Goal: Task Accomplishment & Management: Use online tool/utility

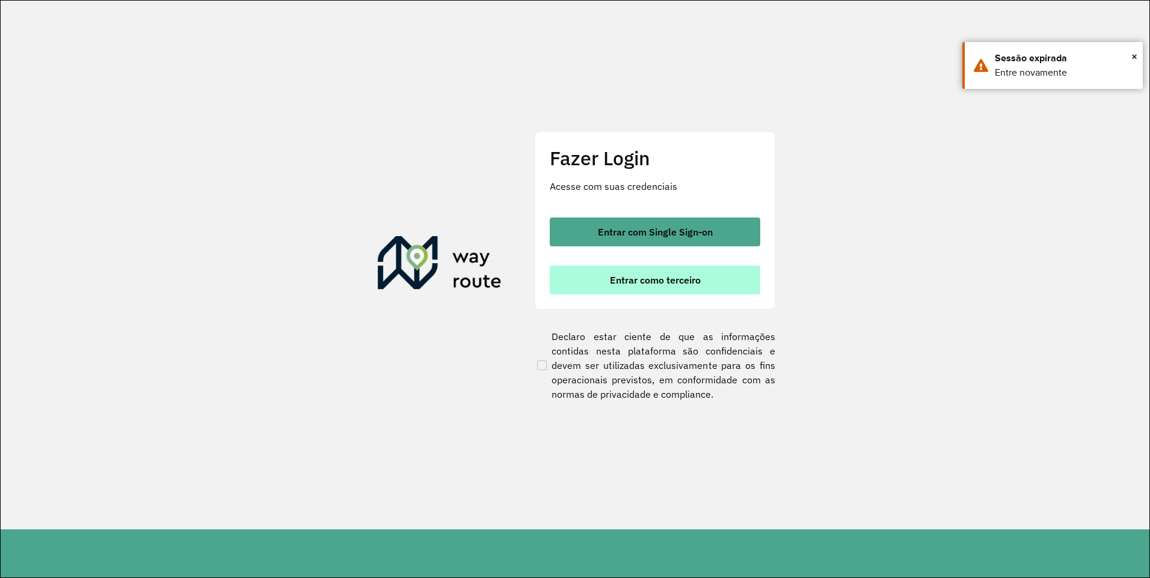
click at [664, 276] on span "Entrar como terceiro" at bounding box center [655, 280] width 91 height 10
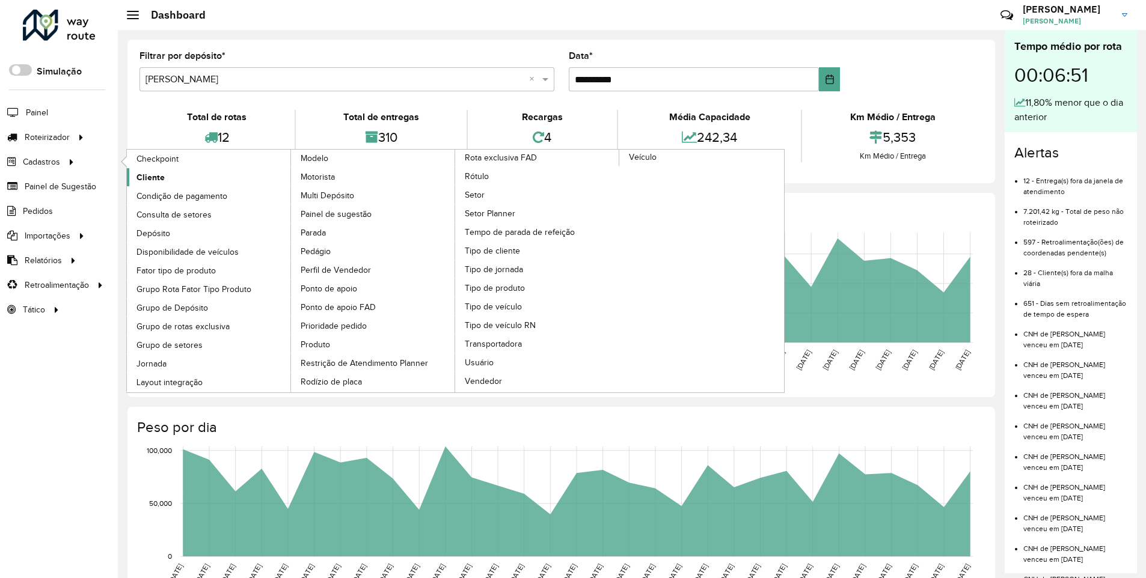
click at [152, 179] on span "Cliente" at bounding box center [150, 177] width 28 height 13
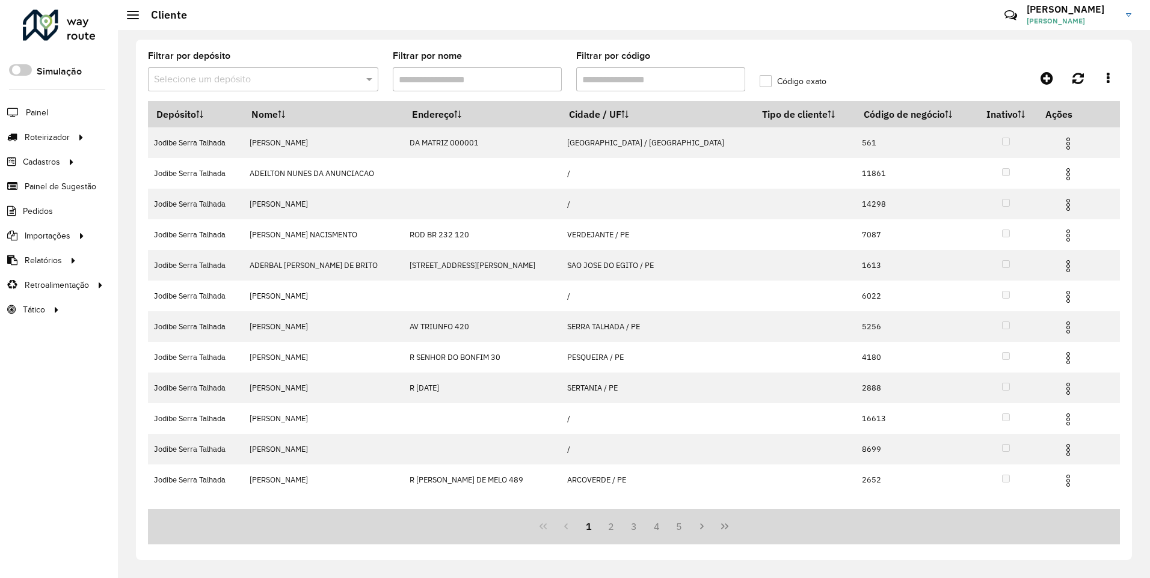
click at [232, 73] on input "text" at bounding box center [251, 80] width 194 height 14
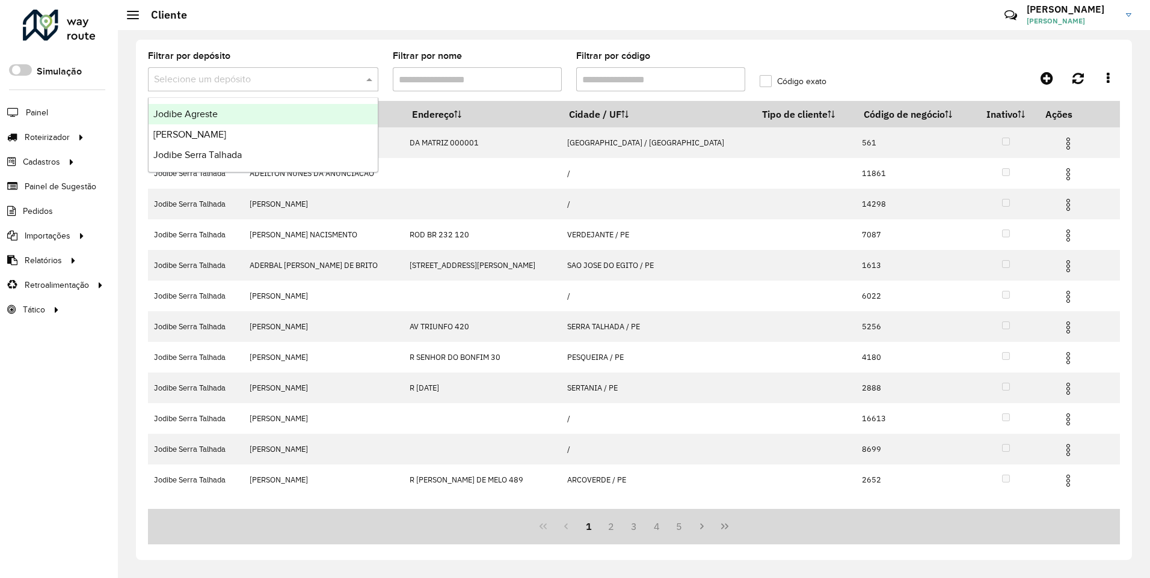
click at [206, 115] on span "Jodibe Agreste" at bounding box center [185, 114] width 64 height 10
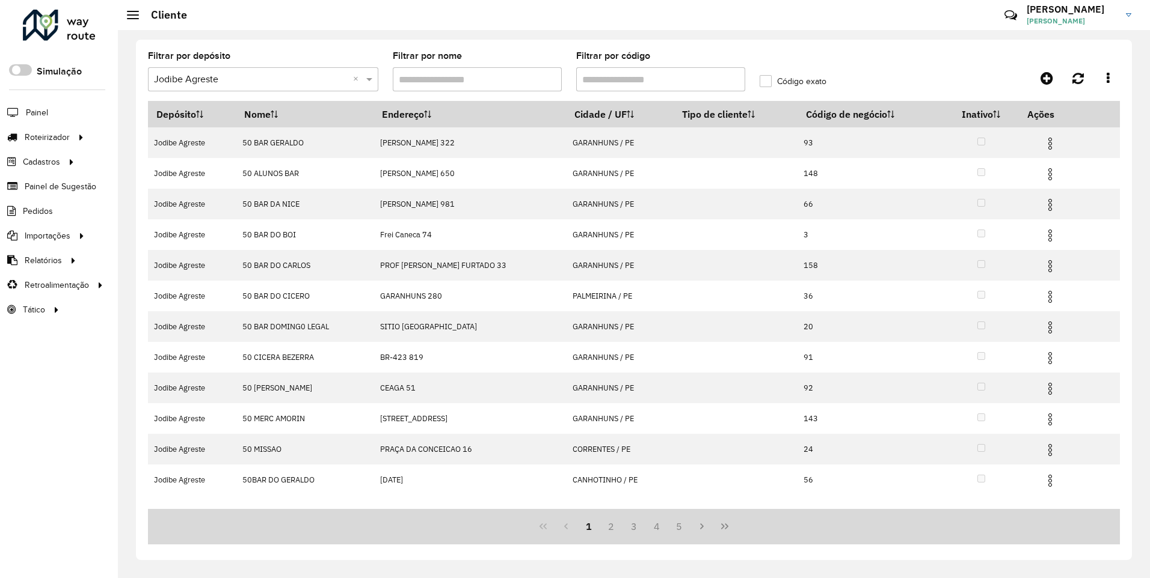
click at [605, 79] on input "Filtrar por código" at bounding box center [660, 79] width 169 height 24
paste input "****"
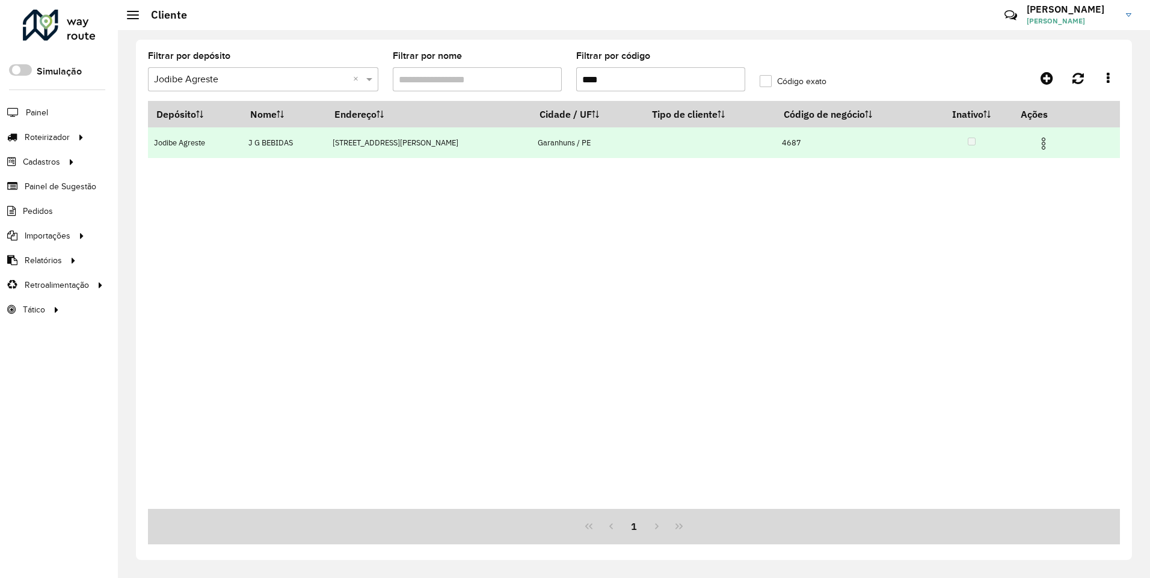
type input "****"
click at [1038, 141] on img at bounding box center [1043, 143] width 14 height 14
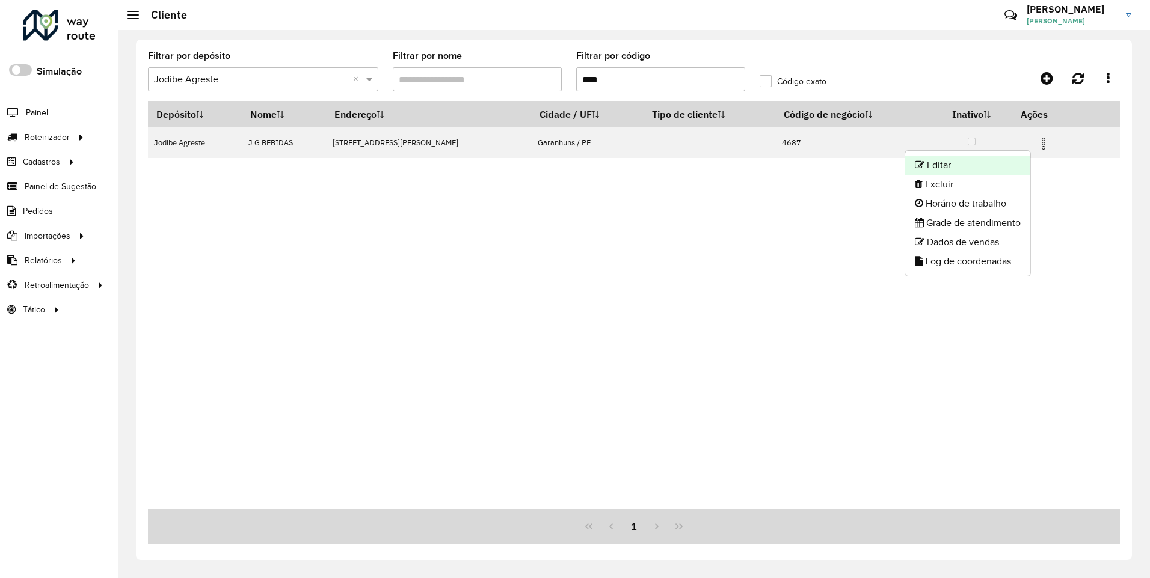
click at [966, 161] on li "Editar" at bounding box center [967, 165] width 125 height 19
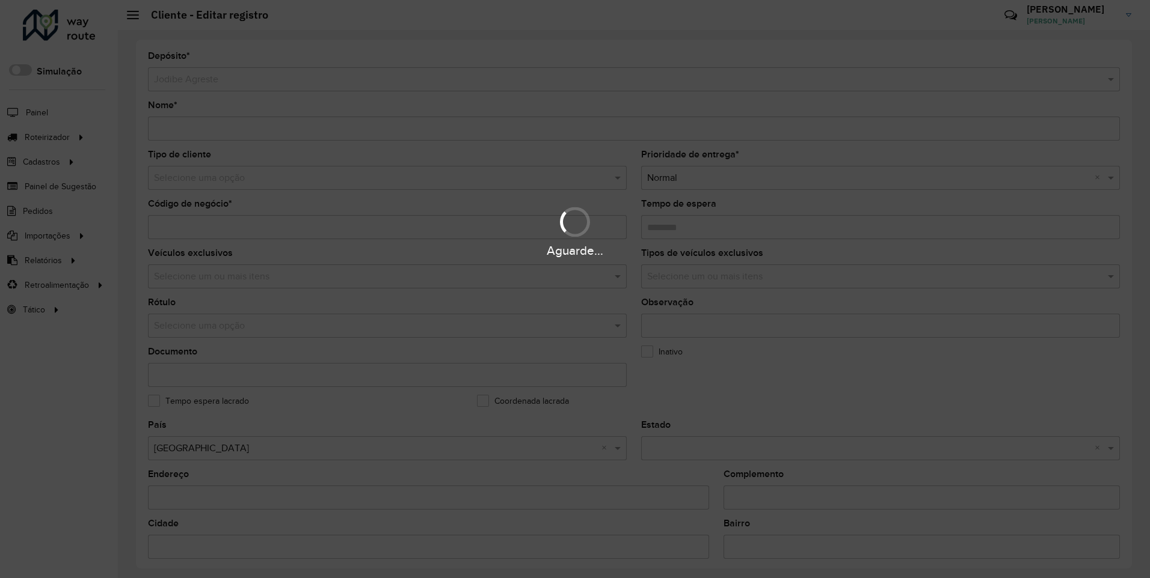
type input "**********"
type input "****"
type input "********"
type input "**********"
type input "*********"
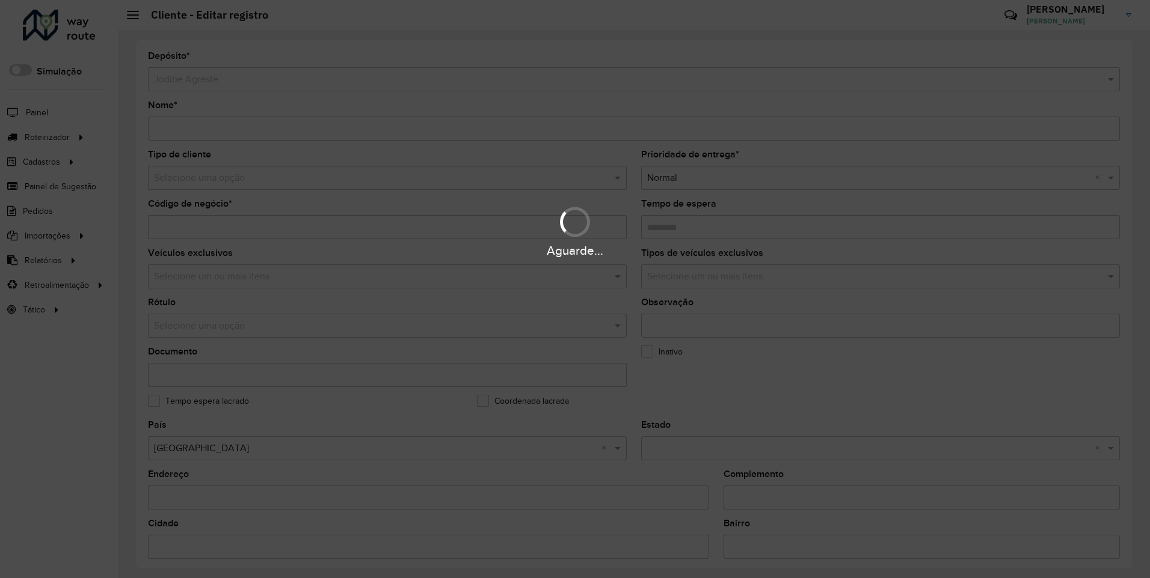
type input "**********"
type input "*********"
type input "**********"
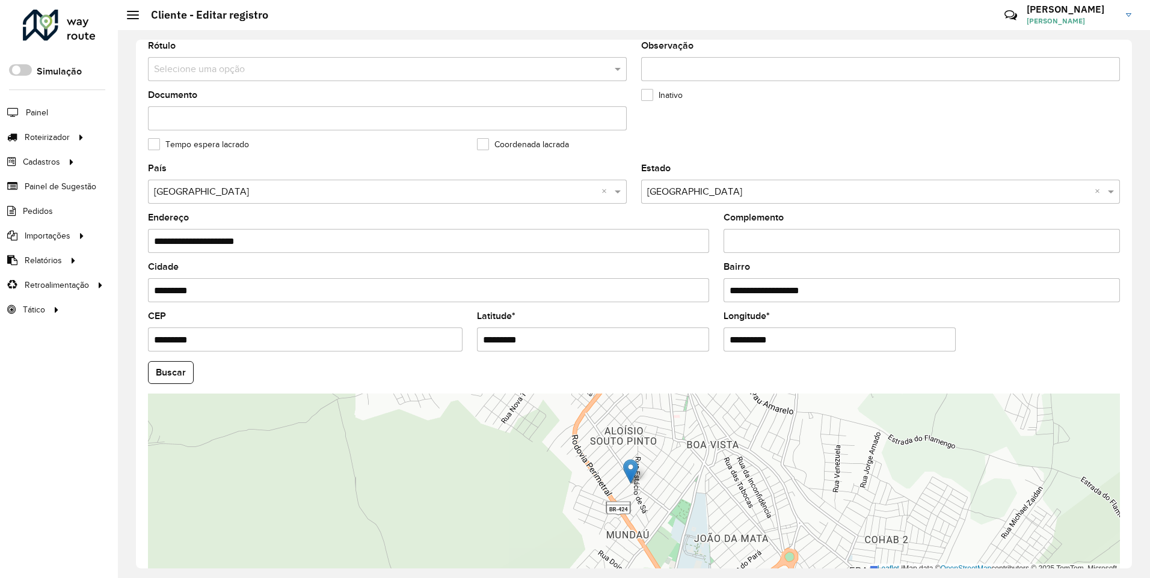
scroll to position [316, 0]
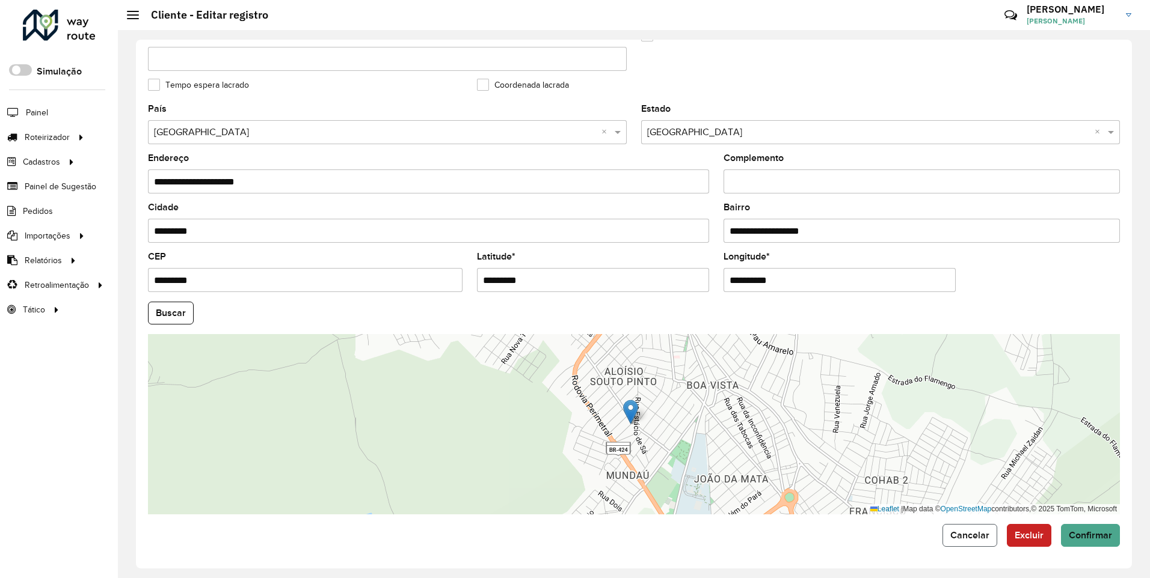
click at [962, 545] on button "Cancelar" at bounding box center [969, 535] width 55 height 23
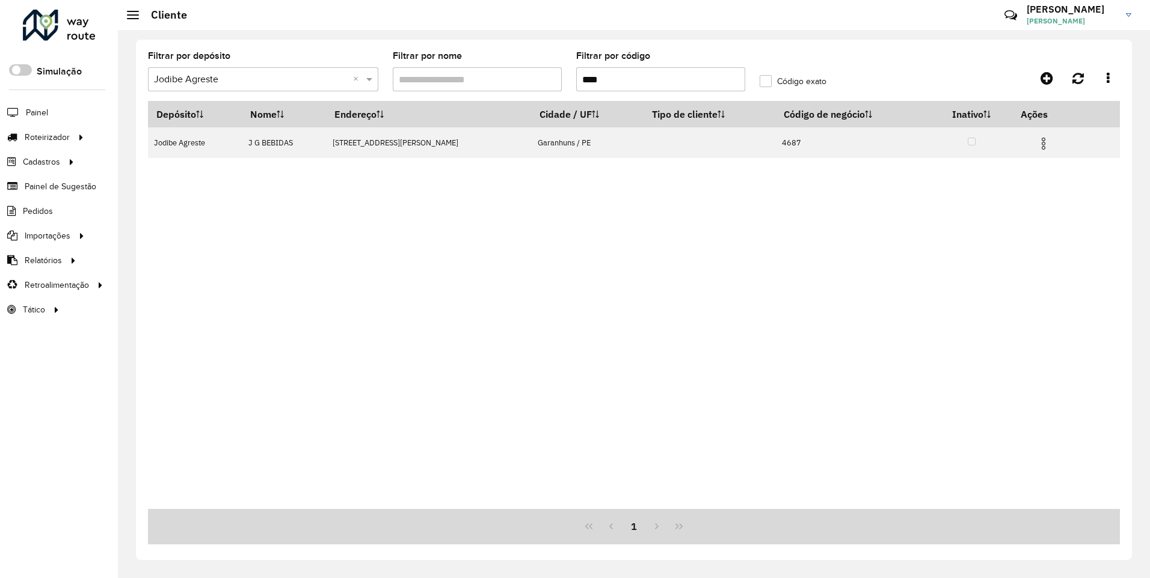
click at [284, 82] on input "text" at bounding box center [251, 80] width 194 height 14
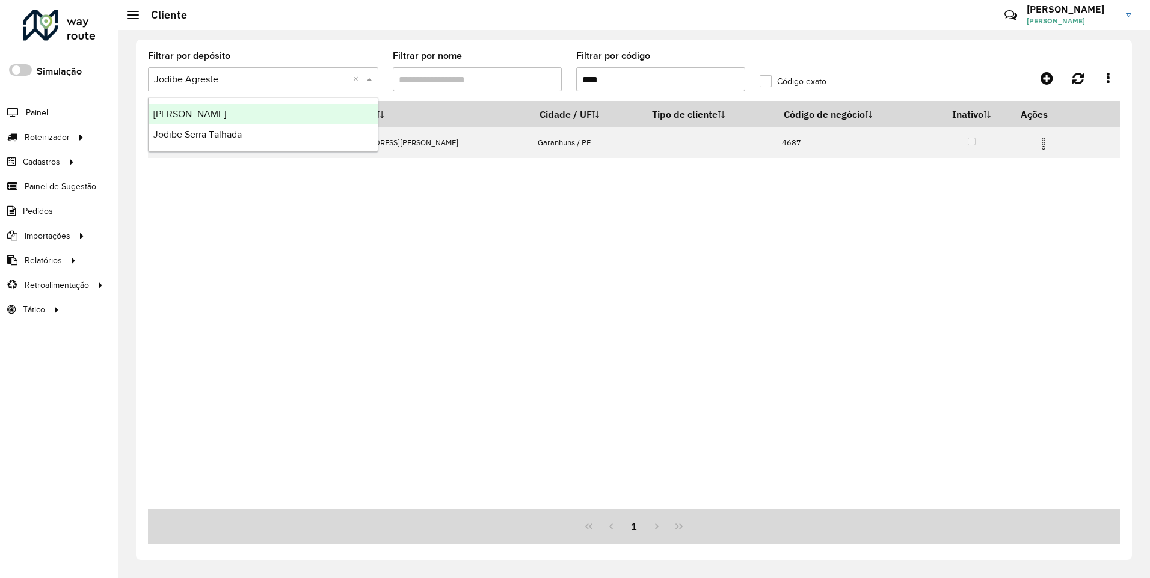
click at [212, 116] on span "Jodibe Arcoverde" at bounding box center [189, 114] width 73 height 10
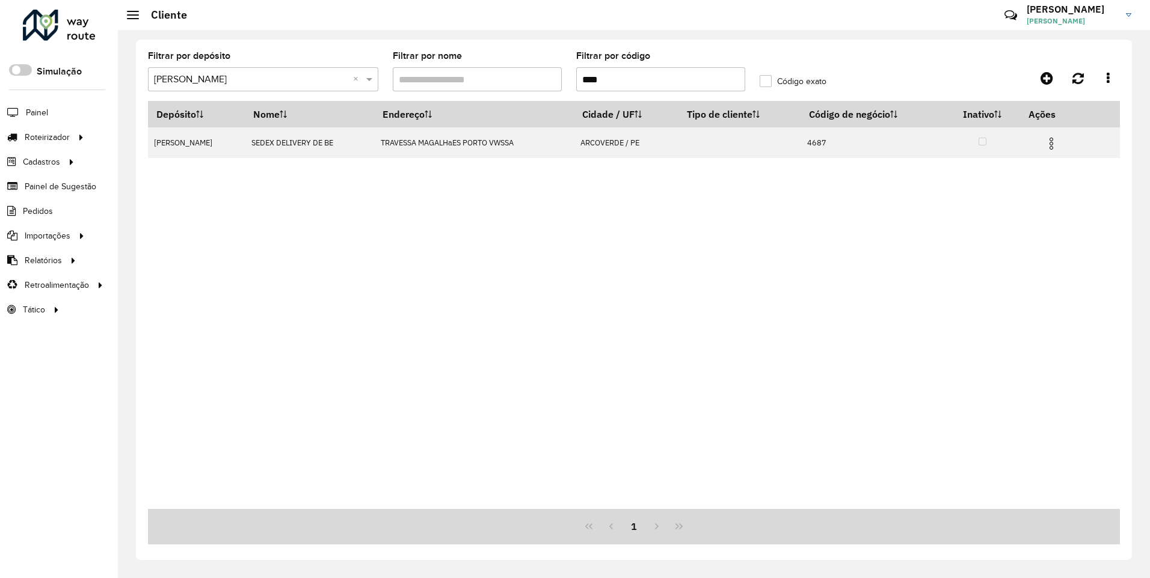
drag, startPoint x: 613, startPoint y: 75, endPoint x: 566, endPoint y: 81, distance: 47.3
click at [566, 81] on formly-group "Filtrar por depósito Selecione um depósito × Jodibe Arcoverde × Filtrar por nom…" at bounding box center [508, 76] width 734 height 49
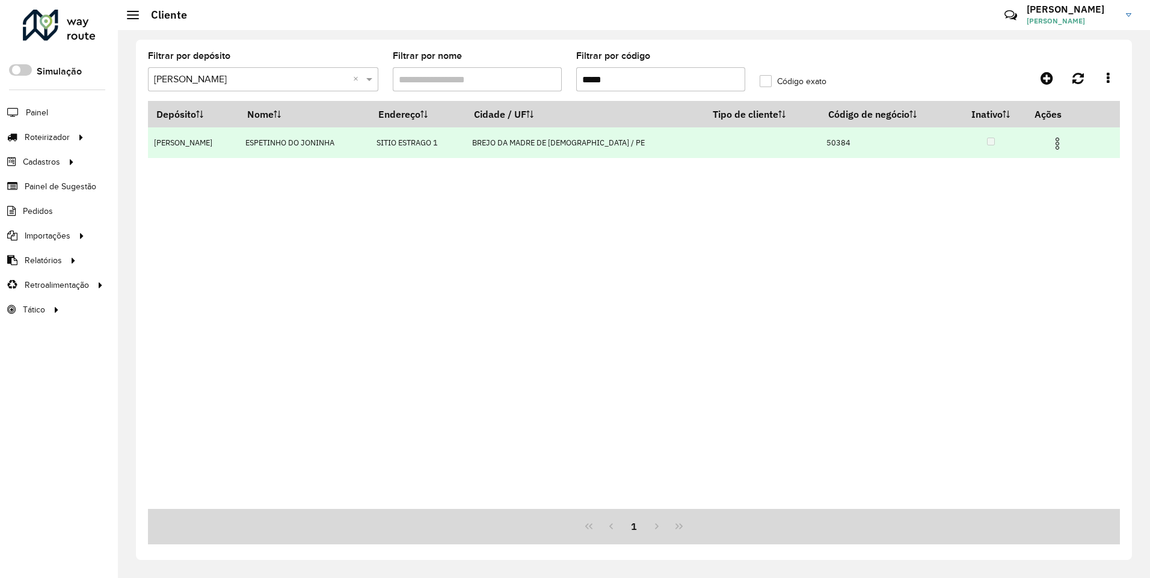
type input "*****"
click at [1050, 139] on img at bounding box center [1057, 143] width 14 height 14
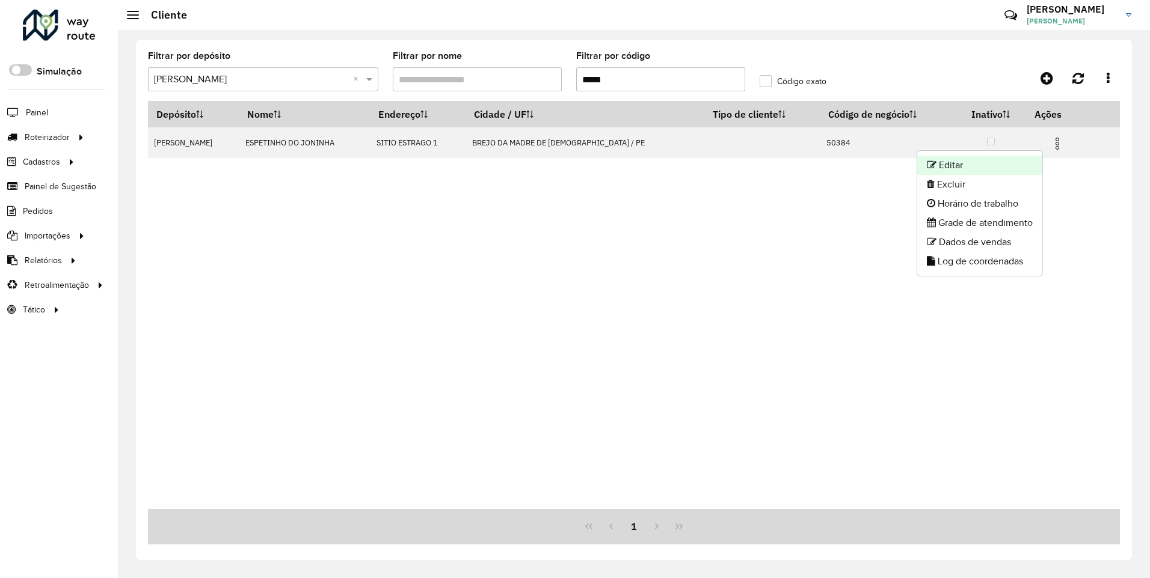
click at [957, 170] on li "Editar" at bounding box center [979, 165] width 125 height 19
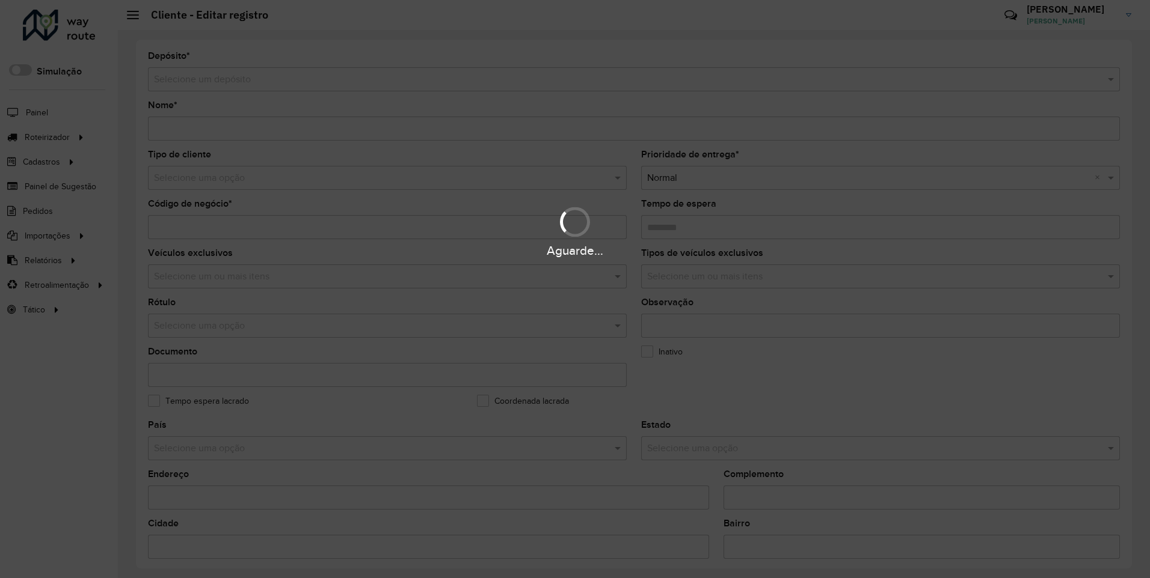
type input "**********"
type input "*****"
type input "********"
type input "**********"
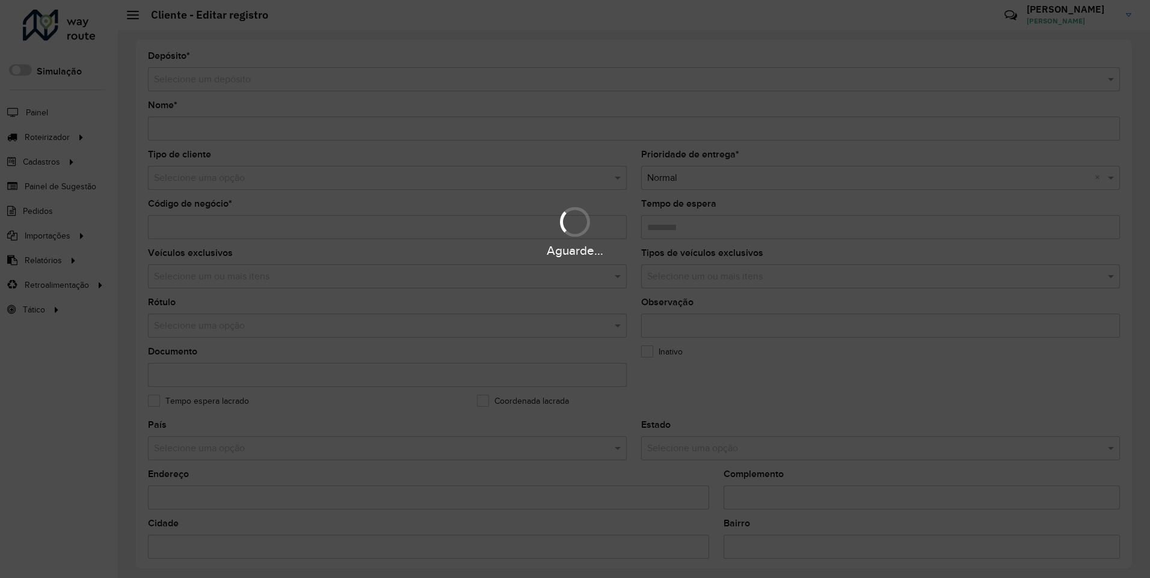
type input "******"
type input "*********"
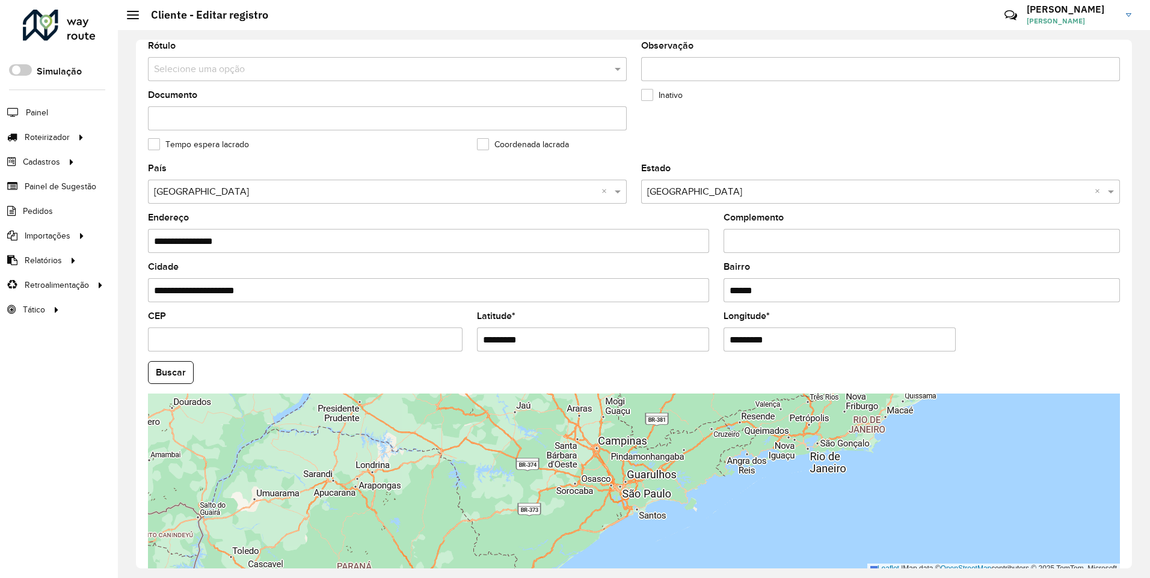
scroll to position [316, 0]
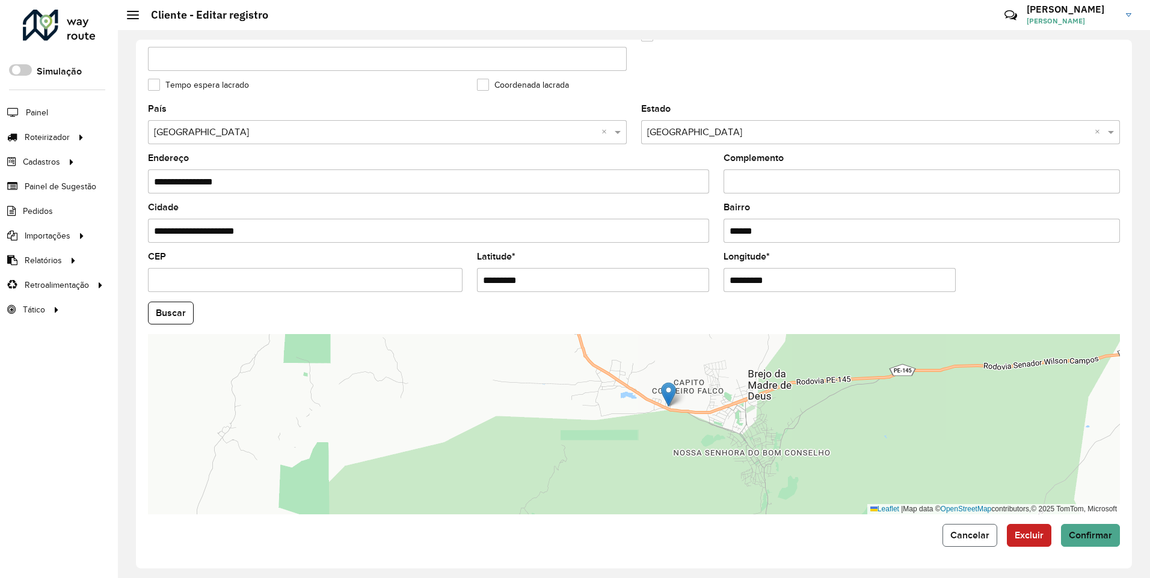
click at [963, 538] on span "Cancelar" at bounding box center [969, 535] width 39 height 10
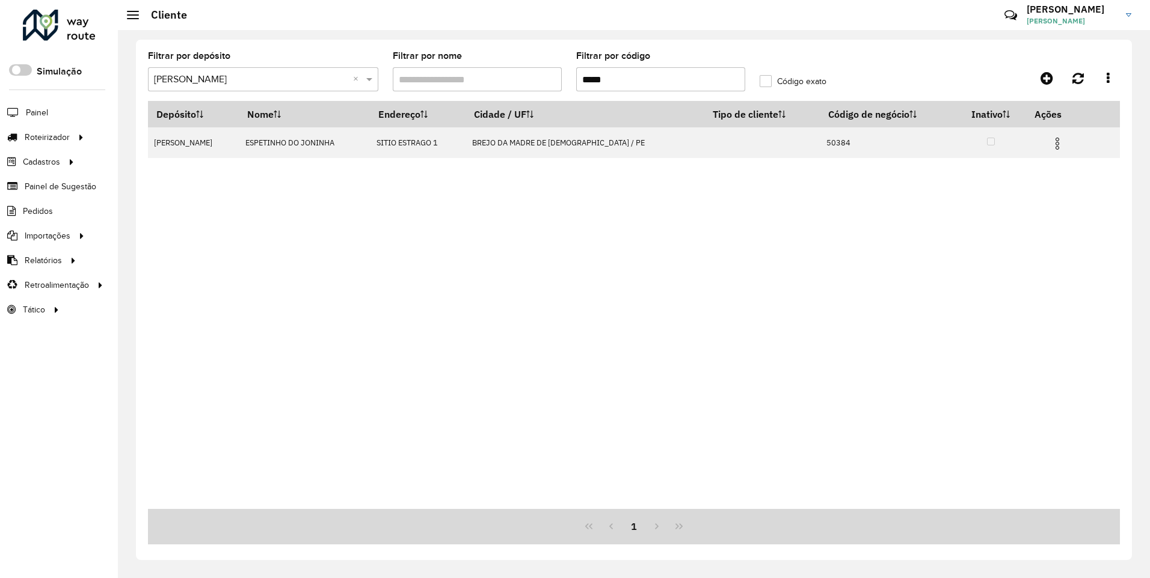
click at [259, 78] on input "text" at bounding box center [251, 80] width 194 height 14
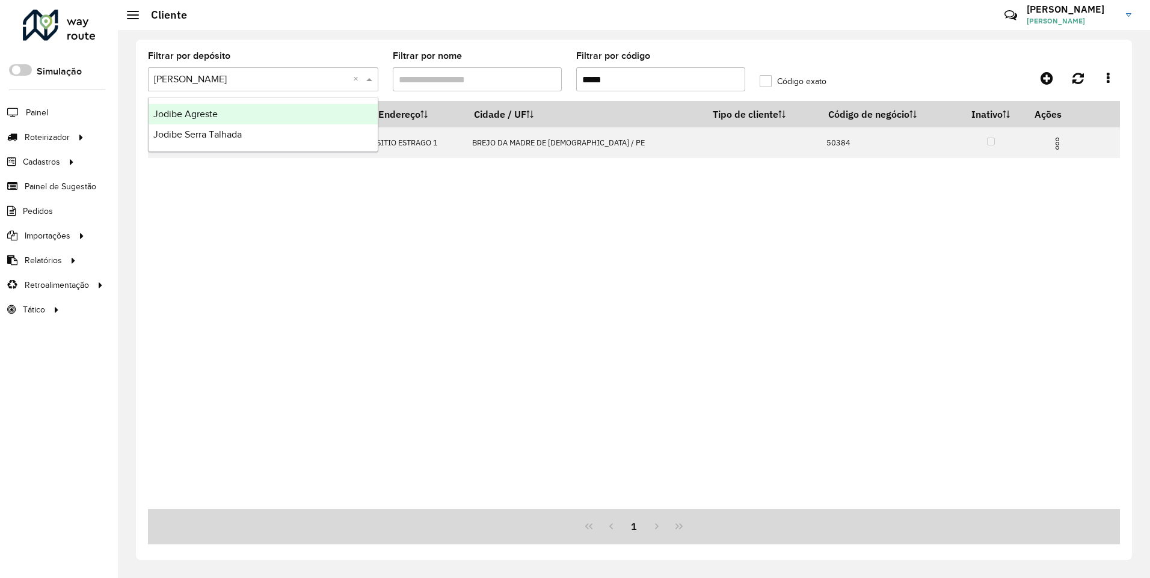
click at [251, 119] on div "Jodibe Agreste" at bounding box center [263, 114] width 229 height 20
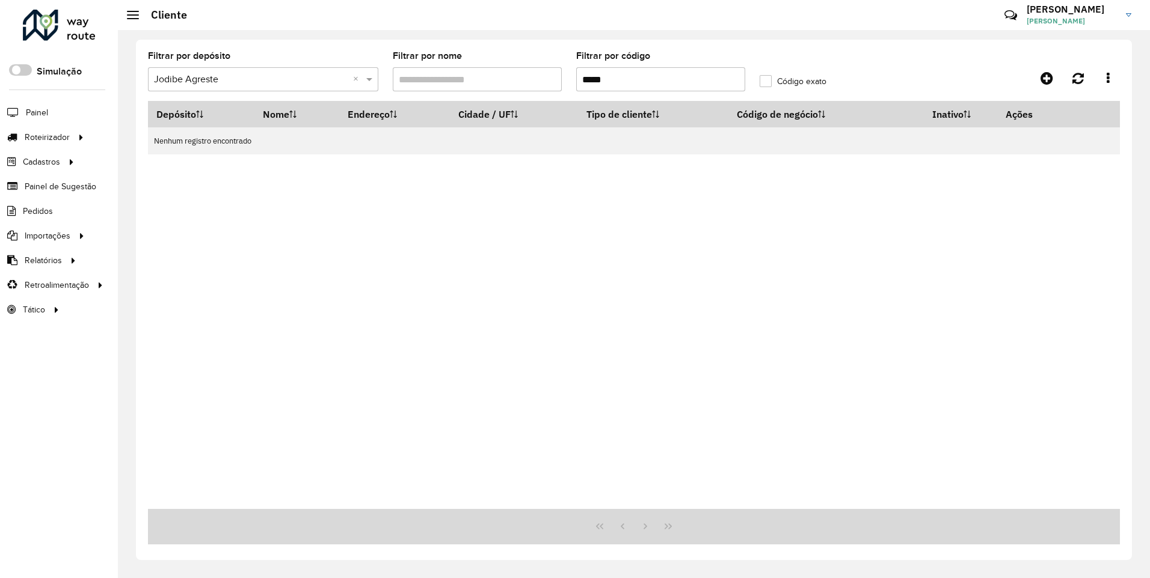
drag, startPoint x: 625, startPoint y: 79, endPoint x: 510, endPoint y: 85, distance: 115.6
click at [510, 85] on formly-group "Filtrar por depósito Selecione um depósito × Jodibe Agreste × Filtrar por nome …" at bounding box center [508, 76] width 734 height 49
paste input "text"
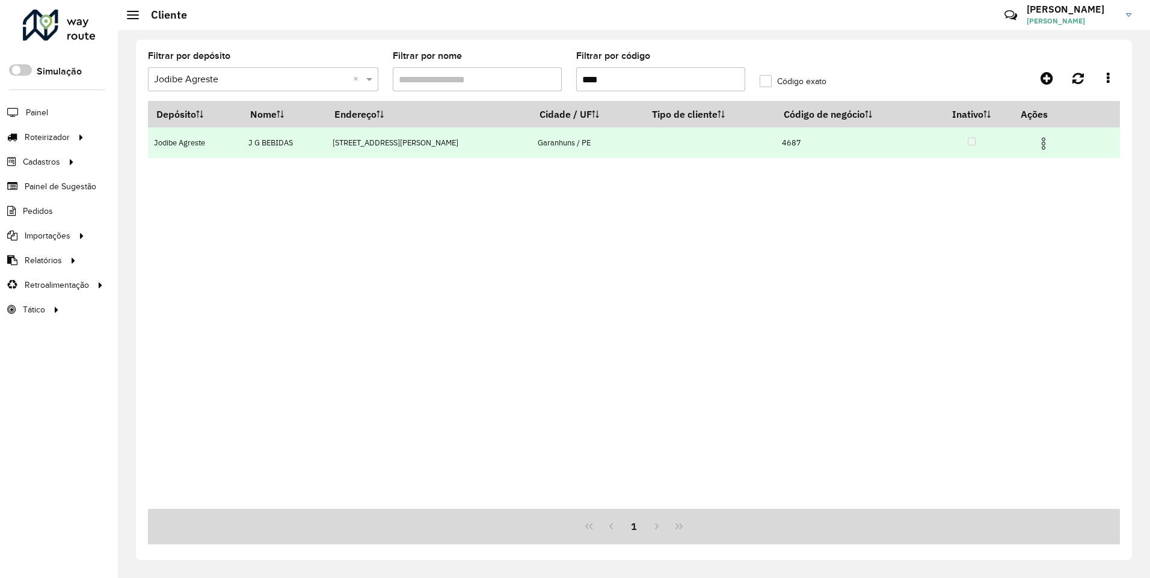
type input "****"
click at [1040, 142] on img at bounding box center [1043, 143] width 14 height 14
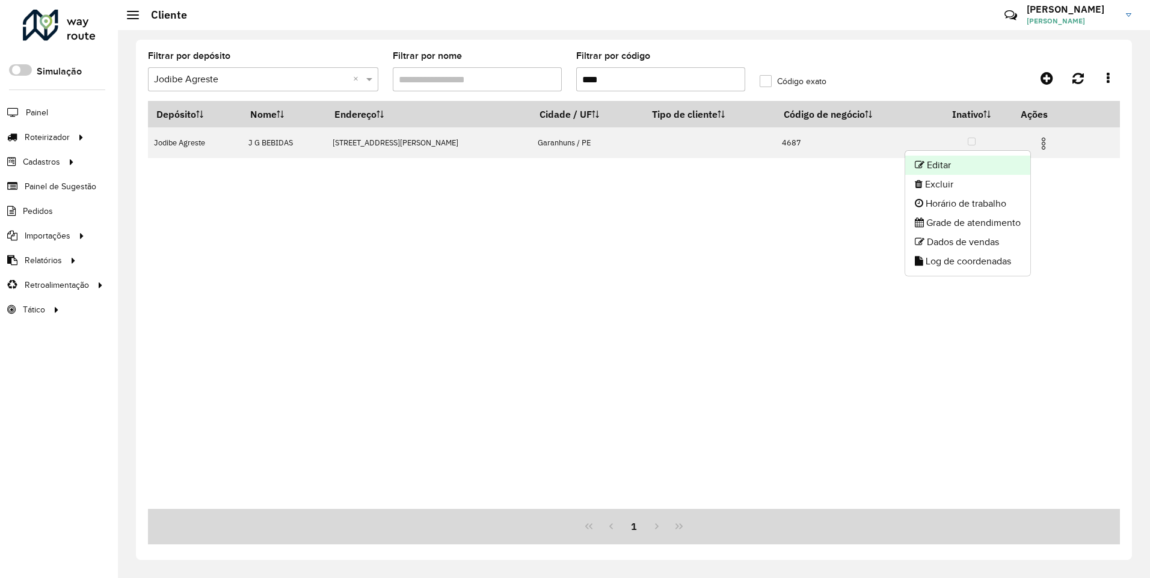
click at [963, 162] on li "Editar" at bounding box center [967, 165] width 125 height 19
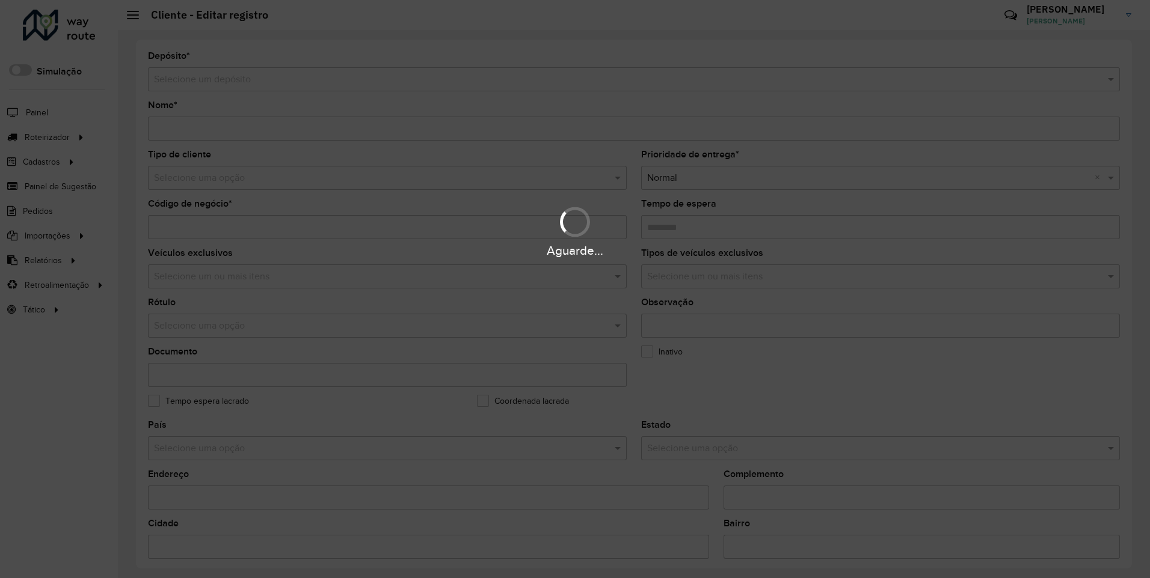
type input "**********"
type input "****"
type input "********"
type input "**********"
type input "*********"
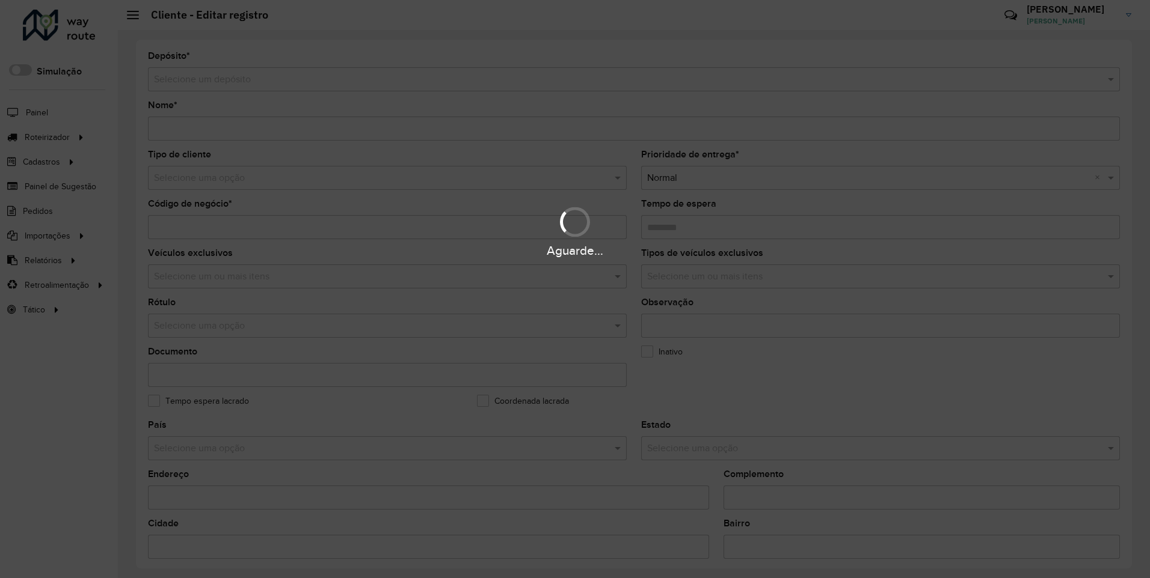
type input "**********"
type input "*********"
type input "**********"
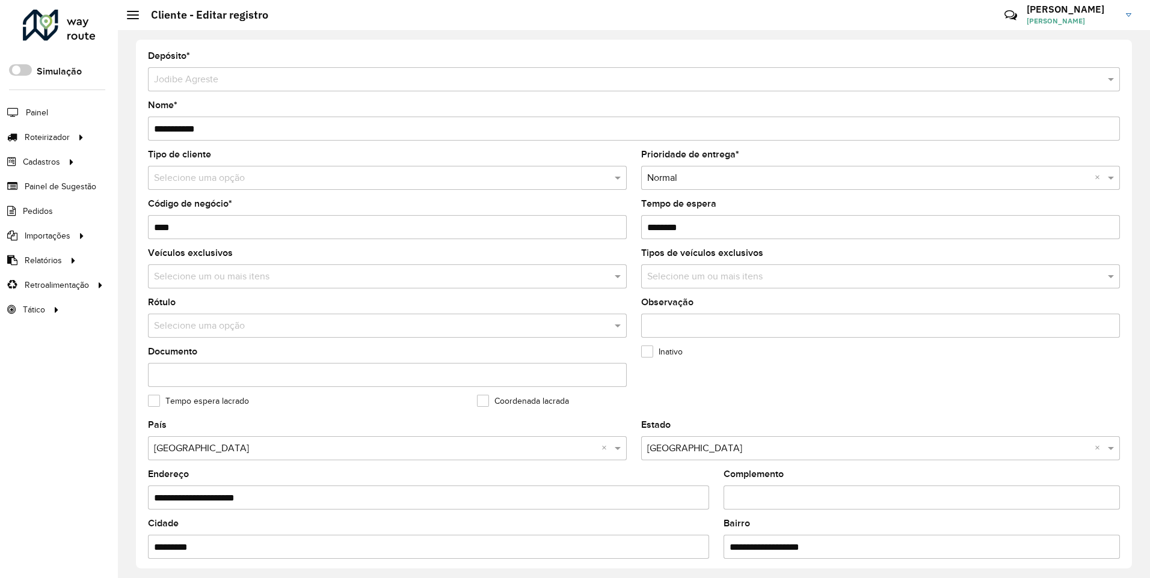
scroll to position [316, 0]
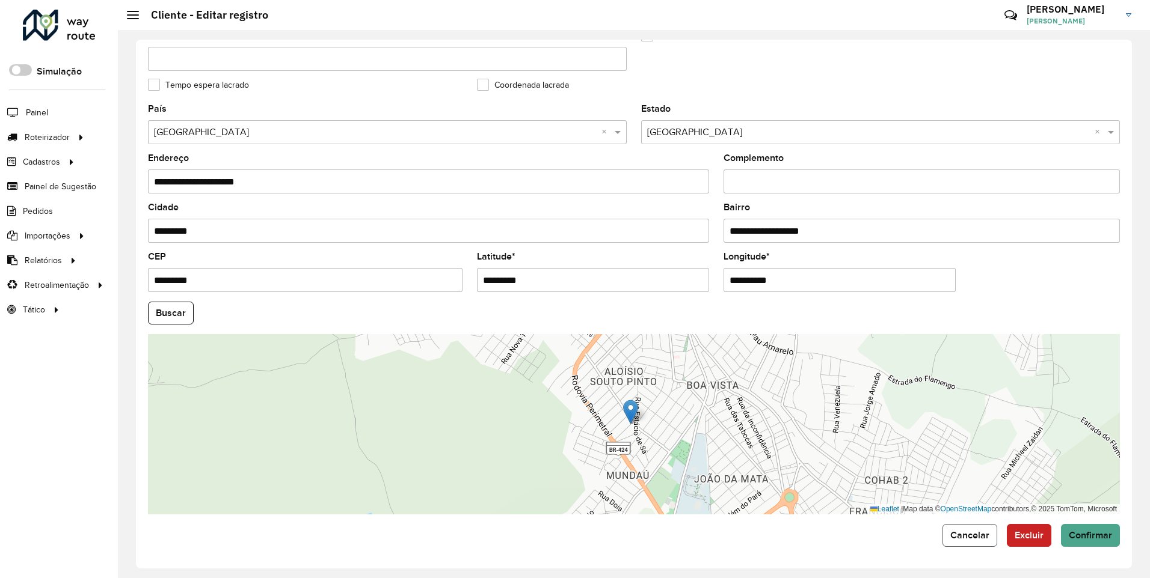
click at [961, 538] on span "Cancelar" at bounding box center [969, 535] width 39 height 10
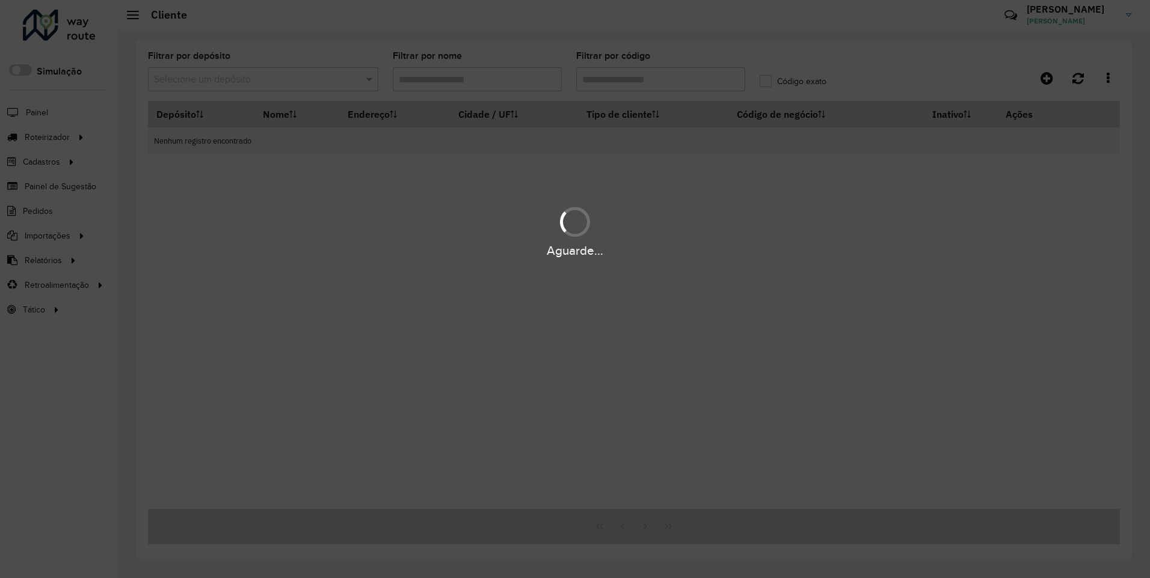
type input "****"
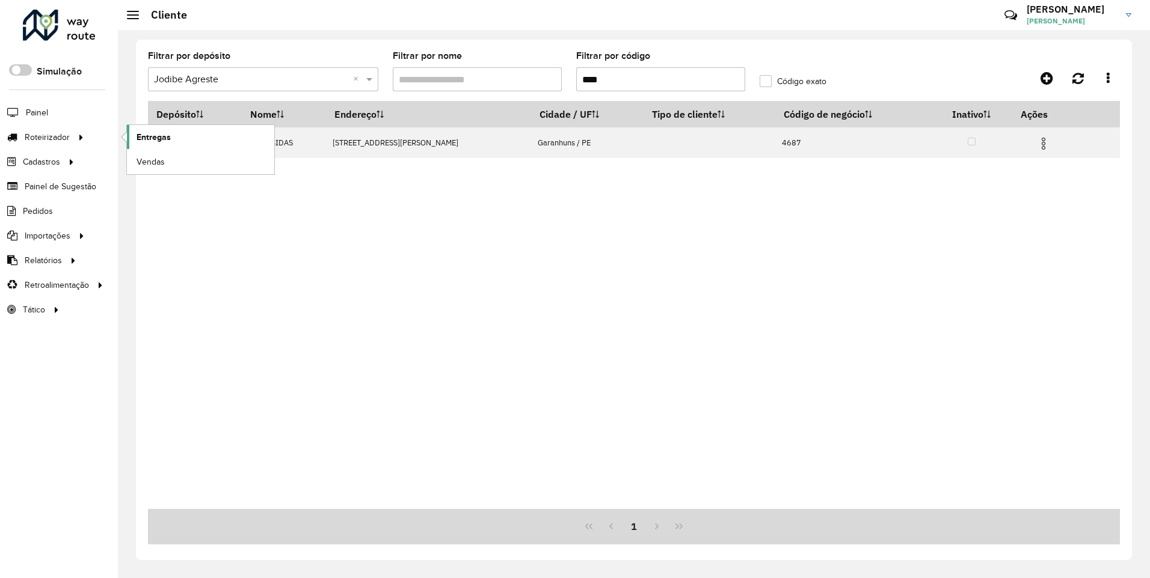
click at [142, 135] on span "Entregas" at bounding box center [153, 137] width 34 height 13
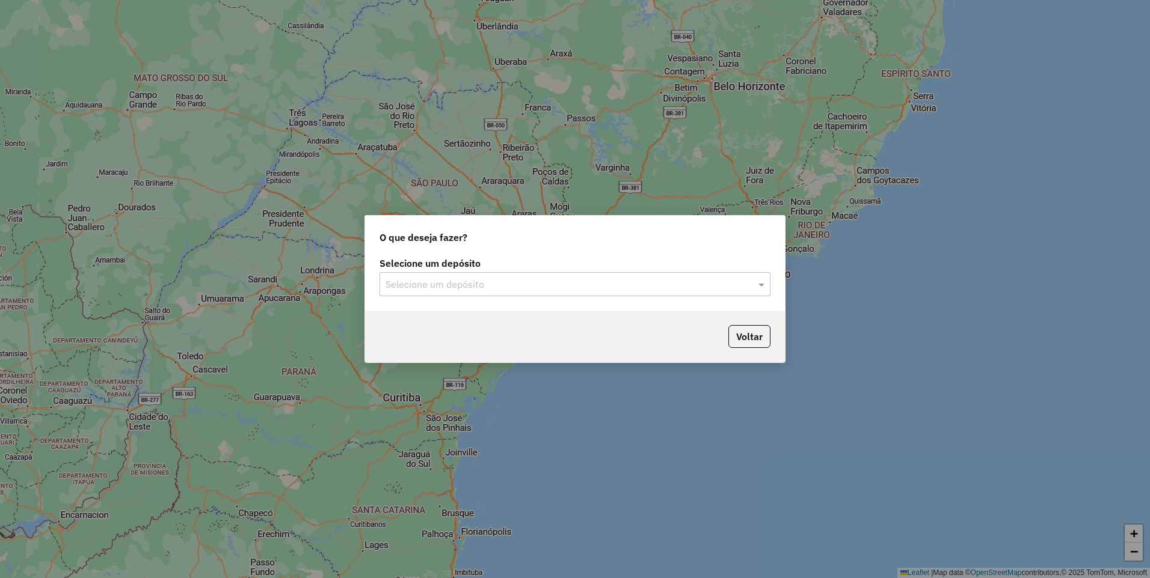
click at [497, 284] on input "text" at bounding box center [562, 285] width 355 height 14
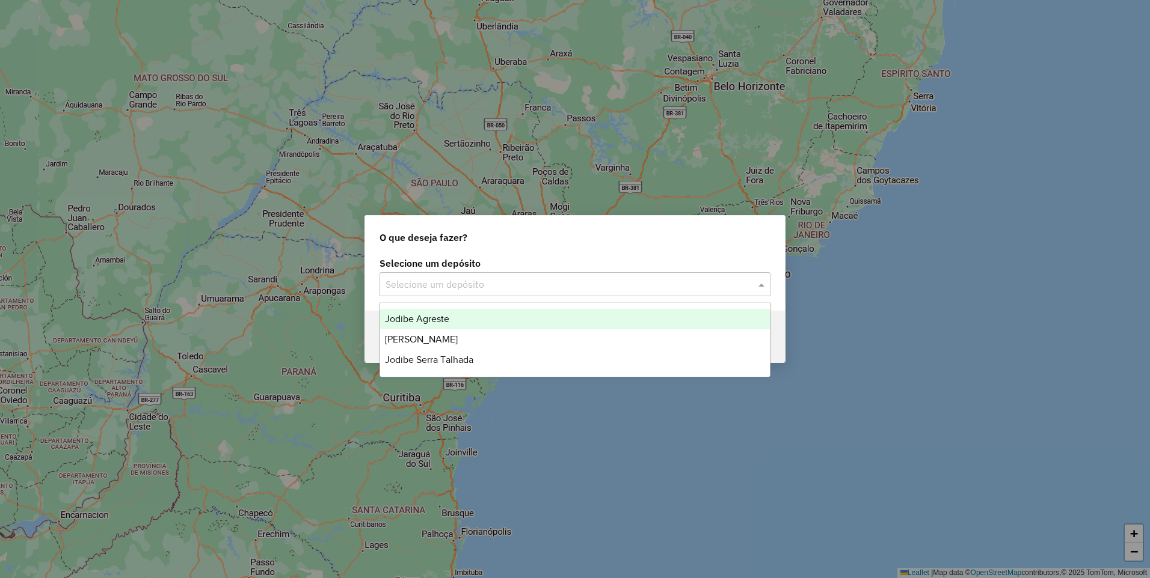
click at [451, 320] on div "Jodibe Agreste" at bounding box center [575, 319] width 390 height 20
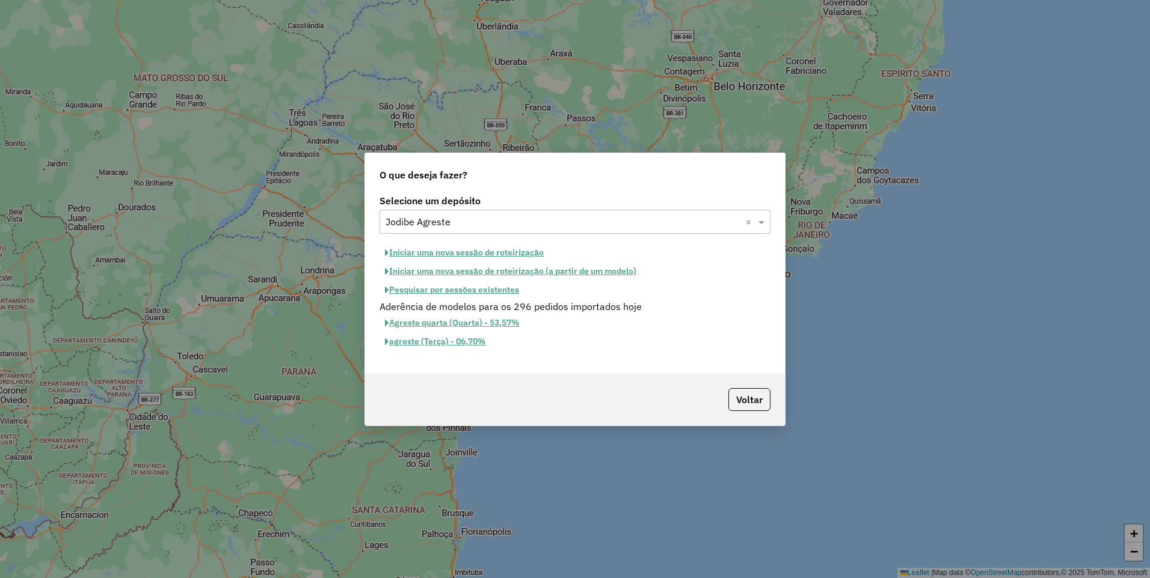
click at [473, 253] on button "Iniciar uma nova sessão de roteirização" at bounding box center [464, 253] width 170 height 19
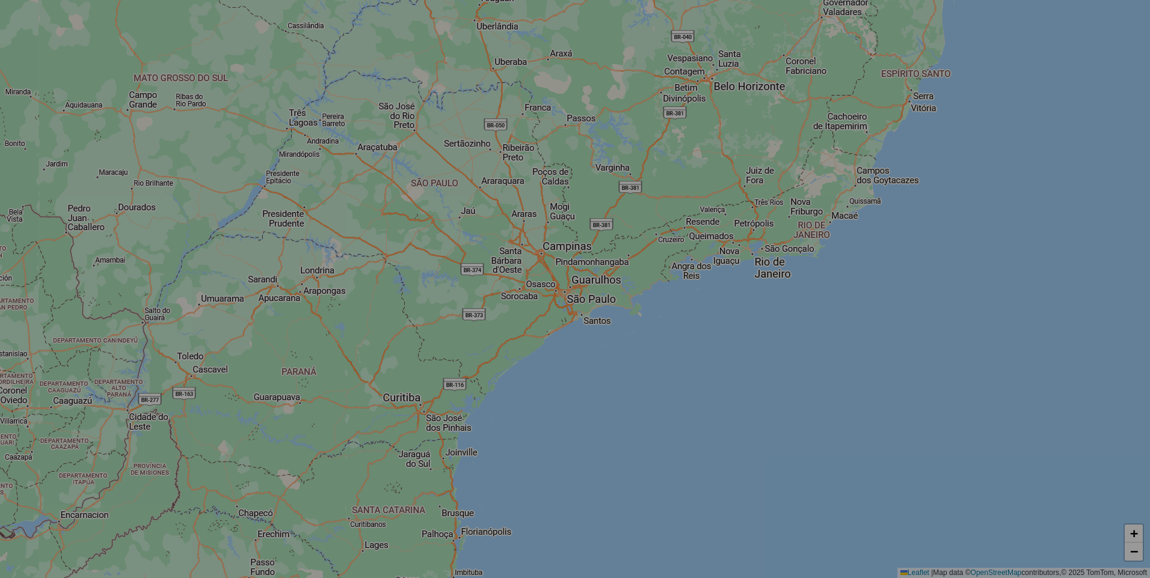
select select "*"
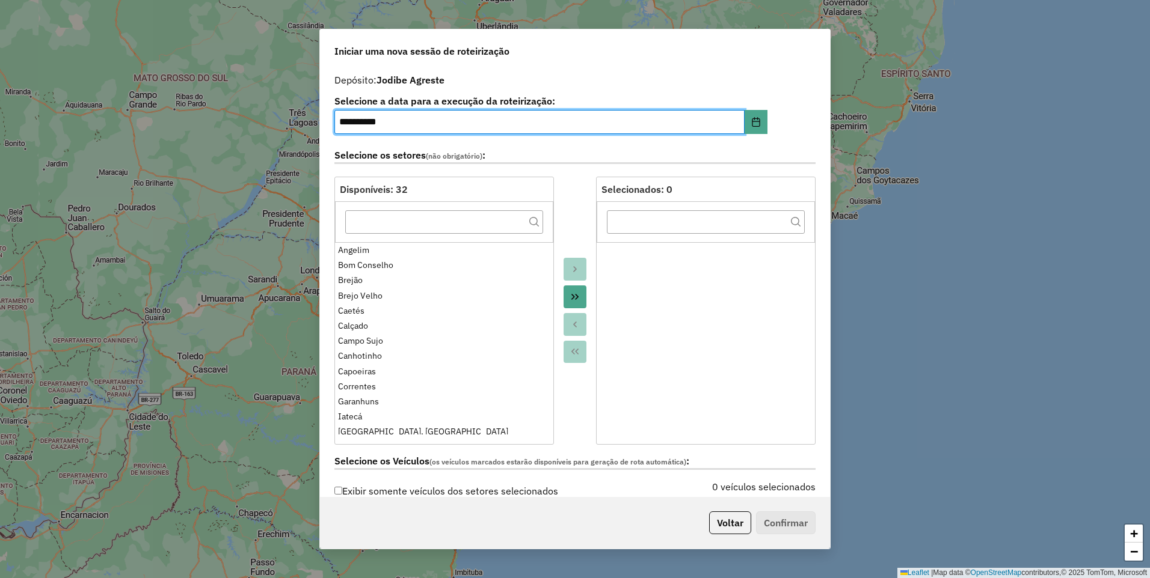
click at [574, 302] on icon "Move All to Target" at bounding box center [575, 297] width 10 height 10
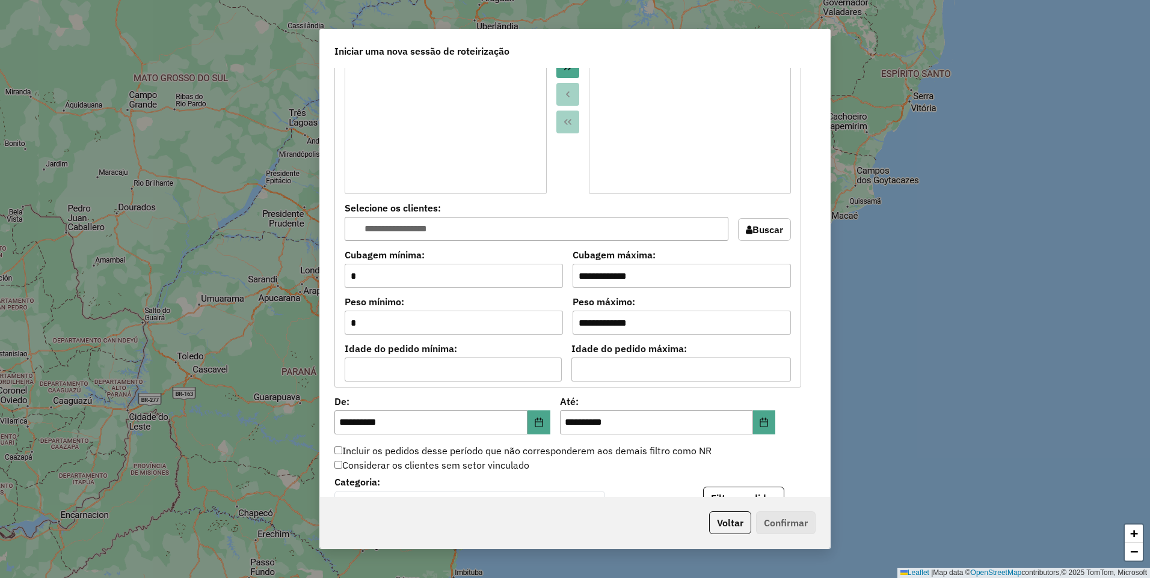
scroll to position [1096, 0]
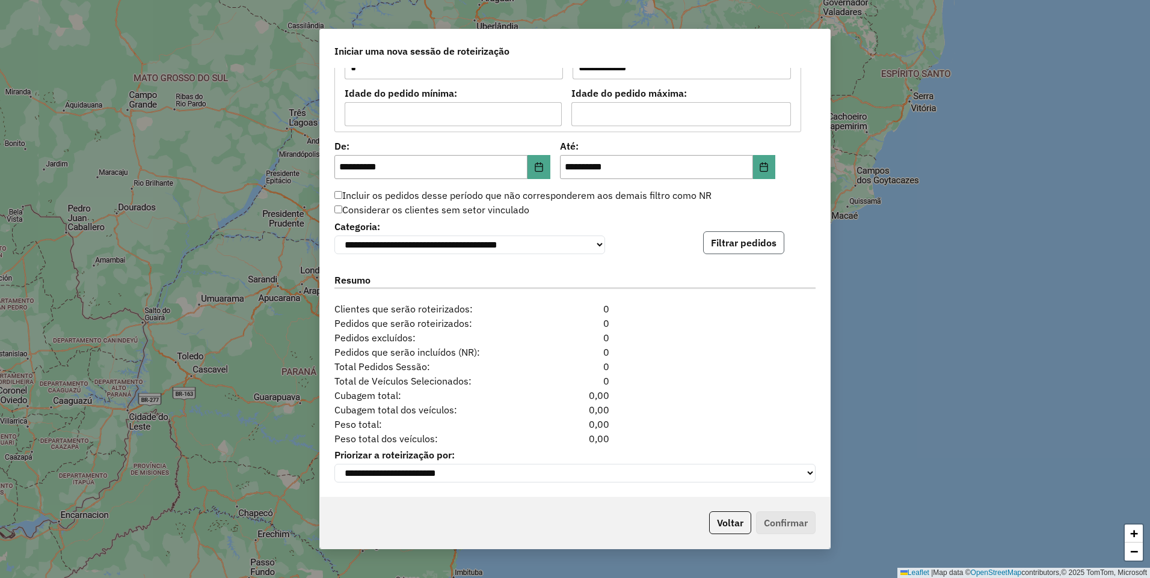
click at [749, 241] on button "Filtrar pedidos" at bounding box center [743, 242] width 81 height 23
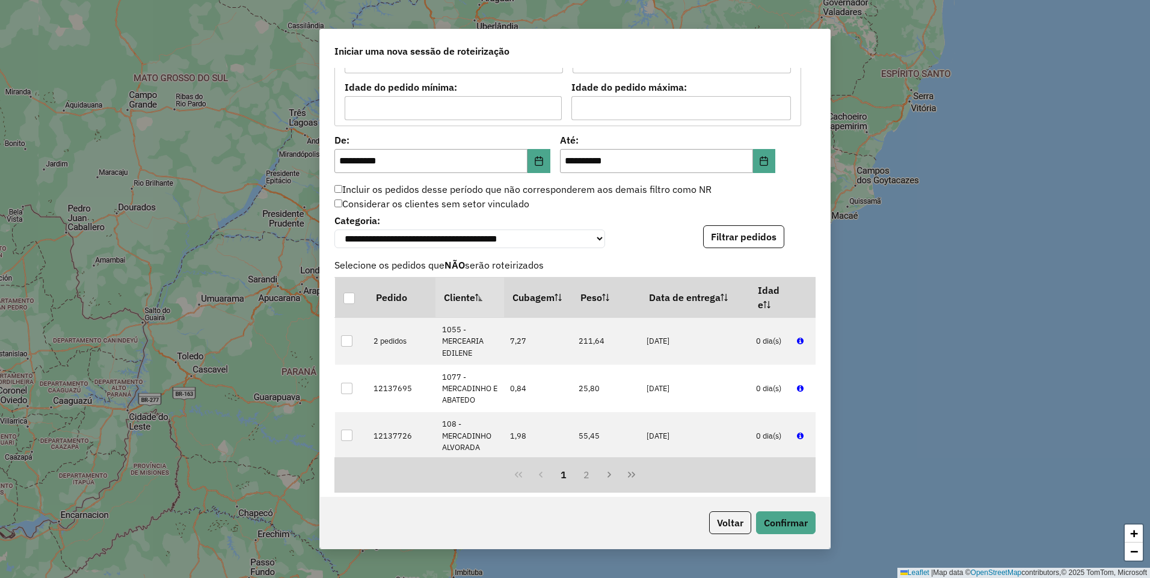
scroll to position [1344, 0]
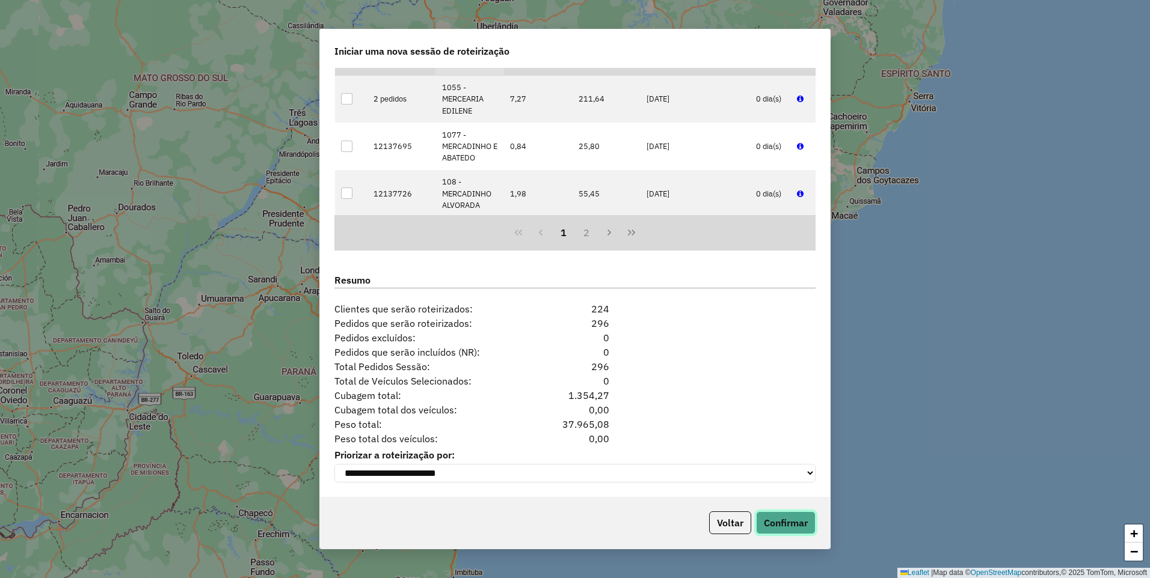
click at [795, 522] on button "Confirmar" at bounding box center [786, 523] width 60 height 23
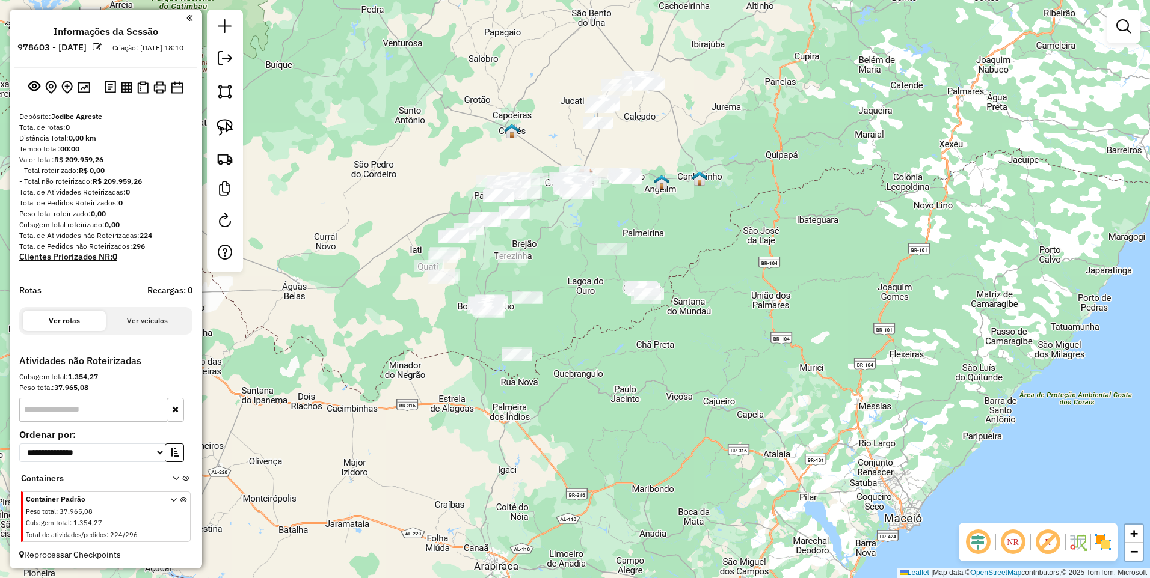
drag, startPoint x: 564, startPoint y: 365, endPoint x: 574, endPoint y: 251, distance: 114.6
click at [574, 251] on div "Janela de atendimento Grade de atendimento Capacidade Transportadoras Veículos …" at bounding box center [575, 289] width 1150 height 578
click at [225, 89] on img at bounding box center [224, 91] width 17 height 17
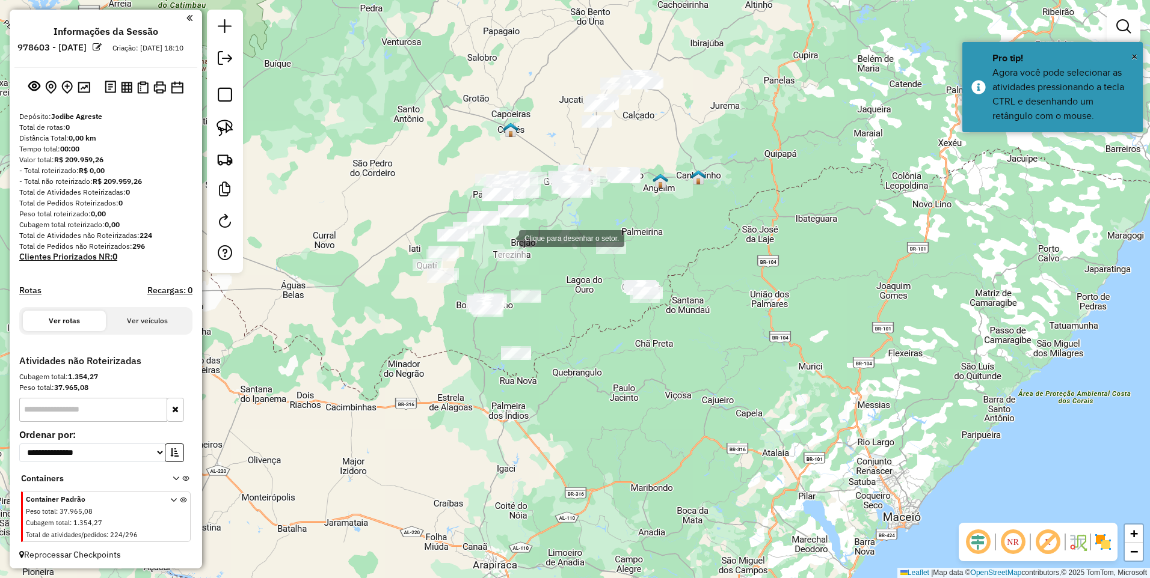
click at [507, 237] on div at bounding box center [507, 237] width 24 height 24
click at [447, 309] on div at bounding box center [447, 309] width 24 height 24
click at [446, 332] on div at bounding box center [446, 332] width 24 height 24
click at [530, 323] on div at bounding box center [530, 323] width 24 height 24
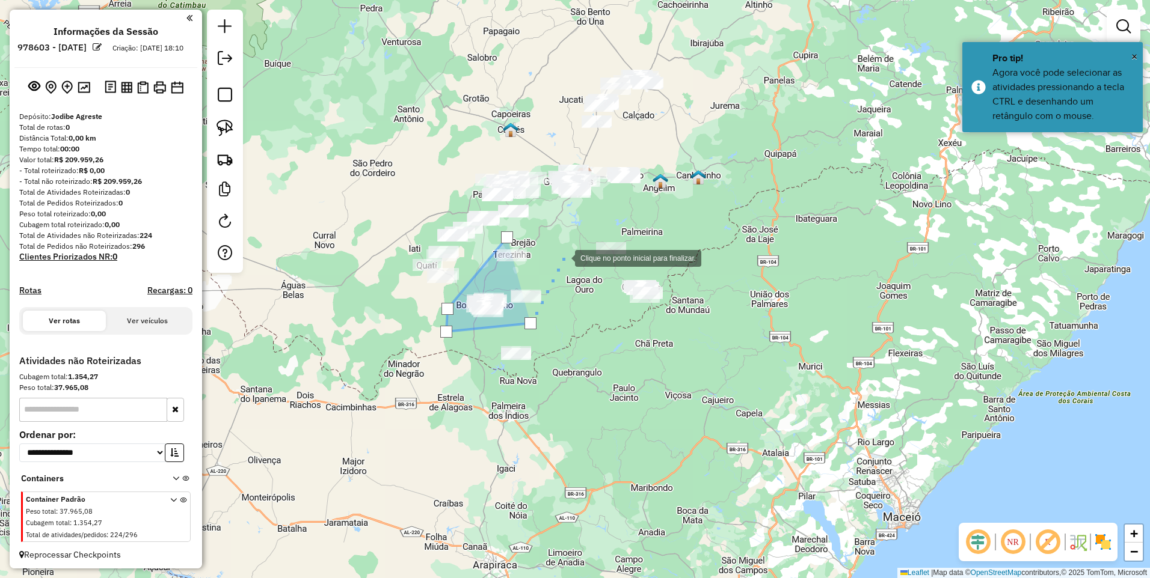
click at [563, 257] on div at bounding box center [563, 257] width 24 height 24
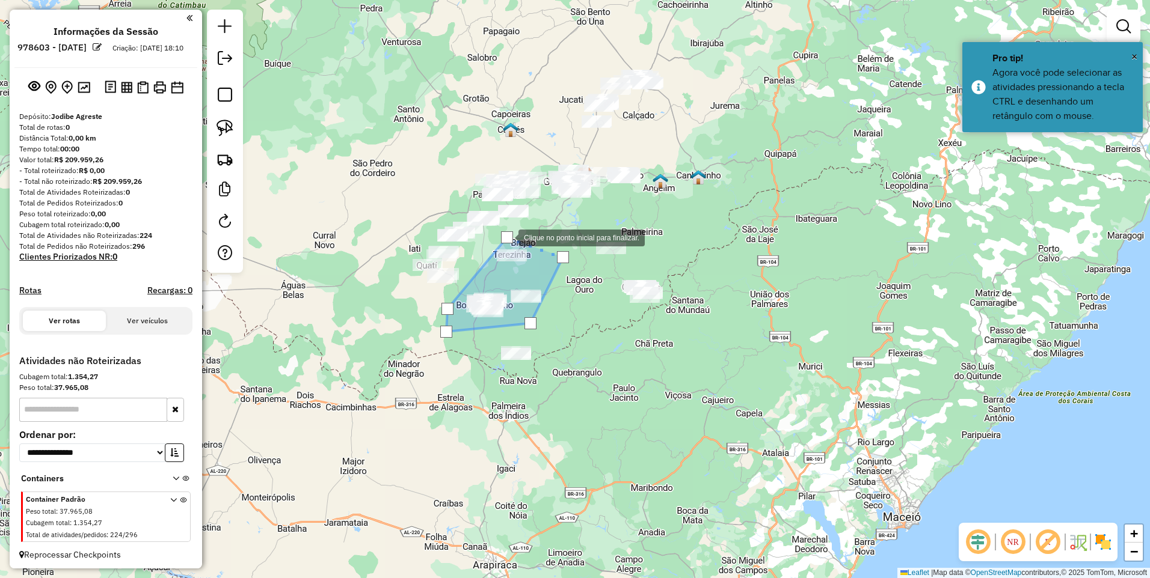
click at [506, 237] on div at bounding box center [507, 237] width 12 height 12
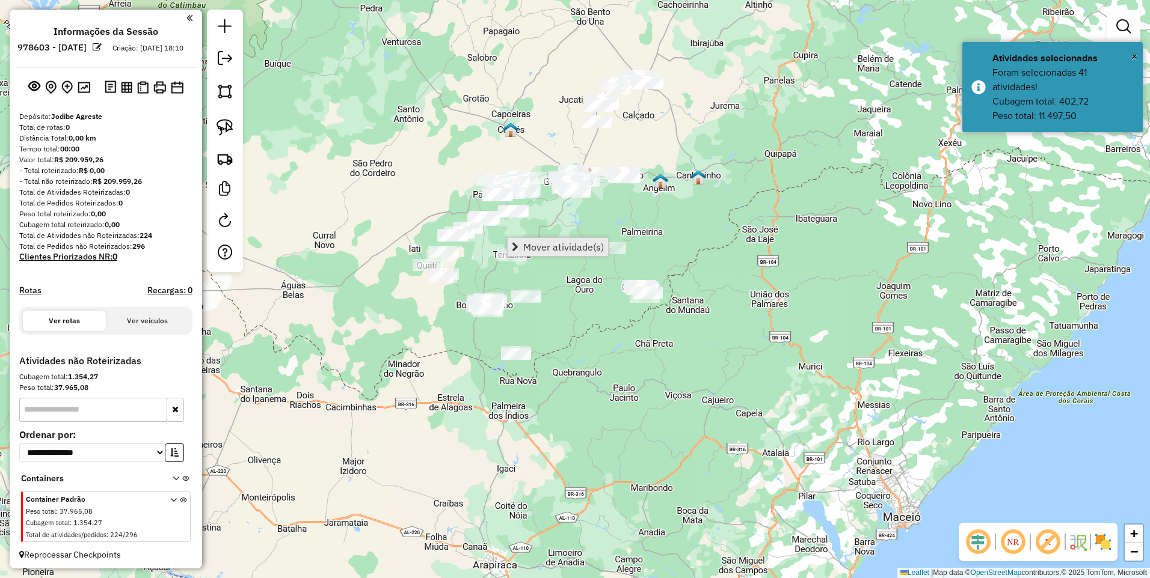
click at [535, 250] on span "Mover atividade(s)" at bounding box center [563, 247] width 81 height 10
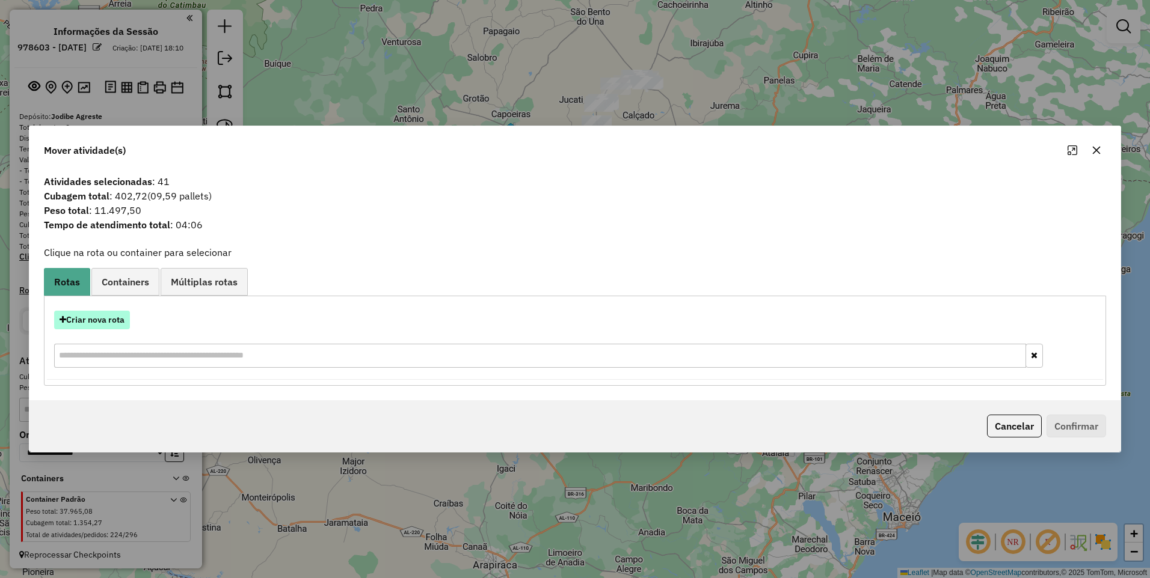
click at [92, 320] on button "Criar nova rota" at bounding box center [92, 320] width 76 height 19
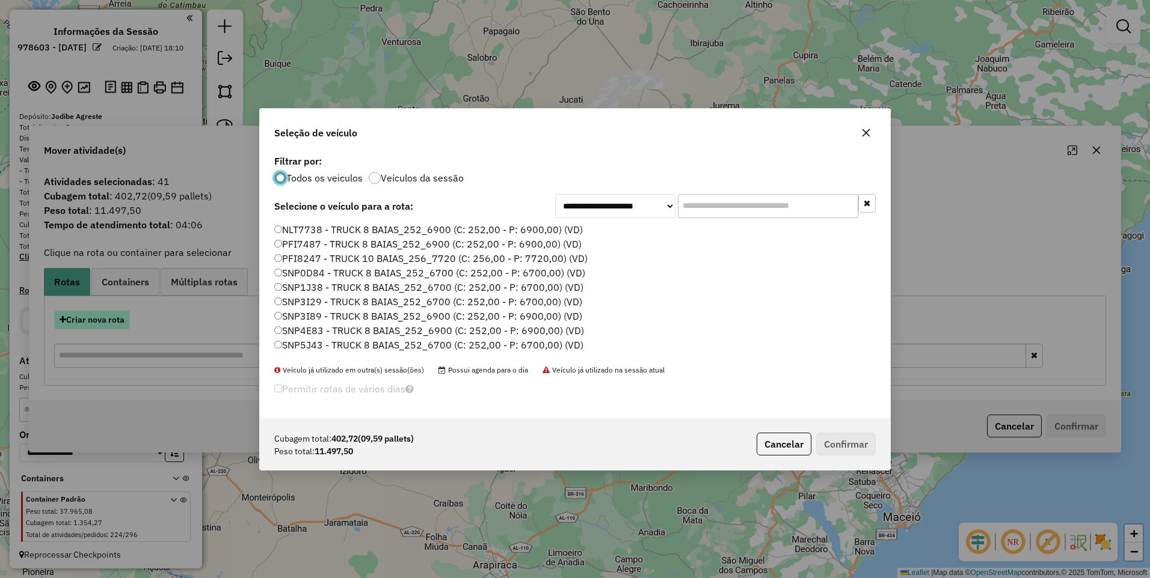
scroll to position [7, 4]
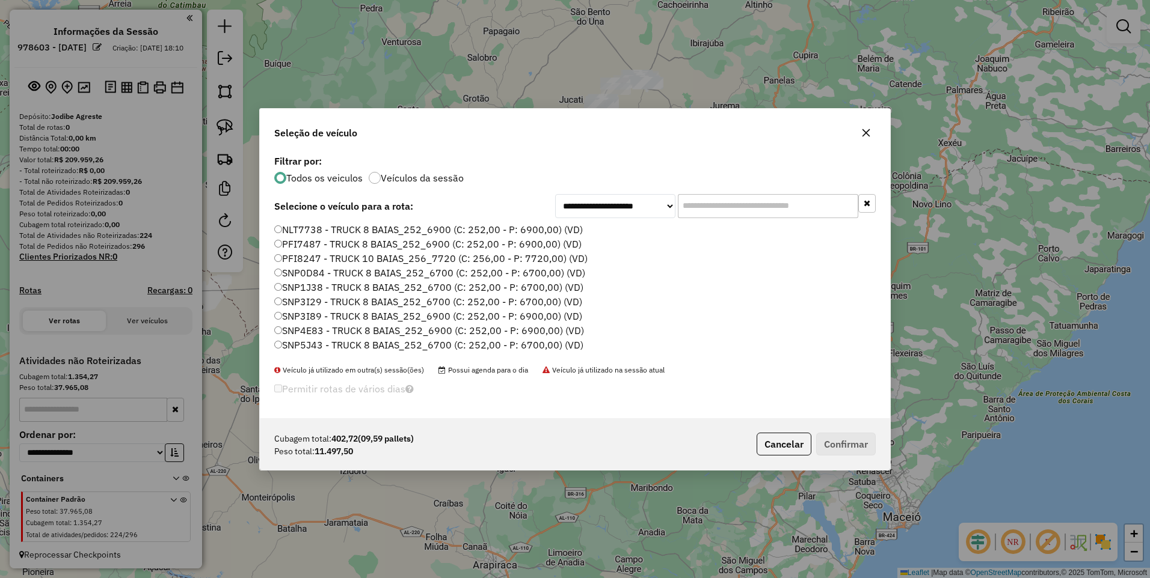
click at [549, 342] on label "SNP5J43 - TRUCK 8 BAIAS_252_6700 (C: 252,00 - P: 6700,00) (VD)" at bounding box center [428, 345] width 309 height 14
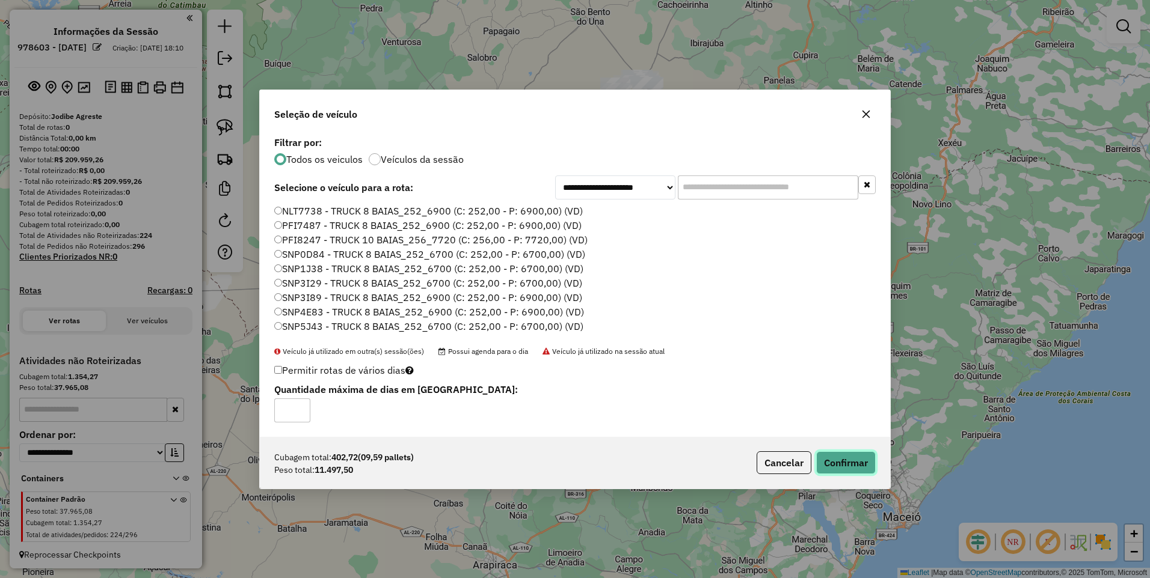
click at [849, 468] on button "Confirmar" at bounding box center [846, 463] width 60 height 23
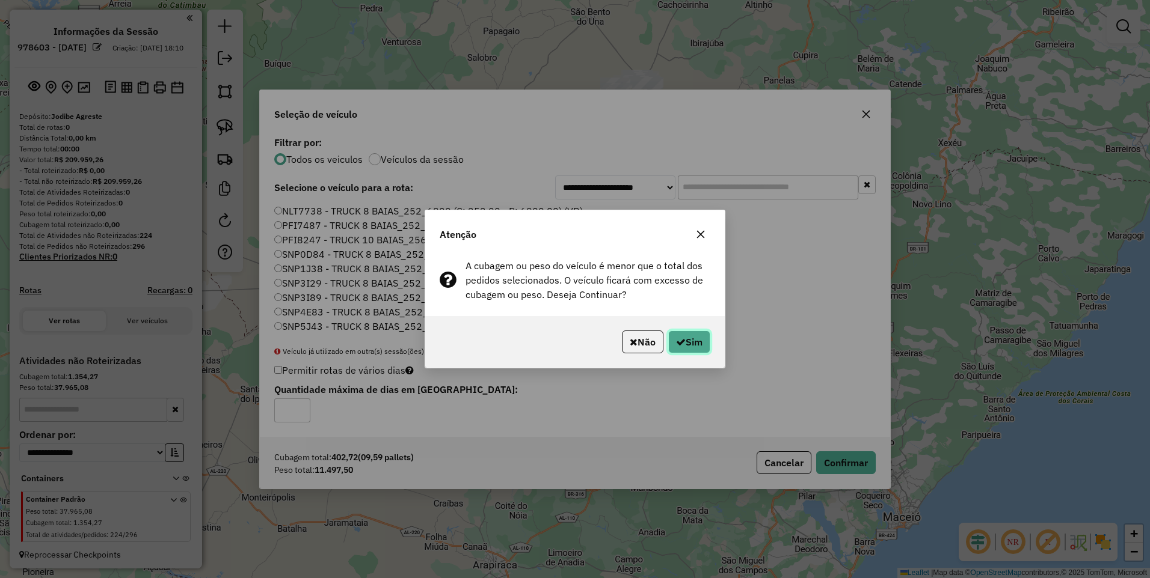
click at [697, 342] on button "Sim" at bounding box center [689, 342] width 42 height 23
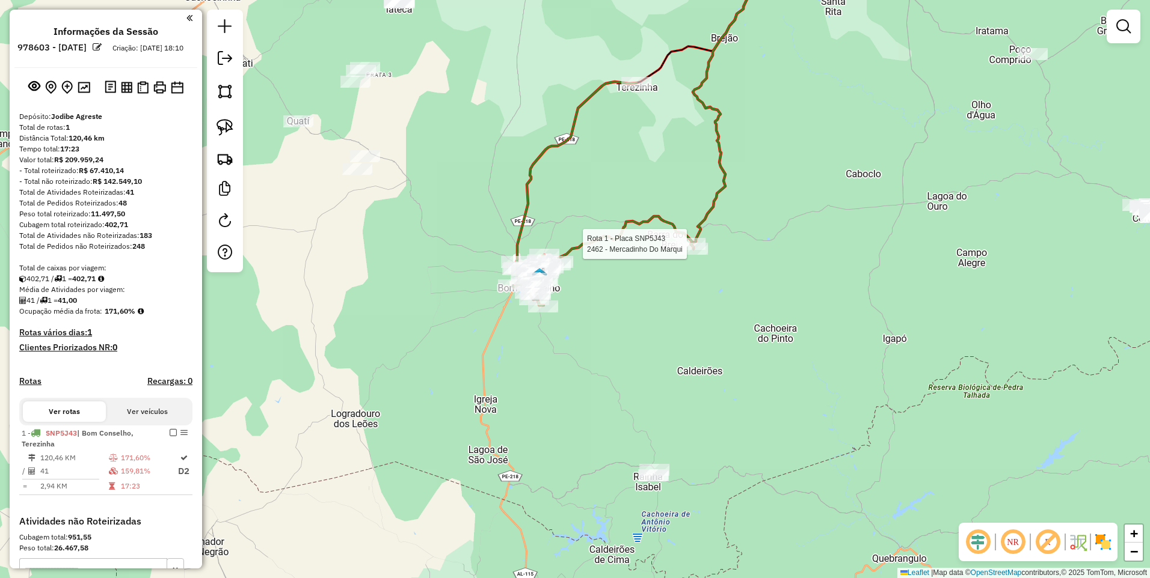
select select "**********"
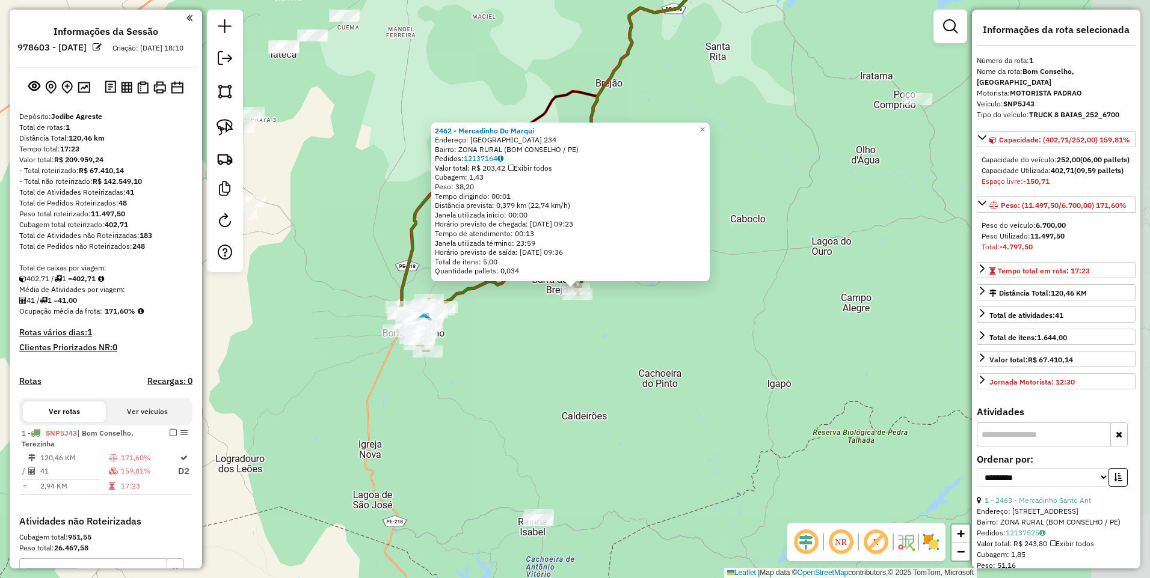
scroll to position [174, 0]
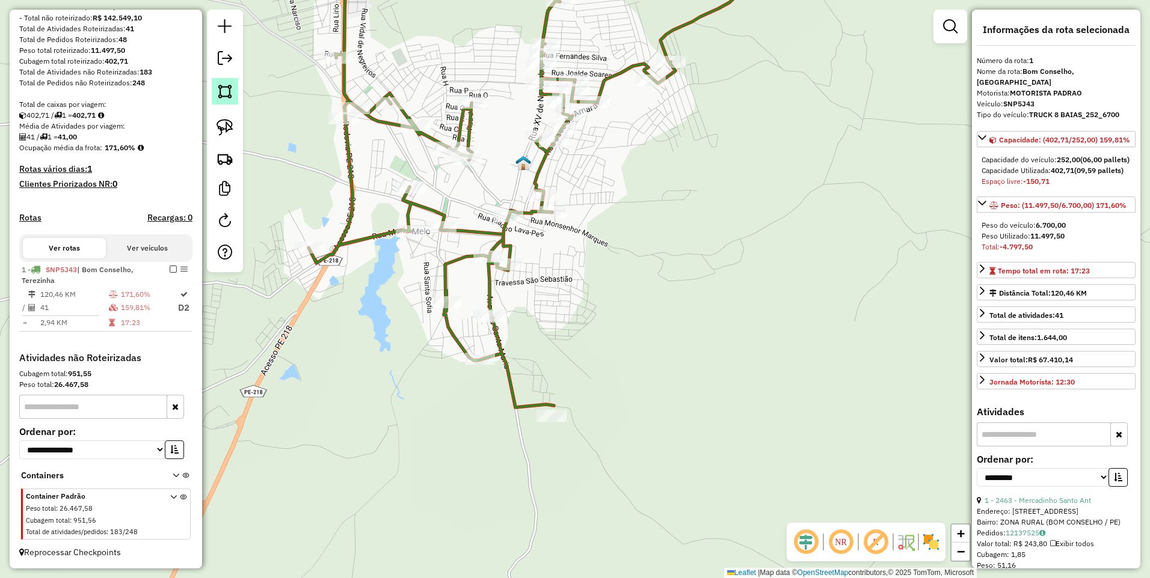
click at [224, 97] on img at bounding box center [224, 91] width 17 height 17
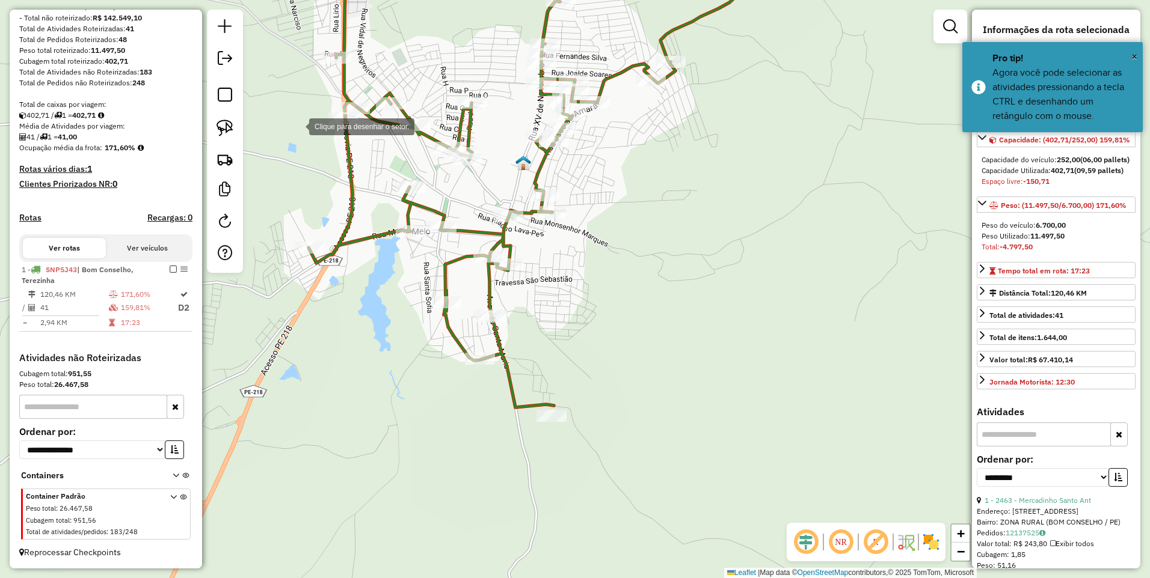
click at [297, 126] on div at bounding box center [297, 126] width 24 height 24
click at [251, 322] on div at bounding box center [251, 322] width 24 height 24
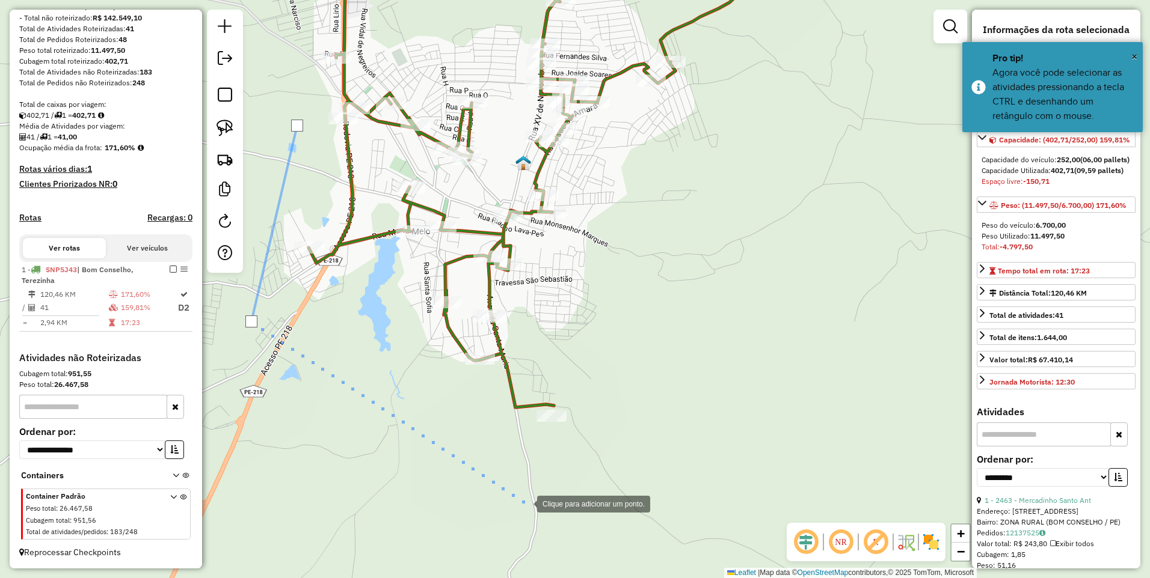
drag, startPoint x: 525, startPoint y: 503, endPoint x: 599, endPoint y: 418, distance: 112.9
click at [525, 503] on div at bounding box center [525, 503] width 24 height 24
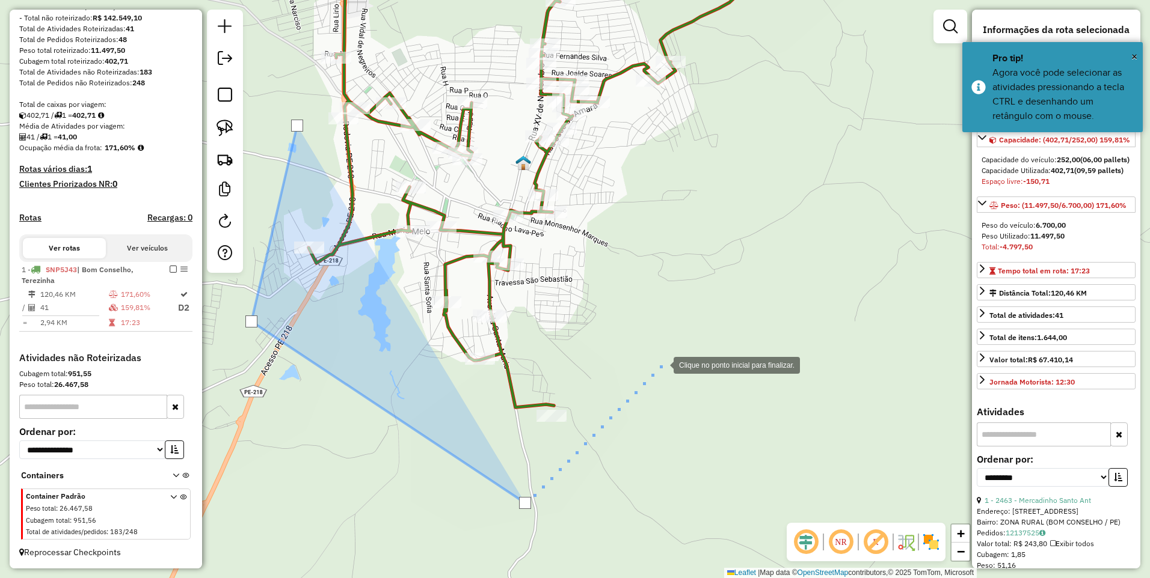
click at [661, 364] on div at bounding box center [661, 364] width 24 height 24
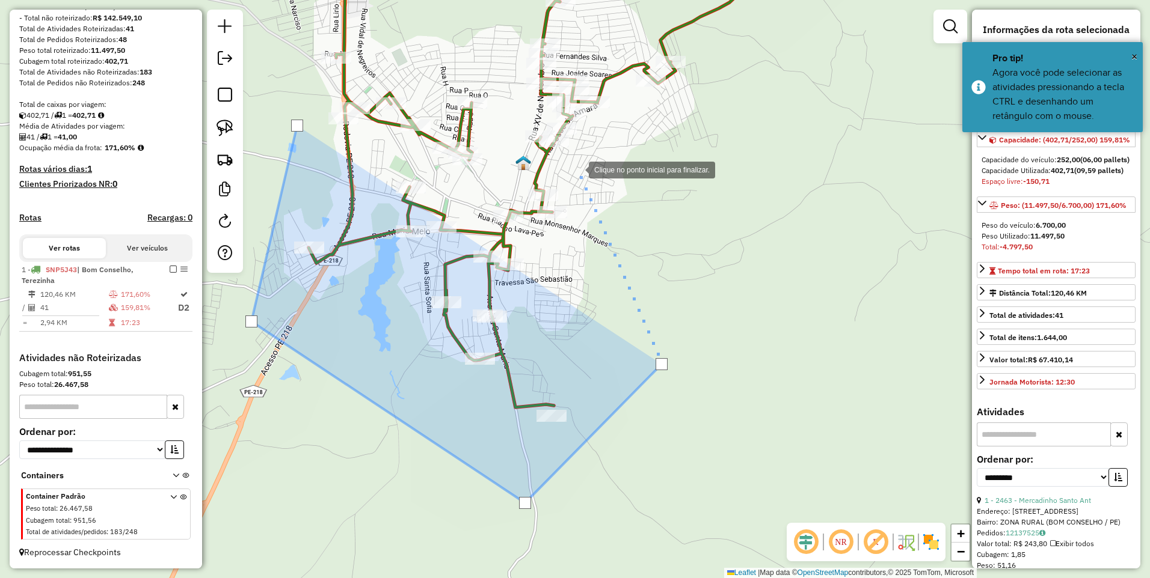
click at [577, 169] on div at bounding box center [577, 169] width 24 height 24
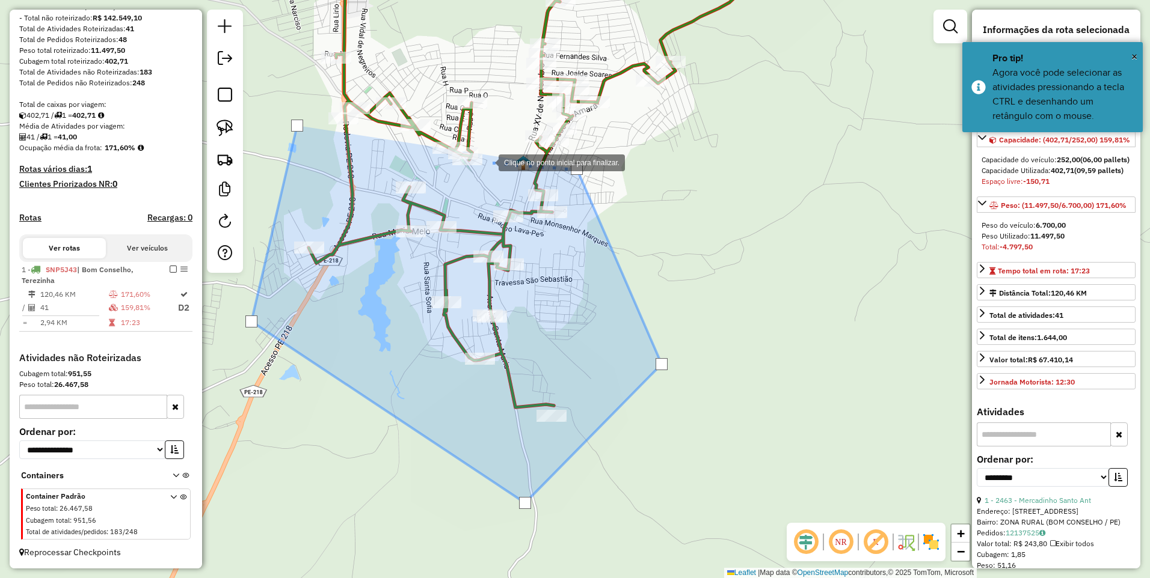
click at [486, 162] on div at bounding box center [486, 162] width 24 height 24
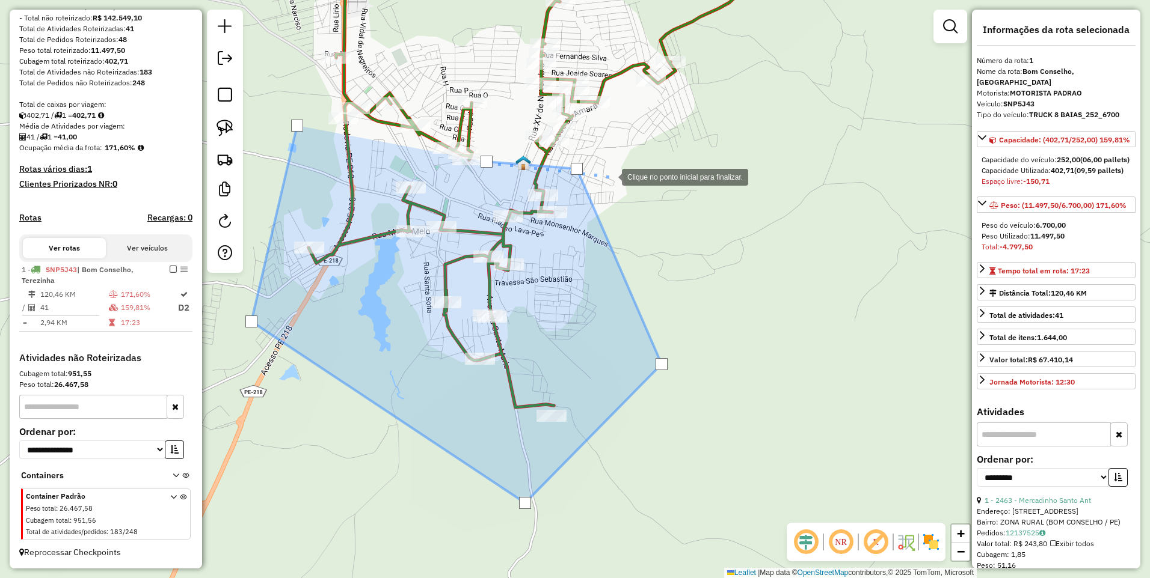
click at [610, 176] on div at bounding box center [610, 176] width 24 height 24
click at [617, 91] on div at bounding box center [617, 91] width 24 height 24
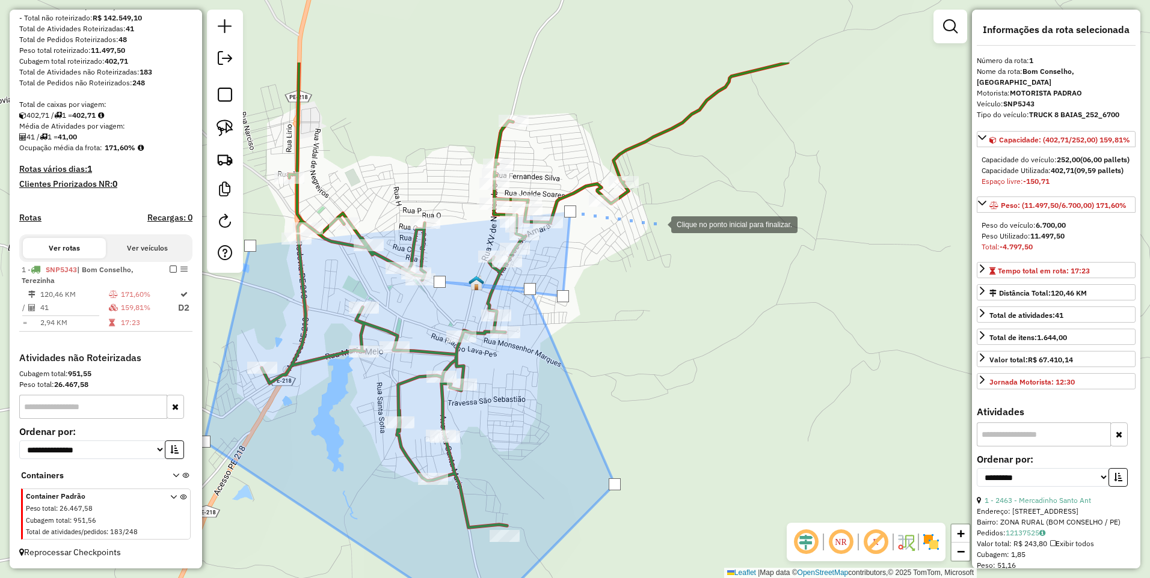
drag, startPoint x: 706, startPoint y: 102, endPoint x: 659, endPoint y: 222, distance: 129.1
click at [659, 222] on div at bounding box center [659, 224] width 24 height 24
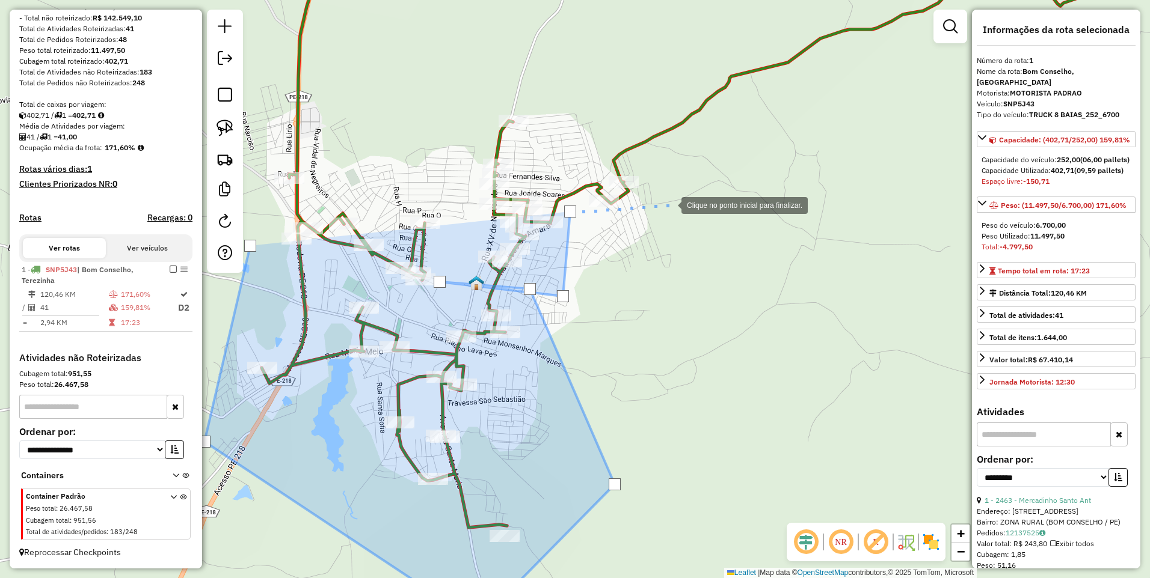
click at [670, 201] on div at bounding box center [669, 204] width 24 height 24
drag, startPoint x: 645, startPoint y: 149, endPoint x: 574, endPoint y: 170, distance: 74.4
click at [645, 149] on div at bounding box center [645, 149] width 24 height 24
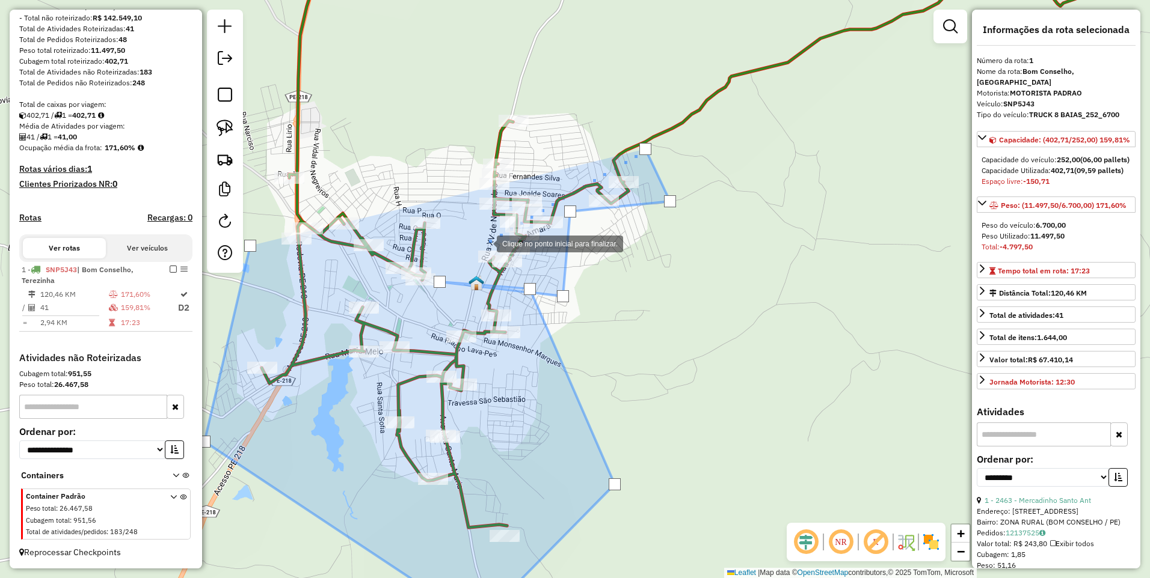
click at [485, 243] on div at bounding box center [485, 243] width 24 height 24
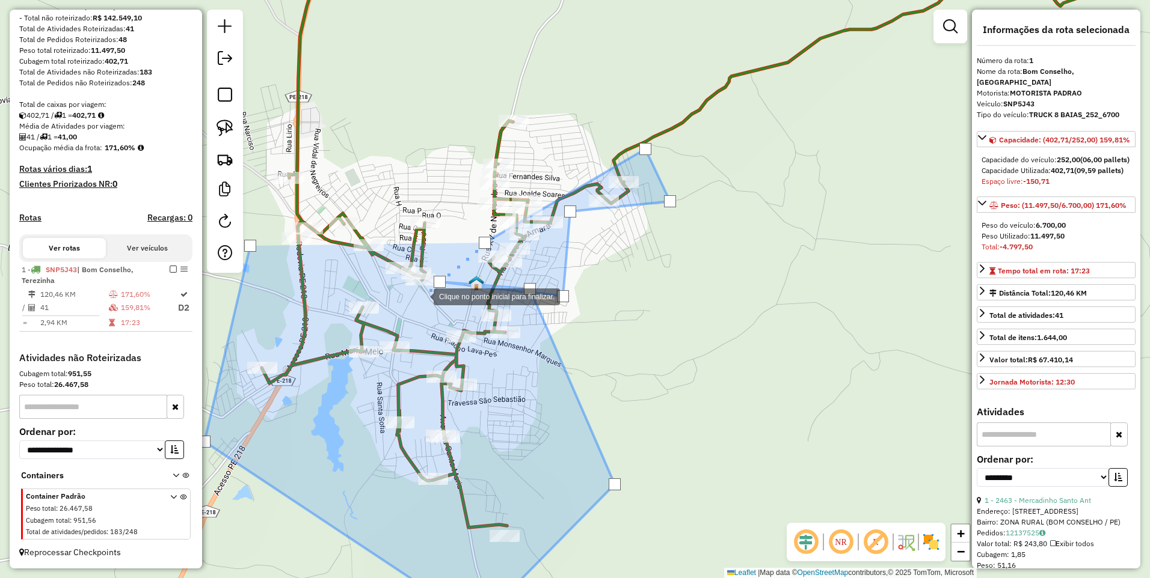
click at [421, 296] on div at bounding box center [421, 296] width 24 height 24
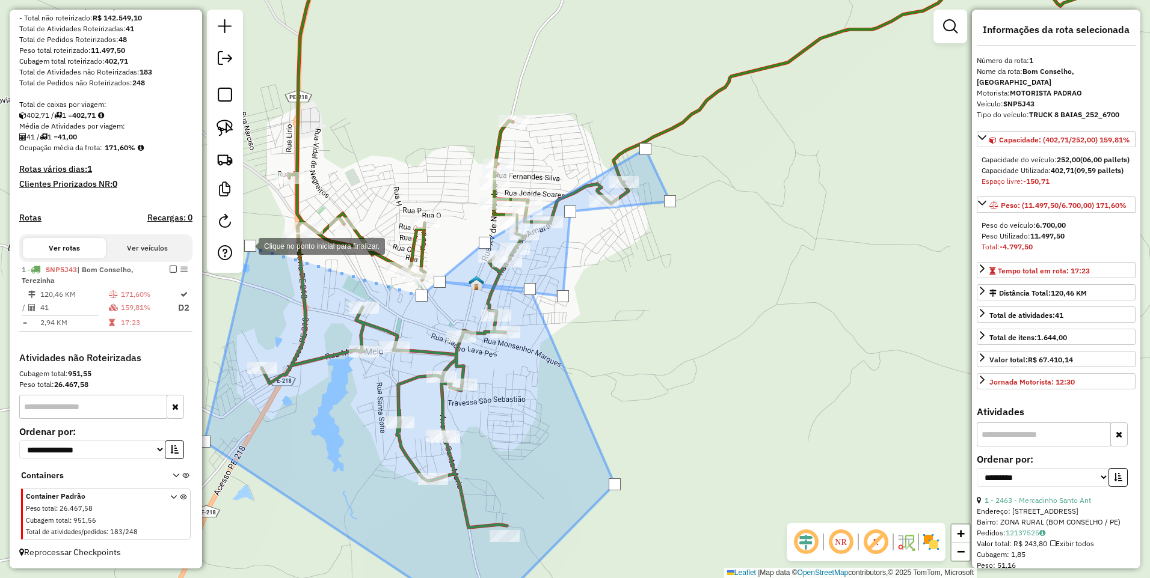
click at [247, 245] on div at bounding box center [250, 246] width 12 height 12
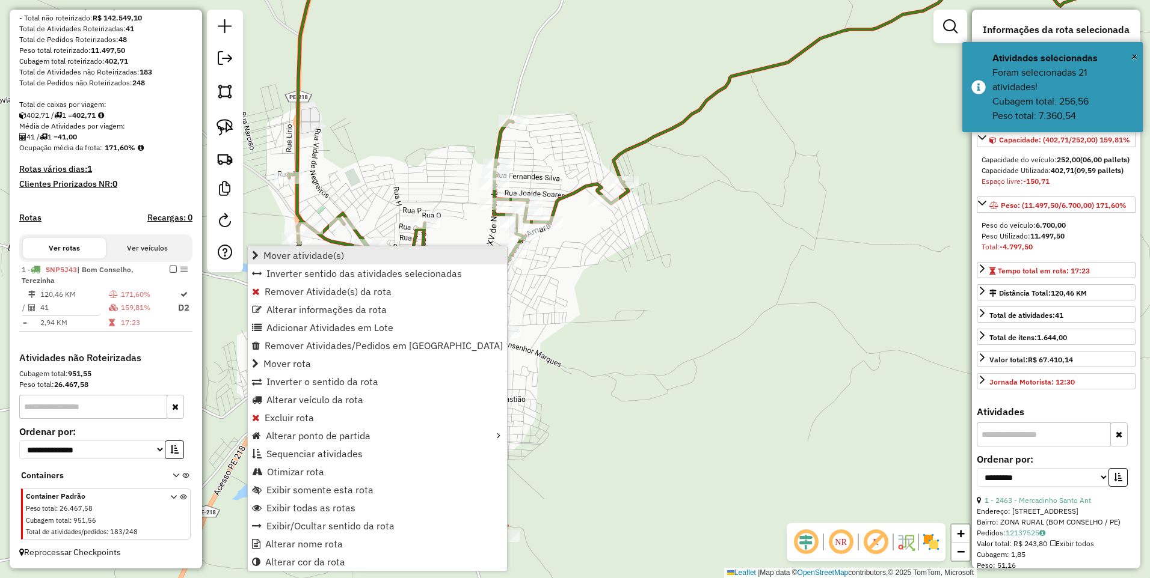
click at [279, 256] on span "Mover atividade(s)" at bounding box center [303, 256] width 81 height 10
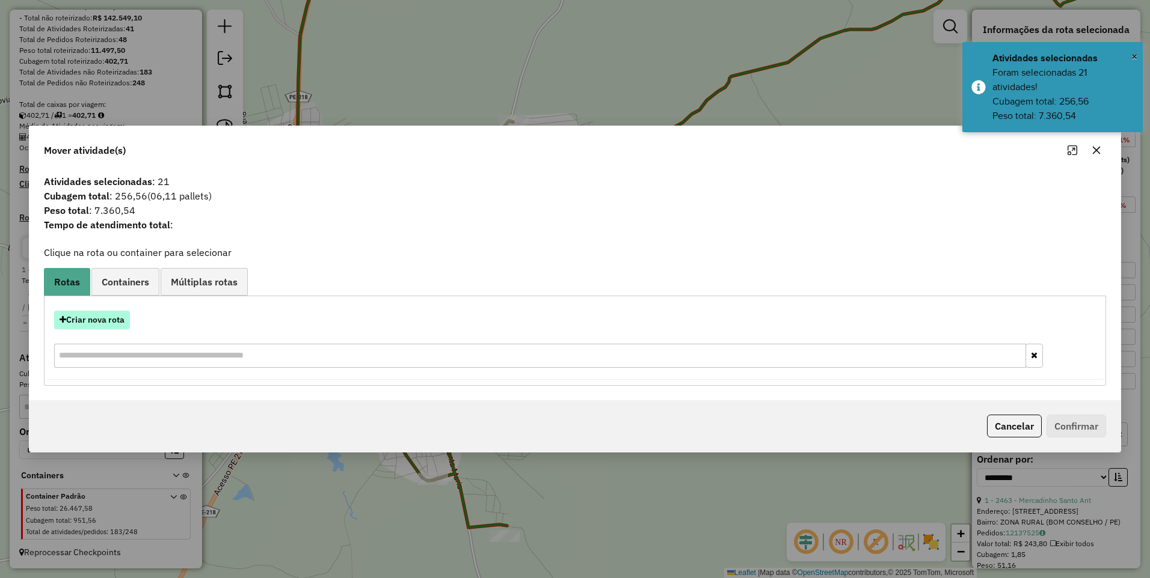
click at [84, 318] on button "Criar nova rota" at bounding box center [92, 320] width 76 height 19
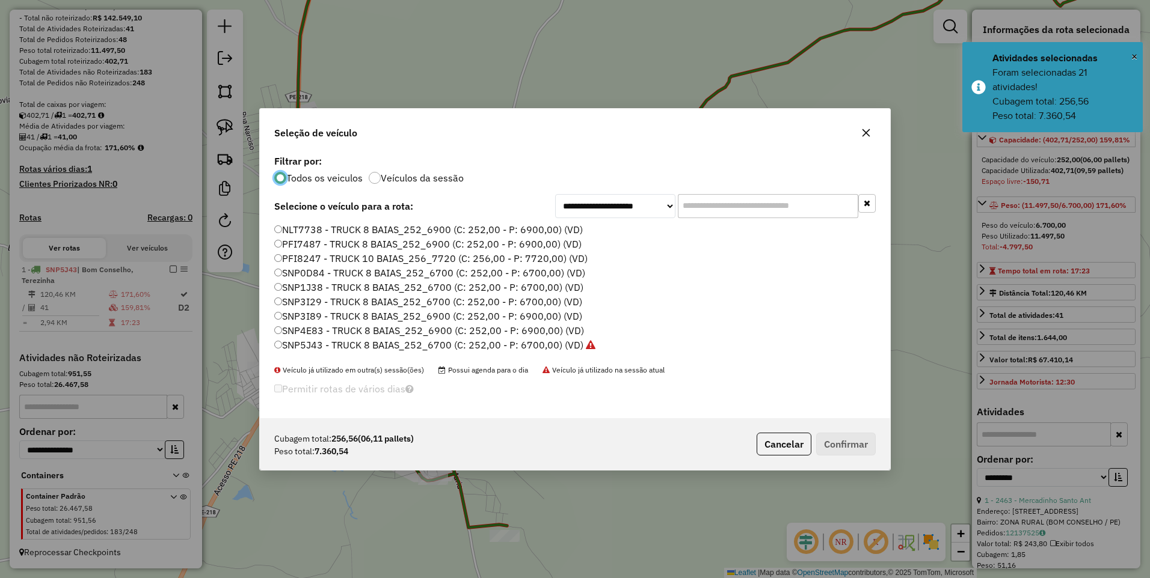
scroll to position [7, 4]
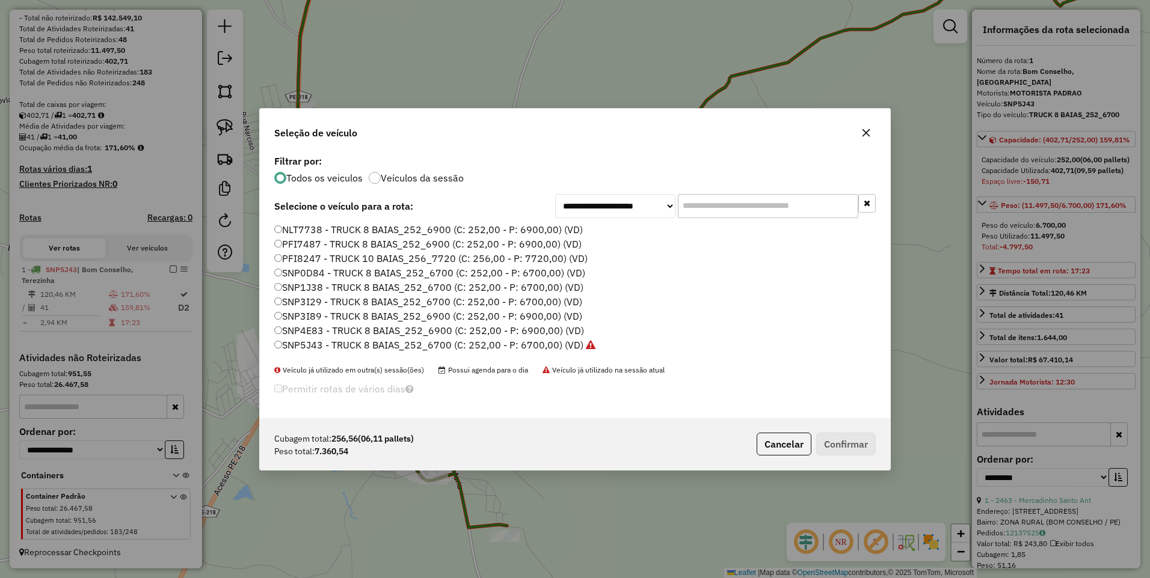
click at [97, 323] on div "**********" at bounding box center [575, 289] width 1150 height 578
click at [495, 342] on label "SNP5J43 - TRUCK 8 BAIAS_252_6700 (C: 252,00 - P: 6700,00) (VD)" at bounding box center [434, 345] width 321 height 14
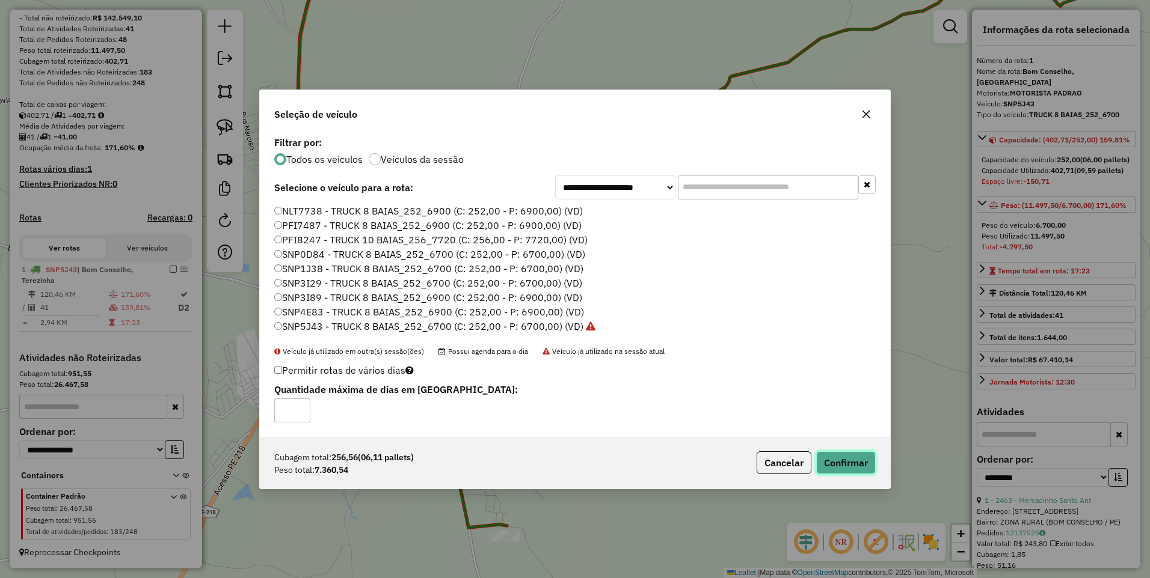
click at [850, 455] on button "Confirmar" at bounding box center [846, 463] width 60 height 23
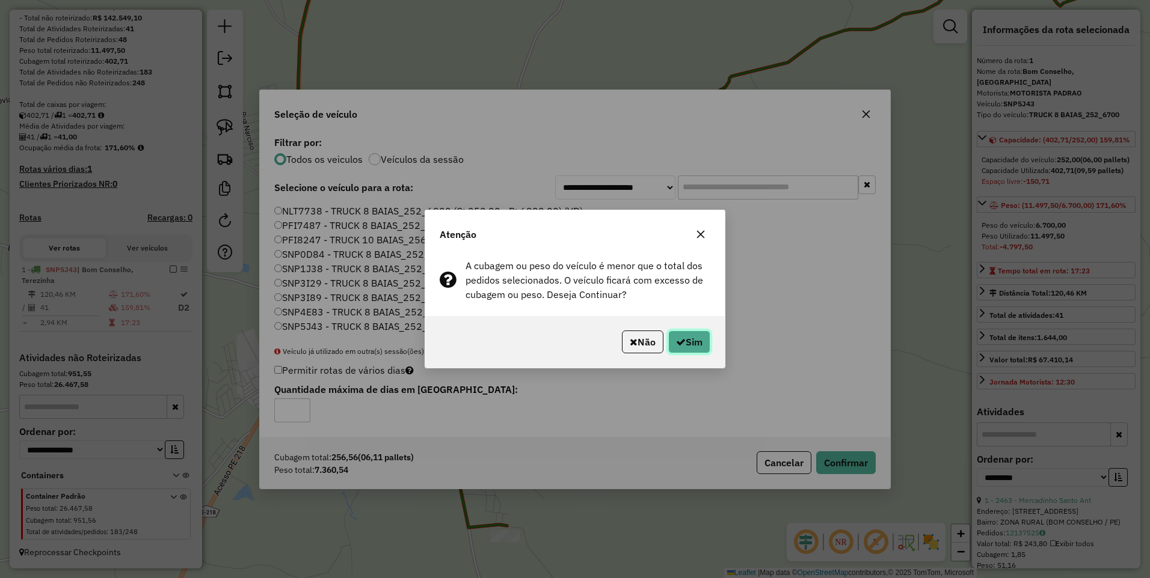
click at [691, 343] on button "Sim" at bounding box center [689, 342] width 42 height 23
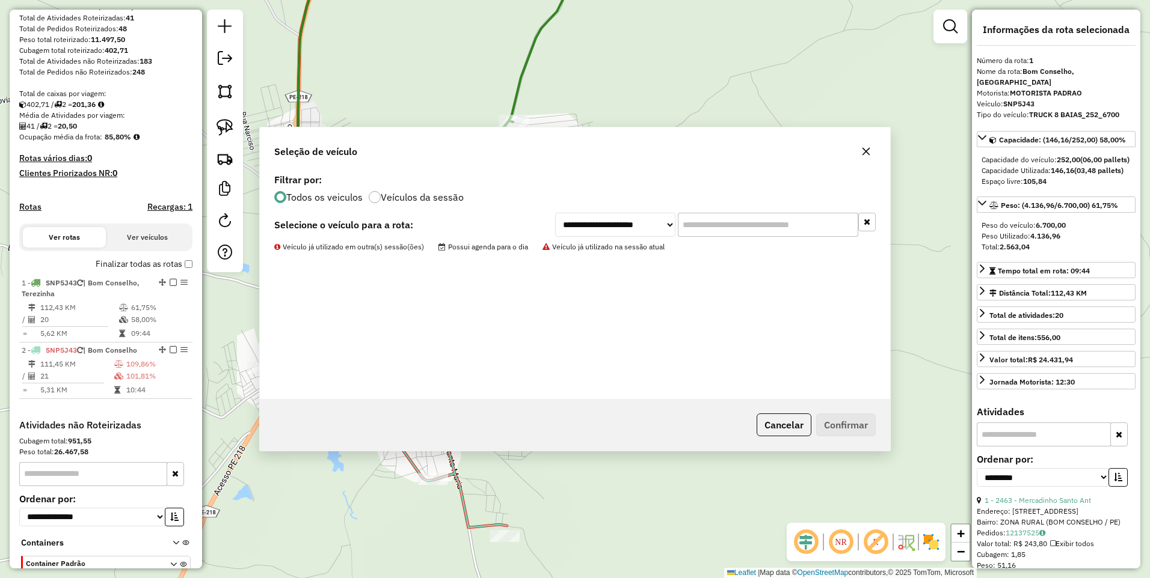
scroll to position [252, 0]
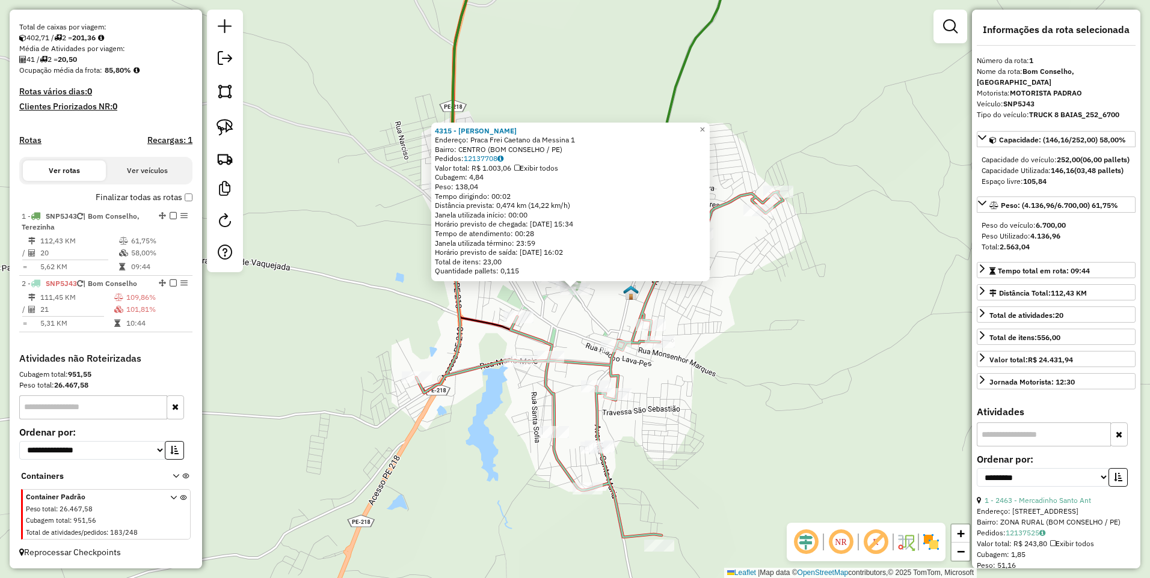
click at [611, 301] on div "4315 - B C DE OLIVEIRA JUN Endereço: Praca Frei Caetano da Messina 1 Bairro: CE…" at bounding box center [575, 289] width 1150 height 578
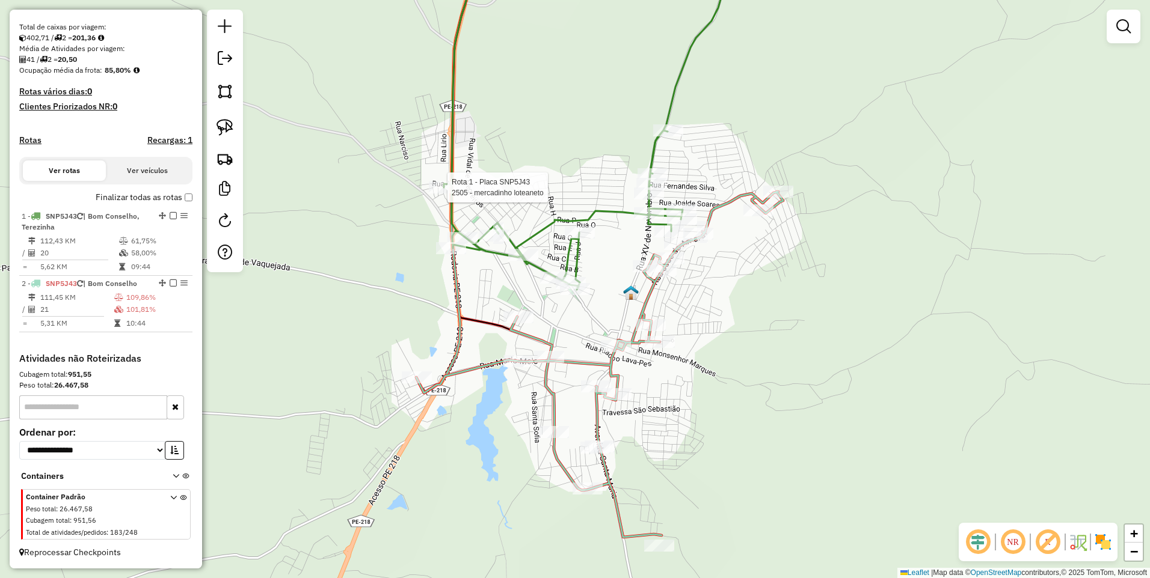
select select "**********"
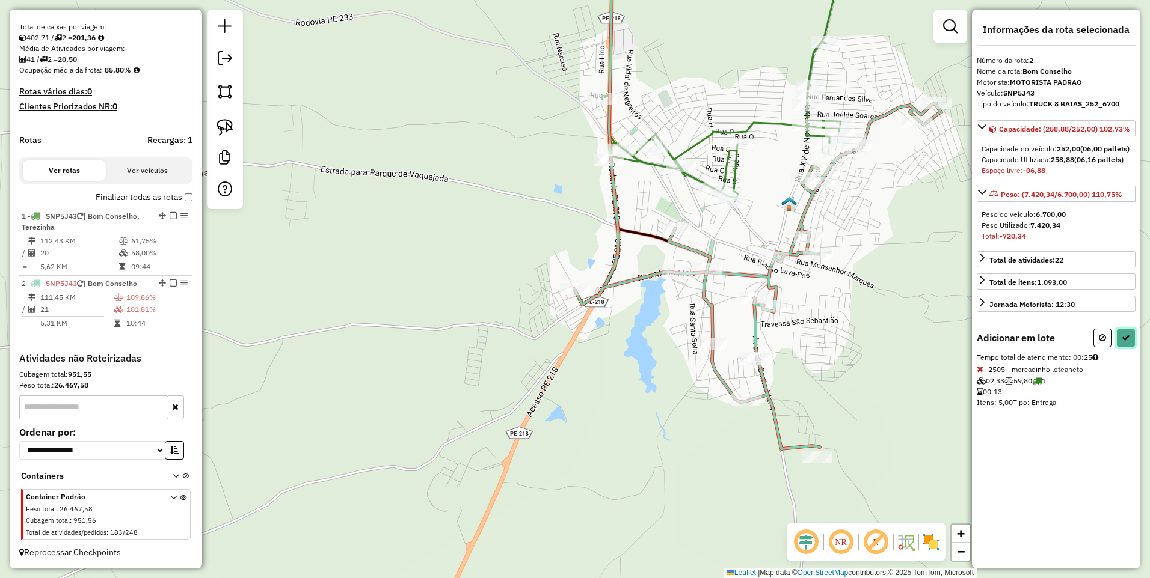
click at [1124, 342] on icon at bounding box center [1125, 338] width 8 height 8
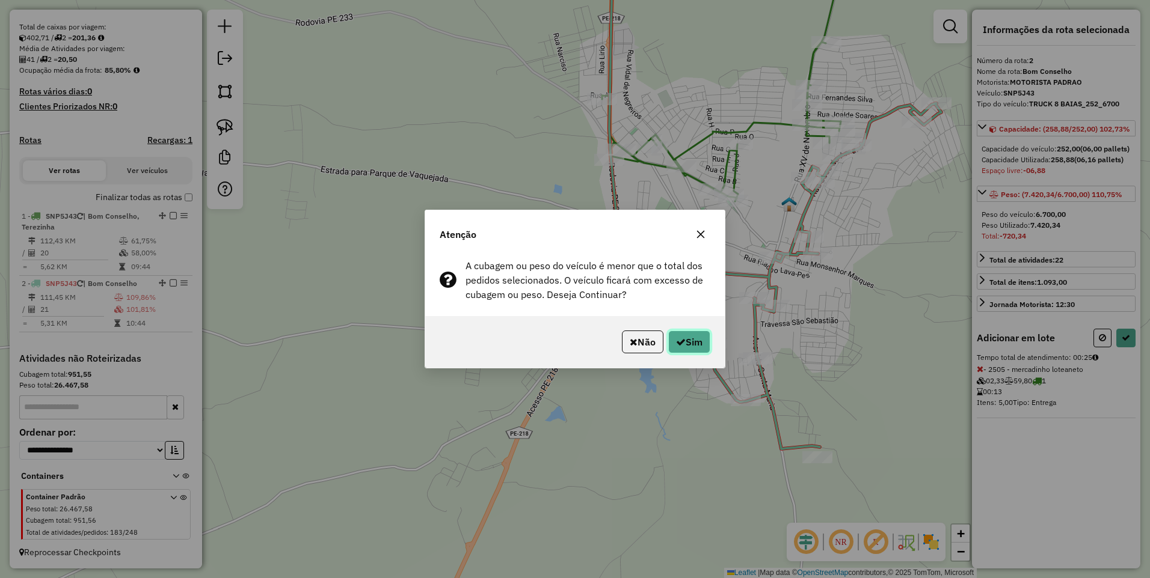
click at [685, 342] on button "Sim" at bounding box center [689, 342] width 42 height 23
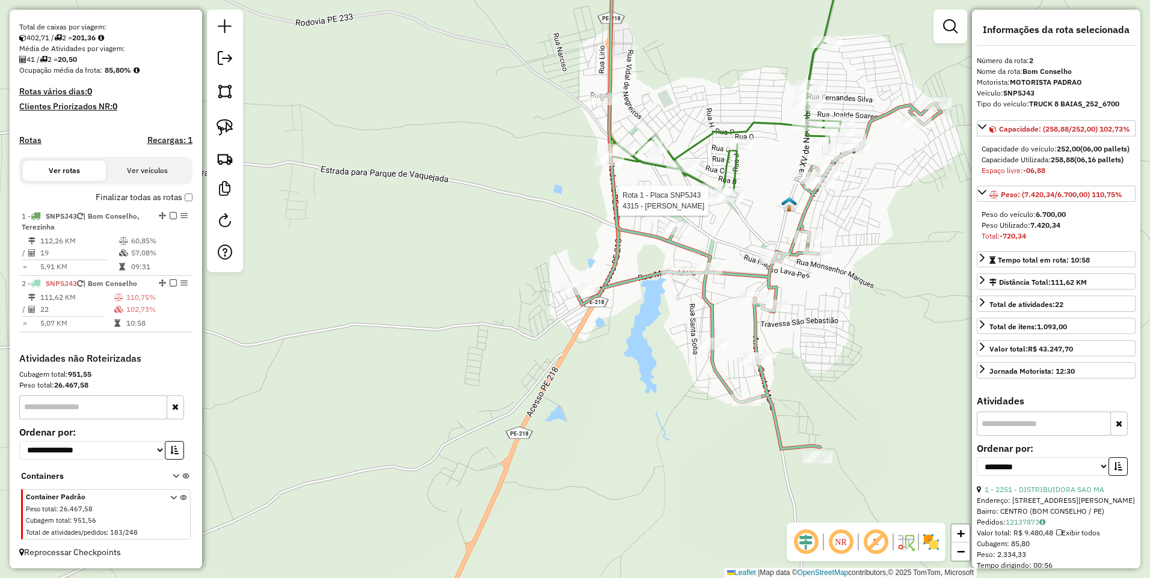
click at [730, 203] on div at bounding box center [728, 197] width 30 height 12
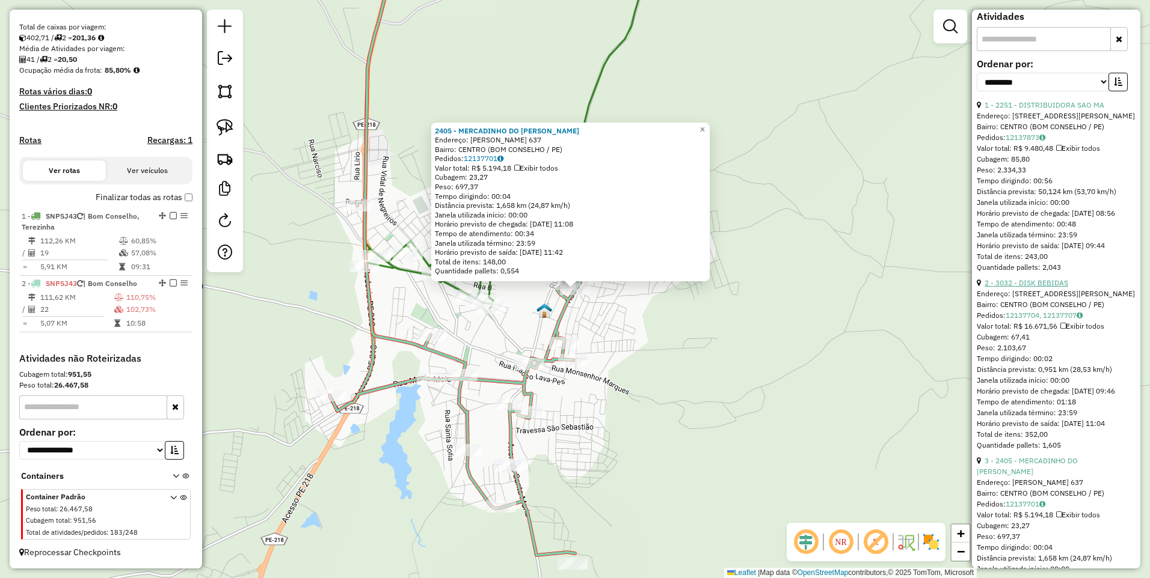
scroll to position [577, 0]
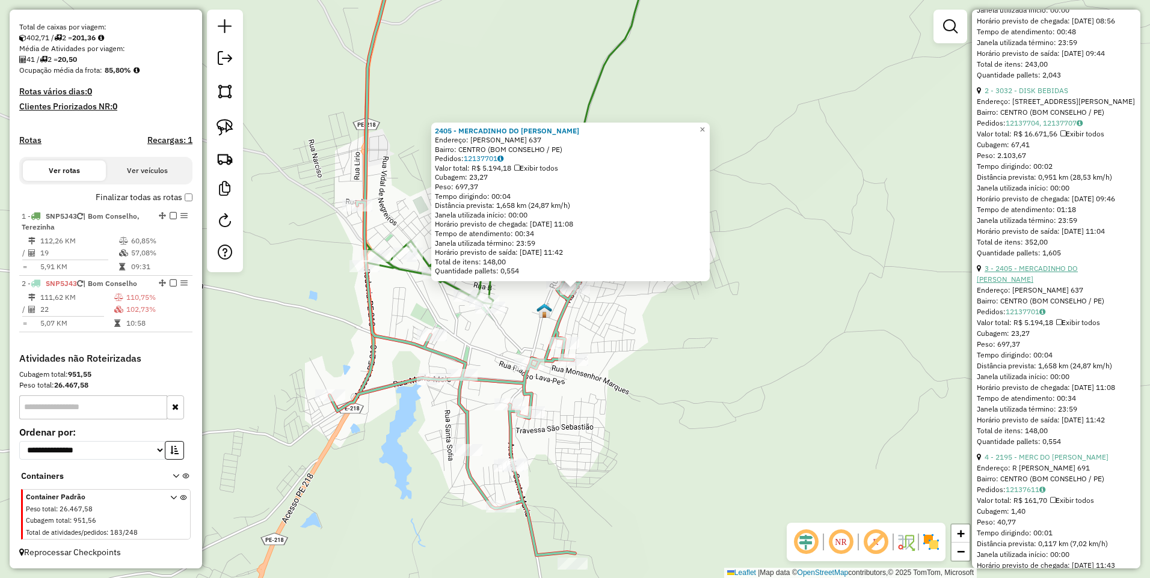
click at [1035, 284] on link "3 - 2405 - MERCADINHO DO IVAN" at bounding box center [1026, 274] width 101 height 20
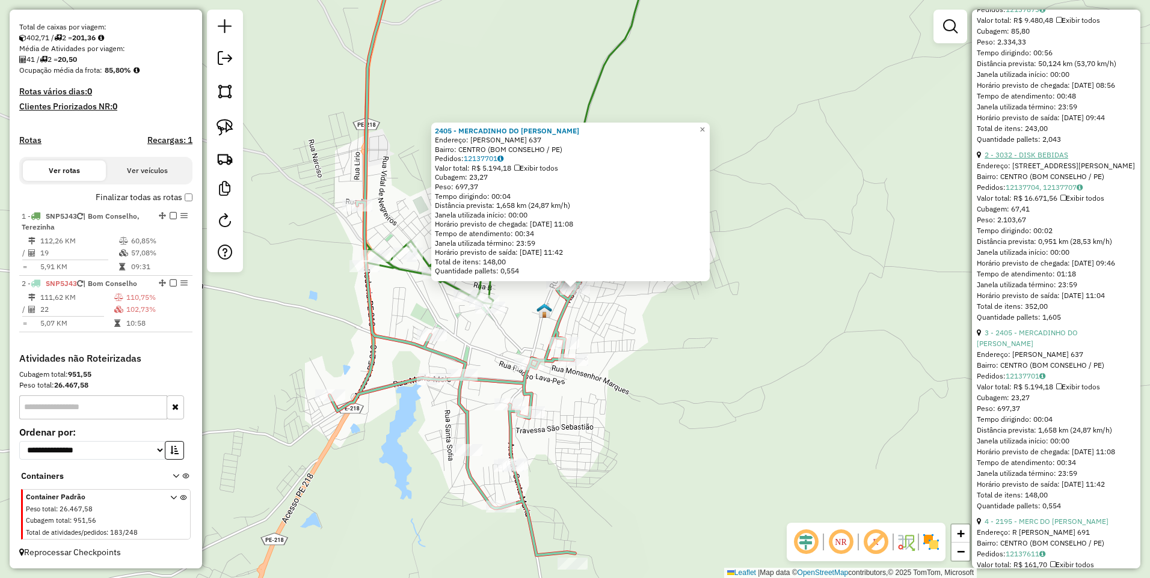
click at [1038, 159] on link "2 - 3032 - DISK BEBIDAS" at bounding box center [1026, 154] width 84 height 9
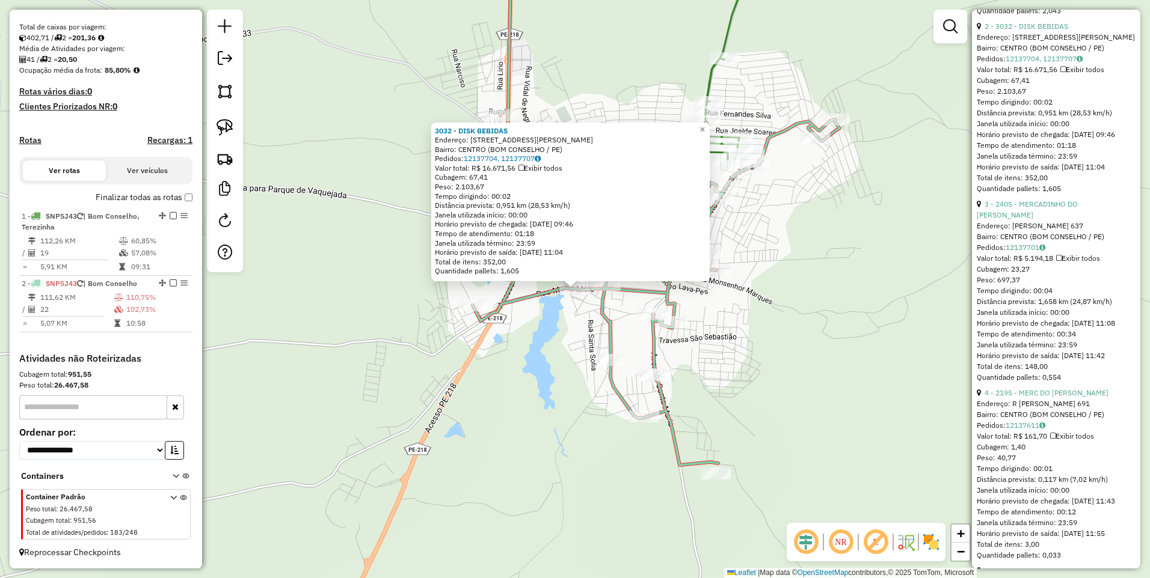
scroll to position [770, 0]
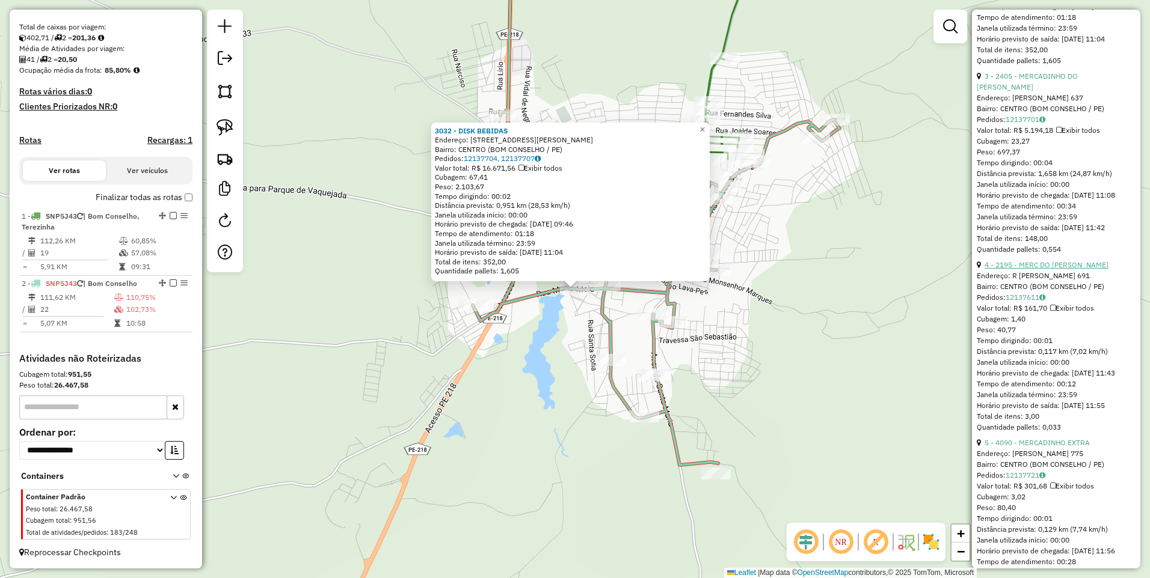
click at [1035, 269] on link "4 - 2195 - MERC DO CLAUDIO" at bounding box center [1046, 264] width 124 height 9
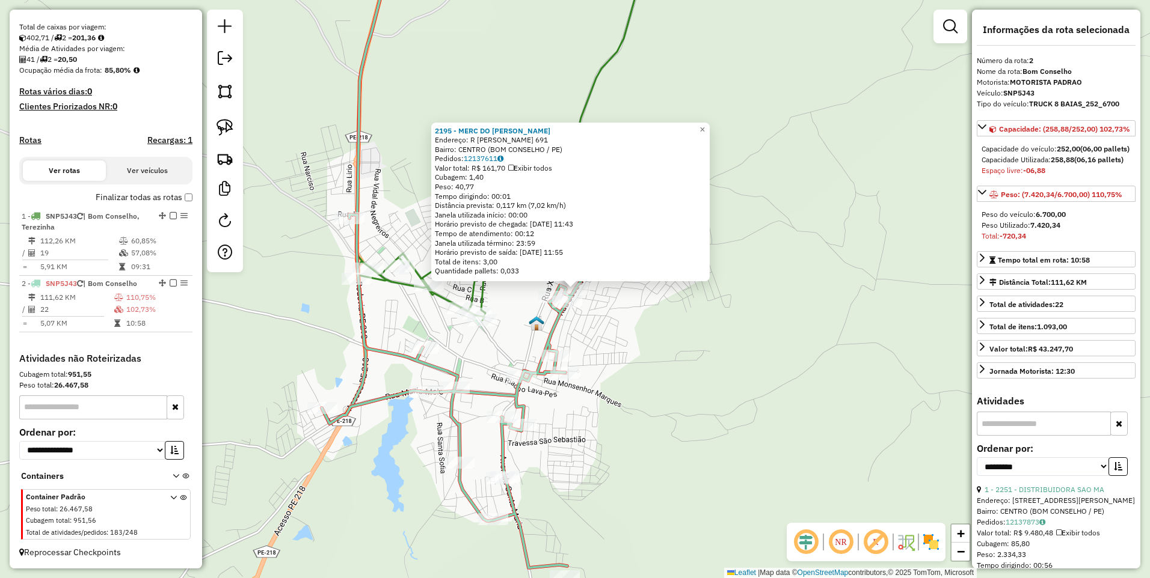
scroll to position [192, 0]
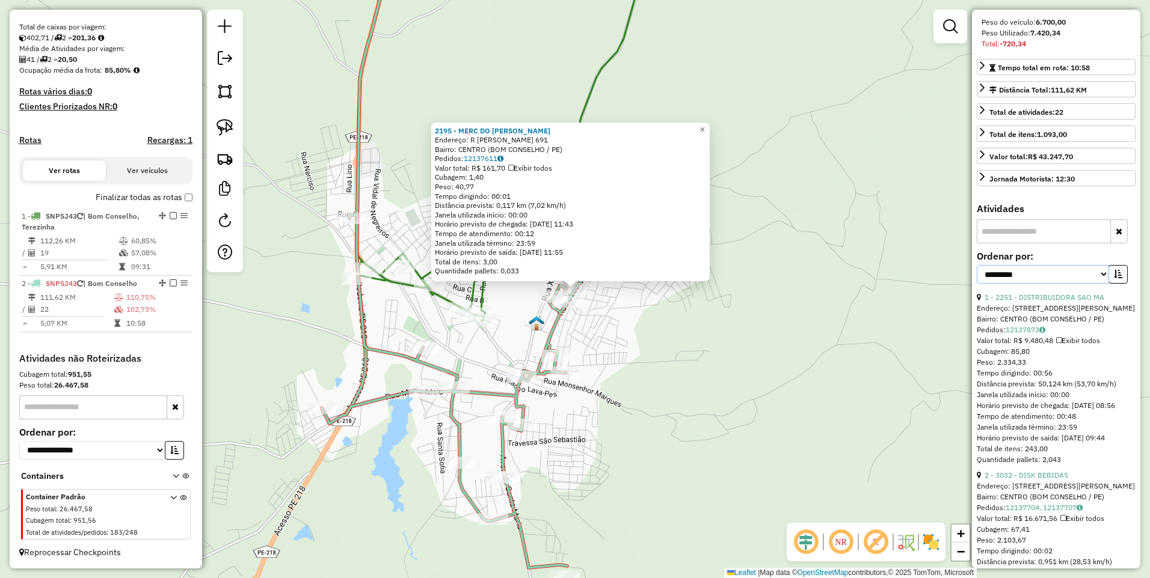
click at [1034, 284] on select "**********" at bounding box center [1042, 274] width 132 height 19
select select "*********"
click at [976, 284] on select "**********" at bounding box center [1042, 274] width 132 height 19
click at [1117, 278] on icon "button" at bounding box center [1118, 274] width 8 height 8
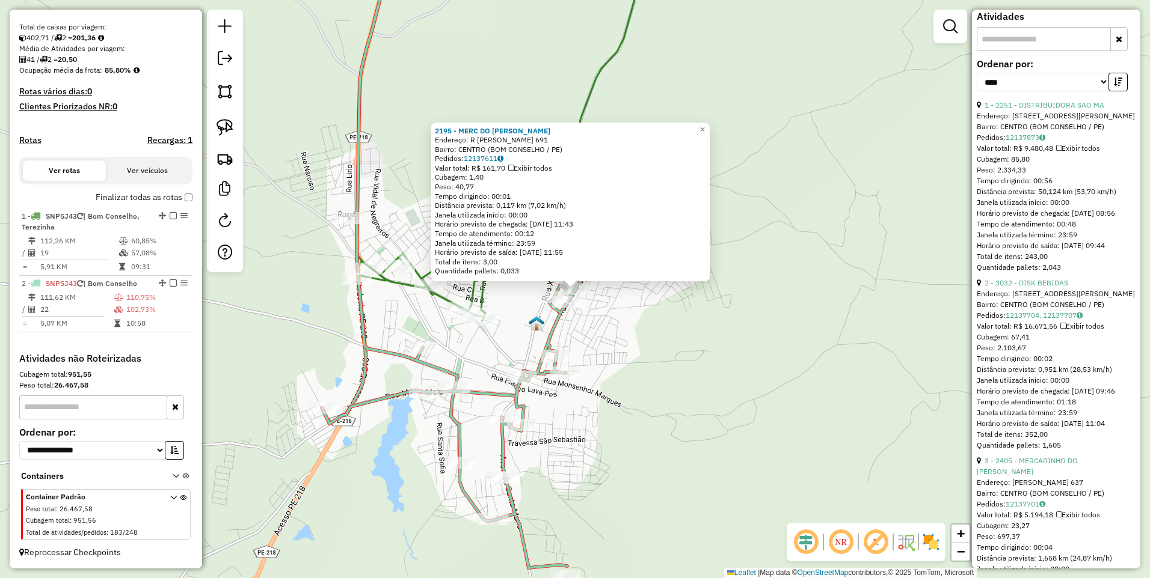
scroll to position [449, 0]
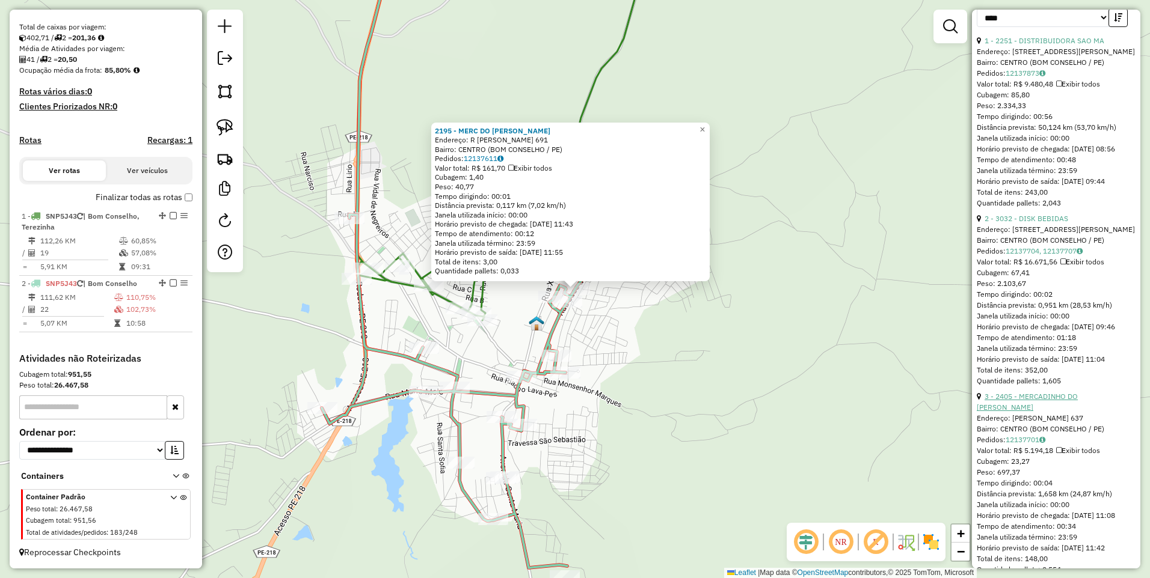
click at [1037, 412] on link "3 - 2405 - MERCADINHO DO IVAN" at bounding box center [1026, 402] width 101 height 20
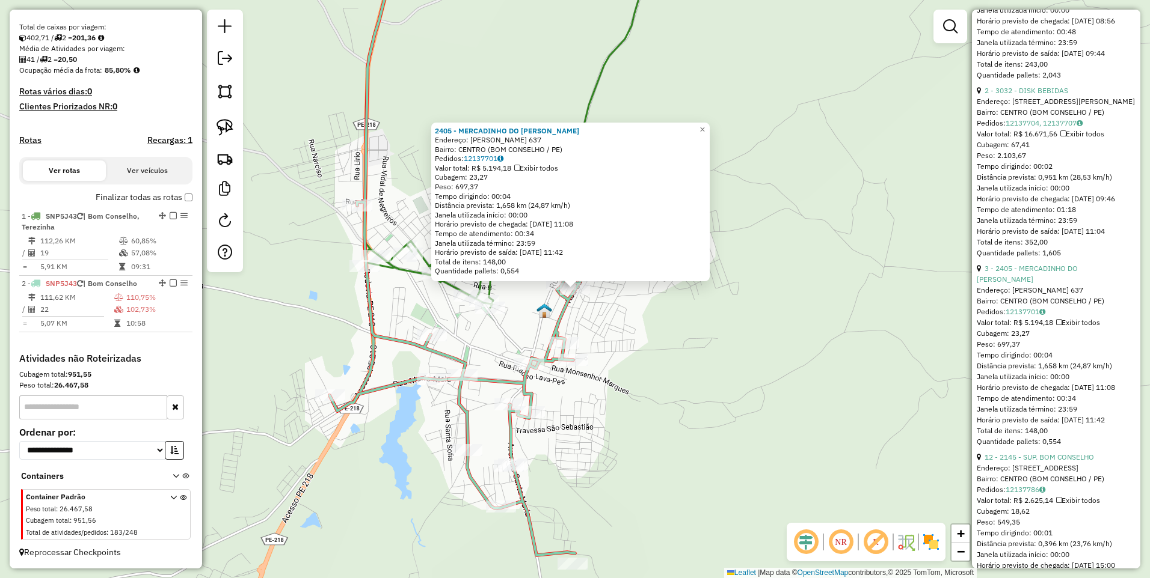
scroll to position [642, 0]
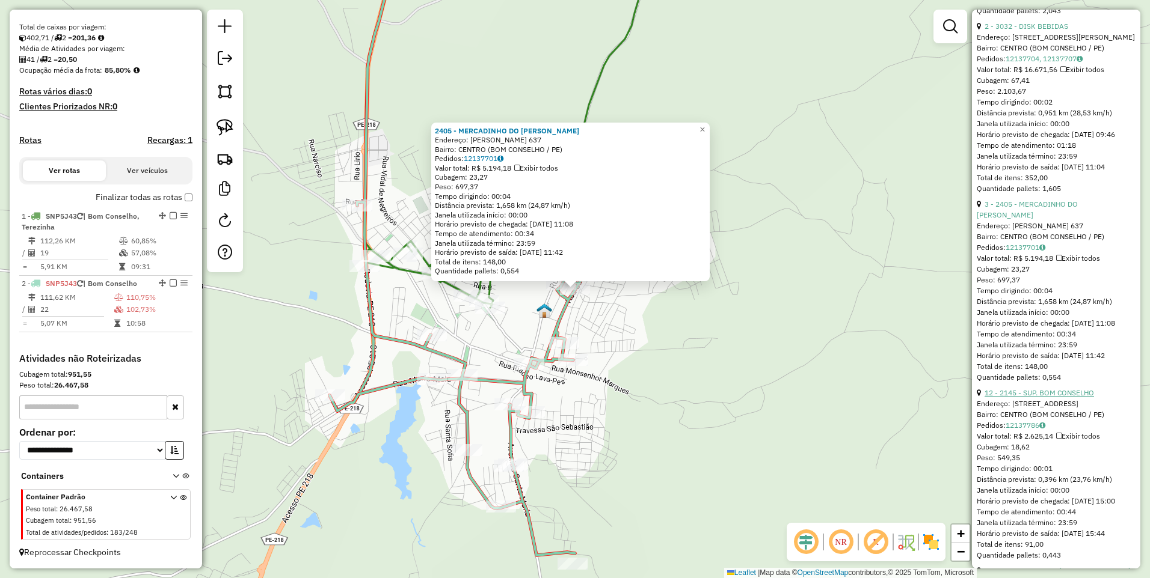
click at [1041, 397] on link "12 - 2145 - SUP. BOM CONSELHO" at bounding box center [1038, 392] width 109 height 9
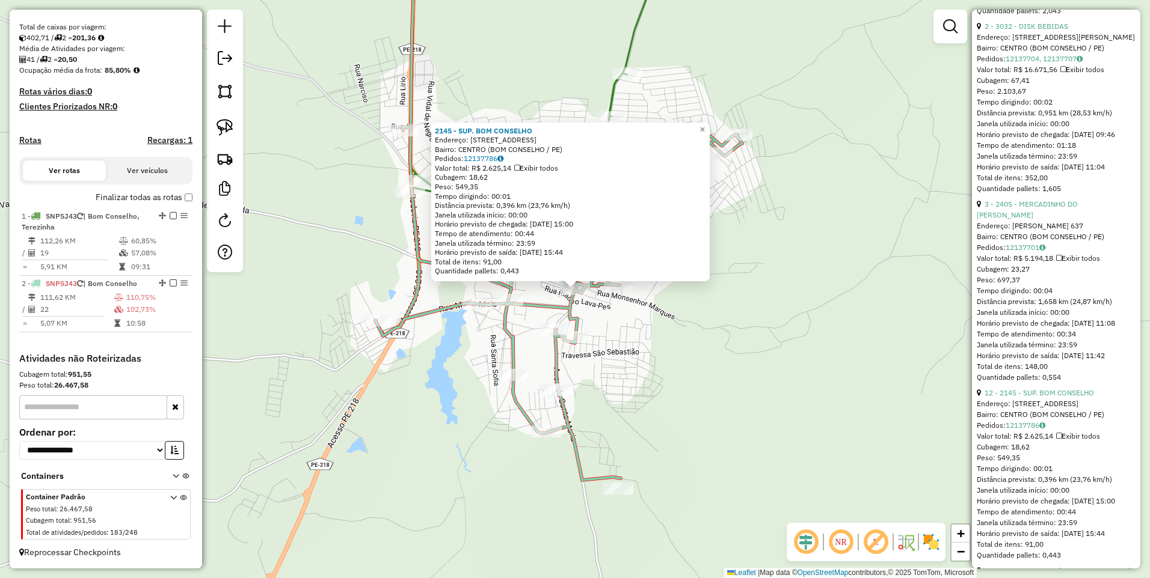
click at [721, 362] on div "2145 - SUP. BOM CONSELHO Endereço: R DOM PEDRO II 42 Bairro: CENTRO (BOM CONSEL…" at bounding box center [575, 289] width 1150 height 578
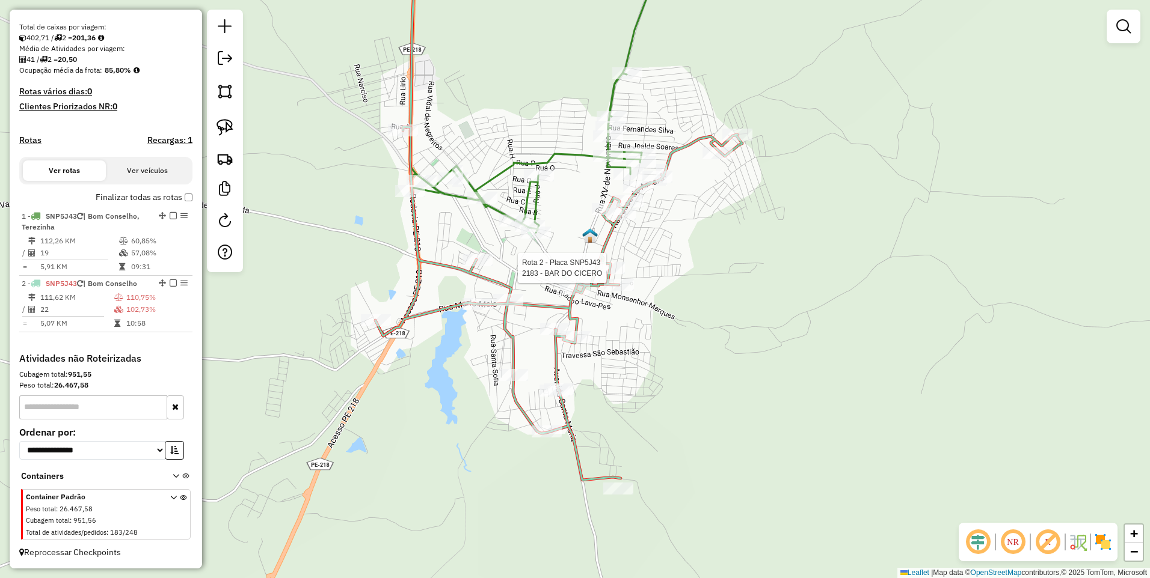
select select "*********"
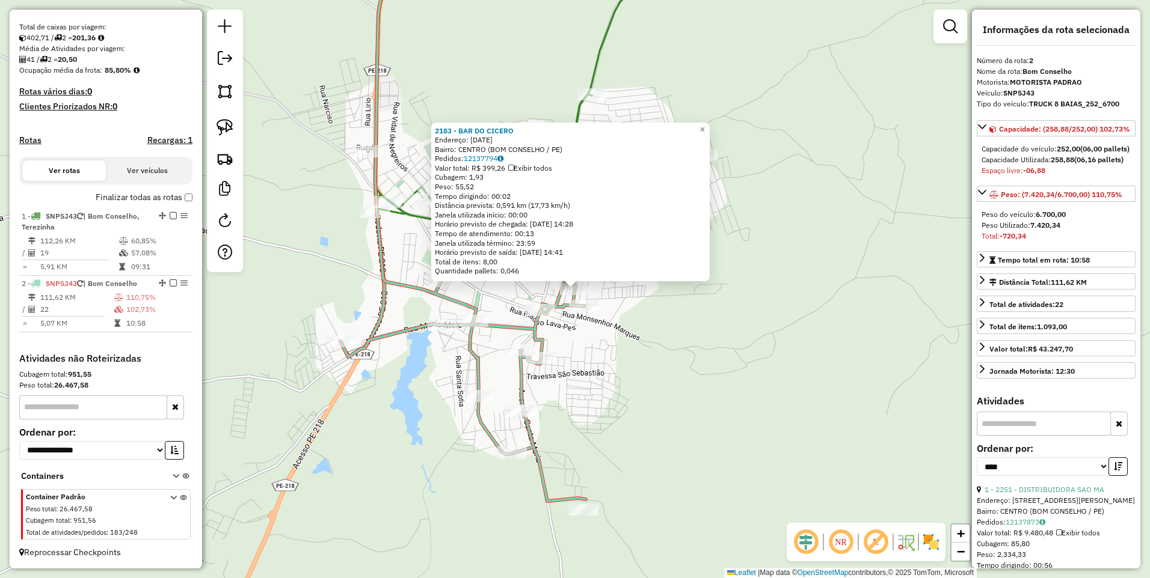
click at [583, 349] on div "2183 - BAR DO CICERO Endereço: 06 DE ABRIL 137 Bairro: CENTRO (BOM CONSELHO / P…" at bounding box center [575, 289] width 1150 height 578
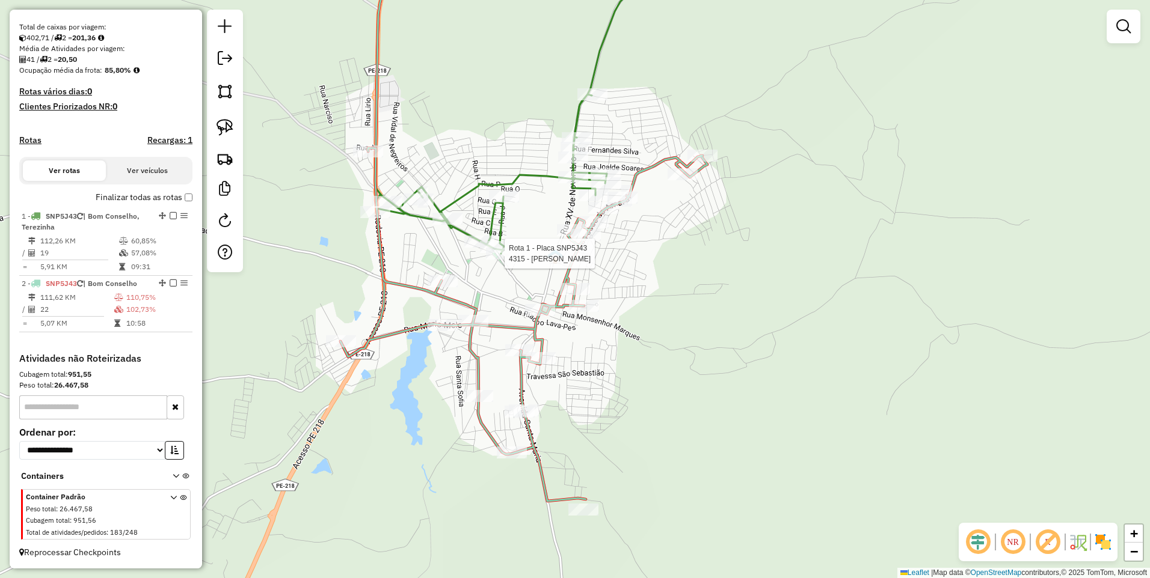
select select "*********"
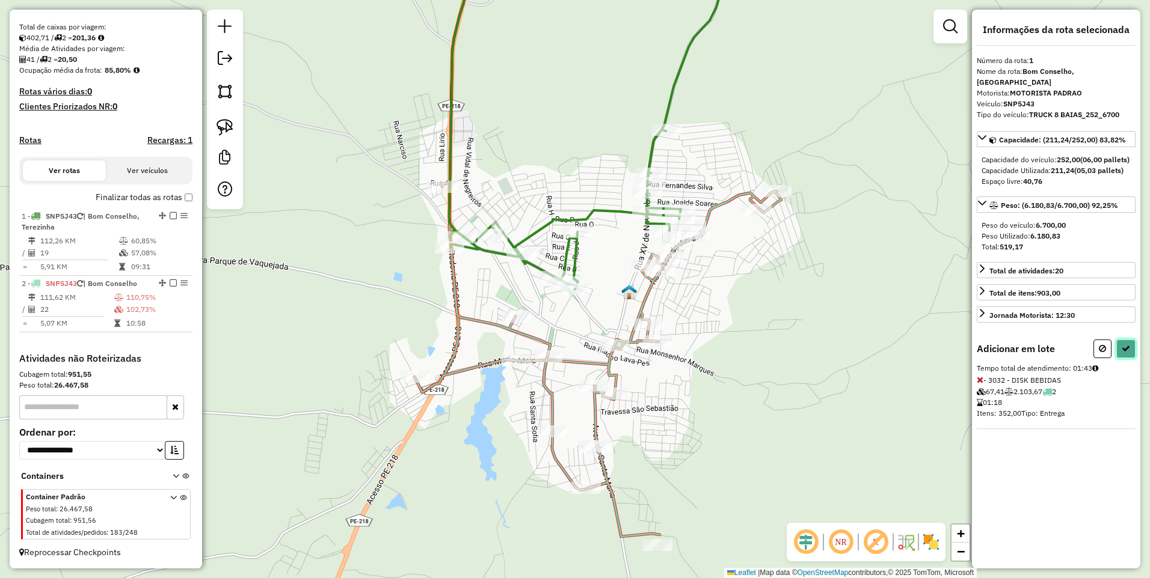
click at [1124, 355] on button at bounding box center [1125, 349] width 19 height 19
select select "*********"
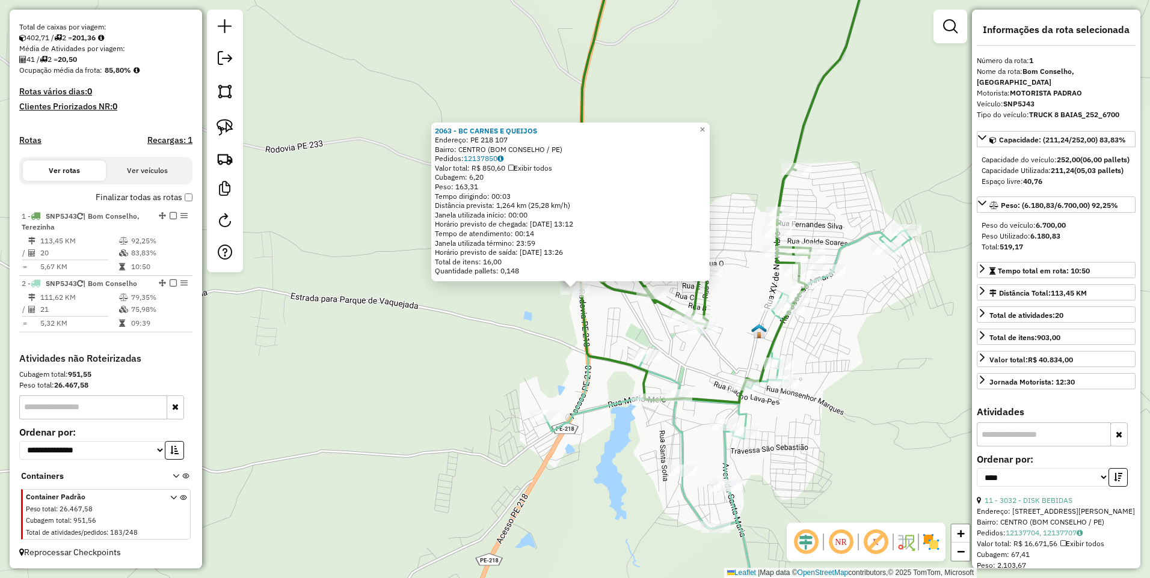
click at [512, 313] on div "2063 - BC CARNES E QUEIJOS Endereço: PE 218 107 Bairro: CENTRO (BOM CONSELHO / …" at bounding box center [575, 289] width 1150 height 578
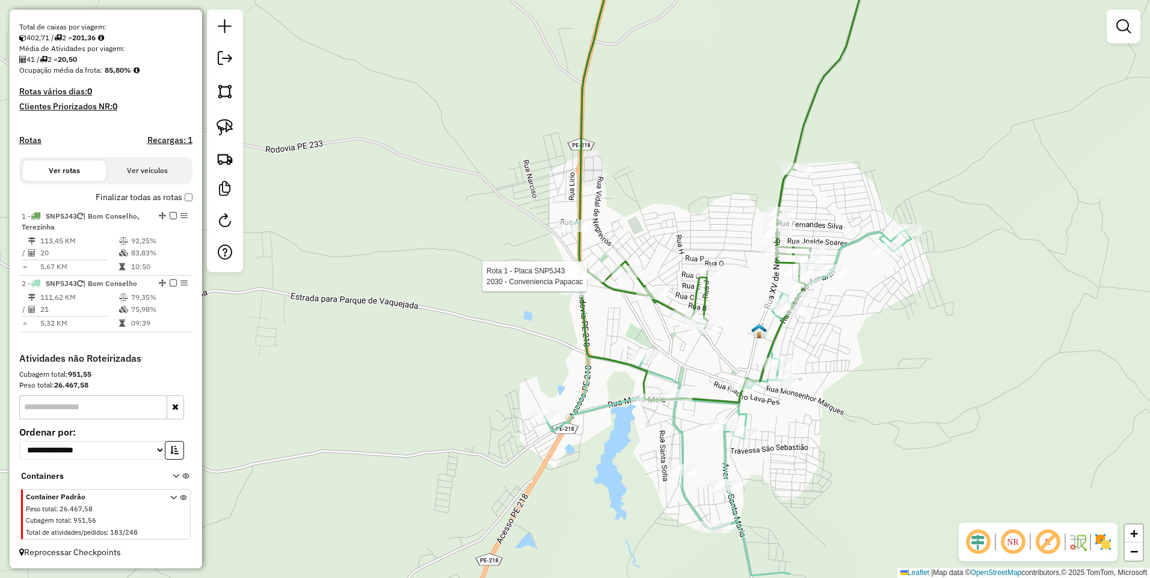
select select "*********"
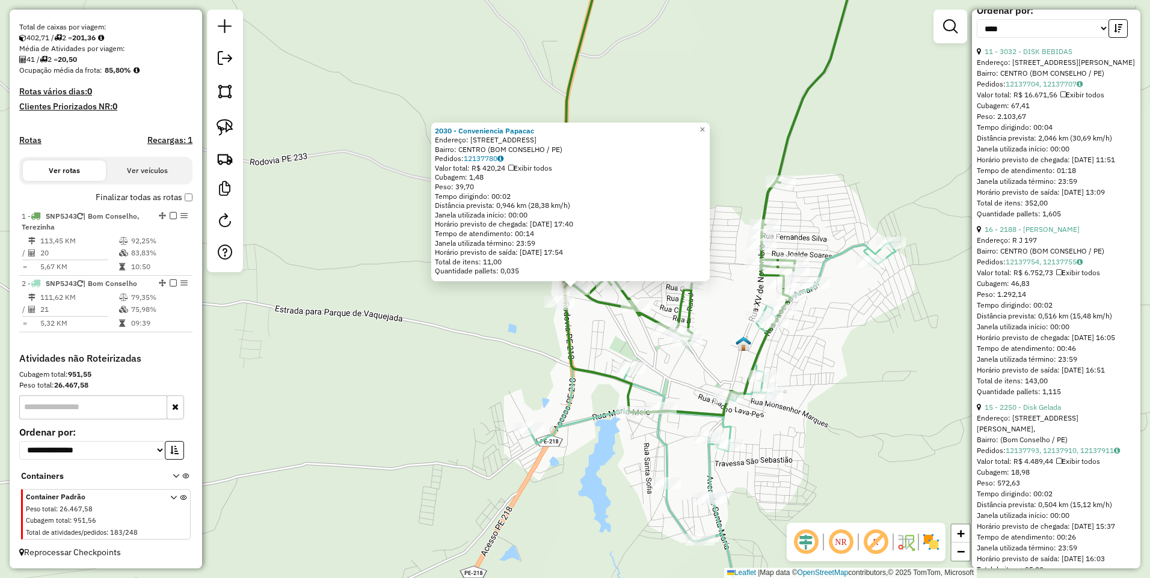
scroll to position [577, 0]
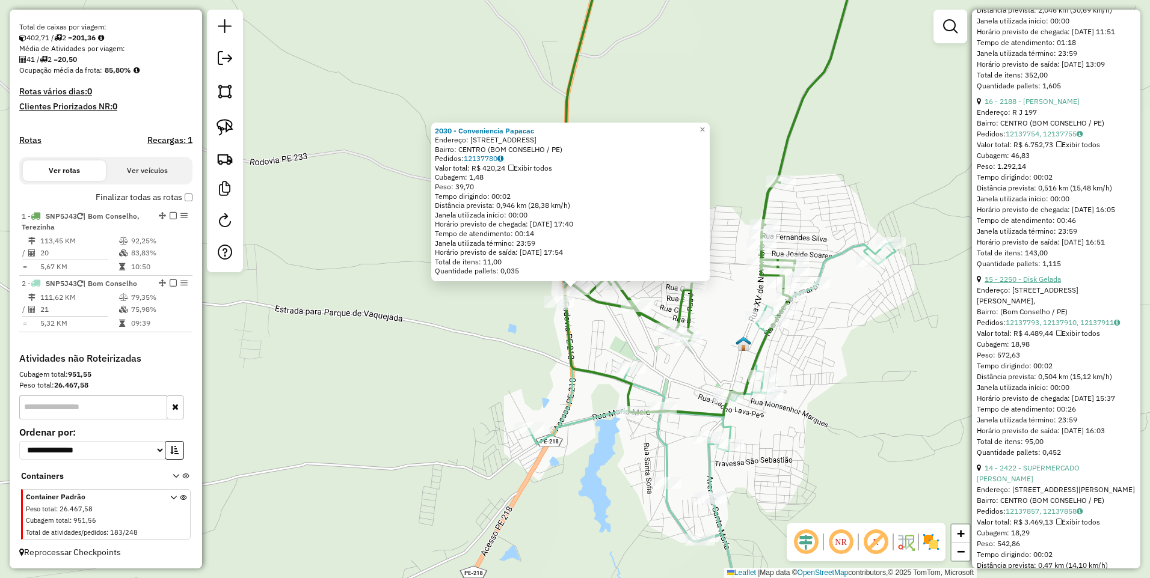
click at [1035, 284] on link "15 - 2250 - Disk Gelada" at bounding box center [1022, 279] width 76 height 9
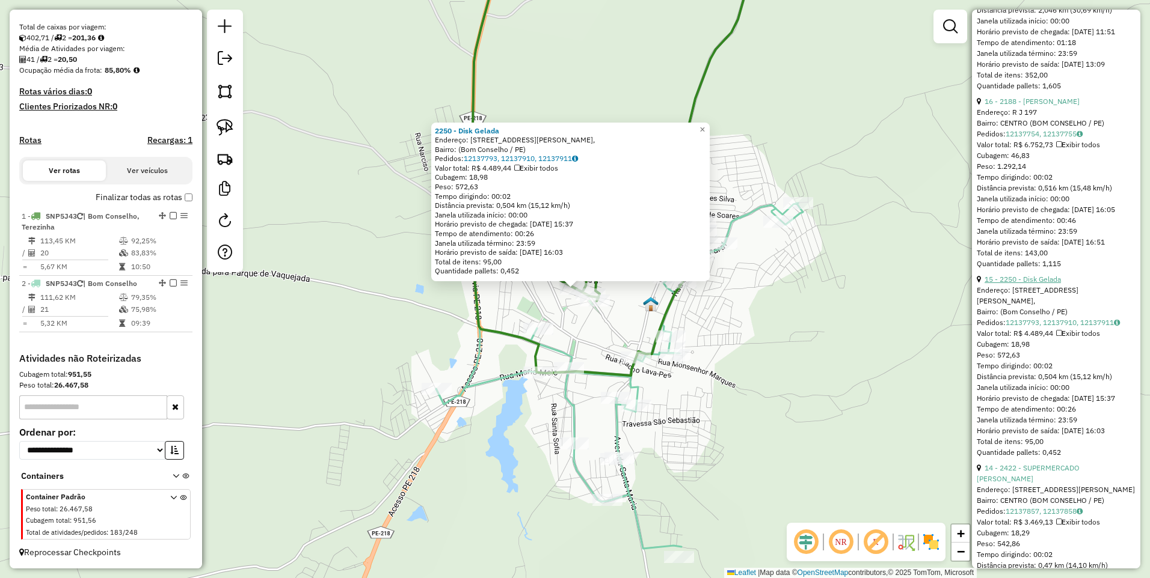
scroll to position [705, 0]
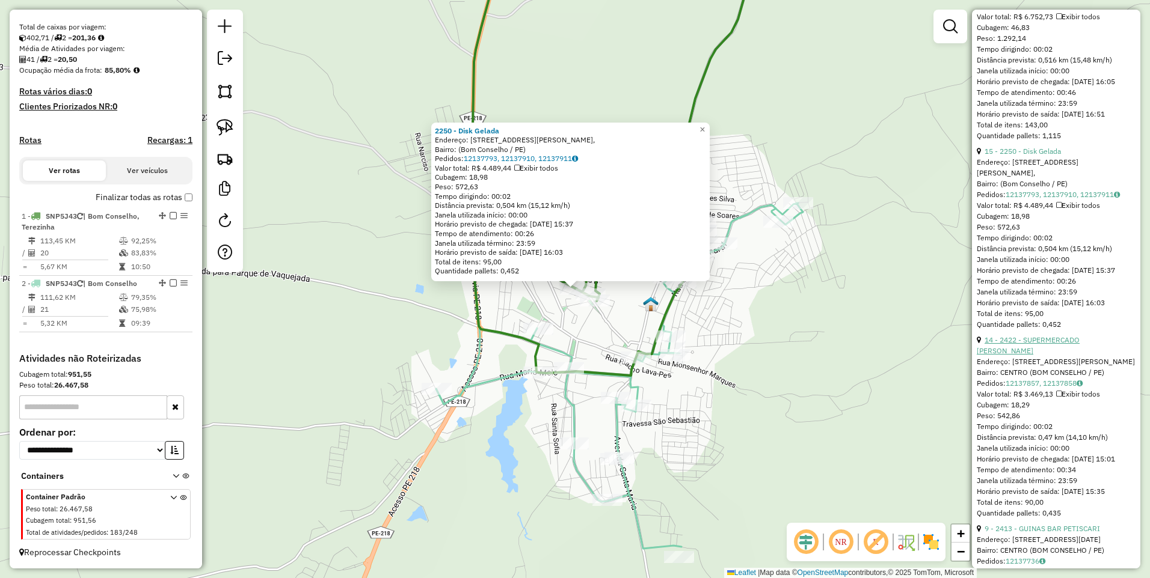
click at [1046, 355] on link "14 - 2422 - SUPERMERCADO CABRAL" at bounding box center [1027, 346] width 103 height 20
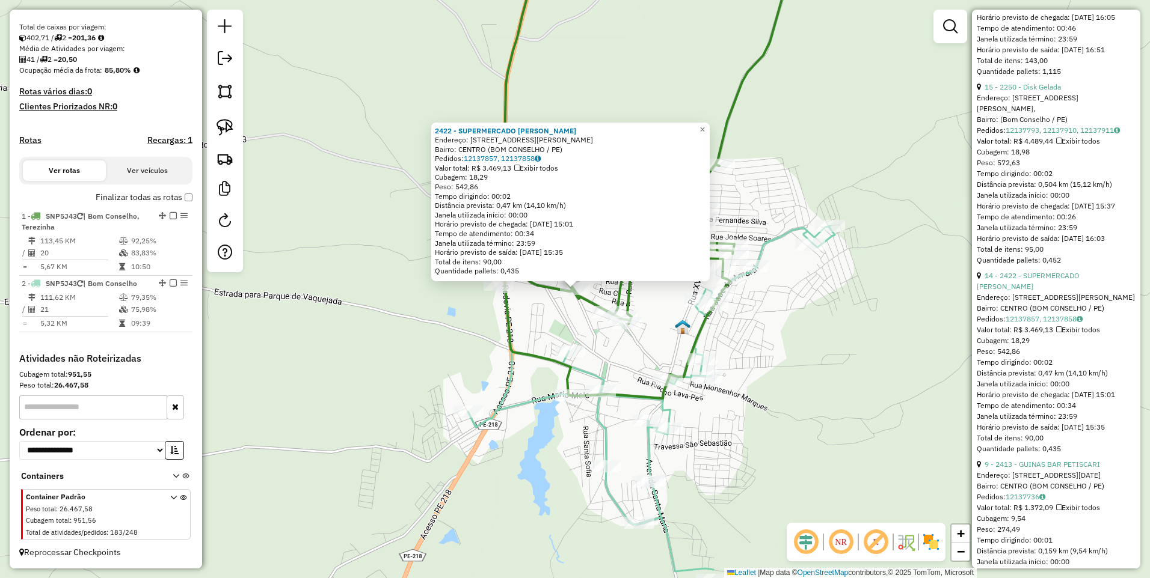
scroll to position [898, 0]
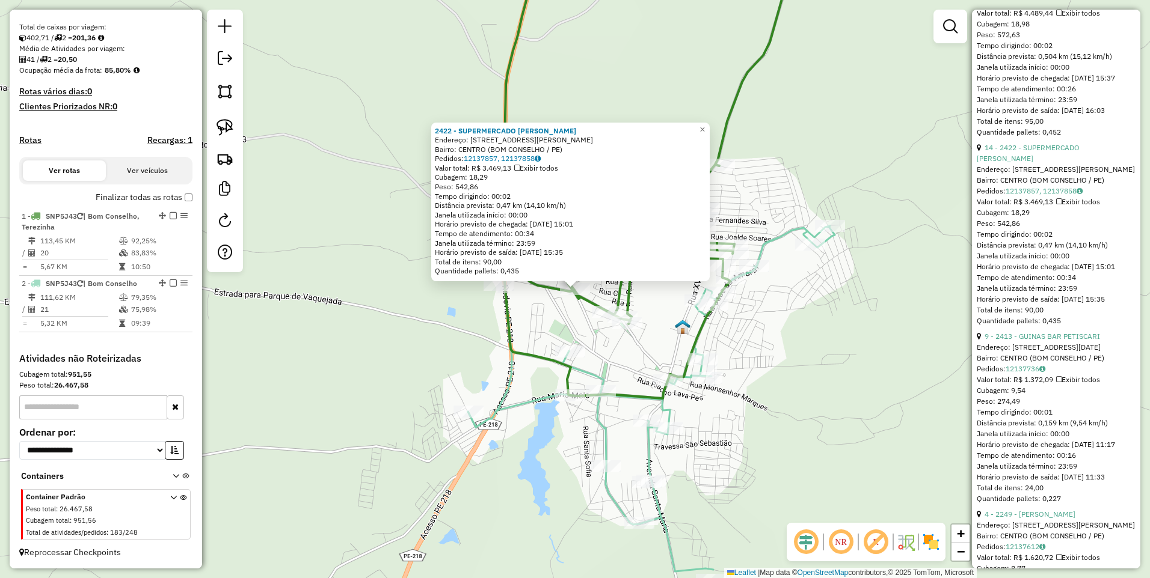
click at [1041, 341] on link "9 - 2413 - GUINAS BAR PETISCARI" at bounding box center [1041, 336] width 115 height 9
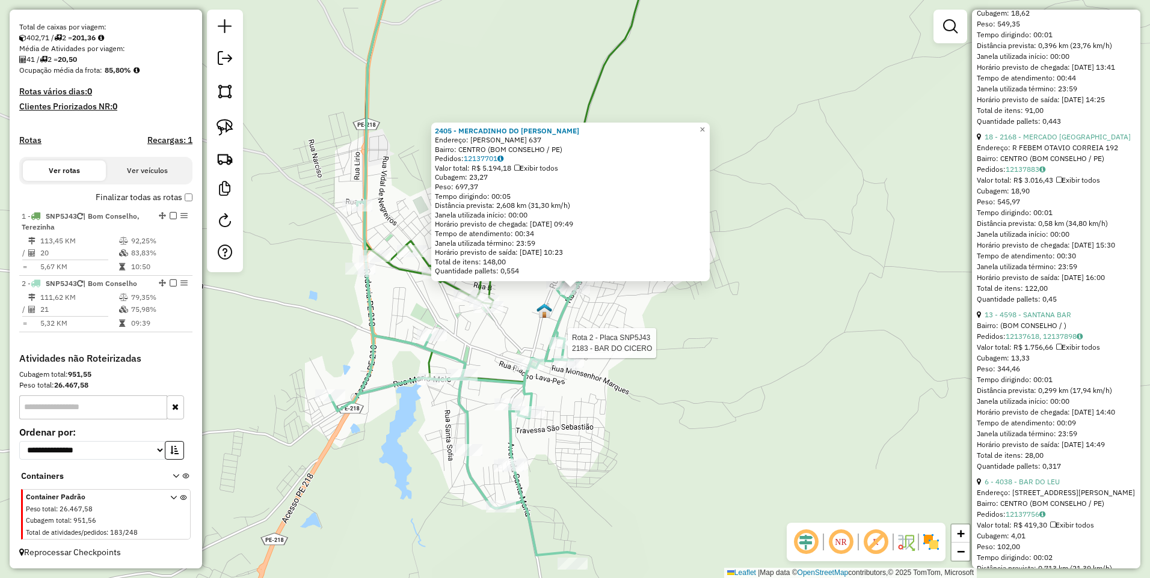
scroll to position [0, 0]
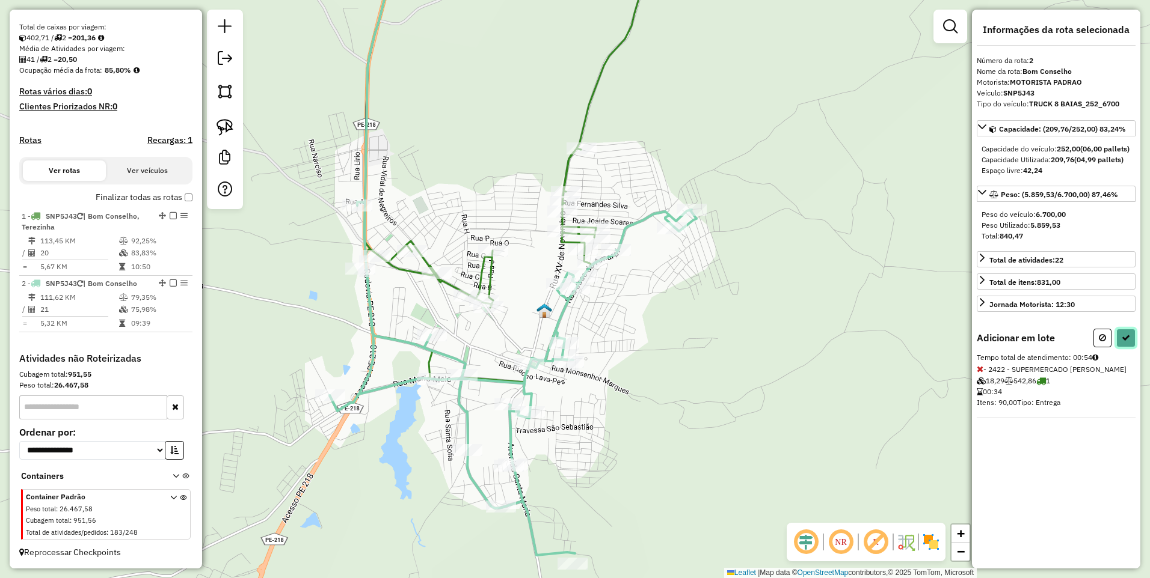
drag, startPoint x: 1131, startPoint y: 351, endPoint x: 1023, endPoint y: 340, distance: 108.8
click at [1131, 348] on button at bounding box center [1125, 338] width 19 height 19
select select "*********"
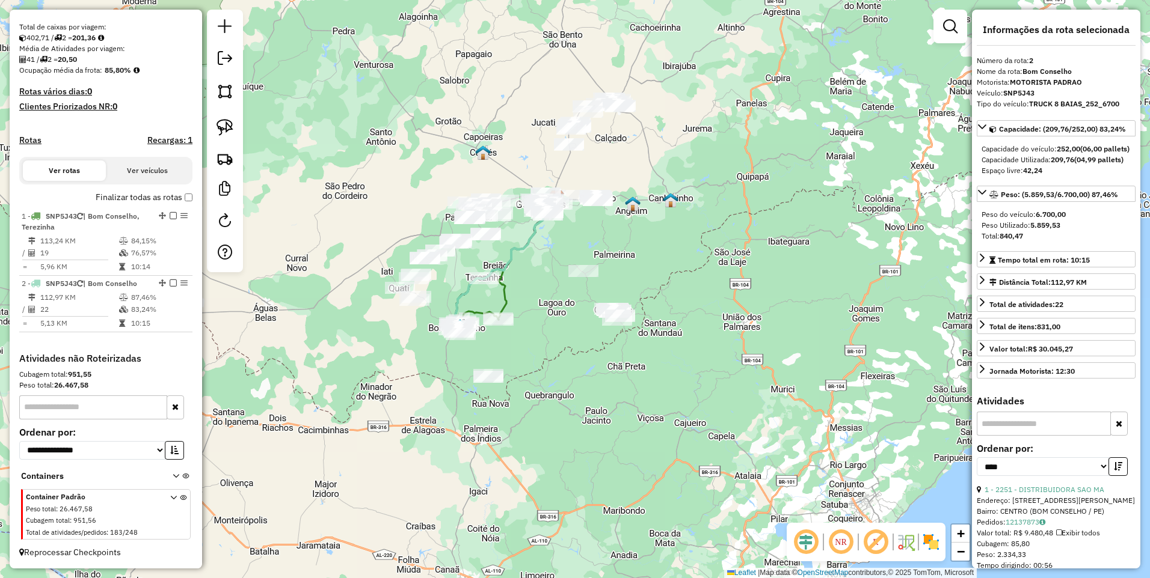
drag, startPoint x: 485, startPoint y: 205, endPoint x: 407, endPoint y: 199, distance: 77.8
click at [406, 207] on div "Janela de atendimento Grade de atendimento Capacidade Transportadoras Veículos …" at bounding box center [575, 289] width 1150 height 578
click at [225, 98] on img at bounding box center [224, 91] width 17 height 17
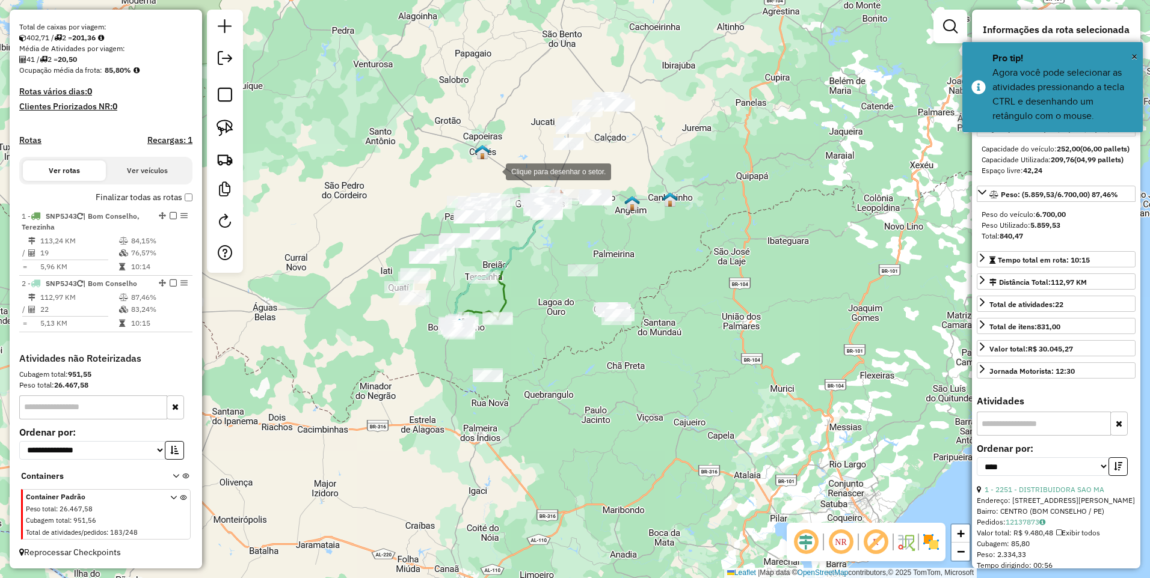
click at [494, 171] on div at bounding box center [494, 171] width 24 height 24
click at [391, 190] on div at bounding box center [391, 190] width 24 height 24
click at [367, 333] on div at bounding box center [367, 333] width 24 height 24
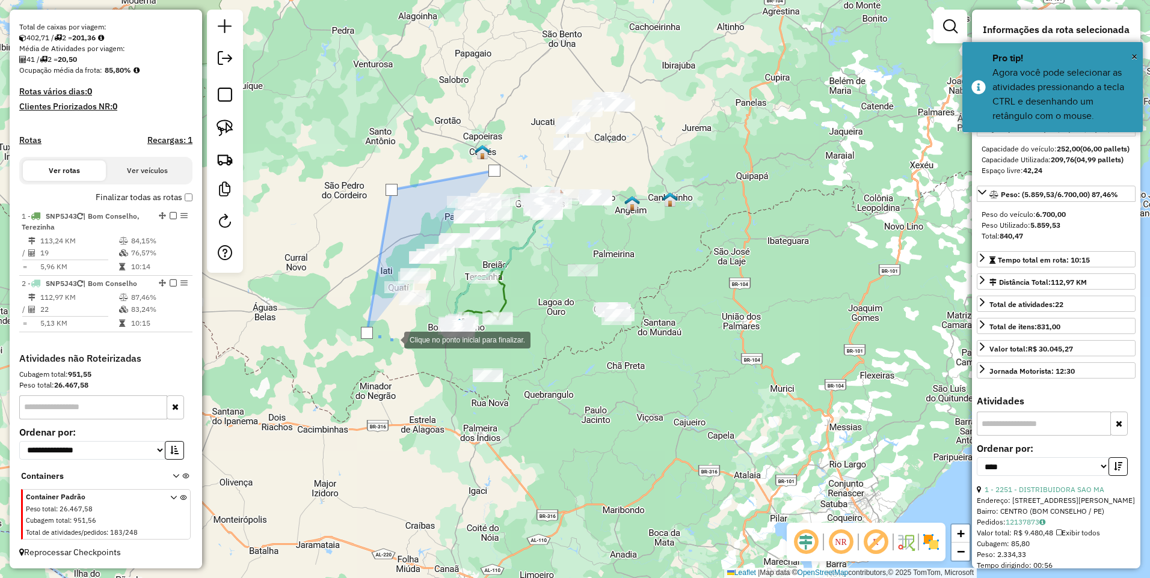
click at [392, 339] on div at bounding box center [392, 339] width 24 height 24
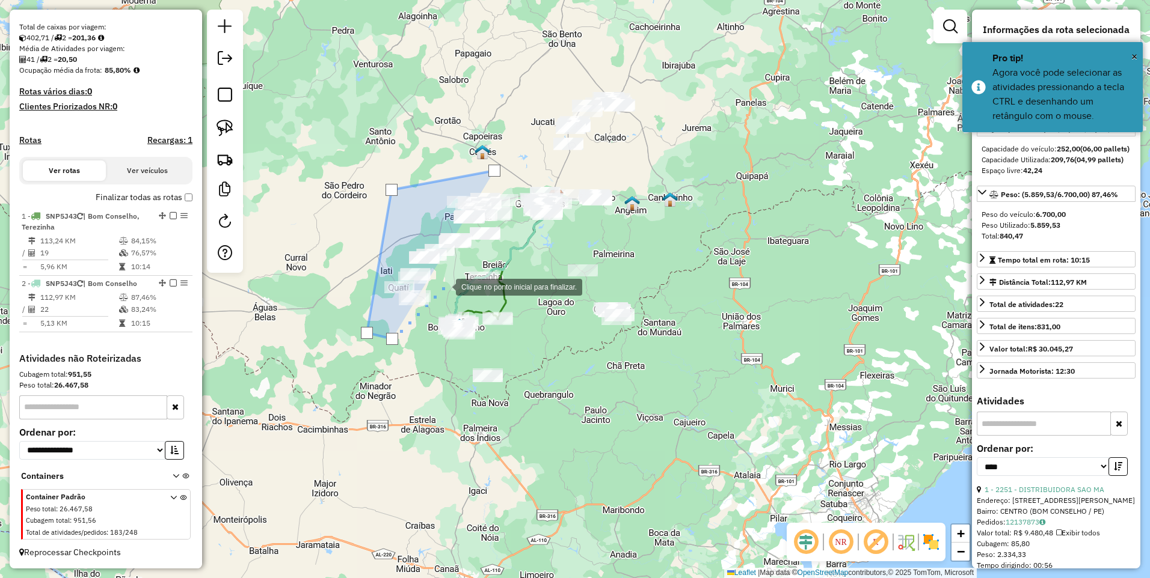
click at [447, 282] on div at bounding box center [444, 286] width 24 height 24
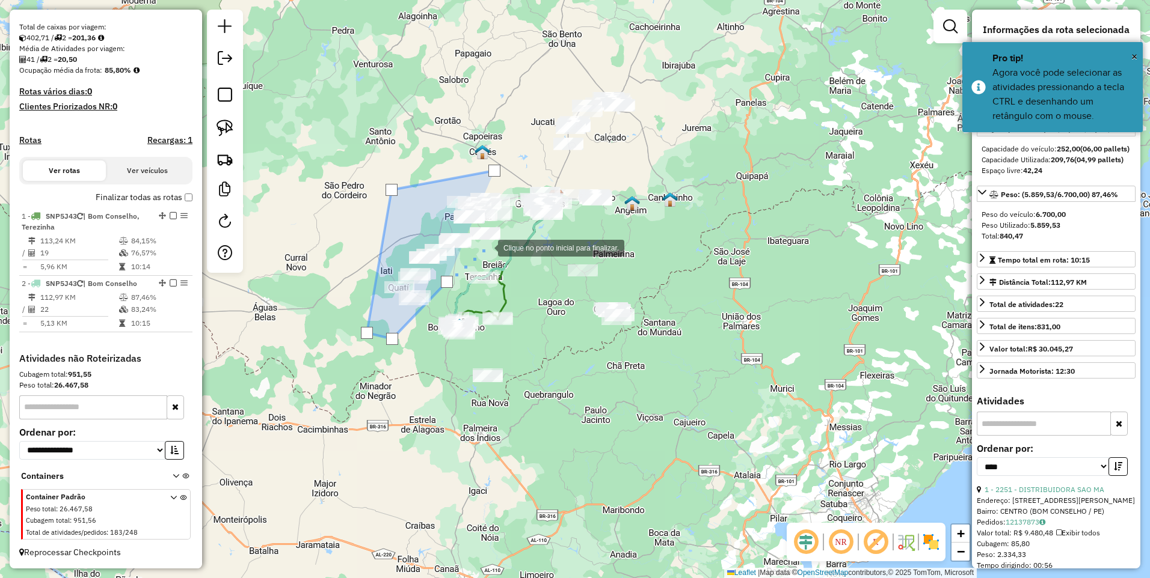
click at [486, 247] on div at bounding box center [486, 247] width 24 height 24
click at [529, 237] on div at bounding box center [526, 237] width 24 height 24
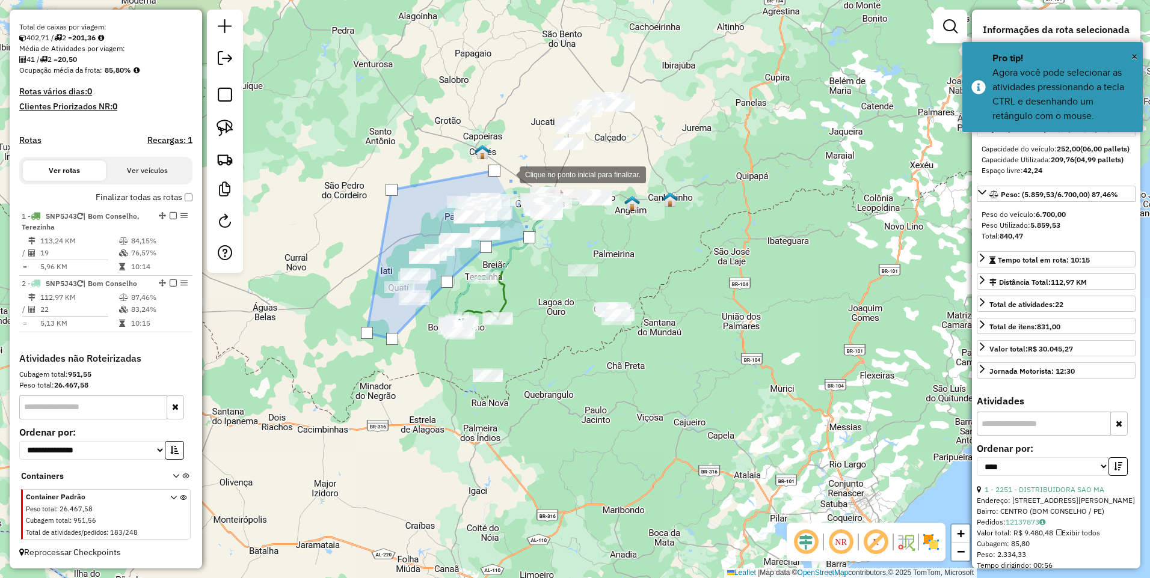
click at [507, 174] on div at bounding box center [507, 174] width 24 height 24
click at [493, 170] on div at bounding box center [494, 171] width 12 height 12
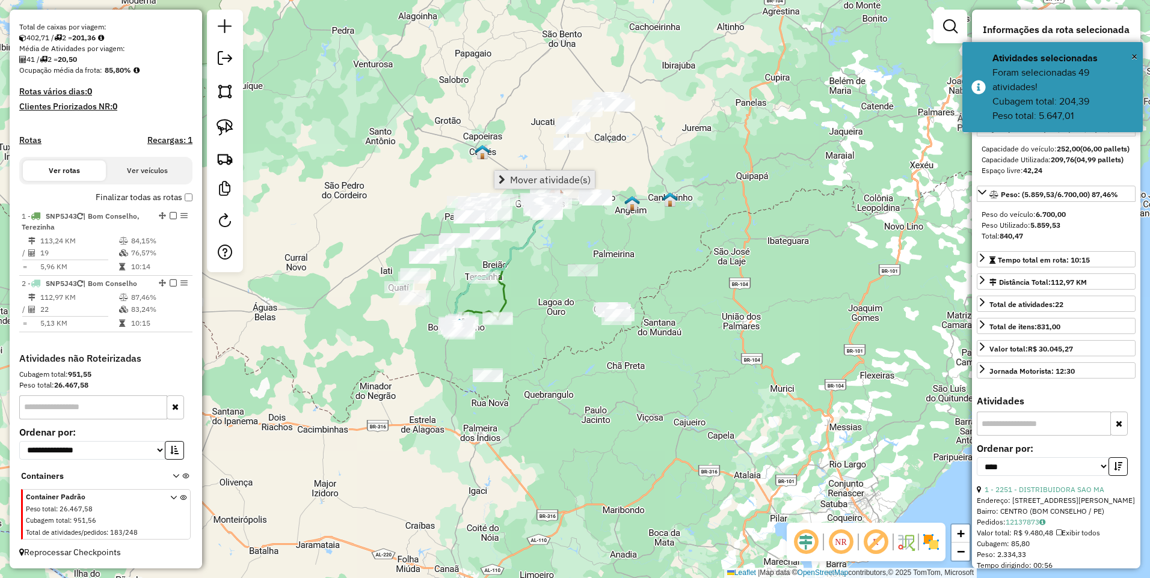
click at [510, 186] on link "Mover atividade(s)" at bounding box center [544, 180] width 100 height 18
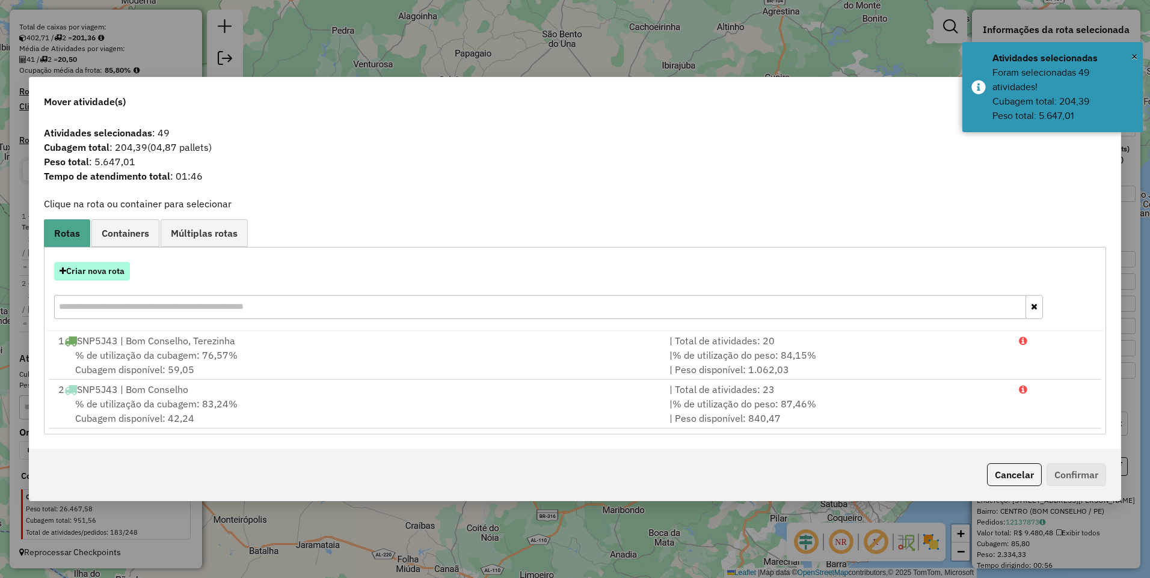
click at [94, 274] on button "Criar nova rota" at bounding box center [92, 271] width 76 height 19
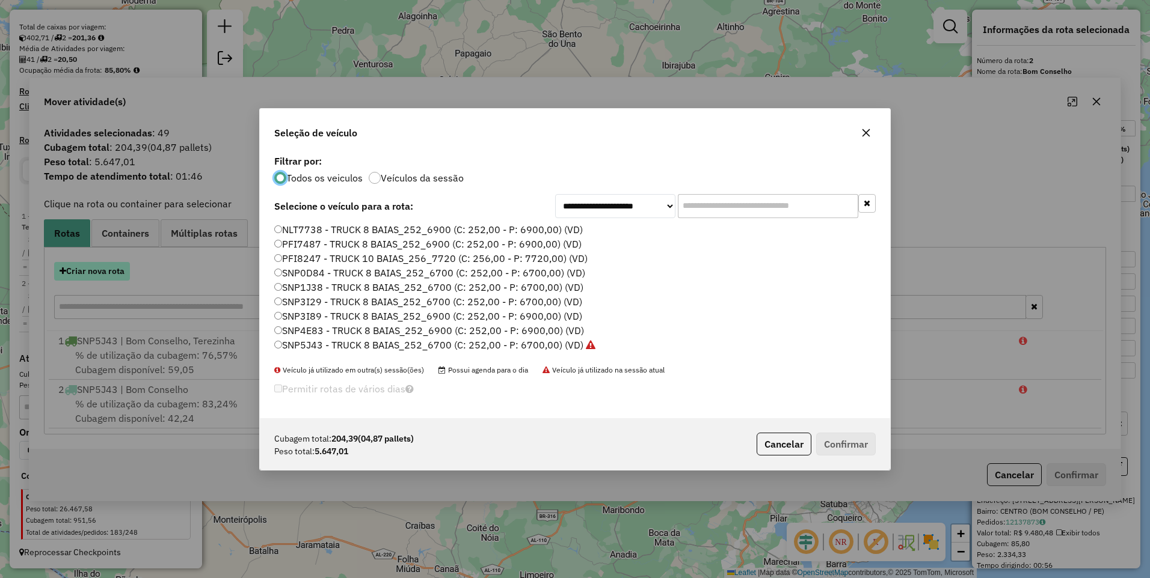
scroll to position [7, 4]
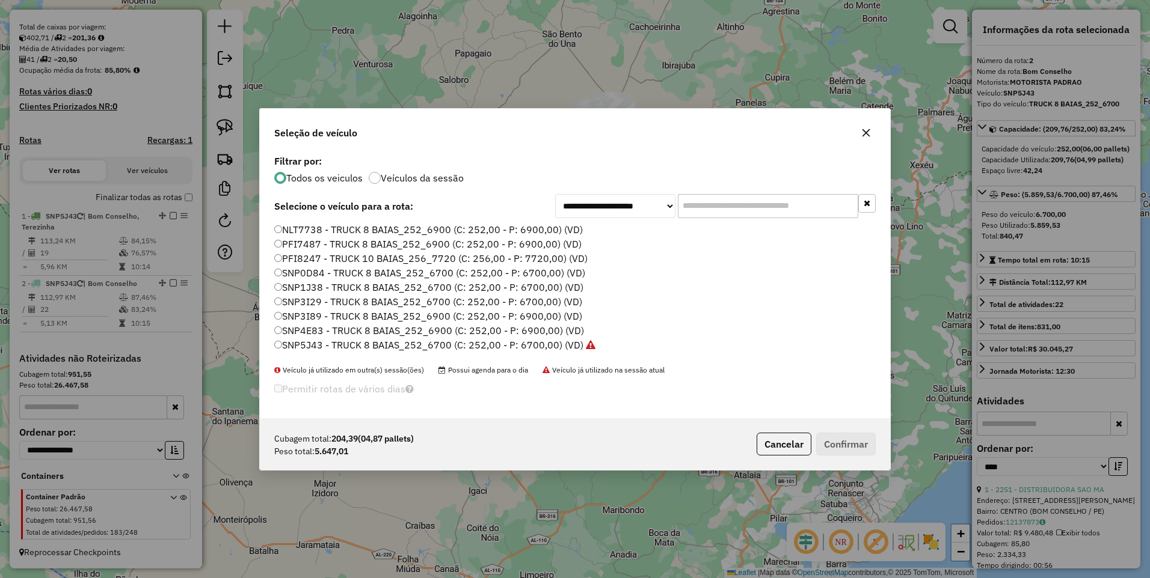
click at [435, 340] on label "SNP5J43 - TRUCK 8 BAIAS_252_6700 (C: 252,00 - P: 6700,00) (VD)" at bounding box center [434, 345] width 321 height 14
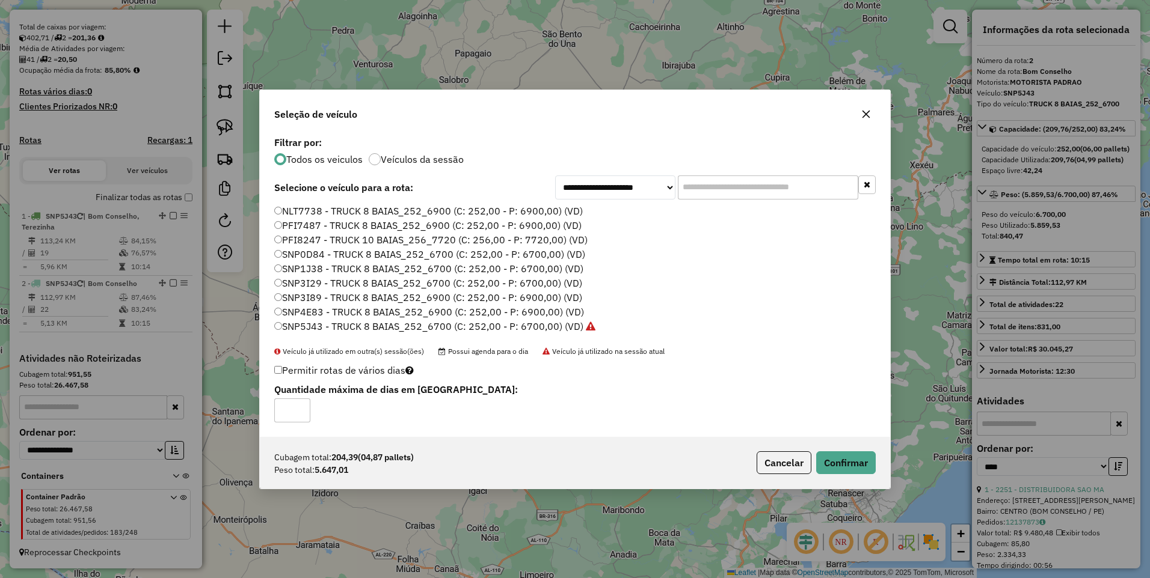
type input "*"
click at [301, 405] on input "*" at bounding box center [292, 411] width 36 height 24
click at [844, 461] on button "Confirmar" at bounding box center [846, 463] width 60 height 23
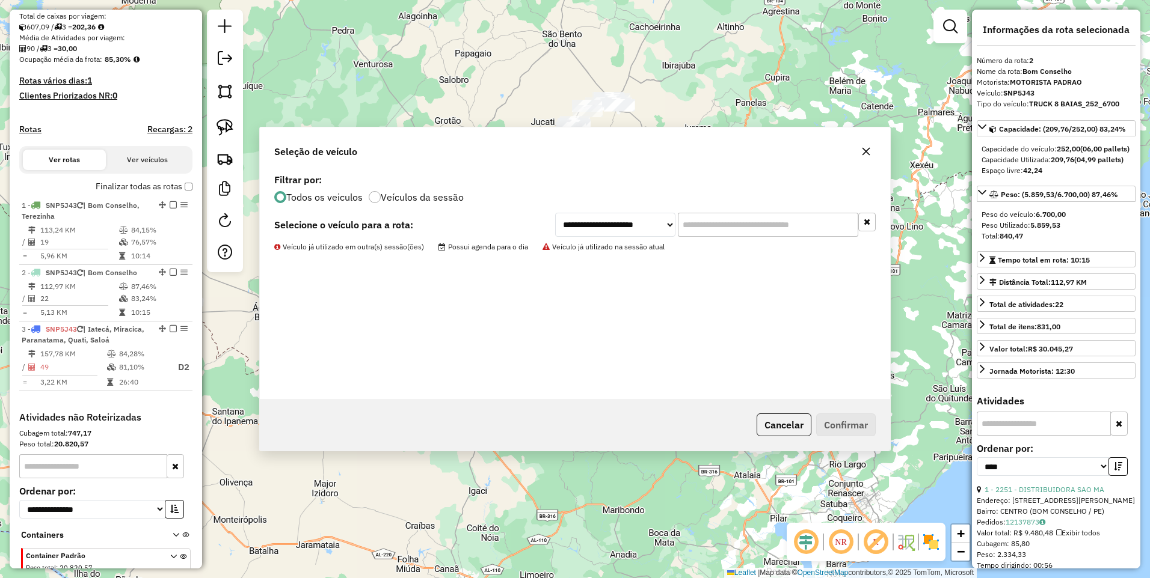
scroll to position [322, 0]
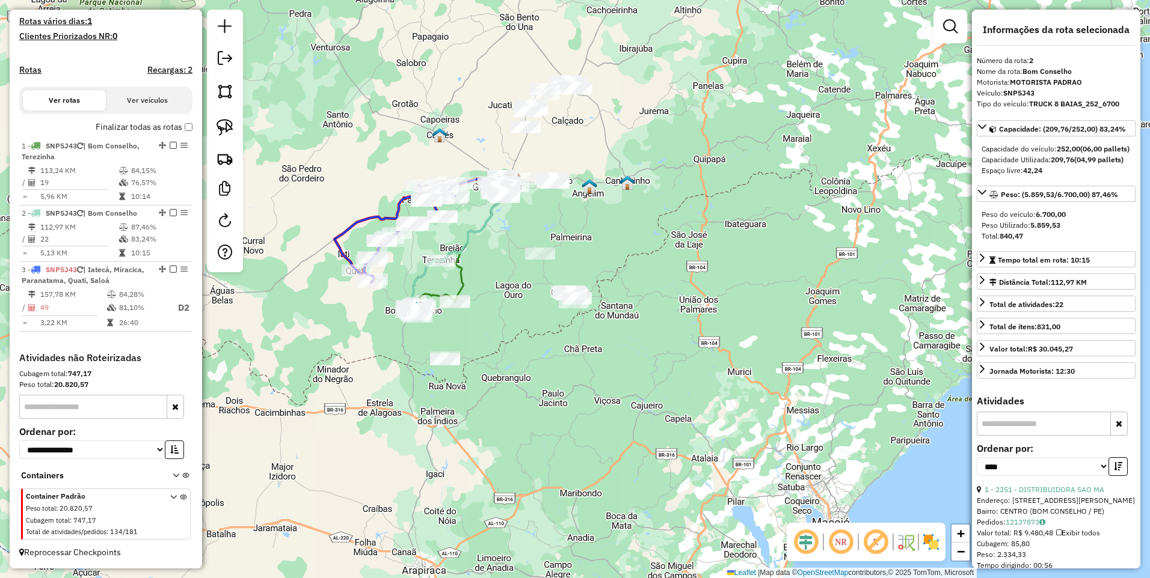
drag, startPoint x: 547, startPoint y: 278, endPoint x: 504, endPoint y: 262, distance: 45.9
click at [504, 262] on div "Janela de atendimento Grade de atendimento Capacidade Transportadoras Veículos …" at bounding box center [575, 289] width 1150 height 578
click at [228, 93] on img at bounding box center [224, 91] width 17 height 17
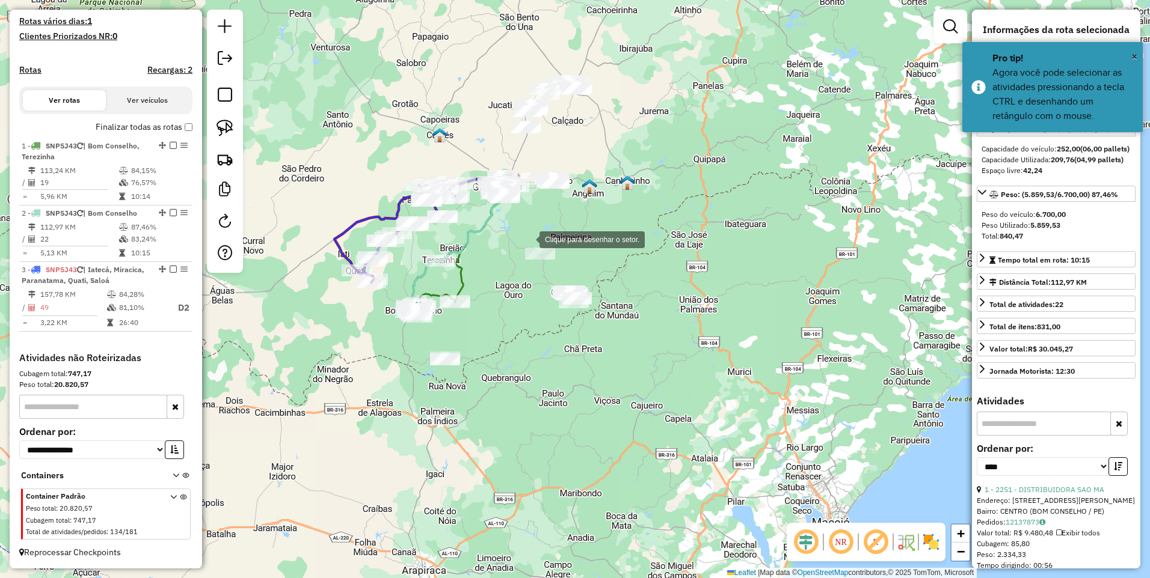
click at [527, 239] on div at bounding box center [527, 239] width 24 height 24
click at [497, 259] on div at bounding box center [497, 259] width 24 height 24
click at [602, 352] on div at bounding box center [590, 340] width 24 height 24
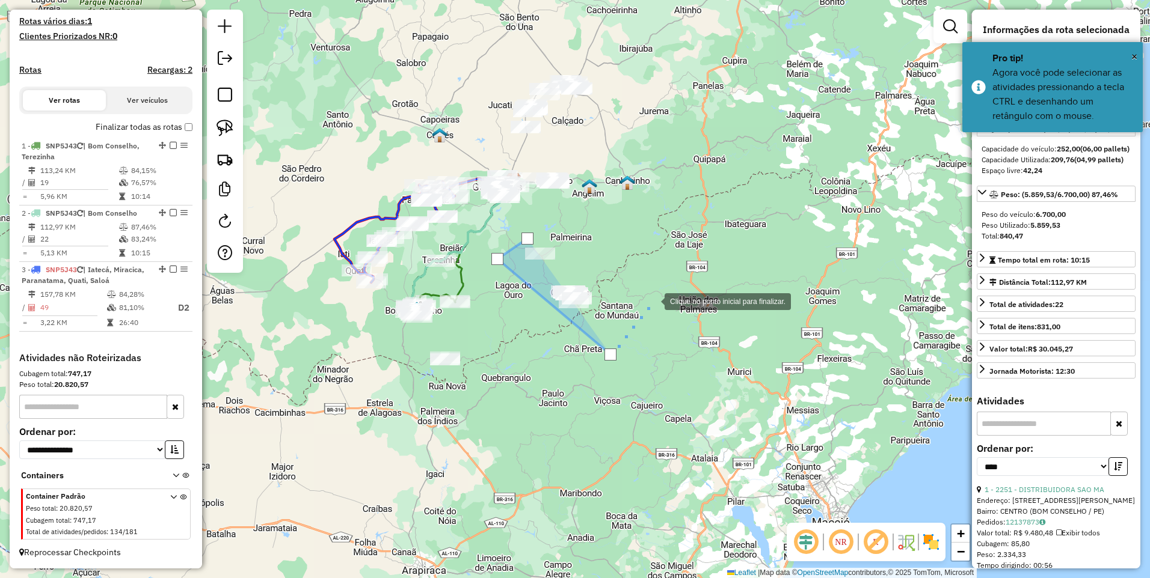
click at [652, 301] on div at bounding box center [652, 301] width 24 height 24
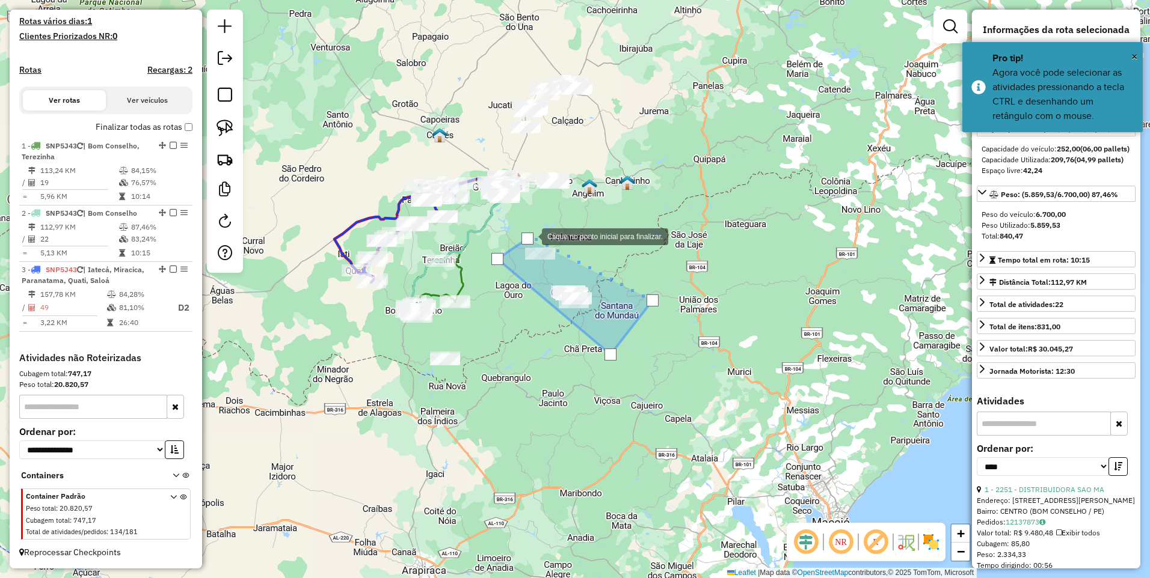
click at [530, 236] on div at bounding box center [527, 239] width 12 height 12
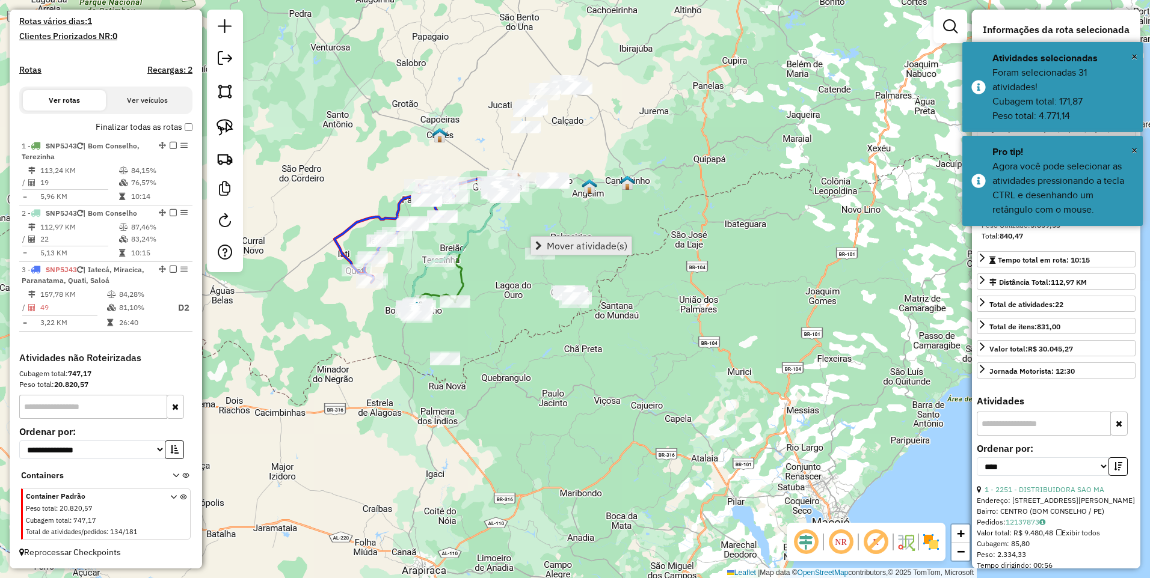
click at [550, 242] on span "Mover atividade(s)" at bounding box center [587, 246] width 81 height 10
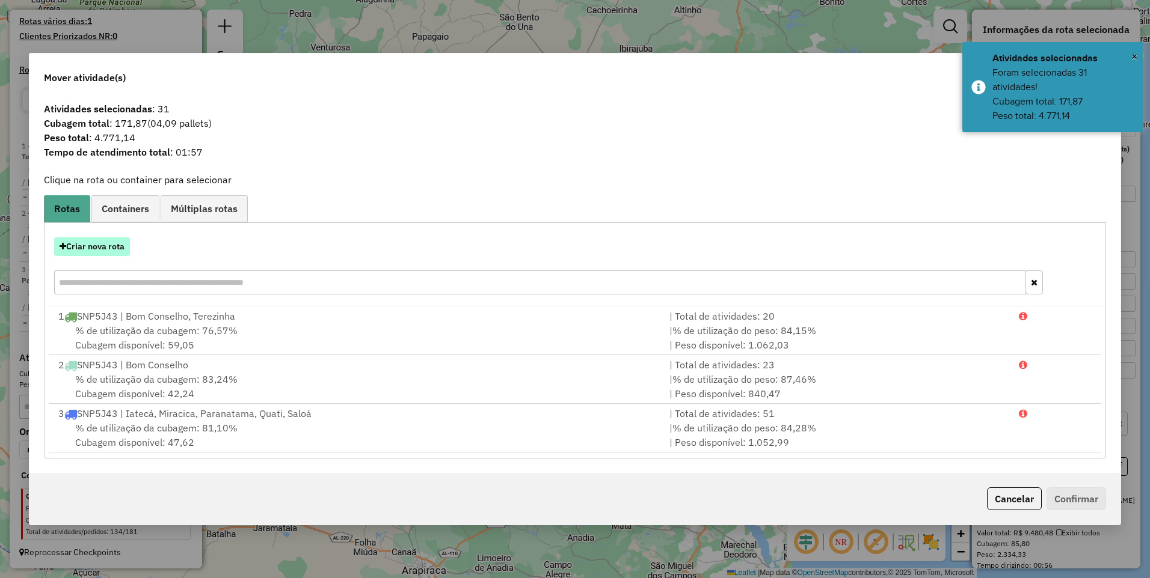
click at [83, 245] on button "Criar nova rota" at bounding box center [92, 246] width 76 height 19
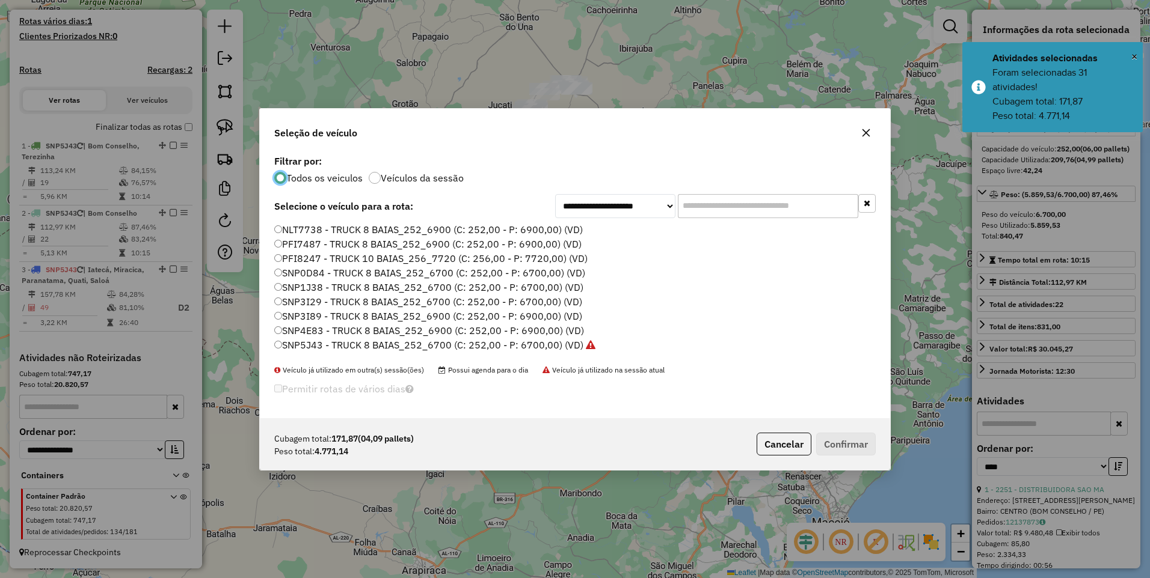
scroll to position [7, 4]
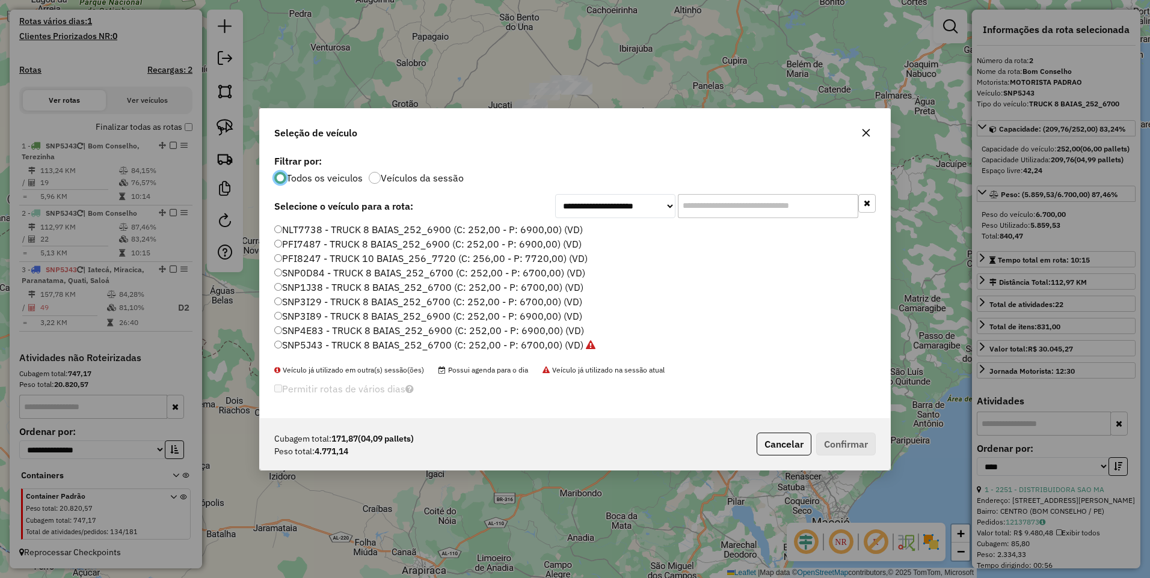
click at [558, 343] on label "SNP5J43 - TRUCK 8 BAIAS_252_6700 (C: 252,00 - P: 6700,00) (VD)" at bounding box center [434, 345] width 321 height 14
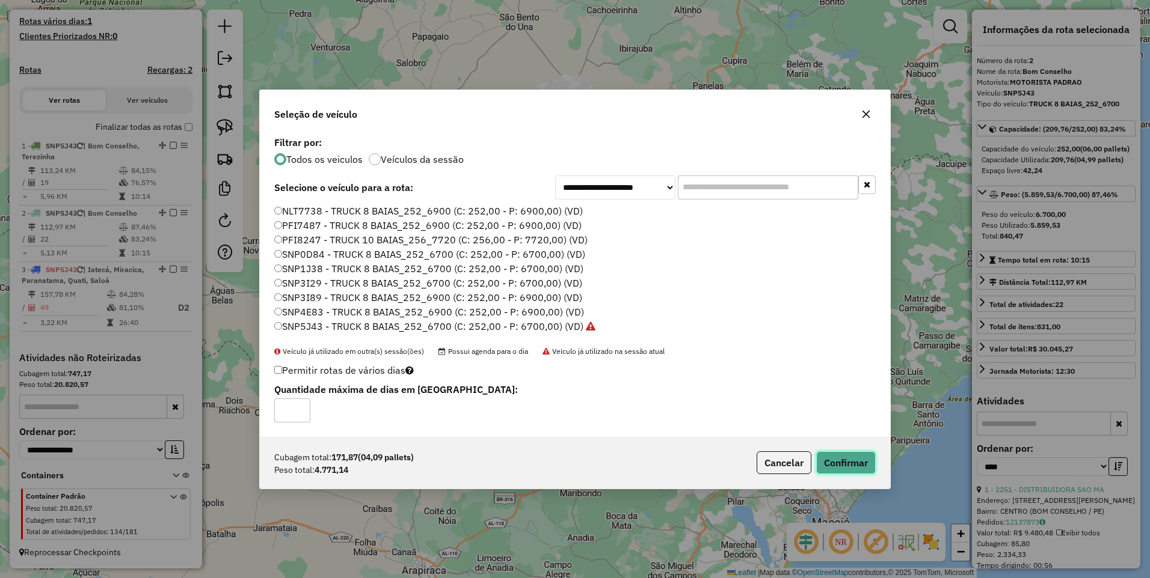
click at [851, 463] on button "Confirmar" at bounding box center [846, 463] width 60 height 23
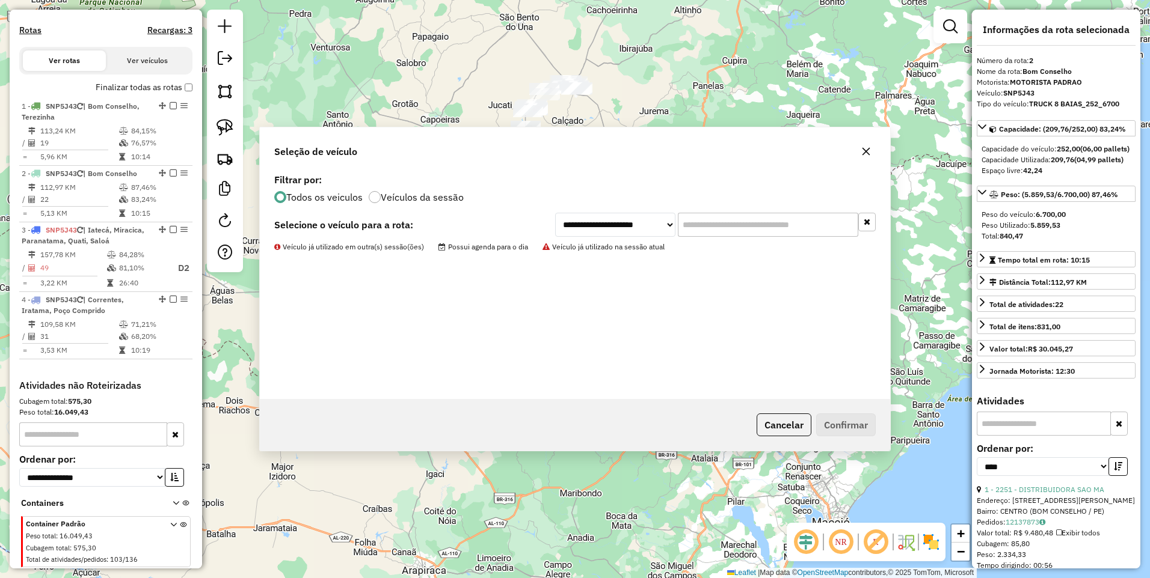
scroll to position [390, 0]
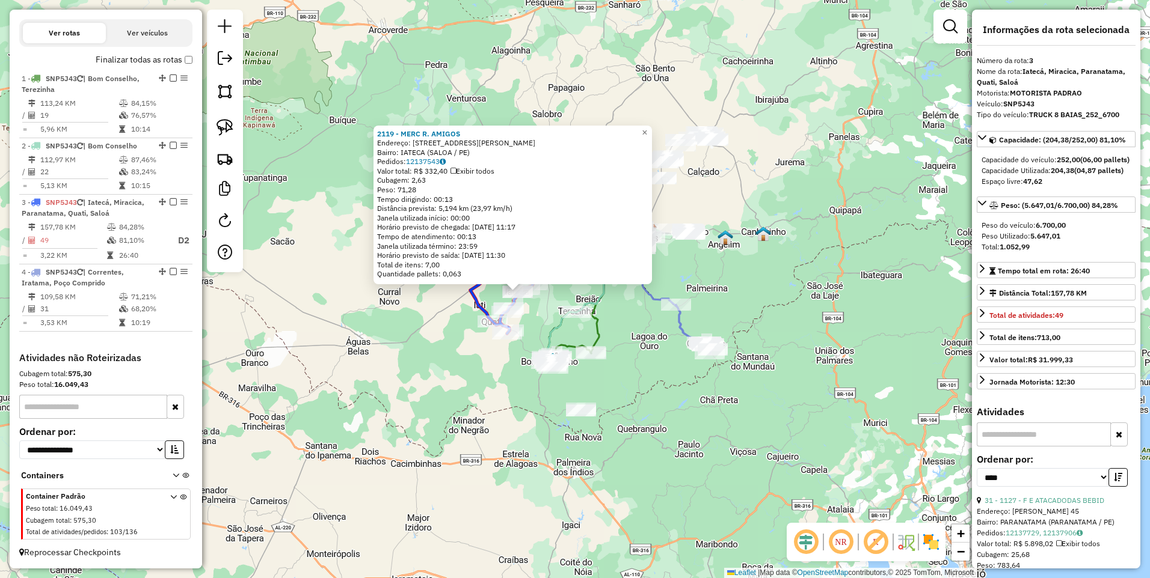
drag, startPoint x: 459, startPoint y: 370, endPoint x: 394, endPoint y: 373, distance: 64.4
click at [394, 373] on div "2119 - MERC R. AMIGOS Endereço: R JOSE HONORATO DOS SANTOS 1 Bairro: IATECA (SA…" at bounding box center [575, 289] width 1150 height 578
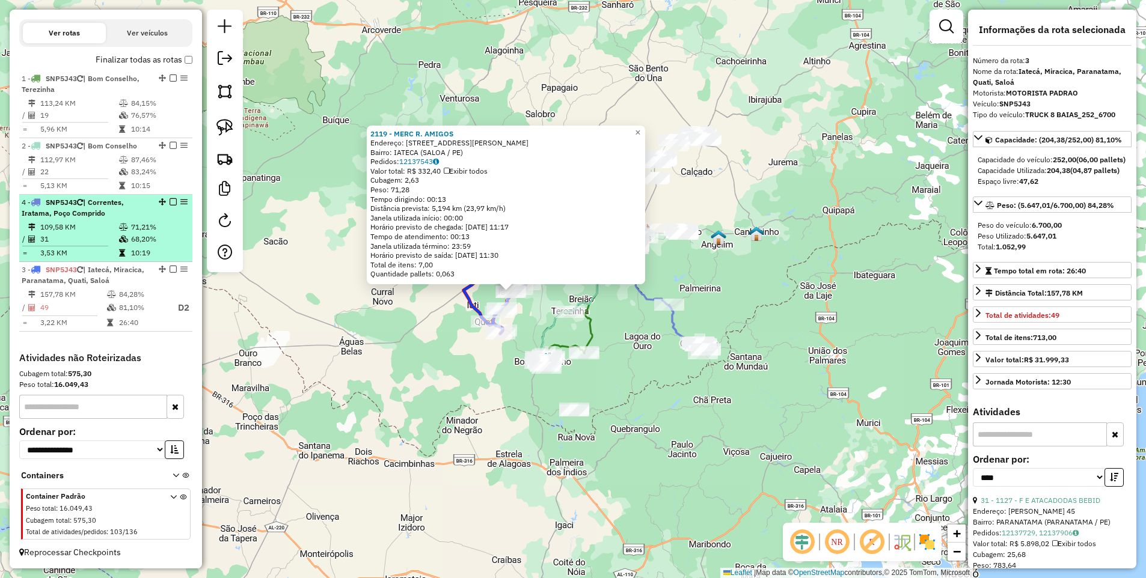
drag, startPoint x: 158, startPoint y: 272, endPoint x: 142, endPoint y: 205, distance: 68.5
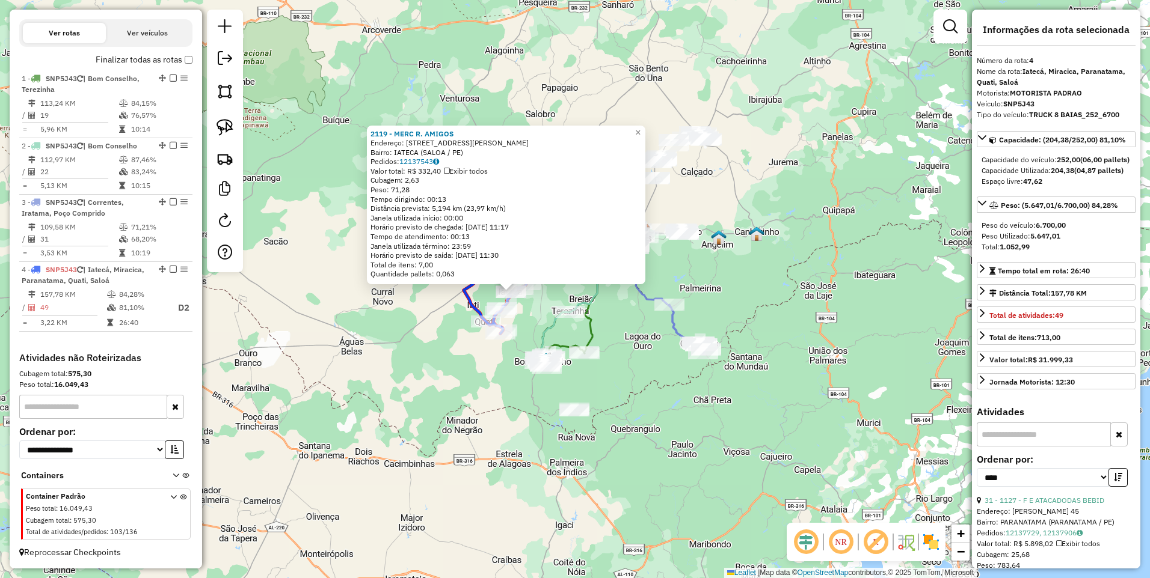
click at [628, 378] on div "2119 - MERC R. AMIGOS Endereço: R JOSE HONORATO DOS SANTOS 1 Bairro: IATECA (SA…" at bounding box center [575, 289] width 1150 height 578
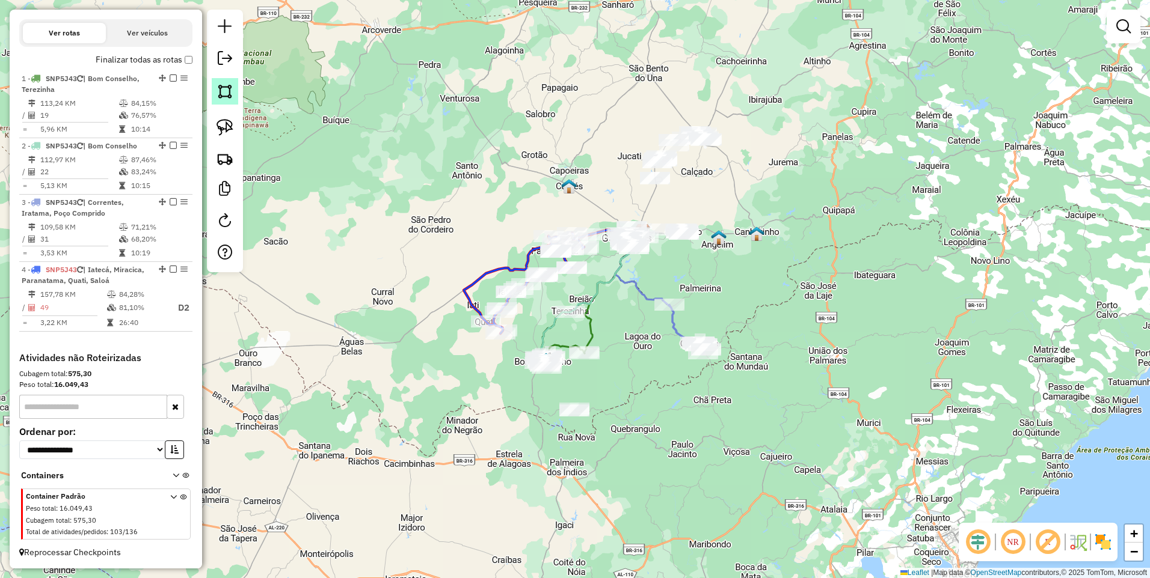
click at [221, 93] on img at bounding box center [224, 91] width 17 height 17
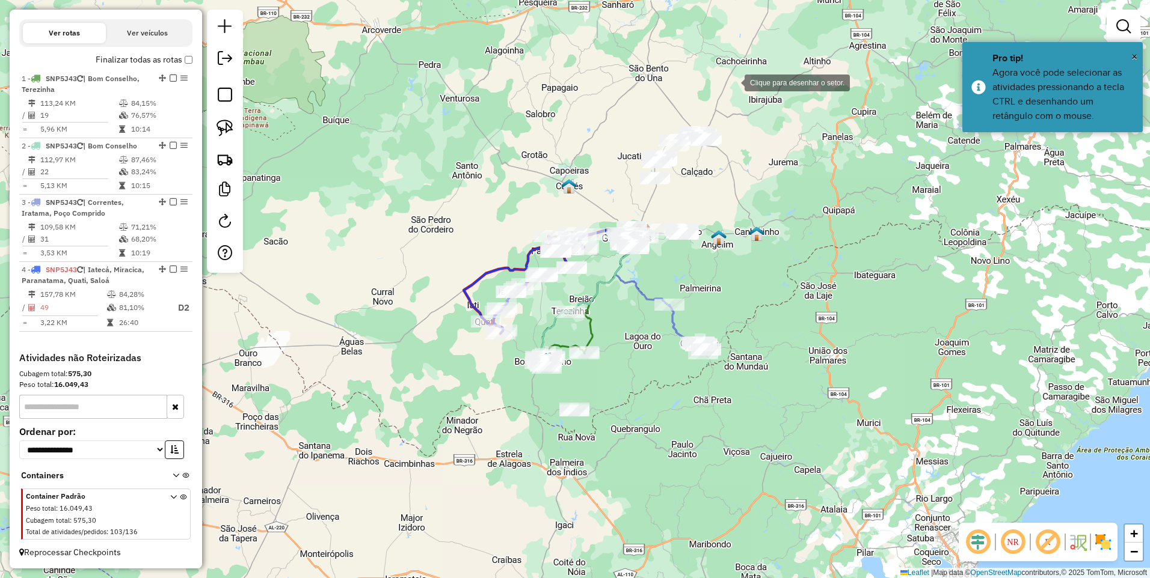
drag, startPoint x: 734, startPoint y: 82, endPoint x: 727, endPoint y: 87, distance: 8.7
click at [734, 82] on div at bounding box center [732, 82] width 24 height 24
click at [587, 166] on div at bounding box center [587, 168] width 24 height 24
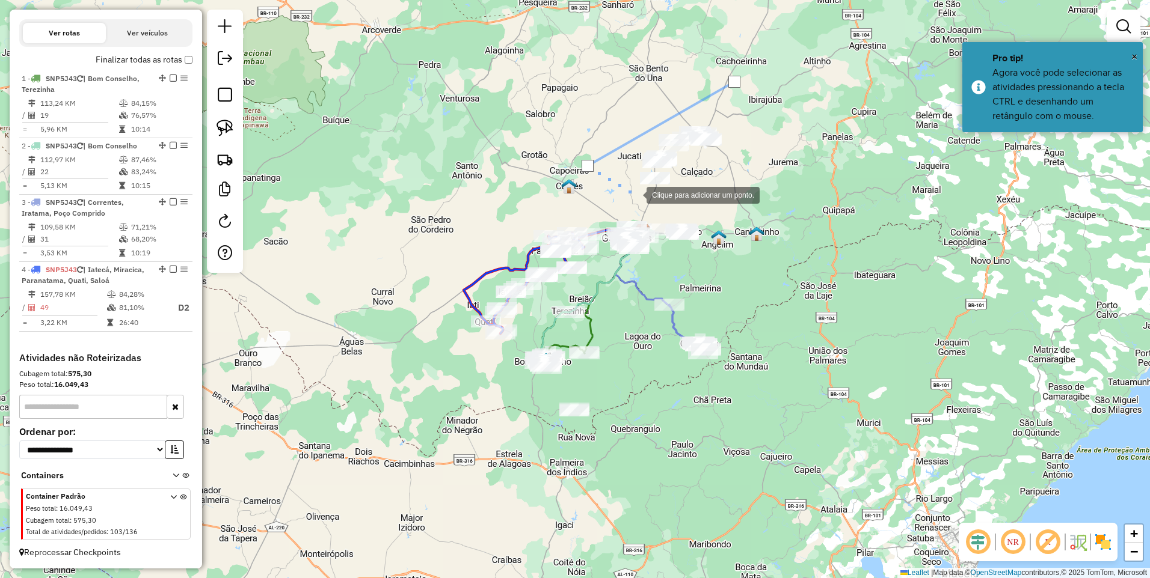
click at [636, 195] on div at bounding box center [634, 194] width 24 height 24
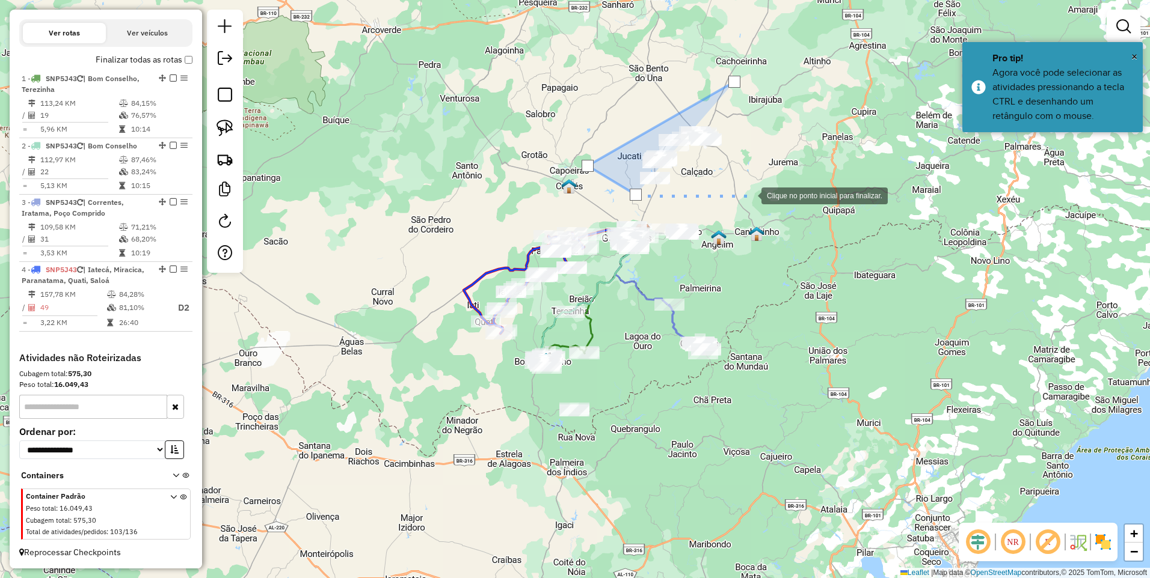
click at [749, 195] on div at bounding box center [749, 195] width 24 height 24
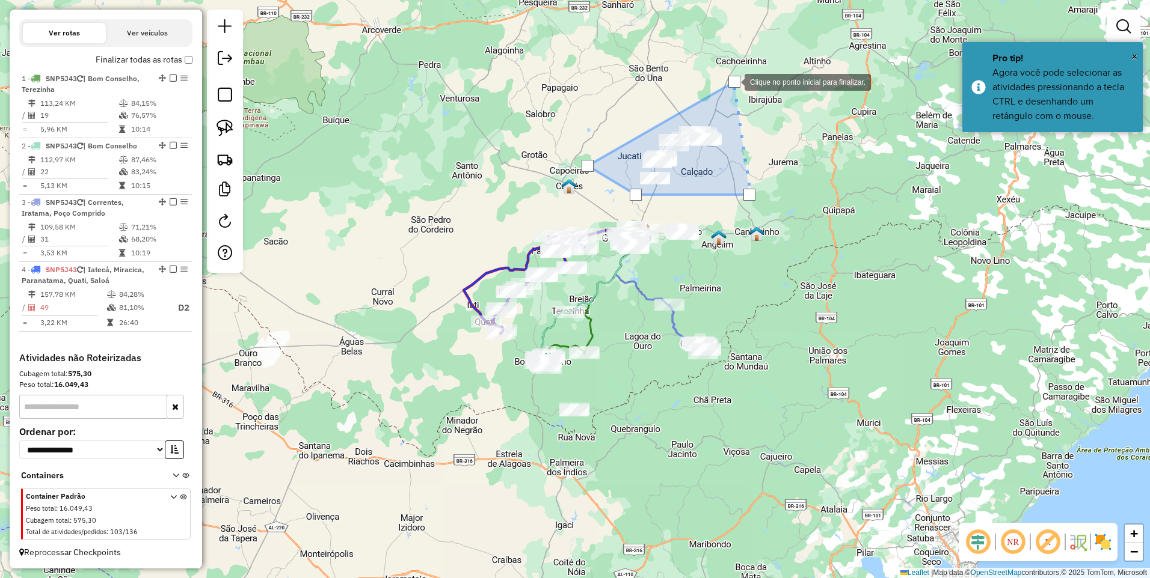
click at [732, 81] on div at bounding box center [734, 82] width 12 height 12
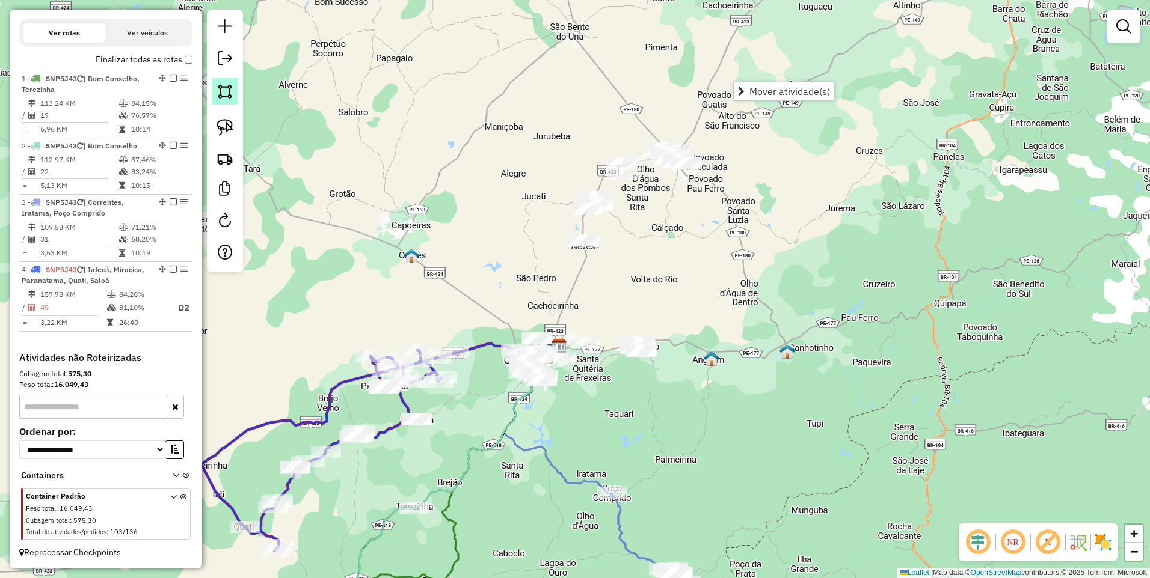
click at [219, 90] on img at bounding box center [224, 91] width 17 height 17
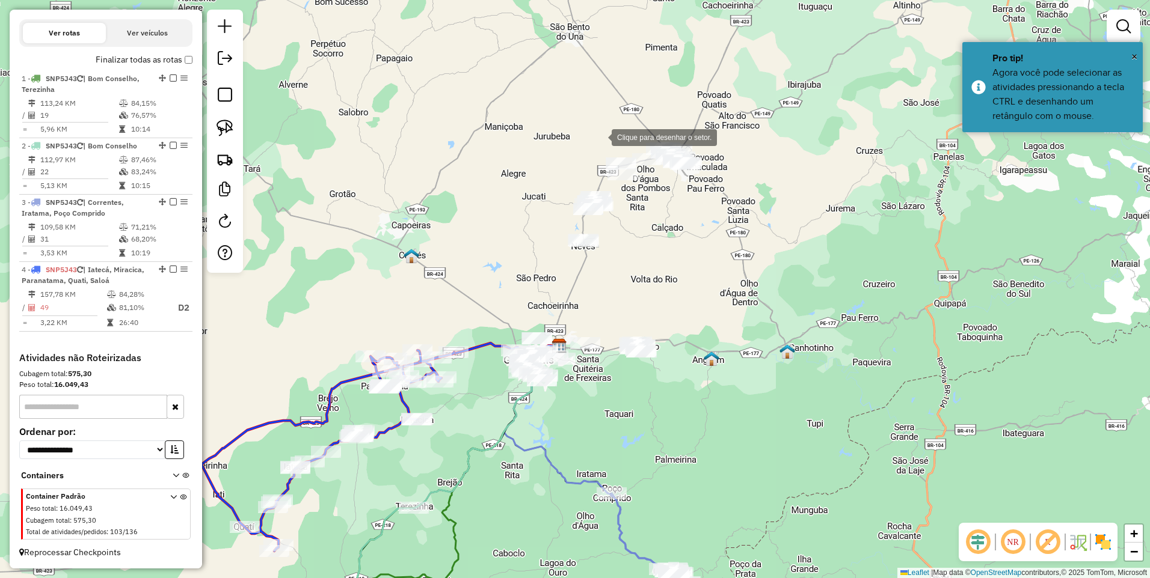
drag, startPoint x: 599, startPoint y: 136, endPoint x: 590, endPoint y: 149, distance: 15.4
click at [599, 136] on div at bounding box center [599, 136] width 24 height 24
drag, startPoint x: 517, startPoint y: 228, endPoint x: 548, endPoint y: 252, distance: 38.6
click at [518, 228] on div at bounding box center [518, 227] width 24 height 24
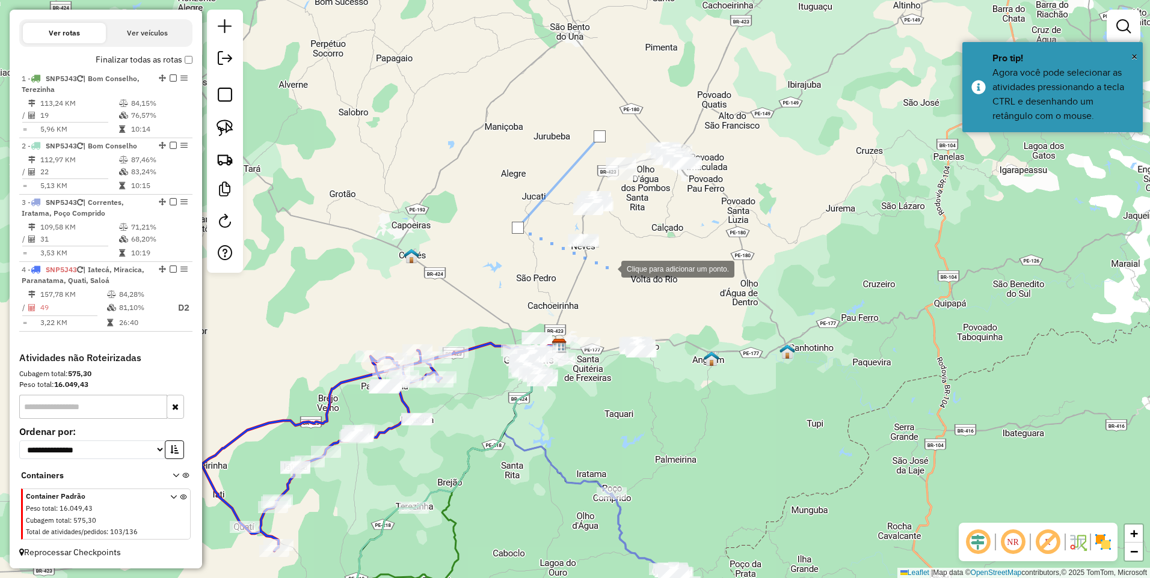
click at [609, 268] on div at bounding box center [609, 268] width 24 height 24
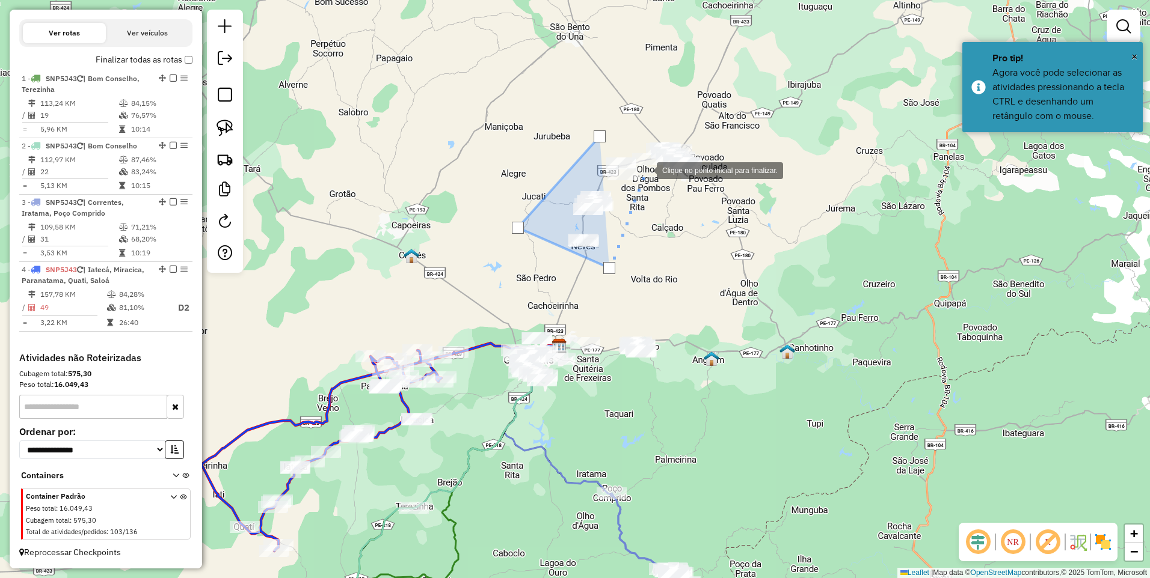
click at [645, 170] on div at bounding box center [645, 170] width 24 height 24
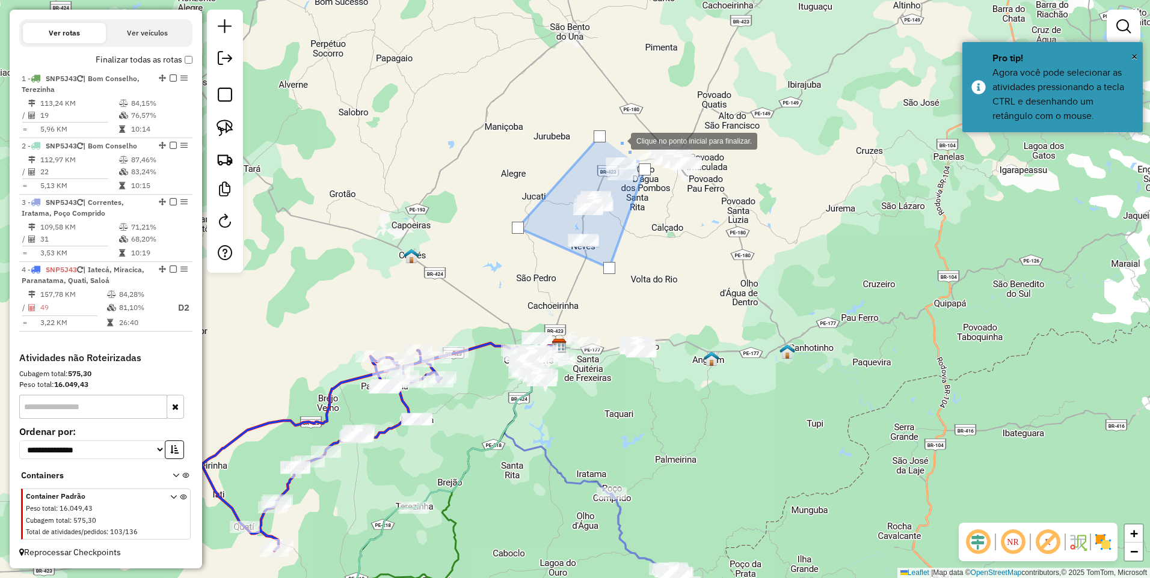
click at [619, 140] on div at bounding box center [619, 140] width 24 height 24
click at [596, 132] on div at bounding box center [599, 136] width 12 height 12
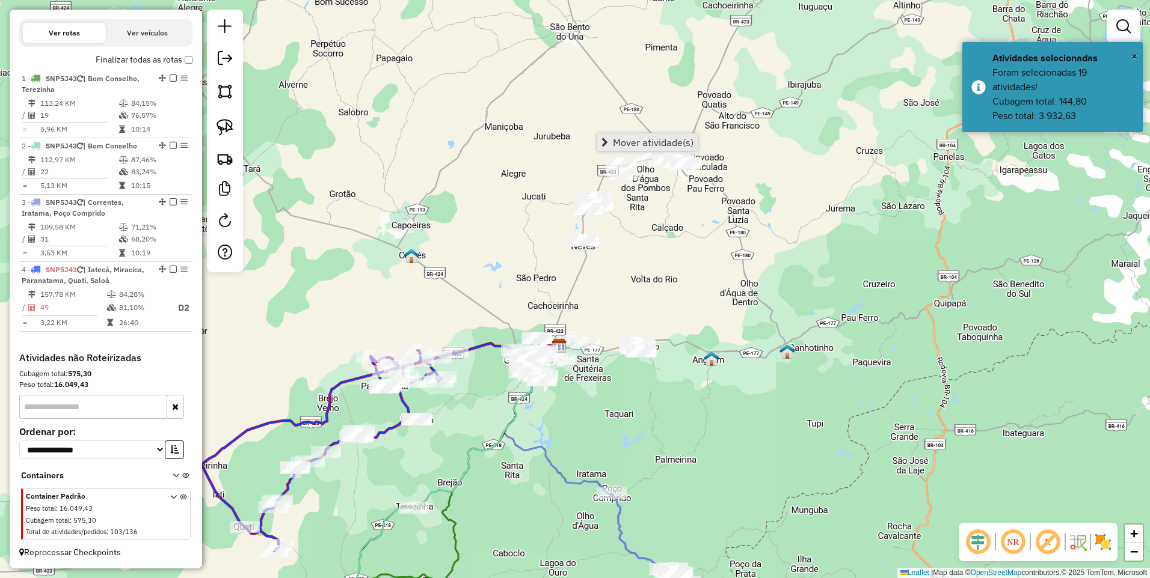
click at [621, 145] on span "Mover atividade(s)" at bounding box center [653, 143] width 81 height 10
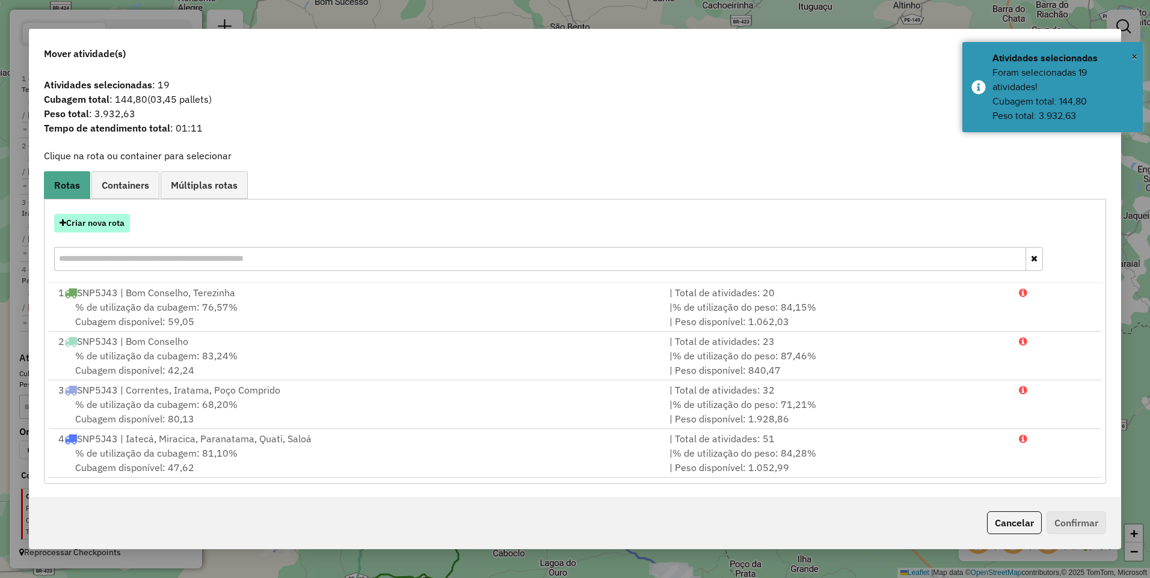
click at [78, 225] on button "Criar nova rota" at bounding box center [92, 223] width 76 height 19
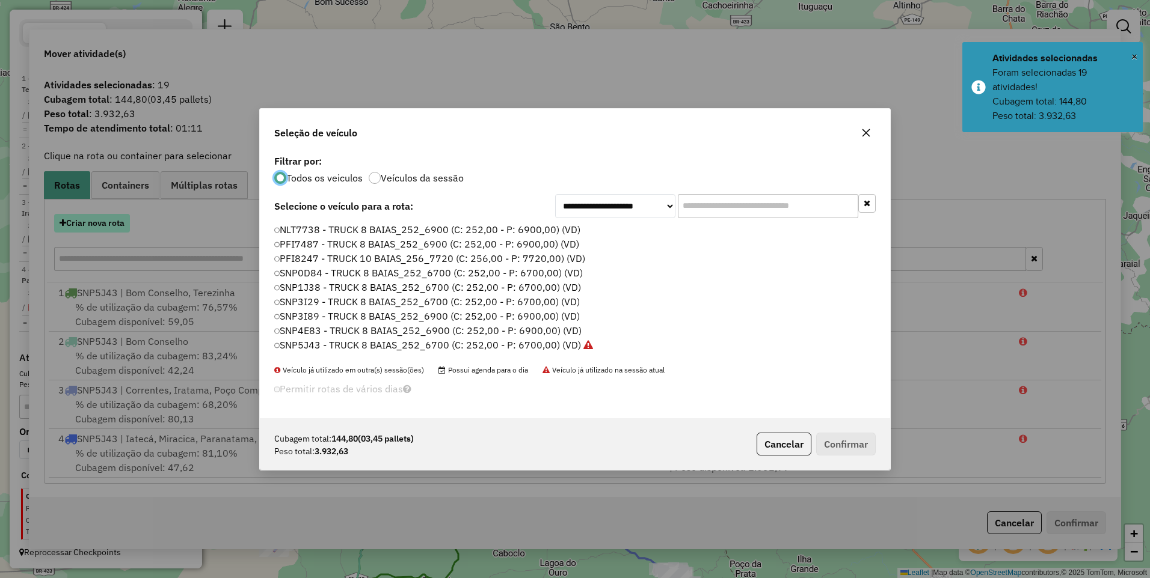
scroll to position [7, 4]
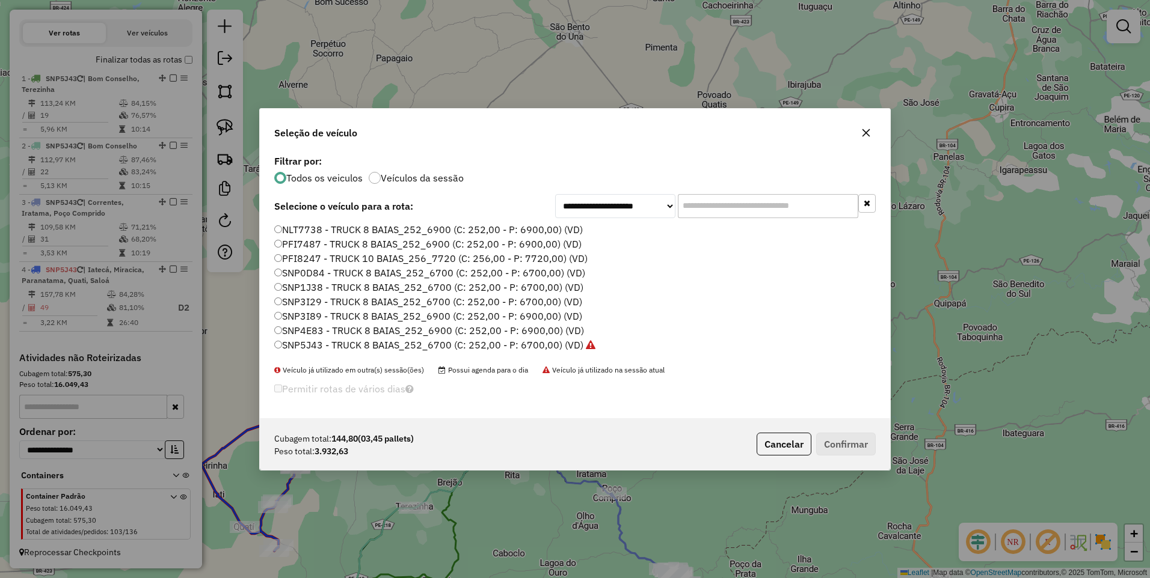
click at [554, 345] on label "SNP5J43 - TRUCK 8 BAIAS_252_6700 (C: 252,00 - P: 6700,00) (VD)" at bounding box center [434, 345] width 321 height 14
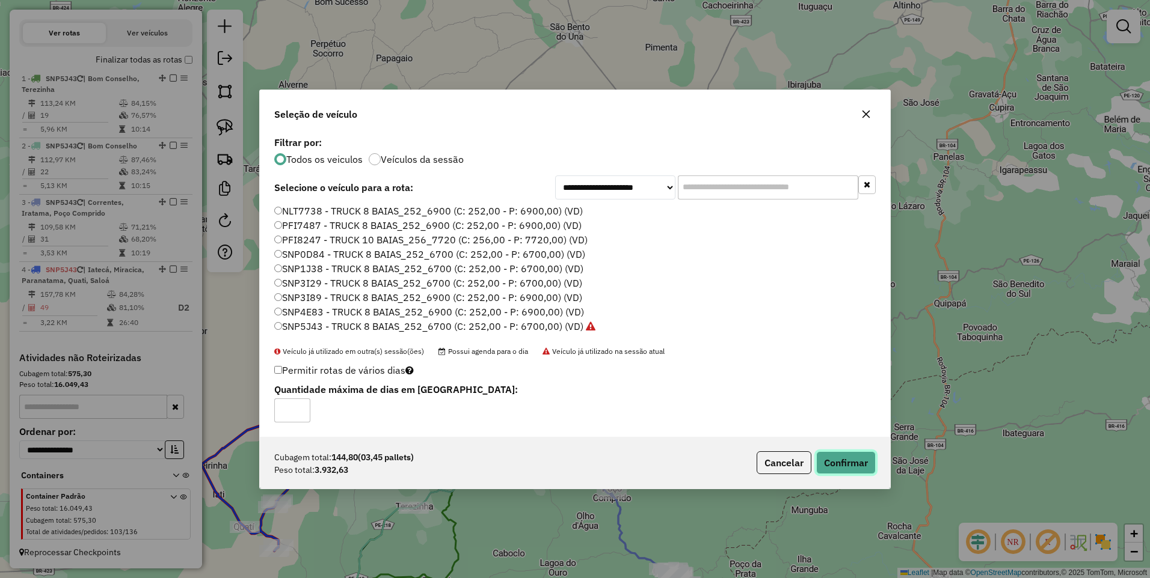
click at [855, 464] on button "Confirmar" at bounding box center [846, 463] width 60 height 23
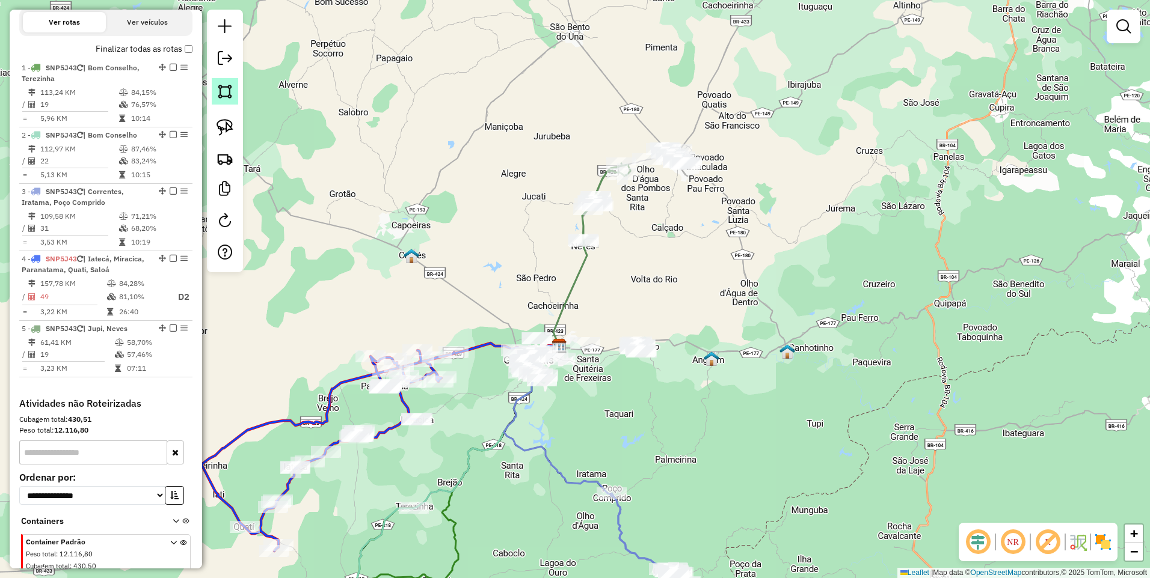
click at [228, 96] on img at bounding box center [224, 91] width 17 height 17
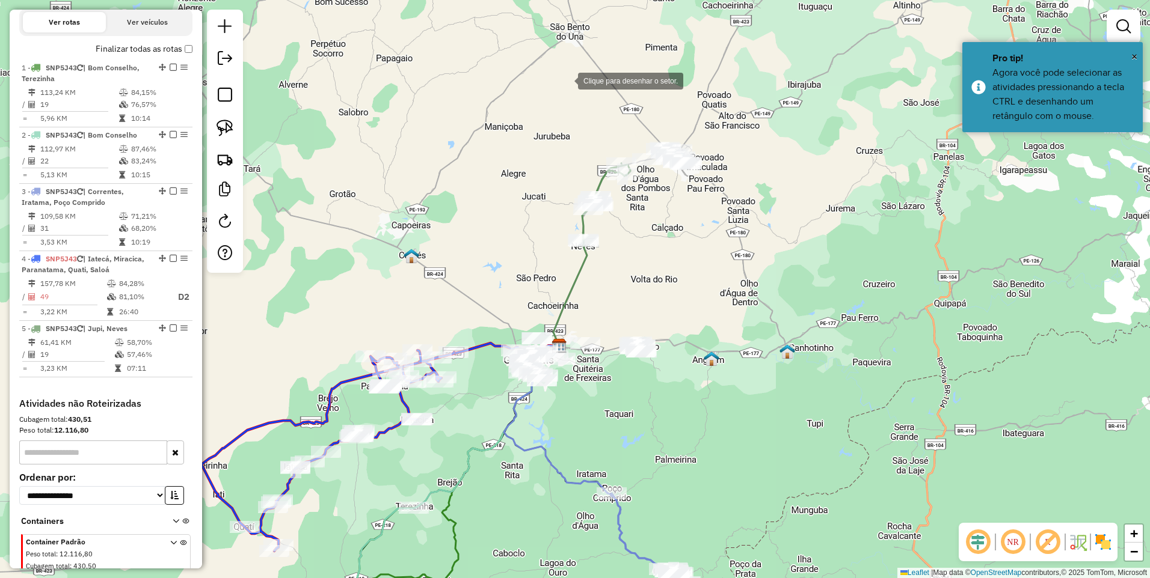
drag, startPoint x: 566, startPoint y: 80, endPoint x: 577, endPoint y: 82, distance: 11.0
click at [566, 80] on div at bounding box center [566, 80] width 24 height 24
click at [679, 217] on div at bounding box center [679, 217] width 24 height 24
click at [736, 189] on div at bounding box center [732, 192] width 24 height 24
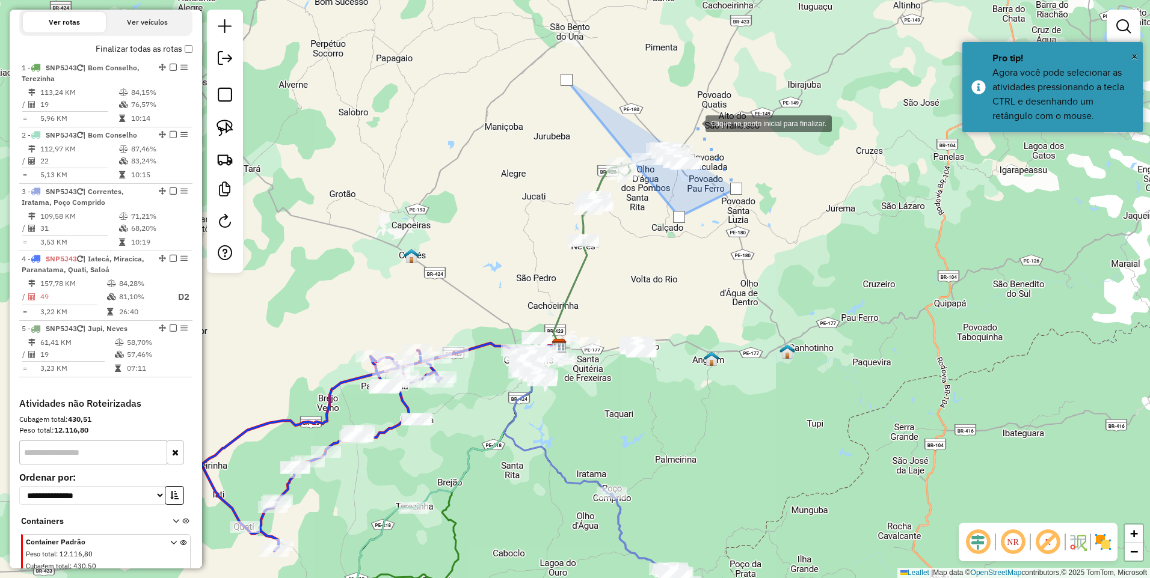
drag, startPoint x: 693, startPoint y: 123, endPoint x: 631, endPoint y: 116, distance: 62.9
click at [693, 123] on div at bounding box center [693, 123] width 24 height 24
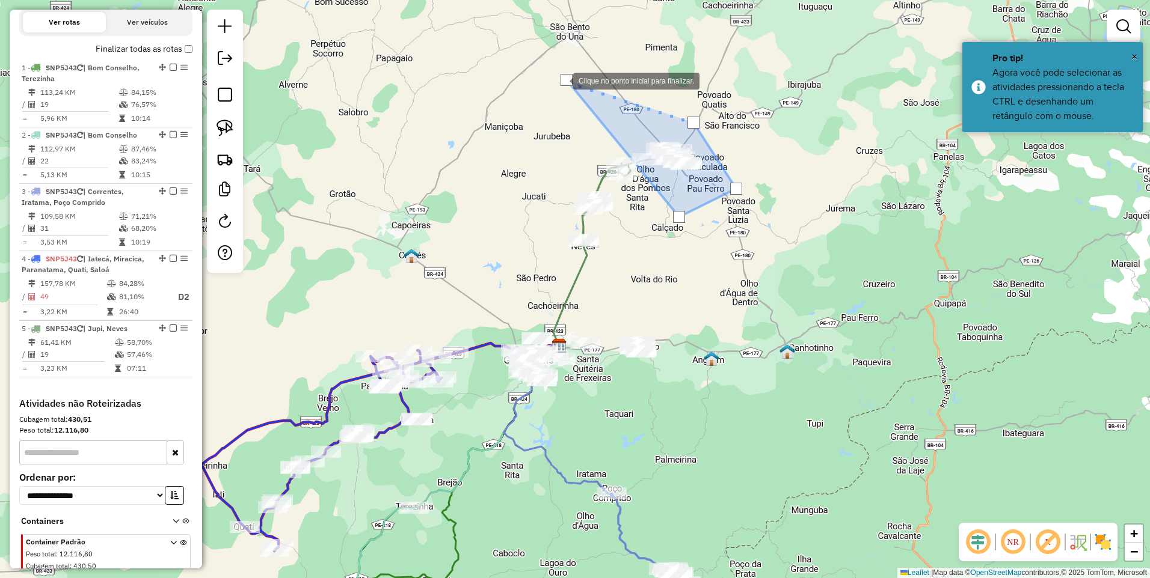
click at [561, 80] on div at bounding box center [566, 80] width 12 height 12
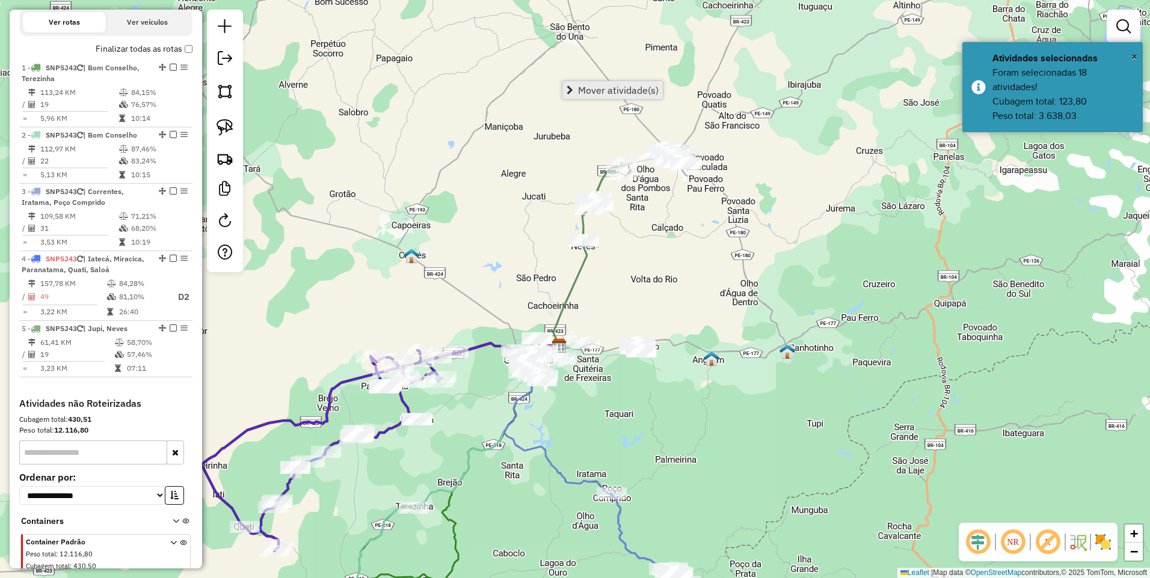
click at [586, 88] on span "Mover atividade(s)" at bounding box center [618, 90] width 81 height 10
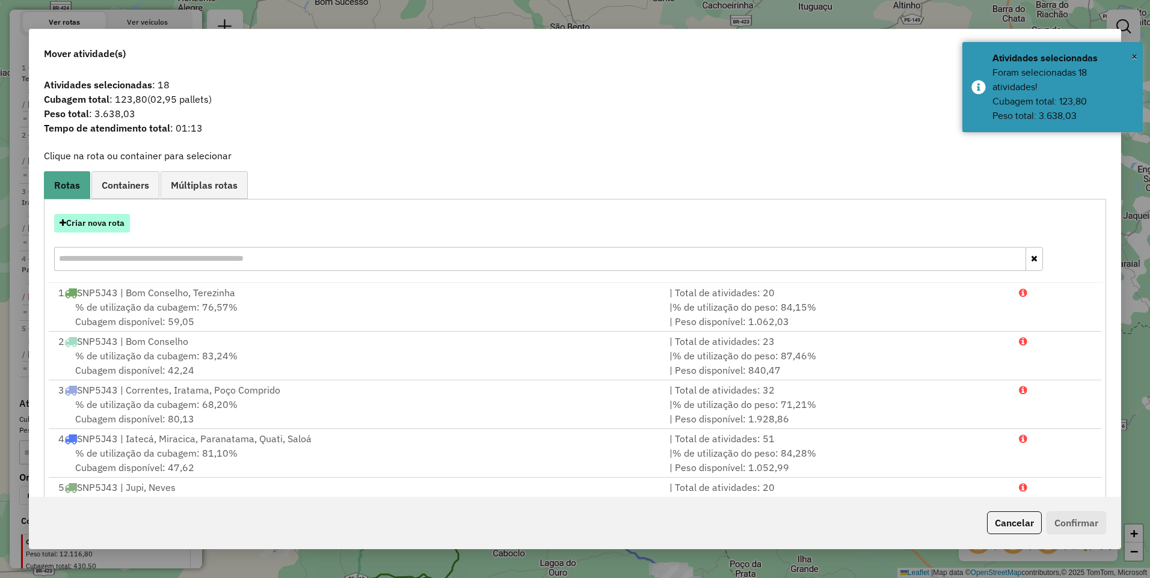
click at [93, 231] on button "Criar nova rota" at bounding box center [92, 223] width 76 height 19
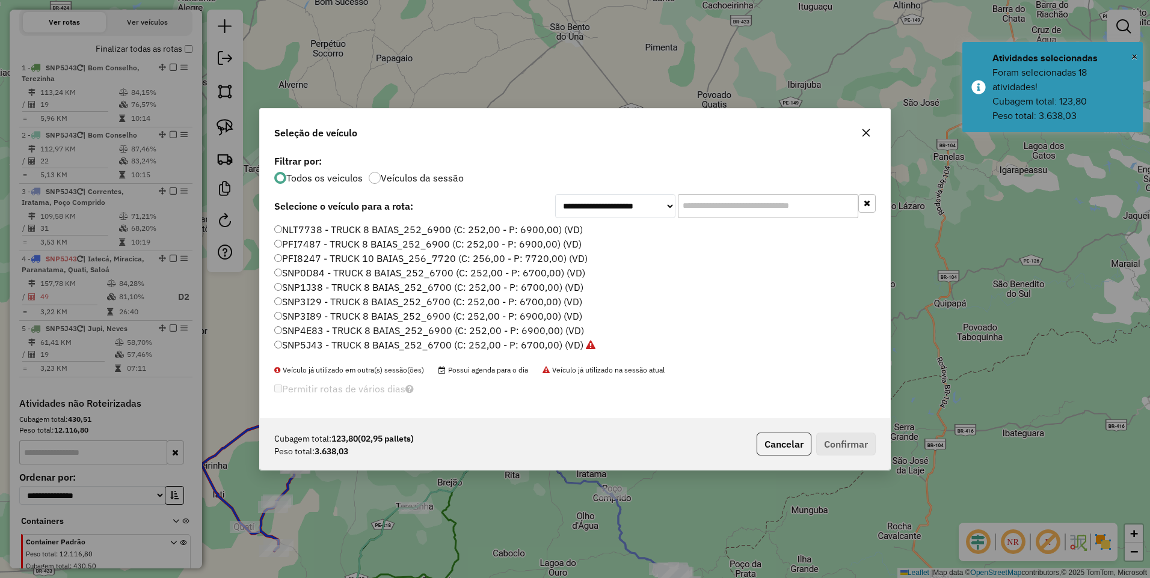
click at [564, 346] on label "SNP5J43 - TRUCK 8 BAIAS_252_6700 (C: 252,00 - P: 6700,00) (VD)" at bounding box center [434, 345] width 321 height 14
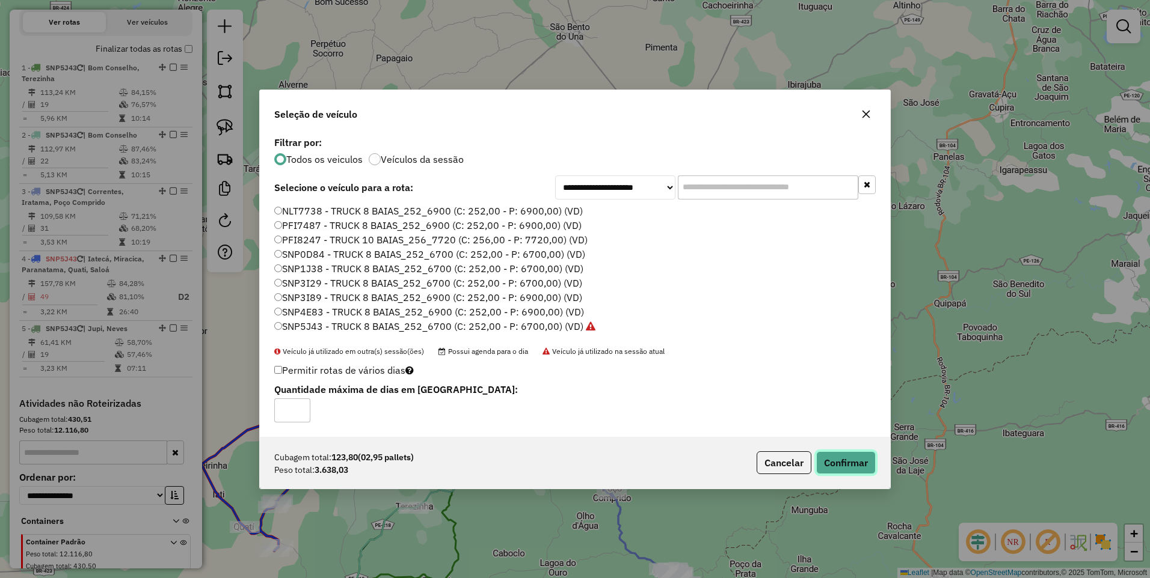
click at [837, 459] on button "Confirmar" at bounding box center [846, 463] width 60 height 23
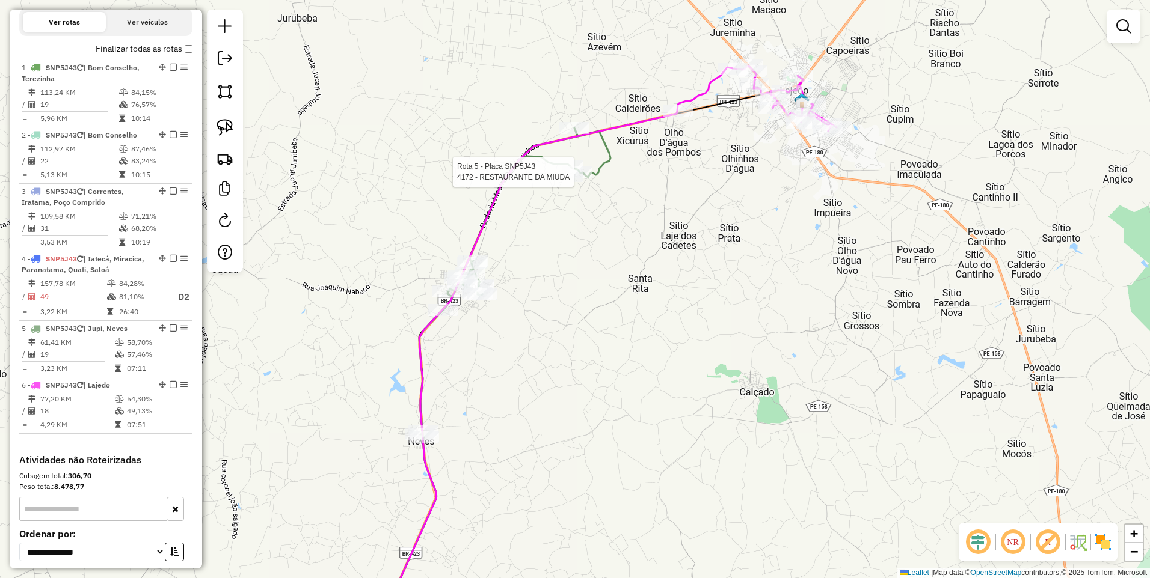
select select "*********"
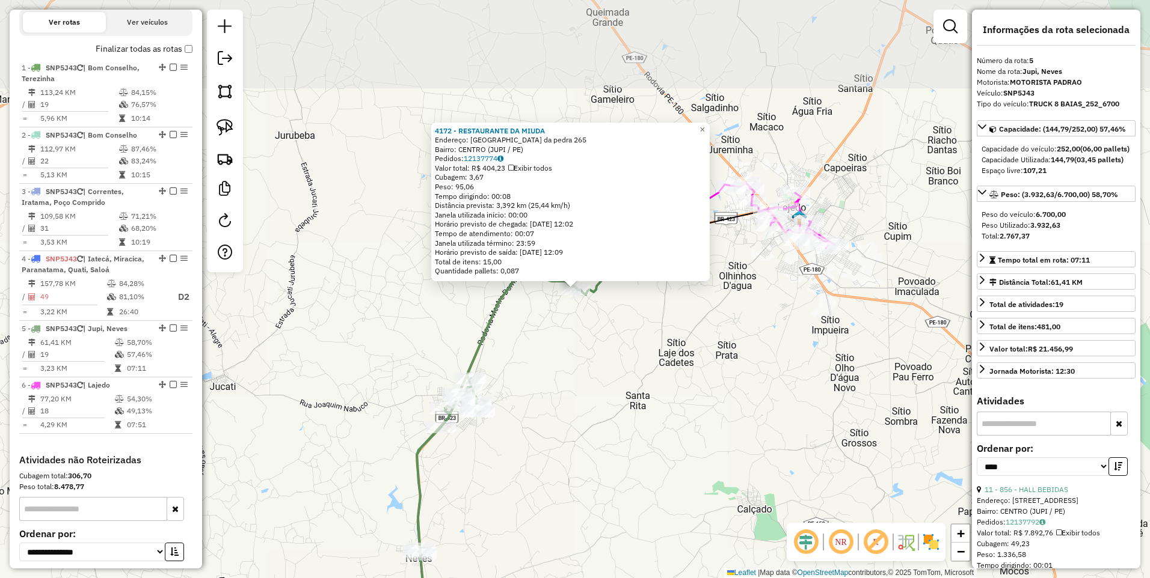
scroll to position [503, 0]
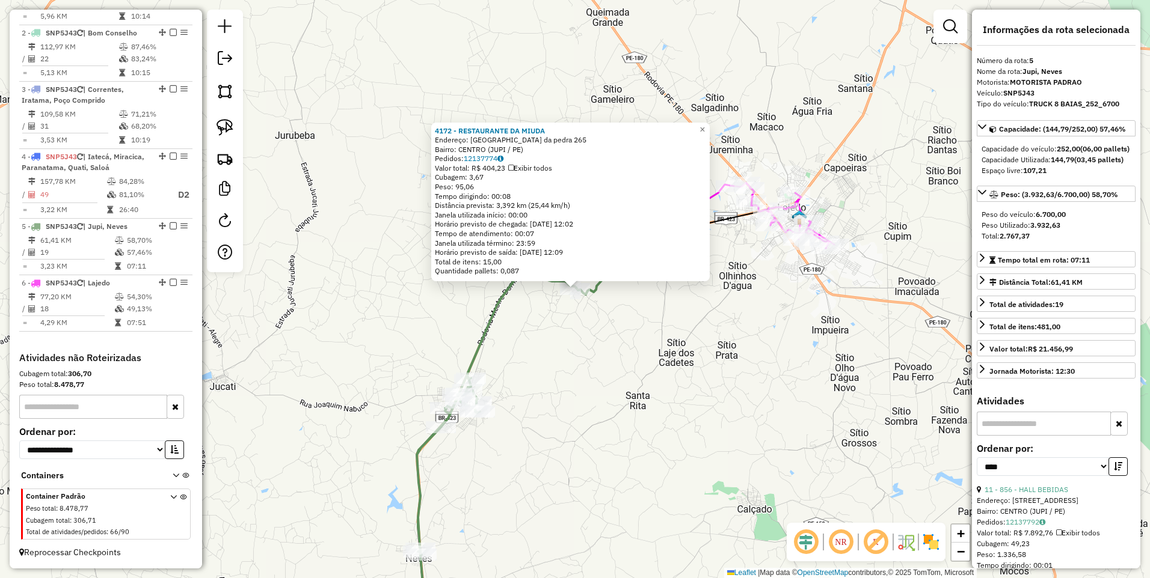
click at [634, 306] on div "4172 - RESTAURANTE DA MIUDA Endereço: Si lagoa da pedra 265 Bairro: CENTRO (JUP…" at bounding box center [575, 289] width 1150 height 578
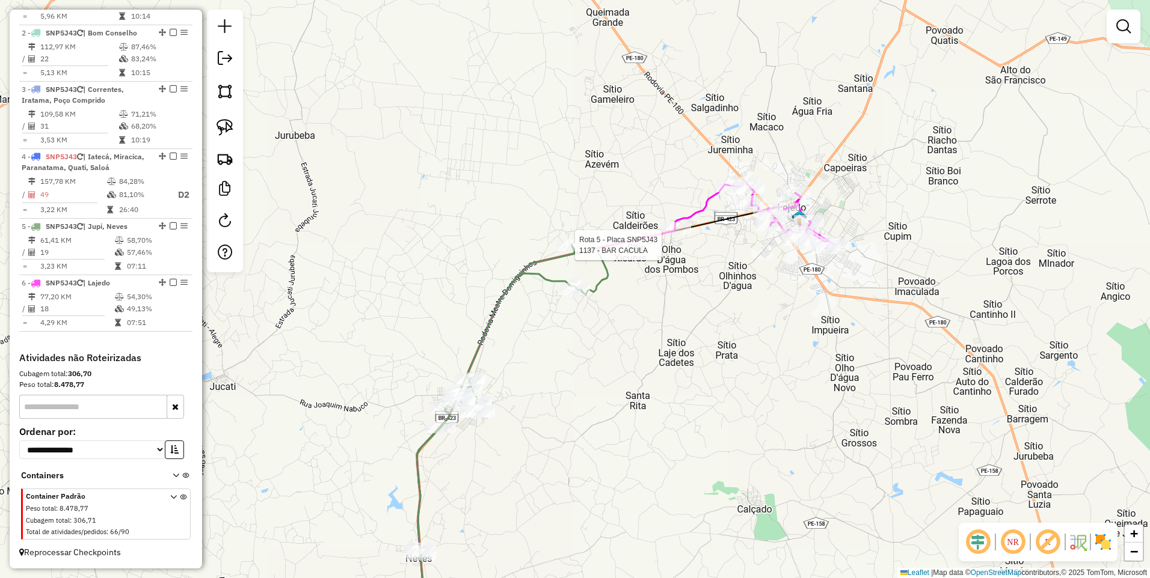
select select "*********"
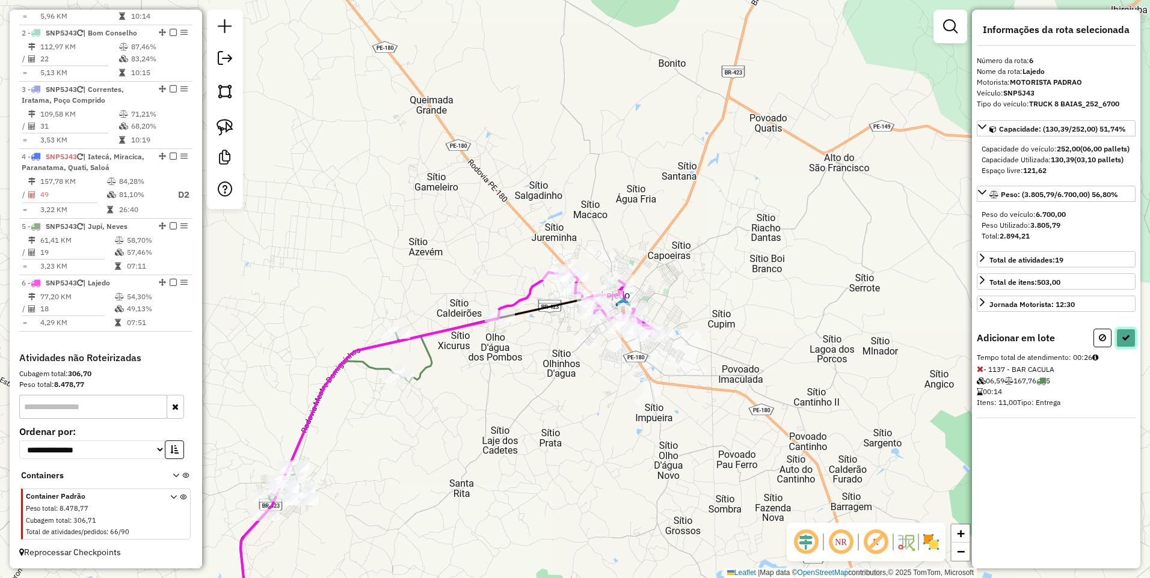
click at [1126, 342] on icon at bounding box center [1125, 338] width 8 height 8
select select "*********"
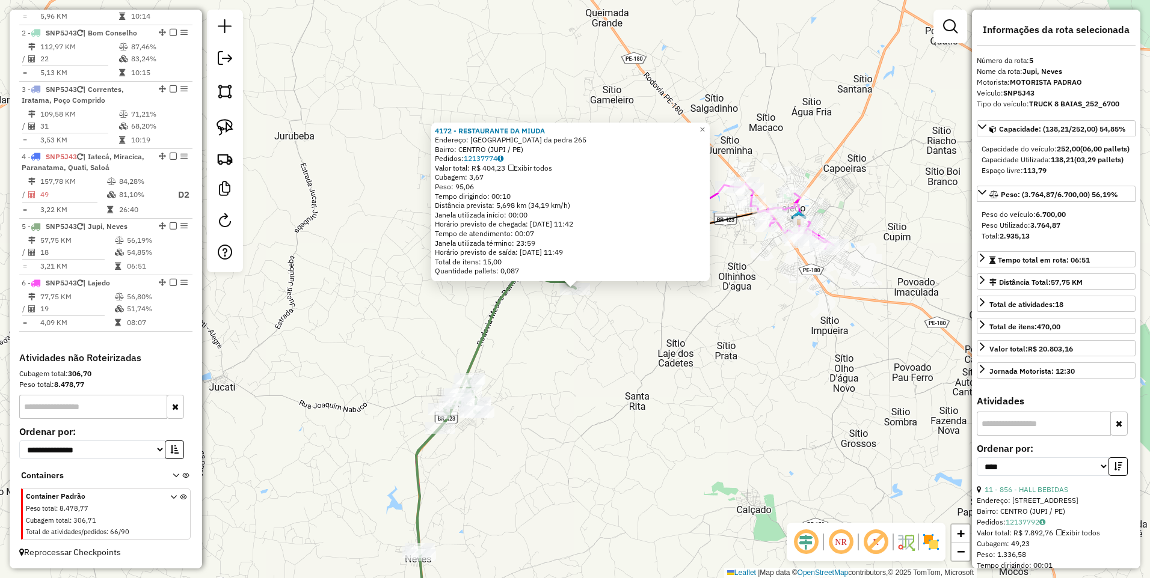
click at [530, 334] on div "4172 - RESTAURANTE DA MIUDA Endereço: Si lagoa da pedra 265 Bairro: CENTRO (JUP…" at bounding box center [575, 289] width 1150 height 578
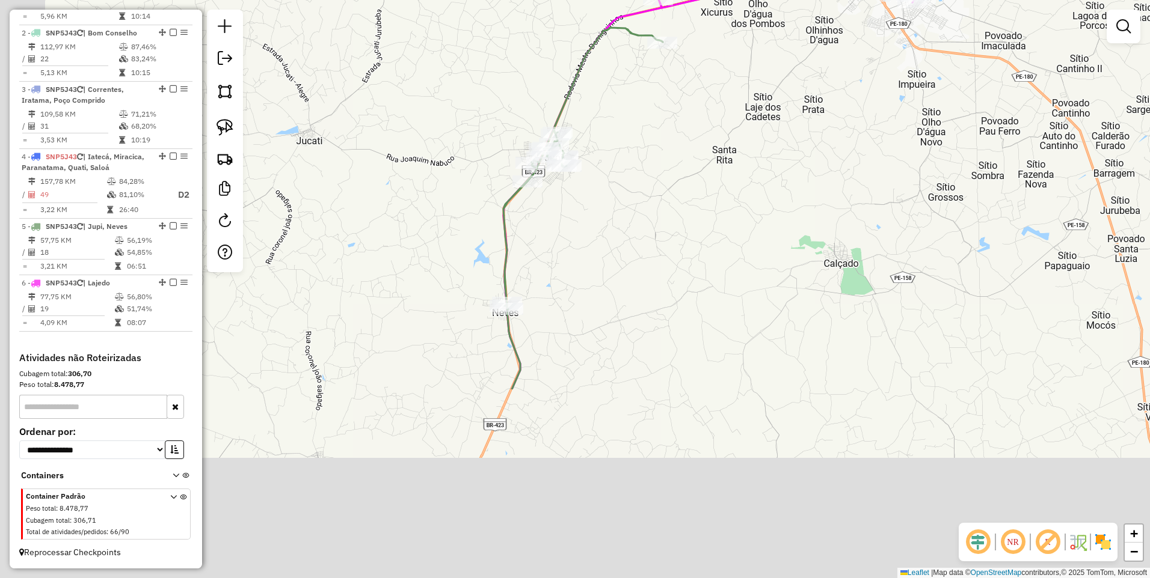
drag, startPoint x: 615, startPoint y: 473, endPoint x: 703, endPoint y: 218, distance: 269.8
click at [703, 218] on div "Janela de atendimento Grade de atendimento Capacidade Transportadoras Veículos …" at bounding box center [575, 289] width 1150 height 578
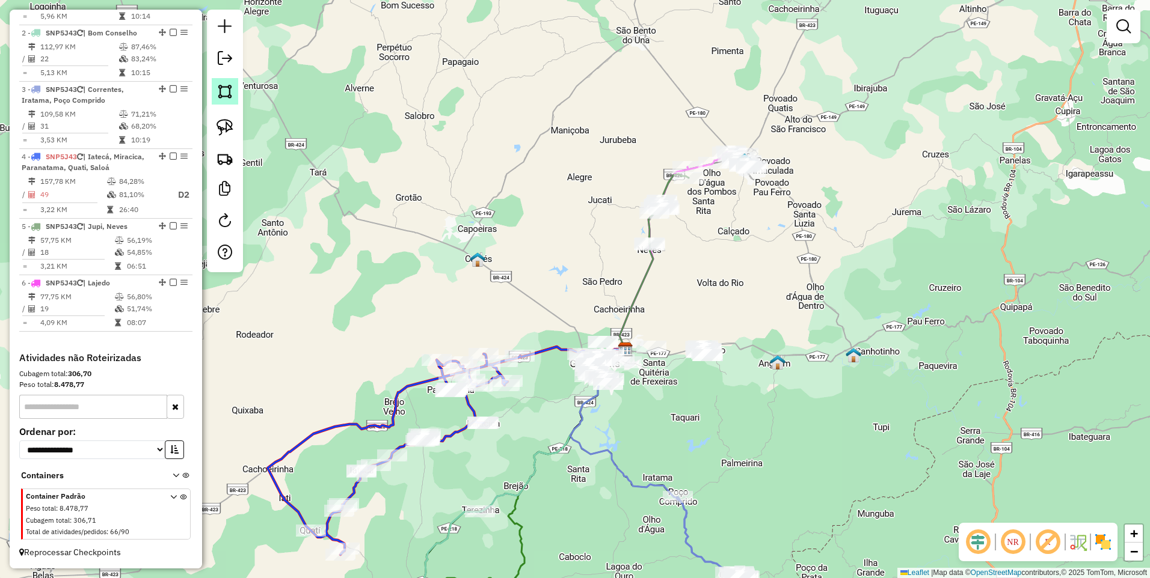
click at [223, 91] on img at bounding box center [224, 91] width 17 height 17
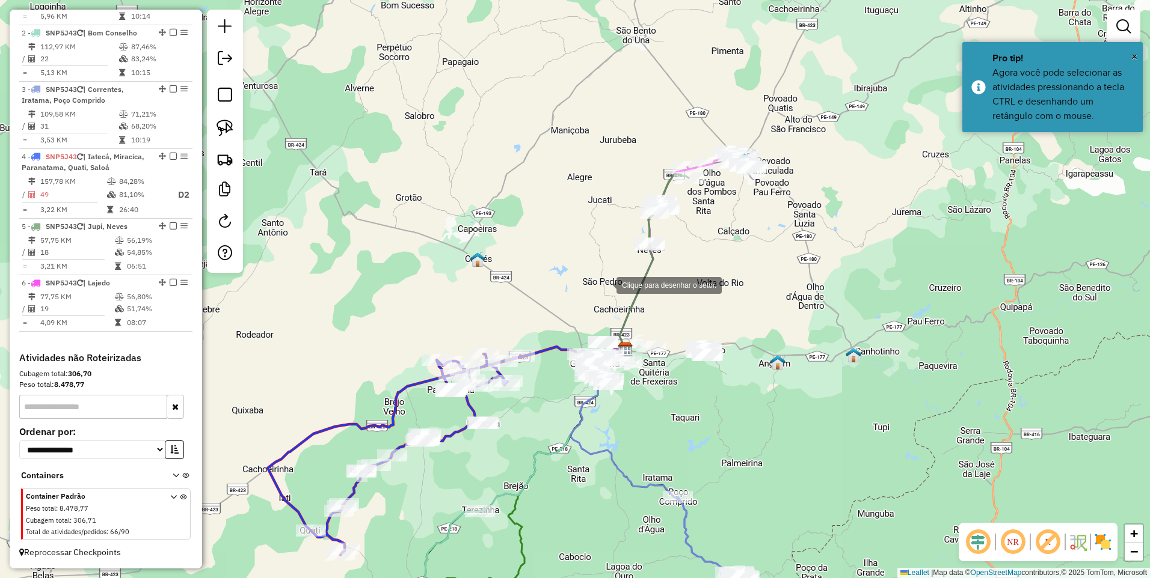
click at [607, 287] on div at bounding box center [604, 284] width 24 height 24
click at [657, 393] on div at bounding box center [657, 393] width 24 height 24
click at [782, 368] on div at bounding box center [782, 368] width 24 height 24
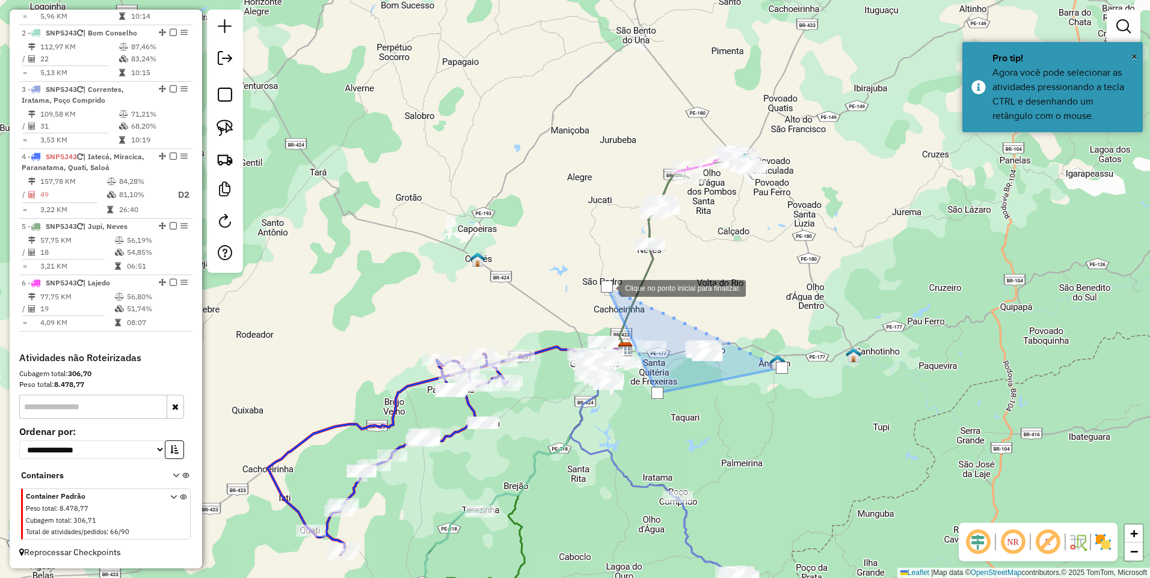
click at [607, 287] on div at bounding box center [607, 287] width 12 height 12
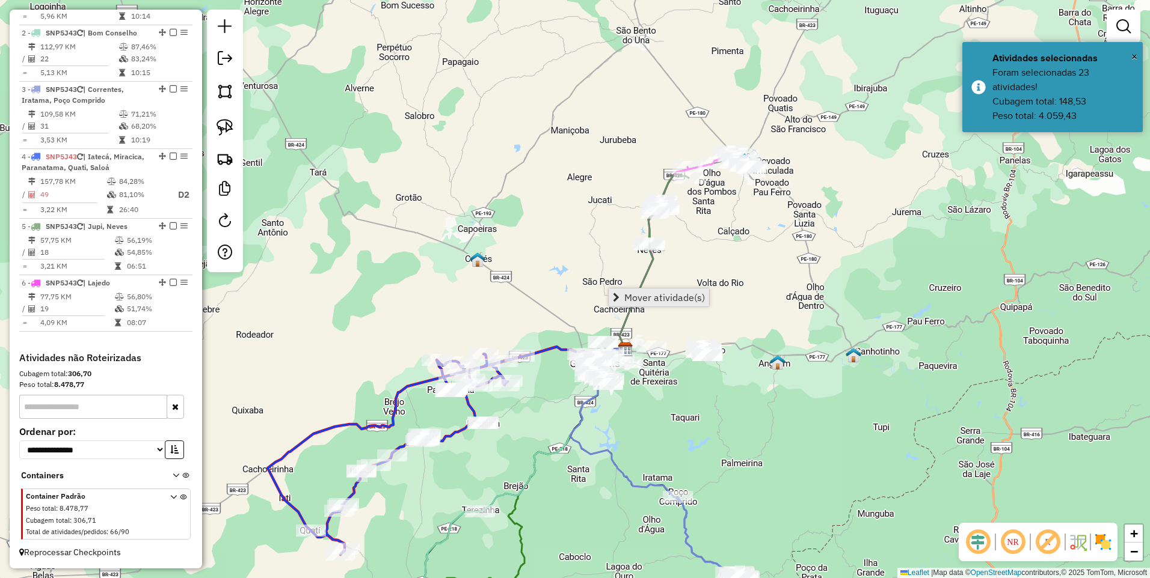
click at [633, 299] on span "Mover atividade(s)" at bounding box center [664, 298] width 81 height 10
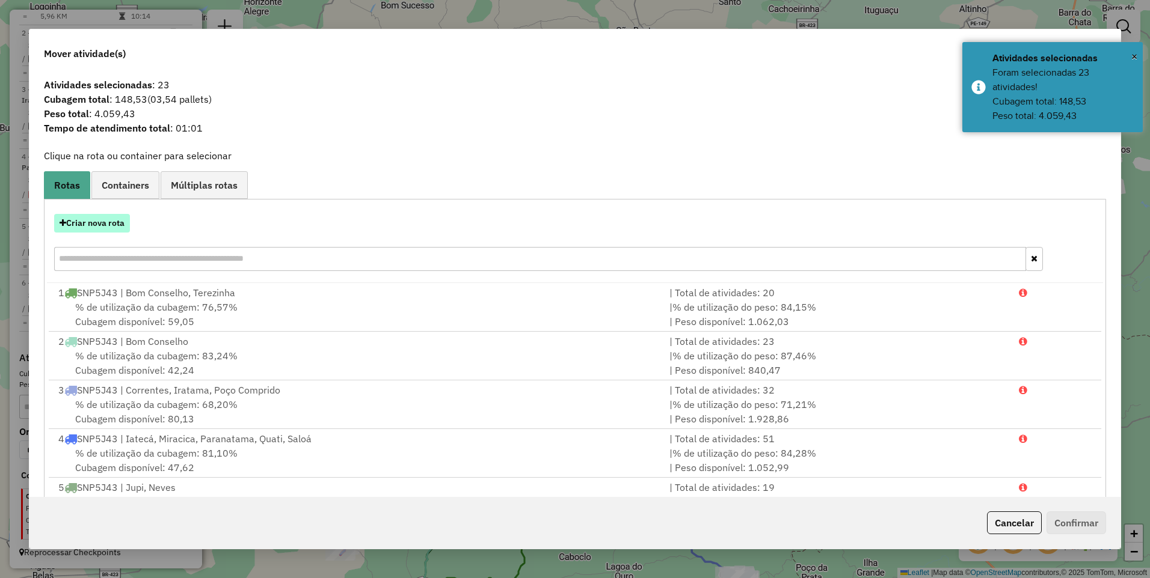
click at [107, 225] on button "Criar nova rota" at bounding box center [92, 223] width 76 height 19
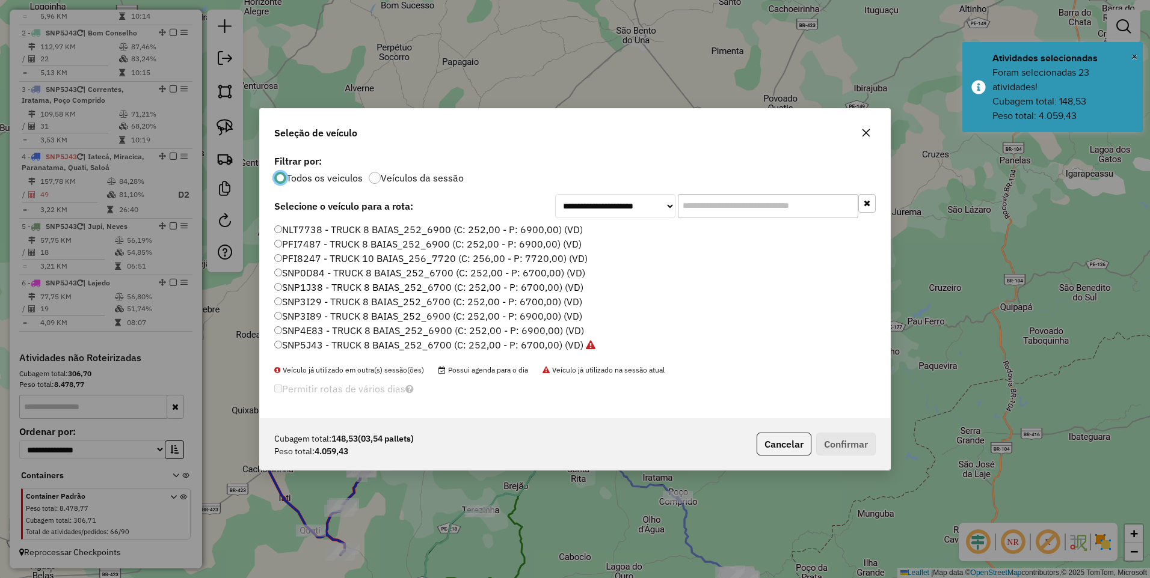
scroll to position [7, 4]
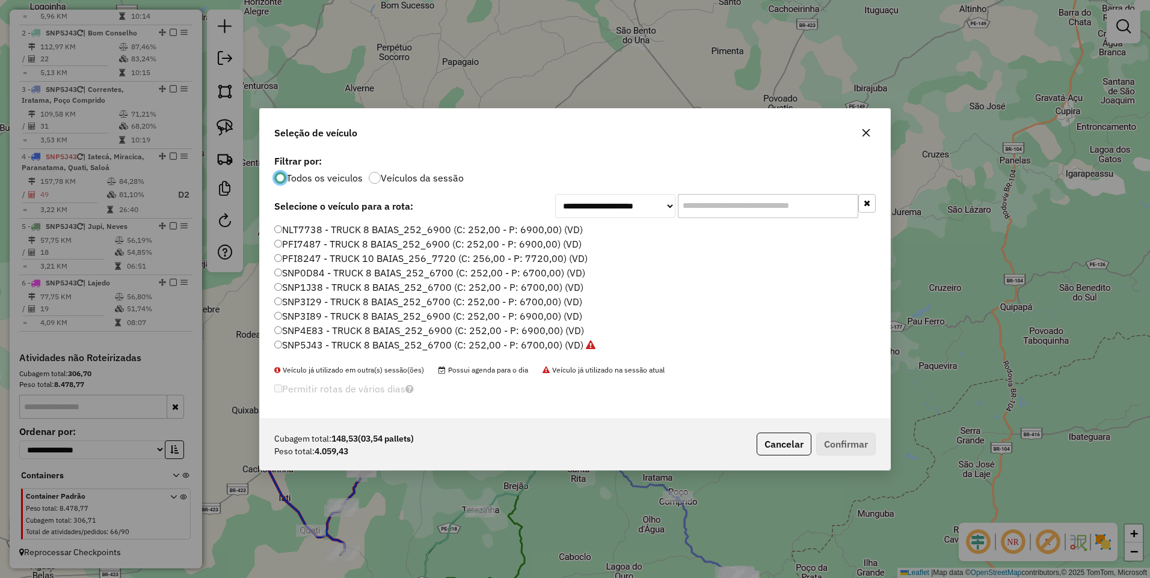
click at [550, 348] on label "SNP5J43 - TRUCK 8 BAIAS_252_6700 (C: 252,00 - P: 6700,00) (VD)" at bounding box center [434, 345] width 321 height 14
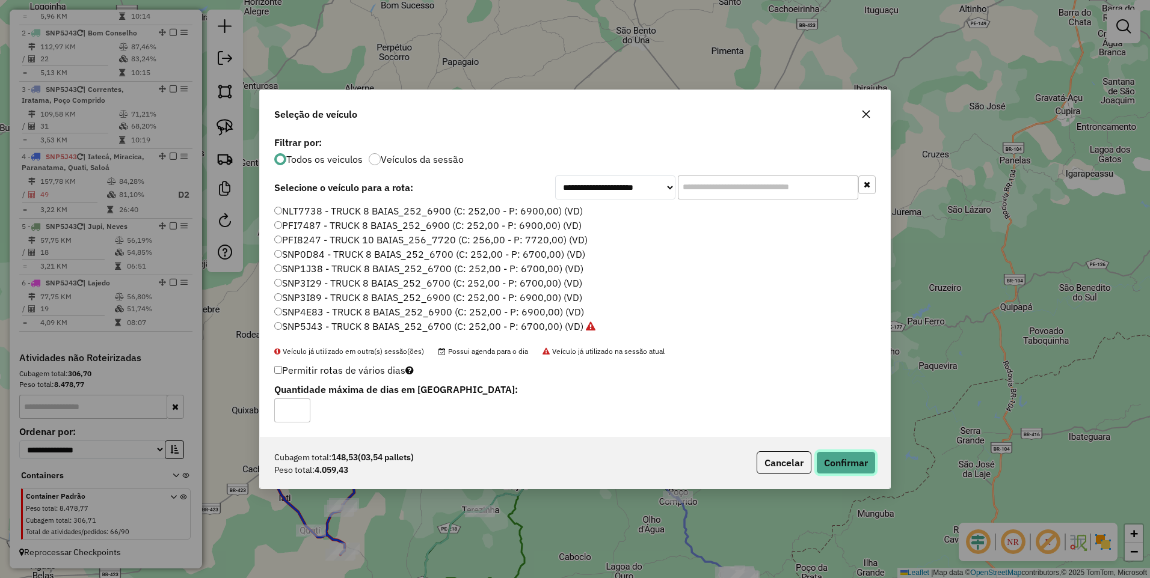
click at [850, 459] on button "Confirmar" at bounding box center [846, 463] width 60 height 23
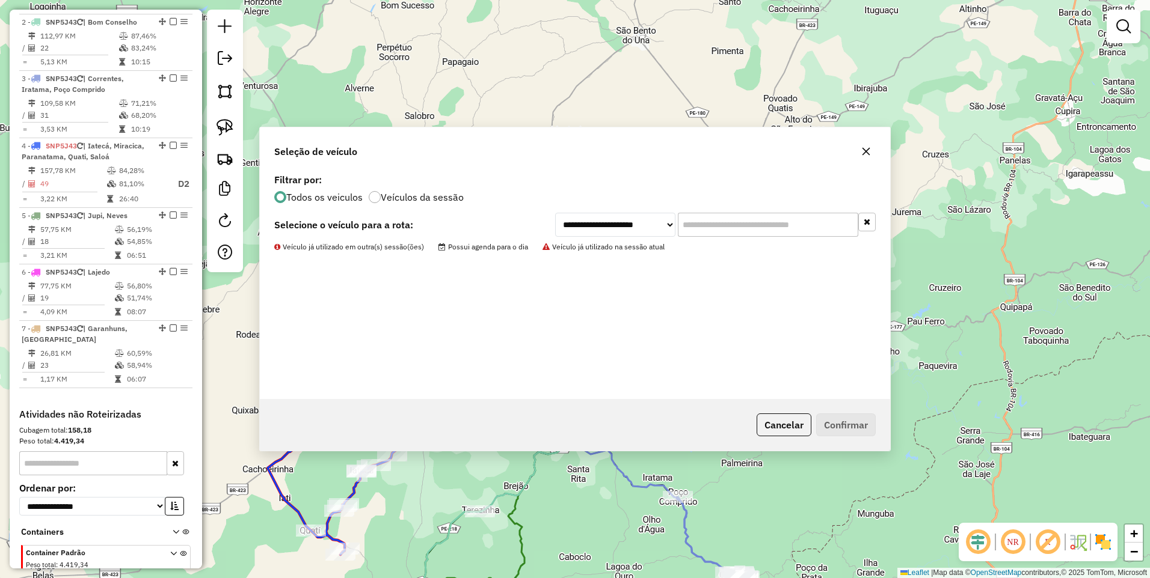
scroll to position [129, 0]
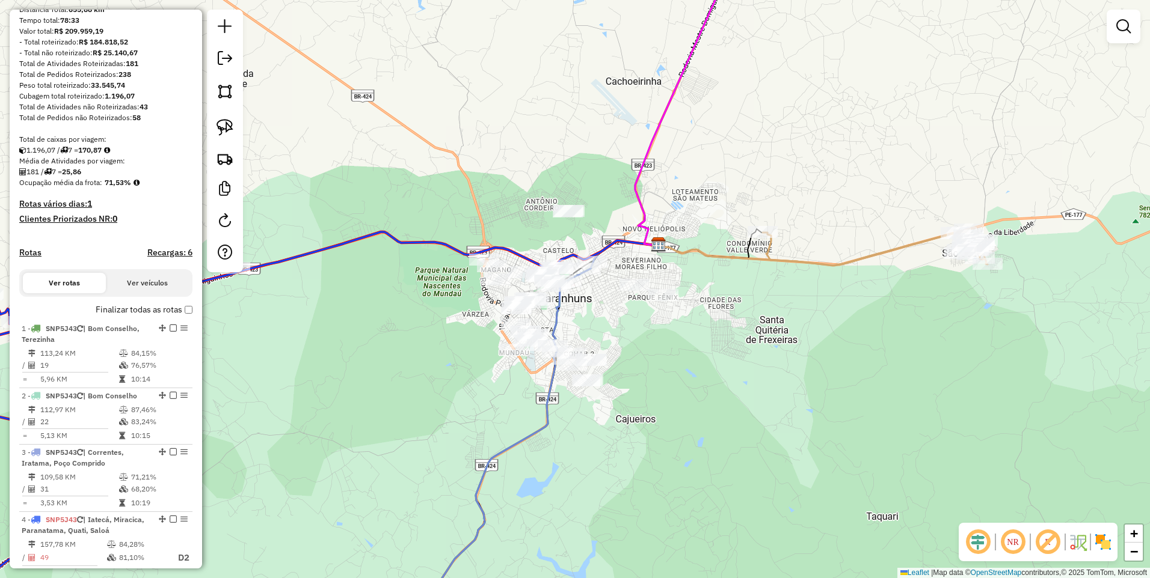
click at [223, 93] on img at bounding box center [224, 91] width 17 height 17
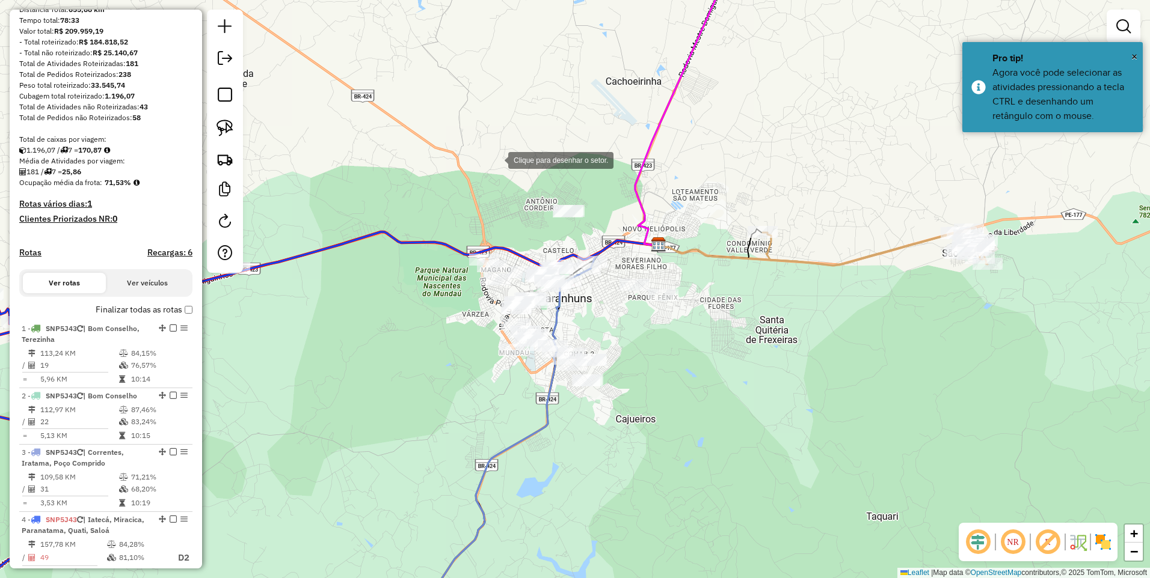
click at [508, 147] on div at bounding box center [496, 159] width 24 height 24
click at [391, 292] on div at bounding box center [391, 292] width 24 height 24
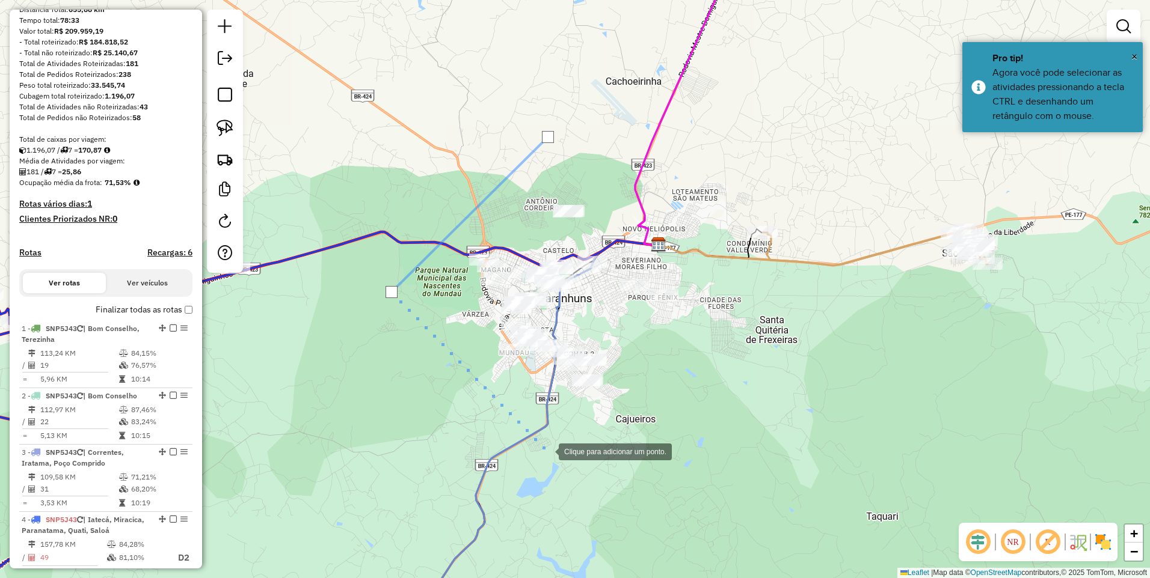
click at [547, 452] on div at bounding box center [547, 451] width 24 height 24
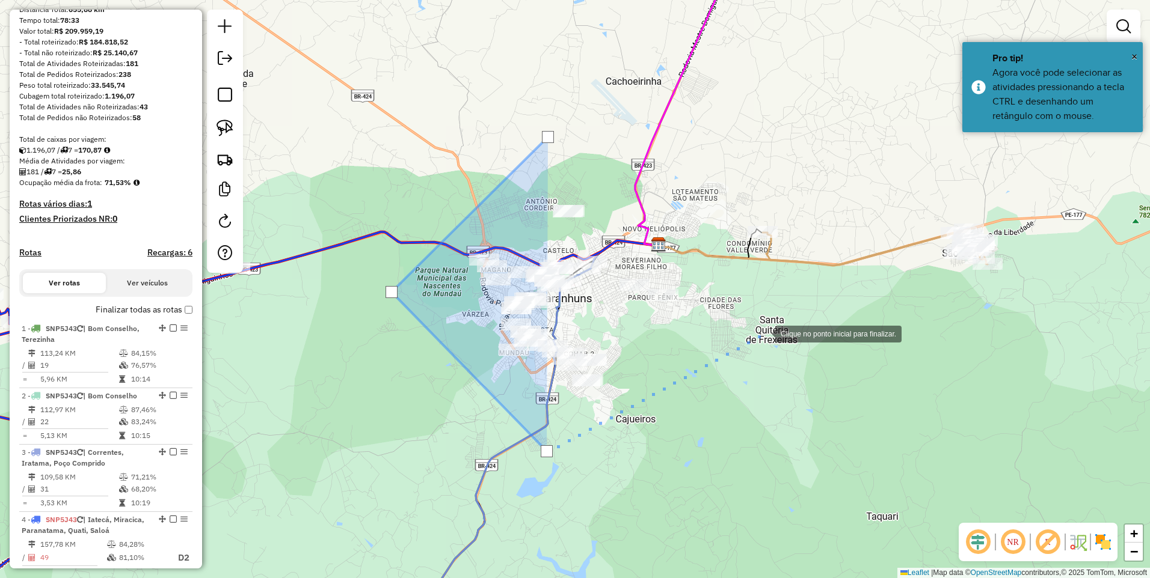
click at [763, 333] on div at bounding box center [763, 333] width 24 height 24
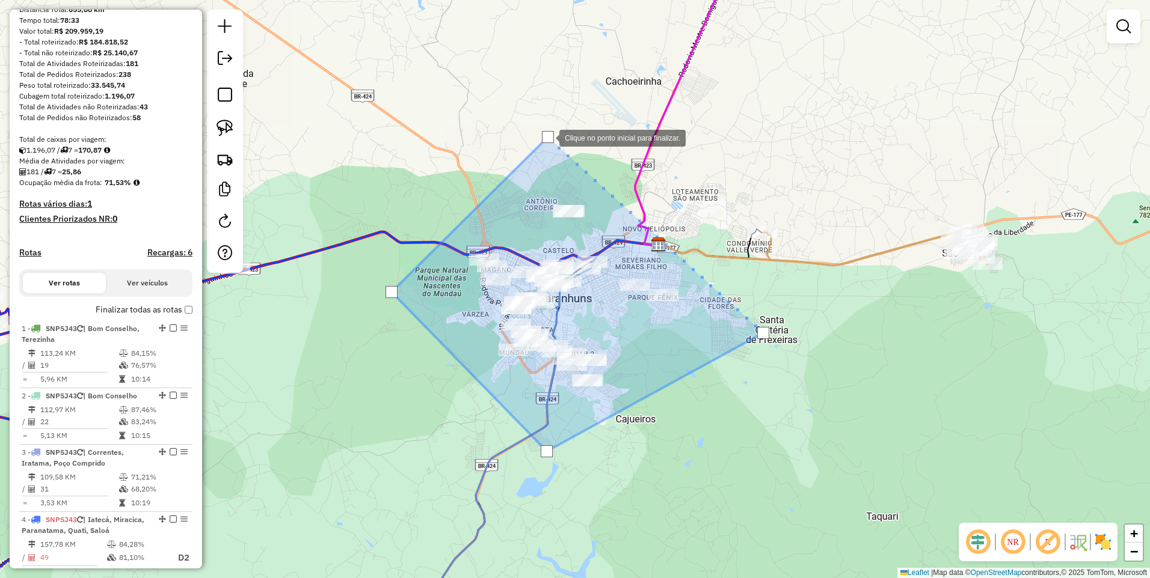
click at [547, 137] on div at bounding box center [548, 137] width 12 height 12
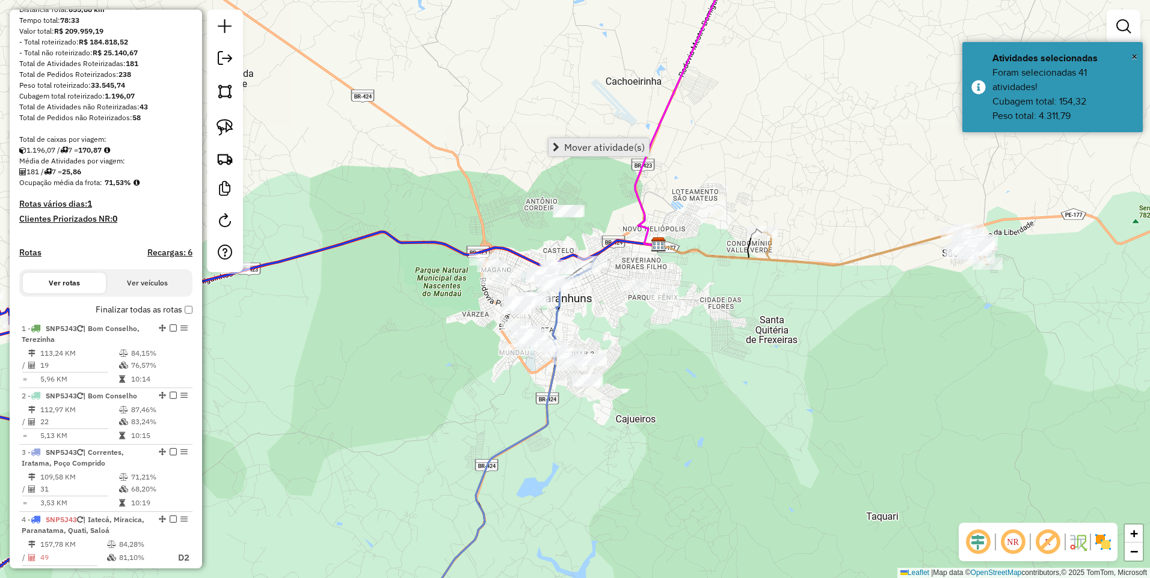
click at [569, 149] on span "Mover atividade(s)" at bounding box center [604, 147] width 81 height 10
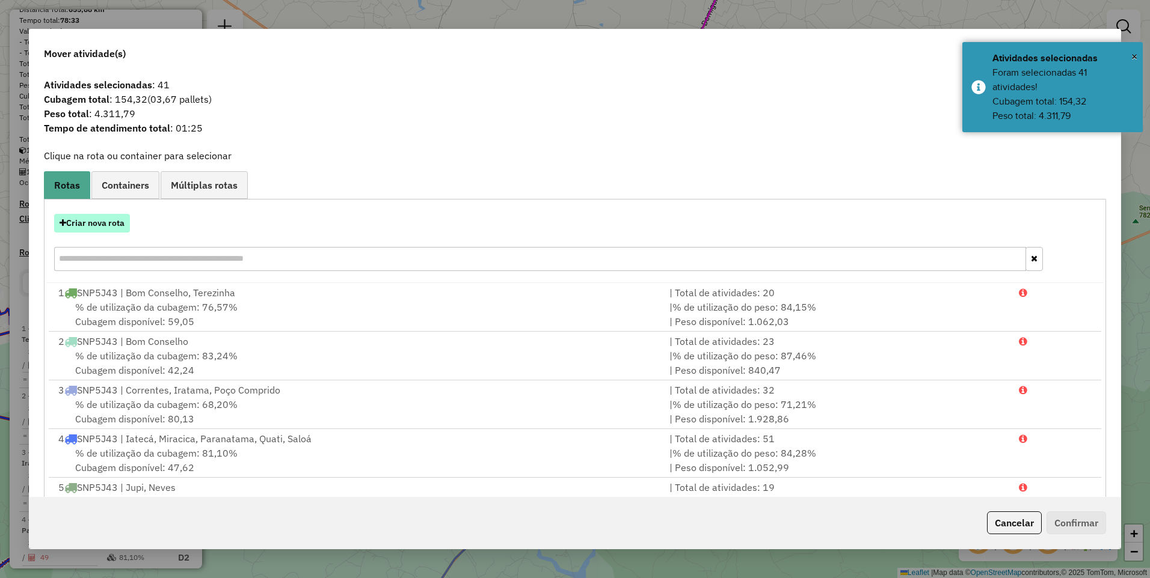
click at [122, 219] on button "Criar nova rota" at bounding box center [92, 223] width 76 height 19
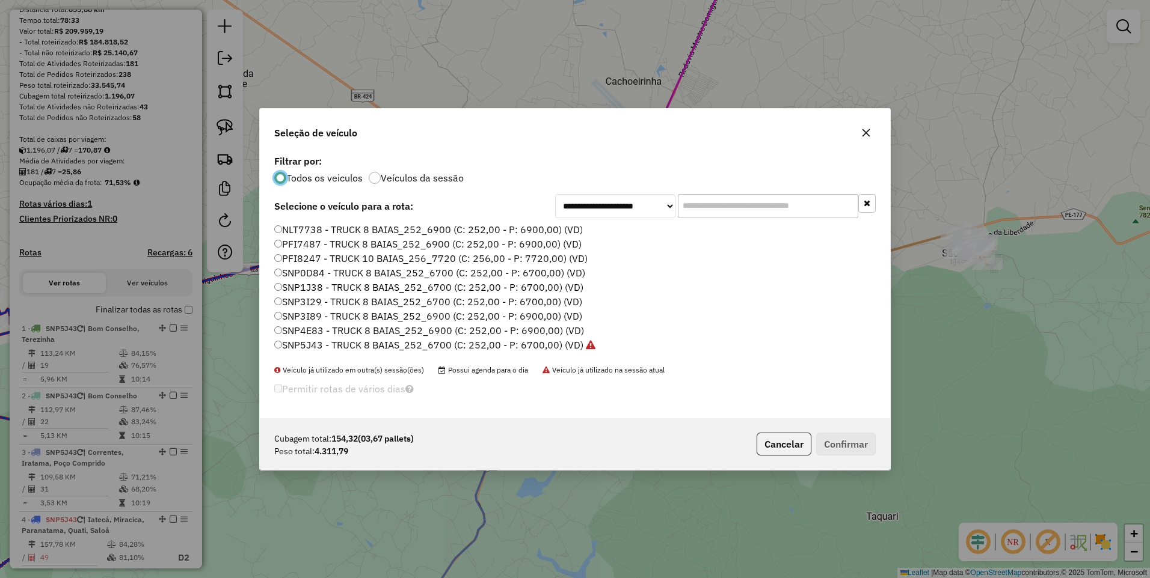
scroll to position [7, 4]
click at [537, 347] on label "SNP5J43 - TRUCK 8 BAIAS_252_6700 (C: 252,00 - P: 6700,00) (VD)" at bounding box center [434, 345] width 321 height 14
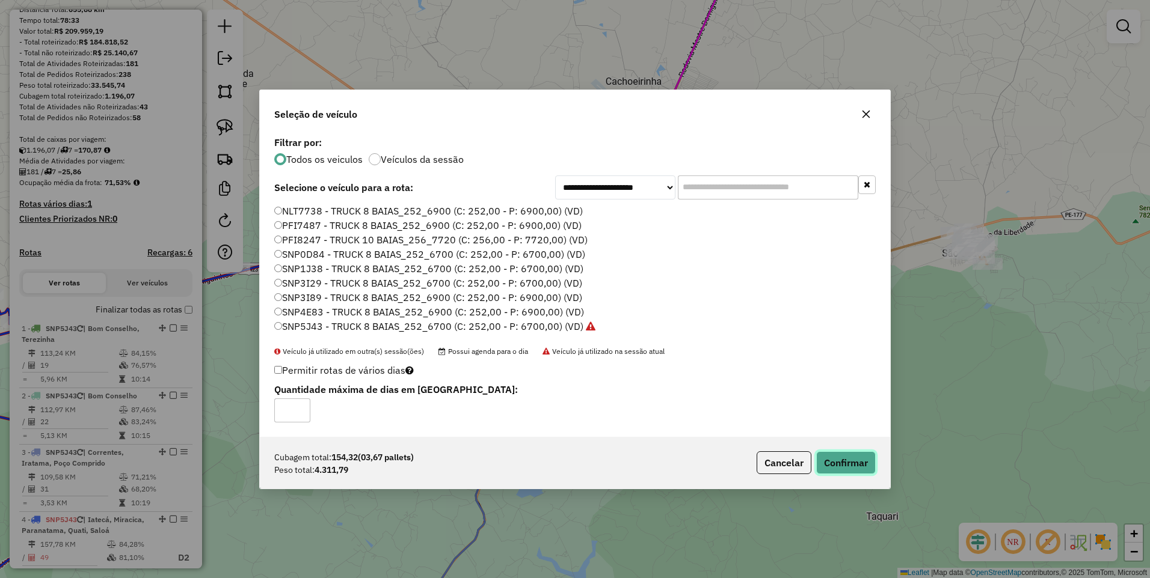
click at [852, 467] on button "Confirmar" at bounding box center [846, 463] width 60 height 23
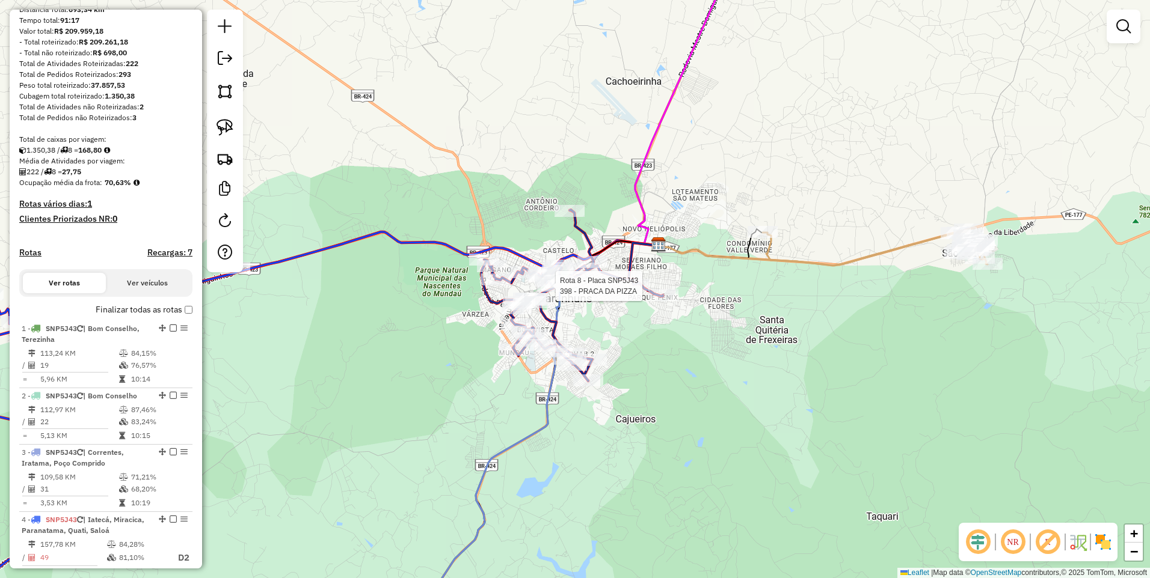
select select "*********"
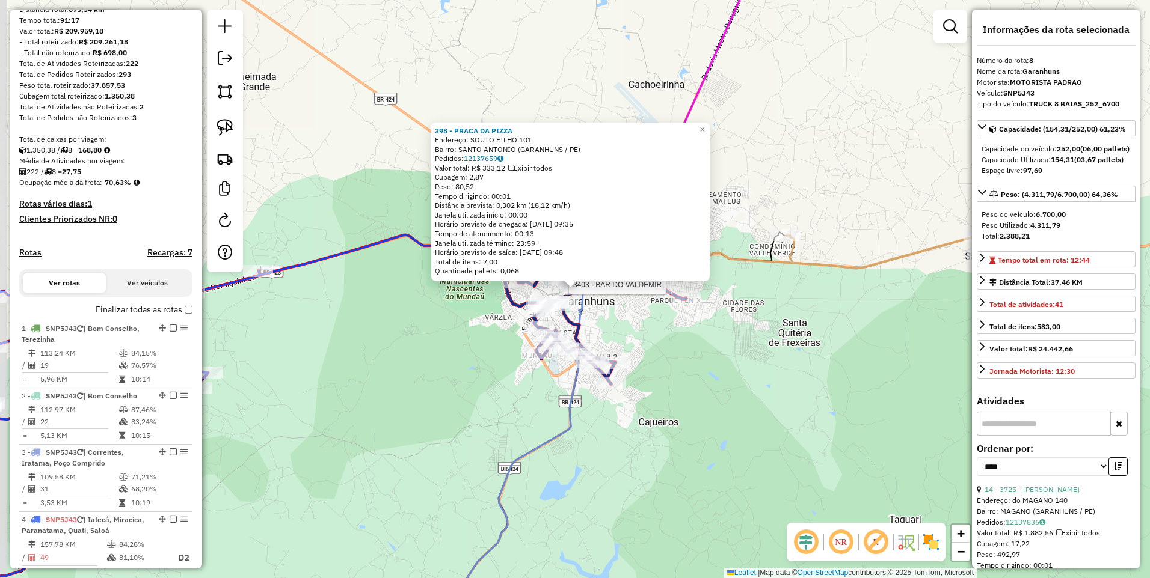
scroll to position [627, 0]
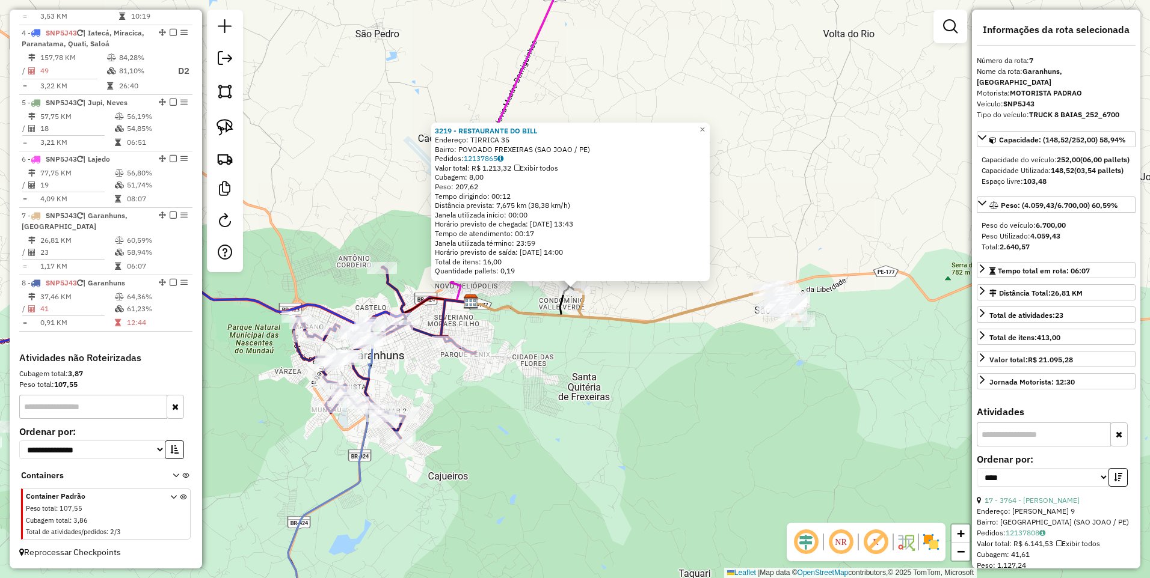
click at [541, 346] on div "3219 - RESTAURANTE DO BILL Endereço: TIRRICA 35 Bairro: POVOADO FREXEIRAS (SAO …" at bounding box center [575, 289] width 1150 height 578
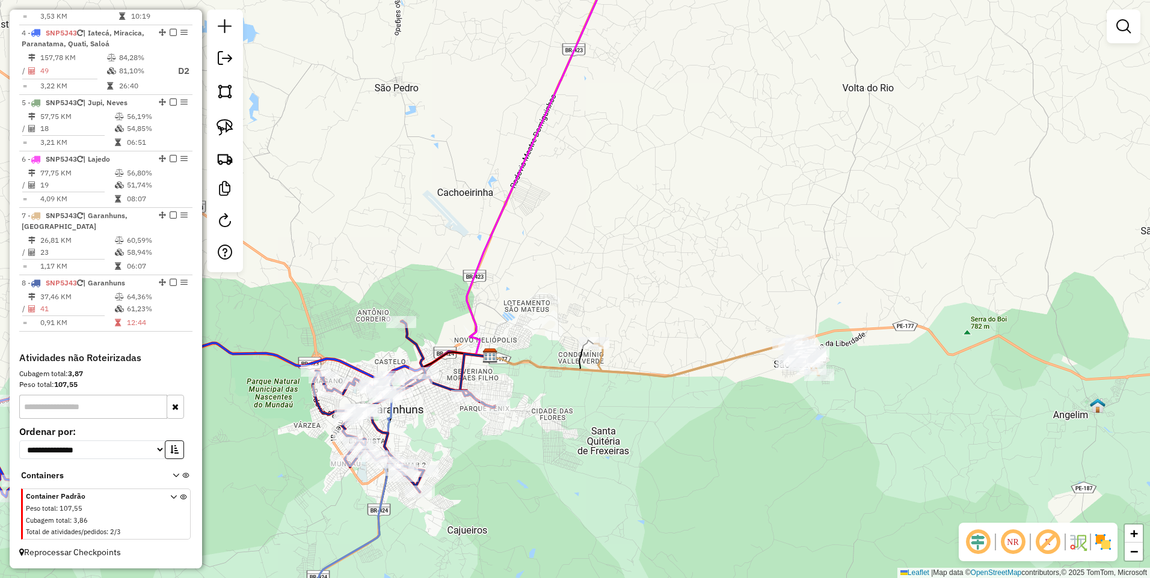
drag, startPoint x: 444, startPoint y: 263, endPoint x: 465, endPoint y: 353, distance: 92.6
click at [465, 353] on div "Janela de atendimento Grade de atendimento Capacidade Transportadoras Veículos …" at bounding box center [575, 289] width 1150 height 578
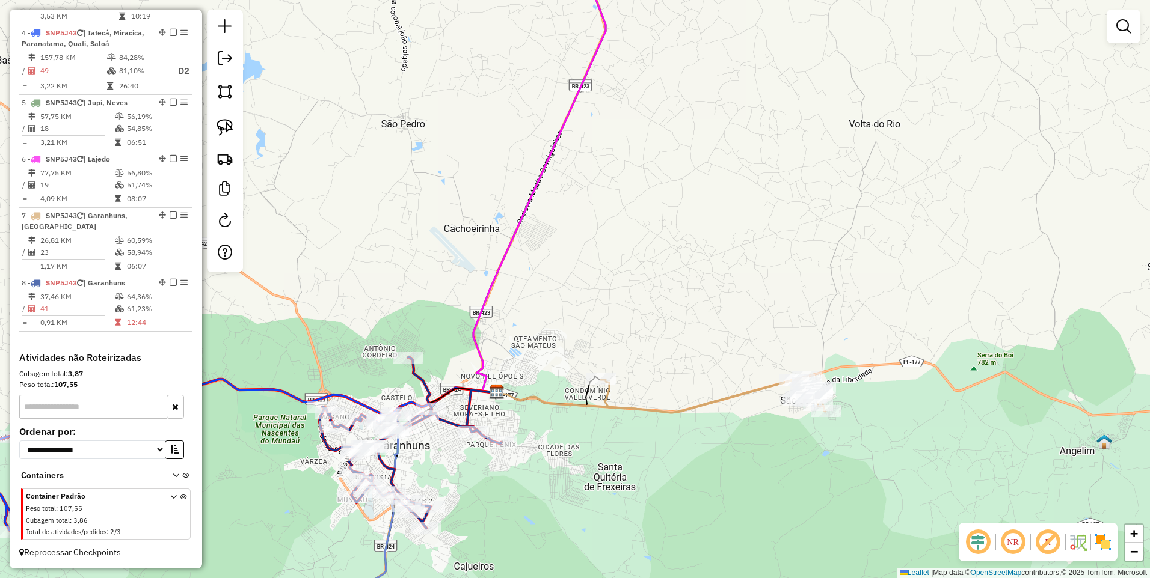
click at [465, 353] on div "Janela de atendimento Grade de atendimento Capacidade Transportadoras Veículos …" at bounding box center [575, 289] width 1150 height 578
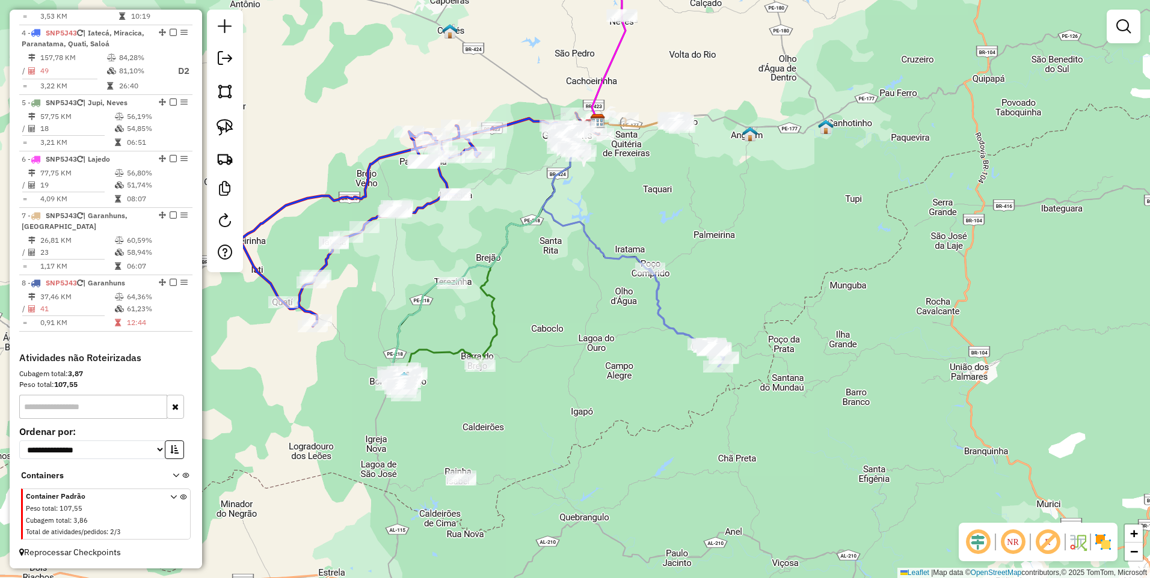
drag, startPoint x: 604, startPoint y: 414, endPoint x: 679, endPoint y: 216, distance: 212.2
click at [679, 216] on div "Janela de atendimento Grade de atendimento Capacidade Transportadoras Veículos …" at bounding box center [575, 289] width 1150 height 578
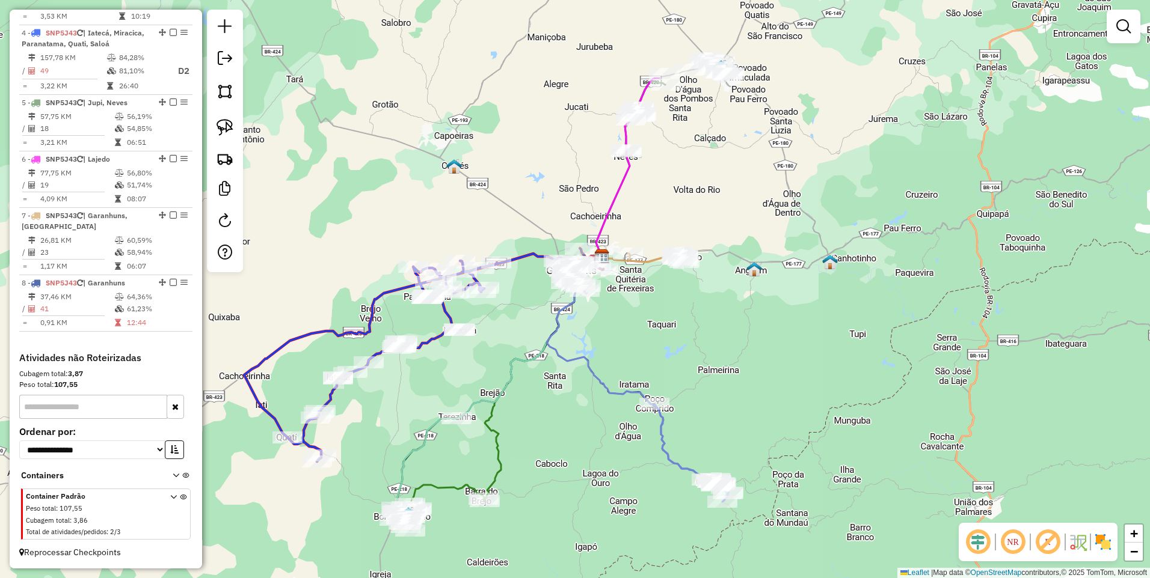
drag, startPoint x: 616, startPoint y: 168, endPoint x: 621, endPoint y: 304, distance: 135.4
click at [621, 304] on div "Janela de atendimento Grade de atendimento Capacidade Transportadoras Veículos …" at bounding box center [575, 289] width 1150 height 578
select select "*********"
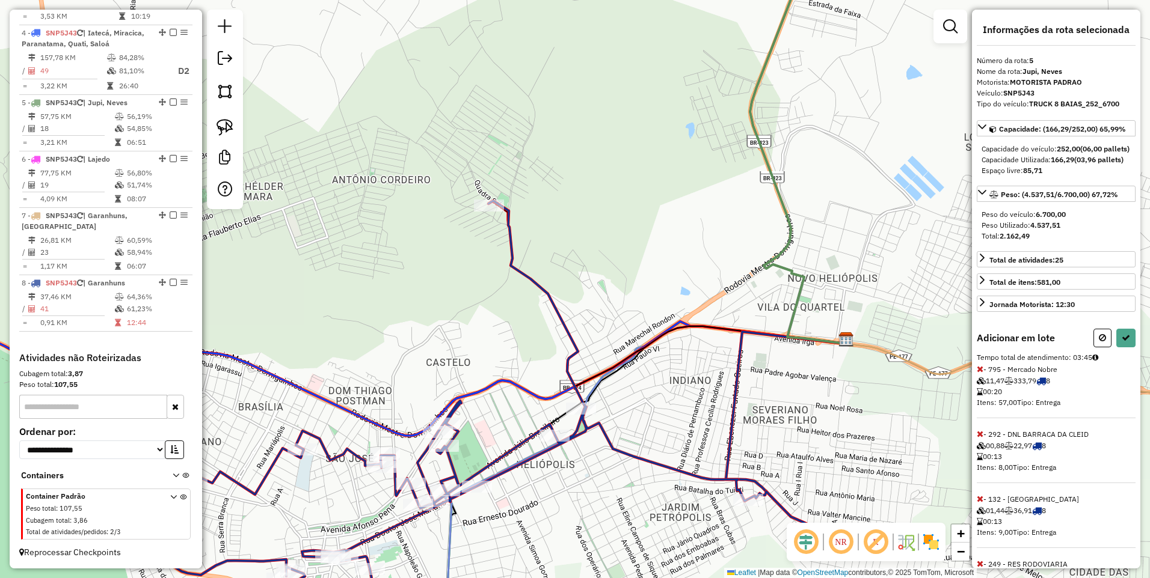
click at [979, 373] on icon at bounding box center [979, 369] width 7 height 8
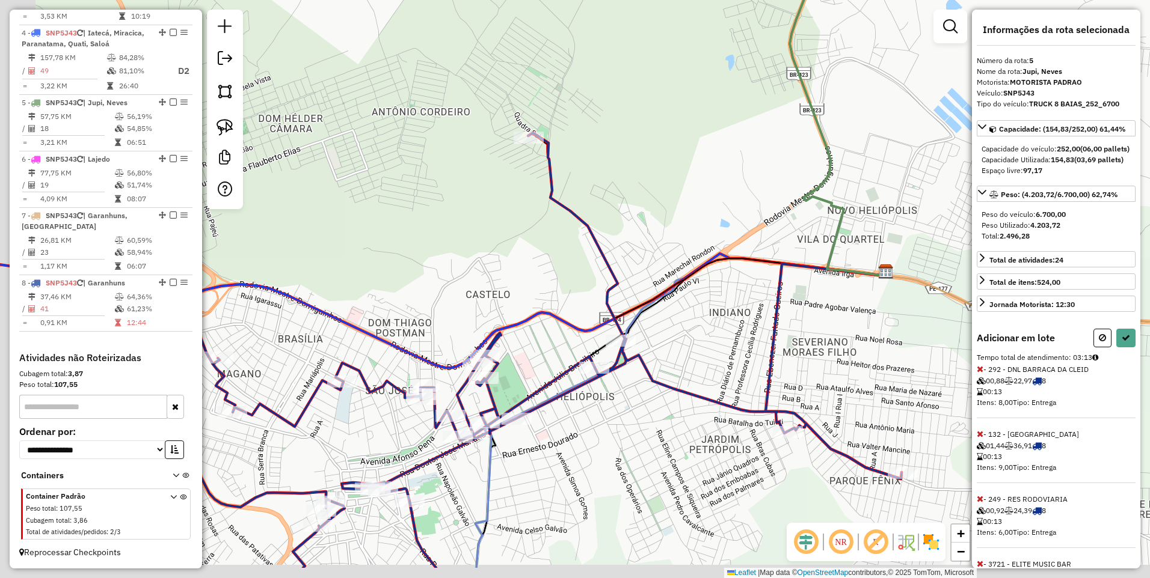
drag, startPoint x: 533, startPoint y: 392, endPoint x: 539, endPoint y: 382, distance: 11.9
click at [539, 382] on icon at bounding box center [539, 350] width 726 height 435
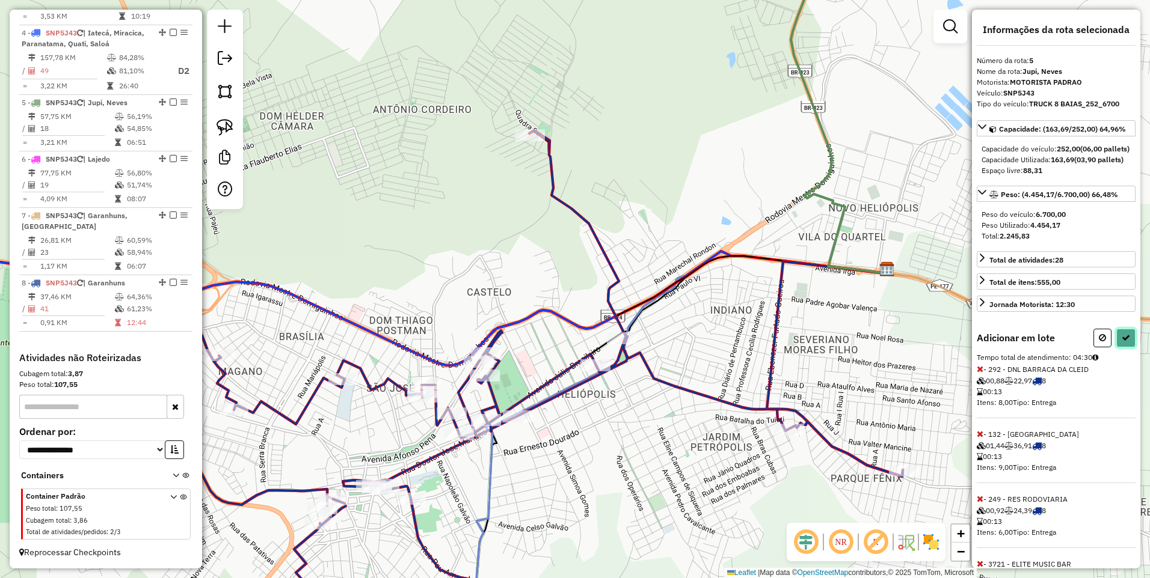
click at [1121, 342] on icon at bounding box center [1125, 338] width 8 height 8
select select "*********"
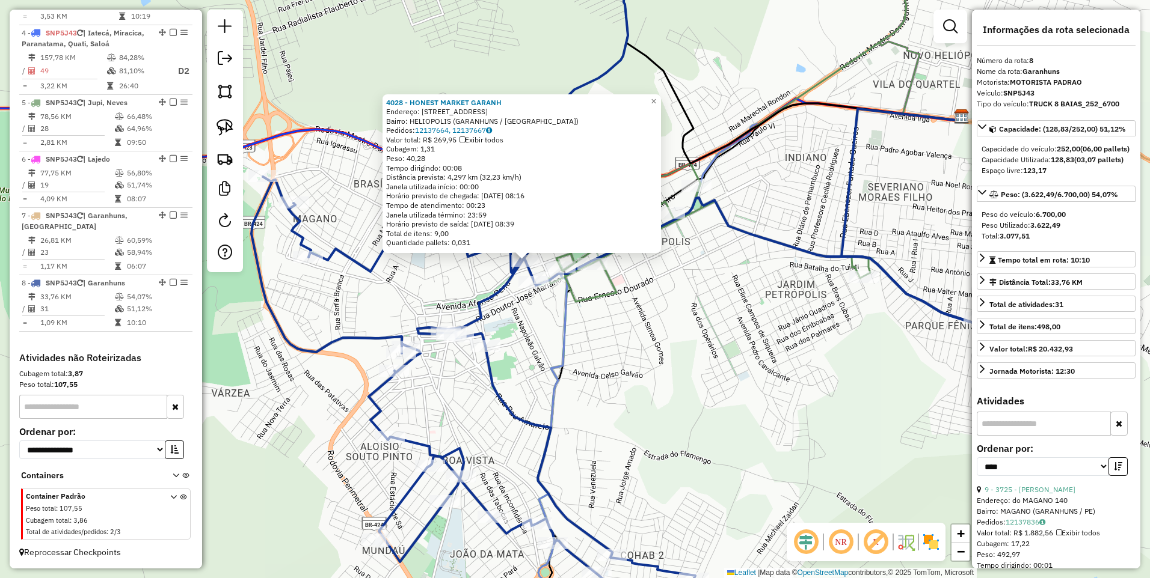
drag, startPoint x: 633, startPoint y: 416, endPoint x: 584, endPoint y: 388, distance: 56.3
click at [584, 388] on div "4028 - HONEST MARKET GARANH Endereço: Rua Cleto Campelo 192 Bairro: HELIOPOLIS …" at bounding box center [575, 289] width 1150 height 578
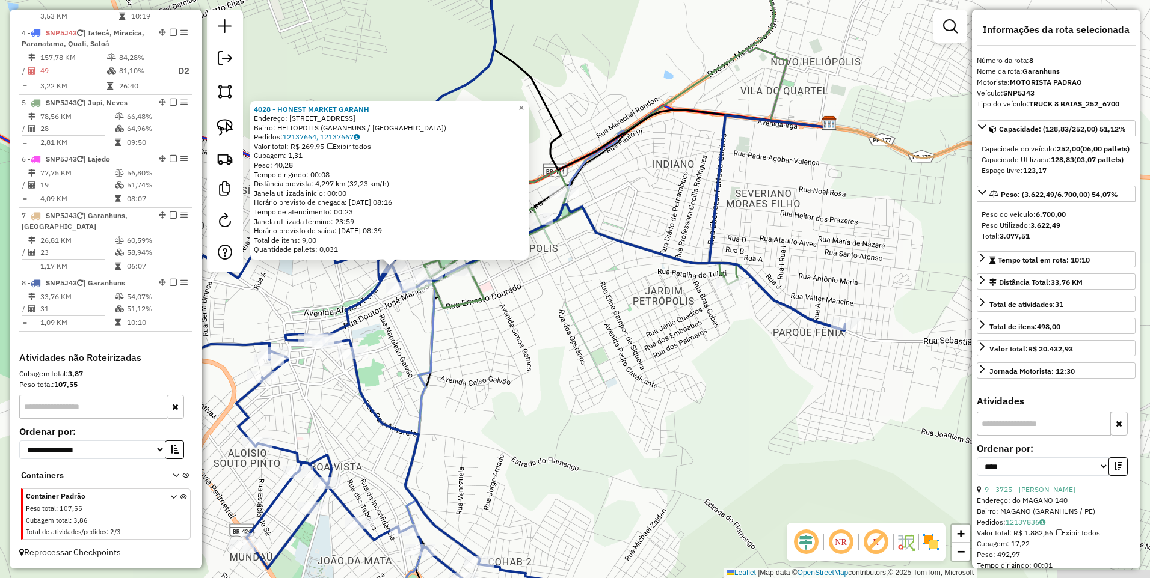
drag, startPoint x: 868, startPoint y: 314, endPoint x: 742, endPoint y: 319, distance: 126.3
click at [742, 319] on div "4028 - HONEST MARKET GARANH Endereço: Rua Cleto Campelo 192 Bairro: HELIOPOLIS …" at bounding box center [575, 289] width 1150 height 578
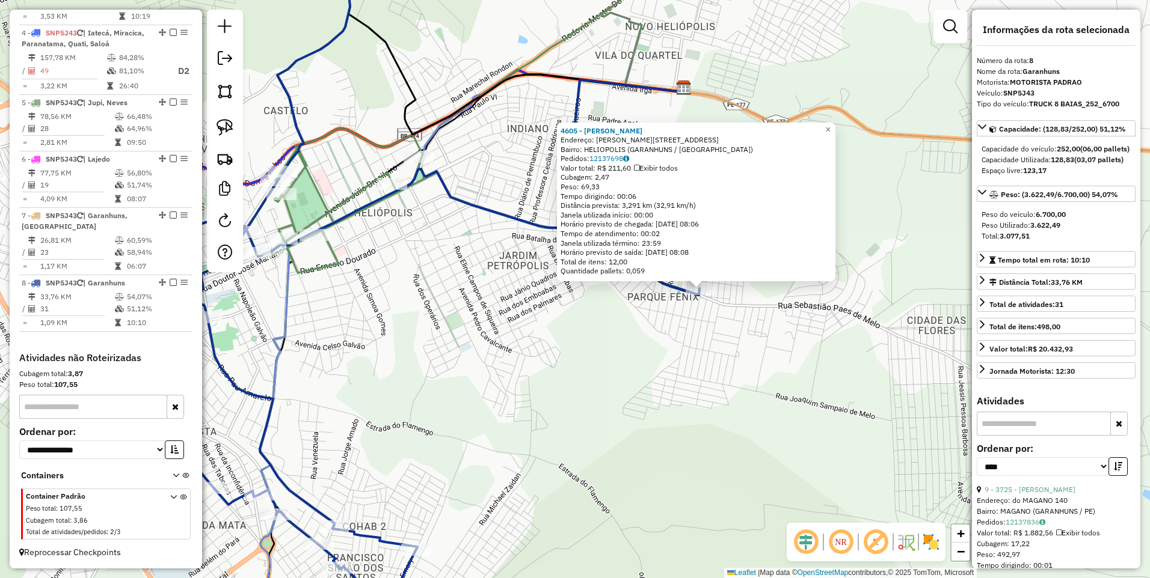
drag, startPoint x: 542, startPoint y: 382, endPoint x: 671, endPoint y: 382, distance: 128.7
click at [671, 382] on div "4605 - LUCIELE TORRES CAVAL Endereço: LUIZ BURGOS 724 Bairro: HELIOPOLIS (GARAN…" at bounding box center [575, 289] width 1150 height 578
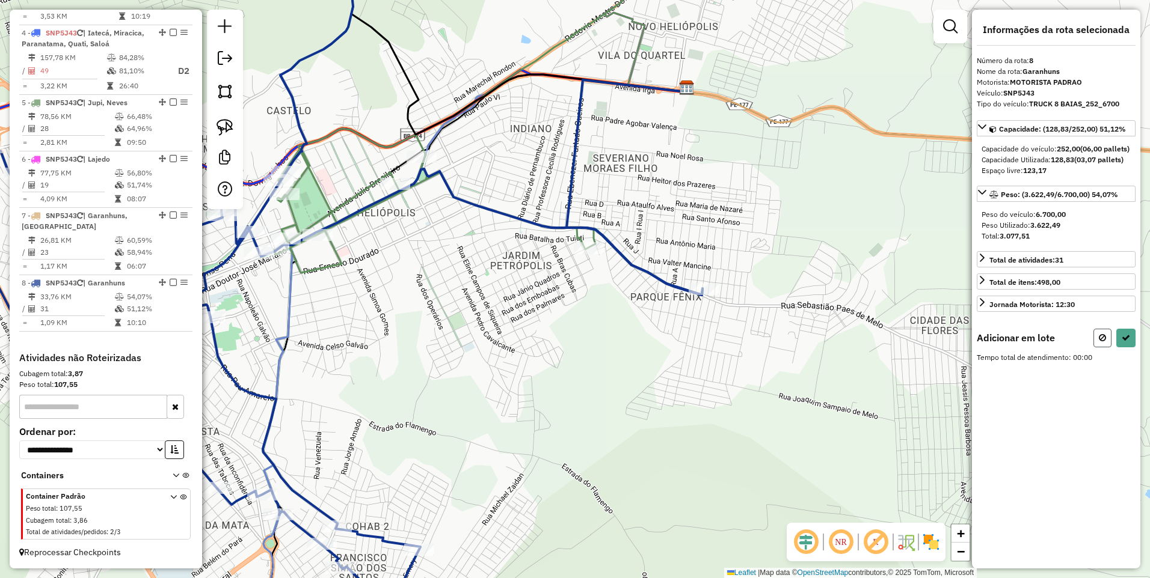
click at [1102, 342] on icon at bounding box center [1102, 338] width 7 height 8
select select "*********"
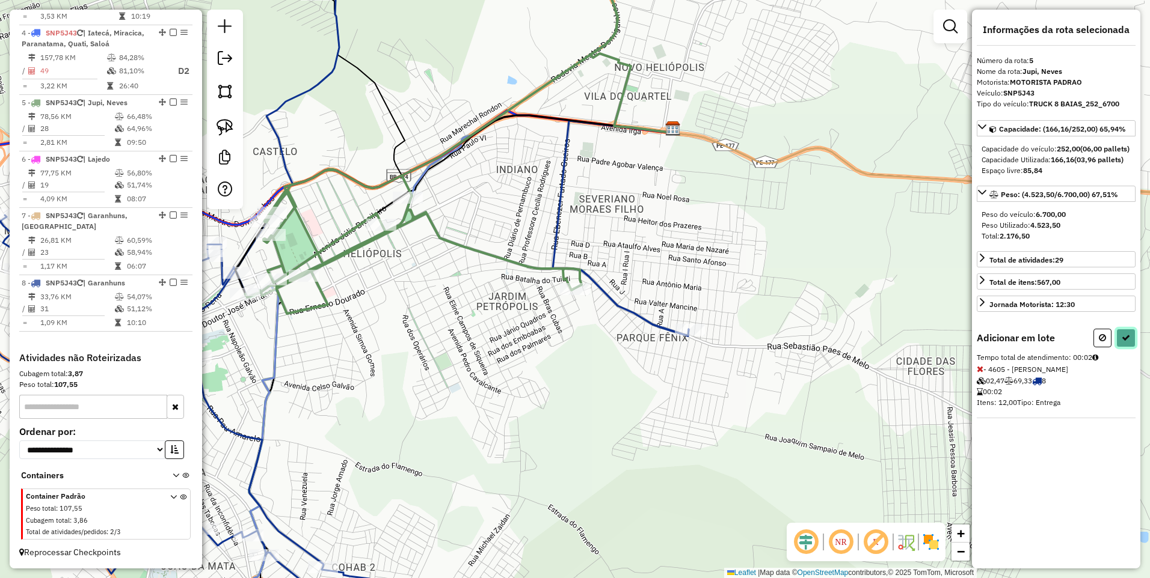
click at [1127, 343] on button at bounding box center [1125, 338] width 19 height 19
select select "*********"
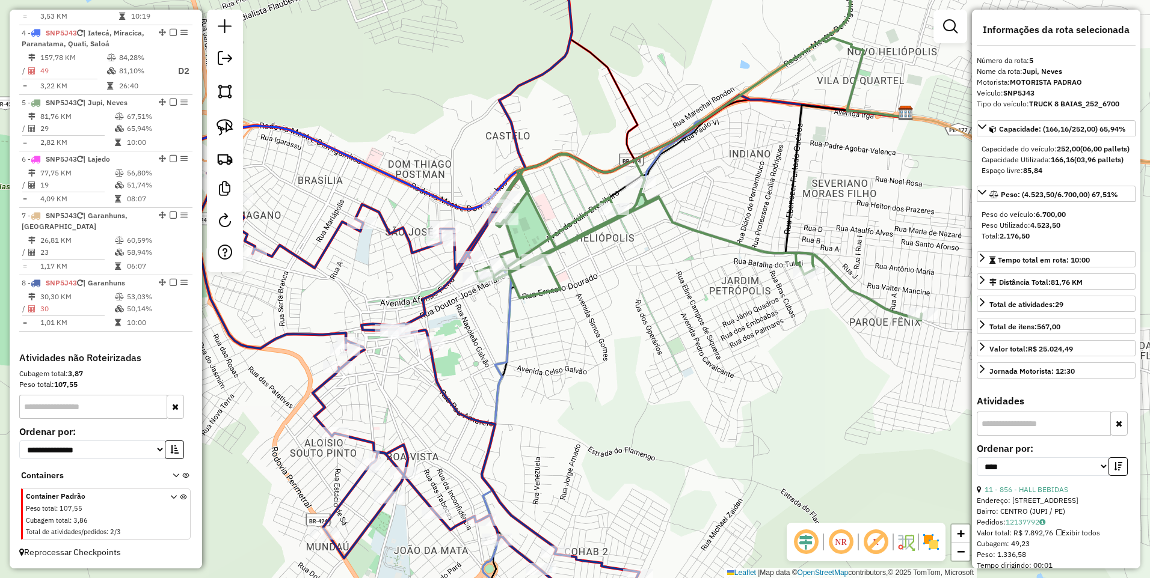
drag, startPoint x: 394, startPoint y: 347, endPoint x: 609, endPoint y: 329, distance: 216.0
click at [609, 329] on div "Janela de atendimento Grade de atendimento Capacidade Transportadoras Veículos …" at bounding box center [575, 289] width 1150 height 578
click at [471, 284] on div at bounding box center [477, 278] width 30 height 12
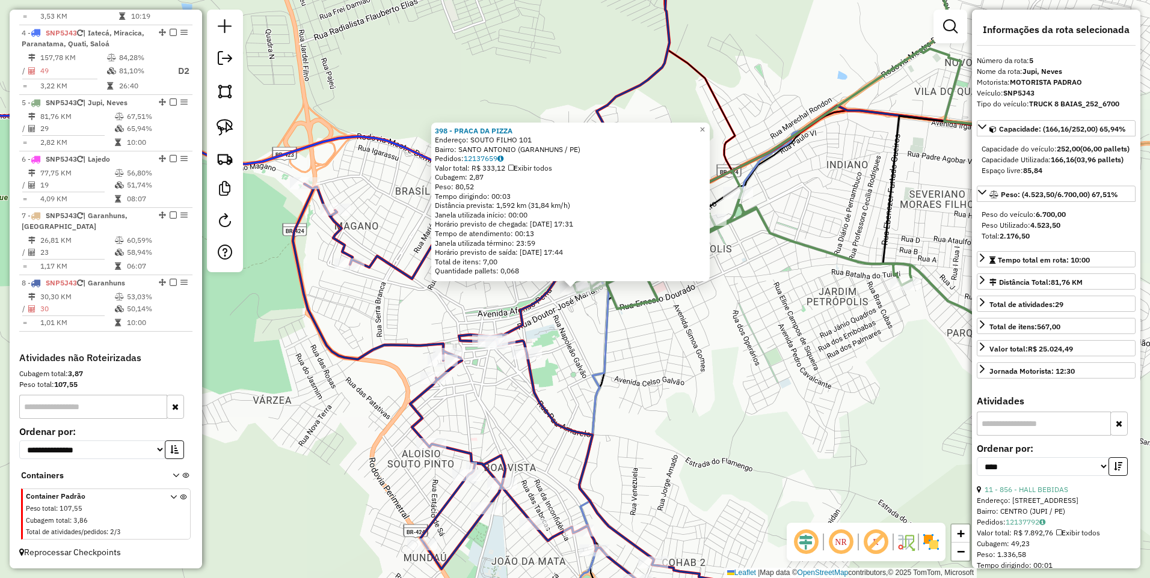
click at [586, 324] on div "398 - PRACA DA PIZZA Endereço: SOUTO FILHO 101 Bairro: SANTO ANTONIO (GARANHUNS…" at bounding box center [575, 289] width 1150 height 578
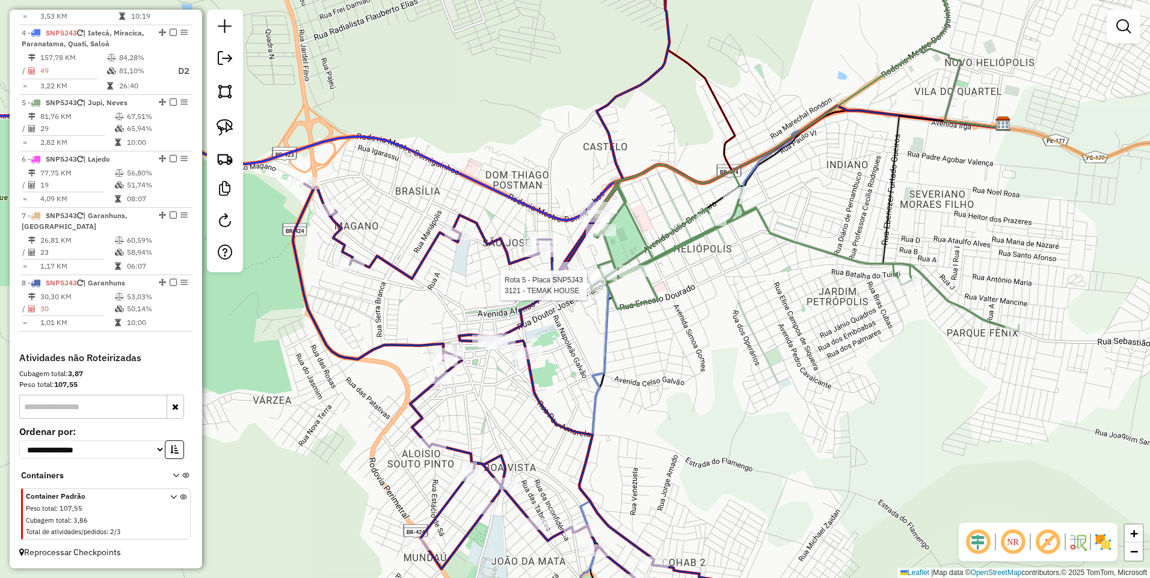
select select "*********"
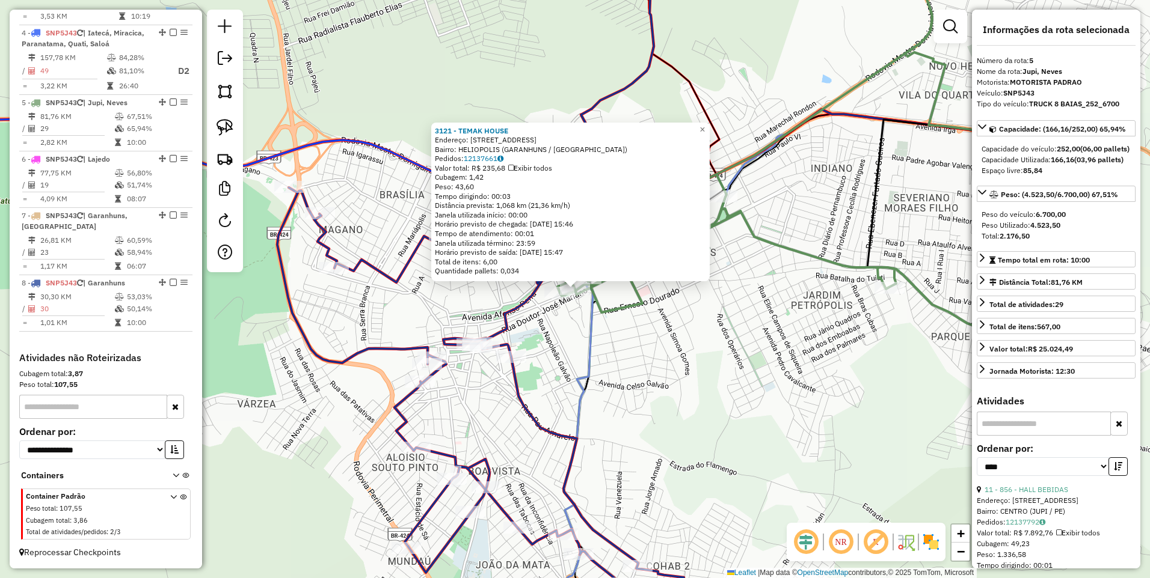
click at [602, 339] on div "Rota 5 - Placa SNP5J43 384 - PIZZARIA DUE FRATELL 3121 - TEMAK HOUSE Endereço: …" at bounding box center [575, 289] width 1150 height 578
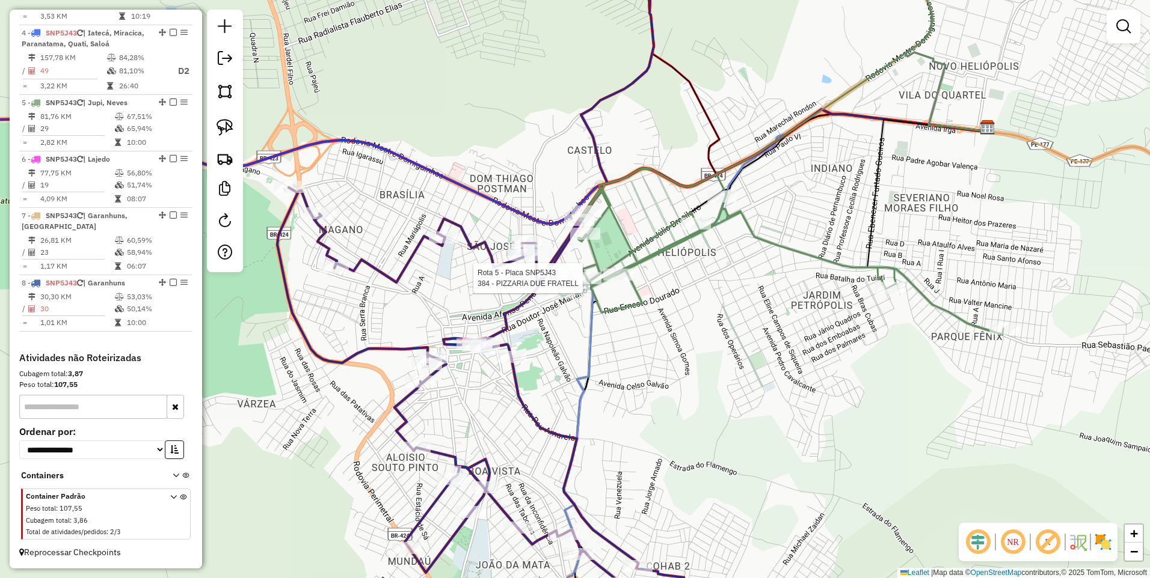
select select "*********"
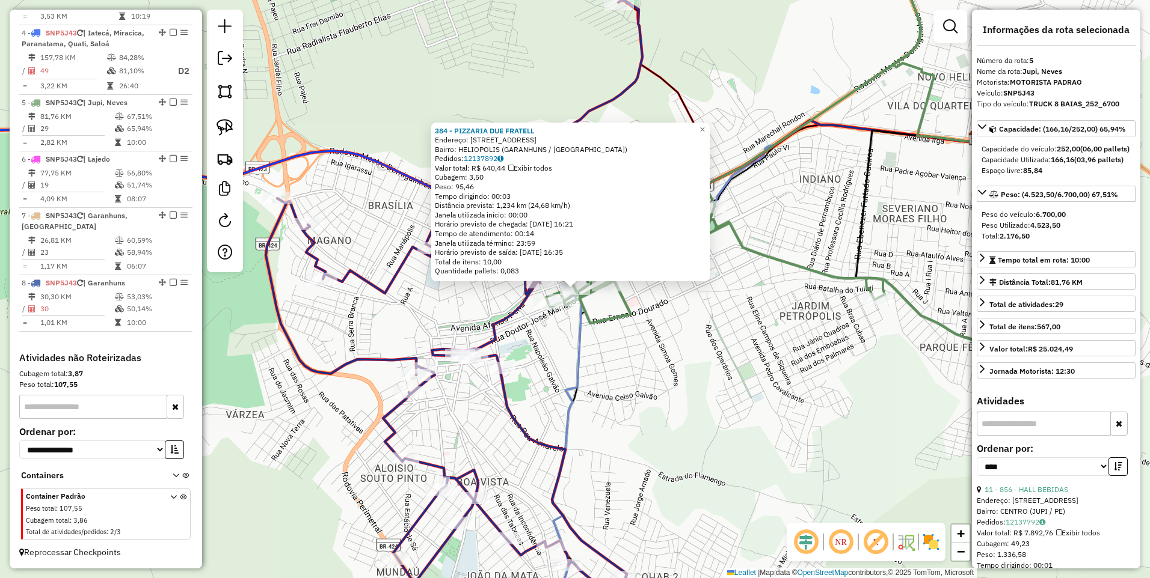
click at [617, 329] on div "384 - PIZZARIA DUE FRATELL Endereço: JULIO BRASILEIRO 89 Bairro: HELIOPOLIS (GA…" at bounding box center [575, 289] width 1150 height 578
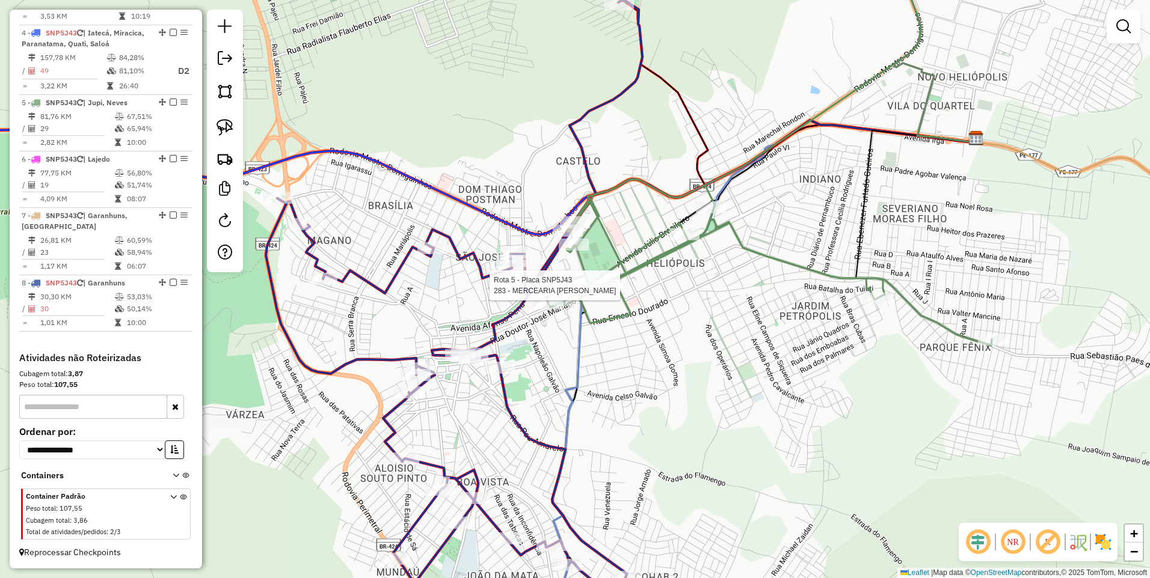
select select "*********"
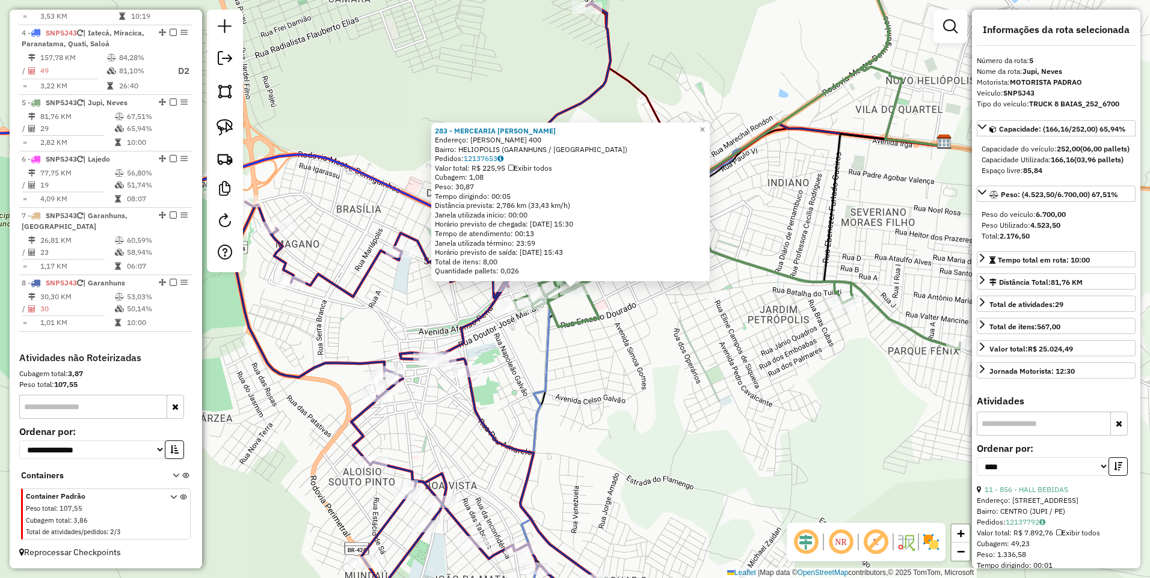
click at [629, 324] on div "283 - MERCEARIA R BARBOSA Endereço: RUI BARBOSA 400 Bairro: HELIOPOLIS (GARANHU…" at bounding box center [575, 289] width 1150 height 578
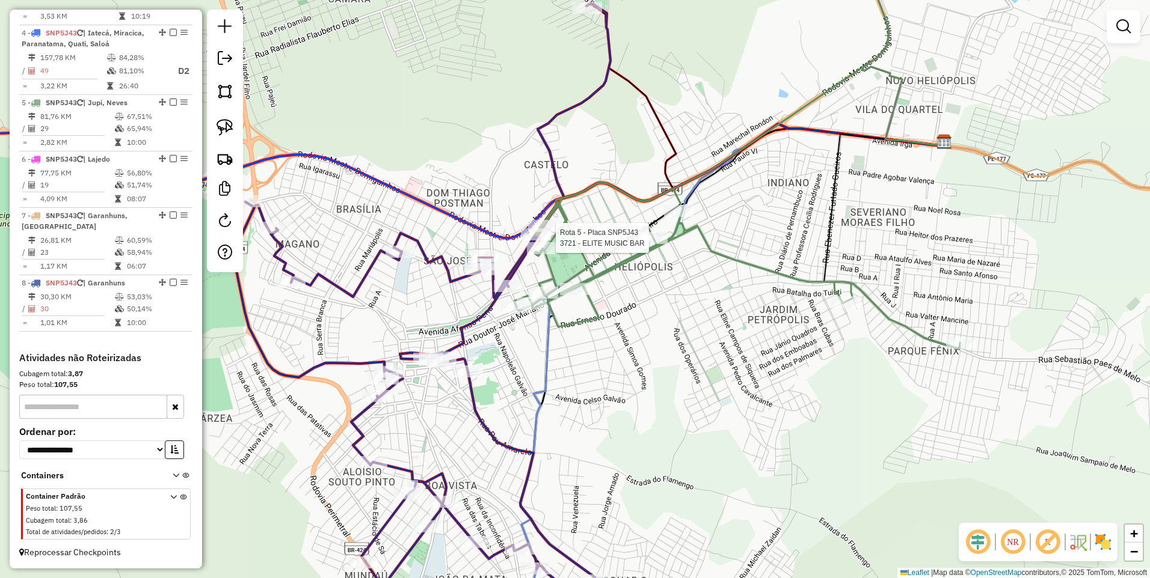
select select "*********"
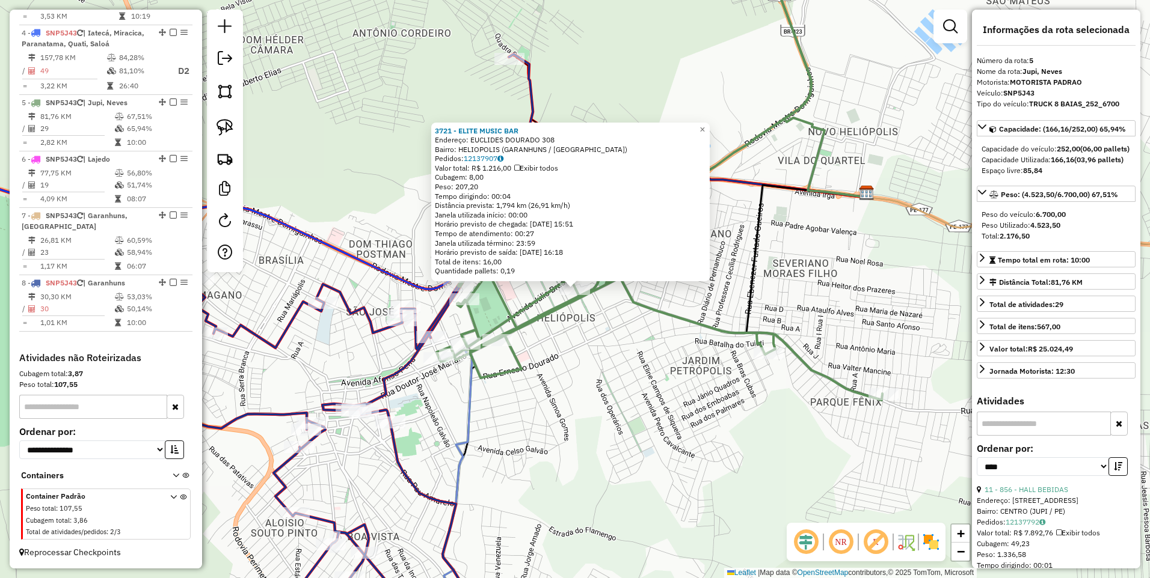
click at [576, 340] on div "3721 - ELITE MUSIC BAR Endereço: EUCLIDES DOURADO 308 Bairro: HELIOPOLIS (GARAN…" at bounding box center [575, 289] width 1150 height 578
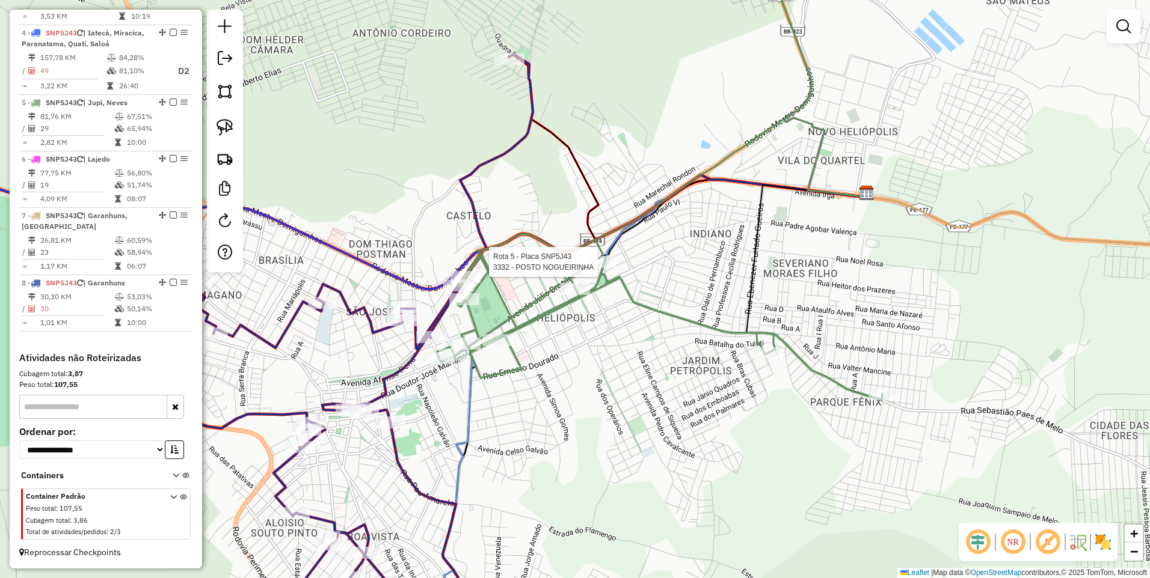
select select "*********"
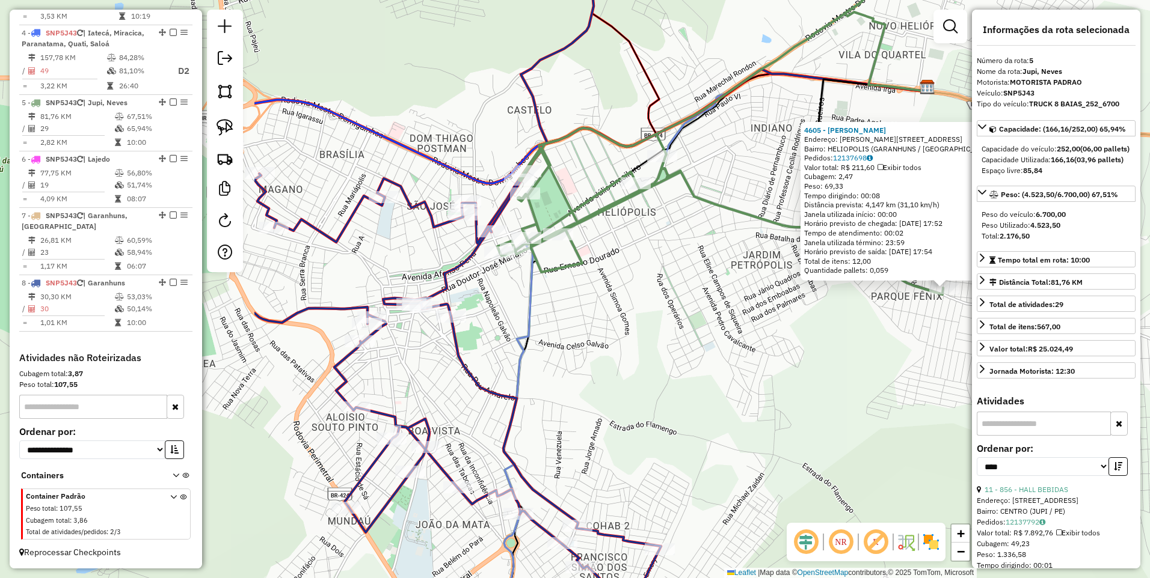
drag, startPoint x: 586, startPoint y: 380, endPoint x: 817, endPoint y: 376, distance: 230.9
click at [817, 376] on div "4605 - LUCIELE TORRES CAVAL Endereço: LUIZ BURGOS 724 Bairro: HELIOPOLIS (GARAN…" at bounding box center [575, 289] width 1150 height 578
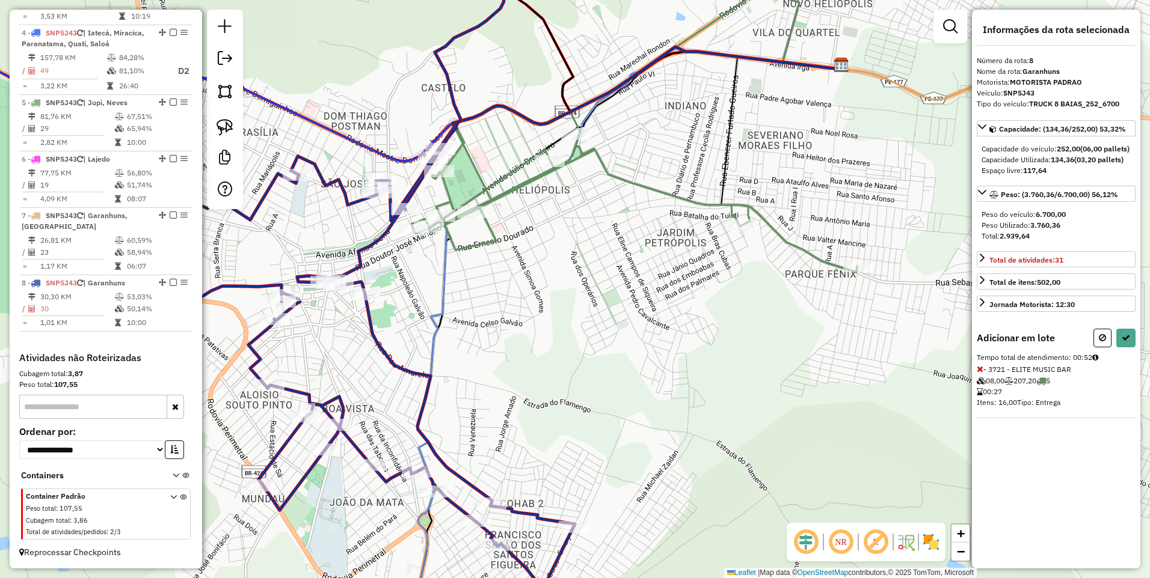
drag, startPoint x: 788, startPoint y: 219, endPoint x: 589, endPoint y: 219, distance: 199.0
click at [589, 219] on div "Janela de atendimento Grade de atendimento Capacidade Transportadoras Veículos …" at bounding box center [575, 289] width 1150 height 578
click at [1123, 342] on icon at bounding box center [1125, 338] width 8 height 8
select select "*********"
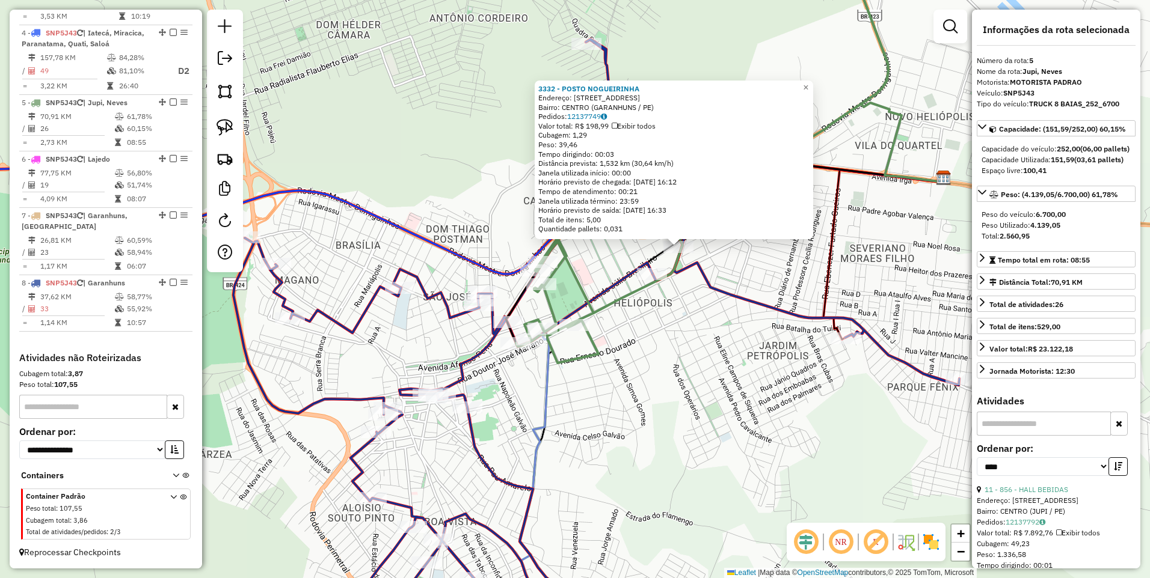
drag, startPoint x: 517, startPoint y: 374, endPoint x: 618, endPoint y: 331, distance: 109.9
click at [618, 331] on div "3332 - POSTO NOGUEIRINHA Endereço: JULIO BRASILEIRO 165 Bairro: CENTRO (GARANHU…" at bounding box center [575, 289] width 1150 height 578
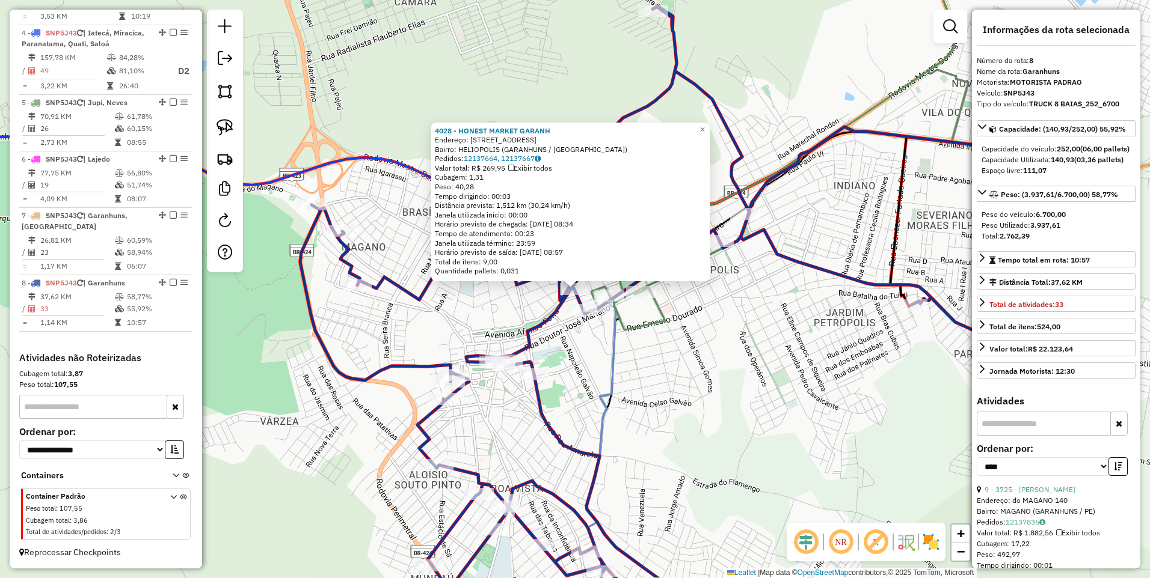
click at [601, 368] on div "4028 - HONEST MARKET GARANH Endereço: Rua Cleto Campelo 192 Bairro: HELIOPOLIS …" at bounding box center [575, 289] width 1150 height 578
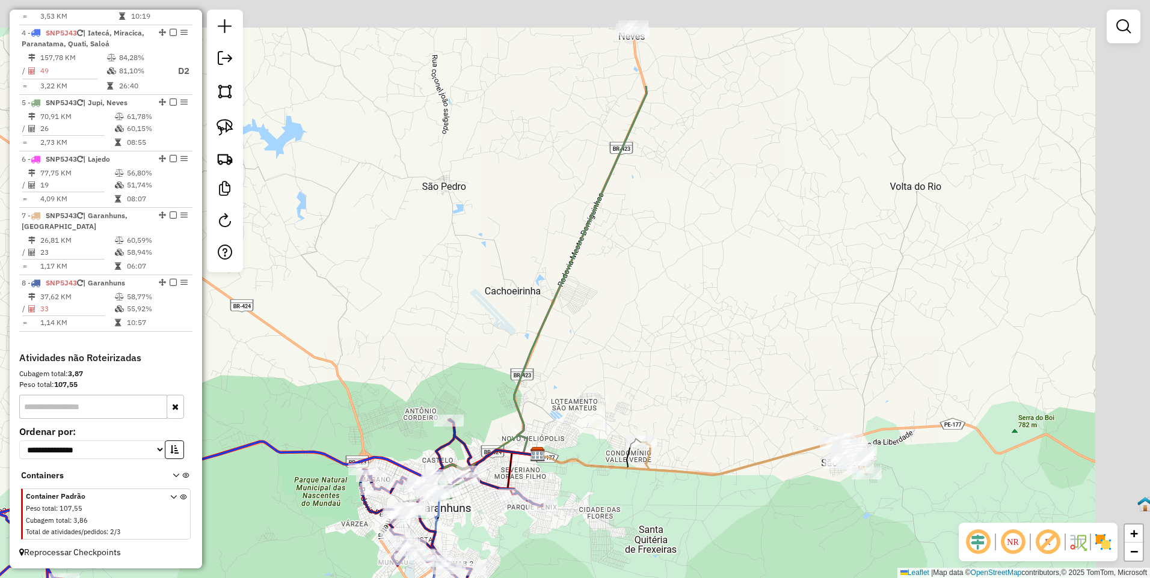
drag, startPoint x: 797, startPoint y: 171, endPoint x: 626, endPoint y: 317, distance: 224.7
click at [626, 317] on div "Janela de atendimento Grade de atendimento Capacidade Transportadoras Veículos …" at bounding box center [575, 289] width 1150 height 578
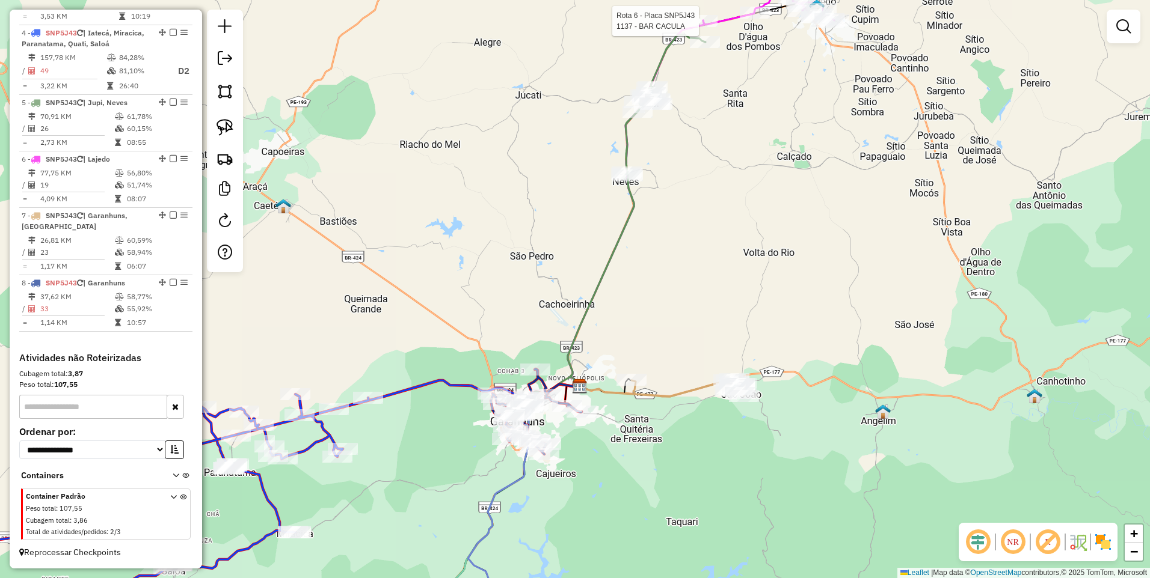
select select "*********"
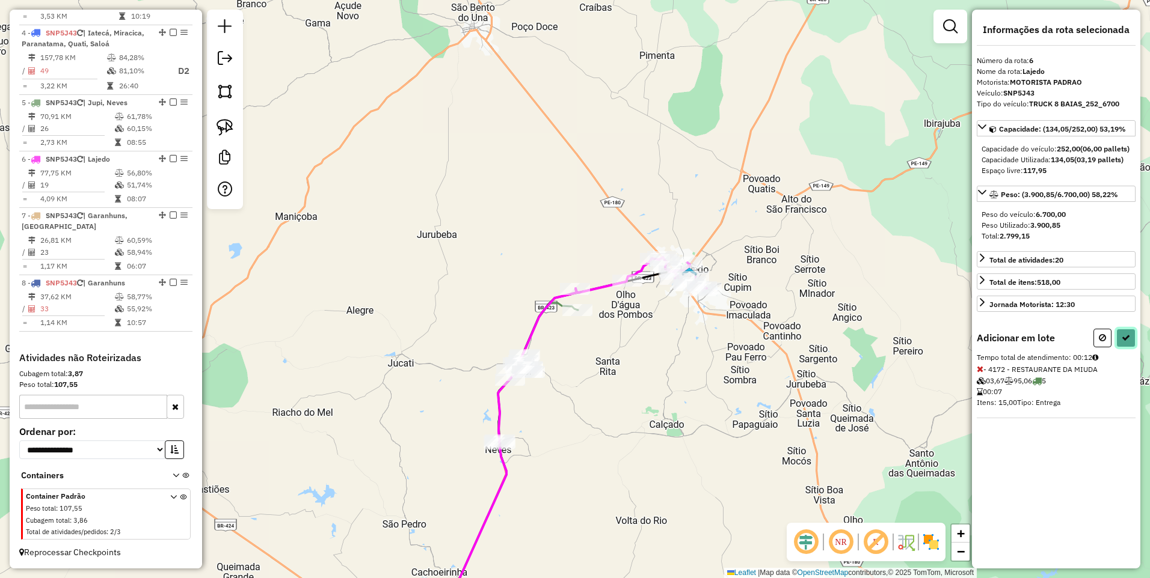
click at [1124, 342] on icon at bounding box center [1125, 338] width 8 height 8
select select "*********"
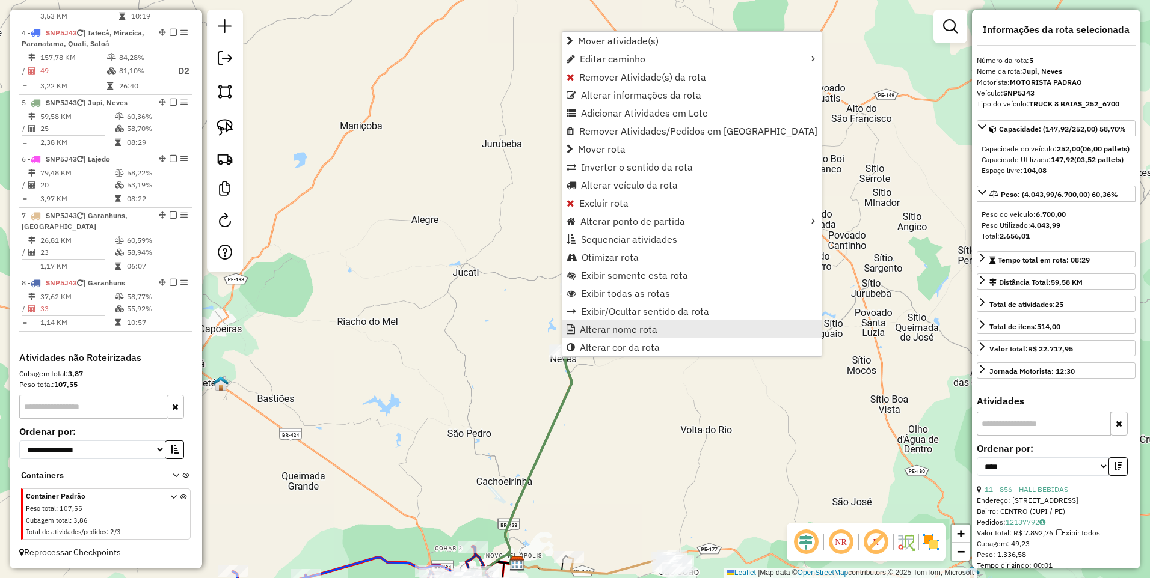
click at [623, 329] on span "Alterar nome rota" at bounding box center [619, 330] width 78 height 10
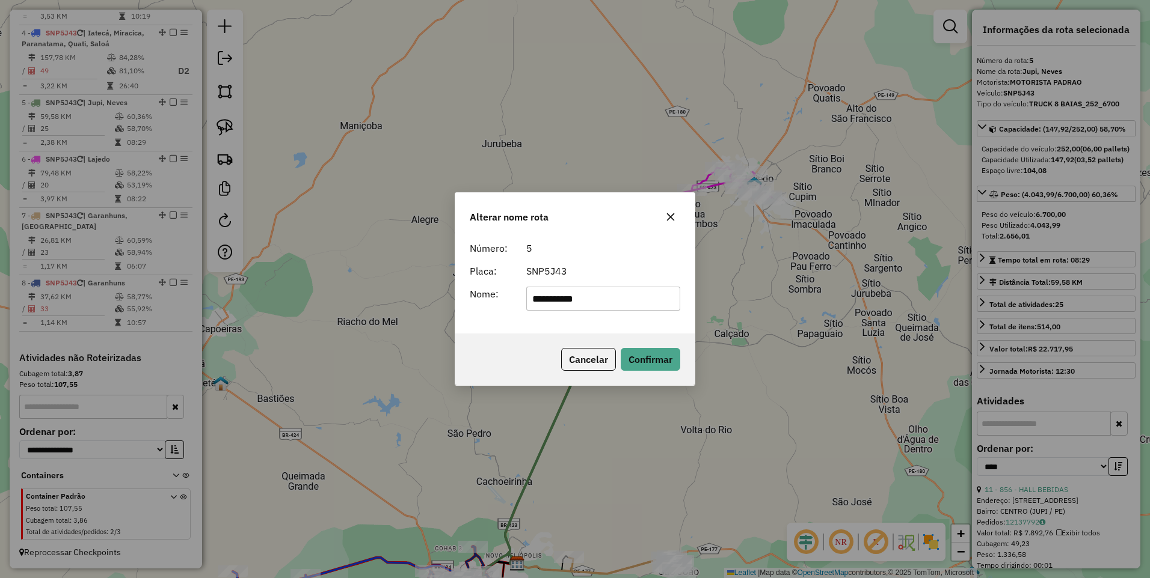
click at [533, 299] on input "**********" at bounding box center [603, 299] width 155 height 24
type input "**********"
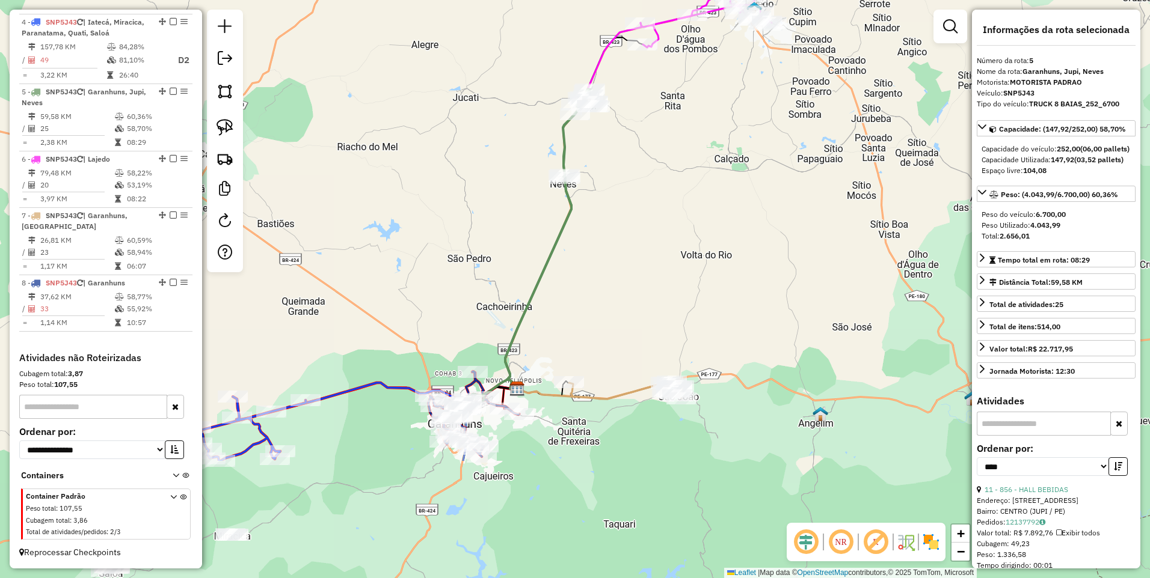
drag, startPoint x: 615, startPoint y: 464, endPoint x: 615, endPoint y: 287, distance: 176.2
click at [615, 287] on div "Janela de atendimento Grade de atendimento Capacidade Transportadoras Veículos …" at bounding box center [575, 289] width 1150 height 578
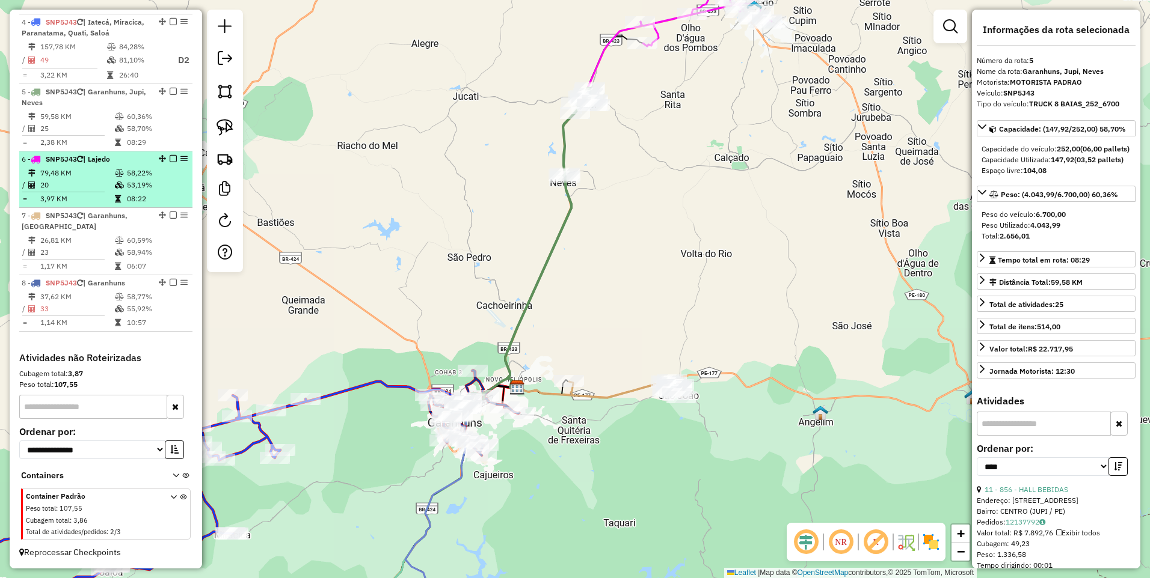
drag, startPoint x: 159, startPoint y: 97, endPoint x: 151, endPoint y: 215, distance: 118.1
click at [151, 215] on ul "1 - SNP5J43 | Bom Conselho, Terezinha 113,24 KM 84,15% / 19 76,57% = 5,96 KM 10…" at bounding box center [105, 77] width 173 height 509
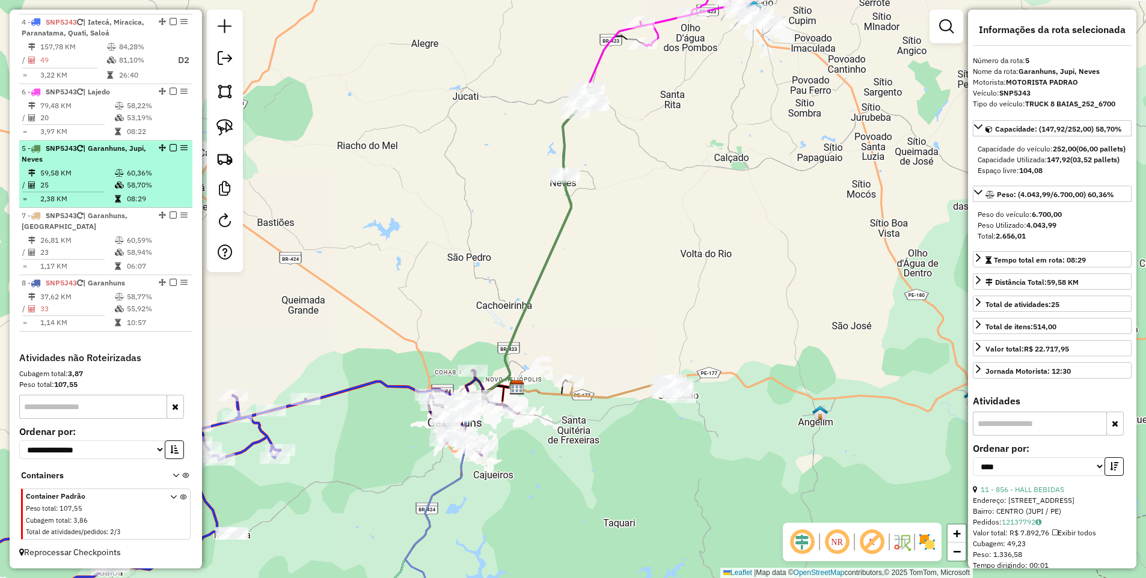
drag, startPoint x: 157, startPoint y: 99, endPoint x: 155, endPoint y: 212, distance: 113.7
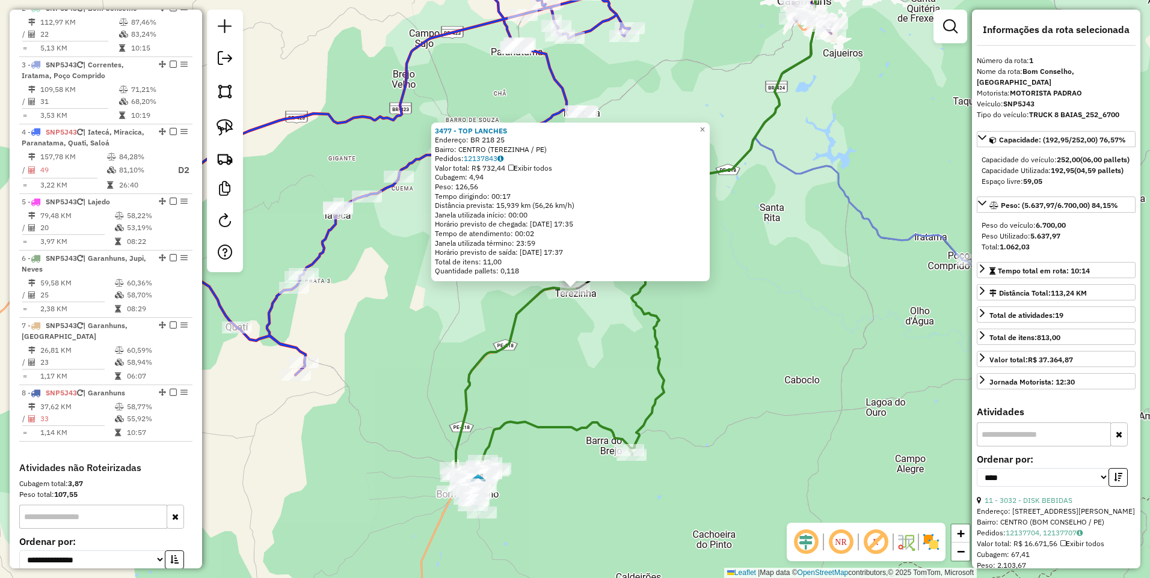
scroll to position [451, 0]
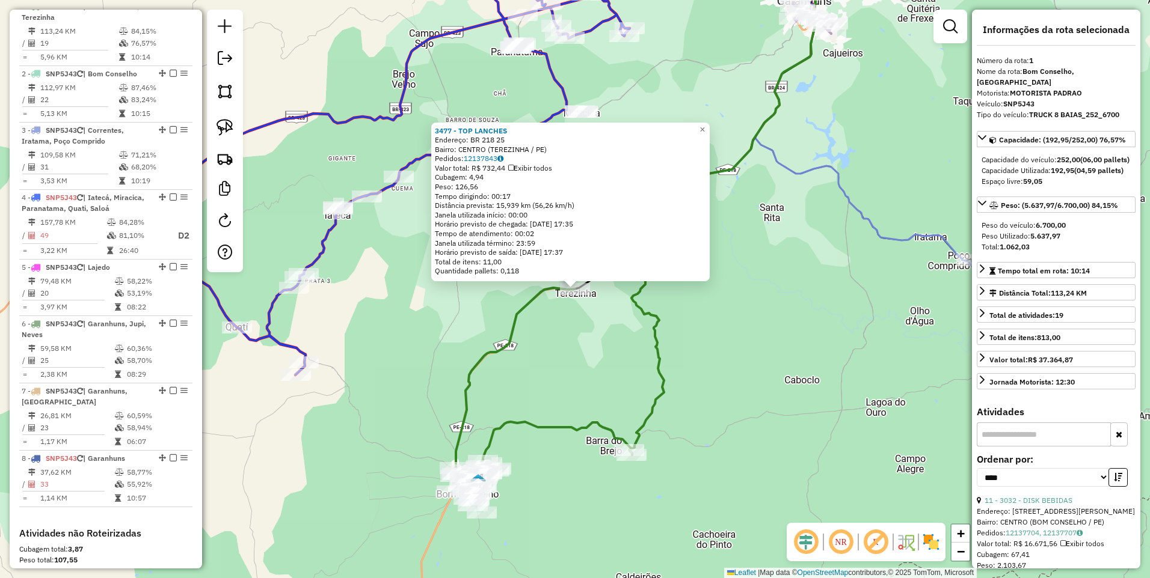
click at [559, 311] on div "3477 - TOP LANCHES Endereço: BR 218 25 Bairro: CENTRO (TEREZINHA / PE) Pedidos:…" at bounding box center [575, 289] width 1150 height 578
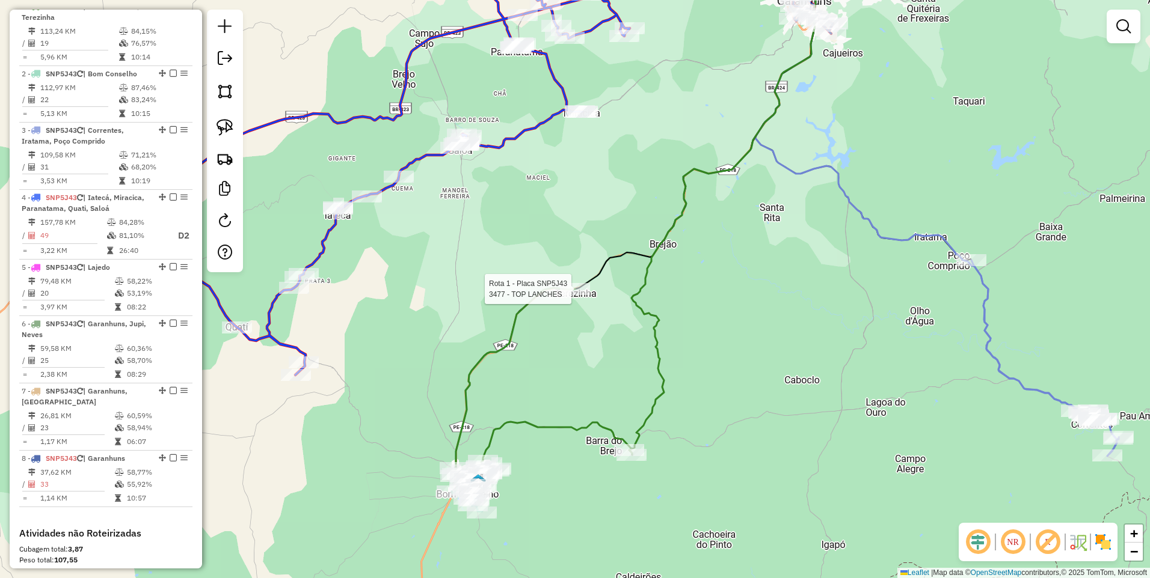
select select "*********"
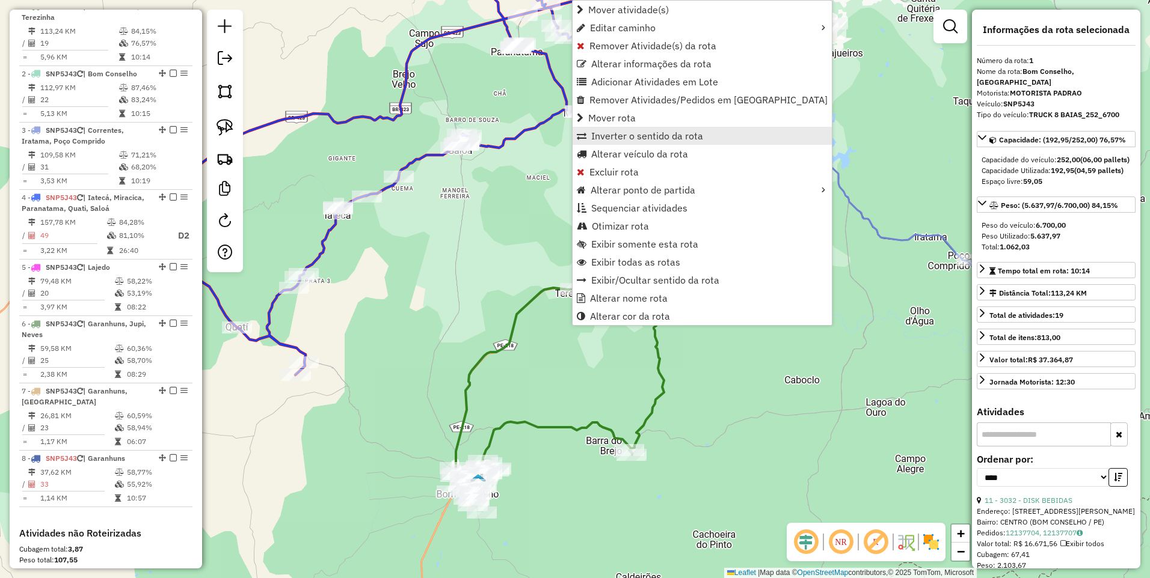
click at [643, 134] on span "Inverter o sentido da rota" at bounding box center [647, 136] width 112 height 10
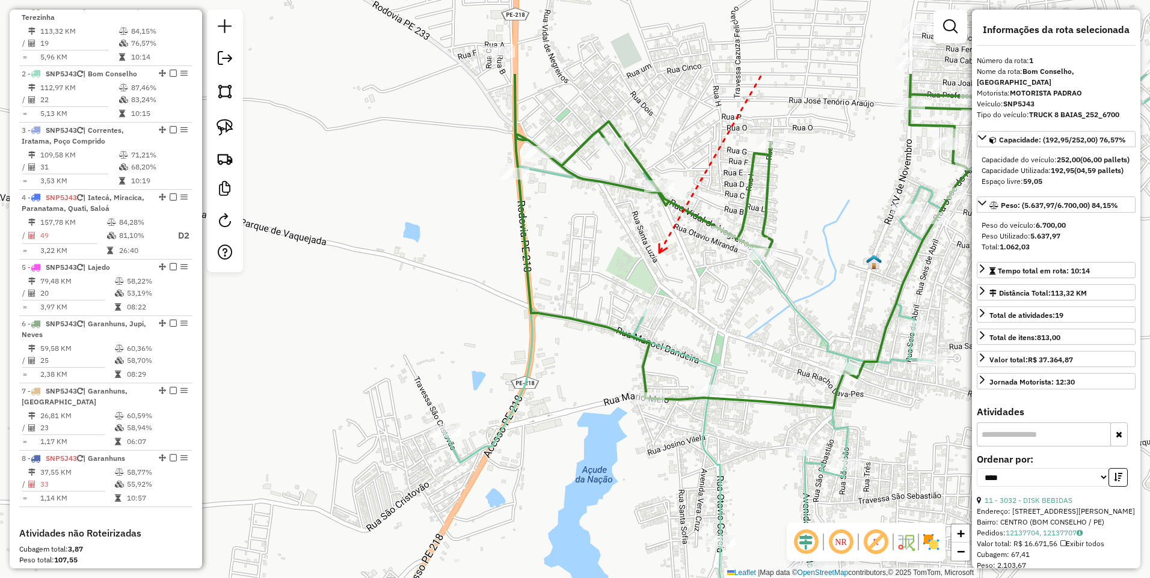
drag, startPoint x: 737, startPoint y: 128, endPoint x: 661, endPoint y: 250, distance: 143.7
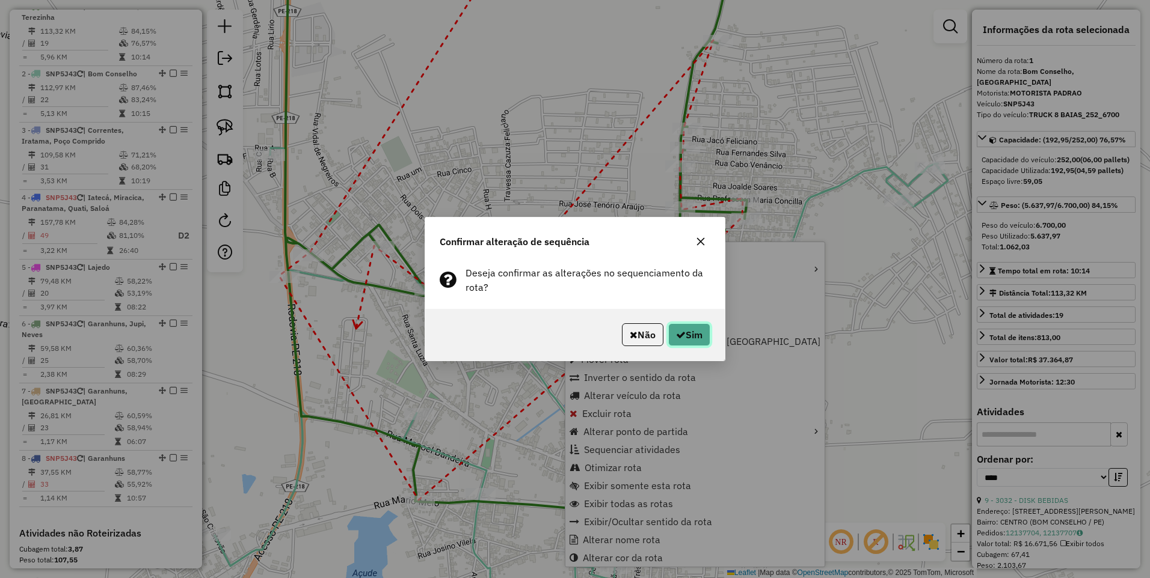
click at [685, 331] on button "Sim" at bounding box center [689, 334] width 42 height 23
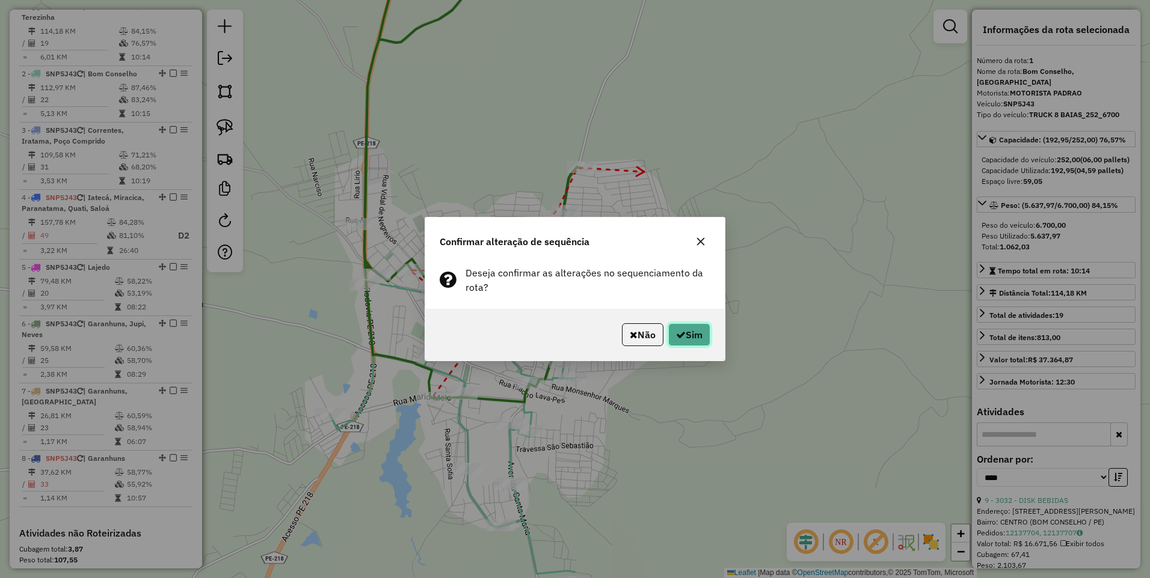
click at [684, 339] on button "Sim" at bounding box center [689, 334] width 42 height 23
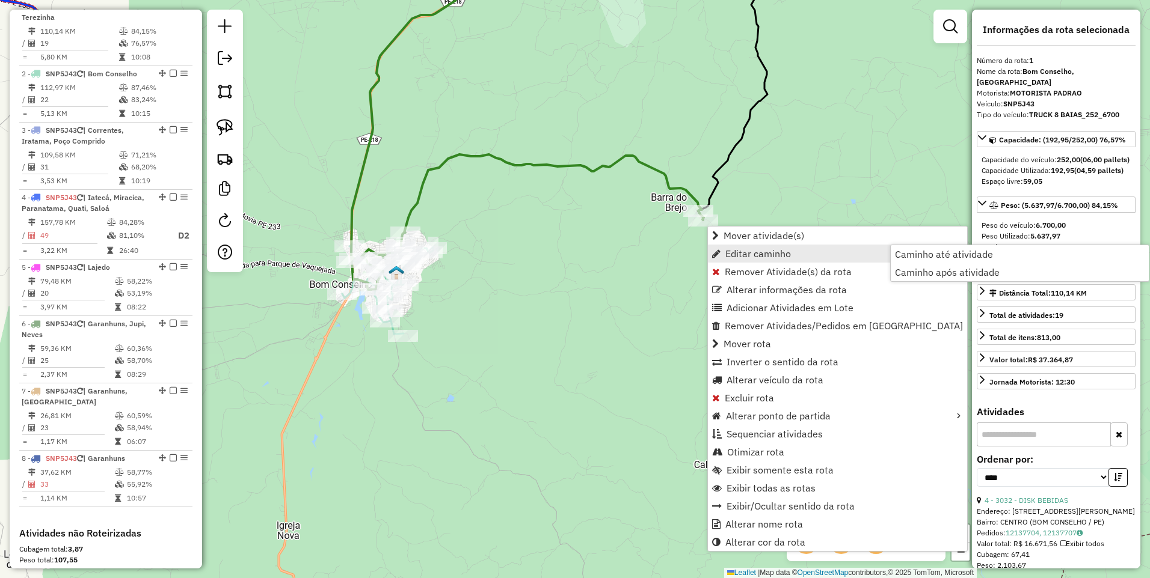
click at [825, 163] on div "Janela de atendimento Grade de atendimento Capacidade Transportadoras Veículos …" at bounding box center [575, 289] width 1150 height 578
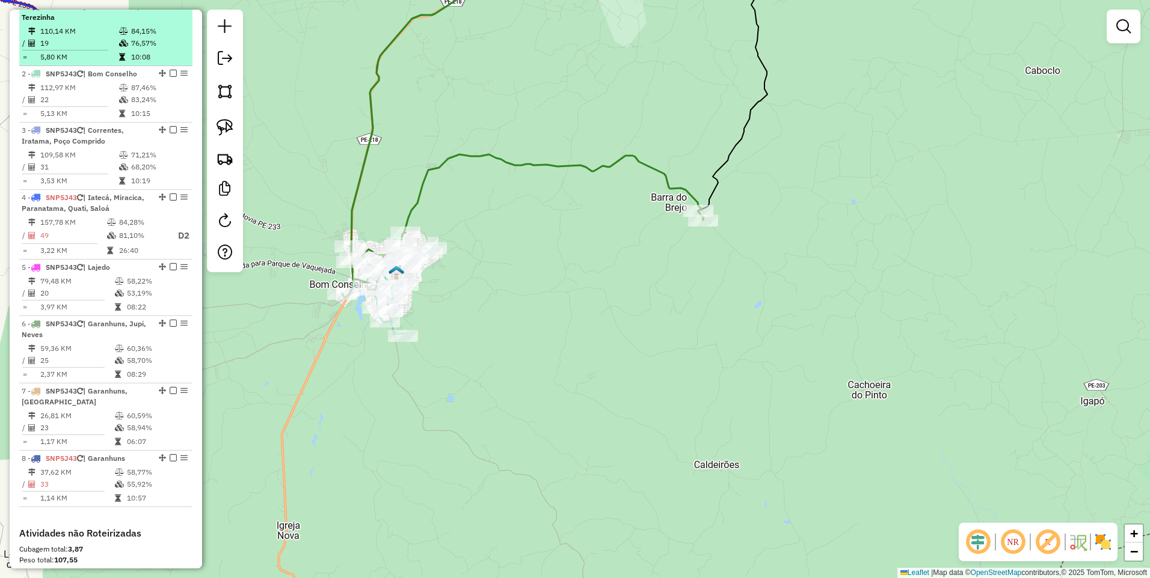
click at [170, 10] on em at bounding box center [173, 5] width 7 height 7
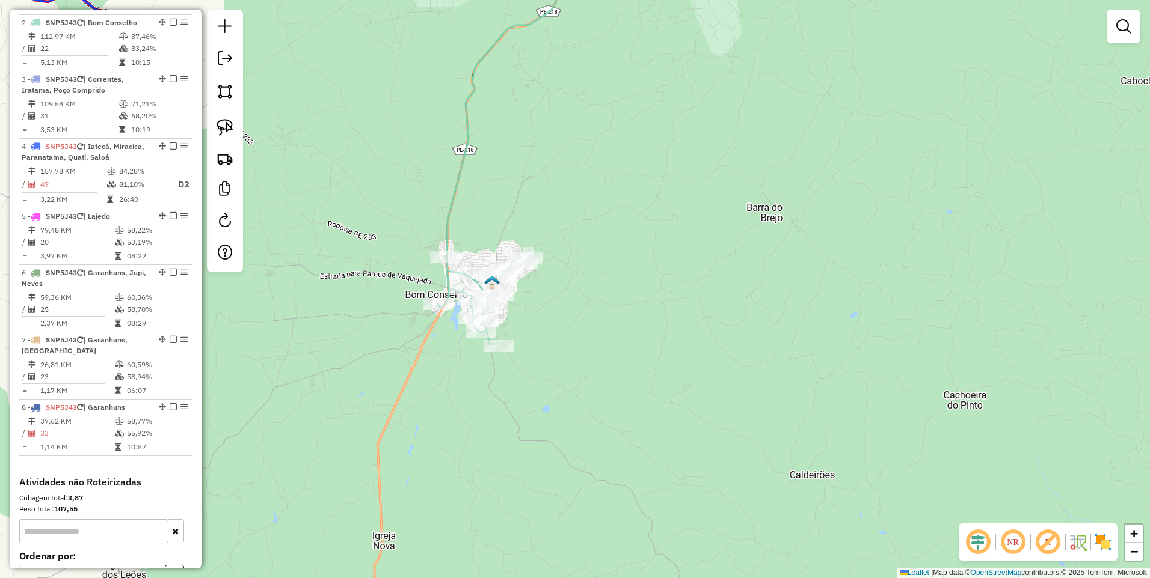
drag, startPoint x: 396, startPoint y: 206, endPoint x: 472, endPoint y: 242, distance: 84.7
click at [492, 215] on div "Janela de atendimento Grade de atendimento Capacidade Transportadoras Veículos …" at bounding box center [575, 289] width 1150 height 578
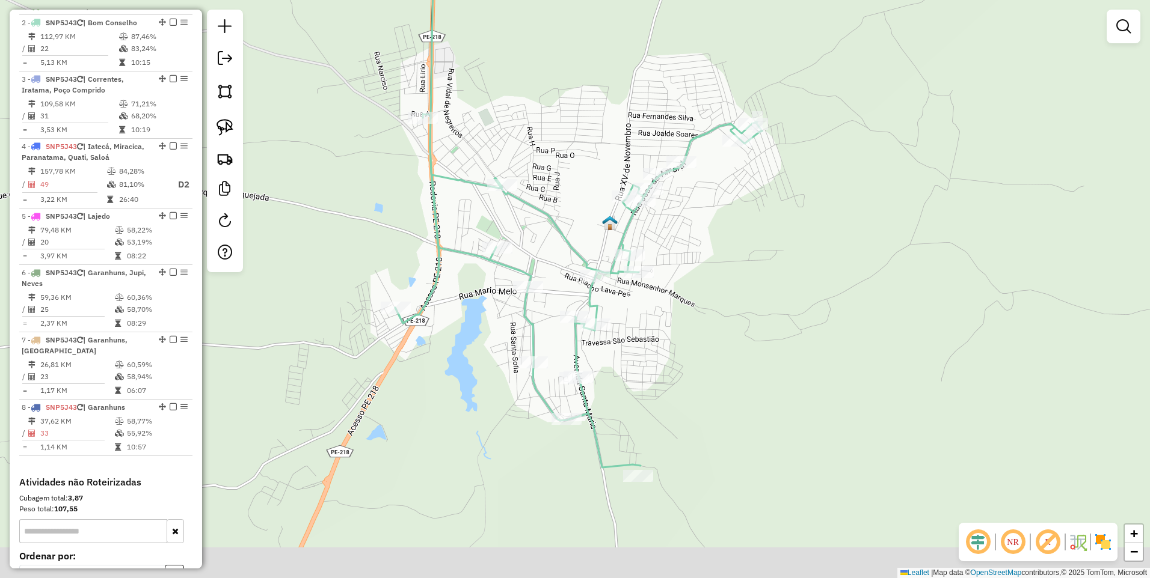
drag, startPoint x: 483, startPoint y: 448, endPoint x: 447, endPoint y: 353, distance: 101.4
click at [447, 353] on div "Janela de atendimento Grade de atendimento Capacidade Transportadoras Veículos …" at bounding box center [575, 289] width 1150 height 578
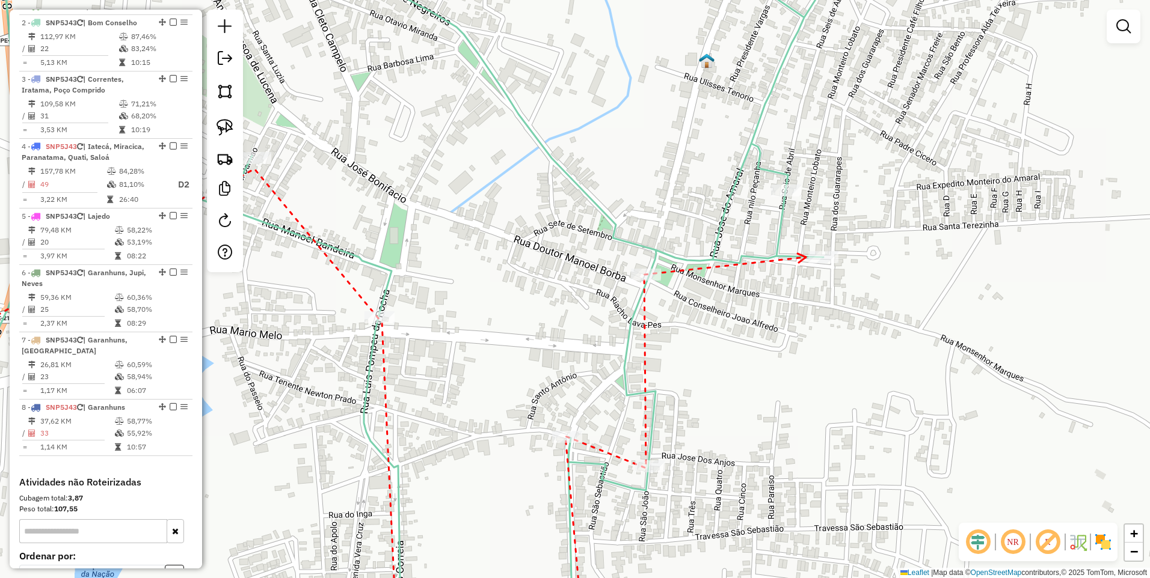
click at [806, 257] on icon at bounding box center [801, 258] width 8 height 9
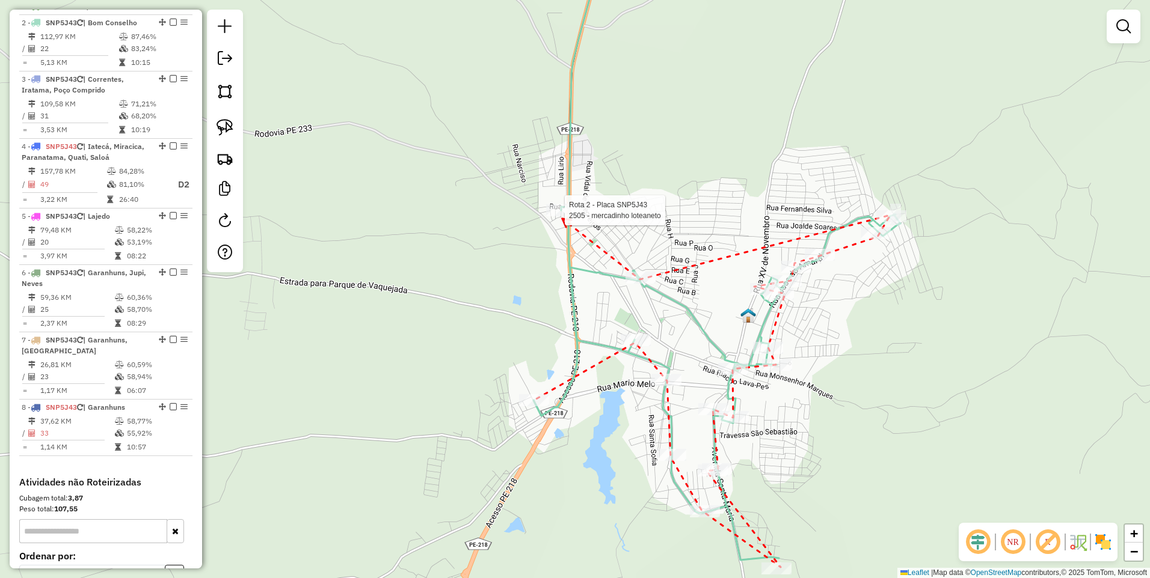
click at [560, 216] on div at bounding box center [561, 210] width 30 height 12
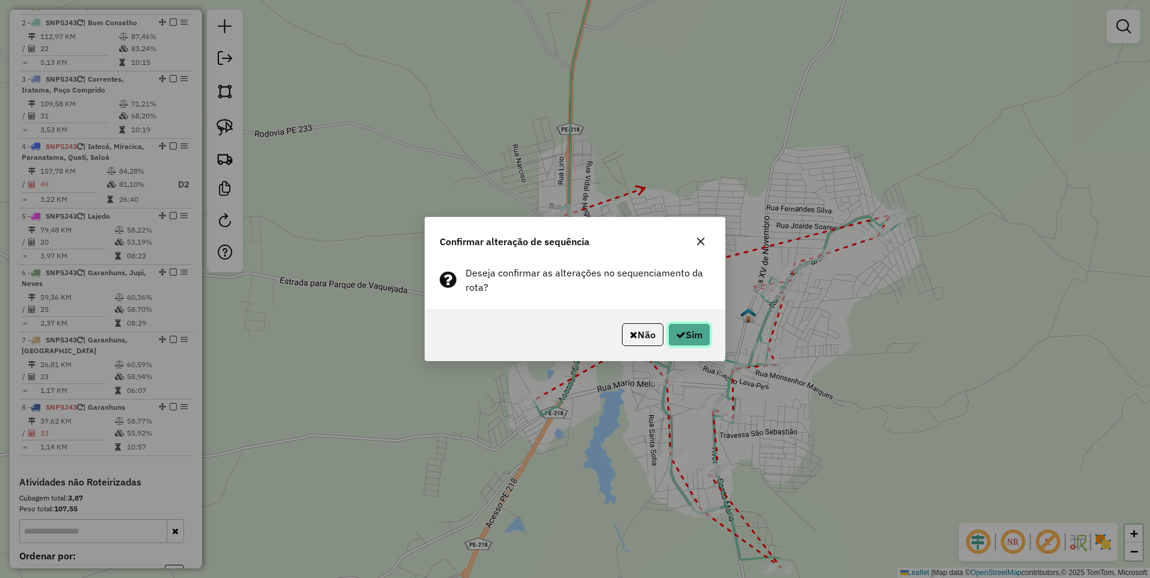
click at [680, 337] on icon "button" at bounding box center [681, 335] width 10 height 10
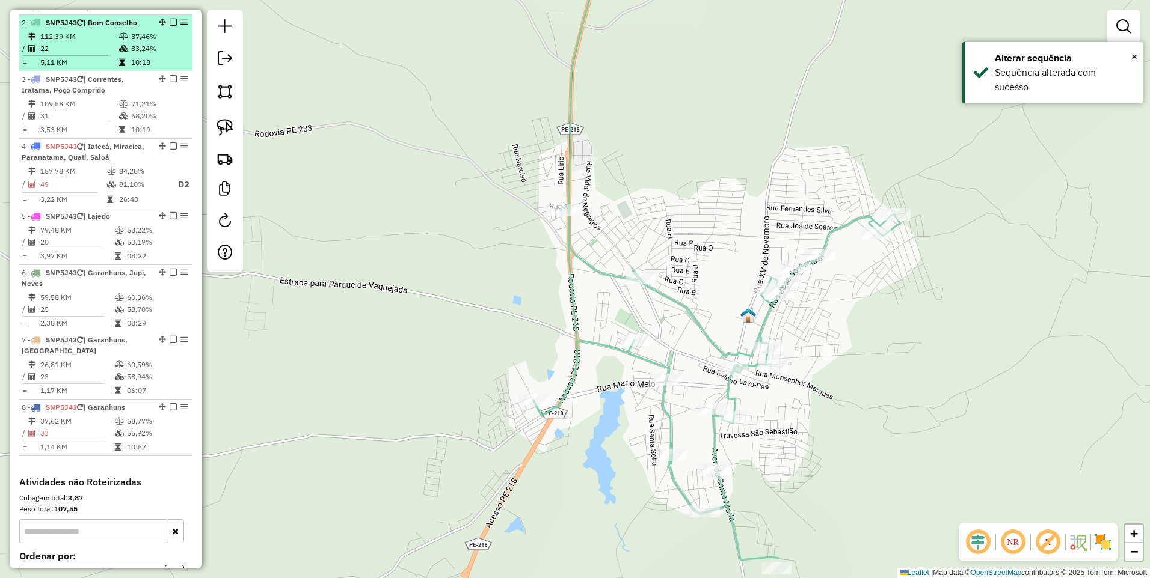
click at [170, 26] on em at bounding box center [173, 22] width 7 height 7
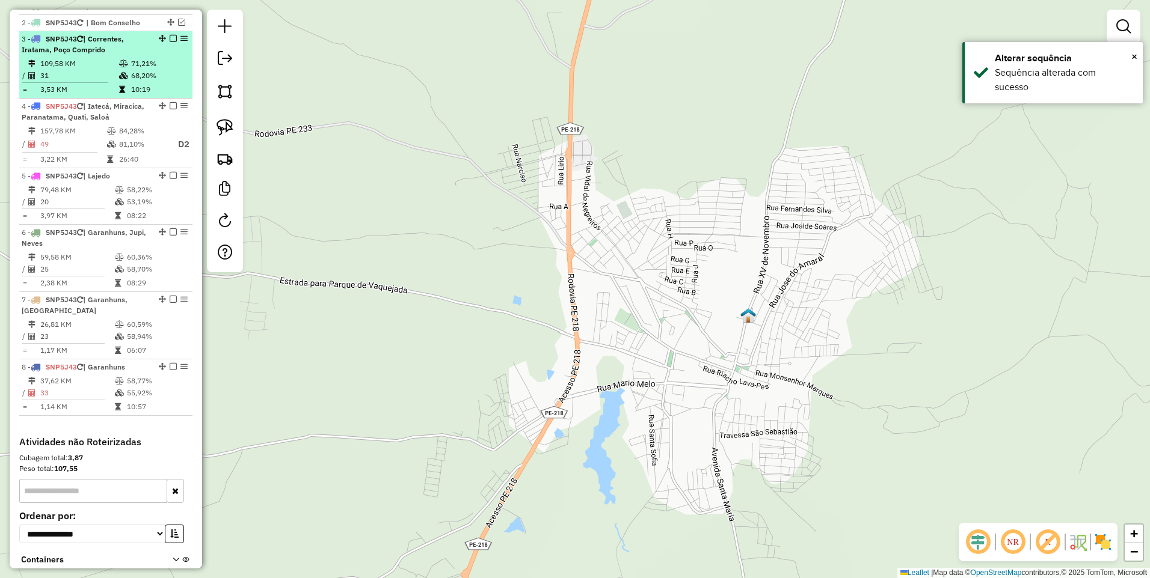
click at [96, 82] on td "31" at bounding box center [79, 76] width 79 height 12
select select "*********"
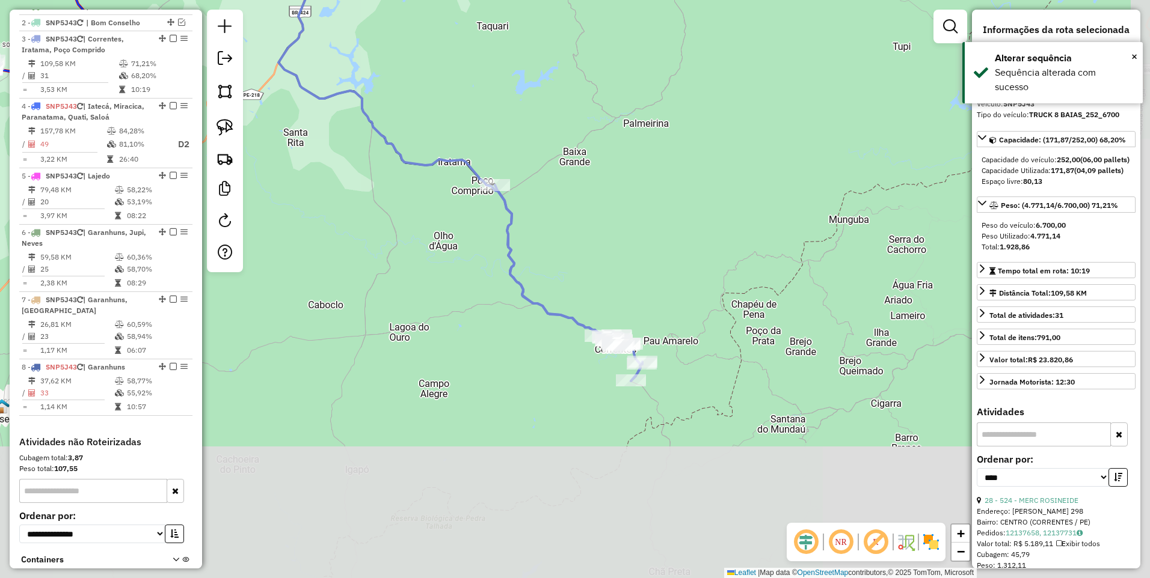
drag, startPoint x: 709, startPoint y: 353, endPoint x: 595, endPoint y: 198, distance: 192.2
click at [595, 198] on div "Janela de atendimento Grade de atendimento Capacidade Transportadoras Veículos …" at bounding box center [575, 289] width 1150 height 578
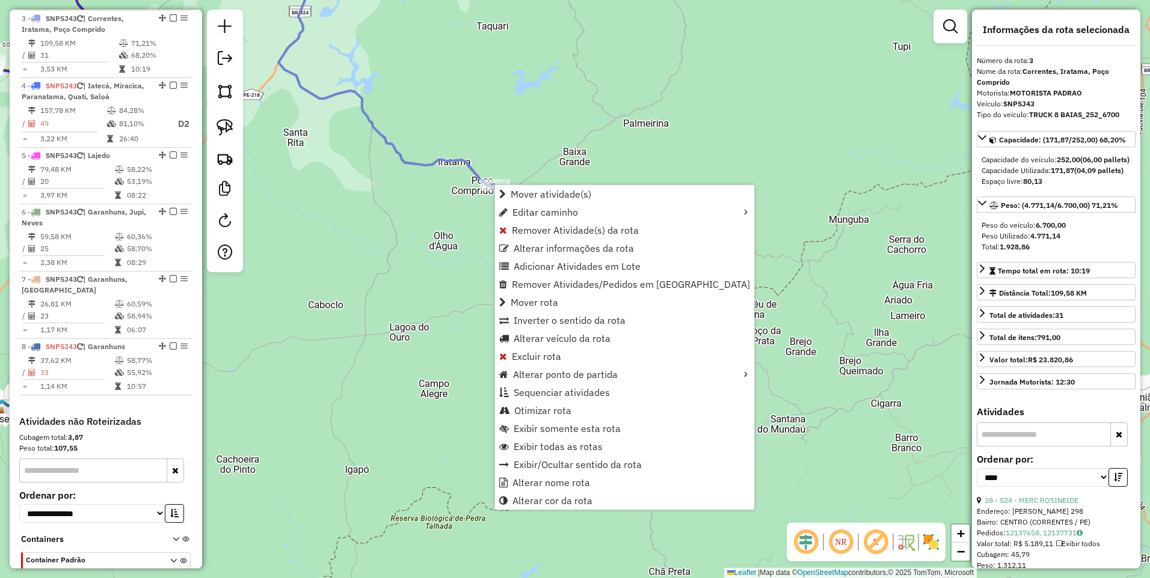
scroll to position [483, 0]
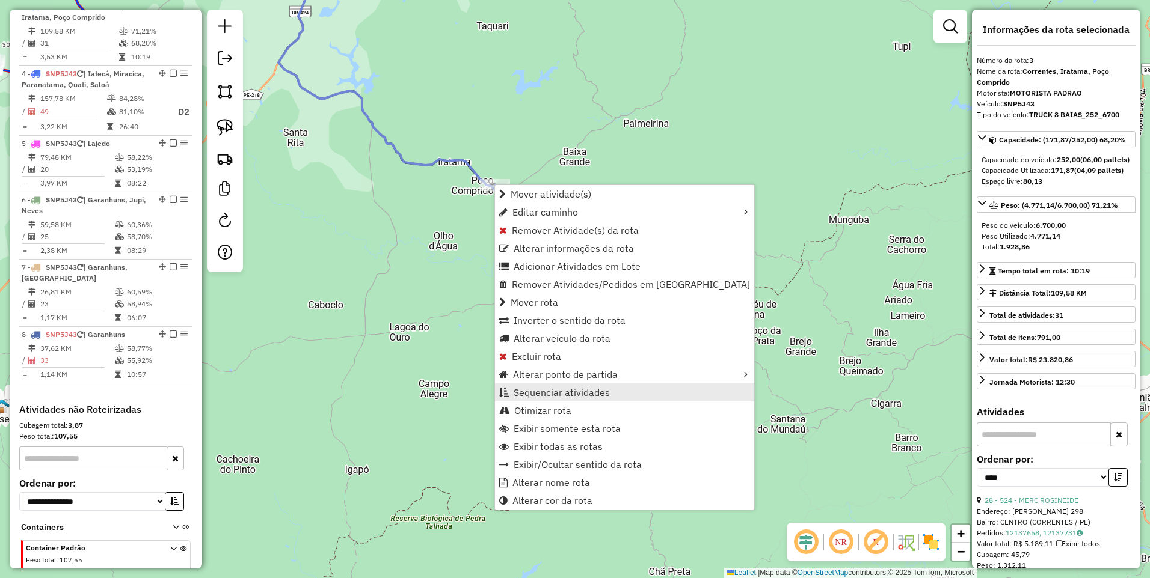
click at [560, 391] on span "Sequenciar atividades" at bounding box center [561, 393] width 96 height 10
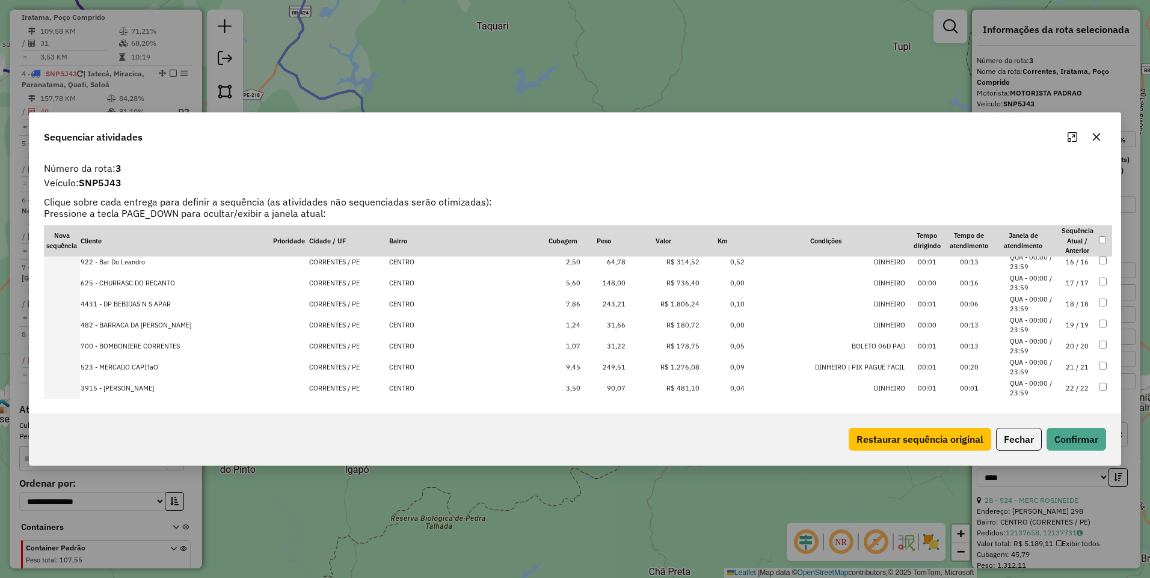
scroll to position [521, 0]
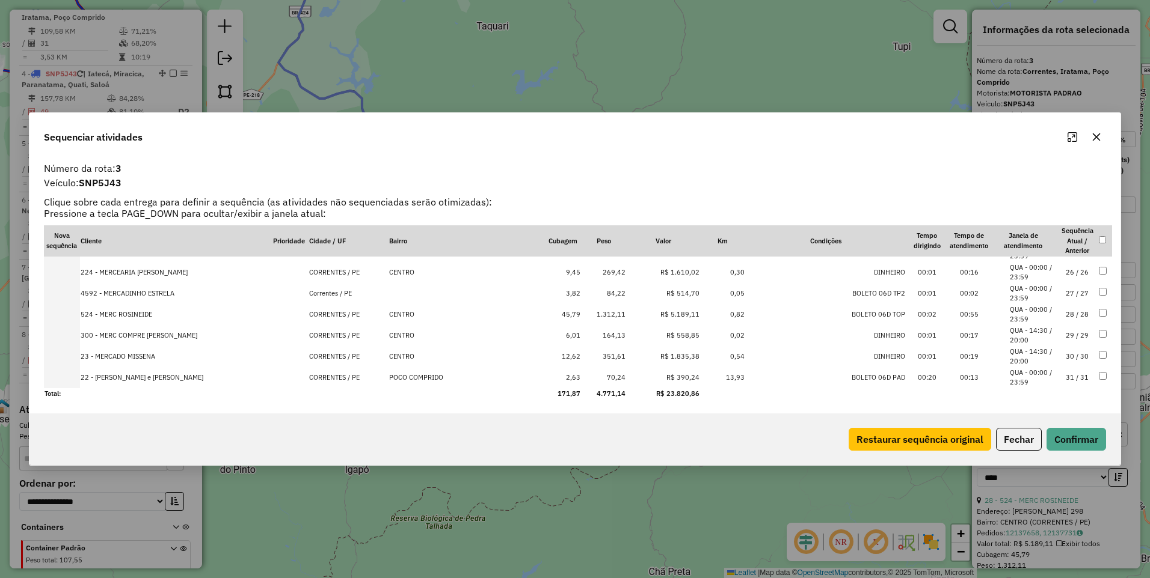
click at [1061, 378] on td "31 / 31" at bounding box center [1077, 377] width 42 height 21
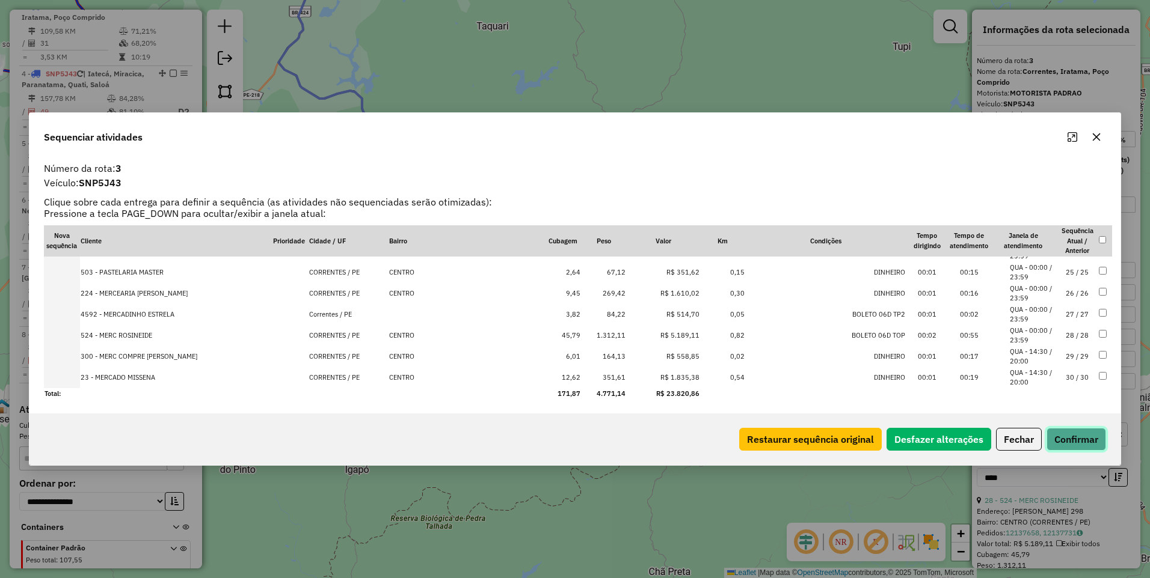
click at [1066, 438] on button "Confirmar" at bounding box center [1076, 439] width 60 height 23
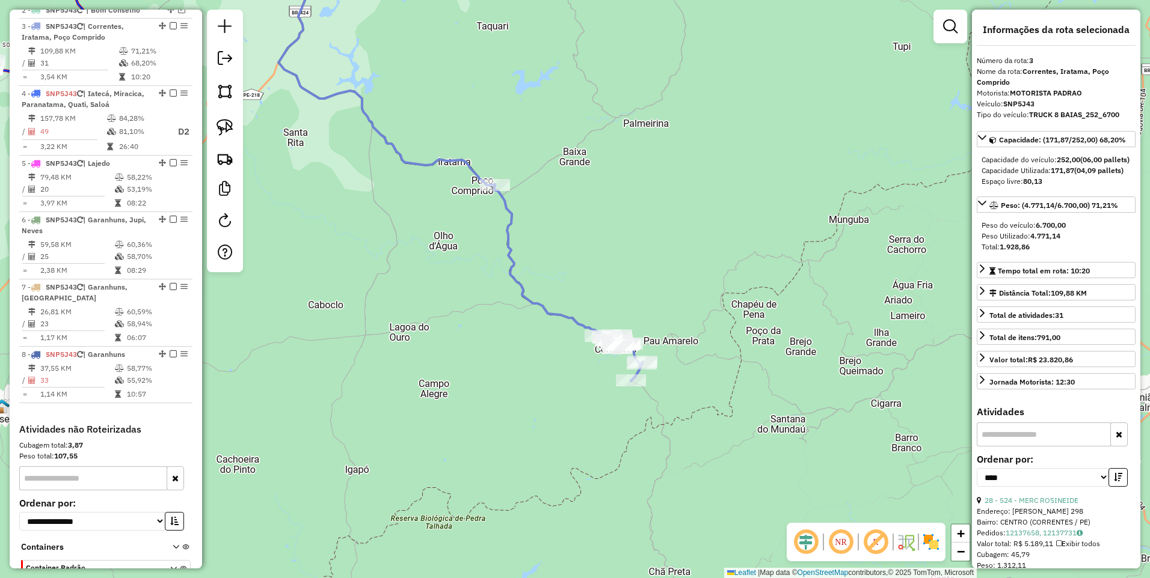
scroll to position [483, 0]
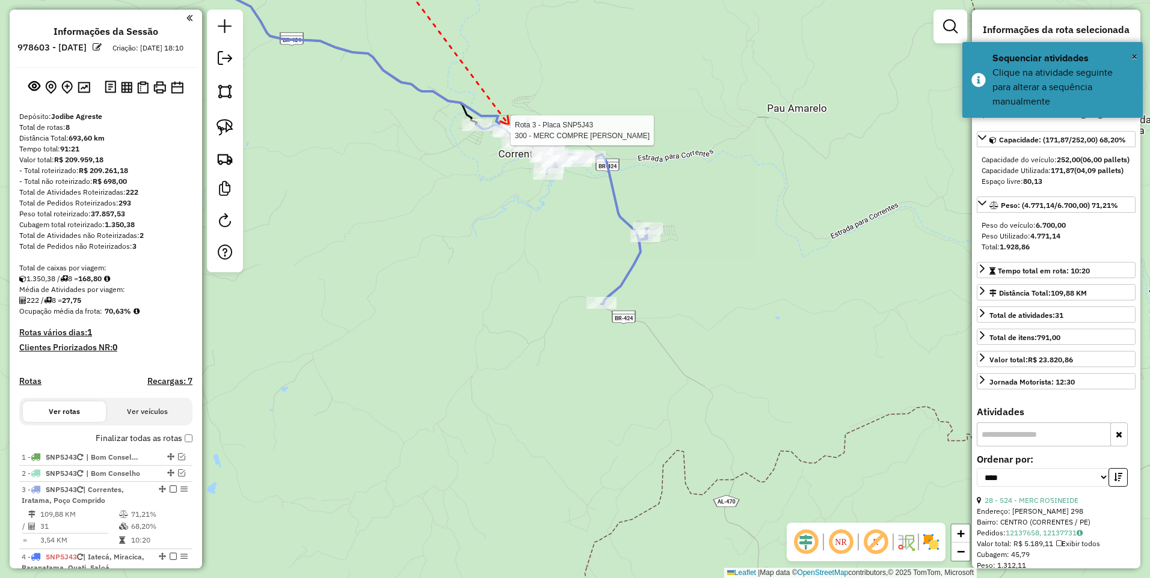
select select "*********"
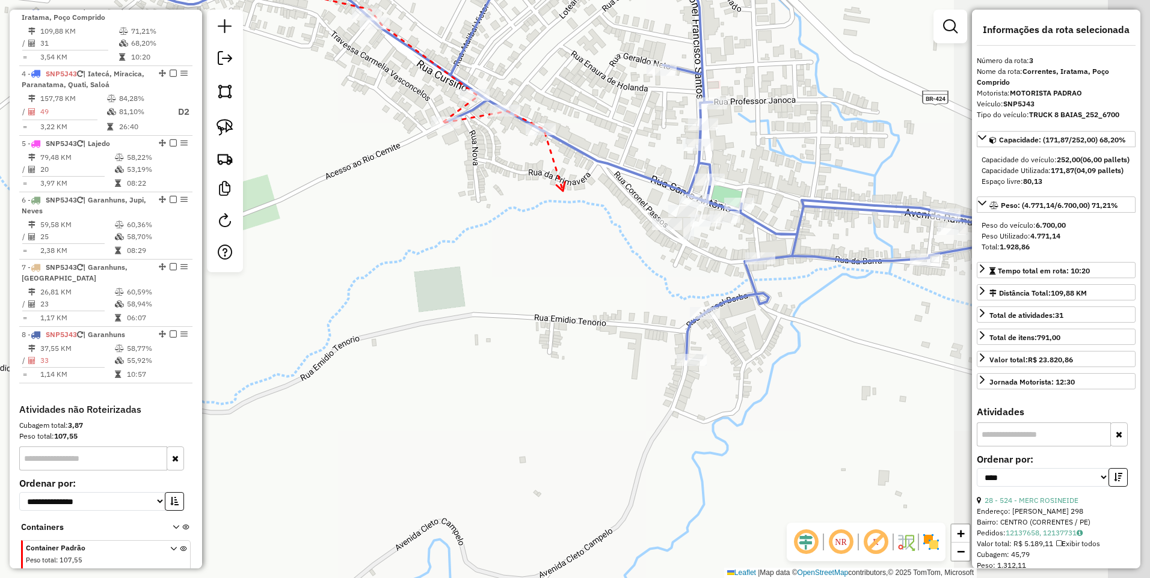
drag, startPoint x: 797, startPoint y: 336, endPoint x: 565, endPoint y: 192, distance: 273.8
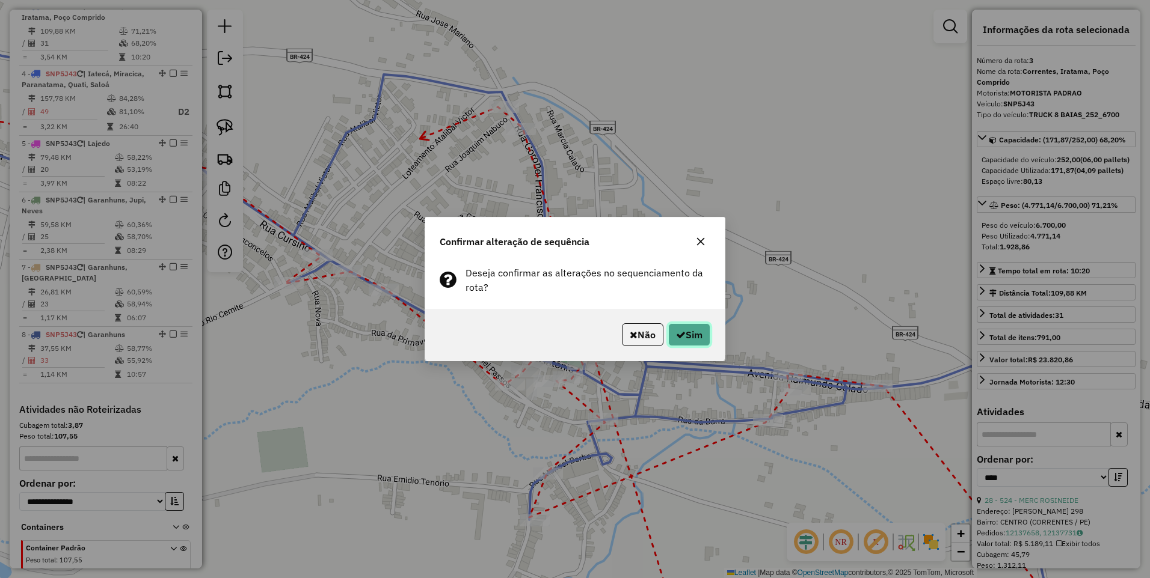
click at [705, 340] on button "Sim" at bounding box center [689, 334] width 42 height 23
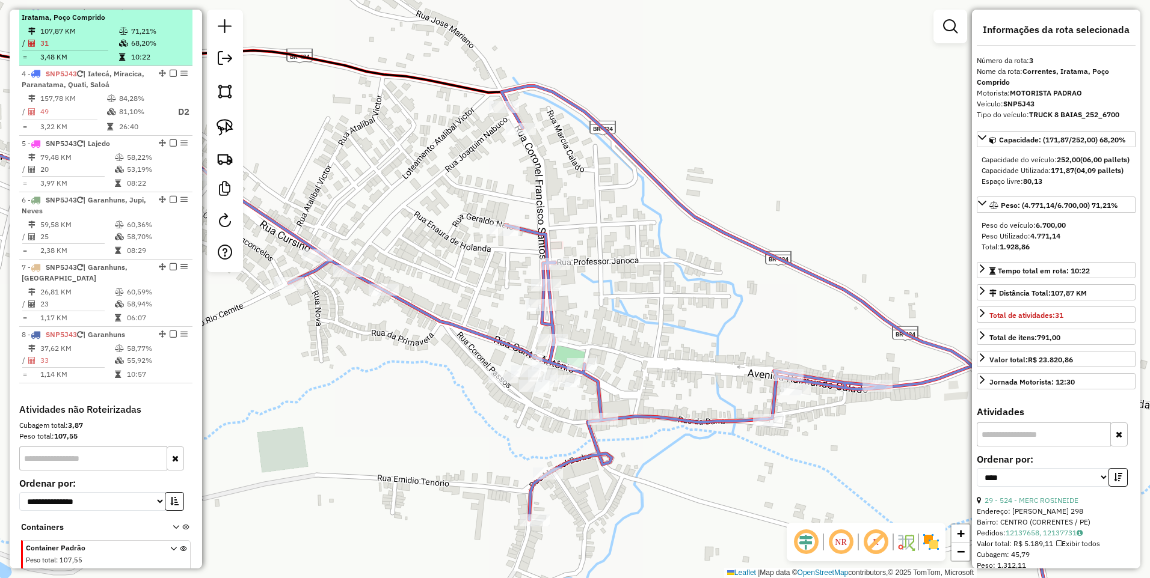
click at [170, 10] on em at bounding box center [173, 5] width 7 height 7
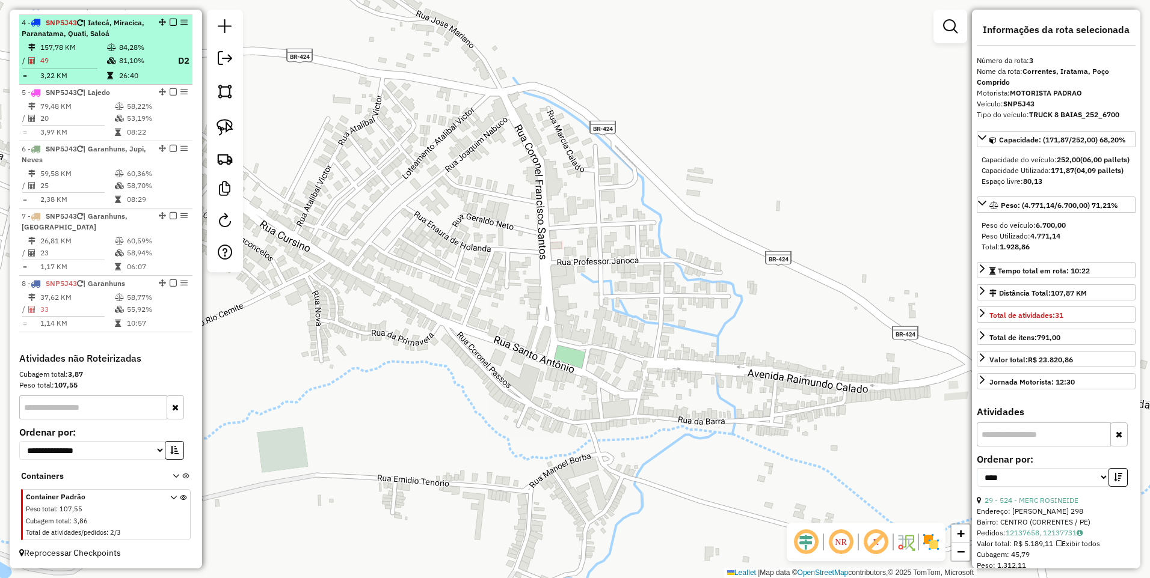
click at [109, 66] on td at bounding box center [112, 61] width 12 height 15
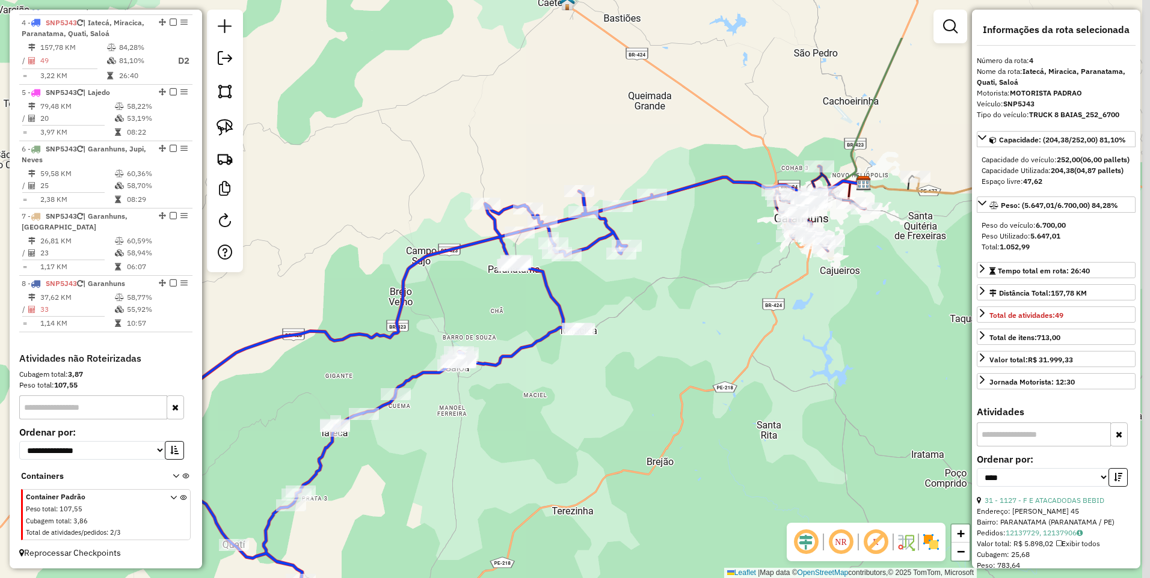
drag, startPoint x: 709, startPoint y: 283, endPoint x: 639, endPoint y: 379, distance: 118.3
click at [639, 379] on div "Janela de atendimento Grade de atendimento Capacidade Transportadoras Veículos …" at bounding box center [575, 289] width 1150 height 578
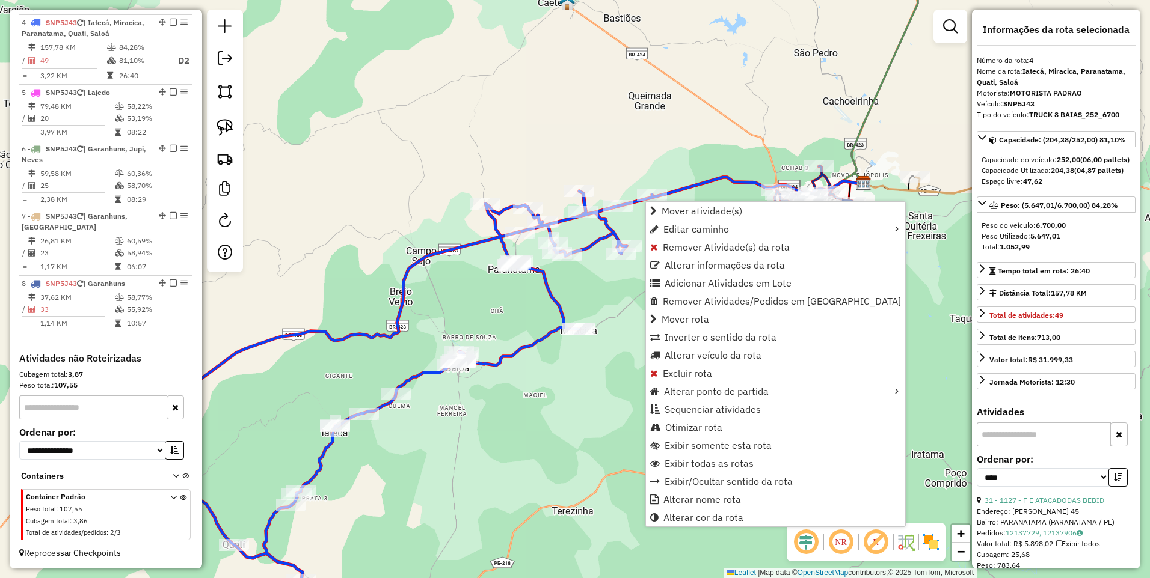
scroll to position [495, 0]
click at [703, 337] on span "Inverter o sentido da rota" at bounding box center [720, 337] width 112 height 10
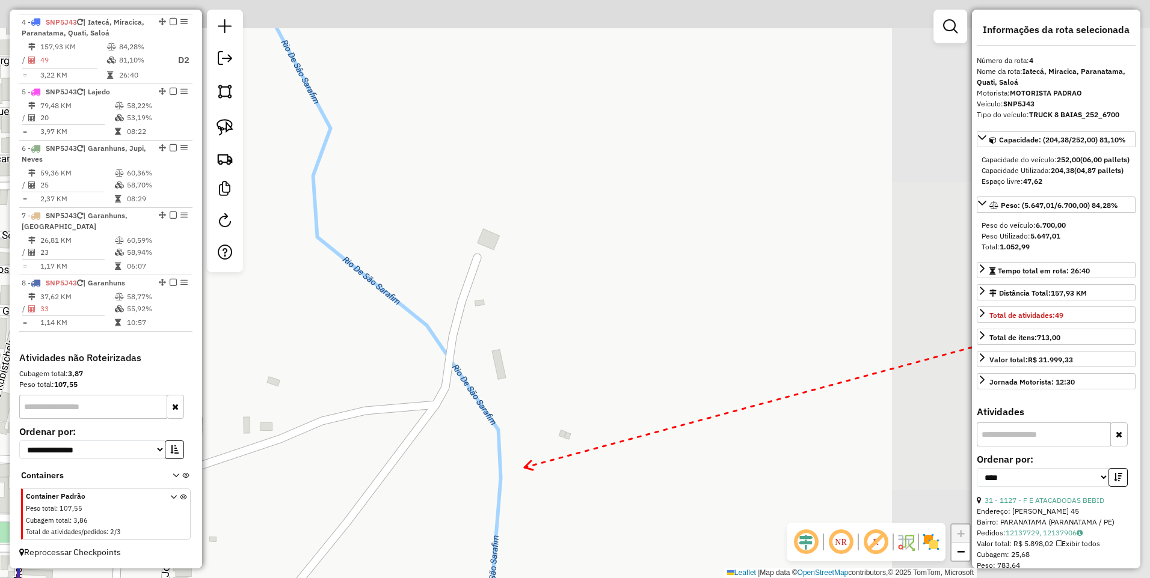
drag, startPoint x: 806, startPoint y: 288, endPoint x: 526, endPoint y: 467, distance: 332.8
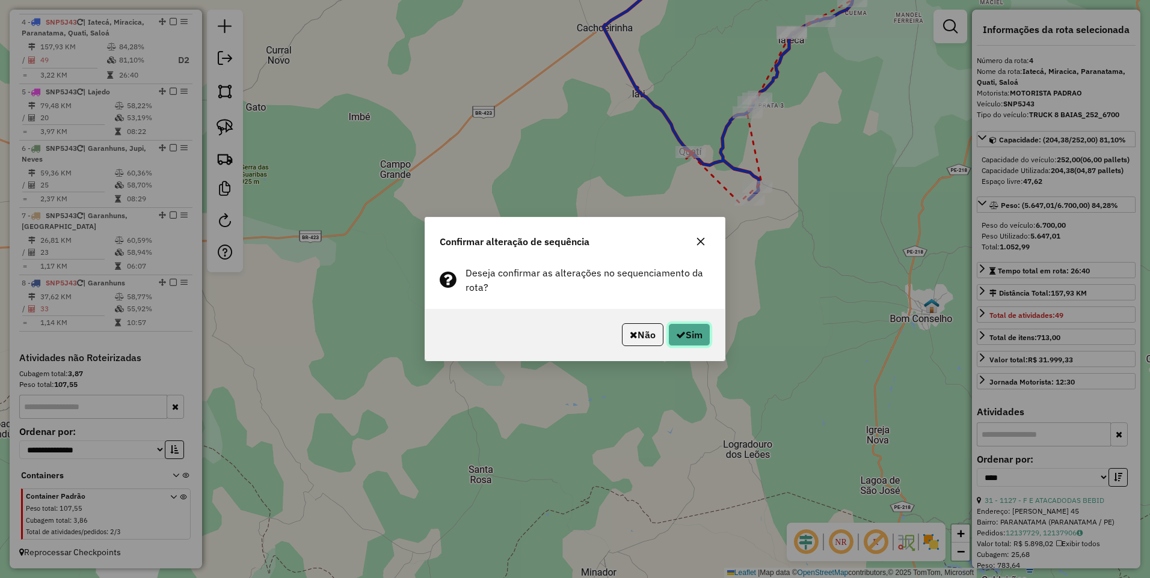
click at [694, 335] on button "Sim" at bounding box center [689, 334] width 42 height 23
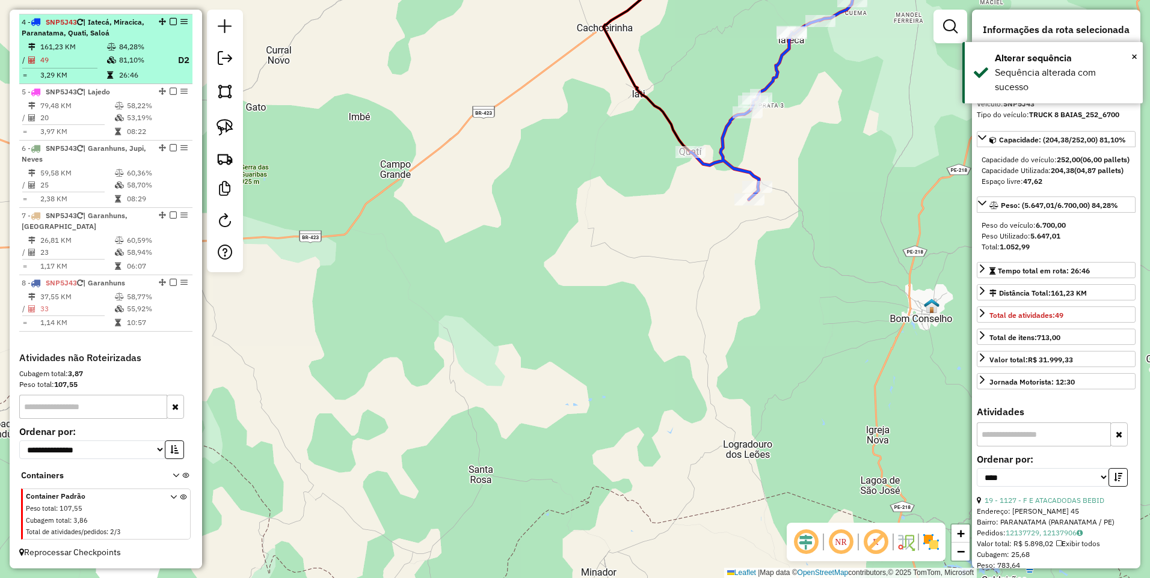
click at [170, 22] on em at bounding box center [173, 21] width 7 height 7
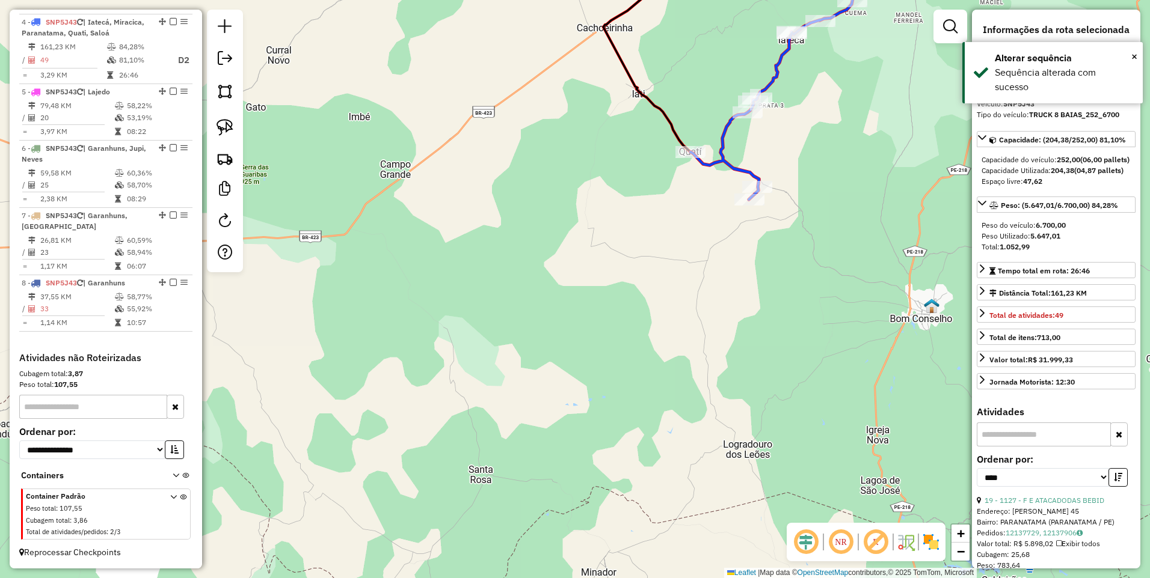
scroll to position [441, 0]
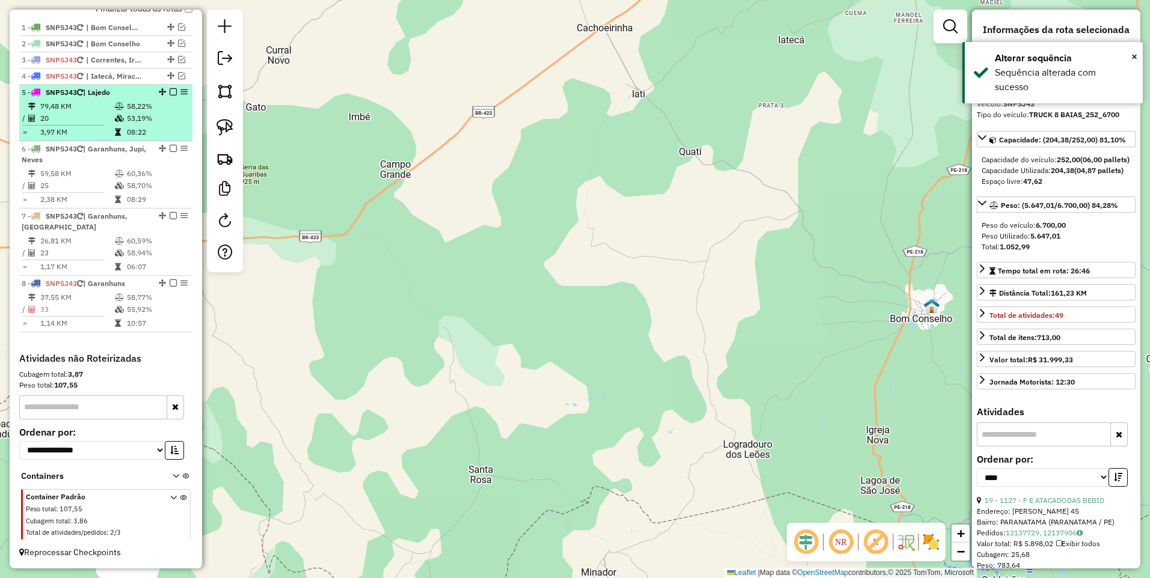
click at [94, 106] on td "79,48 KM" at bounding box center [77, 106] width 75 height 12
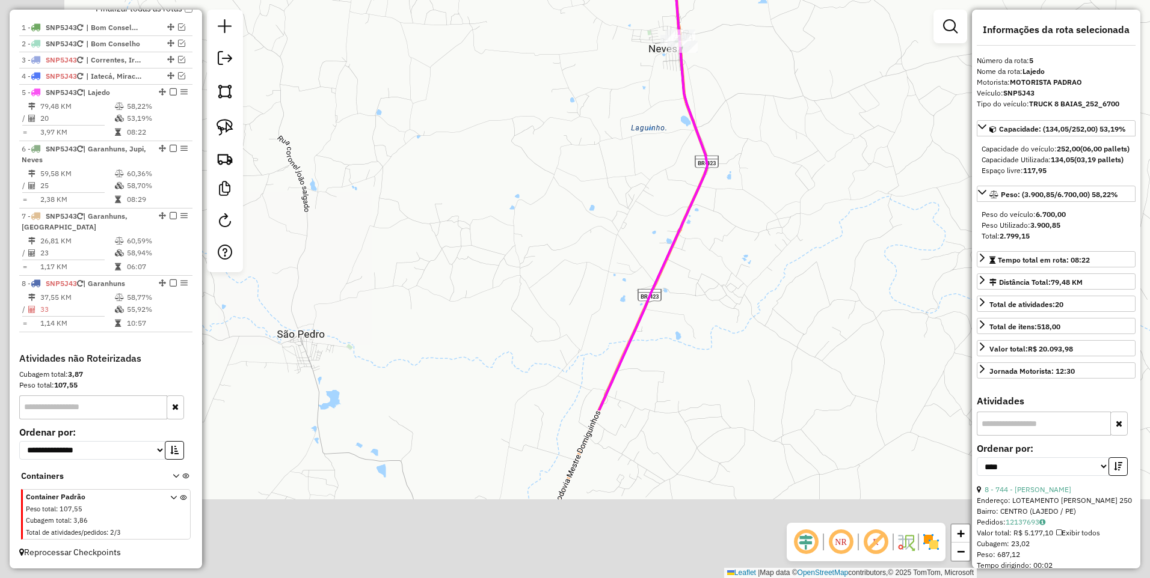
drag, startPoint x: 627, startPoint y: 363, endPoint x: 703, endPoint y: 232, distance: 152.0
click at [709, 230] on div "Janela de atendimento Grade de atendimento Capacidade Transportadoras Veículos …" at bounding box center [575, 289] width 1150 height 578
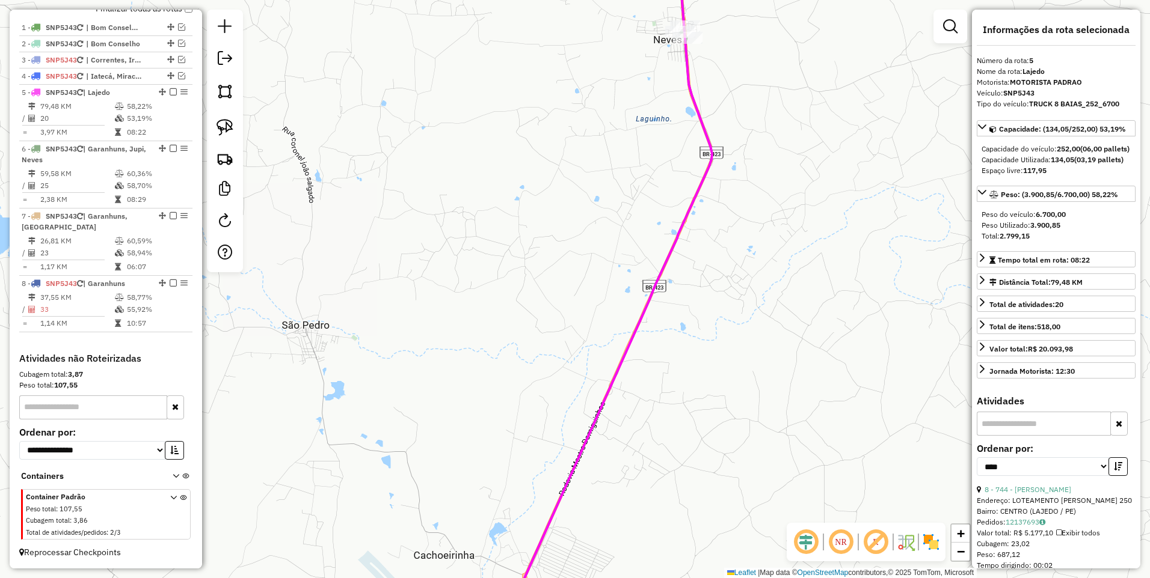
drag, startPoint x: 575, startPoint y: 421, endPoint x: 681, endPoint y: 125, distance: 314.7
click at [681, 126] on div "Janela de atendimento Grade de atendimento Capacidade Transportadoras Veículos …" at bounding box center [575, 289] width 1150 height 578
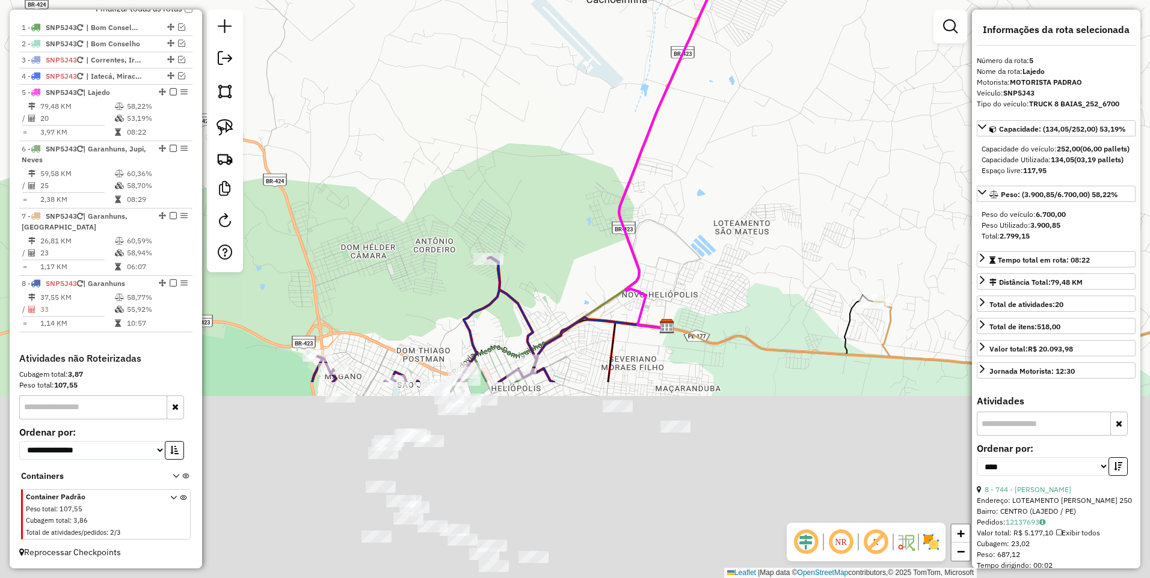
drag, startPoint x: 558, startPoint y: 420, endPoint x: 633, endPoint y: 141, distance: 288.4
click at [633, 142] on div "Janela de atendimento Grade de atendimento Capacidade Transportadoras Veículos …" at bounding box center [575, 289] width 1150 height 578
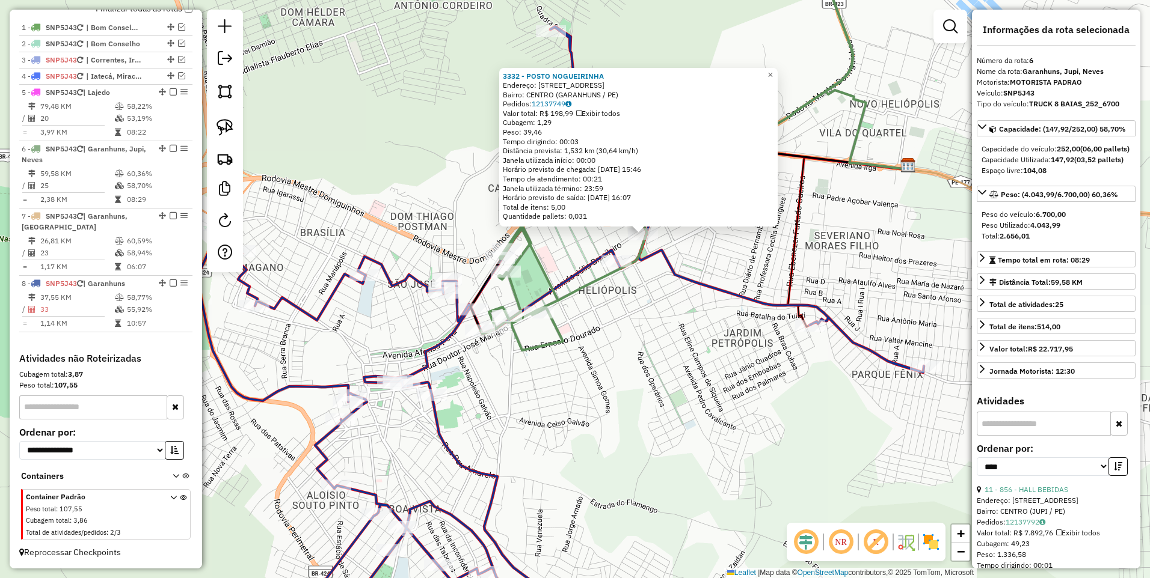
click at [614, 349] on div "3332 - POSTO NOGUEIRINHA Endereço: JULIO BRASILEIRO 165 Bairro: CENTRO (GARANHU…" at bounding box center [575, 289] width 1150 height 578
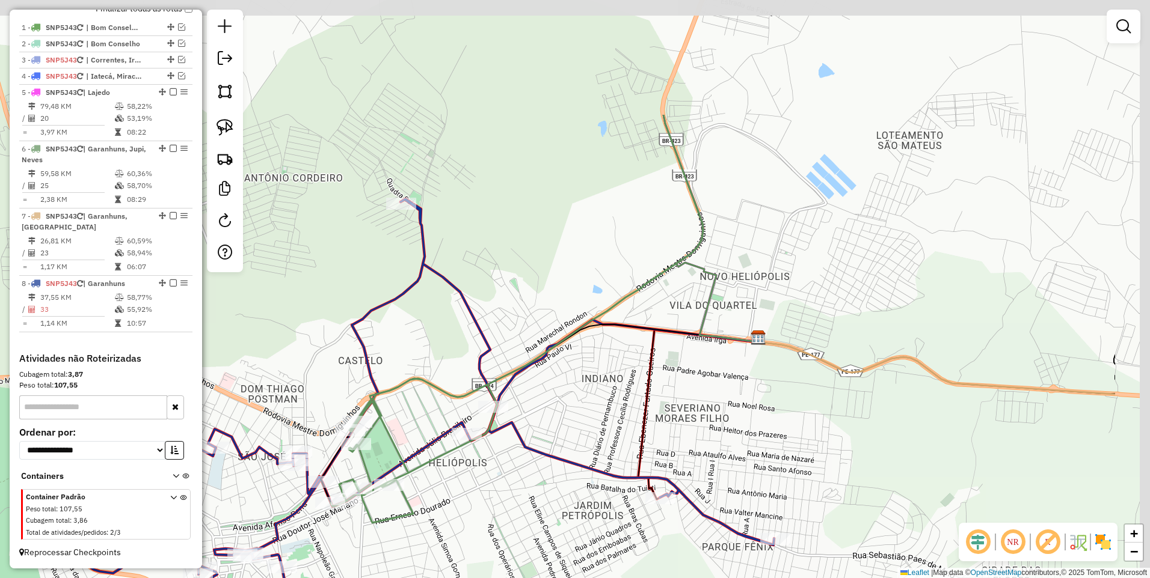
drag, startPoint x: 770, startPoint y: 207, endPoint x: 619, endPoint y: 381, distance: 229.3
click at [619, 381] on div "Janela de atendimento Grade de atendimento Capacidade Transportadoras Veículos …" at bounding box center [575, 289] width 1150 height 578
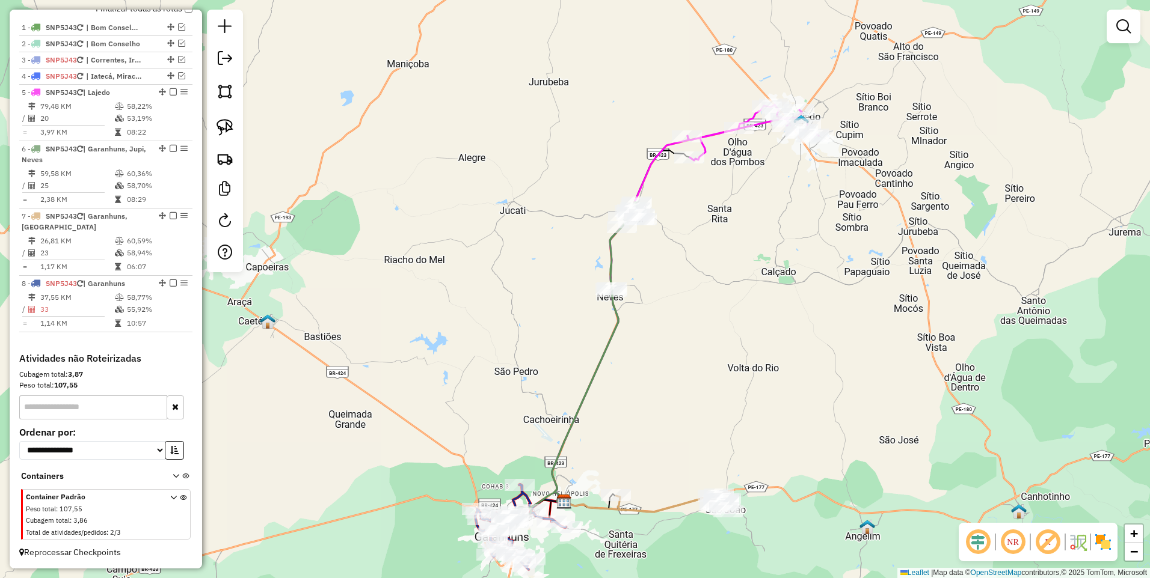
drag, startPoint x: 794, startPoint y: 167, endPoint x: 722, endPoint y: 294, distance: 146.2
click at [722, 294] on div "Janela de atendimento Grade de atendimento Capacidade Transportadoras Veículos …" at bounding box center [575, 289] width 1150 height 578
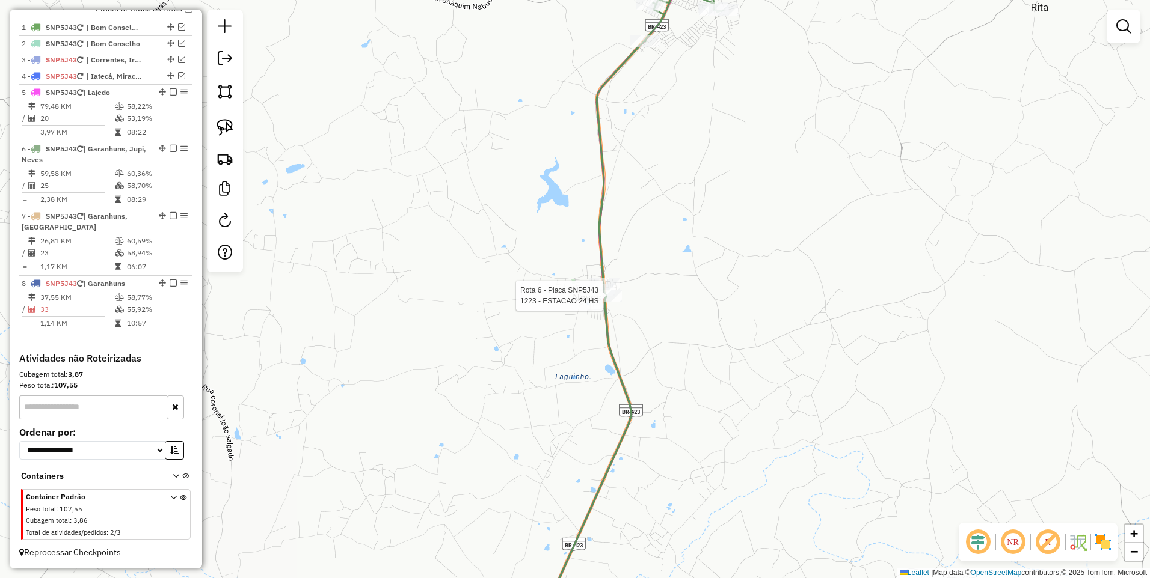
select select "*********"
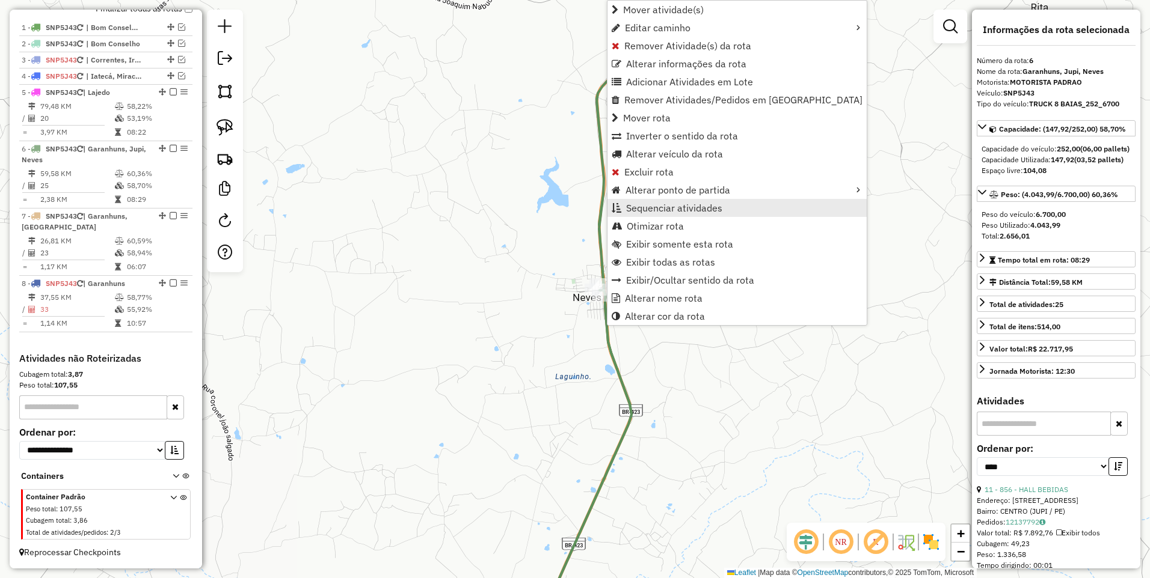
click at [683, 208] on span "Sequenciar atividades" at bounding box center [674, 208] width 96 height 10
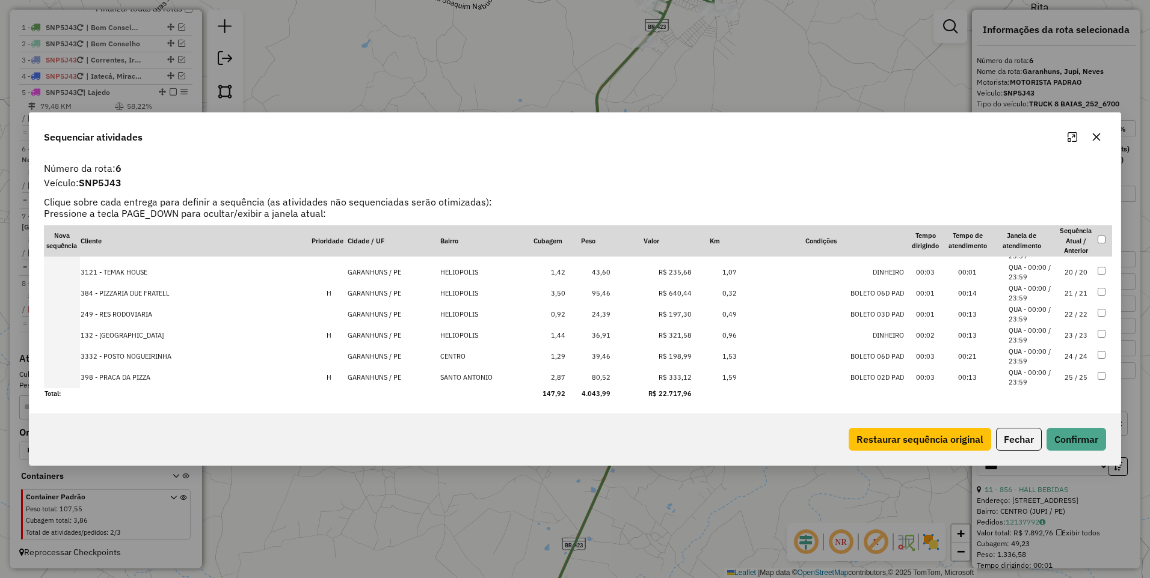
scroll to position [266, 0]
click at [1067, 332] on td "17 / 17" at bounding box center [1076, 337] width 42 height 21
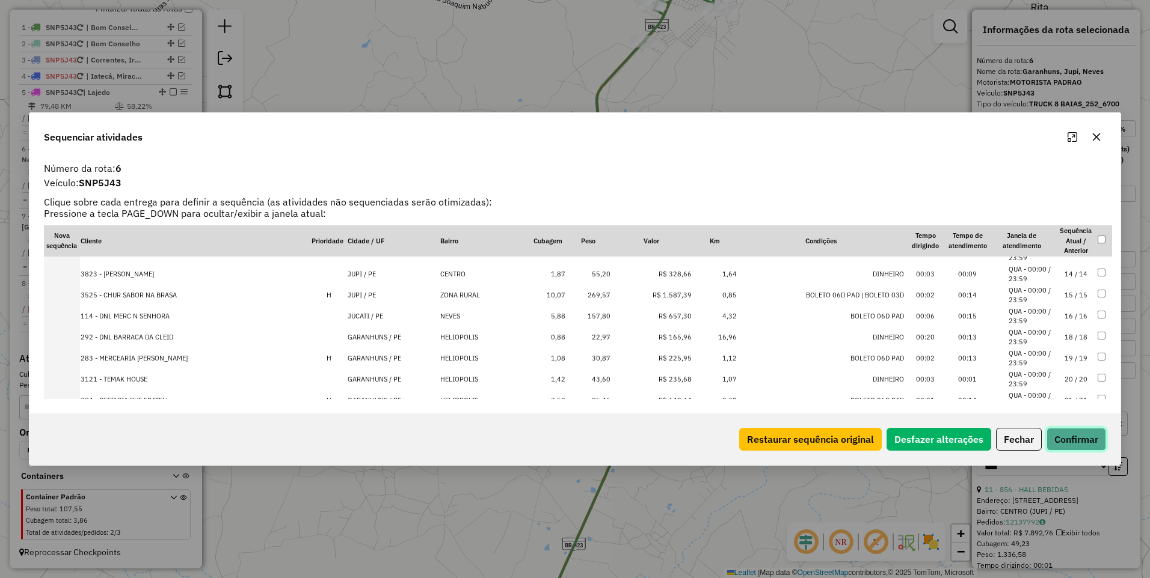
click at [1079, 440] on button "Confirmar" at bounding box center [1076, 439] width 60 height 23
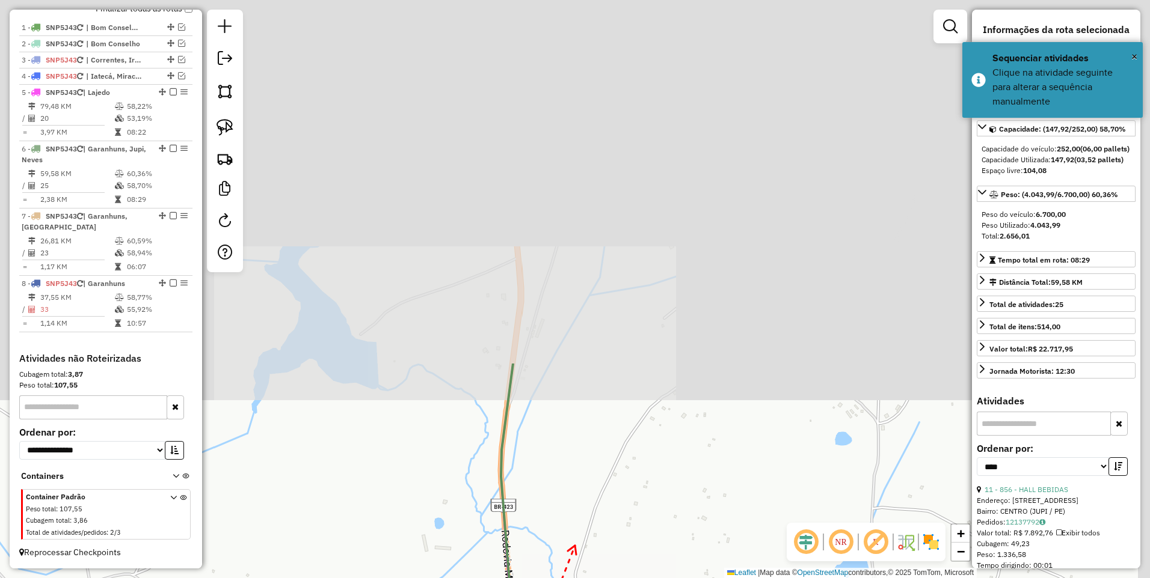
drag, startPoint x: 643, startPoint y: 124, endPoint x: 575, endPoint y: 545, distance: 426.3
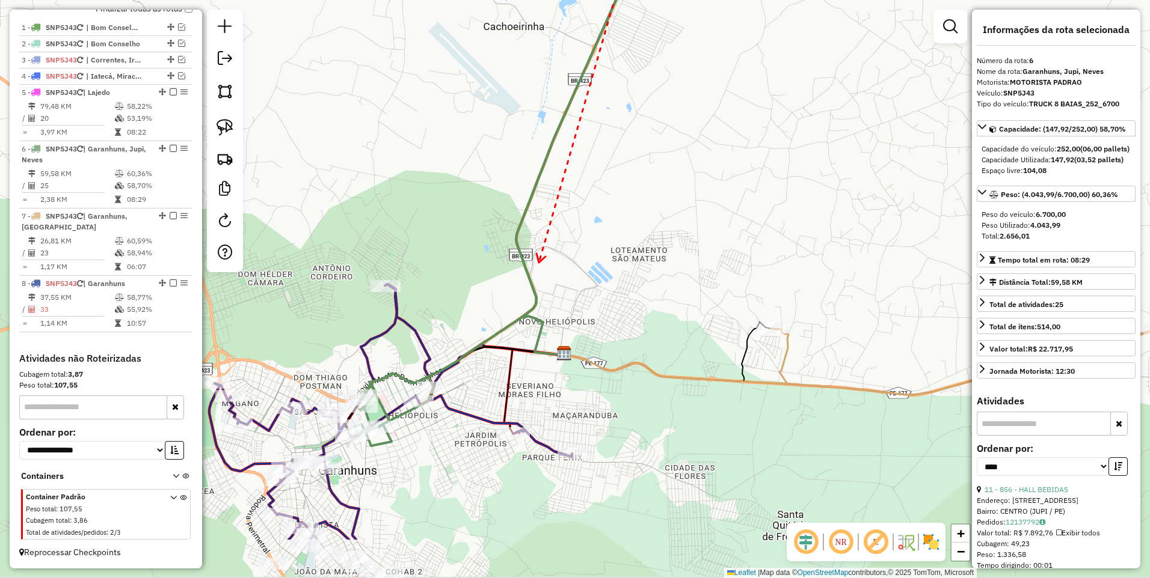
drag, startPoint x: 470, startPoint y: 368, endPoint x: 566, endPoint y: 201, distance: 192.0
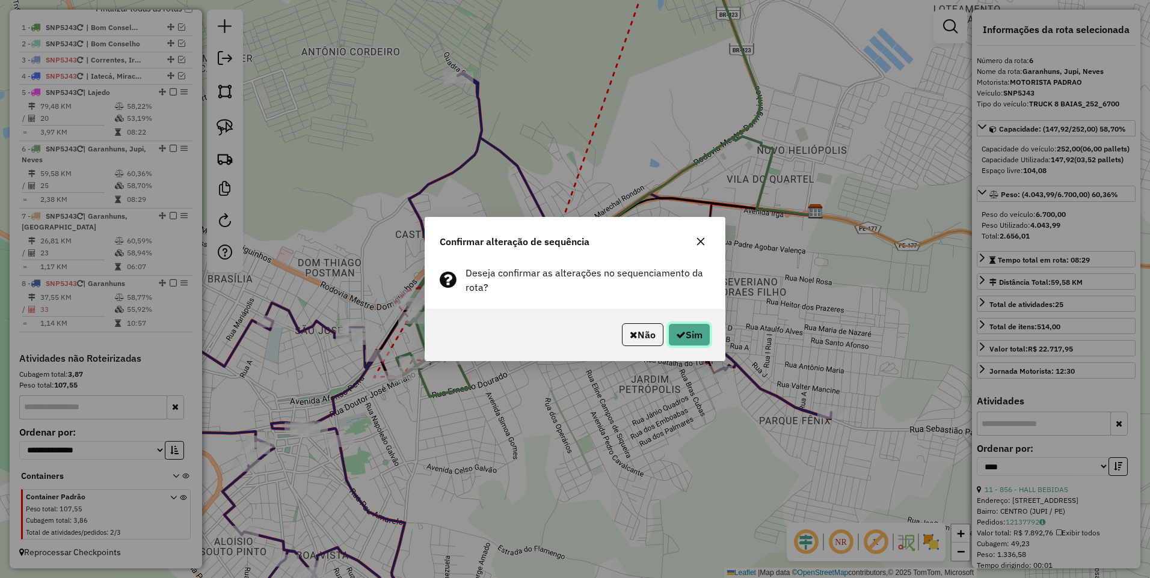
click at [699, 337] on button "Sim" at bounding box center [689, 334] width 42 height 23
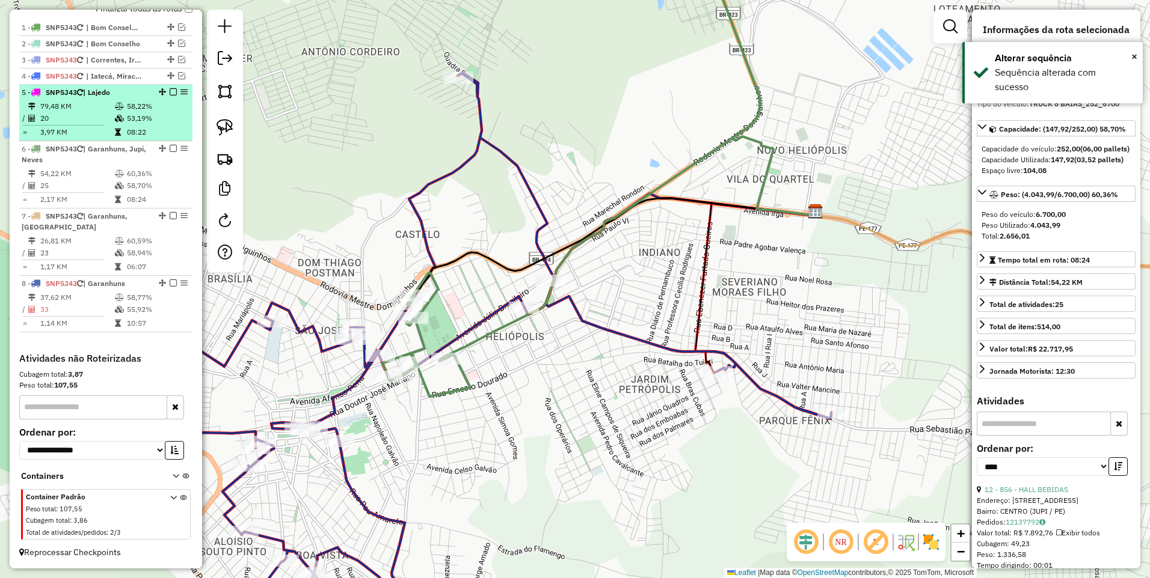
click at [170, 148] on em at bounding box center [173, 148] width 7 height 7
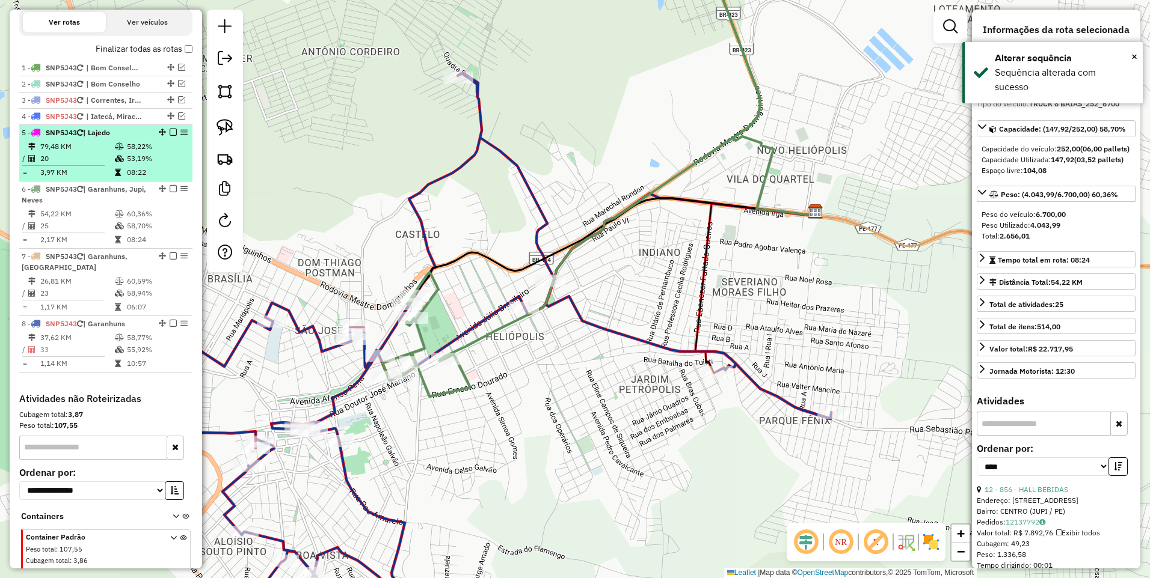
click at [169, 138] on div "5 - SNP5J43 | Lajedo" at bounding box center [106, 132] width 168 height 11
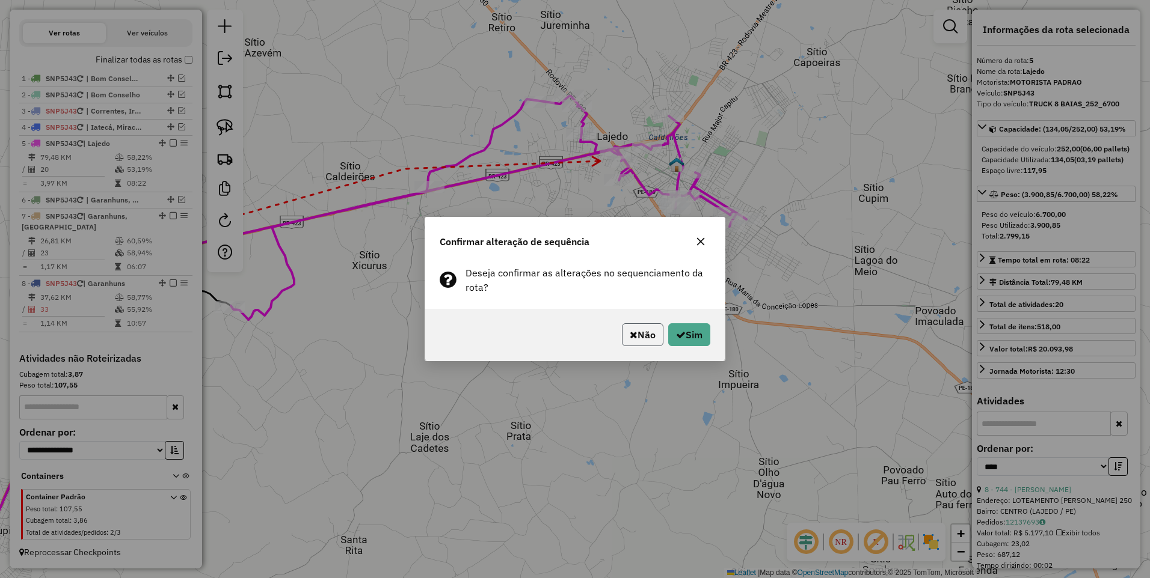
click at [642, 332] on button "Não" at bounding box center [642, 334] width 41 height 23
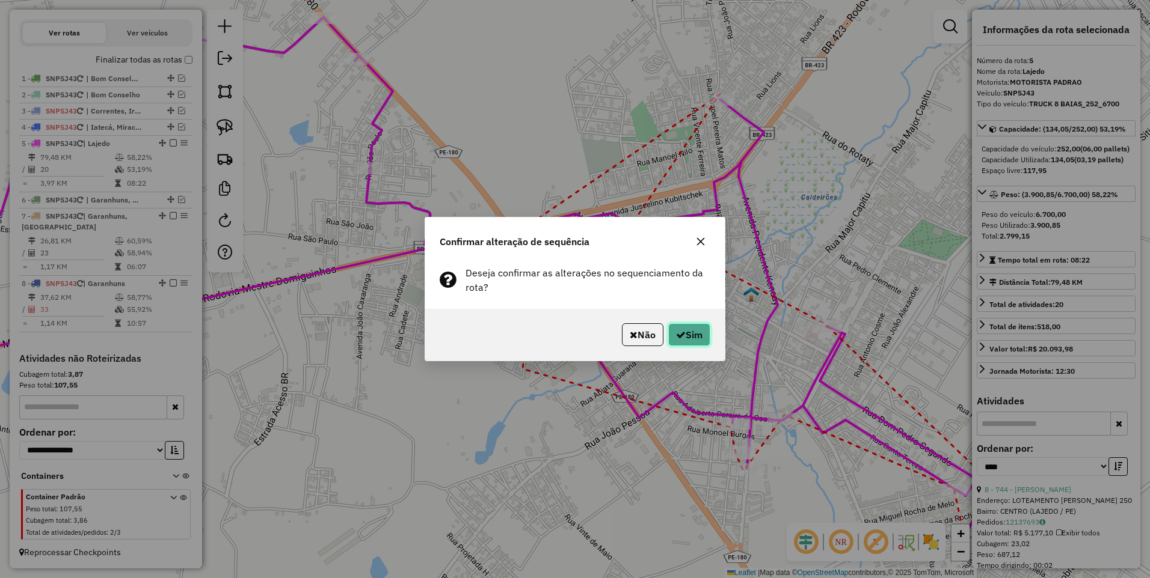
click at [688, 333] on button "Sim" at bounding box center [689, 334] width 42 height 23
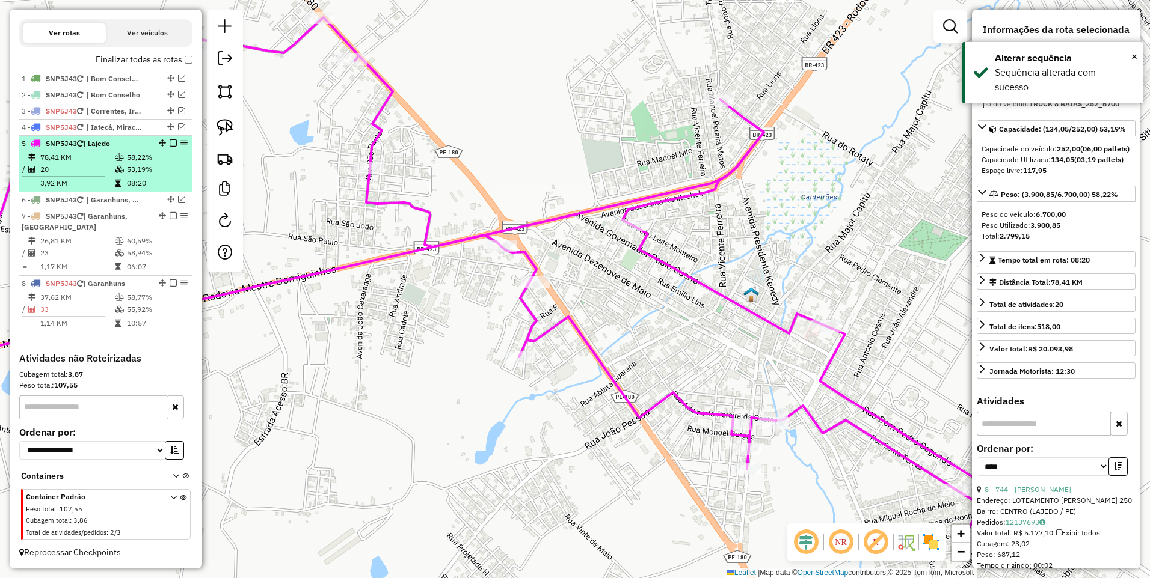
click at [170, 143] on em at bounding box center [173, 142] width 7 height 7
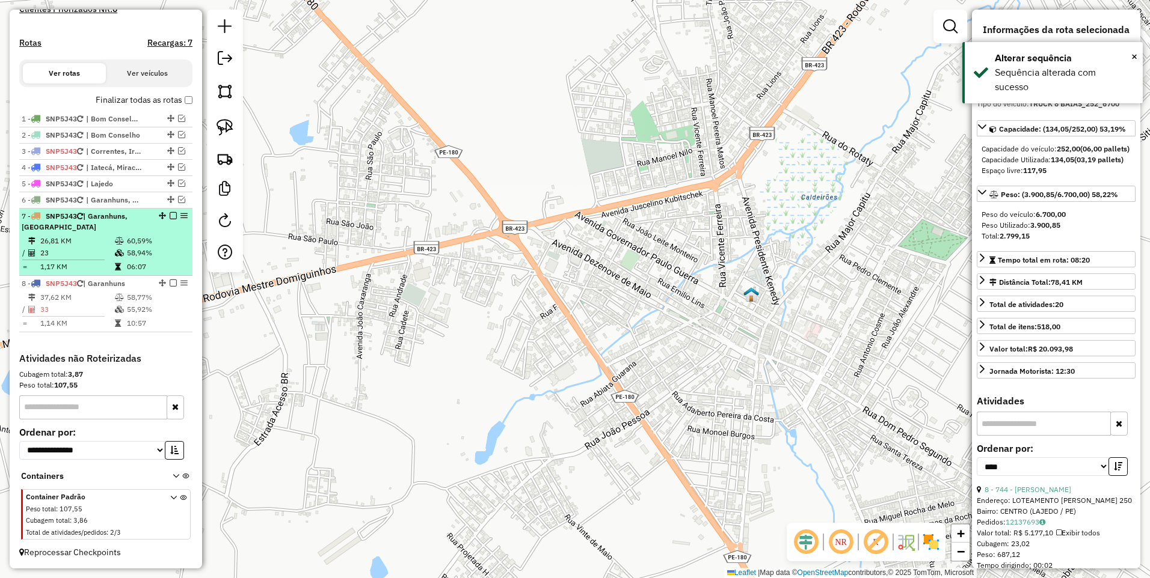
click at [107, 225] on div "7 - SNP5J43 | Garanhuns, São João" at bounding box center [85, 222] width 127 height 22
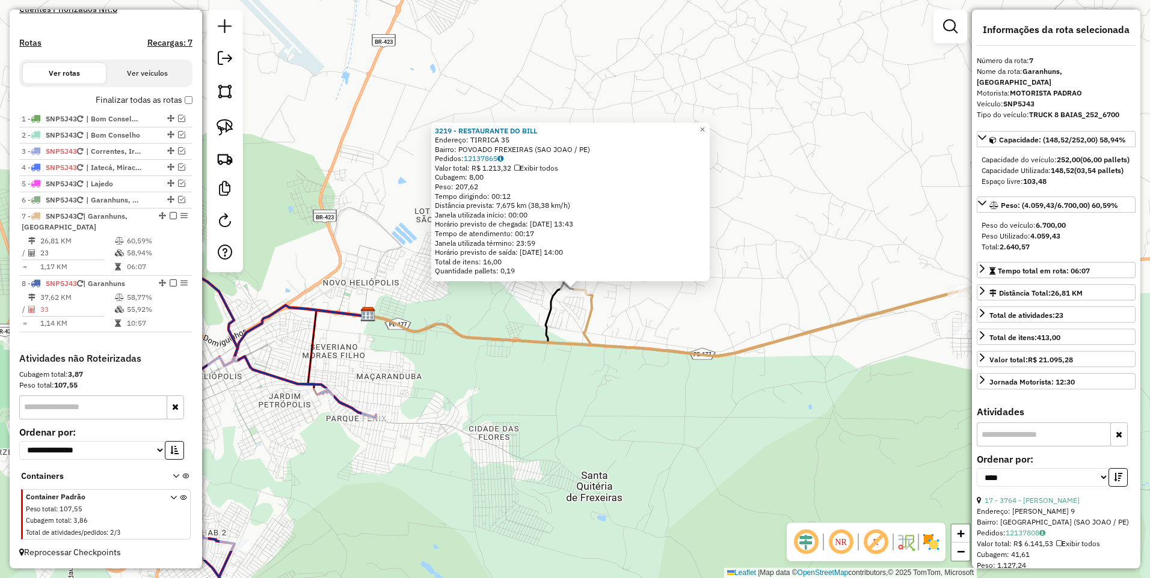
click at [552, 386] on div "3219 - RESTAURANTE DO BILL Endereço: TIRRICA 35 Bairro: POVOADO FREXEIRAS (SAO …" at bounding box center [575, 289] width 1150 height 578
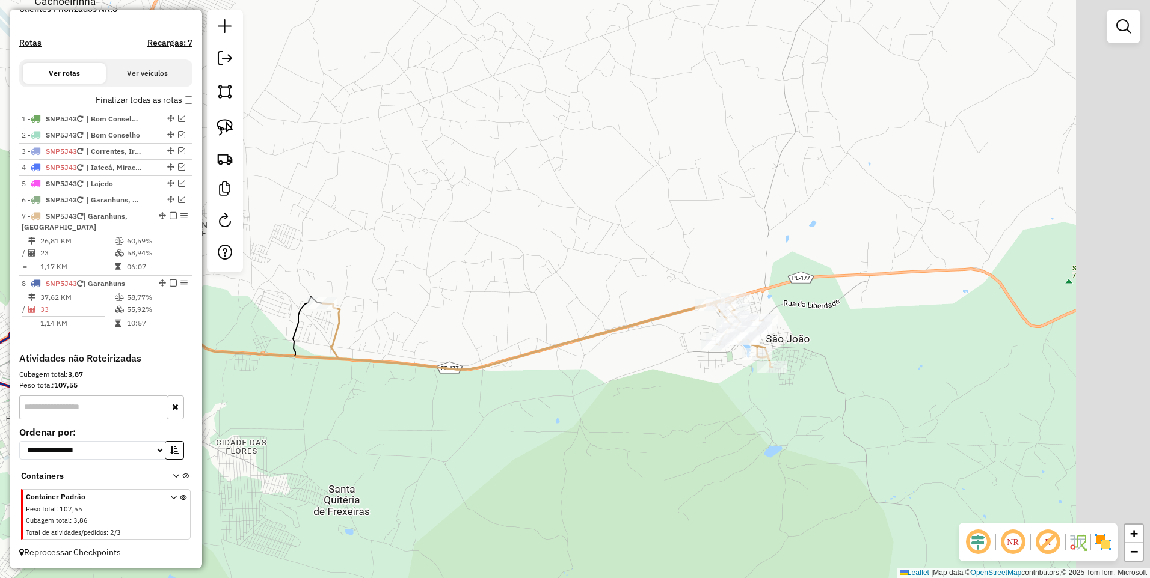
drag, startPoint x: 841, startPoint y: 387, endPoint x: 583, endPoint y: 401, distance: 258.9
click at [583, 401] on div "Janela de atendimento Grade de atendimento Capacidade Transportadoras Veículos …" at bounding box center [575, 289] width 1150 height 578
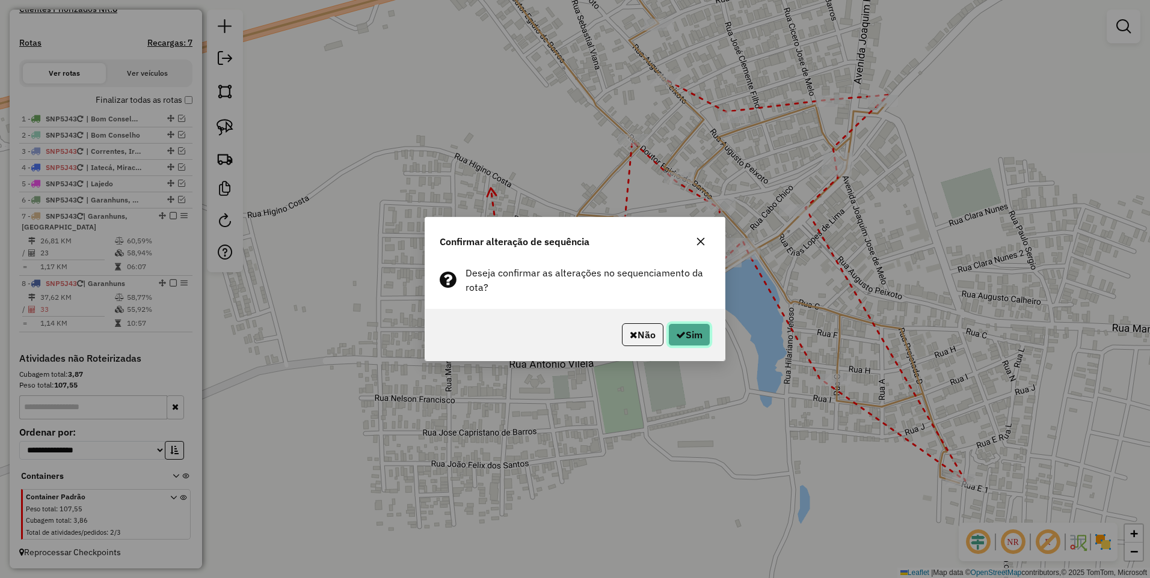
click at [702, 334] on button "Sim" at bounding box center [689, 334] width 42 height 23
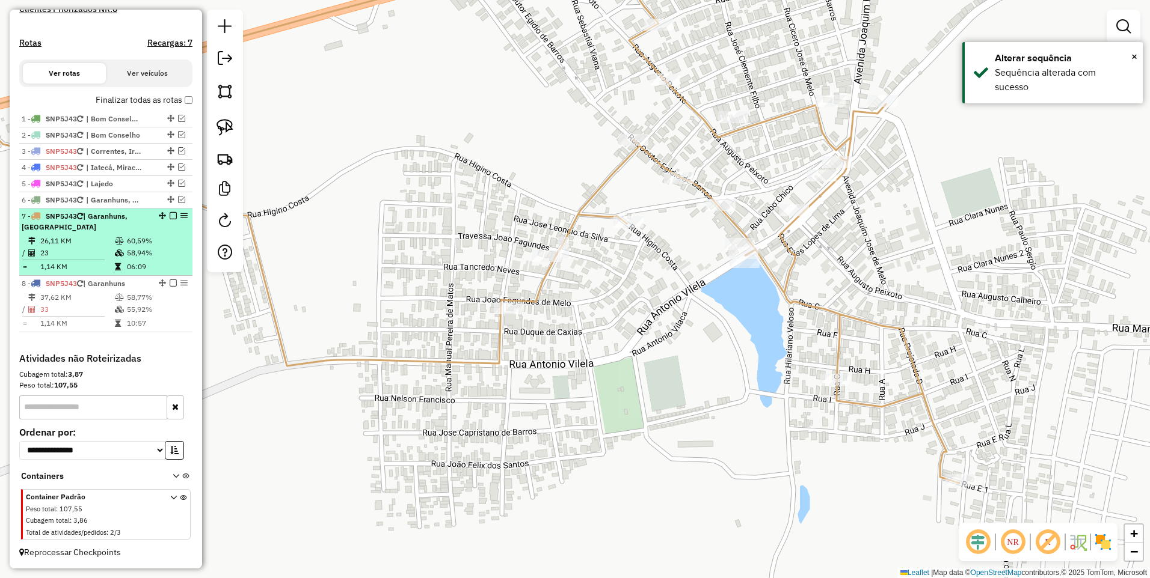
click at [170, 216] on em at bounding box center [173, 215] width 7 height 7
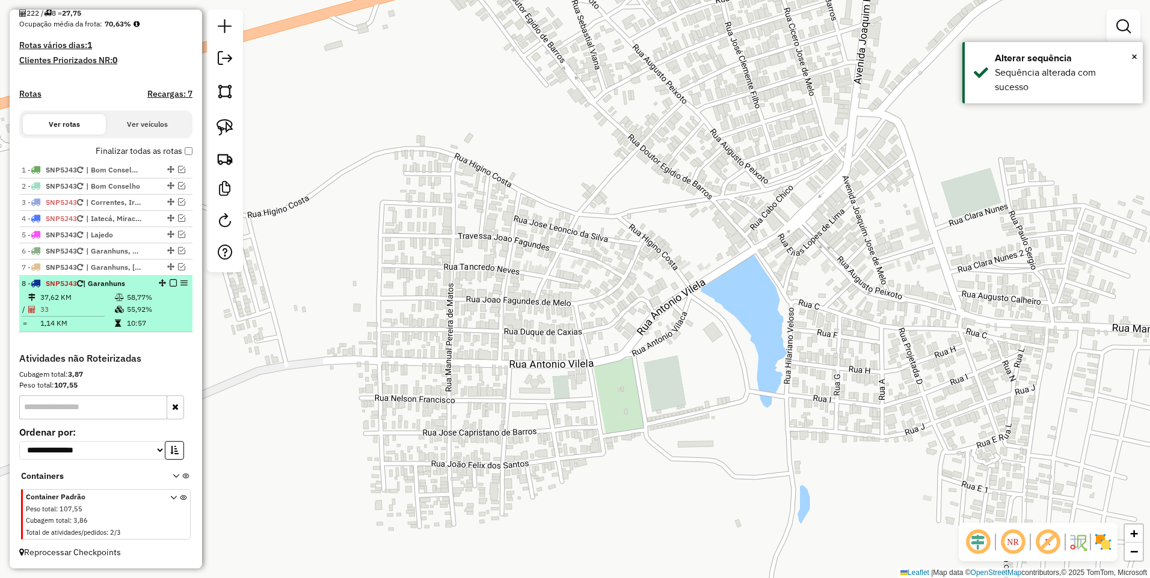
click at [102, 298] on td "37,62 KM" at bounding box center [77, 298] width 75 height 12
select select "*********"
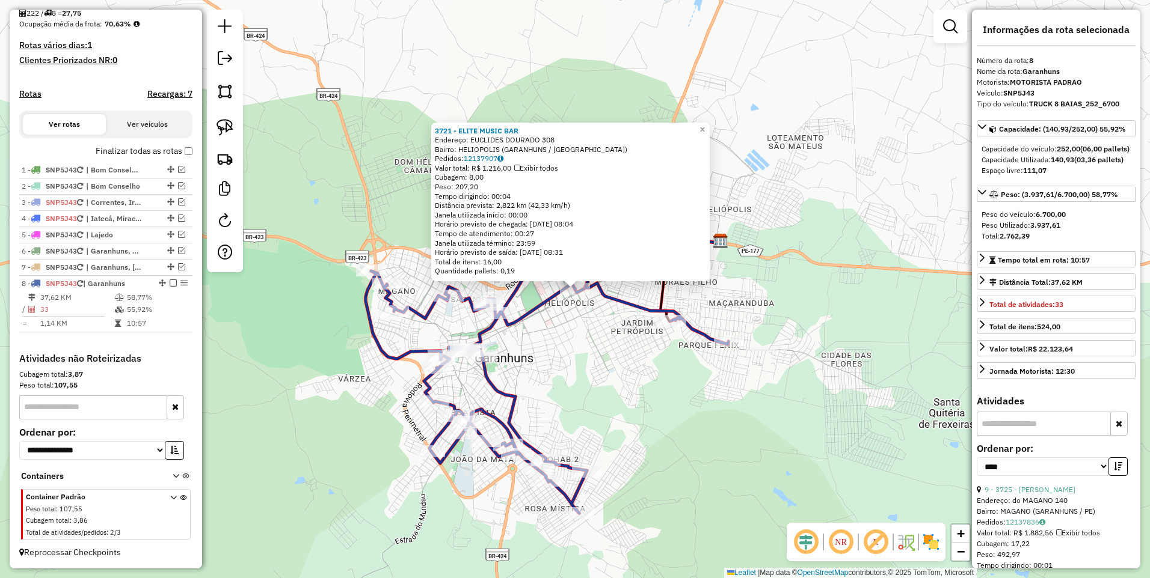
click at [596, 338] on div "3721 - ELITE MUSIC BAR Endereço: EUCLIDES DOURADO 308 Bairro: HELIOPOLIS (GARAN…" at bounding box center [575, 289] width 1150 height 578
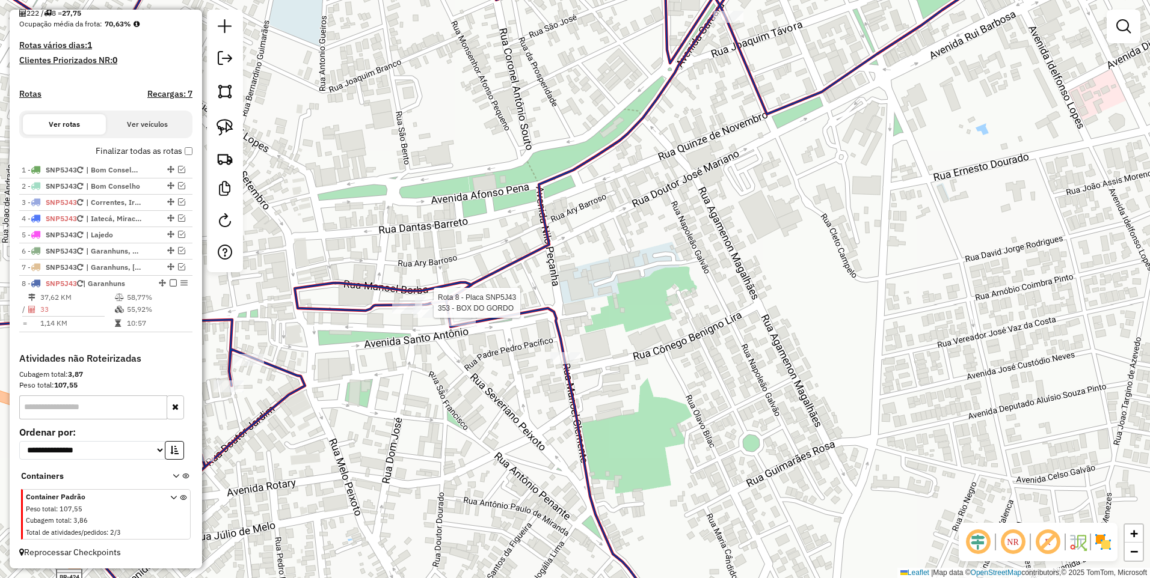
select select "*********"
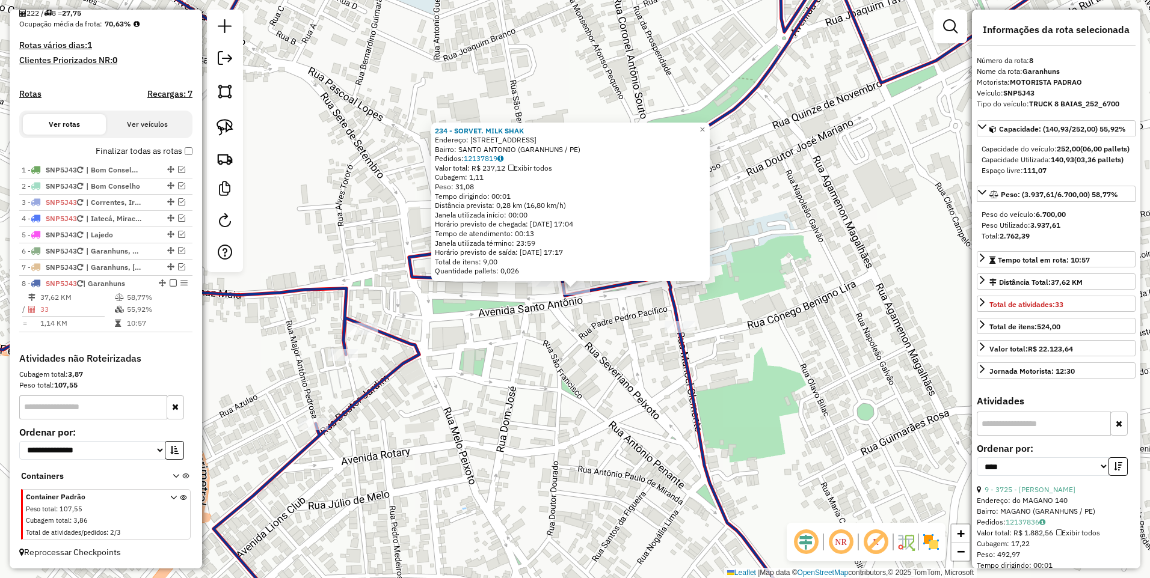
click at [617, 319] on div "234 - SORVET. MILK SHAK Endereço: SANTO ANTONIO 196 Bairro: SANTO ANTONIO (GARA…" at bounding box center [575, 289] width 1150 height 578
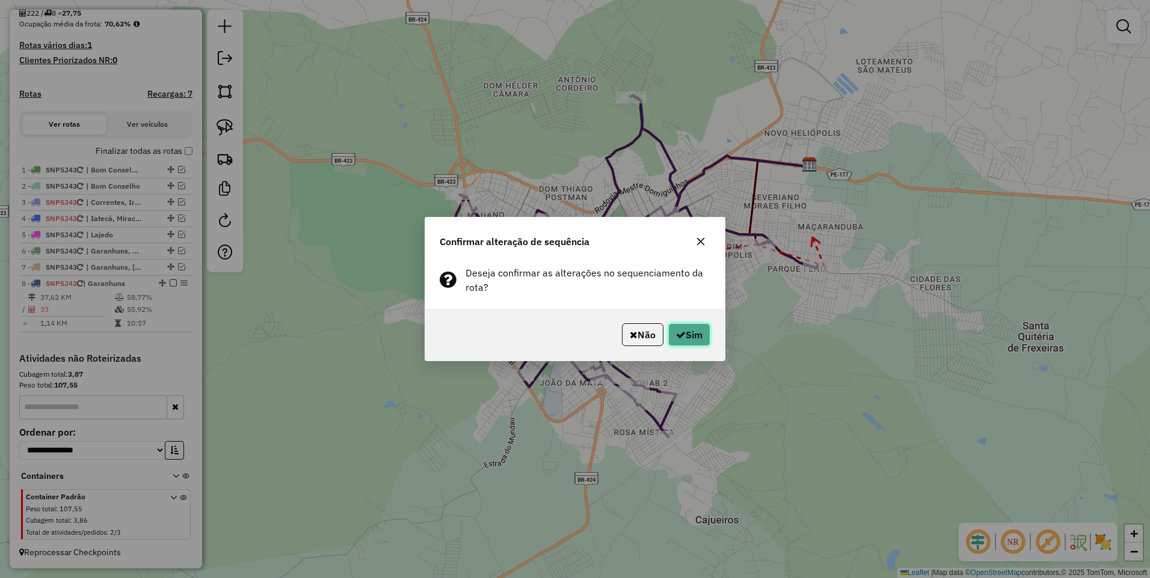
click at [691, 337] on button "Sim" at bounding box center [689, 334] width 42 height 23
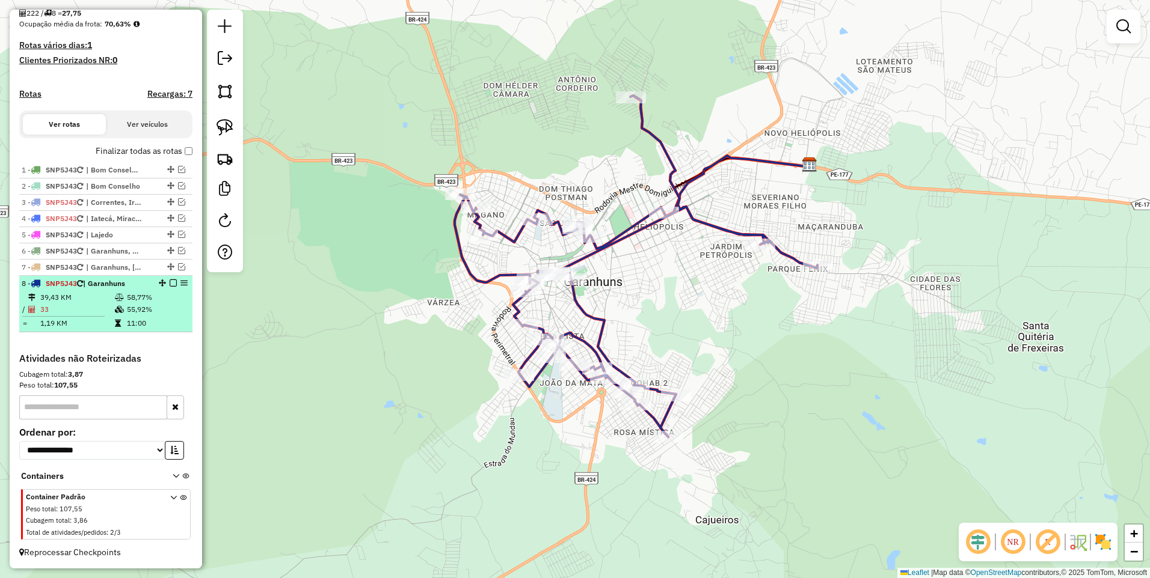
click at [170, 284] on em at bounding box center [173, 283] width 7 height 7
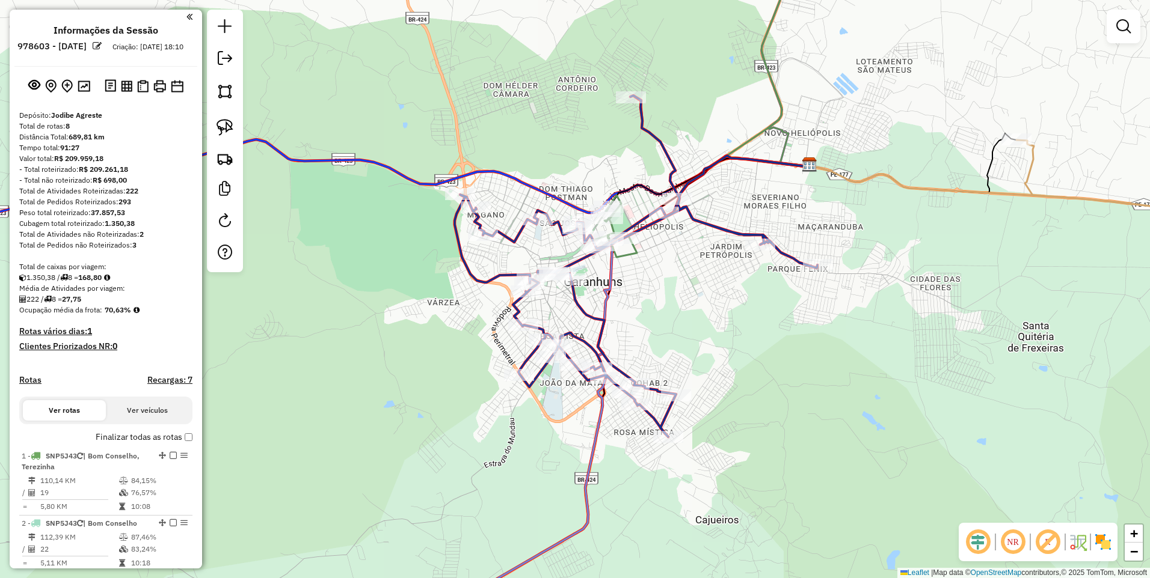
scroll to position [0, 0]
click at [126, 93] on img at bounding box center [126, 87] width 11 height 11
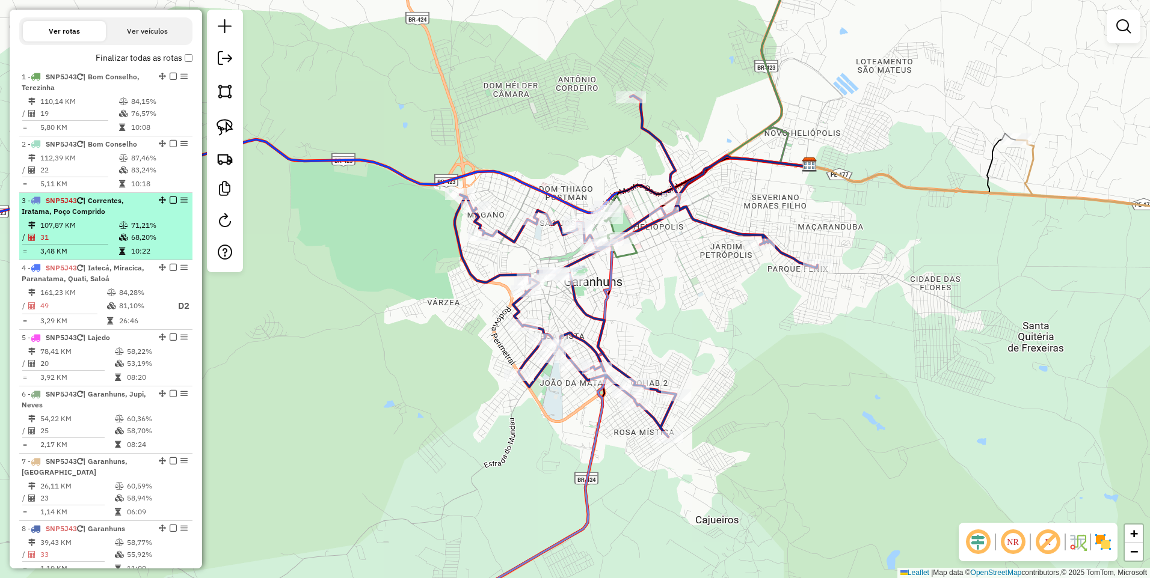
scroll to position [317, 0]
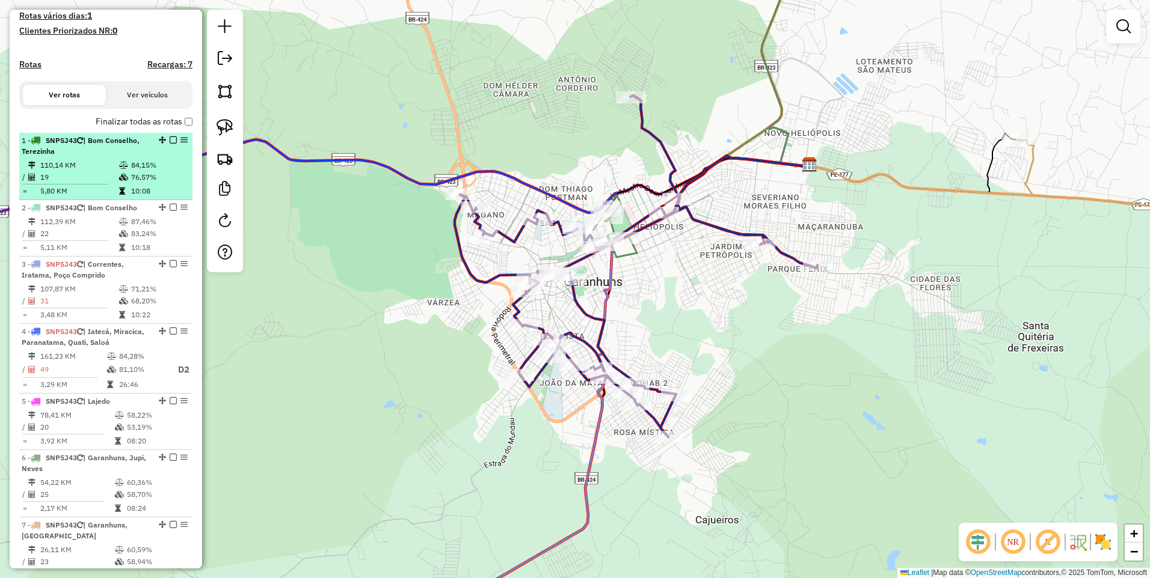
click at [112, 157] on div "1 - SNP5J43 | Bom Conselho, Terezinha" at bounding box center [85, 146] width 127 height 22
select select "*********"
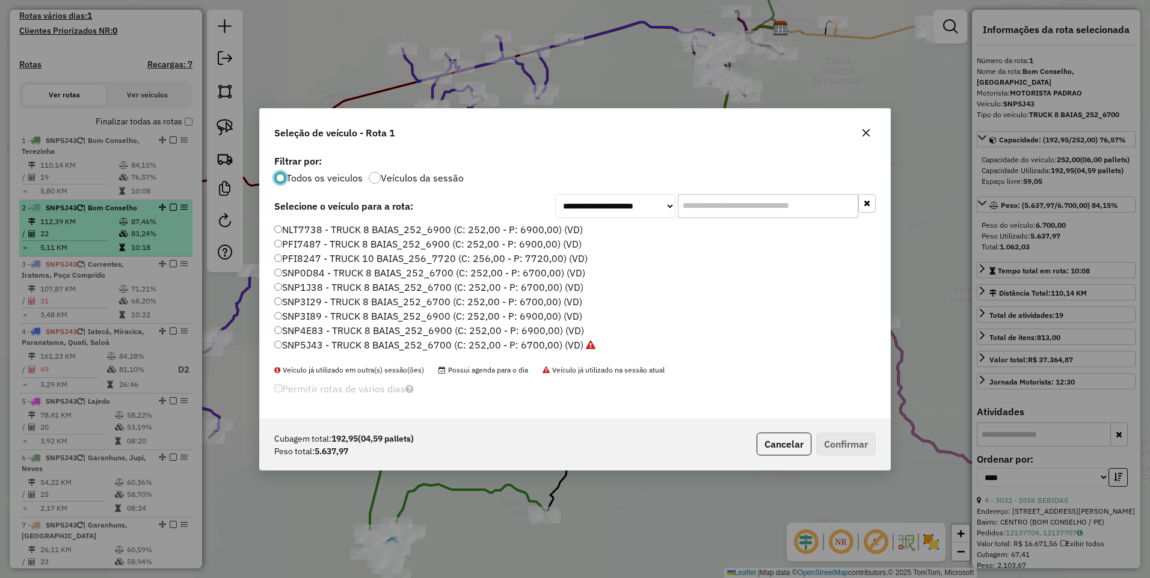
scroll to position [7, 4]
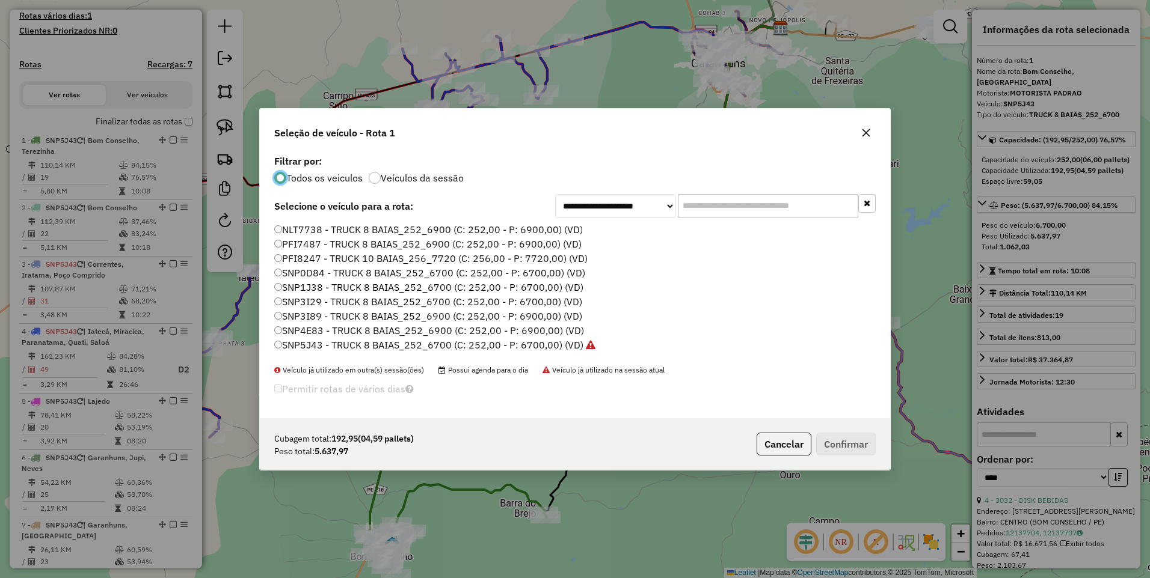
click at [705, 209] on input "text" at bounding box center [768, 206] width 180 height 24
paste input "*******"
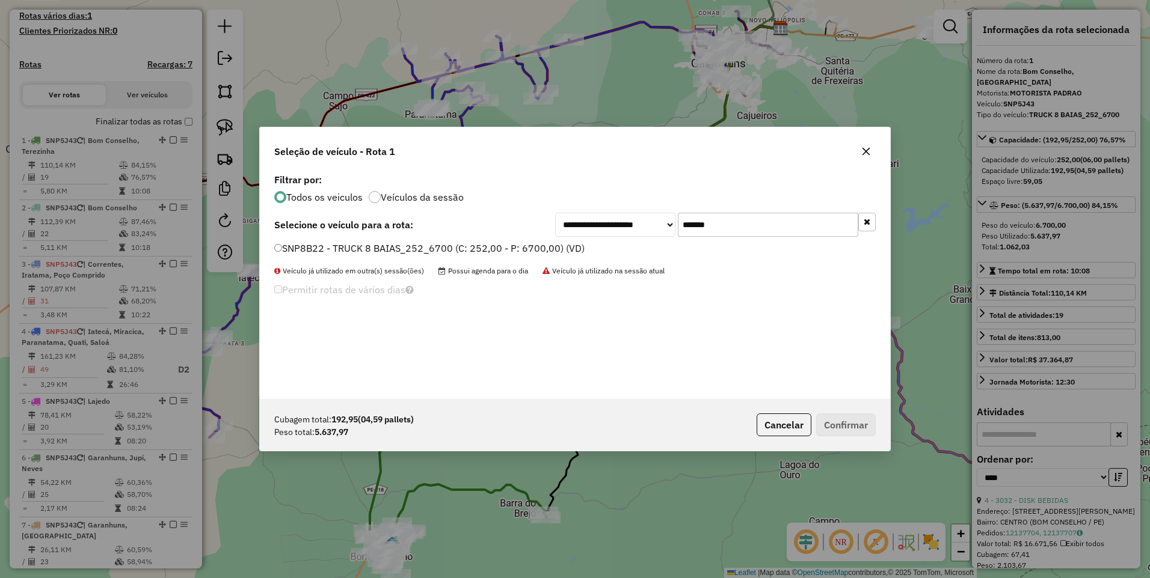
type input "*******"
click at [430, 242] on label "SNP8B22 - TRUCK 8 BAIAS_252_6700 (C: 252,00 - P: 6700,00) (VD)" at bounding box center [429, 248] width 310 height 14
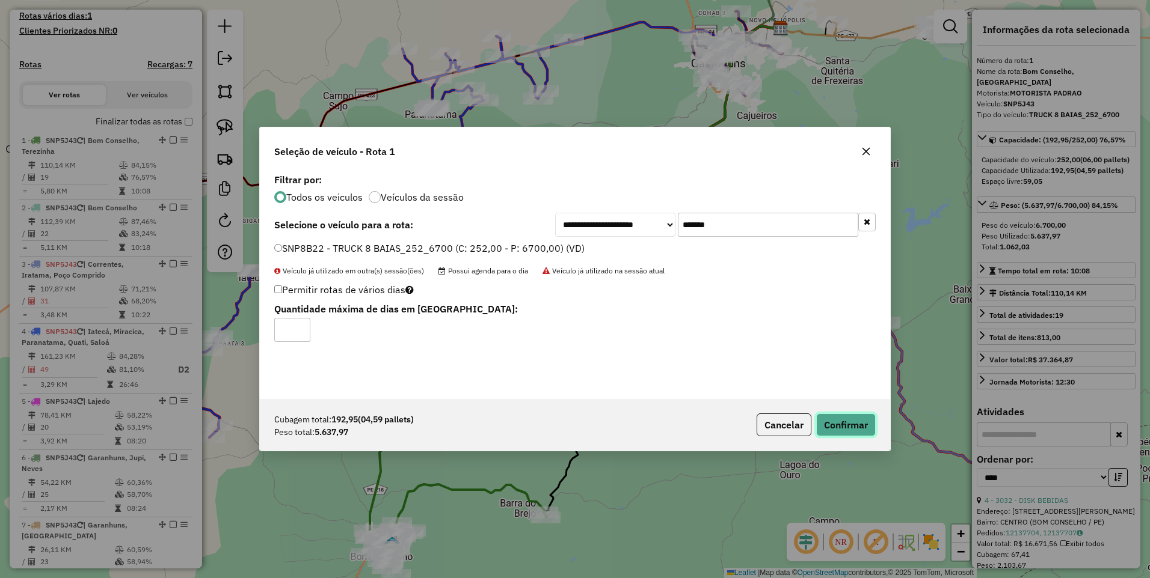
click at [852, 423] on button "Confirmar" at bounding box center [846, 425] width 60 height 23
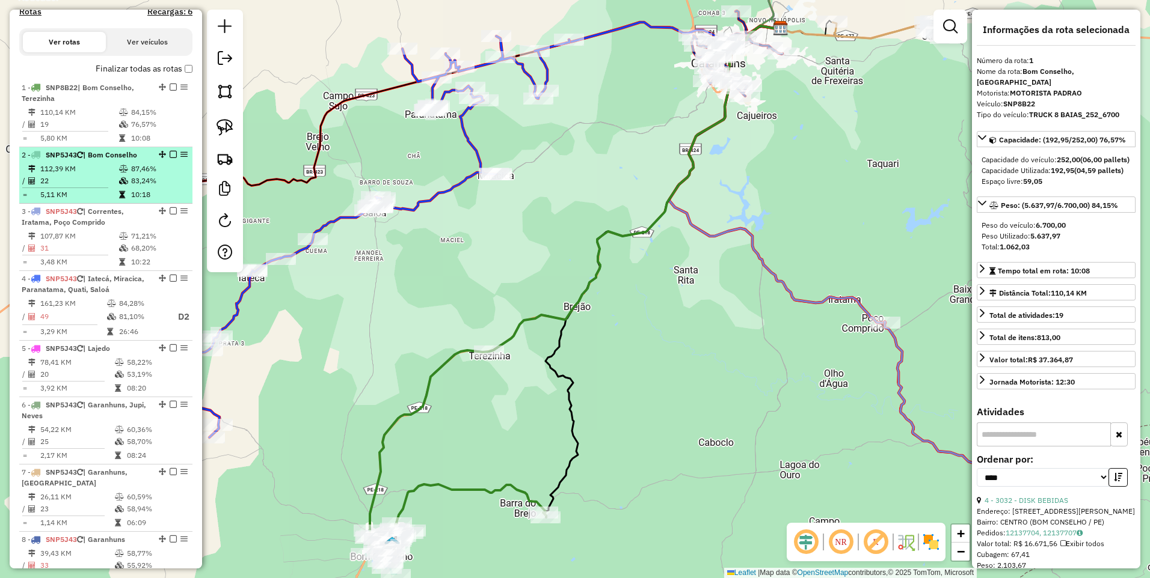
scroll to position [451, 0]
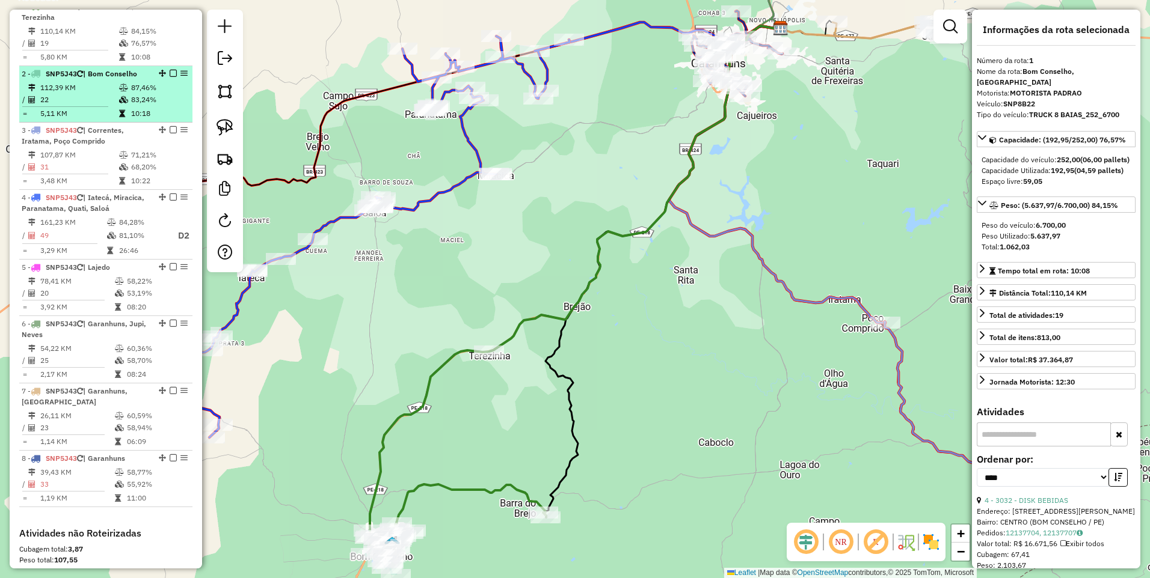
click at [100, 93] on td "112,39 KM" at bounding box center [79, 88] width 79 height 12
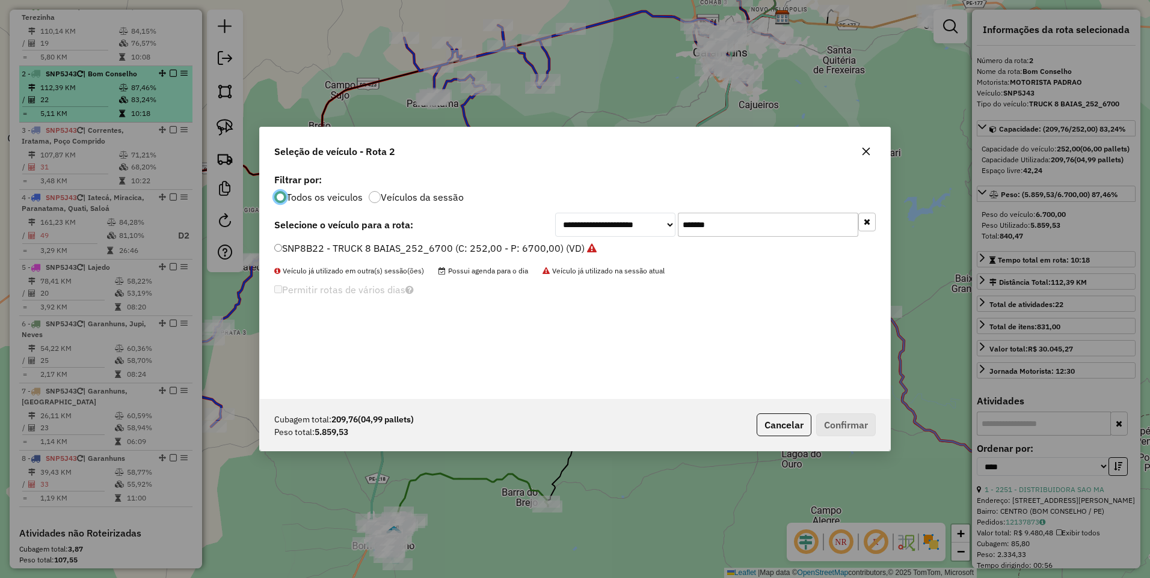
scroll to position [7, 4]
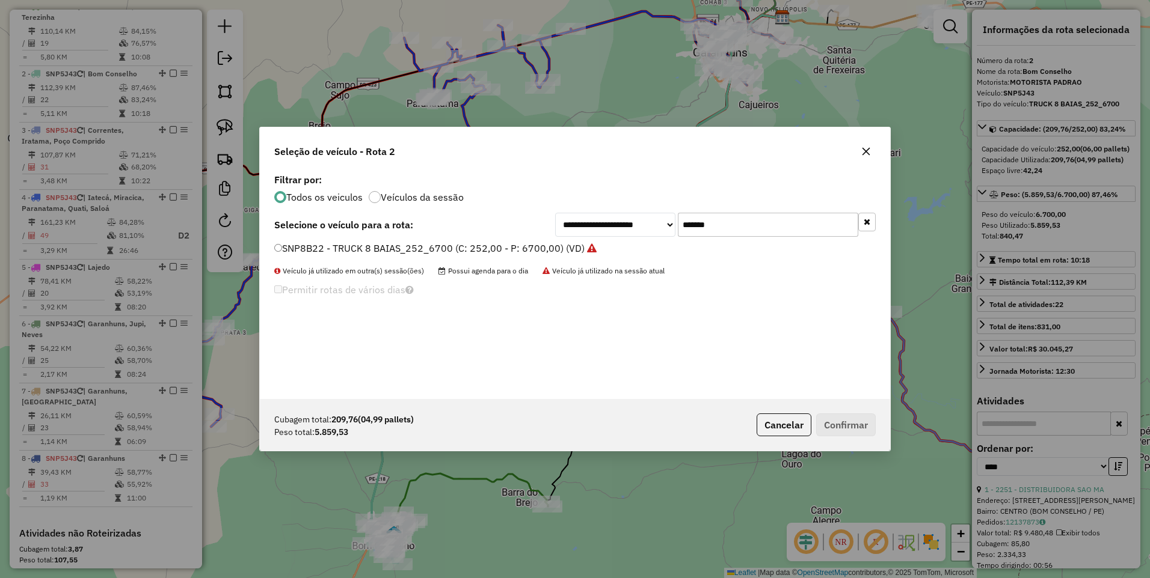
drag, startPoint x: 731, startPoint y: 221, endPoint x: 587, endPoint y: 244, distance: 145.0
click at [587, 244] on div "**********" at bounding box center [575, 285] width 630 height 228
paste input "text"
type input "*******"
click at [527, 247] on label "SNP3I29 - TRUCK 8 BAIAS_252_6700 (C: 252,00 - P: 6700,00) (VD)" at bounding box center [428, 248] width 308 height 14
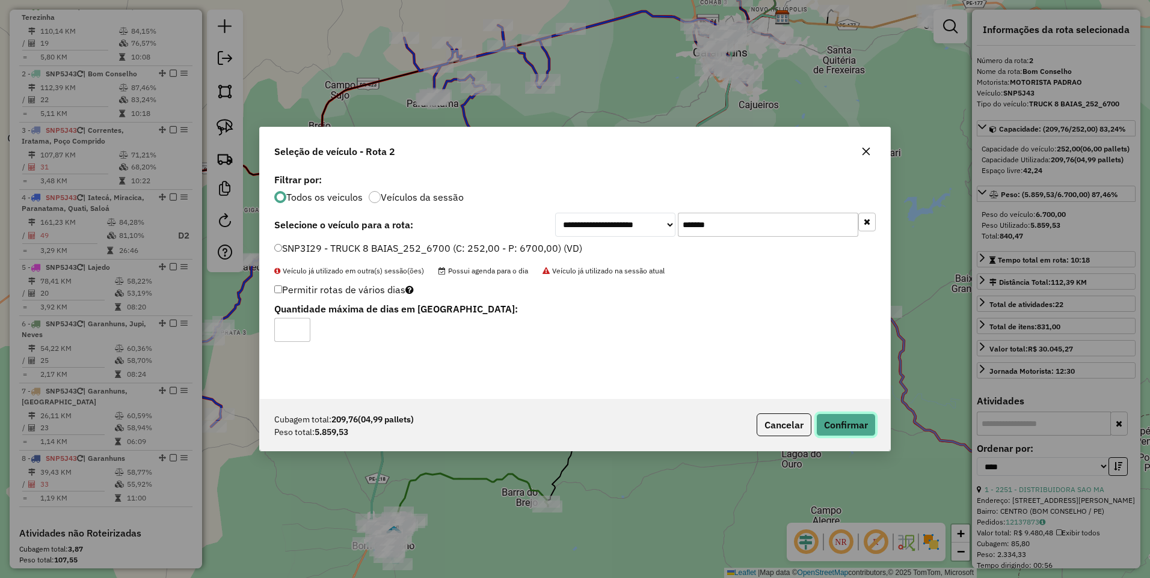
click at [838, 432] on button "Confirmar" at bounding box center [846, 425] width 60 height 23
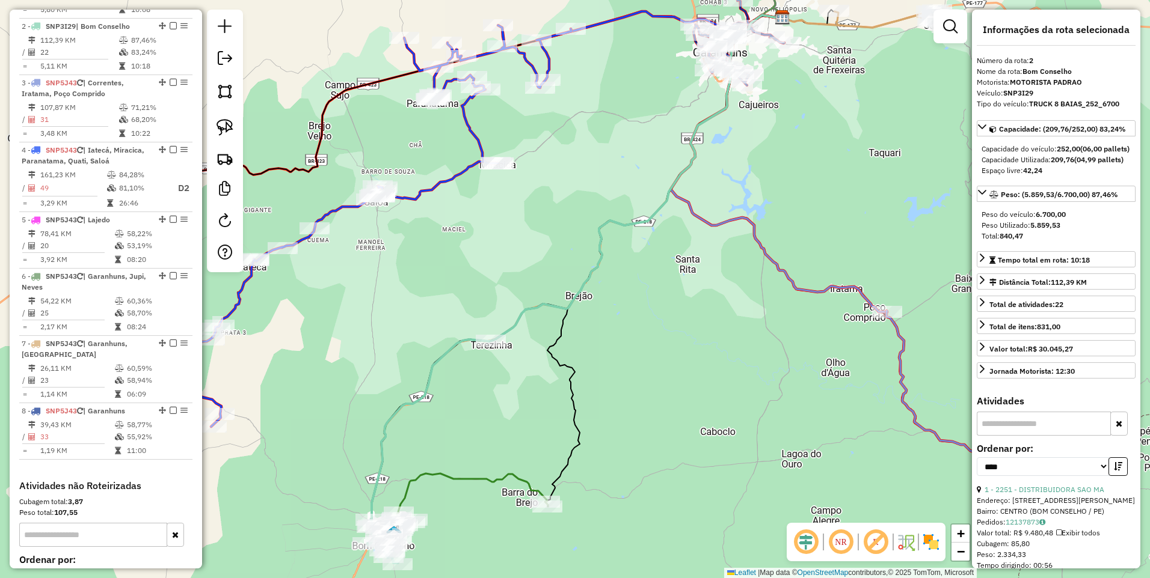
scroll to position [518, 0]
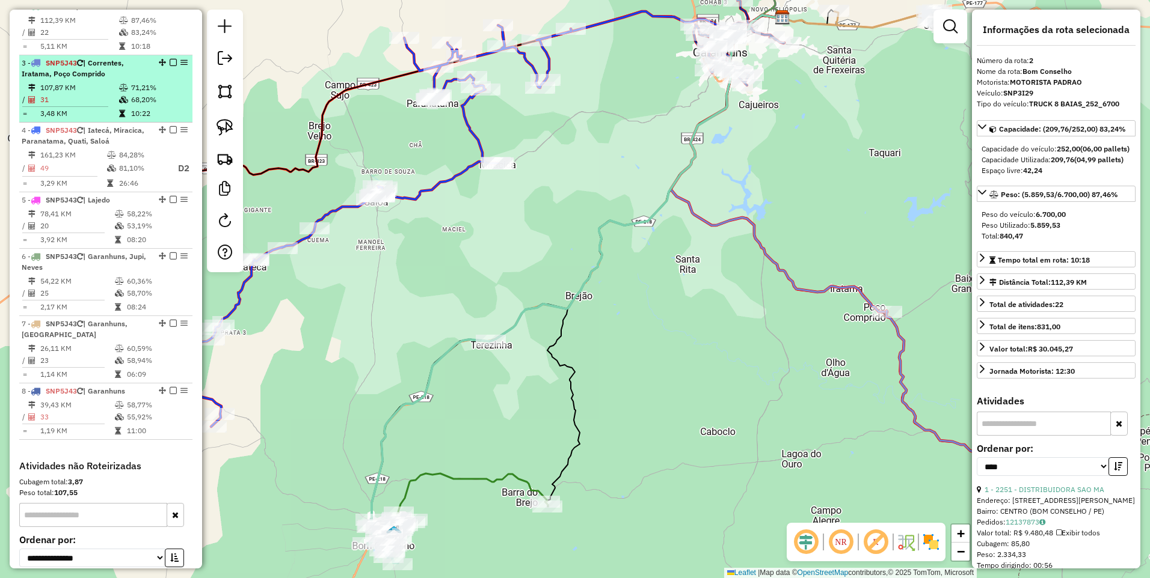
click at [119, 103] on icon at bounding box center [123, 99] width 9 height 7
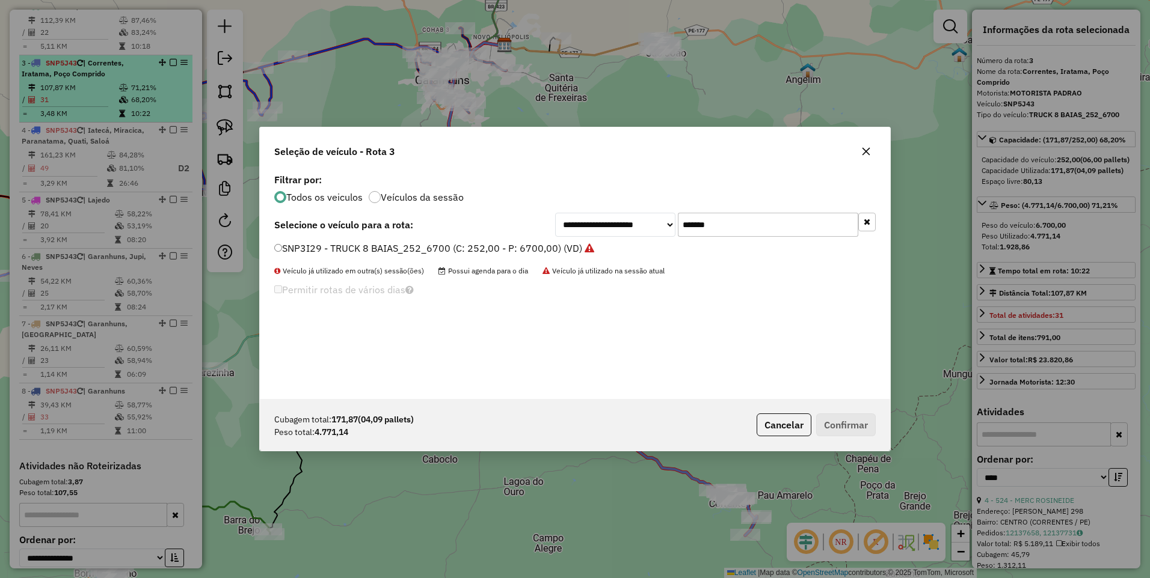
scroll to position [7, 4]
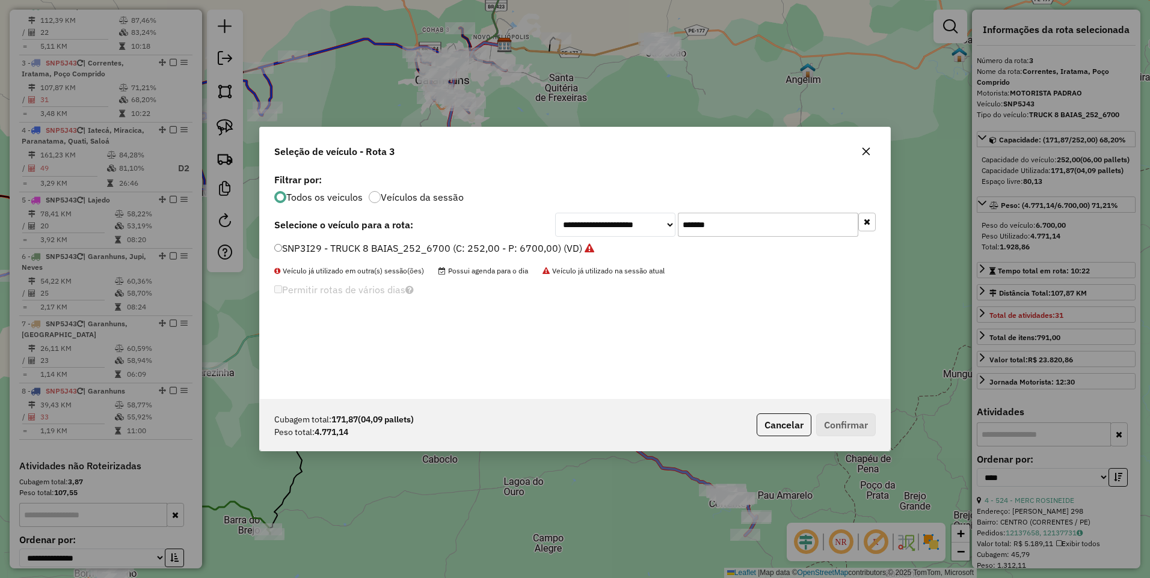
drag, startPoint x: 727, startPoint y: 225, endPoint x: 556, endPoint y: 245, distance: 172.0
click at [556, 245] on div "**********" at bounding box center [575, 285] width 630 height 228
paste input "text"
type input "*******"
click at [515, 248] on label "SNP8F62 - TRUCK 8 BAIAS_252_6700 (C: 252,00 - P: 6700,00) (VD)" at bounding box center [429, 248] width 310 height 14
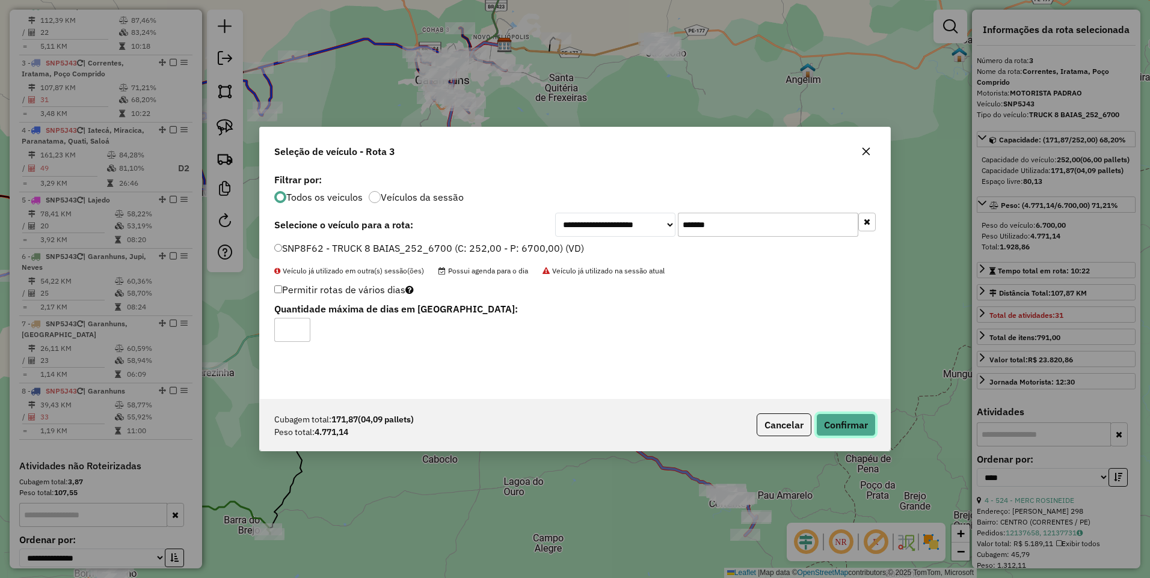
click at [835, 435] on button "Confirmar" at bounding box center [846, 425] width 60 height 23
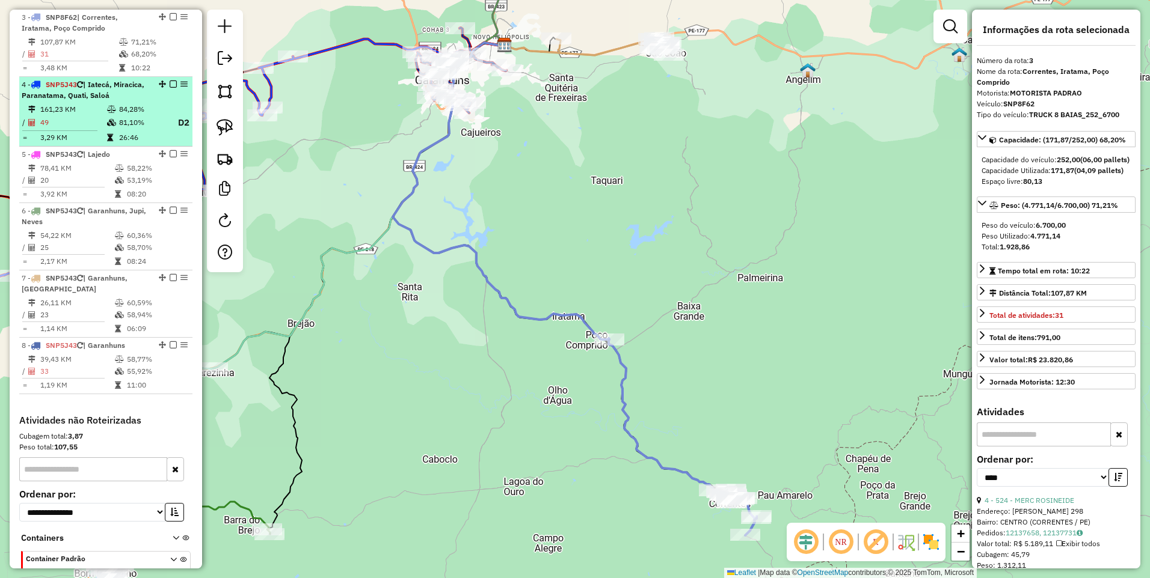
scroll to position [575, 0]
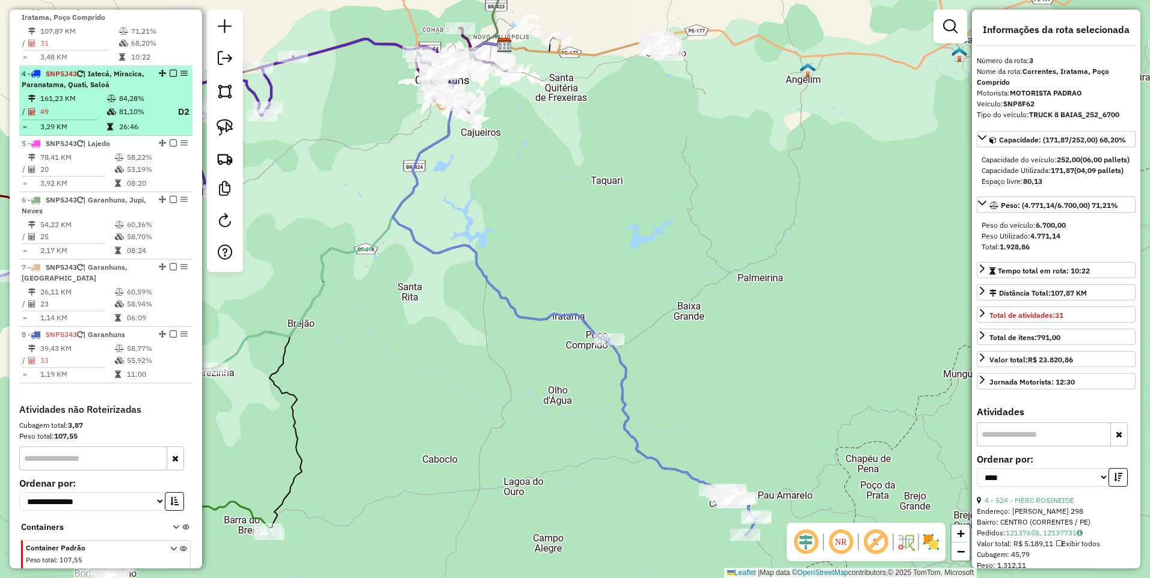
click at [124, 120] on td "81,10%" at bounding box center [142, 112] width 48 height 15
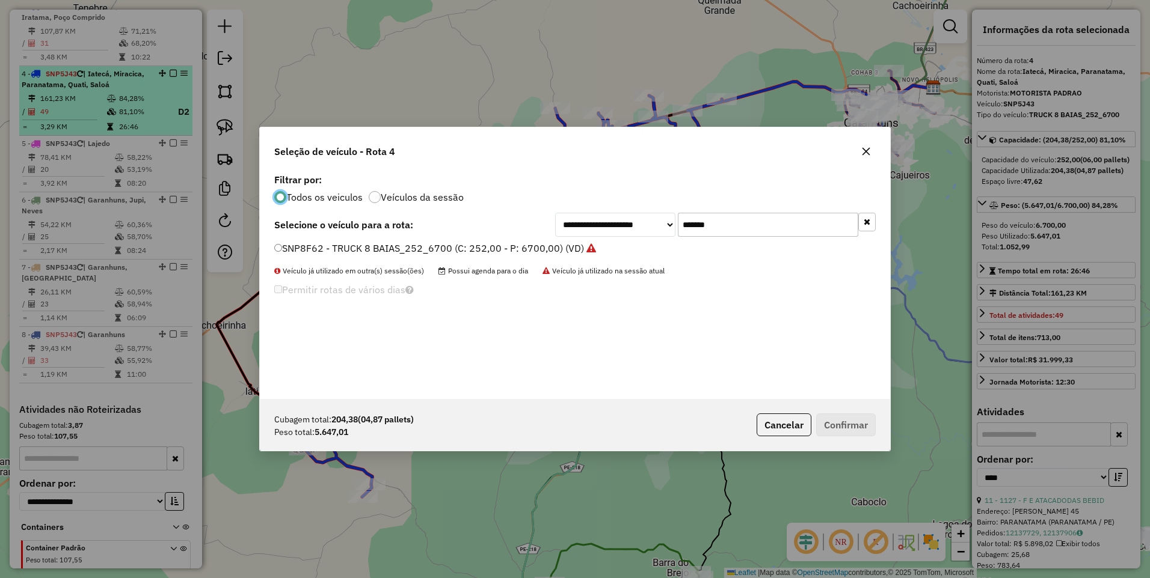
scroll to position [7, 4]
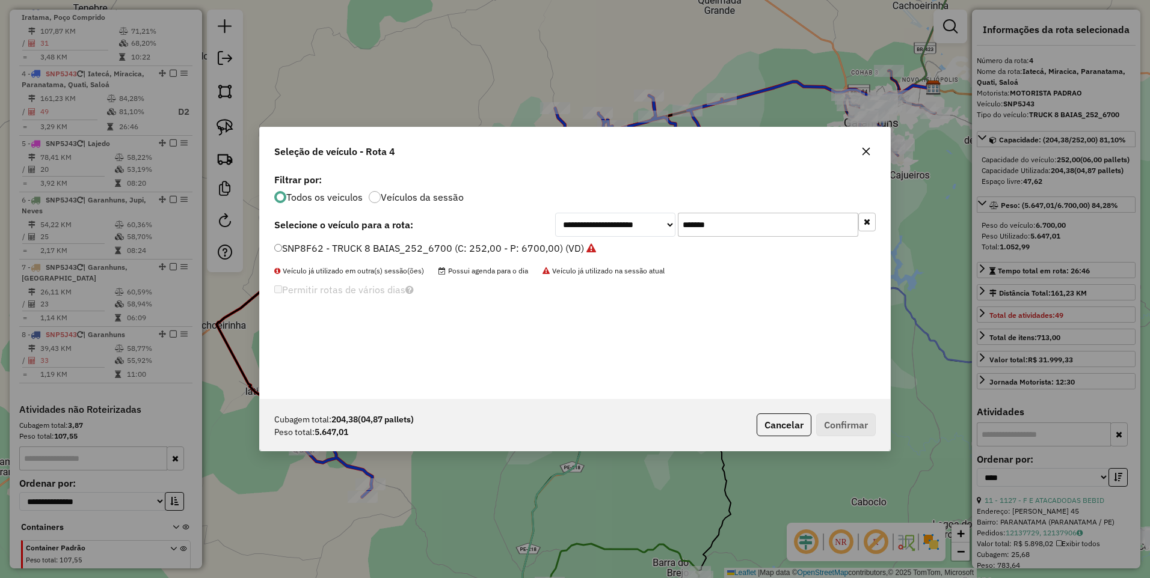
drag, startPoint x: 741, startPoint y: 228, endPoint x: 539, endPoint y: 245, distance: 202.7
click at [539, 245] on div "**********" at bounding box center [575, 285] width 630 height 228
paste input "text"
type input "*******"
click at [521, 248] on label "SNP4E83 - TRUCK 8 BAIAS_252_6900 (C: 252,00 - P: 6900,00) (VD)" at bounding box center [429, 248] width 310 height 14
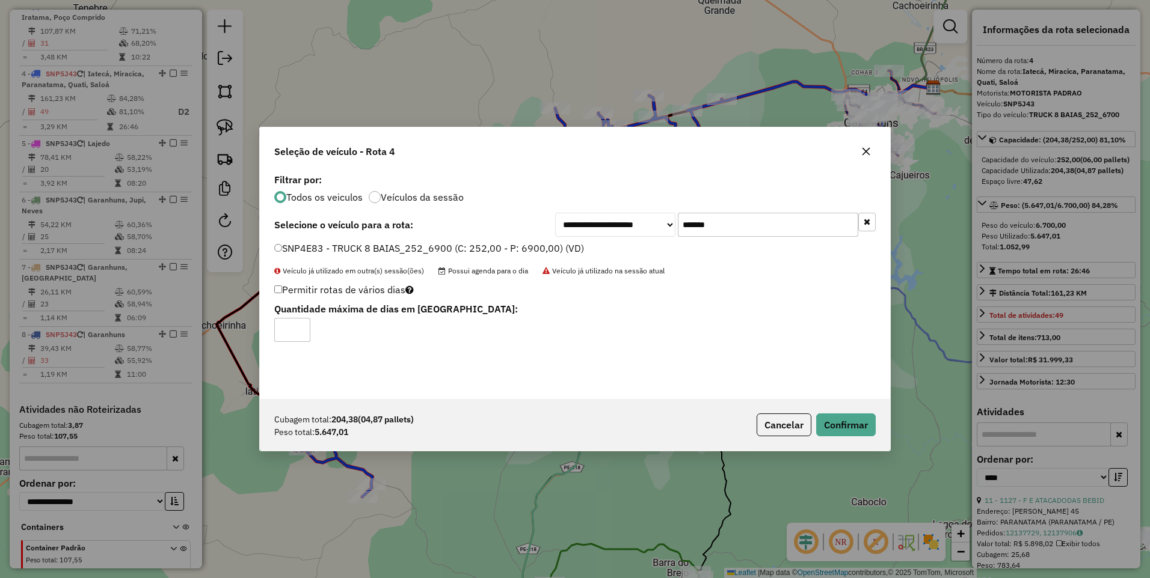
type input "*"
click at [301, 324] on input "*" at bounding box center [292, 330] width 36 height 24
click at [843, 428] on button "Confirmar" at bounding box center [846, 425] width 60 height 23
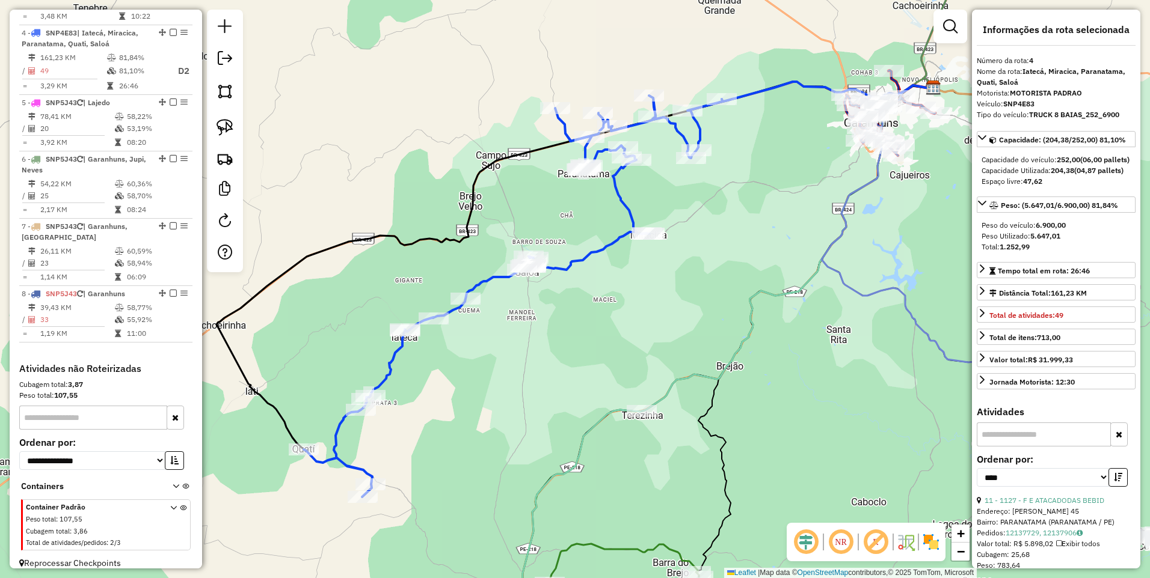
scroll to position [637, 0]
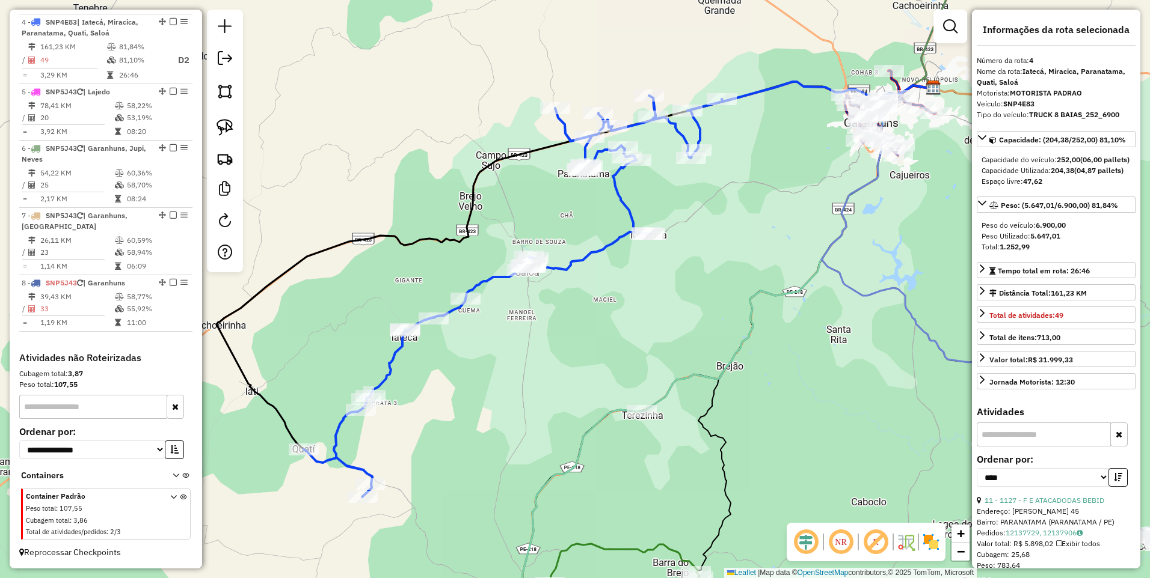
click at [94, 117] on td "20" at bounding box center [77, 118] width 75 height 12
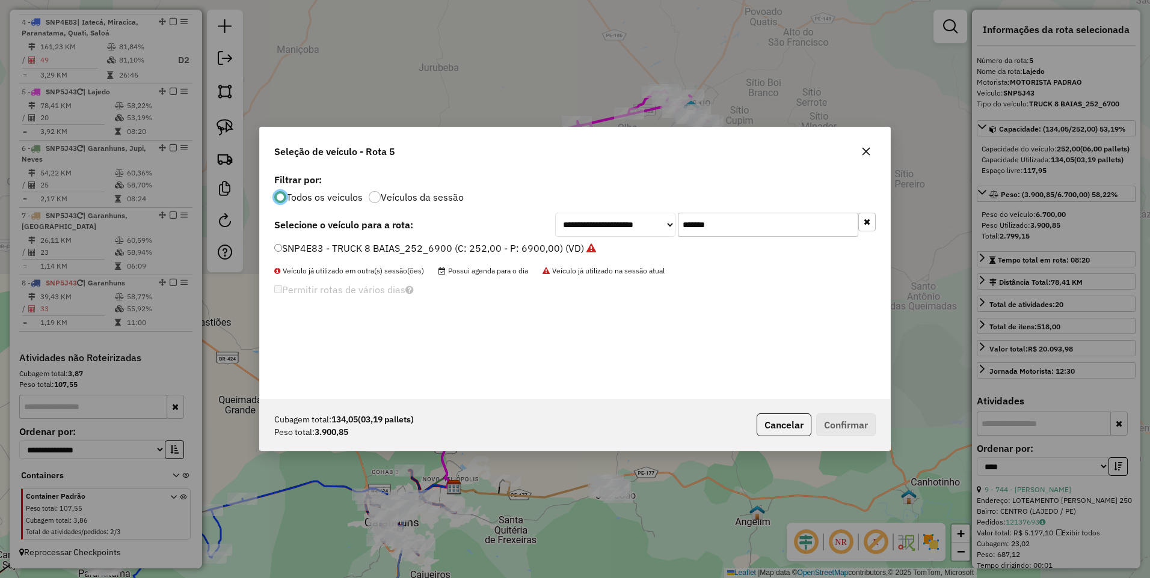
scroll to position [7, 4]
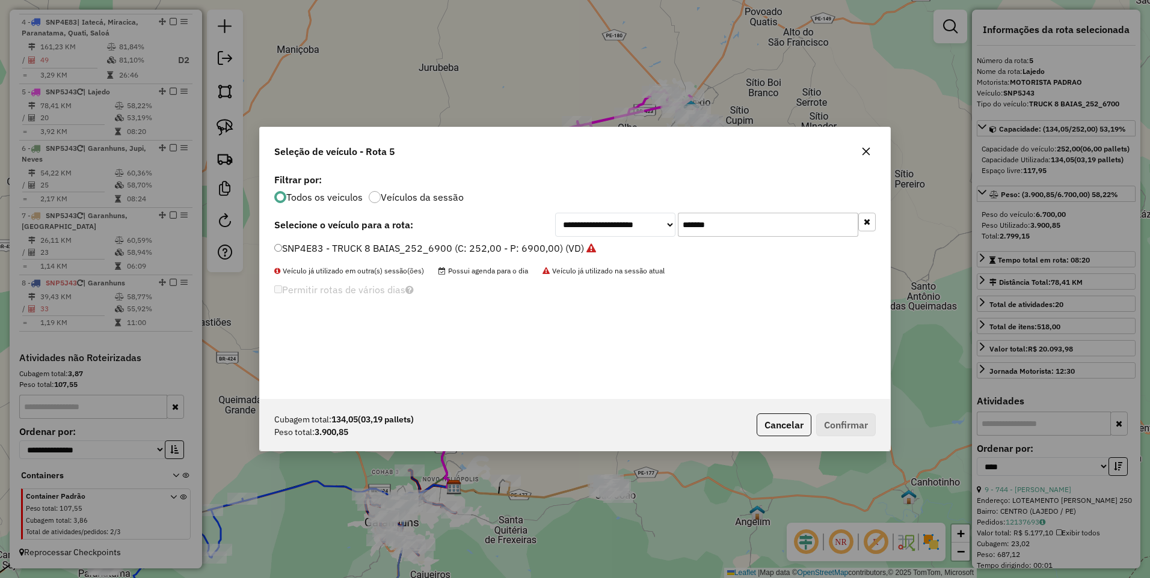
drag, startPoint x: 711, startPoint y: 225, endPoint x: 658, endPoint y: 230, distance: 53.2
click at [658, 230] on div "**********" at bounding box center [715, 225] width 320 height 24
drag, startPoint x: 725, startPoint y: 221, endPoint x: 602, endPoint y: 240, distance: 124.2
click at [603, 240] on div "**********" at bounding box center [575, 285] width 630 height 228
paste input "text"
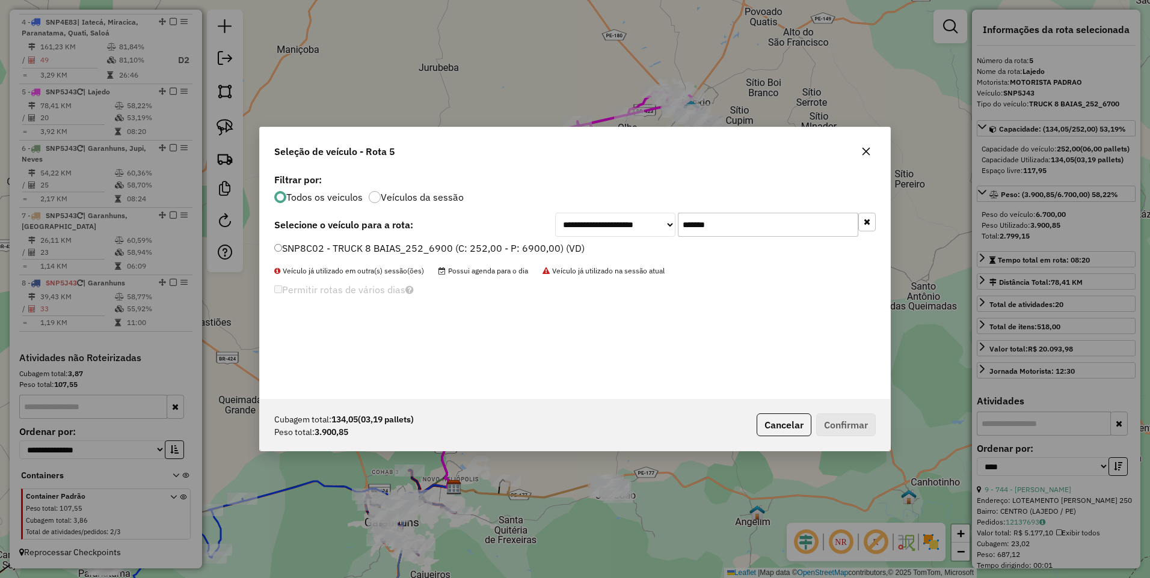
type input "*******"
click at [526, 250] on label "SNP8C02 - TRUCK 8 BAIAS_252_6900 (C: 252,00 - P: 6900,00) (VD)" at bounding box center [429, 248] width 310 height 14
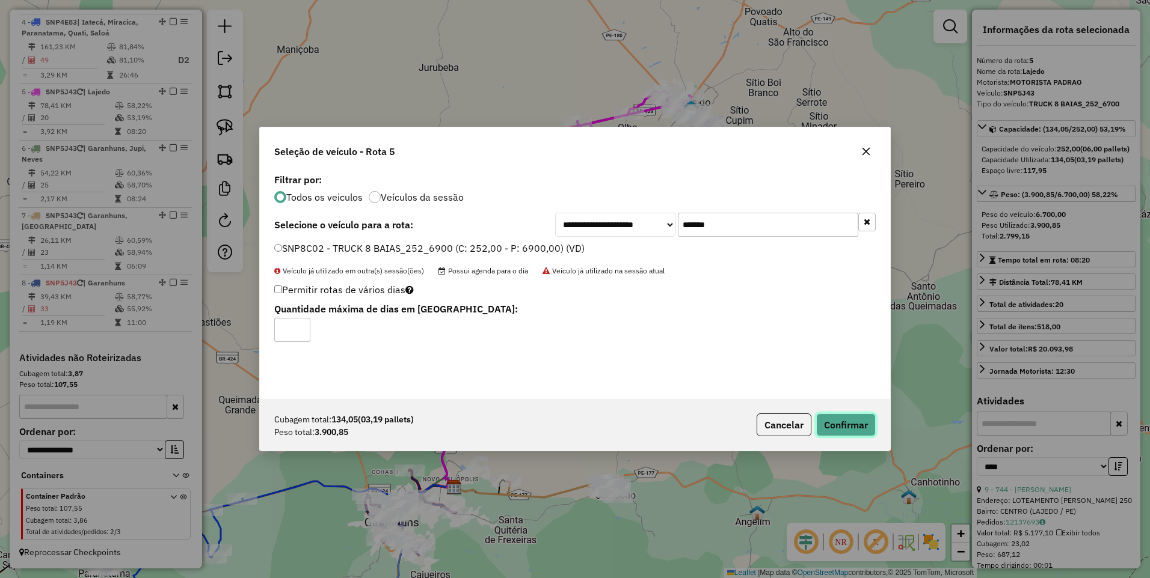
click at [845, 426] on button "Confirmar" at bounding box center [846, 425] width 60 height 23
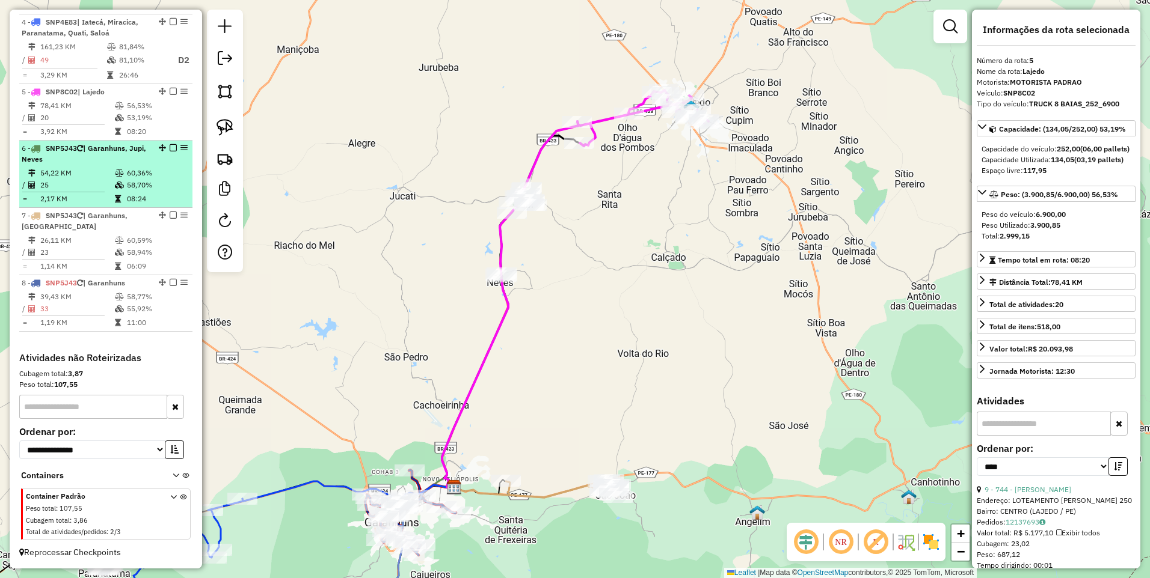
click at [90, 156] on div "6 - SNP5J43 | Garanhuns, Jupi, Neves" at bounding box center [85, 154] width 127 height 22
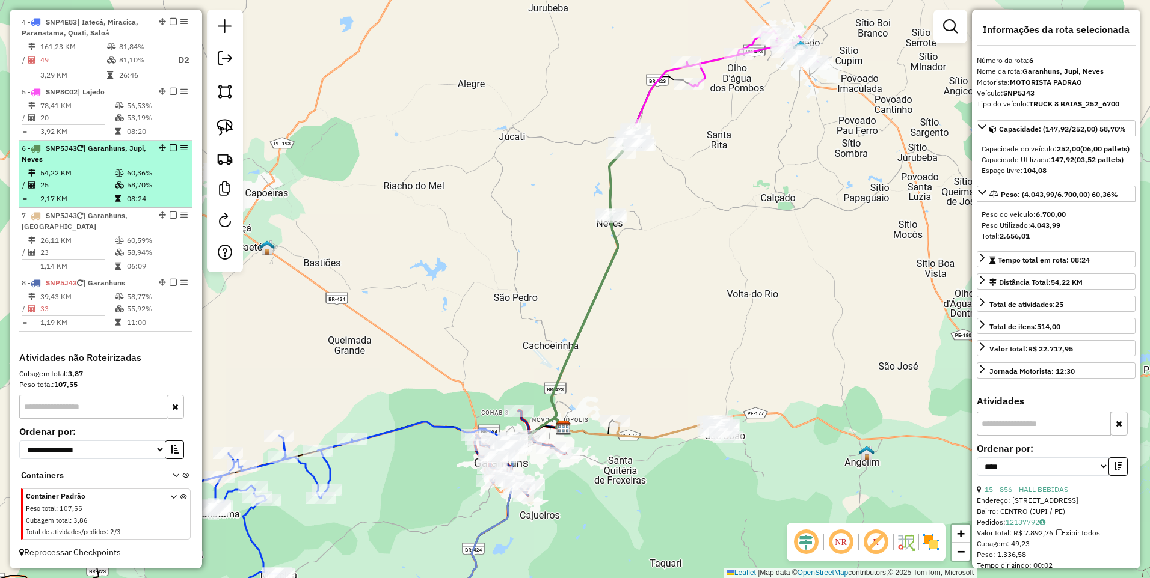
click at [90, 156] on div "6 - SNP5J43 | Garanhuns, Jupi, Neves" at bounding box center [85, 154] width 127 height 22
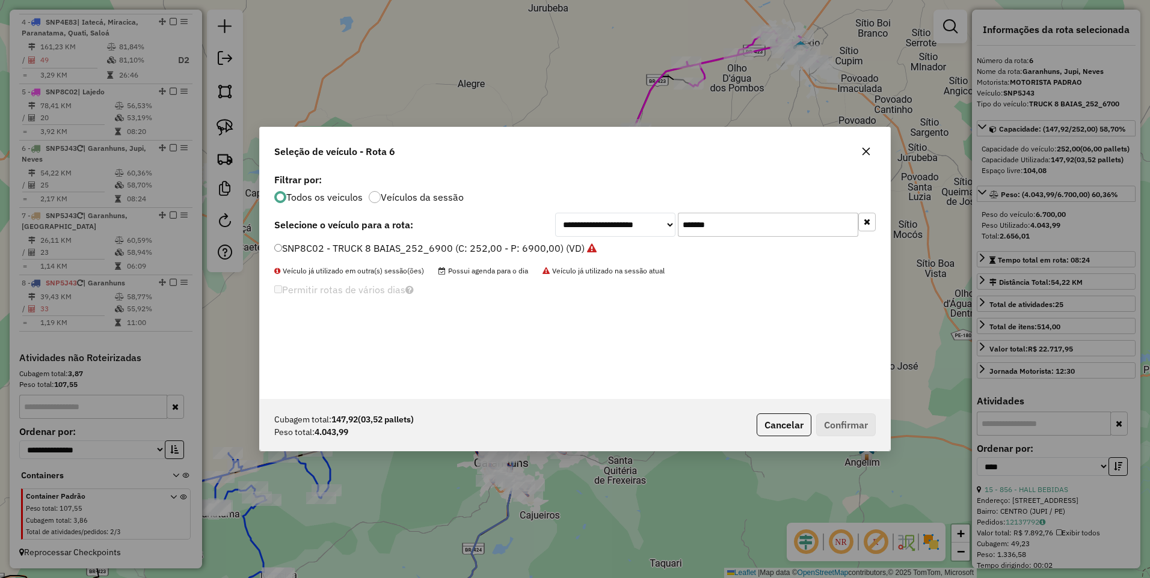
drag, startPoint x: 730, startPoint y: 227, endPoint x: 582, endPoint y: 235, distance: 148.1
click at [582, 235] on div "**********" at bounding box center [715, 225] width 320 height 24
paste input "text"
type input "*******"
click at [482, 248] on label "SNP6E43 - TRUCK 8 BAIAS_252_6900 (C: 252,00 - P: 6900,00) (VD)" at bounding box center [429, 248] width 310 height 14
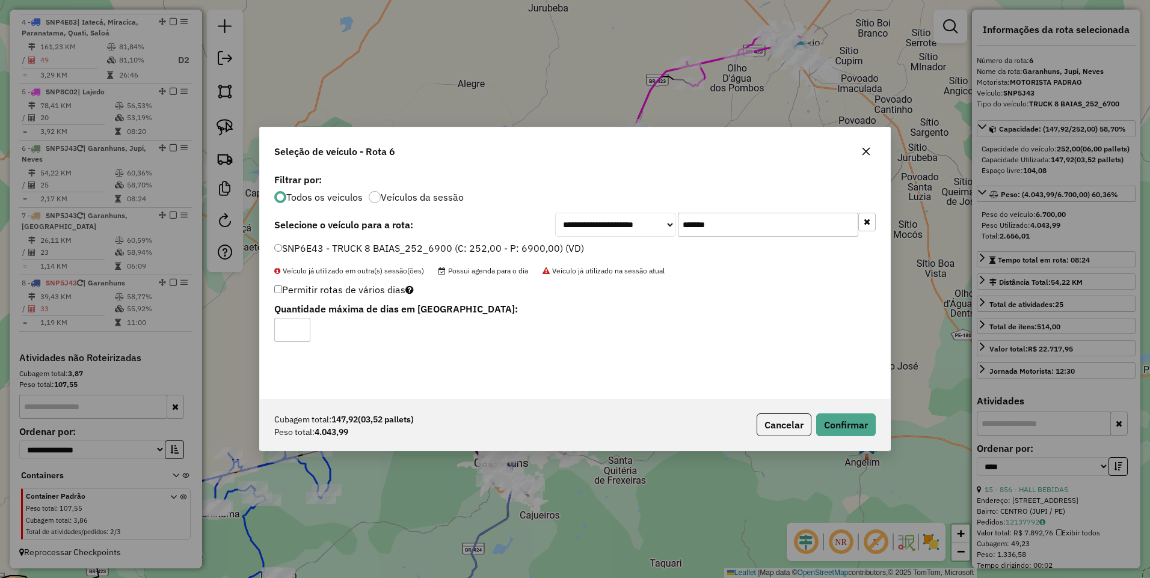
click at [482, 248] on label "SNP6E43 - TRUCK 8 BAIAS_252_6900 (C: 252,00 - P: 6900,00) (VD)" at bounding box center [429, 248] width 310 height 14
click at [841, 432] on button "Confirmar" at bounding box center [846, 425] width 60 height 23
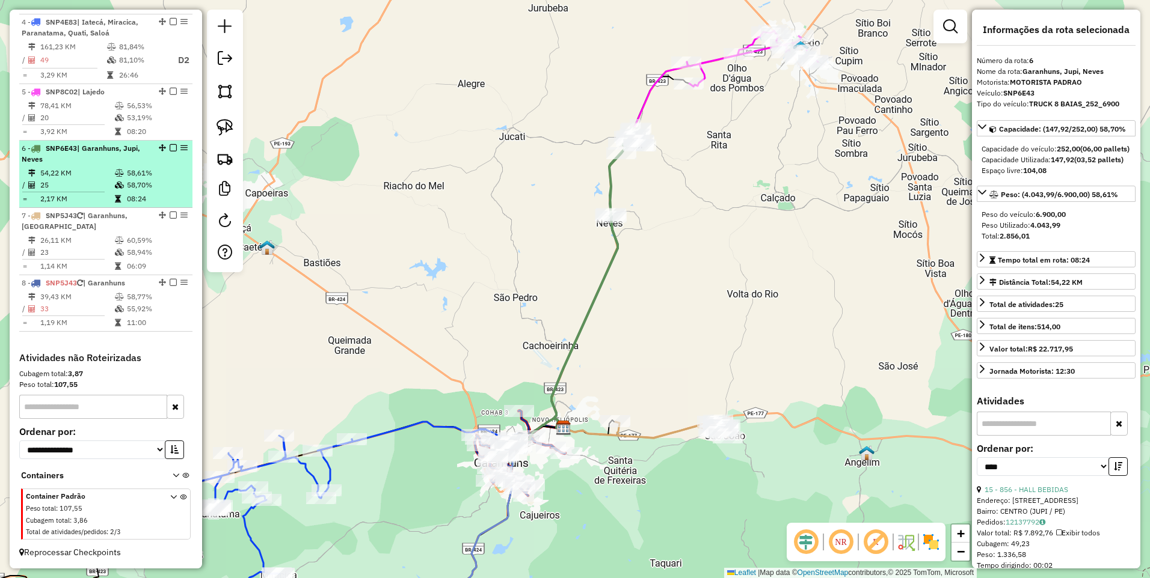
click at [100, 171] on td "54,22 KM" at bounding box center [77, 173] width 75 height 12
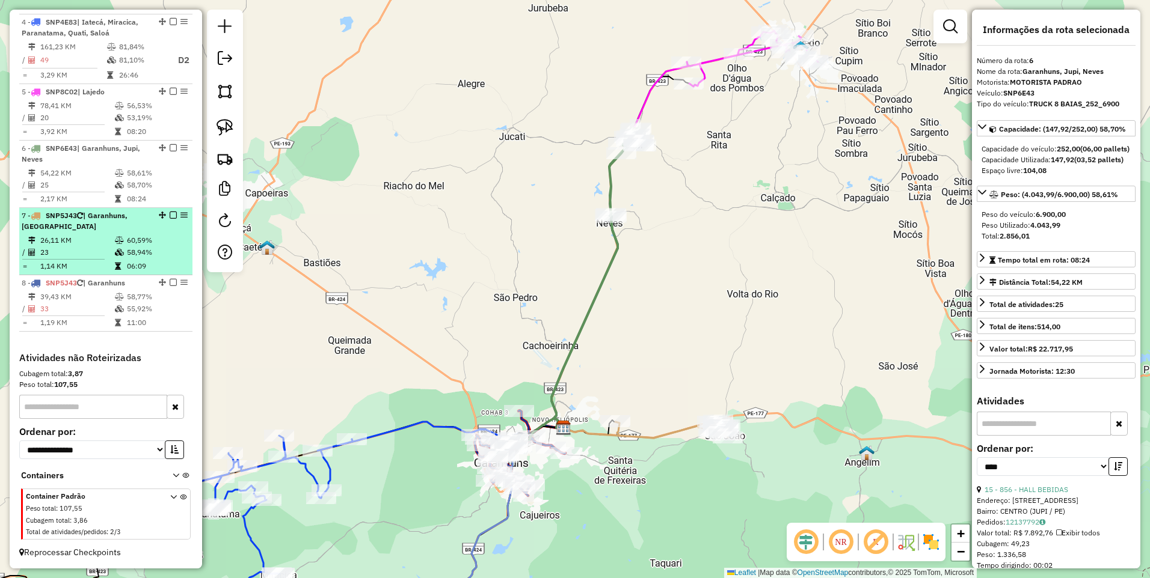
click at [126, 242] on td "60,59%" at bounding box center [156, 240] width 61 height 12
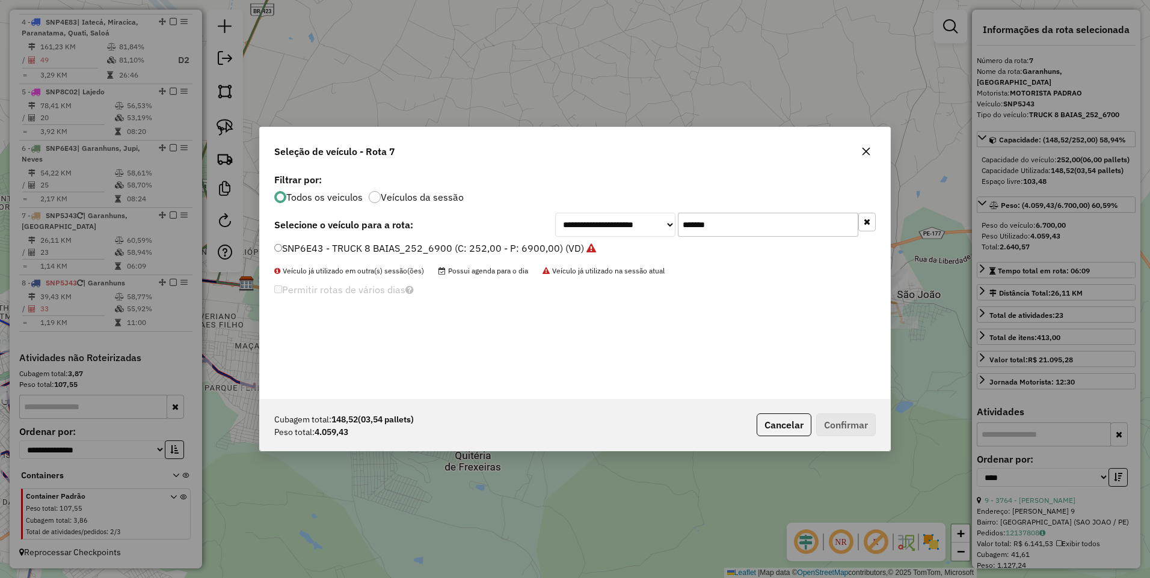
drag, startPoint x: 719, startPoint y: 223, endPoint x: 612, endPoint y: 234, distance: 107.0
click at [612, 234] on div "**********" at bounding box center [715, 225] width 320 height 24
paste input "text"
type input "*******"
click at [528, 239] on div "**********" at bounding box center [575, 285] width 630 height 228
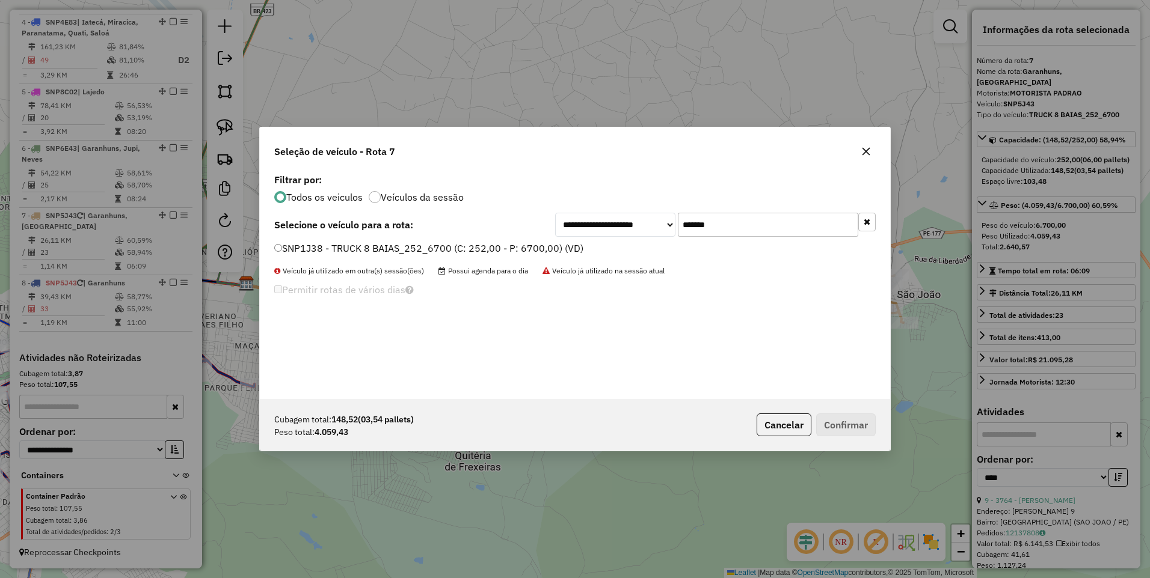
click at [516, 251] on label "SNP1J38 - TRUCK 8 BAIAS_252_6700 (C: 252,00 - P: 6700,00) (VD)" at bounding box center [428, 248] width 309 height 14
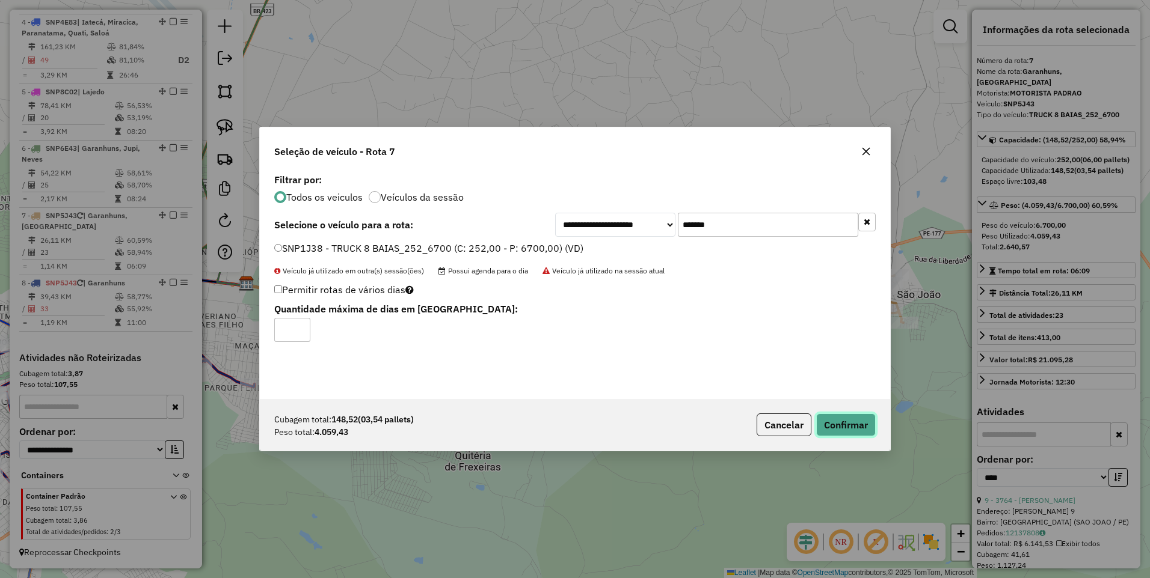
click at [847, 426] on button "Confirmar" at bounding box center [846, 425] width 60 height 23
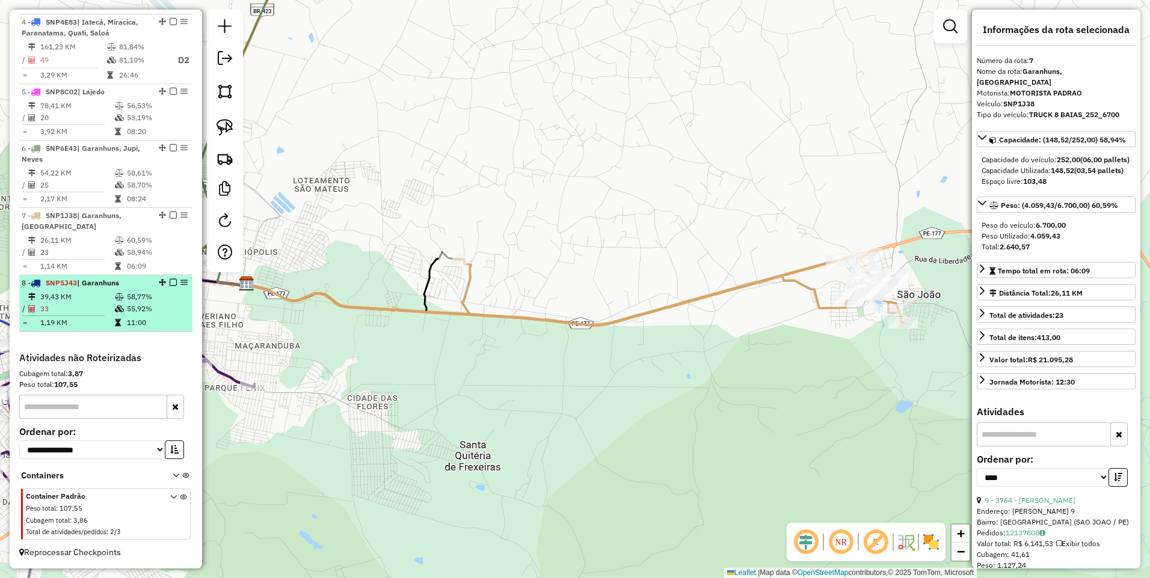
click at [91, 284] on span "| Garanhuns" at bounding box center [98, 282] width 42 height 9
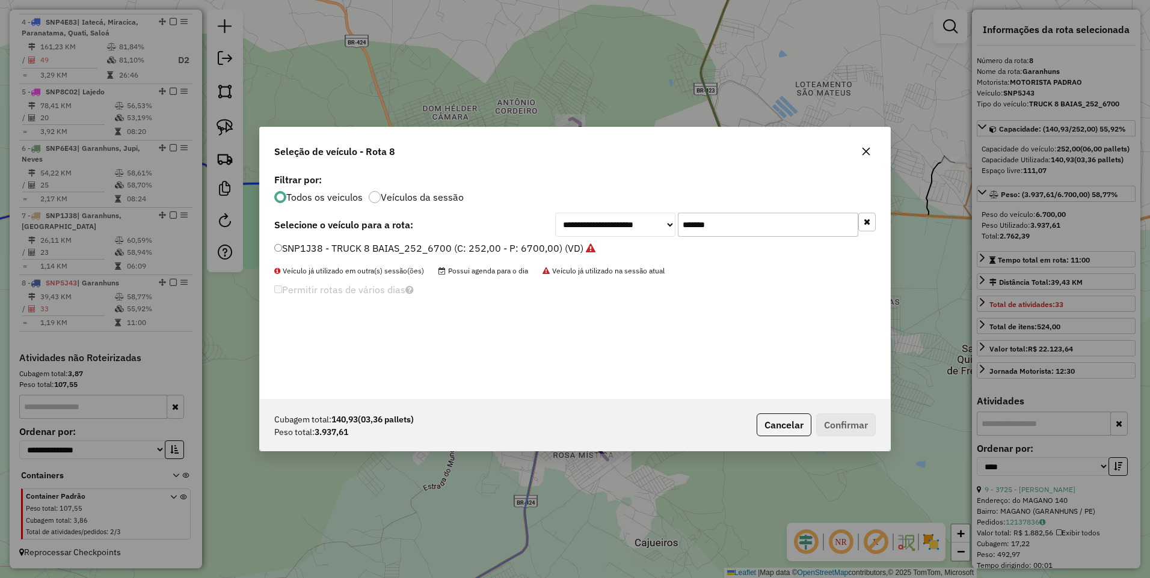
drag, startPoint x: 750, startPoint y: 229, endPoint x: 609, endPoint y: 241, distance: 141.8
click at [610, 240] on div "**********" at bounding box center [575, 285] width 630 height 228
paste input "text"
type input "*******"
click at [514, 245] on label "PFI8247 - TRUCK 10 BAIAS_256_7720 (C: 256,00 - P: 7720,00) (VD)" at bounding box center [430, 248] width 313 height 14
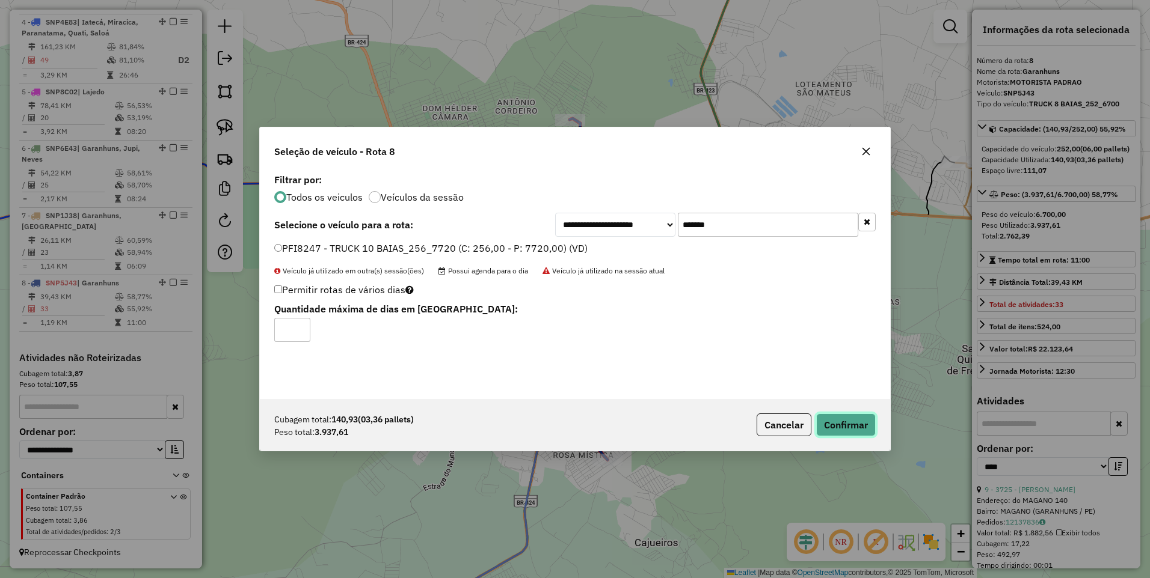
click at [863, 423] on button "Confirmar" at bounding box center [846, 425] width 60 height 23
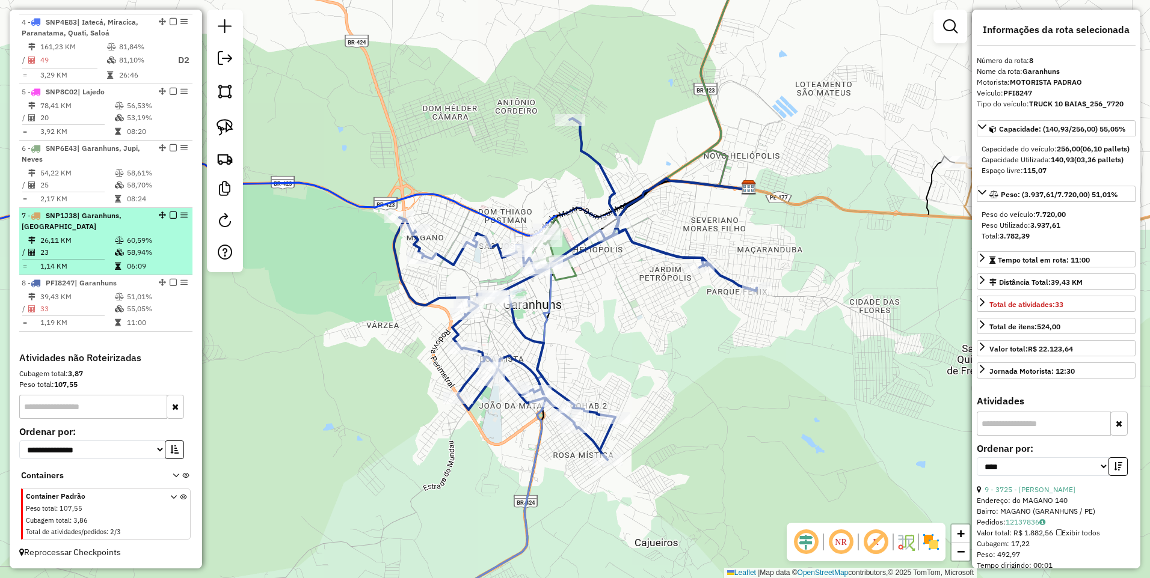
click at [92, 244] on td "26,11 KM" at bounding box center [77, 240] width 75 height 12
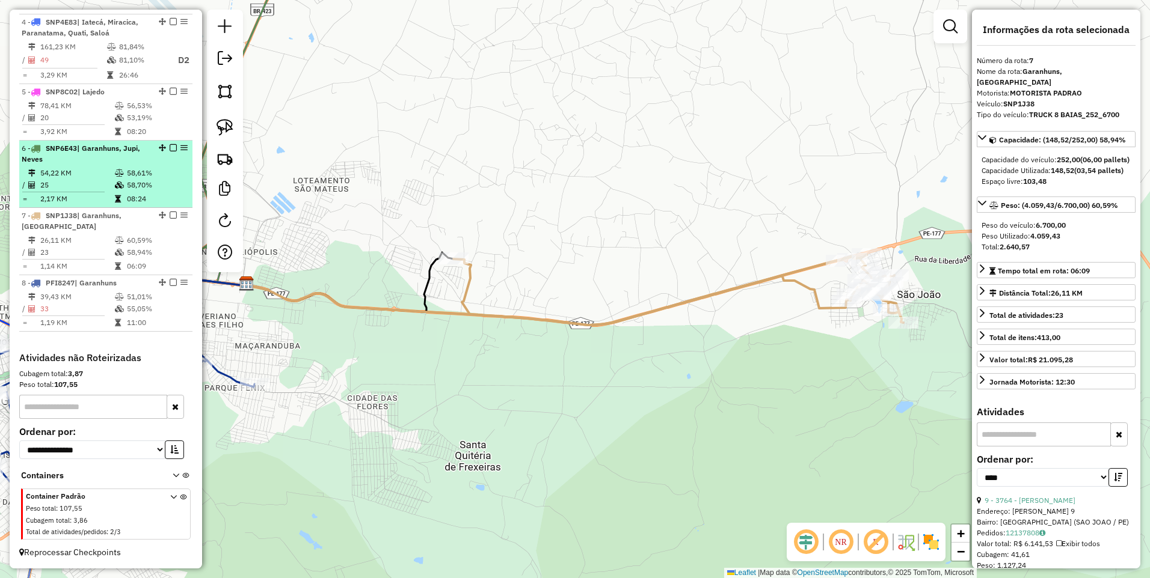
click at [101, 178] on td "54,22 KM" at bounding box center [77, 173] width 75 height 12
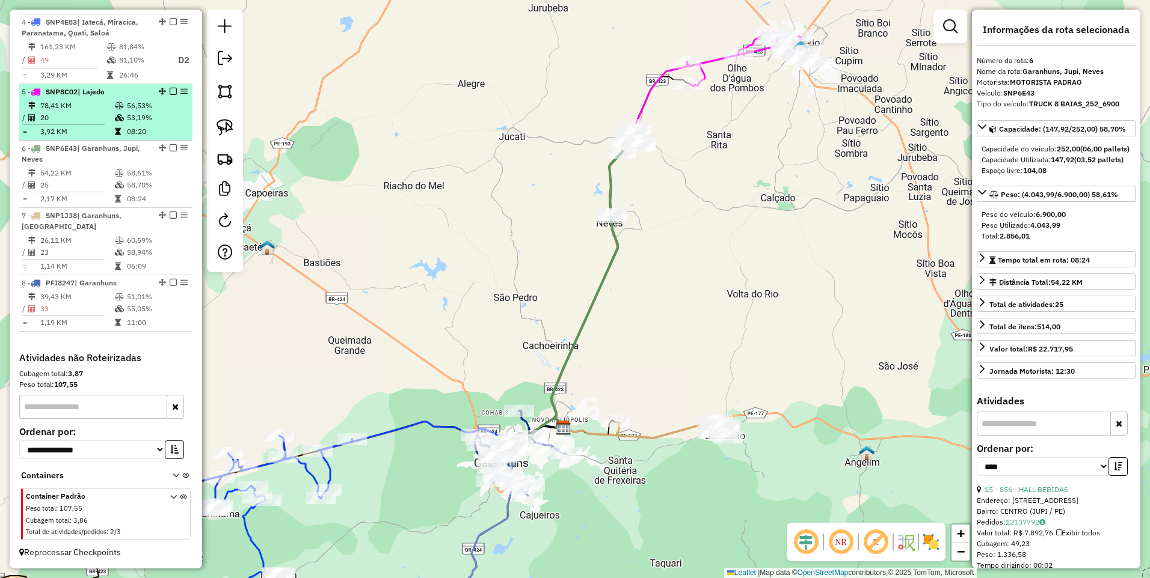
click at [100, 114] on td "20" at bounding box center [77, 118] width 75 height 12
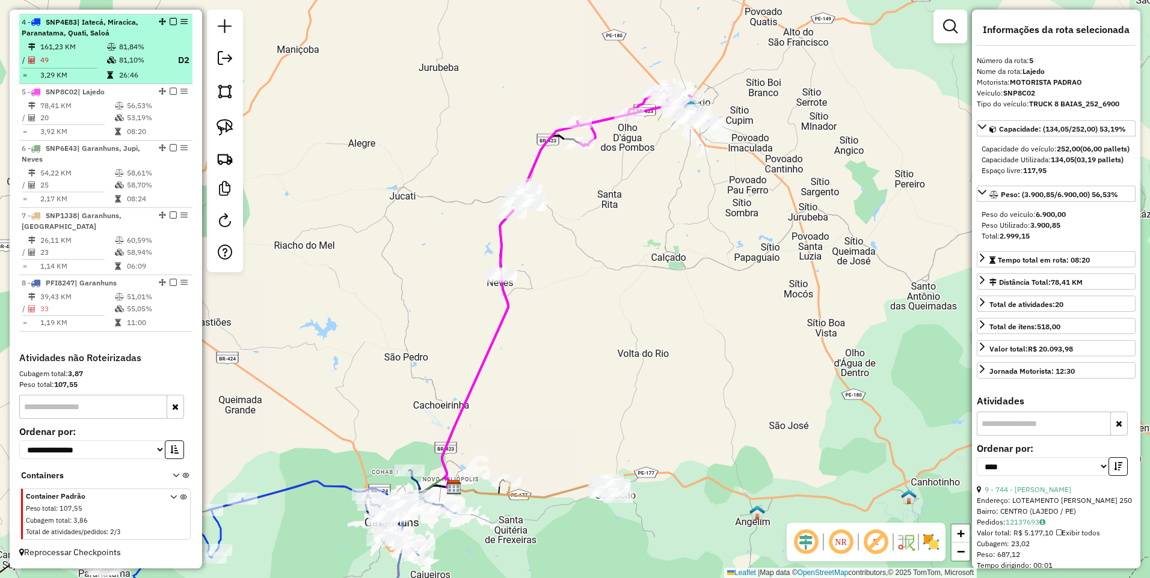
click at [100, 61] on td "49" at bounding box center [73, 60] width 67 height 15
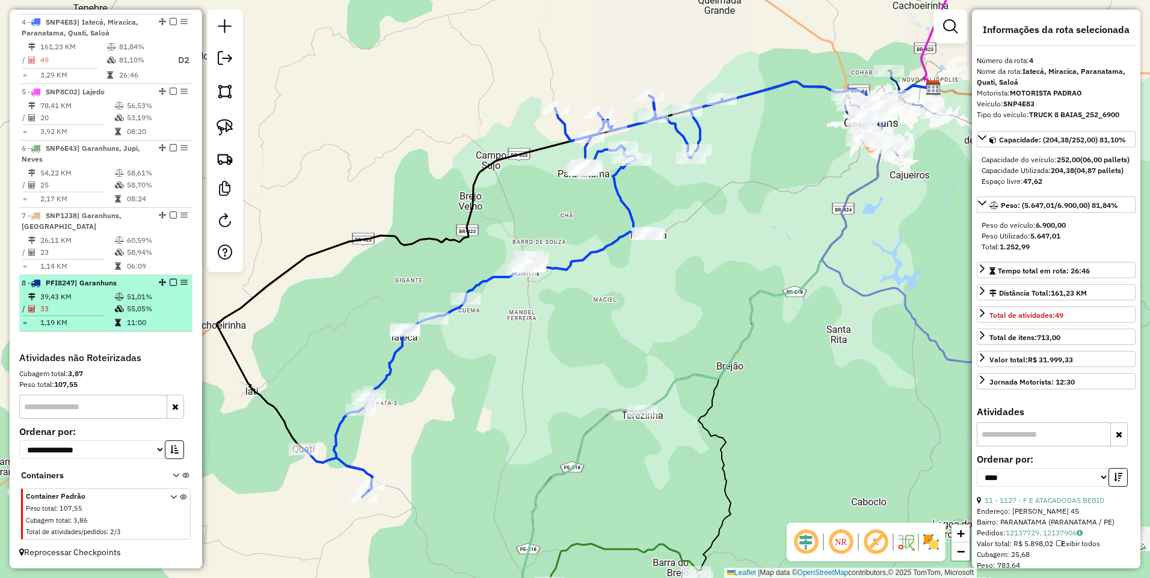
click at [103, 298] on td "39,43 KM" at bounding box center [77, 297] width 75 height 12
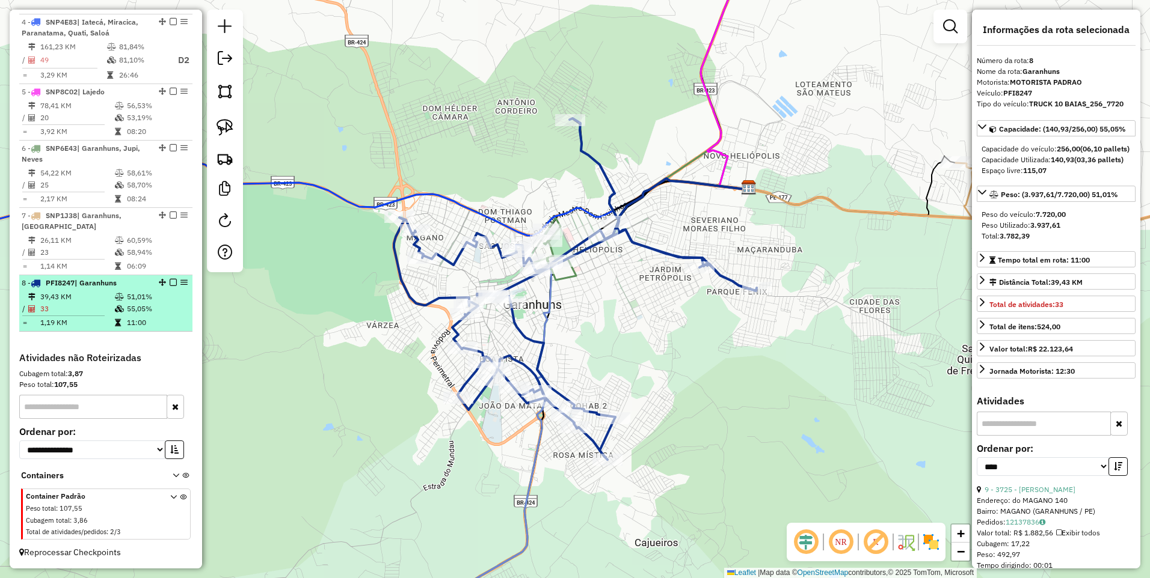
drag, startPoint x: 103, startPoint y: 298, endPoint x: 85, endPoint y: 288, distance: 21.0
click at [85, 288] on div "8 - PFI8247 | Garanhuns" at bounding box center [85, 283] width 127 height 11
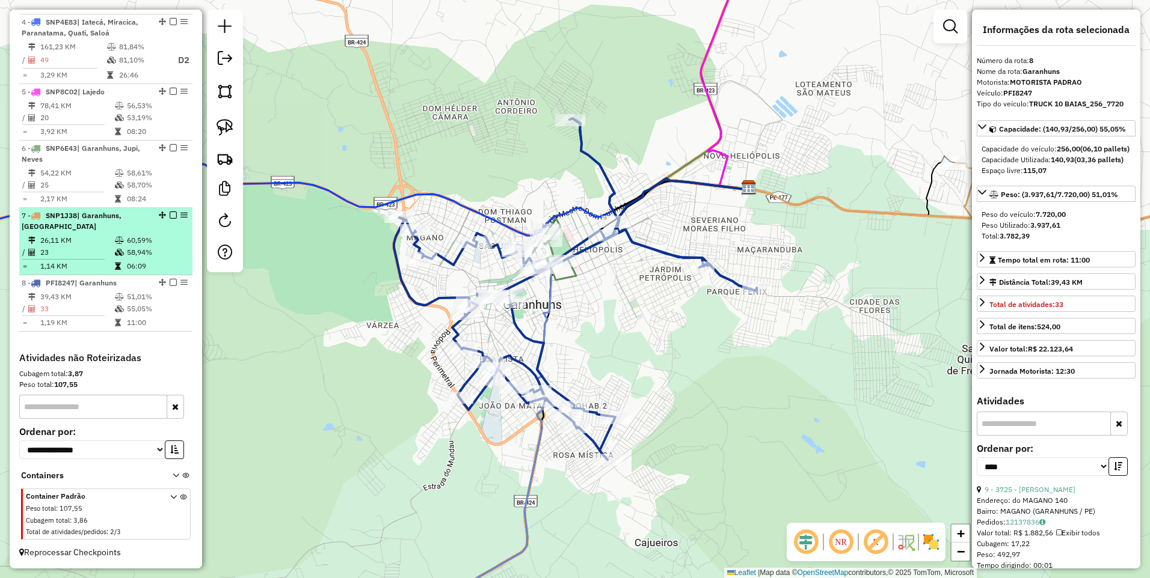
click at [88, 242] on td "26,11 KM" at bounding box center [77, 240] width 75 height 12
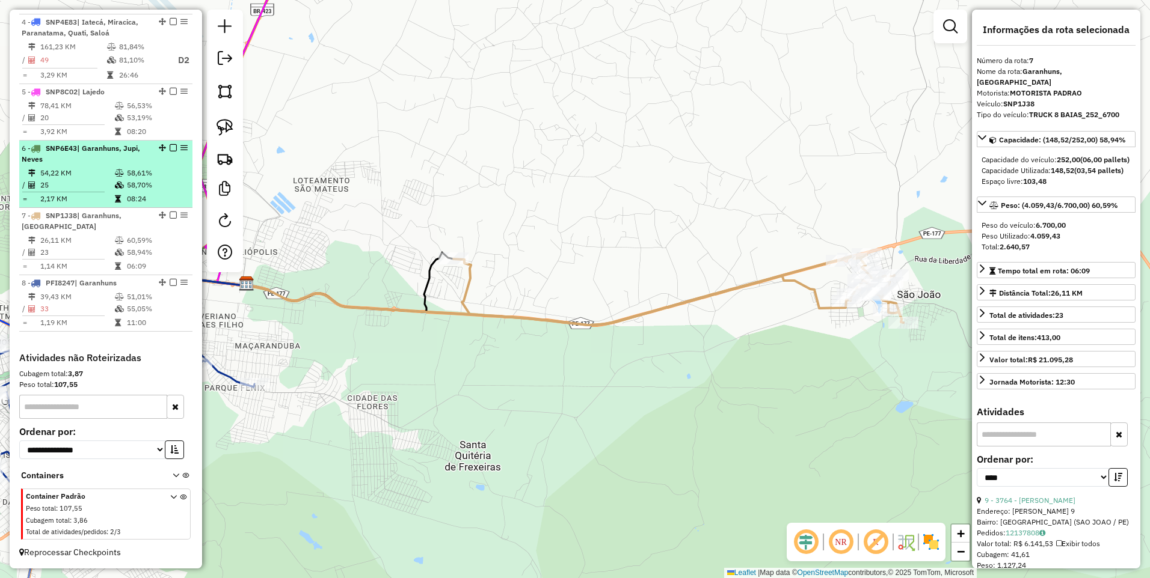
click at [96, 182] on td "25" at bounding box center [77, 185] width 75 height 12
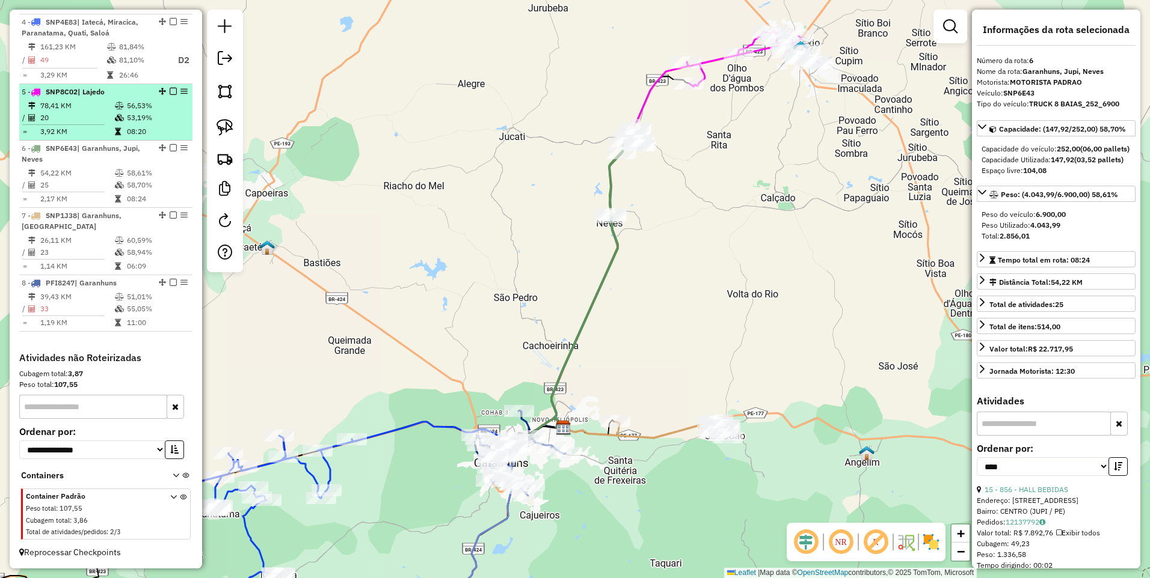
click at [111, 118] on td "20" at bounding box center [77, 118] width 75 height 12
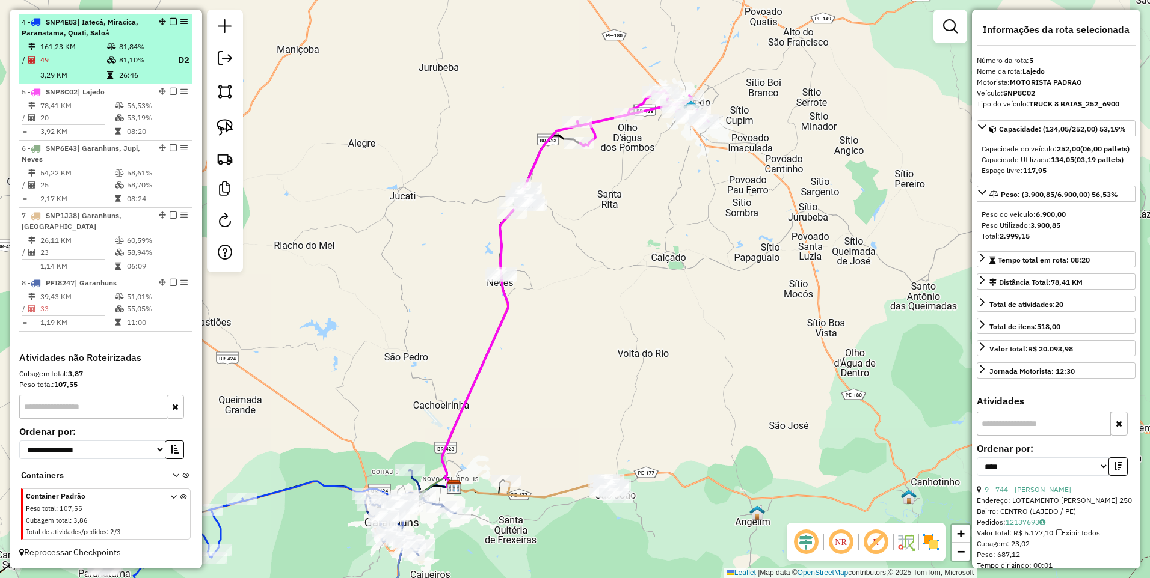
click at [97, 61] on td "49" at bounding box center [73, 60] width 67 height 15
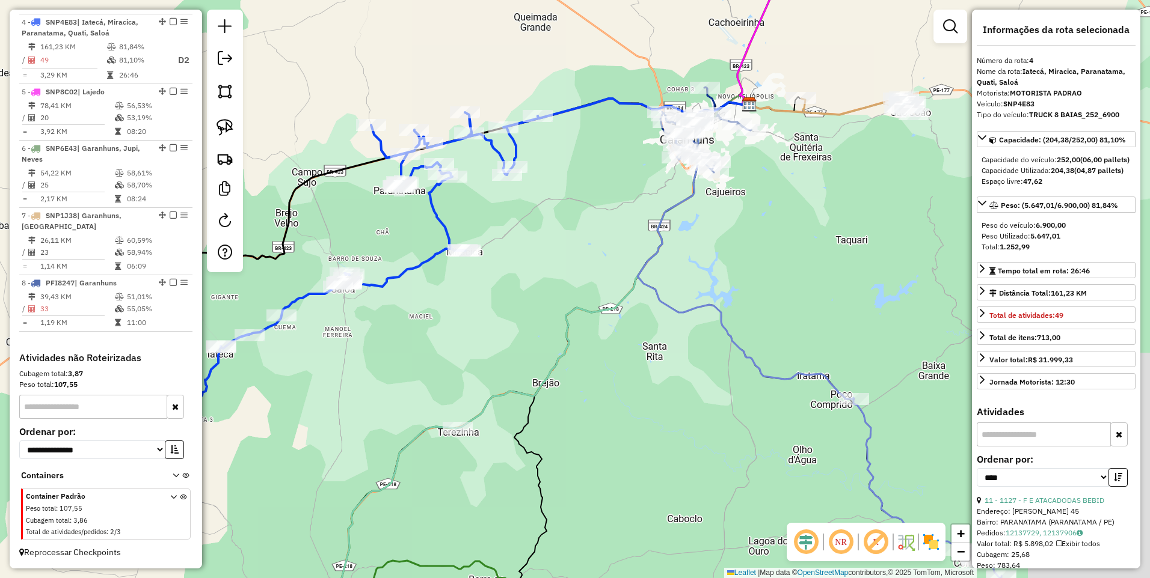
drag, startPoint x: 692, startPoint y: 289, endPoint x: 497, endPoint y: 307, distance: 195.6
click at [497, 307] on div "Janela de atendimento Grade de atendimento Capacidade Transportadoras Veículos …" at bounding box center [575, 289] width 1150 height 578
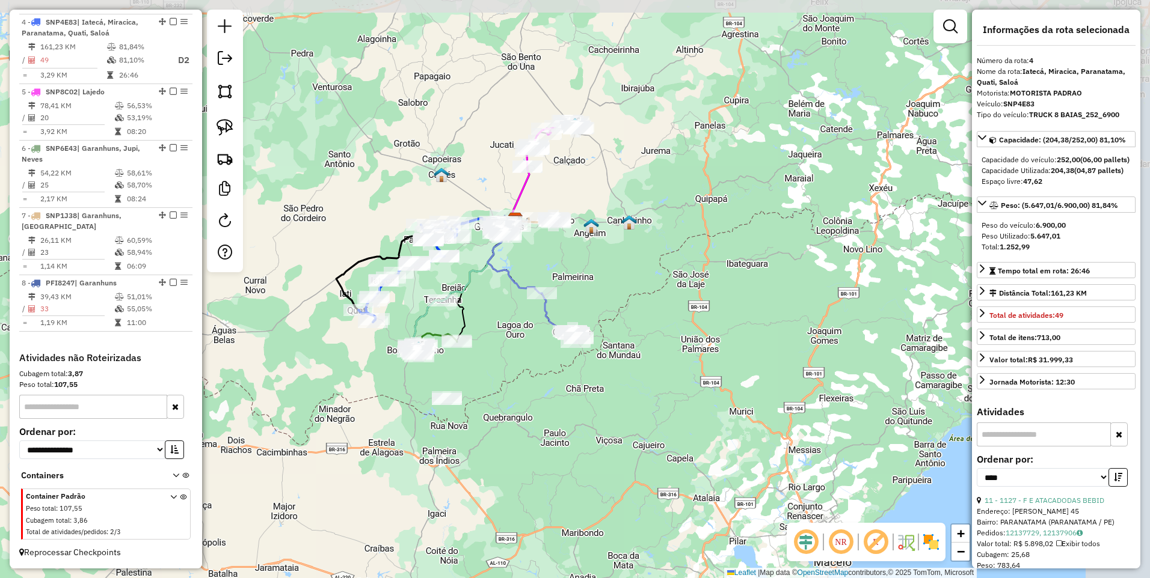
drag, startPoint x: 689, startPoint y: 131, endPoint x: 598, endPoint y: 180, distance: 103.0
click at [598, 180] on div "Janela de atendimento Grade de atendimento Capacidade Transportadoras Veículos …" at bounding box center [575, 289] width 1150 height 578
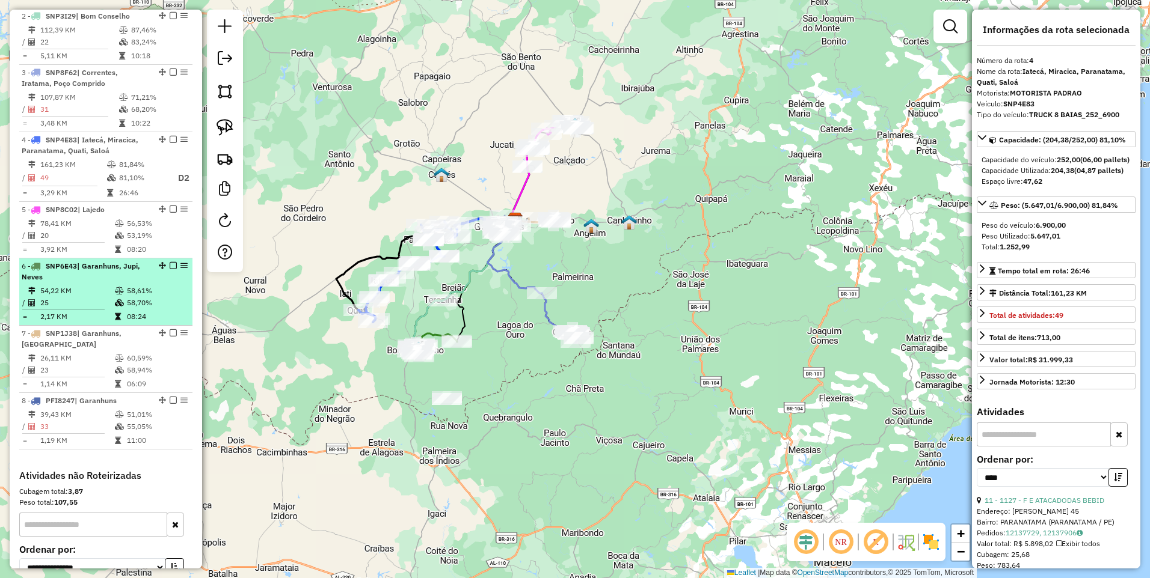
scroll to position [637, 0]
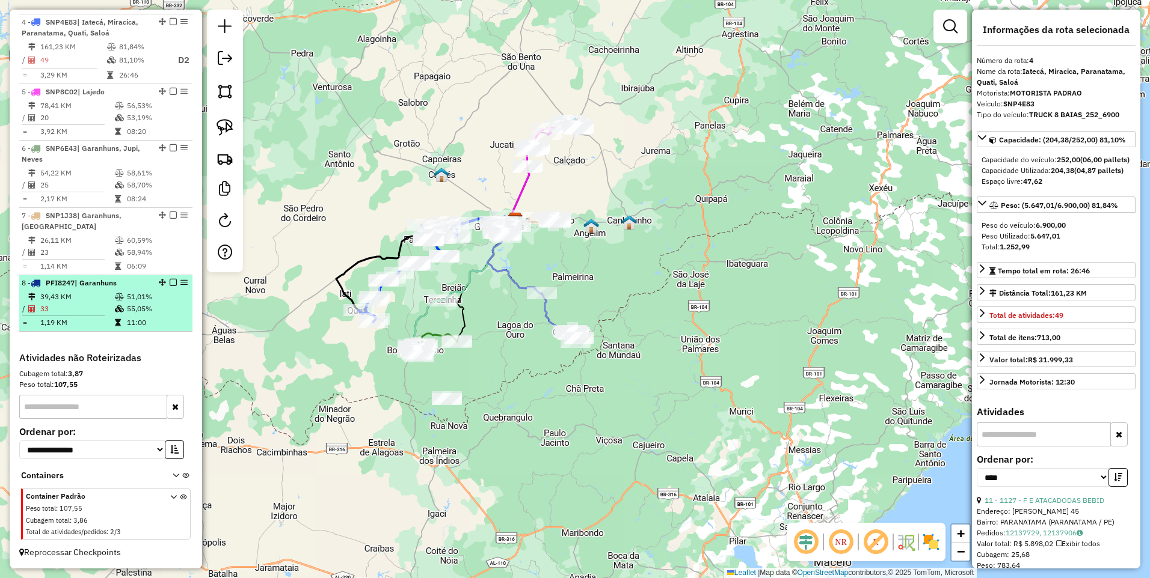
click at [103, 317] on td "1,19 KM" at bounding box center [77, 323] width 75 height 12
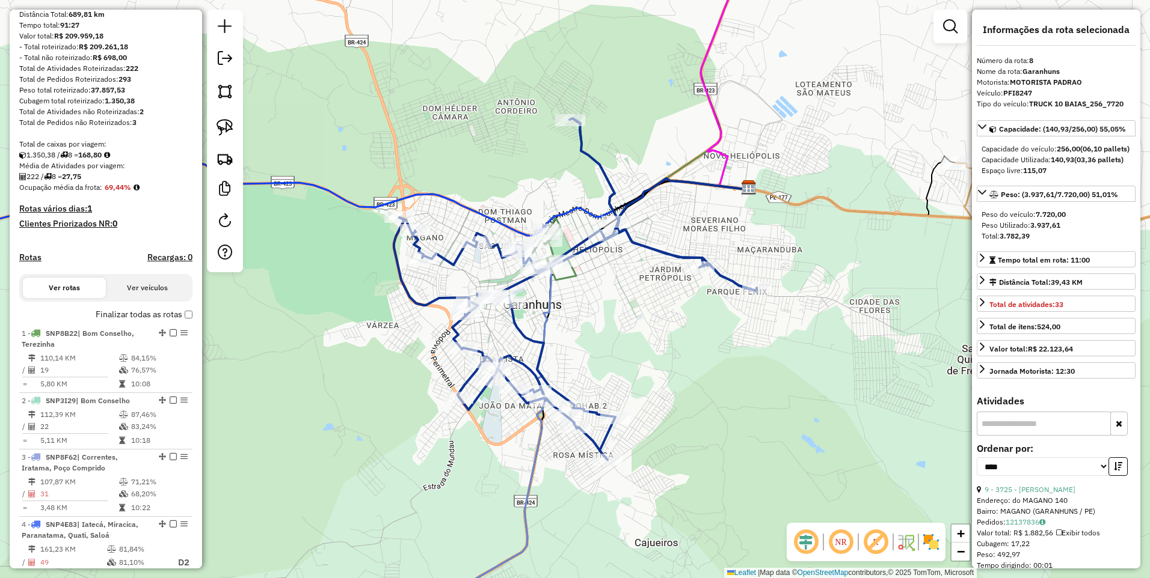
scroll to position [0, 0]
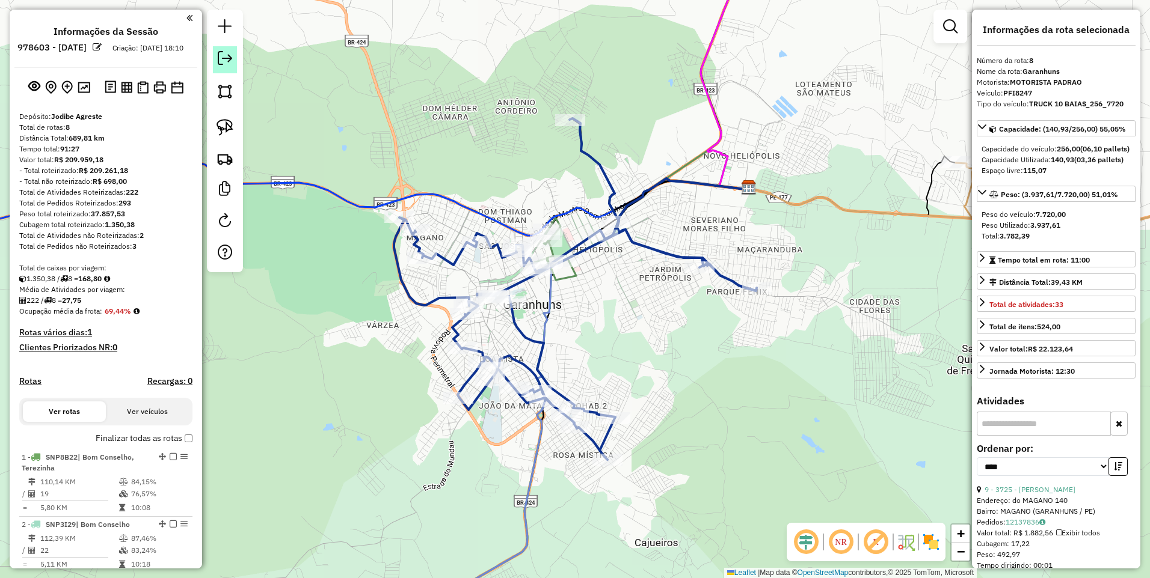
click at [222, 57] on em at bounding box center [225, 58] width 14 height 14
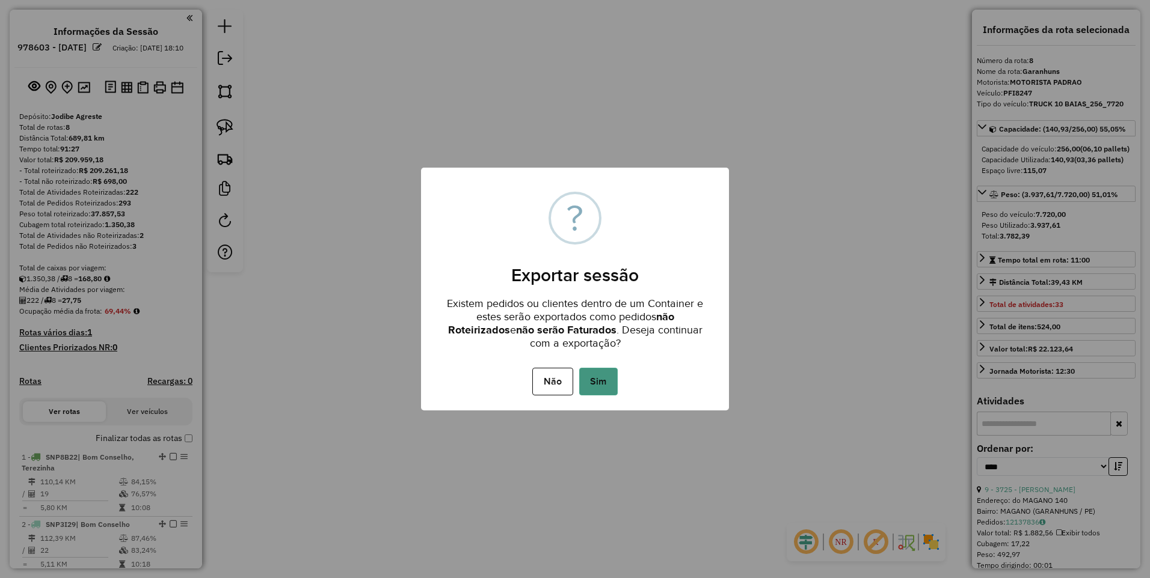
click at [602, 384] on button "Sim" at bounding box center [598, 382] width 38 height 28
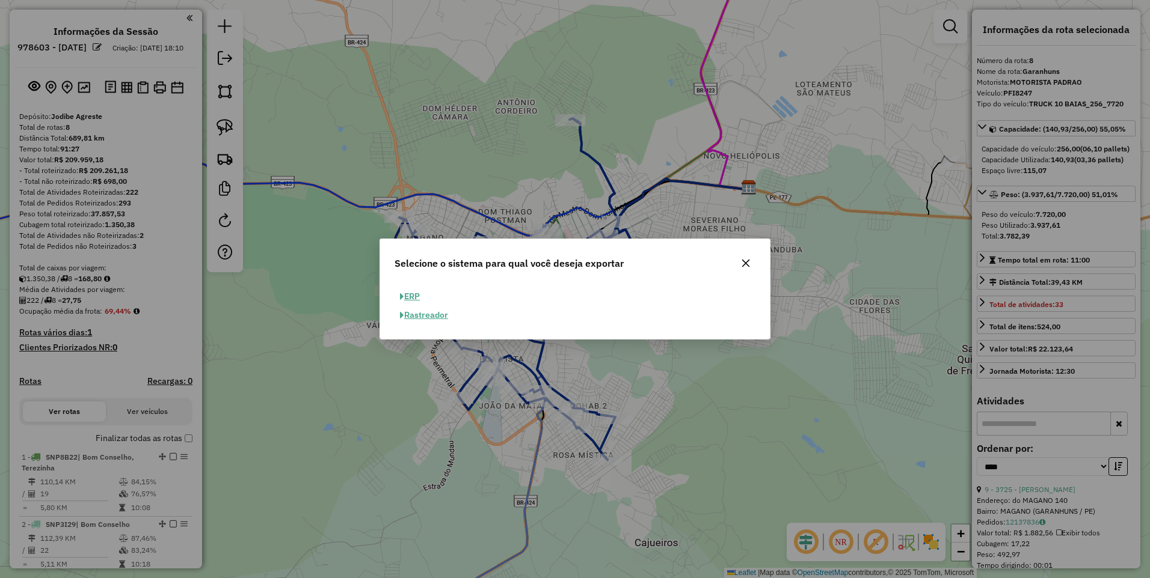
click at [411, 297] on button "ERP" at bounding box center [409, 296] width 31 height 19
select select "**"
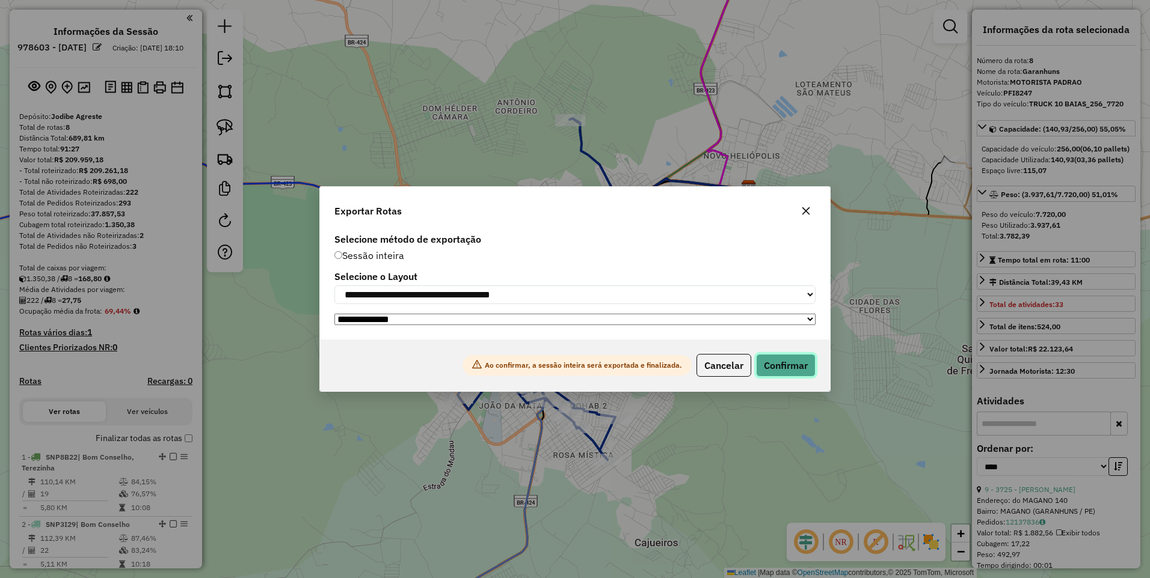
click at [788, 370] on button "Confirmar" at bounding box center [786, 365] width 60 height 23
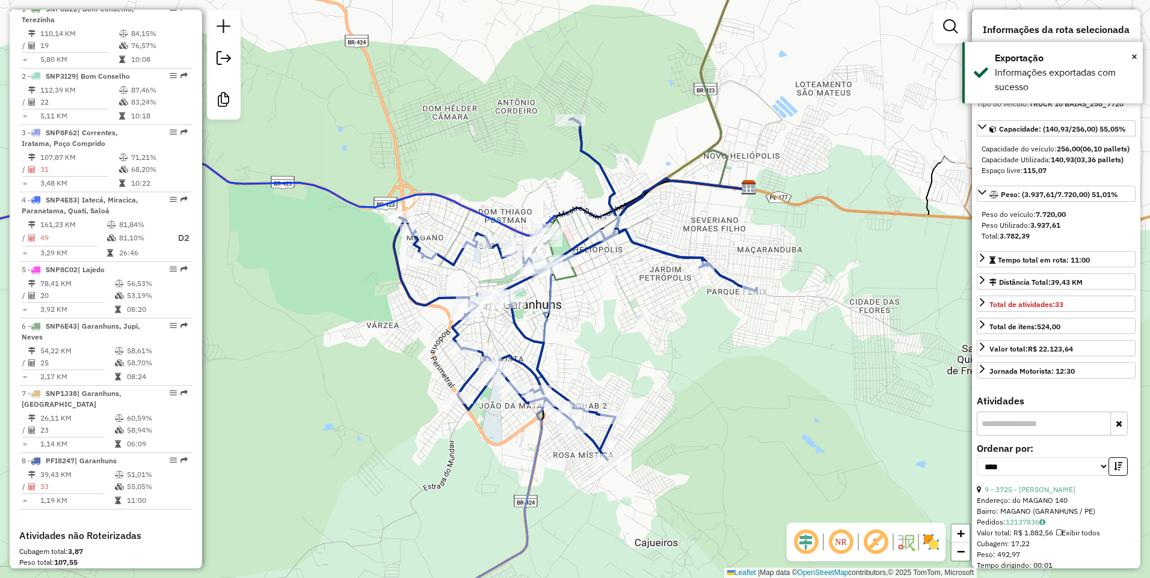
scroll to position [619, 0]
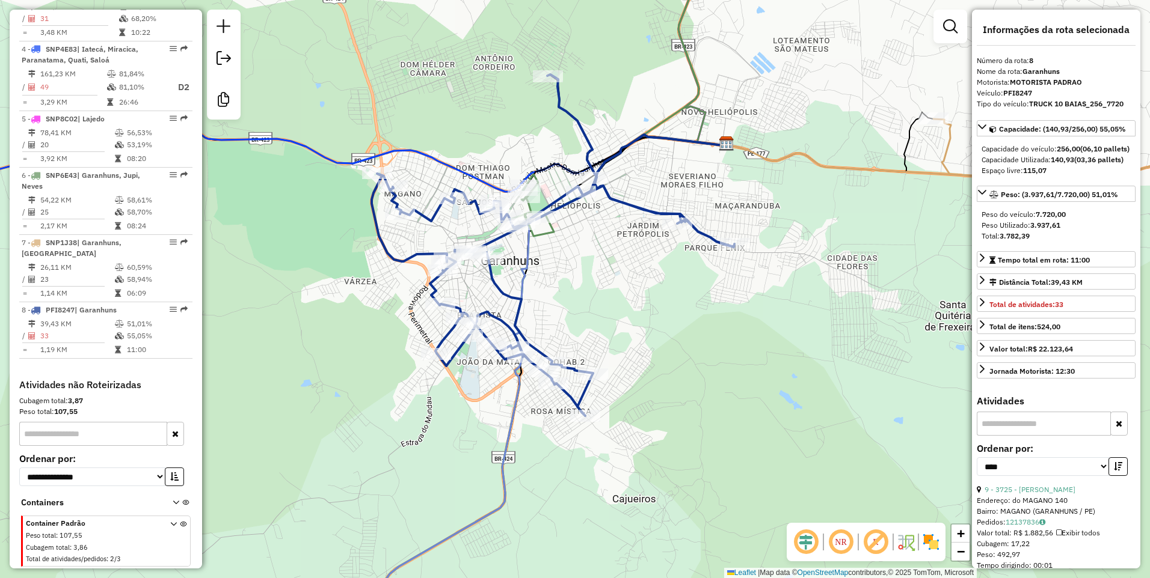
drag, startPoint x: 467, startPoint y: 189, endPoint x: 445, endPoint y: 146, distance: 49.2
click at [445, 146] on div "Janela de atendimento Grade de atendimento Capacidade Transportadoras Veículos …" at bounding box center [575, 289] width 1150 height 578
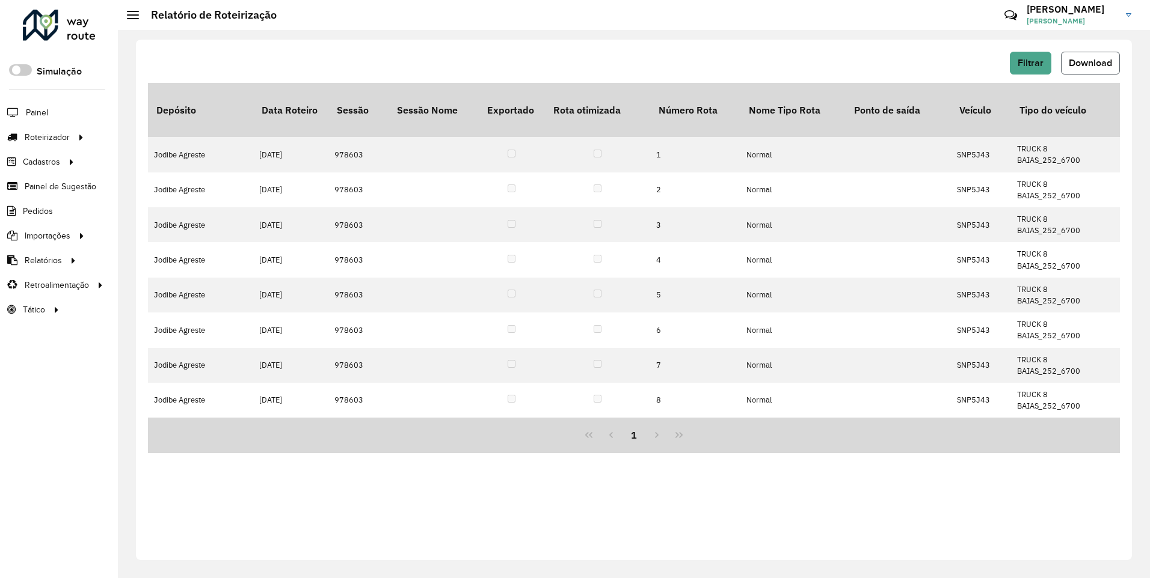
click at [1081, 60] on span "Download" at bounding box center [1089, 63] width 43 height 10
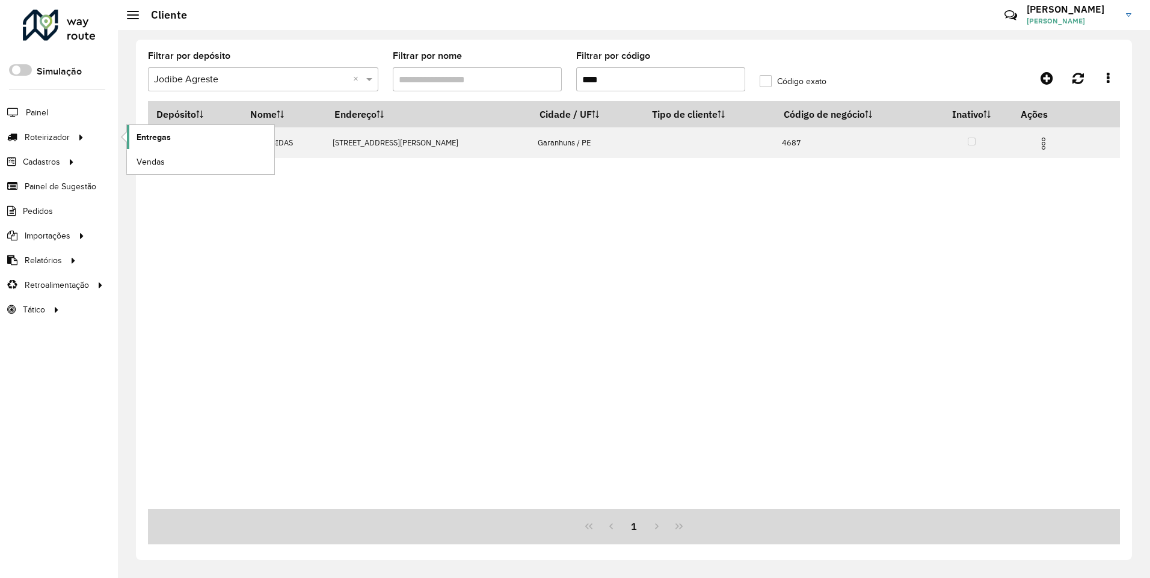
click at [149, 134] on span "Entregas" at bounding box center [153, 137] width 34 height 13
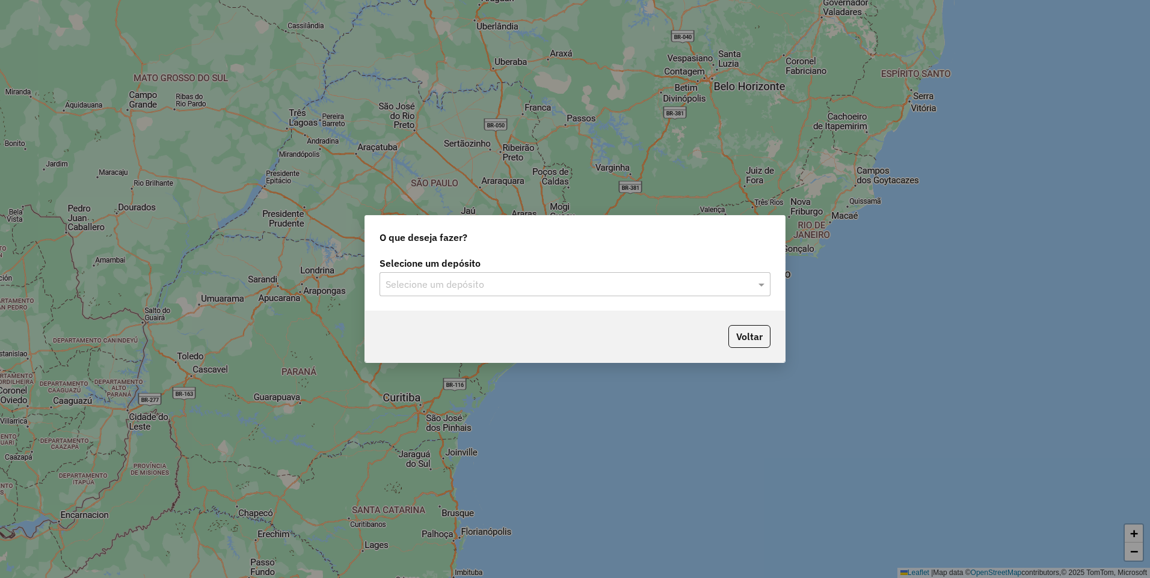
click at [467, 283] on input "text" at bounding box center [562, 285] width 355 height 14
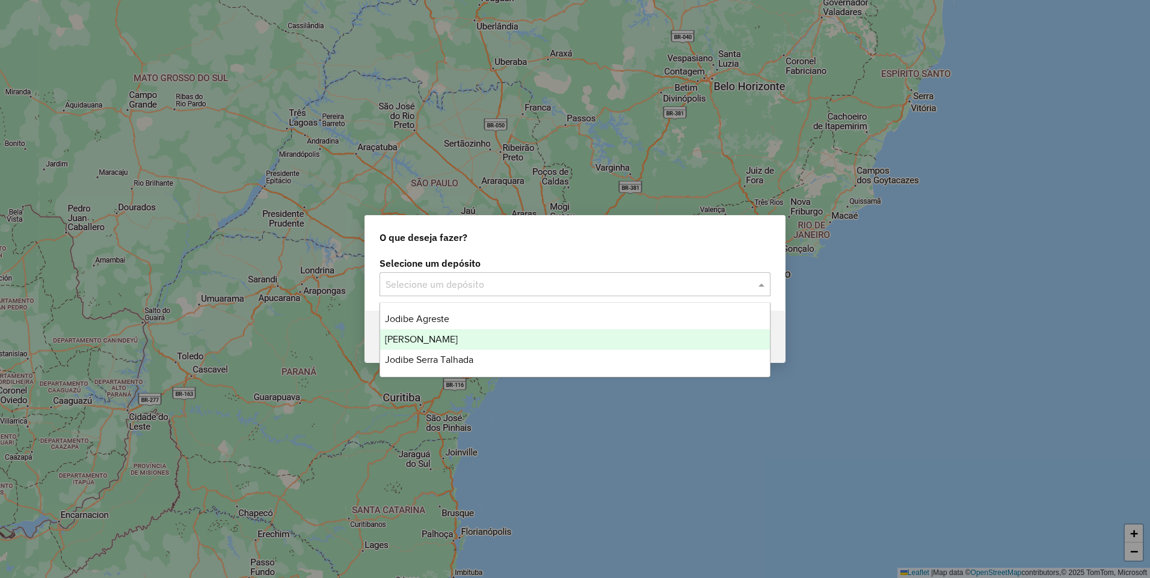
click at [439, 334] on div "[PERSON_NAME]" at bounding box center [575, 339] width 390 height 20
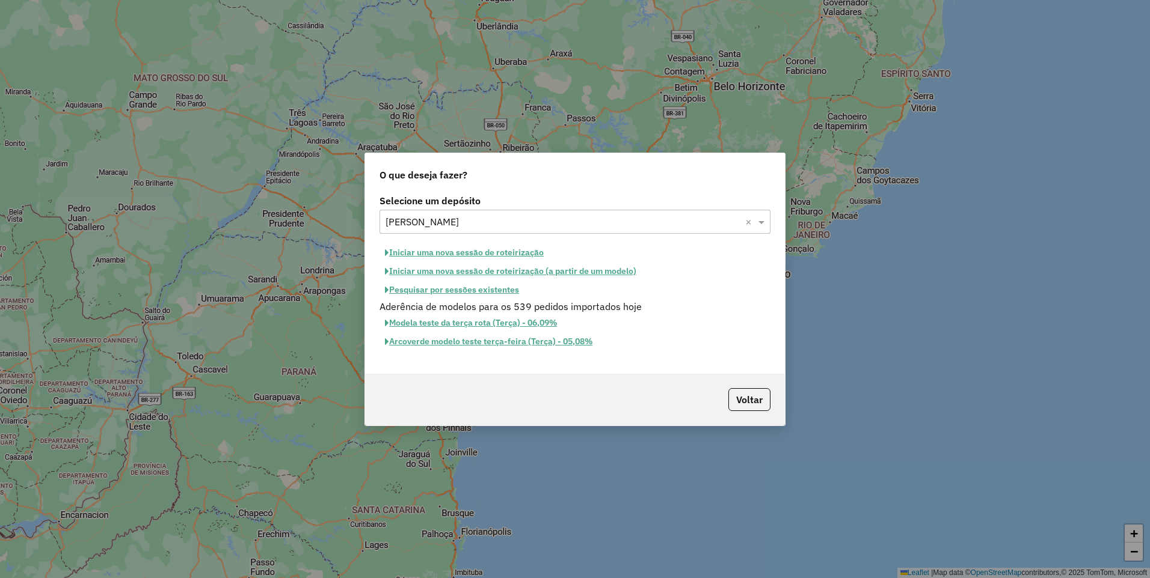
click at [496, 254] on button "Iniciar uma nova sessão de roteirização" at bounding box center [464, 253] width 170 height 19
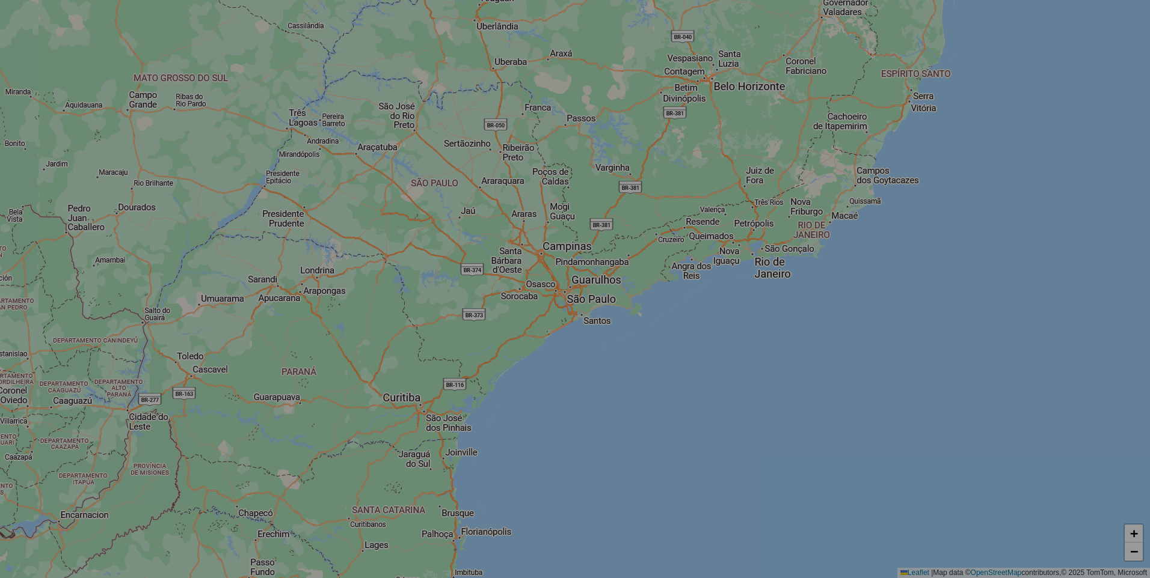
select select "*"
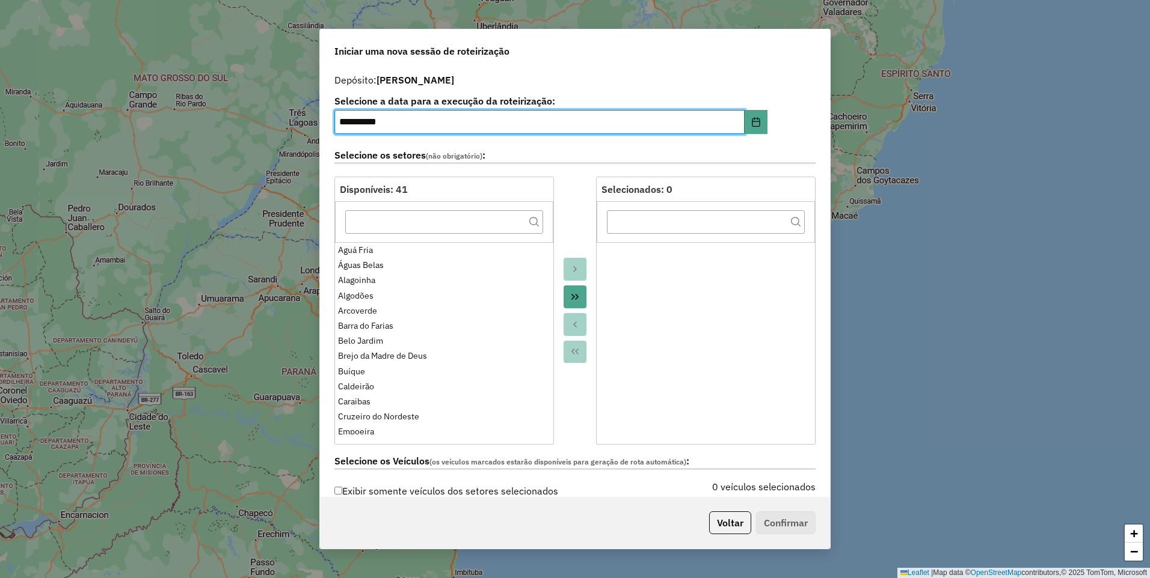
click at [572, 298] on icon "Move All to Target" at bounding box center [575, 297] width 10 height 10
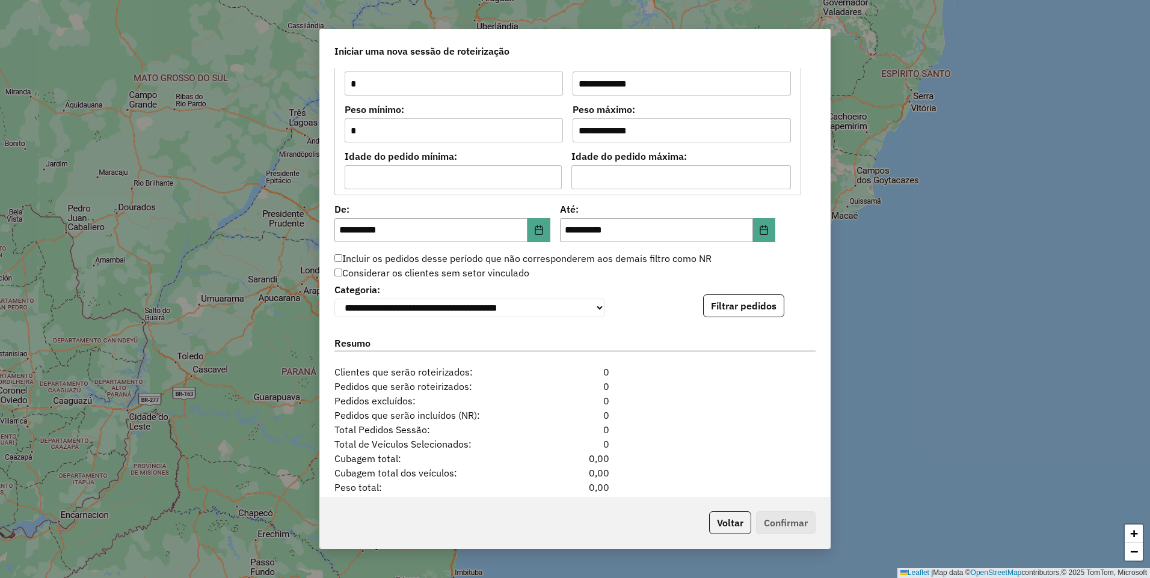
scroll to position [1096, 0]
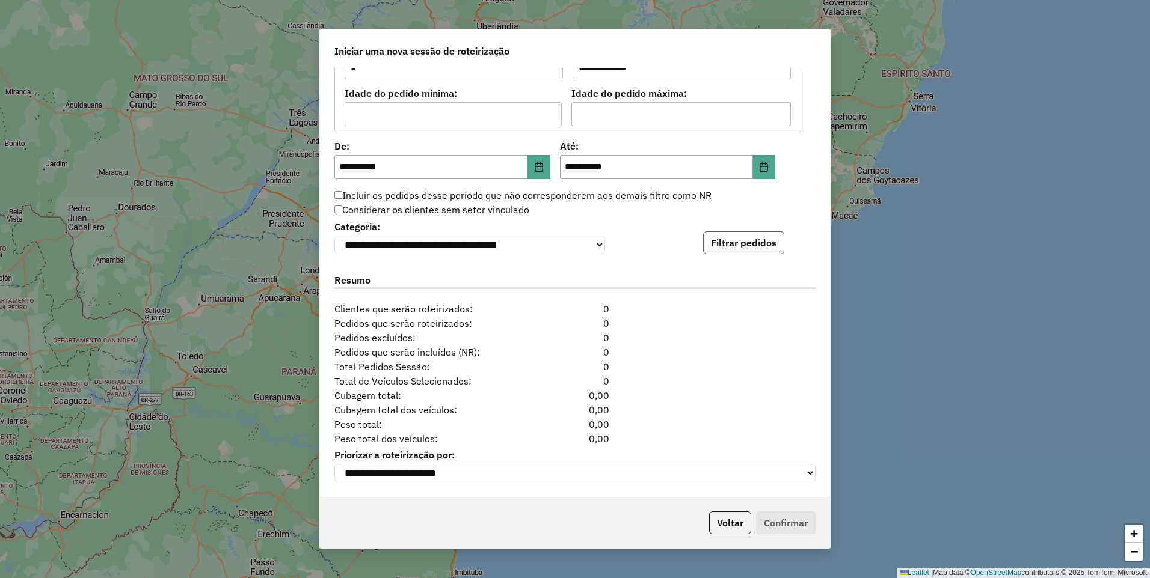
click at [724, 237] on button "Filtrar pedidos" at bounding box center [743, 242] width 81 height 23
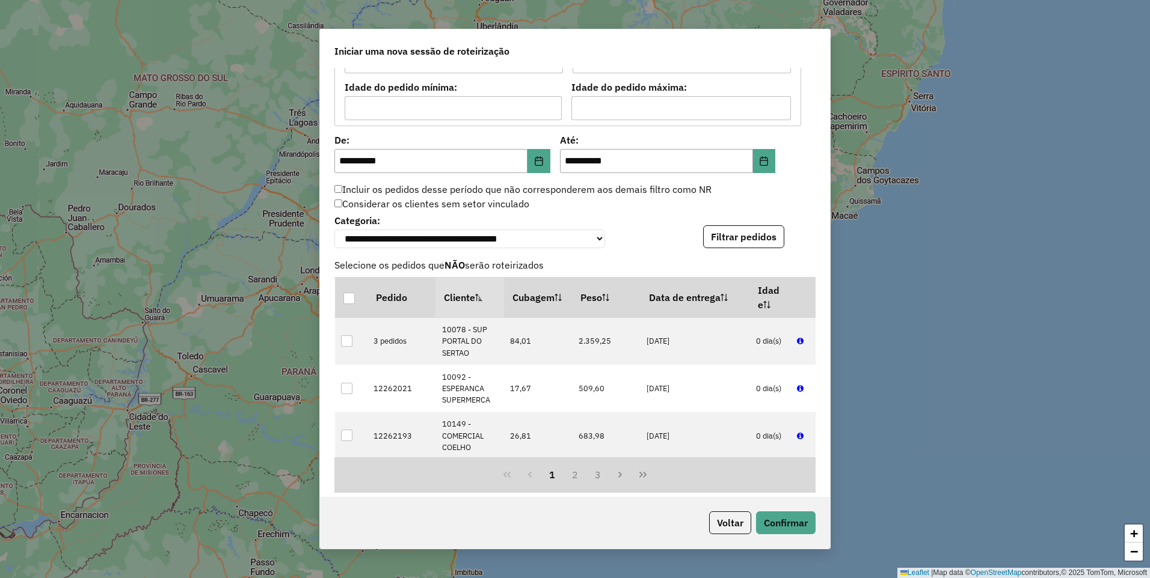
scroll to position [1344, 0]
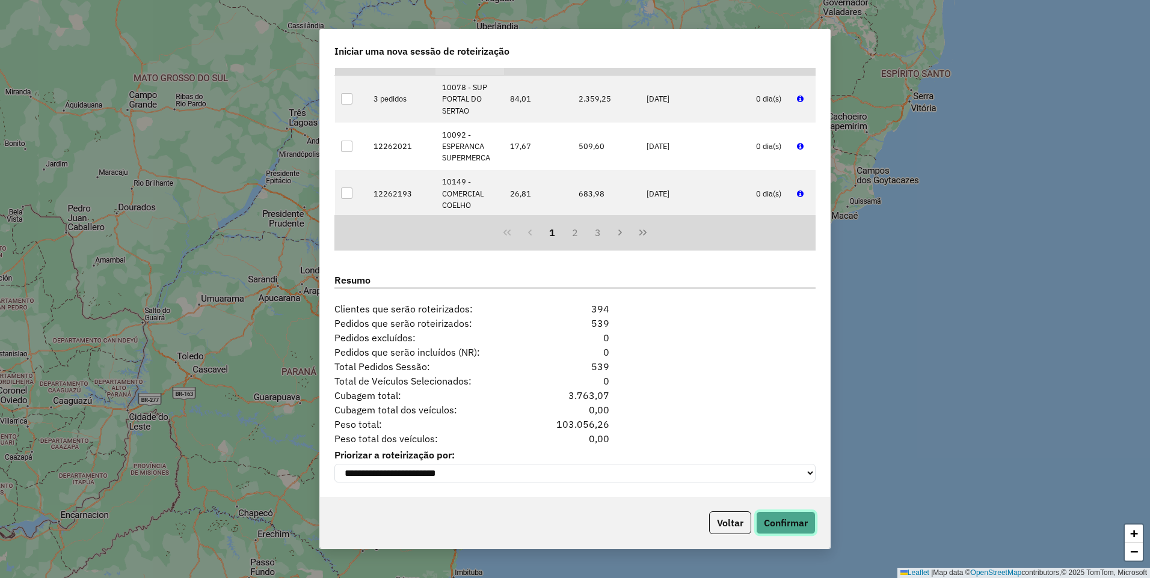
drag, startPoint x: 778, startPoint y: 525, endPoint x: 771, endPoint y: 522, distance: 7.0
click at [778, 525] on button "Confirmar" at bounding box center [786, 523] width 60 height 23
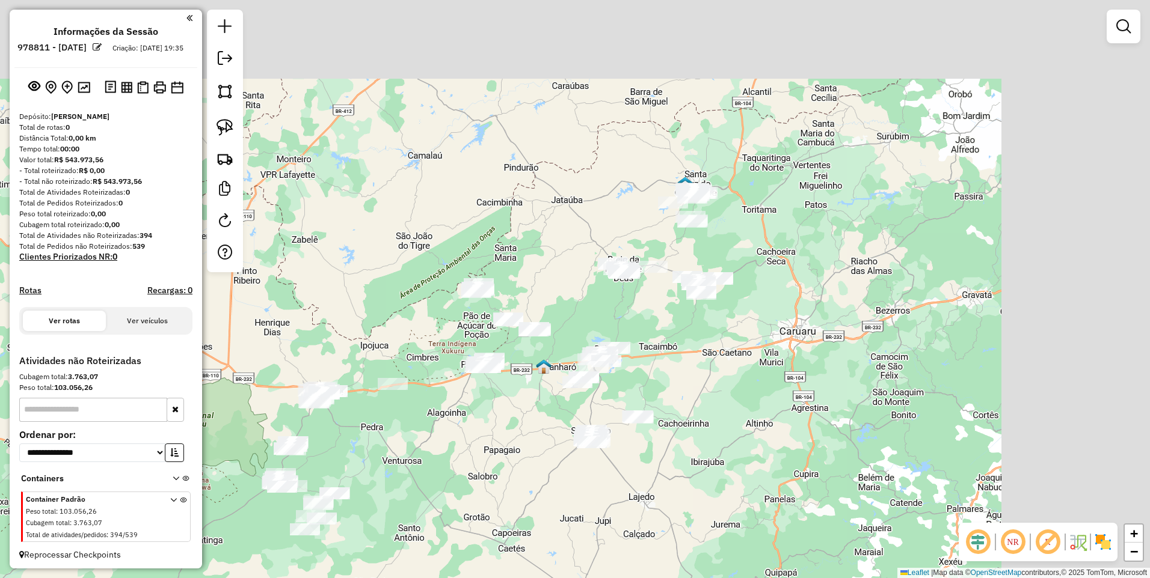
drag, startPoint x: 723, startPoint y: 129, endPoint x: 415, endPoint y: 235, distance: 325.5
click at [415, 235] on div "Janela de atendimento Grade de atendimento Capacidade Transportadoras Veículos …" at bounding box center [575, 289] width 1150 height 578
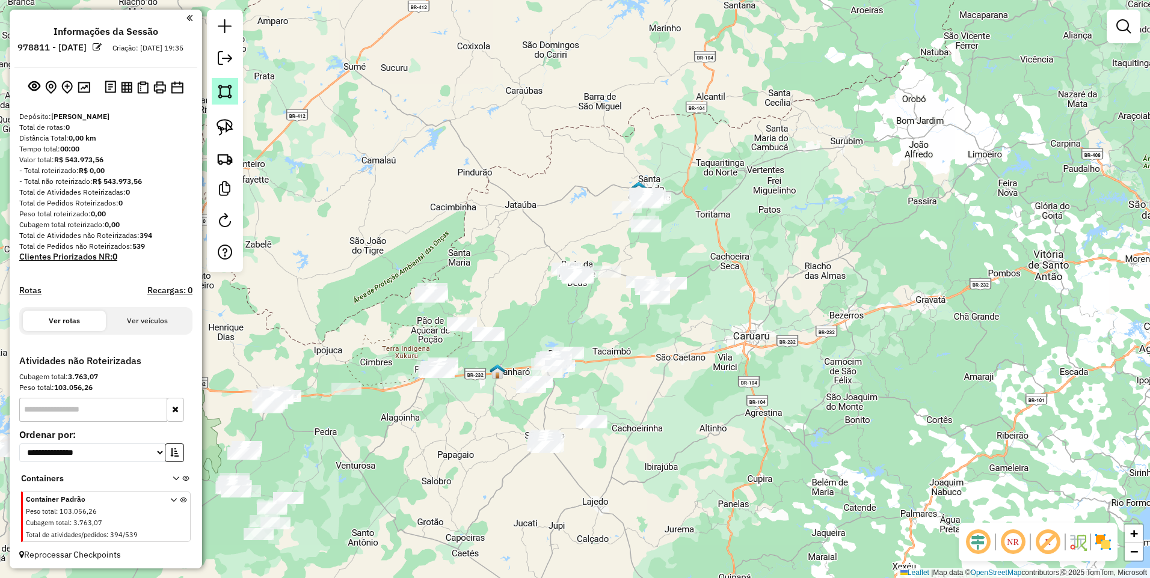
click at [224, 93] on img at bounding box center [224, 91] width 17 height 17
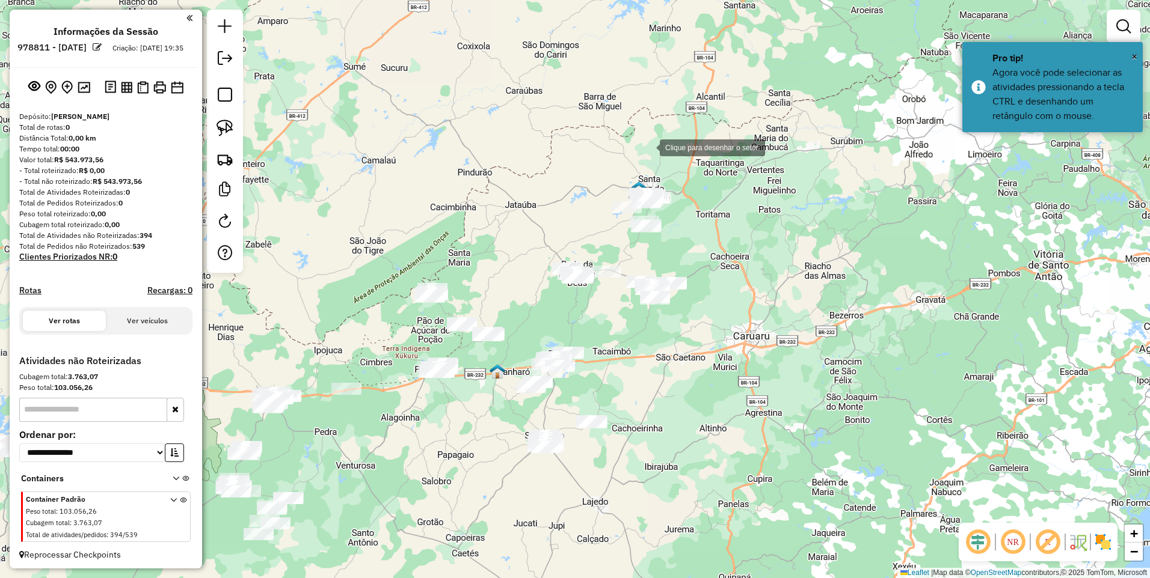
click at [648, 147] on div at bounding box center [648, 147] width 24 height 24
click at [599, 199] on div at bounding box center [599, 199] width 24 height 24
click at [623, 248] on div at bounding box center [623, 248] width 24 height 24
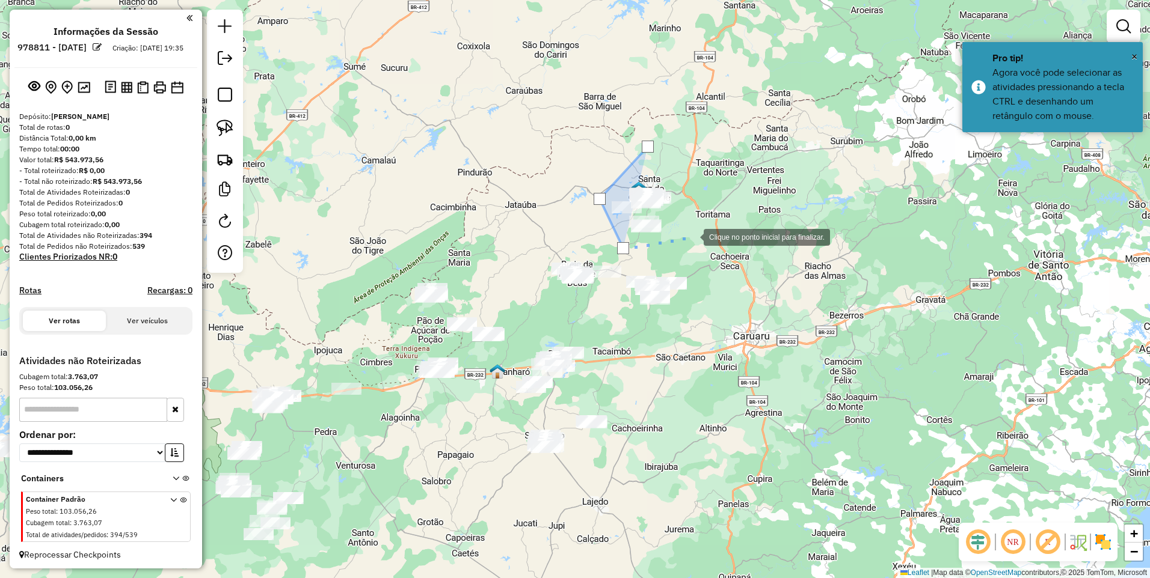
click at [692, 236] on div at bounding box center [691, 236] width 24 height 24
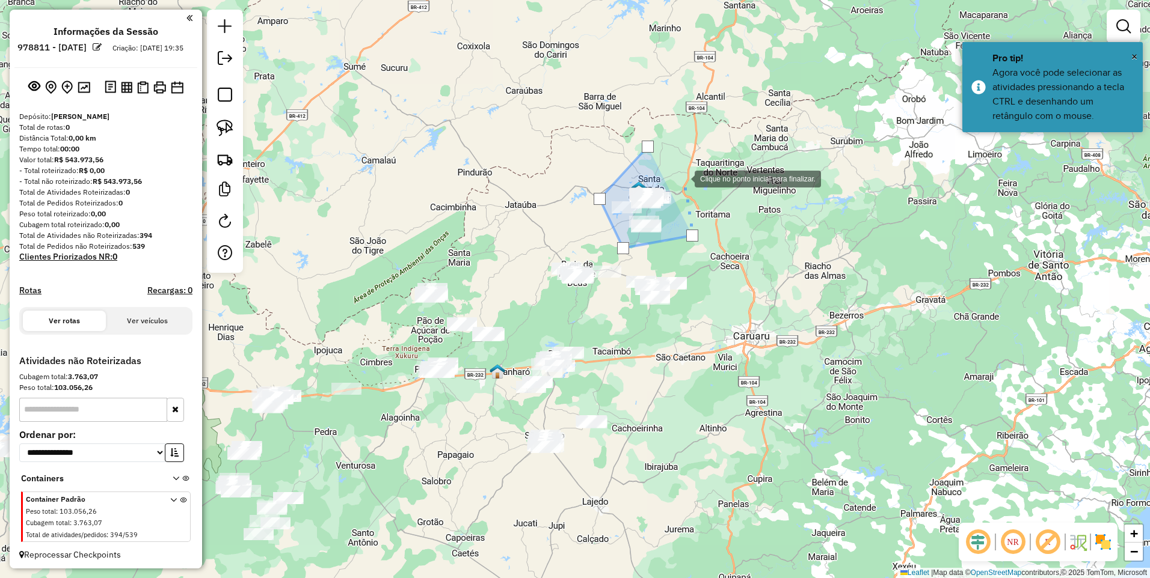
click at [682, 178] on div at bounding box center [682, 178] width 24 height 24
click at [647, 144] on div at bounding box center [648, 147] width 12 height 12
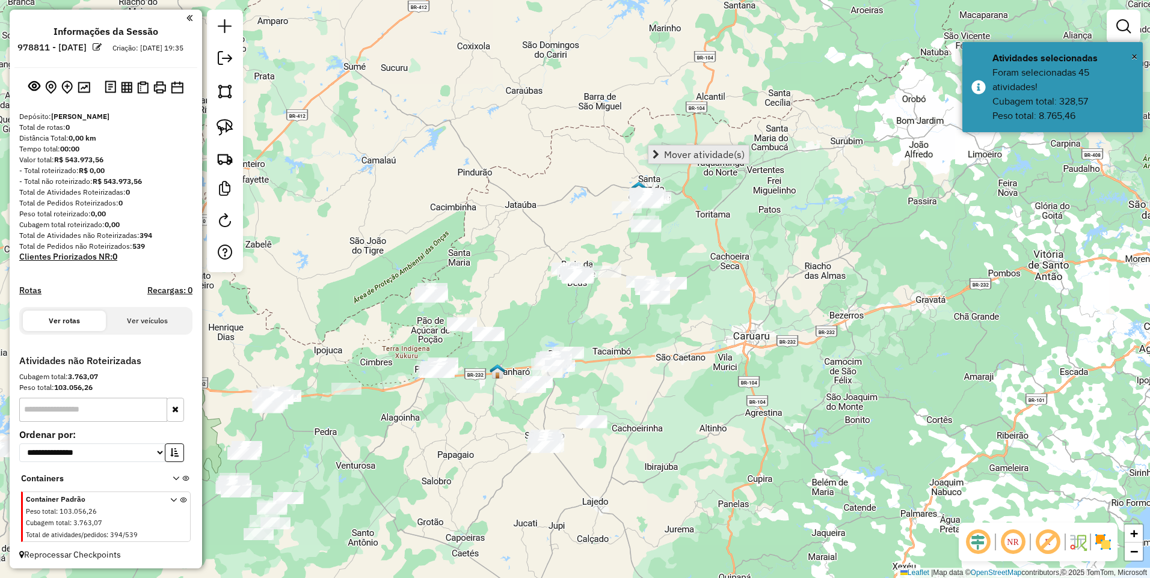
click at [682, 158] on span "Mover atividade(s)" at bounding box center [704, 155] width 81 height 10
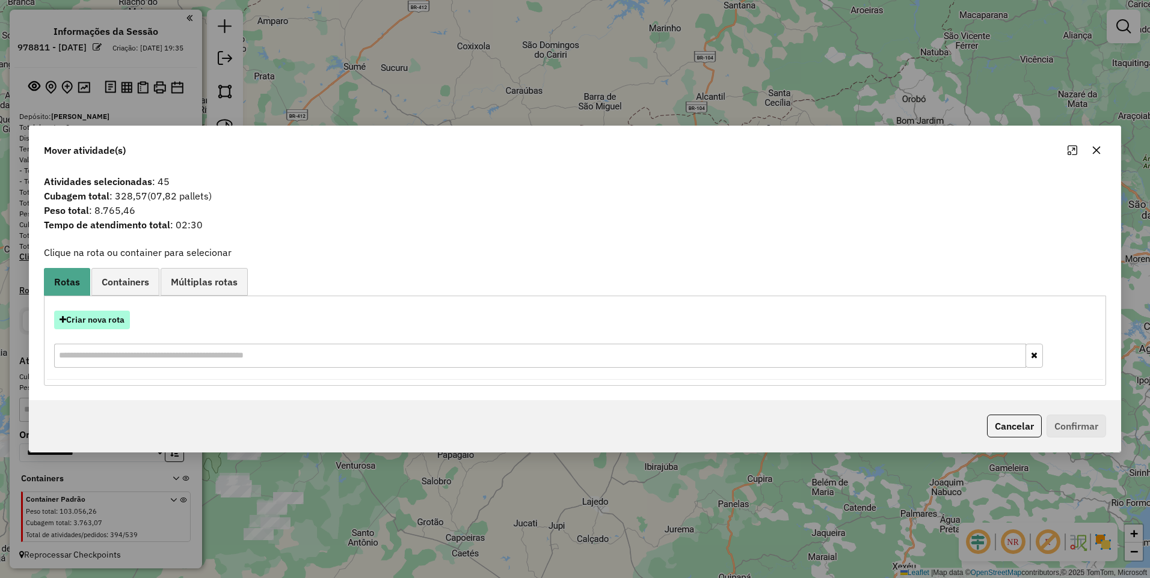
click at [83, 322] on button "Criar nova rota" at bounding box center [92, 320] width 76 height 19
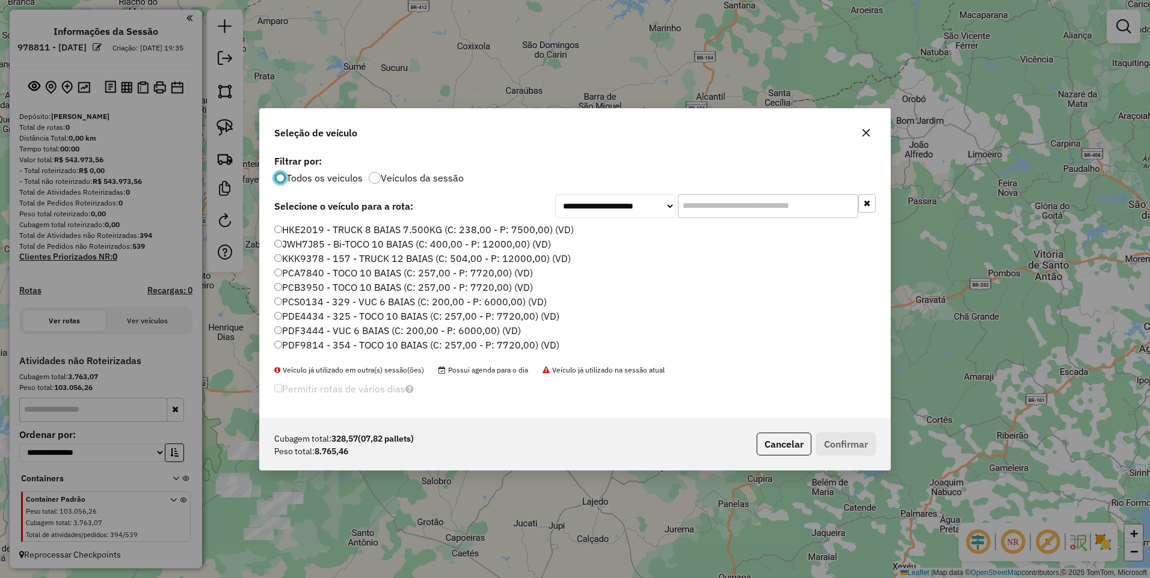
scroll to position [7, 4]
click at [506, 344] on label "PDF9814 - 354 - TOCO 10 BAIAS (C: 257,00 - P: 7720,00) (VD)" at bounding box center [416, 345] width 285 height 14
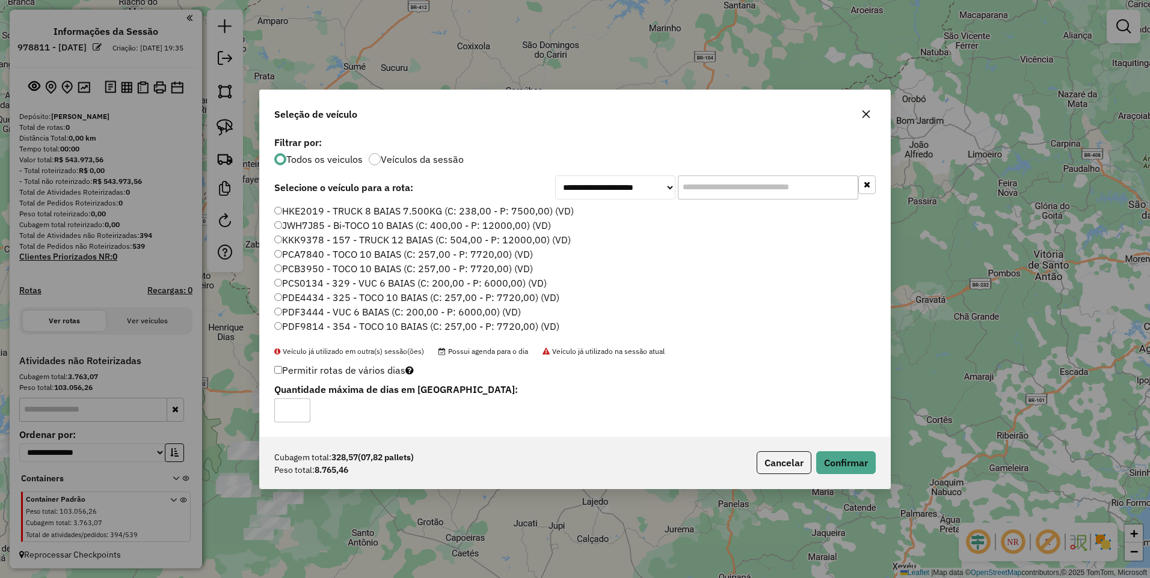
type input "*"
click at [301, 404] on input "*" at bounding box center [292, 411] width 36 height 24
click at [841, 460] on button "Confirmar" at bounding box center [846, 463] width 60 height 23
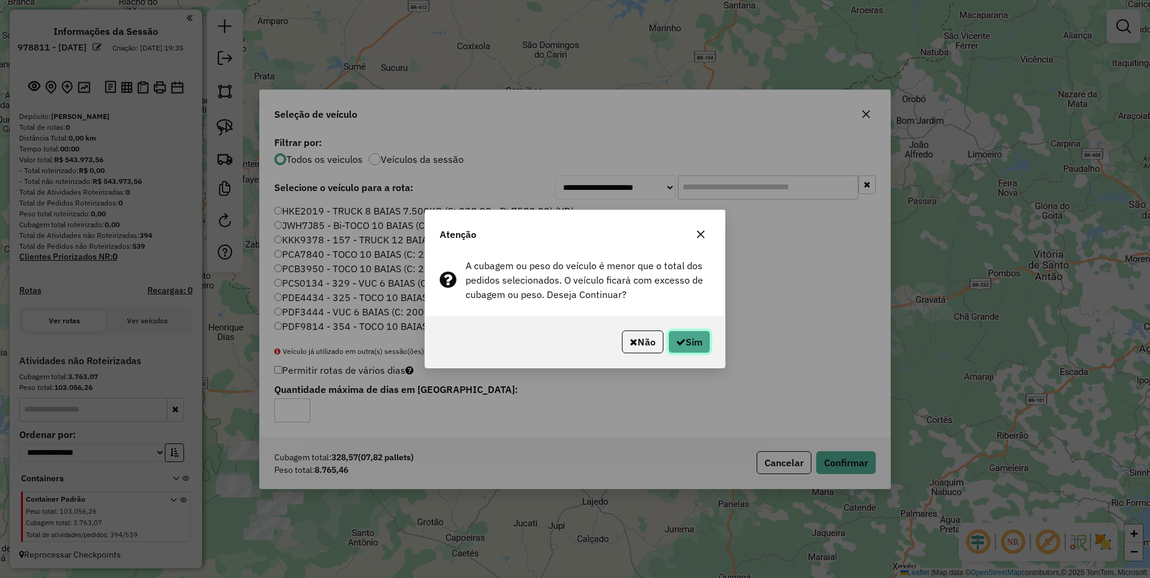
click at [690, 347] on button "Sim" at bounding box center [689, 342] width 42 height 23
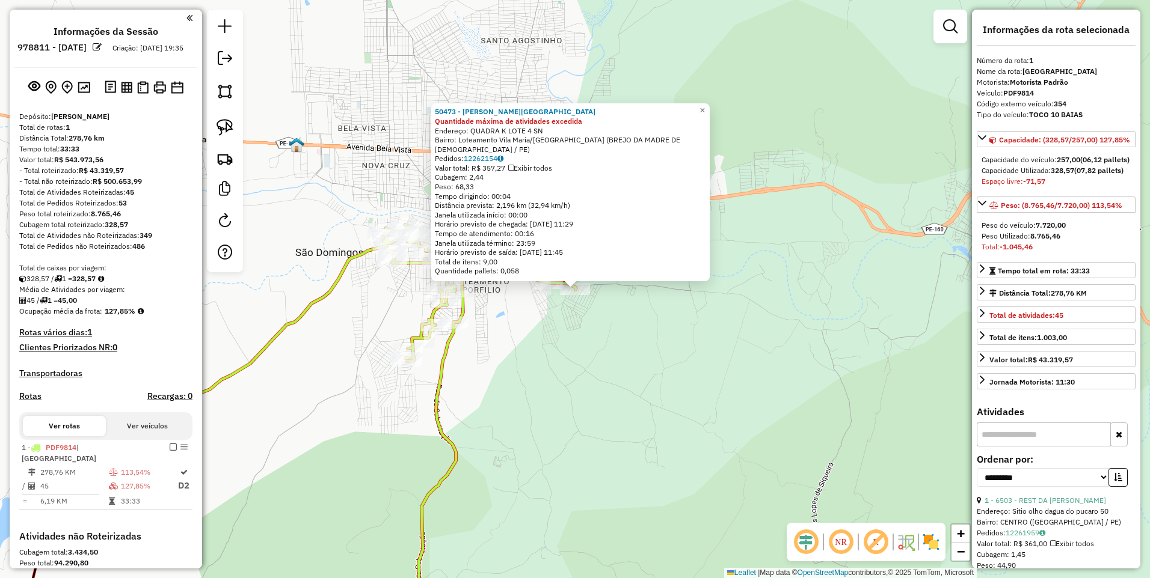
scroll to position [179, 0]
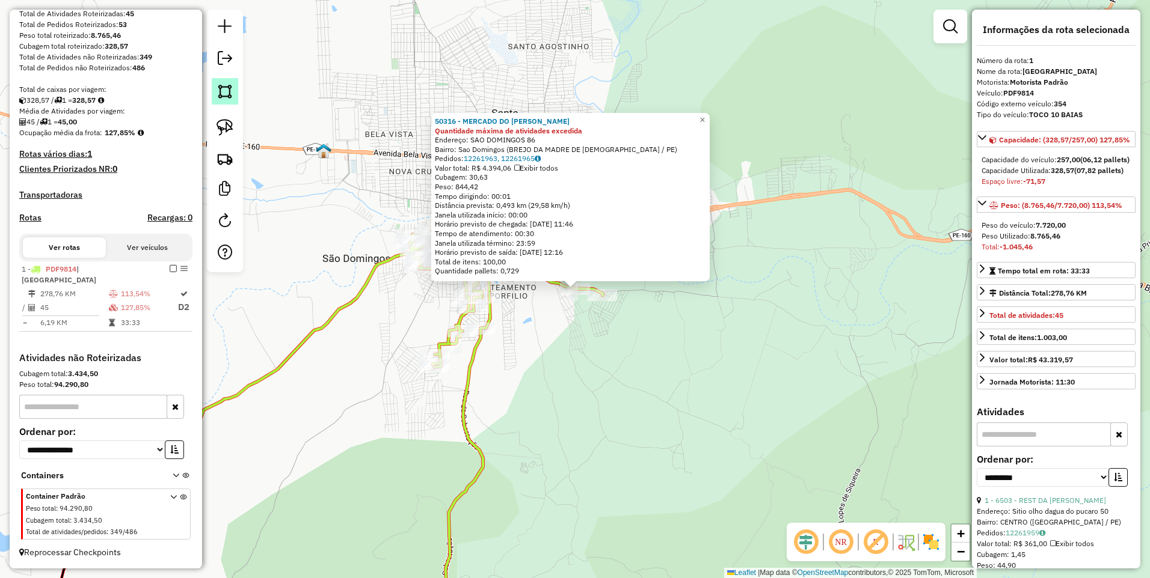
click at [222, 85] on img at bounding box center [224, 91] width 17 height 17
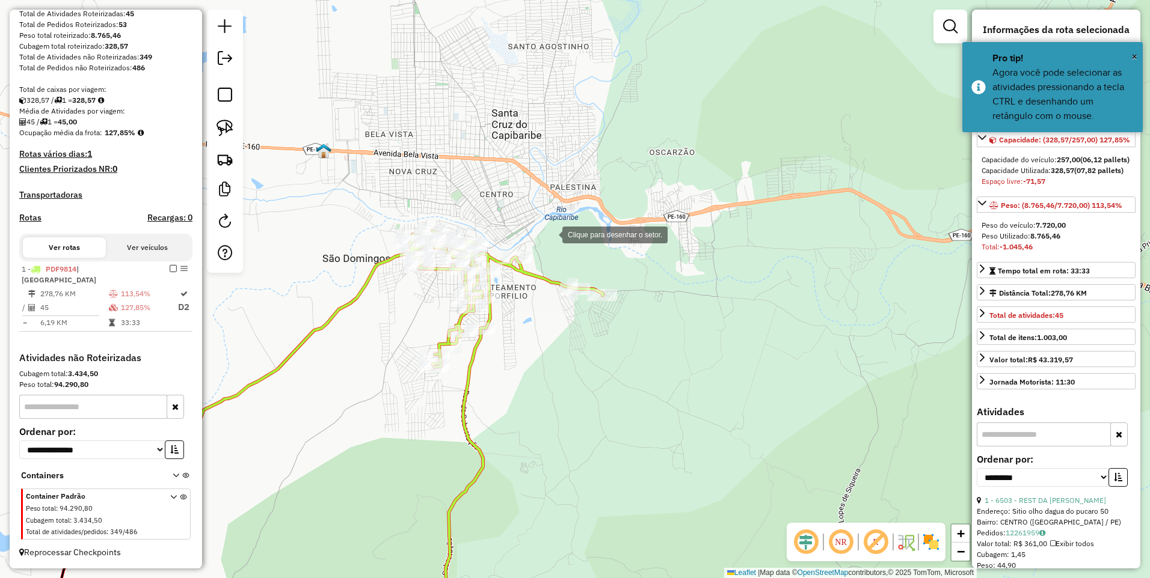
click at [550, 234] on div at bounding box center [550, 234] width 24 height 24
click at [547, 316] on div at bounding box center [547, 316] width 24 height 24
click at [648, 334] on div at bounding box center [648, 334] width 24 height 24
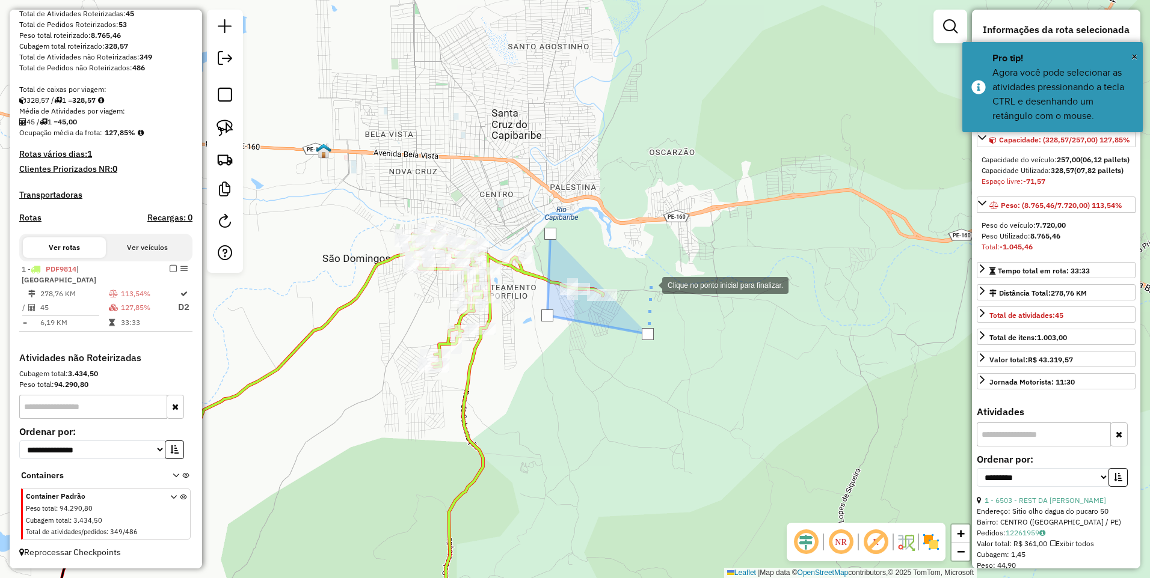
click at [650, 284] on div at bounding box center [650, 284] width 24 height 24
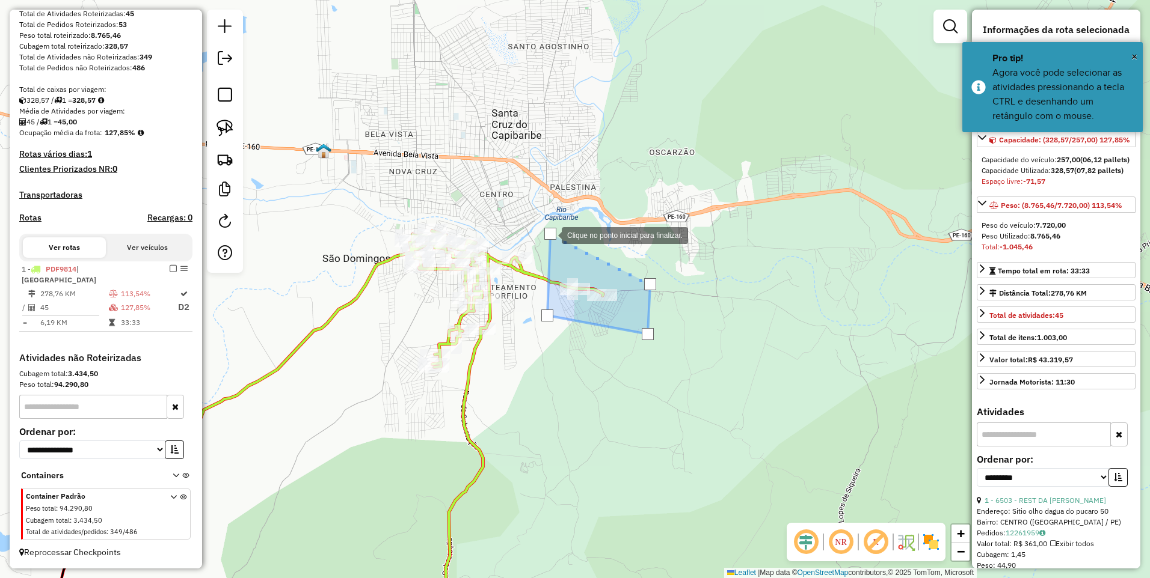
click at [550, 234] on div at bounding box center [550, 234] width 12 height 12
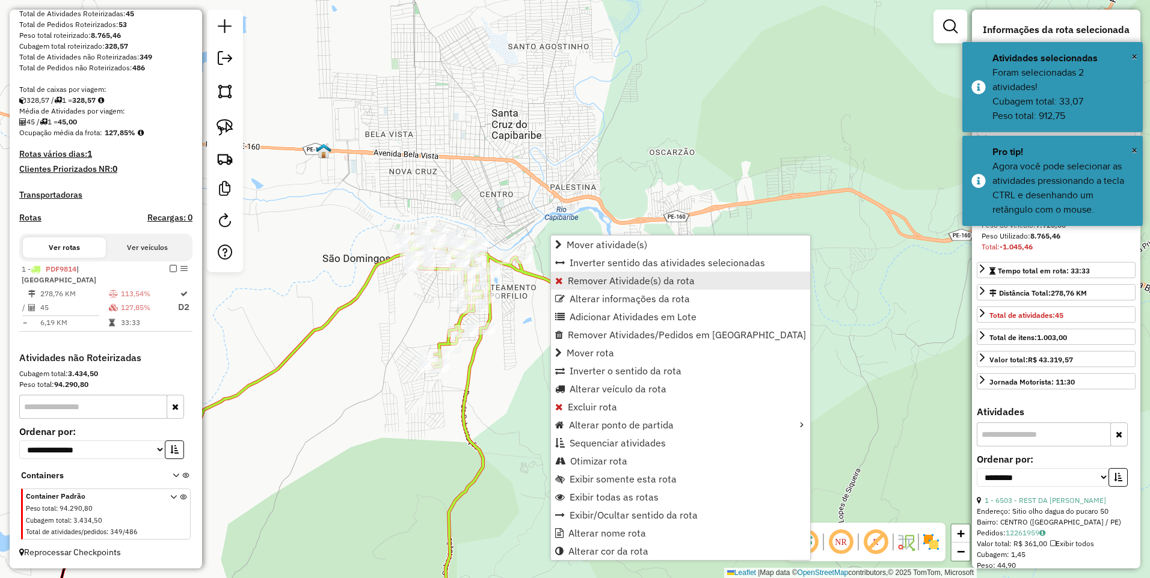
click at [590, 283] on span "Remover Atividade(s) da rota" at bounding box center [631, 281] width 127 height 10
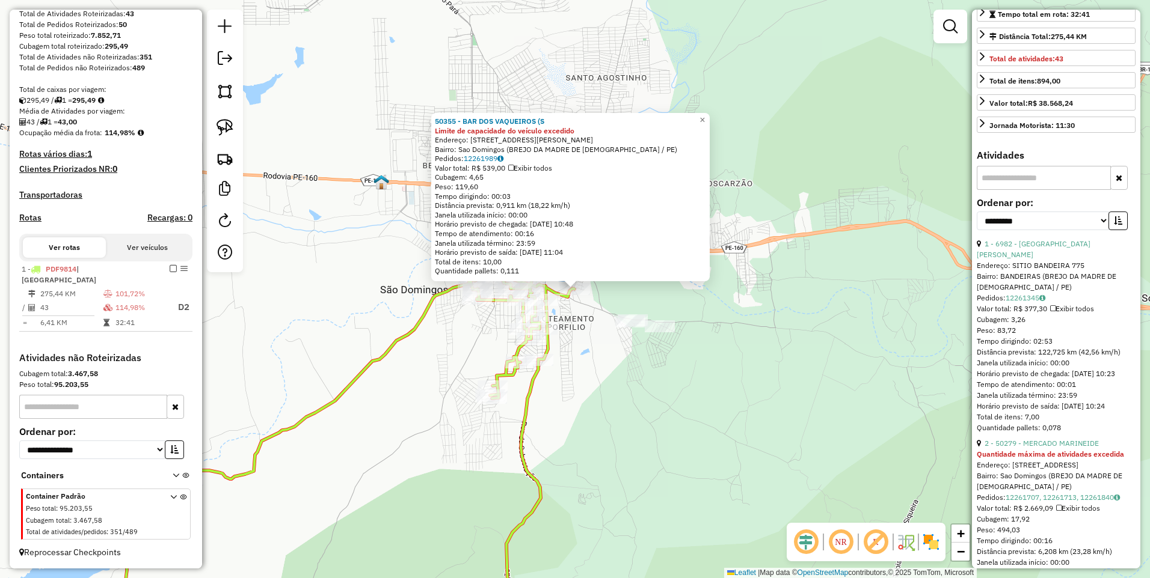
scroll to position [385, 0]
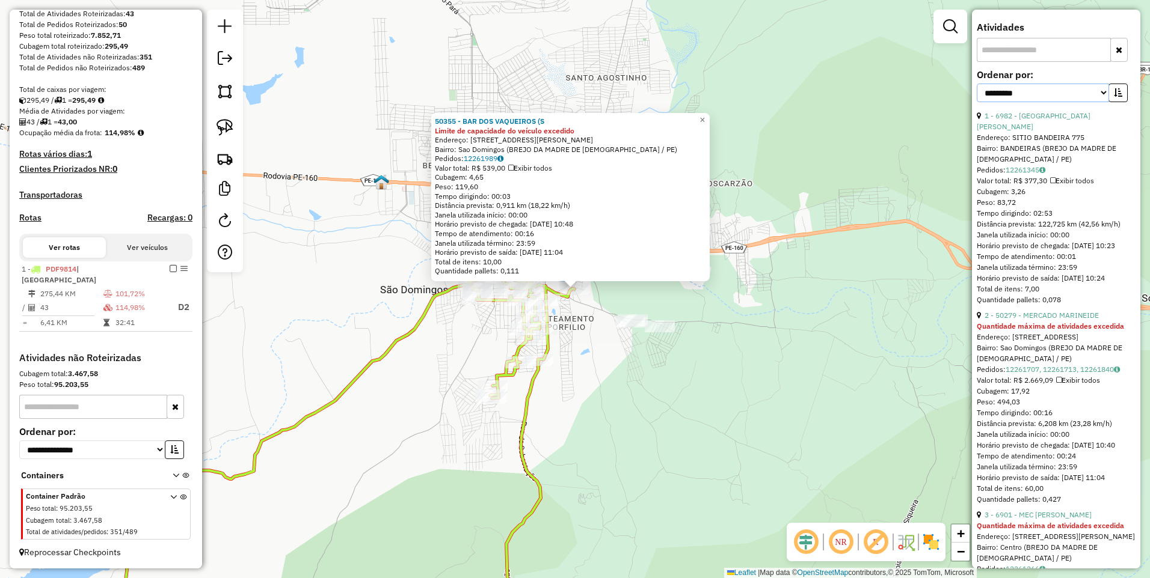
click at [1051, 102] on select "**********" at bounding box center [1042, 93] width 132 height 19
select select "*********"
click at [976, 102] on select "**********" at bounding box center [1042, 93] width 132 height 19
click at [1118, 97] on icon "button" at bounding box center [1118, 92] width 8 height 8
click at [1065, 120] on link "4 - 50322 - DEPOSITO DO JUNIOR" at bounding box center [1041, 115] width 114 height 9
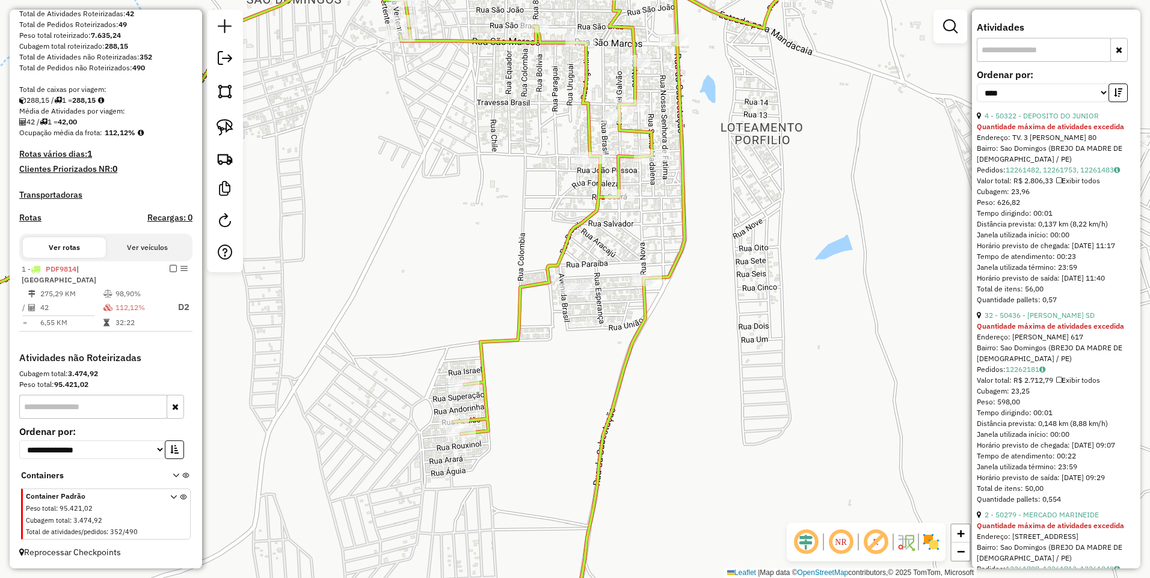
scroll to position [64, 0]
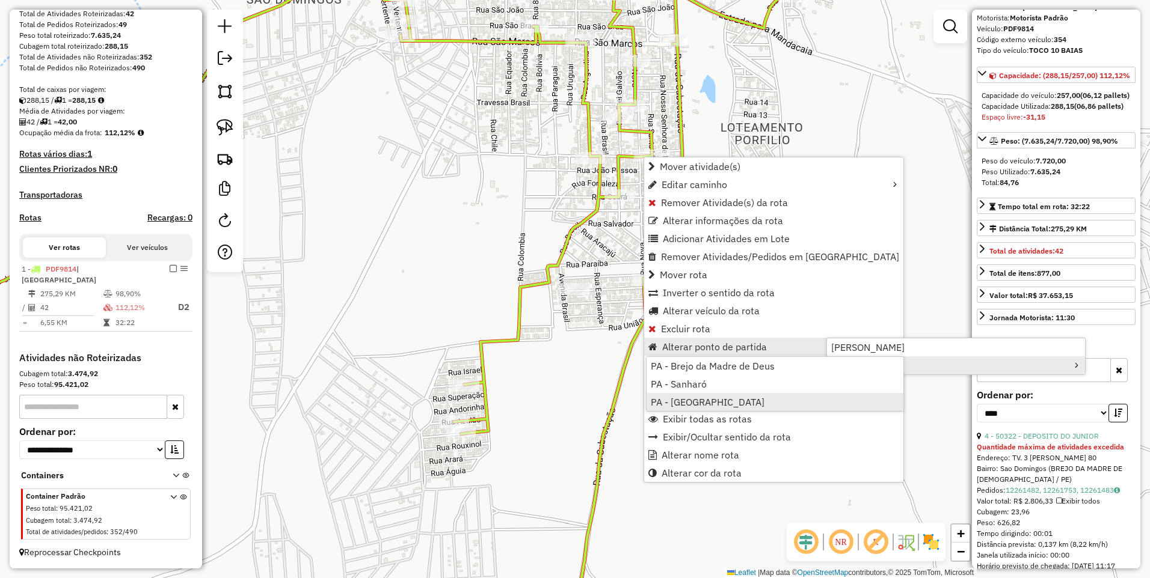
click at [711, 403] on span "PA - [GEOGRAPHIC_DATA]" at bounding box center [708, 402] width 114 height 10
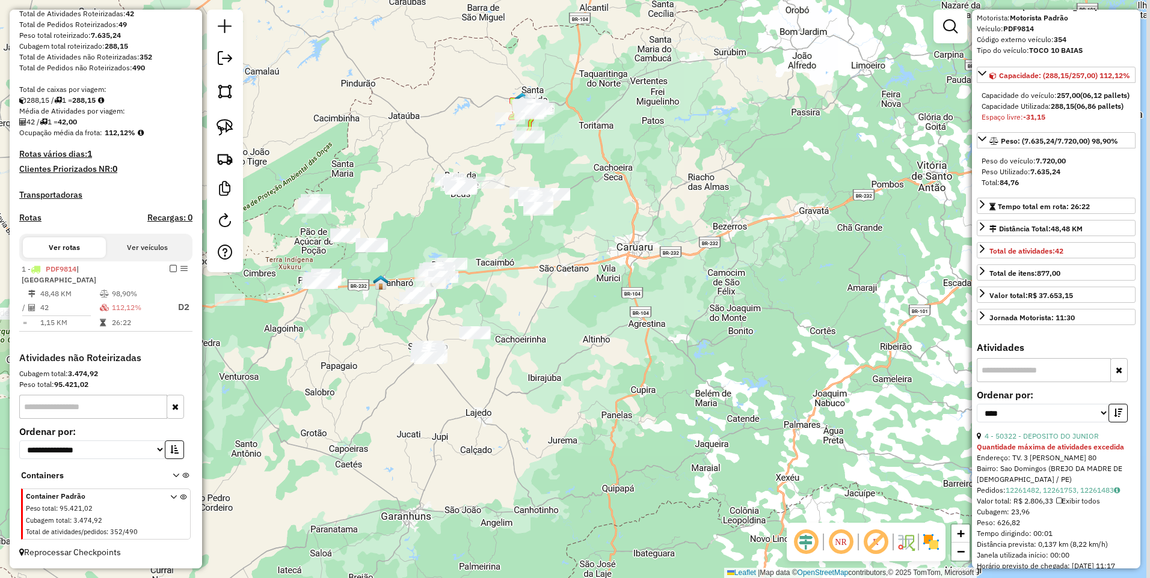
drag, startPoint x: 530, startPoint y: 298, endPoint x: 489, endPoint y: 152, distance: 151.1
click at [489, 152] on div "Janela de atendimento Grade de atendimento Capacidade Transportadoras Veículos …" at bounding box center [575, 289] width 1150 height 578
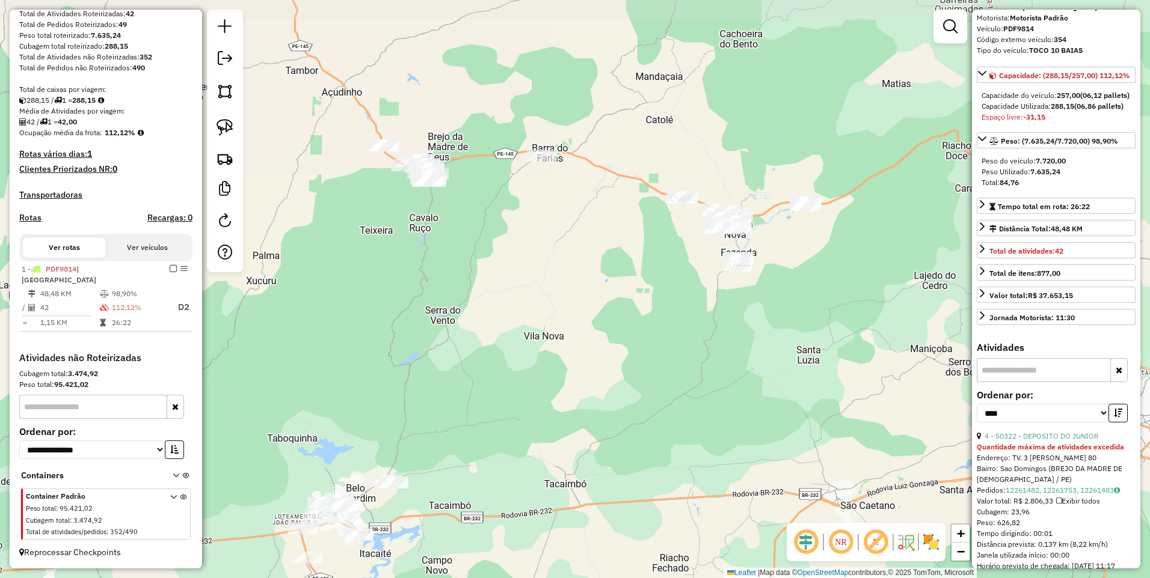
drag, startPoint x: 599, startPoint y: 130, endPoint x: 631, endPoint y: 247, distance: 120.9
click at [631, 247] on div "Janela de atendimento Grade de atendimento Capacidade Transportadoras Veículos …" at bounding box center [575, 289] width 1150 height 578
click at [226, 91] on img at bounding box center [224, 91] width 17 height 17
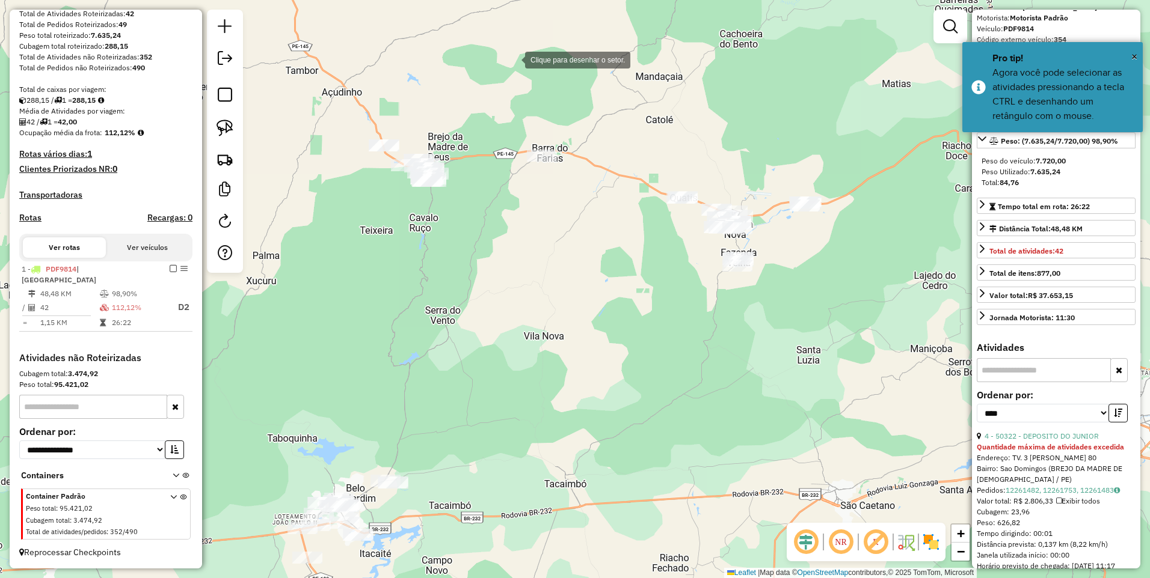
click at [513, 59] on div at bounding box center [513, 59] width 24 height 24
click at [339, 115] on div at bounding box center [338, 115] width 24 height 24
click at [336, 248] on div at bounding box center [335, 248] width 24 height 24
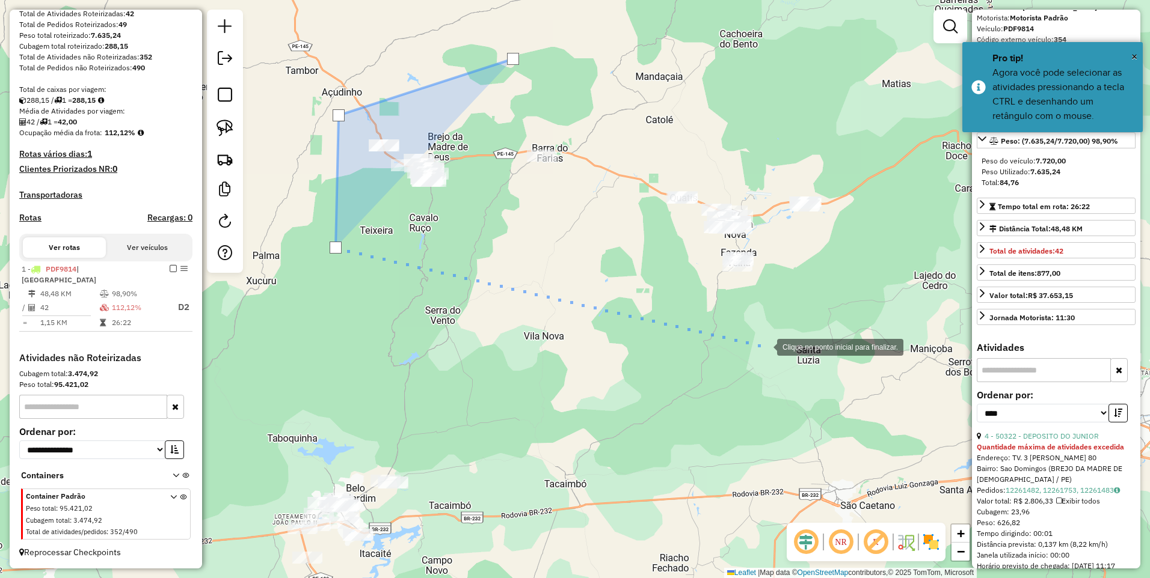
click at [765, 346] on div at bounding box center [765, 346] width 24 height 24
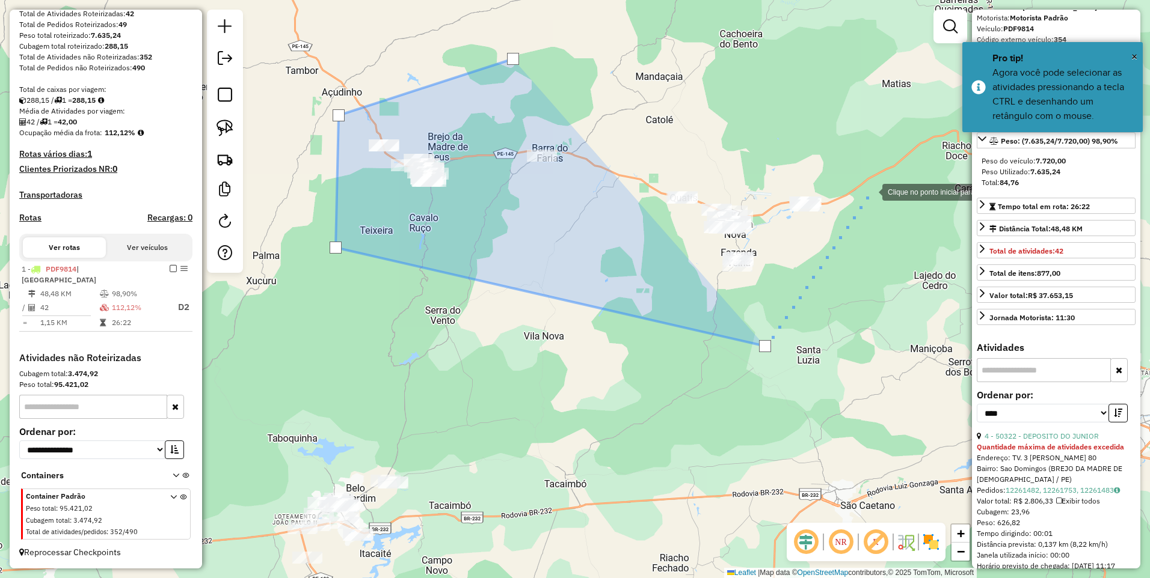
click at [871, 183] on div at bounding box center [870, 191] width 24 height 24
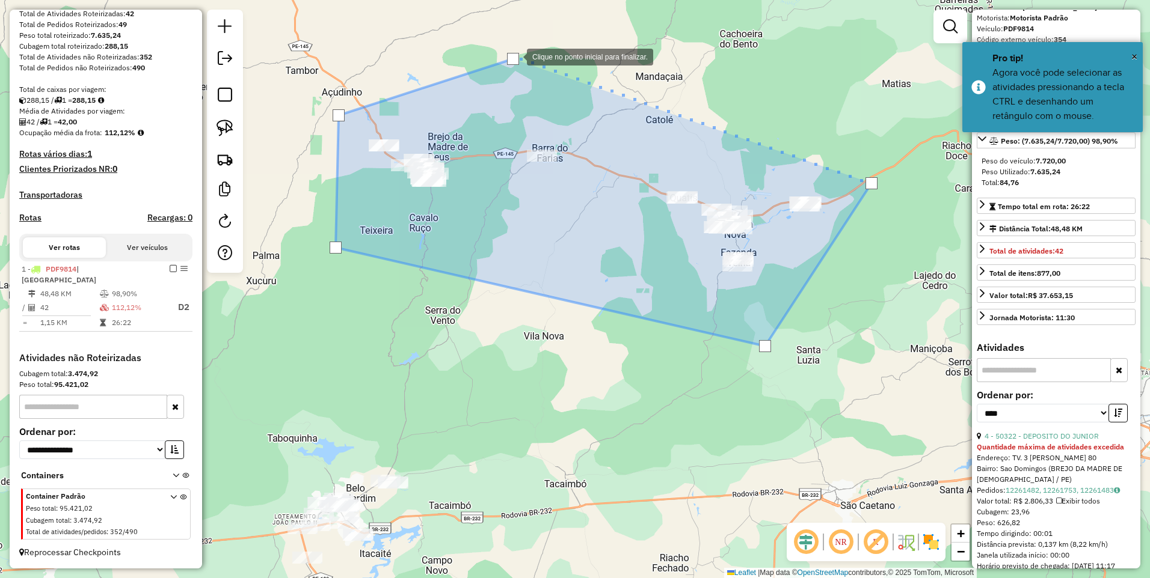
click at [515, 56] on div at bounding box center [513, 59] width 12 height 12
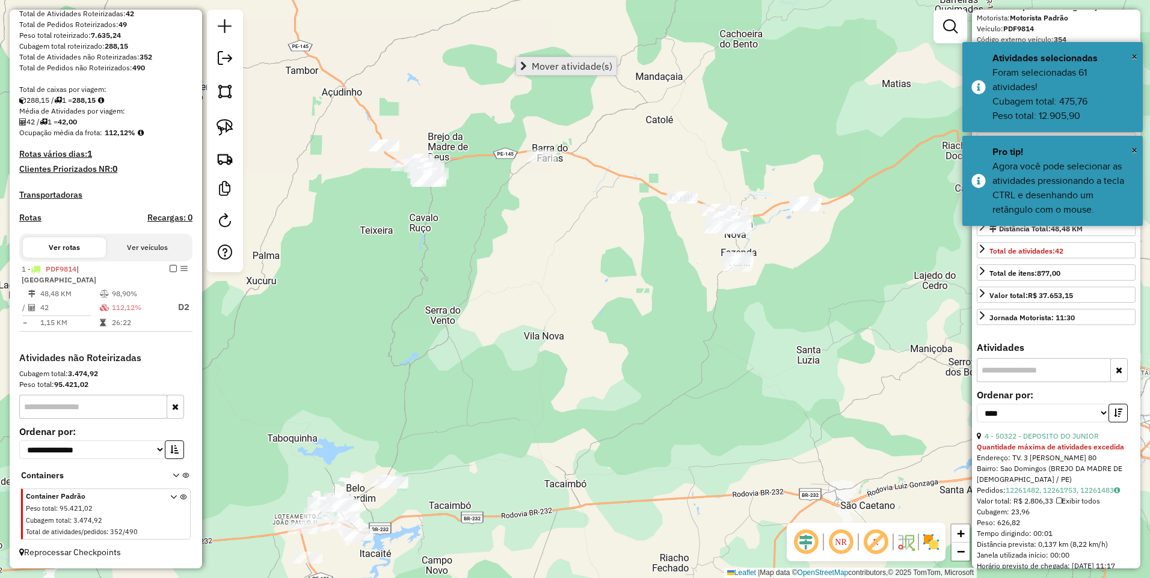
click at [541, 65] on span "Mover atividade(s)" at bounding box center [572, 66] width 81 height 10
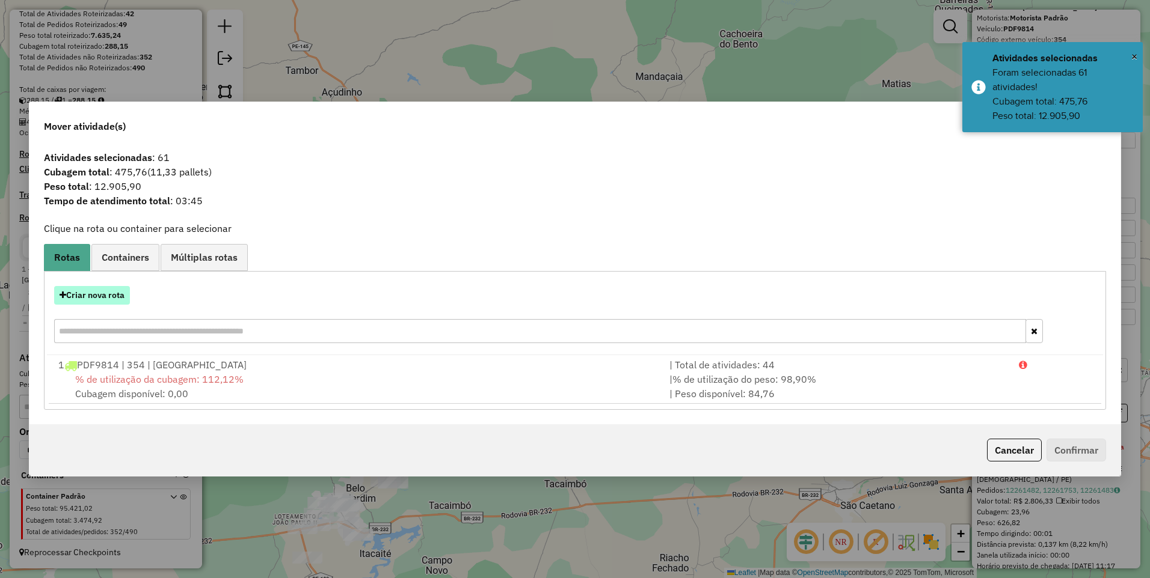
click at [96, 298] on button "Criar nova rota" at bounding box center [92, 295] width 76 height 19
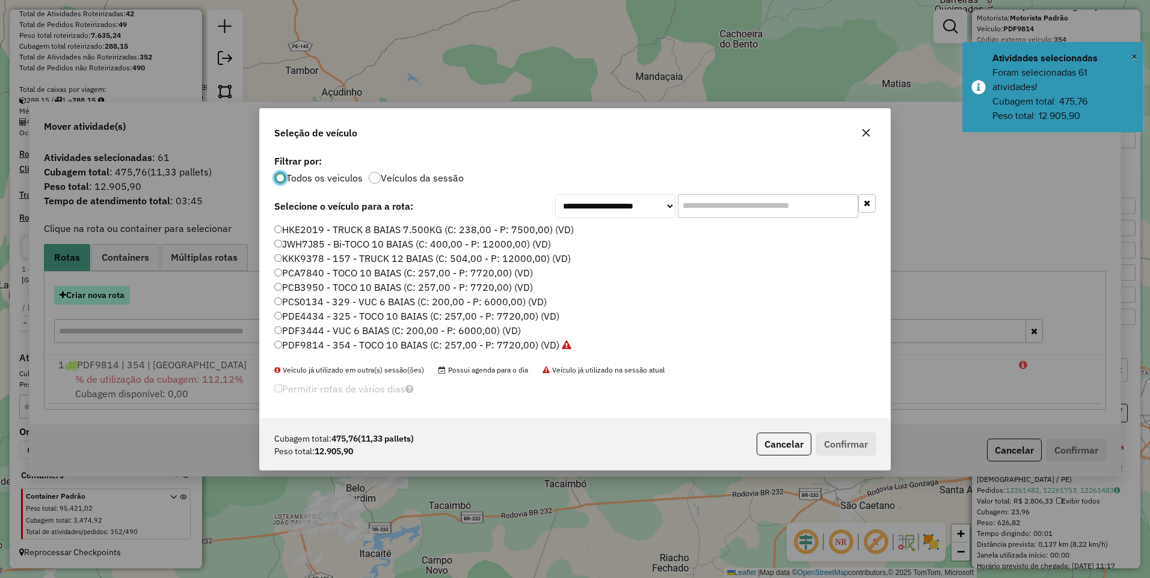
scroll to position [7, 4]
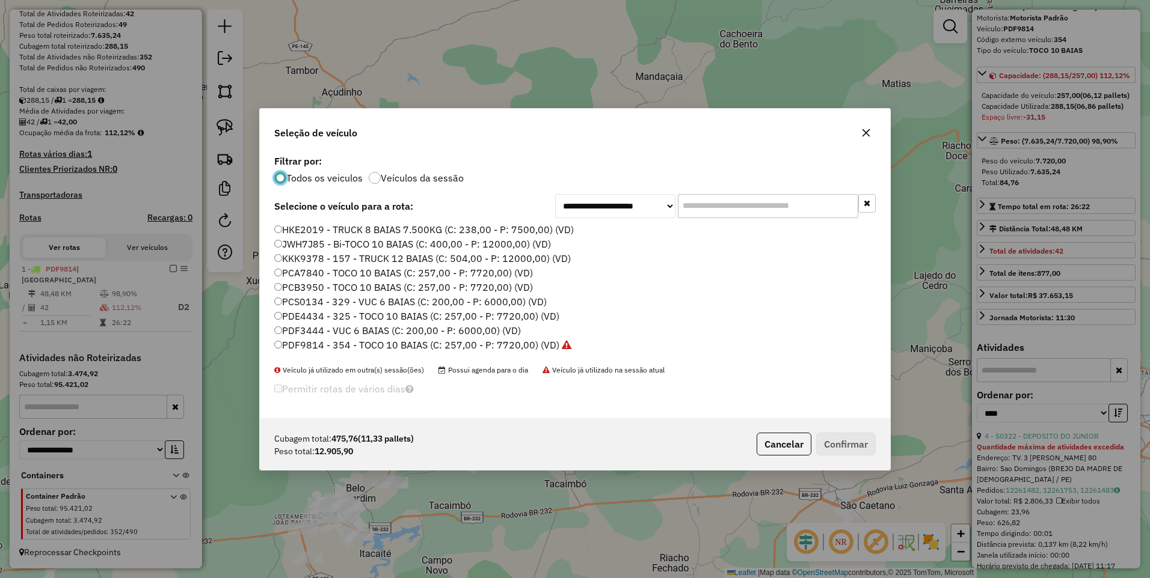
click at [518, 346] on label "PDF9814 - 354 - TOCO 10 BAIAS (C: 257,00 - P: 7720,00) (VD)" at bounding box center [422, 345] width 297 height 14
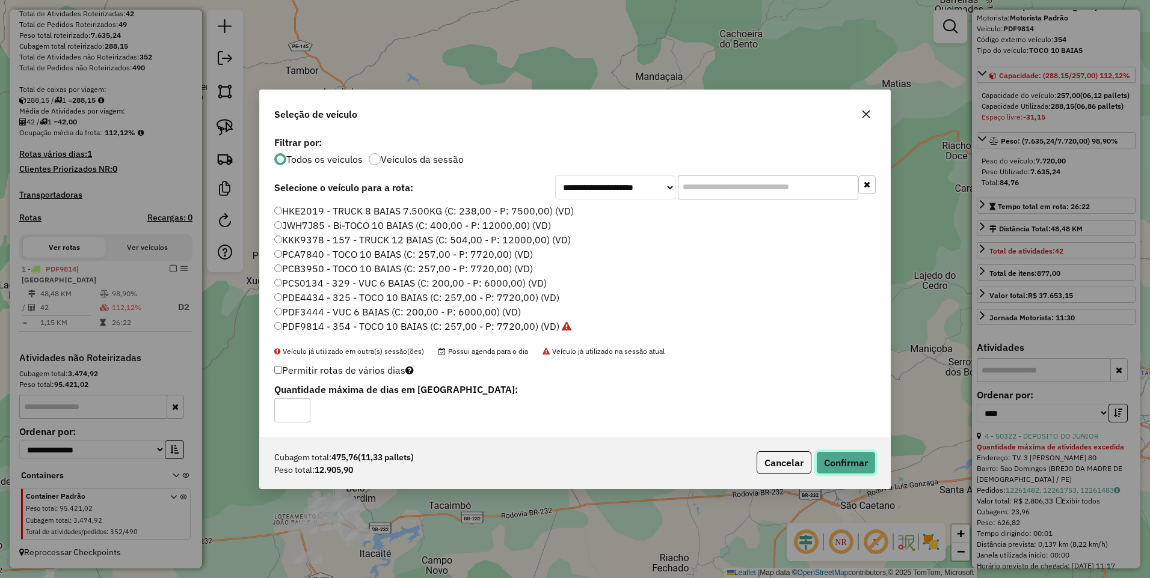
click at [847, 458] on button "Confirmar" at bounding box center [846, 463] width 60 height 23
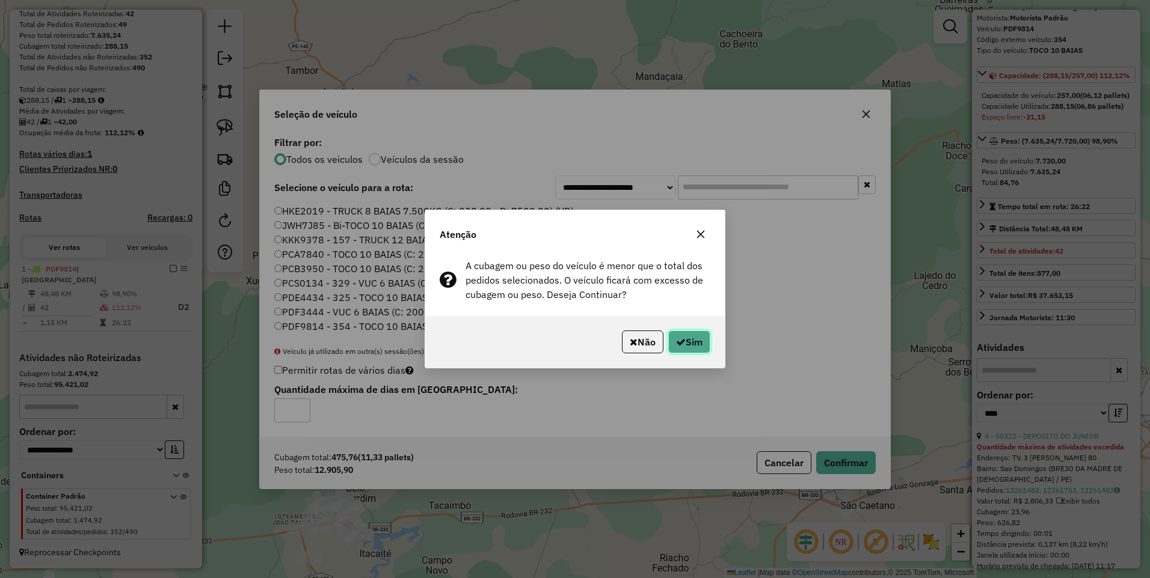
click at [694, 337] on button "Sim" at bounding box center [689, 342] width 42 height 23
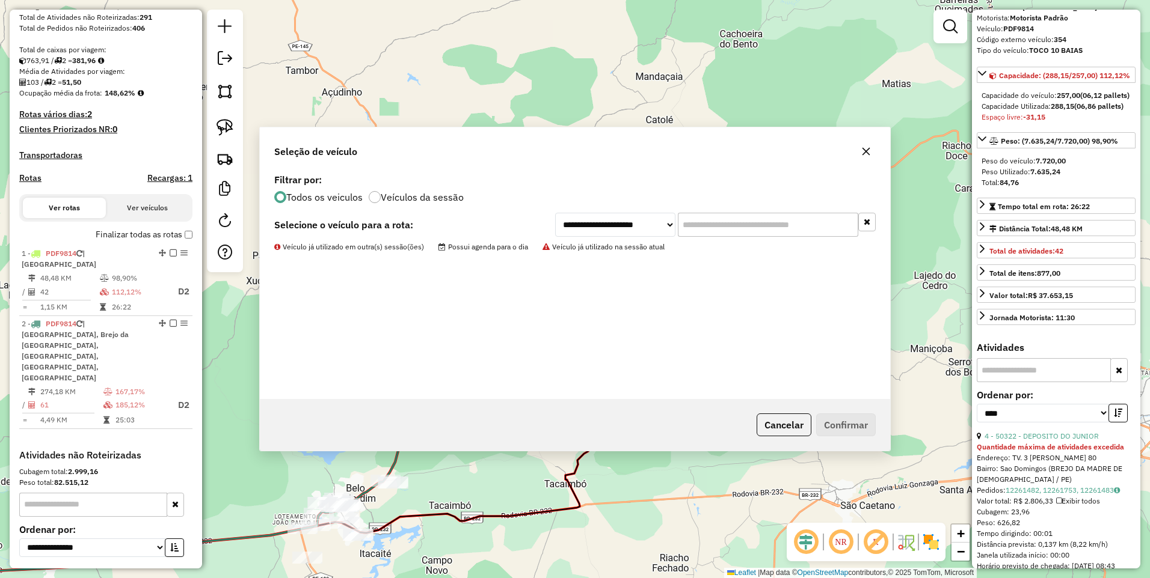
scroll to position [283, 0]
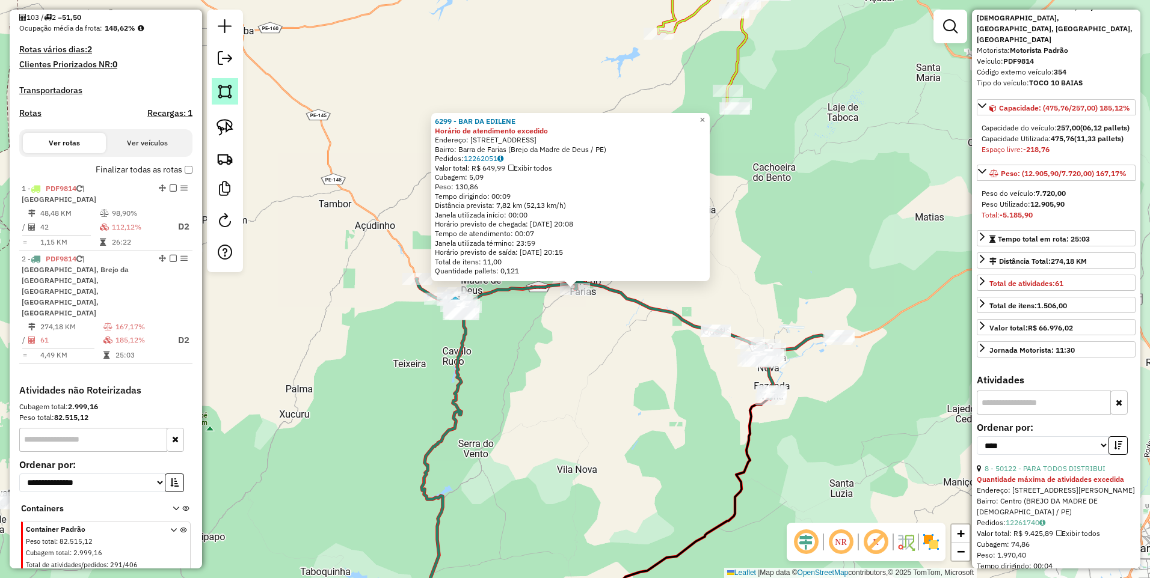
click at [230, 93] on img at bounding box center [224, 91] width 17 height 17
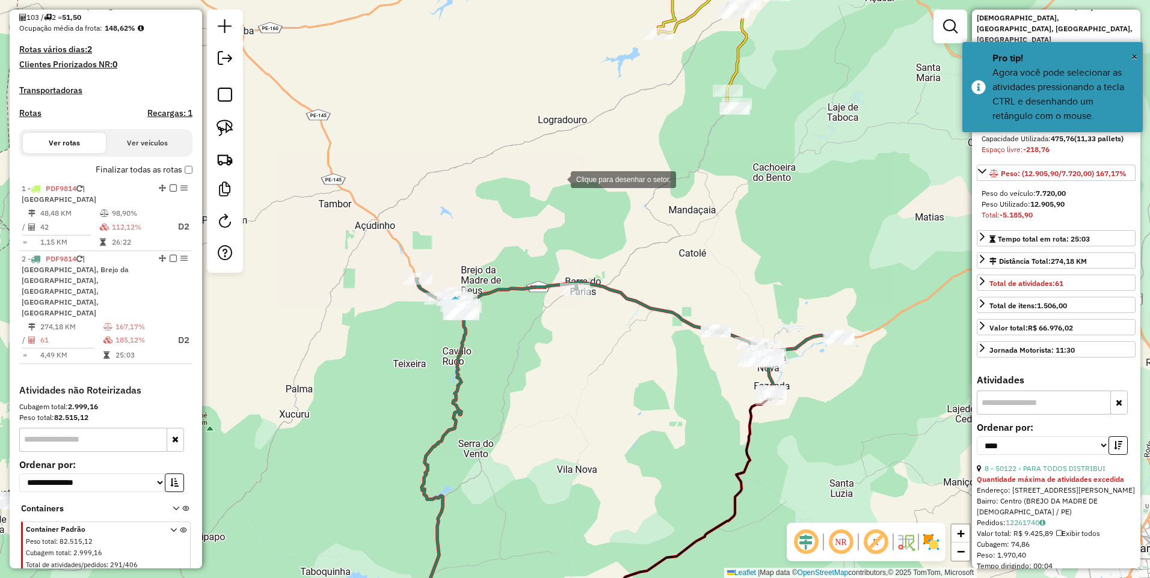
click at [559, 179] on div at bounding box center [559, 179] width 24 height 24
click at [547, 352] on div at bounding box center [547, 352] width 24 height 24
click at [829, 438] on div at bounding box center [816, 435] width 24 height 24
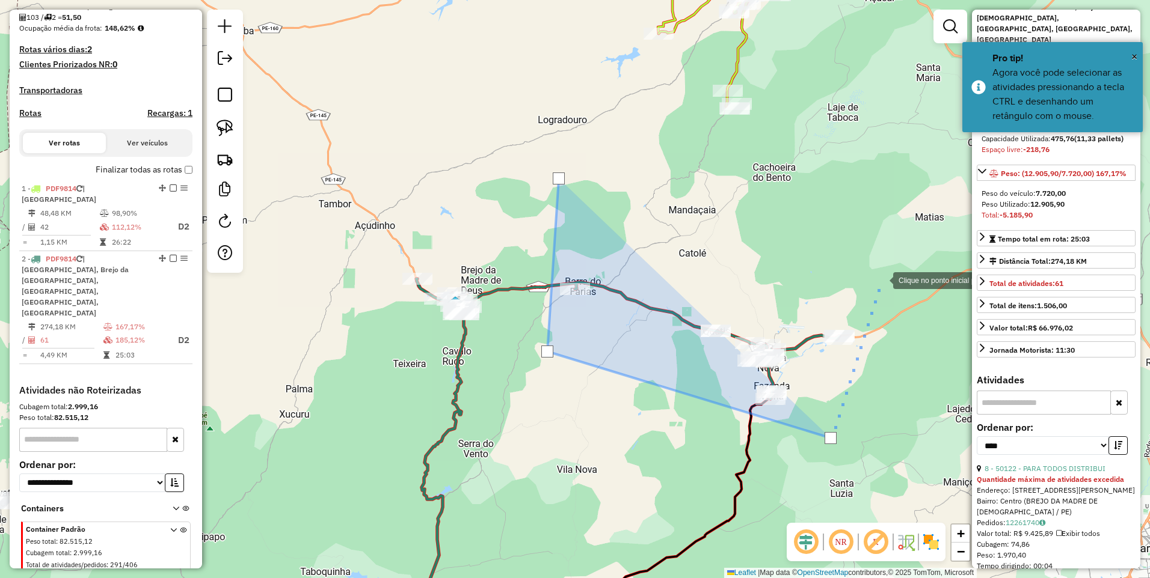
click at [881, 280] on div at bounding box center [881, 280] width 24 height 24
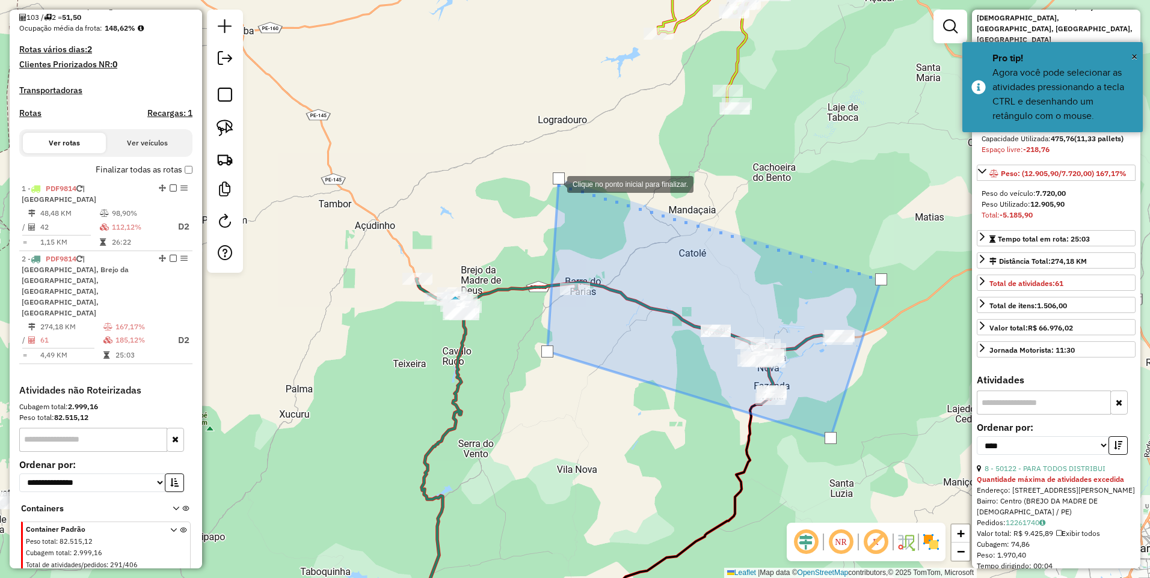
click at [555, 183] on div at bounding box center [559, 179] width 12 height 12
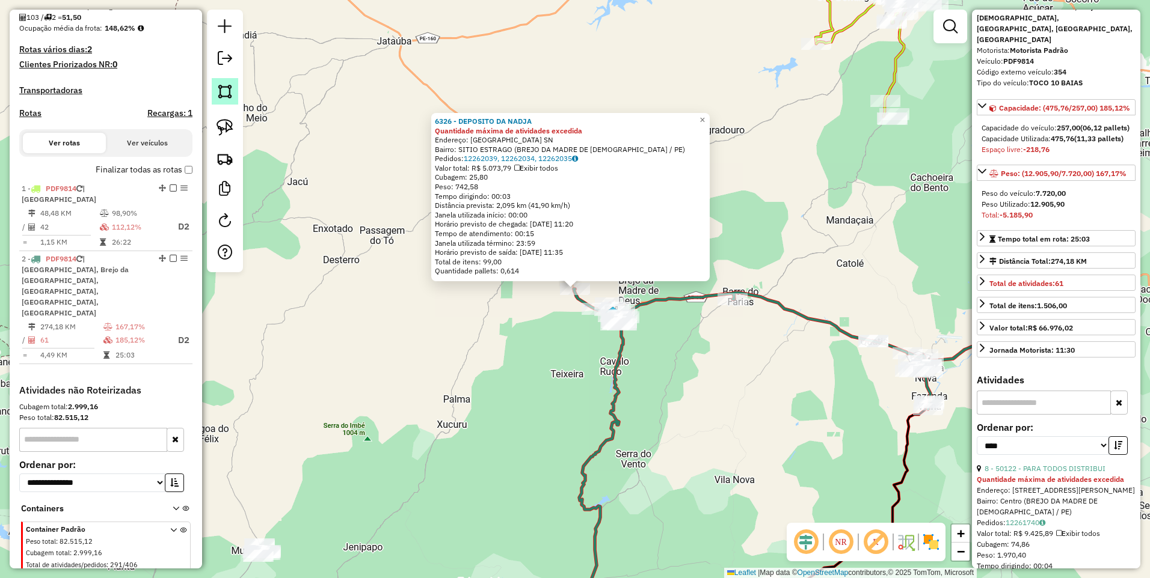
click at [225, 94] on img at bounding box center [224, 91] width 17 height 17
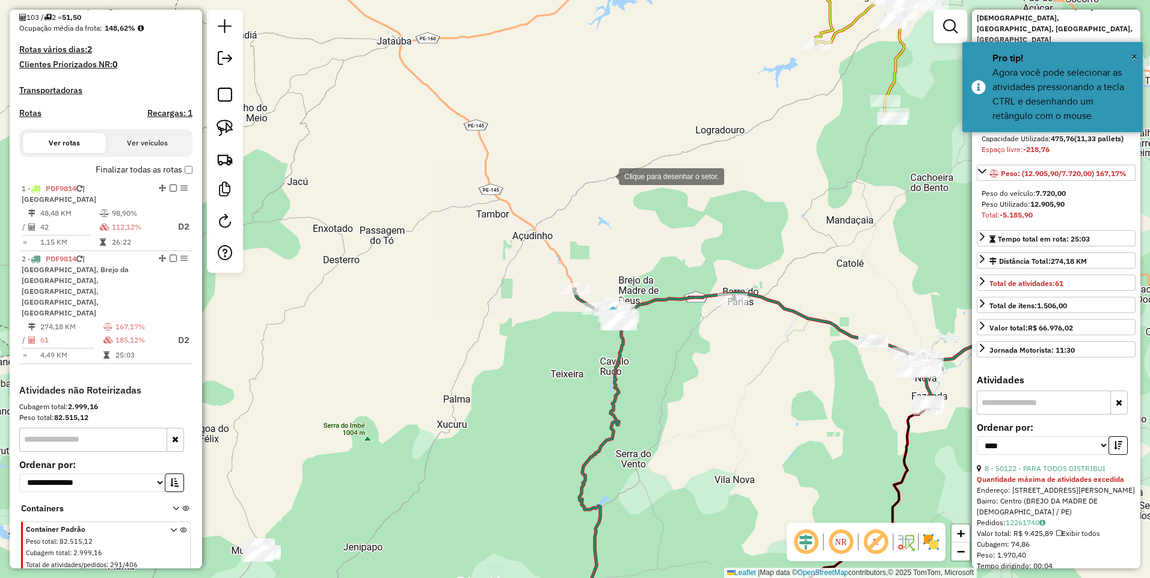
click at [617, 174] on div at bounding box center [607, 176] width 24 height 24
click at [479, 340] on div at bounding box center [480, 336] width 24 height 24
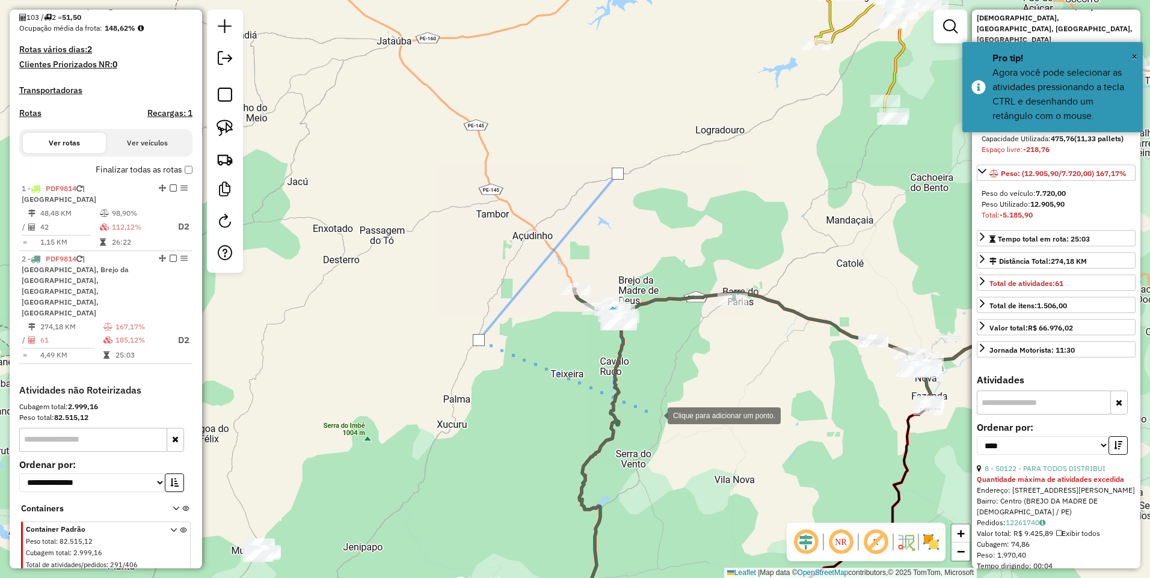
click at [655, 415] on div at bounding box center [655, 415] width 24 height 24
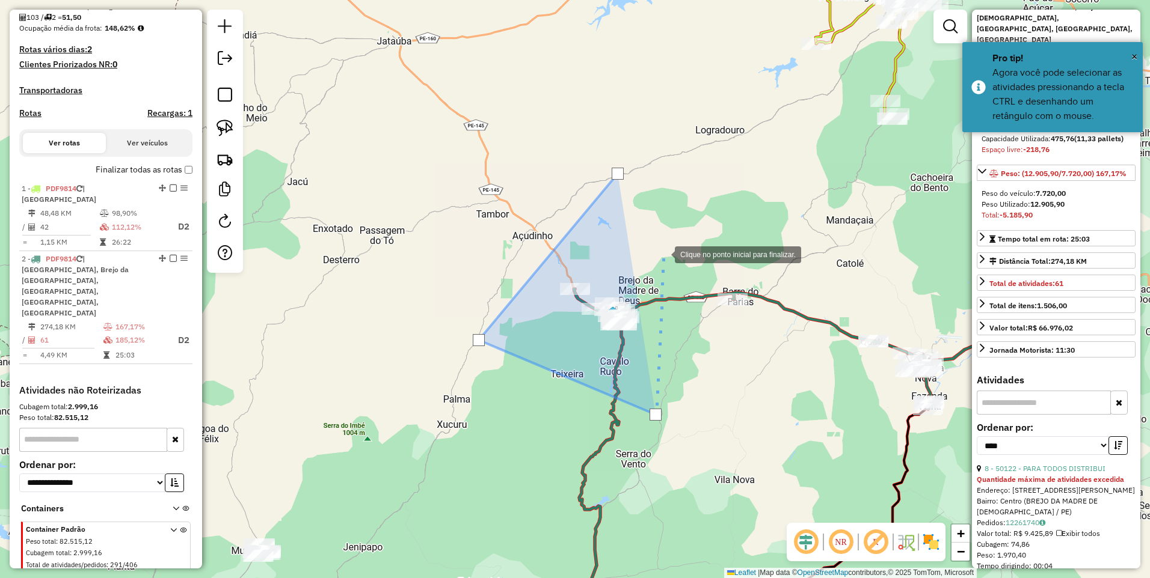
click at [663, 254] on div at bounding box center [663, 254] width 24 height 24
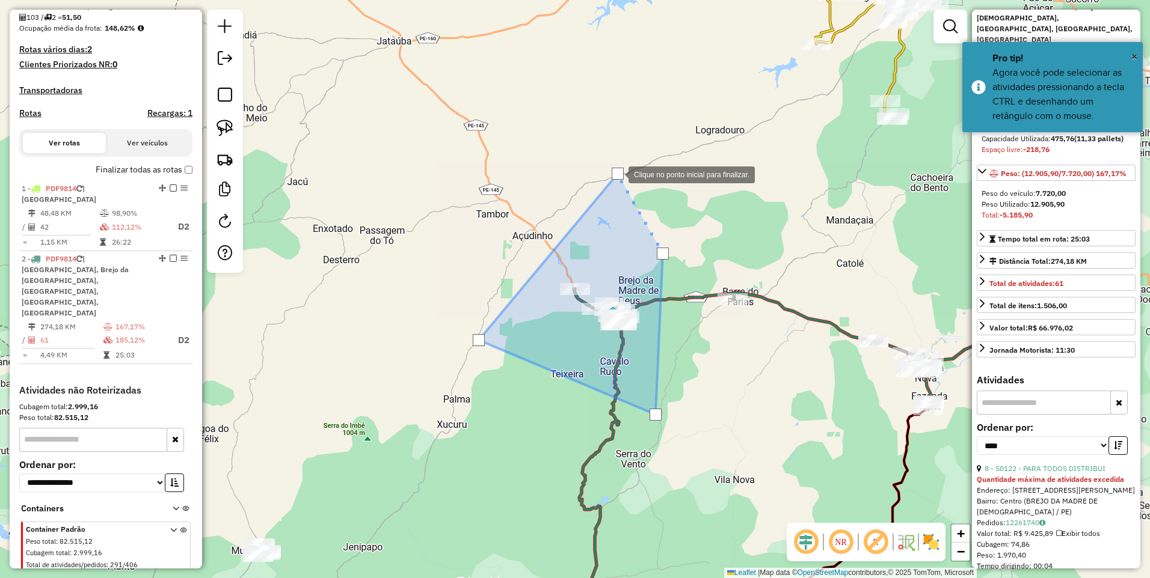
click at [616, 174] on div at bounding box center [617, 174] width 12 height 12
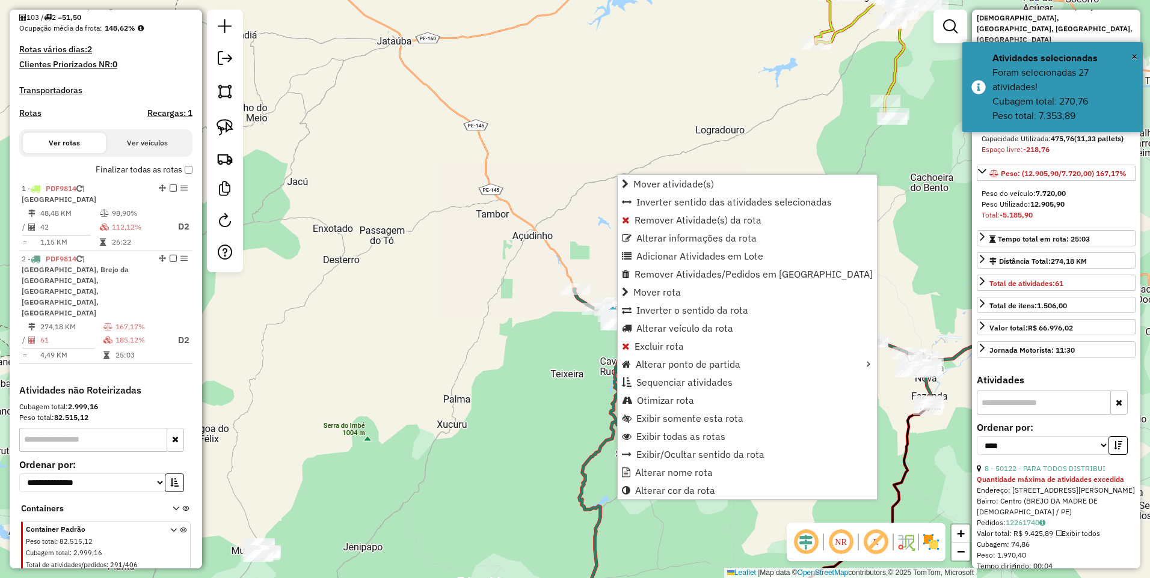
click at [604, 168] on div "Janela de atendimento Grade de atendimento Capacidade Transportadoras Veículos …" at bounding box center [575, 289] width 1150 height 578
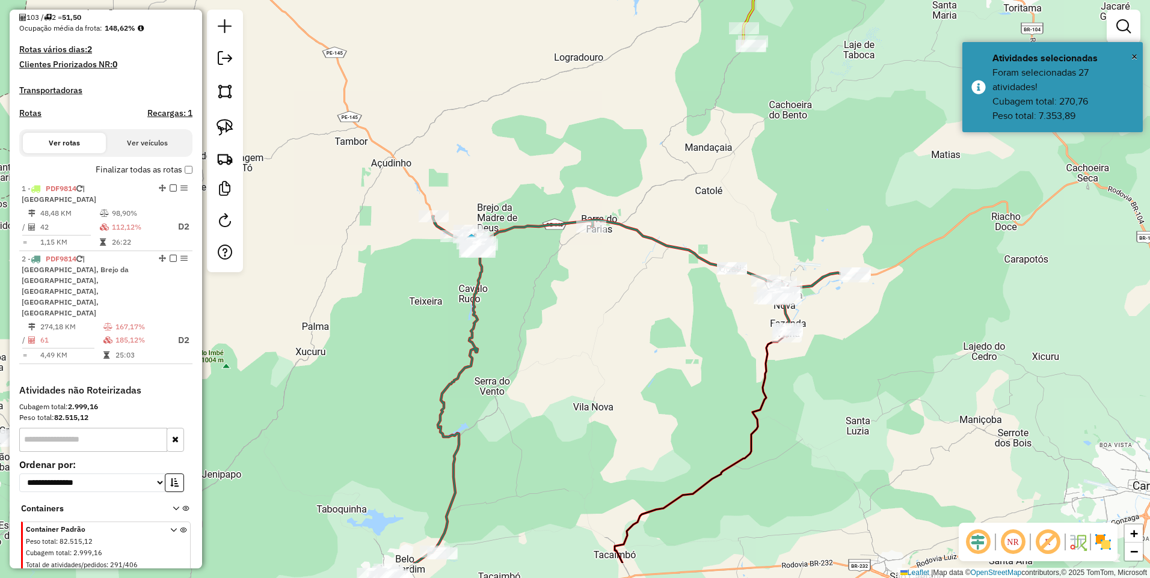
drag, startPoint x: 644, startPoint y: 239, endPoint x: 494, endPoint y: 161, distance: 169.4
click at [494, 161] on div "Janela de atendimento Grade de atendimento Capacidade Transportadoras Veículos …" at bounding box center [575, 289] width 1150 height 578
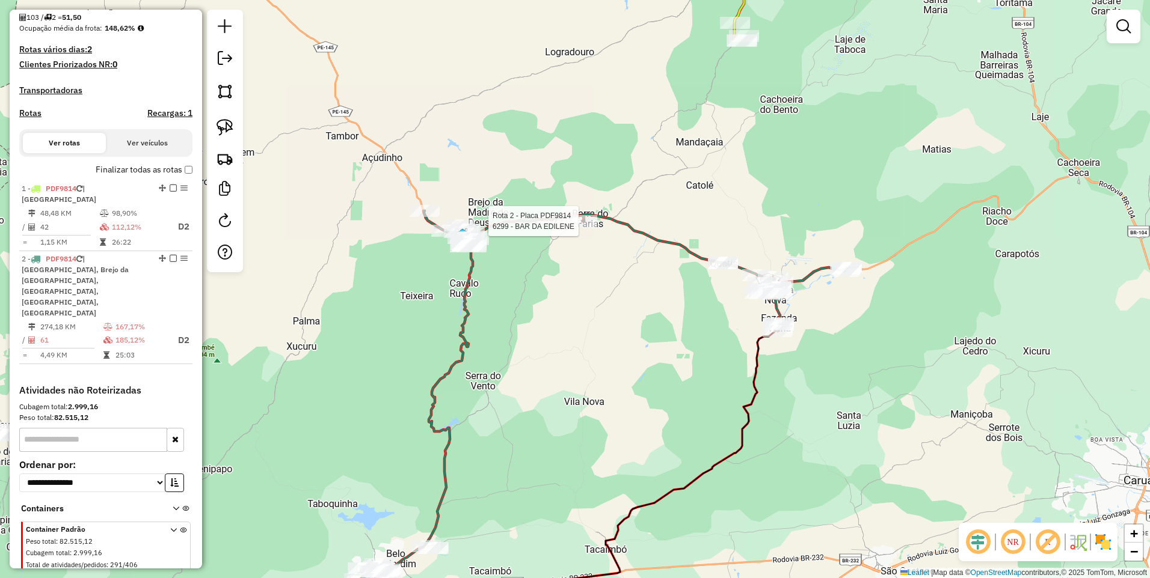
select select "*********"
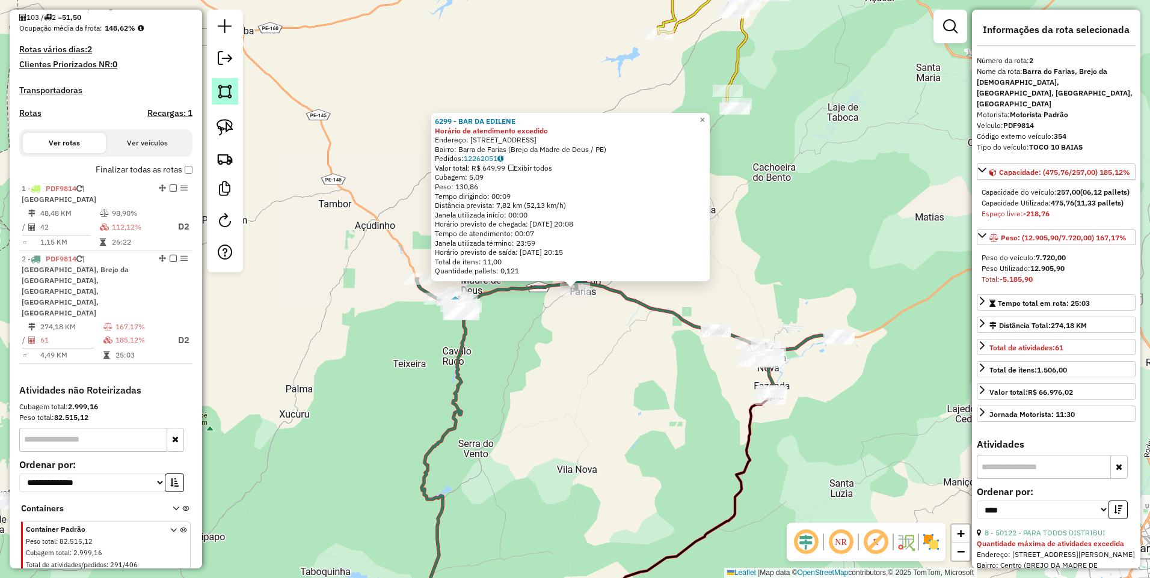
click at [228, 92] on img at bounding box center [224, 91] width 17 height 17
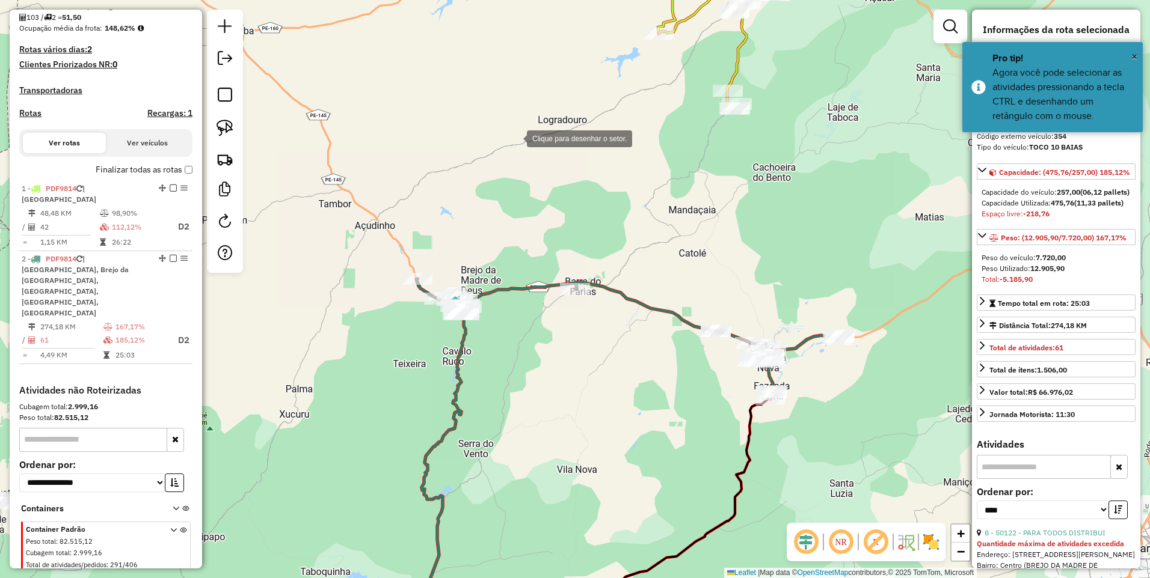
click at [515, 138] on div at bounding box center [515, 138] width 24 height 24
click at [551, 375] on div at bounding box center [550, 372] width 24 height 24
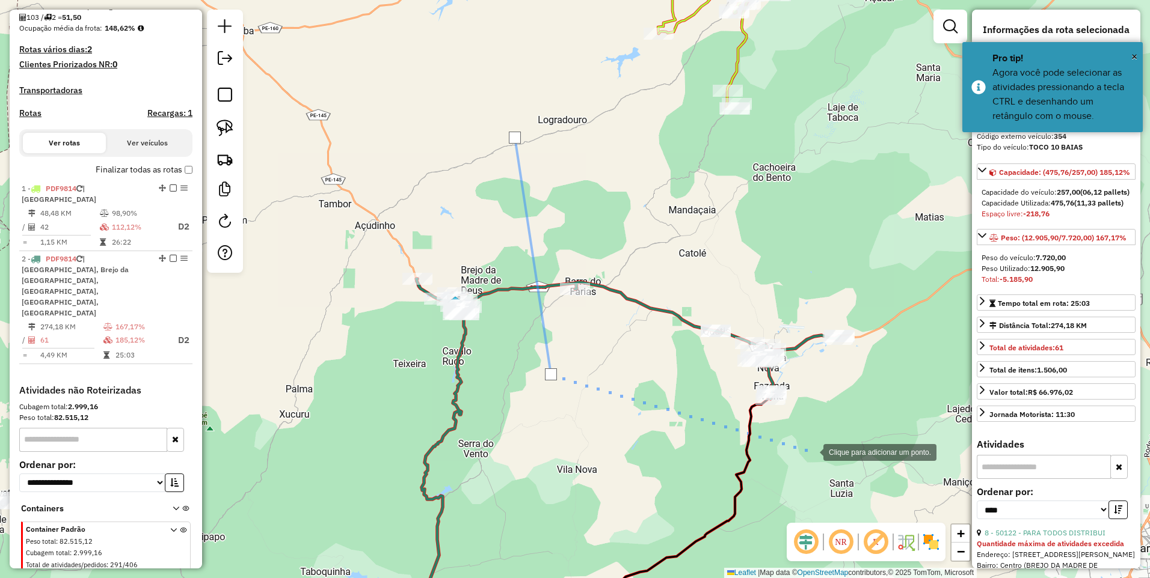
click at [811, 452] on div at bounding box center [811, 452] width 24 height 24
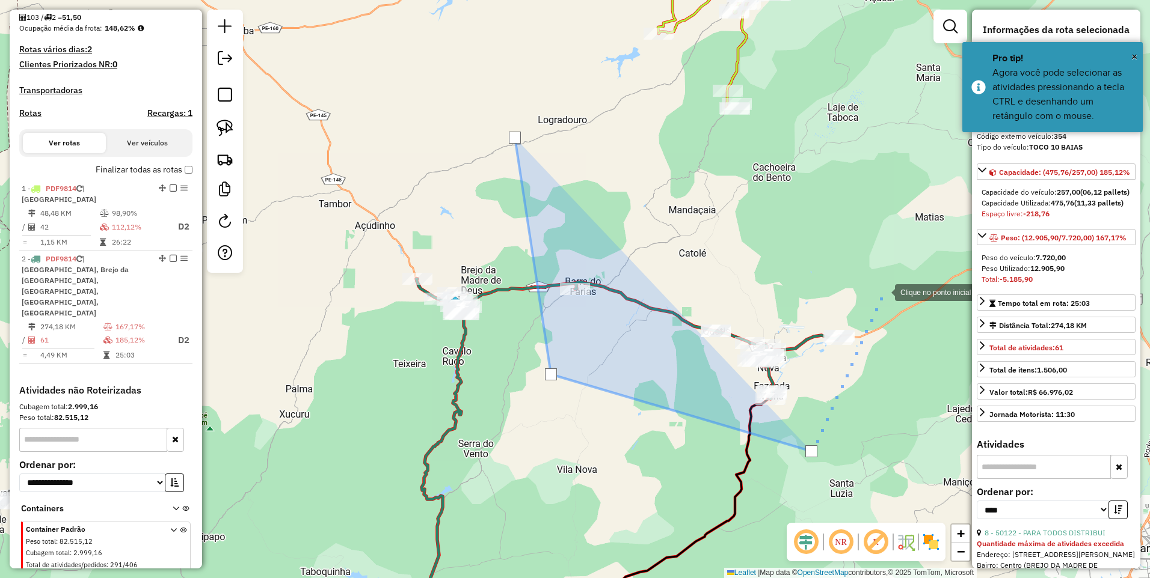
click at [883, 288] on div at bounding box center [883, 292] width 24 height 24
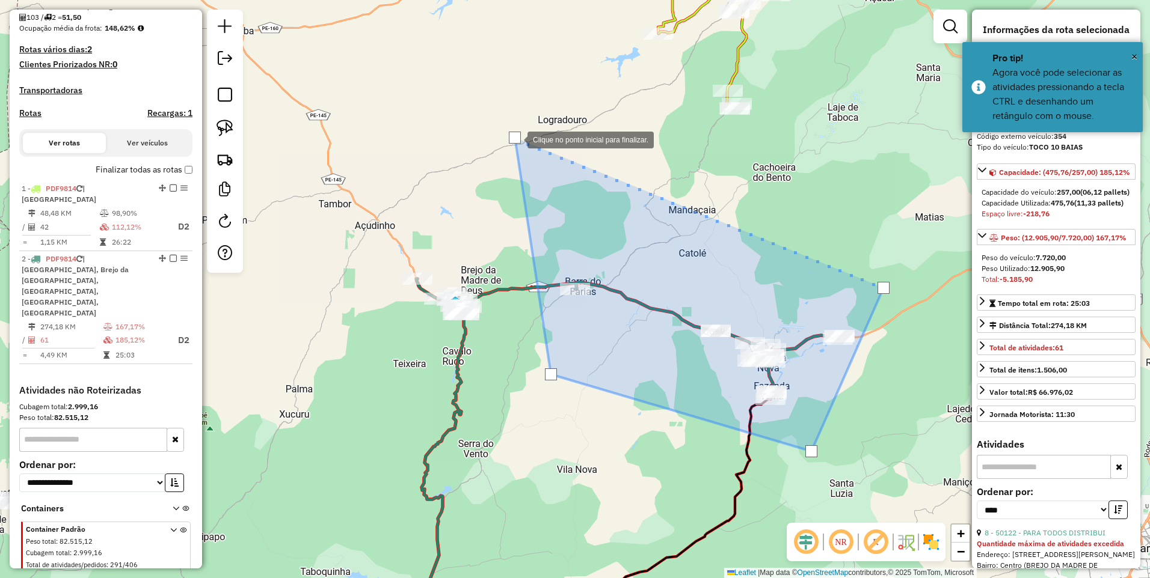
click at [515, 139] on div at bounding box center [515, 138] width 12 height 12
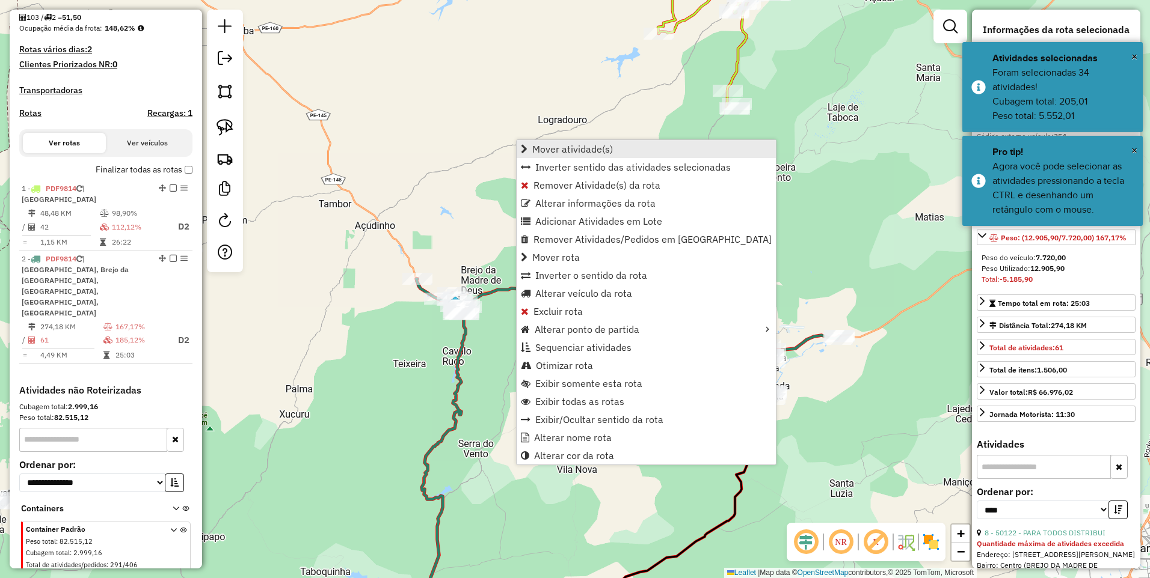
click at [551, 150] on span "Mover atividade(s)" at bounding box center [572, 149] width 81 height 10
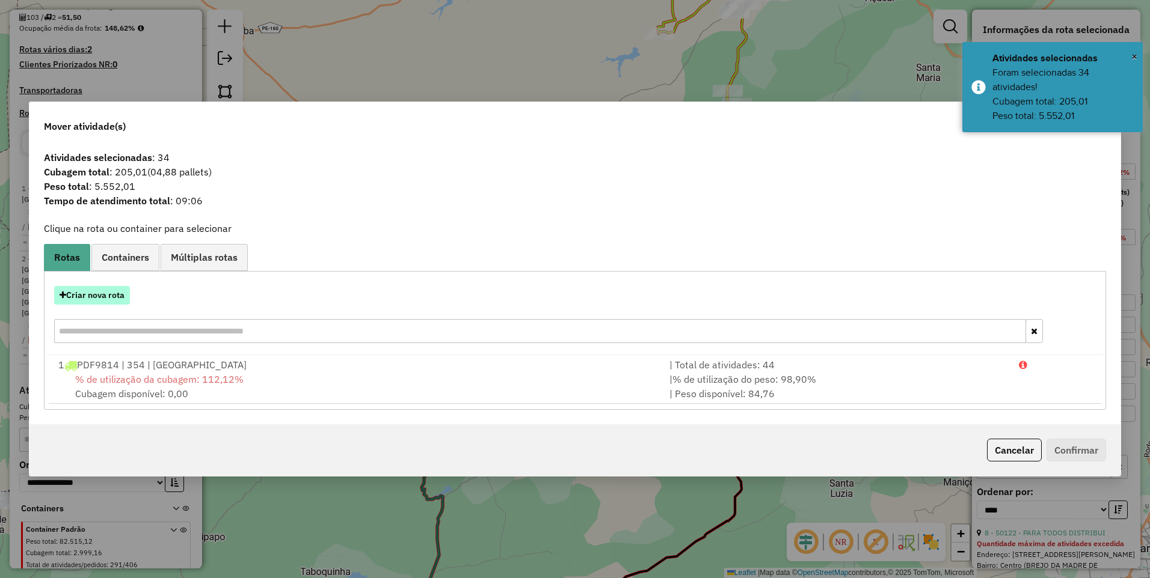
click at [102, 299] on button "Criar nova rota" at bounding box center [92, 295] width 76 height 19
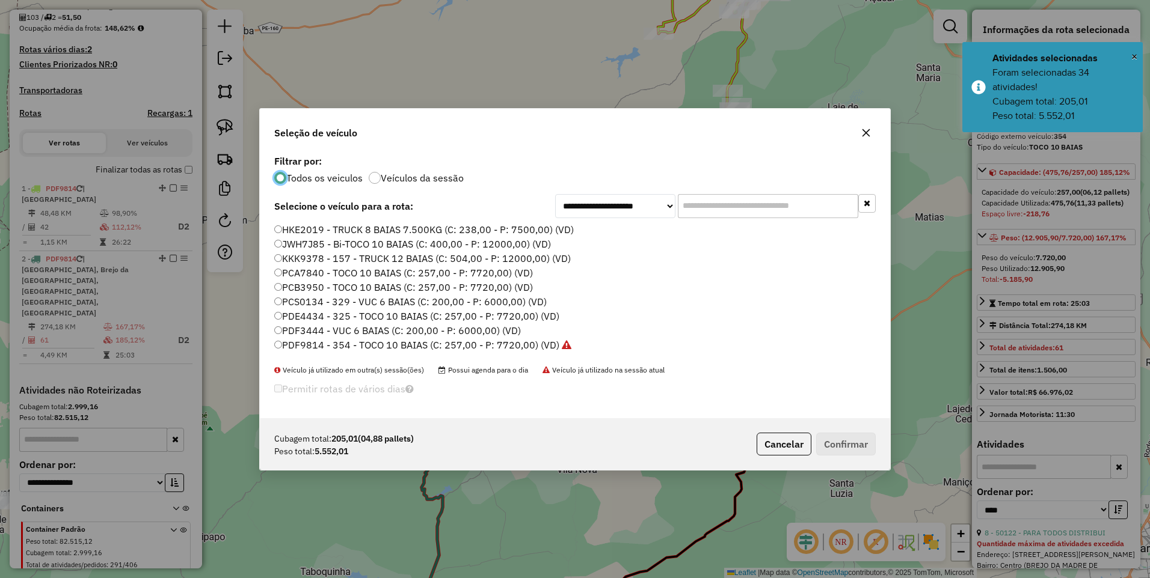
scroll to position [7, 4]
click at [519, 342] on label "PDF9814 - 354 - TOCO 10 BAIAS (C: 257,00 - P: 7720,00) (VD)" at bounding box center [422, 345] width 297 height 14
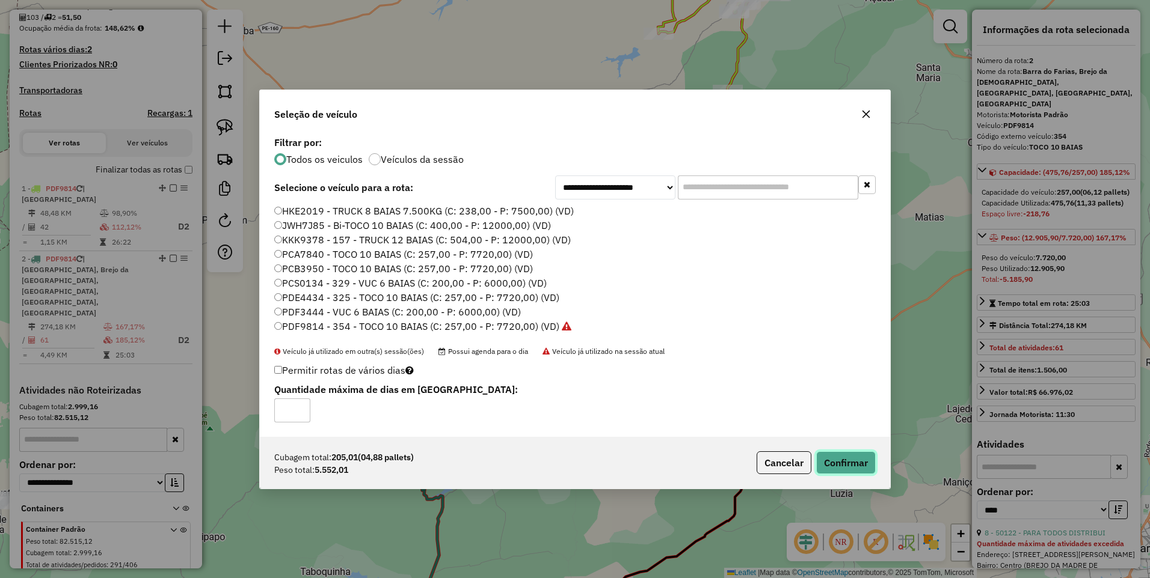
click at [847, 456] on button "Confirmar" at bounding box center [846, 463] width 60 height 23
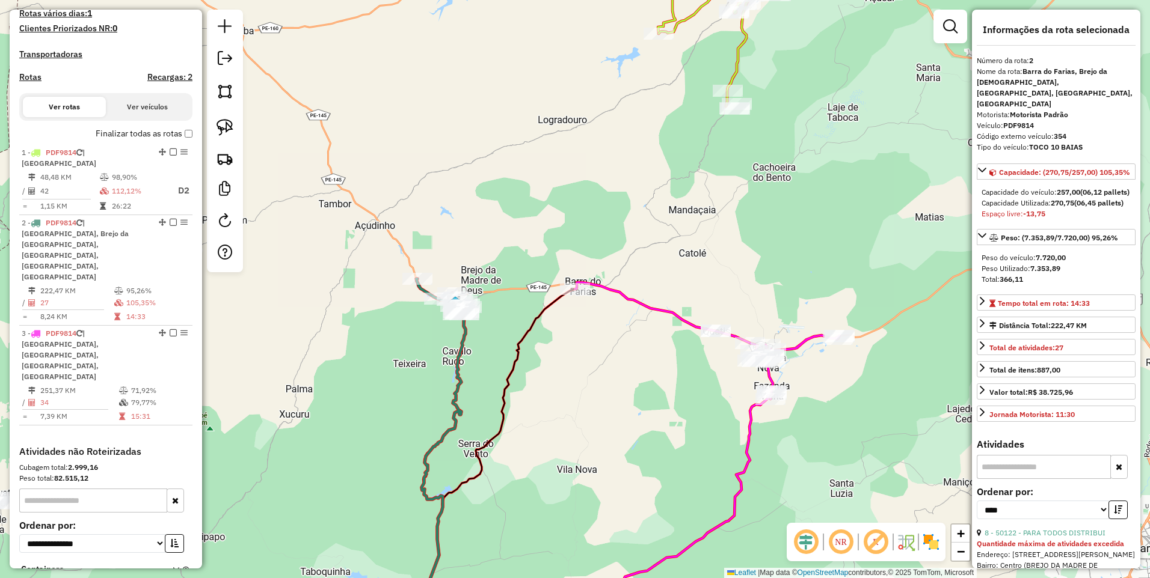
scroll to position [359, 0]
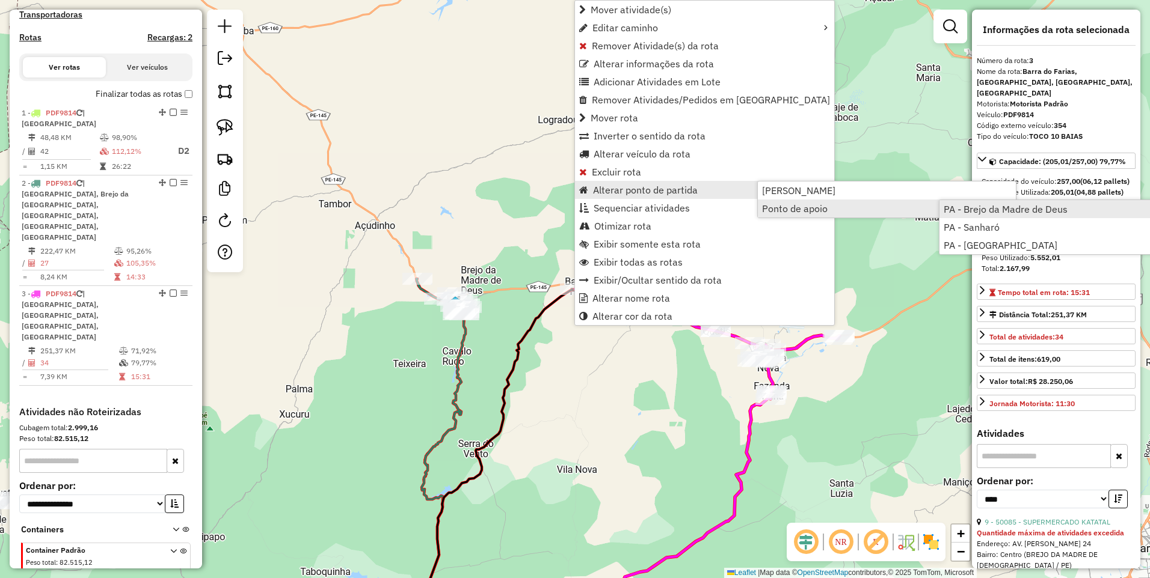
click at [978, 210] on span "PA - Brejo da Madre de Deus" at bounding box center [1005, 209] width 124 height 10
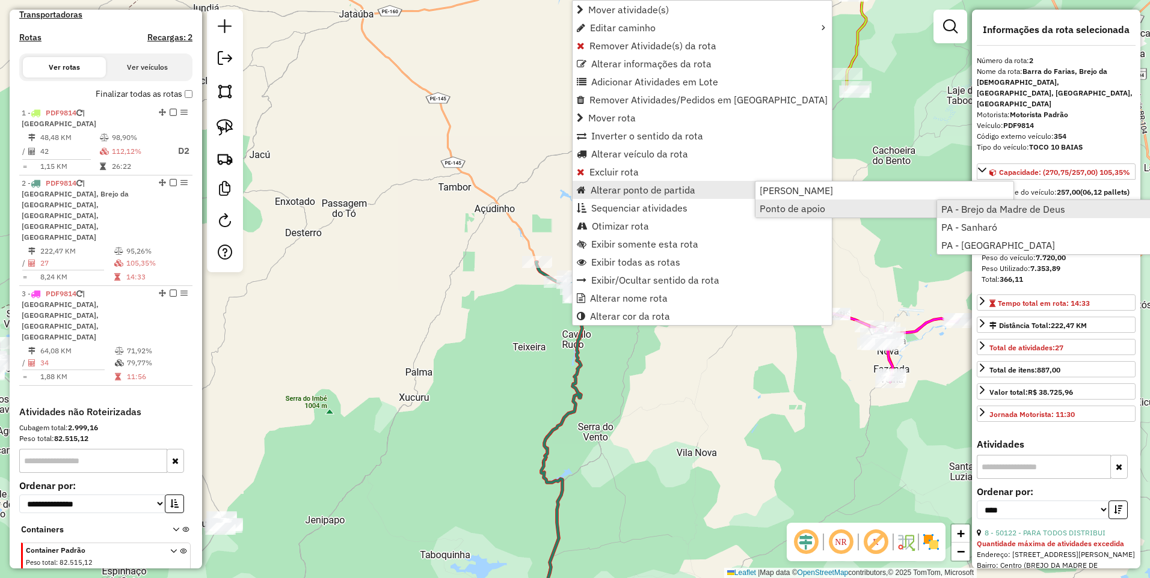
click at [973, 206] on span "PA - Brejo da Madre de Deus" at bounding box center [1003, 209] width 124 height 10
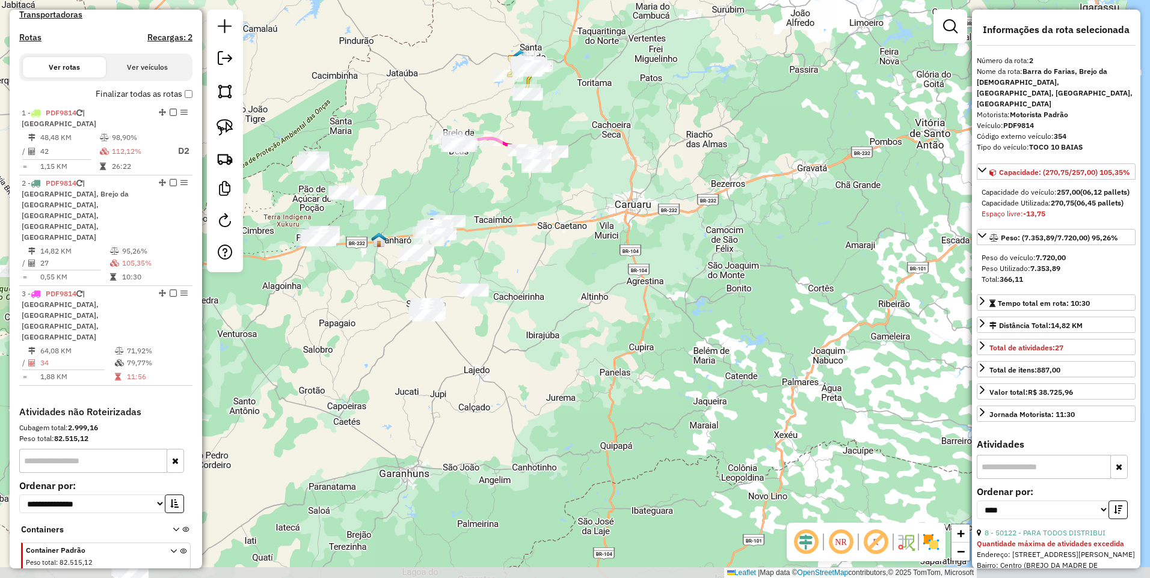
drag, startPoint x: 478, startPoint y: 337, endPoint x: 518, endPoint y: 251, distance: 94.4
click at [518, 251] on div "Janela de atendimento Grade de atendimento Capacidade Transportadoras Veículos …" at bounding box center [575, 289] width 1150 height 578
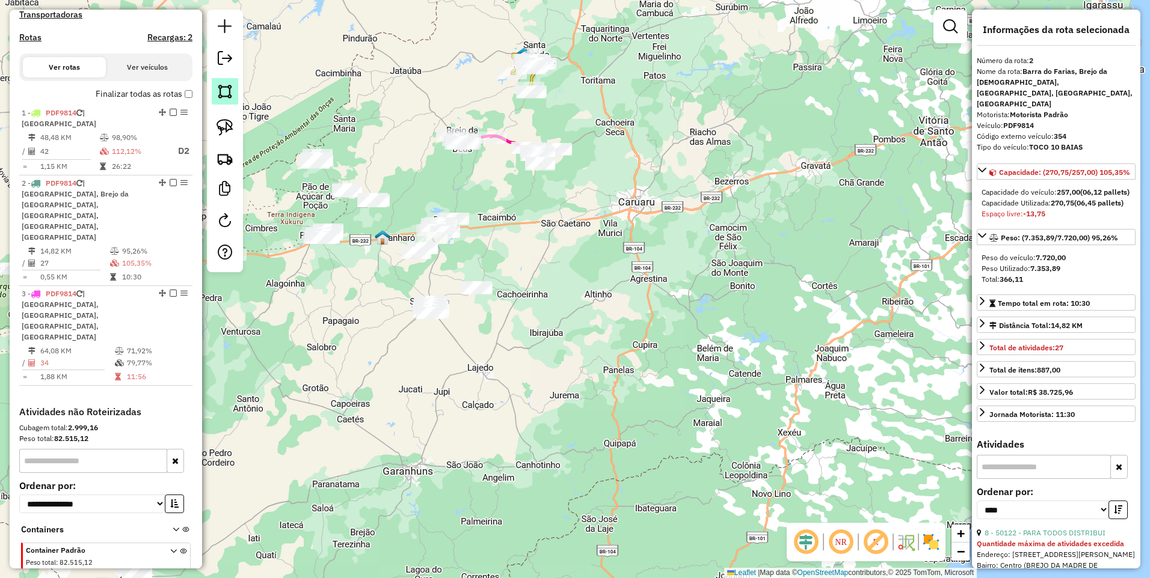
click at [227, 95] on img at bounding box center [224, 91] width 17 height 17
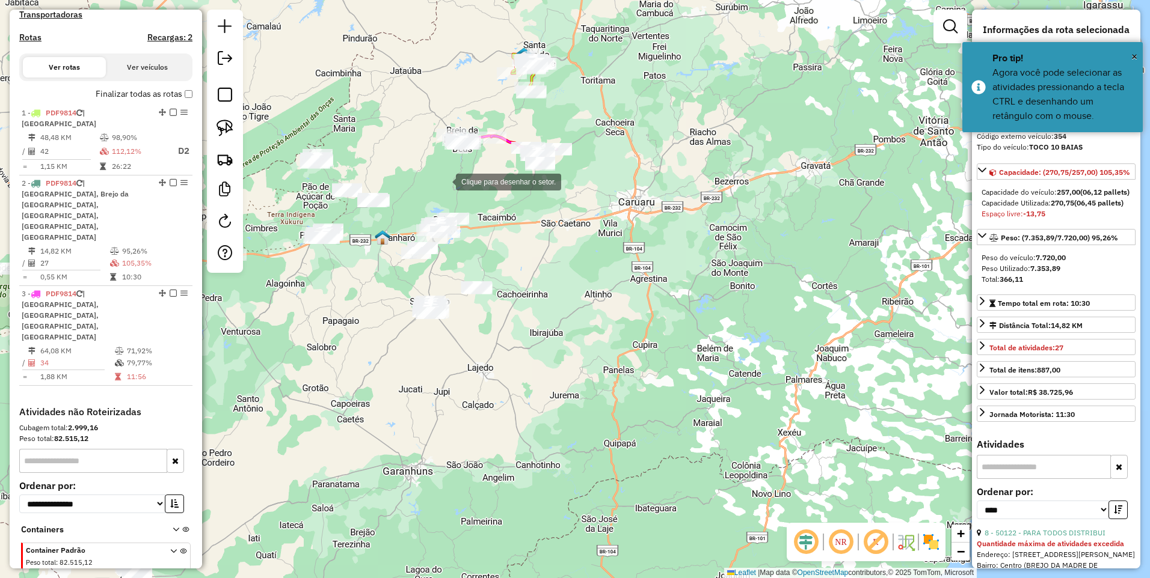
drag, startPoint x: 444, startPoint y: 181, endPoint x: 429, endPoint y: 193, distance: 18.8
click at [444, 181] on div at bounding box center [444, 181] width 24 height 24
click at [381, 236] on div at bounding box center [381, 236] width 24 height 24
click at [378, 278] on div at bounding box center [378, 278] width 24 height 24
click at [474, 251] on div at bounding box center [474, 251] width 24 height 24
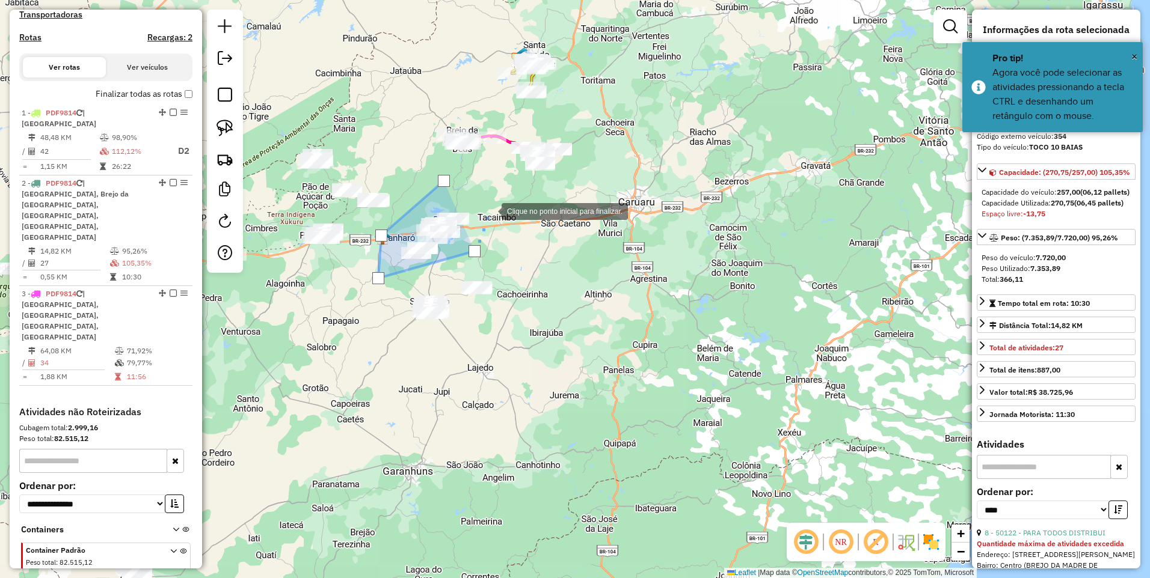
click at [491, 208] on div at bounding box center [489, 210] width 24 height 24
click at [443, 182] on div at bounding box center [444, 181] width 12 height 12
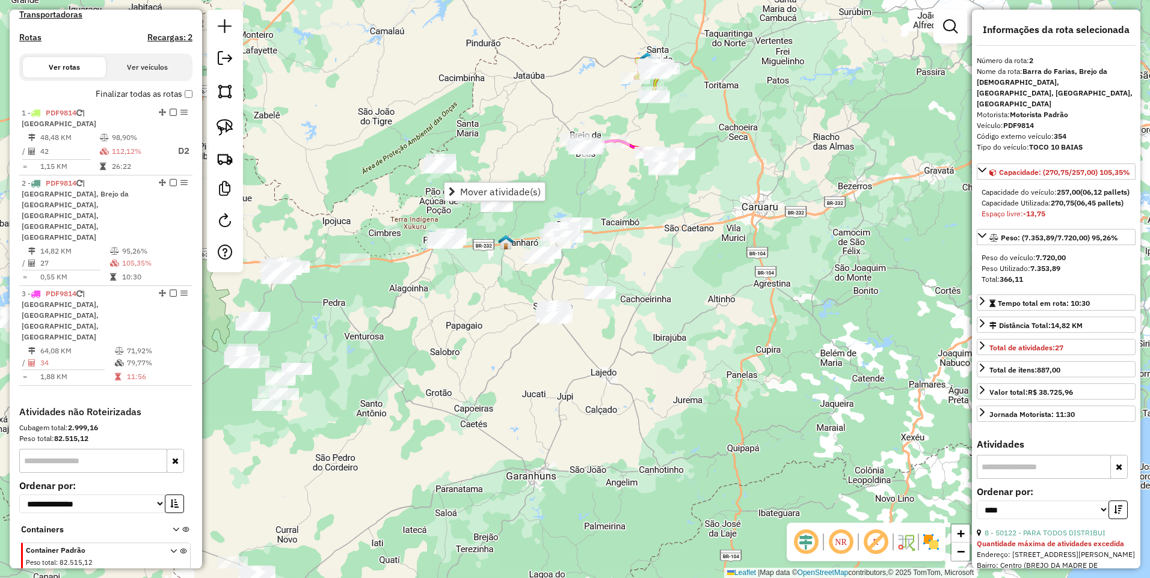
drag, startPoint x: 592, startPoint y: 230, endPoint x: 715, endPoint y: 234, distance: 122.7
click at [715, 234] on div "Janela de atendimento Grade de atendimento Capacidade Transportadoras Veículos …" at bounding box center [575, 289] width 1150 height 578
click at [225, 96] on img at bounding box center [224, 91] width 17 height 17
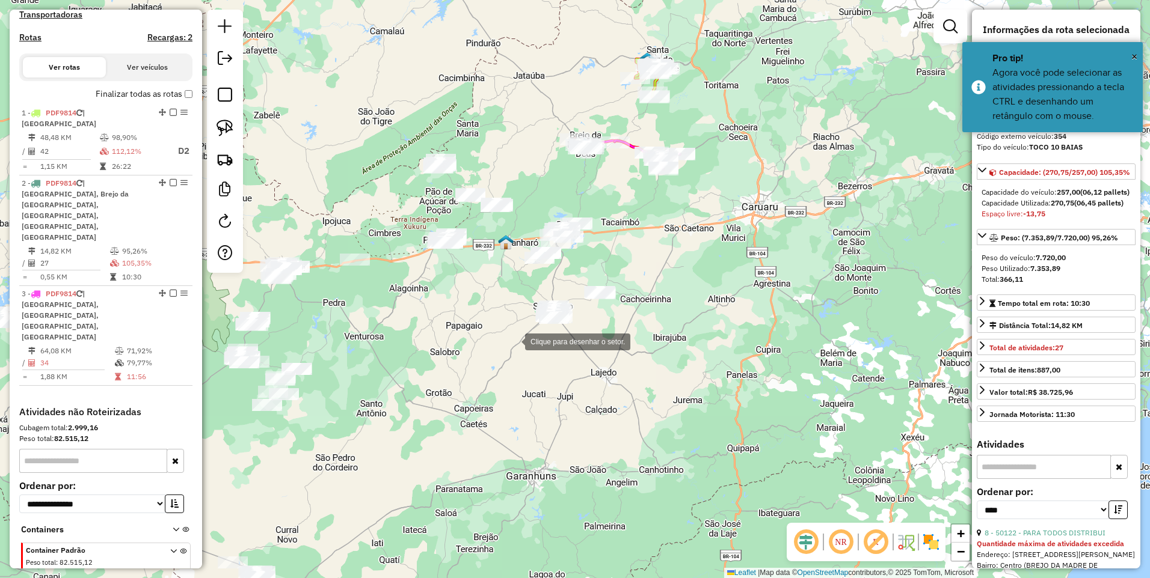
click at [513, 341] on div at bounding box center [513, 341] width 24 height 24
click at [634, 339] on div at bounding box center [630, 340] width 24 height 24
click at [623, 271] on div at bounding box center [625, 276] width 24 height 24
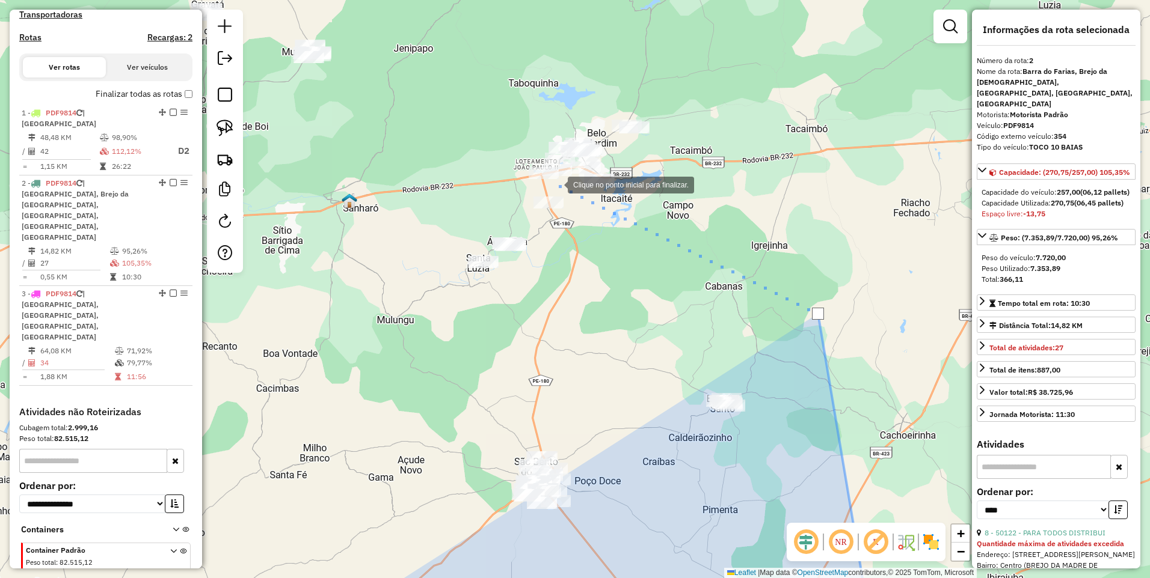
click at [556, 184] on div at bounding box center [556, 184] width 24 height 24
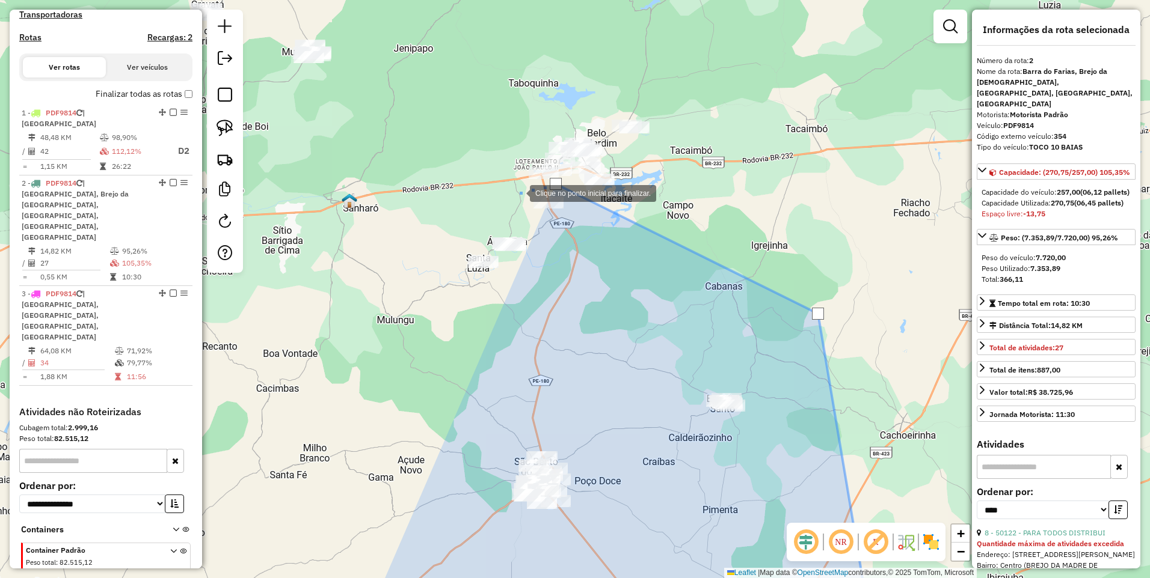
click at [518, 192] on div at bounding box center [518, 192] width 24 height 24
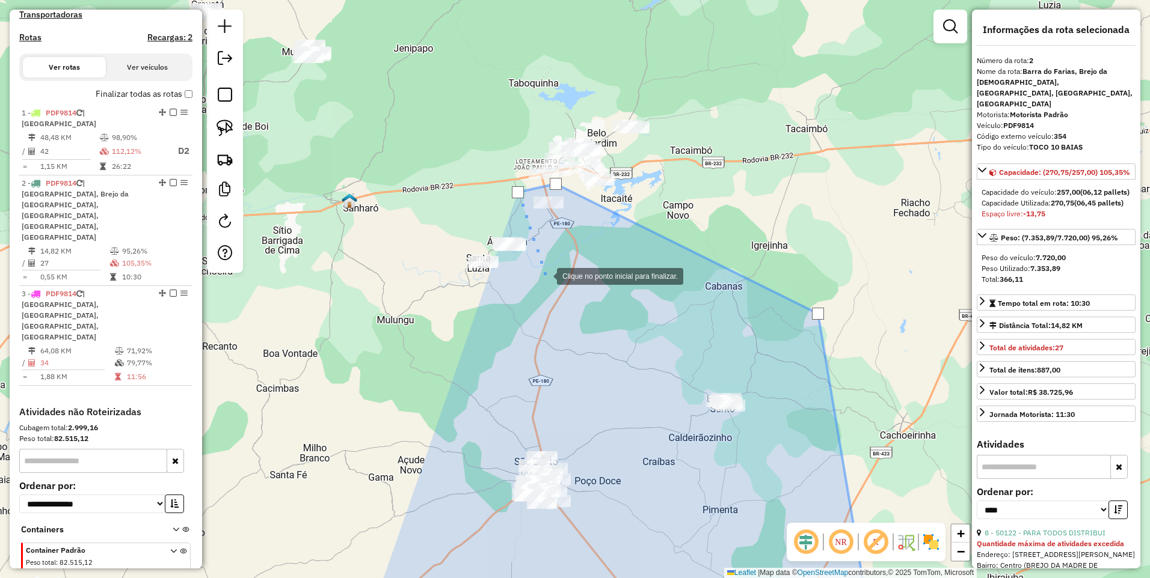
click at [545, 275] on div at bounding box center [545, 275] width 24 height 24
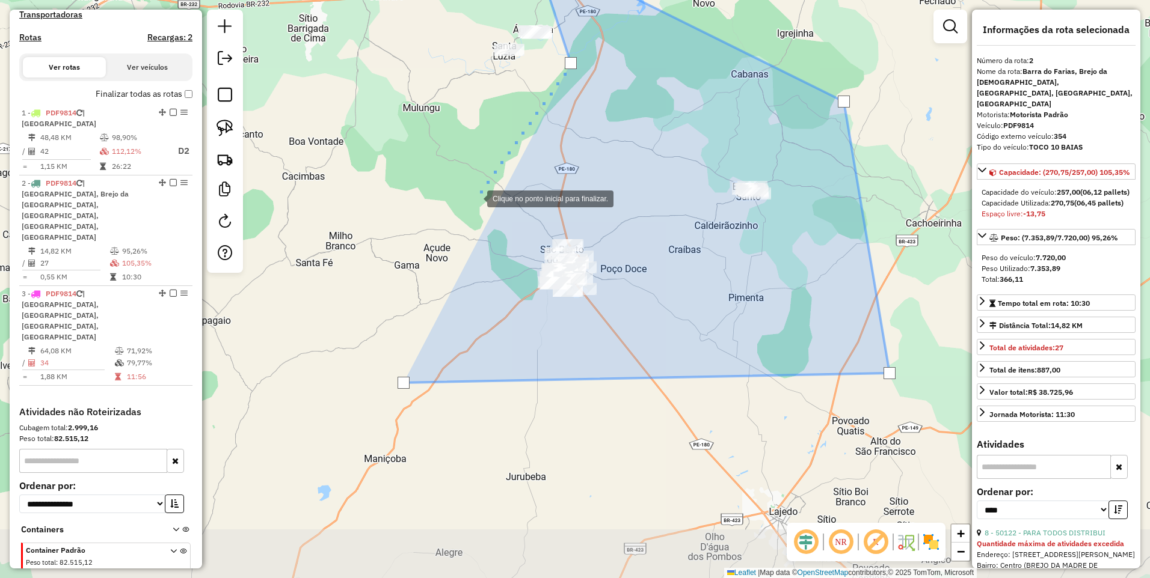
drag, startPoint x: 449, startPoint y: 411, endPoint x: 475, endPoint y: 199, distance: 213.8
click at [475, 199] on div at bounding box center [475, 198] width 24 height 24
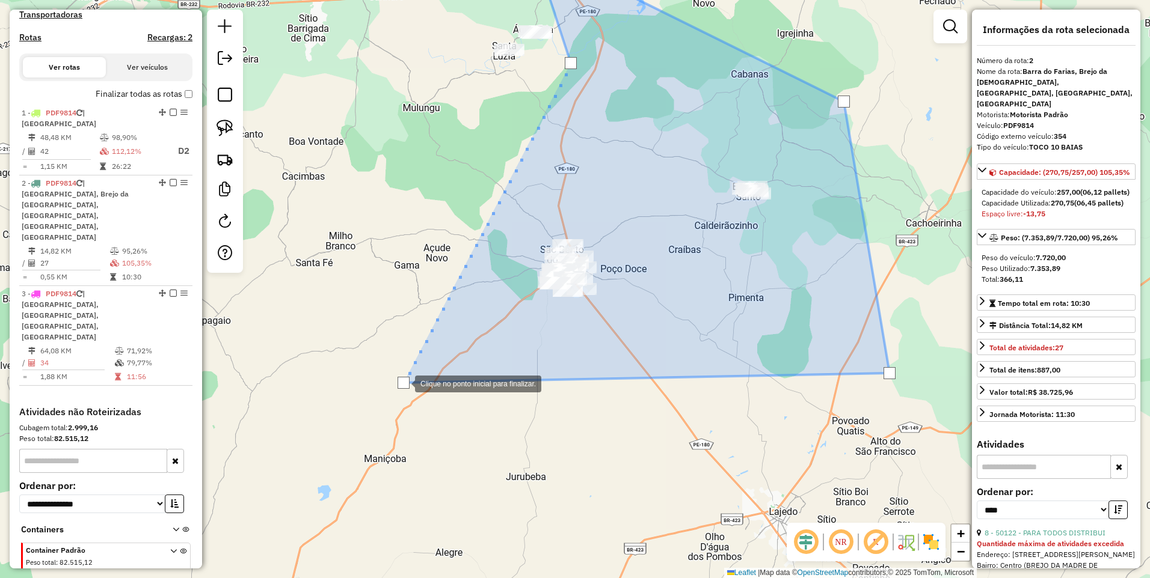
click at [403, 383] on div at bounding box center [403, 383] width 12 height 12
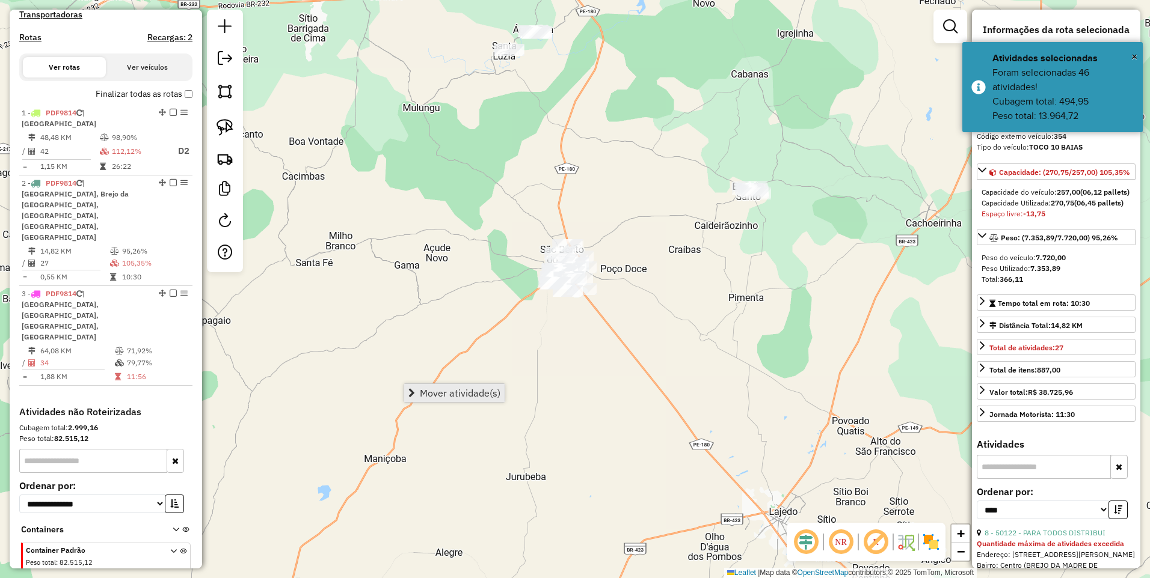
click at [435, 396] on span "Mover atividade(s)" at bounding box center [460, 393] width 81 height 10
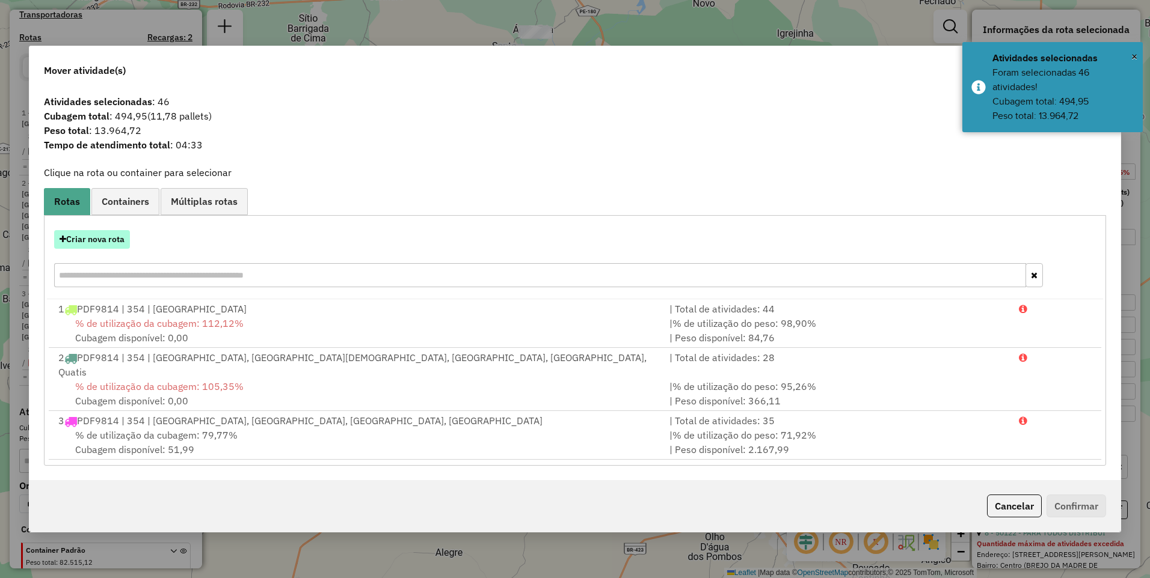
click at [93, 249] on button "Criar nova rota" at bounding box center [92, 239] width 76 height 19
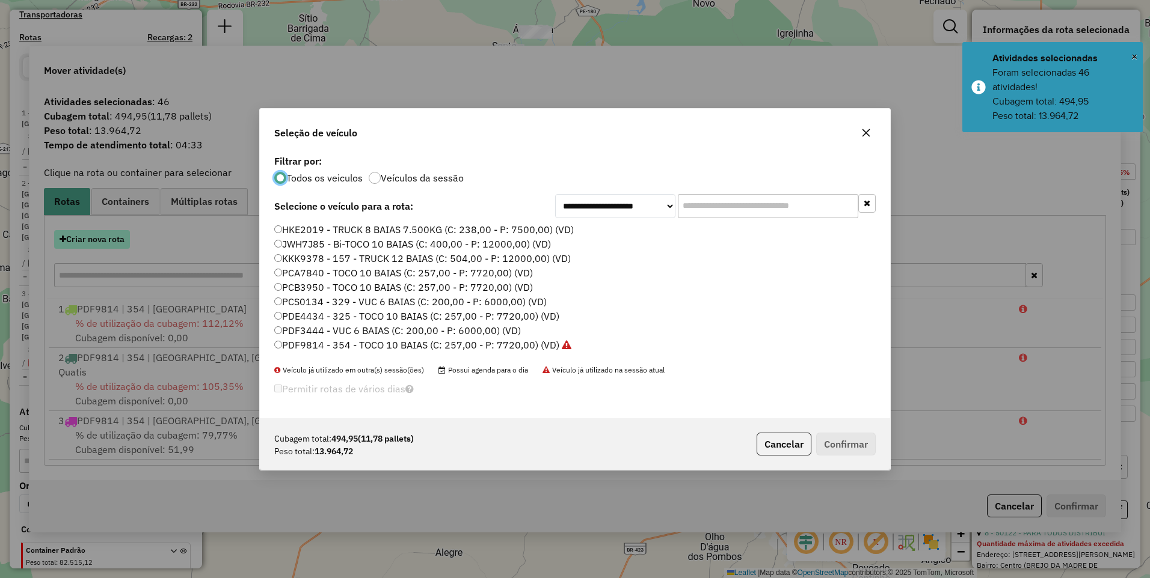
scroll to position [7, 4]
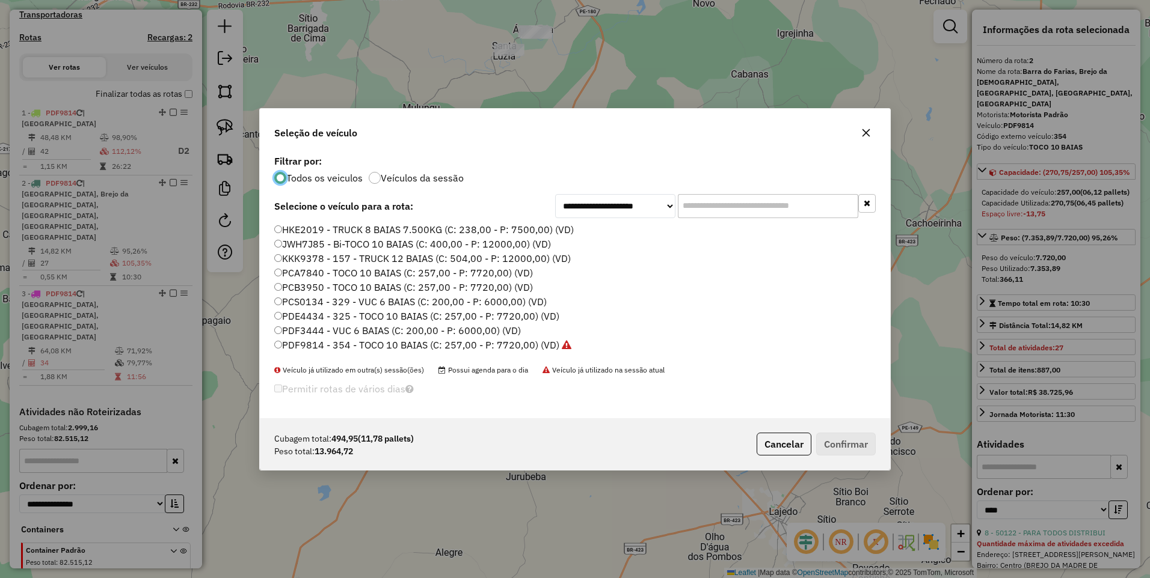
click at [512, 348] on label "PDF9814 - 354 - TOCO 10 BAIAS (C: 257,00 - P: 7720,00) (VD)" at bounding box center [422, 345] width 297 height 14
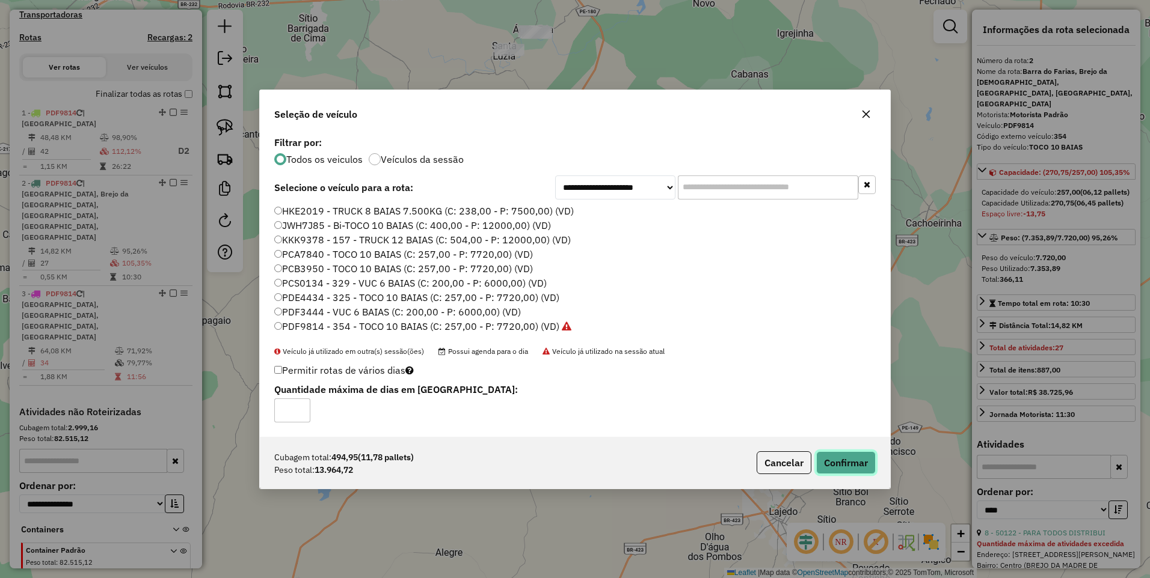
click at [842, 463] on button "Confirmar" at bounding box center [846, 463] width 60 height 23
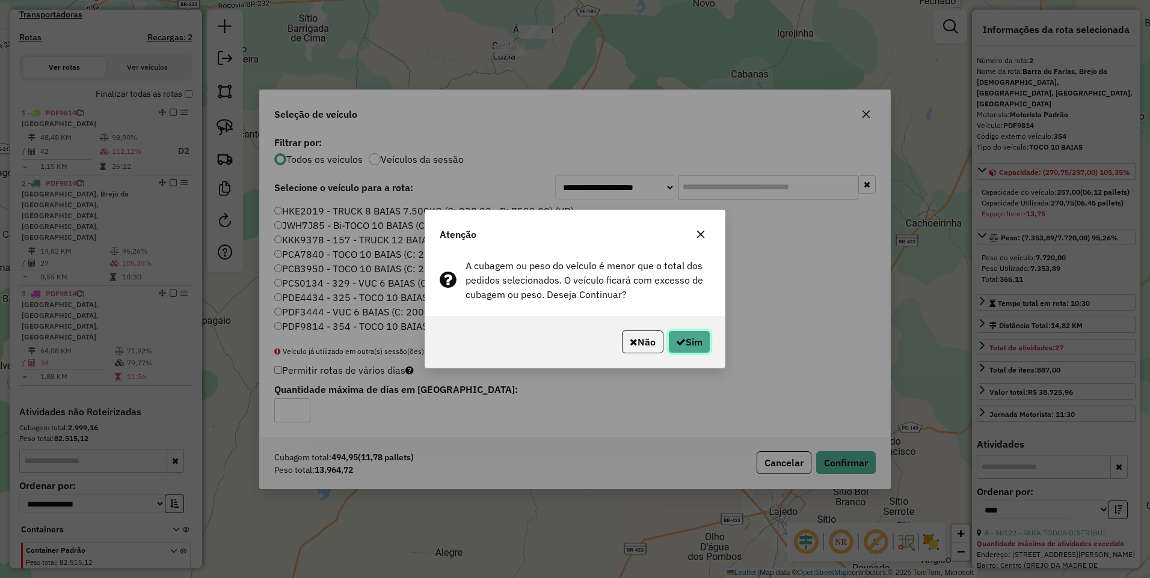
click at [668, 344] on button "Sim" at bounding box center [689, 342] width 42 height 23
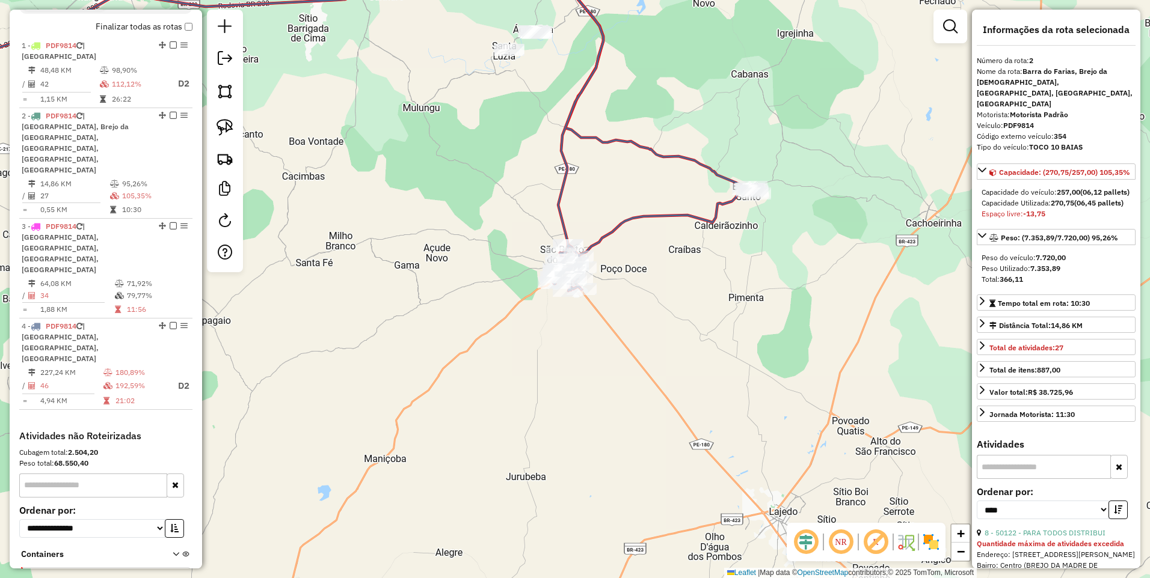
scroll to position [429, 0]
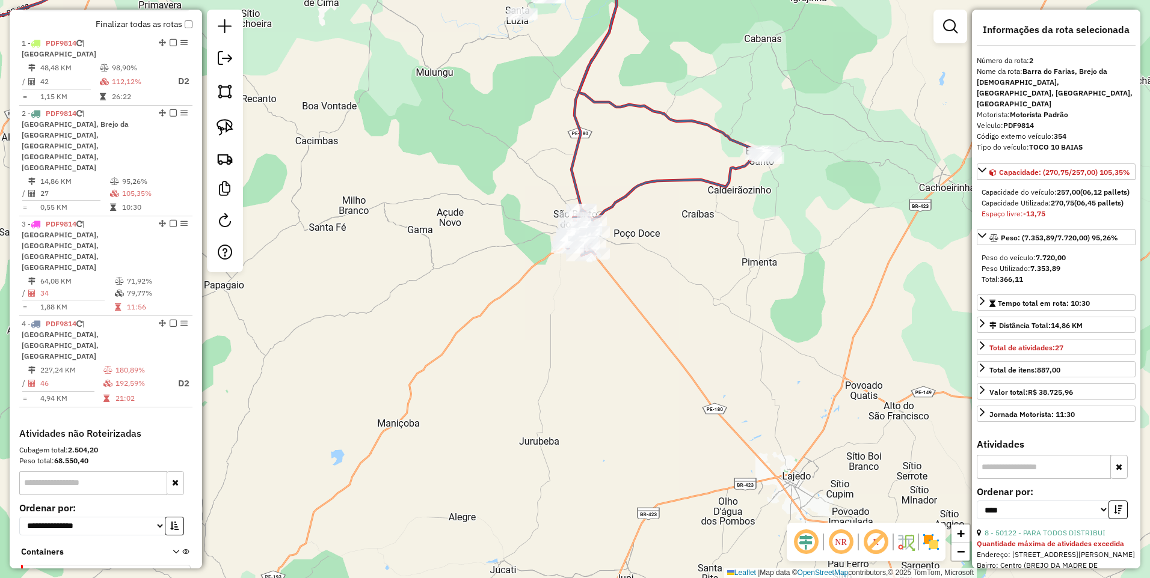
drag, startPoint x: 648, startPoint y: 205, endPoint x: 661, endPoint y: 170, distance: 37.9
click at [661, 170] on div "Janela de atendimento Grade de atendimento Capacidade Transportadoras Veículos …" at bounding box center [575, 289] width 1150 height 578
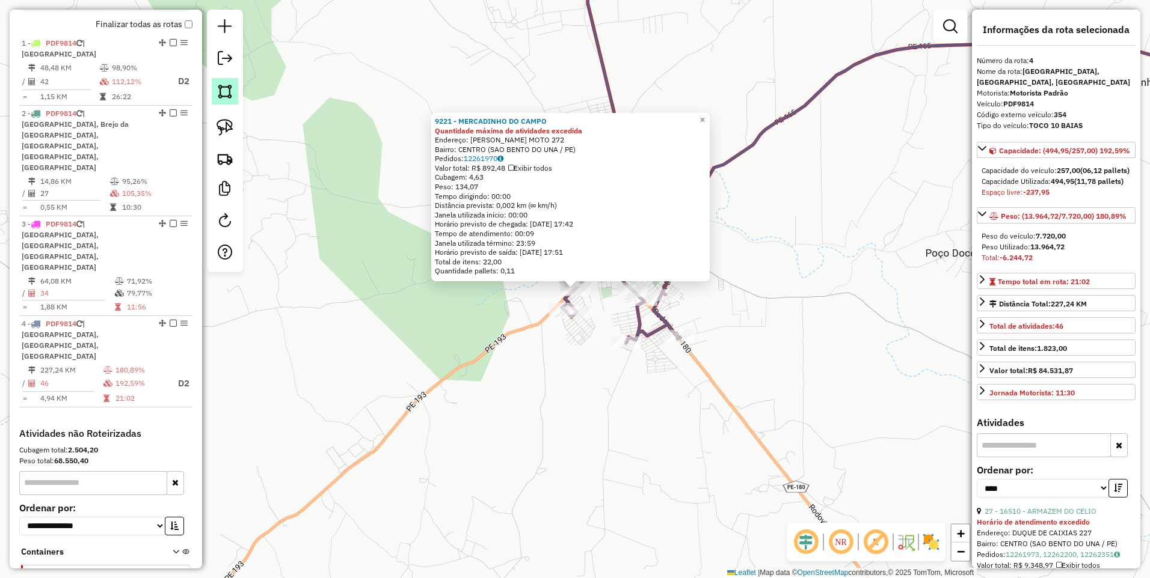
click at [227, 88] on img at bounding box center [224, 91] width 17 height 17
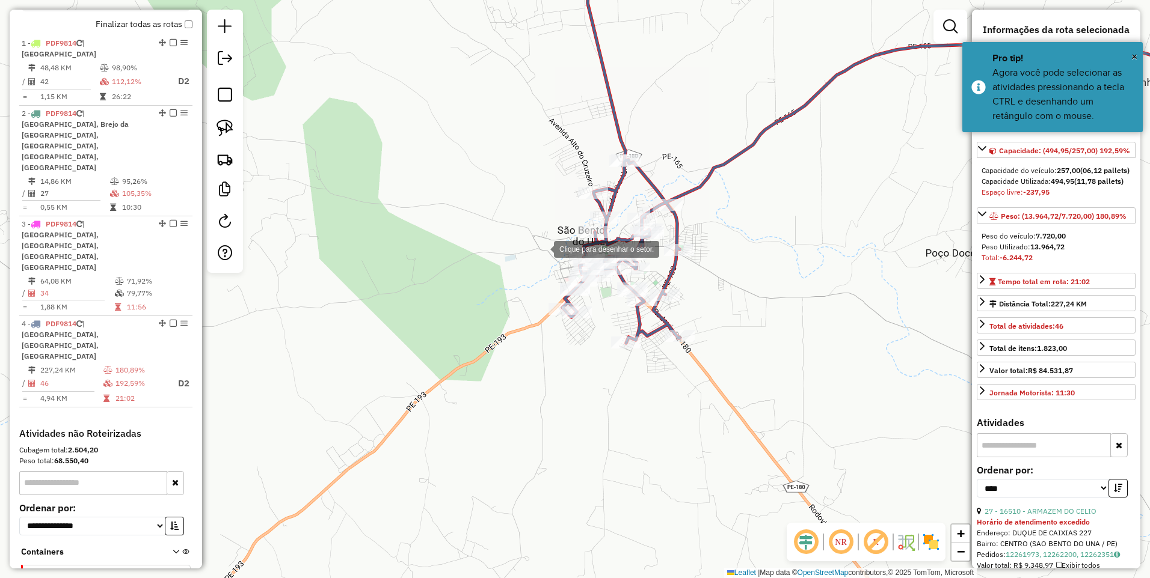
click at [542, 248] on div at bounding box center [542, 248] width 24 height 24
click at [518, 364] on div at bounding box center [518, 364] width 24 height 24
click at [615, 412] on div at bounding box center [603, 400] width 24 height 24
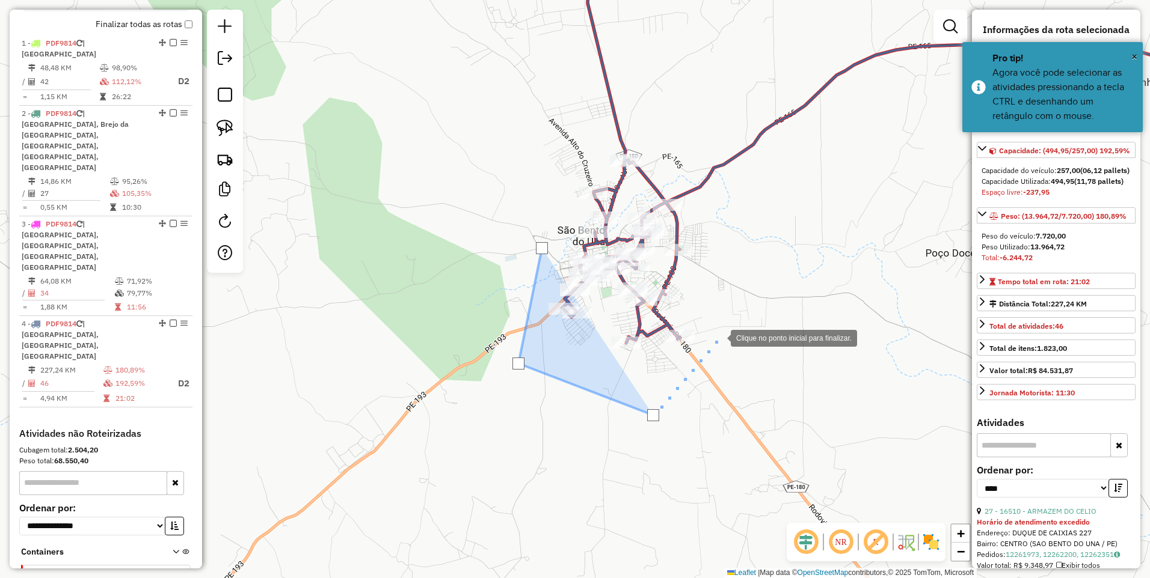
click at [719, 336] on div at bounding box center [718, 337] width 24 height 24
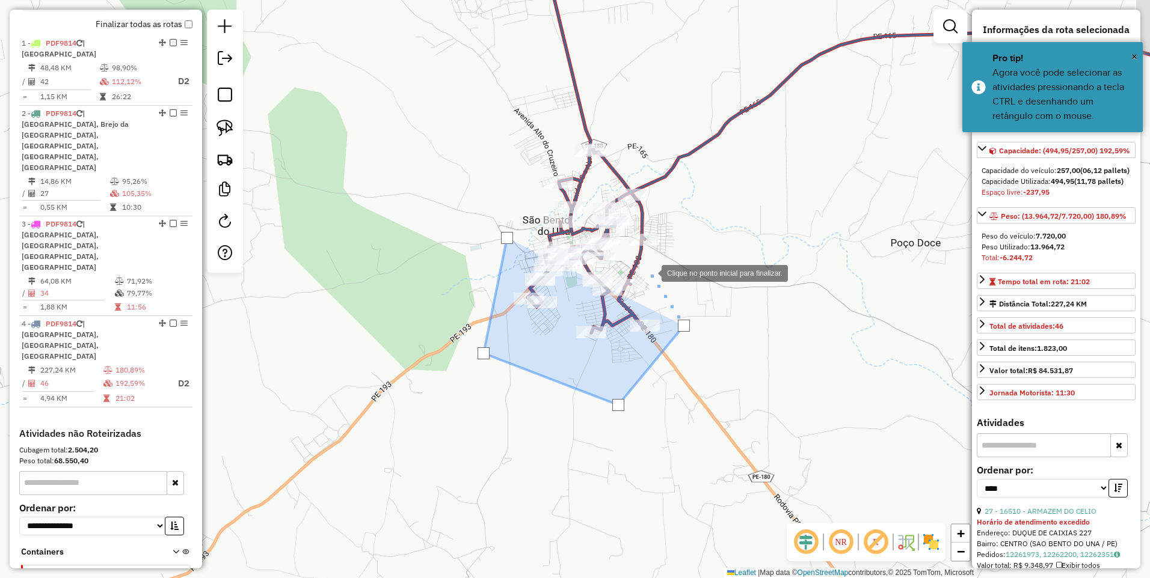
drag, startPoint x: 685, startPoint y: 283, endPoint x: 651, endPoint y: 269, distance: 37.0
click at [649, 272] on div at bounding box center [649, 272] width 24 height 24
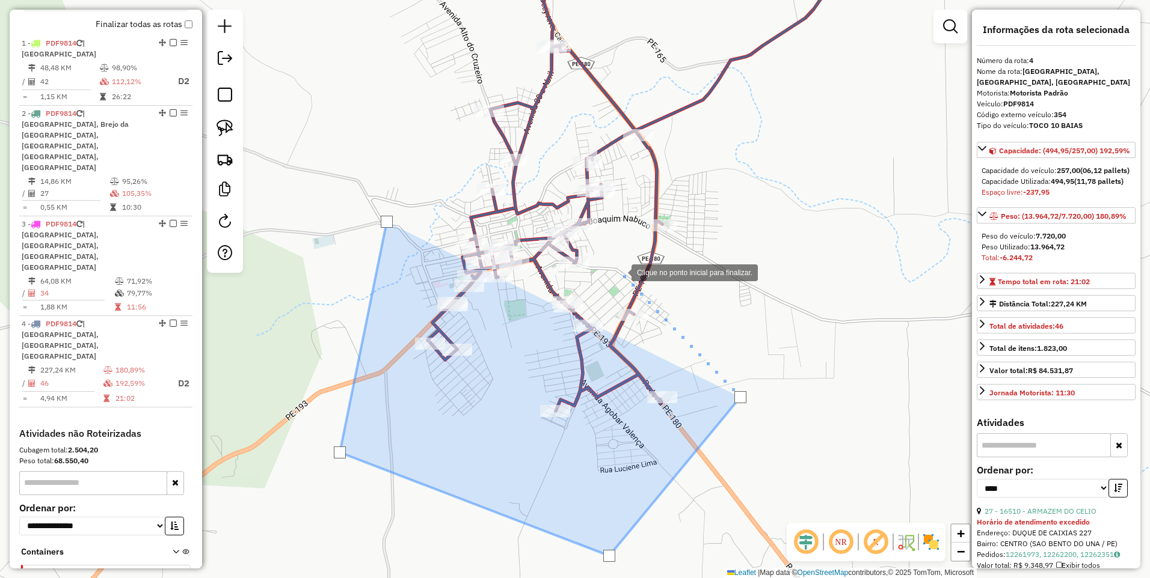
click at [619, 272] on div at bounding box center [619, 272] width 24 height 24
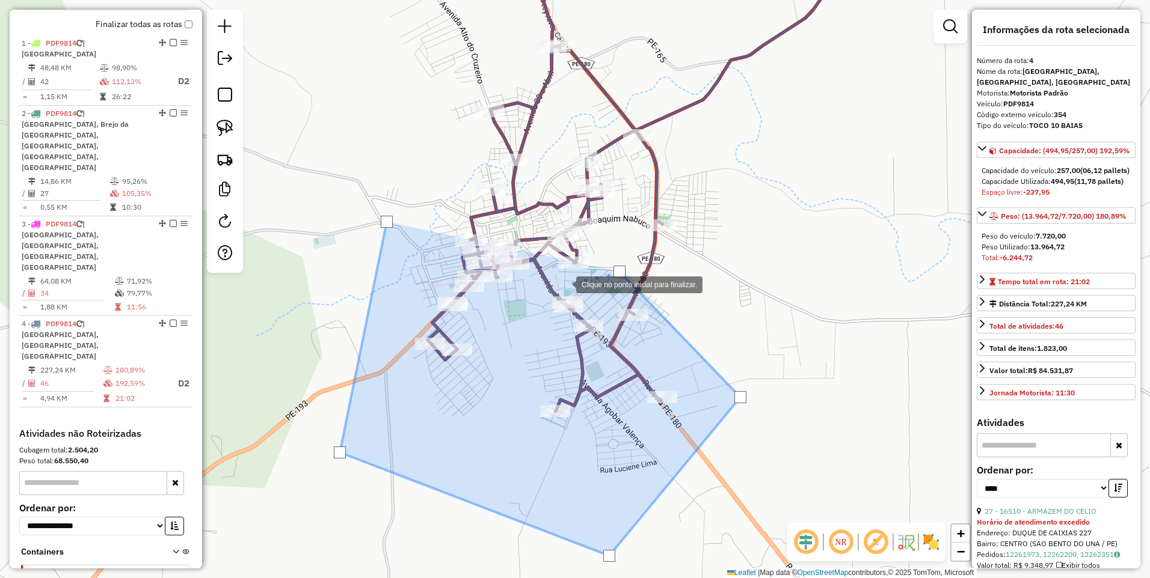
click at [560, 281] on div at bounding box center [564, 284] width 24 height 24
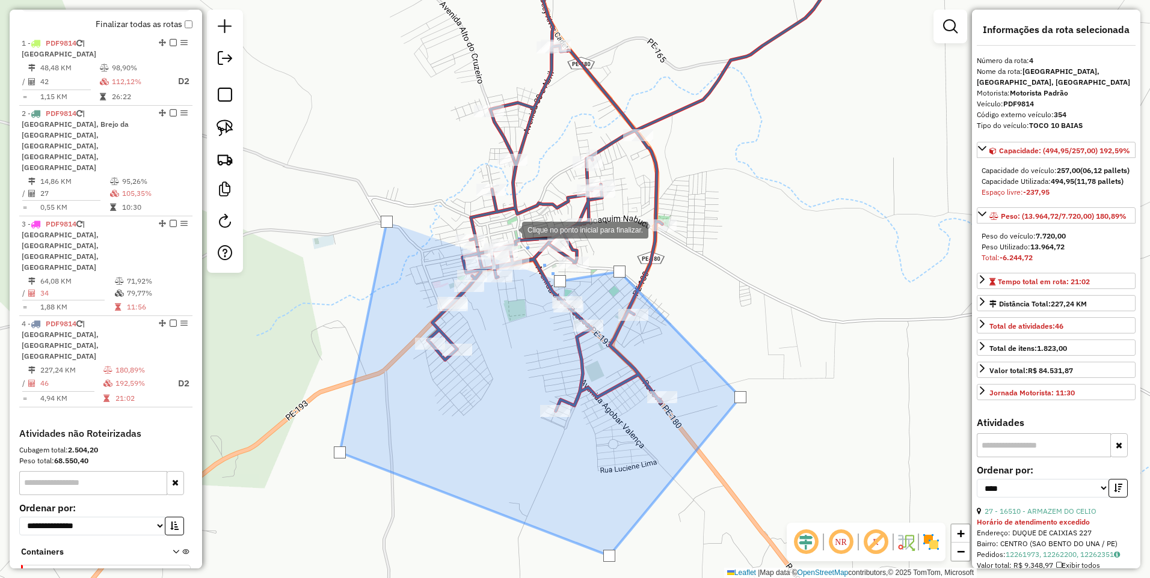
click at [510, 229] on div at bounding box center [510, 229] width 24 height 24
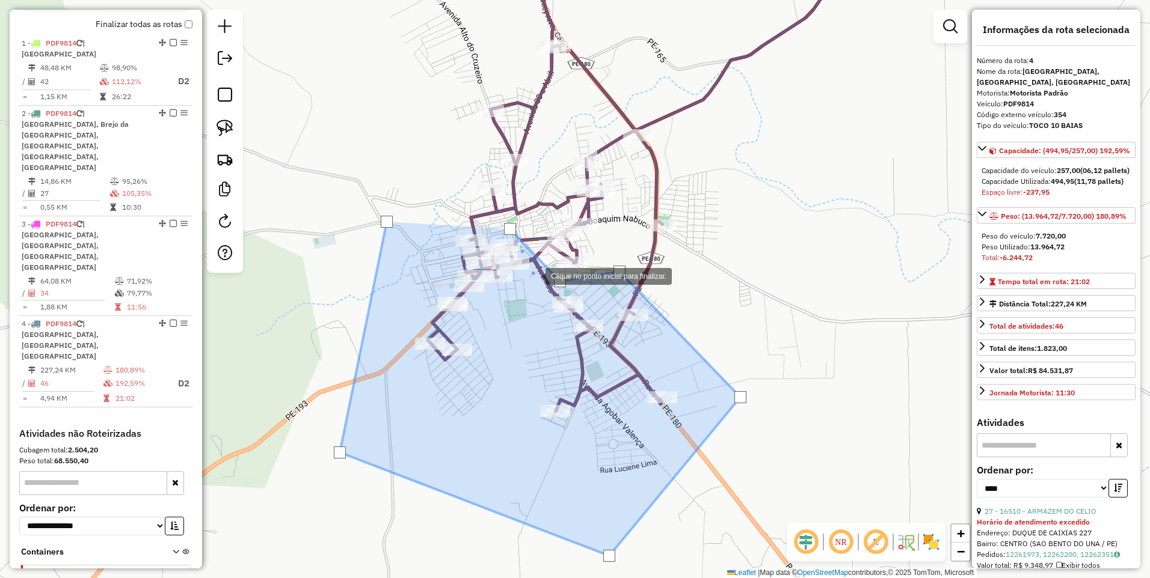
click at [533, 275] on div at bounding box center [533, 275] width 24 height 24
click at [529, 192] on div at bounding box center [528, 192] width 24 height 24
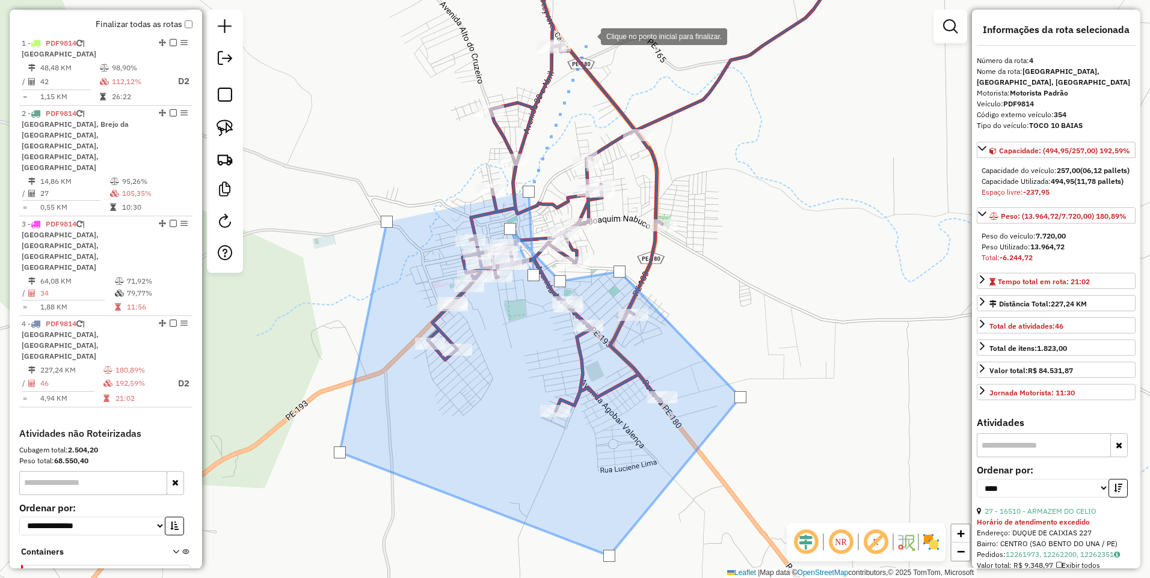
click at [592, 23] on div at bounding box center [589, 35] width 24 height 24
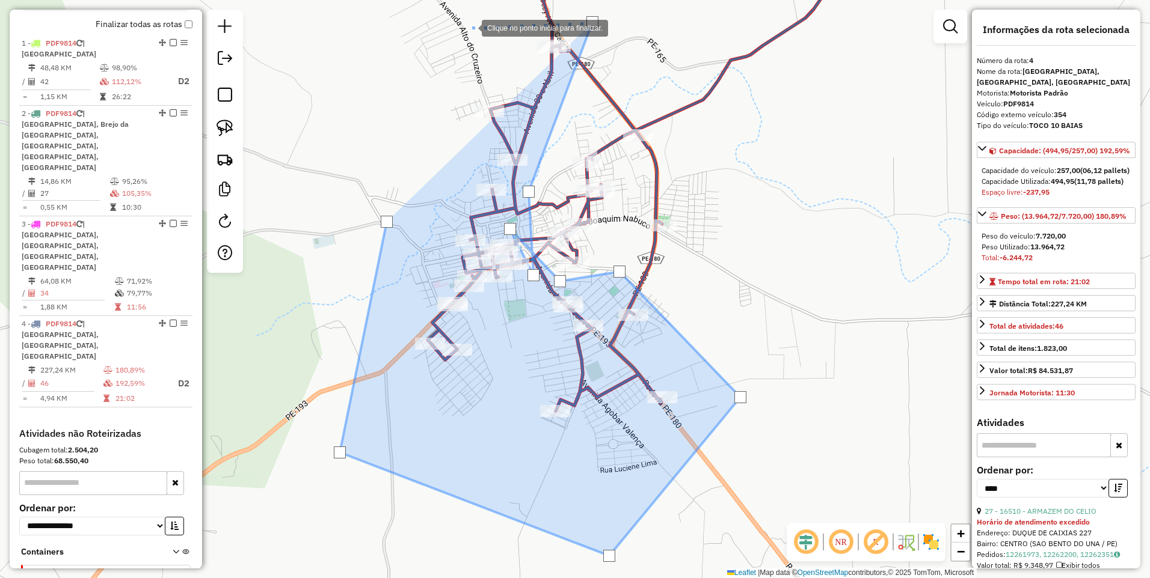
click at [464, 28] on div at bounding box center [470, 27] width 24 height 24
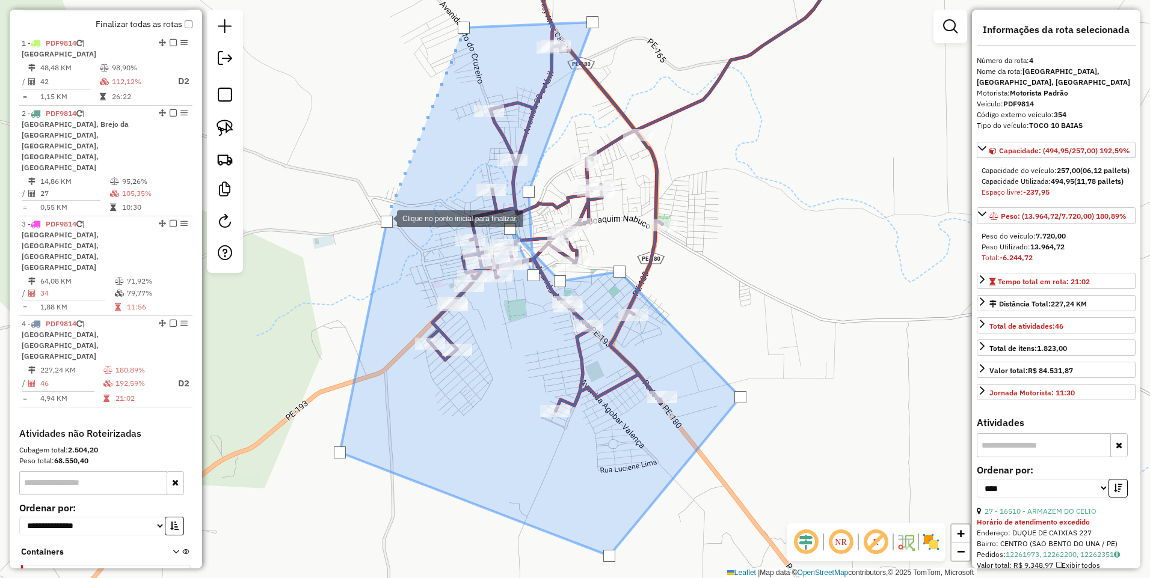
click at [385, 218] on div at bounding box center [387, 222] width 12 height 12
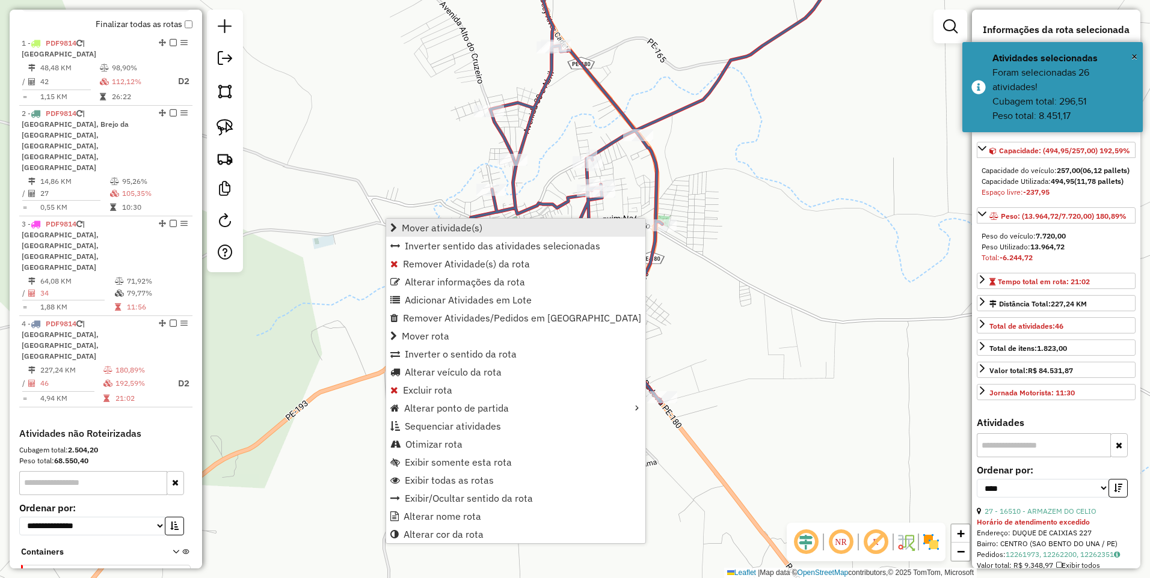
click at [425, 230] on span "Mover atividade(s)" at bounding box center [442, 228] width 81 height 10
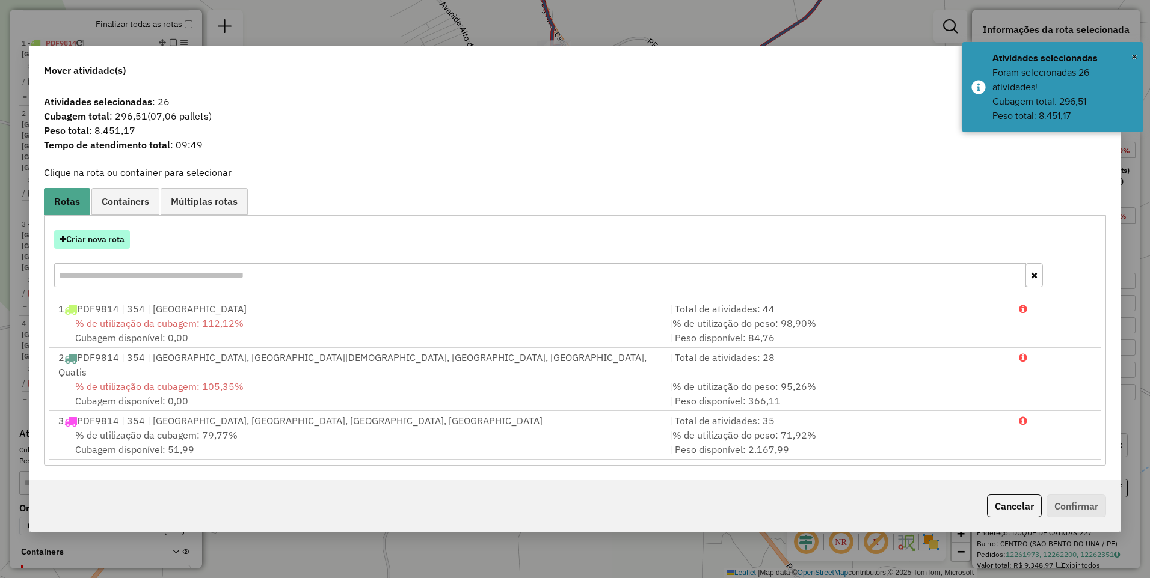
click at [84, 248] on button "Criar nova rota" at bounding box center [92, 239] width 76 height 19
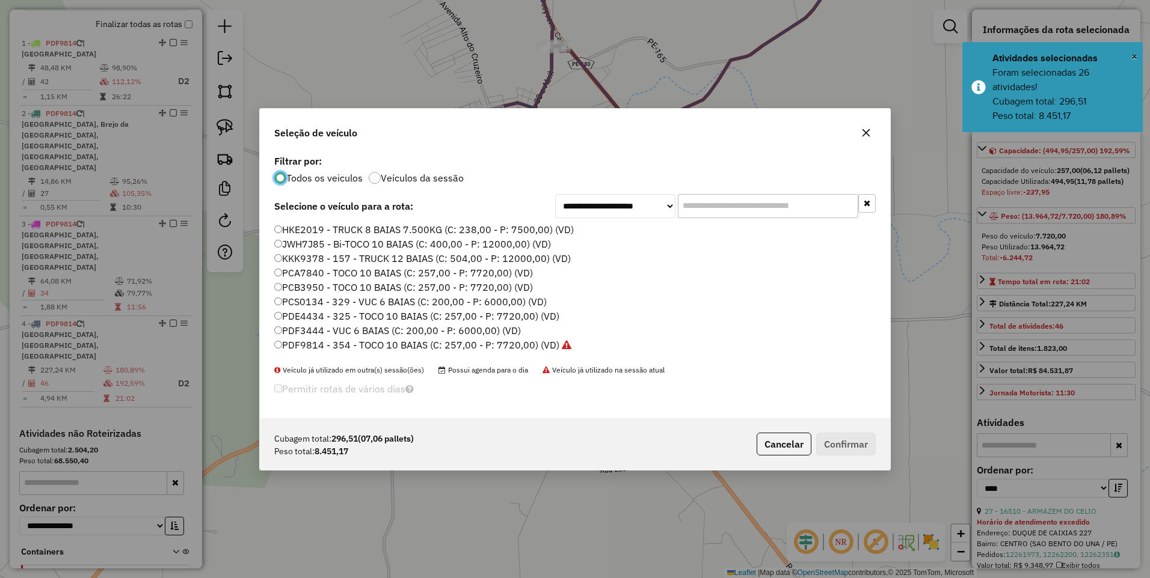
scroll to position [7, 4]
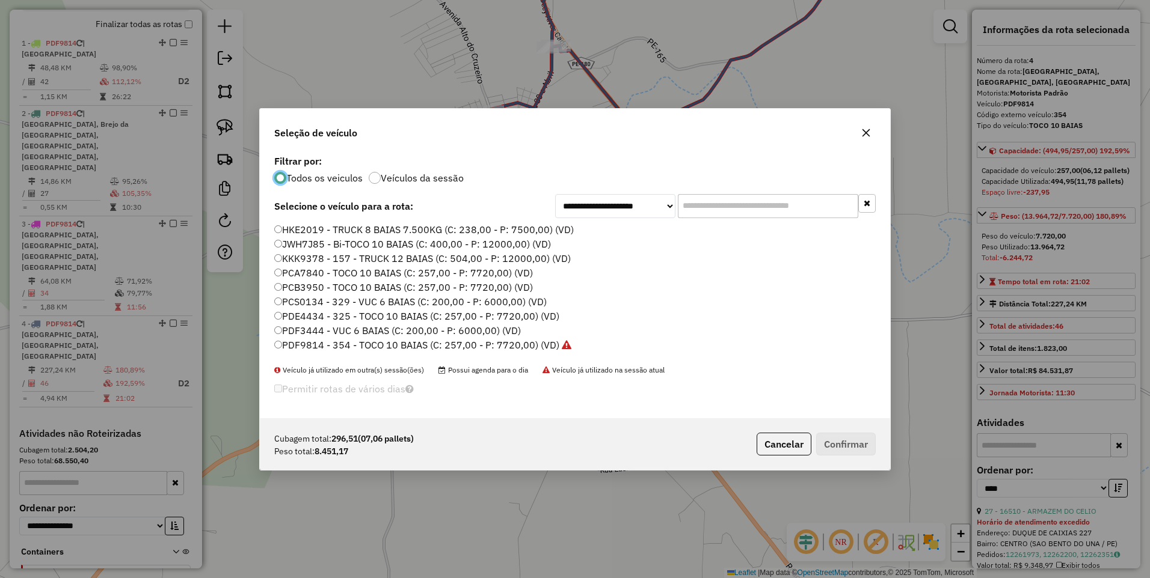
click at [514, 346] on label "PDF9814 - 354 - TOCO 10 BAIAS (C: 257,00 - P: 7720,00) (VD)" at bounding box center [422, 345] width 297 height 14
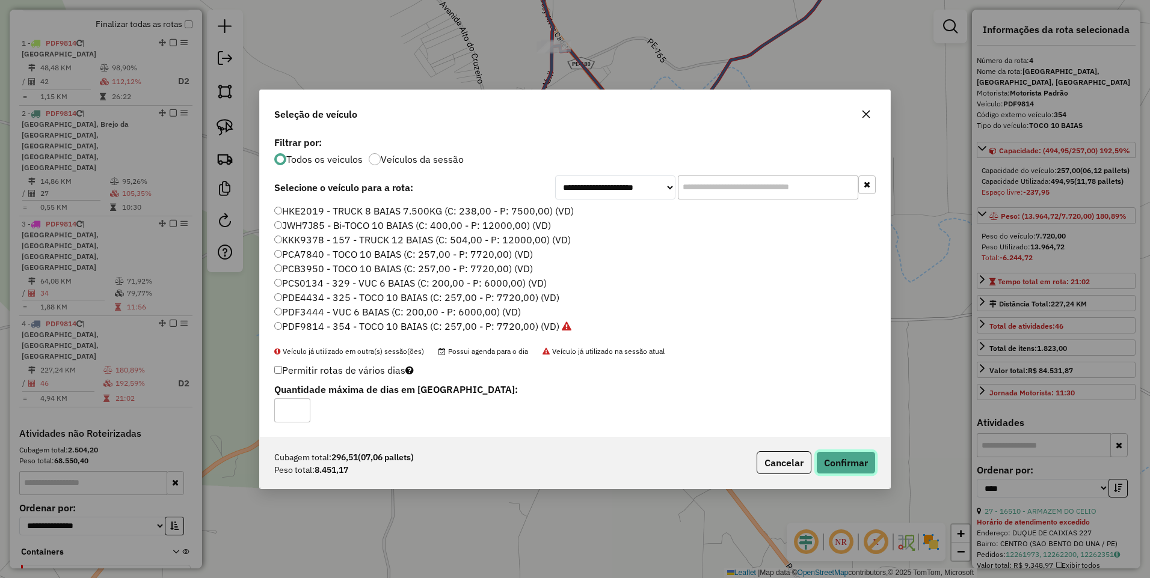
click at [848, 456] on button "Confirmar" at bounding box center [846, 463] width 60 height 23
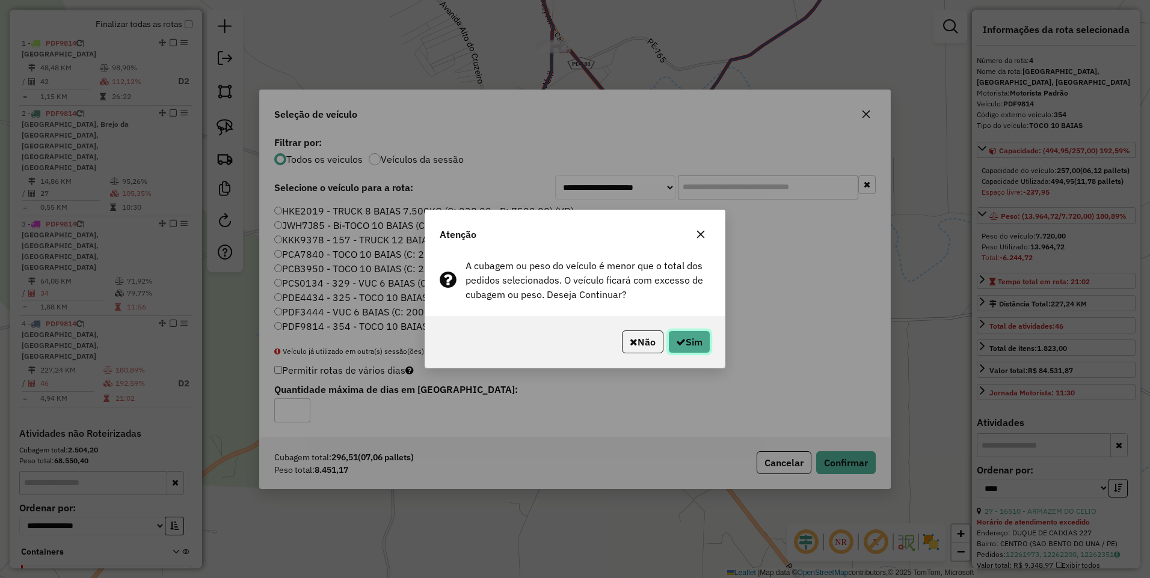
click at [677, 332] on button "Sim" at bounding box center [689, 342] width 42 height 23
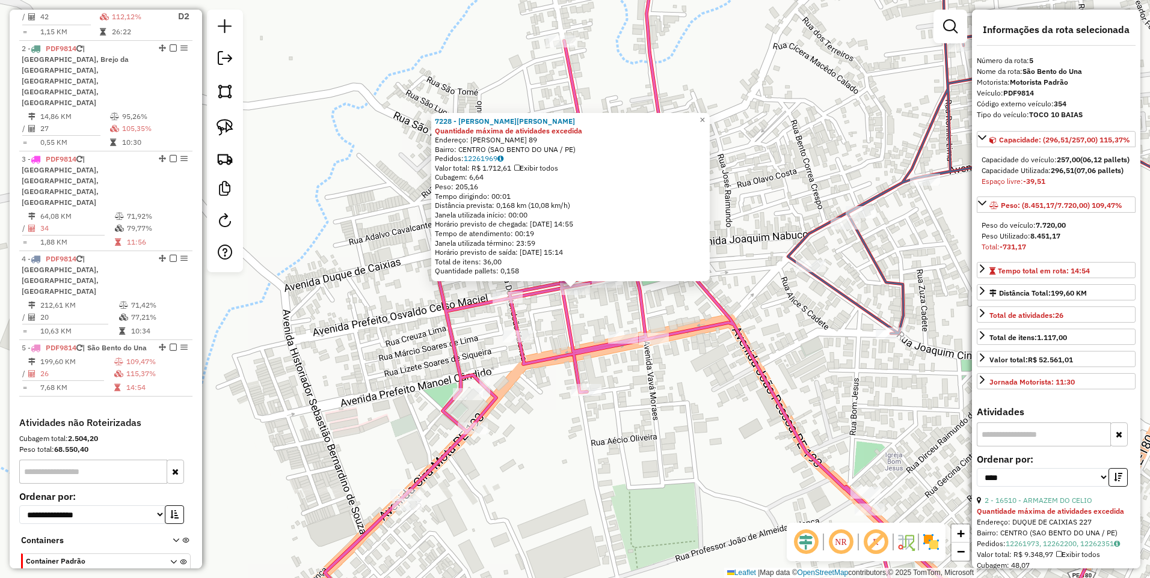
scroll to position [257, 0]
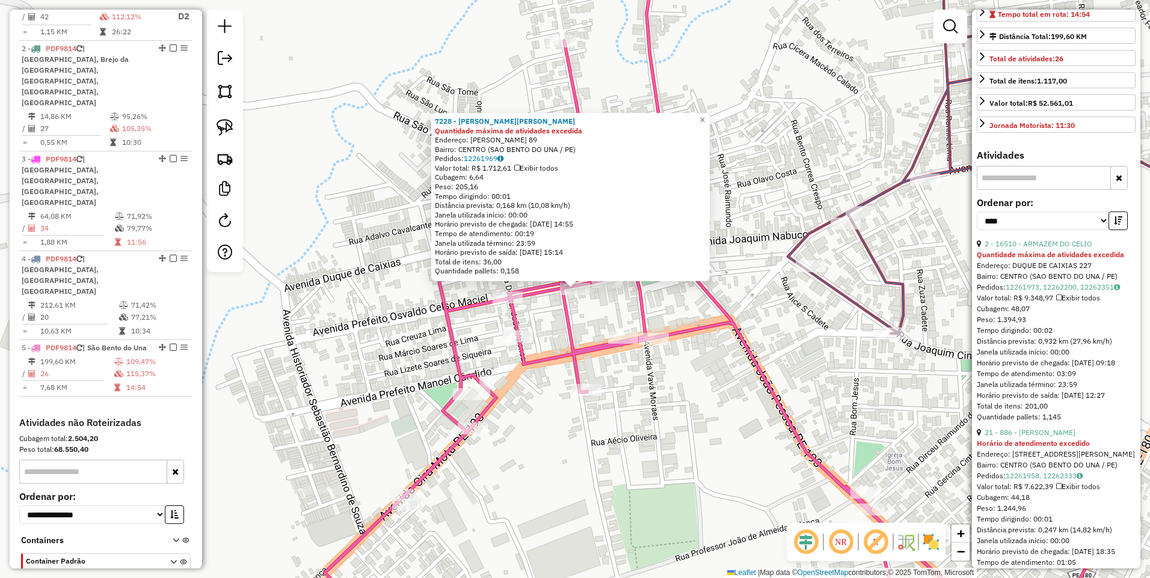
click at [583, 310] on div "7228 - EVERALDO F.DA SILVA Quantidade máxima de atividades excedida Endereço: O…" at bounding box center [575, 289] width 1150 height 578
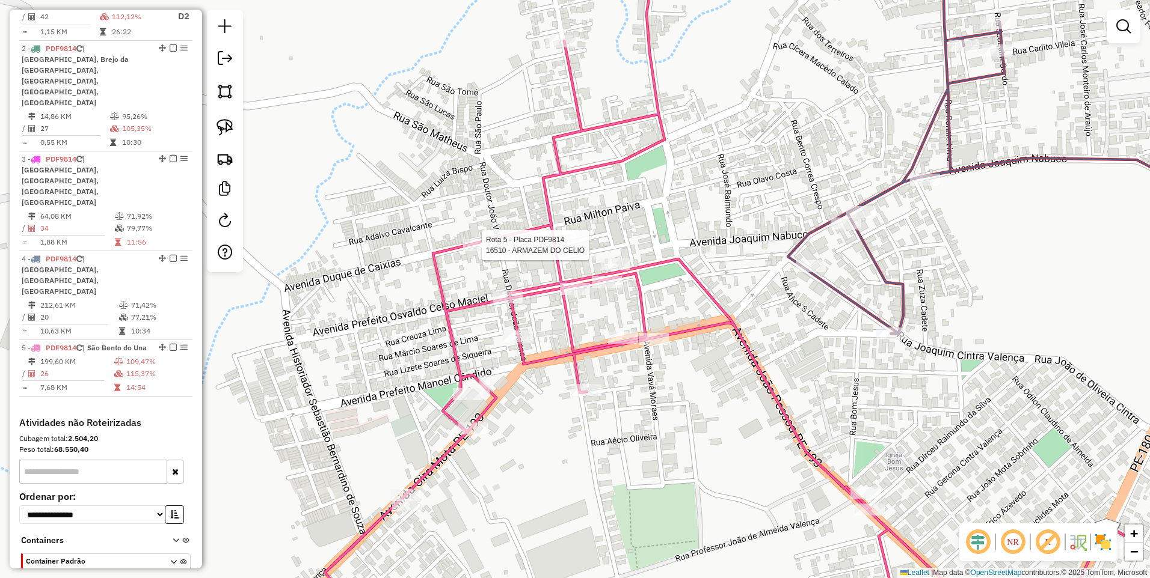
select select "*********"
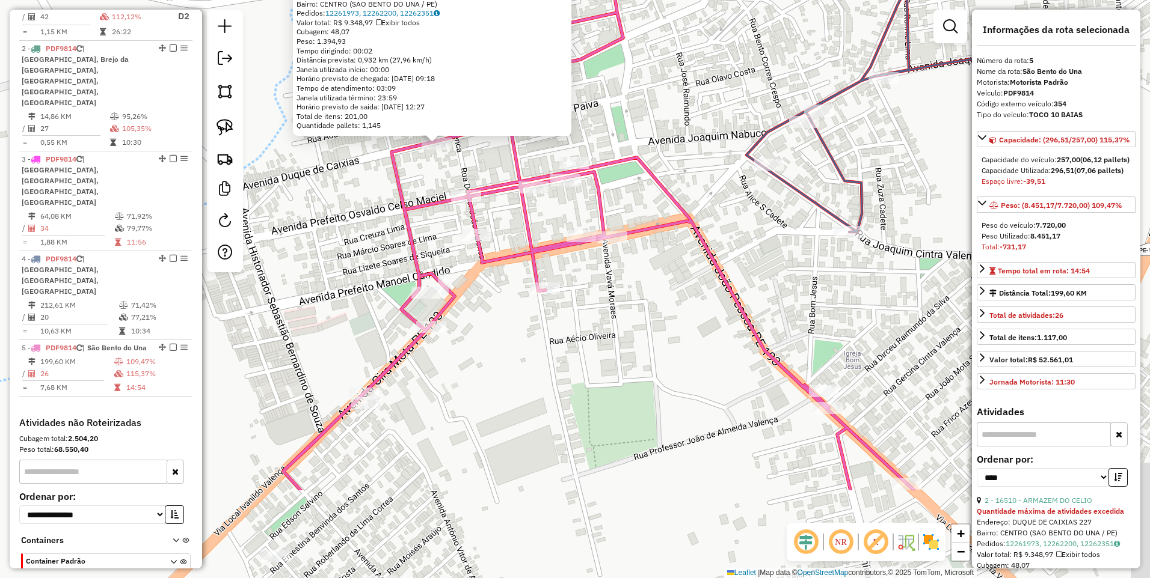
drag, startPoint x: 801, startPoint y: 412, endPoint x: 658, endPoint y: 263, distance: 206.2
click at [658, 263] on div "16510 - ARMAZEM DO CELIO Quantidade máxima de atividades excedida Endereço: DUQ…" at bounding box center [575, 289] width 1150 height 578
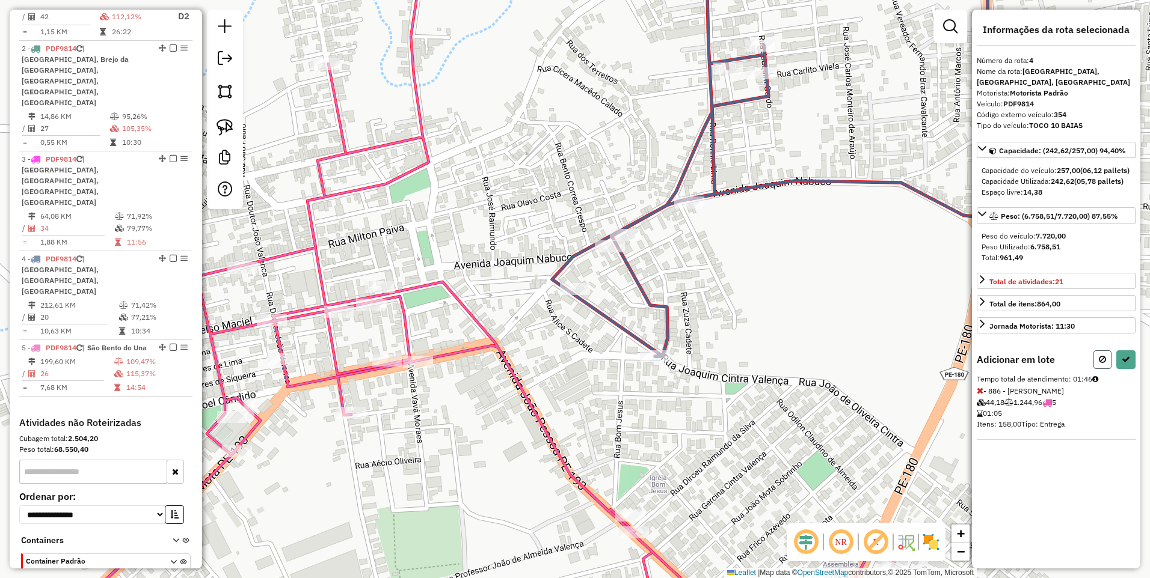
click at [1099, 364] on icon at bounding box center [1102, 359] width 7 height 8
select select "*********"
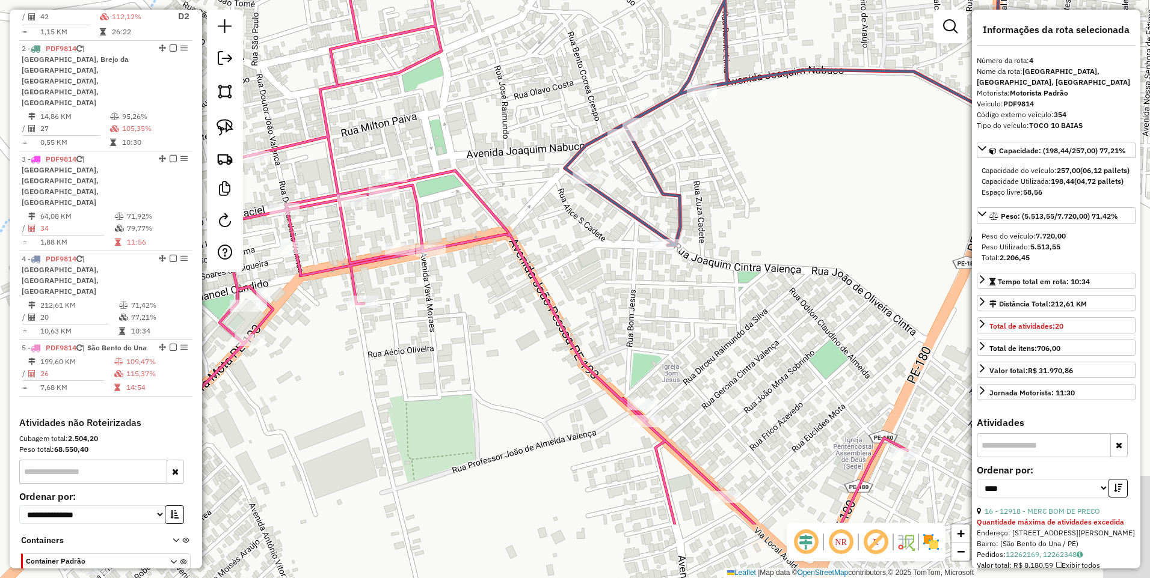
drag, startPoint x: 631, startPoint y: 446, endPoint x: 644, endPoint y: 335, distance: 111.9
click at [644, 335] on div "Janela de atendimento Grade de atendimento Capacidade Transportadoras Veículos …" at bounding box center [575, 289] width 1150 height 578
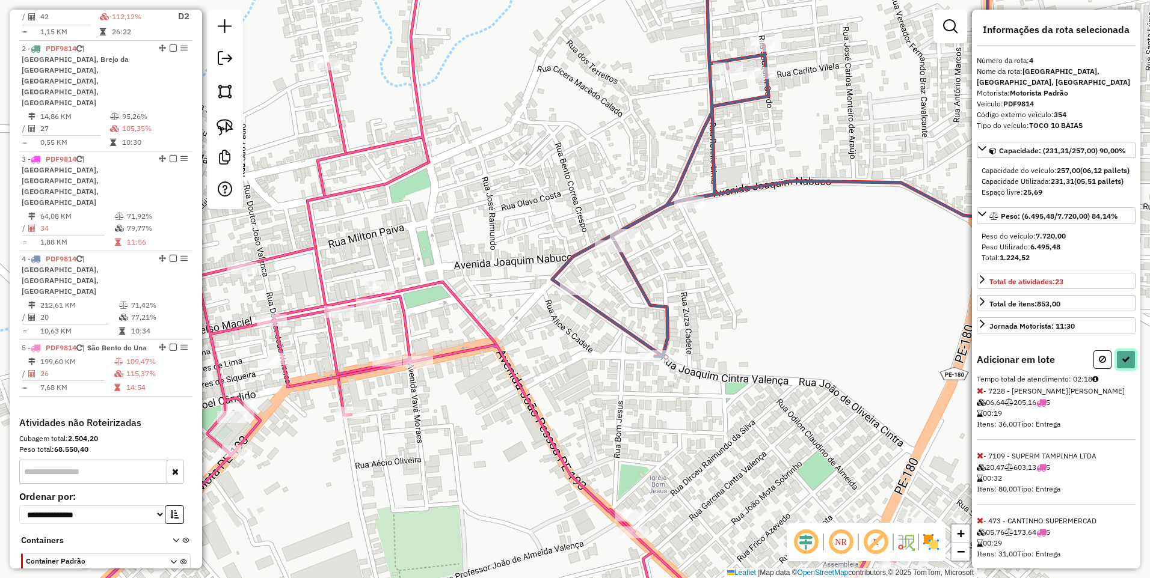
click at [1123, 364] on icon at bounding box center [1125, 359] width 8 height 8
select select "*********"
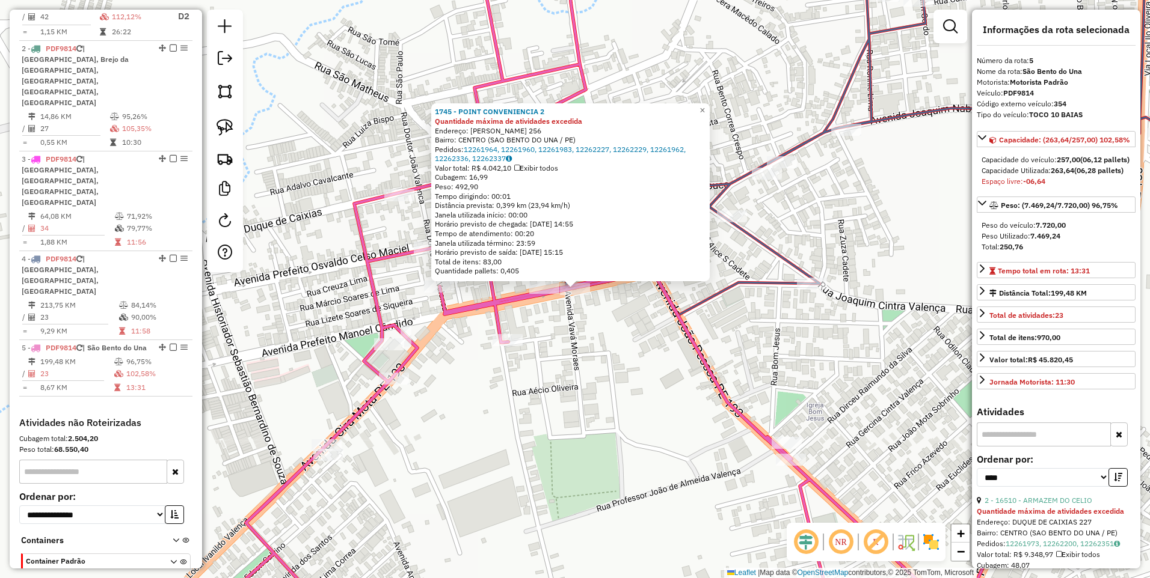
click at [581, 326] on div "1745 - POINT CONVENIENCIA 2 Quantidade máxima de atividades excedida Endereço: …" at bounding box center [575, 289] width 1150 height 578
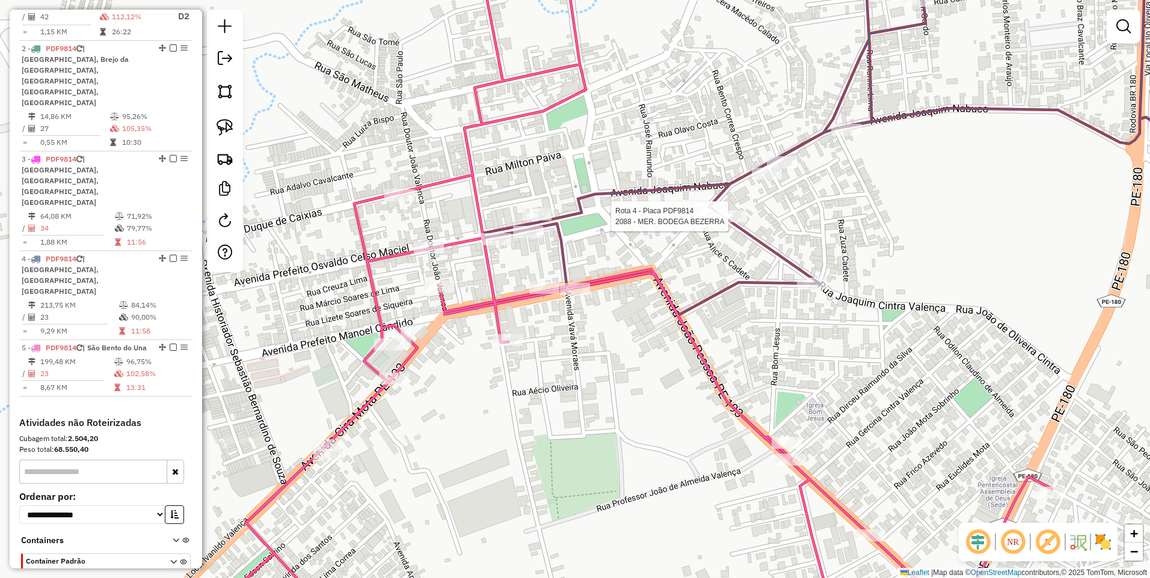
select select "*********"
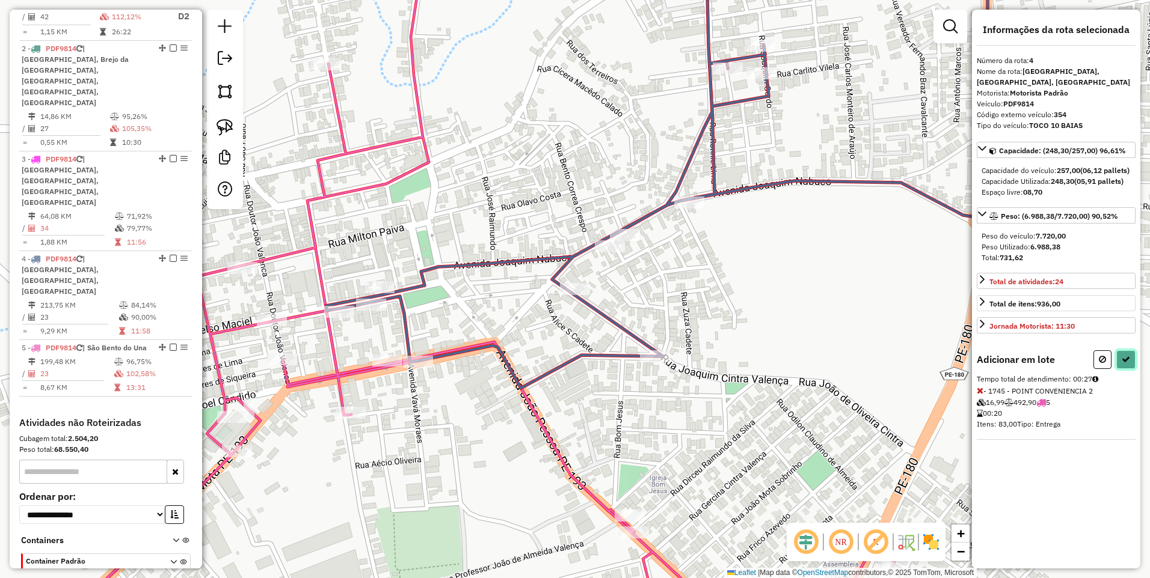
drag, startPoint x: 1120, startPoint y: 366, endPoint x: 1108, endPoint y: 364, distance: 12.1
click at [1120, 366] on button at bounding box center [1125, 360] width 19 height 19
select select "*********"
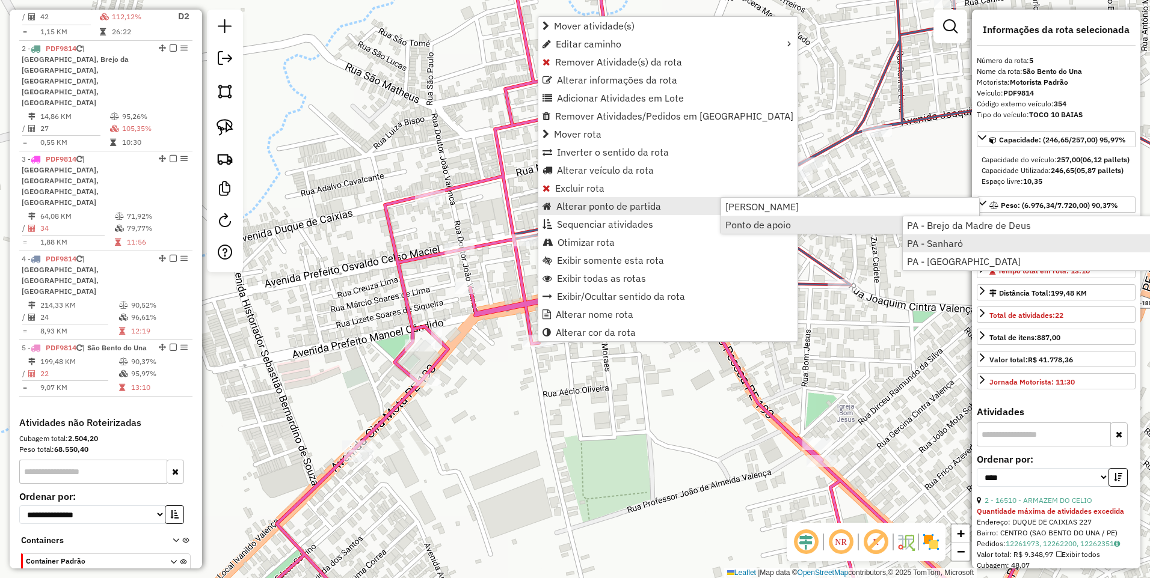
click at [949, 242] on span "PA - Sanharó" at bounding box center [935, 244] width 56 height 10
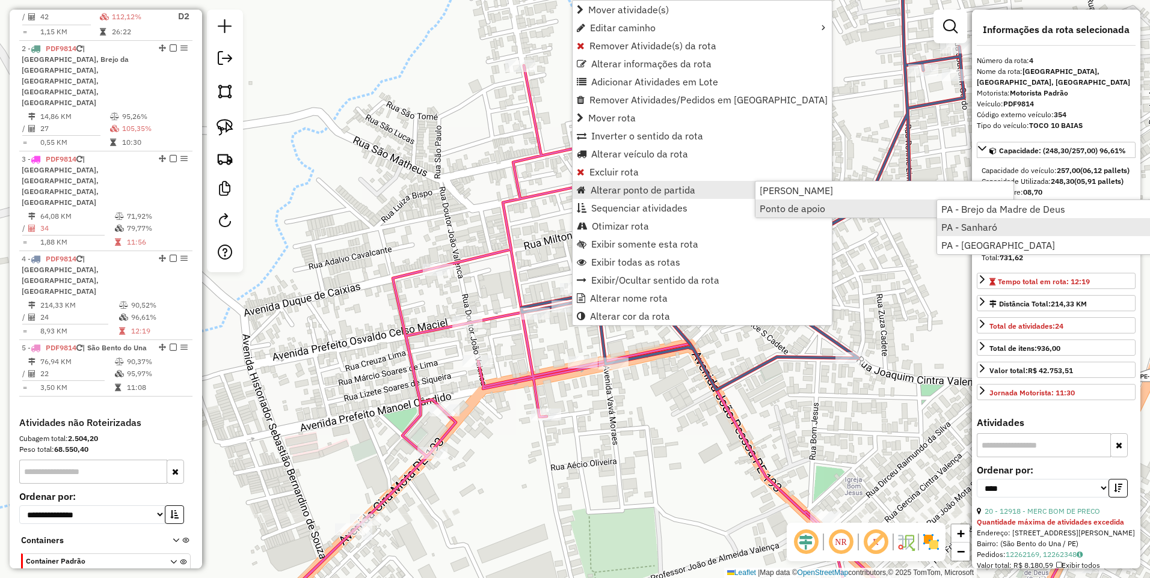
click at [984, 225] on span "PA - Sanharó" at bounding box center [969, 227] width 56 height 10
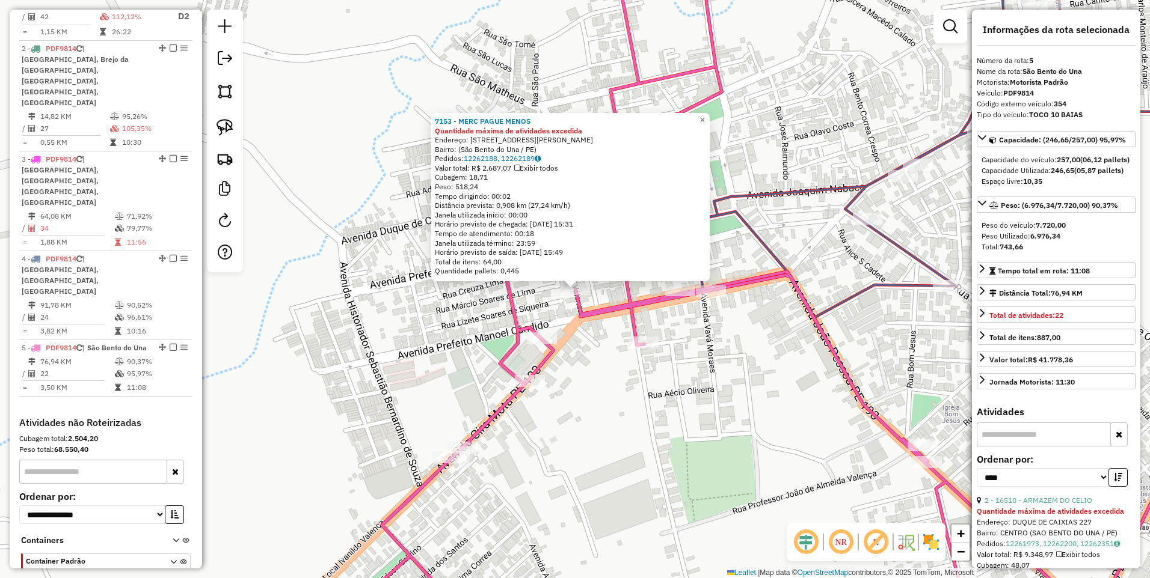
click at [619, 391] on div "7153 - MERC PAGUE MENOS Quantidade máxima de atividades excedida Endereço: Rua …" at bounding box center [575, 289] width 1150 height 578
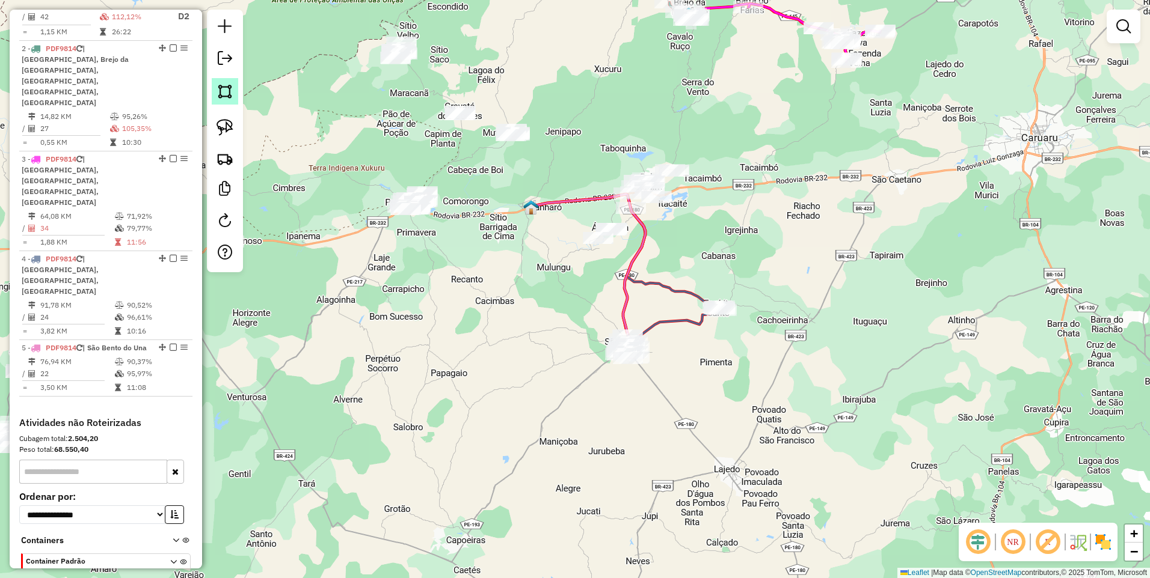
click at [222, 87] on img at bounding box center [224, 91] width 17 height 17
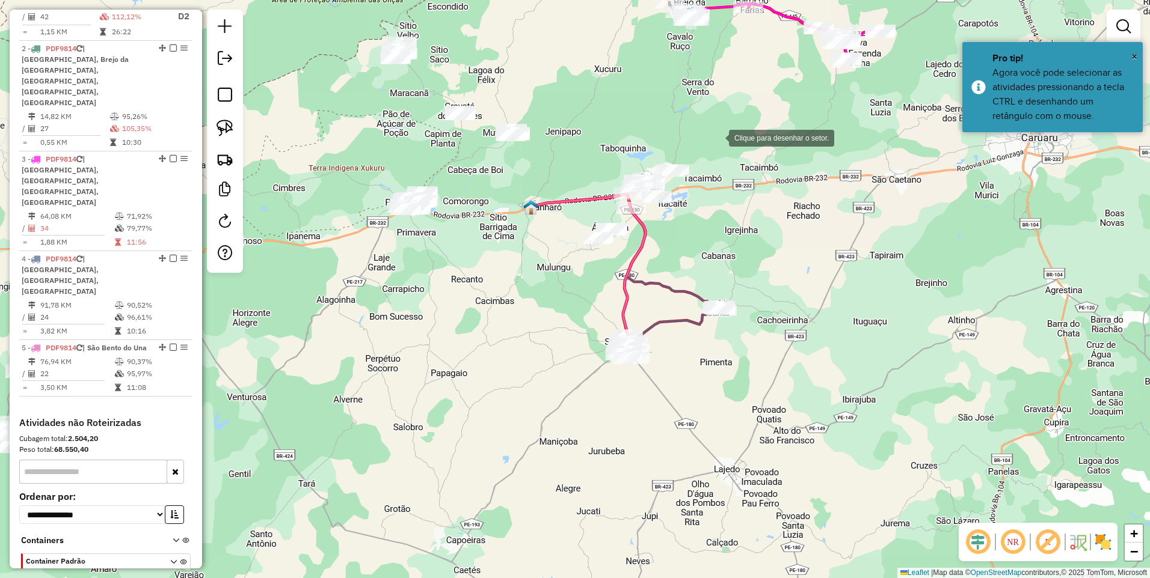
drag, startPoint x: 717, startPoint y: 137, endPoint x: 654, endPoint y: 150, distance: 63.9
click at [717, 137] on div at bounding box center [717, 137] width 24 height 24
click at [574, 164] on div at bounding box center [576, 164] width 24 height 24
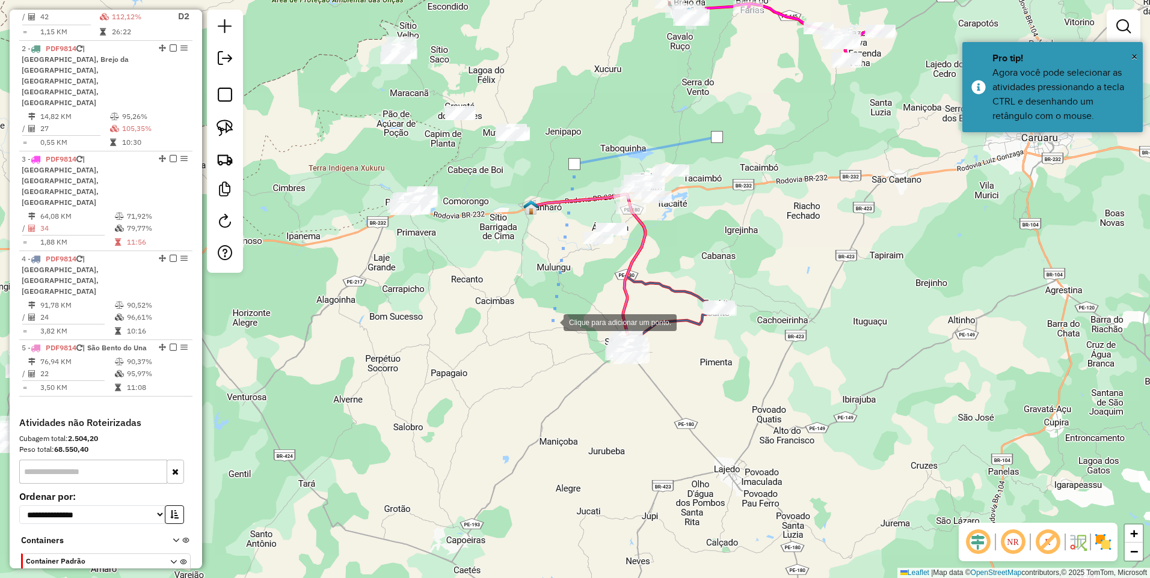
click at [551, 322] on div at bounding box center [551, 322] width 24 height 24
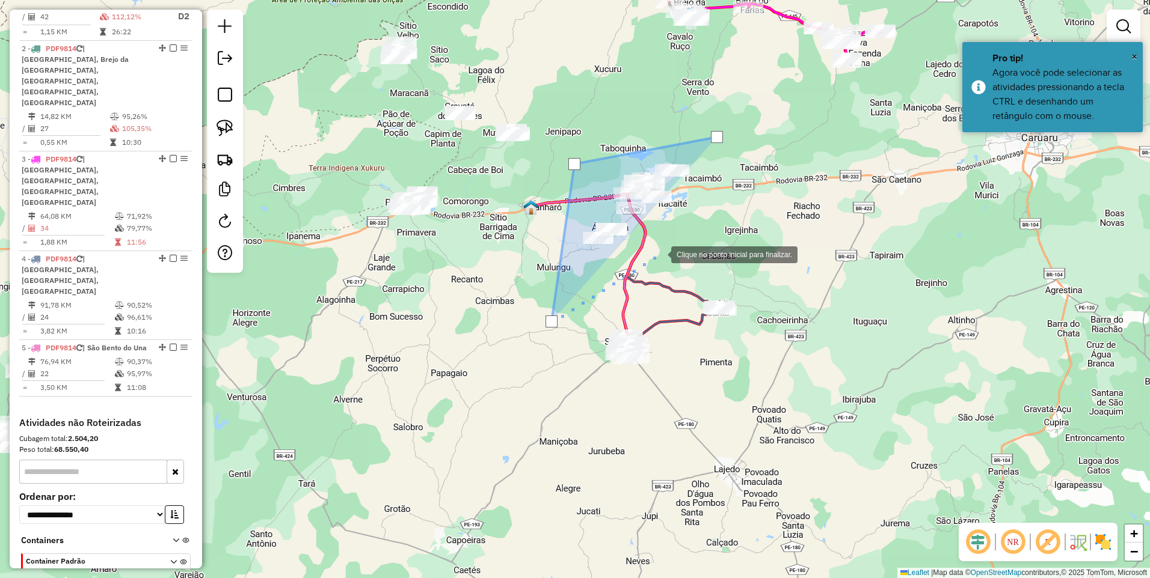
click at [664, 252] on div at bounding box center [659, 254] width 24 height 24
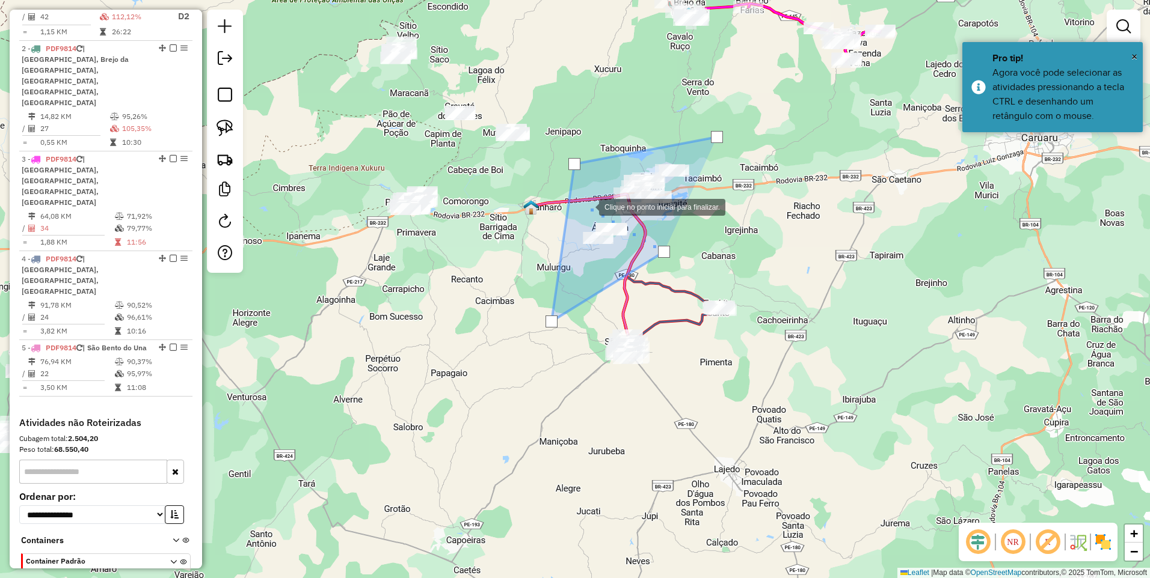
click at [587, 204] on div at bounding box center [587, 206] width 24 height 24
click at [628, 200] on div at bounding box center [628, 200] width 24 height 24
click at [688, 206] on div at bounding box center [688, 206] width 24 height 24
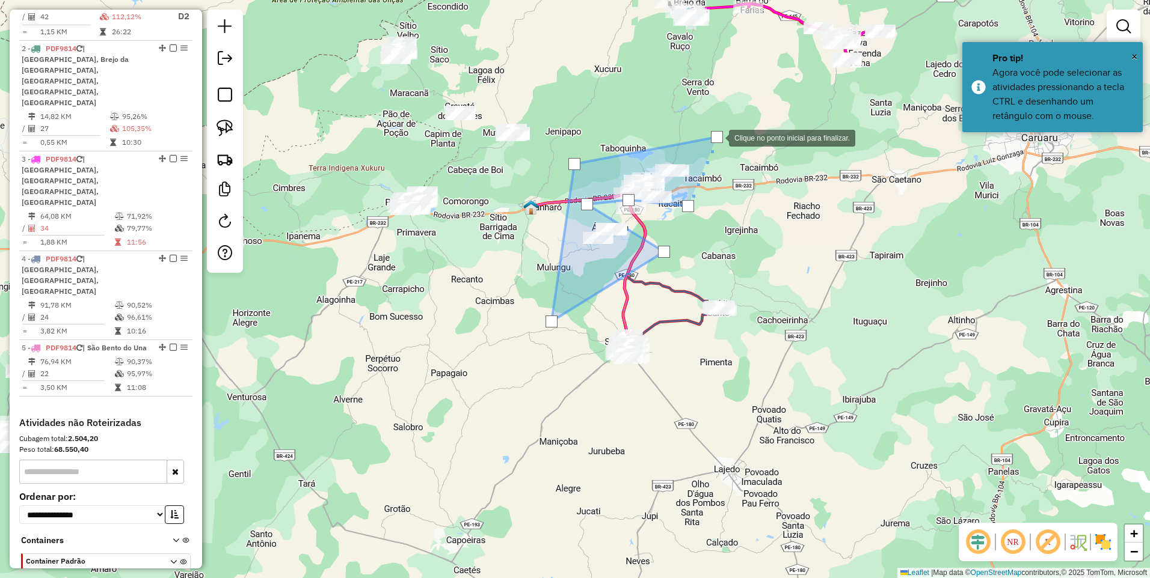
click at [717, 137] on div at bounding box center [717, 137] width 12 height 12
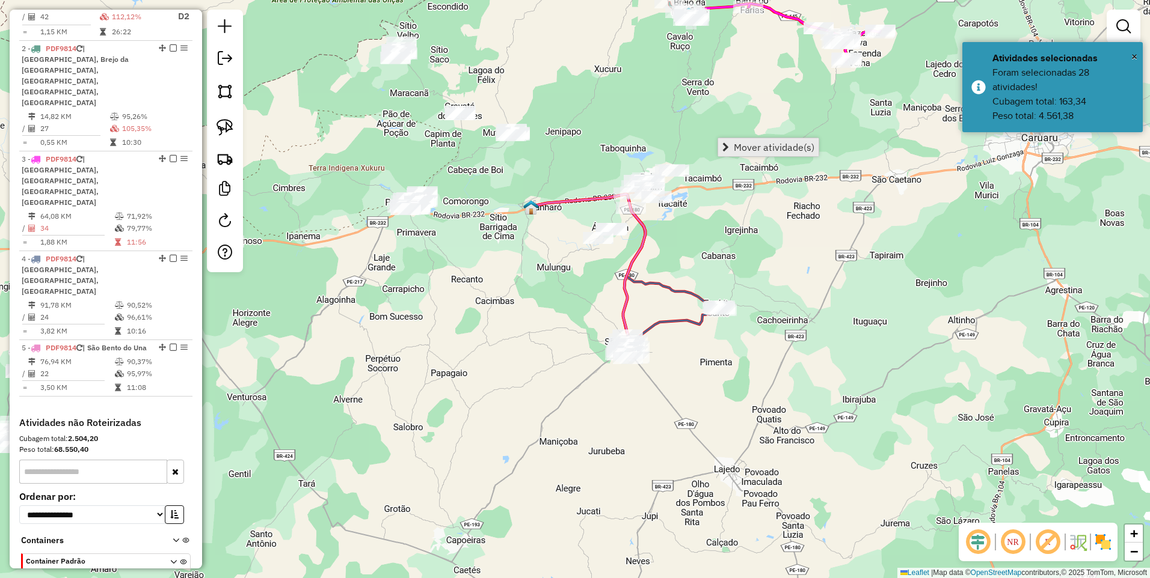
click at [736, 146] on span "Mover atividade(s)" at bounding box center [774, 147] width 81 height 10
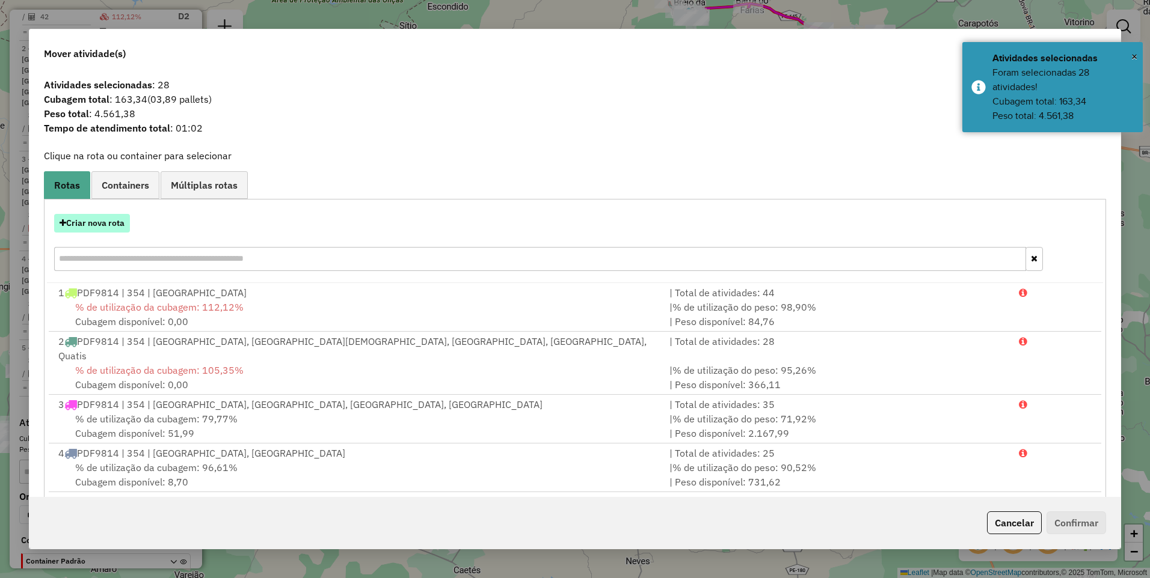
click at [88, 221] on button "Criar nova rota" at bounding box center [92, 223] width 76 height 19
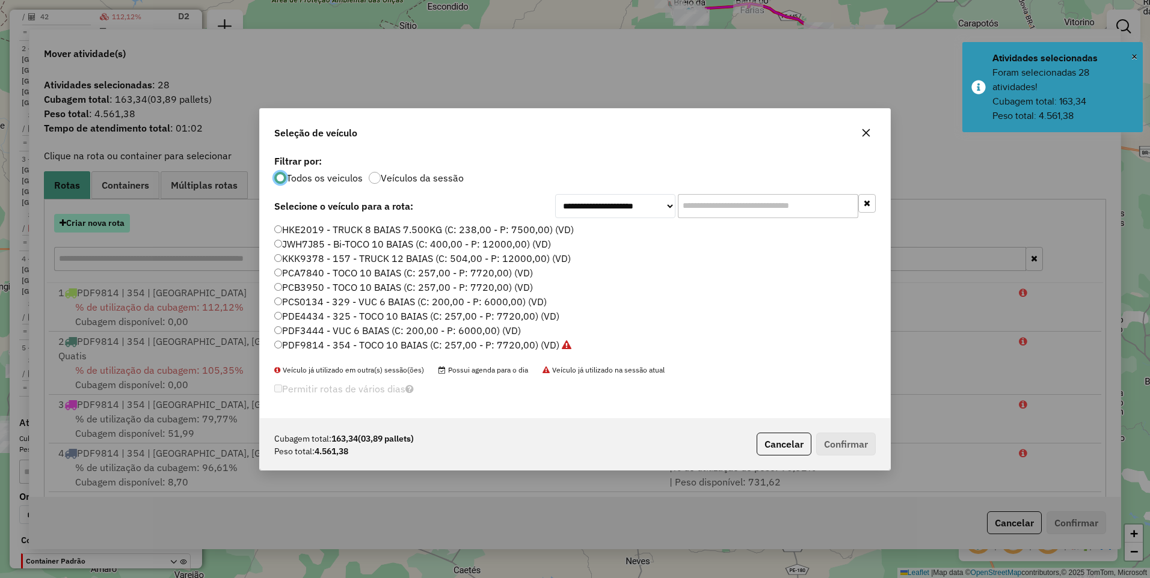
scroll to position [7, 4]
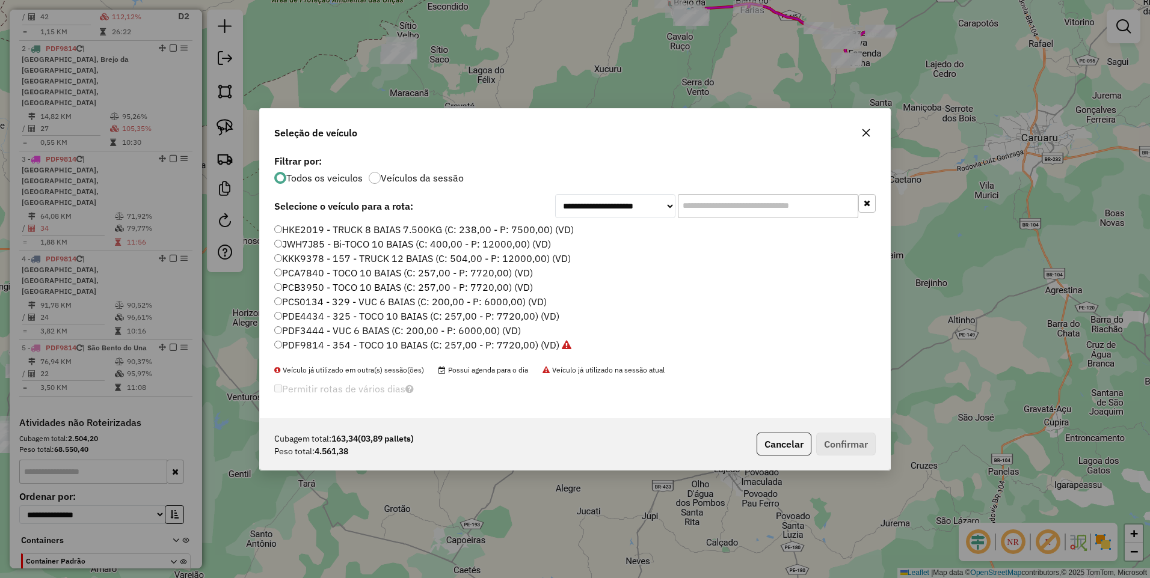
click at [502, 345] on label "PDF9814 - 354 - TOCO 10 BAIAS (C: 257,00 - P: 7720,00) (VD)" at bounding box center [422, 345] width 297 height 14
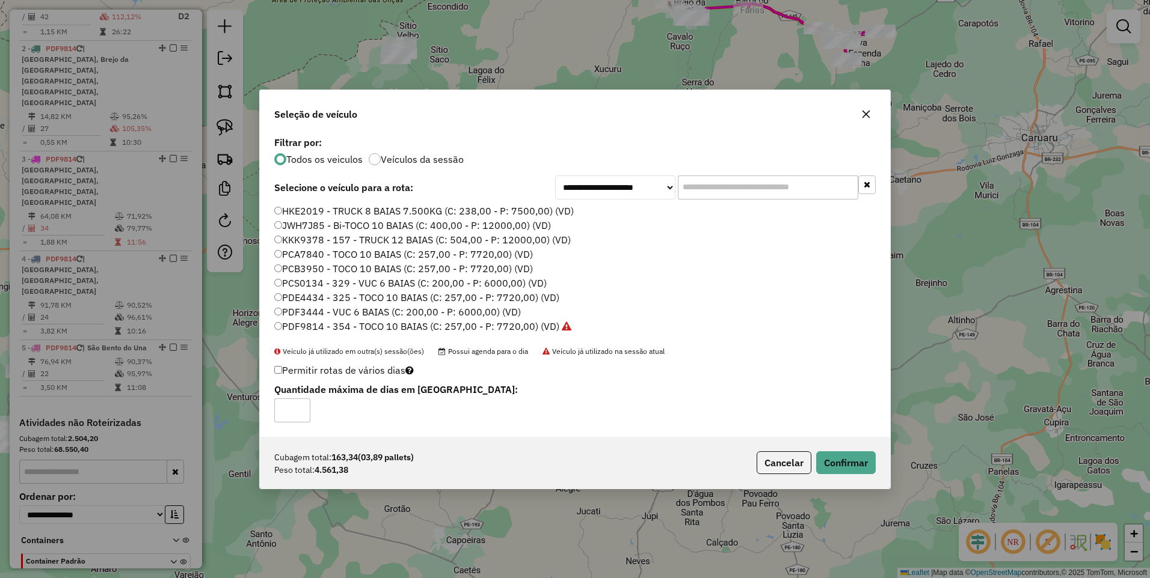
type input "*"
click at [298, 403] on input "*" at bounding box center [292, 411] width 36 height 24
click at [839, 464] on button "Confirmar" at bounding box center [846, 463] width 60 height 23
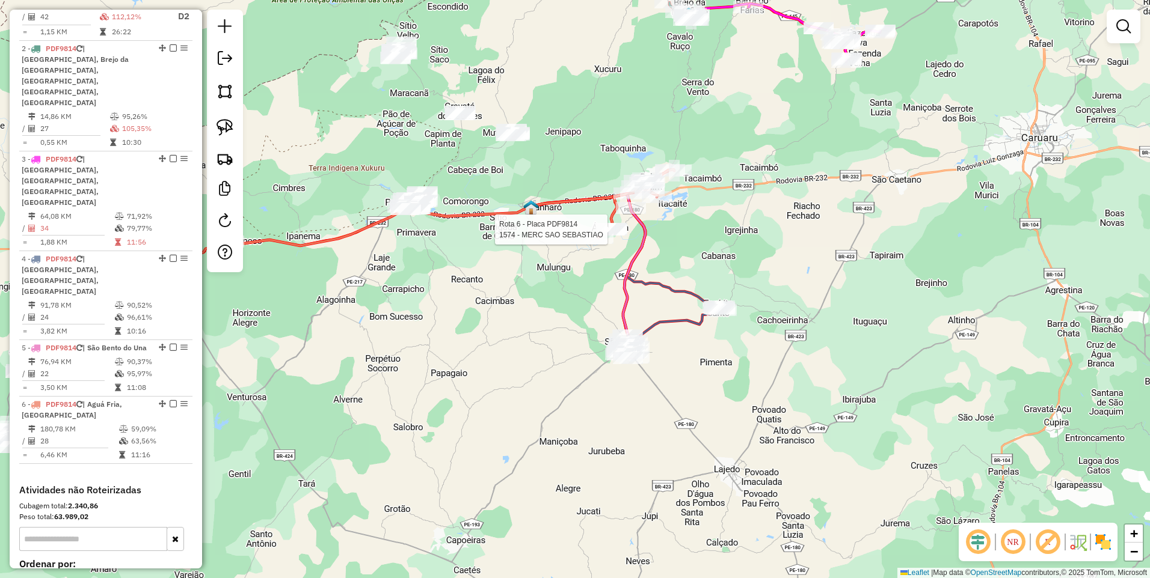
select select "*********"
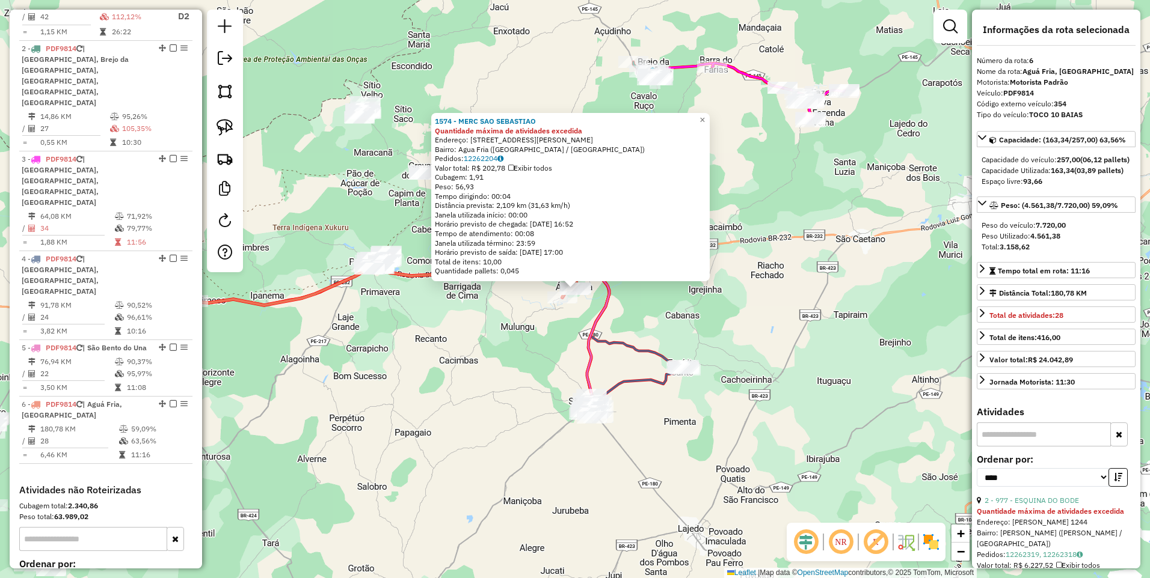
scroll to position [561, 0]
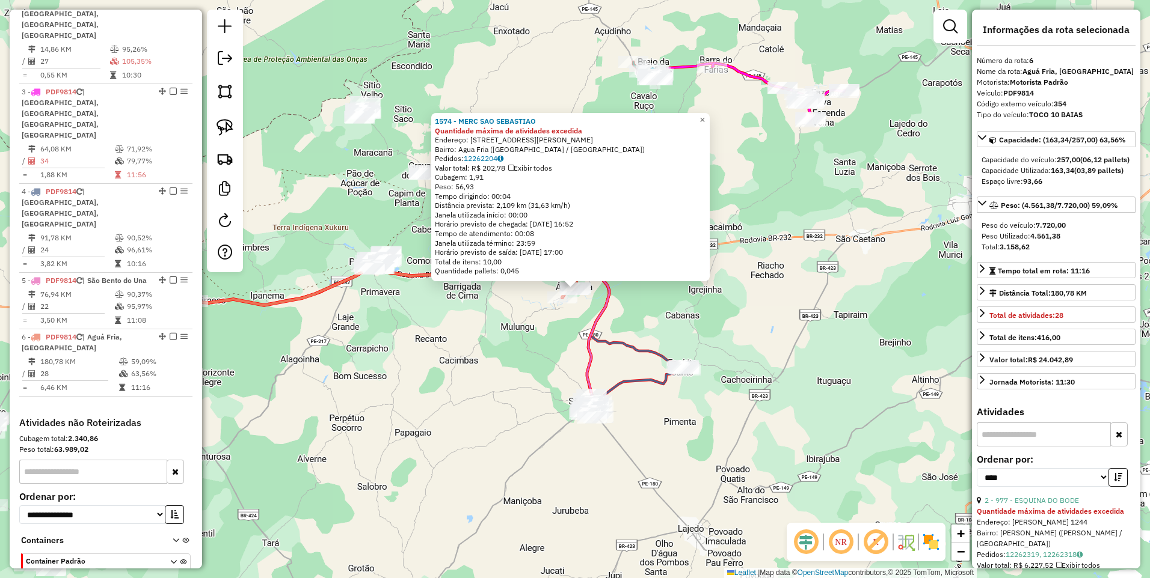
click at [549, 319] on div "1574 - MERC SAO SEBASTIAO Quantidade máxima de atividades excedida Endereço: Ru…" at bounding box center [575, 289] width 1150 height 578
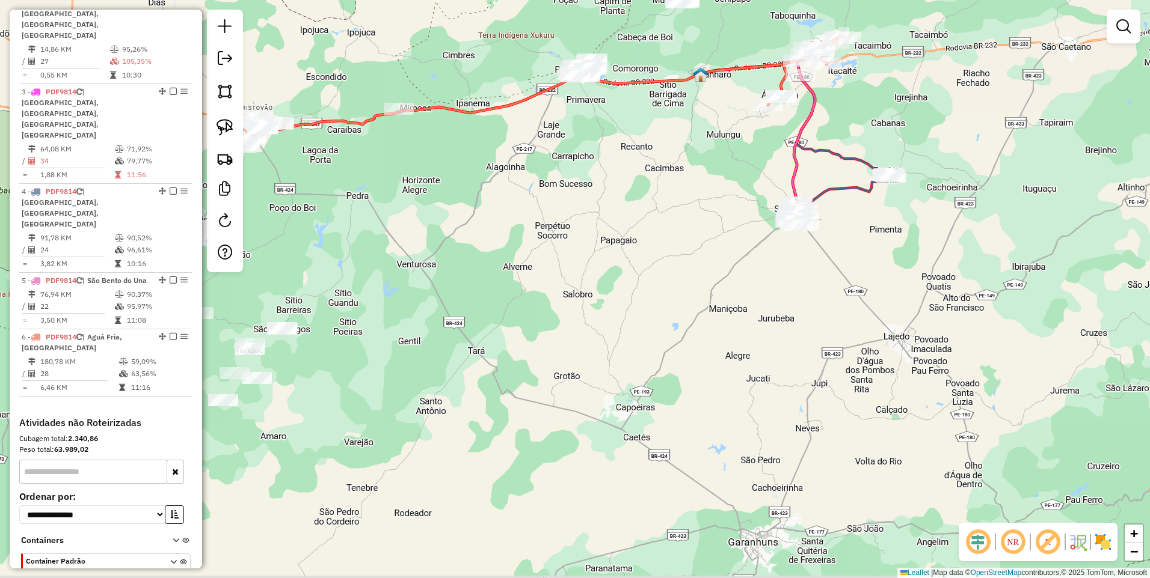
drag, startPoint x: 497, startPoint y: 348, endPoint x: 724, endPoint y: 145, distance: 304.0
click at [724, 145] on div "Janela de atendimento Grade de atendimento Capacidade Transportadoras Veículos …" at bounding box center [575, 289] width 1150 height 578
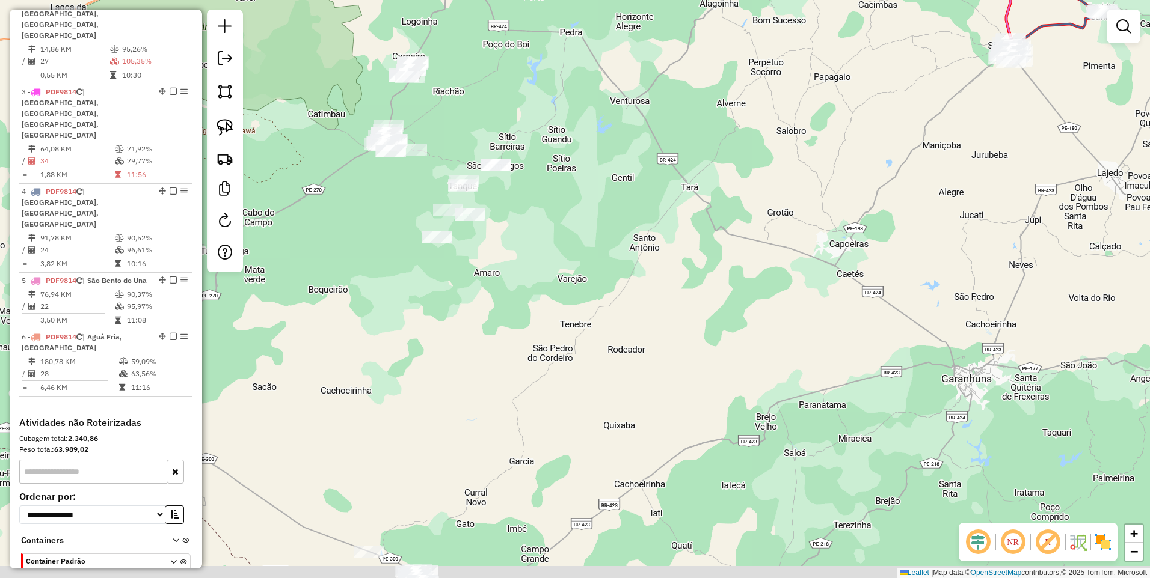
drag, startPoint x: 596, startPoint y: 223, endPoint x: 740, endPoint y: 75, distance: 206.6
click at [775, 63] on div "Janela de atendimento Grade de atendimento Capacidade Transportadoras Veículos …" at bounding box center [575, 289] width 1150 height 578
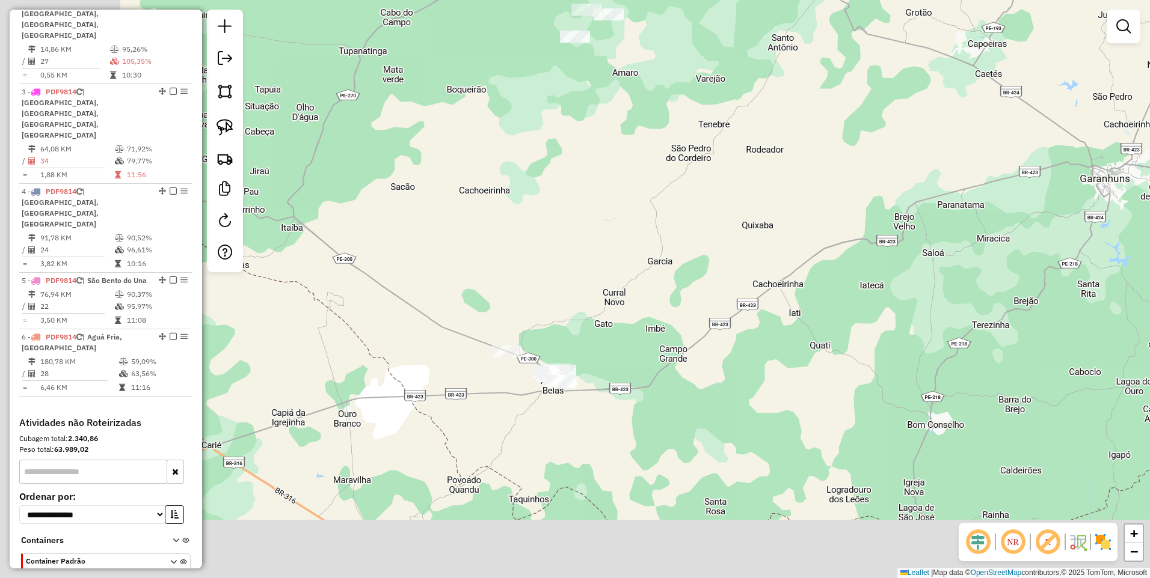
drag, startPoint x: 366, startPoint y: 294, endPoint x: 495, endPoint y: 102, distance: 232.1
click at [495, 102] on div "Janela de atendimento Grade de atendimento Capacidade Transportadoras Veículos …" at bounding box center [575, 289] width 1150 height 578
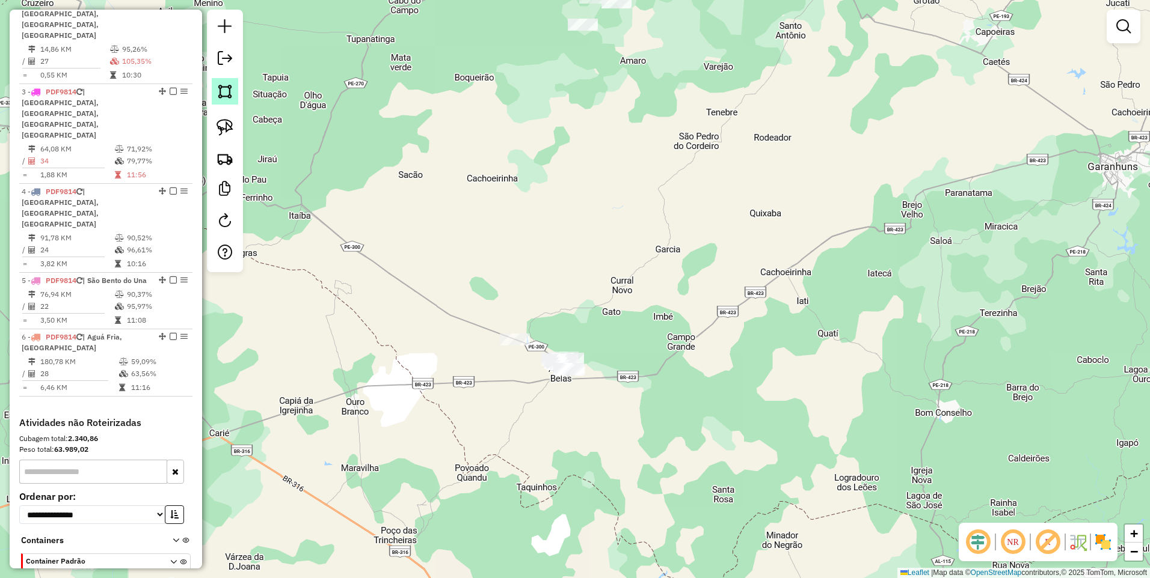
click at [224, 87] on img at bounding box center [224, 91] width 17 height 17
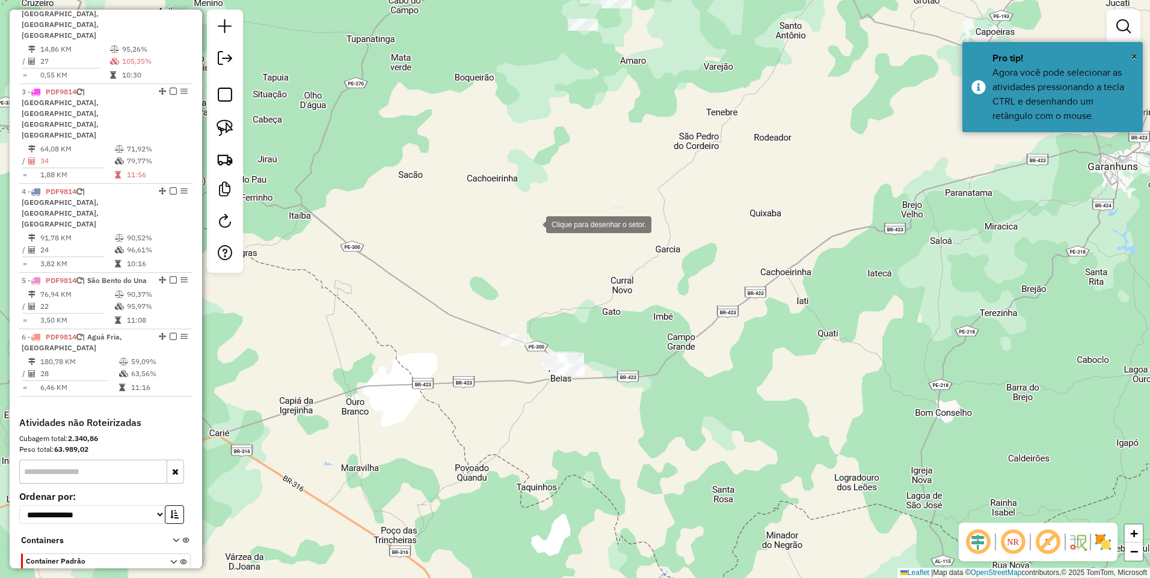
click at [534, 224] on div at bounding box center [534, 224] width 24 height 24
click at [423, 365] on div at bounding box center [429, 355] width 24 height 24
click at [599, 447] on div at bounding box center [587, 444] width 24 height 24
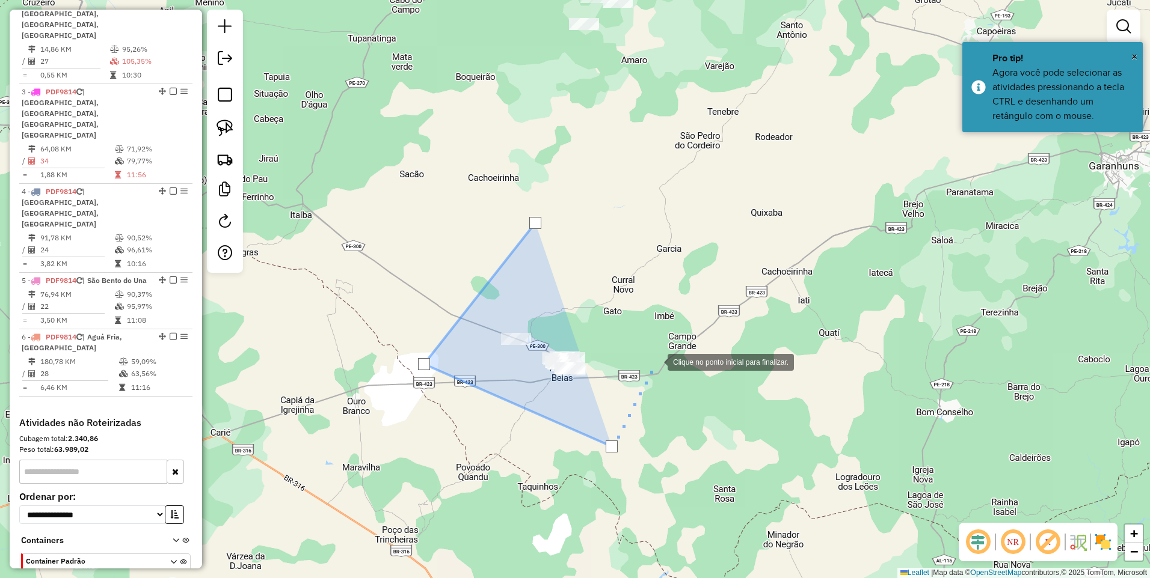
click at [663, 349] on div at bounding box center [655, 361] width 24 height 24
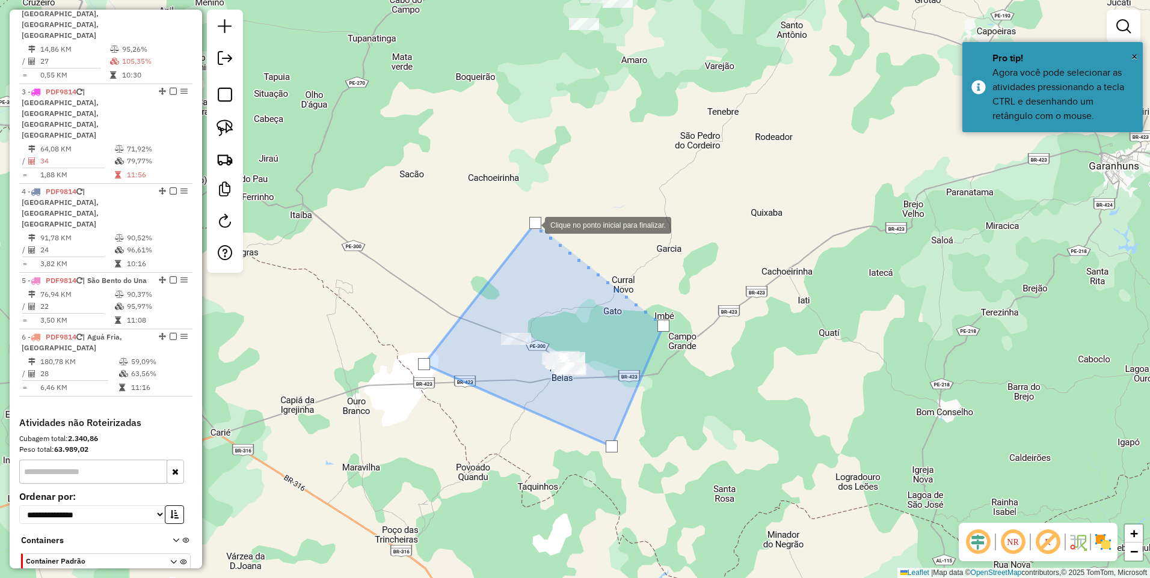
click at [533, 224] on div at bounding box center [535, 223] width 12 height 12
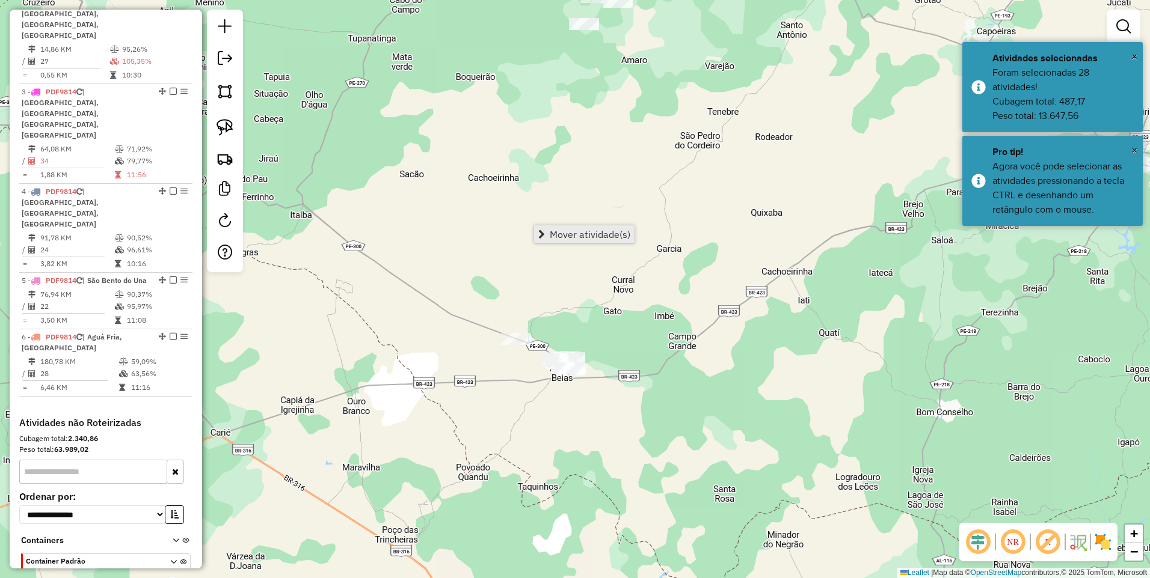
click at [564, 233] on span "Mover atividade(s)" at bounding box center [590, 235] width 81 height 10
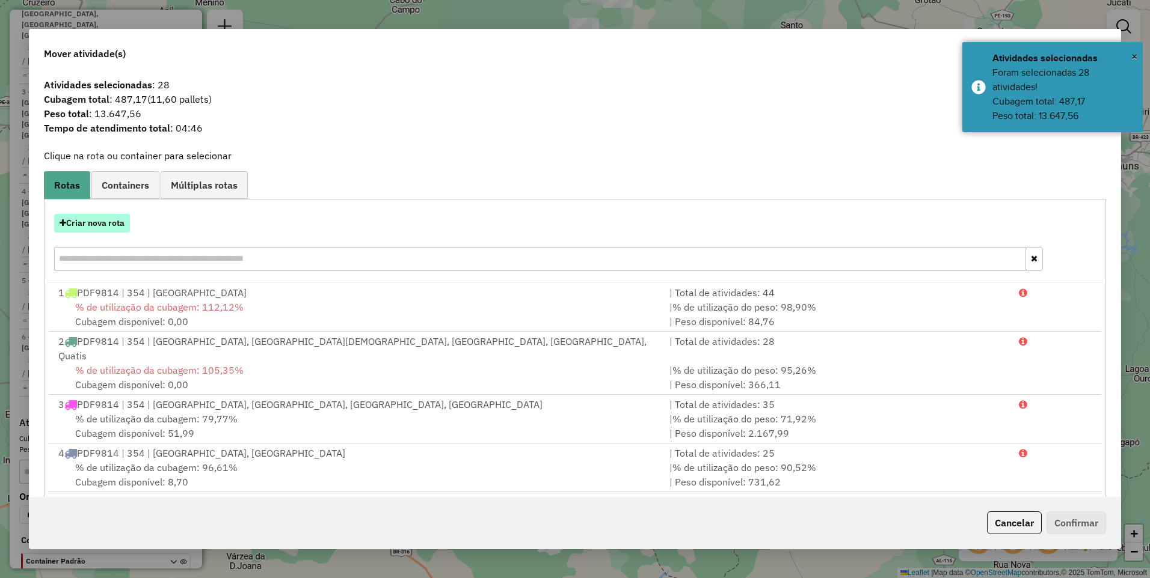
click at [88, 224] on button "Criar nova rota" at bounding box center [92, 223] width 76 height 19
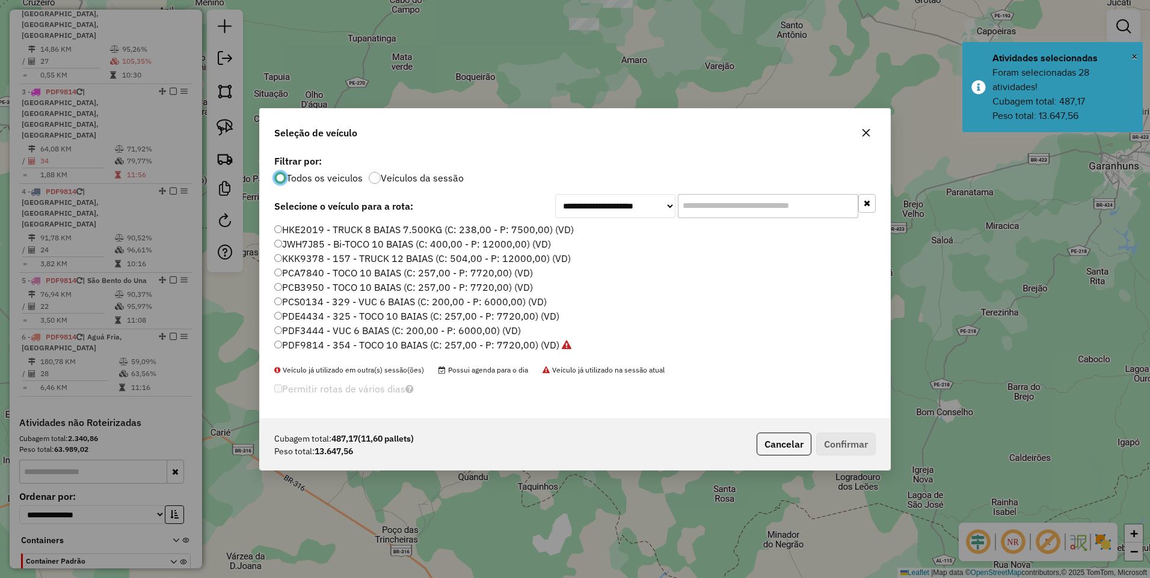
scroll to position [7, 4]
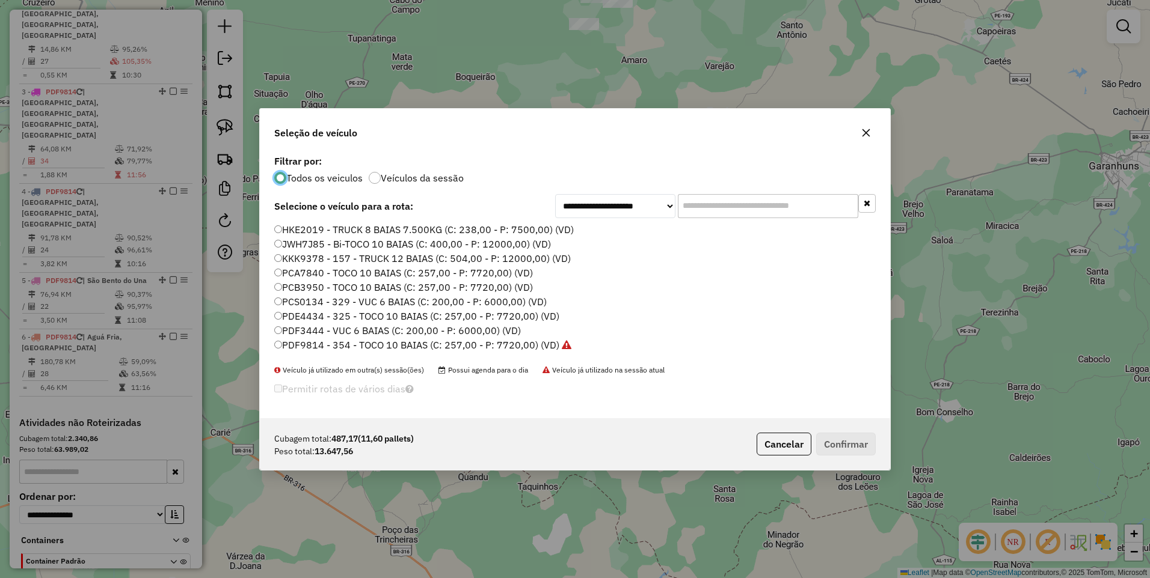
click at [495, 343] on label "PDF9814 - 354 - TOCO 10 BAIAS (C: 257,00 - P: 7720,00) (VD)" at bounding box center [422, 345] width 297 height 14
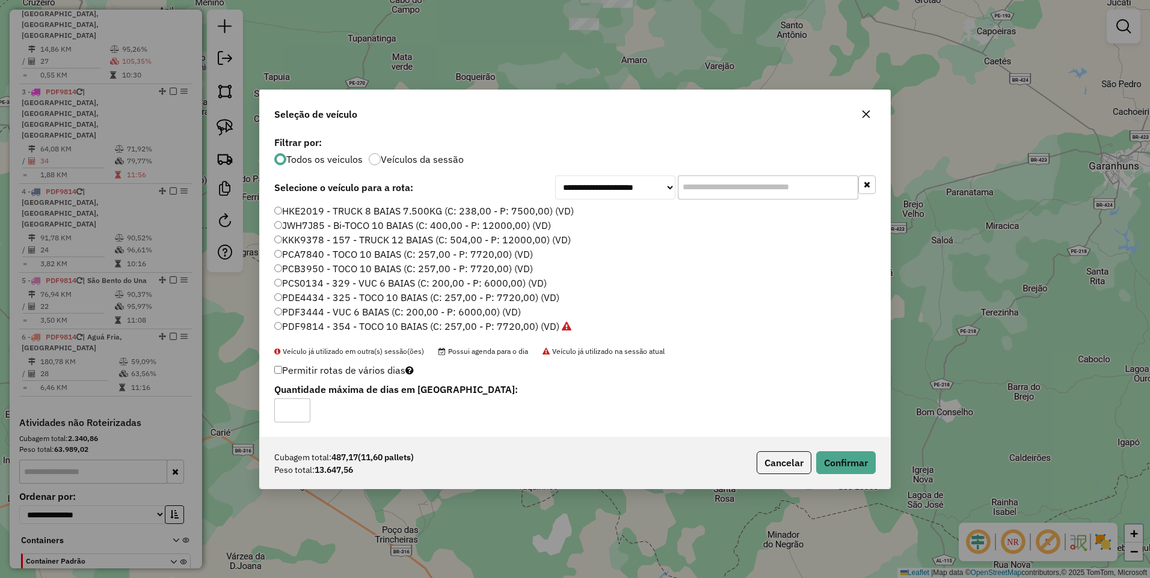
click at [273, 371] on div "Permitir rotas de vários dias Quantidade máxima de dias em rota:" at bounding box center [472, 392] width 411 height 61
click at [847, 461] on button "Confirmar" at bounding box center [846, 463] width 60 height 23
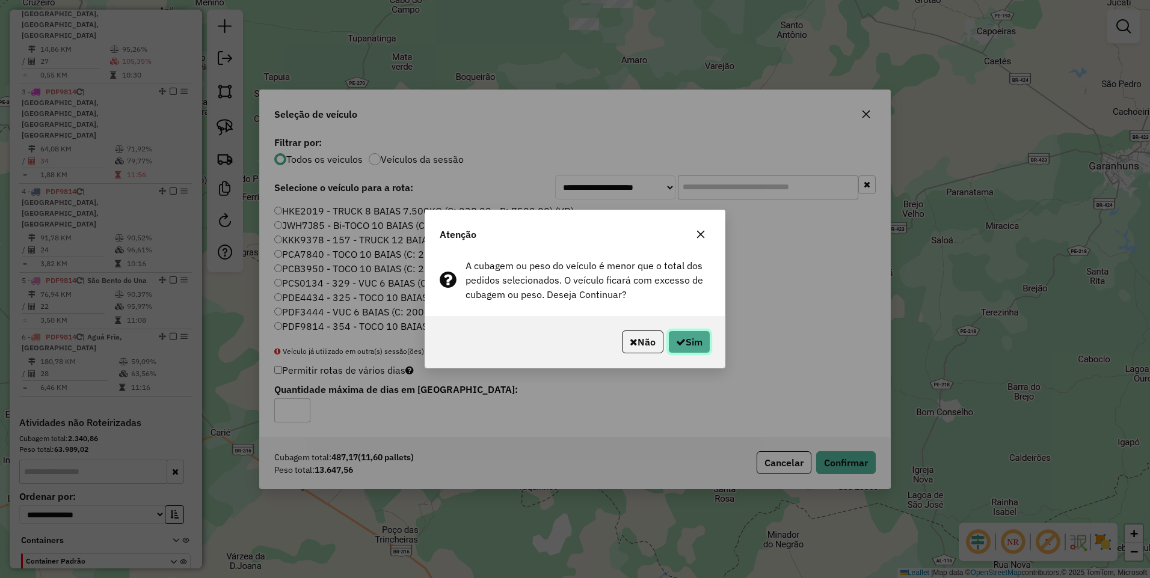
click at [692, 347] on button "Sim" at bounding box center [689, 342] width 42 height 23
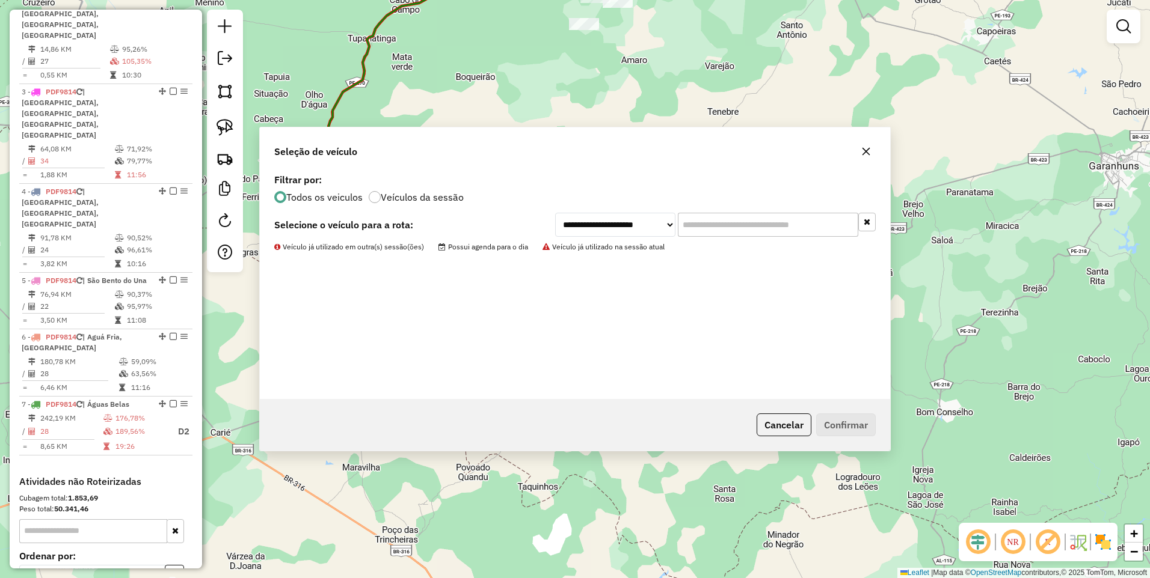
scroll to position [143, 0]
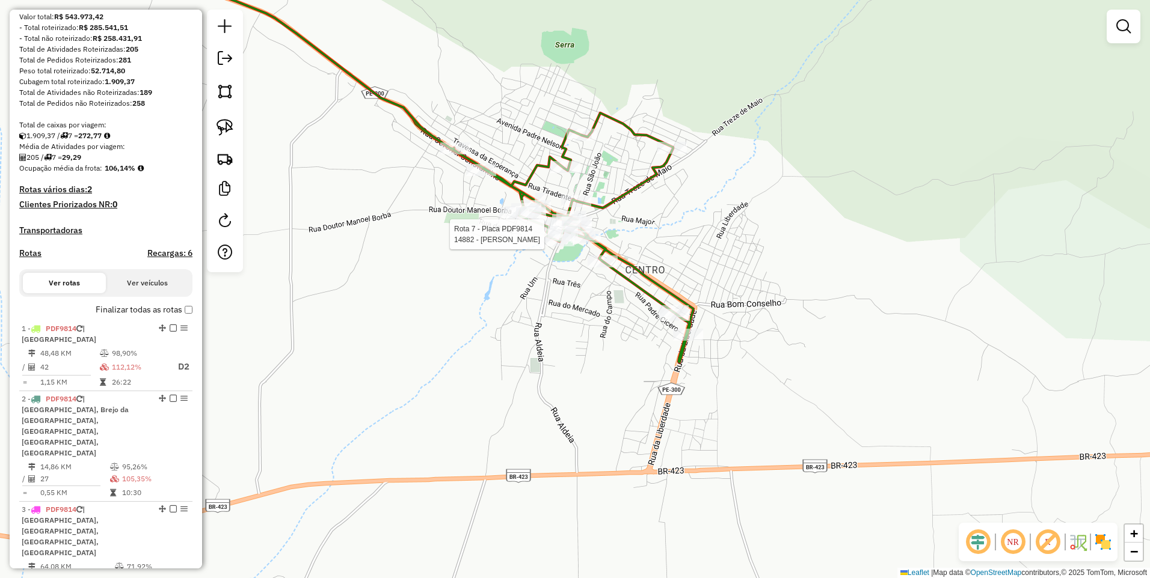
select select "*********"
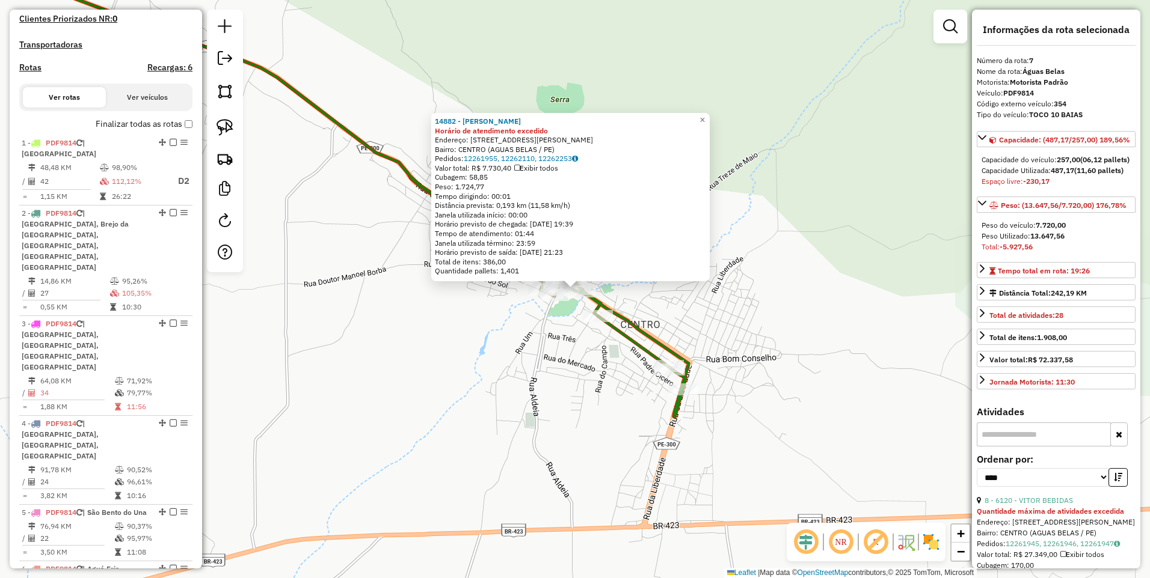
scroll to position [620, 0]
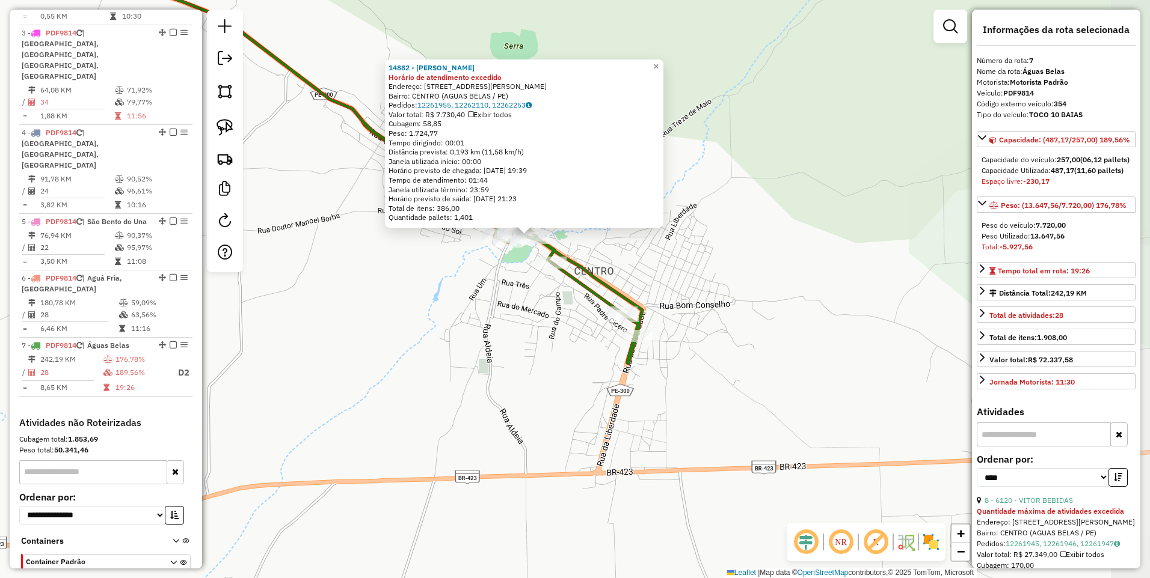
drag, startPoint x: 617, startPoint y: 426, endPoint x: 571, endPoint y: 372, distance: 70.8
click at [571, 372] on div "14882 - MARIA REJANE MARQUES Horário de atendimento excedido Endereço: R JOAO R…" at bounding box center [575, 289] width 1150 height 578
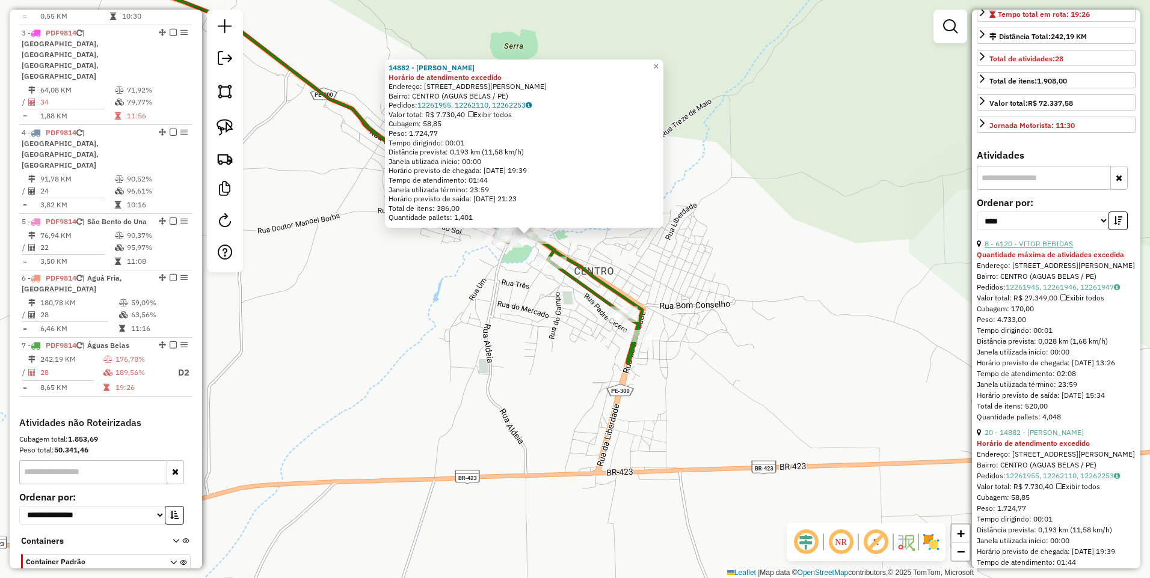
click at [1037, 248] on link "8 - 6120 - VITOR BEBIDAS" at bounding box center [1028, 243] width 88 height 9
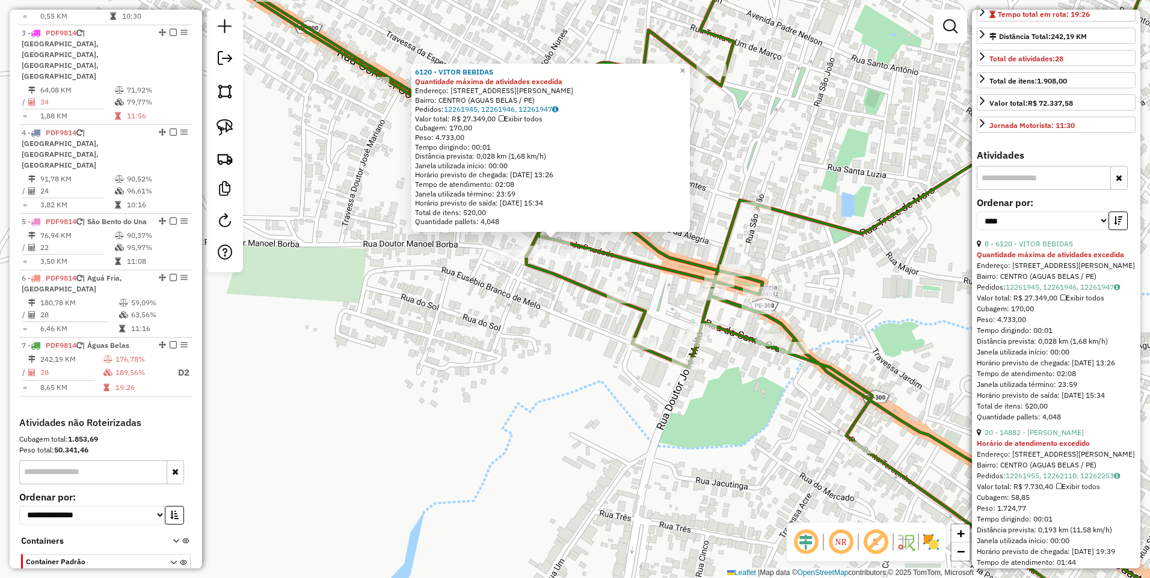
scroll to position [449, 0]
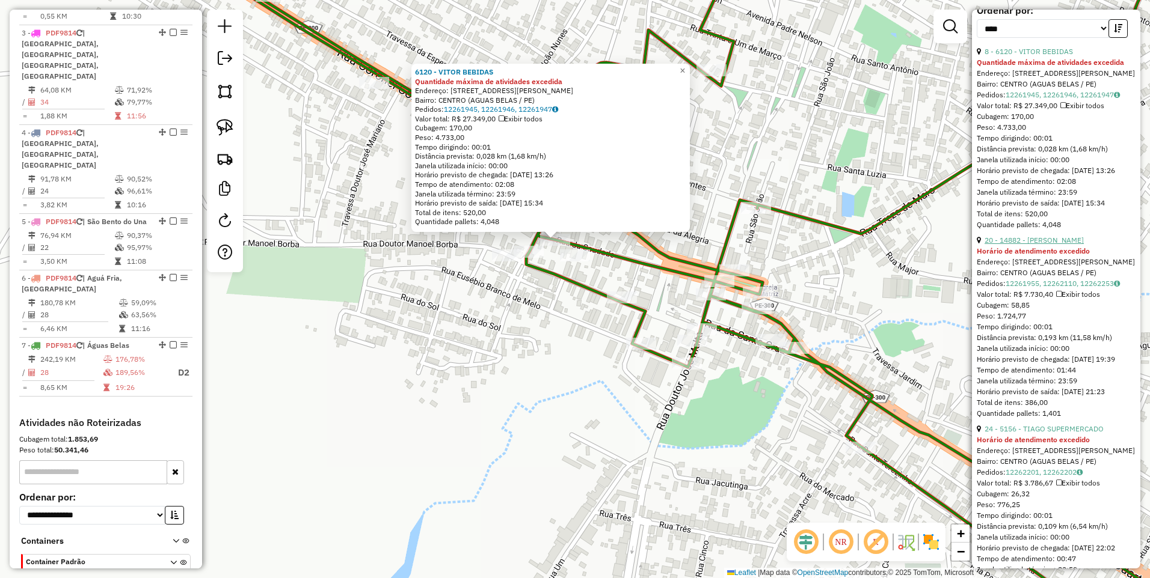
click at [1046, 245] on link "20 - 14882 - MARIA REJANE MARQUES" at bounding box center [1033, 240] width 99 height 9
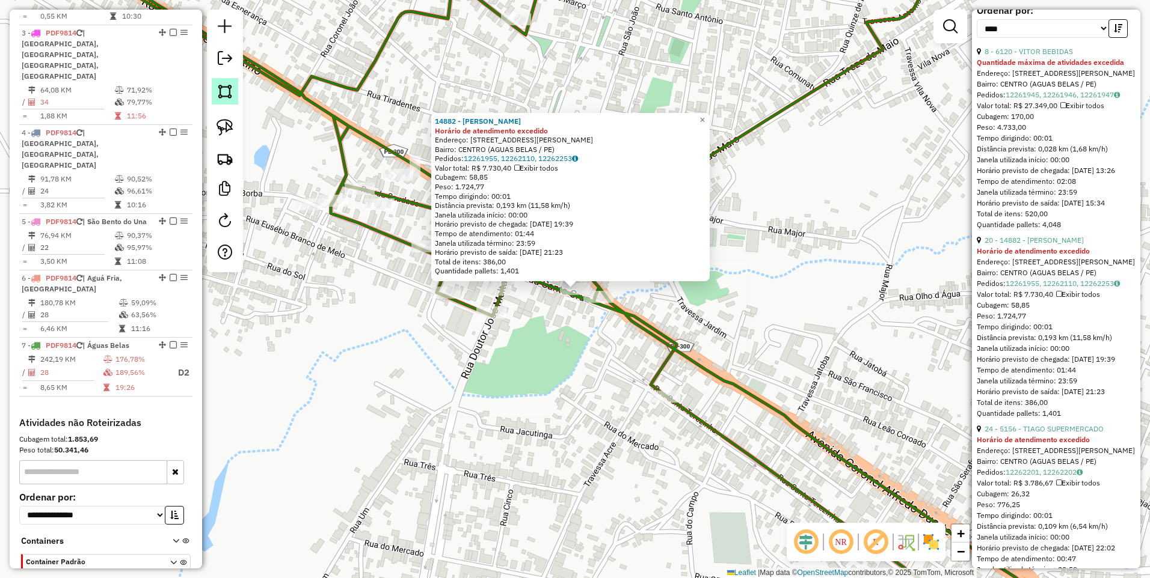
click at [222, 94] on img at bounding box center [224, 91] width 17 height 17
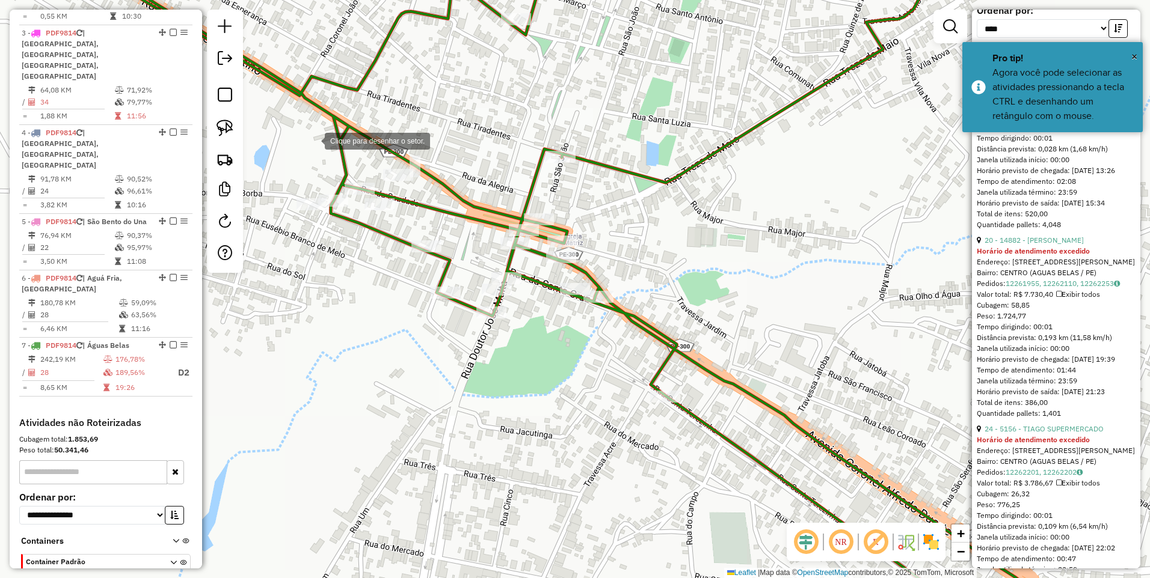
click at [313, 140] on div at bounding box center [313, 140] width 24 height 24
click at [399, 200] on div at bounding box center [399, 200] width 24 height 24
click at [372, 253] on div at bounding box center [372, 253] width 24 height 24
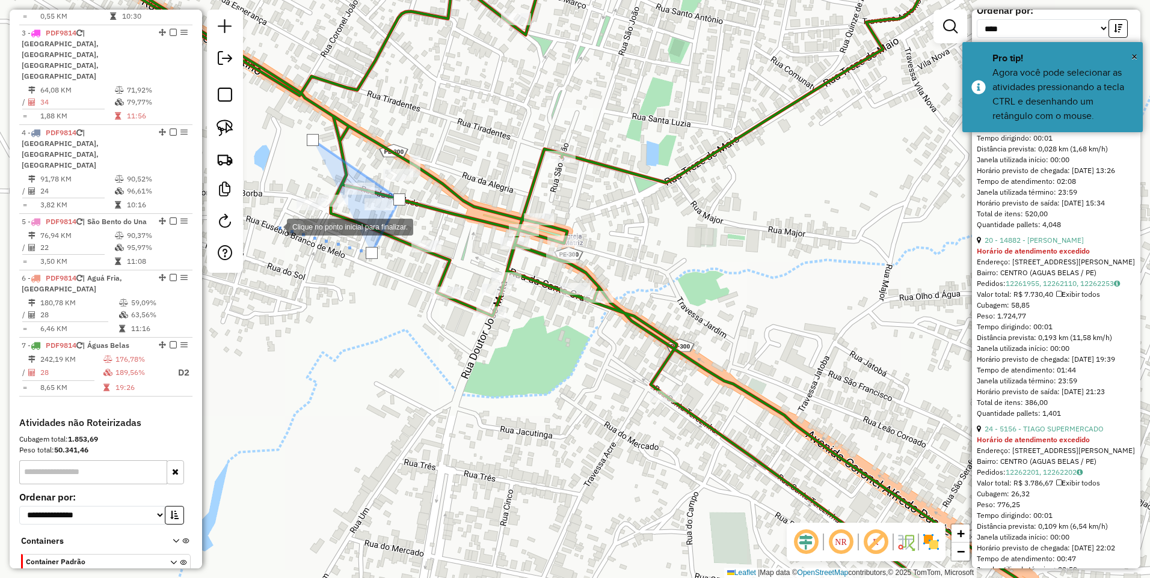
click at [275, 226] on div at bounding box center [275, 226] width 24 height 24
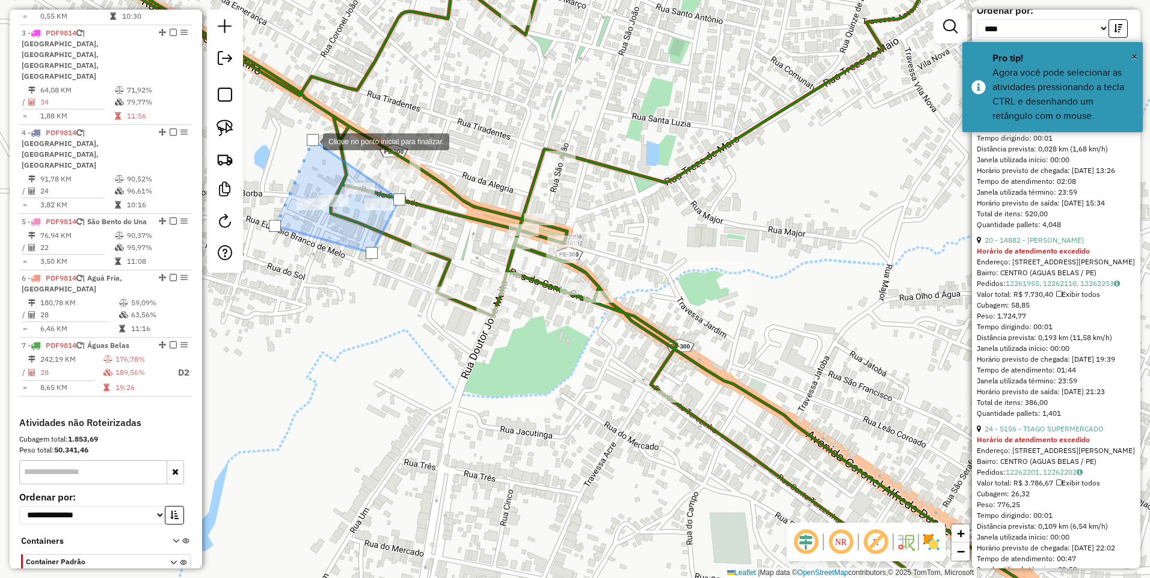
click at [311, 141] on div at bounding box center [313, 140] width 12 height 12
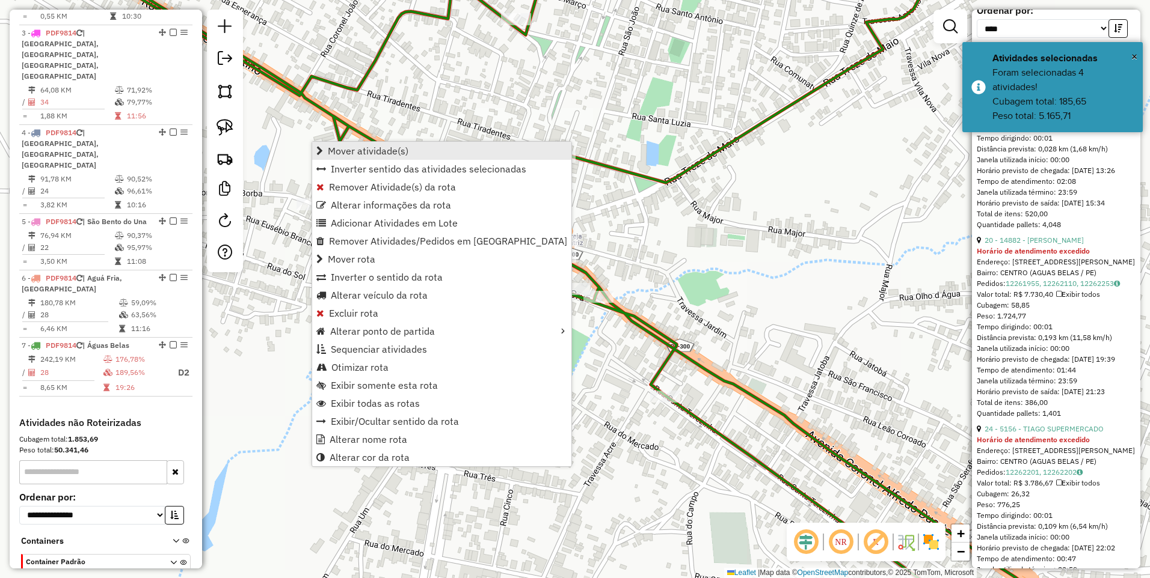
click at [342, 151] on span "Mover atividade(s)" at bounding box center [368, 151] width 81 height 10
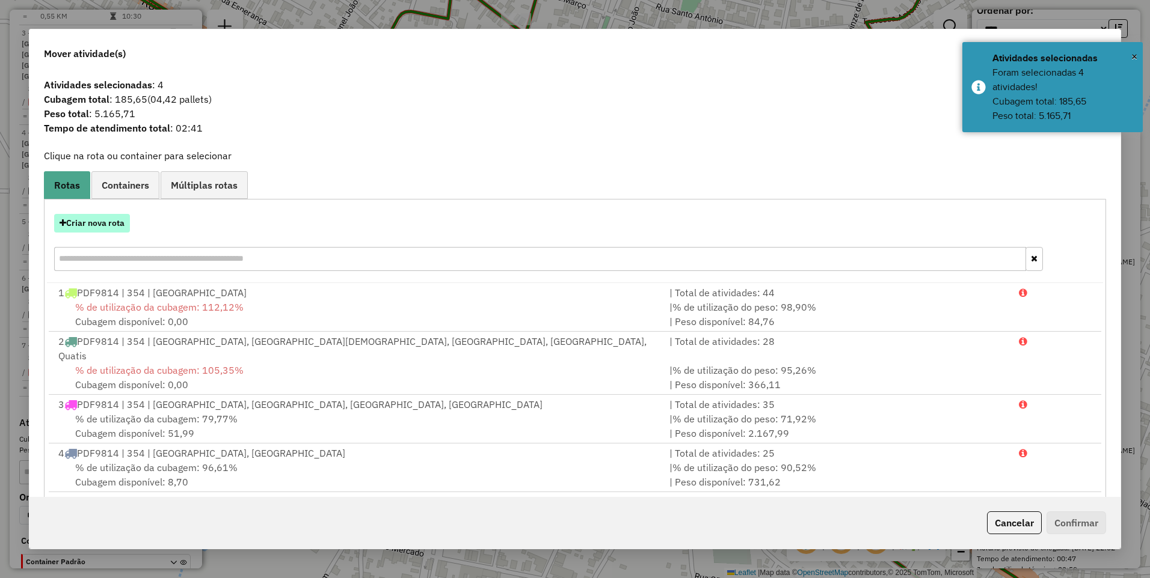
click at [101, 222] on button "Criar nova rota" at bounding box center [92, 223] width 76 height 19
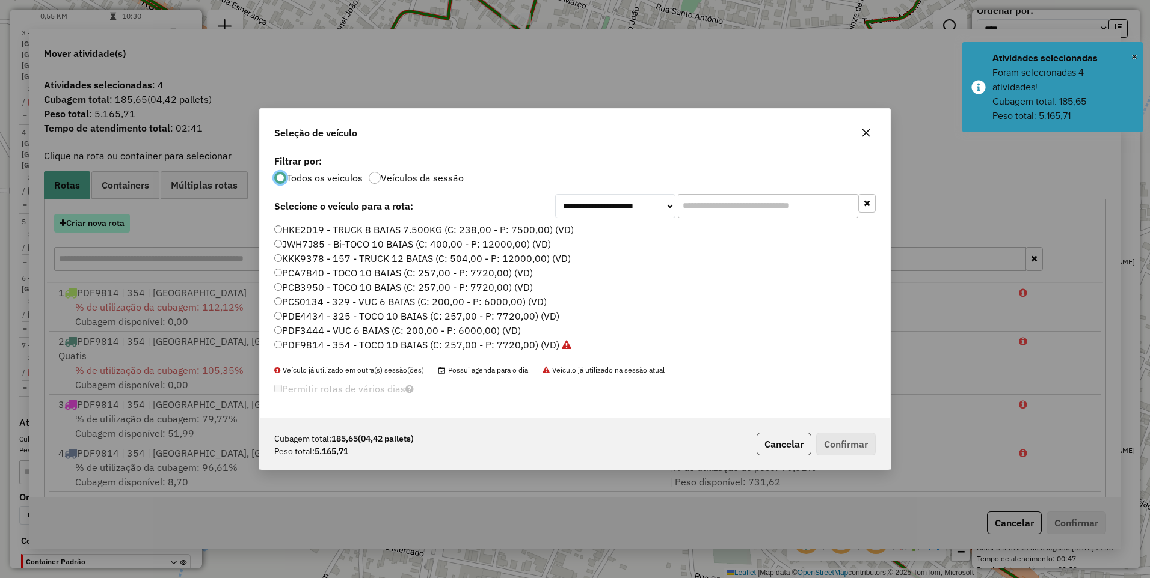
scroll to position [7, 4]
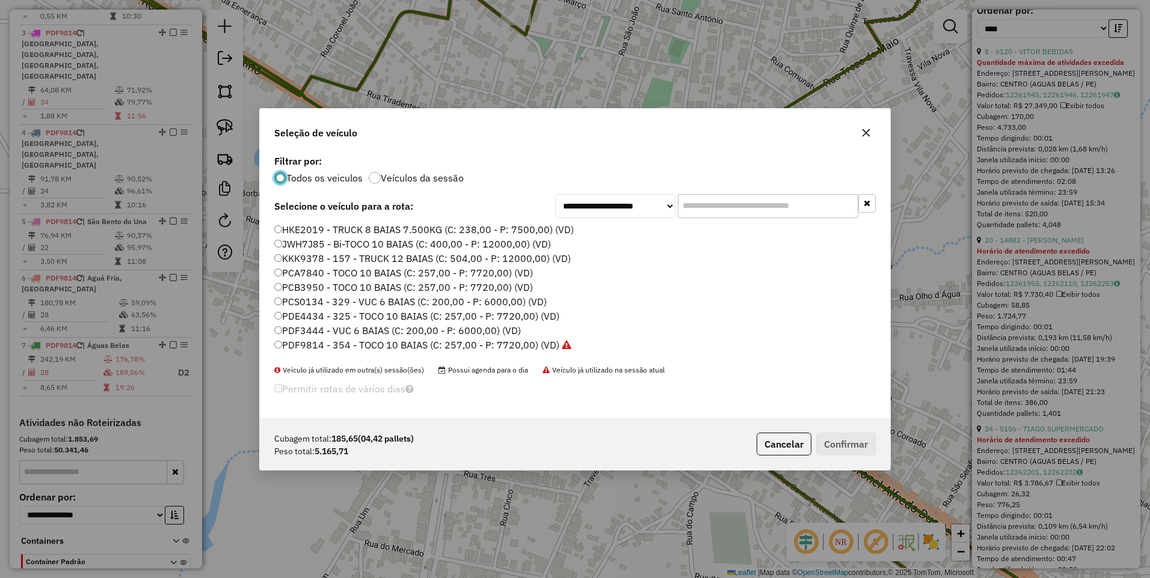
click at [485, 344] on label "PDF9814 - 354 - TOCO 10 BAIAS (C: 257,00 - P: 7720,00) (VD)" at bounding box center [422, 345] width 297 height 14
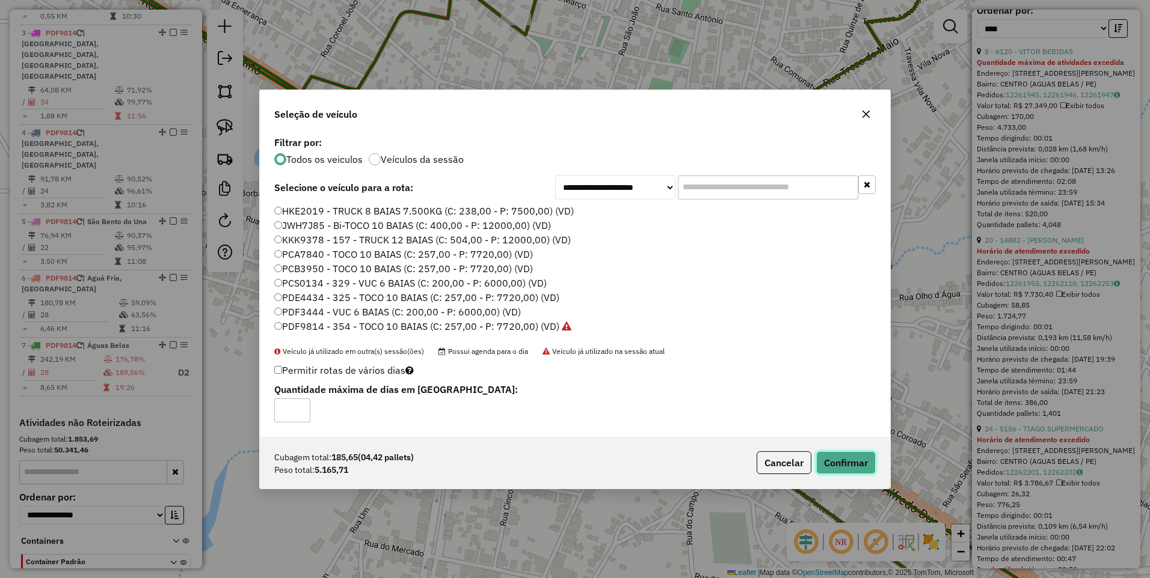
click at [842, 459] on button "Confirmar" at bounding box center [846, 463] width 60 height 23
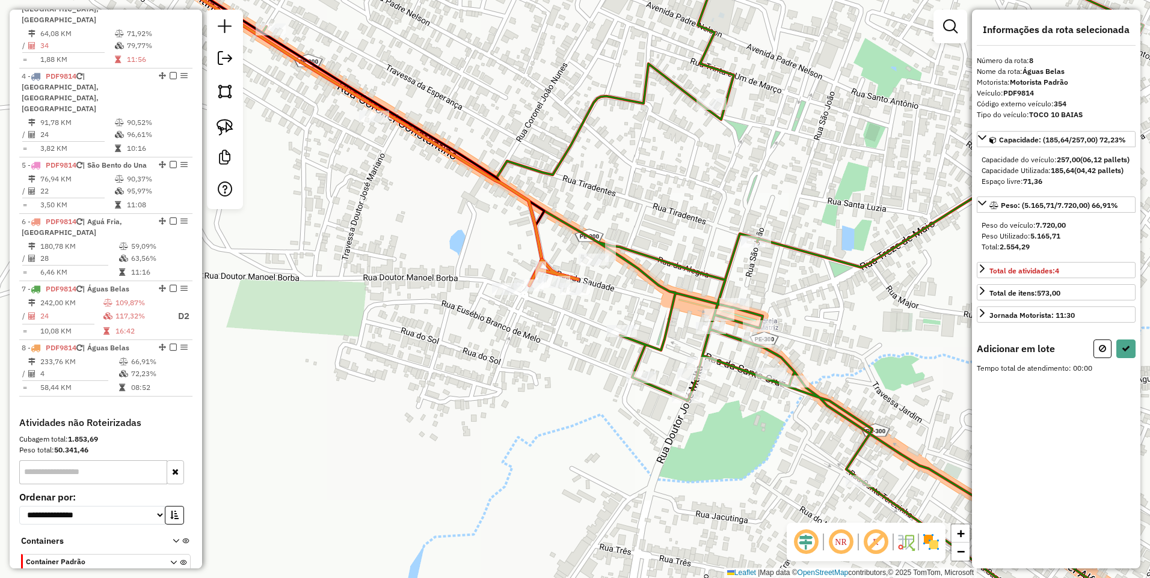
scroll to position [0, 0]
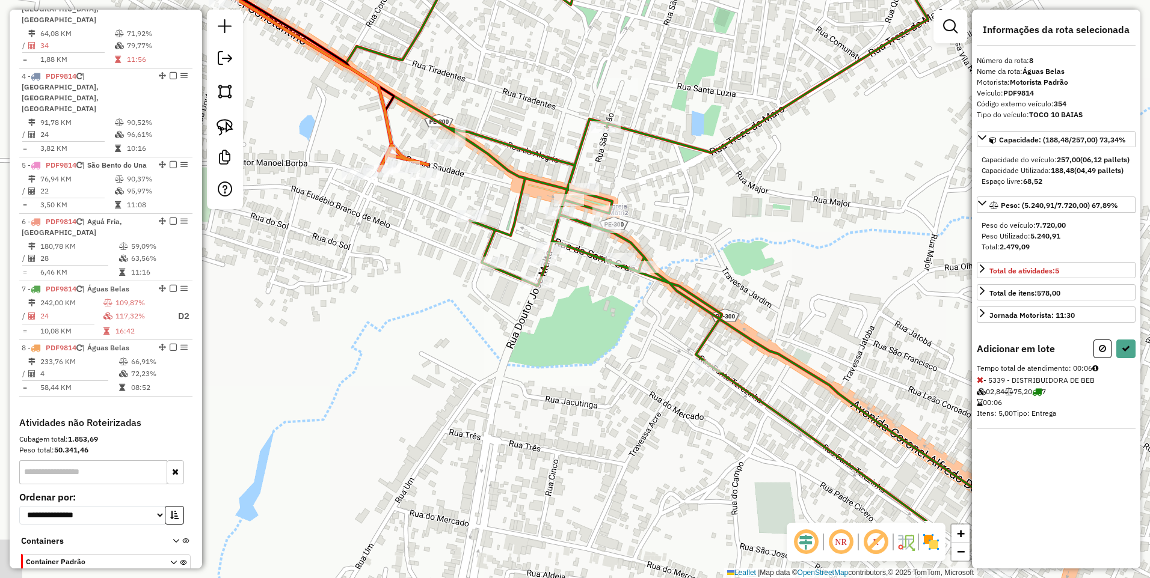
drag, startPoint x: 809, startPoint y: 443, endPoint x: 673, endPoint y: 335, distance: 173.7
click at [673, 335] on div "Janela de atendimento Grade de atendimento Capacidade Transportadoras Veículos …" at bounding box center [575, 289] width 1150 height 578
click at [978, 384] on icon at bounding box center [979, 380] width 7 height 8
click at [1123, 353] on icon at bounding box center [1125, 349] width 8 height 8
select select "*********"
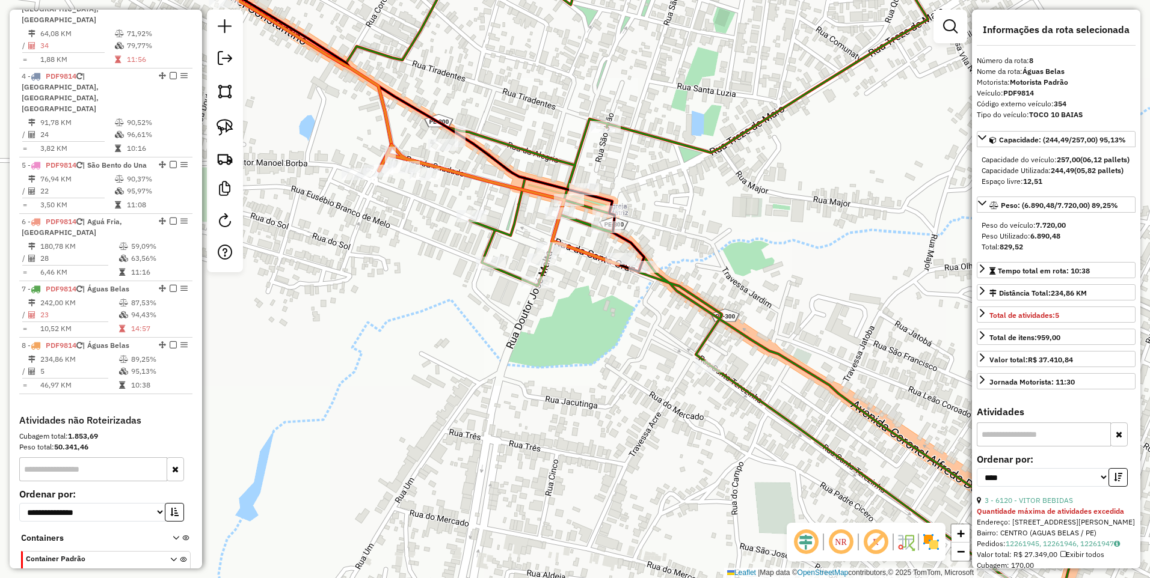
scroll to position [674, 0]
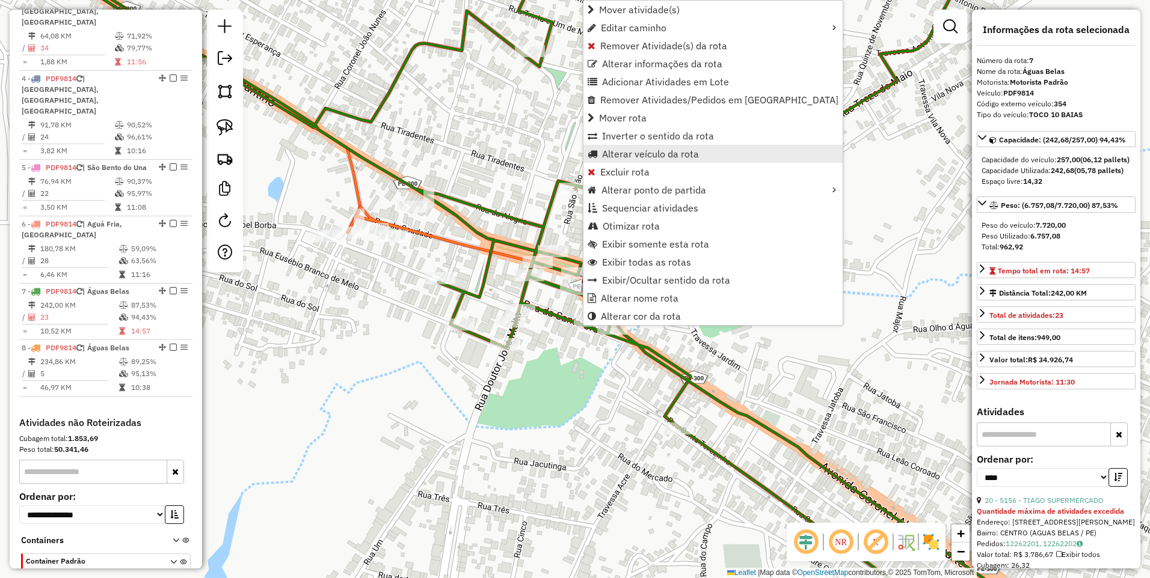
click at [635, 156] on span "Alterar veículo da rota" at bounding box center [650, 154] width 97 height 10
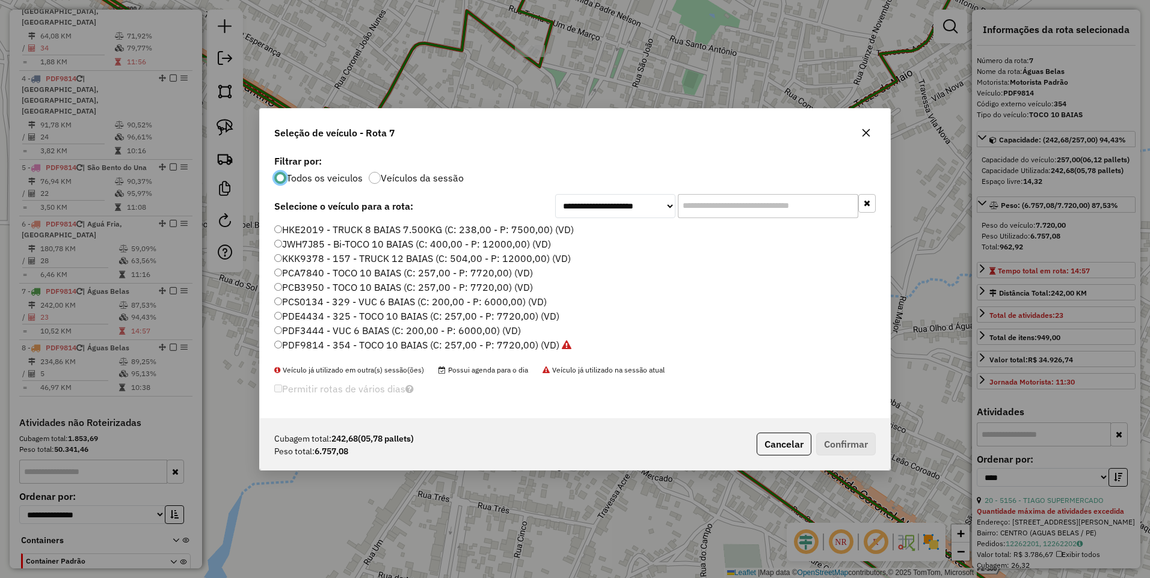
scroll to position [7, 4]
click at [435, 345] on label "PDF9814 - 354 - TOCO 10 BAIAS (C: 257,00 - P: 7720,00) (VD)" at bounding box center [422, 345] width 297 height 14
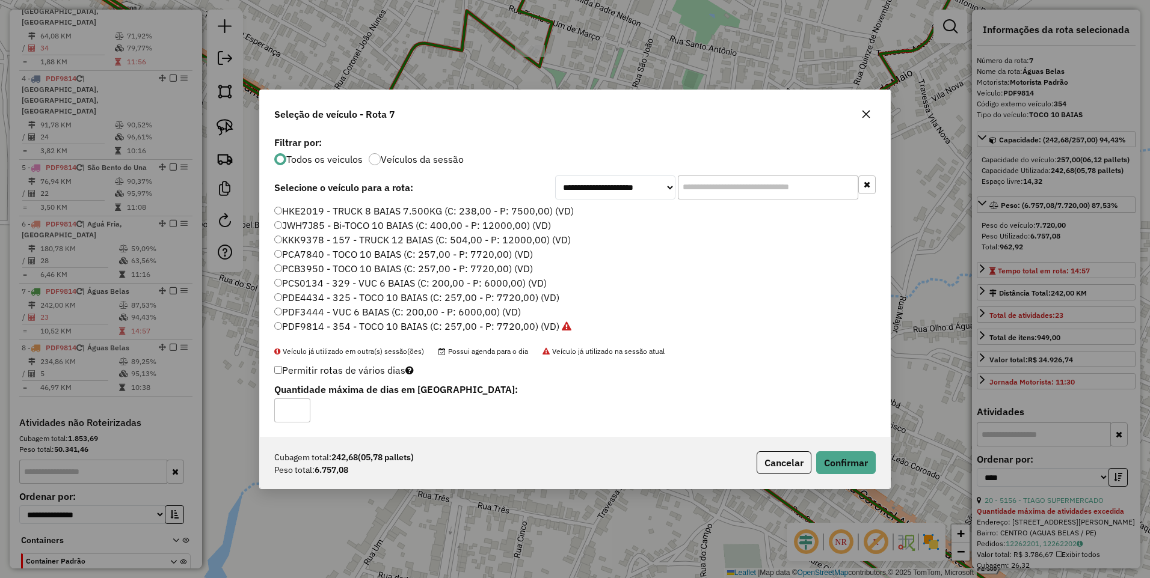
type input "*"
click at [300, 405] on input "*" at bounding box center [292, 411] width 36 height 24
click at [850, 463] on button "Confirmar" at bounding box center [846, 463] width 60 height 23
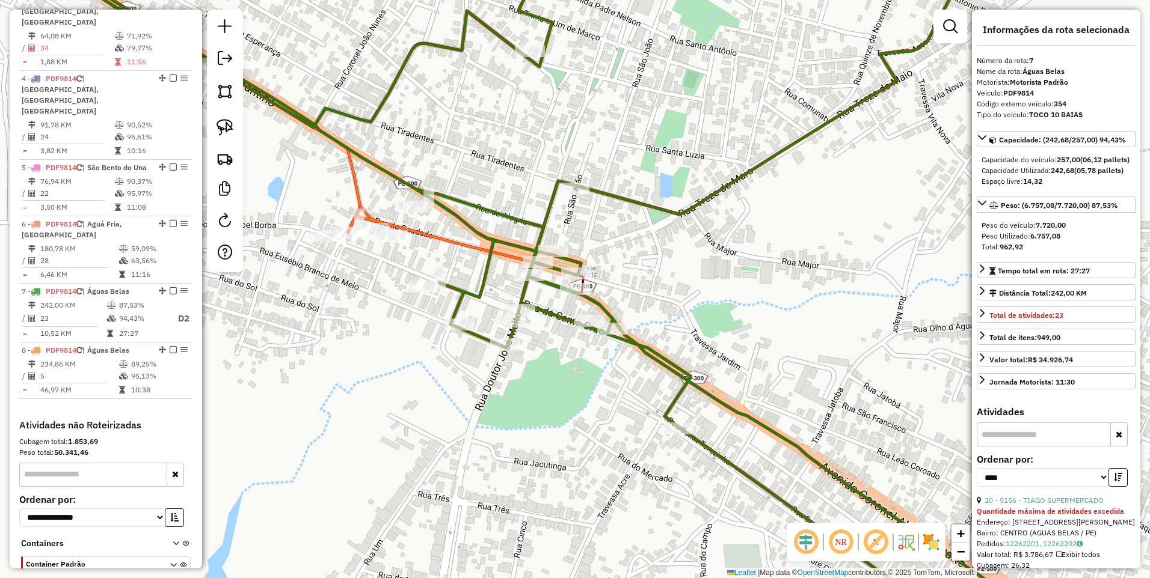
scroll to position [676, 0]
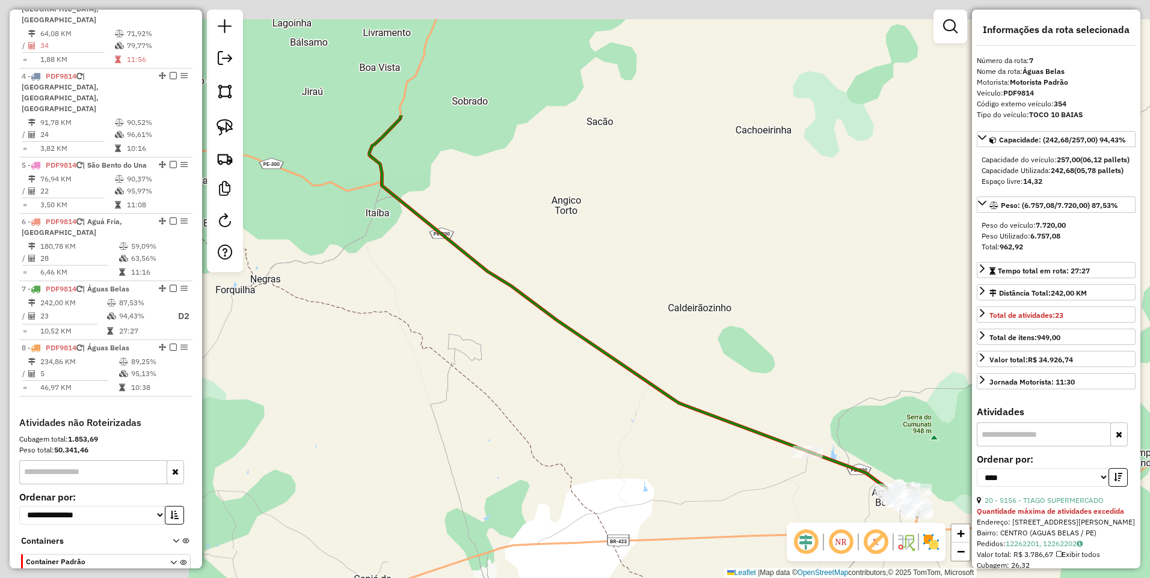
drag, startPoint x: 398, startPoint y: 197, endPoint x: 702, endPoint y: 370, distance: 349.5
click at [702, 370] on div "Janela de atendimento Grade de atendimento Capacidade Transportadoras Veículos …" at bounding box center [575, 289] width 1150 height 578
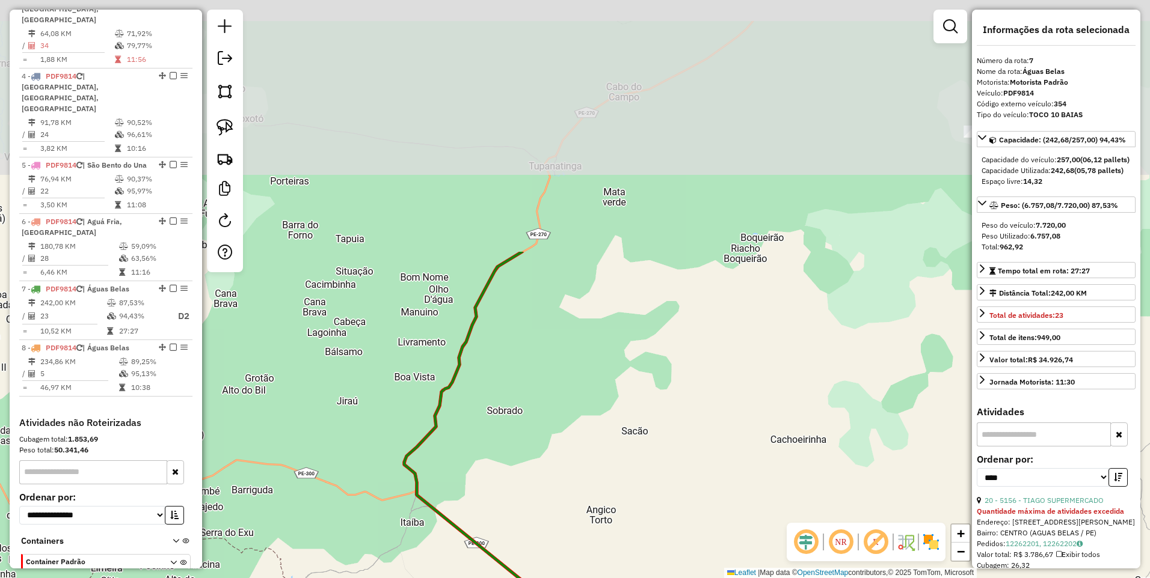
drag, startPoint x: 588, startPoint y: 135, endPoint x: 627, endPoint y: 457, distance: 324.0
click at [627, 457] on div "Janela de atendimento Grade de atendimento Capacidade Transportadoras Veículos …" at bounding box center [575, 289] width 1150 height 578
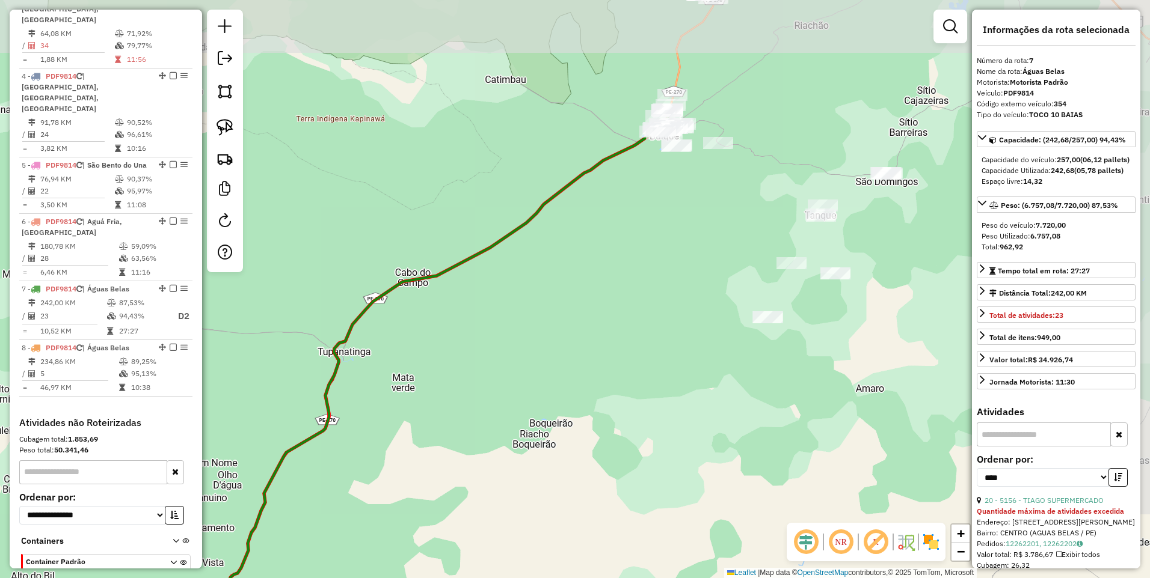
drag, startPoint x: 739, startPoint y: 187, endPoint x: 524, endPoint y: 361, distance: 276.2
click at [524, 361] on div "Janela de atendimento Grade de atendimento Capacidade Transportadoras Veículos …" at bounding box center [575, 289] width 1150 height 578
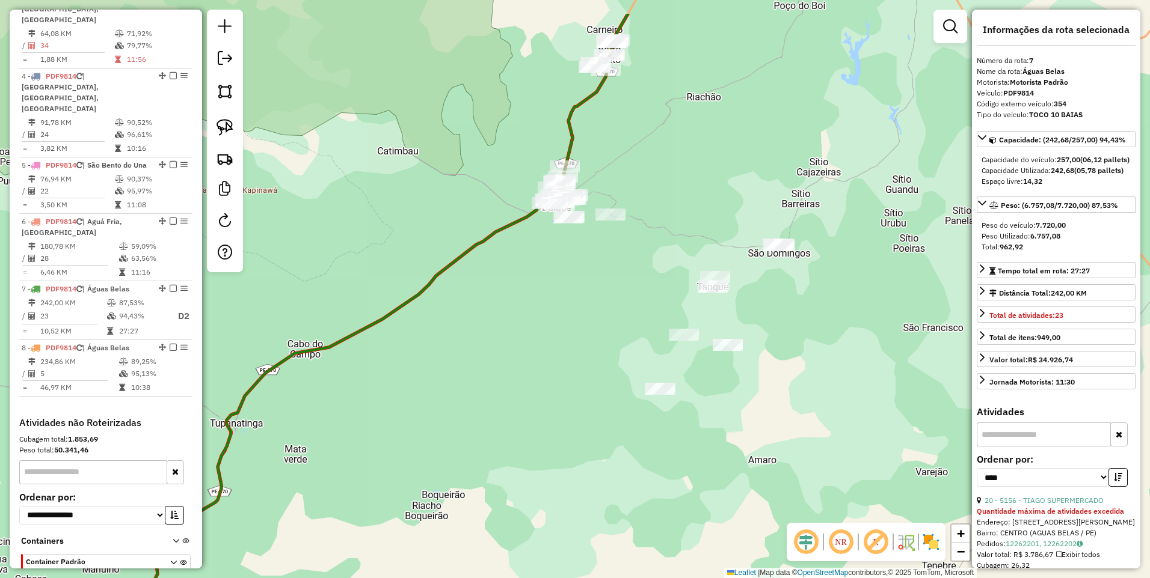
drag, startPoint x: 635, startPoint y: 280, endPoint x: 527, endPoint y: 351, distance: 129.2
click at [527, 351] on div "Janela de atendimento Grade de atendimento Capacidade Transportadoras Veículos …" at bounding box center [575, 289] width 1150 height 578
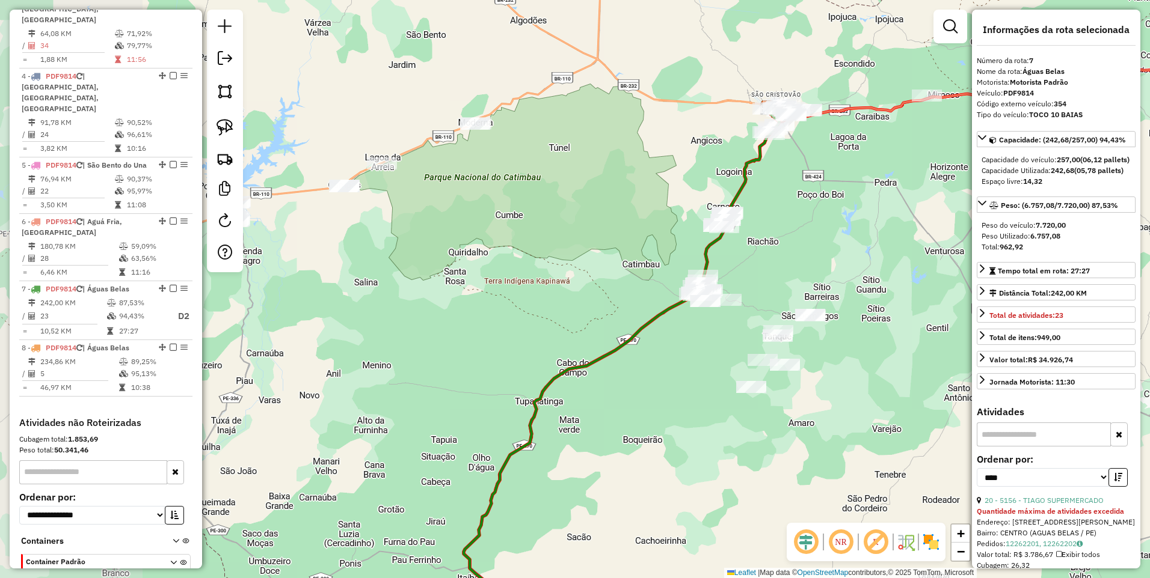
drag, startPoint x: 382, startPoint y: 236, endPoint x: 546, endPoint y: 255, distance: 164.6
click at [546, 255] on div "Janela de atendimento Grade de atendimento Capacidade Transportadoras Veículos …" at bounding box center [575, 289] width 1150 height 578
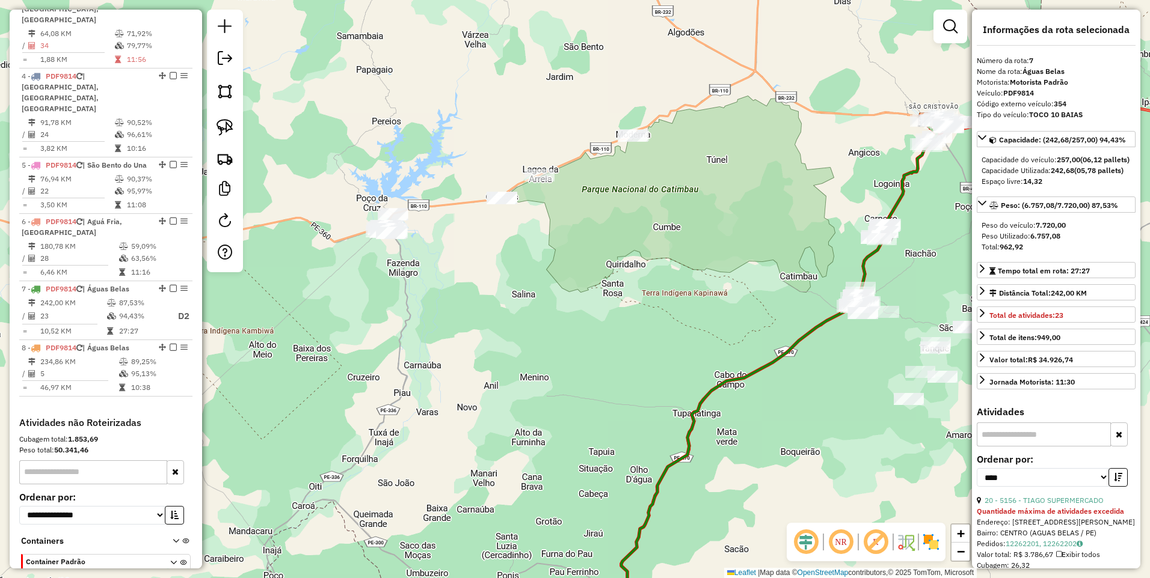
drag, startPoint x: 440, startPoint y: 265, endPoint x: 553, endPoint y: 273, distance: 113.3
click at [553, 273] on div "Janela de atendimento Grade de atendimento Capacidade Transportadoras Veículos …" at bounding box center [575, 289] width 1150 height 578
click at [224, 91] on img at bounding box center [224, 91] width 17 height 17
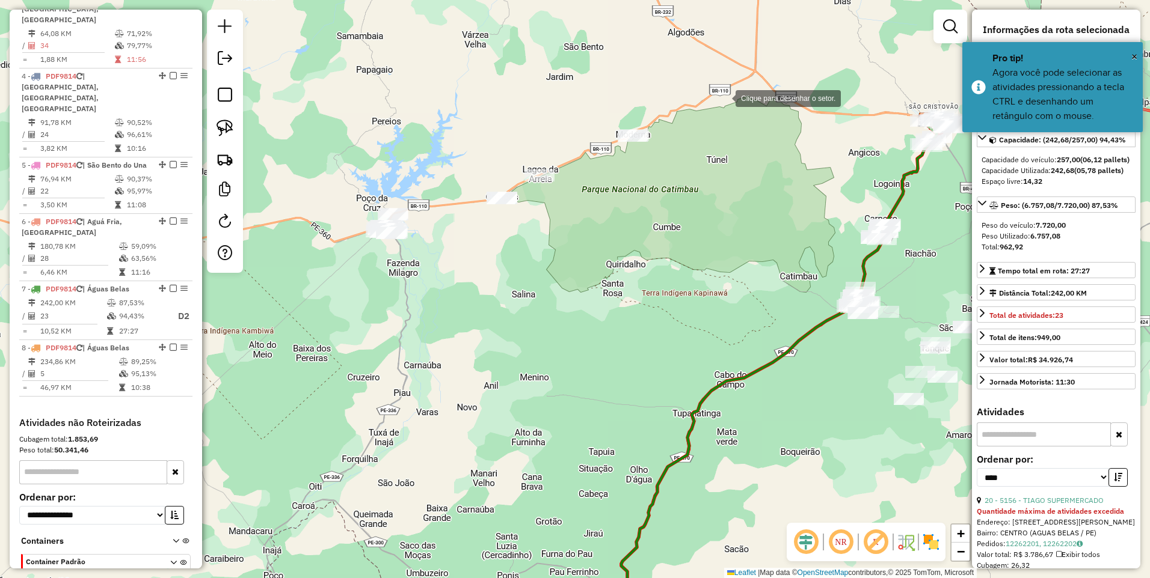
click at [723, 97] on div at bounding box center [723, 97] width 24 height 24
click at [325, 163] on div at bounding box center [325, 163] width 24 height 24
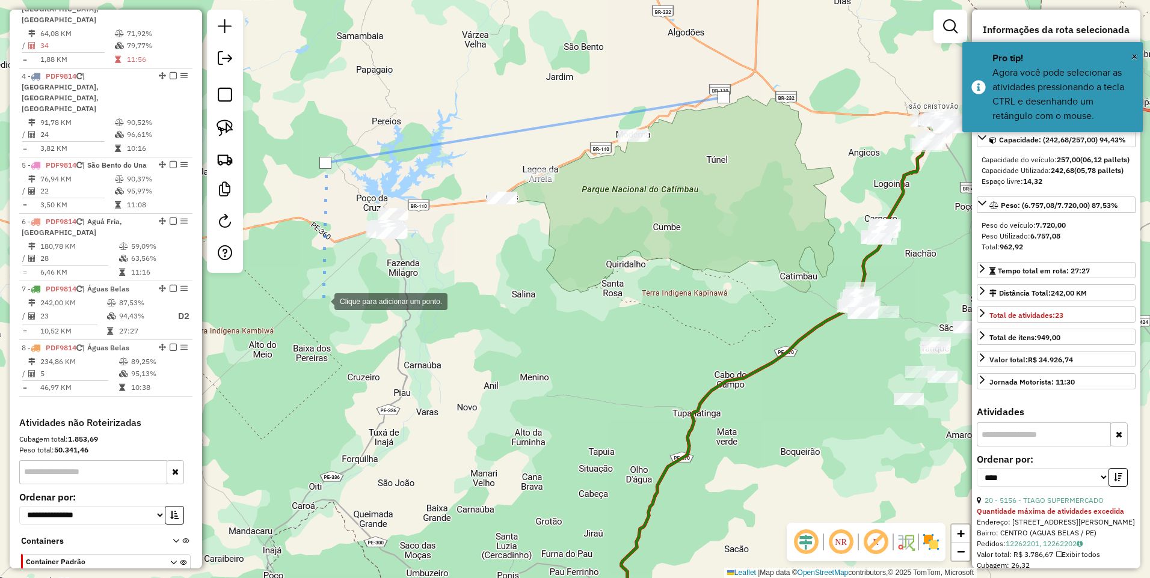
click at [323, 313] on div at bounding box center [322, 301] width 24 height 24
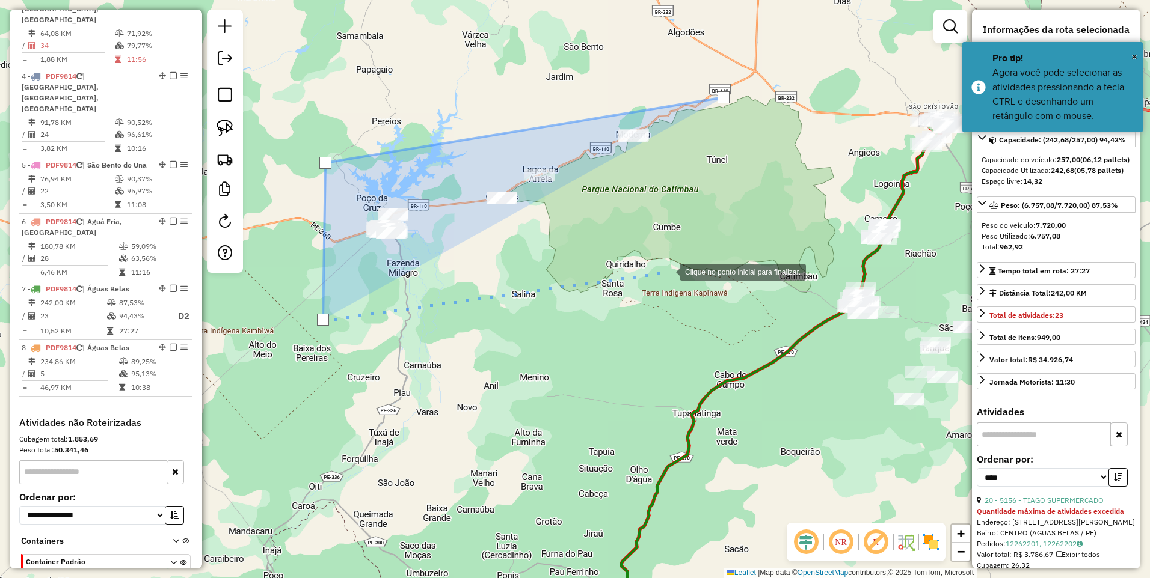
click at [667, 271] on div at bounding box center [667, 271] width 24 height 24
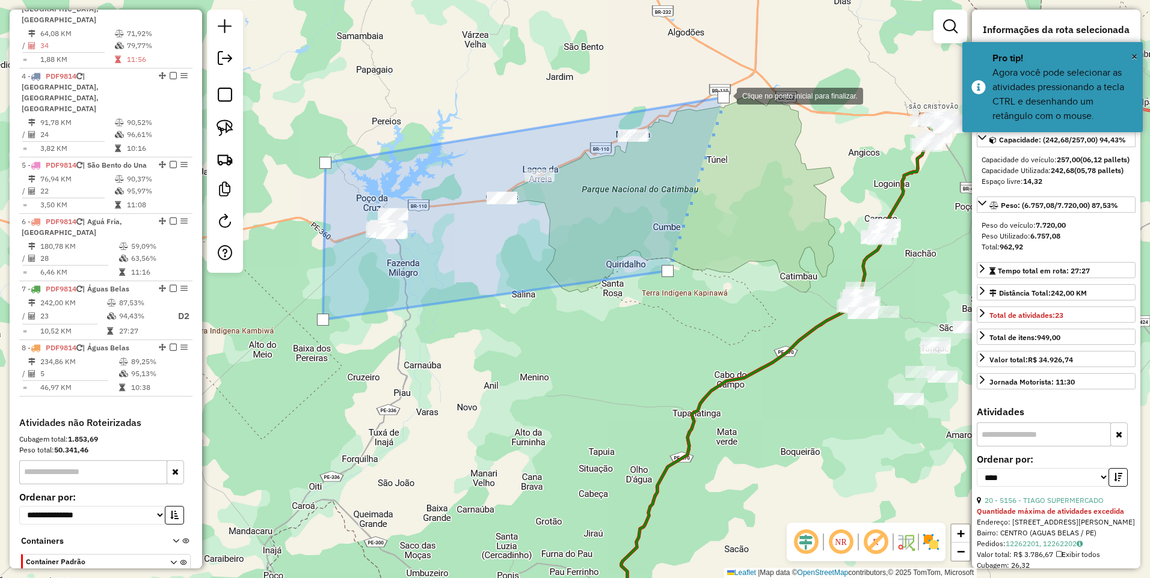
click at [725, 95] on div at bounding box center [723, 97] width 12 height 12
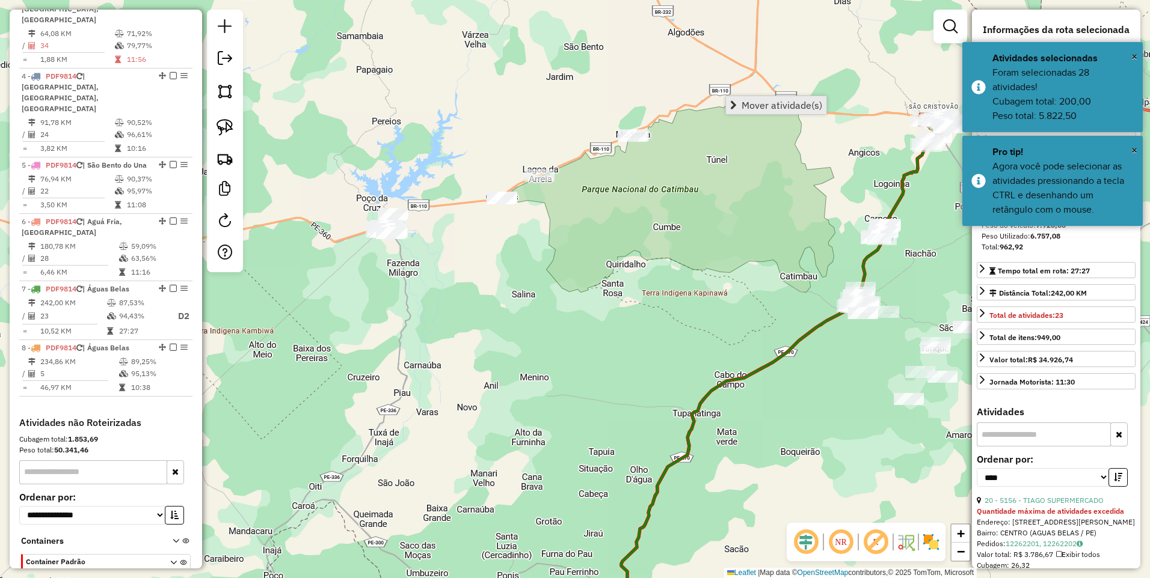
click at [763, 101] on span "Mover atividade(s)" at bounding box center [781, 105] width 81 height 10
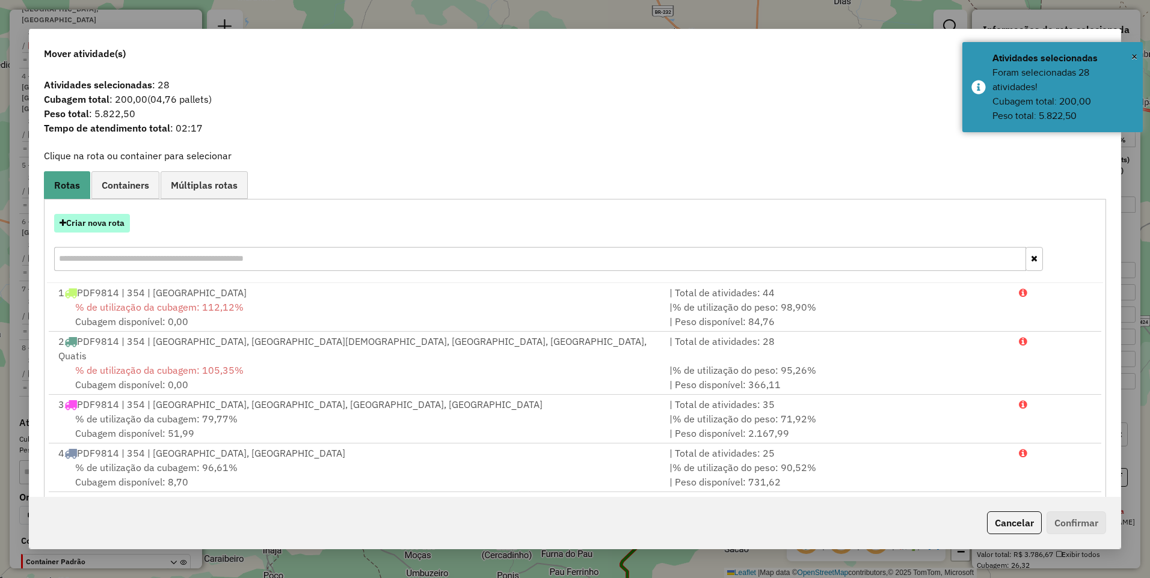
click at [70, 228] on button "Criar nova rota" at bounding box center [92, 223] width 76 height 19
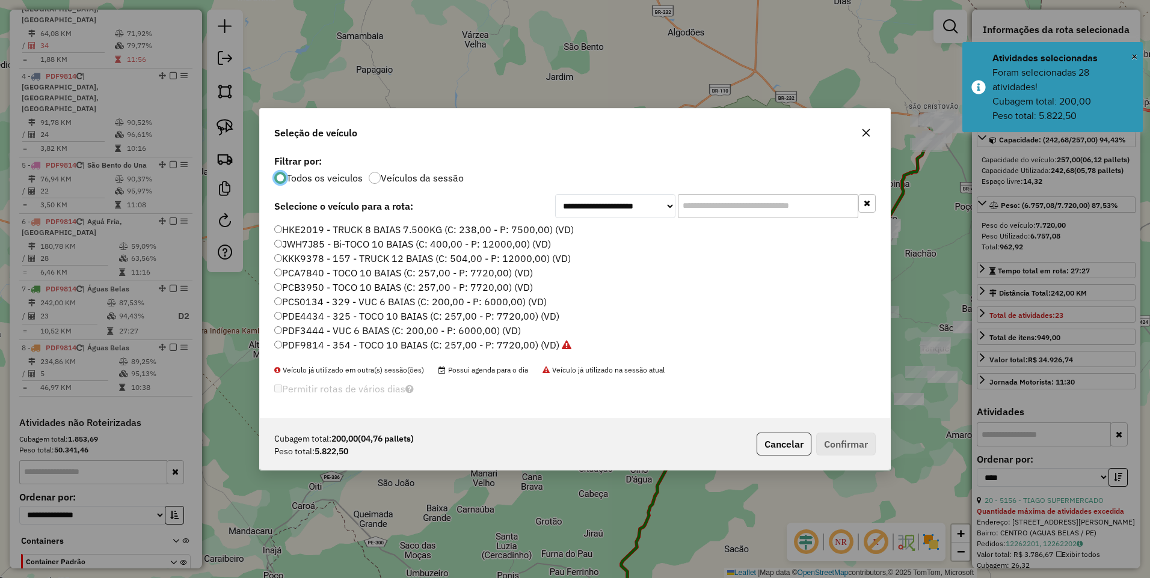
scroll to position [7, 4]
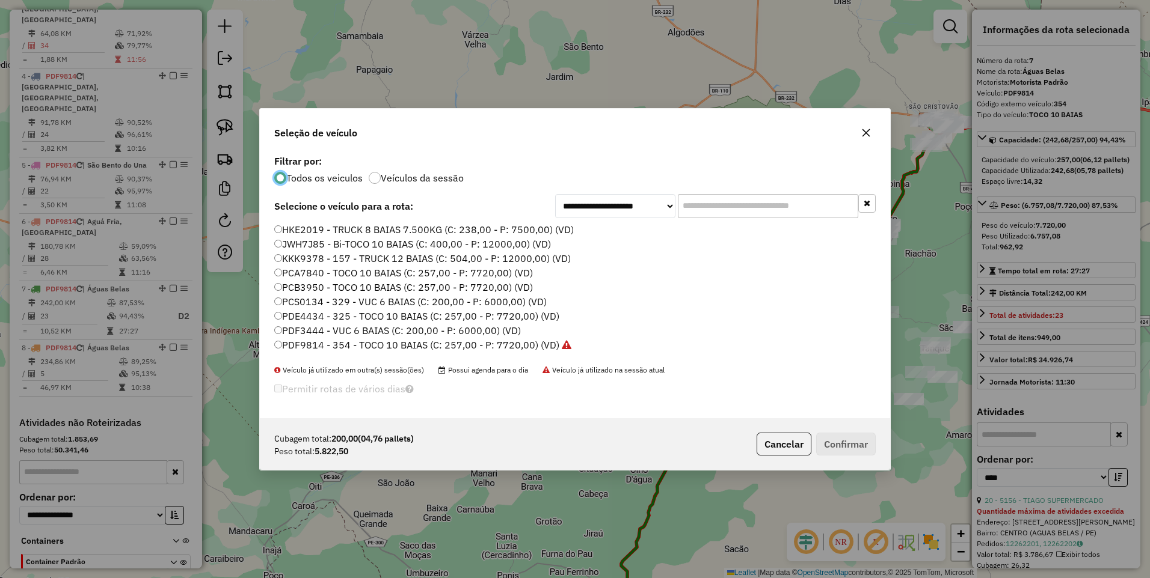
click at [472, 342] on label "PDF9814 - 354 - TOCO 10 BAIAS (C: 257,00 - P: 7720,00) (VD)" at bounding box center [422, 345] width 297 height 14
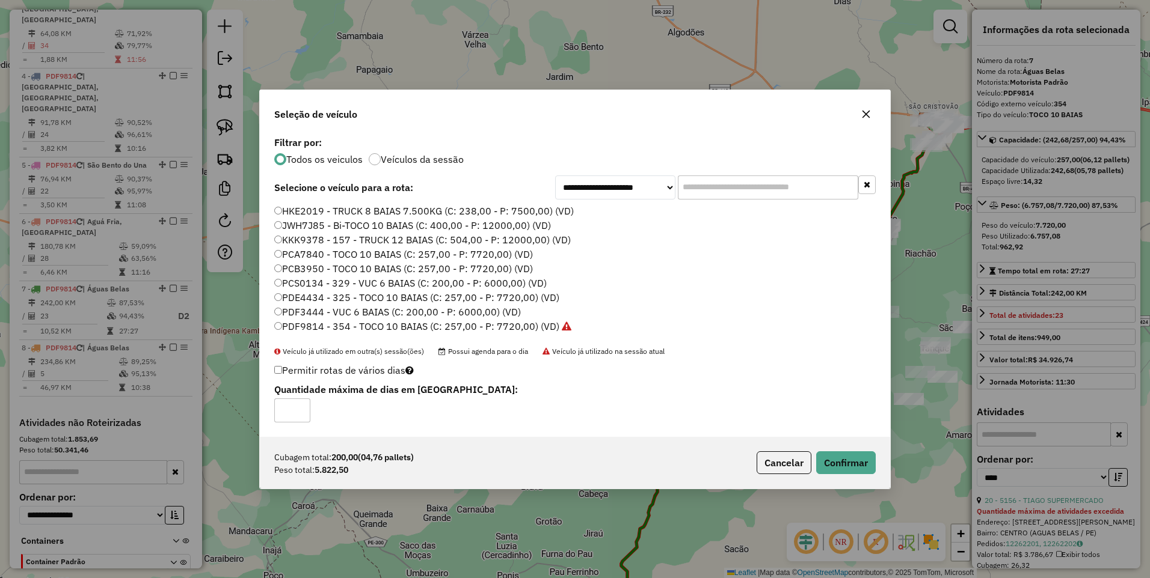
type input "*"
click at [297, 405] on input "*" at bounding box center [292, 411] width 36 height 24
click at [847, 468] on button "Confirmar" at bounding box center [846, 463] width 60 height 23
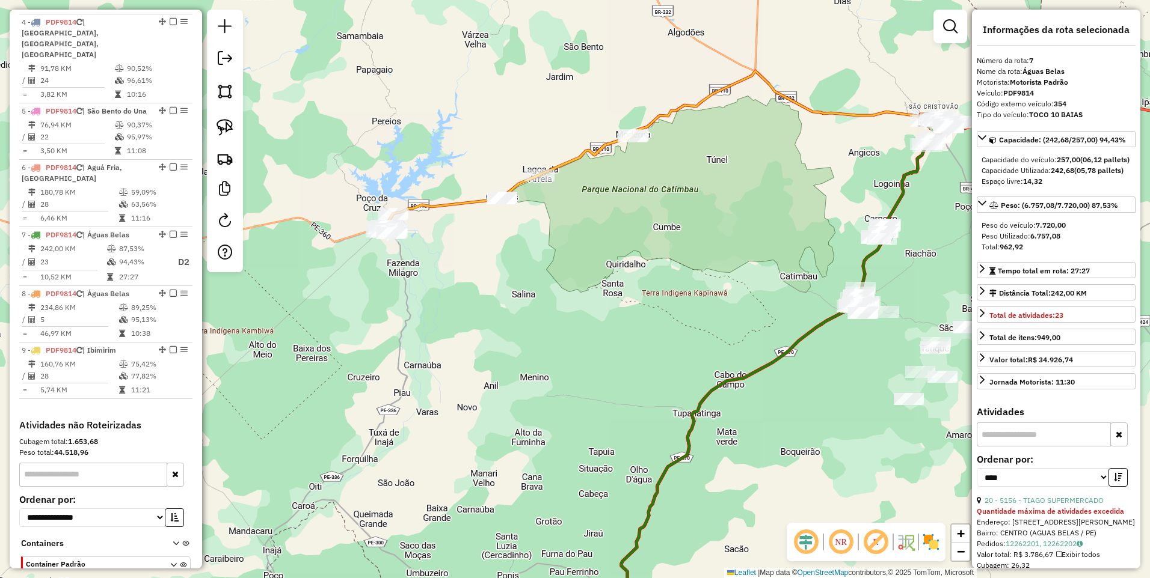
scroll to position [733, 0]
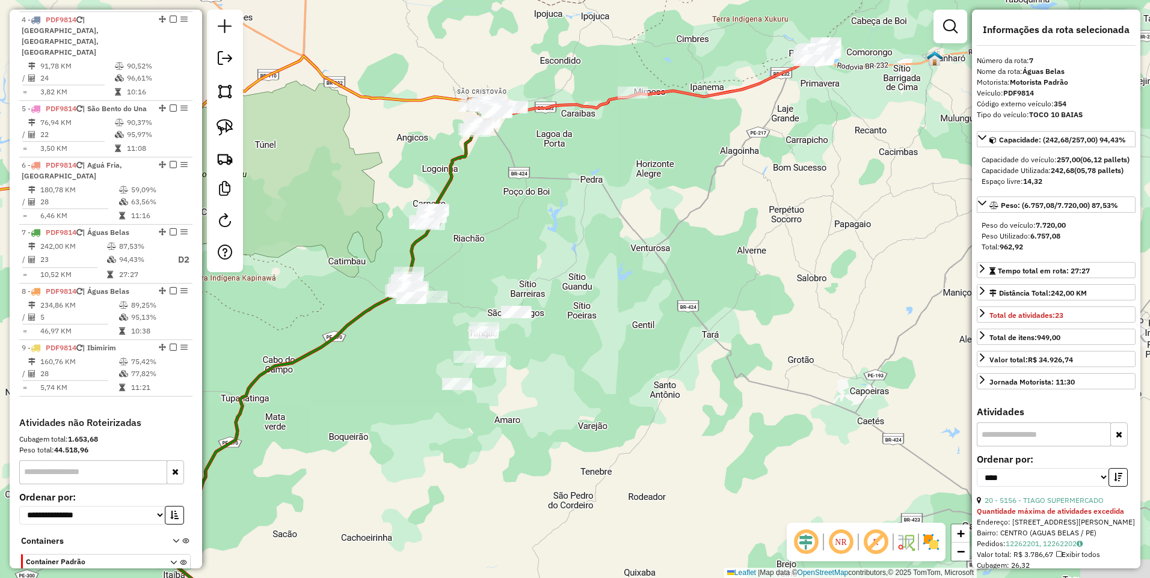
drag, startPoint x: 675, startPoint y: 247, endPoint x: 313, endPoint y: 147, distance: 375.3
click at [313, 147] on div "Janela de atendimento Grade de atendimento Capacidade Transportadoras Veículos …" at bounding box center [575, 289] width 1150 height 578
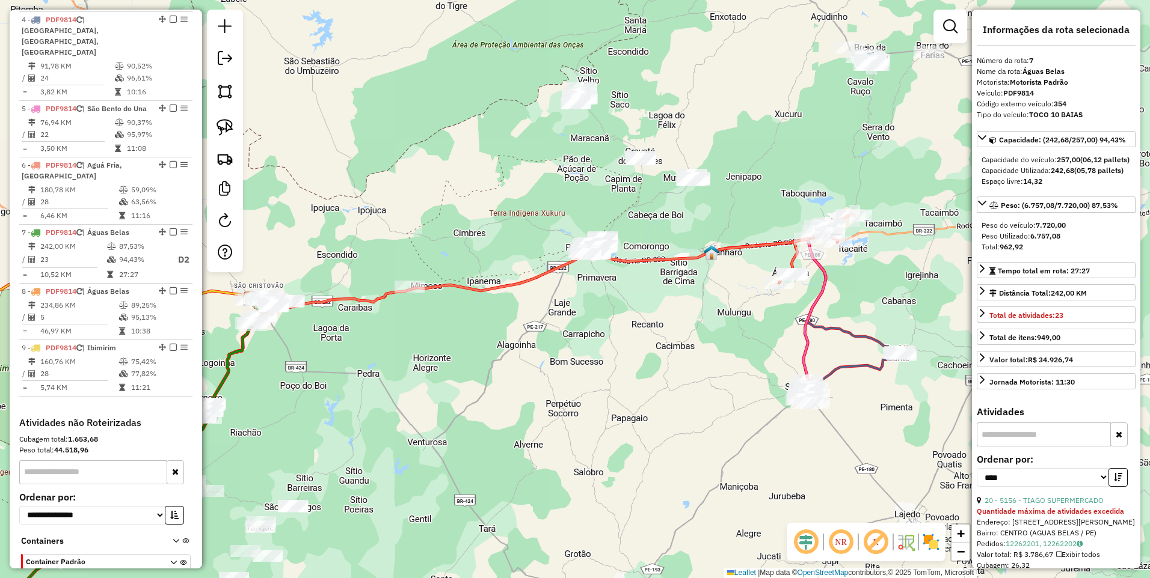
drag, startPoint x: 723, startPoint y: 105, endPoint x: 507, endPoint y: 310, distance: 297.7
click at [507, 310] on div "Janela de atendimento Grade de atendimento Capacidade Transportadoras Veículos …" at bounding box center [575, 289] width 1150 height 578
click at [227, 89] on img at bounding box center [224, 91] width 17 height 17
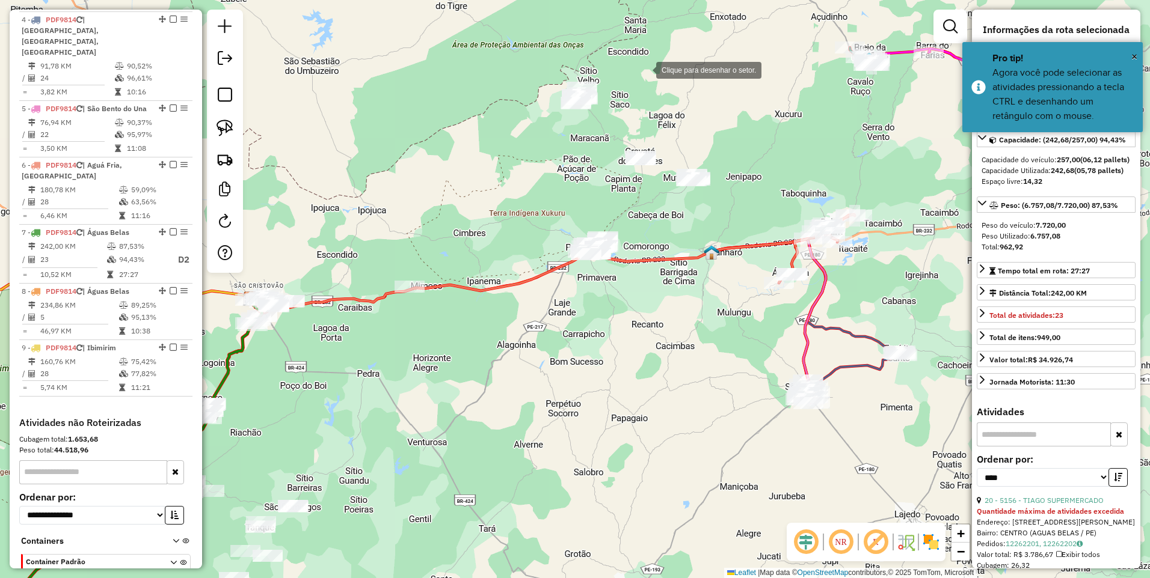
click at [644, 69] on div at bounding box center [644, 69] width 24 height 24
click at [529, 67] on div at bounding box center [541, 69] width 24 height 24
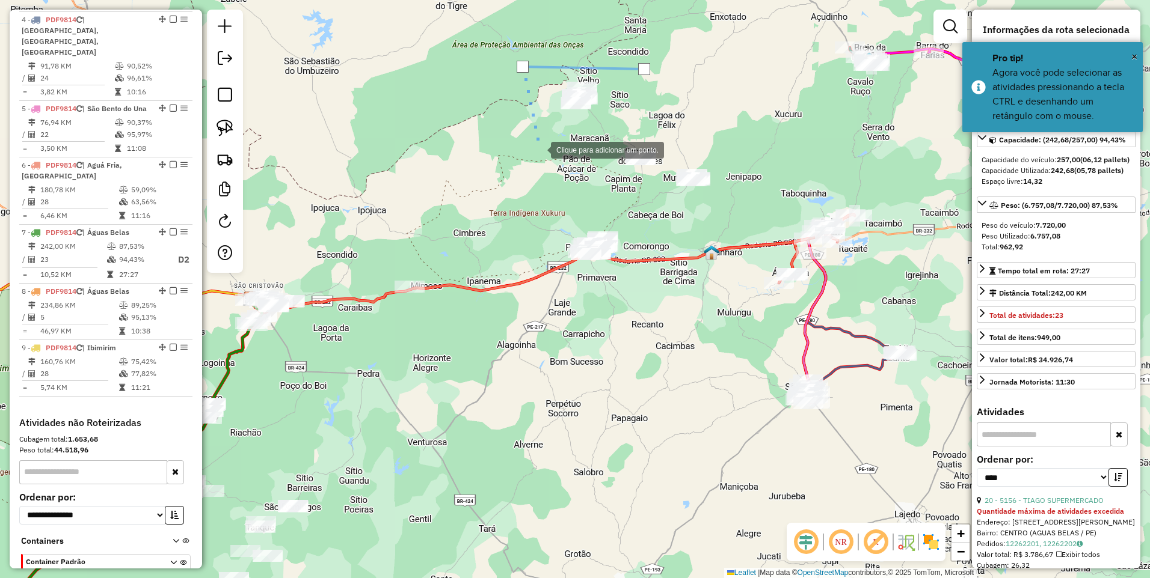
click at [539, 149] on div at bounding box center [539, 149] width 24 height 24
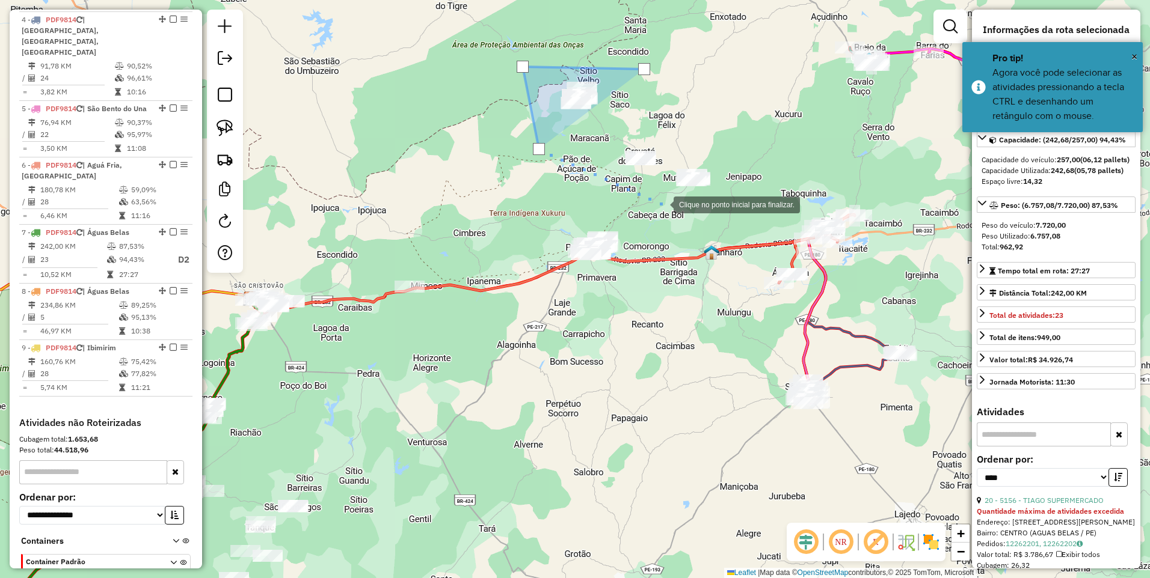
click at [662, 204] on div at bounding box center [661, 204] width 24 height 24
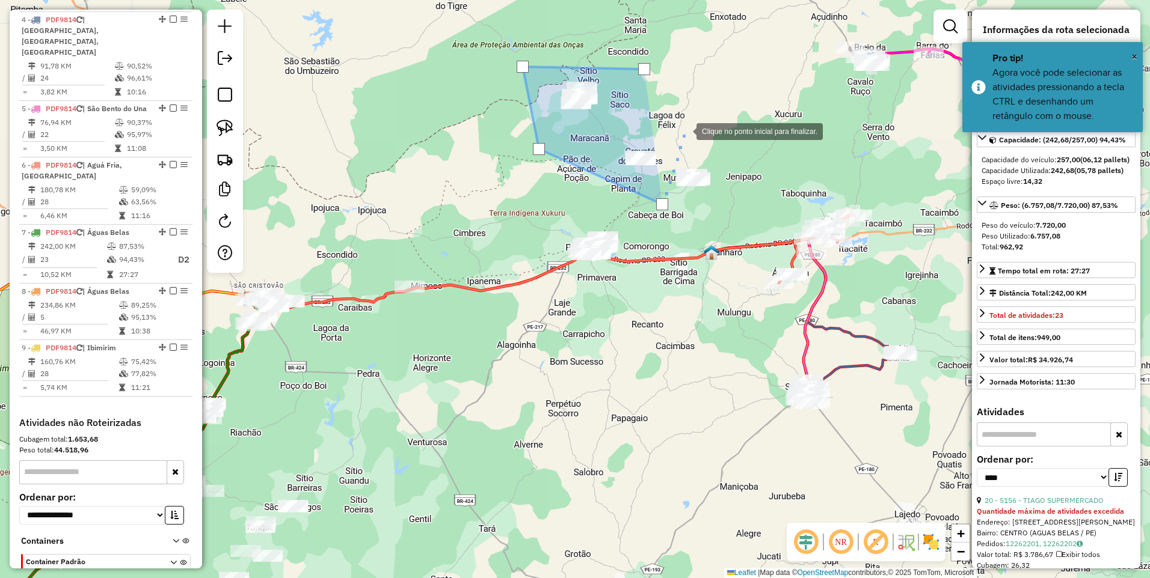
click at [684, 130] on div at bounding box center [684, 130] width 24 height 24
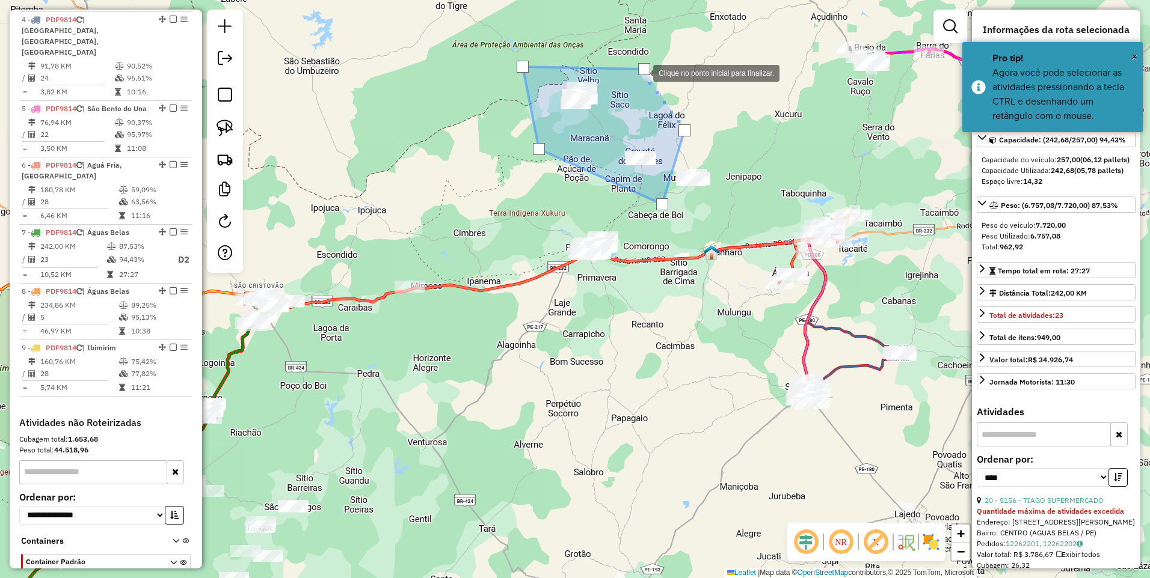
click at [641, 72] on div at bounding box center [644, 69] width 12 height 12
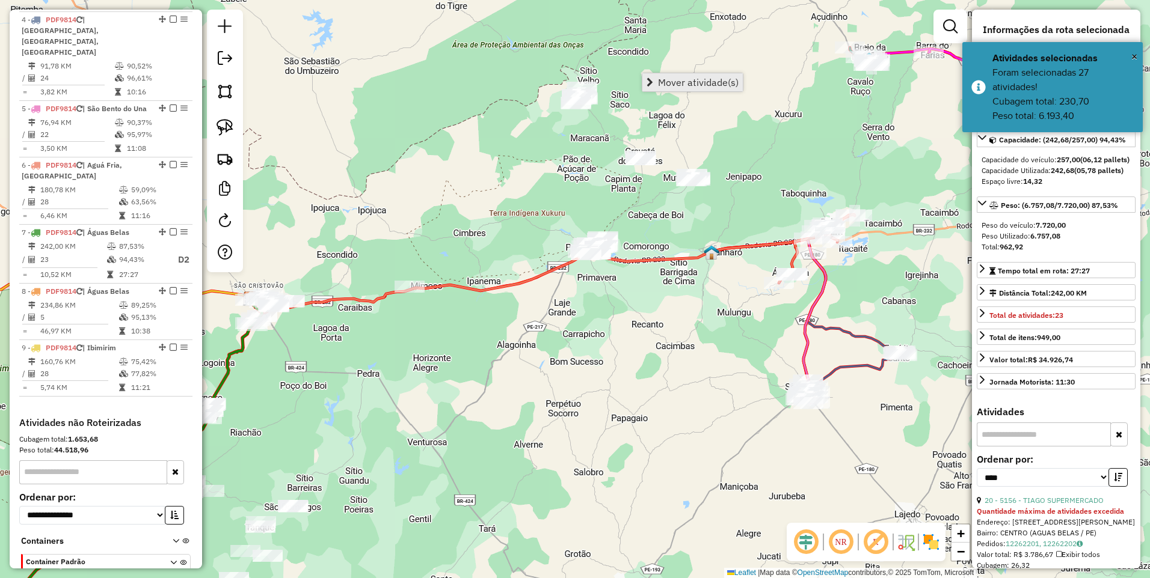
click at [672, 85] on span "Mover atividade(s)" at bounding box center [698, 83] width 81 height 10
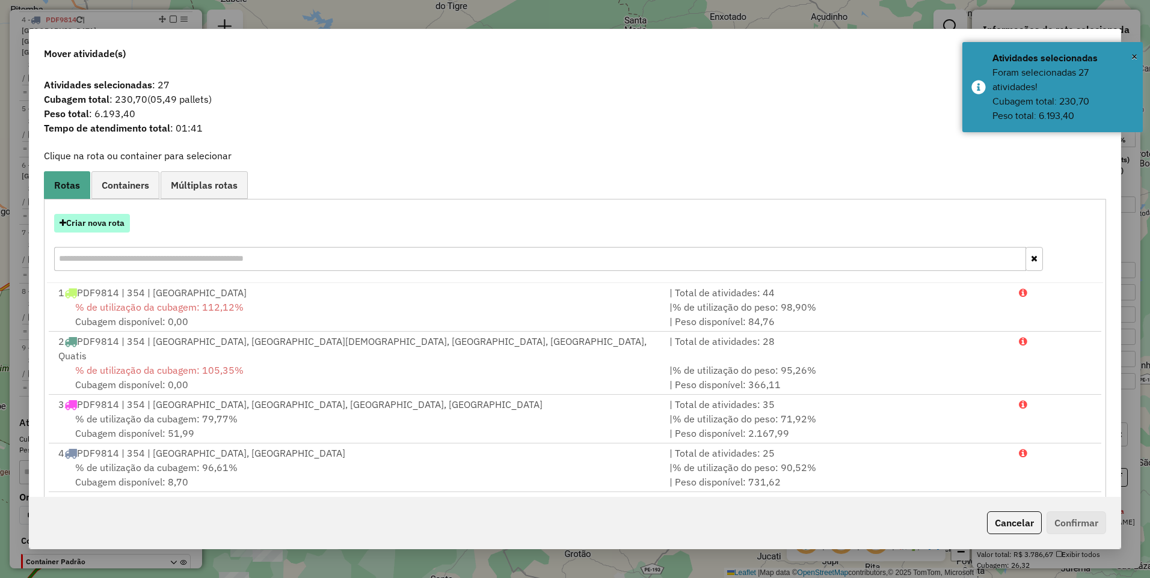
click at [91, 228] on button "Criar nova rota" at bounding box center [92, 223] width 76 height 19
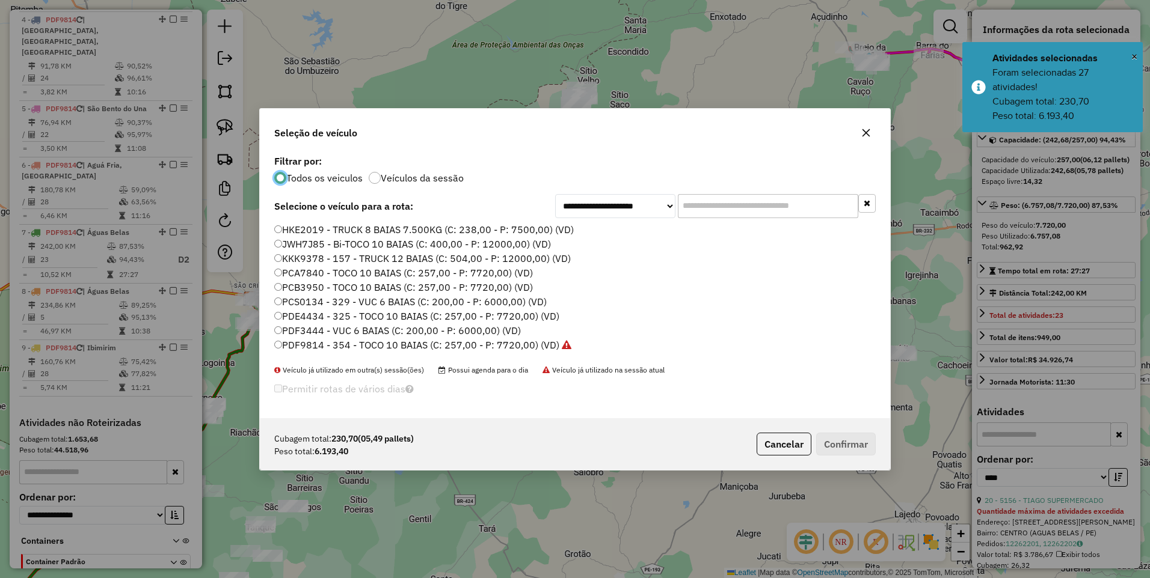
scroll to position [7, 4]
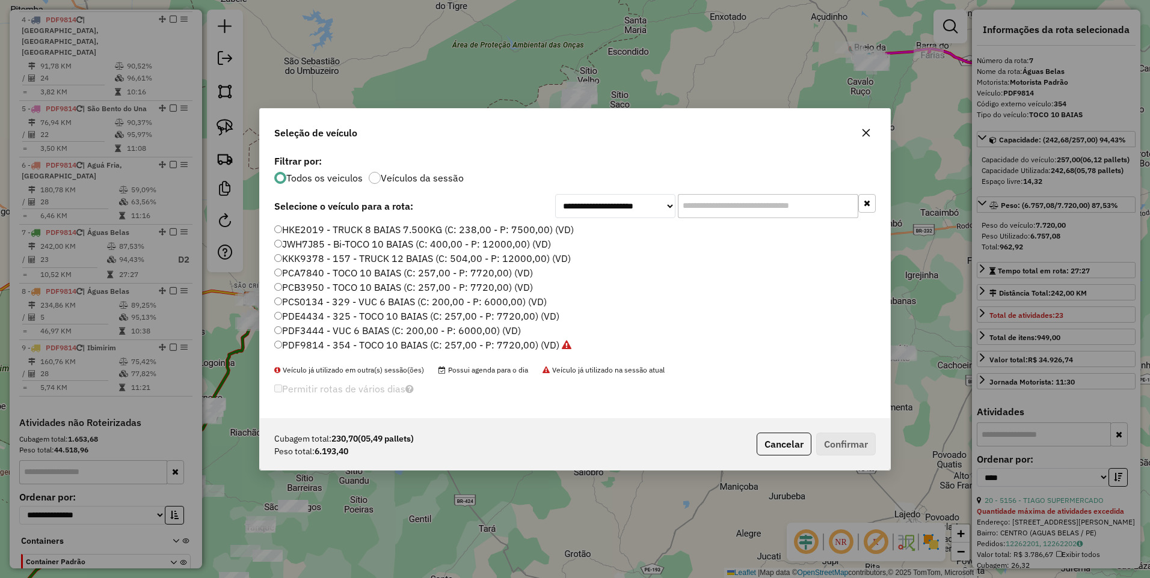
click at [513, 346] on label "PDF9814 - 354 - TOCO 10 BAIAS (C: 257,00 - P: 7720,00) (VD)" at bounding box center [422, 345] width 297 height 14
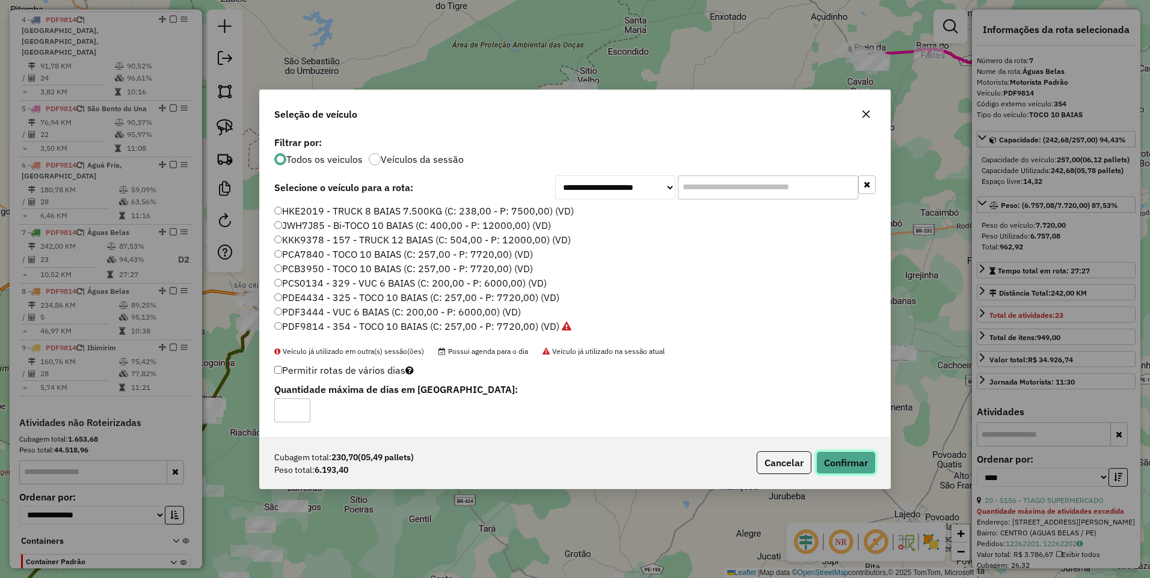
click at [848, 457] on button "Confirmar" at bounding box center [846, 463] width 60 height 23
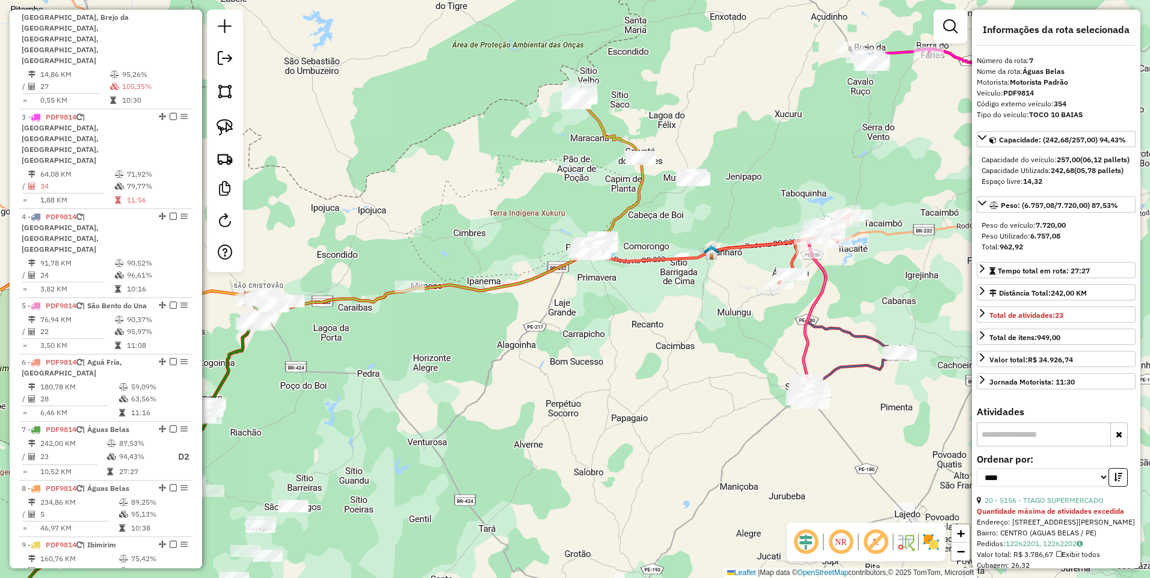
scroll to position [789, 0]
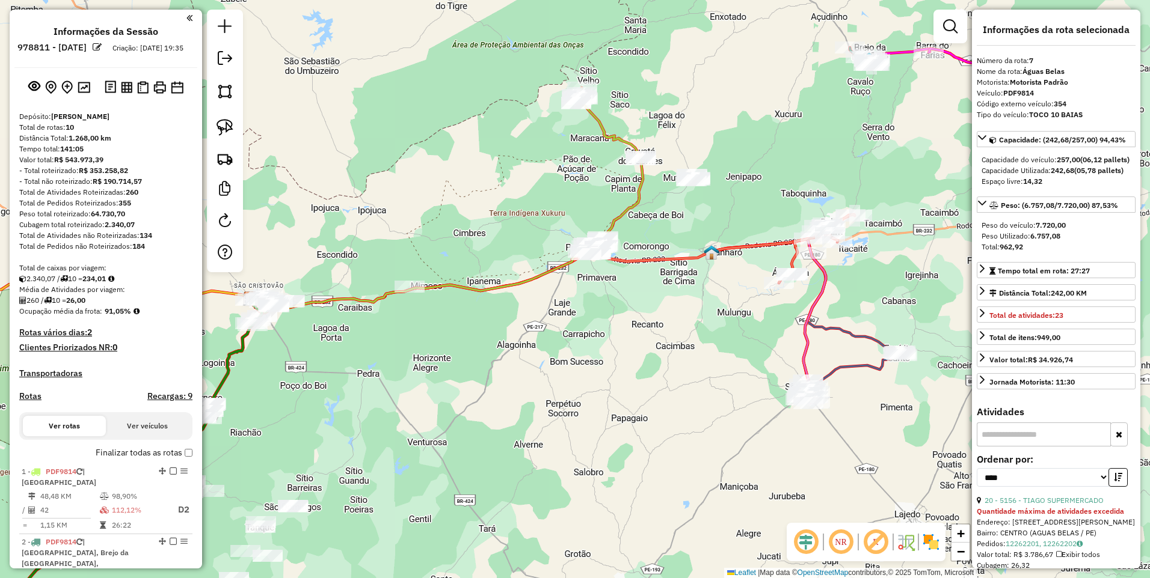
select select "*********"
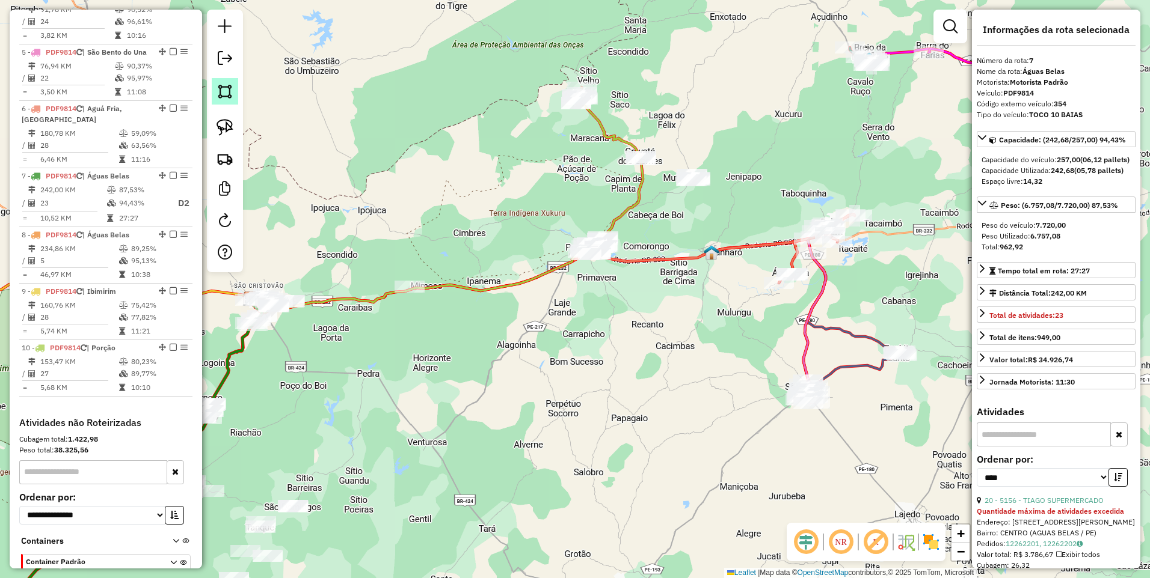
click at [221, 91] on img at bounding box center [224, 91] width 17 height 17
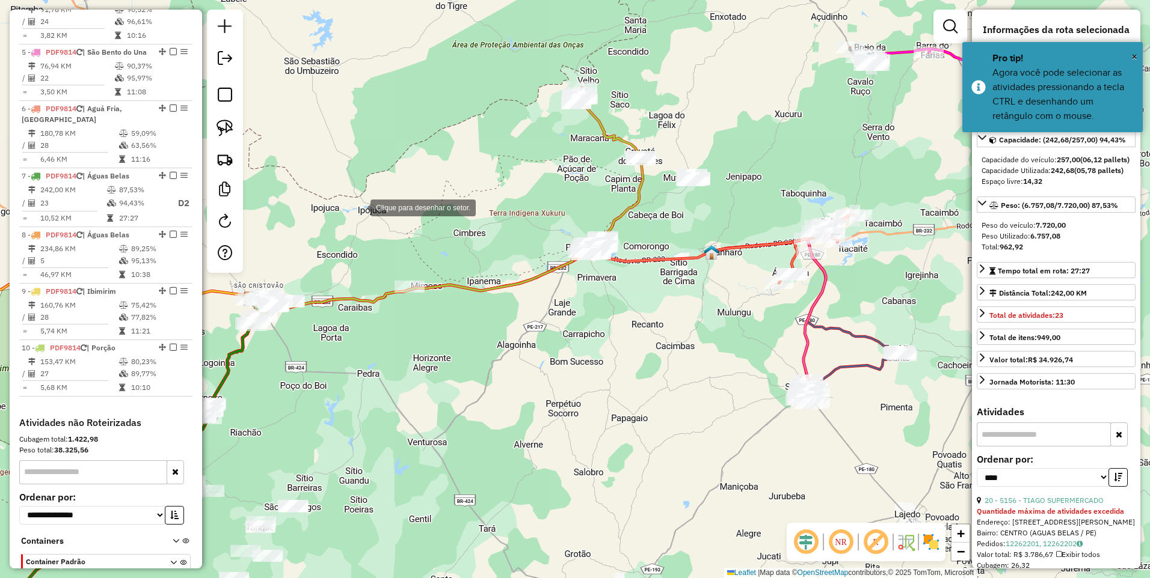
click at [358, 207] on div at bounding box center [358, 207] width 24 height 24
click at [624, 199] on div at bounding box center [624, 199] width 24 height 24
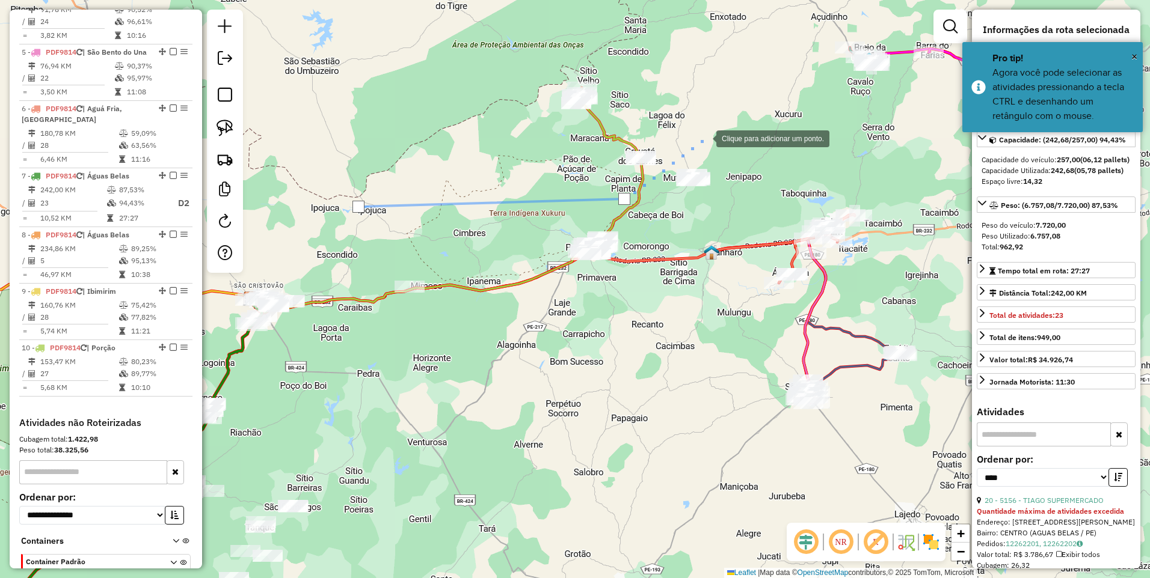
click at [704, 138] on div at bounding box center [704, 138] width 24 height 24
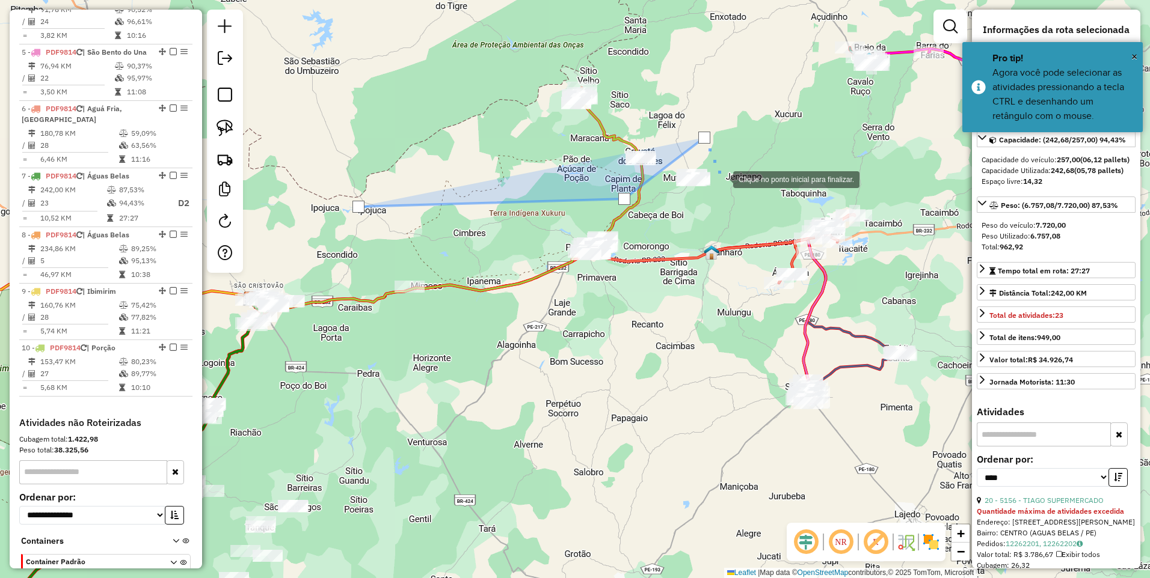
click at [721, 179] on div at bounding box center [721, 179] width 24 height 24
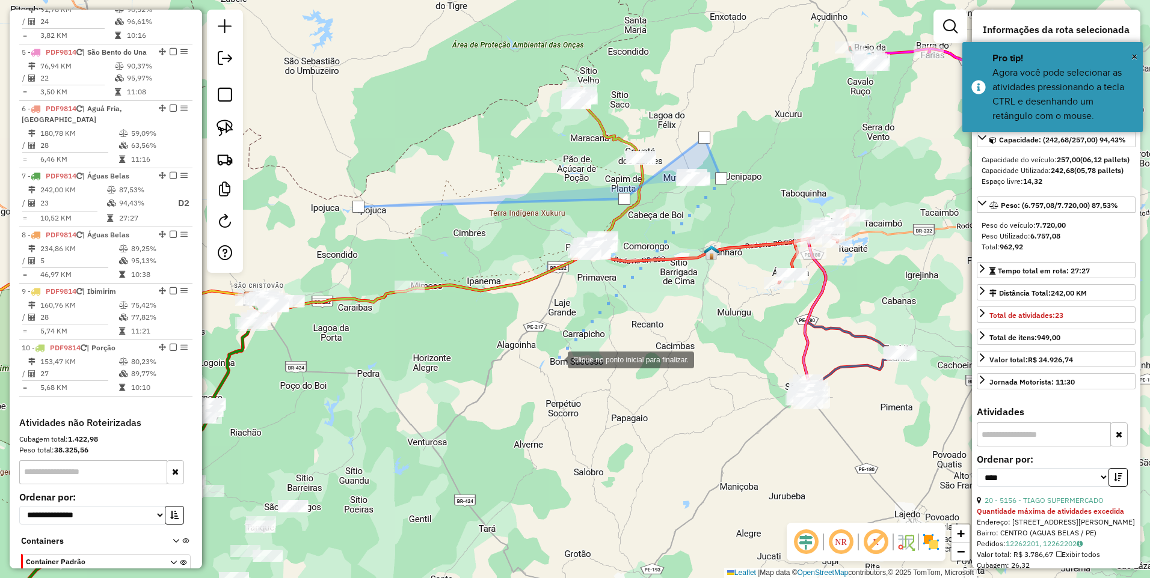
click at [556, 359] on div at bounding box center [556, 359] width 24 height 24
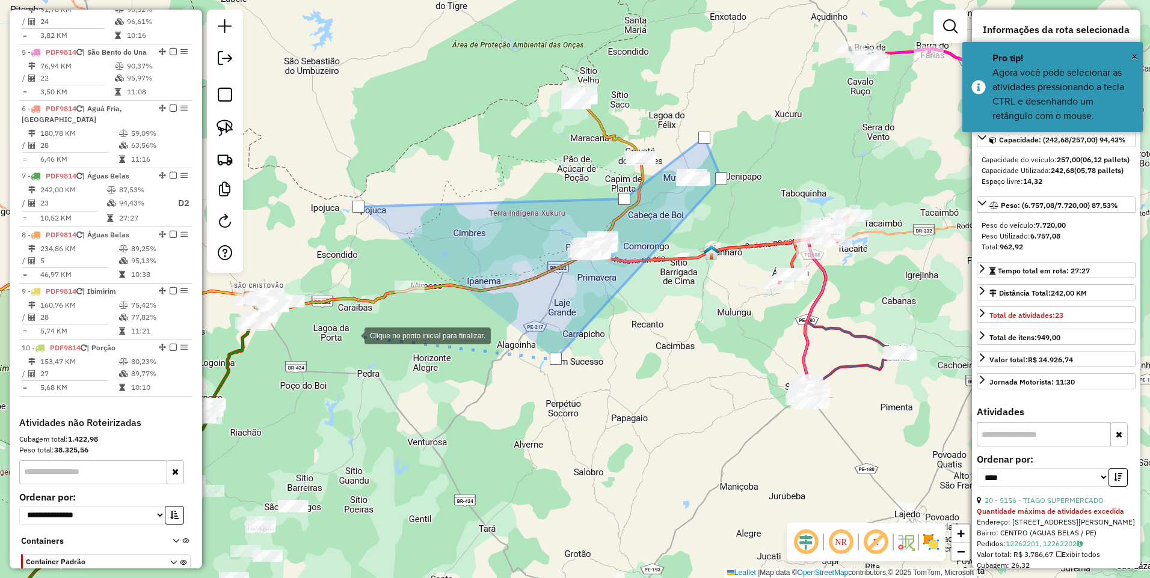
click at [352, 335] on div at bounding box center [352, 335] width 24 height 24
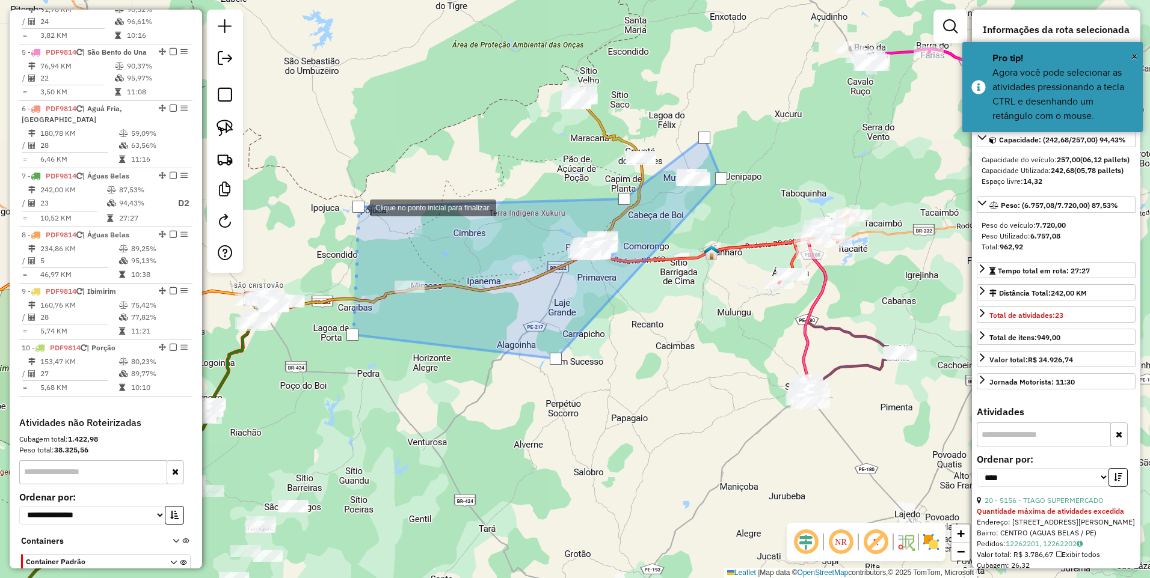
click at [358, 207] on div at bounding box center [358, 207] width 12 height 12
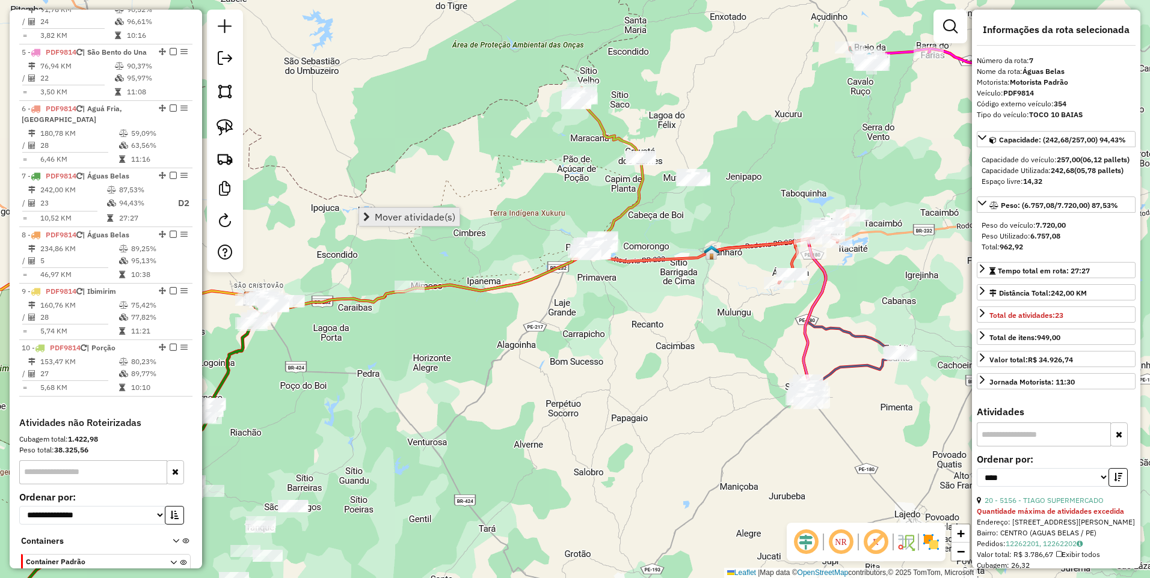
click at [387, 216] on span "Mover atividade(s)" at bounding box center [415, 217] width 81 height 10
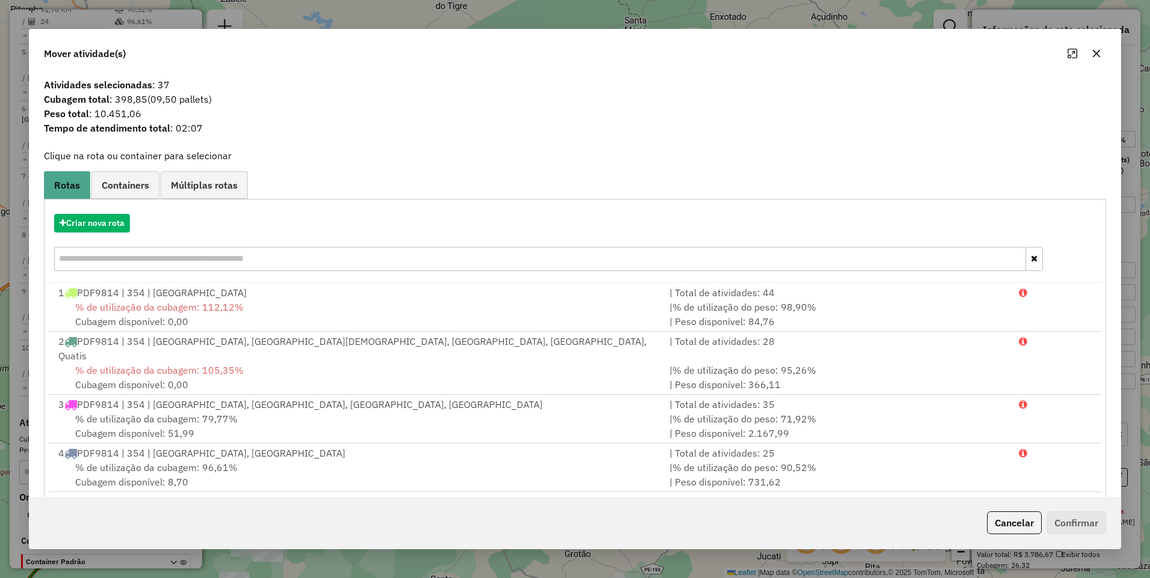
click at [94, 236] on div "Criar nova rota" at bounding box center [575, 244] width 1056 height 78
click at [90, 225] on button "Criar nova rota" at bounding box center [92, 223] width 76 height 19
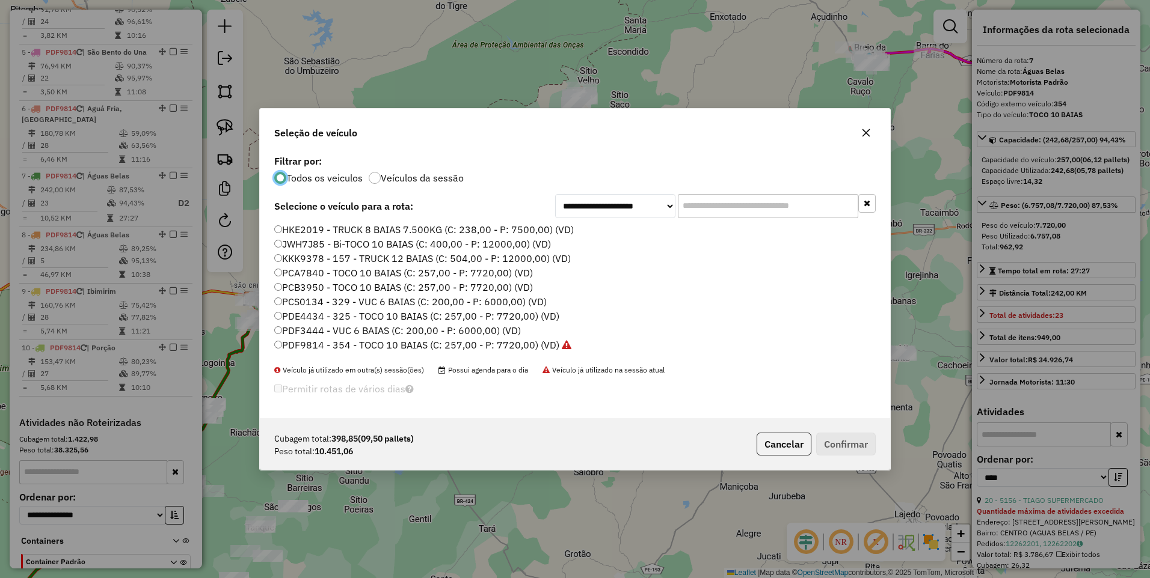
scroll to position [7, 4]
click at [521, 345] on label "PDF9814 - 354 - TOCO 10 BAIAS (C: 257,00 - P: 7720,00) (VD)" at bounding box center [422, 345] width 297 height 14
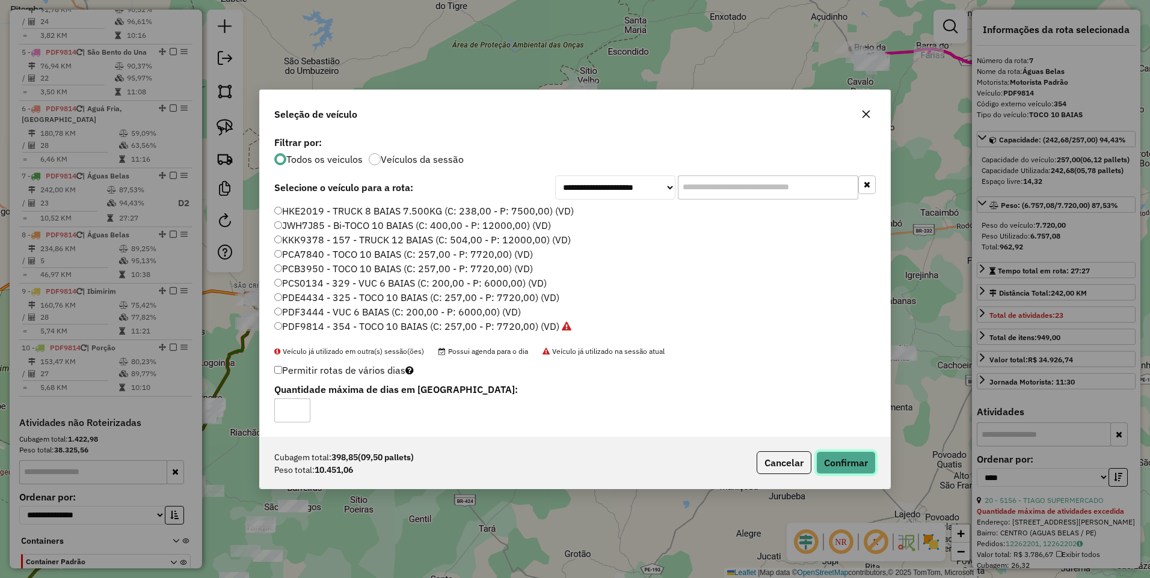
click at [846, 462] on button "Confirmar" at bounding box center [846, 463] width 60 height 23
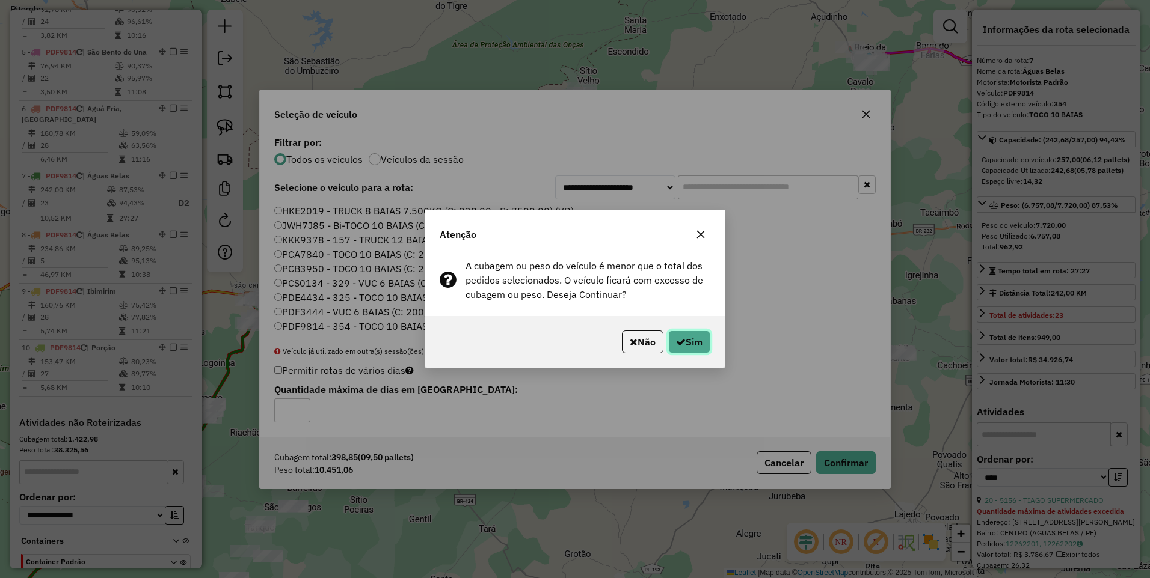
click at [687, 343] on button "Sim" at bounding box center [689, 342] width 42 height 23
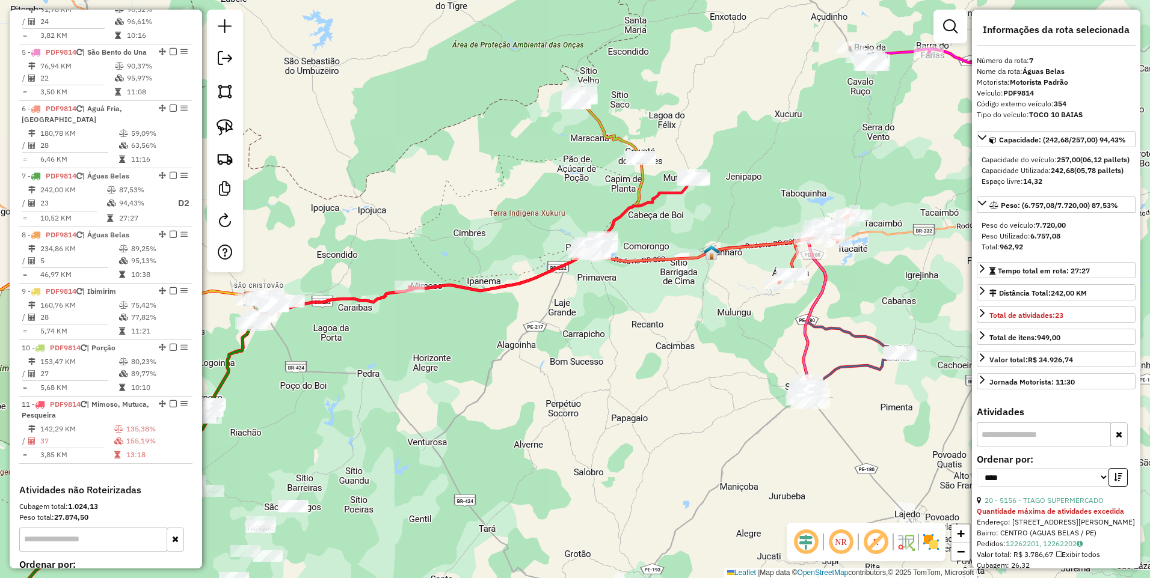
scroll to position [857, 0]
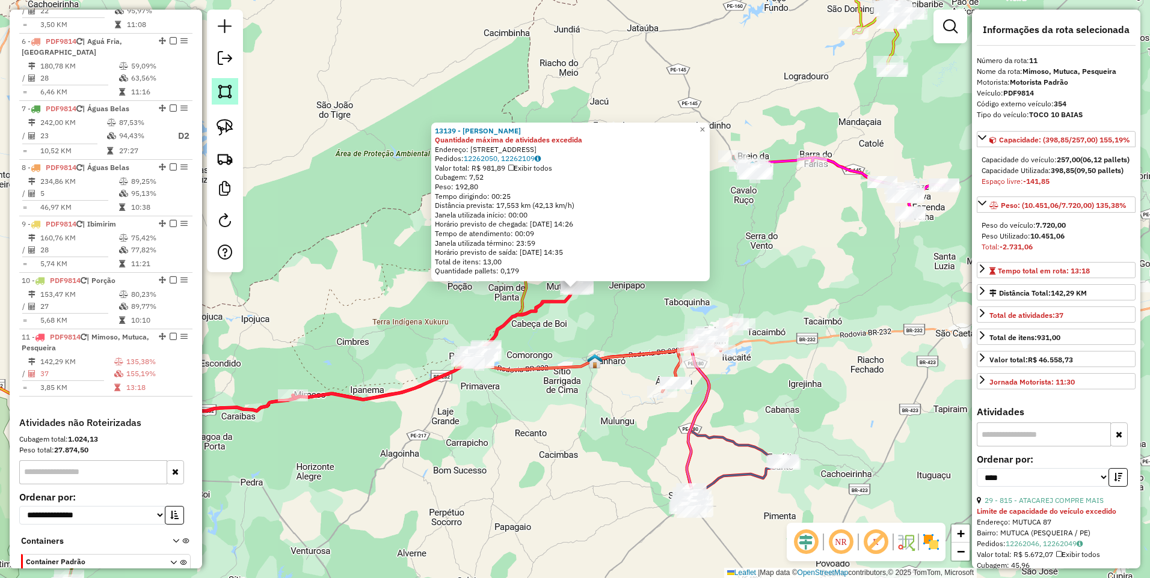
click at [220, 92] on img at bounding box center [224, 91] width 17 height 17
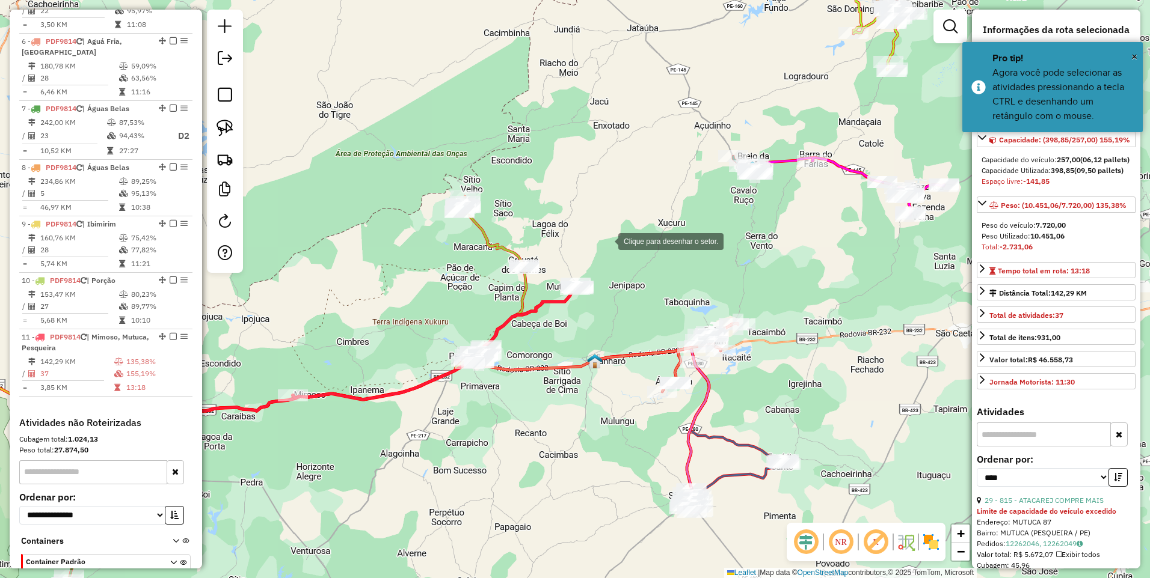
click at [606, 241] on div at bounding box center [606, 240] width 24 height 24
click at [507, 289] on div at bounding box center [508, 287] width 24 height 24
click at [563, 327] on div at bounding box center [563, 327] width 24 height 24
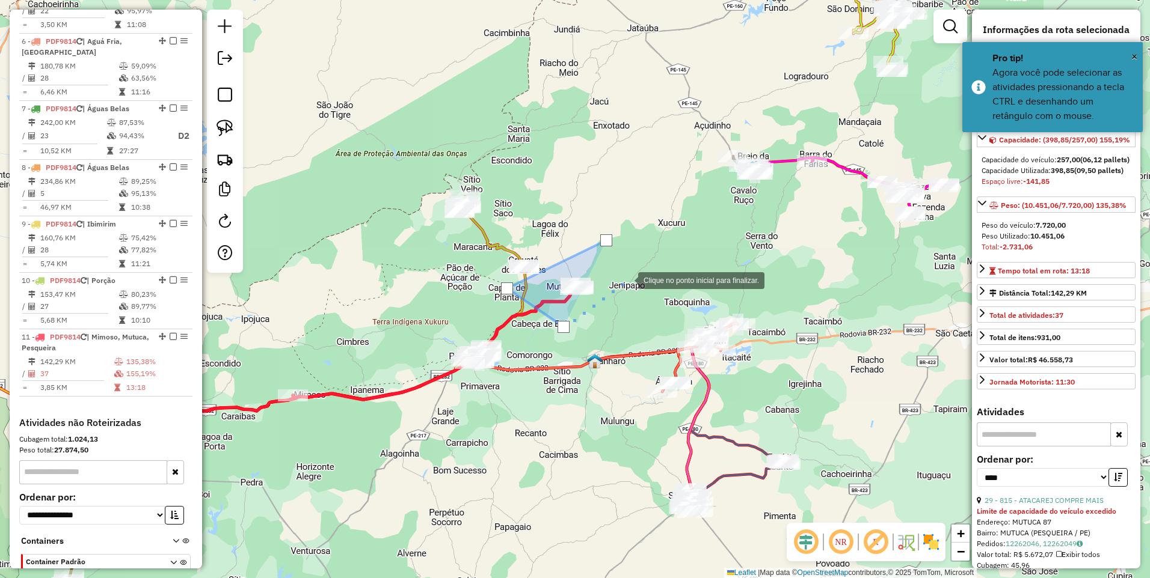
click at [627, 279] on div at bounding box center [626, 280] width 24 height 24
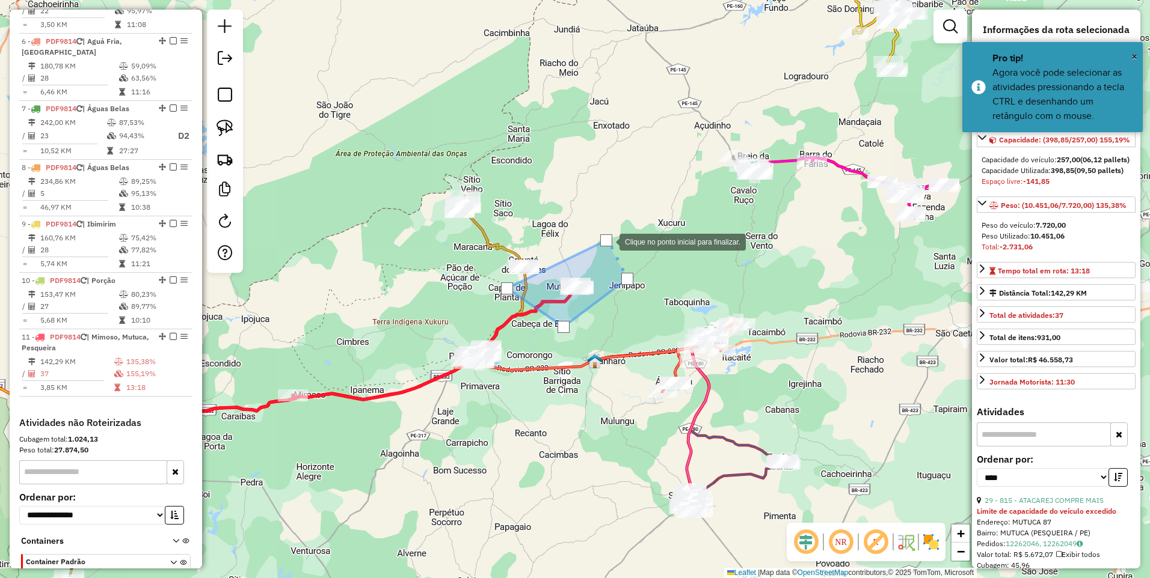
click at [607, 241] on div at bounding box center [606, 240] width 12 height 12
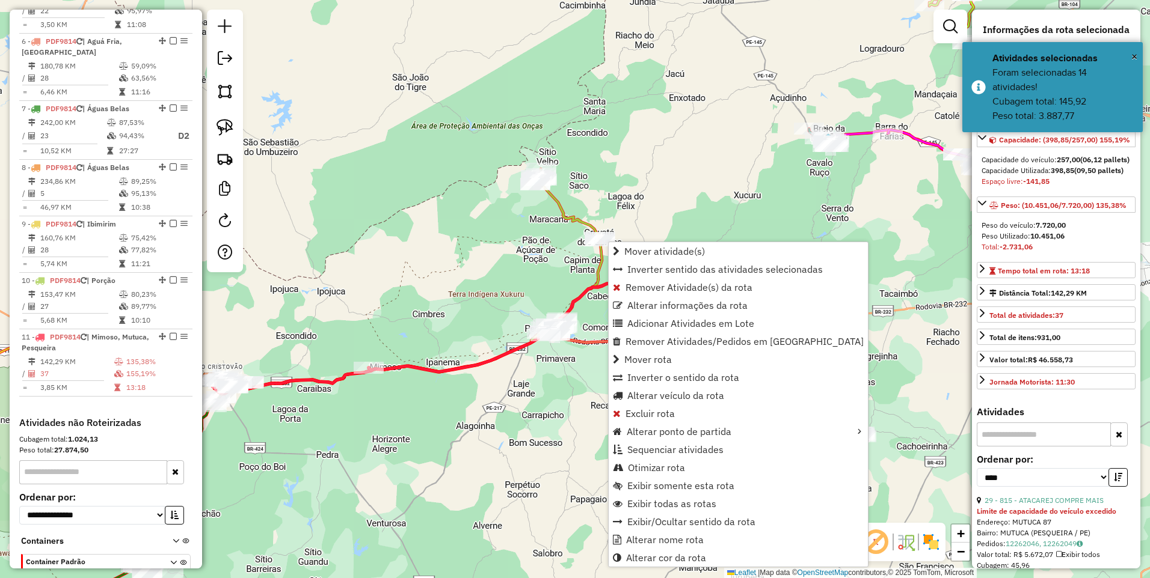
drag, startPoint x: 534, startPoint y: 381, endPoint x: 567, endPoint y: 367, distance: 36.1
click at [567, 367] on div "Janela de atendimento Grade de atendimento Capacidade Transportadoras Veículos …" at bounding box center [575, 289] width 1150 height 578
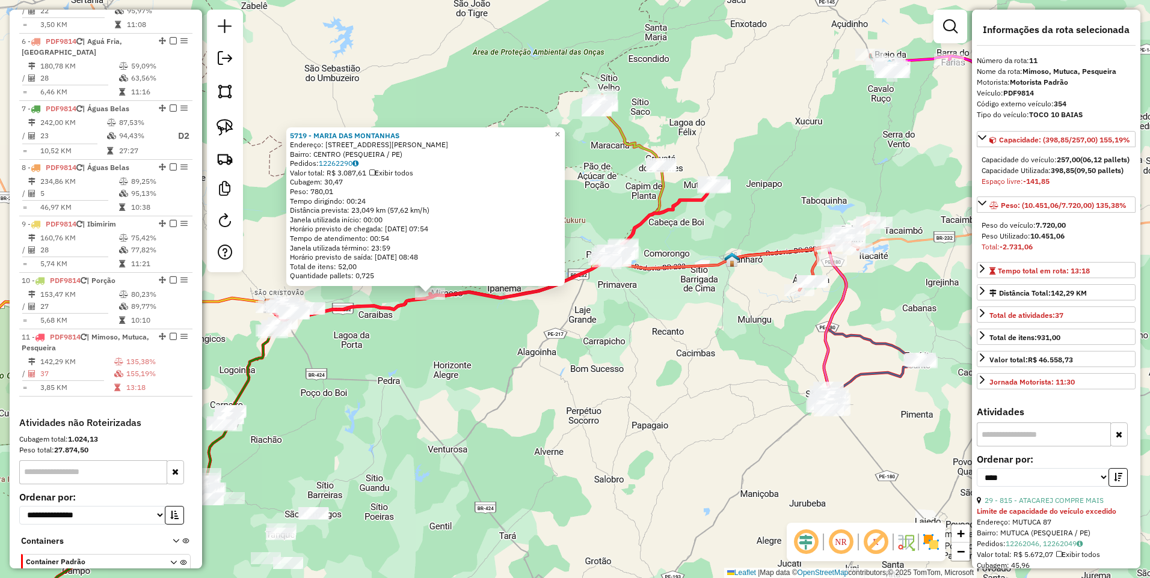
drag, startPoint x: 630, startPoint y: 366, endPoint x: 486, endPoint y: 370, distance: 143.8
click at [486, 370] on div "5719 - MARIA DAS MONTANHAS Endereço: [STREET_ADDRESS] Bairro: CENTRO ([GEOGRAPH…" at bounding box center [575, 289] width 1150 height 578
click at [219, 91] on img at bounding box center [224, 91] width 17 height 17
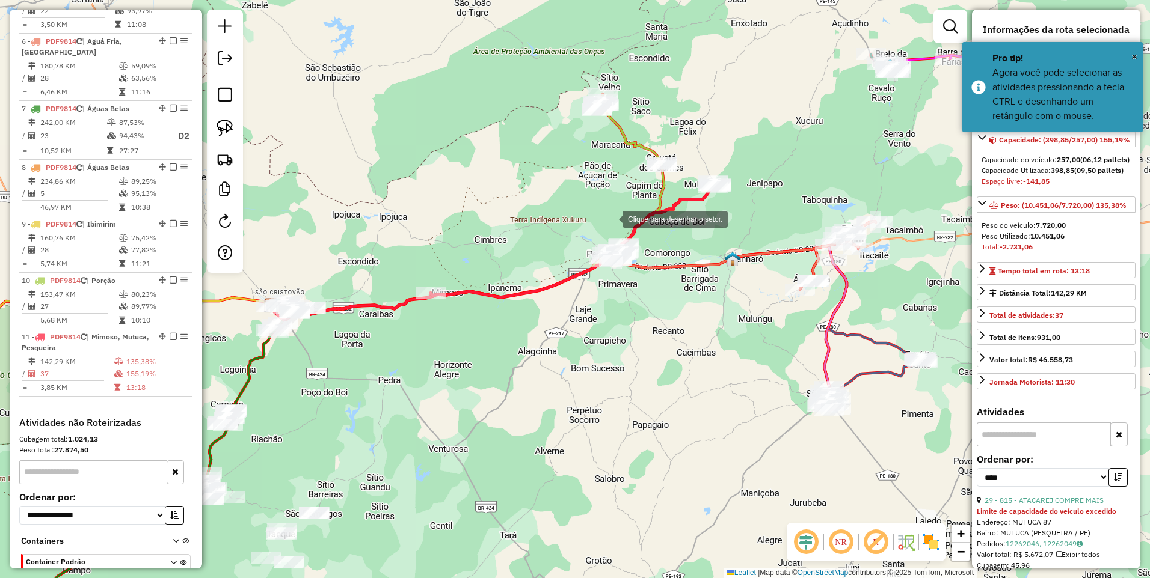
click at [610, 218] on div at bounding box center [610, 218] width 24 height 24
click at [386, 263] on div at bounding box center [387, 263] width 24 height 24
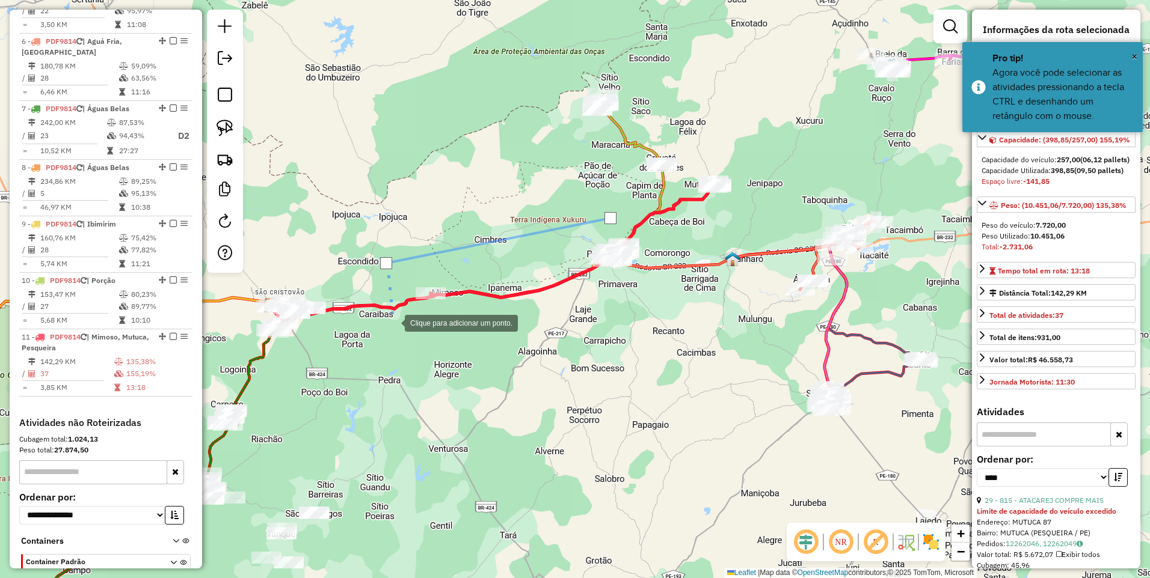
click at [393, 322] on div at bounding box center [393, 322] width 24 height 24
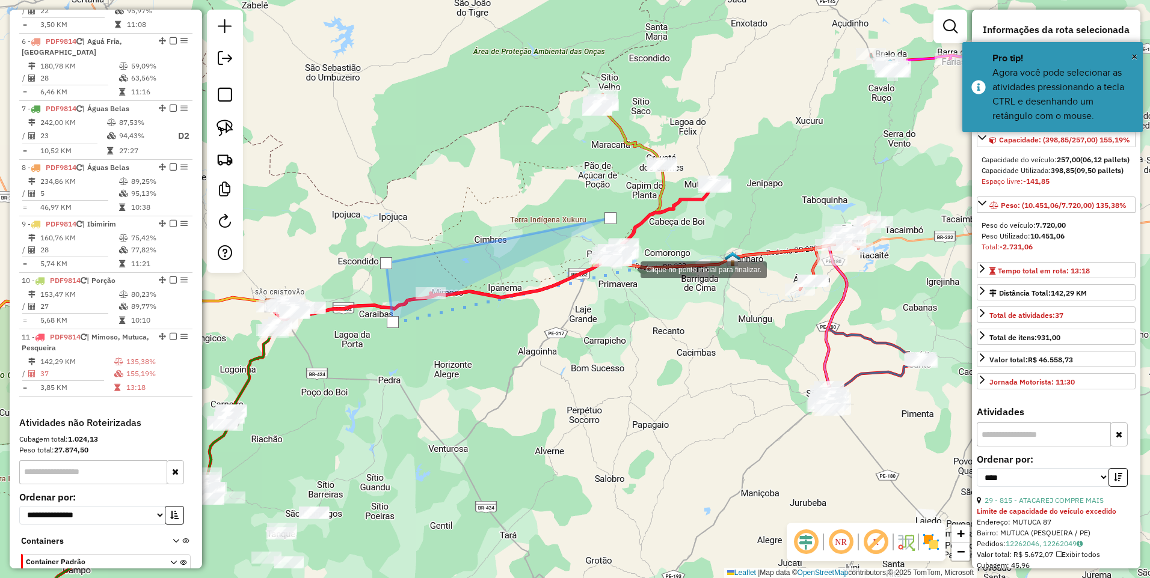
click at [629, 268] on div at bounding box center [628, 269] width 24 height 24
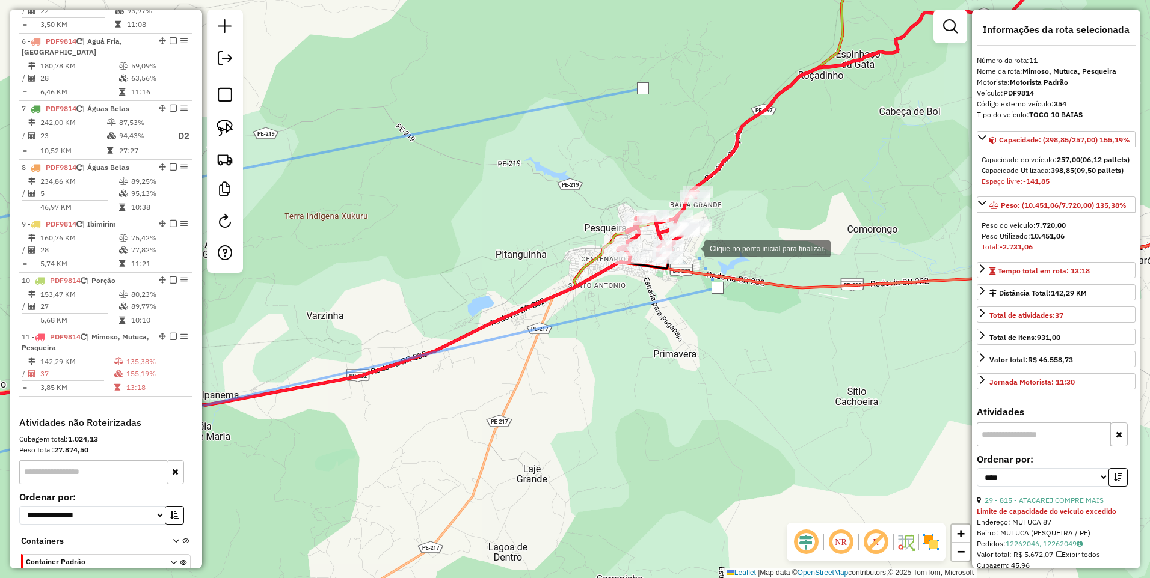
click at [692, 248] on div at bounding box center [692, 248] width 24 height 24
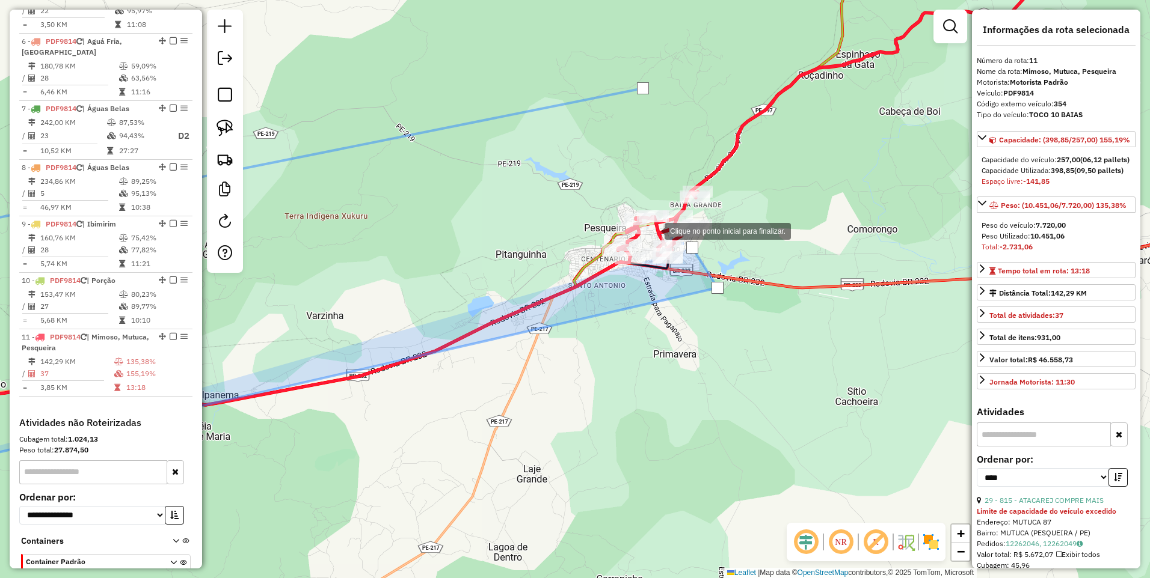
click at [651, 230] on div at bounding box center [652, 230] width 24 height 24
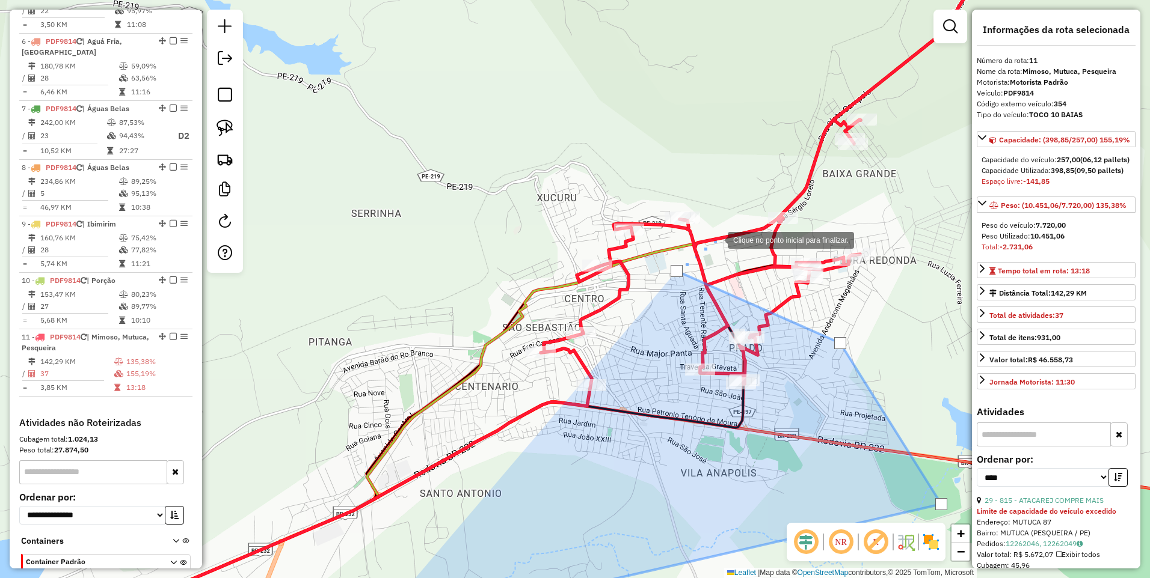
click at [717, 237] on div at bounding box center [715, 239] width 24 height 24
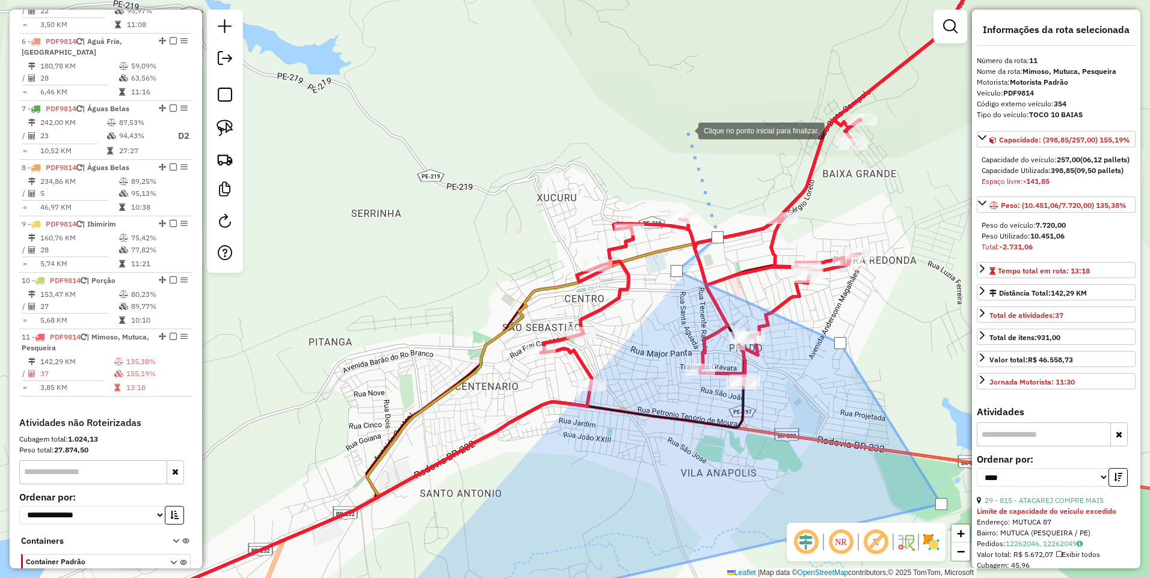
click at [686, 130] on div at bounding box center [686, 130] width 24 height 24
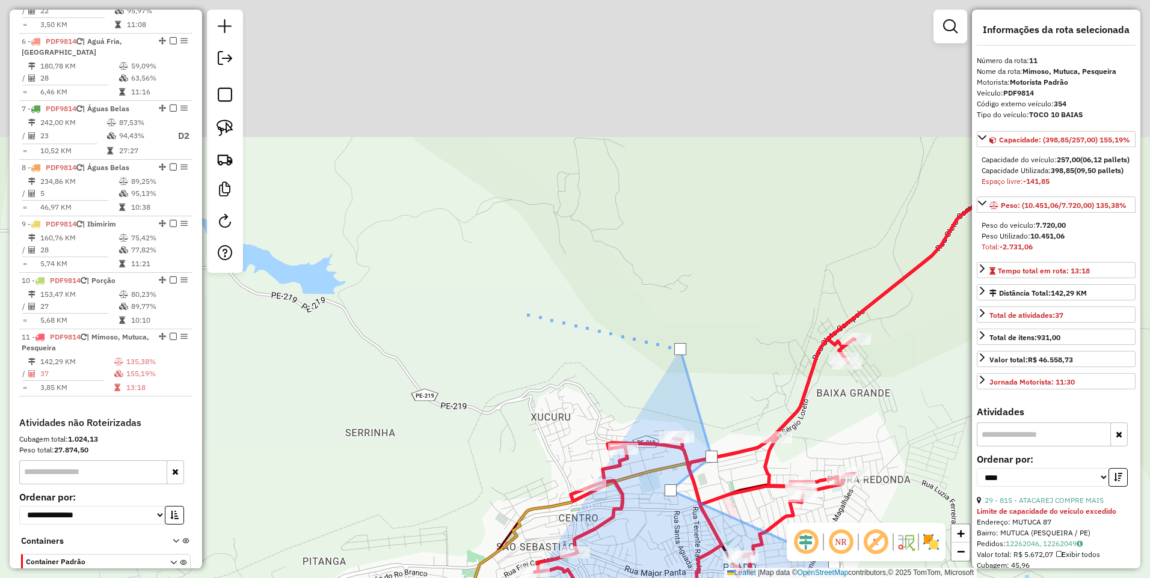
drag, startPoint x: 529, startPoint y: 76, endPoint x: 523, endPoint y: 307, distance: 231.0
click at [523, 307] on div at bounding box center [522, 313] width 24 height 24
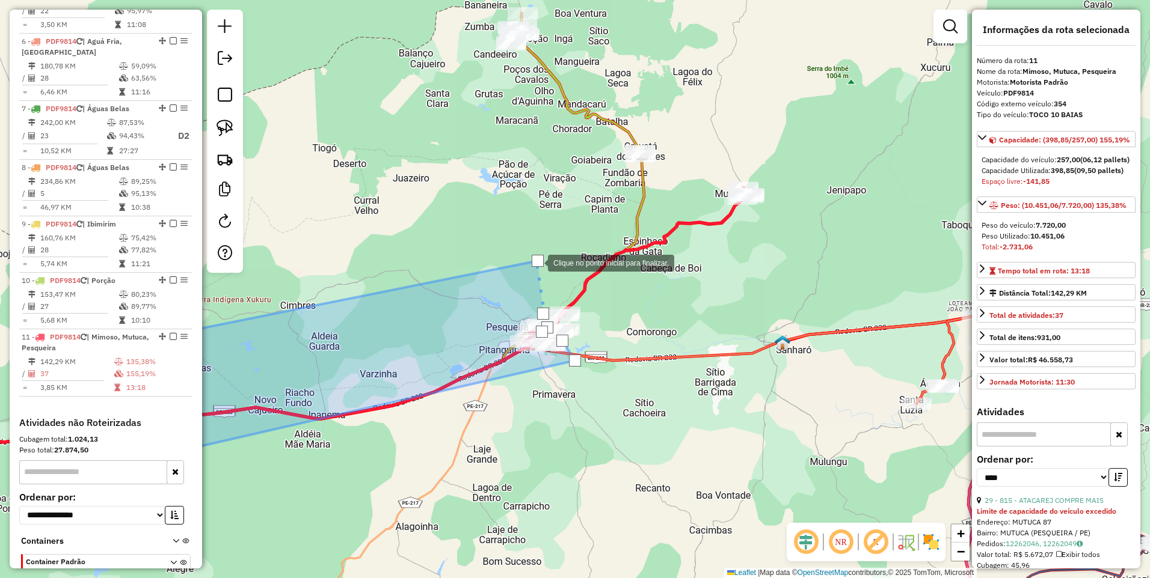
click at [536, 262] on div at bounding box center [538, 261] width 12 height 12
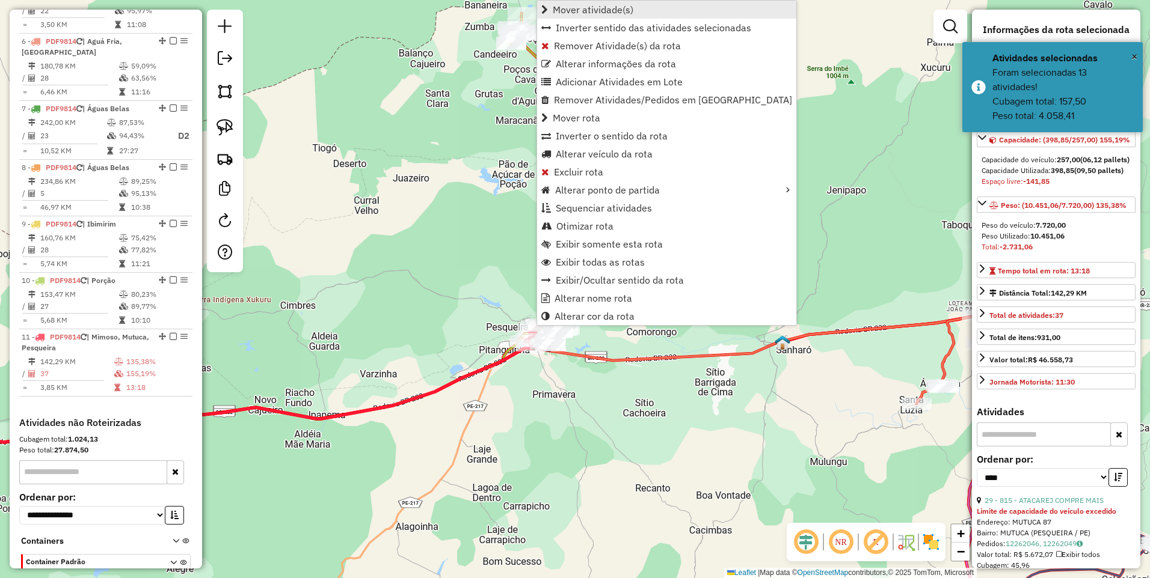
click at [608, 7] on span "Mover atividade(s)" at bounding box center [593, 10] width 81 height 10
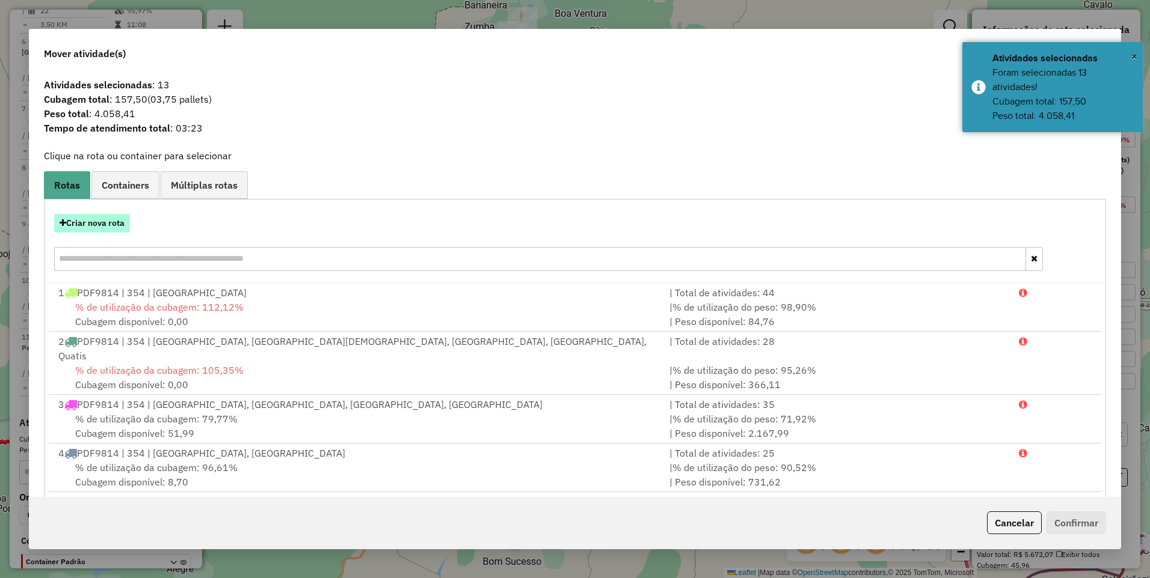
click at [100, 228] on button "Criar nova rota" at bounding box center [92, 223] width 76 height 19
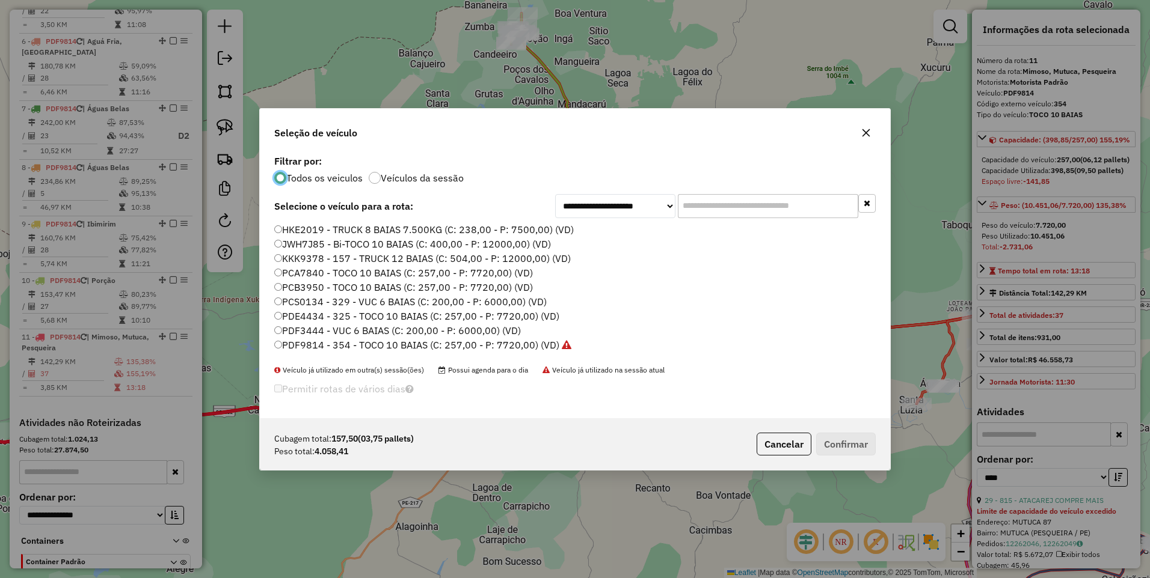
scroll to position [7, 4]
click at [519, 345] on label "PDF9814 - 354 - TOCO 10 BAIAS (C: 257,00 - P: 7720,00) (VD)" at bounding box center [422, 345] width 297 height 14
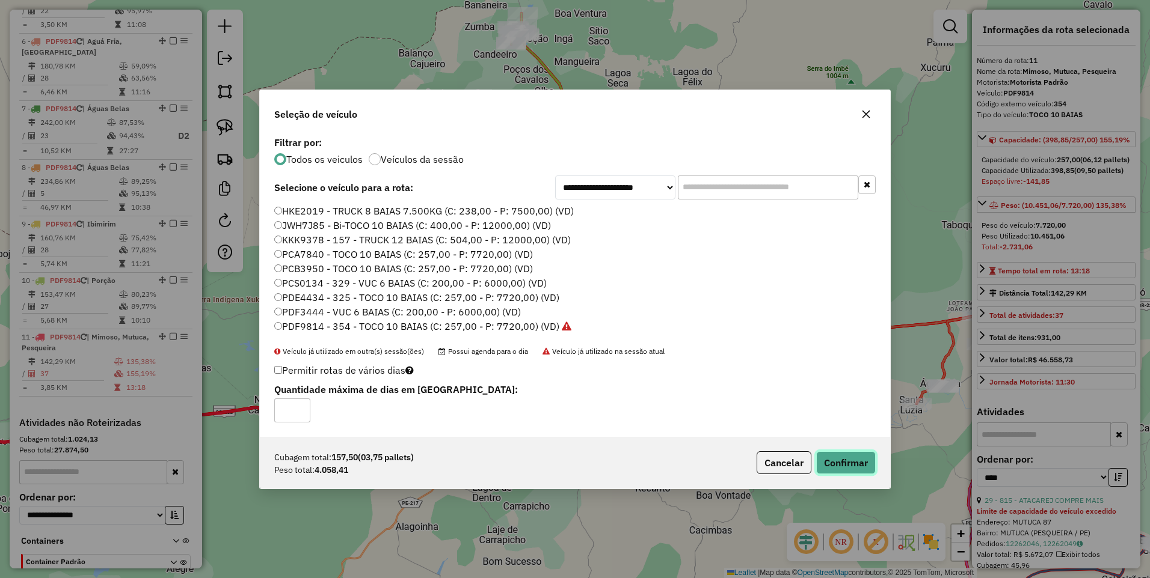
click at [850, 461] on button "Confirmar" at bounding box center [846, 463] width 60 height 23
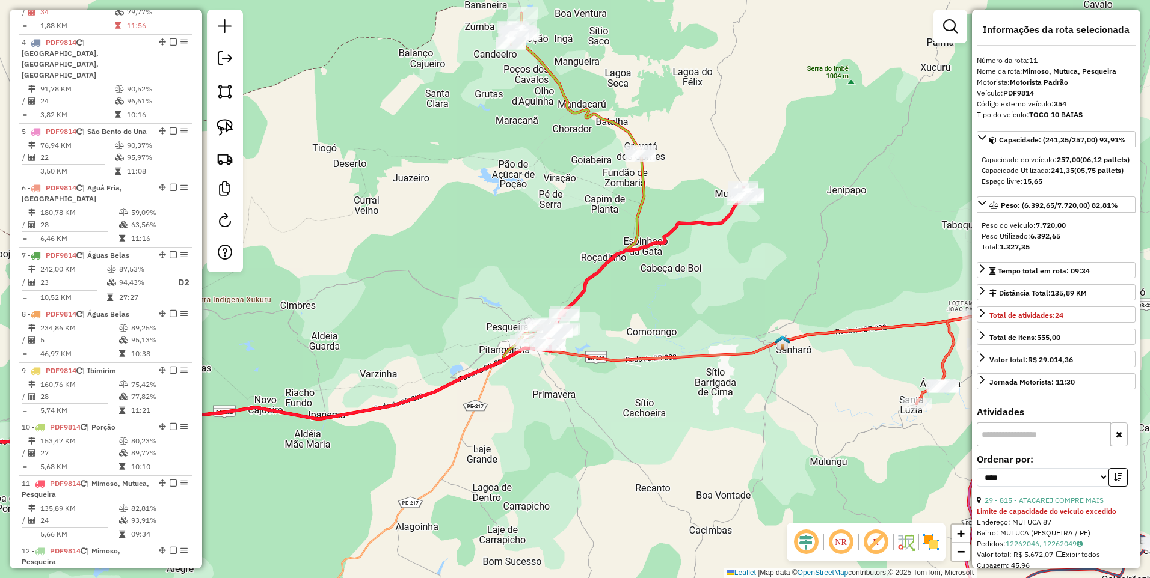
scroll to position [924, 0]
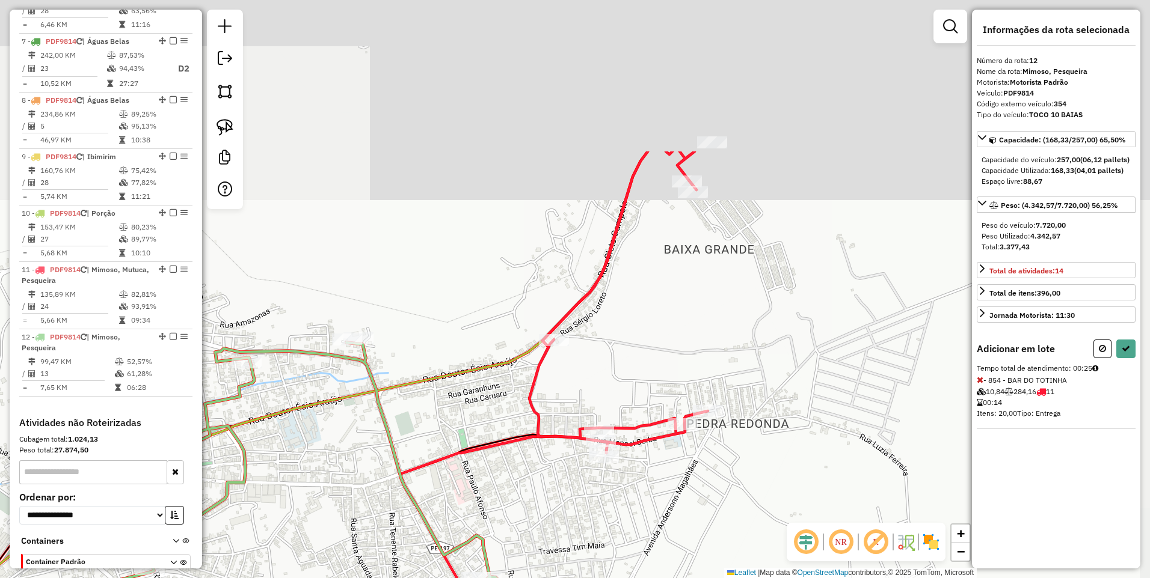
drag, startPoint x: 633, startPoint y: 87, endPoint x: 623, endPoint y: 296, distance: 209.5
click at [623, 296] on div "Janela de atendimento Grade de atendimento Capacidade Transportadoras Veículos …" at bounding box center [575, 289] width 1150 height 578
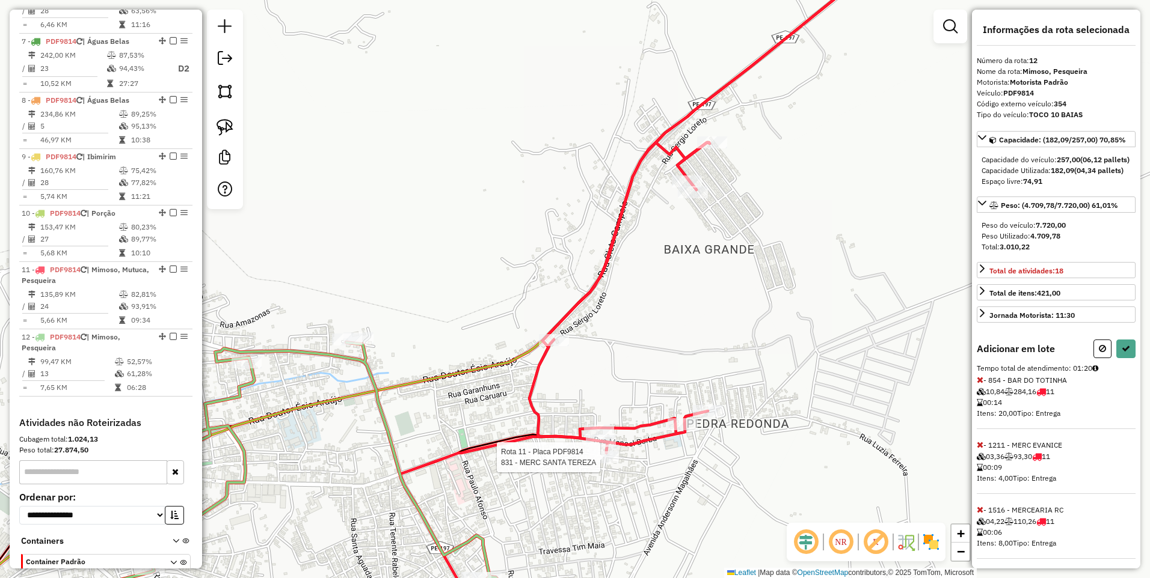
click at [603, 464] on div at bounding box center [604, 458] width 30 height 12
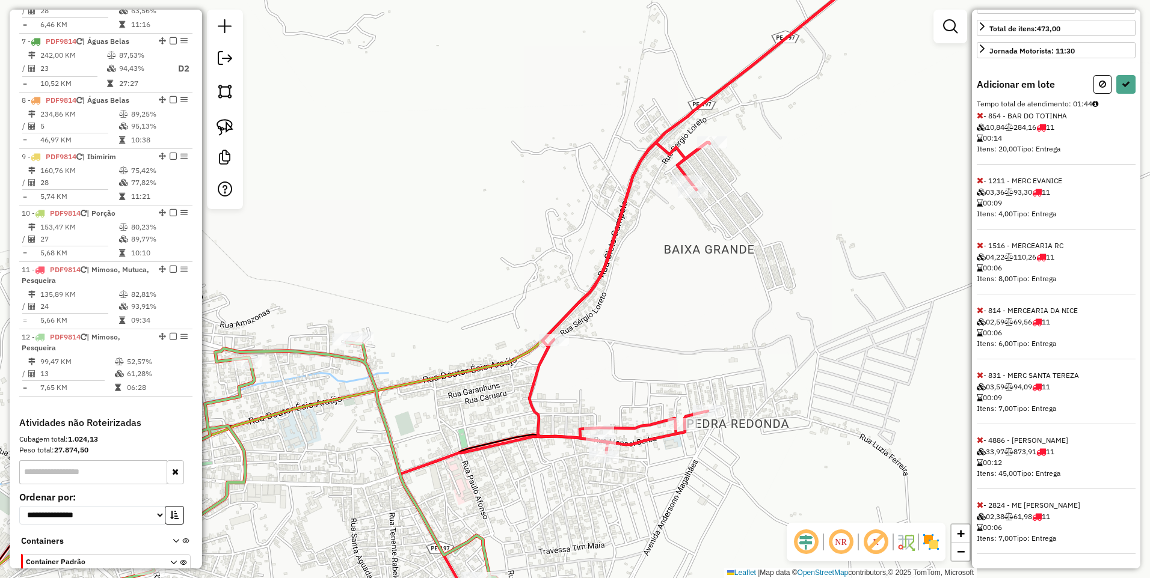
click at [978, 115] on icon at bounding box center [979, 115] width 7 height 8
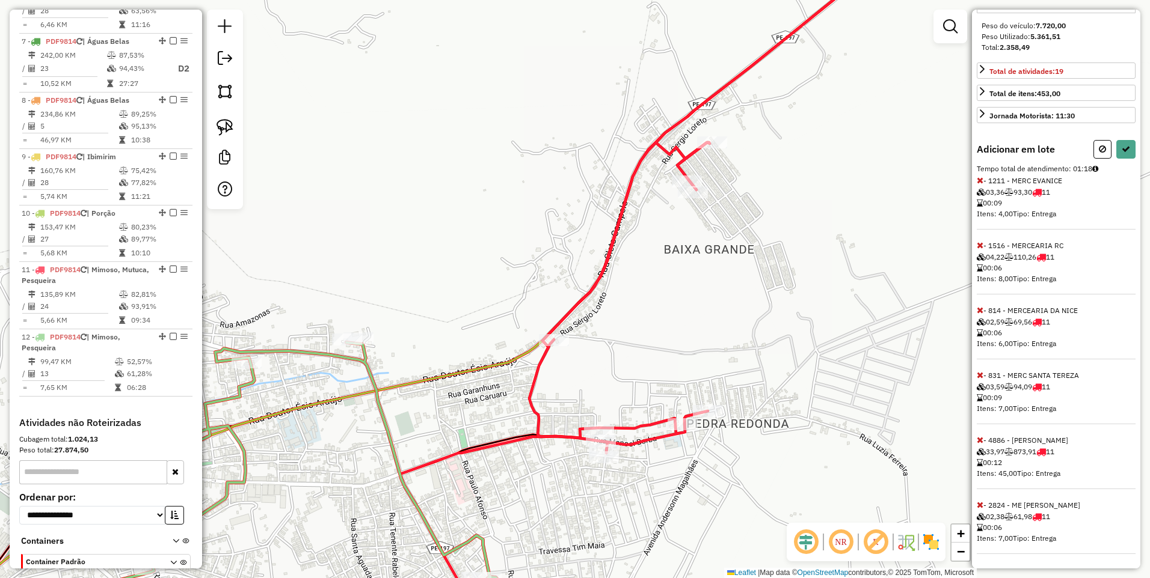
scroll to position [221, 0]
click at [982, 181] on icon at bounding box center [979, 180] width 7 height 8
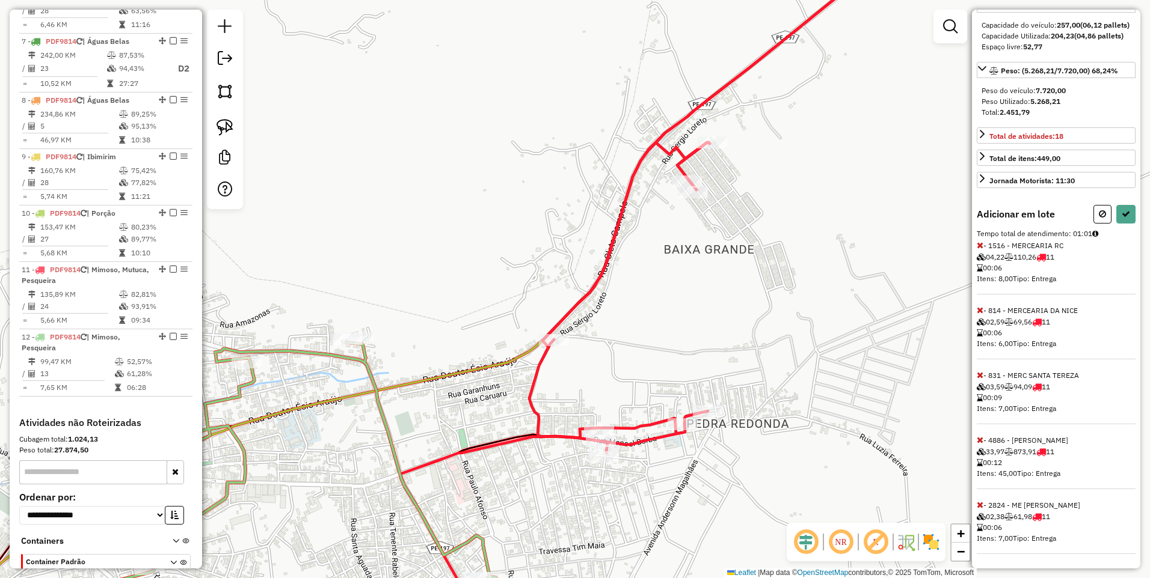
scroll to position [156, 0]
click at [982, 245] on icon at bounding box center [979, 245] width 7 height 8
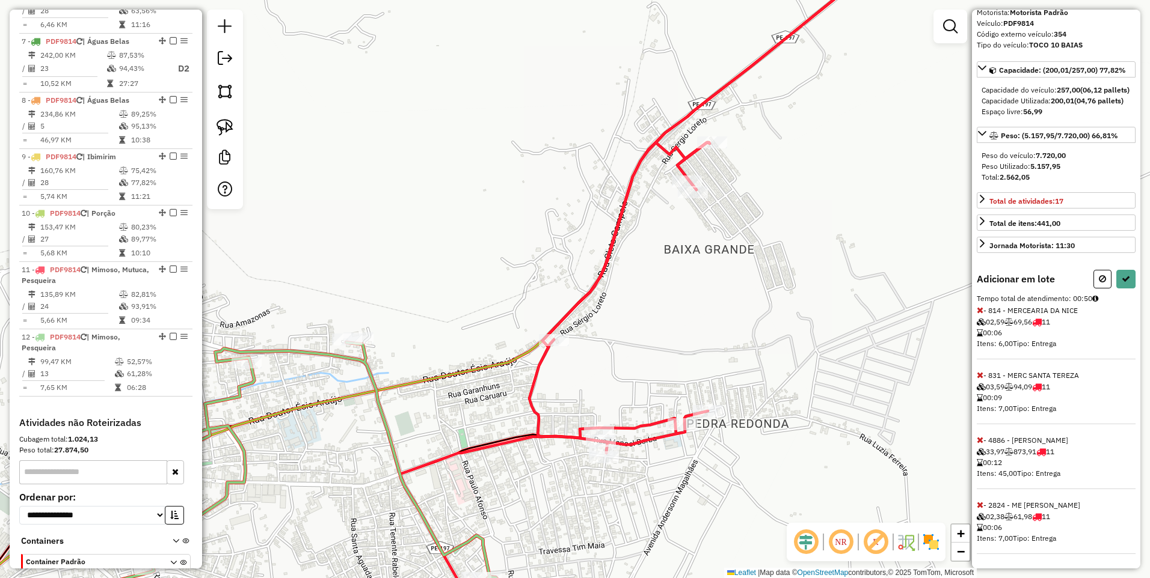
scroll to position [91, 0]
click at [978, 311] on icon at bounding box center [979, 310] width 7 height 8
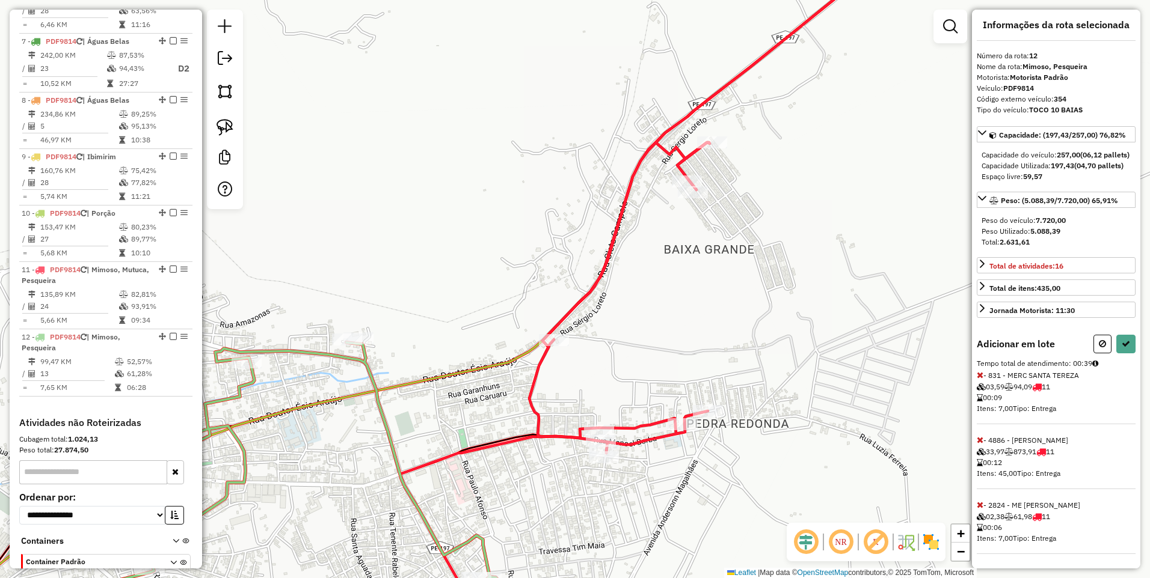
click at [979, 507] on icon at bounding box center [979, 505] width 7 height 8
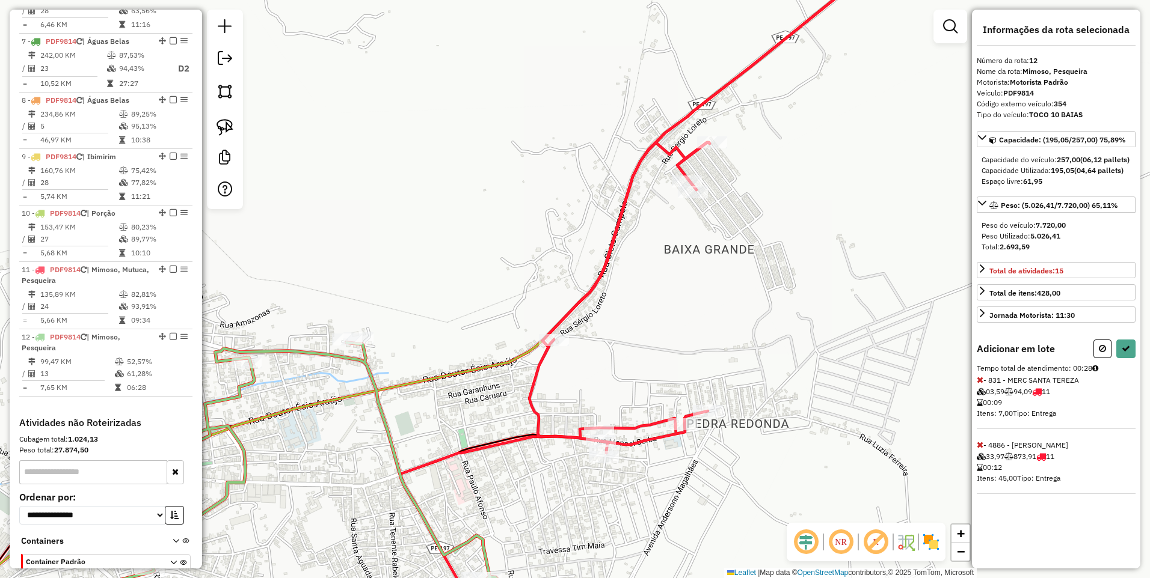
scroll to position [0, 0]
click at [1123, 353] on icon at bounding box center [1125, 349] width 8 height 8
select select "*********"
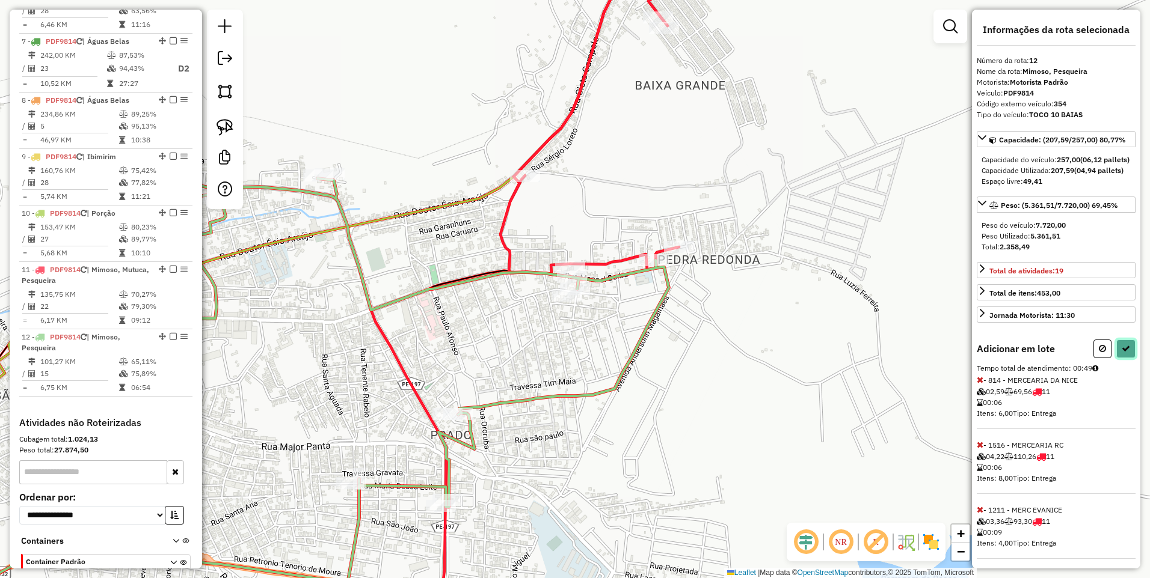
click at [1123, 353] on icon at bounding box center [1125, 349] width 8 height 8
select select "*********"
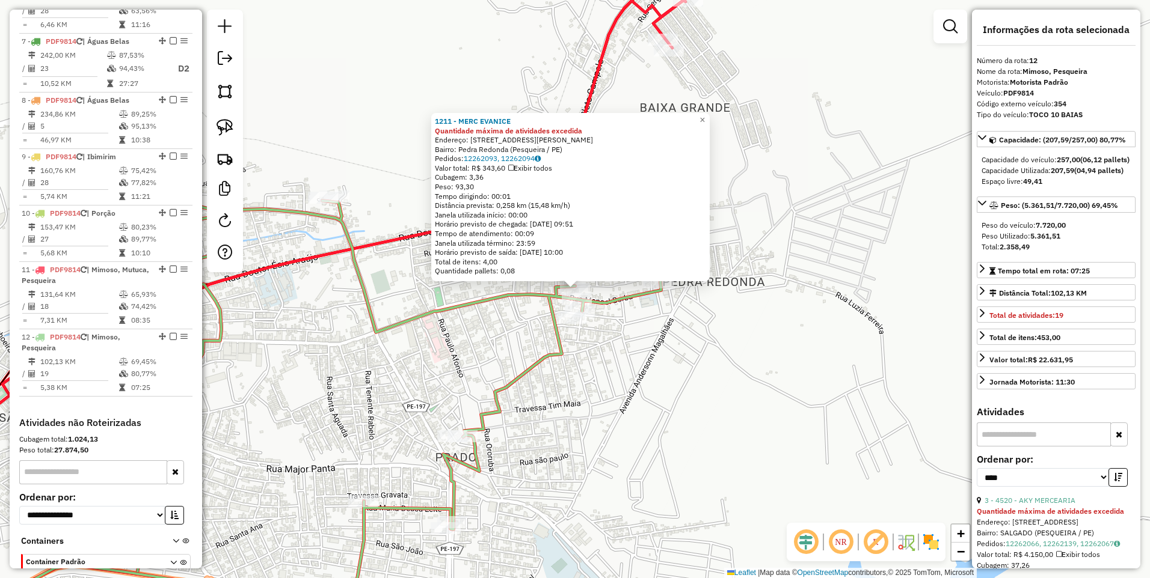
click at [658, 384] on div "1211 - MERC EVANICE Quantidade máxima de atividades excedida Endereço: [STREET_…" at bounding box center [575, 289] width 1150 height 578
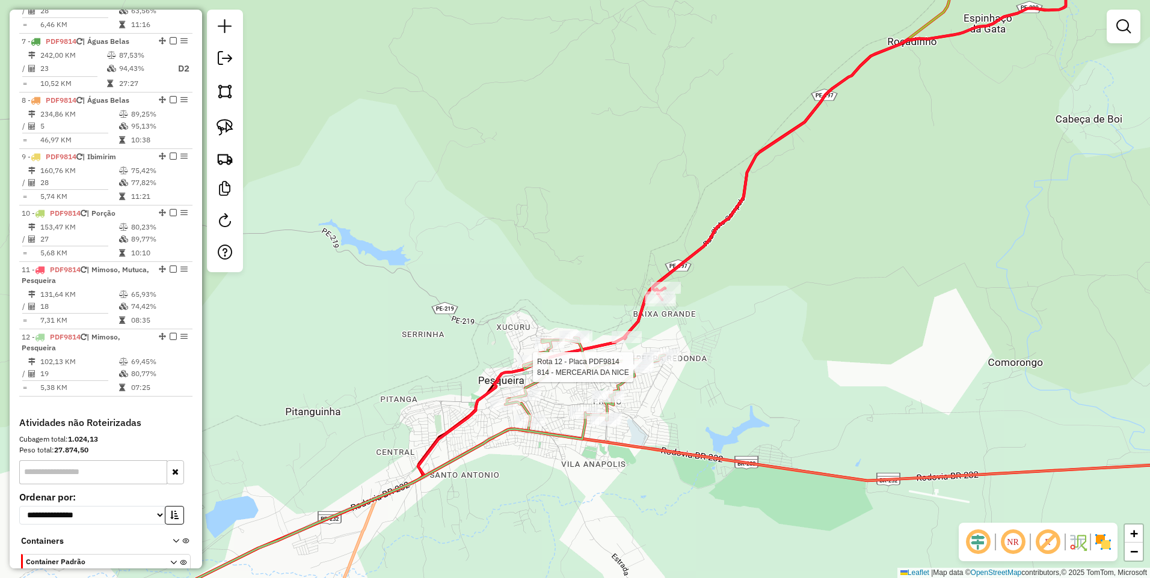
select select "*********"
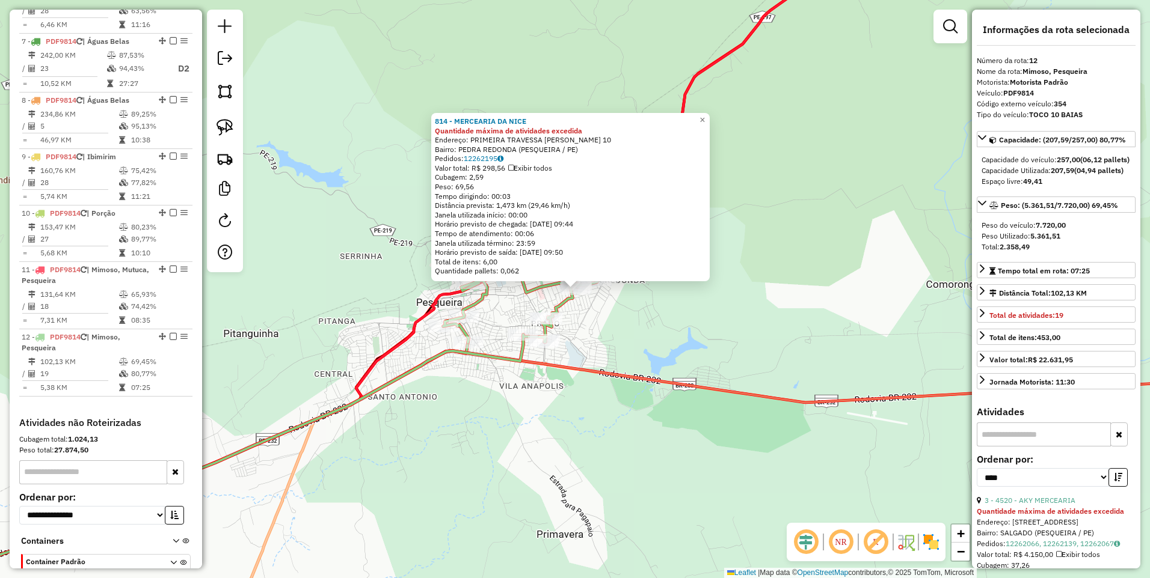
click at [670, 366] on div "814 - MERCEARIA DA NICE Quantidade máxima de atividades excedida Endereço: PRIM…" at bounding box center [575, 289] width 1150 height 578
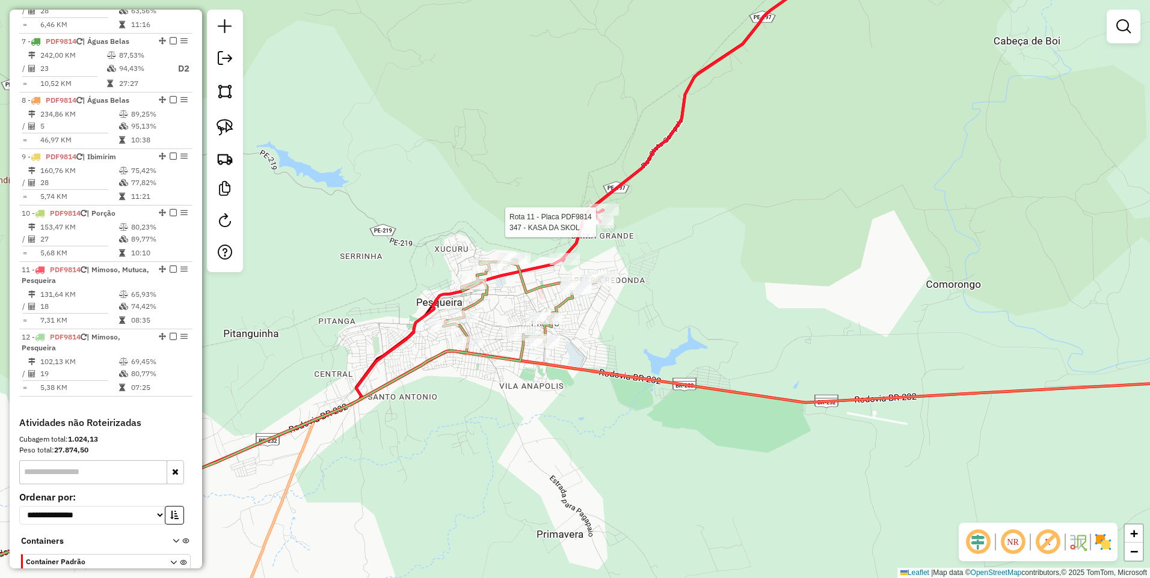
select select "*********"
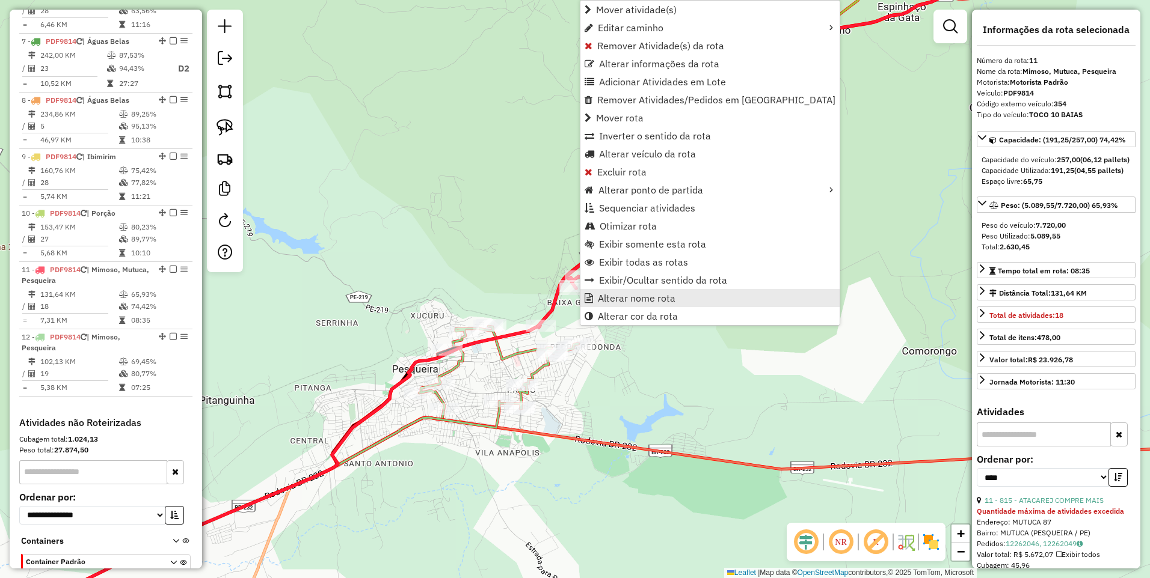
click at [647, 293] on span "Alterar nome rota" at bounding box center [637, 298] width 78 height 10
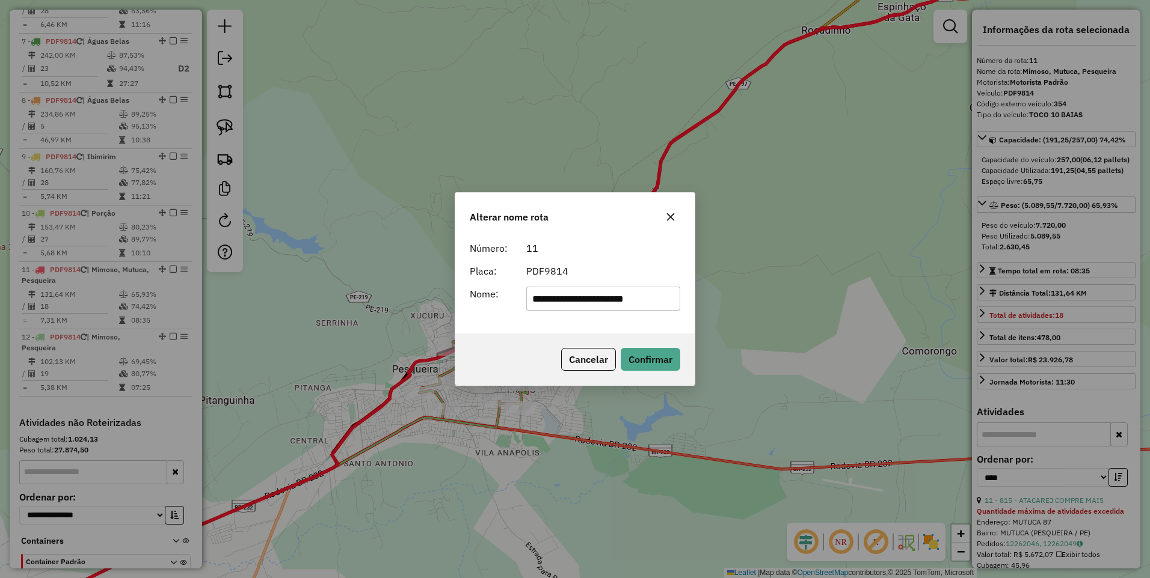
drag, startPoint x: 571, startPoint y: 299, endPoint x: 458, endPoint y: 311, distance: 113.1
click at [459, 311] on div "**********" at bounding box center [574, 284] width 239 height 97
type input "**********"
click at [643, 358] on button "Confirmar" at bounding box center [651, 359] width 60 height 23
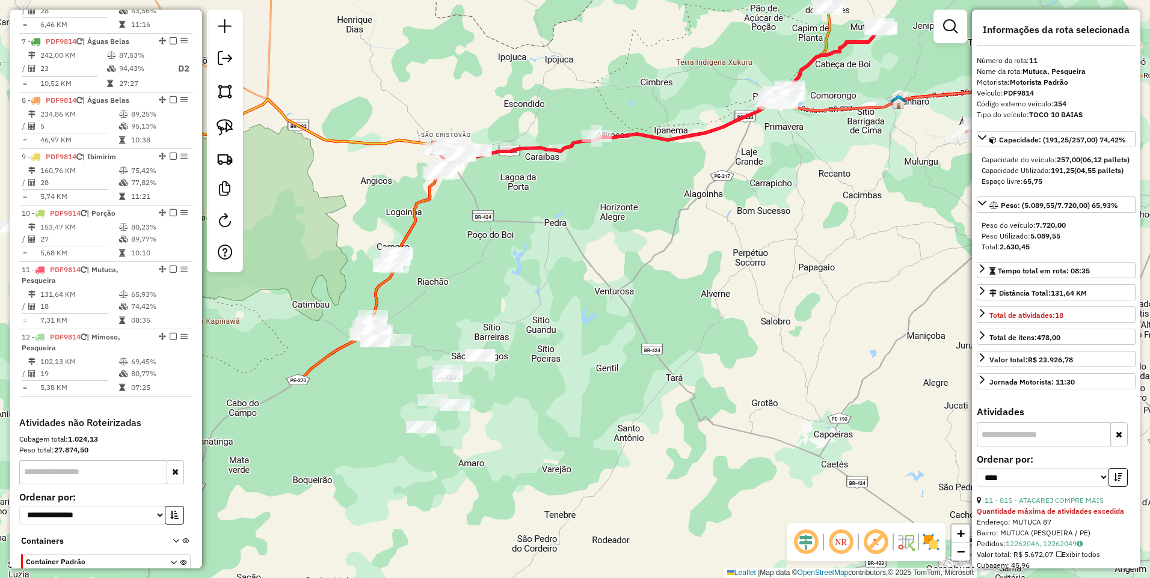
drag, startPoint x: 467, startPoint y: 478, endPoint x: 622, endPoint y: 218, distance: 302.5
click at [622, 218] on div "Janela de atendimento Grade de atendimento Capacidade Transportadoras Veículos …" at bounding box center [575, 289] width 1150 height 578
click at [230, 92] on img at bounding box center [224, 91] width 17 height 17
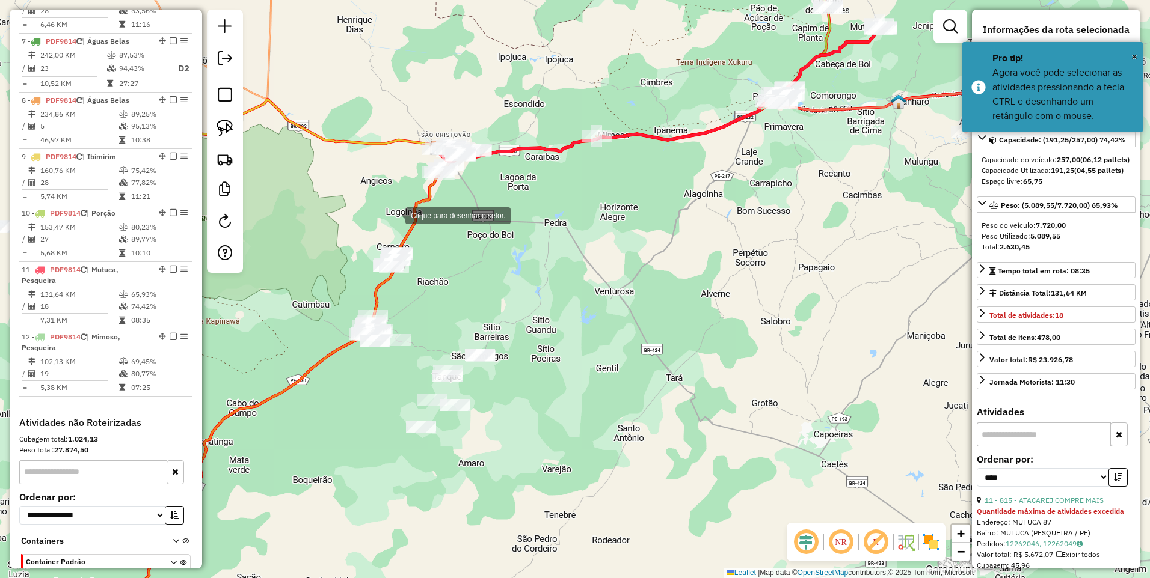
click at [396, 212] on div at bounding box center [393, 215] width 24 height 24
click at [293, 347] on div at bounding box center [293, 346] width 24 height 24
click at [420, 496] on div at bounding box center [420, 496] width 24 height 24
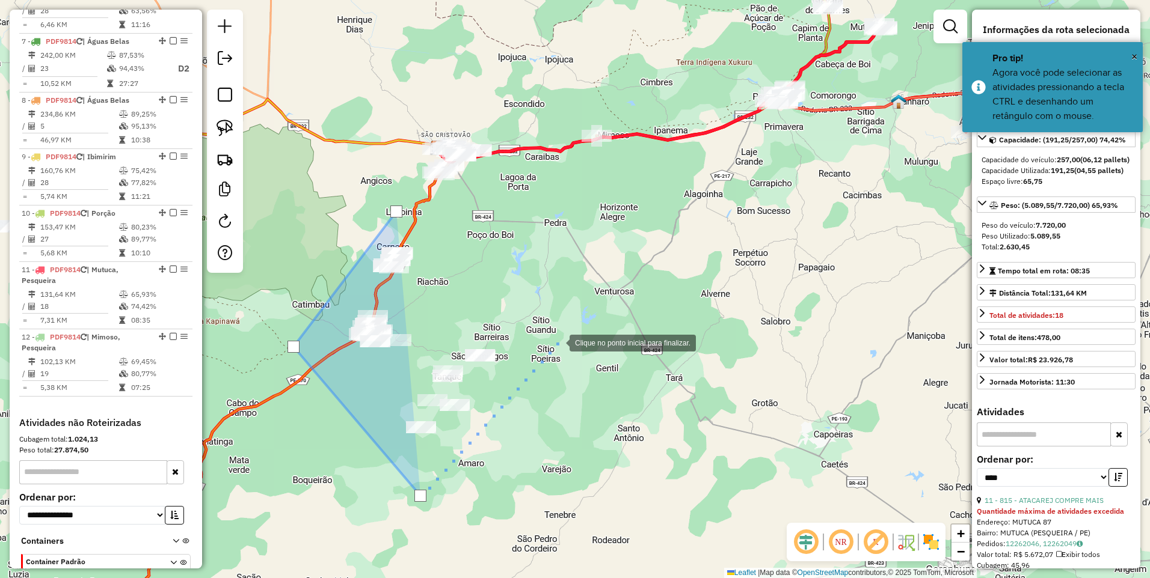
click at [557, 342] on div at bounding box center [557, 342] width 24 height 24
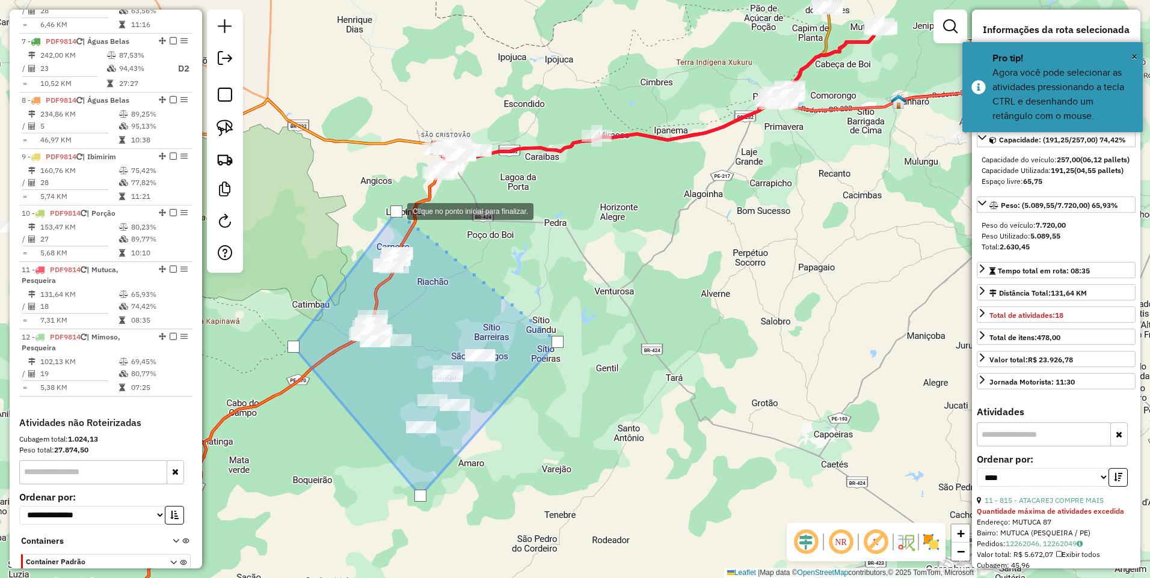
click at [395, 210] on div at bounding box center [396, 212] width 12 height 12
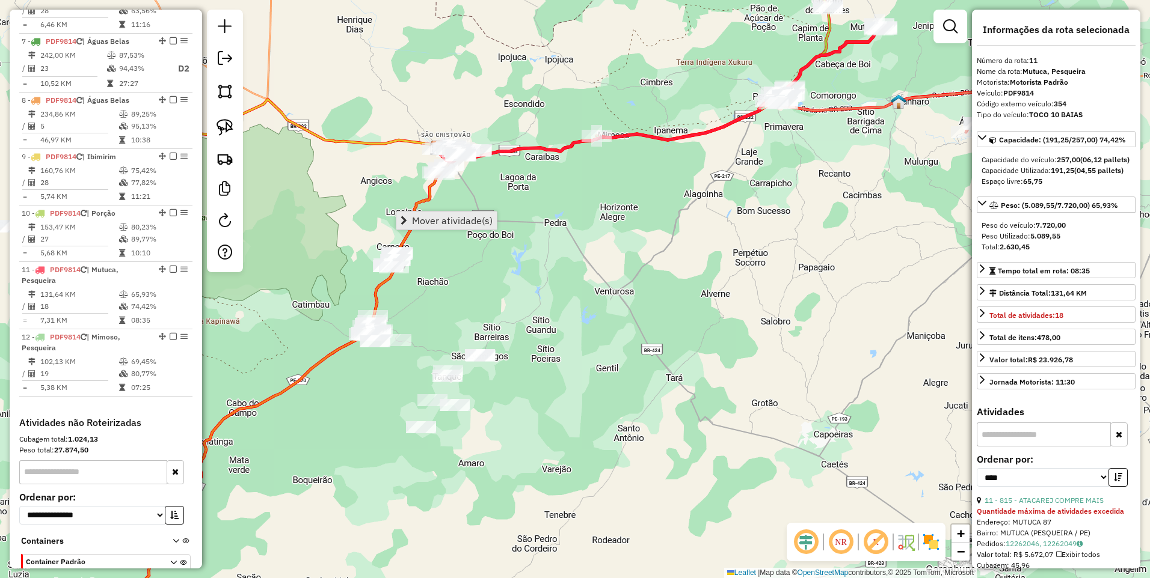
click at [414, 219] on span "Mover atividade(s)" at bounding box center [452, 221] width 81 height 10
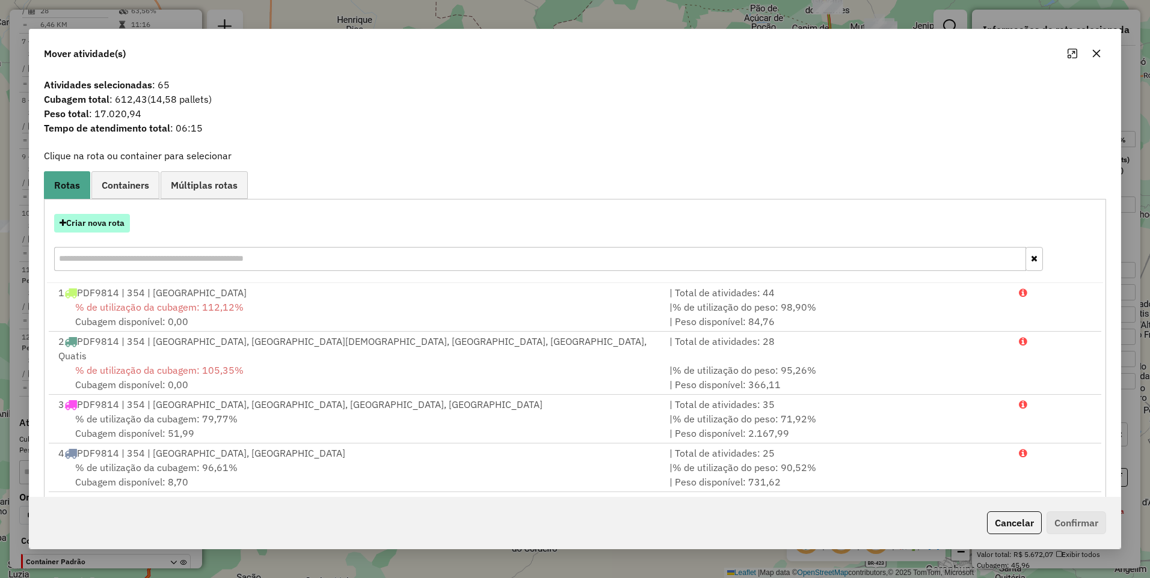
click at [90, 229] on button "Criar nova rota" at bounding box center [92, 223] width 76 height 19
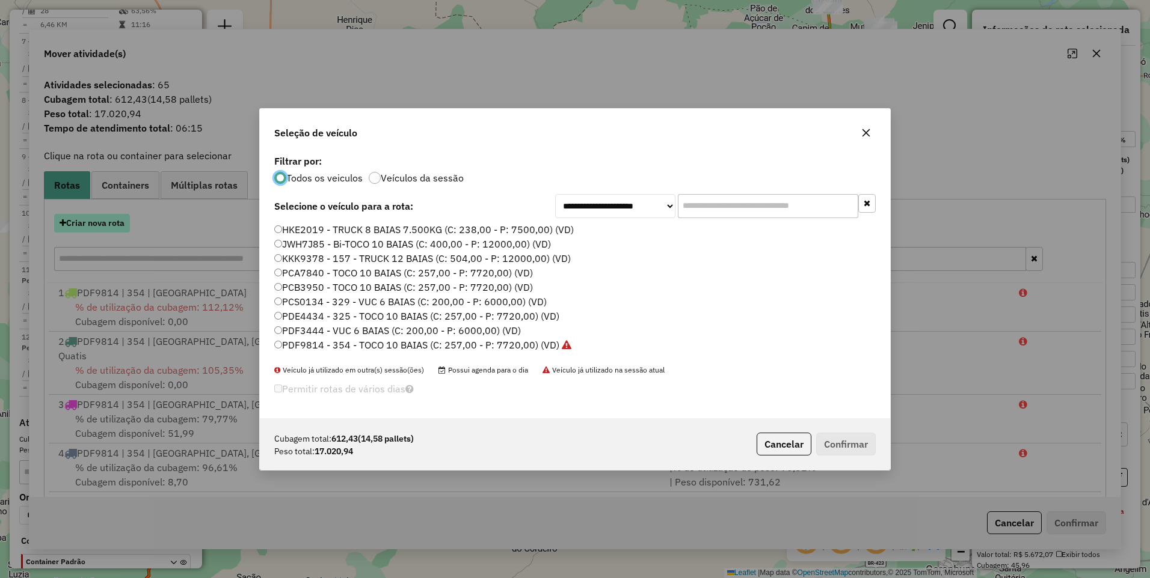
scroll to position [7, 4]
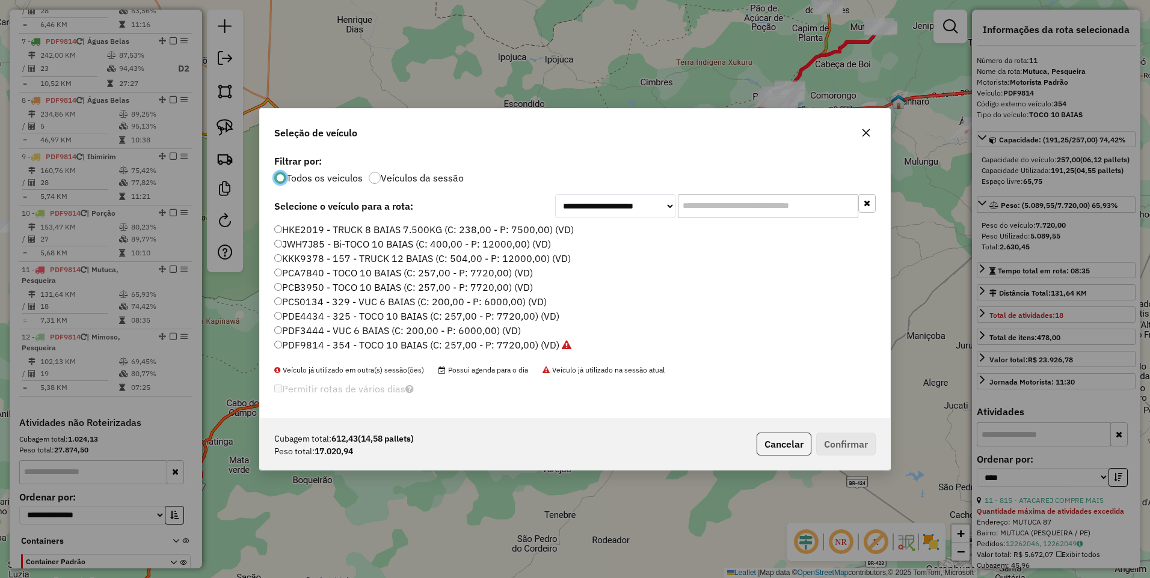
click at [523, 345] on label "PDF9814 - 354 - TOCO 10 BAIAS (C: 257,00 - P: 7720,00) (VD)" at bounding box center [422, 345] width 297 height 14
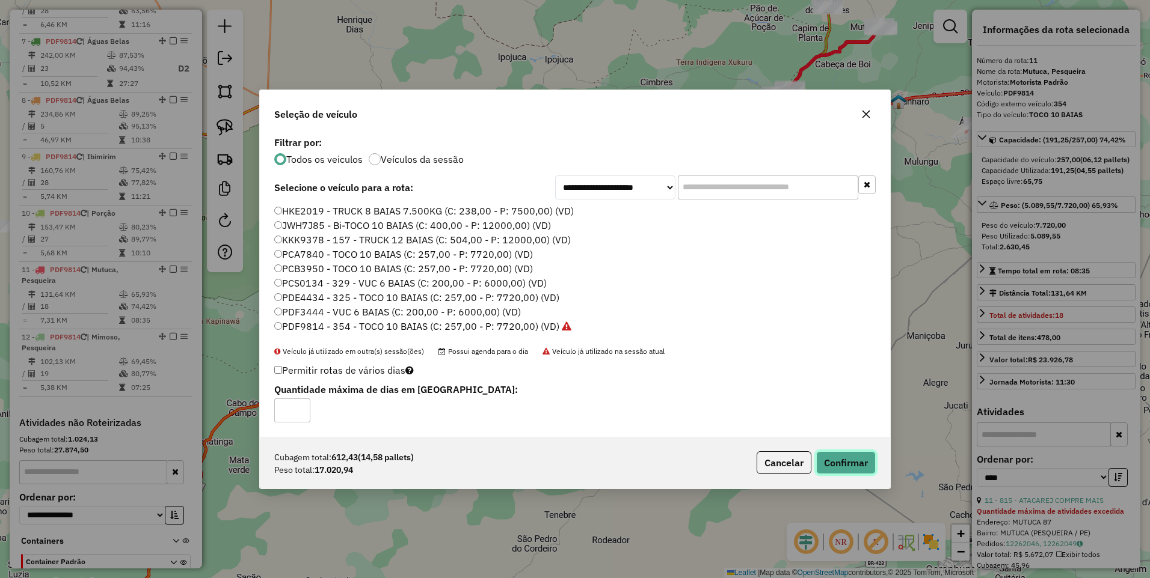
click at [857, 458] on button "Confirmar" at bounding box center [846, 463] width 60 height 23
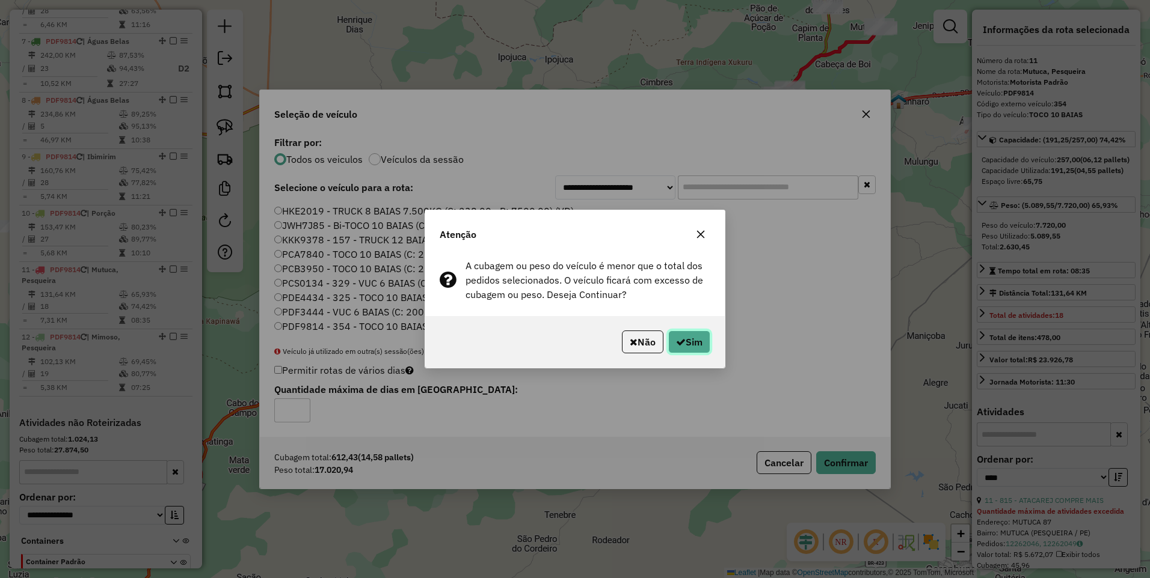
click at [670, 336] on button "Sim" at bounding box center [689, 342] width 42 height 23
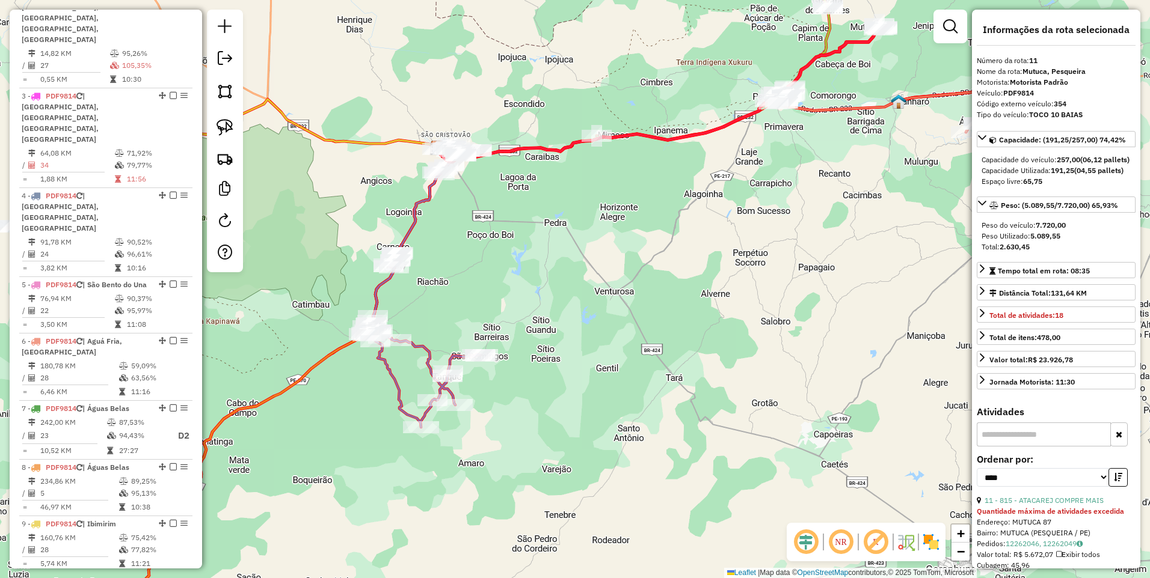
scroll to position [994, 0]
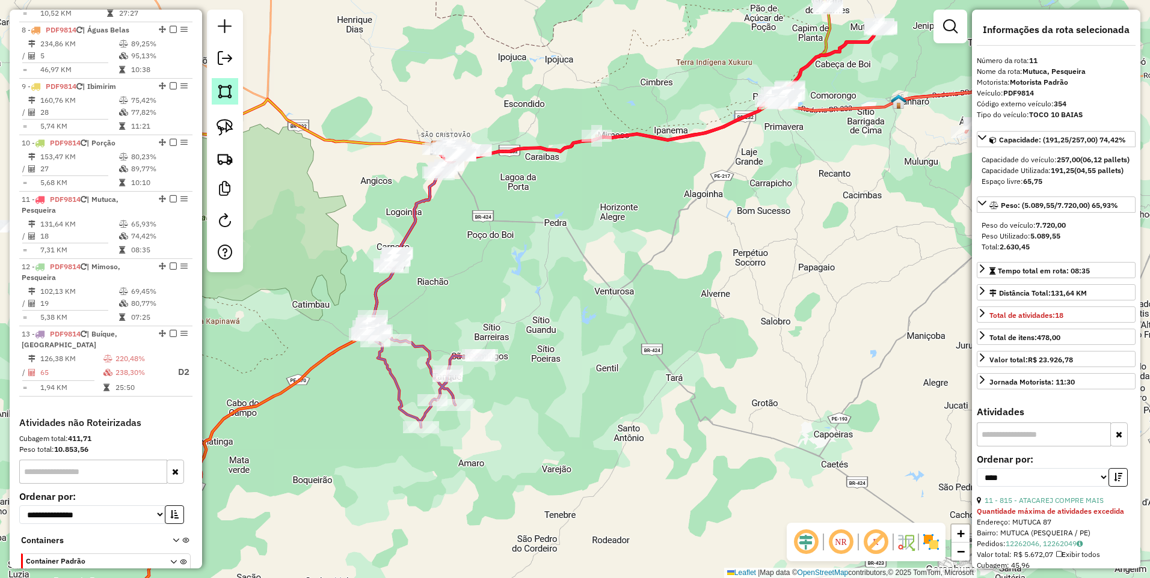
click at [217, 90] on img at bounding box center [224, 91] width 17 height 17
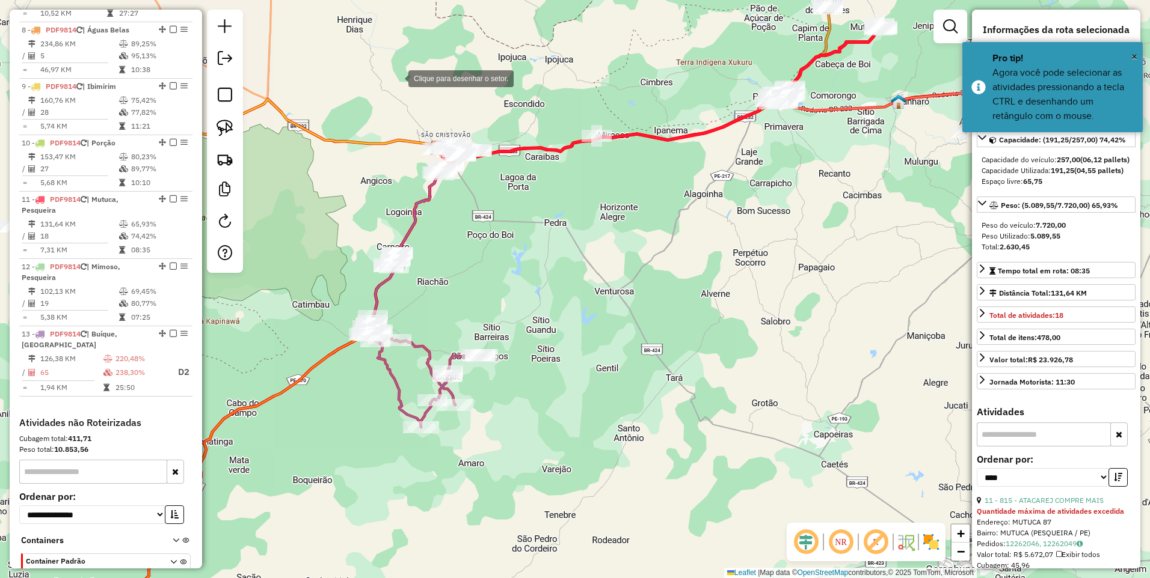
click at [396, 78] on div at bounding box center [396, 78] width 24 height 24
click at [381, 179] on div at bounding box center [382, 177] width 24 height 24
click at [479, 229] on div at bounding box center [479, 229] width 24 height 24
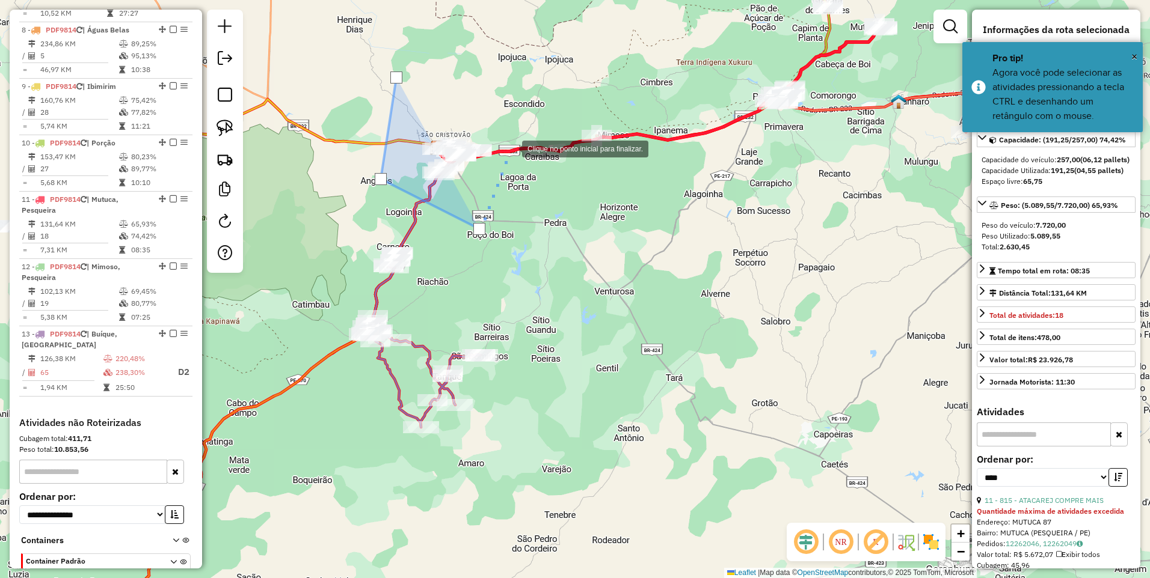
click at [510, 144] on div at bounding box center [510, 148] width 24 height 24
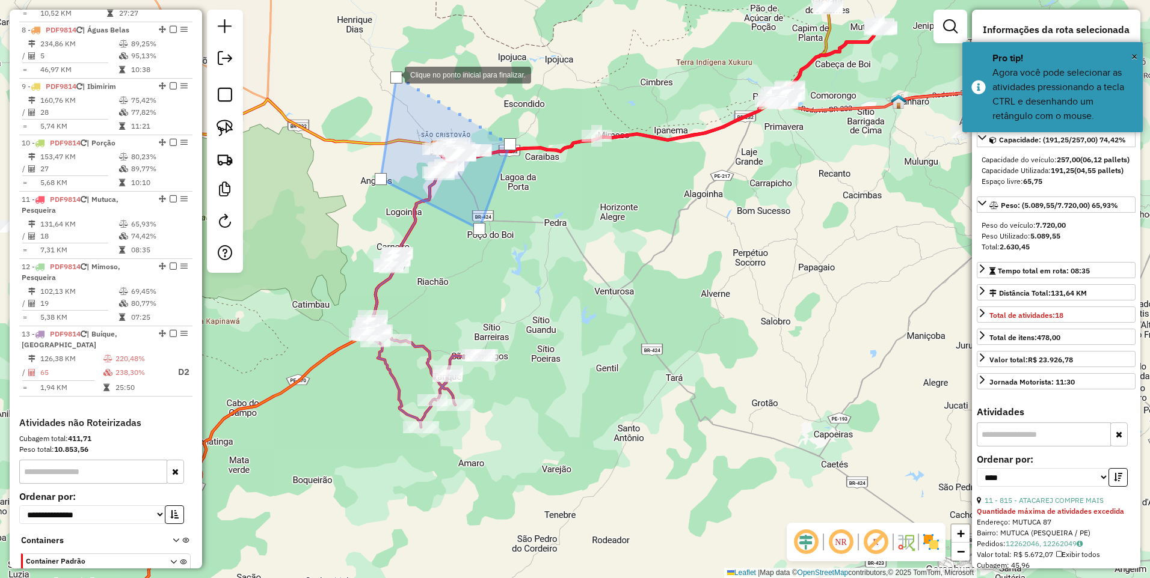
click at [393, 74] on div at bounding box center [396, 78] width 12 height 12
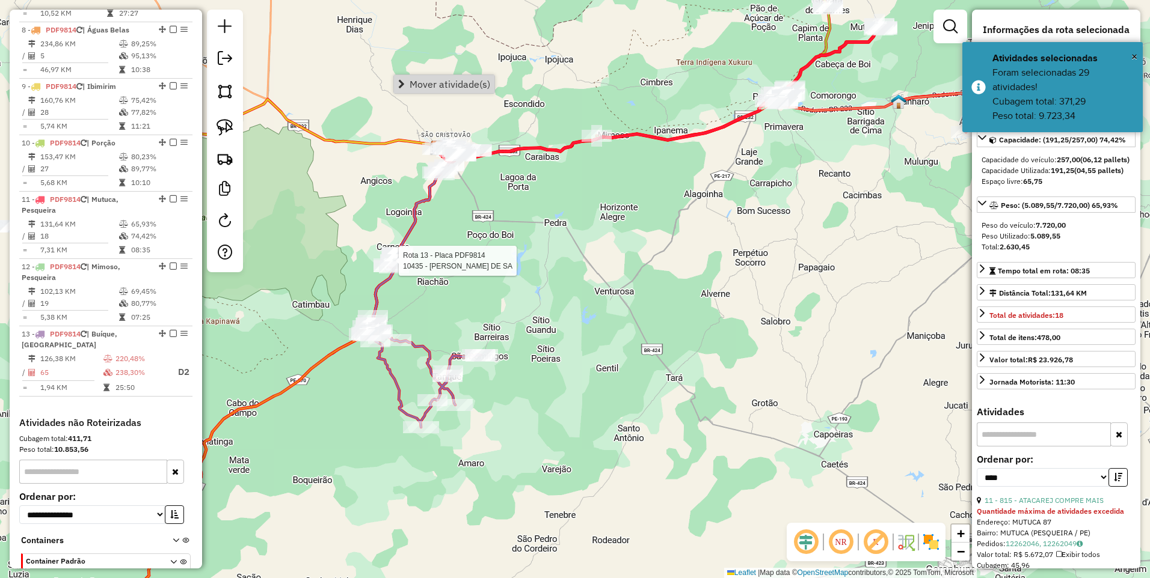
click at [414, 278] on div at bounding box center [414, 278] width 0 height 0
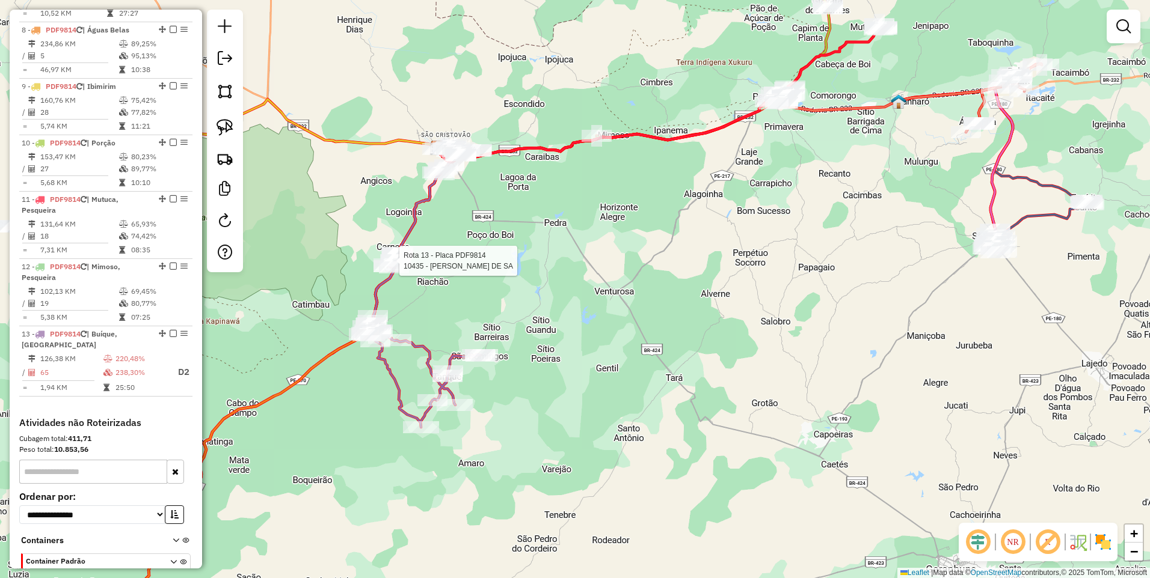
select select "*********"
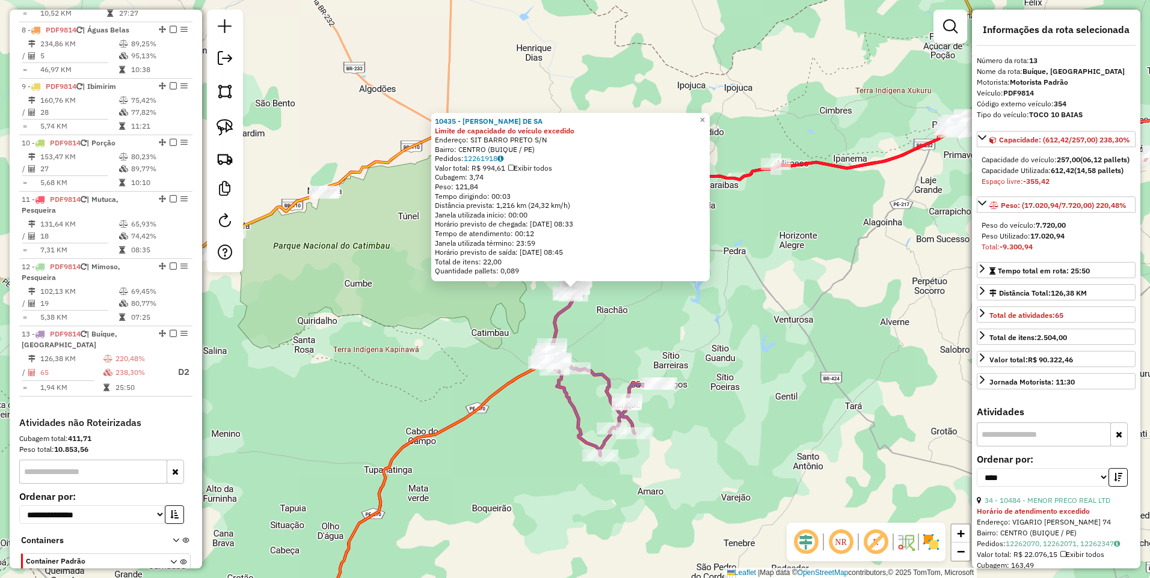
click at [643, 322] on div "10435 - FRANCISCO CICERO DIAS DE SA Limite de capacidade do veículo excedido En…" at bounding box center [575, 289] width 1150 height 578
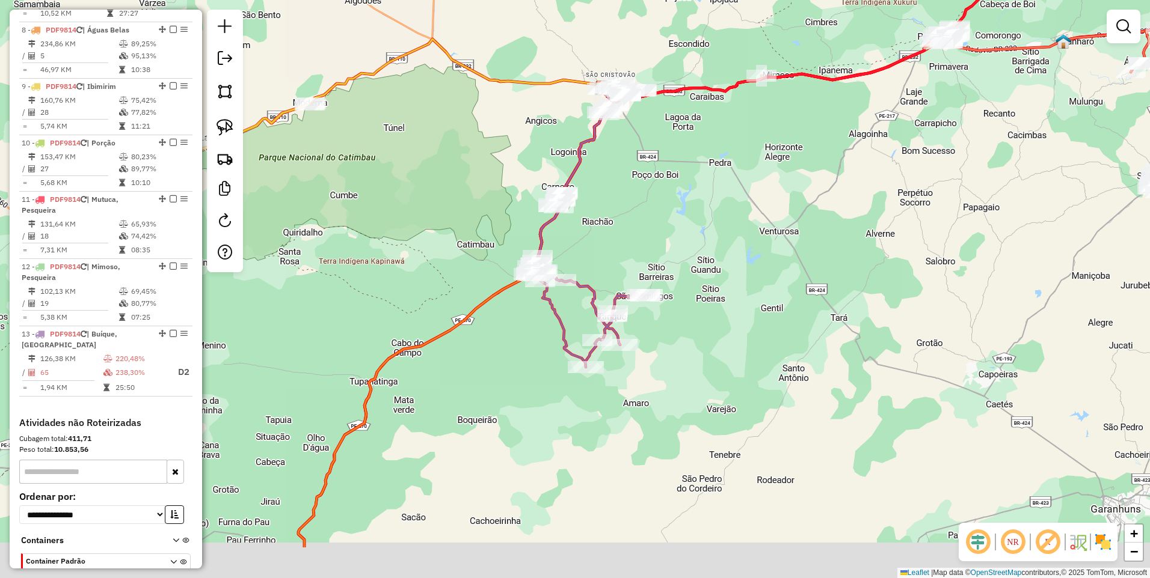
drag, startPoint x: 437, startPoint y: 275, endPoint x: 421, endPoint y: 185, distance: 90.9
click at [421, 185] on div "Janela de atendimento Grade de atendimento Capacidade Transportadoras Veículos …" at bounding box center [575, 289] width 1150 height 578
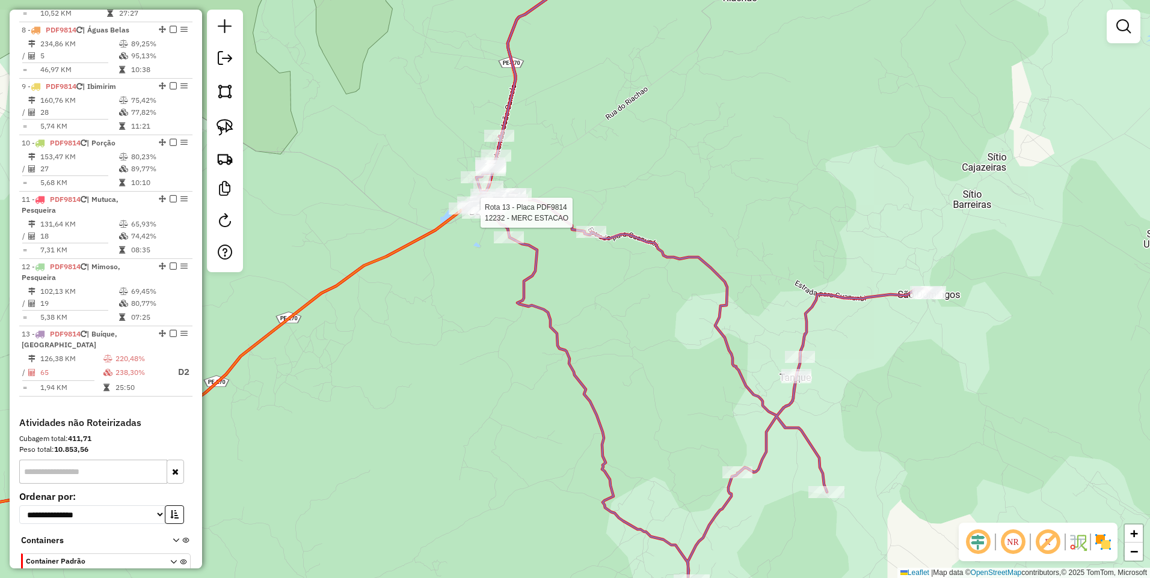
select select "*********"
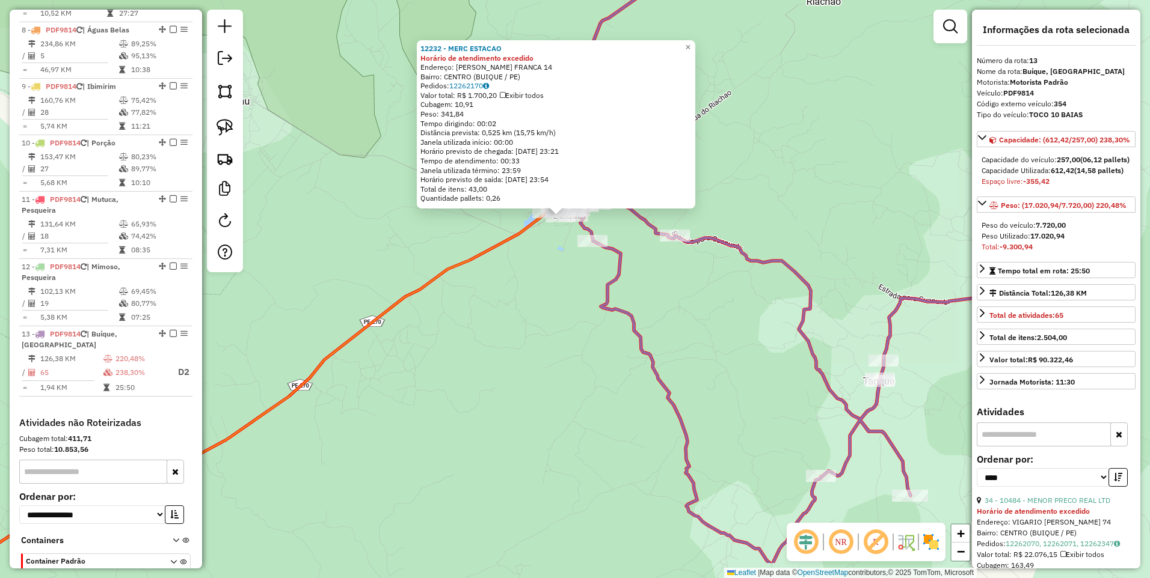
drag, startPoint x: 570, startPoint y: 402, endPoint x: 556, endPoint y: 329, distance: 74.2
click at [556, 329] on div "12232 - MERC ESTACAO Horário de atendimento excedido Endereço: JOSE MAGALHAES F…" at bounding box center [575, 289] width 1150 height 578
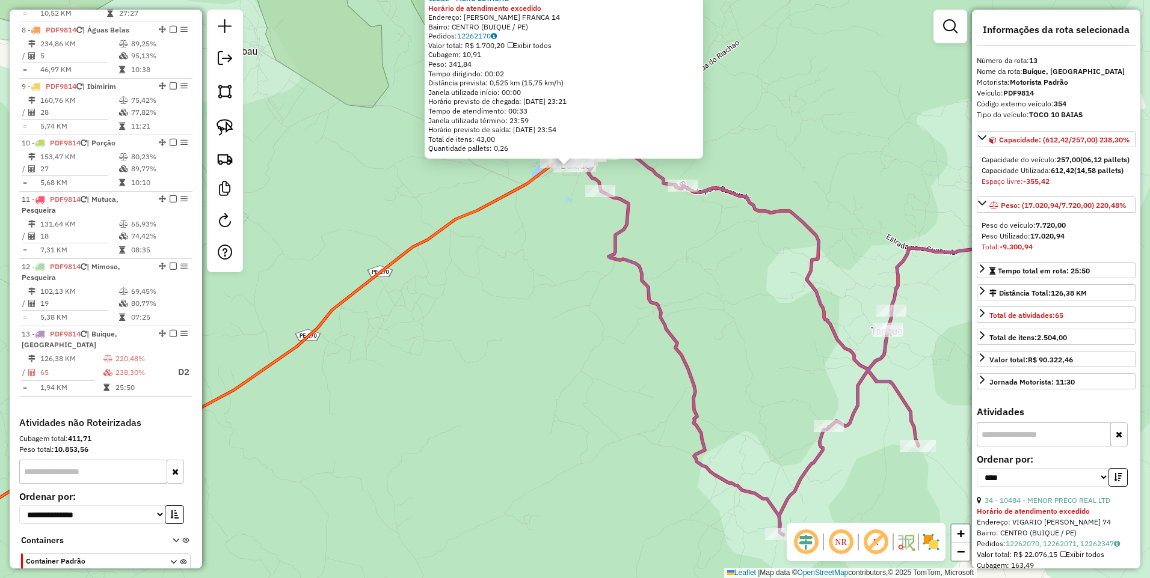
drag, startPoint x: 508, startPoint y: 375, endPoint x: 516, endPoint y: 325, distance: 50.5
click at [516, 325] on div "12232 - MERC ESTACAO Horário de atendimento excedido Endereço: JOSE MAGALHAES F…" at bounding box center [575, 289] width 1150 height 578
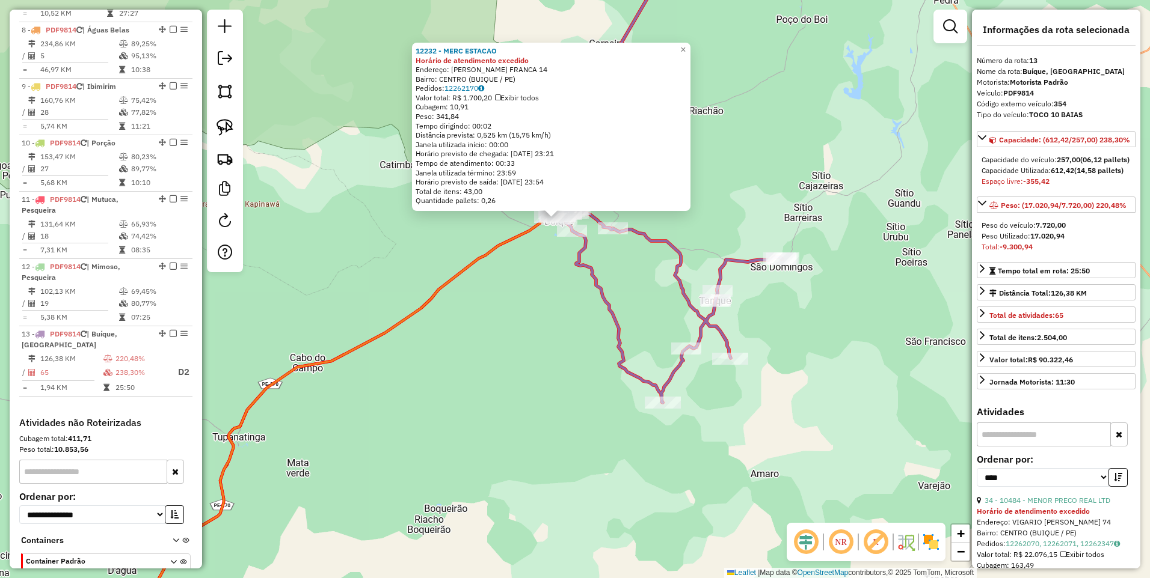
click at [549, 302] on div "12232 - MERC ESTACAO Horário de atendimento excedido Endereço: JOSE MAGALHAES F…" at bounding box center [575, 289] width 1150 height 578
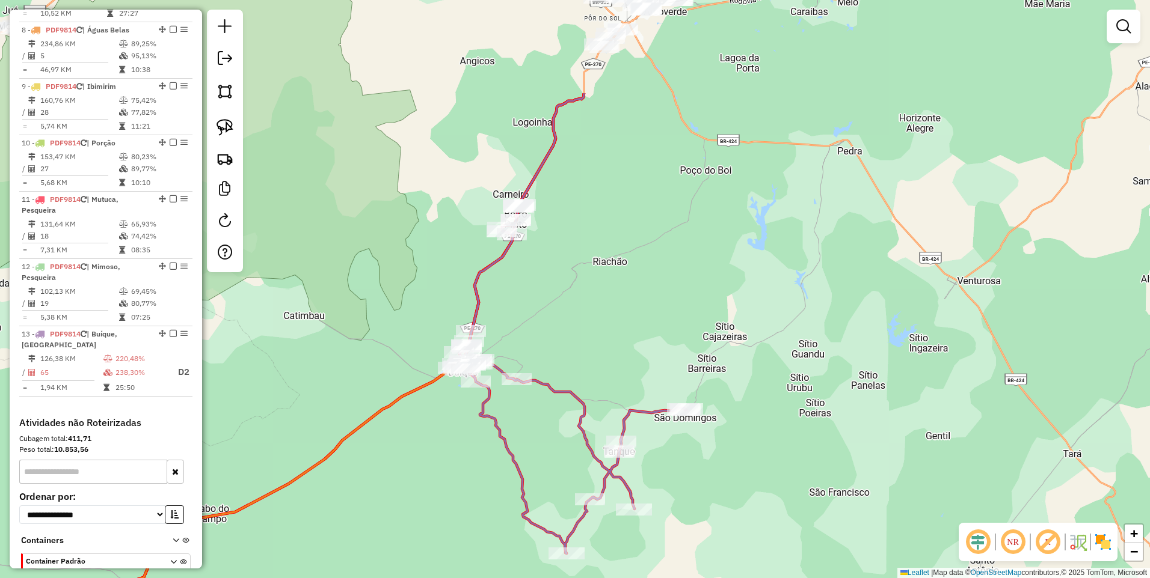
drag, startPoint x: 694, startPoint y: 194, endPoint x: 598, endPoint y: 345, distance: 179.0
click at [598, 345] on div "Janela de atendimento Grade de atendimento Capacidade Transportadoras Veículos …" at bounding box center [575, 289] width 1150 height 578
select select "*********"
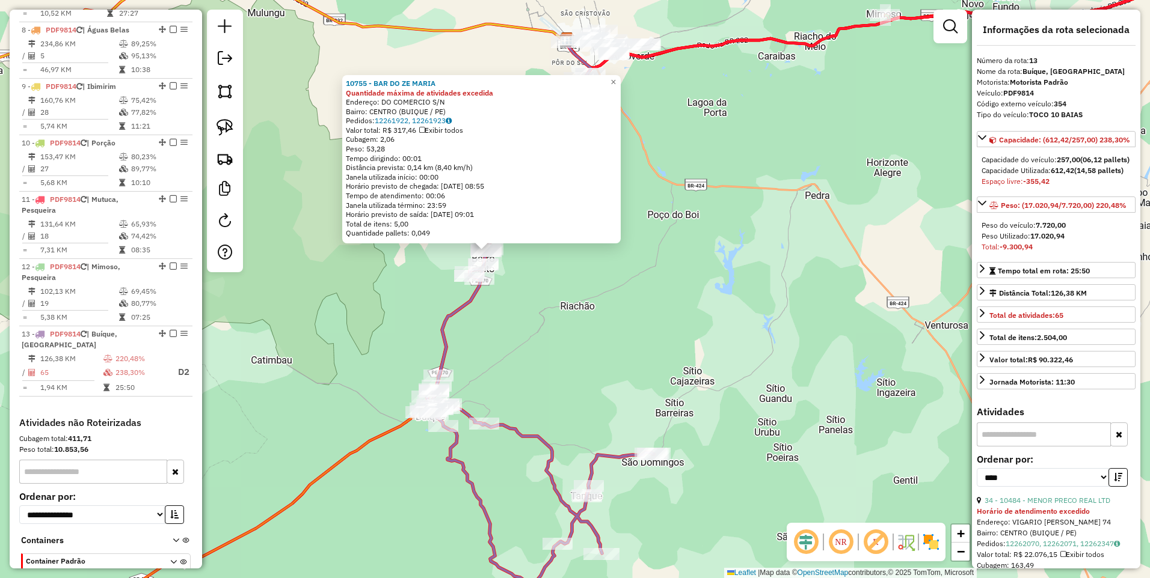
drag, startPoint x: 635, startPoint y: 398, endPoint x: 538, endPoint y: 357, distance: 105.6
click at [538, 357] on div "10755 - BAR DO ZE MARIA Quantidade máxima de atividades excedida Endereço: DO C…" at bounding box center [575, 289] width 1150 height 578
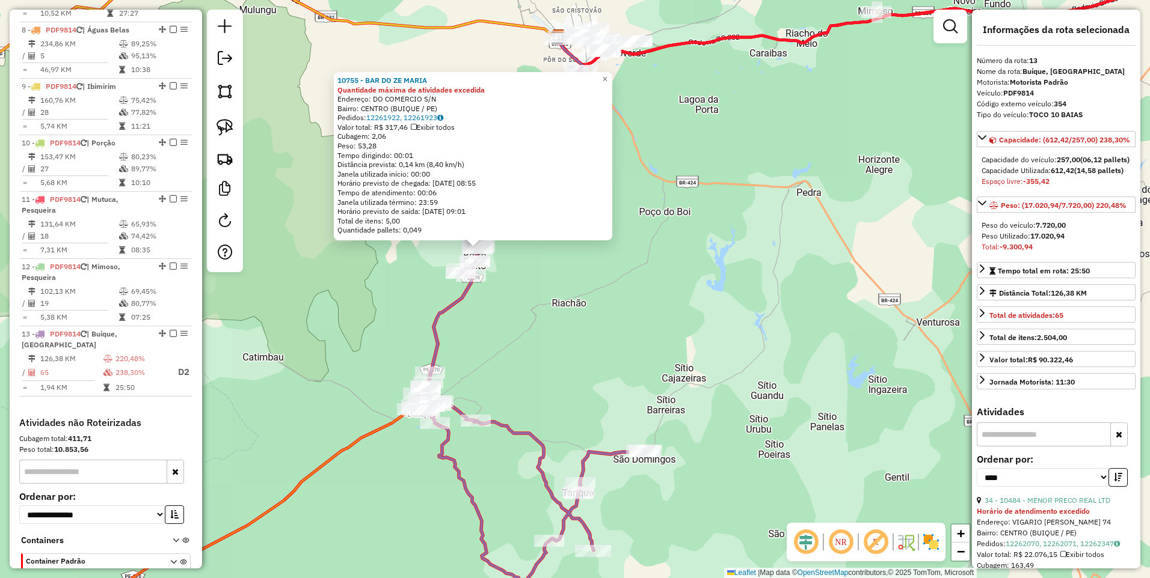
scroll to position [192, 0]
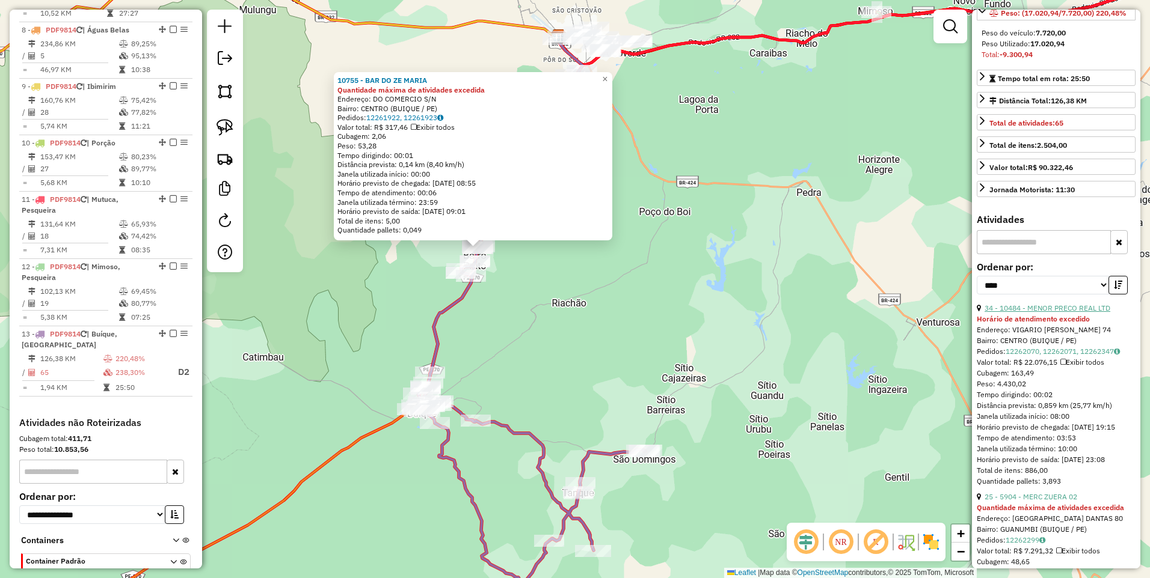
click at [1053, 313] on link "34 - 10484 - MENOR PRECO REAL LTD" at bounding box center [1047, 308] width 126 height 9
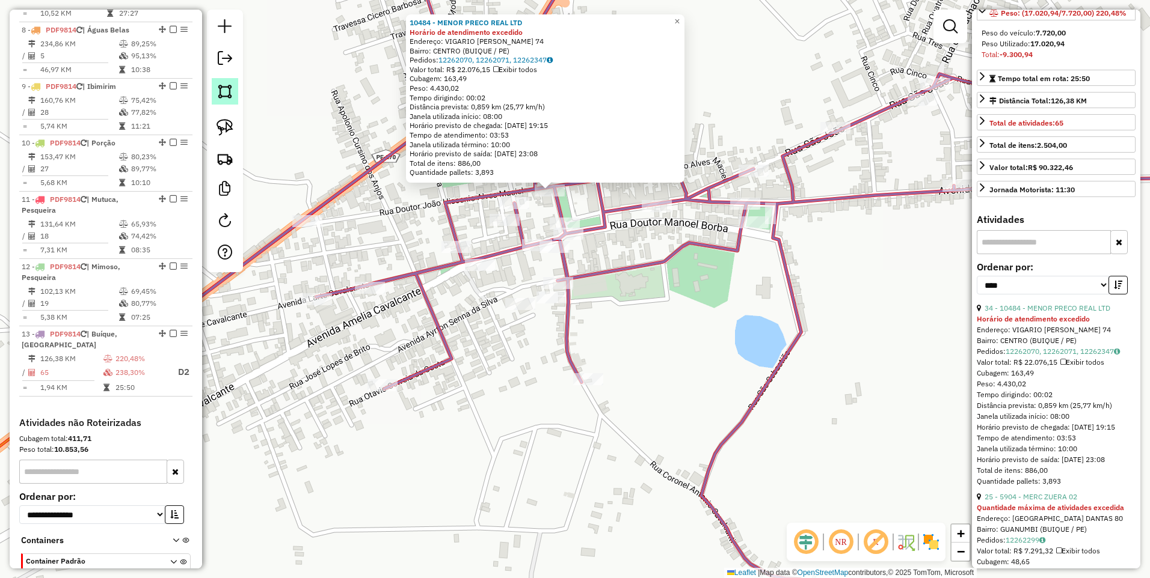
click at [215, 90] on link at bounding box center [225, 91] width 26 height 26
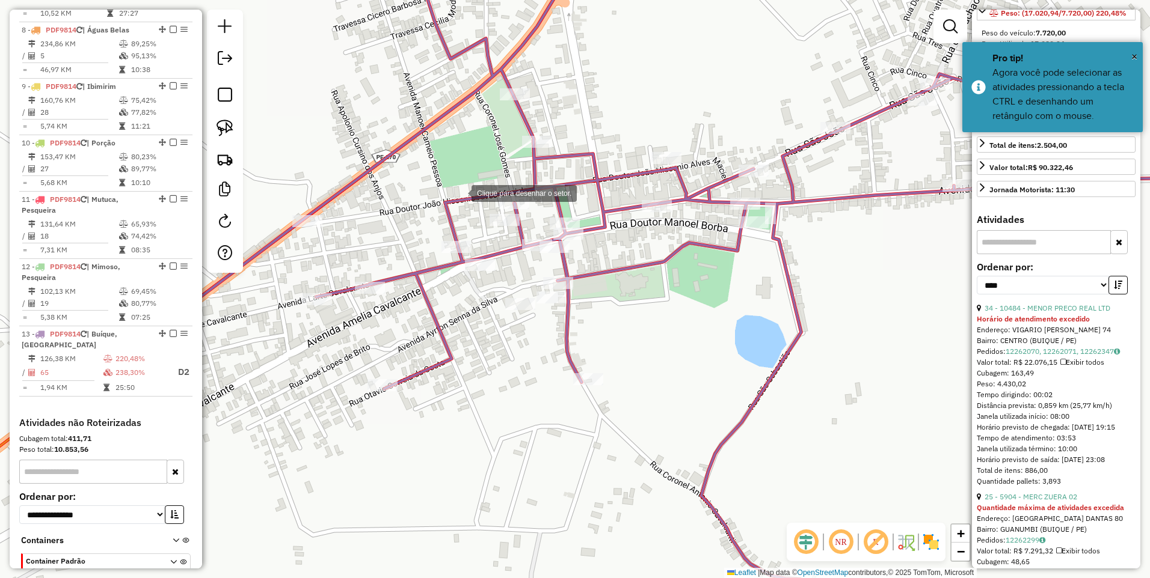
click at [459, 192] on div at bounding box center [459, 192] width 24 height 24
click at [486, 86] on div at bounding box center [486, 86] width 24 height 24
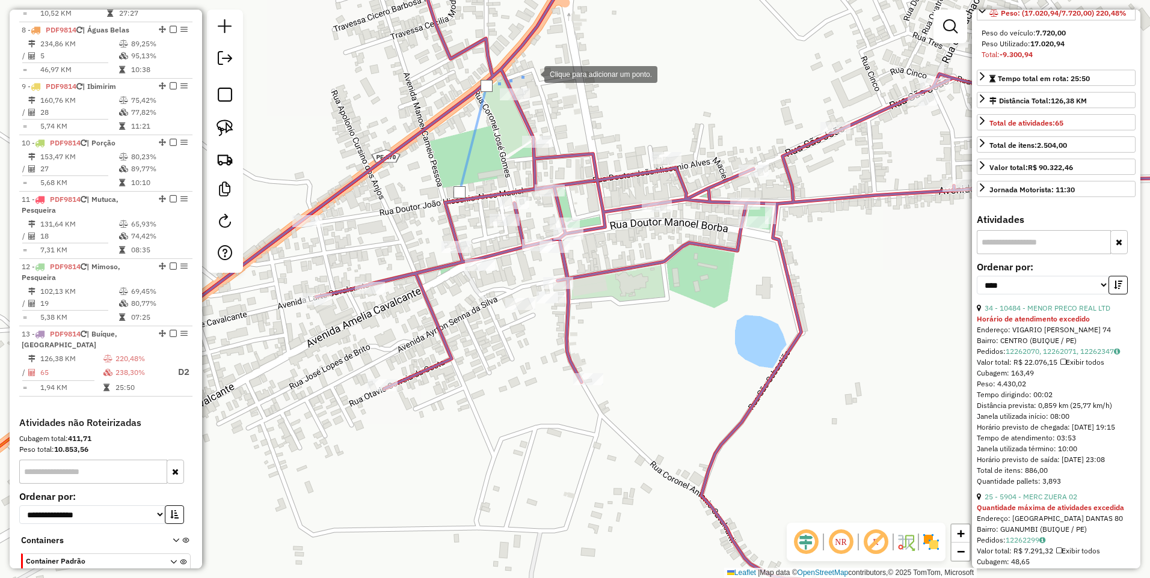
click at [542, 70] on div at bounding box center [532, 73] width 24 height 24
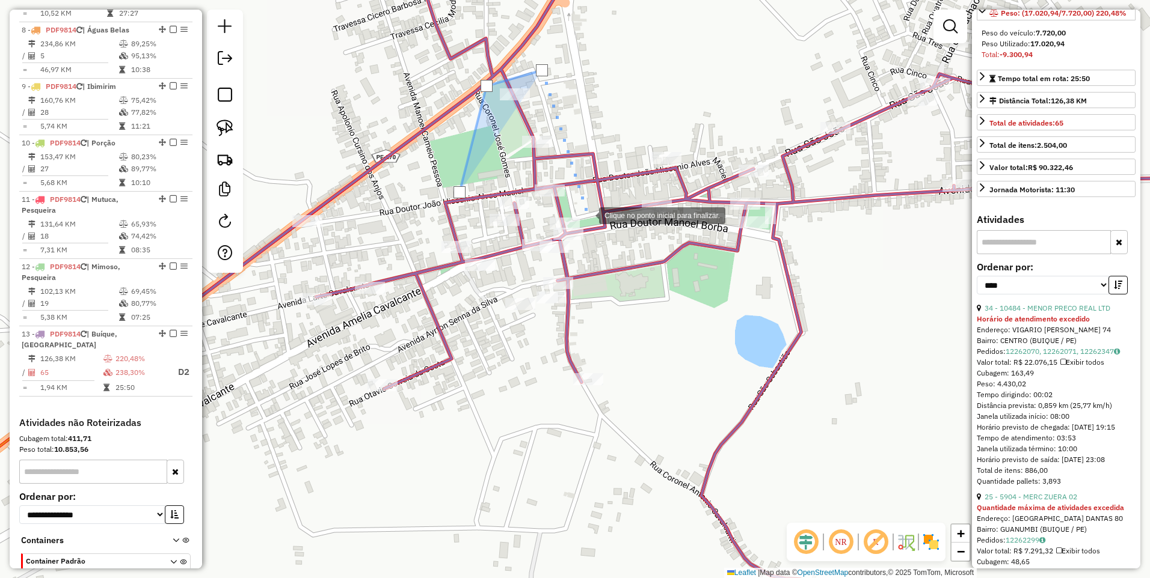
click at [587, 215] on div at bounding box center [587, 215] width 24 height 24
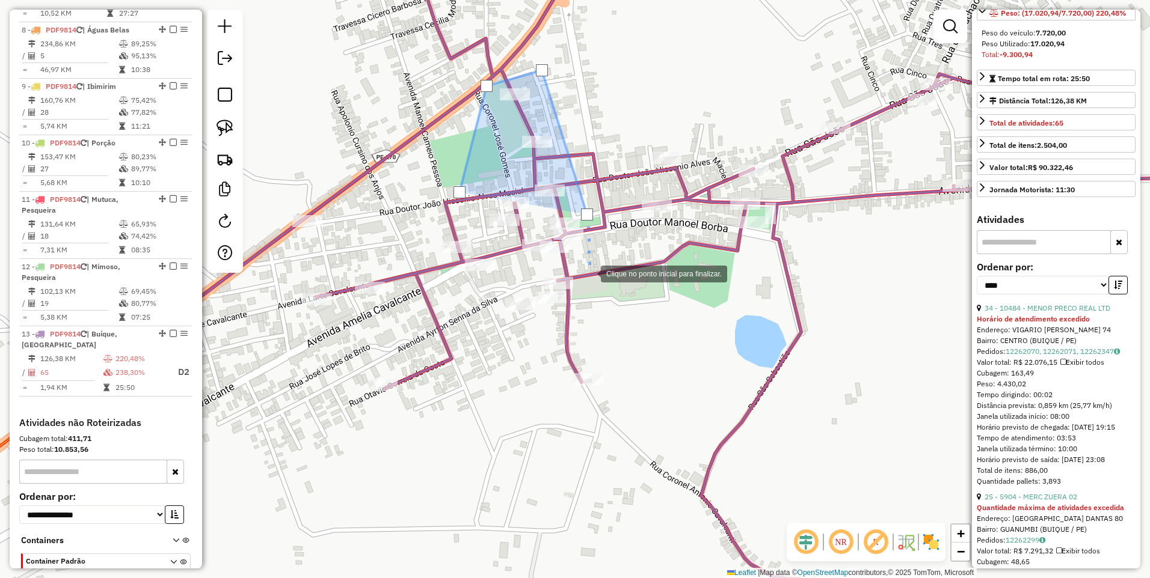
click at [589, 273] on div at bounding box center [589, 273] width 24 height 24
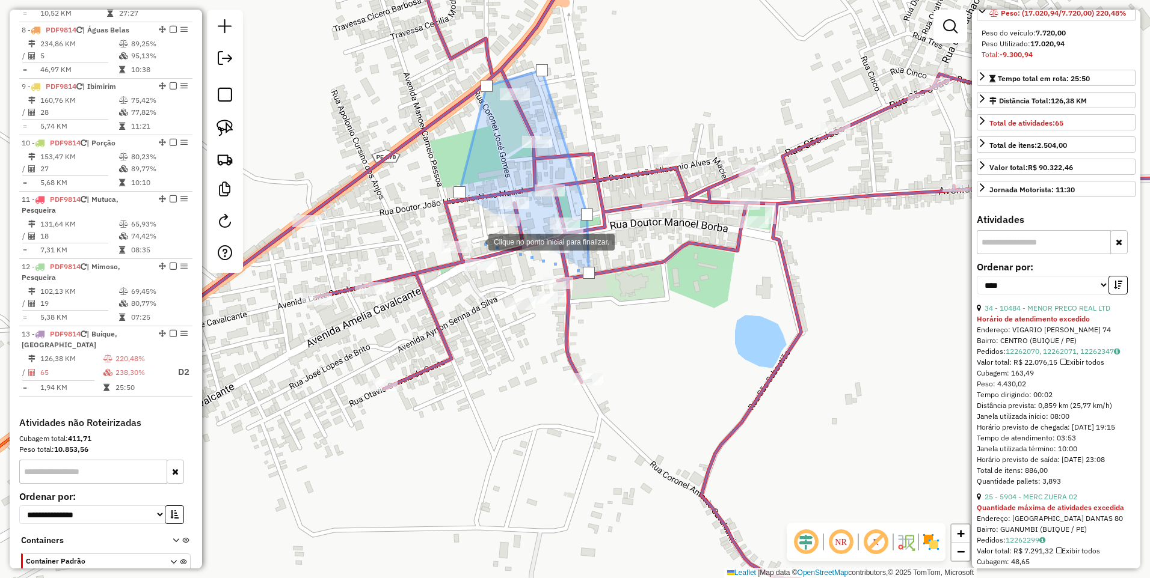
click at [476, 241] on div at bounding box center [476, 241] width 24 height 24
click at [460, 191] on div at bounding box center [459, 192] width 12 height 12
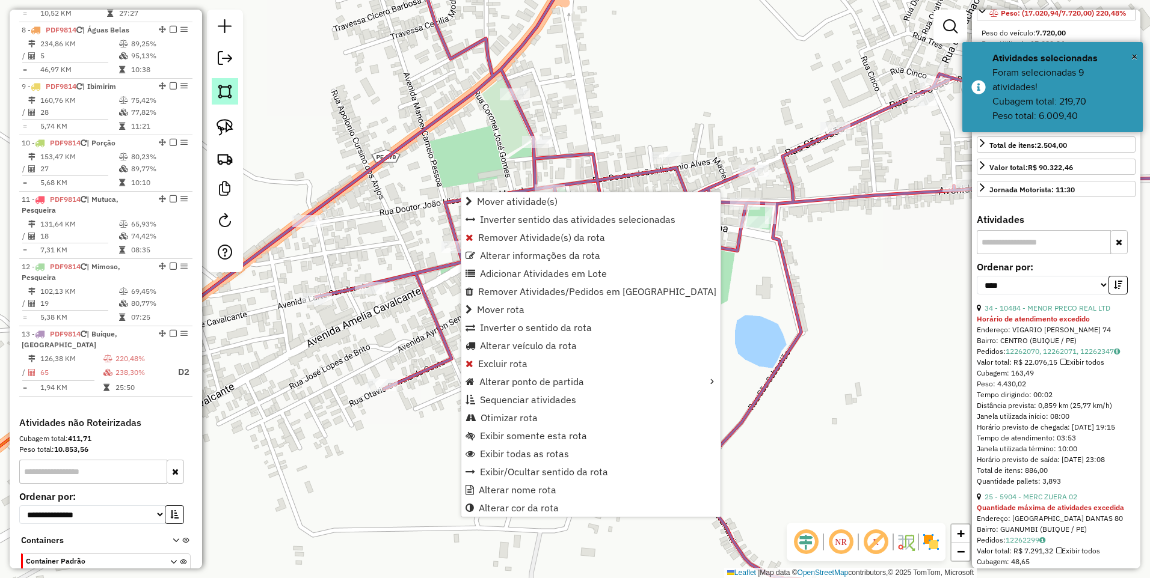
click at [221, 91] on img at bounding box center [224, 91] width 17 height 17
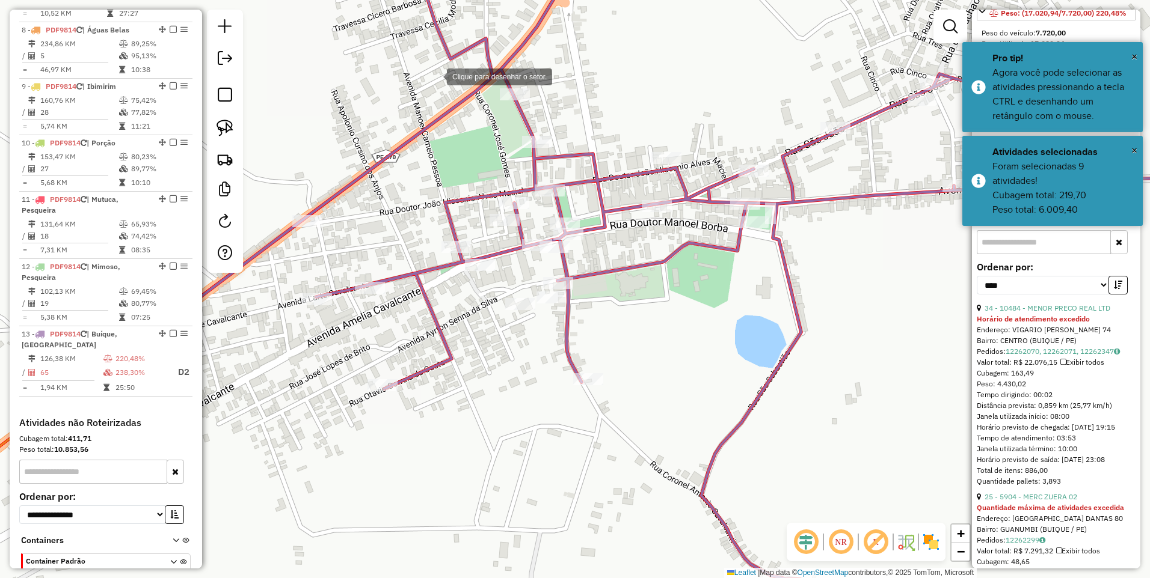
click at [435, 76] on div at bounding box center [435, 76] width 24 height 24
click at [551, 72] on div at bounding box center [551, 72] width 24 height 24
click at [613, 216] on div at bounding box center [613, 216] width 24 height 24
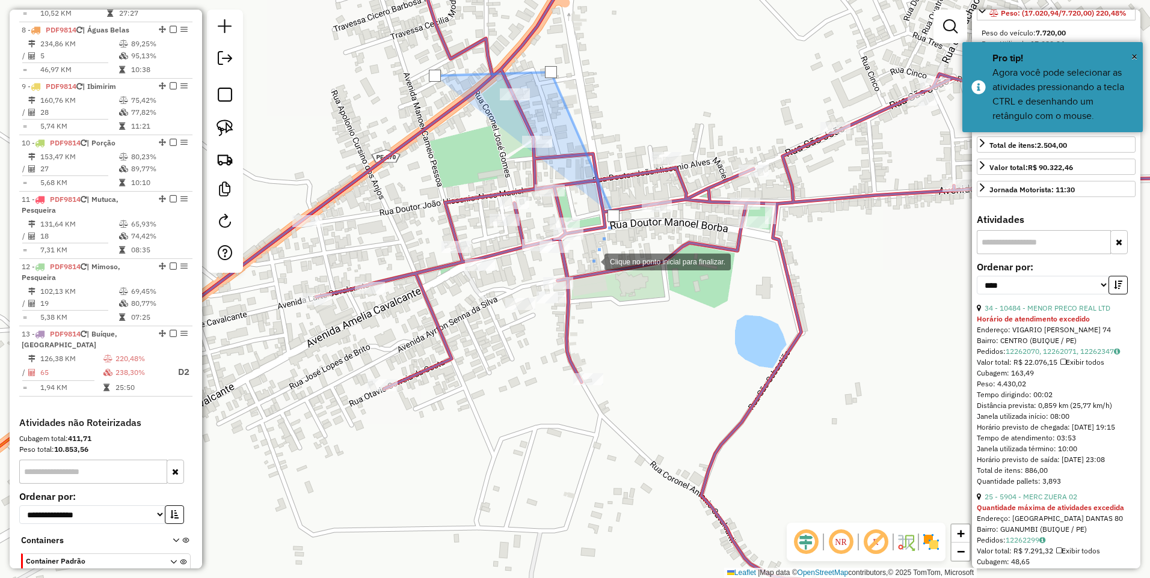
click at [592, 261] on div at bounding box center [592, 261] width 24 height 24
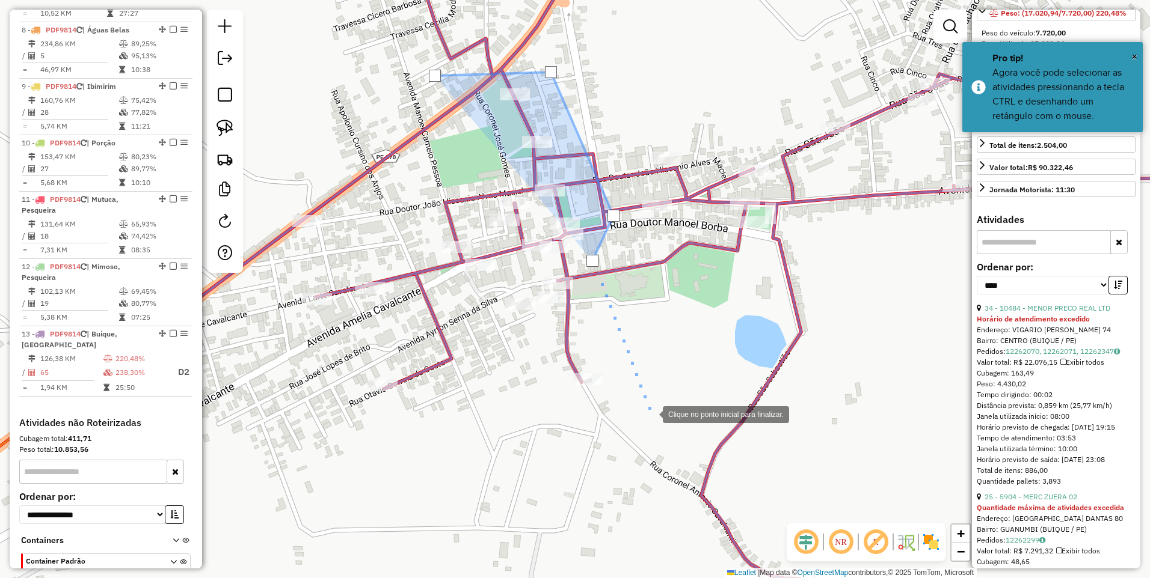
click at [651, 414] on div at bounding box center [651, 414] width 24 height 24
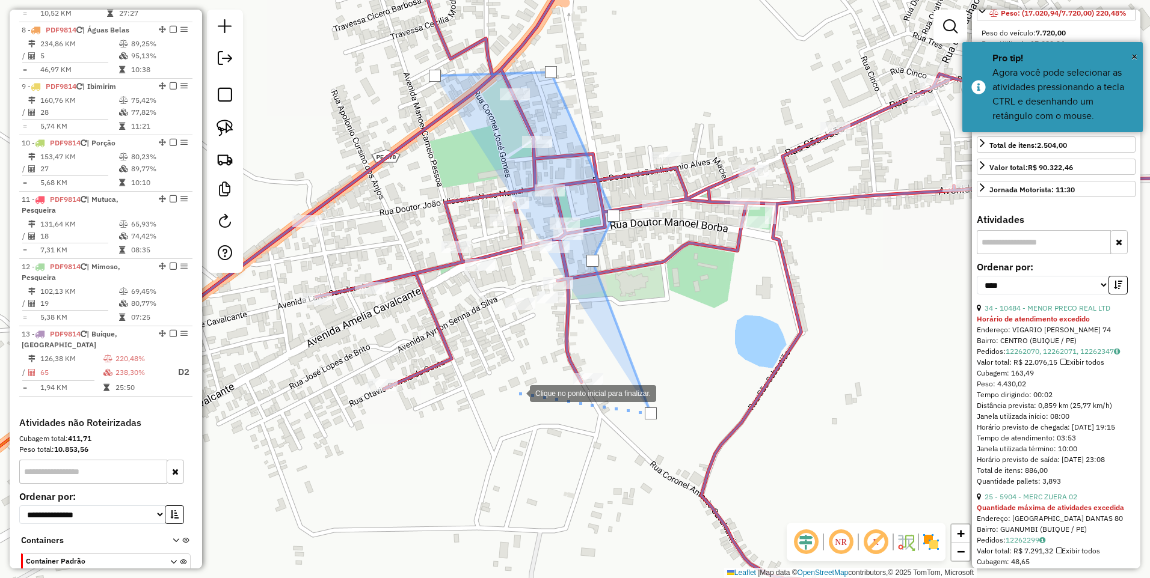
click at [518, 393] on div at bounding box center [518, 393] width 24 height 24
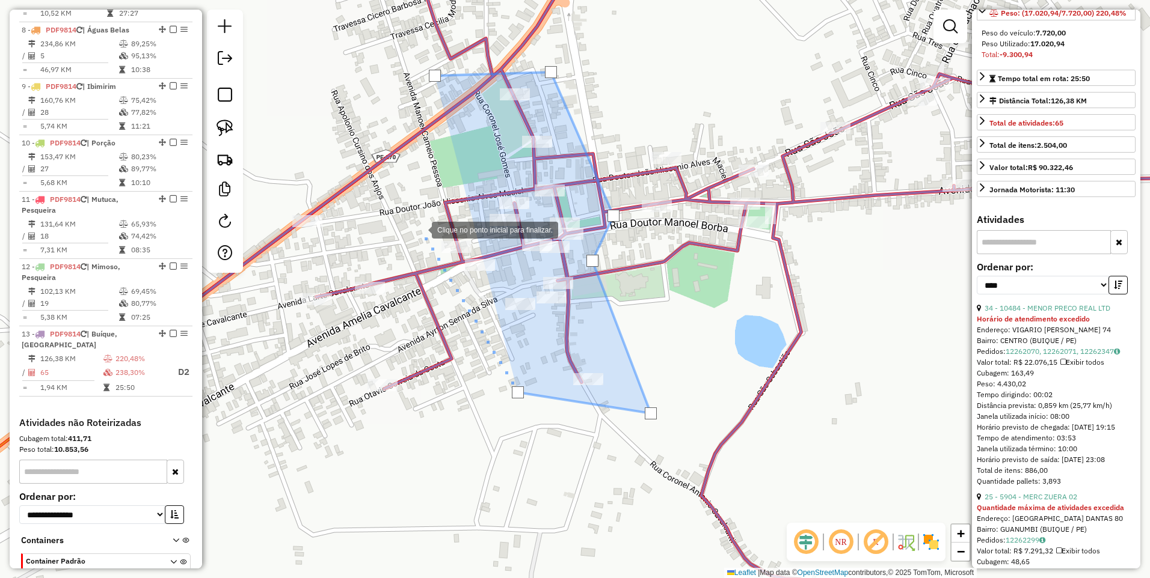
click at [418, 228] on div at bounding box center [420, 229] width 24 height 24
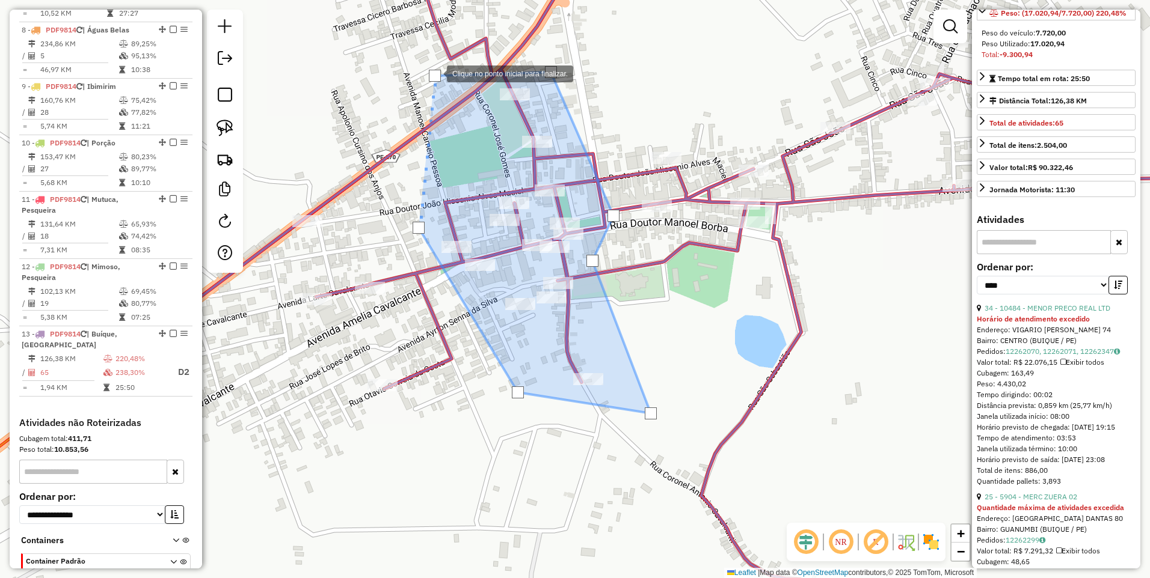
click at [435, 73] on div at bounding box center [435, 76] width 12 height 12
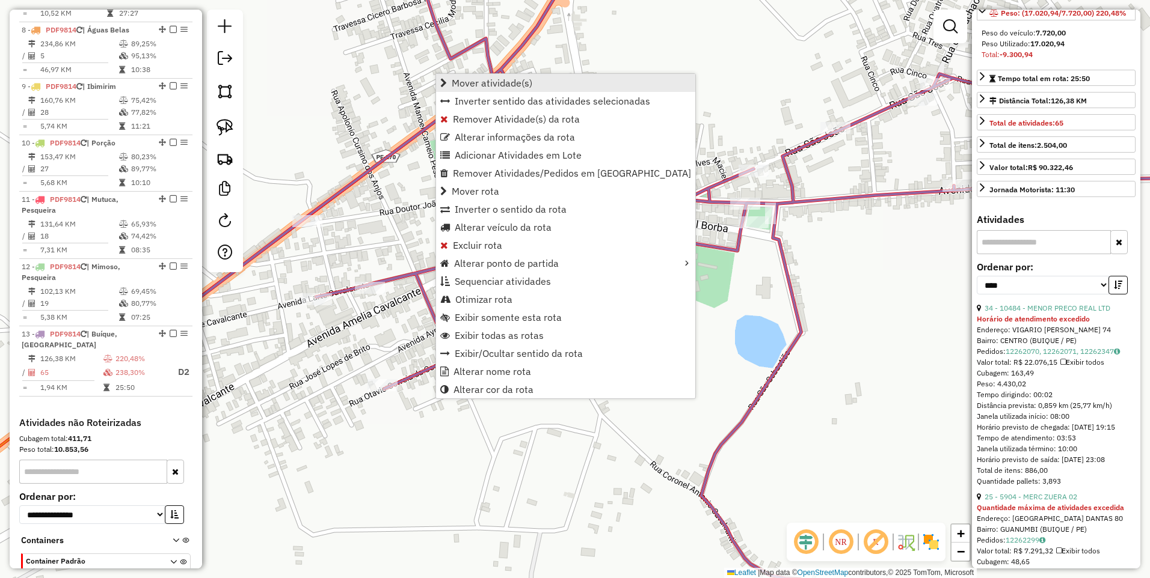
click at [489, 84] on span "Mover atividade(s)" at bounding box center [492, 83] width 81 height 10
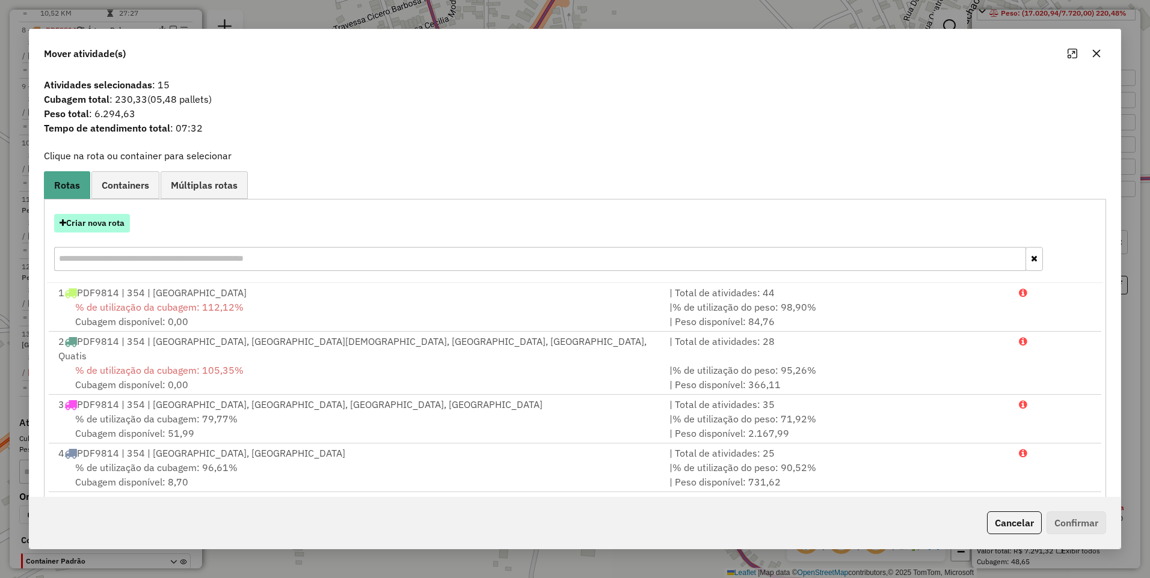
click at [94, 222] on button "Criar nova rota" at bounding box center [92, 223] width 76 height 19
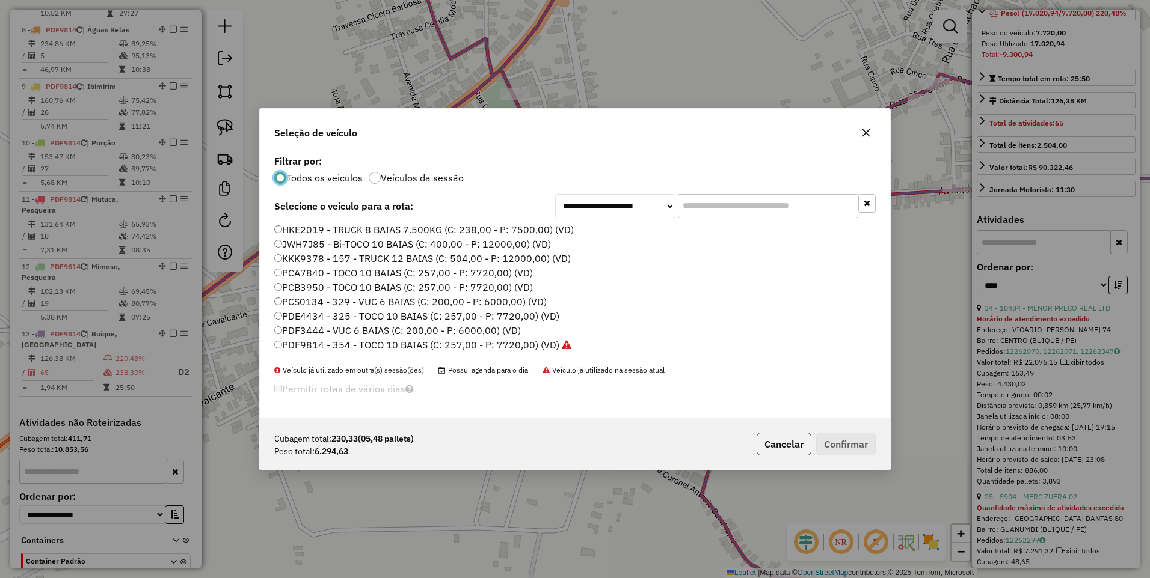
scroll to position [7, 4]
click at [531, 343] on label "PDF9814 - 354 - TOCO 10 BAIAS (C: 257,00 - P: 7720,00) (VD)" at bounding box center [422, 345] width 297 height 14
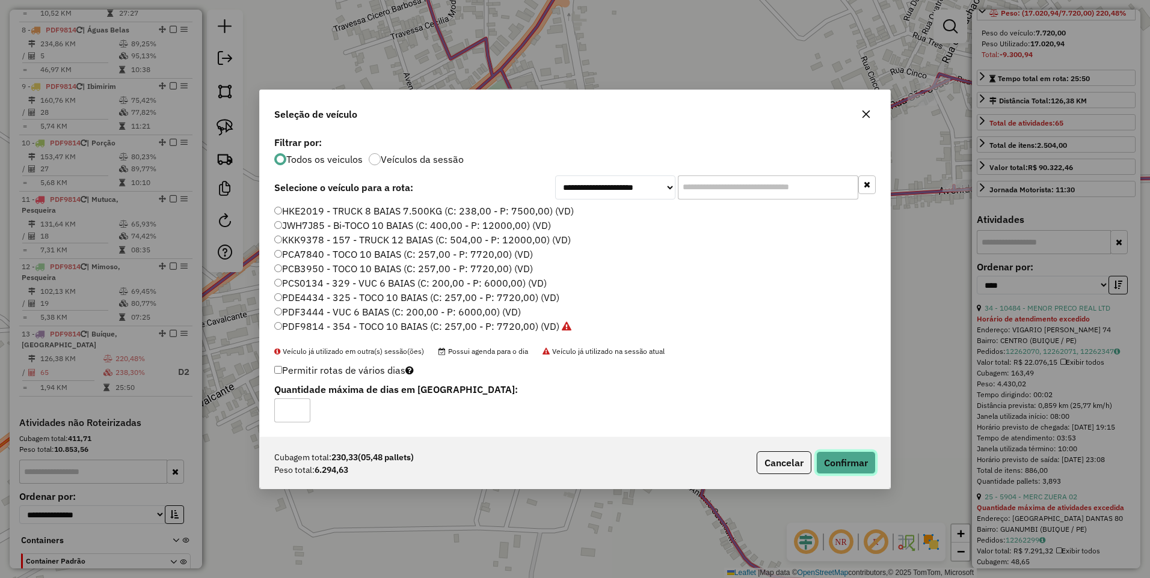
click at [847, 466] on button "Confirmar" at bounding box center [846, 463] width 60 height 23
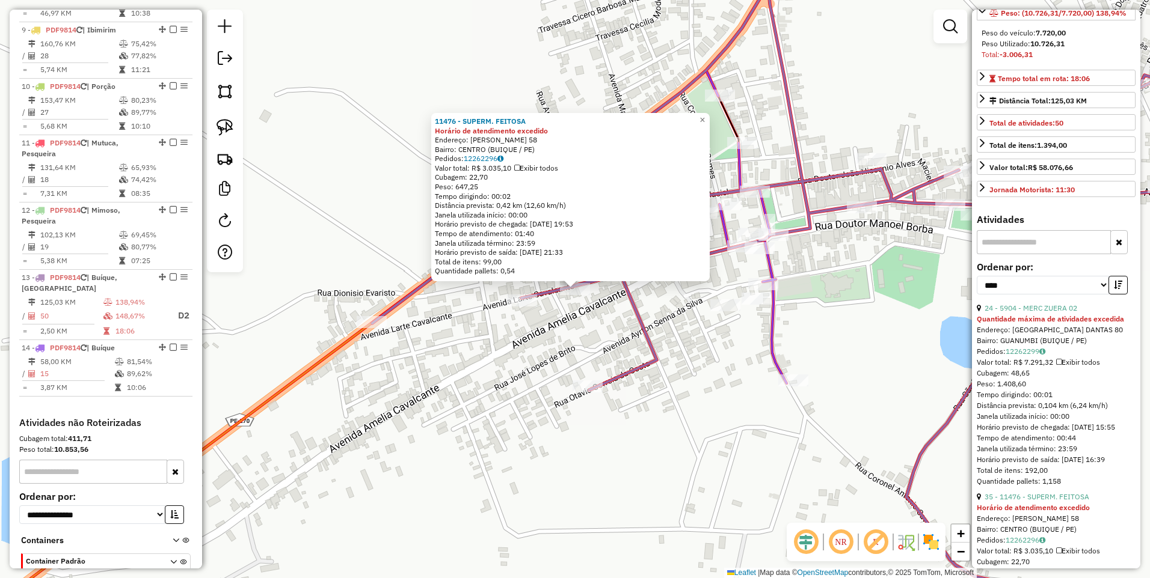
scroll to position [0, 0]
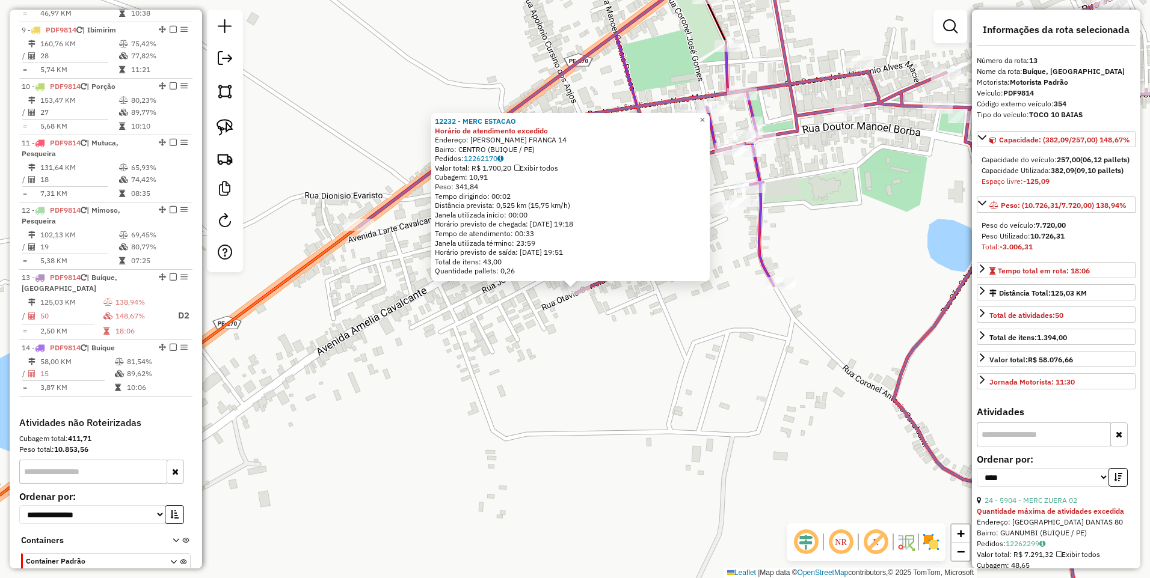
click at [629, 331] on div "12232 - MERC ESTACAO Horário de atendimento excedido Endereço: JOSE MAGALHAES F…" at bounding box center [575, 289] width 1150 height 578
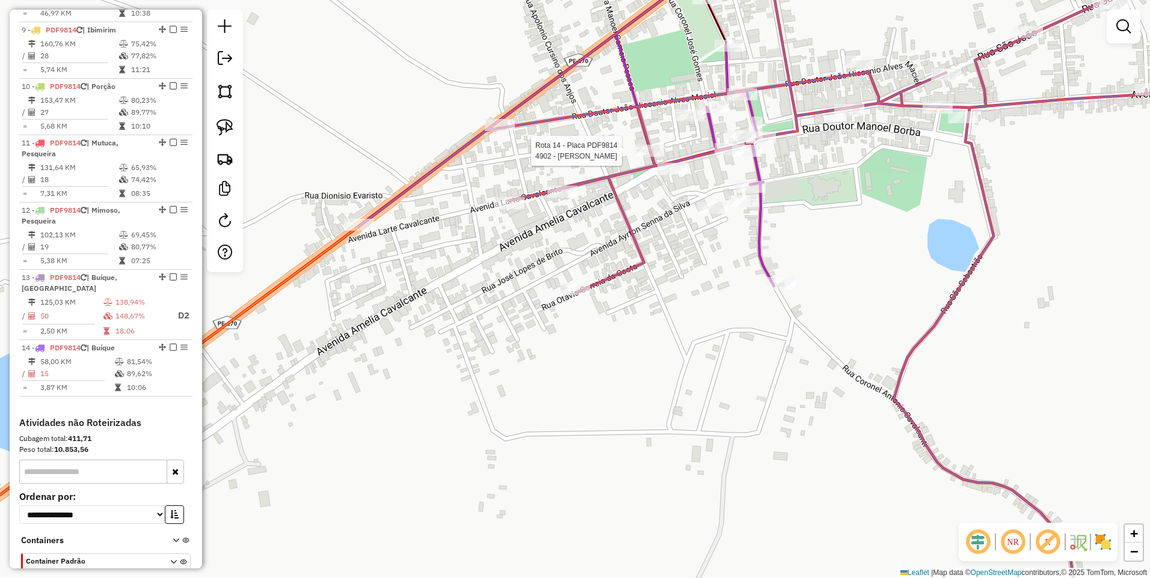
select select "*********"
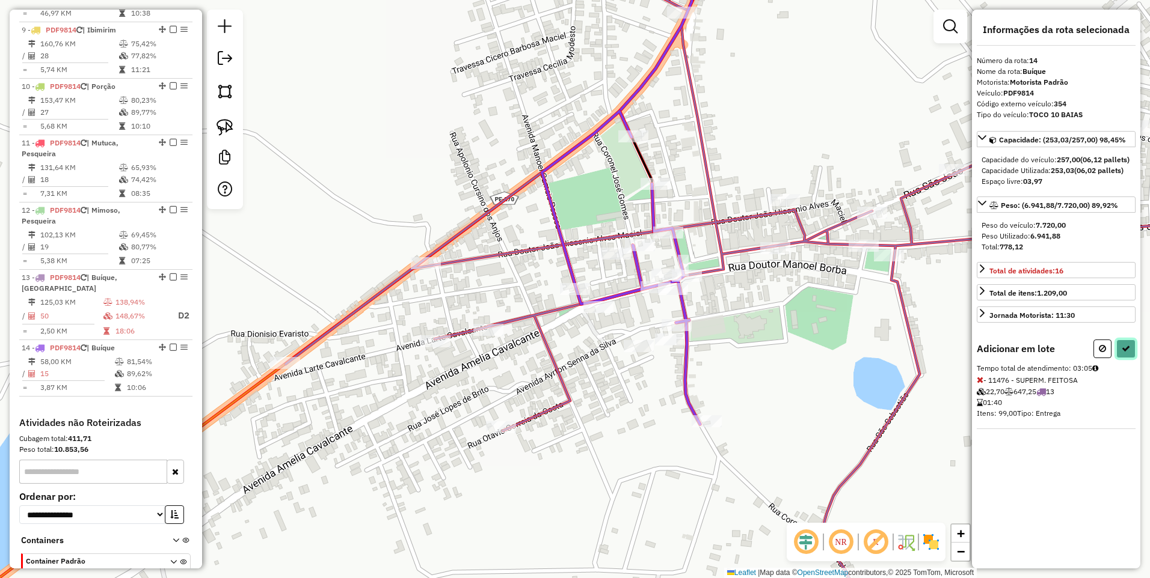
click at [1123, 353] on icon at bounding box center [1125, 349] width 8 height 8
select select "*********"
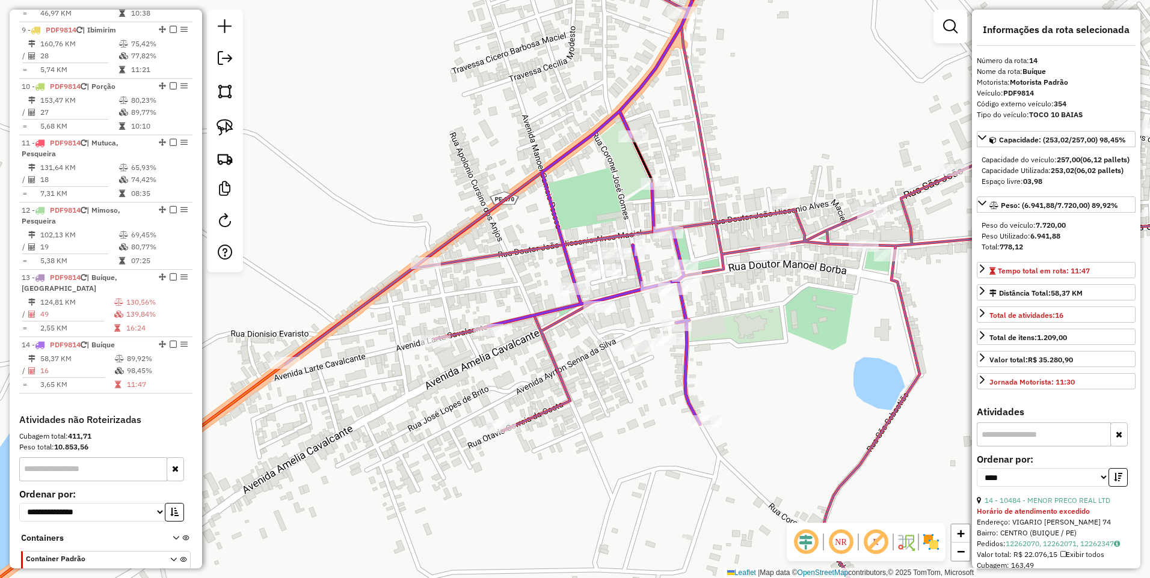
scroll to position [1048, 0]
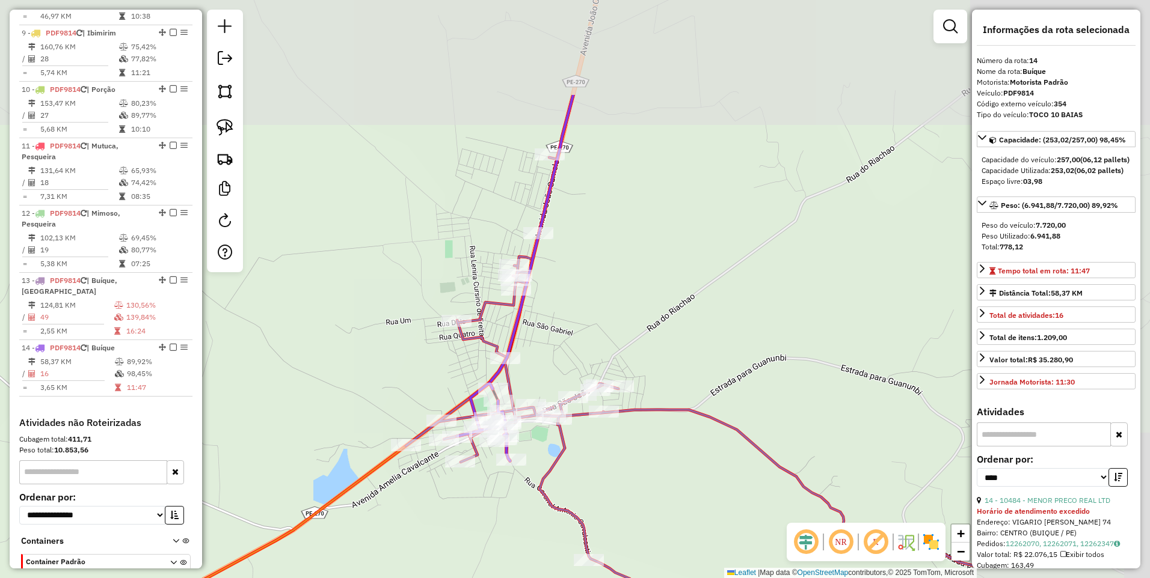
drag, startPoint x: 814, startPoint y: 159, endPoint x: 591, endPoint y: 311, distance: 270.3
click at [591, 311] on div "Janela de atendimento Grade de atendimento Capacidade Transportadoras Veículos …" at bounding box center [575, 289] width 1150 height 578
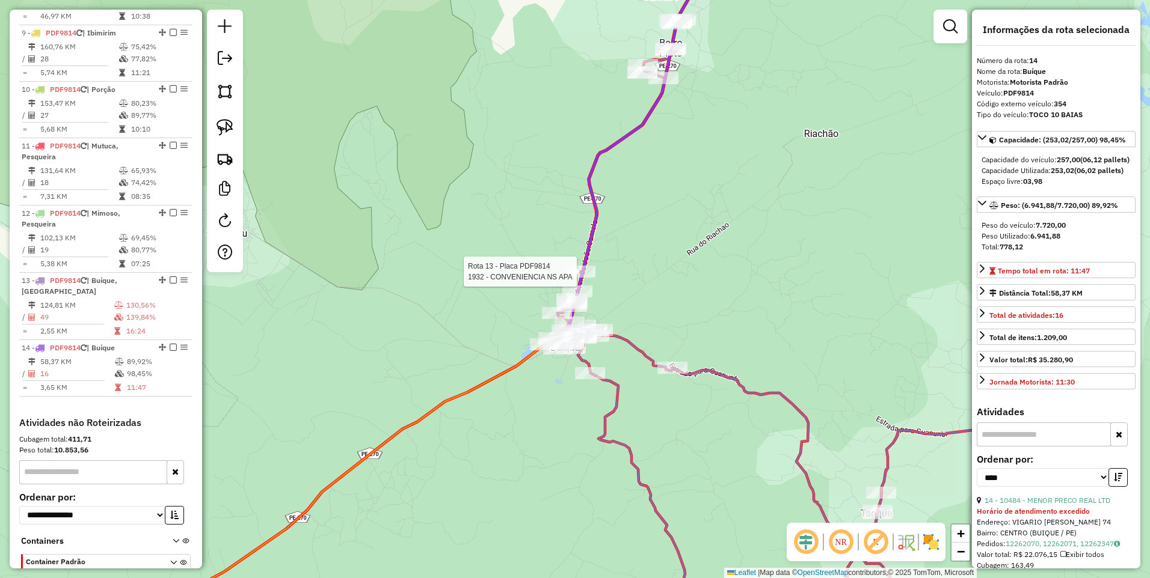
click at [580, 278] on div at bounding box center [580, 272] width 30 height 12
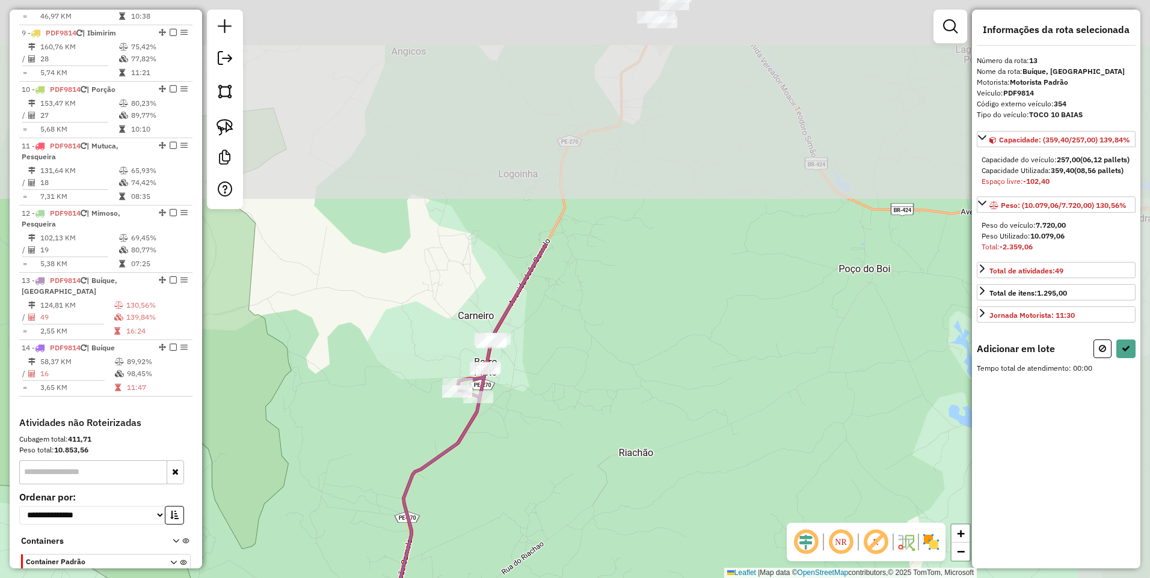
drag, startPoint x: 743, startPoint y: 91, endPoint x: 545, endPoint y: 424, distance: 387.4
click at [545, 424] on div "Janela de atendimento Grade de atendimento Capacidade Transportadoras Veículos …" at bounding box center [575, 289] width 1150 height 578
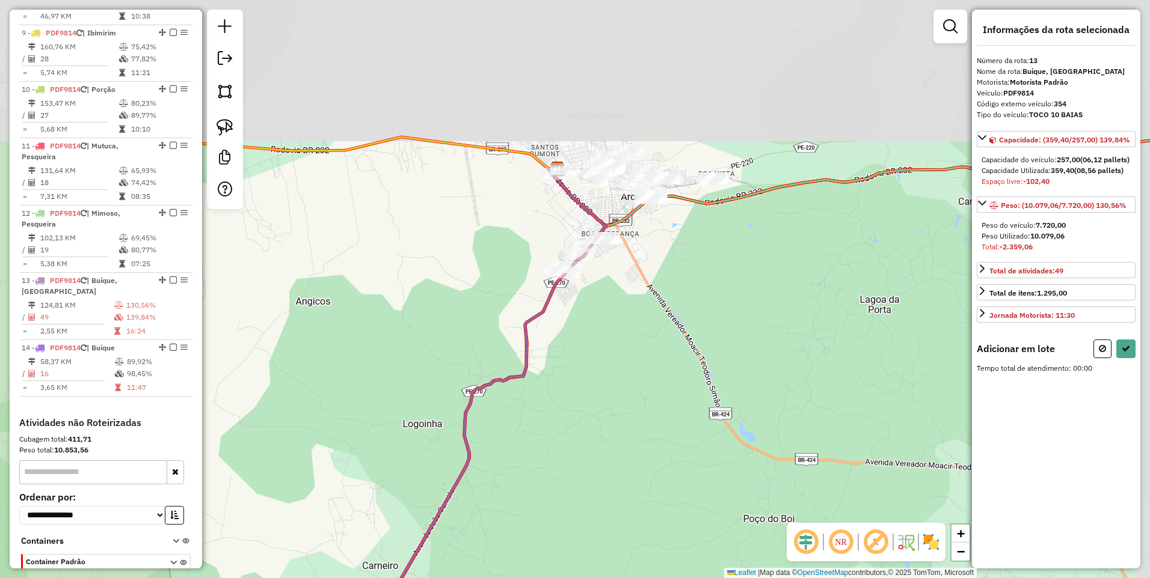
drag, startPoint x: 666, startPoint y: 146, endPoint x: 596, endPoint y: 324, distance: 191.5
click at [596, 324] on div "Janela de atendimento Grade de atendimento Capacidade Transportadoras Veículos …" at bounding box center [575, 289] width 1150 height 578
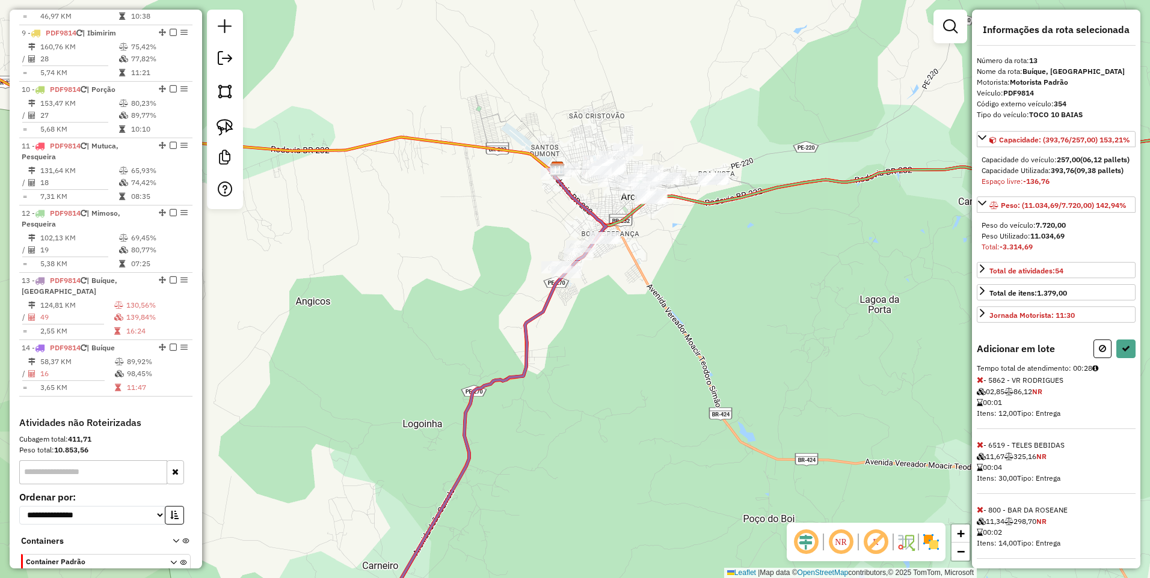
click at [557, 260] on div "Janela de atendimento Grade de atendimento Capacidade Transportadoras Veículos …" at bounding box center [575, 289] width 1150 height 578
click at [1124, 353] on icon at bounding box center [1125, 349] width 8 height 8
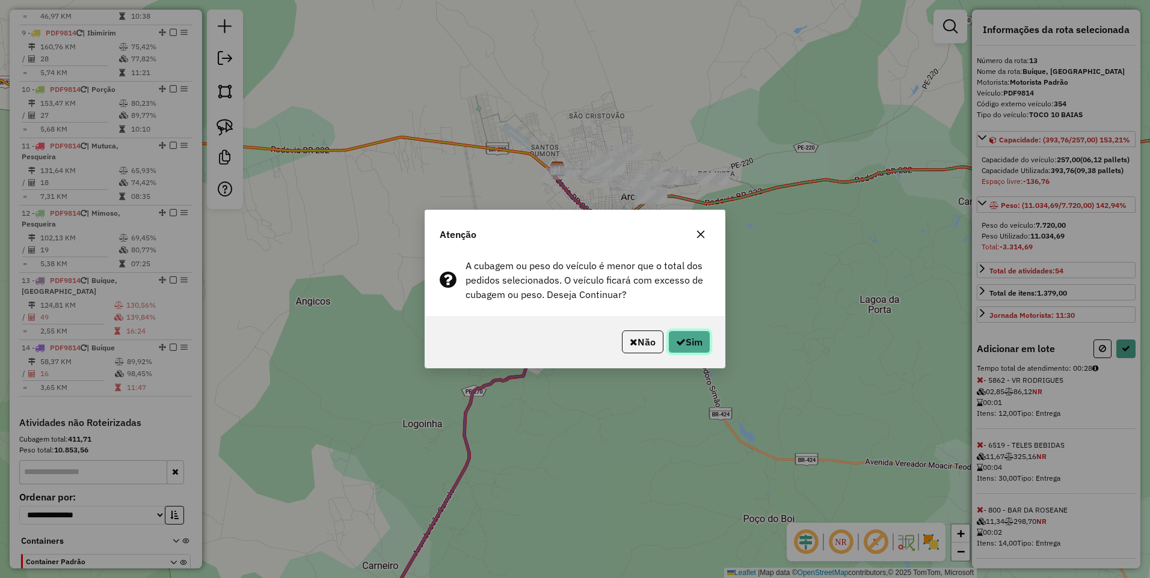
click at [701, 340] on button "Sim" at bounding box center [689, 342] width 42 height 23
select select "*********"
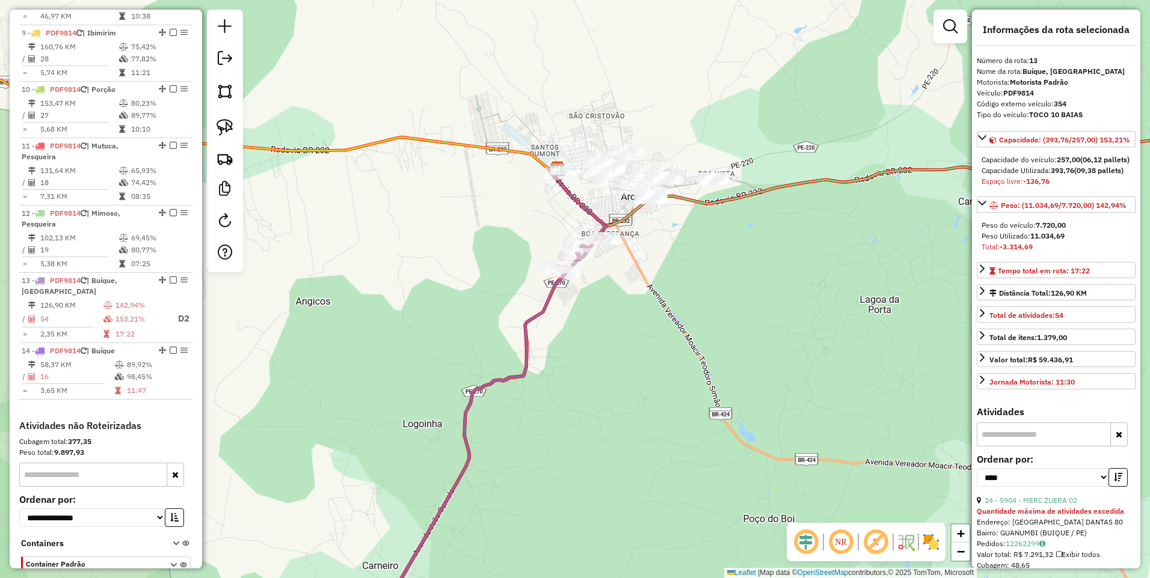
scroll to position [1051, 0]
click at [221, 93] on img at bounding box center [224, 91] width 17 height 17
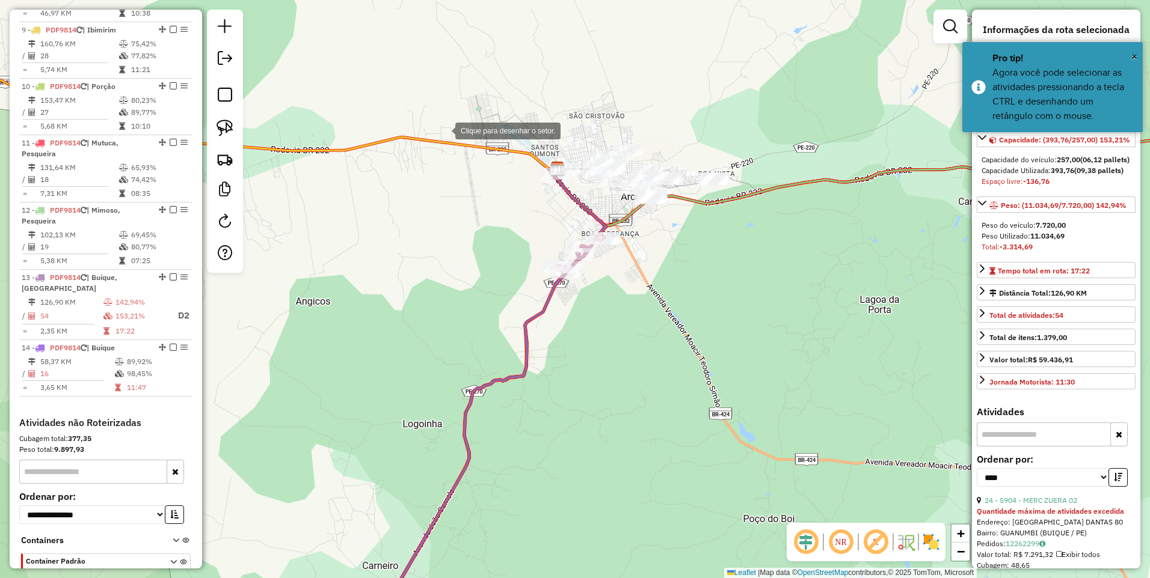
click at [443, 130] on div at bounding box center [443, 130] width 24 height 24
click at [754, 105] on div at bounding box center [754, 105] width 24 height 24
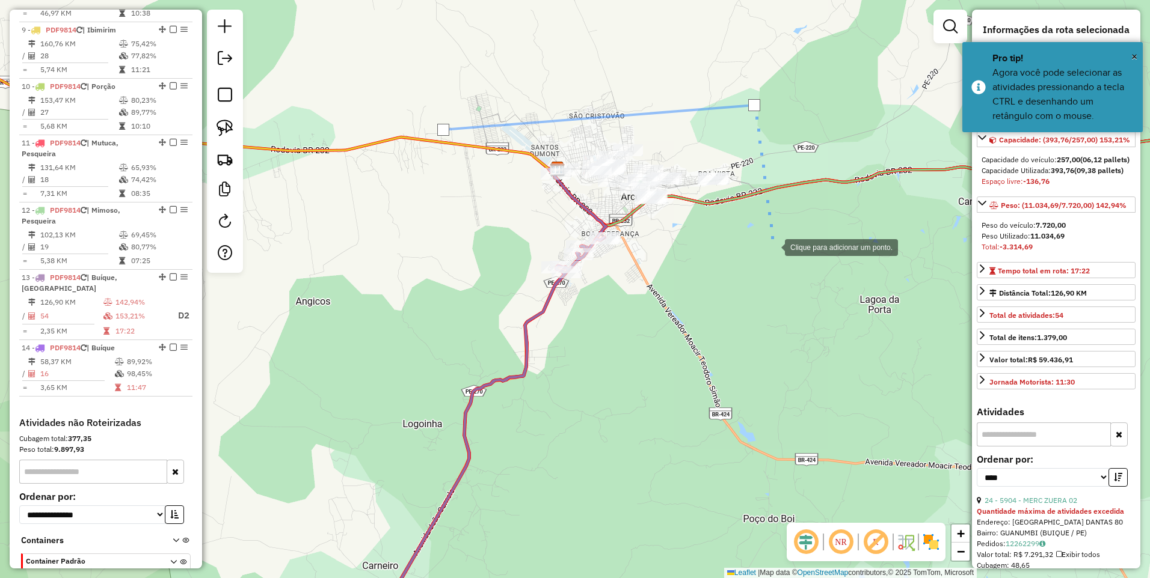
click at [773, 247] on div at bounding box center [773, 246] width 24 height 24
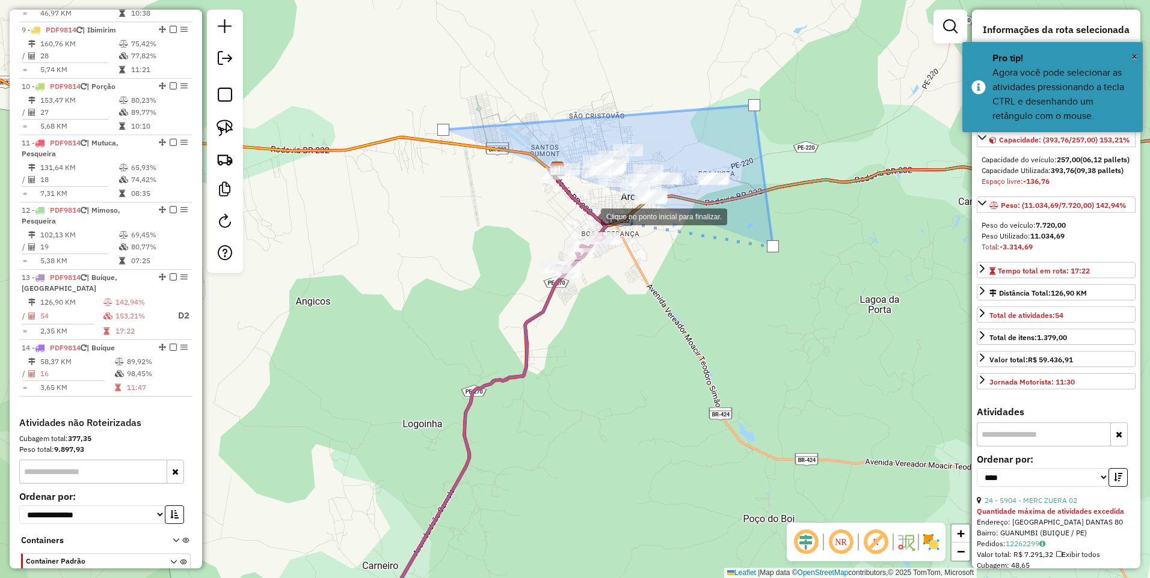
click at [577, 213] on div at bounding box center [589, 216] width 24 height 24
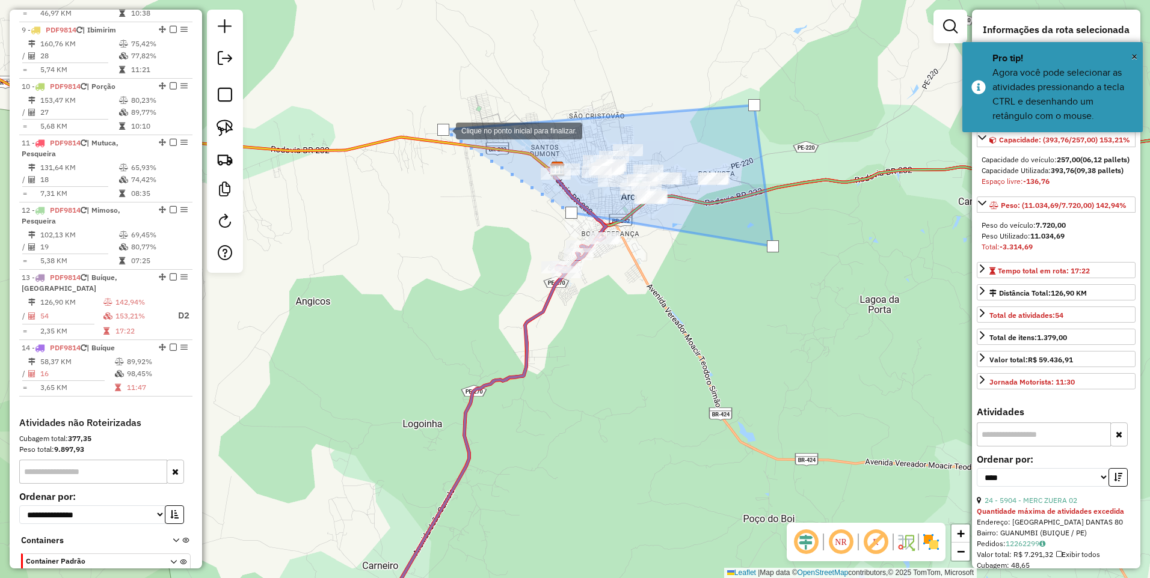
click at [444, 130] on div at bounding box center [443, 130] width 12 height 12
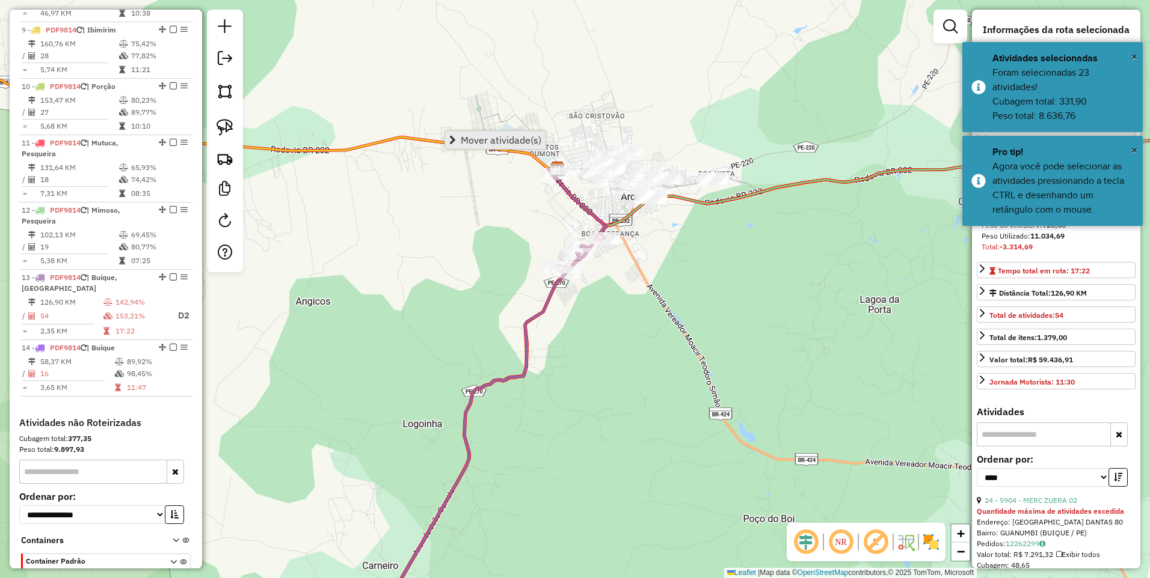
click at [480, 133] on link "Mover atividade(s)" at bounding box center [495, 140] width 100 height 18
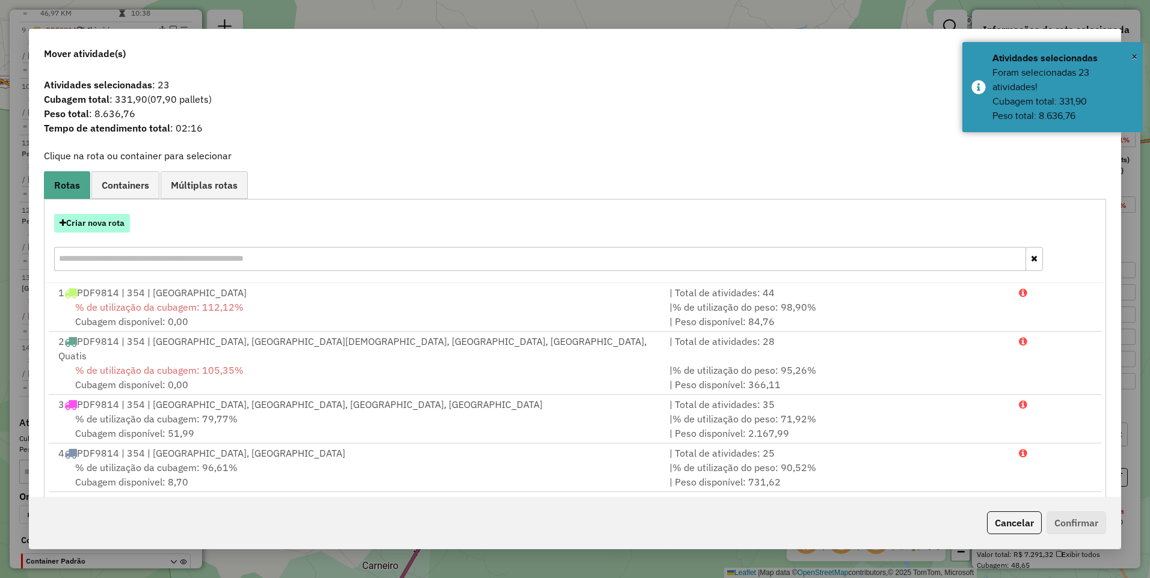
click at [89, 219] on button "Criar nova rota" at bounding box center [92, 223] width 76 height 19
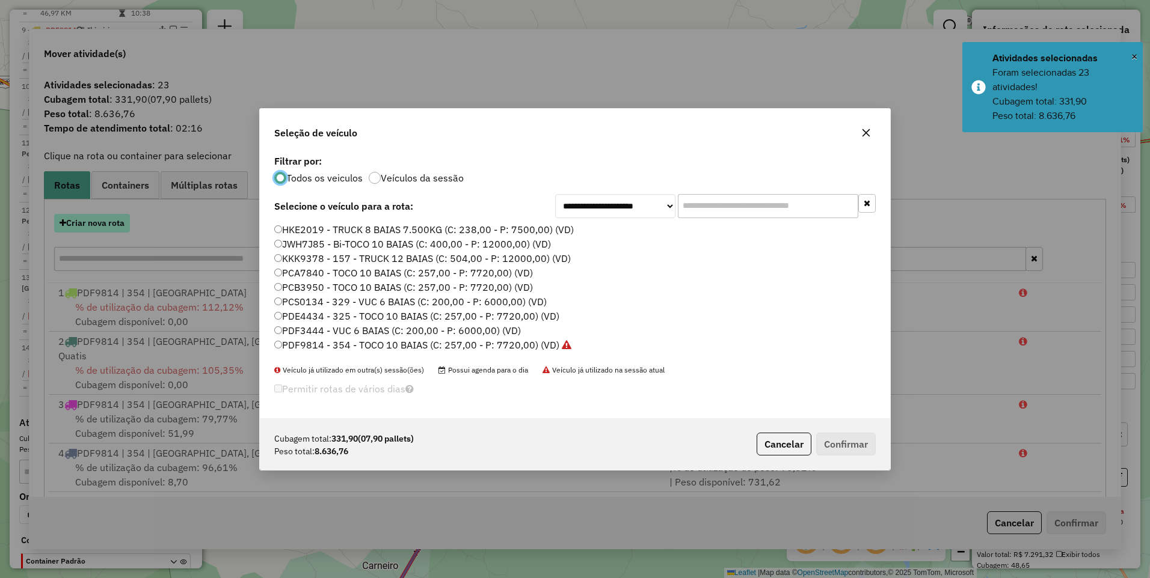
scroll to position [7, 4]
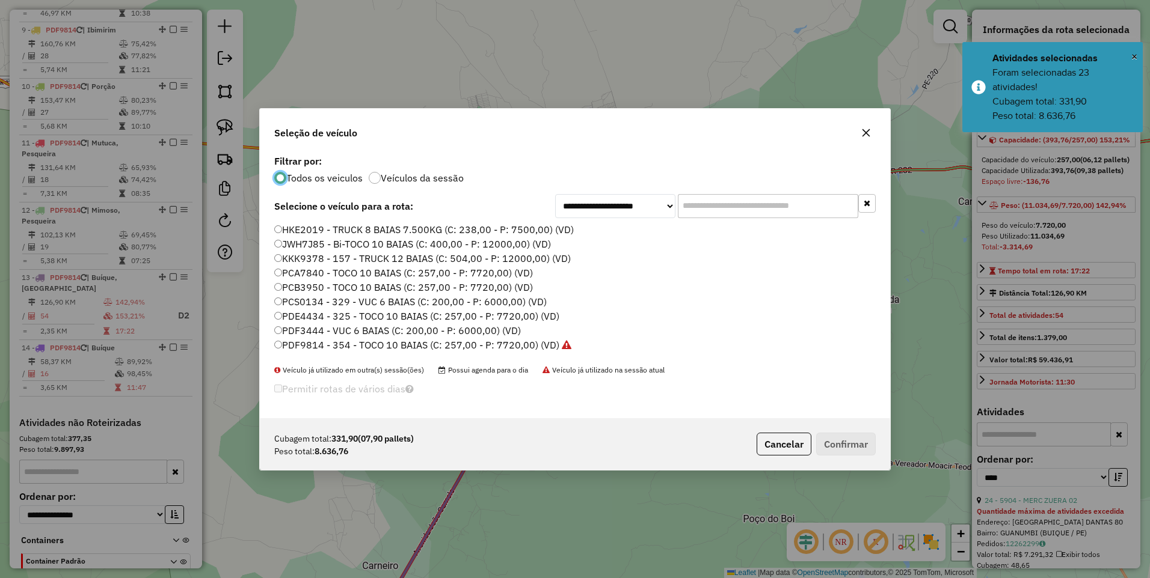
click at [511, 349] on label "PDF9814 - 354 - TOCO 10 BAIAS (C: 257,00 - P: 7720,00) (VD)" at bounding box center [422, 345] width 297 height 14
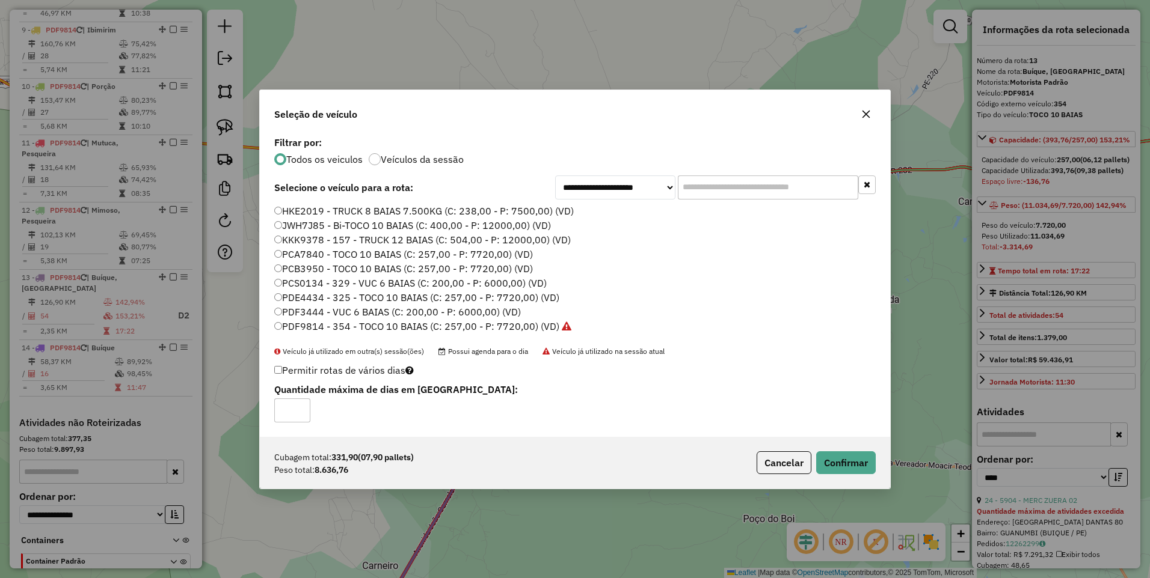
click at [877, 470] on div "Cubagem total: 331,90 (07,90 pallets) Peso total: 8.636,76 Cancelar Confirmar" at bounding box center [575, 463] width 630 height 52
click at [861, 468] on button "Confirmar" at bounding box center [846, 463] width 60 height 23
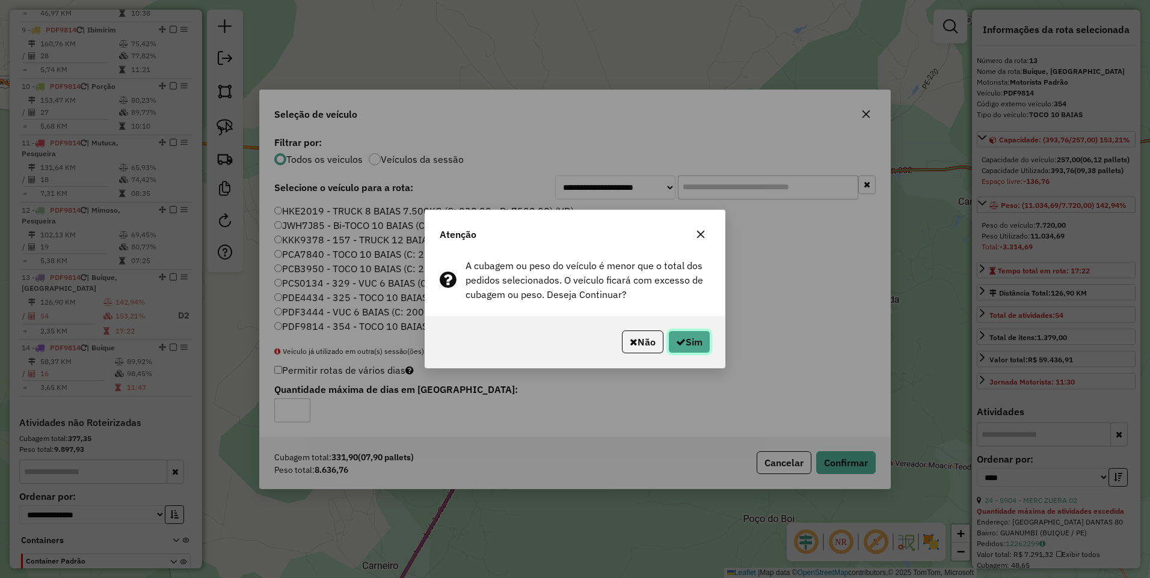
click at [691, 343] on button "Sim" at bounding box center [689, 342] width 42 height 23
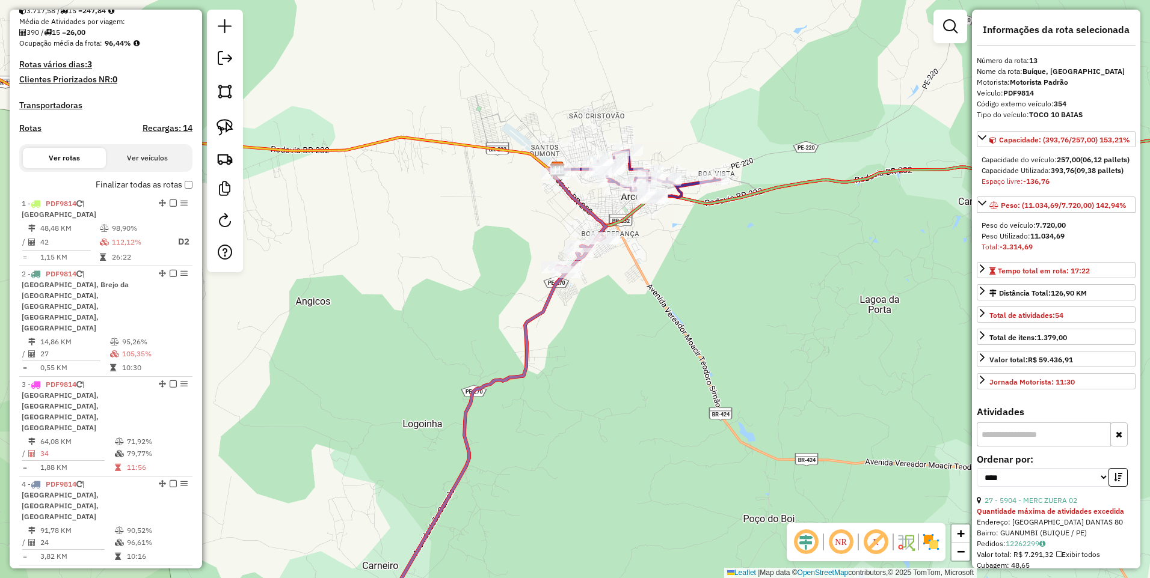
scroll to position [1108, 0]
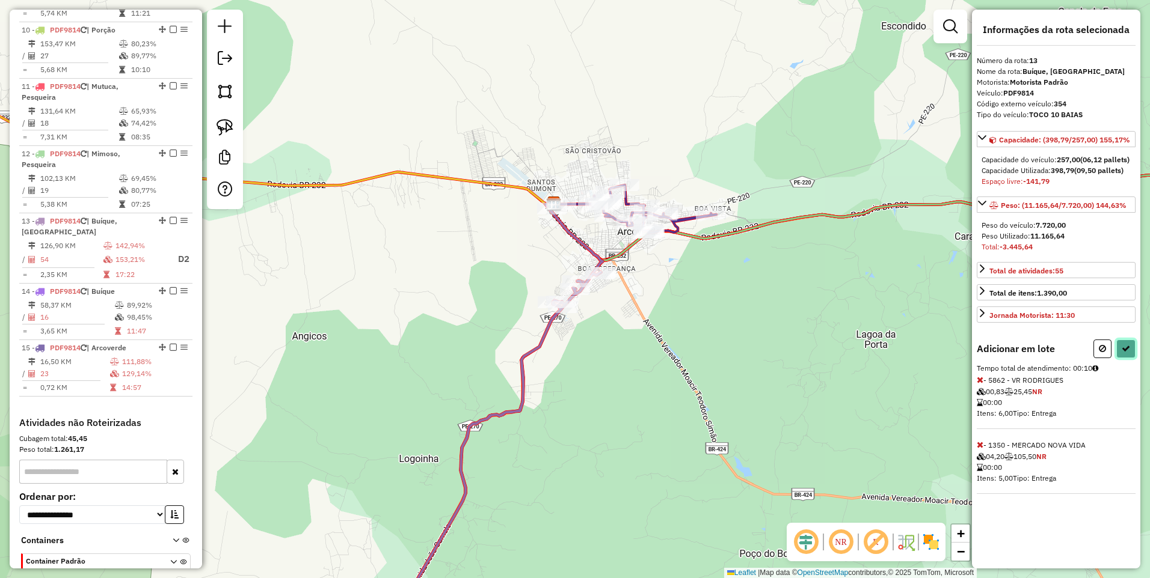
click at [1127, 353] on icon at bounding box center [1125, 349] width 8 height 8
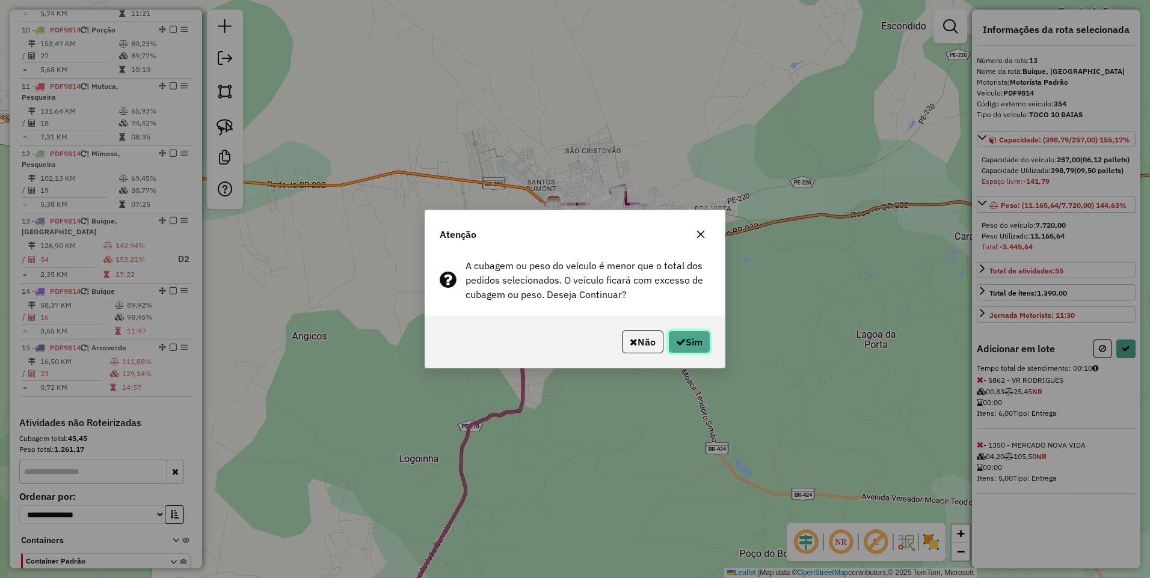
click at [688, 345] on button "Sim" at bounding box center [689, 342] width 42 height 23
select select "*********"
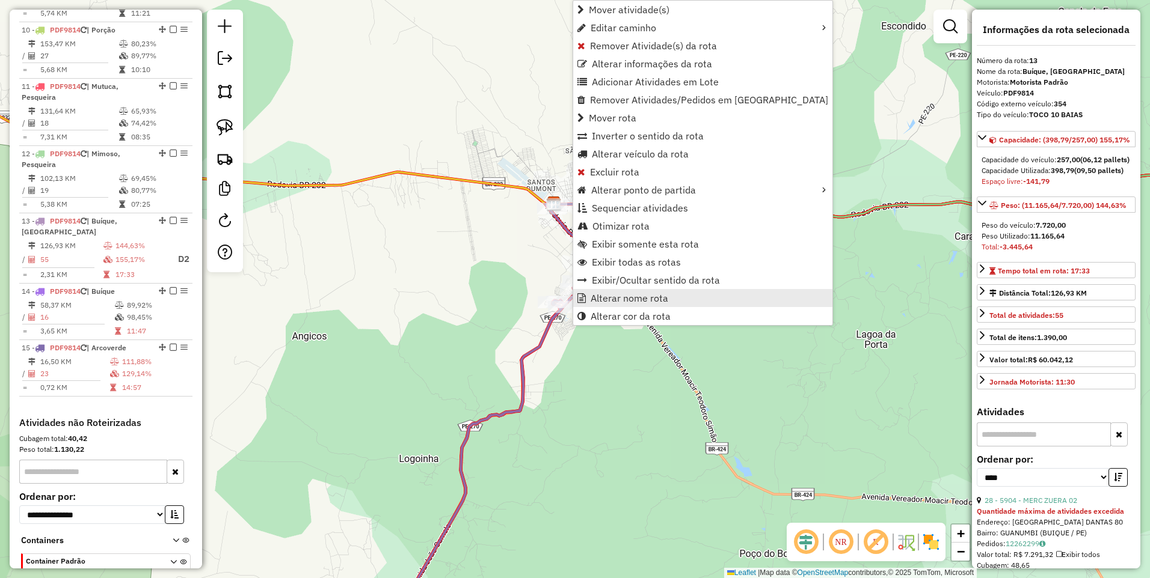
click at [617, 297] on span "Alterar nome rota" at bounding box center [629, 298] width 78 height 10
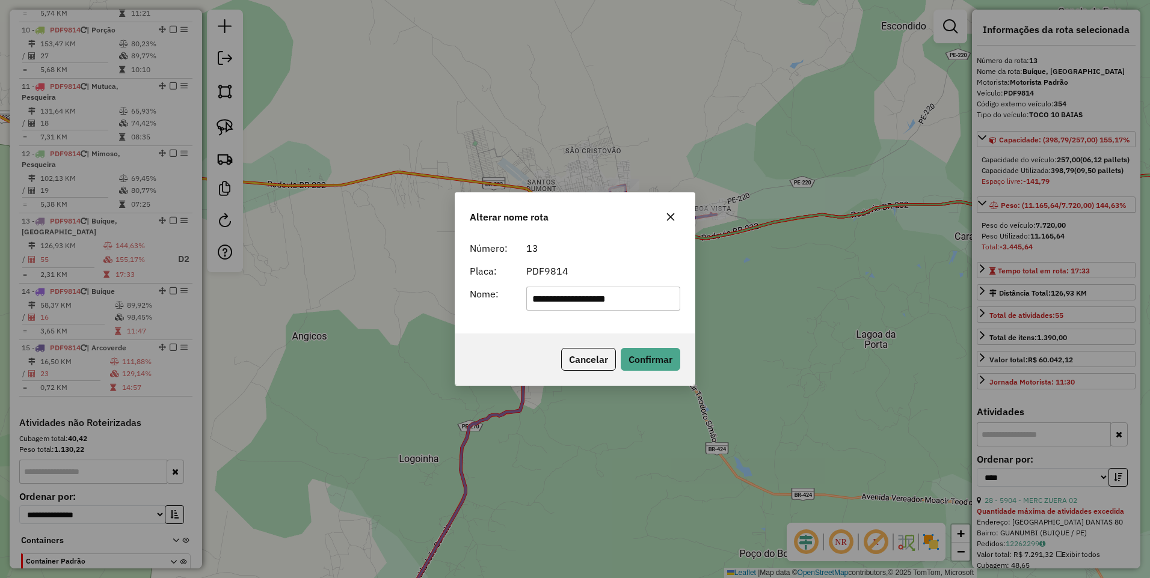
click at [532, 298] on input "**********" at bounding box center [603, 299] width 155 height 24
type input "**********"
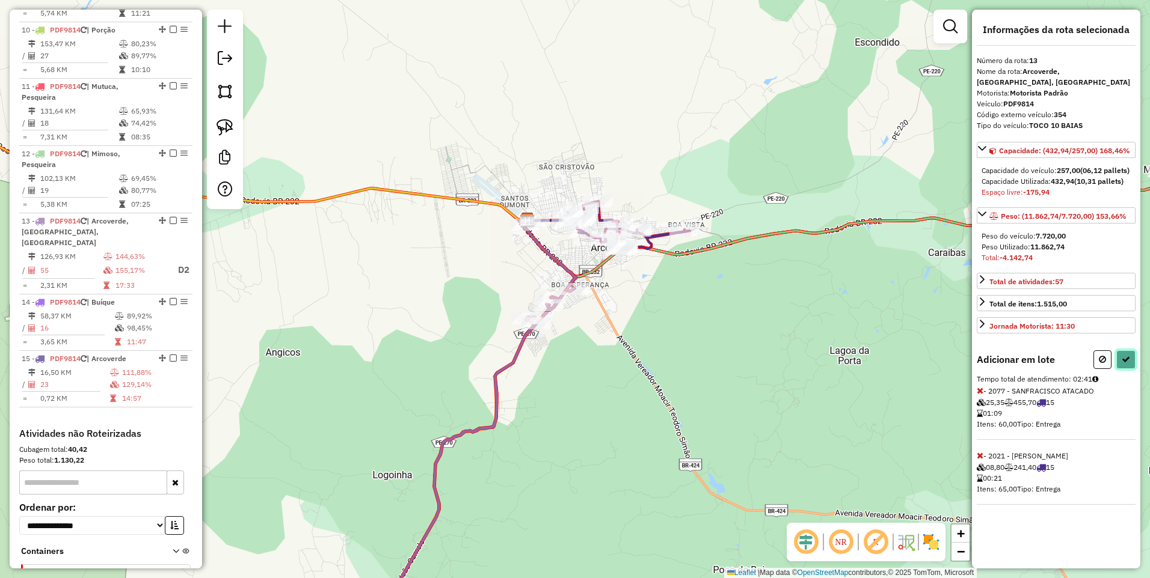
click at [1133, 369] on button at bounding box center [1125, 360] width 19 height 19
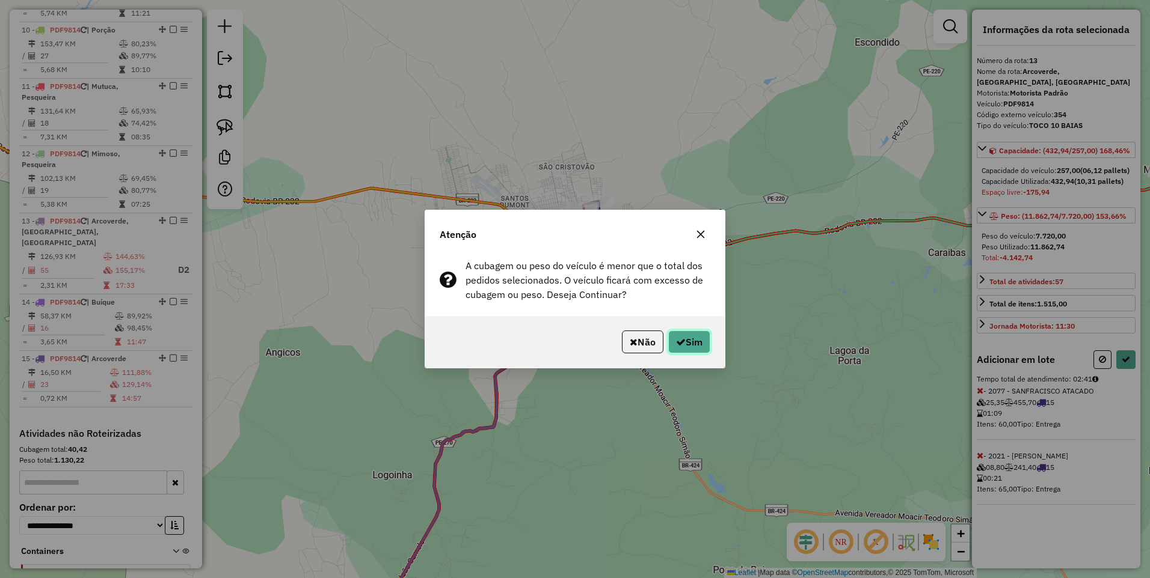
click at [692, 337] on button "Sim" at bounding box center [689, 342] width 42 height 23
select select "*********"
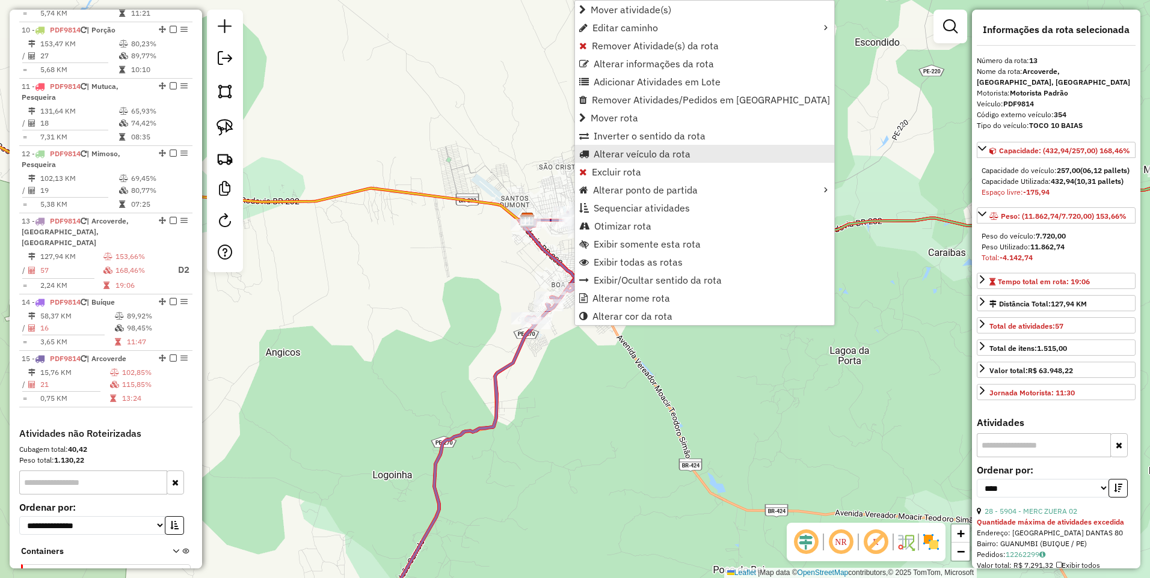
click at [649, 151] on span "Alterar veículo da rota" at bounding box center [641, 154] width 97 height 10
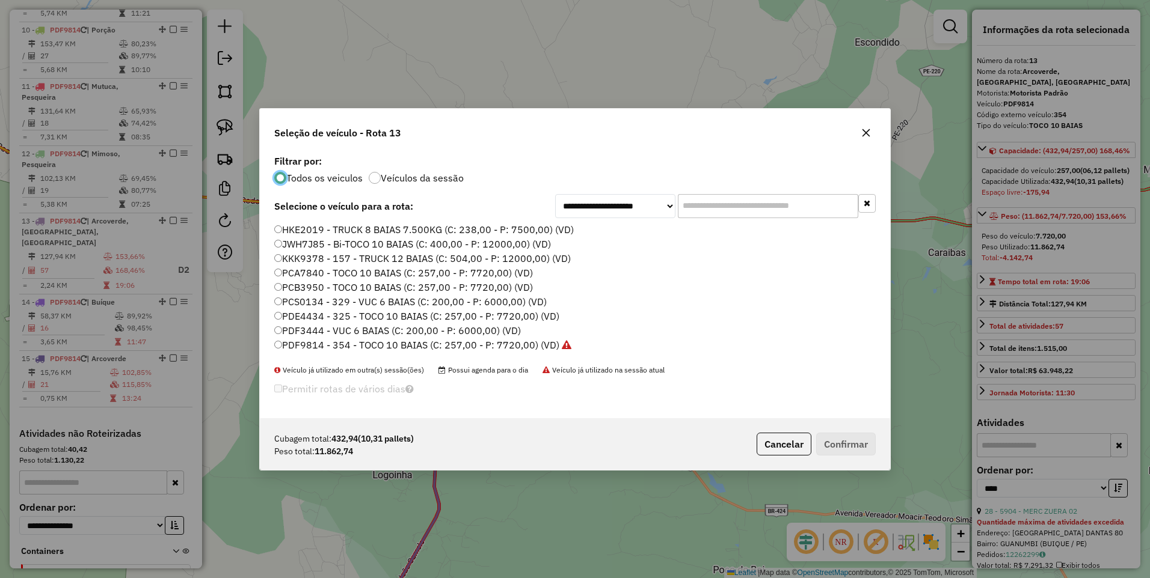
scroll to position [272, 0]
click at [298, 350] on label "SOP0B54 - TRUCK 12 BAIAS (C: 504,00 - P: 12000,00) (VD)" at bounding box center [409, 347] width 270 height 14
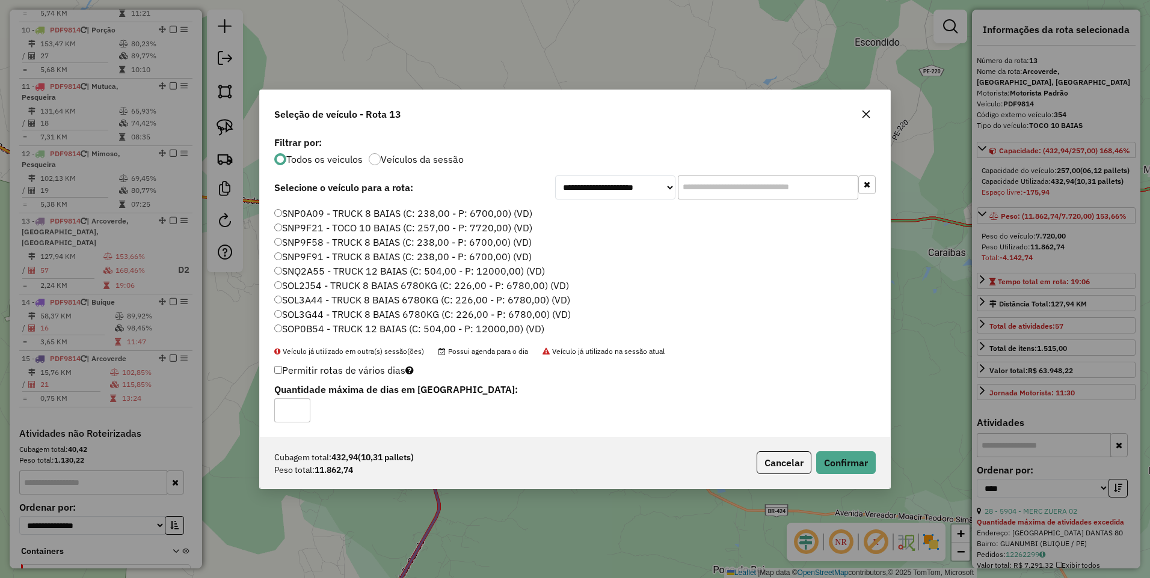
type input "*"
click at [301, 403] on input "*" at bounding box center [292, 411] width 36 height 24
click at [847, 464] on button "Confirmar" at bounding box center [846, 463] width 60 height 23
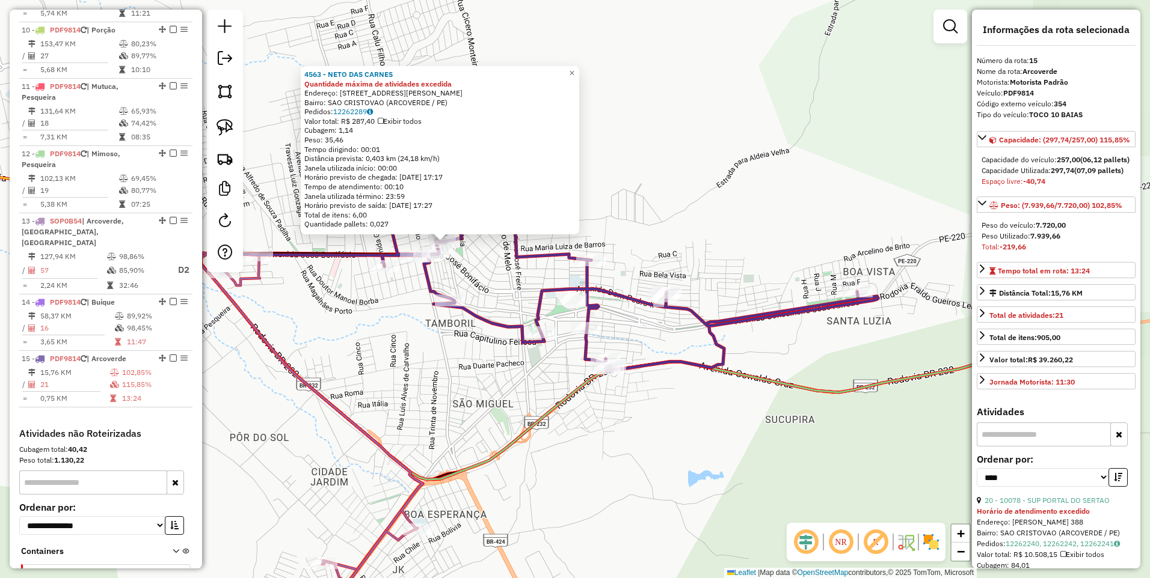
drag, startPoint x: 633, startPoint y: 350, endPoint x: 502, endPoint y: 303, distance: 138.6
click at [502, 303] on div "4563 - NETO DAS CARNES Quantidade máxima de atividades excedida Endereço: RUA T…" at bounding box center [575, 289] width 1150 height 578
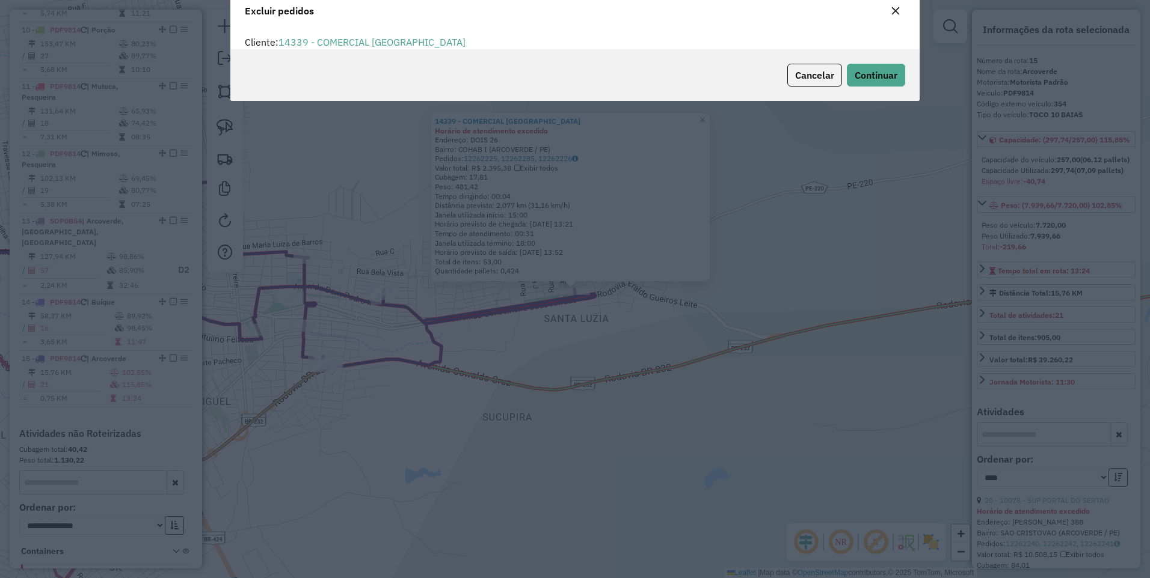
scroll to position [7, 4]
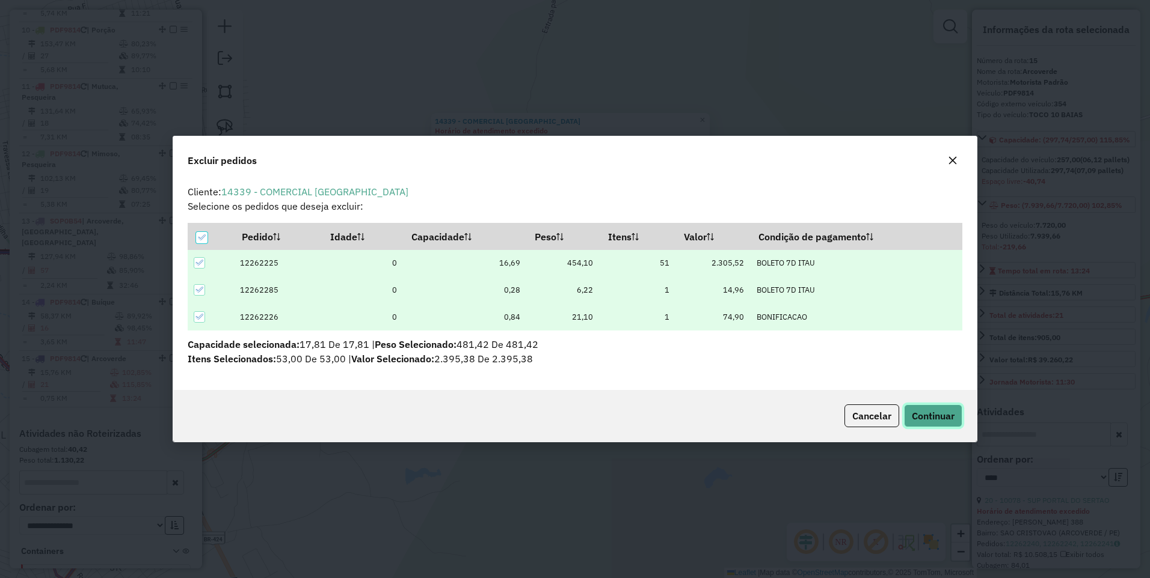
click at [935, 411] on span "Continuar" at bounding box center [933, 416] width 43 height 12
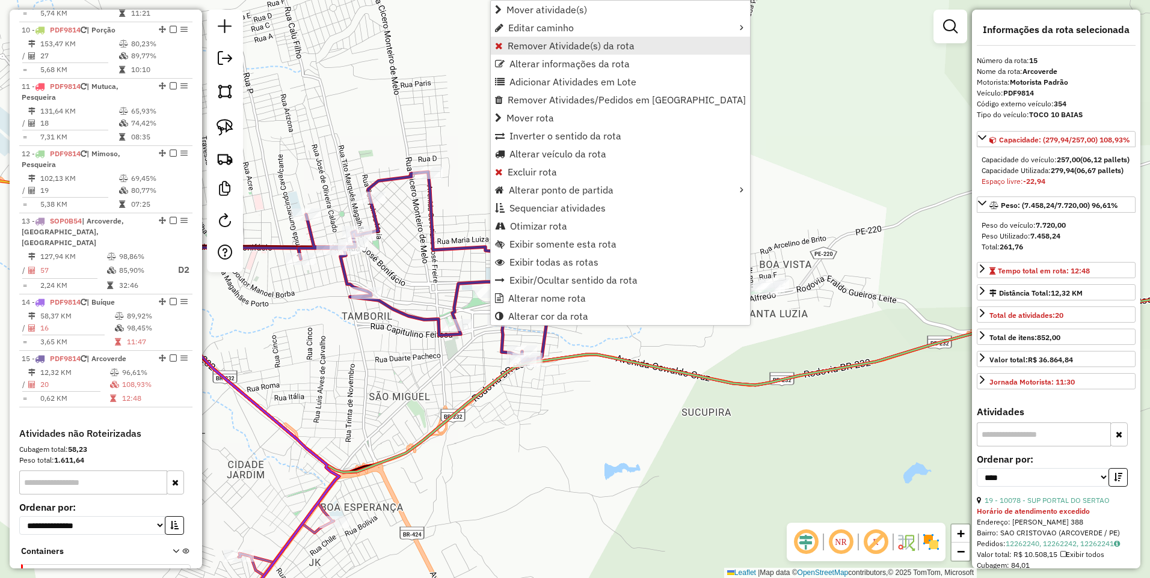
click at [575, 46] on span "Remover Atividade(s) da rota" at bounding box center [570, 46] width 127 height 10
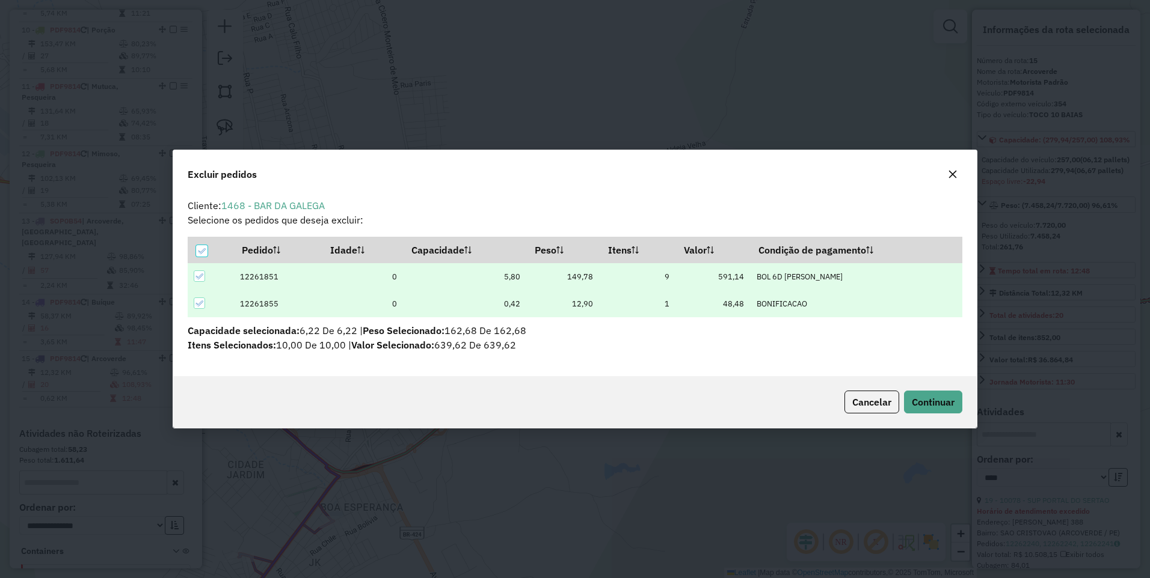
scroll to position [0, 0]
click at [867, 411] on button "Cancelar" at bounding box center [871, 402] width 55 height 23
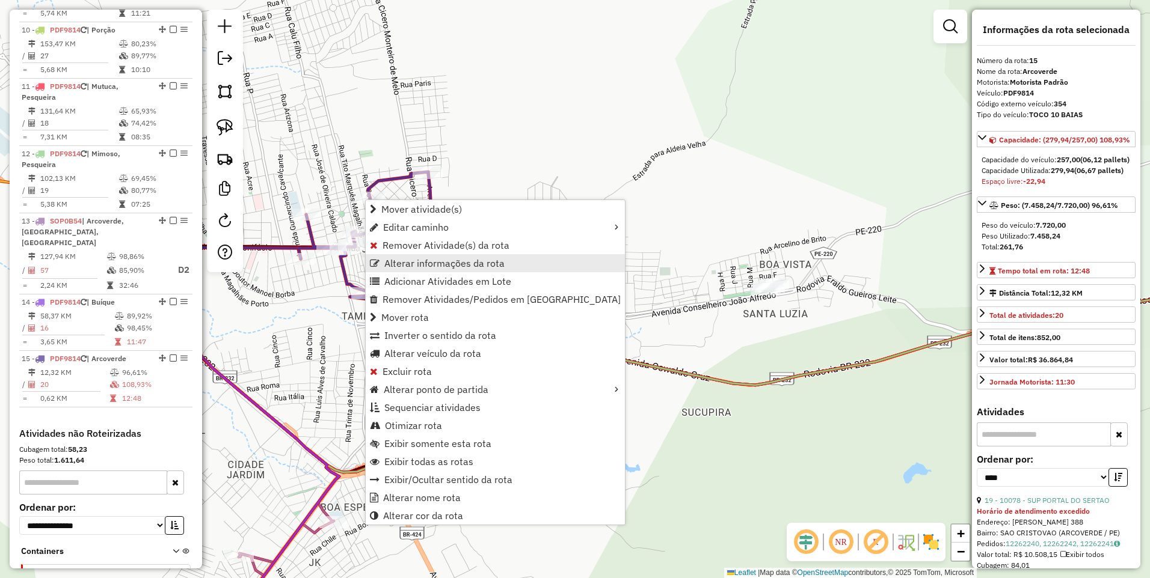
click at [415, 262] on span "Alterar informações da rota" at bounding box center [444, 264] width 120 height 10
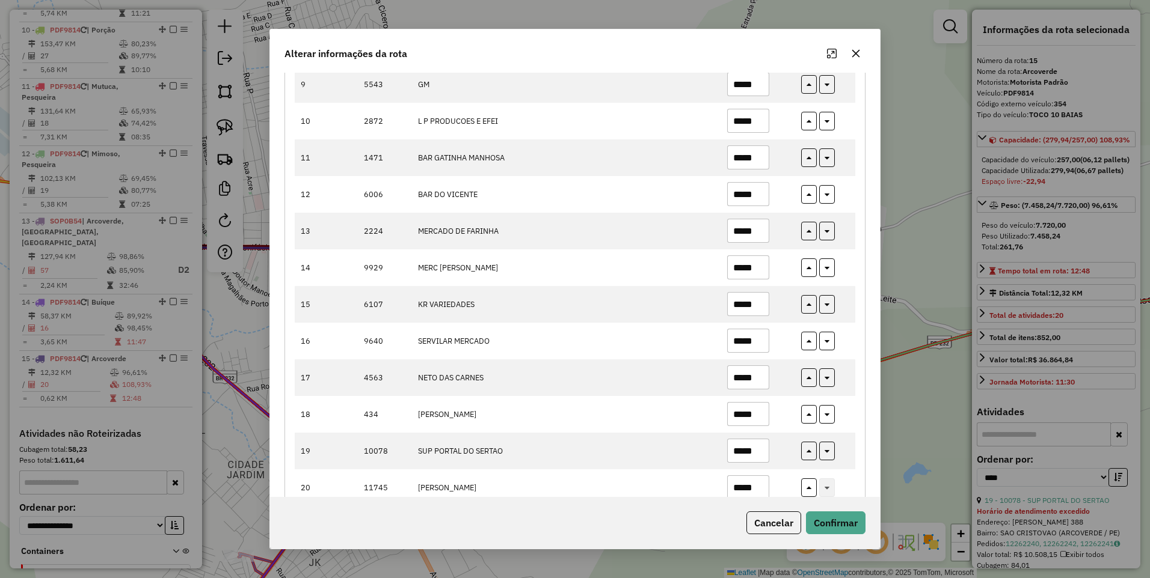
scroll to position [480, 0]
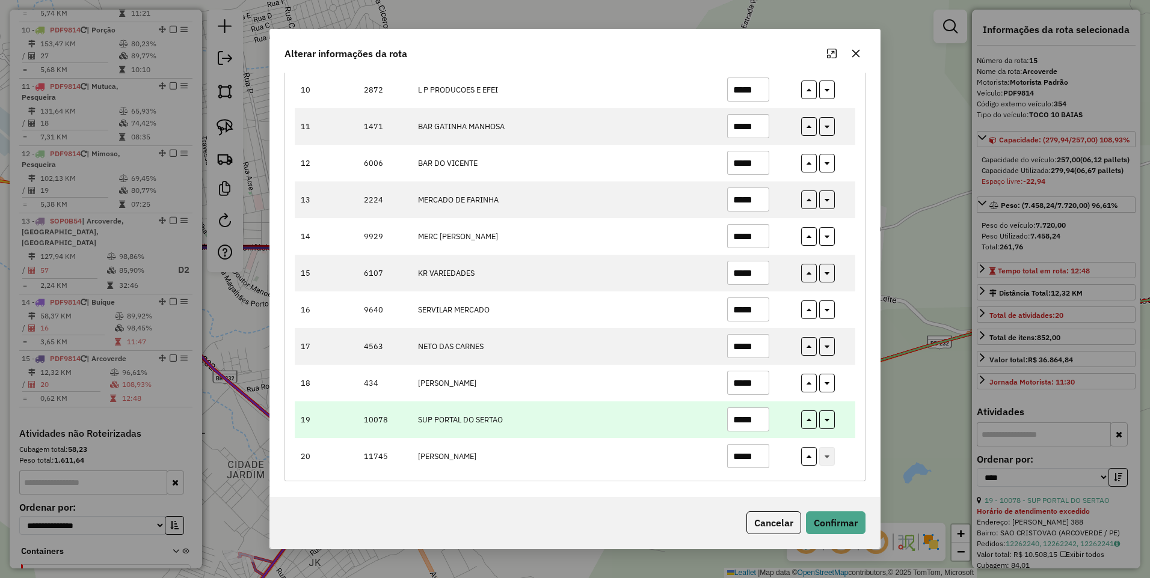
drag, startPoint x: 762, startPoint y: 423, endPoint x: 657, endPoint y: 424, distance: 105.8
click at [657, 424] on tr "19 10078 SUP PORTAL DO SERTAO *****" at bounding box center [575, 420] width 560 height 37
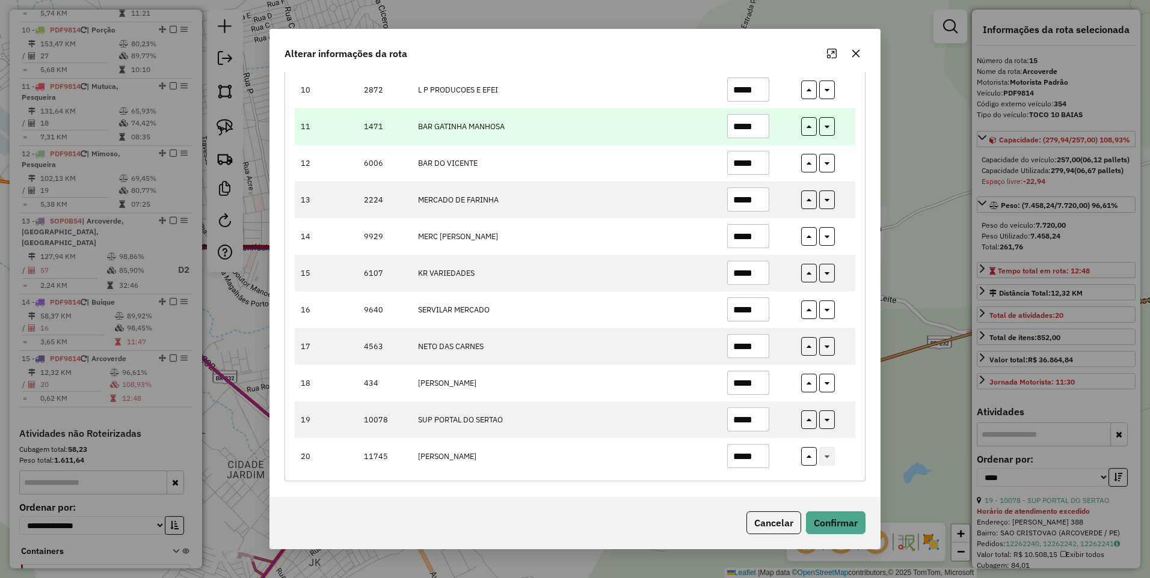
type input "*****"
drag, startPoint x: 759, startPoint y: 127, endPoint x: 676, endPoint y: 127, distance: 82.4
click at [676, 127] on tr "11 1471 BAR GATINHA MANHOSA *****" at bounding box center [575, 126] width 560 height 37
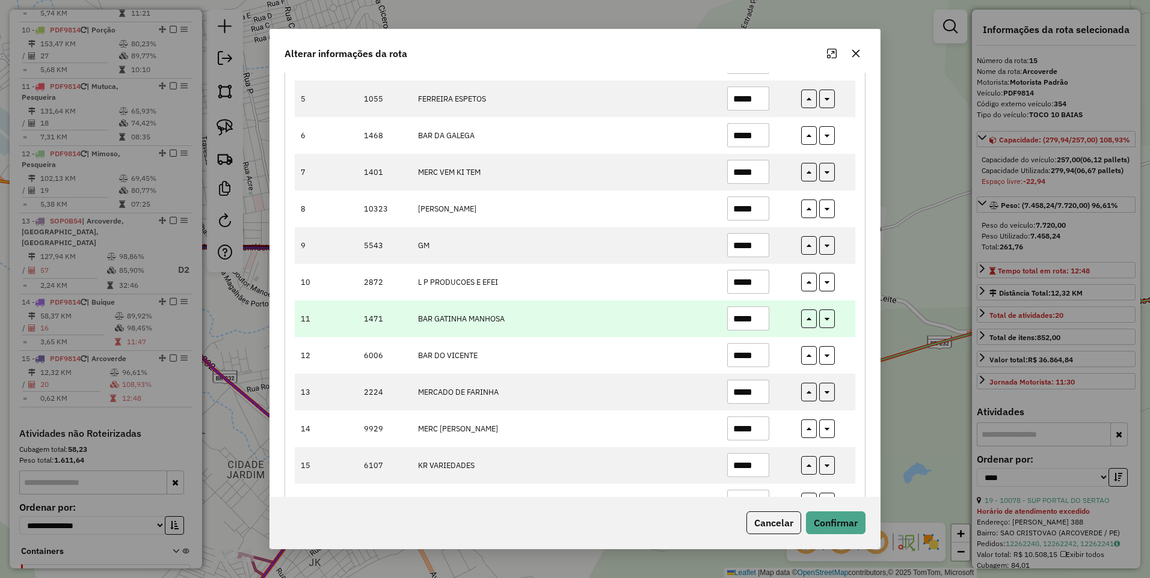
scroll to position [224, 0]
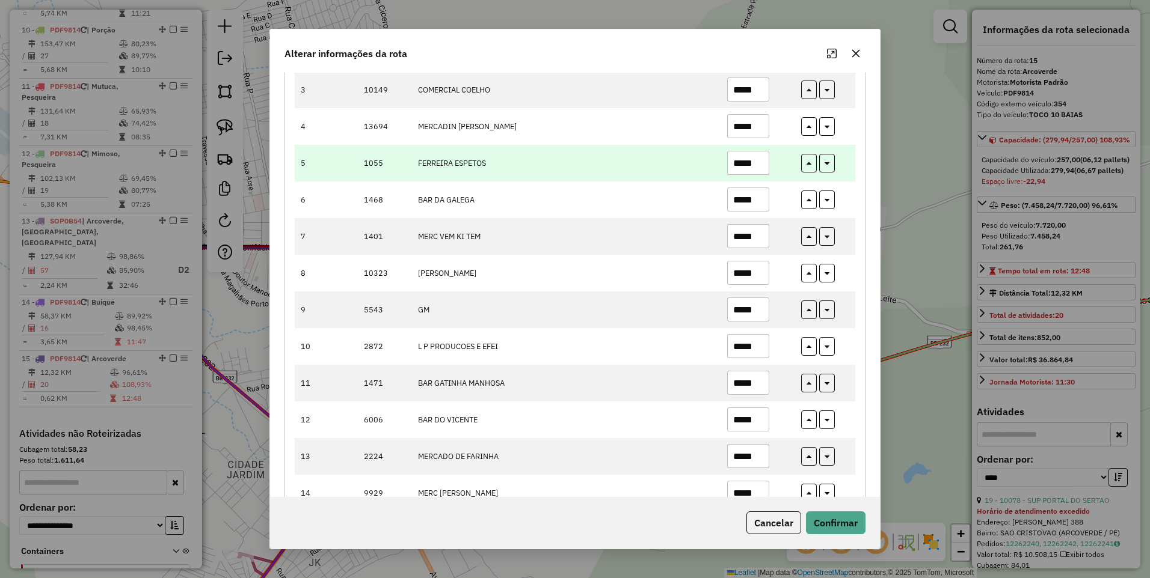
type input "*****"
drag, startPoint x: 759, startPoint y: 161, endPoint x: 645, endPoint y: 170, distance: 114.6
click at [645, 170] on tr "5 1055 FERREIRA ESPETOS *****" at bounding box center [575, 163] width 560 height 37
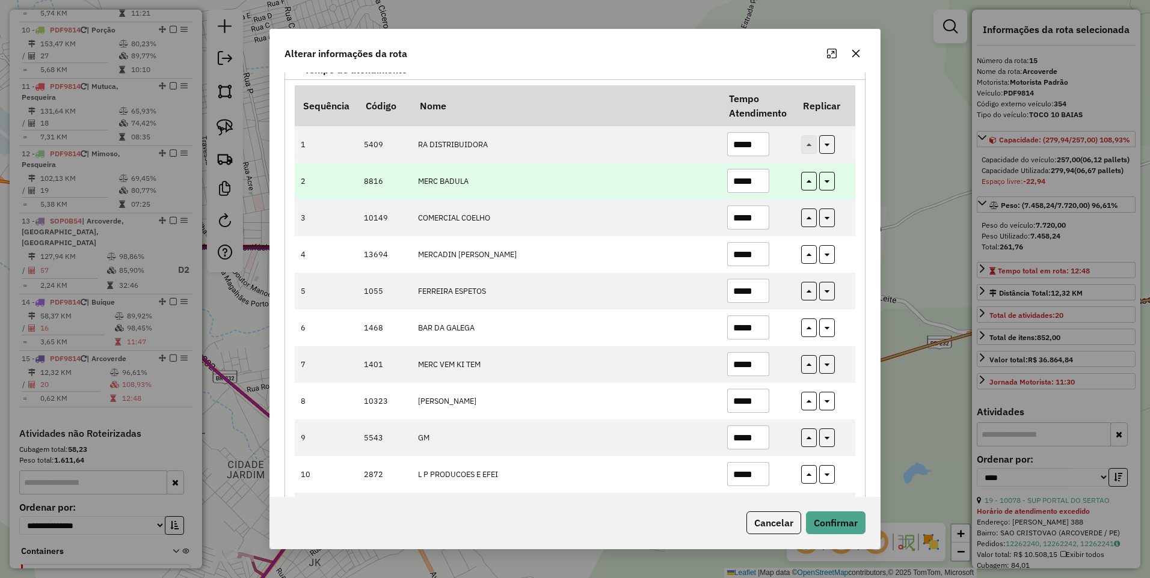
type input "*****"
drag, startPoint x: 761, startPoint y: 181, endPoint x: 664, endPoint y: 186, distance: 97.5
click at [664, 186] on tr "2 8816 MERC BADULA *****" at bounding box center [575, 181] width 560 height 37
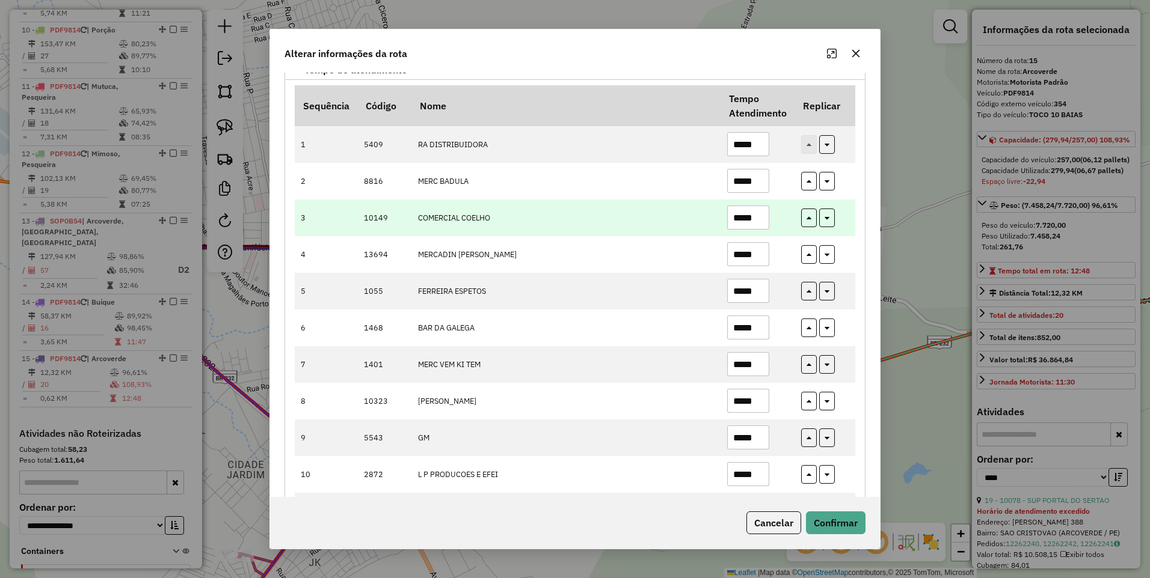
type input "*****"
drag, startPoint x: 764, startPoint y: 215, endPoint x: 653, endPoint y: 225, distance: 111.7
click at [653, 225] on tr "3 10149 COMERCIAL COELHO *****" at bounding box center [575, 218] width 560 height 37
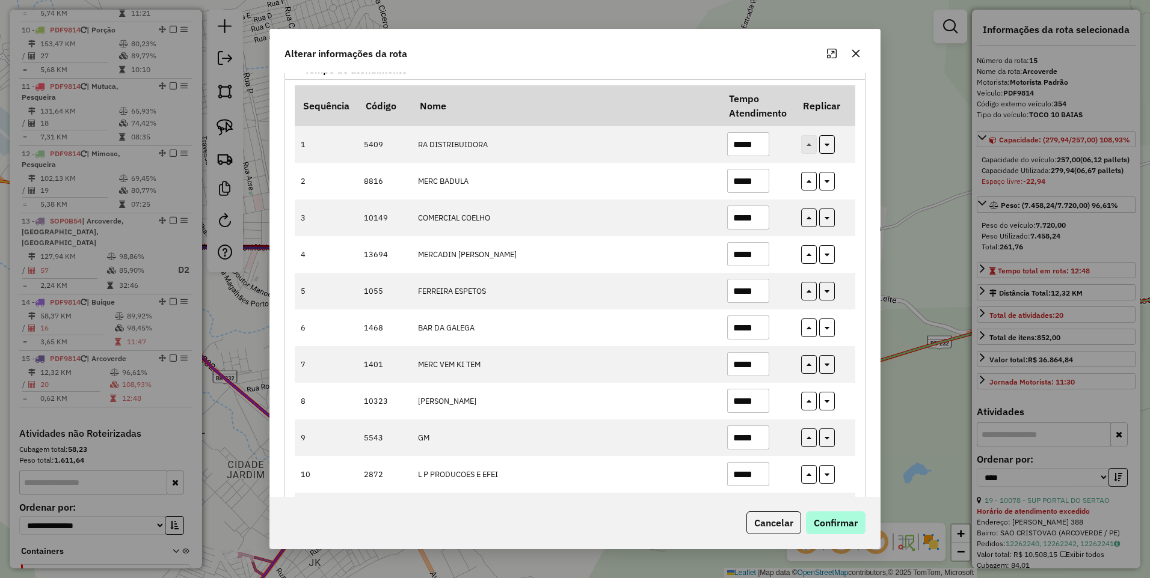
type input "*****"
click at [824, 524] on button "Confirmar" at bounding box center [836, 523] width 60 height 23
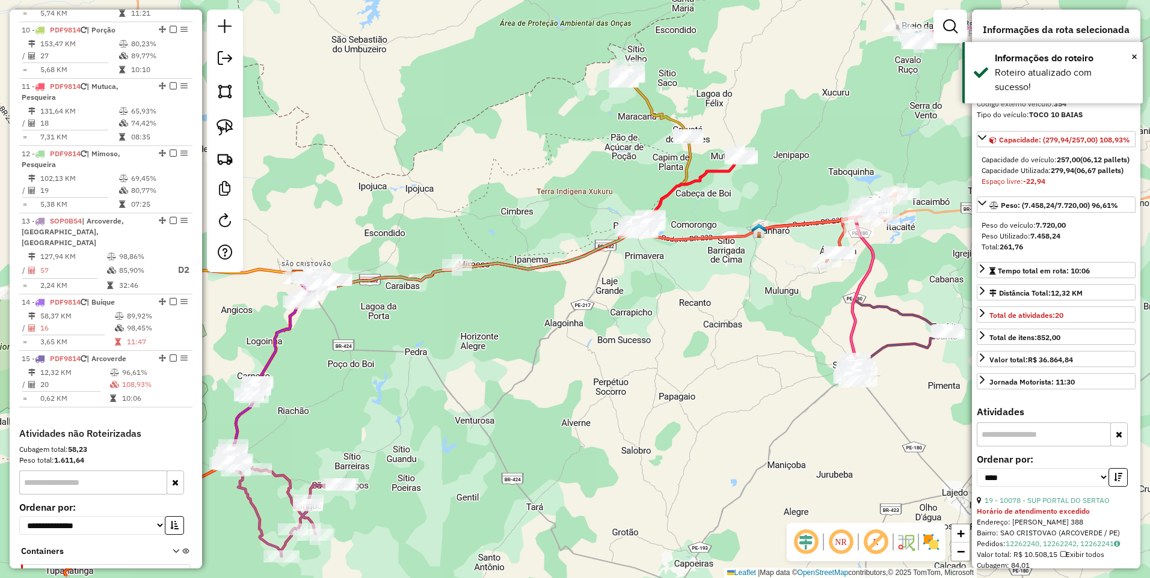
drag, startPoint x: 673, startPoint y: 402, endPoint x: 394, endPoint y: 340, distance: 285.2
click at [394, 340] on div "Janela de atendimento Grade de atendimento Capacidade Transportadoras Veículos …" at bounding box center [575, 289] width 1150 height 578
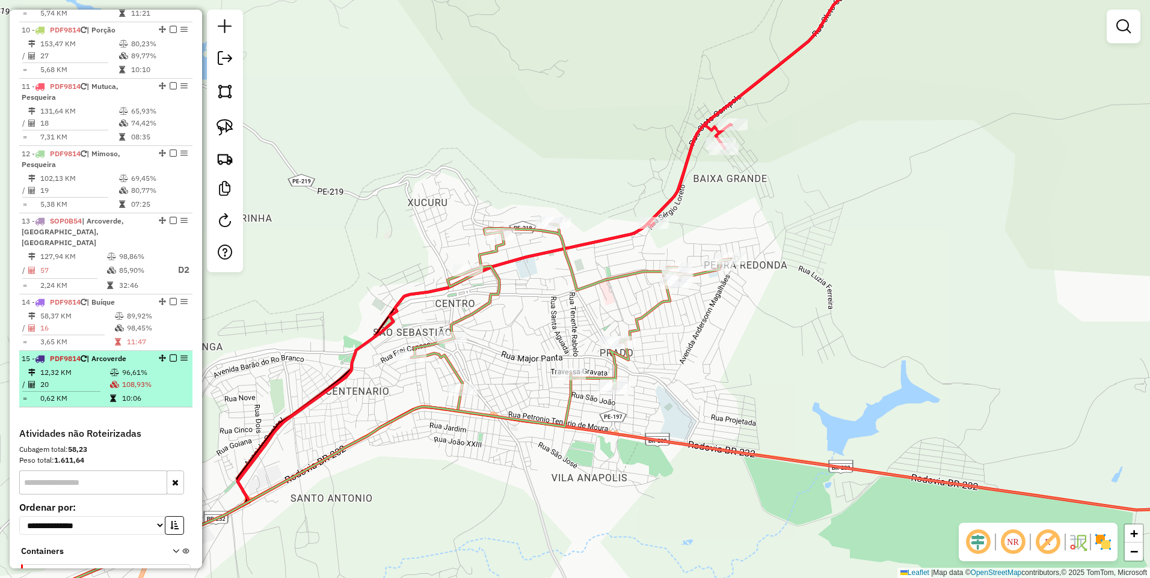
click at [124, 354] on span "| Arcoverde" at bounding box center [107, 358] width 40 height 9
select select "*********"
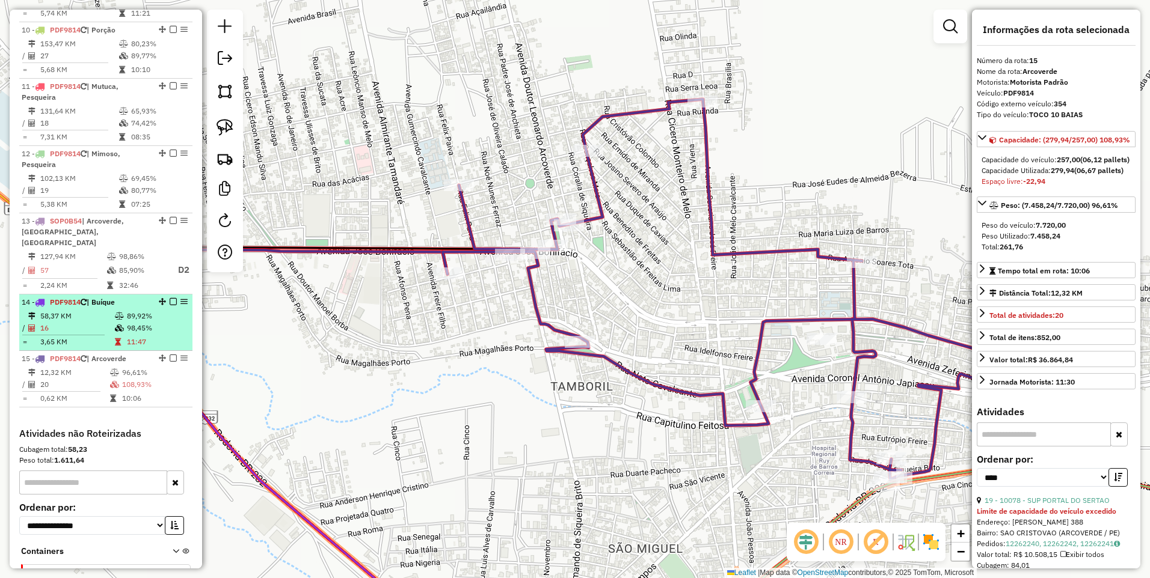
click at [97, 322] on td "16" at bounding box center [77, 328] width 75 height 12
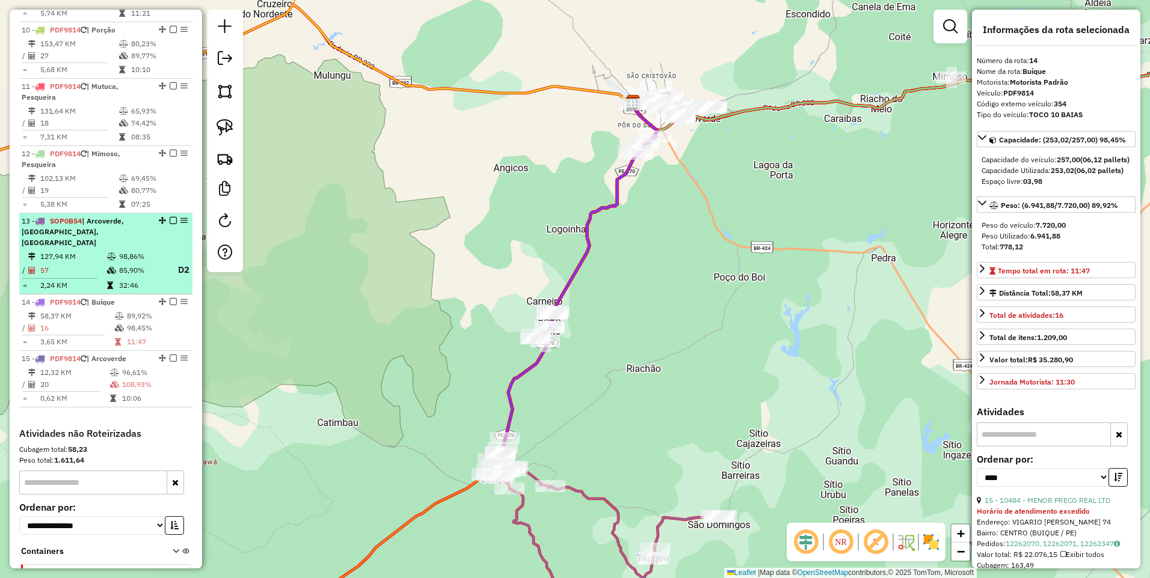
click at [107, 253] on icon at bounding box center [111, 256] width 9 height 7
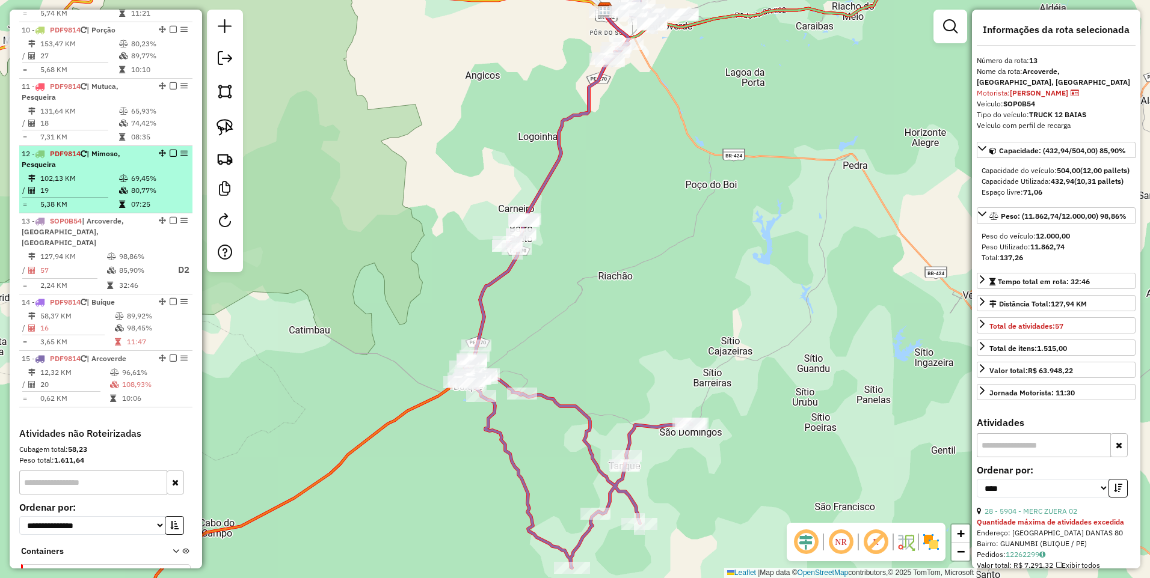
click at [130, 173] on td "69,45%" at bounding box center [158, 179] width 57 height 12
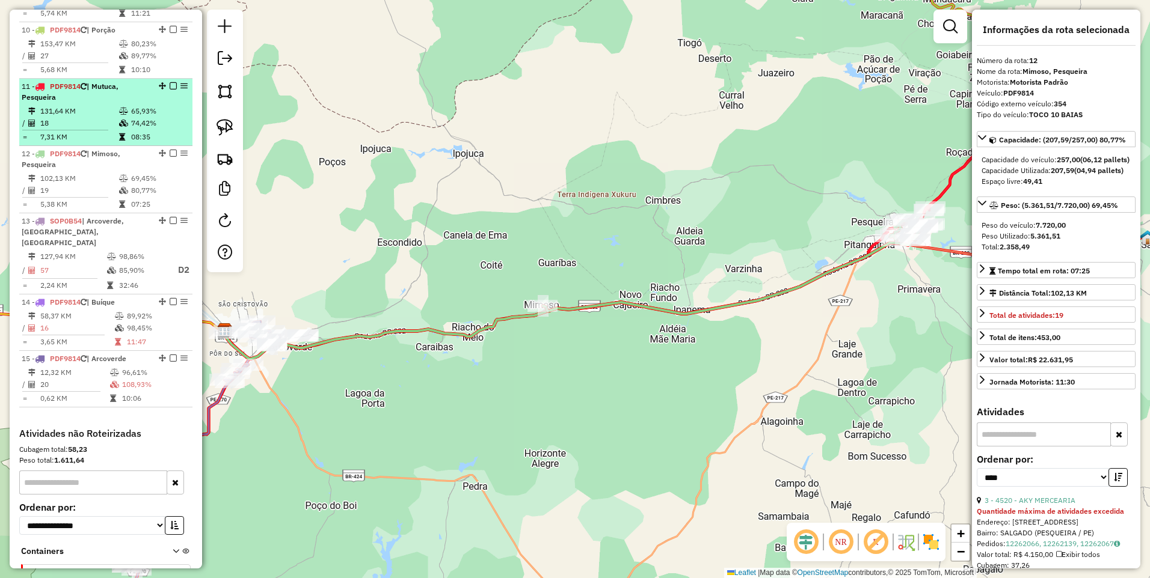
click at [119, 120] on icon at bounding box center [123, 123] width 9 height 7
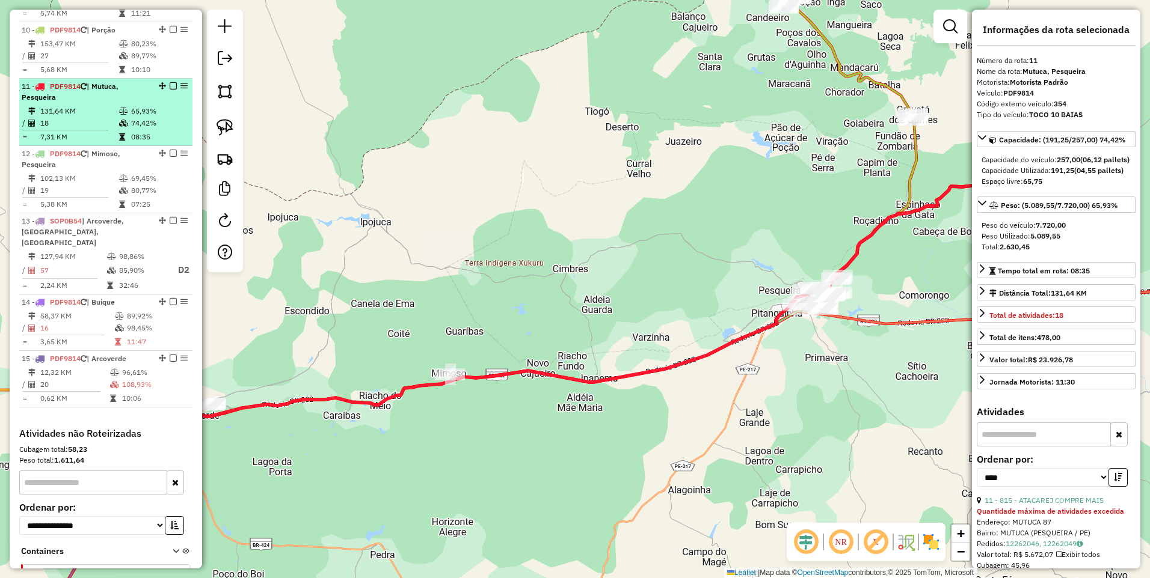
scroll to position [979, 0]
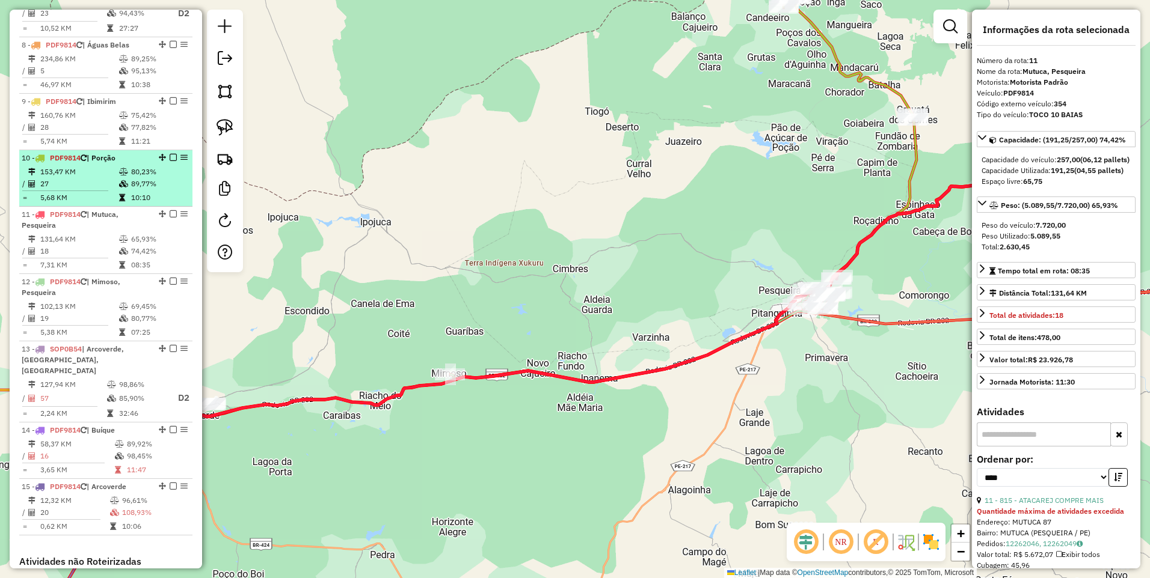
click at [103, 178] on td "27" at bounding box center [79, 184] width 79 height 12
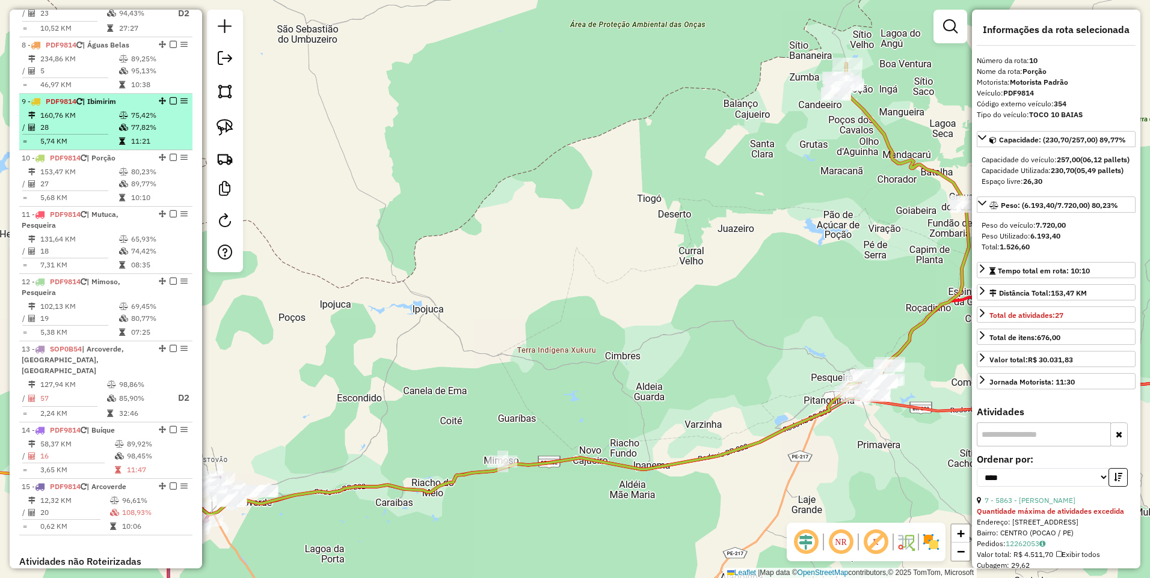
click at [111, 109] on td "160,76 KM" at bounding box center [79, 115] width 79 height 12
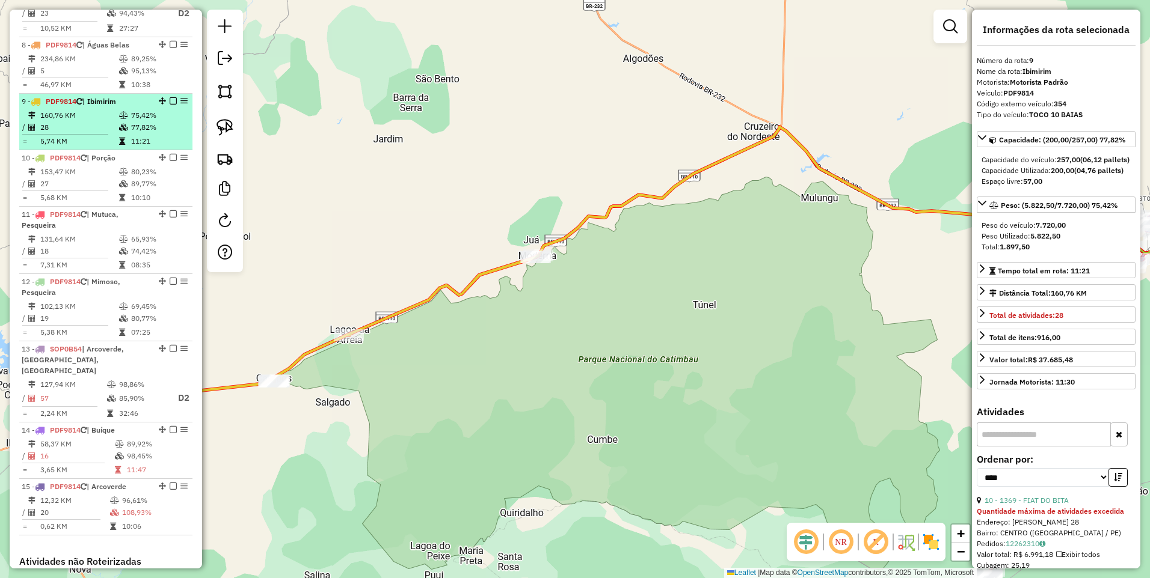
scroll to position [787, 0]
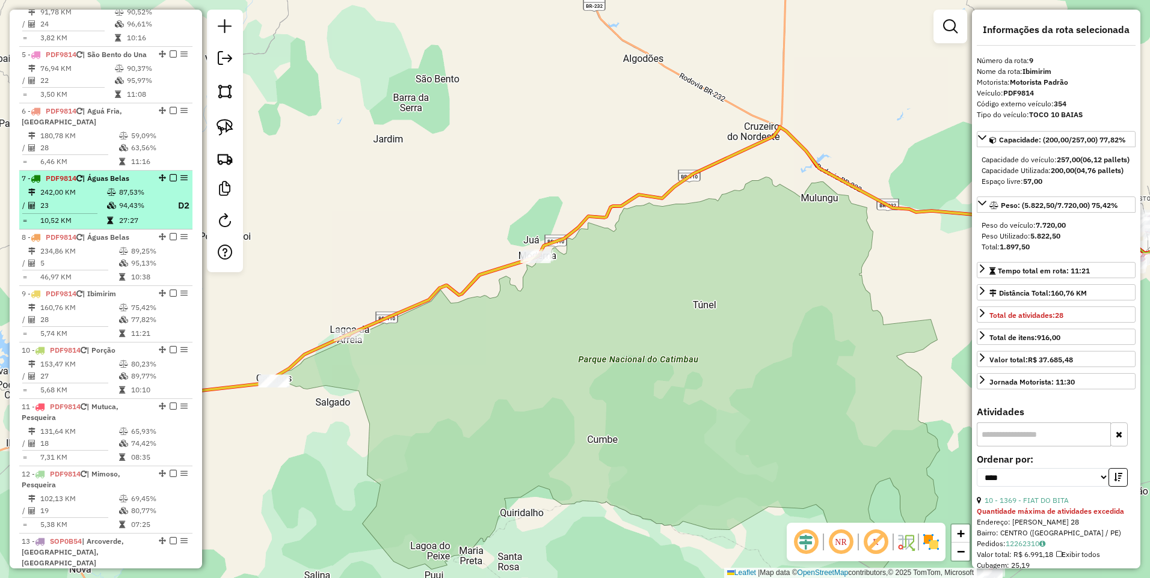
click at [91, 198] on td "23" at bounding box center [73, 205] width 67 height 15
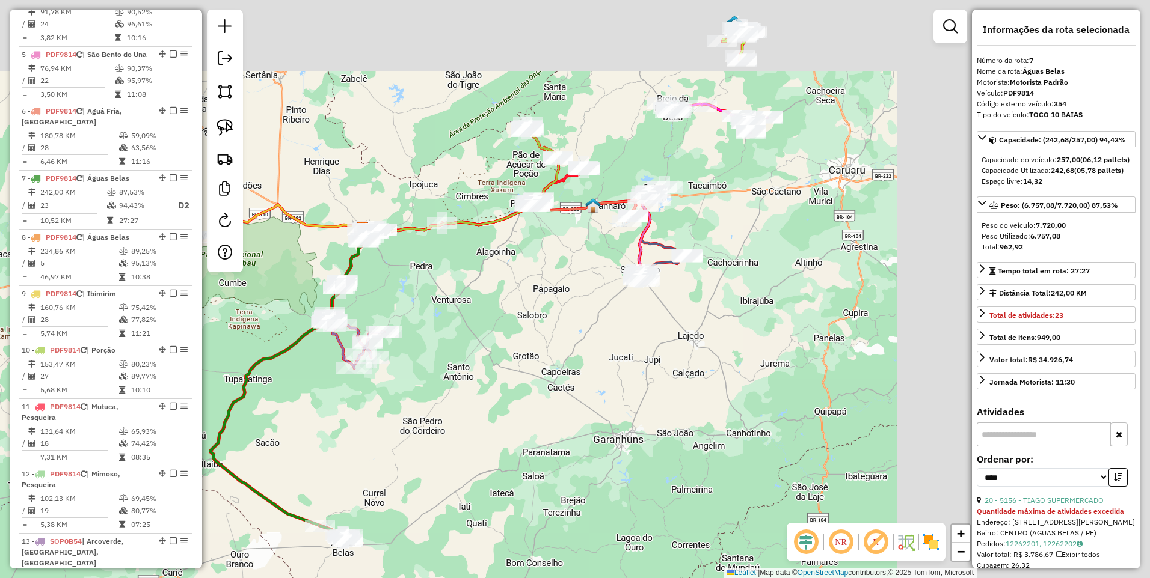
drag, startPoint x: 807, startPoint y: 244, endPoint x: 519, endPoint y: 341, distance: 303.3
click at [519, 341] on div "Janela de atendimento Grade de atendimento Capacidade Transportadoras Veículos …" at bounding box center [575, 289] width 1150 height 578
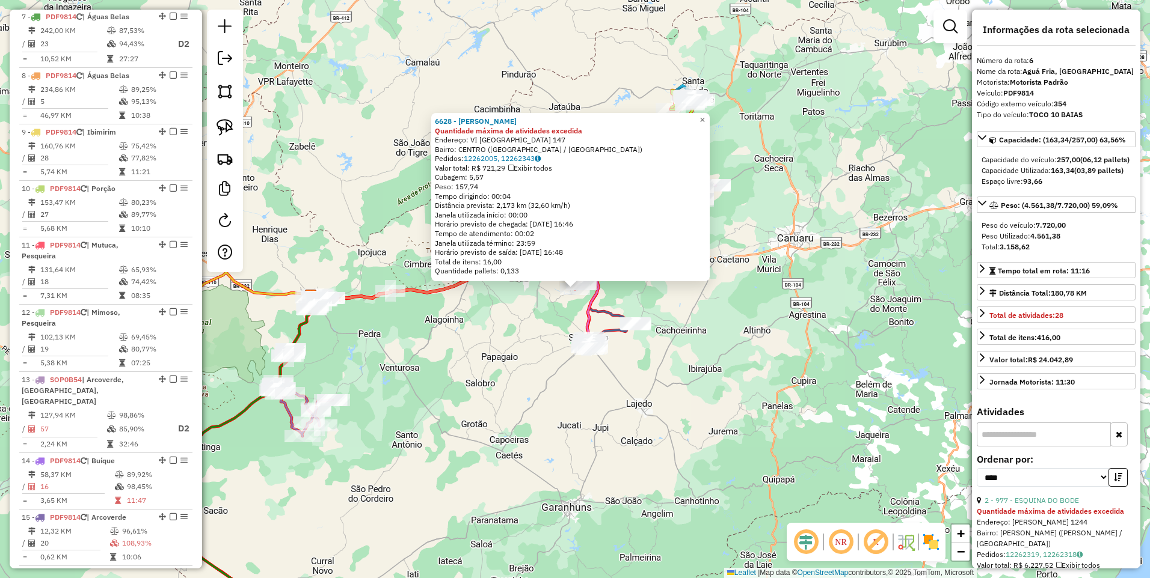
scroll to position [816, 0]
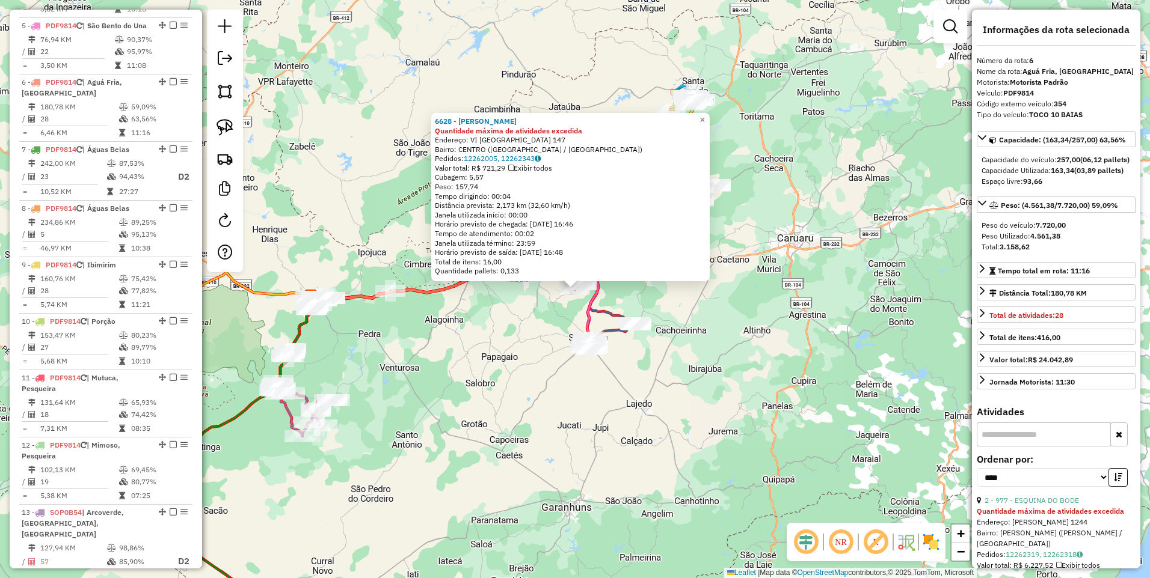
click at [667, 350] on div "Rota 6 - Placa PDF9814 6628 - JUCIARA DA SILVA 6628 - JUCIARA DA SILVA Quantida…" at bounding box center [575, 289] width 1150 height 578
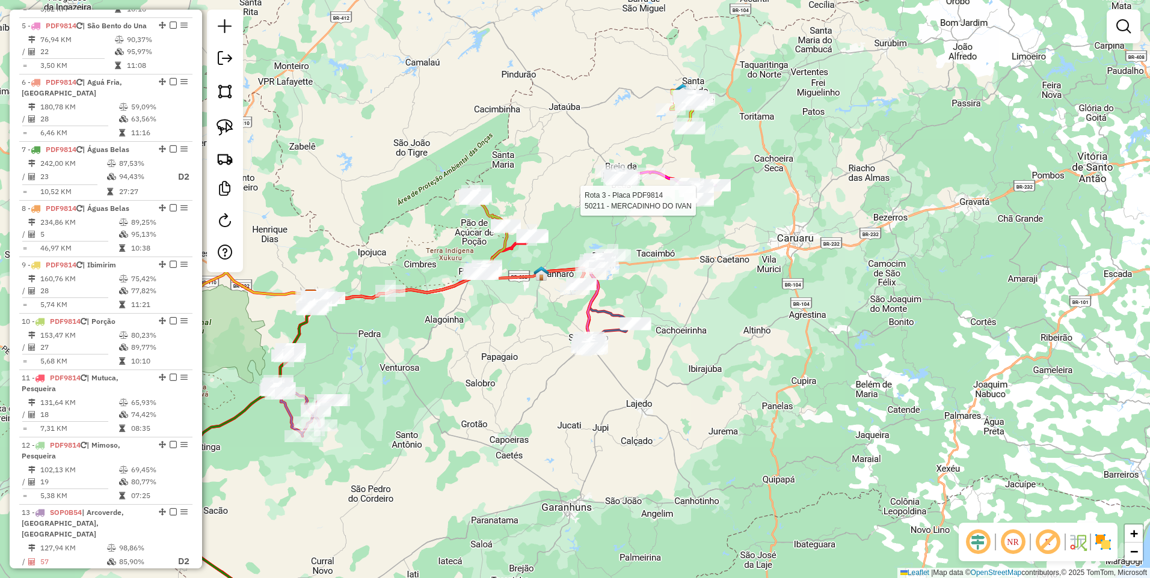
select select "*********"
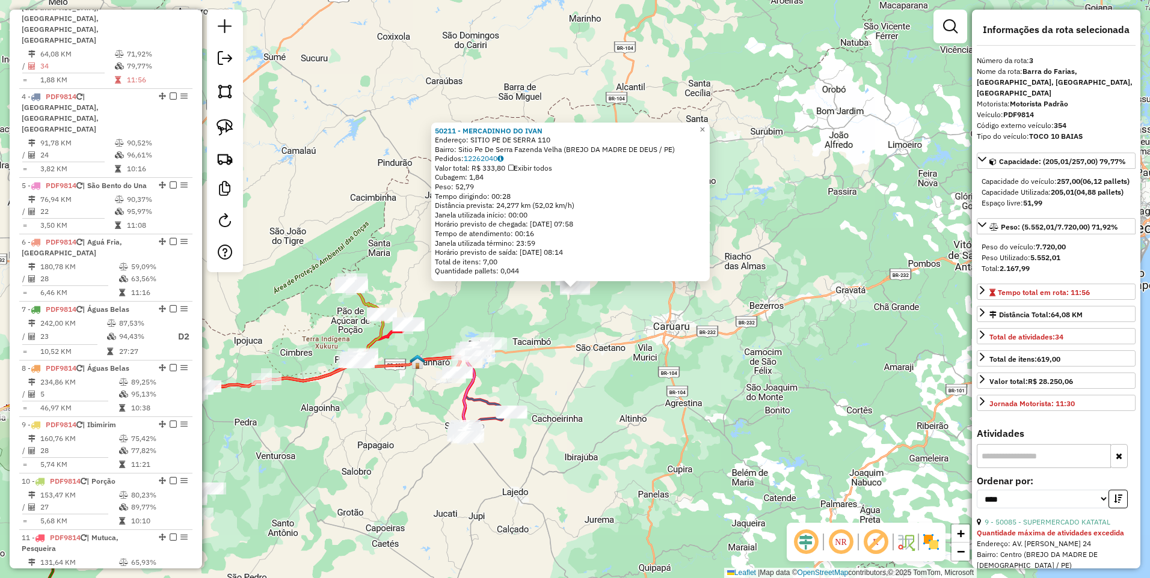
scroll to position [603, 0]
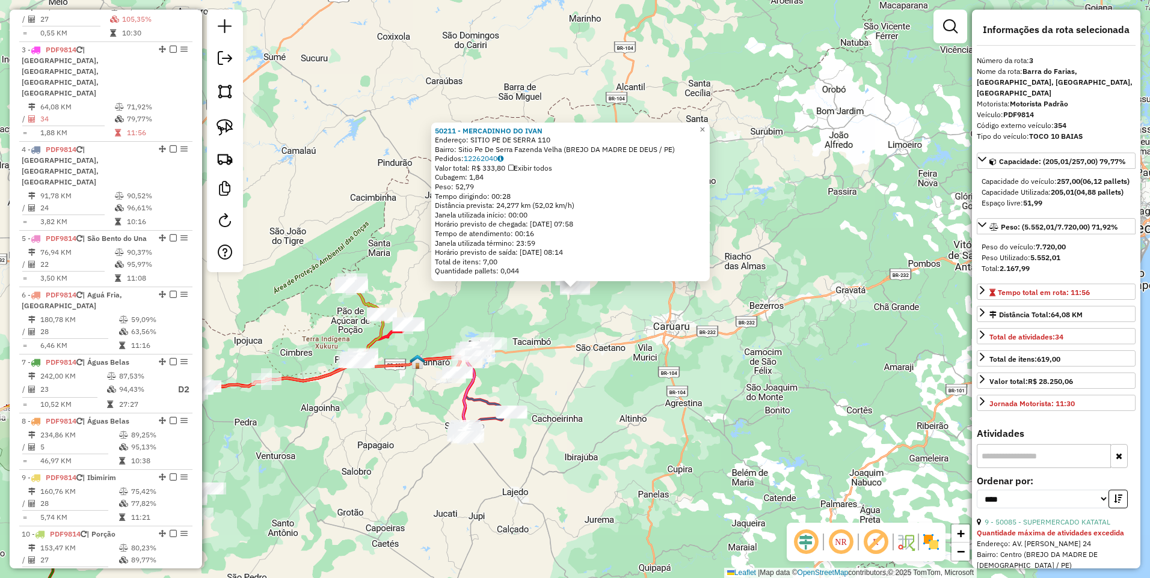
click at [553, 309] on div "50211 - MERCADINHO DO IVAN Endereço: SITIO PE DE SERRA 110 Bairro: Sitio Pe De …" at bounding box center [575, 289] width 1150 height 578
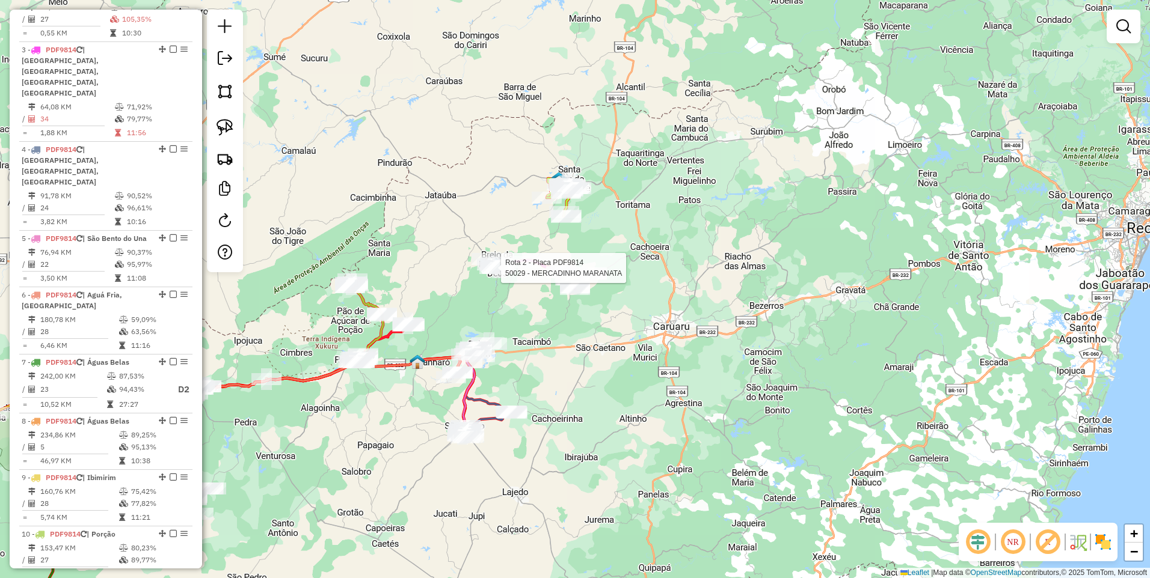
select select "*********"
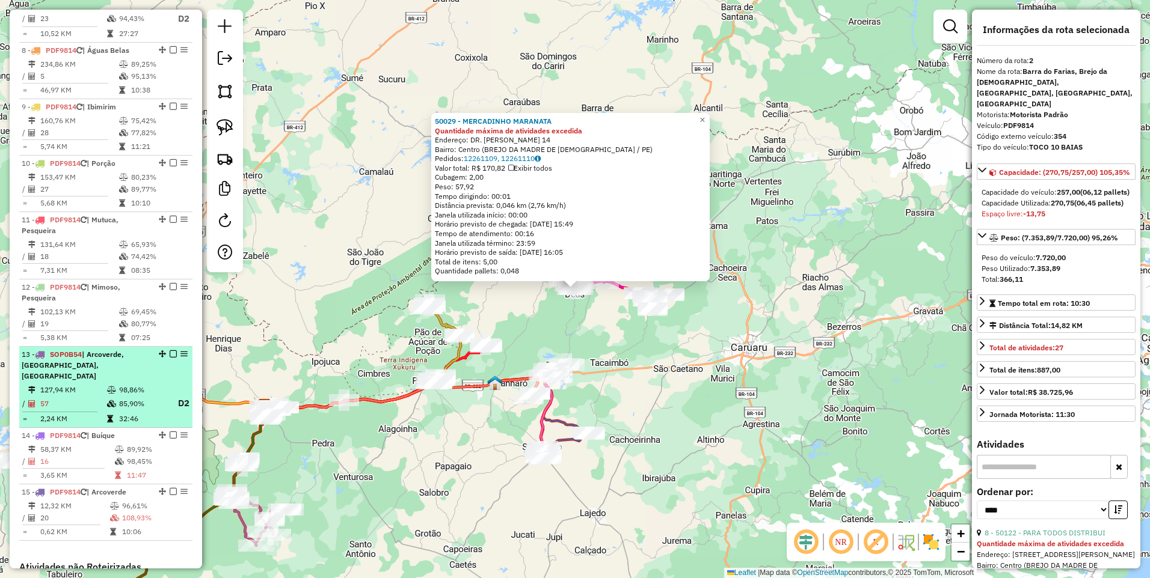
scroll to position [1108, 0]
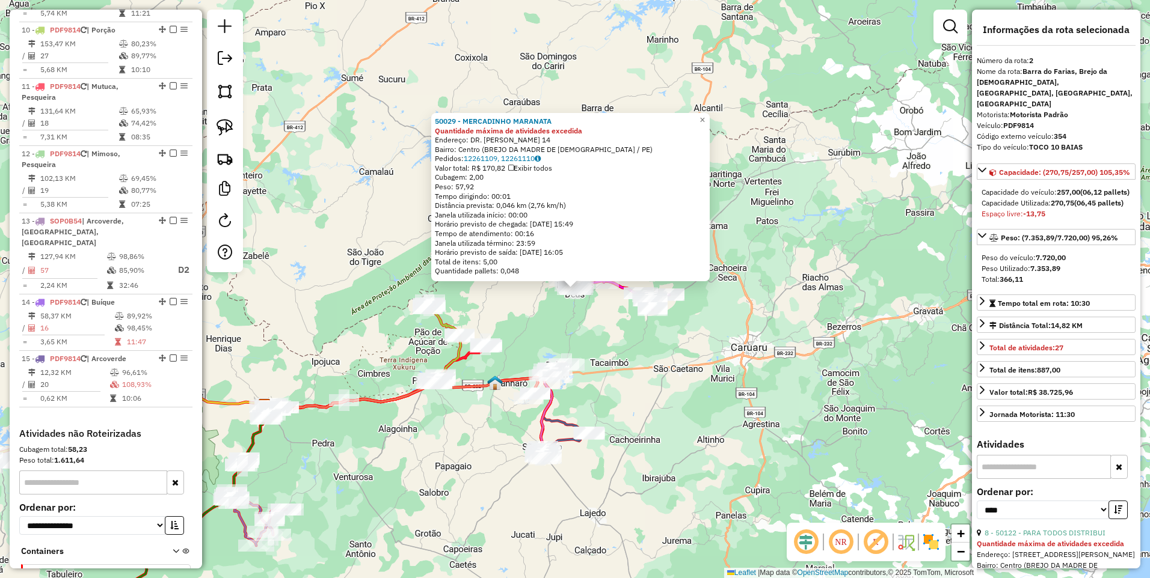
click at [440, 474] on div "50029 - MERCADINHO MARANATA Quantidade máxima de atividades excedida Endereço: …" at bounding box center [575, 289] width 1150 height 578
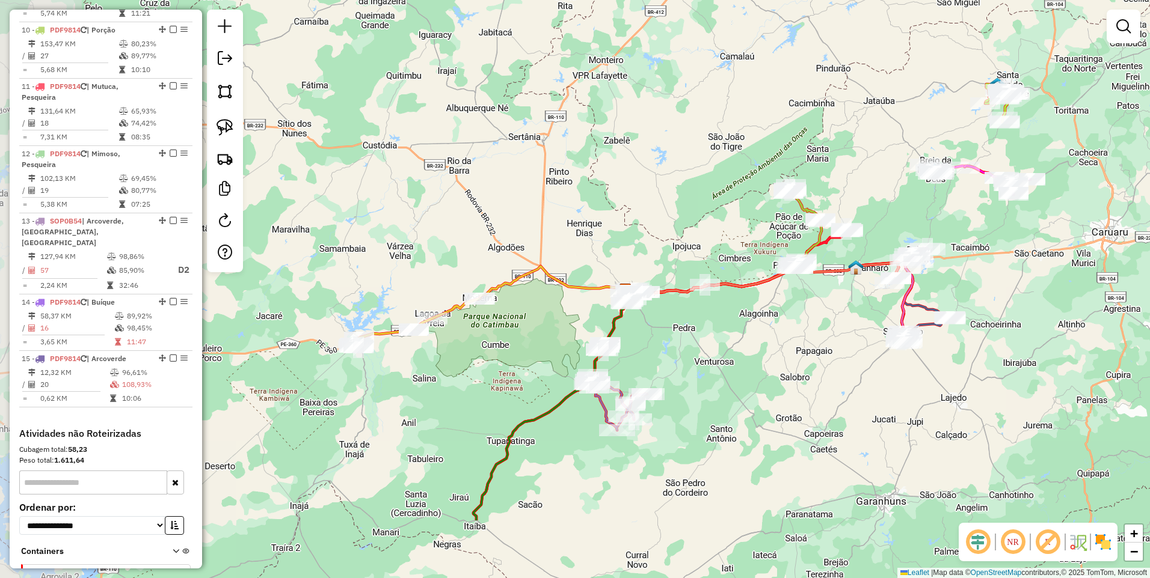
drag, startPoint x: 438, startPoint y: 467, endPoint x: 801, endPoint y: 350, distance: 381.6
click at [801, 350] on div "Janela de atendimento Grade de atendimento Capacidade Transportadoras Veículos …" at bounding box center [575, 289] width 1150 height 578
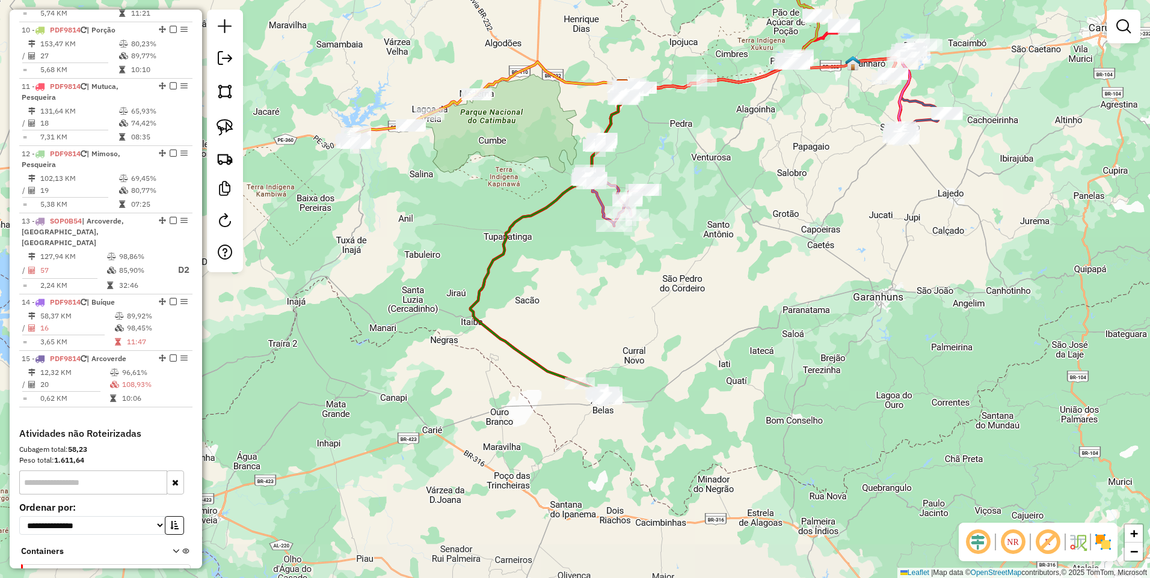
drag, startPoint x: 690, startPoint y: 301, endPoint x: 693, endPoint y: 148, distance: 153.3
click at [693, 148] on div "Janela de atendimento Grade de atendimento Capacidade Transportadoras Veículos …" at bounding box center [575, 289] width 1150 height 578
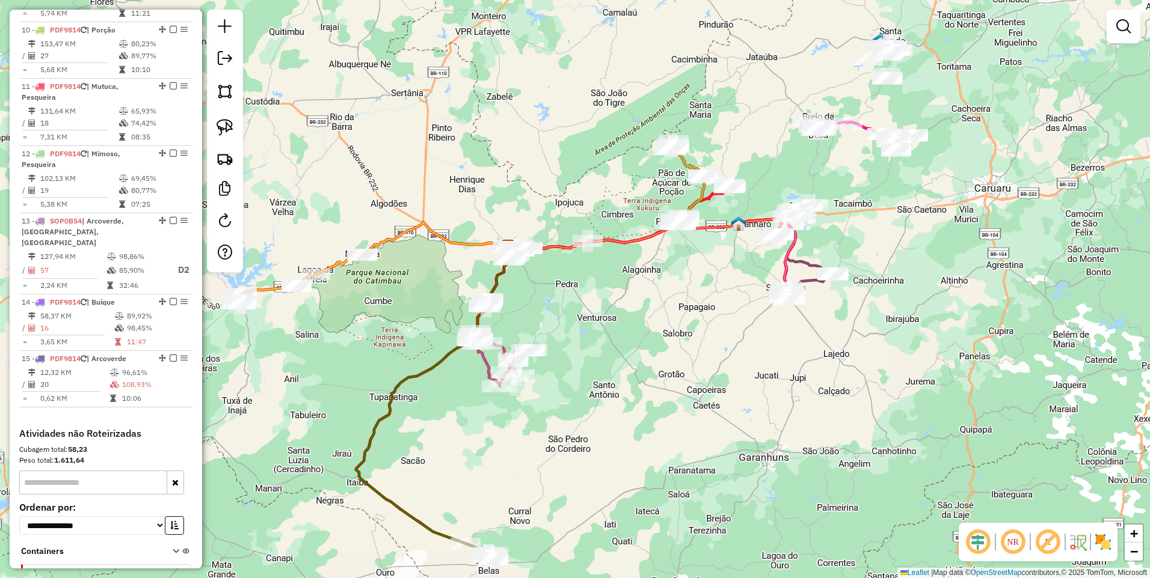
drag, startPoint x: 712, startPoint y: 225, endPoint x: 630, endPoint y: 337, distance: 138.9
click at [630, 337] on div "Janela de atendimento Grade de atendimento Capacidade Transportadoras Veículos …" at bounding box center [575, 289] width 1150 height 578
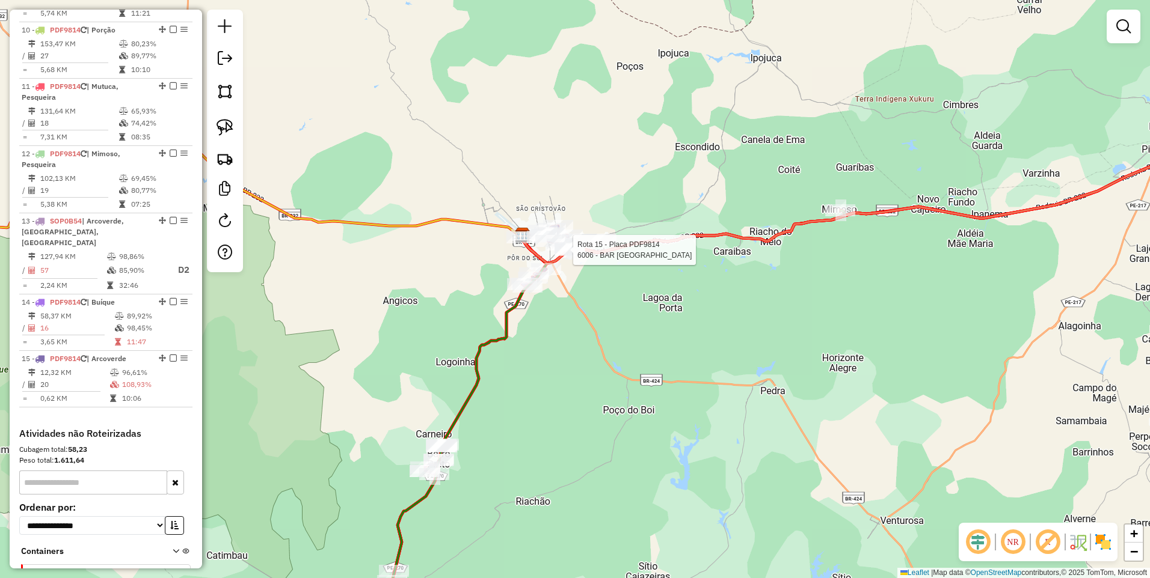
select select "*********"
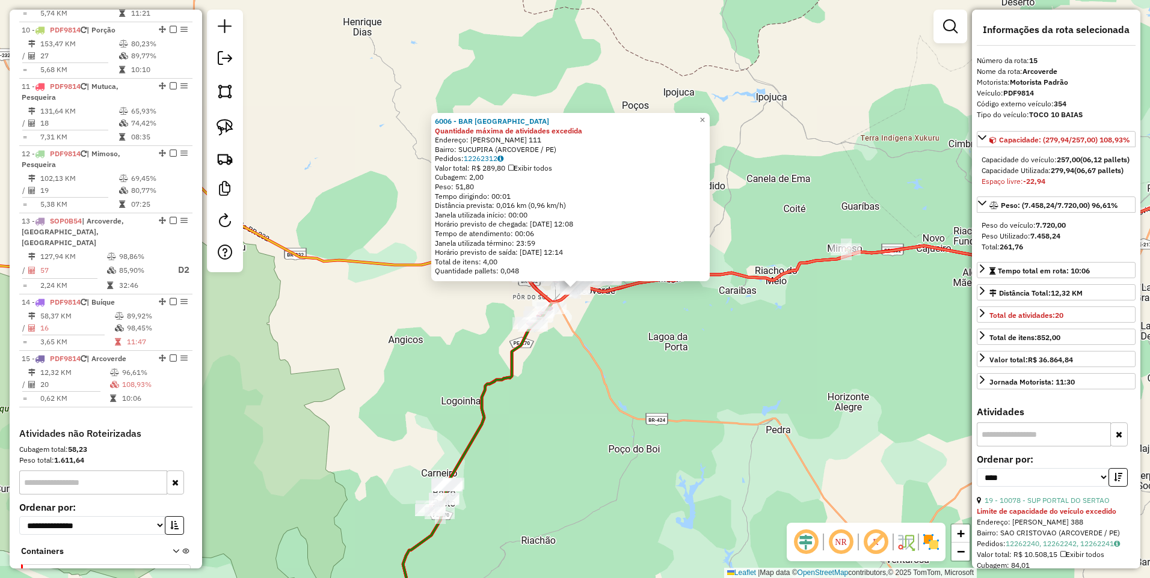
click at [646, 377] on div "6006 - BAR DO VICENTE Quantidade máxima de atividades excedida Endereço: OSVALD…" at bounding box center [575, 289] width 1150 height 578
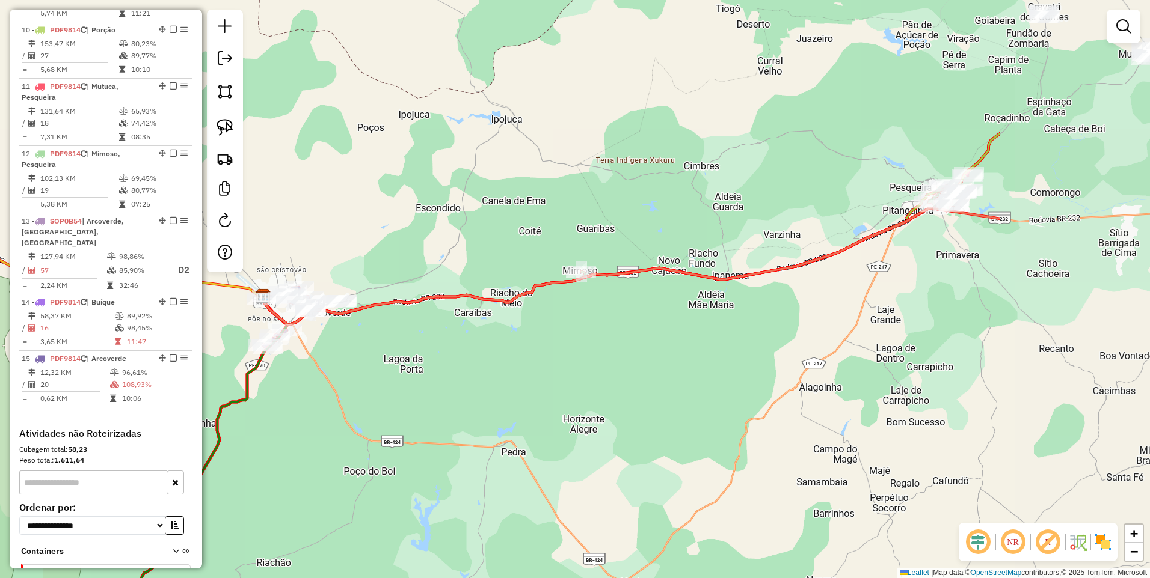
drag, startPoint x: 782, startPoint y: 356, endPoint x: 518, endPoint y: 378, distance: 265.5
click at [518, 378] on div "Janela de atendimento Grade de atendimento Capacidade Transportadoras Veículos …" at bounding box center [575, 289] width 1150 height 578
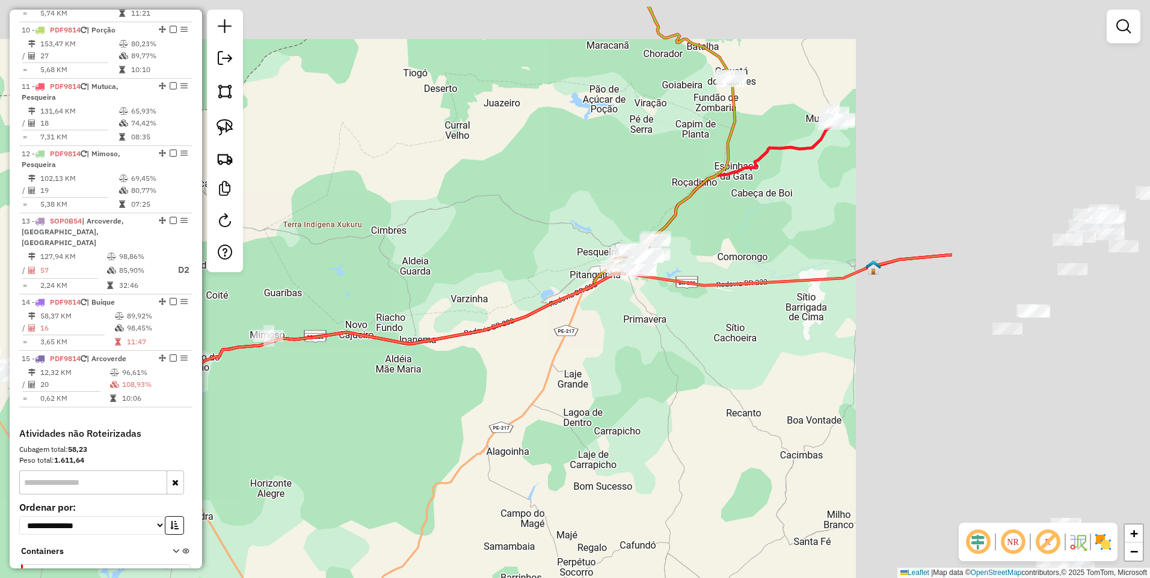
drag, startPoint x: 898, startPoint y: 310, endPoint x: 586, endPoint y: 374, distance: 319.2
click at [586, 374] on div "Janela de atendimento Grade de atendimento Capacidade Transportadoras Veículos …" at bounding box center [575, 289] width 1150 height 578
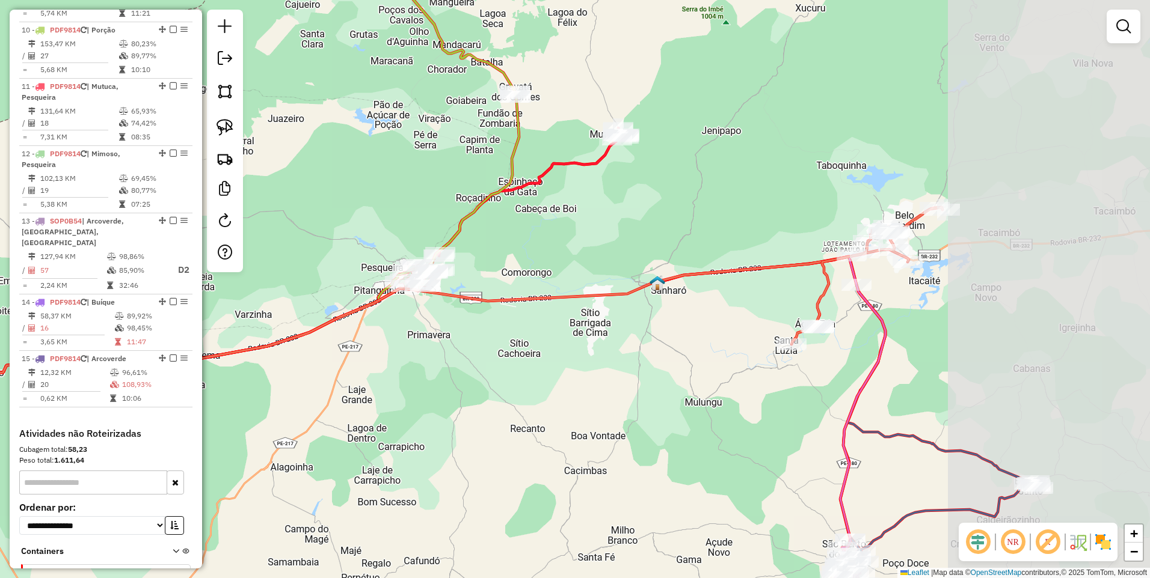
drag, startPoint x: 821, startPoint y: 250, endPoint x: 605, endPoint y: 265, distance: 216.4
click at [605, 265] on div "Janela de atendimento Grade de atendimento Capacidade Transportadoras Veículos …" at bounding box center [575, 289] width 1150 height 578
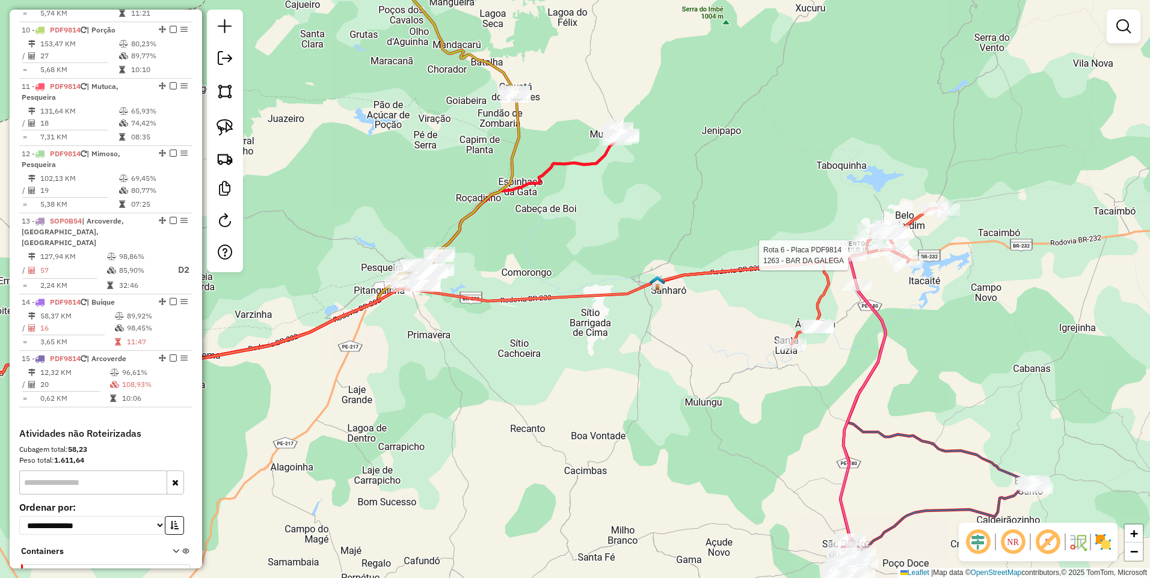
select select "*********"
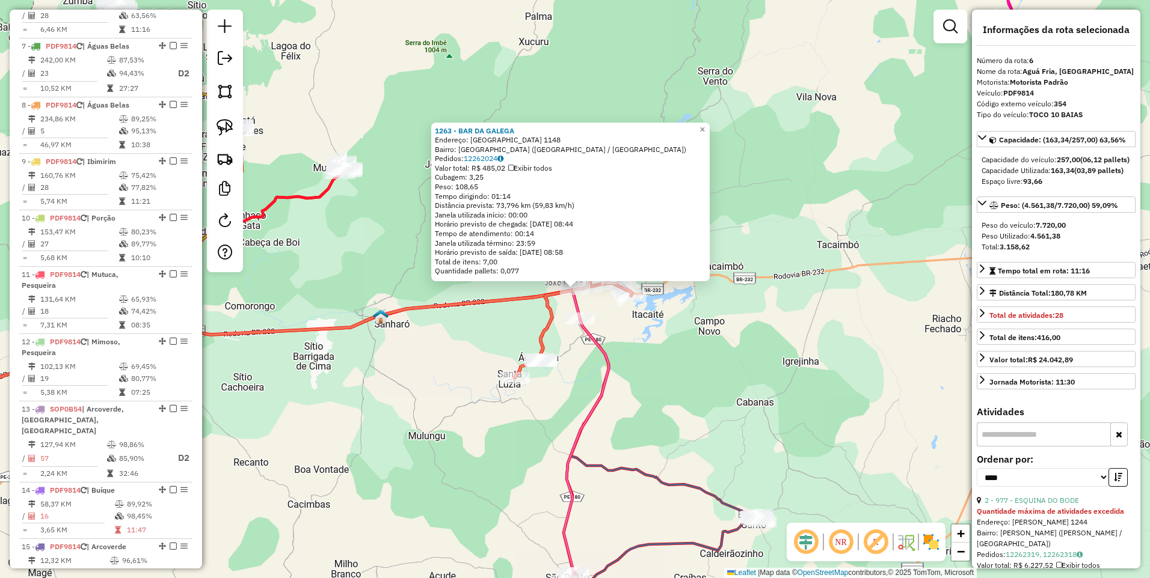
scroll to position [816, 0]
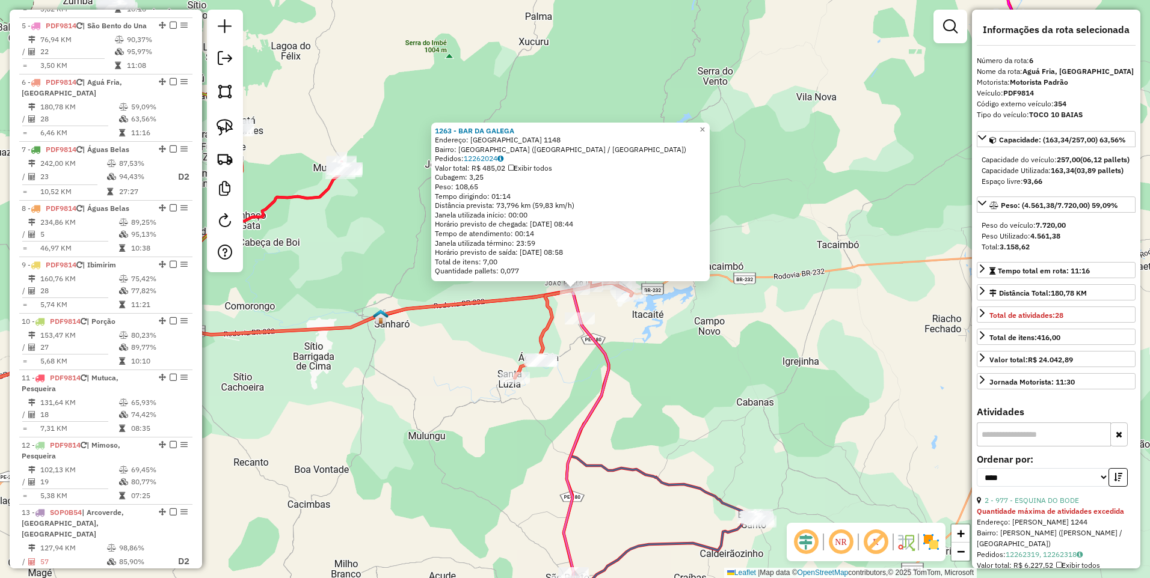
click at [694, 342] on div "1263 - BAR DA GALEGA Endereço: ALTO DA PALESTINA 1148 Bairro: SANTO ANTONIO (BE…" at bounding box center [575, 289] width 1150 height 578
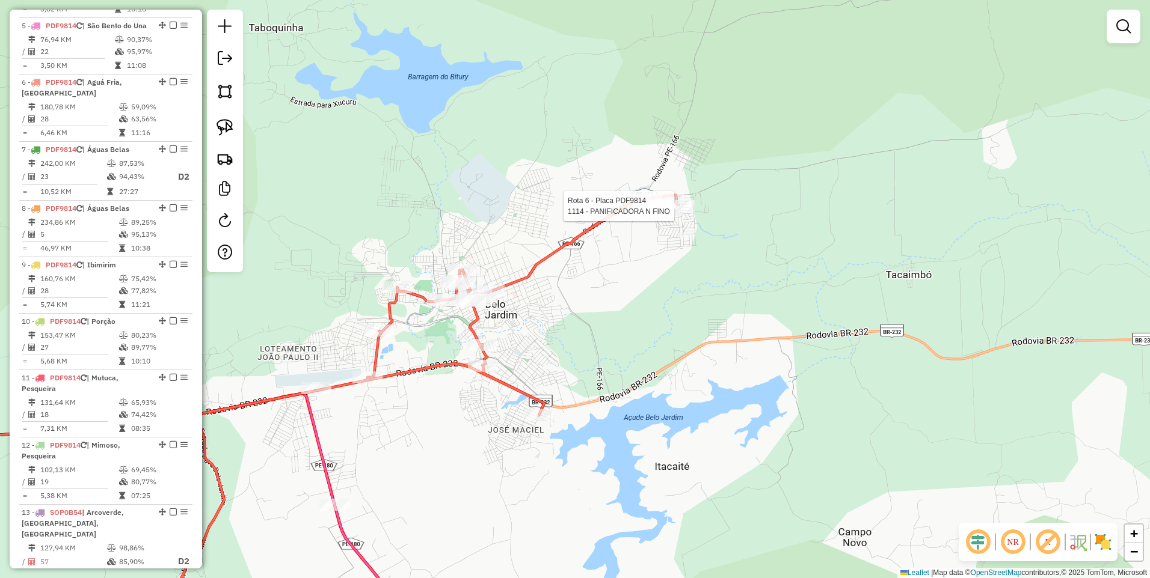
select select "*********"
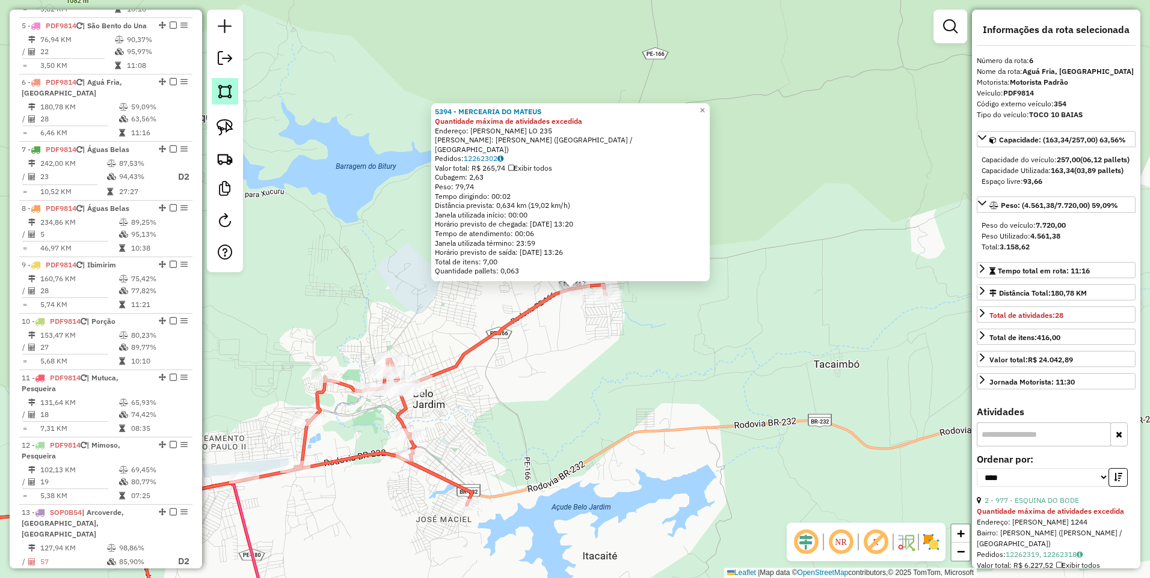
click at [218, 87] on img at bounding box center [224, 91] width 17 height 17
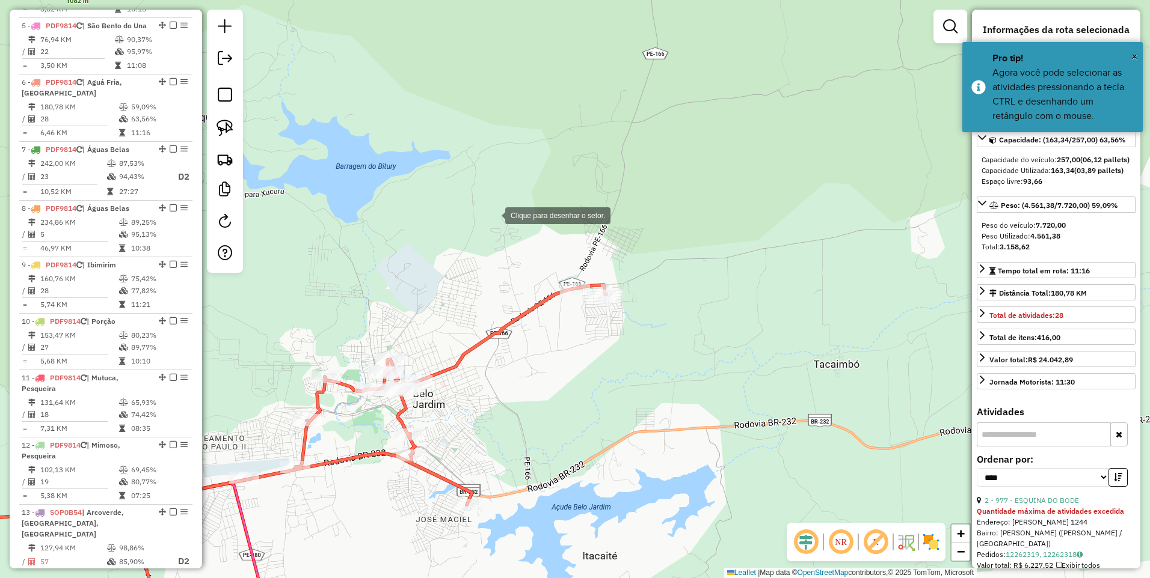
drag, startPoint x: 493, startPoint y: 215, endPoint x: 512, endPoint y: 215, distance: 19.2
click at [493, 215] on div at bounding box center [493, 215] width 24 height 24
click at [634, 225] on div at bounding box center [634, 225] width 24 height 24
click at [675, 363] on div at bounding box center [675, 363] width 24 height 24
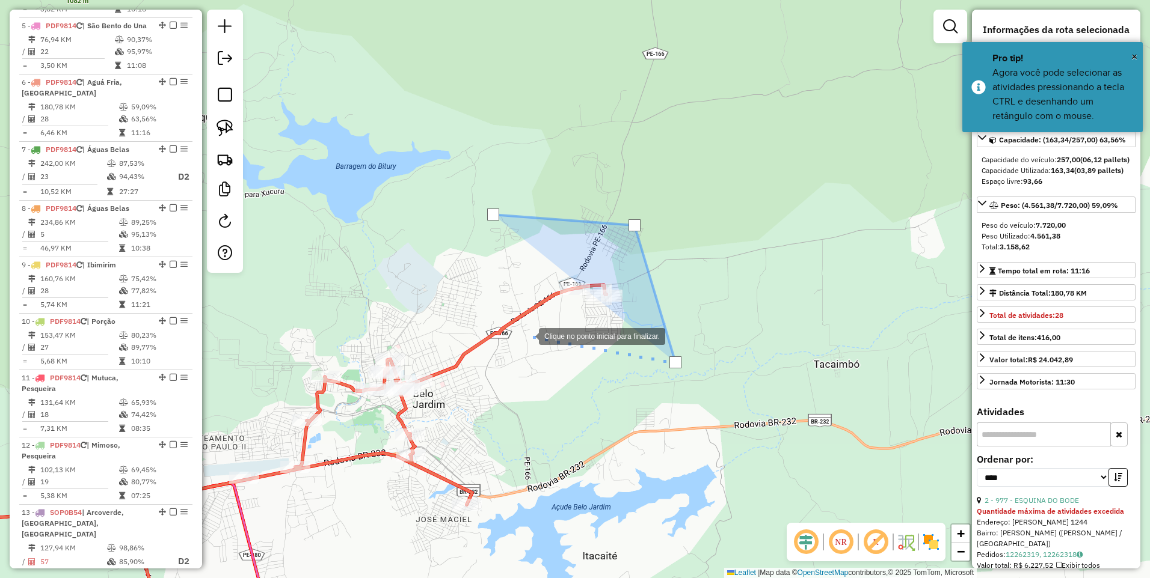
click at [527, 336] on div at bounding box center [527, 335] width 24 height 24
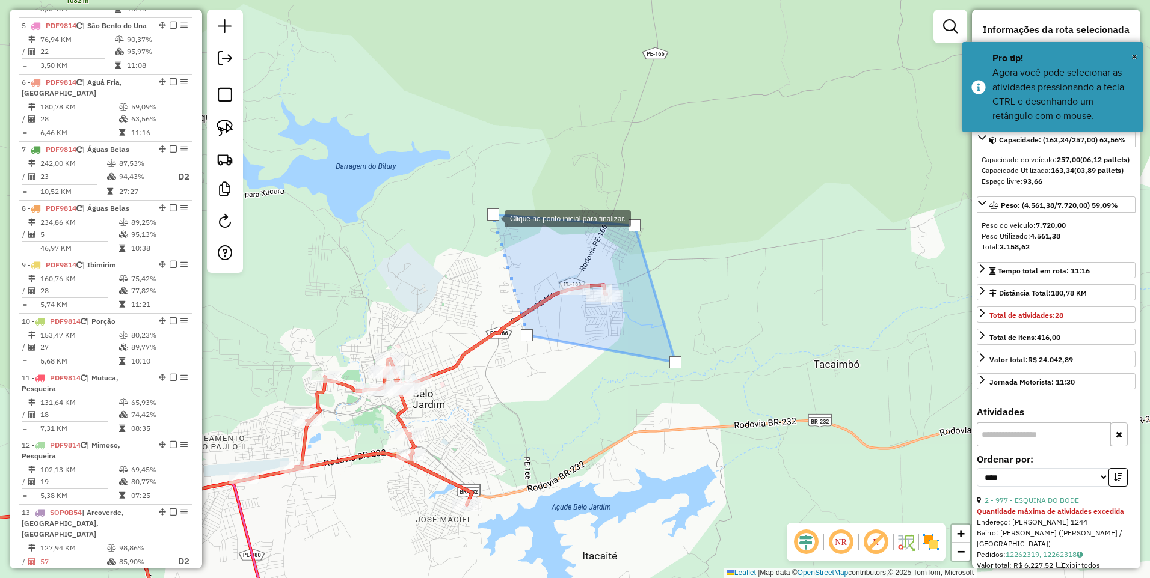
click at [492, 218] on div at bounding box center [493, 215] width 12 height 12
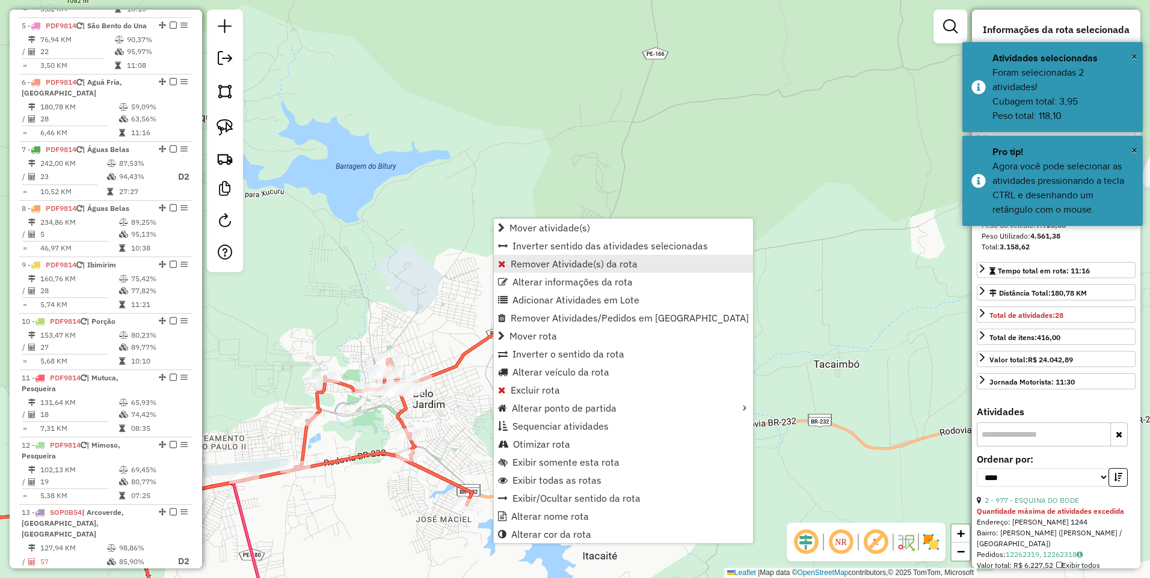
click at [538, 263] on span "Remover Atividade(s) da rota" at bounding box center [573, 264] width 127 height 10
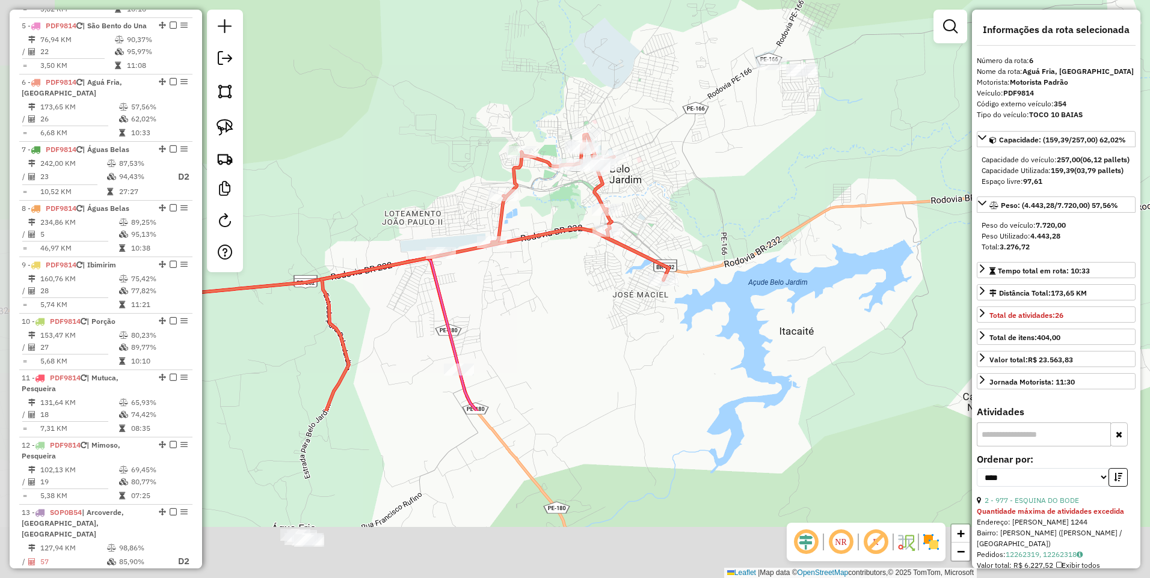
drag, startPoint x: 631, startPoint y: 352, endPoint x: 762, endPoint y: 166, distance: 227.0
click at [762, 166] on div "Janela de atendimento Grade de atendimento Capacidade Transportadoras Veículos …" at bounding box center [575, 289] width 1150 height 578
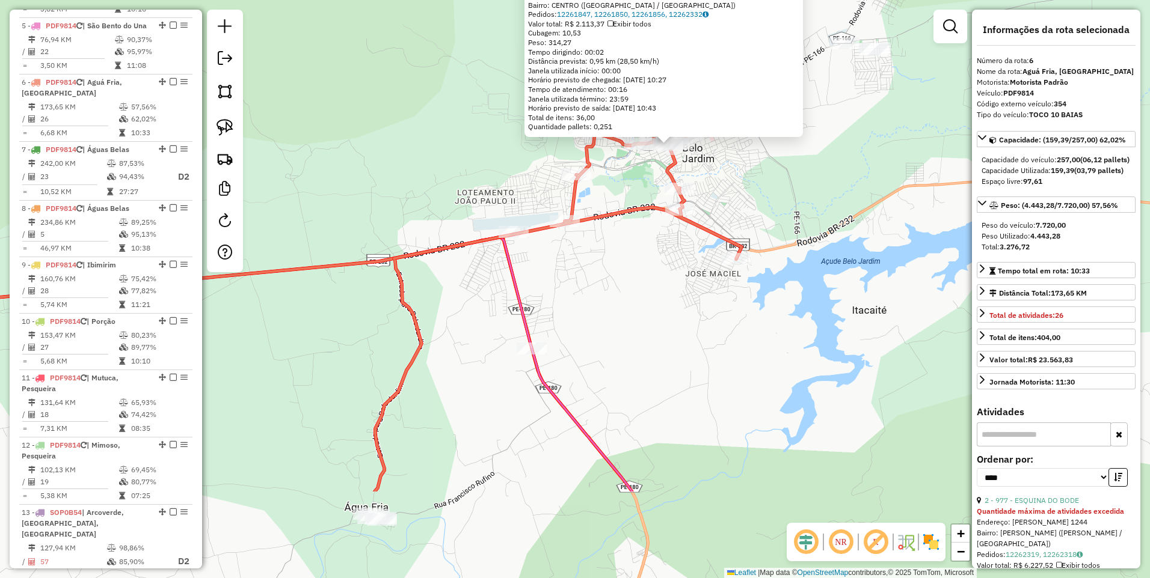
drag, startPoint x: 729, startPoint y: 382, endPoint x: 823, endPoint y: 237, distance: 172.6
click at [823, 237] on div "837 - MERCADO DO WAL Quantidade máxima de atividades excedida Endereço: NUMERIA…" at bounding box center [575, 289] width 1150 height 578
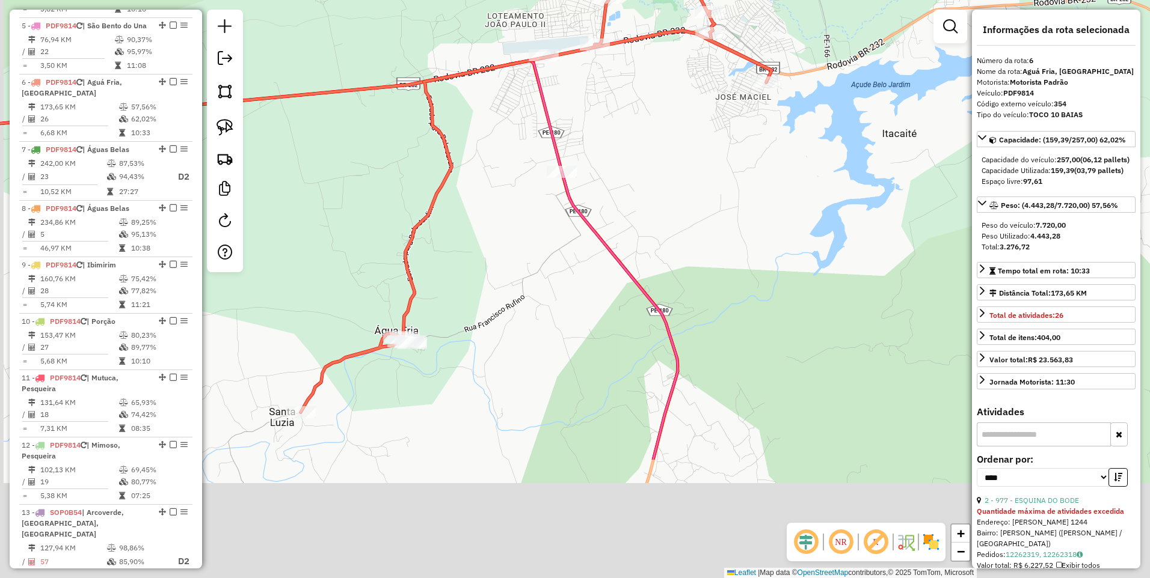
drag, startPoint x: 677, startPoint y: 406, endPoint x: 711, endPoint y: 219, distance: 190.0
click at [711, 219] on div "837 - MERCADO DO WAL Quantidade máxima de atividades excedida Endereço: NUMERIA…" at bounding box center [575, 289] width 1150 height 578
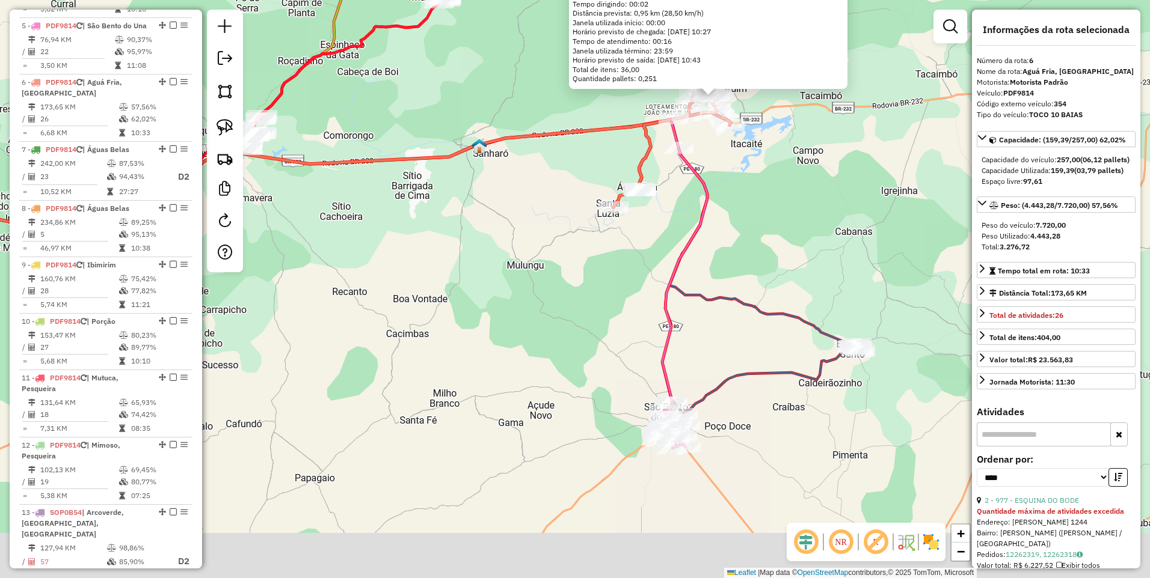
drag, startPoint x: 506, startPoint y: 299, endPoint x: 509, endPoint y: 243, distance: 56.6
click at [509, 243] on div "837 - MERCADO DO WAL Quantidade máxima de atividades excedida Endereço: NUMERIA…" at bounding box center [575, 289] width 1150 height 578
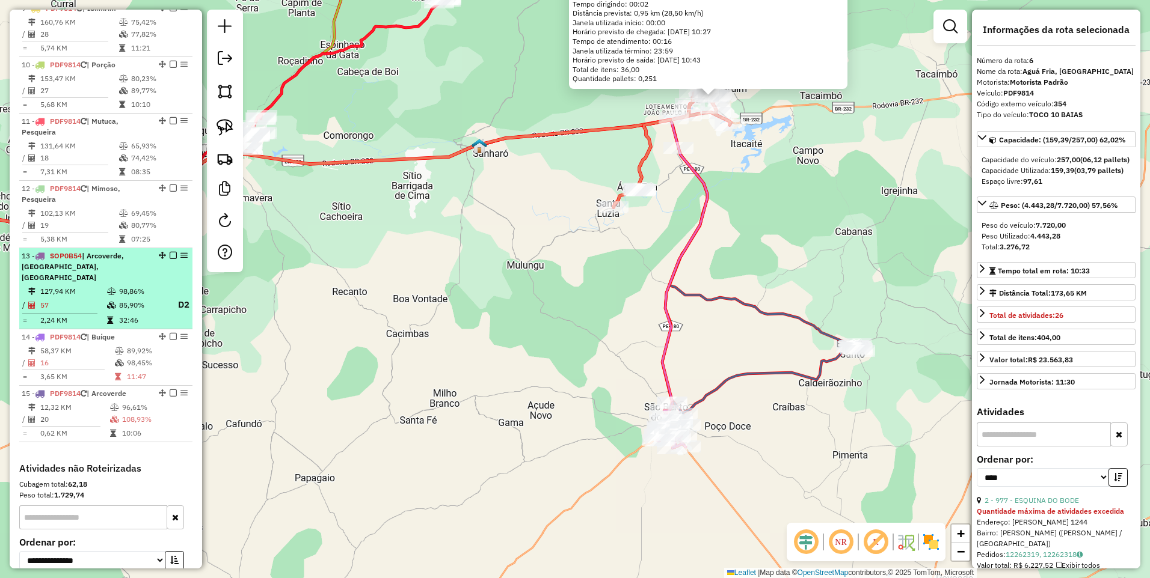
scroll to position [1108, 0]
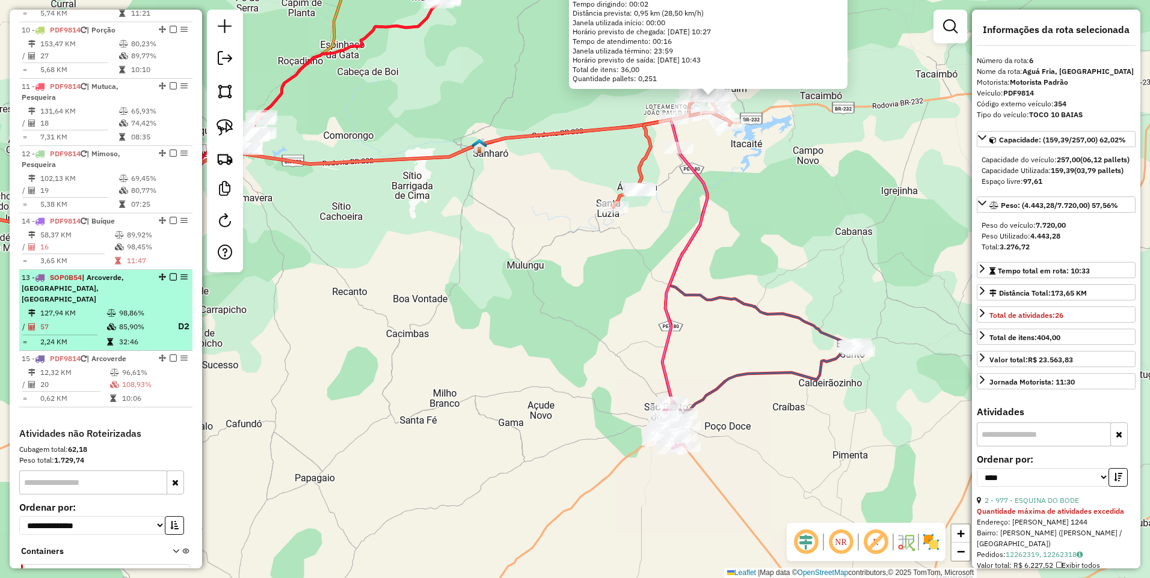
drag, startPoint x: 156, startPoint y: 153, endPoint x: 168, endPoint y: 250, distance: 97.0
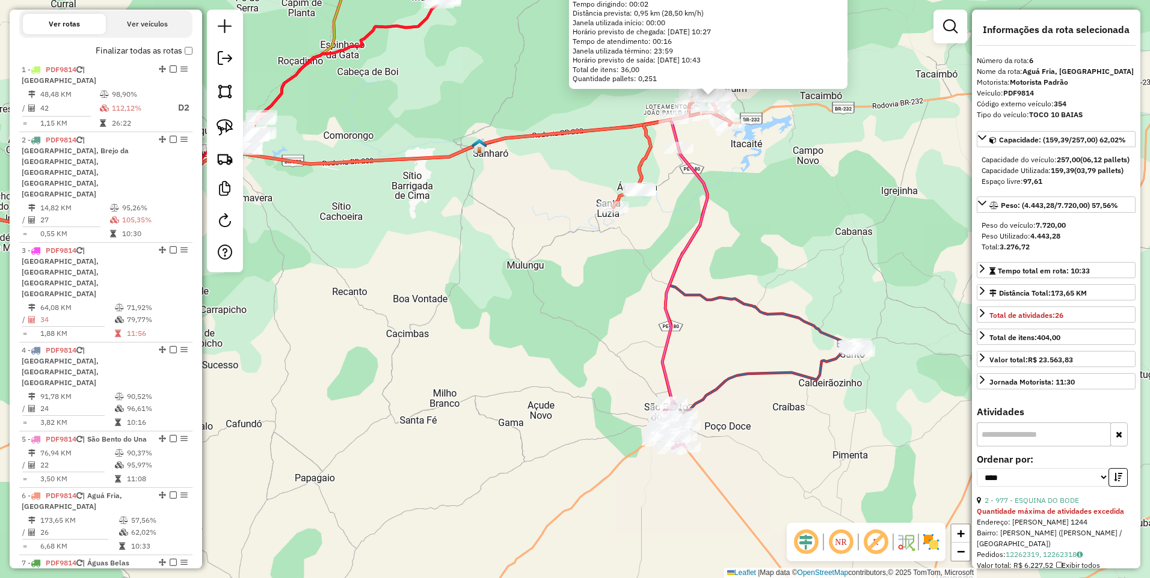
scroll to position [210, 0]
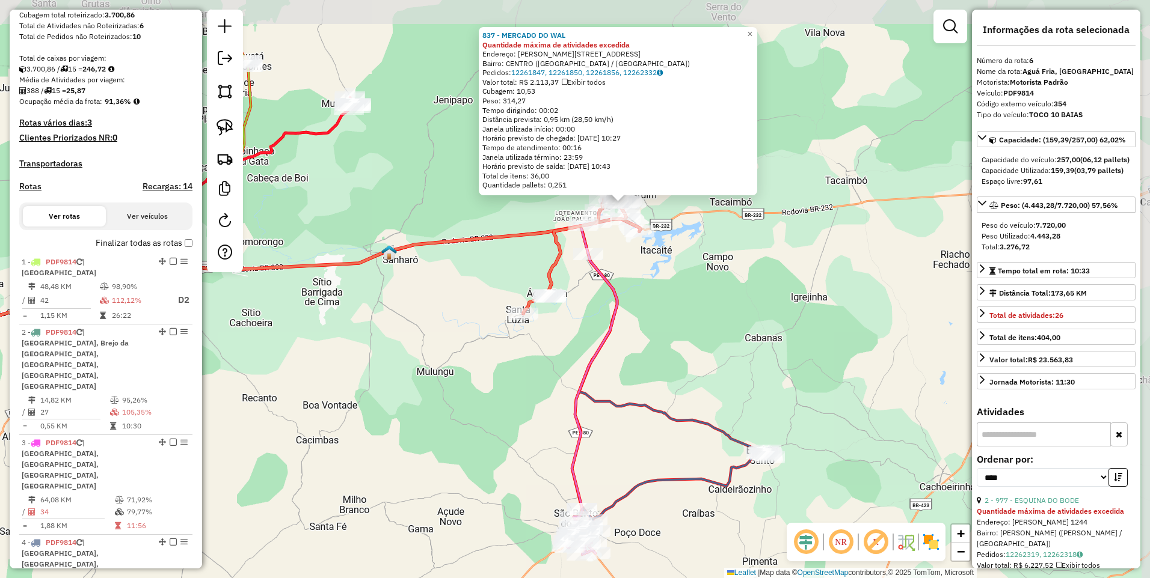
drag, startPoint x: 711, startPoint y: 239, endPoint x: 620, endPoint y: 346, distance: 140.3
click at [620, 346] on div "837 - MERCADO DO WAL Quantidade máxima de atividades excedida Endereço: NUMERIA…" at bounding box center [575, 289] width 1150 height 578
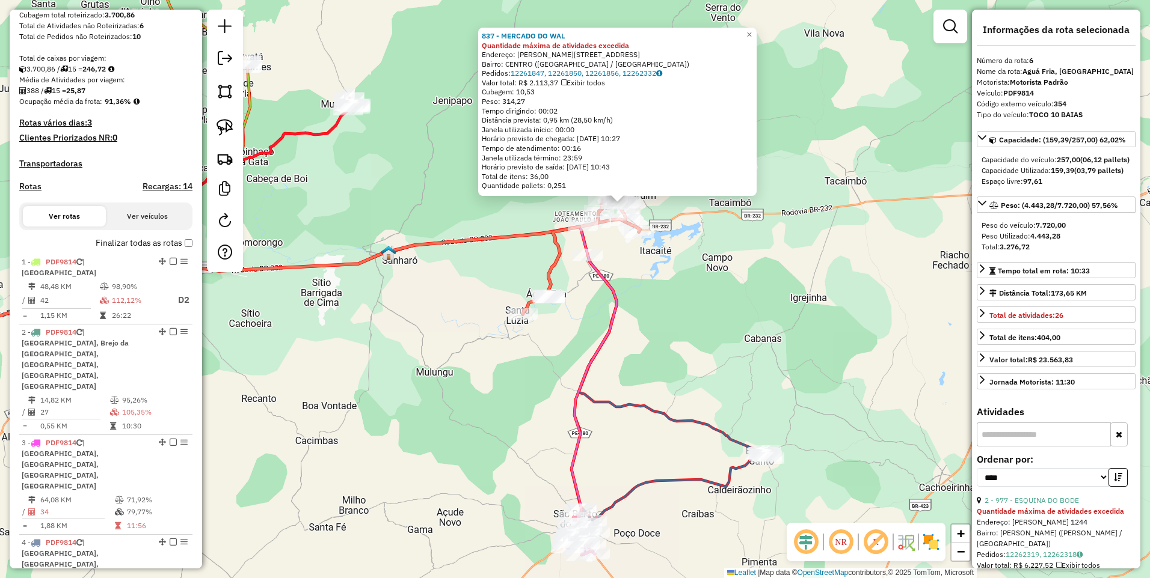
scroll to position [338, 0]
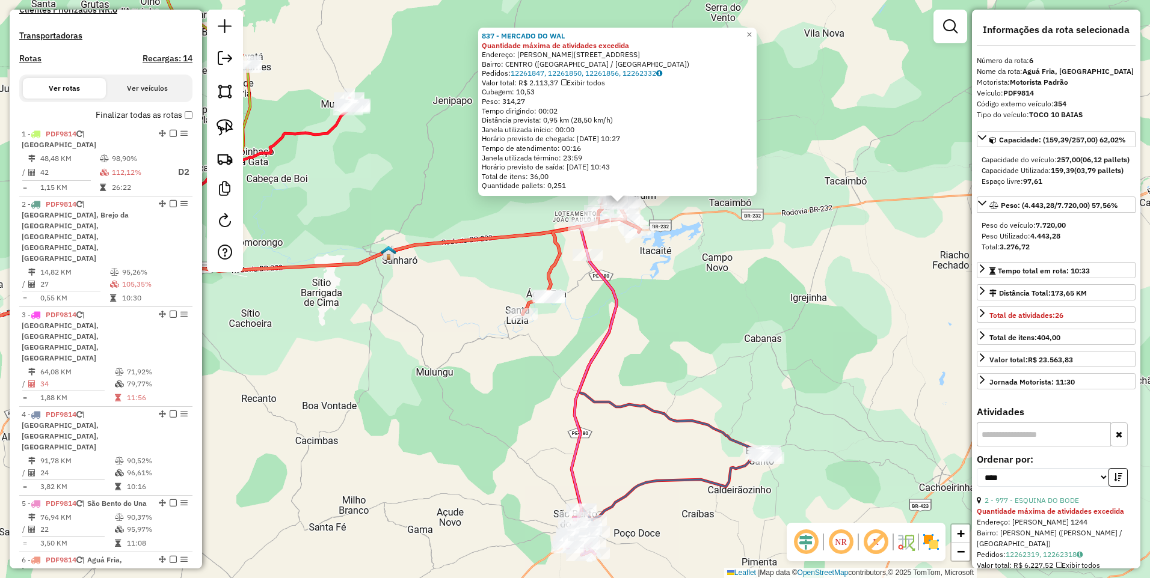
click at [618, 268] on div "837 - MERCADO DO WAL Quantidade máxima de atividades excedida Endereço: NUMERIA…" at bounding box center [575, 289] width 1150 height 578
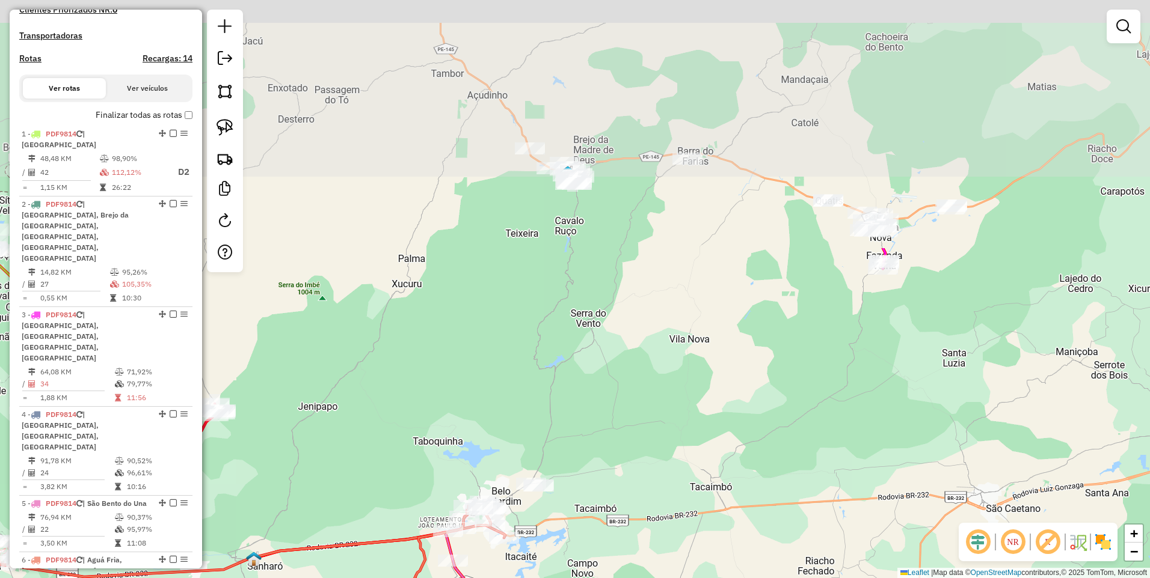
drag, startPoint x: 794, startPoint y: 134, endPoint x: 663, endPoint y: 432, distance: 325.2
click at [663, 432] on div "Janela de atendimento Grade de atendimento Capacidade Transportadoras Veículos …" at bounding box center [575, 289] width 1150 height 578
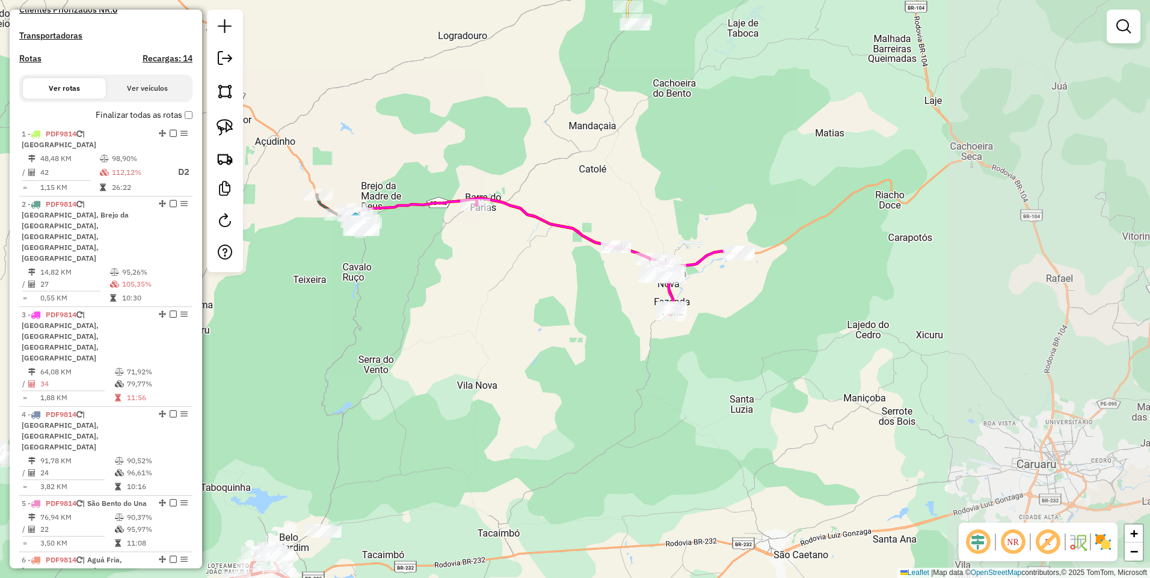
drag, startPoint x: 721, startPoint y: 274, endPoint x: 510, endPoint y: 308, distance: 213.2
click at [510, 308] on div "Janela de atendimento Grade de atendimento Capacidade Transportadoras Veículos …" at bounding box center [575, 289] width 1150 height 578
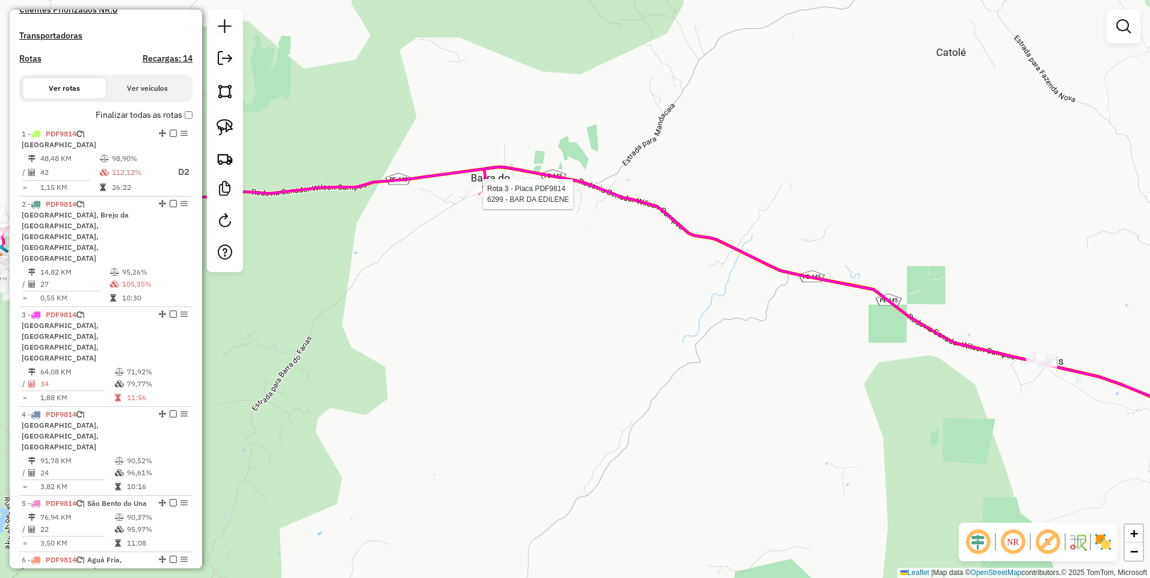
select select "*********"
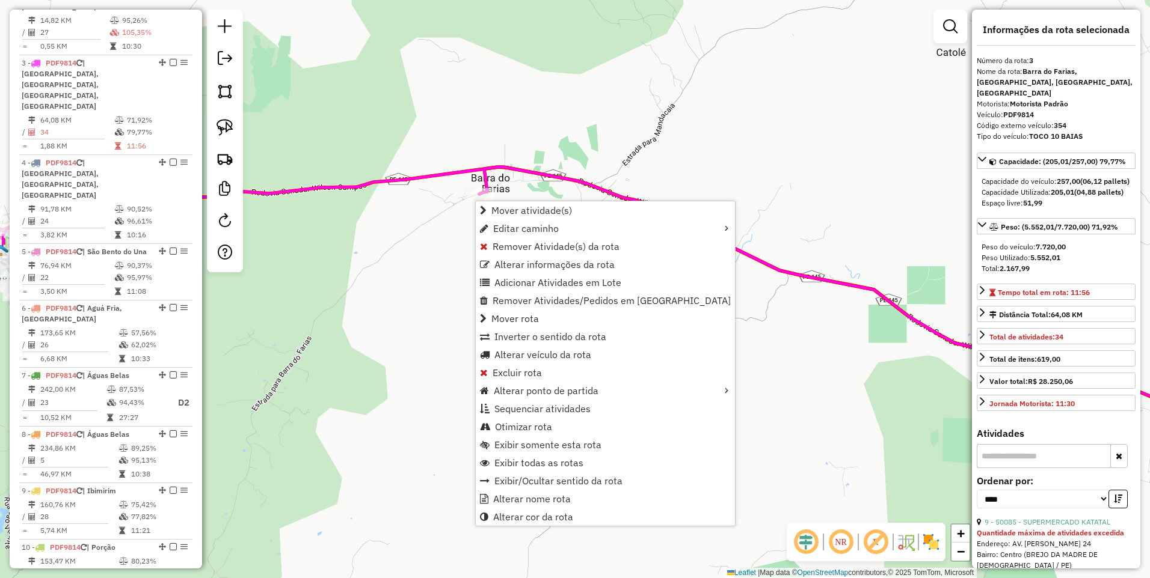
scroll to position [603, 0]
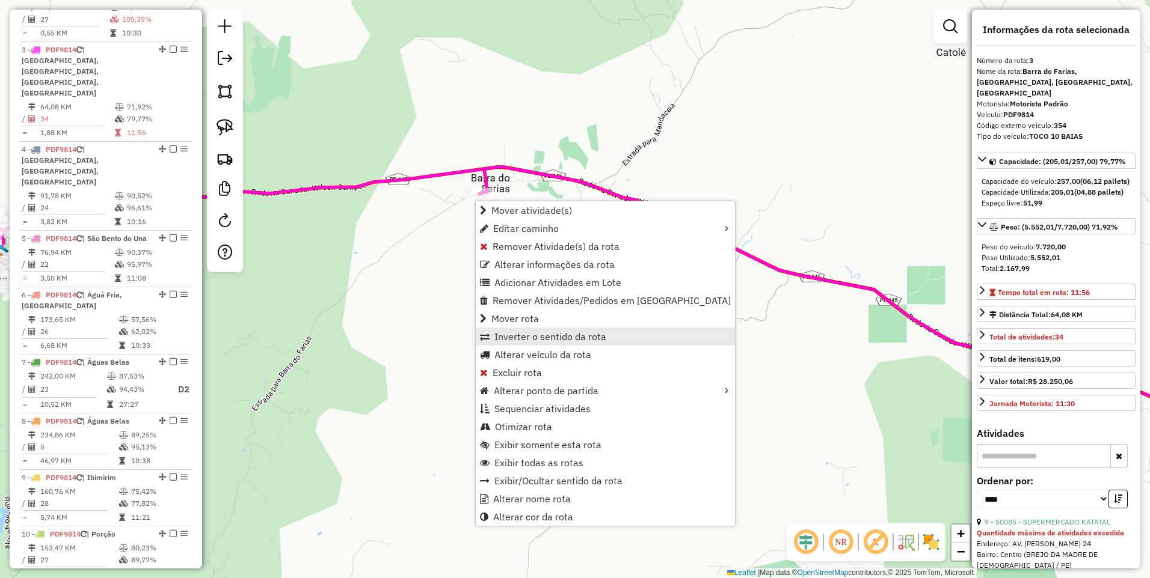
click at [540, 335] on span "Inverter o sentido da rota" at bounding box center [550, 337] width 112 height 10
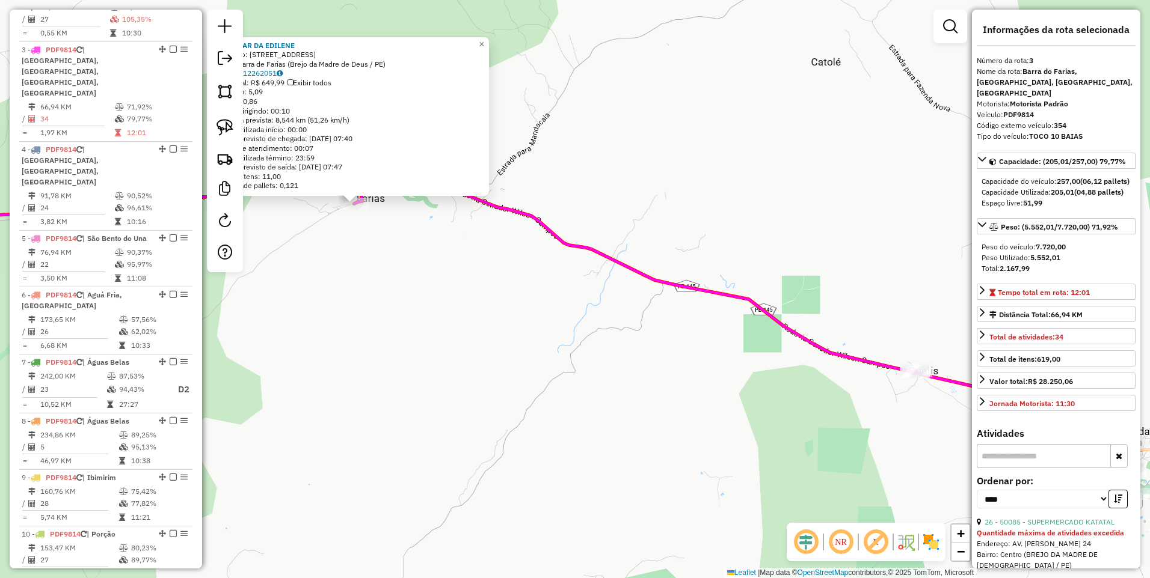
drag, startPoint x: 771, startPoint y: 346, endPoint x: 548, endPoint y: 257, distance: 240.2
click at [548, 257] on div "6299 - BAR DA EDILENE Endereço: Rua Matriz, 190 Bairro: Barra de Farias (Brejo …" at bounding box center [575, 289] width 1150 height 578
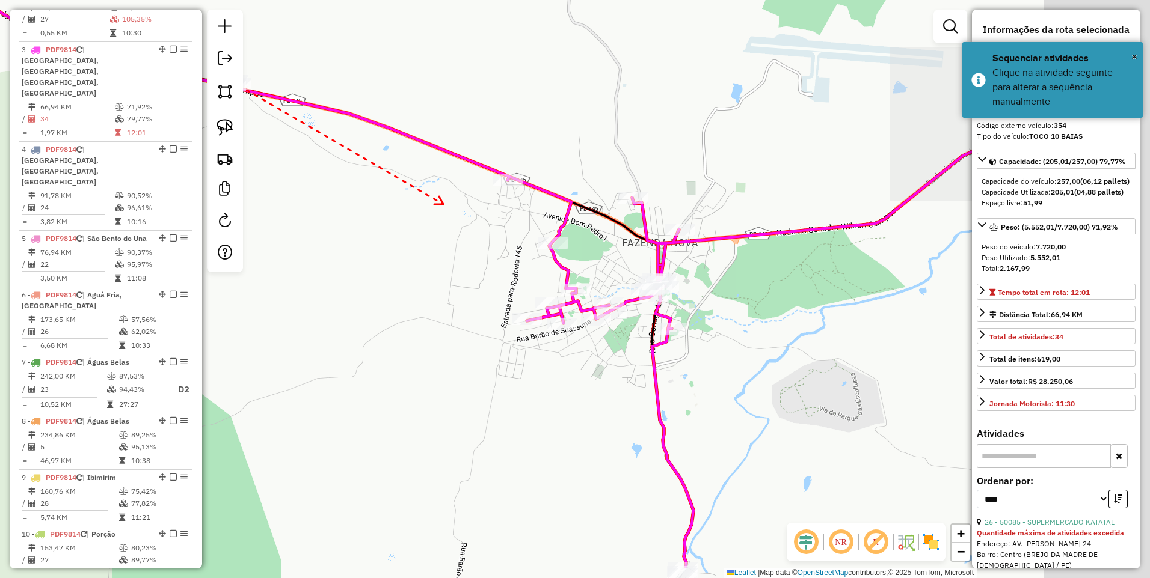
drag, startPoint x: 841, startPoint y: 317, endPoint x: 444, endPoint y: 205, distance: 413.0
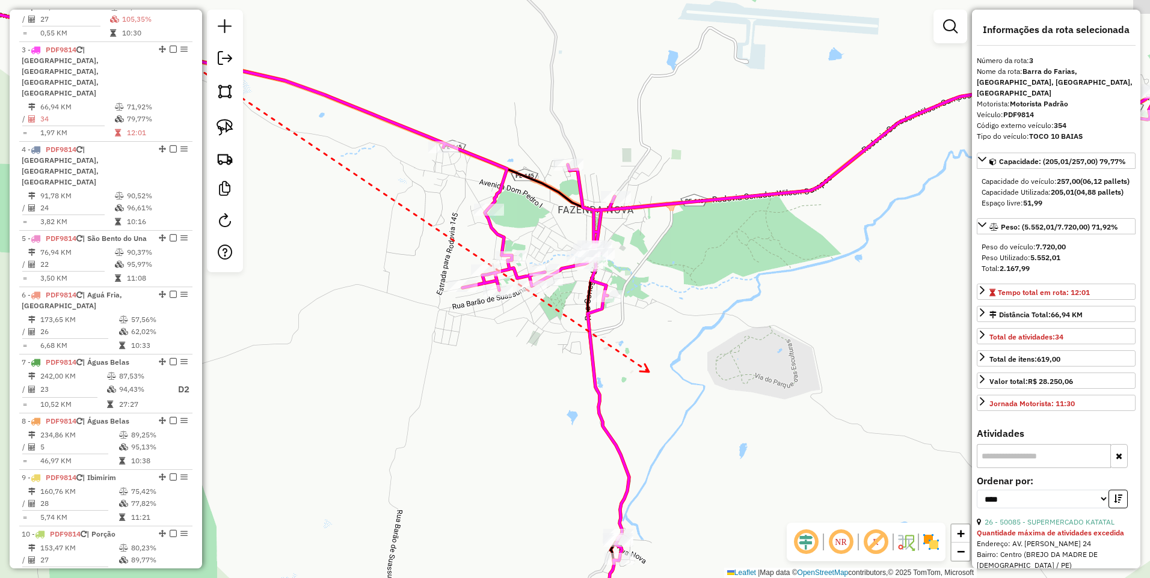
drag, startPoint x: 640, startPoint y: 329, endPoint x: 649, endPoint y: 372, distance: 43.6
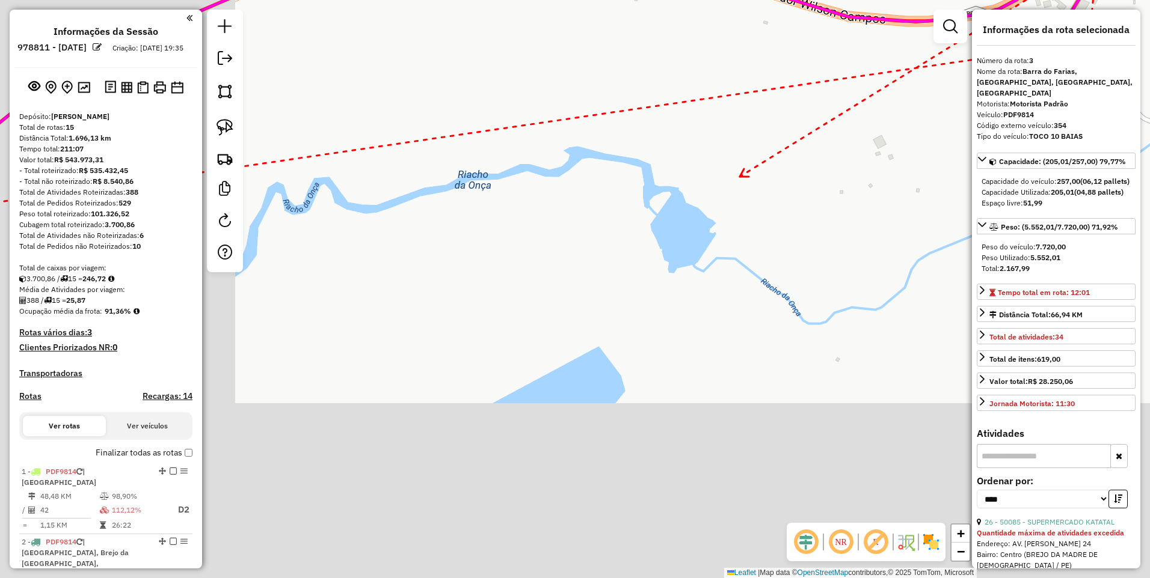
select select "*********"
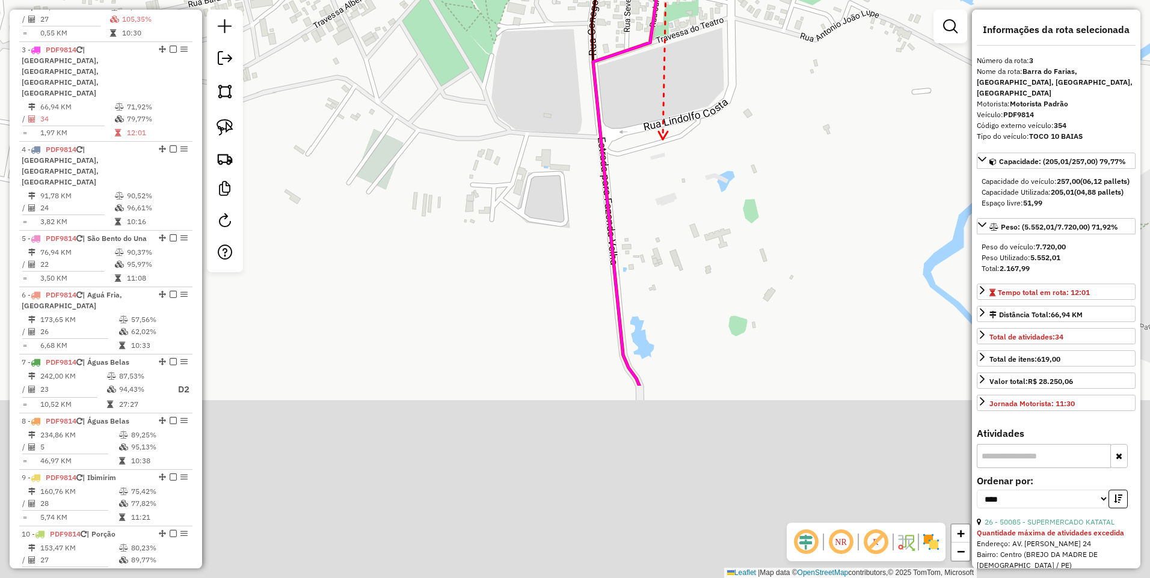
drag, startPoint x: 411, startPoint y: 308, endPoint x: 669, endPoint y: 118, distance: 320.0
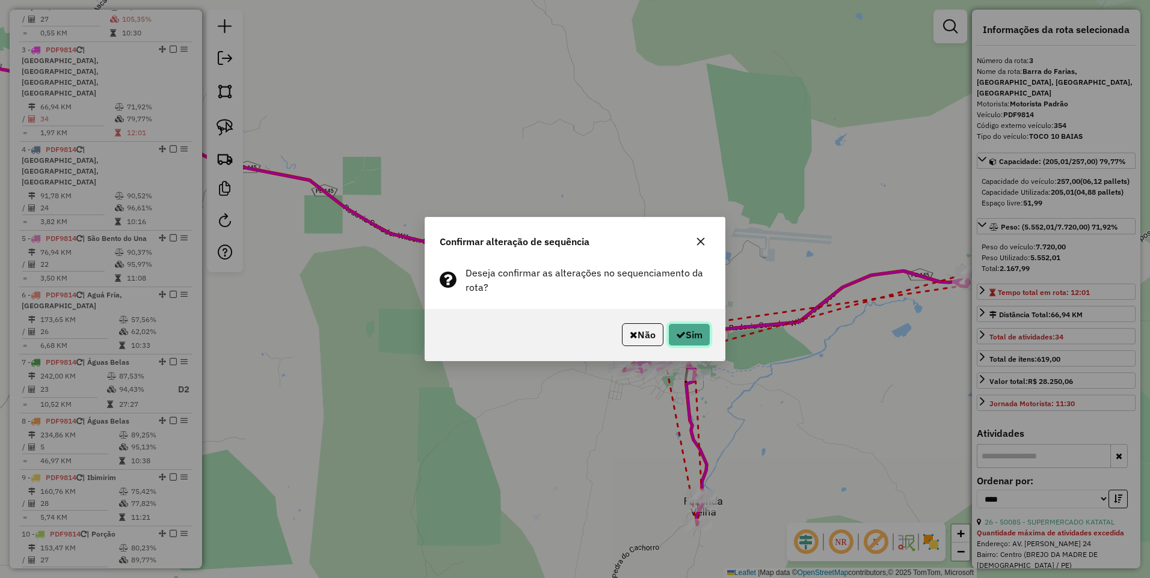
click at [698, 338] on button "Sim" at bounding box center [689, 334] width 42 height 23
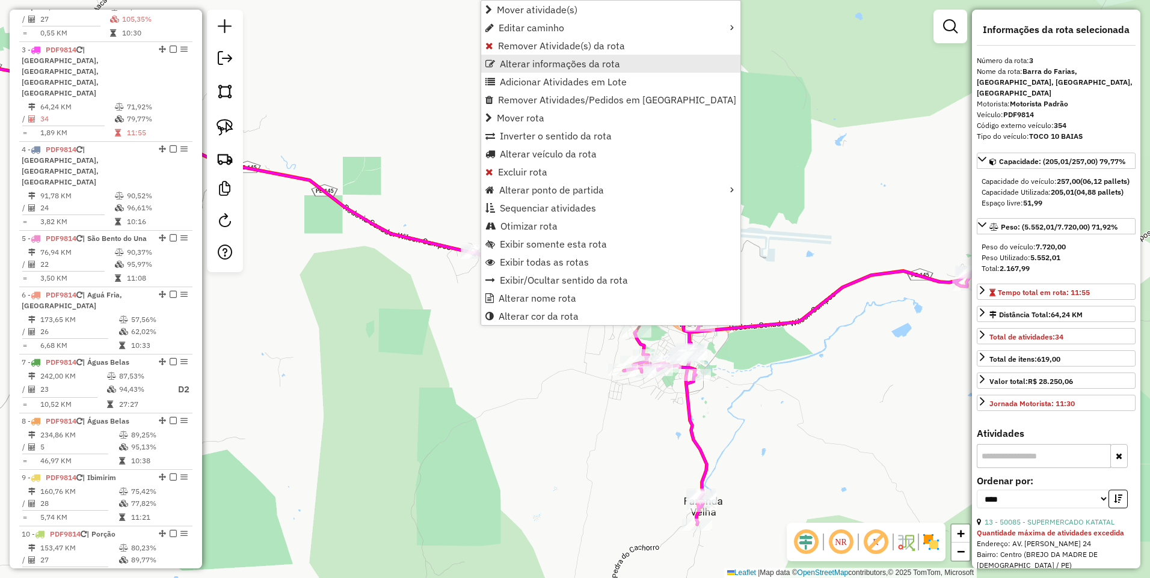
click at [545, 59] on span "Alterar informações da rota" at bounding box center [560, 64] width 120 height 10
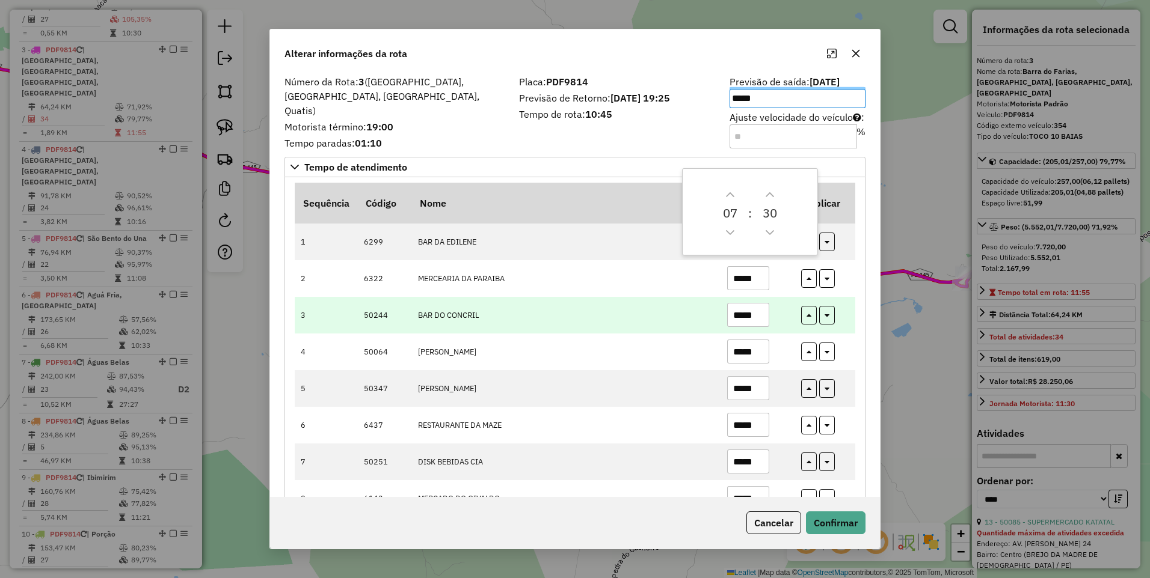
scroll to position [128, 0]
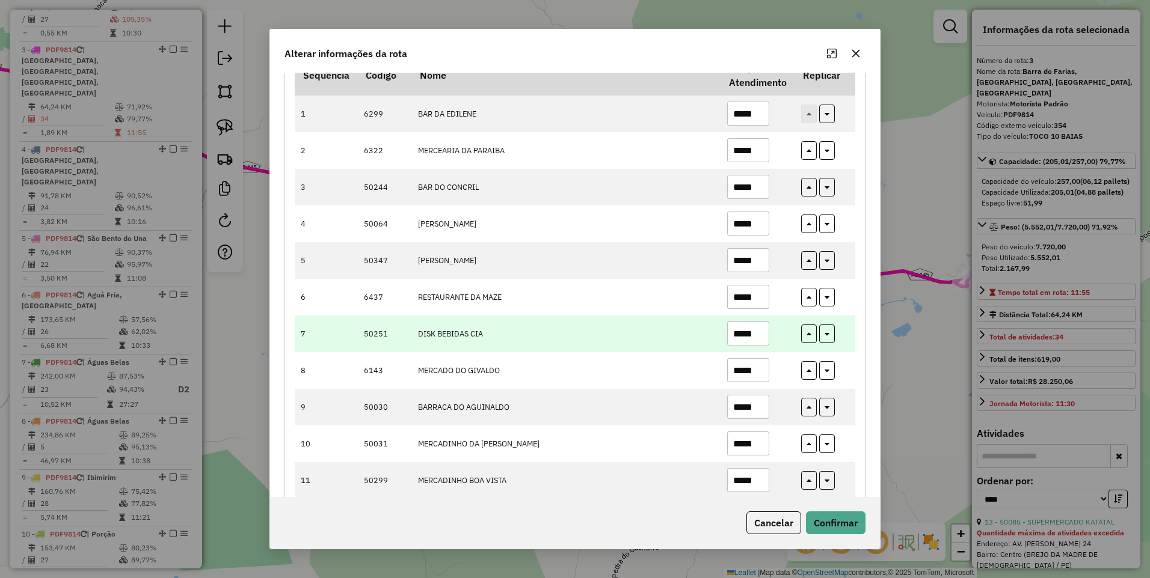
click at [763, 330] on input "*****" at bounding box center [748, 334] width 42 height 24
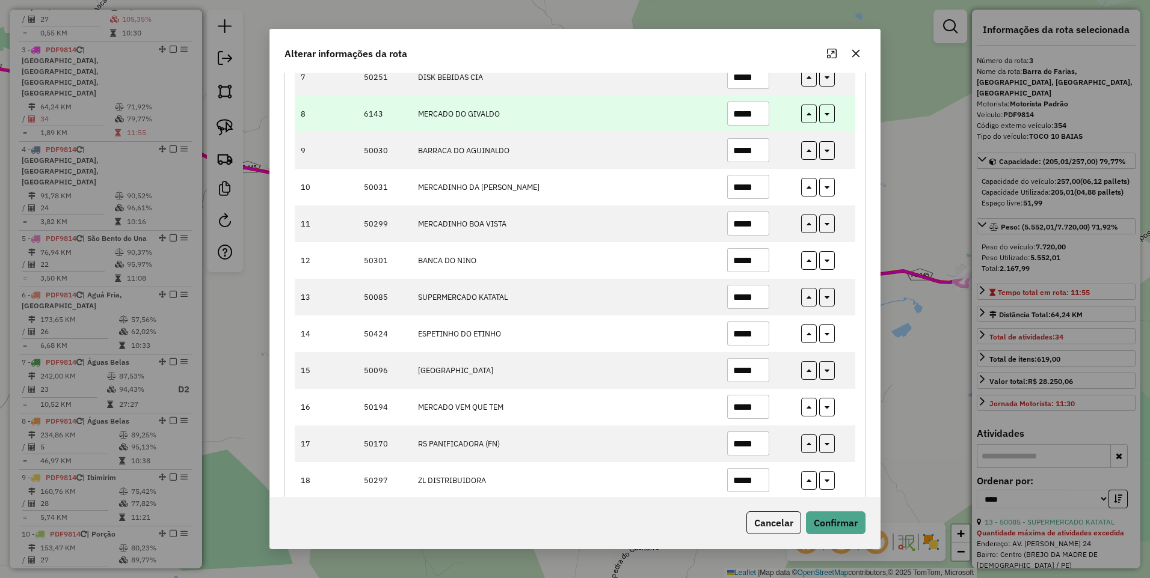
scroll to position [513, 0]
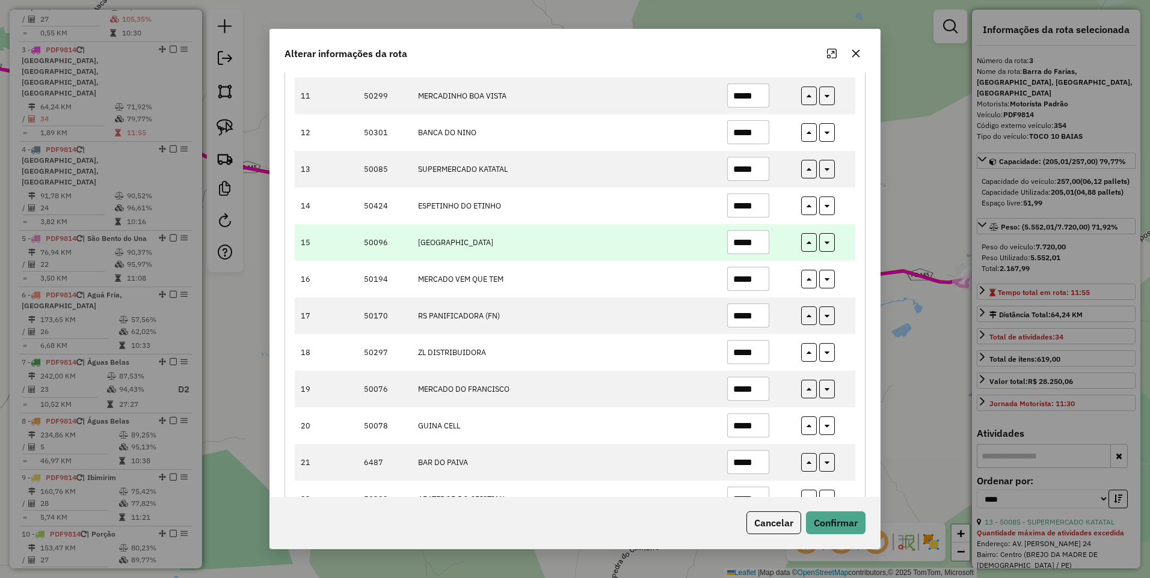
type input "*****"
click at [758, 236] on input "*****" at bounding box center [748, 242] width 42 height 24
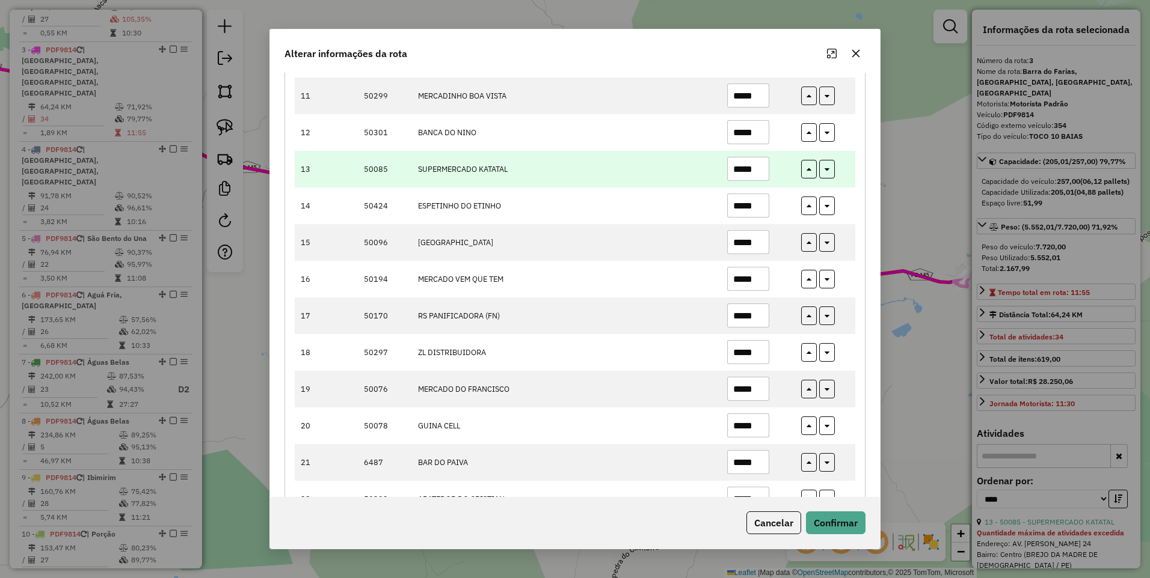
type input "*****"
click at [761, 164] on input "*****" at bounding box center [748, 169] width 42 height 24
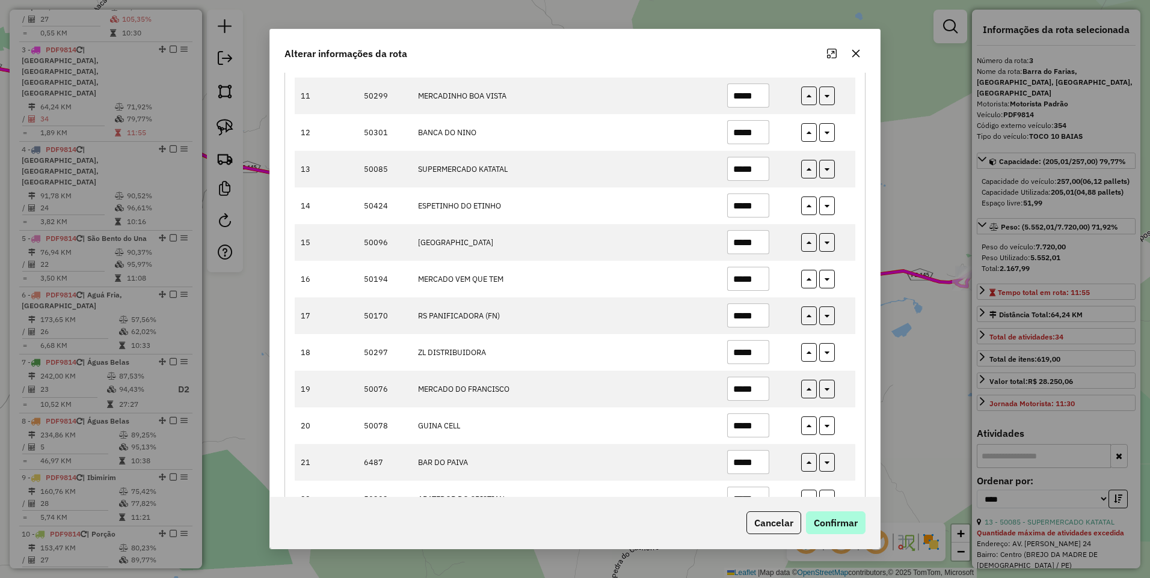
type input "*****"
click at [837, 520] on button "Confirmar" at bounding box center [836, 523] width 60 height 23
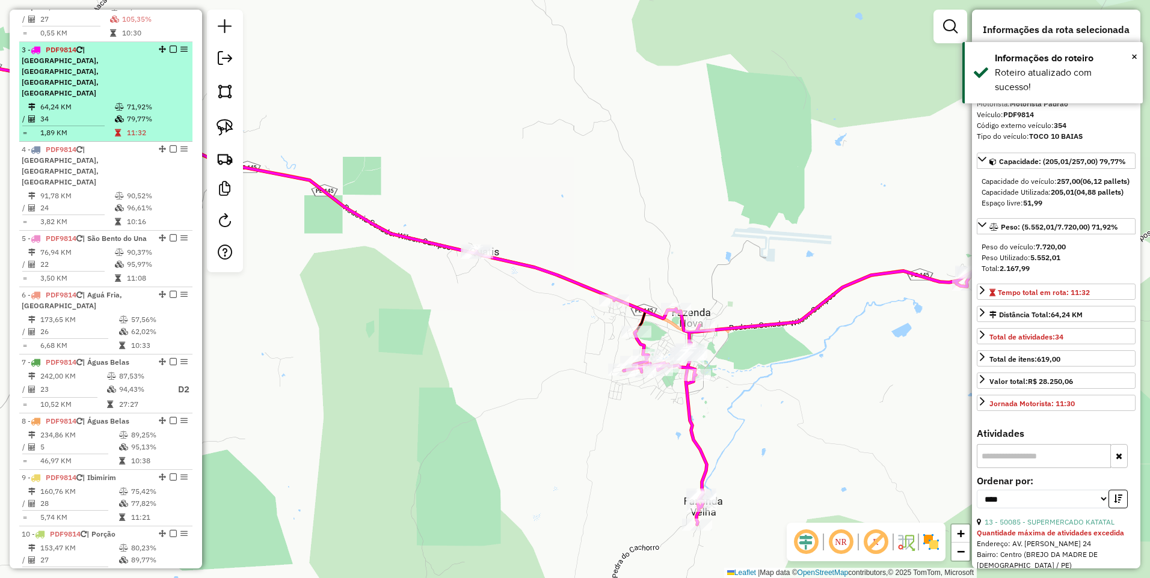
click at [170, 46] on em at bounding box center [173, 49] width 7 height 7
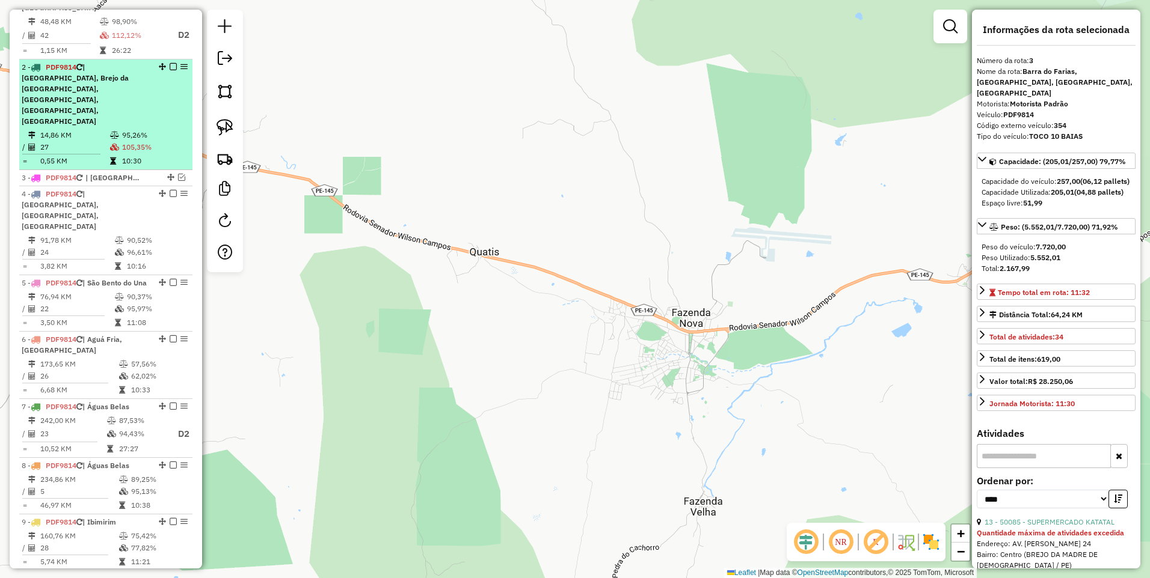
scroll to position [411, 0]
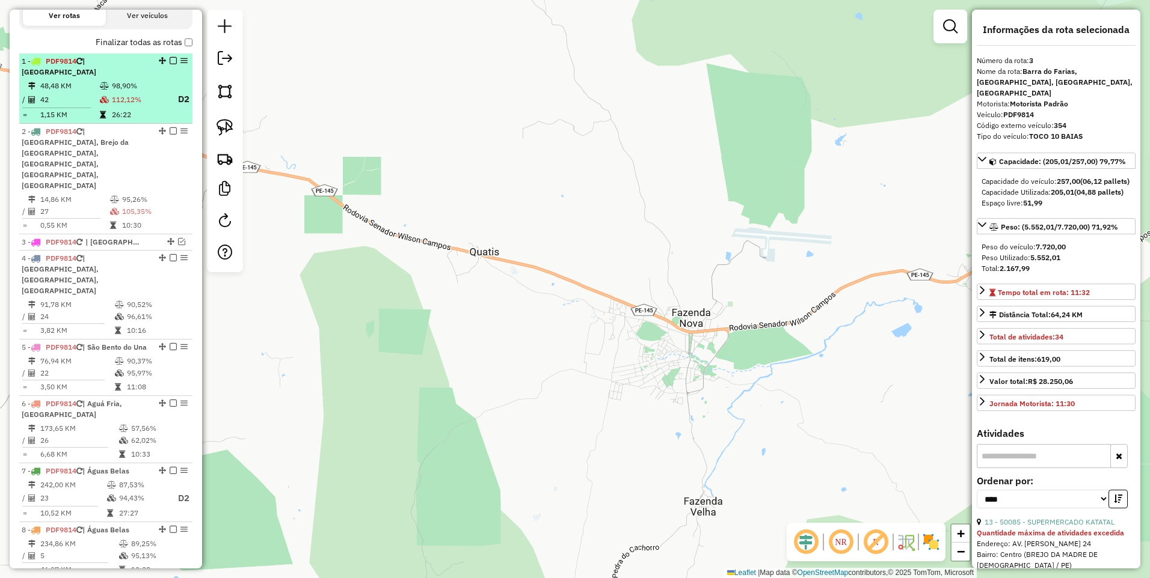
click at [91, 97] on td "42" at bounding box center [70, 99] width 60 height 15
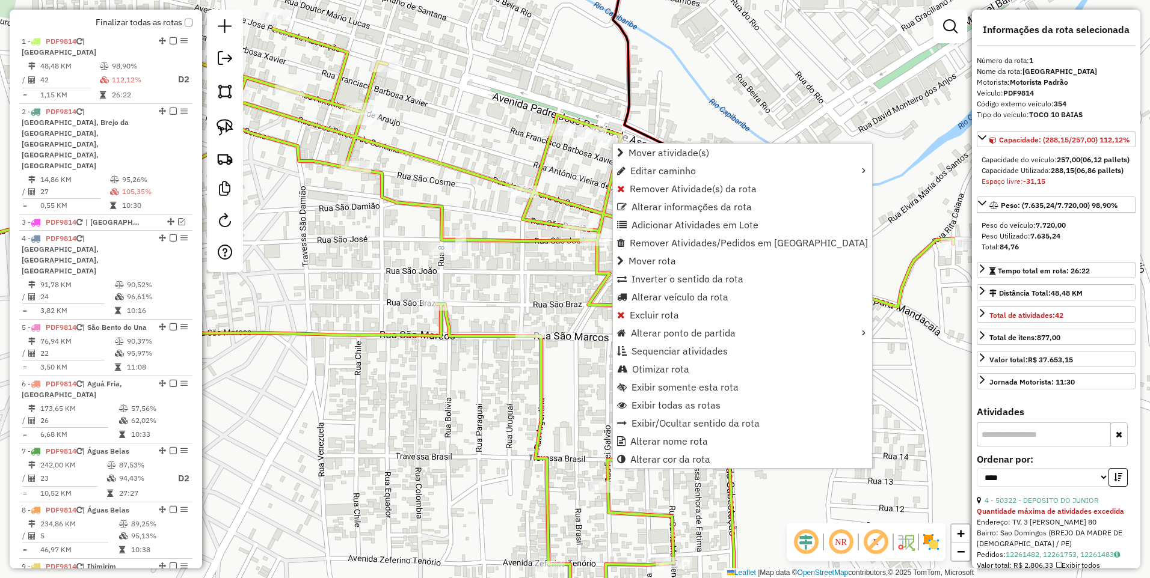
scroll to position [465, 0]
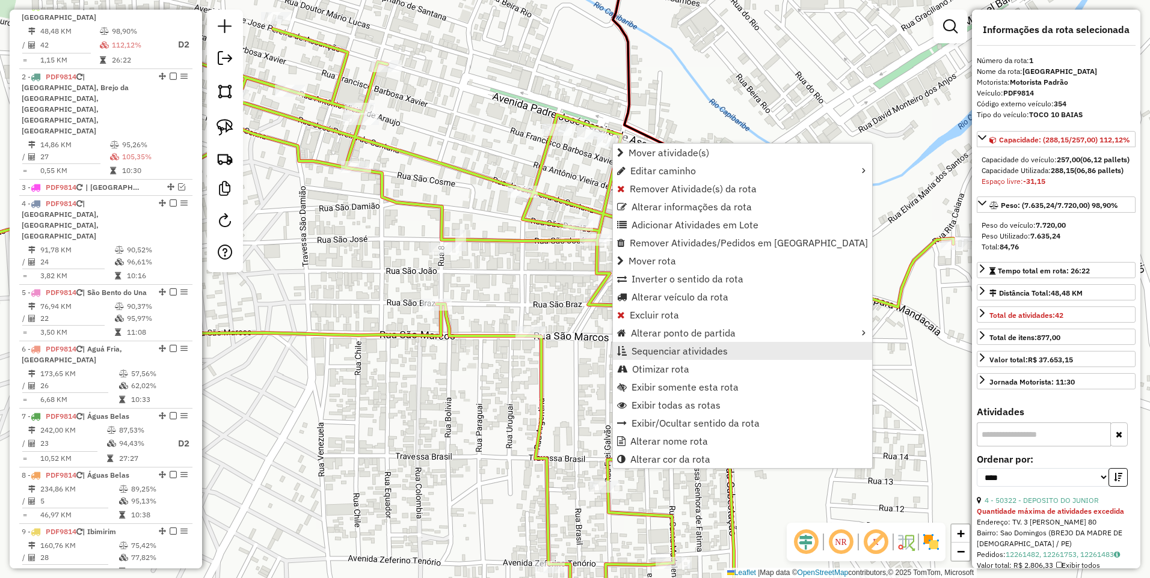
click at [668, 349] on span "Sequenciar atividades" at bounding box center [679, 351] width 96 height 10
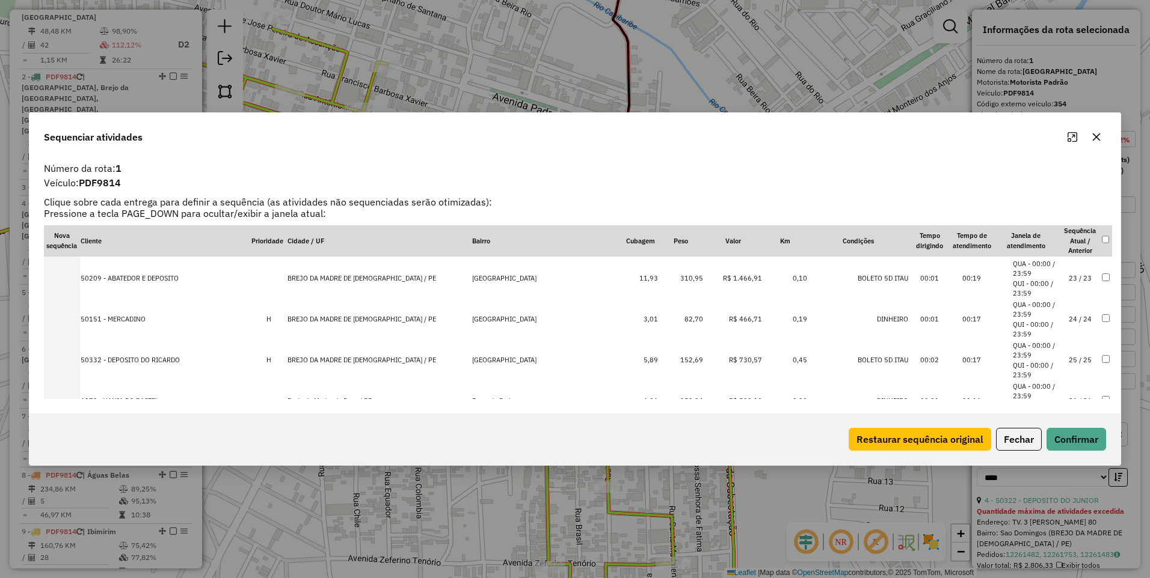
scroll to position [1090, 0]
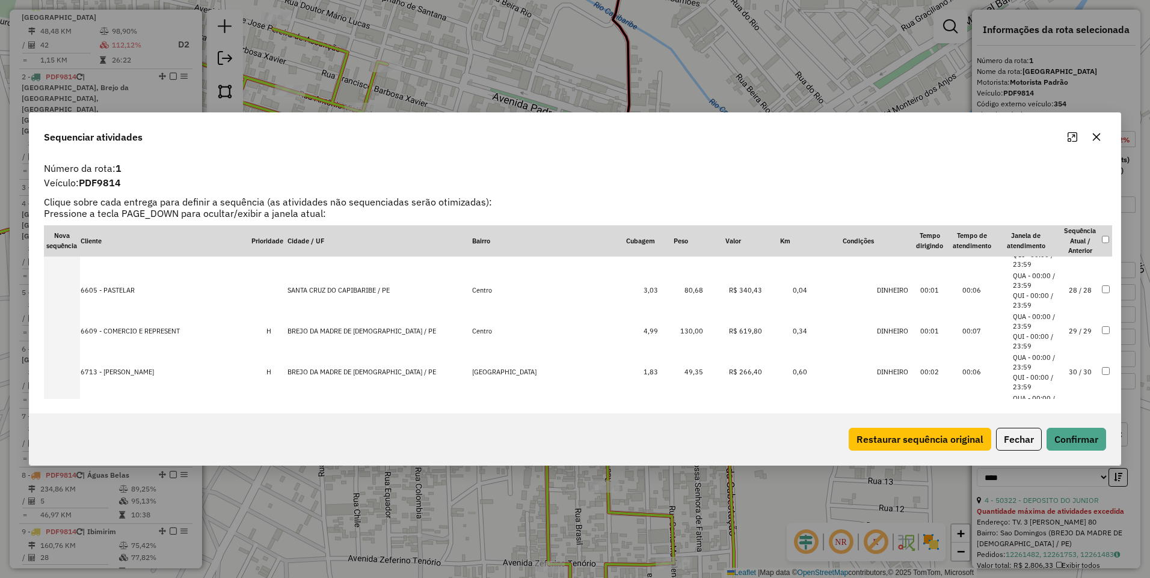
click at [1066, 290] on td "28 / 28" at bounding box center [1080, 291] width 42 height 41
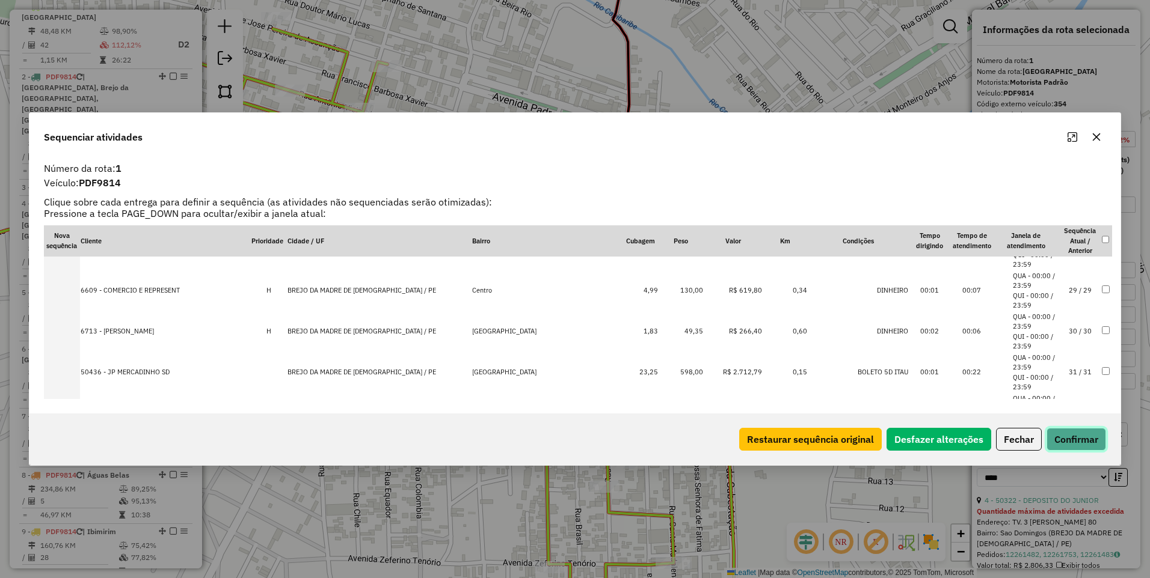
click at [1054, 435] on button "Confirmar" at bounding box center [1076, 439] width 60 height 23
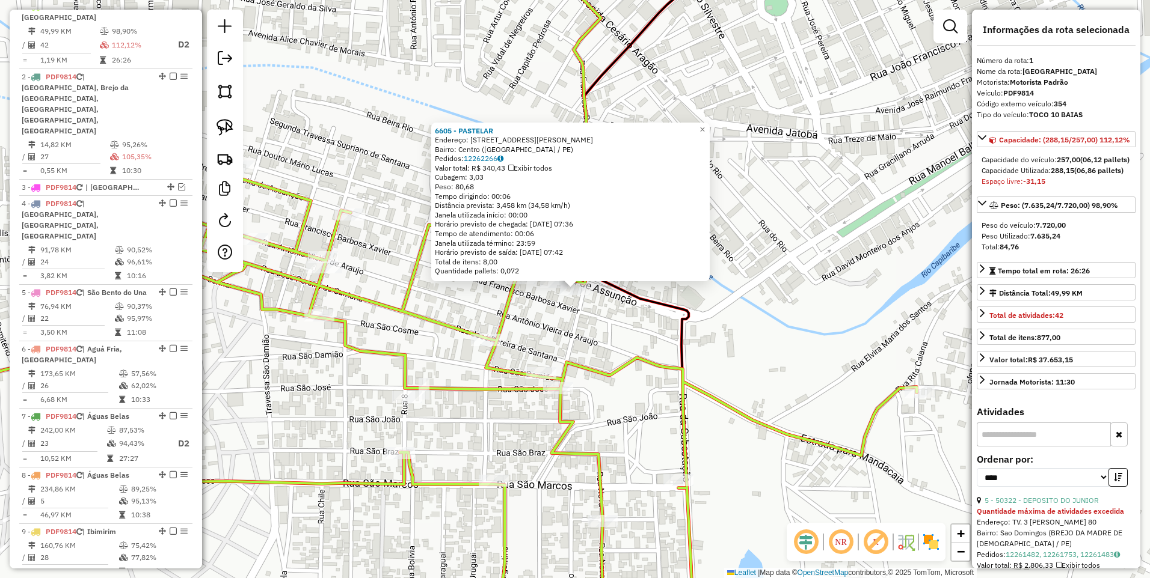
click at [594, 96] on div "6605 - PASTELAR Endereço: [STREET_ADDRESS][PERSON_NAME][PERSON_NAME]) Pedidos: …" at bounding box center [575, 289] width 1150 height 578
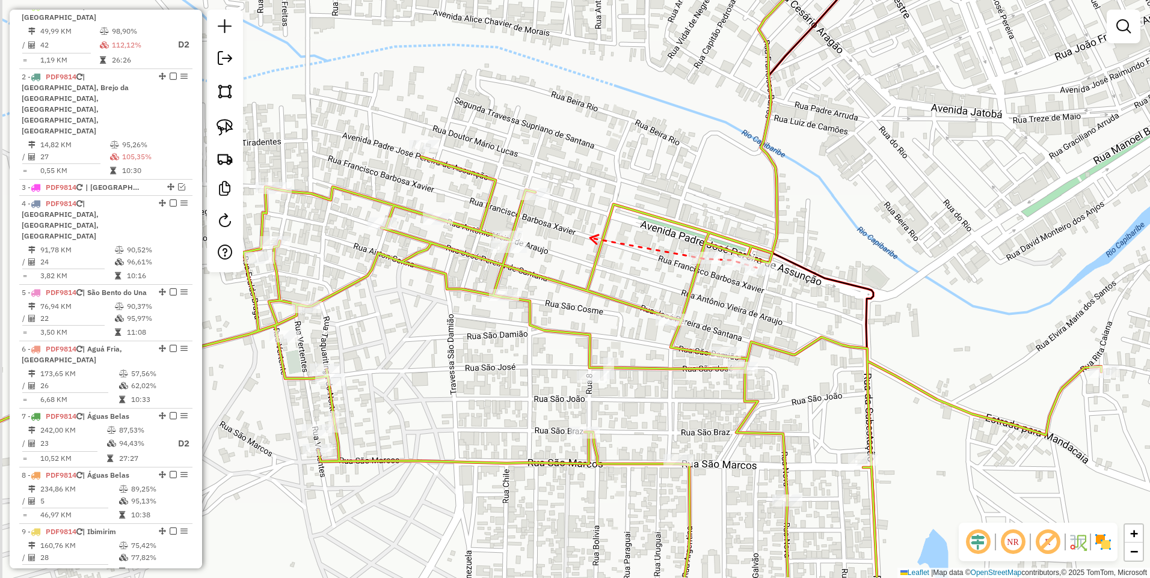
drag, startPoint x: 574, startPoint y: 297, endPoint x: 589, endPoint y: 239, distance: 60.2
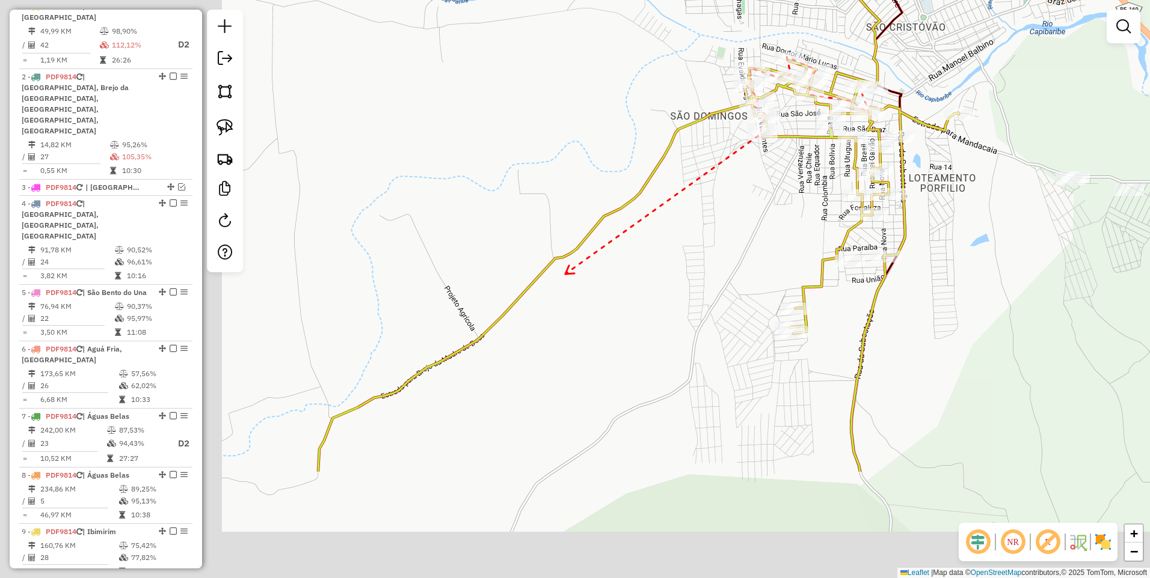
drag, startPoint x: 331, startPoint y: 375, endPoint x: 574, endPoint y: 268, distance: 266.0
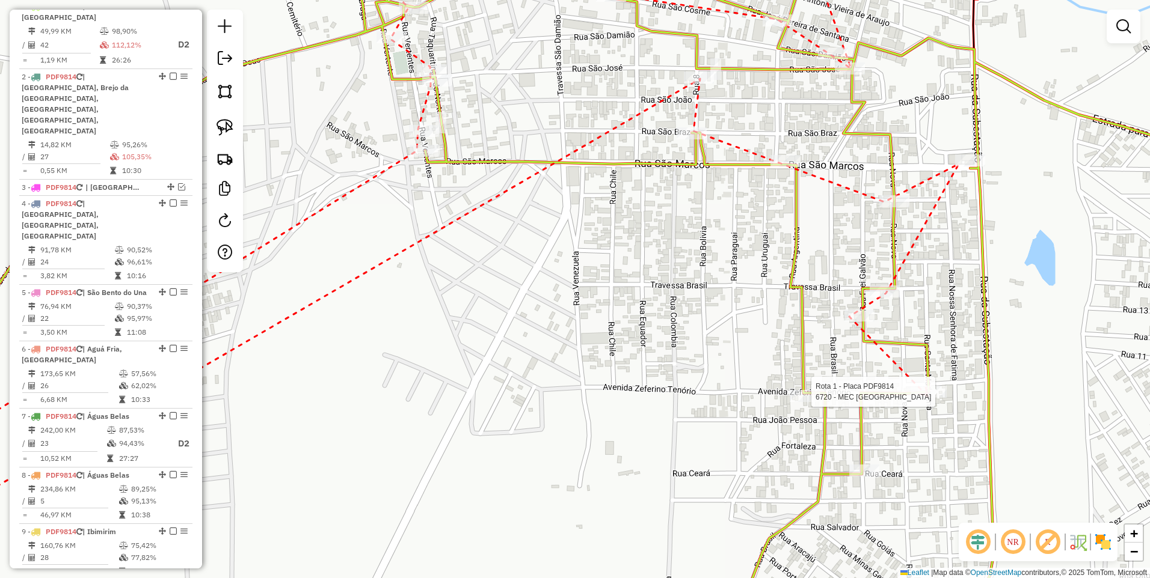
click at [928, 398] on div at bounding box center [928, 392] width 36 height 12
click at [797, 402] on div at bounding box center [804, 396] width 30 height 12
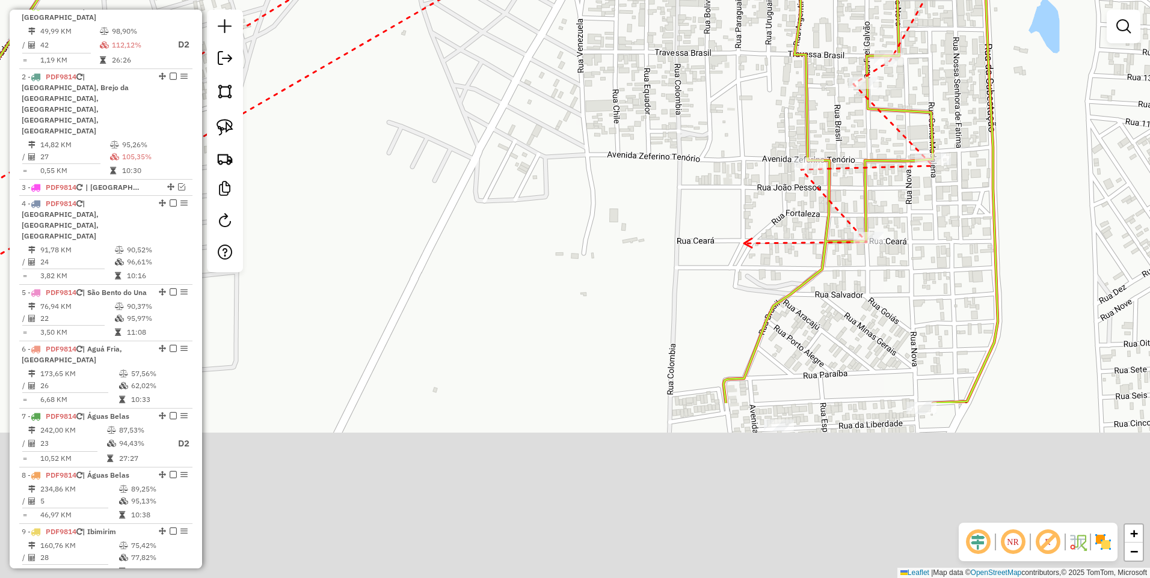
drag, startPoint x: 741, startPoint y: 492, endPoint x: 745, endPoint y: 236, distance: 255.6
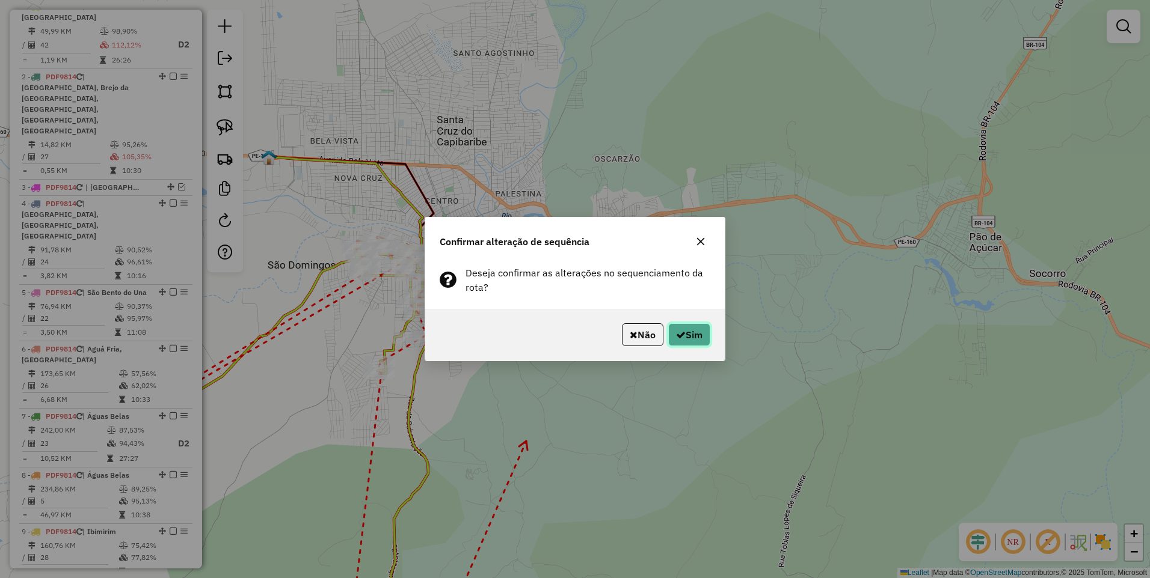
click at [694, 333] on button "Sim" at bounding box center [689, 334] width 42 height 23
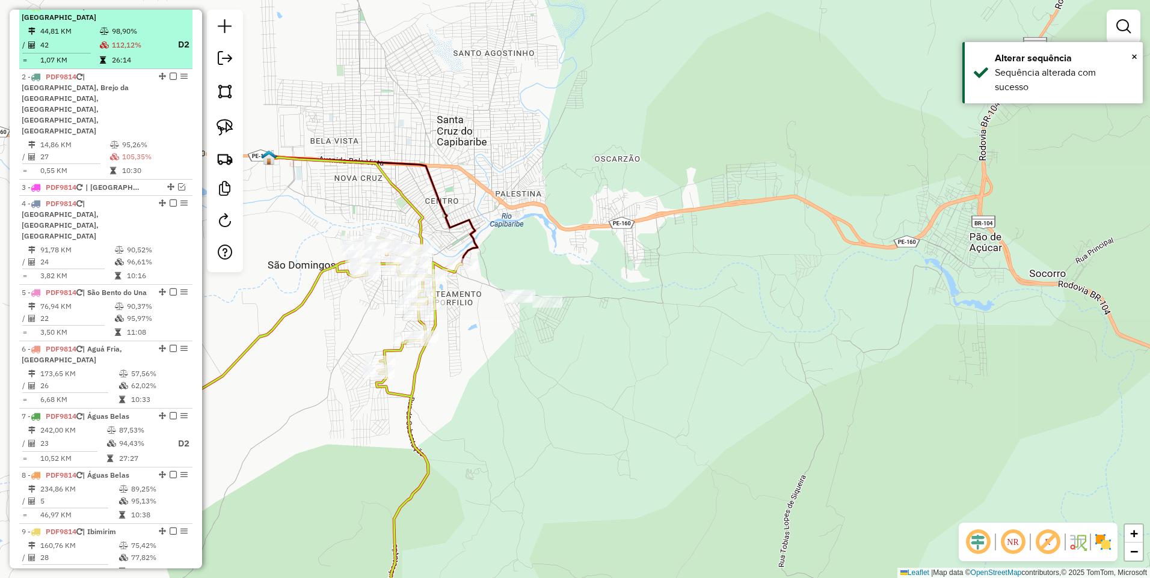
click at [170, 10] on em at bounding box center [173, 5] width 7 height 7
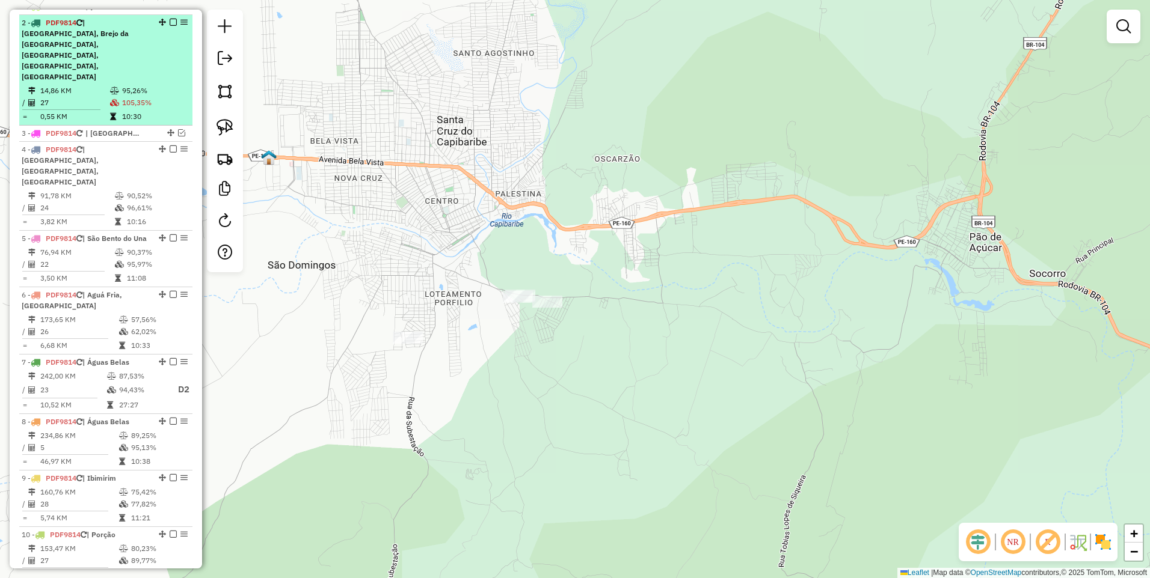
click at [103, 85] on td "14,86 KM" at bounding box center [75, 91] width 70 height 12
select select "*********"
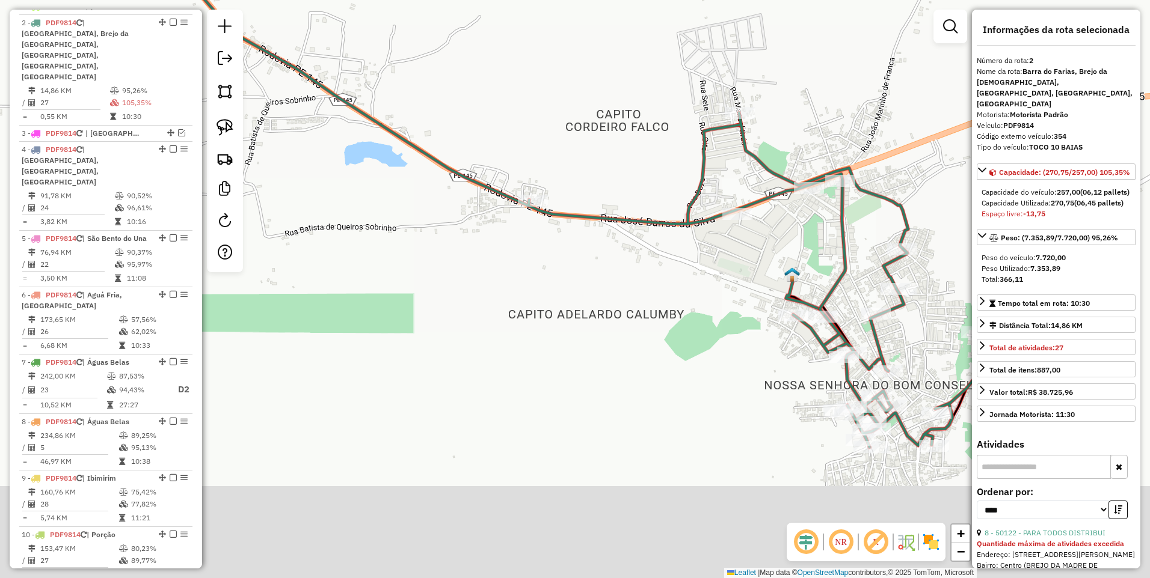
drag, startPoint x: 379, startPoint y: 211, endPoint x: 378, endPoint y: 73, distance: 138.3
click at [378, 73] on div "Janela de atendimento Grade de atendimento Capacidade Transportadoras Veículos …" at bounding box center [575, 289] width 1150 height 578
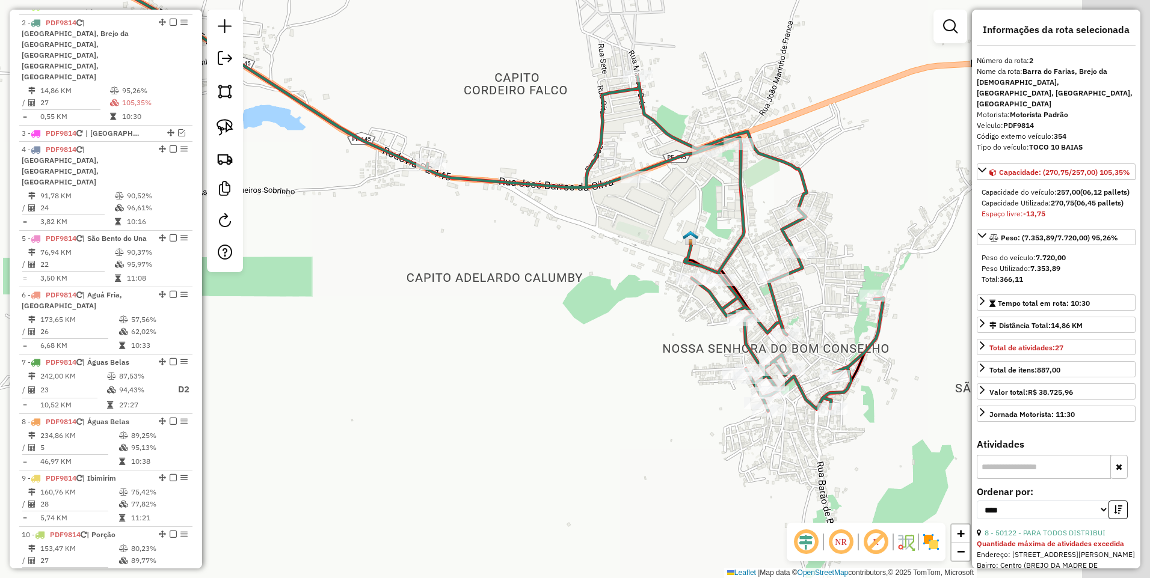
drag, startPoint x: 645, startPoint y: 275, endPoint x: 573, endPoint y: 255, distance: 74.8
click at [573, 255] on div "Janela de atendimento Grade de atendimento Capacidade Transportadoras Veículos …" at bounding box center [575, 289] width 1150 height 578
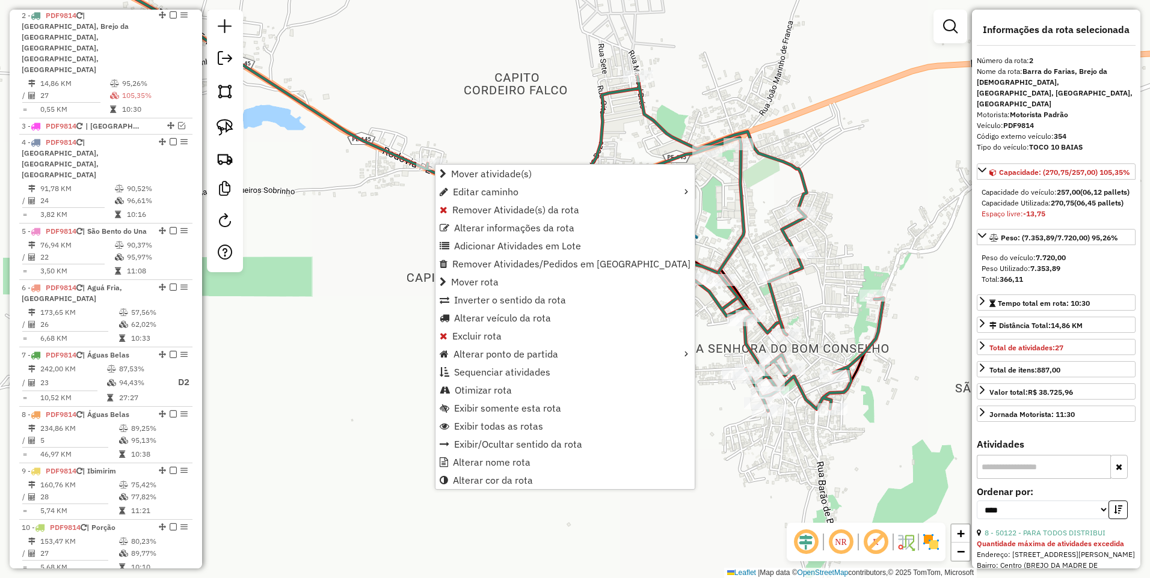
scroll to position [482, 0]
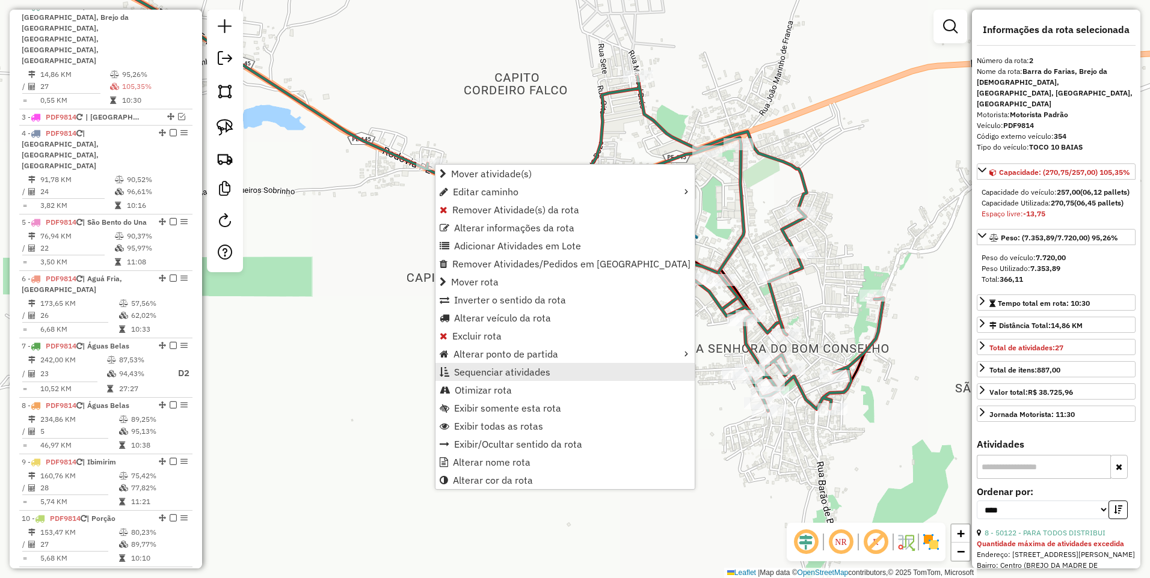
click at [494, 370] on span "Sequenciar atividades" at bounding box center [502, 372] width 96 height 10
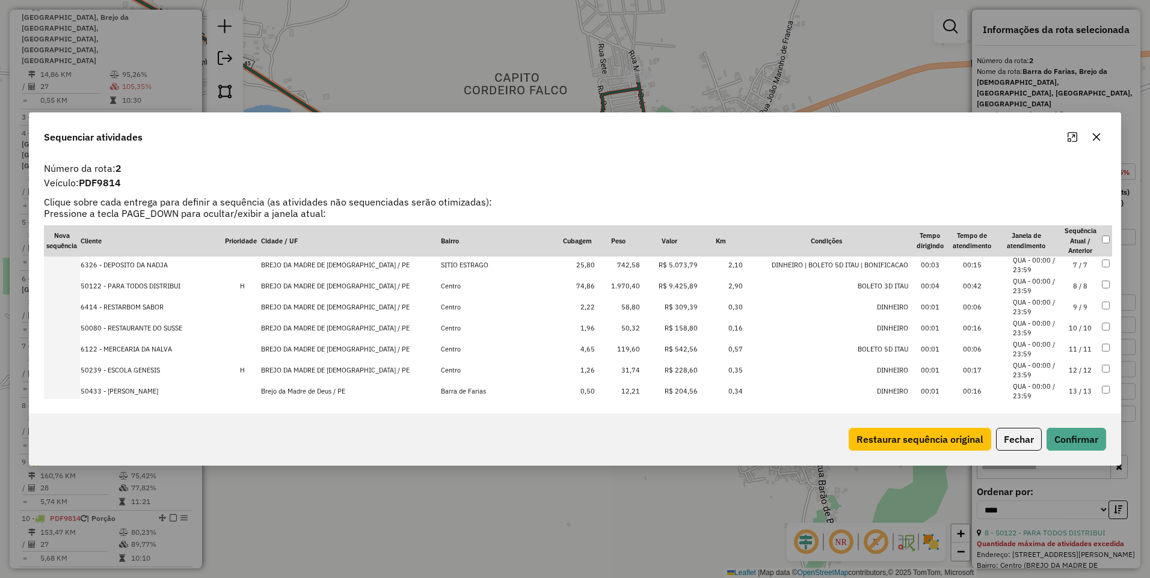
scroll to position [64, 0]
click at [1077, 307] on td "6 / 6" at bounding box center [1080, 308] width 42 height 21
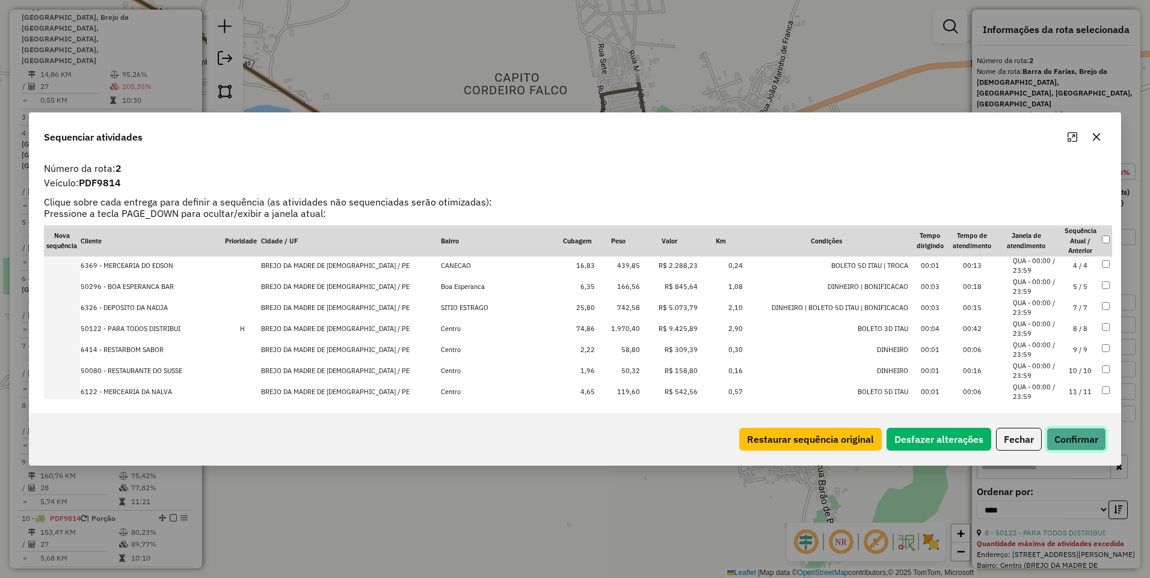
click at [1071, 438] on button "Confirmar" at bounding box center [1076, 439] width 60 height 23
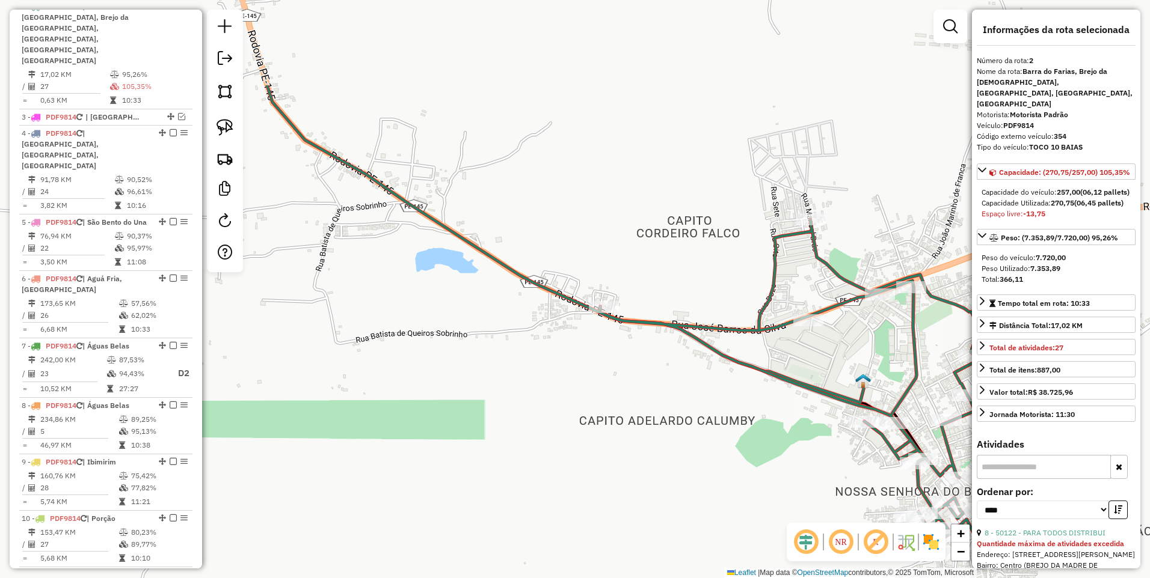
drag, startPoint x: 417, startPoint y: 215, endPoint x: 592, endPoint y: 360, distance: 226.7
click at [592, 360] on div "Janela de atendimento Grade de atendimento Capacidade Transportadoras Veículos …" at bounding box center [575, 289] width 1150 height 578
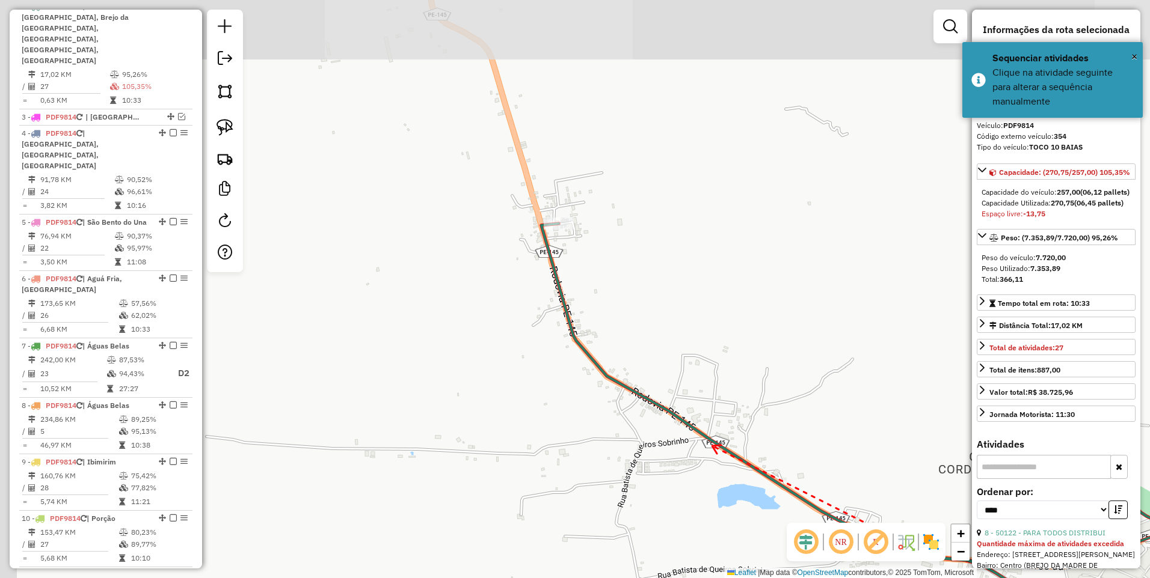
drag, startPoint x: 411, startPoint y: 210, endPoint x: 708, endPoint y: 443, distance: 376.5
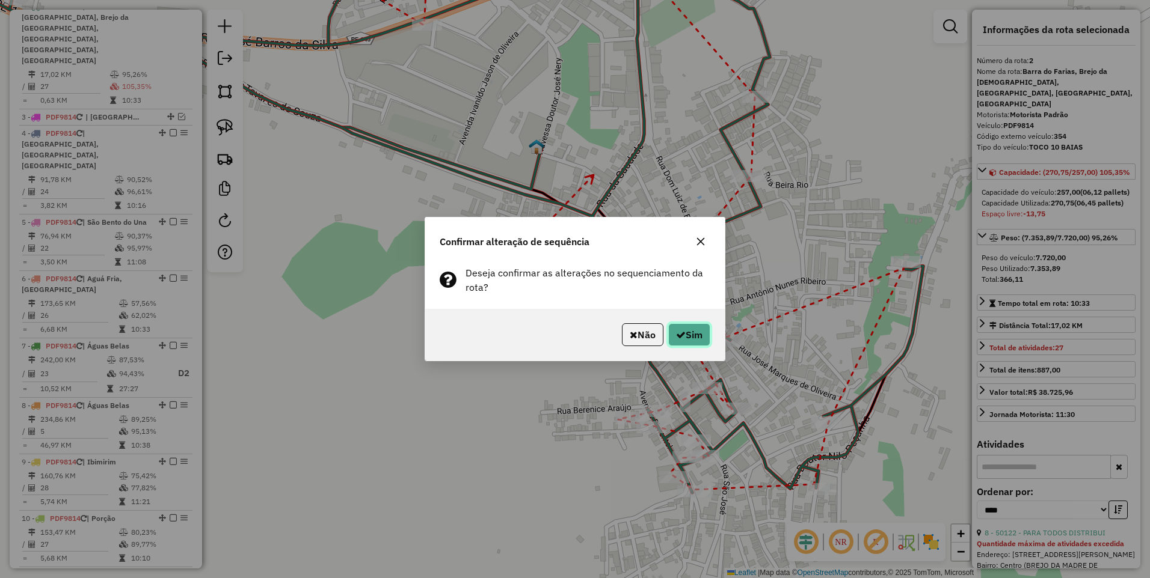
click at [696, 330] on button "Sim" at bounding box center [689, 334] width 42 height 23
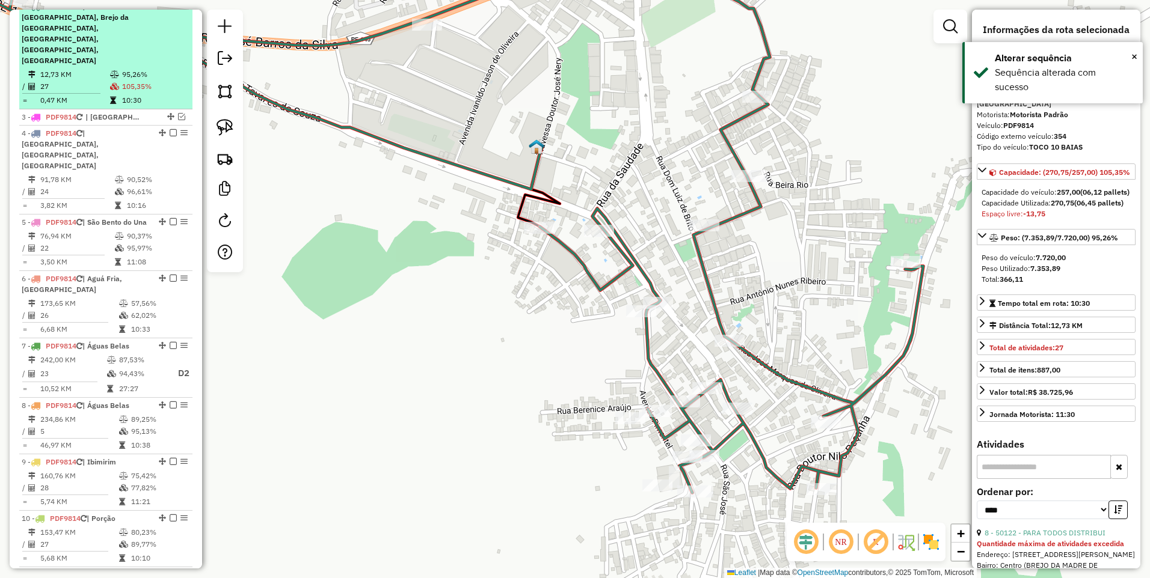
click at [170, 10] on em at bounding box center [173, 5] width 7 height 7
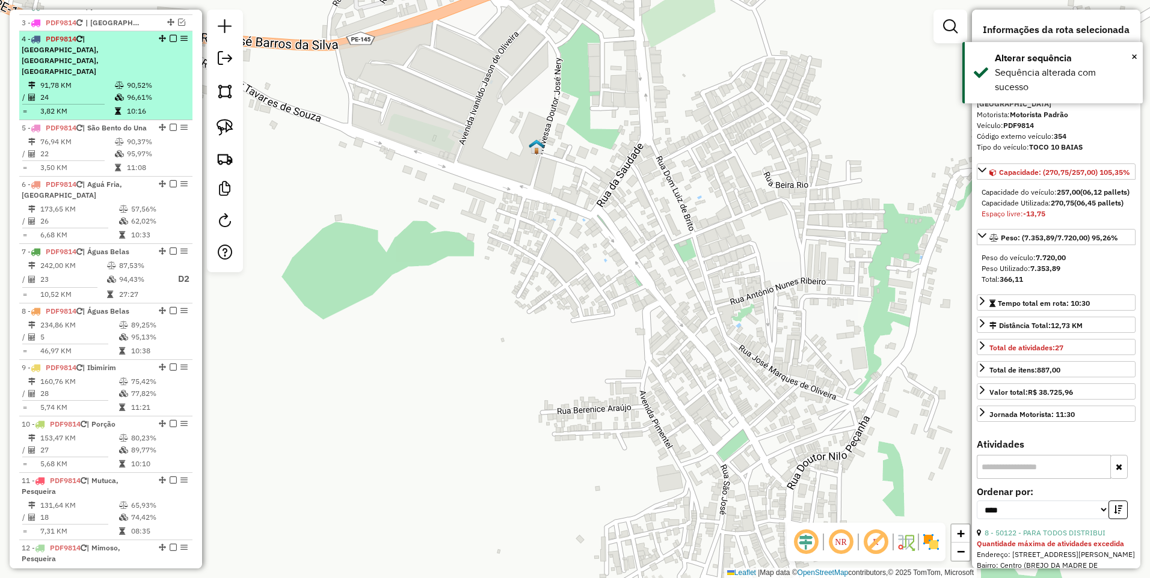
click at [108, 79] on td "91,78 KM" at bounding box center [77, 85] width 75 height 12
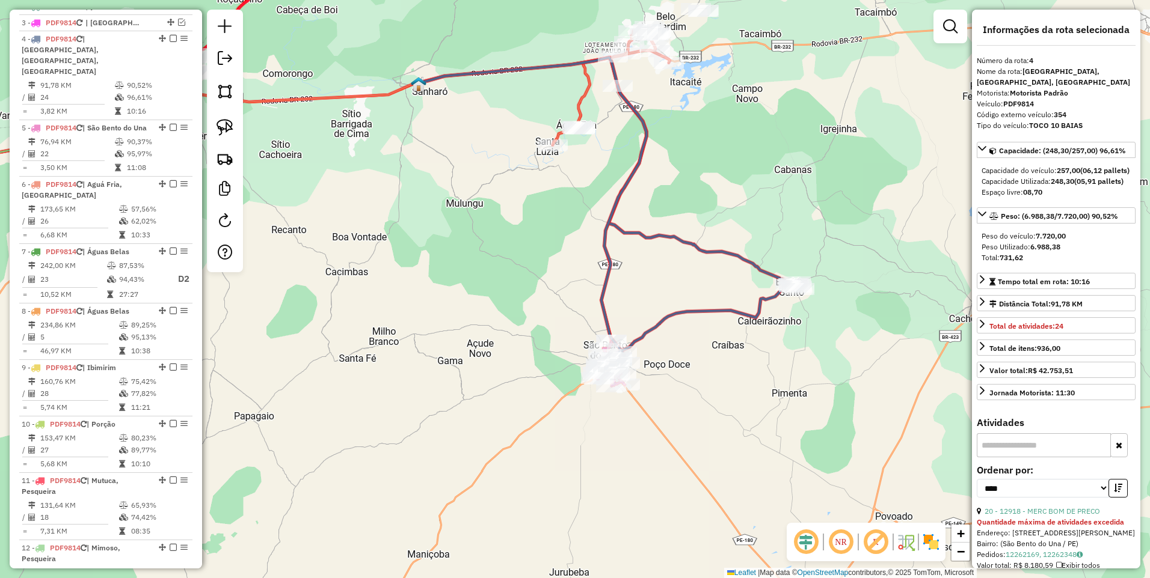
drag, startPoint x: 631, startPoint y: 284, endPoint x: 637, endPoint y: 206, distance: 77.8
click at [638, 226] on icon at bounding box center [603, 171] width 373 height 227
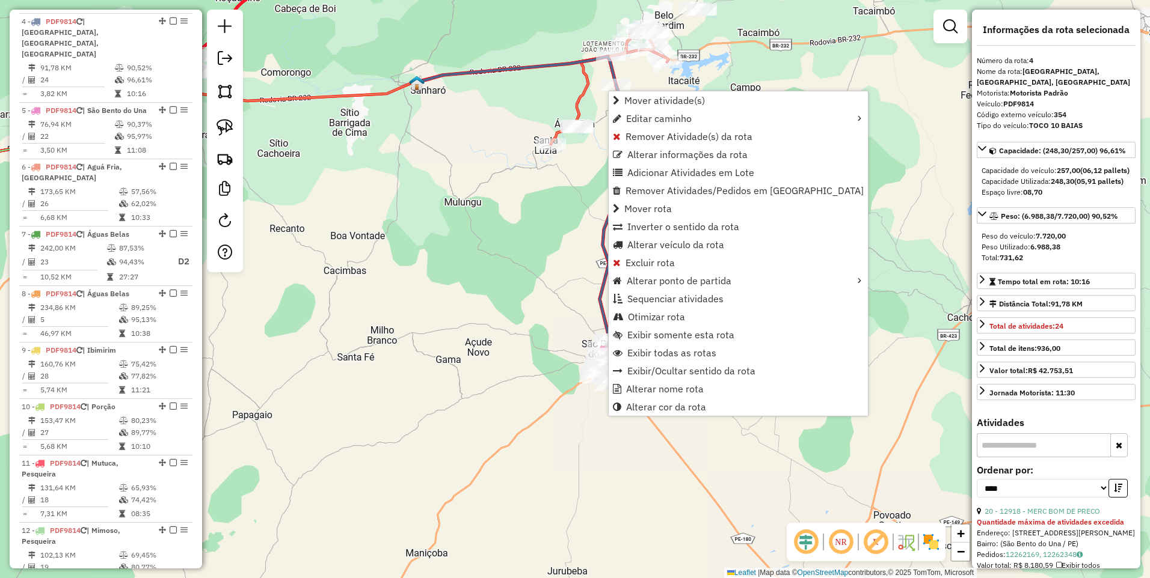
scroll to position [514, 0]
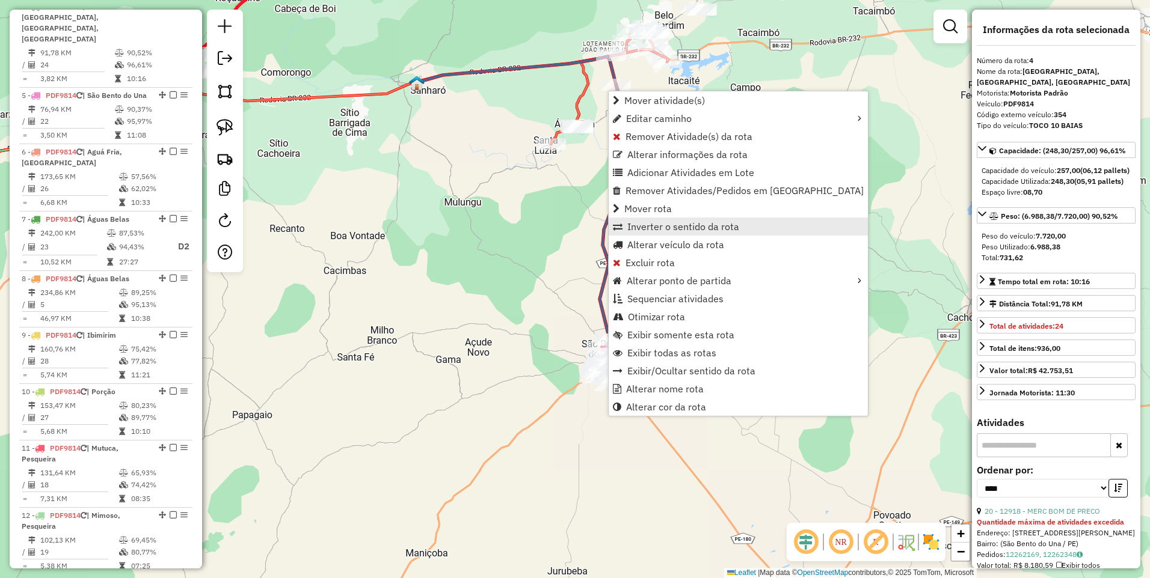
click at [661, 227] on span "Inverter o sentido da rota" at bounding box center [683, 227] width 112 height 10
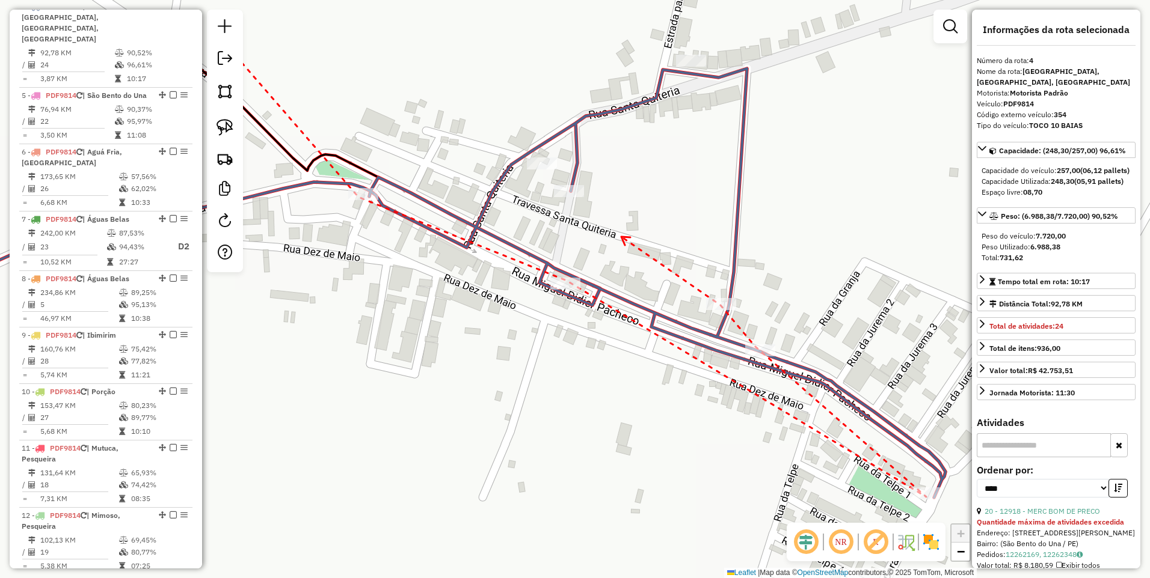
drag, startPoint x: 571, startPoint y: 118, endPoint x: 621, endPoint y: 237, distance: 129.1
click at [565, 184] on icon at bounding box center [569, 188] width 9 height 8
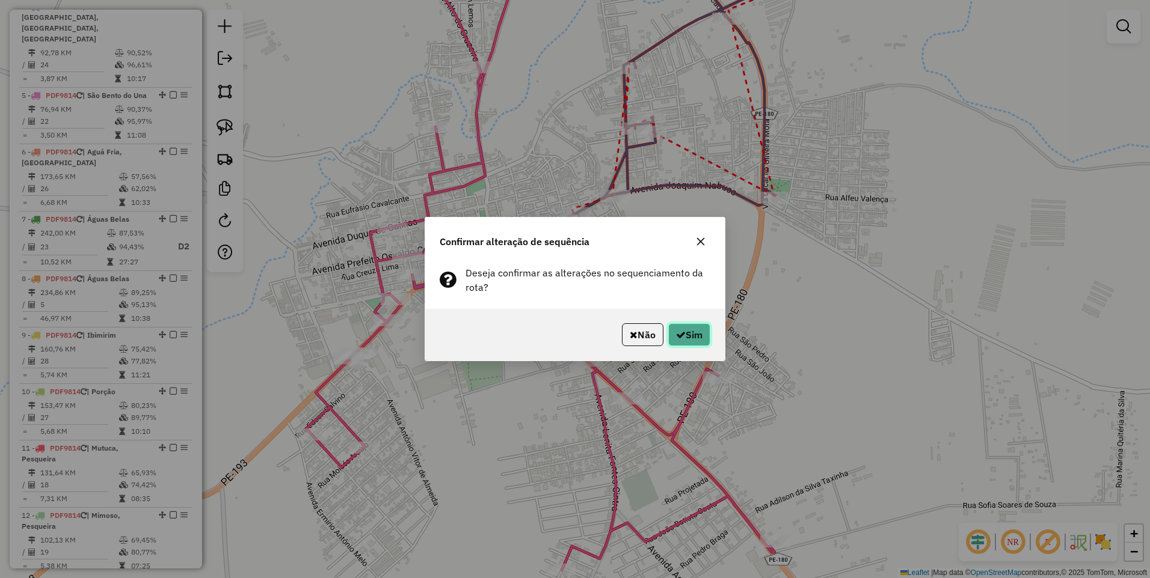
drag, startPoint x: 690, startPoint y: 331, endPoint x: 700, endPoint y: 299, distance: 32.9
click at [690, 331] on button "Sim" at bounding box center [689, 334] width 42 height 23
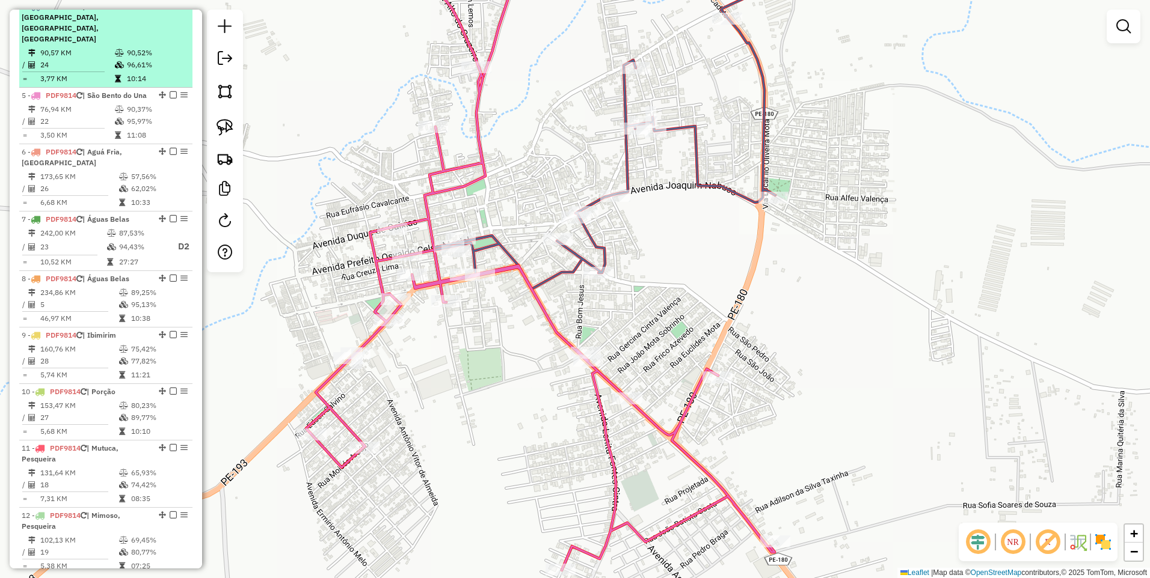
click at [170, 10] on em at bounding box center [173, 5] width 7 height 7
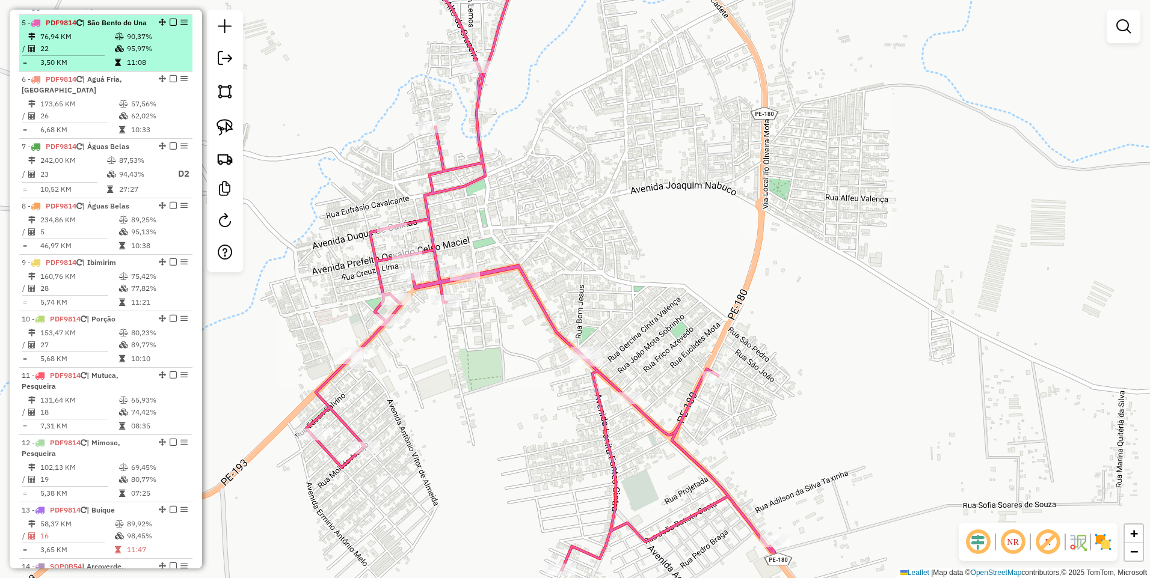
scroll to position [386, 0]
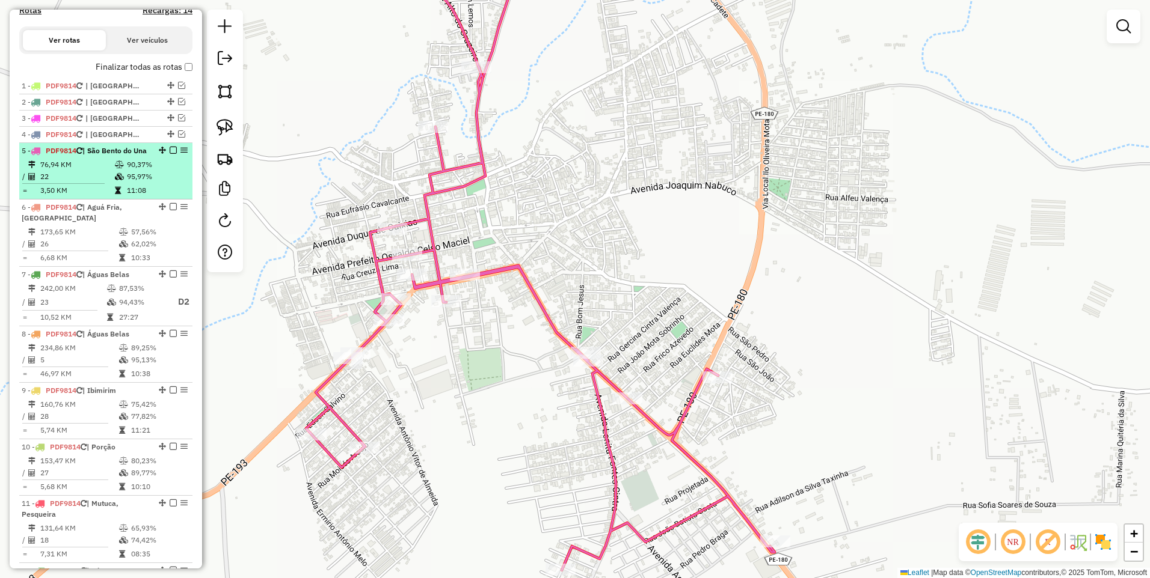
click at [127, 171] on td "90,37%" at bounding box center [156, 165] width 61 height 12
select select "*********"
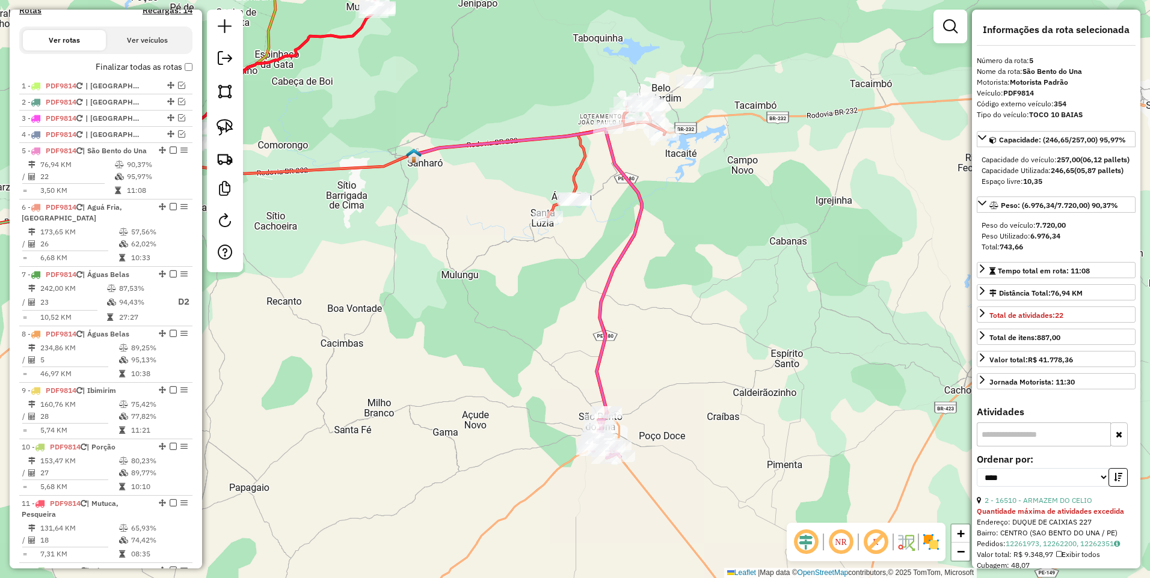
drag, startPoint x: 513, startPoint y: 210, endPoint x: 419, endPoint y: 170, distance: 102.3
click at [419, 170] on div "Janela de atendimento Grade de atendimento Capacidade Transportadoras Veículos …" at bounding box center [575, 289] width 1150 height 578
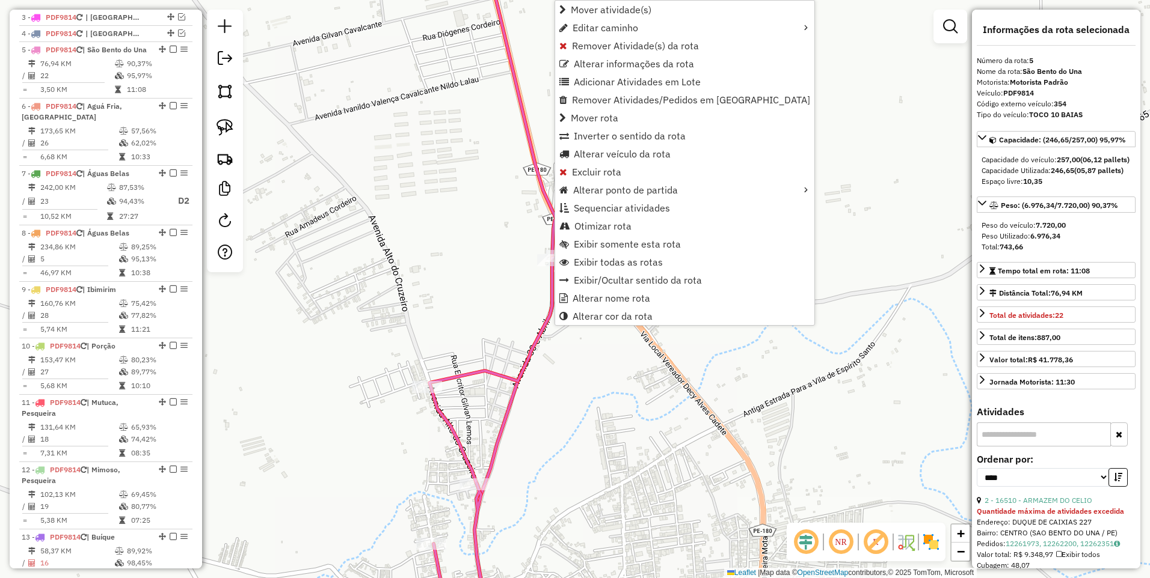
scroll to position [530, 0]
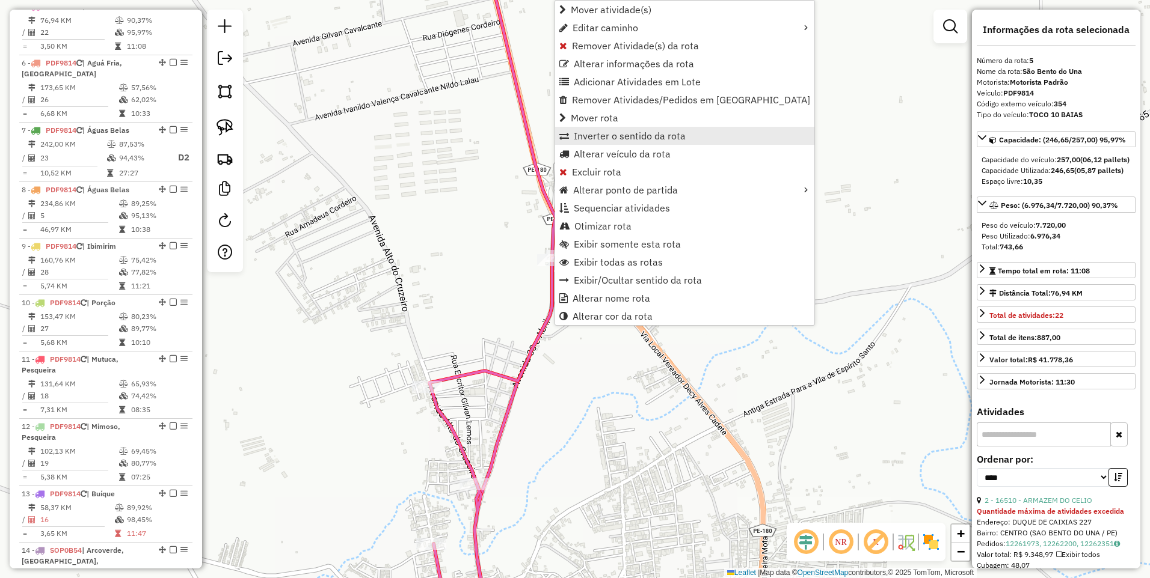
click at [616, 135] on span "Inverter o sentido da rota" at bounding box center [630, 136] width 112 height 10
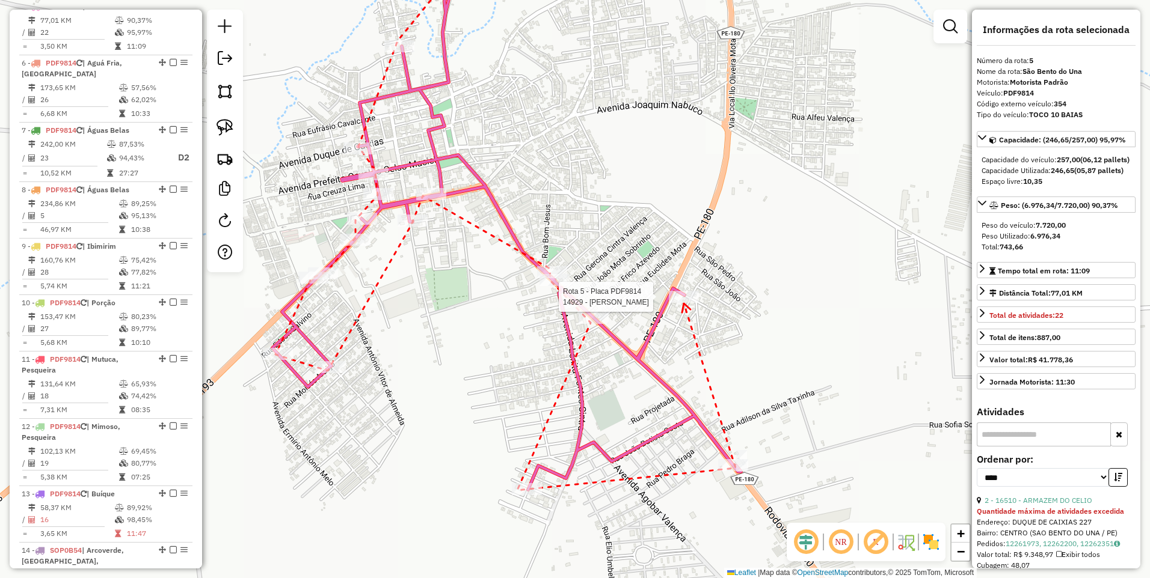
click at [684, 303] on div at bounding box center [684, 297] width 30 height 12
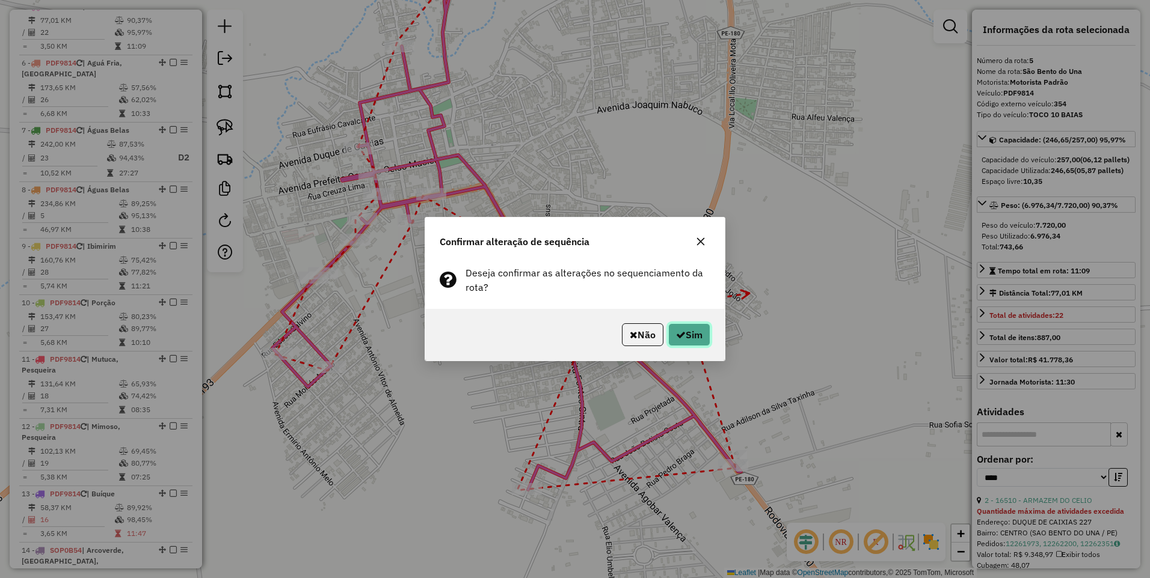
click at [690, 337] on button "Sim" at bounding box center [689, 334] width 42 height 23
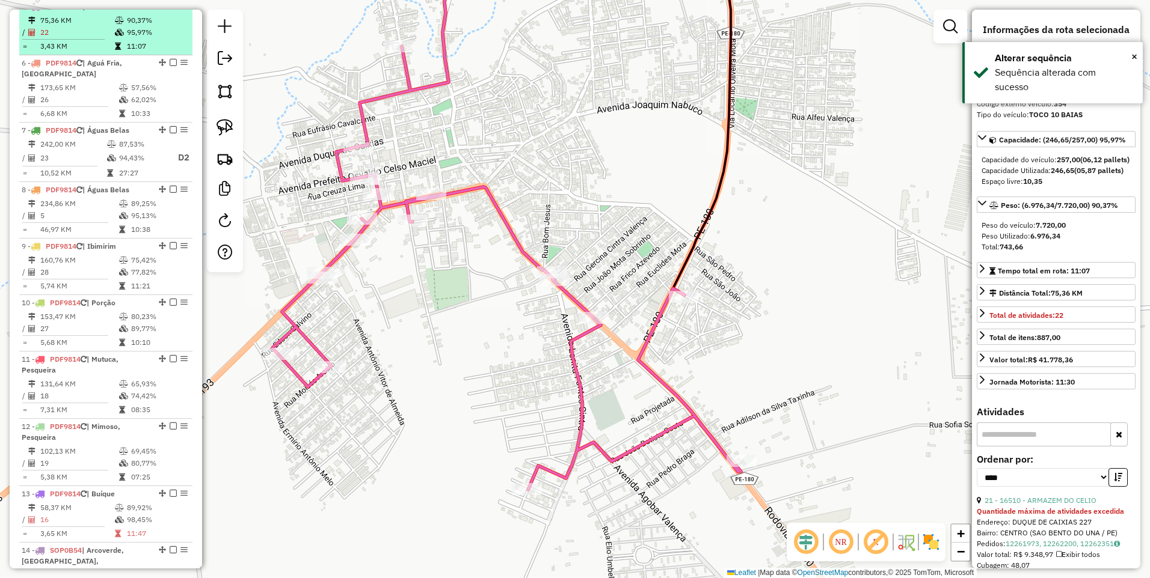
click at [170, 10] on em at bounding box center [173, 5] width 7 height 7
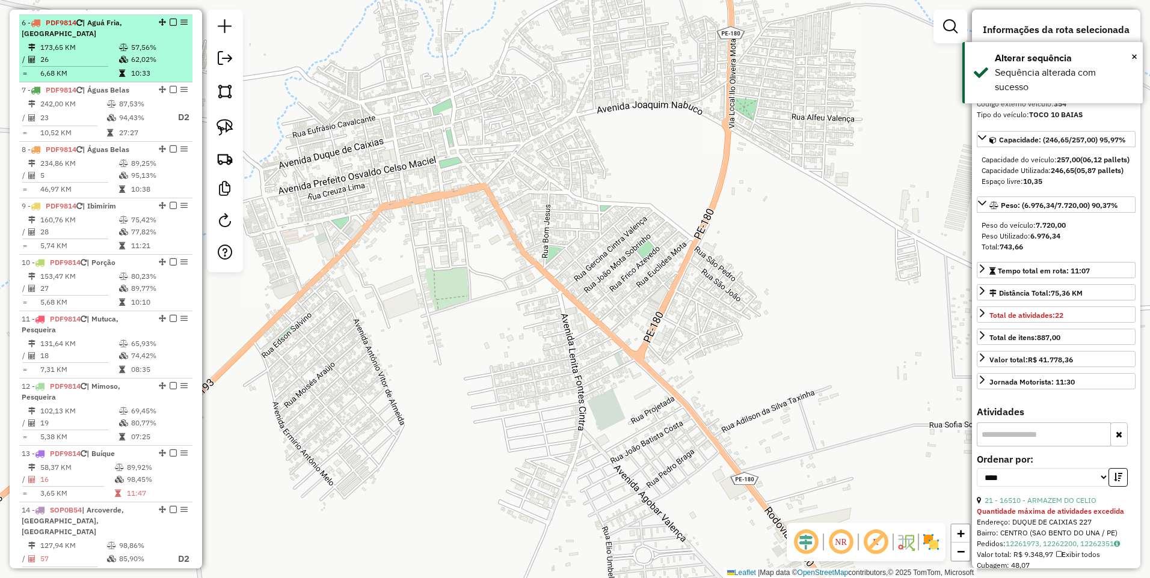
click at [106, 39] on div "6 - PDF9814 | Aguá Fria, [GEOGRAPHIC_DATA]" at bounding box center [85, 28] width 127 height 22
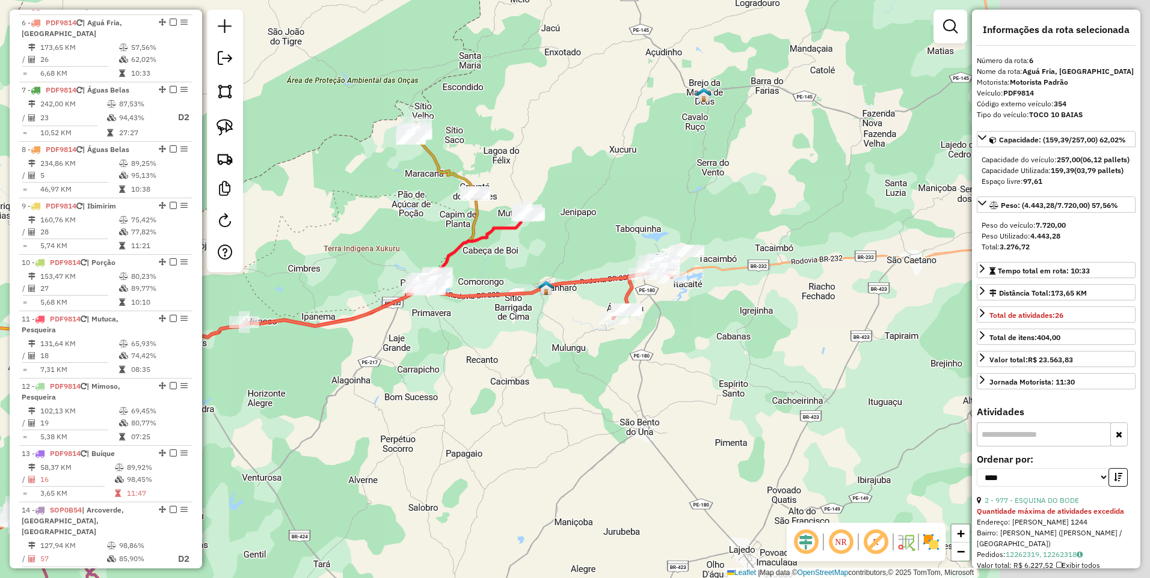
drag, startPoint x: 660, startPoint y: 372, endPoint x: 465, endPoint y: 379, distance: 194.3
click at [465, 379] on div "Janela de atendimento Grade de atendimento Capacidade Transportadoras Veículos …" at bounding box center [575, 289] width 1150 height 578
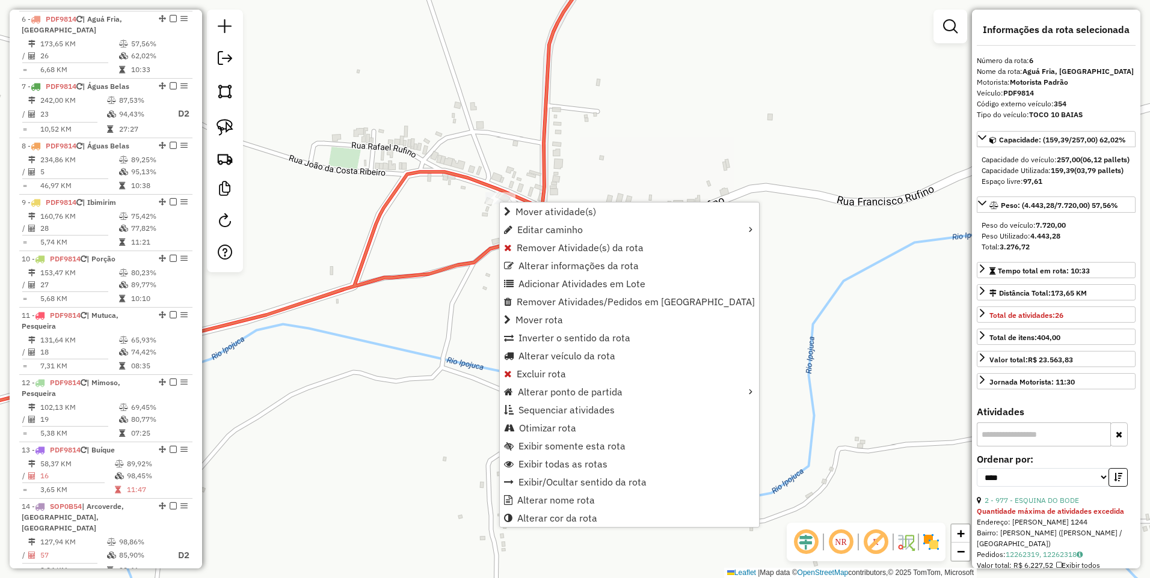
scroll to position [547, 0]
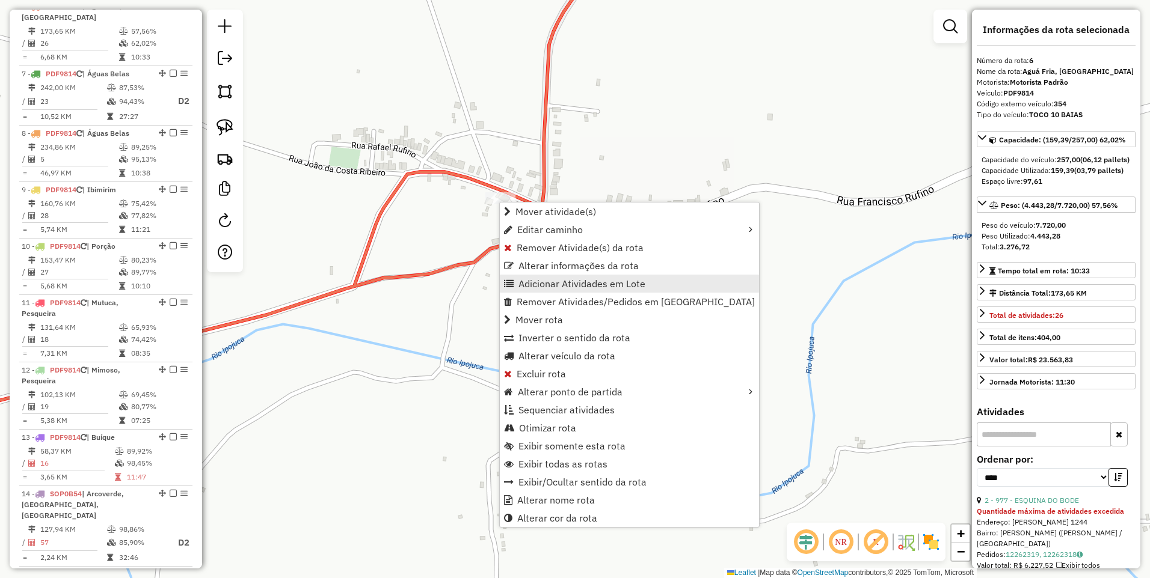
click at [556, 286] on span "Adicionar Atividades em Lote" at bounding box center [581, 284] width 127 height 10
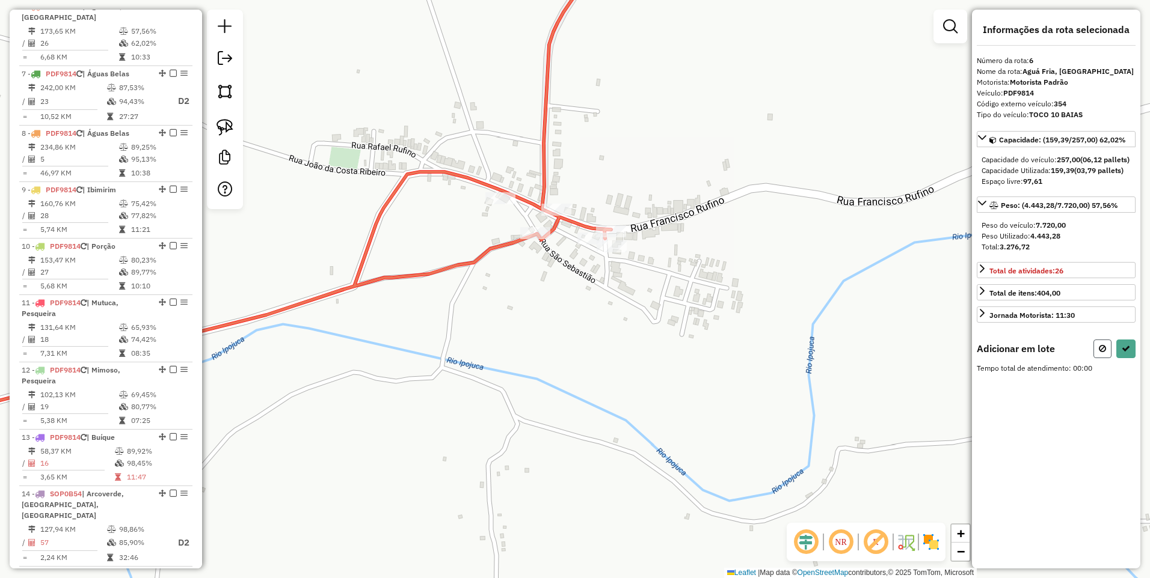
click at [1103, 353] on icon at bounding box center [1102, 349] width 7 height 8
select select "*********"
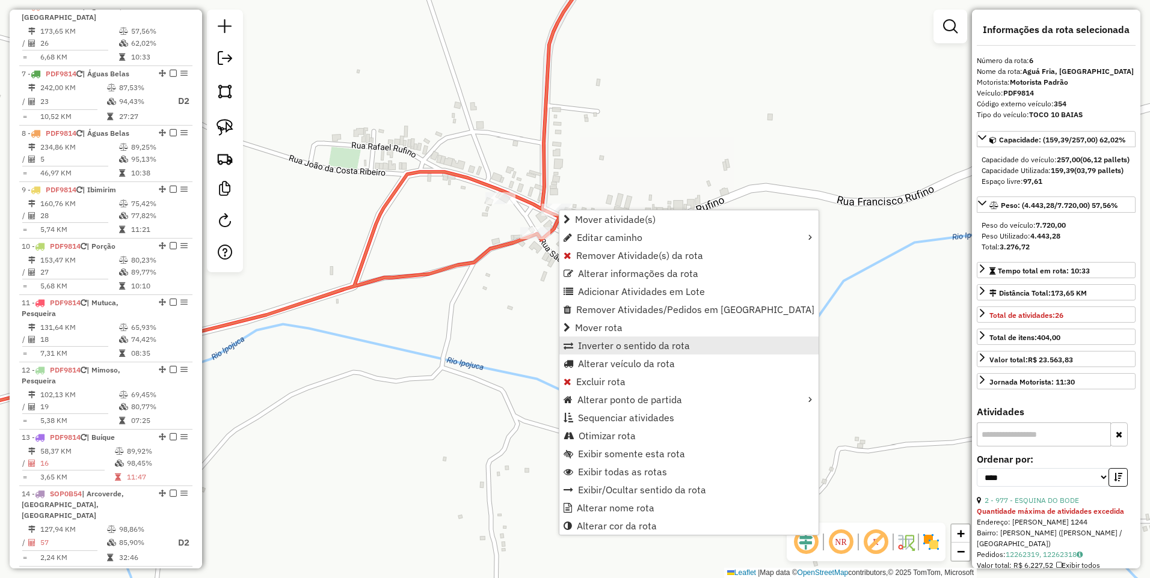
click at [616, 348] on span "Inverter o sentido da rota" at bounding box center [634, 346] width 112 height 10
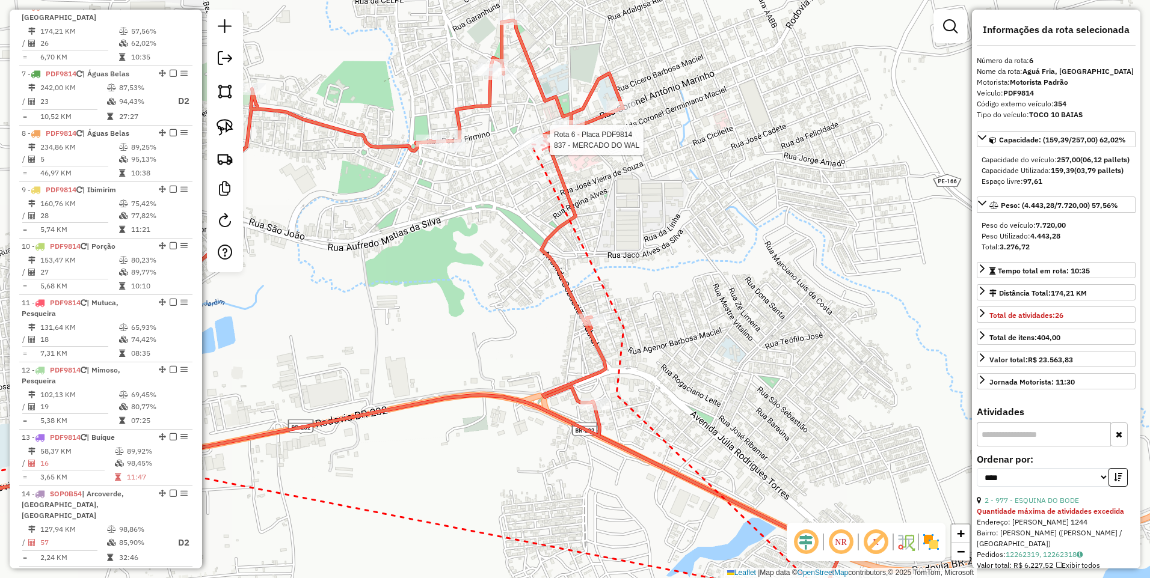
click at [551, 146] on div at bounding box center [546, 140] width 30 height 12
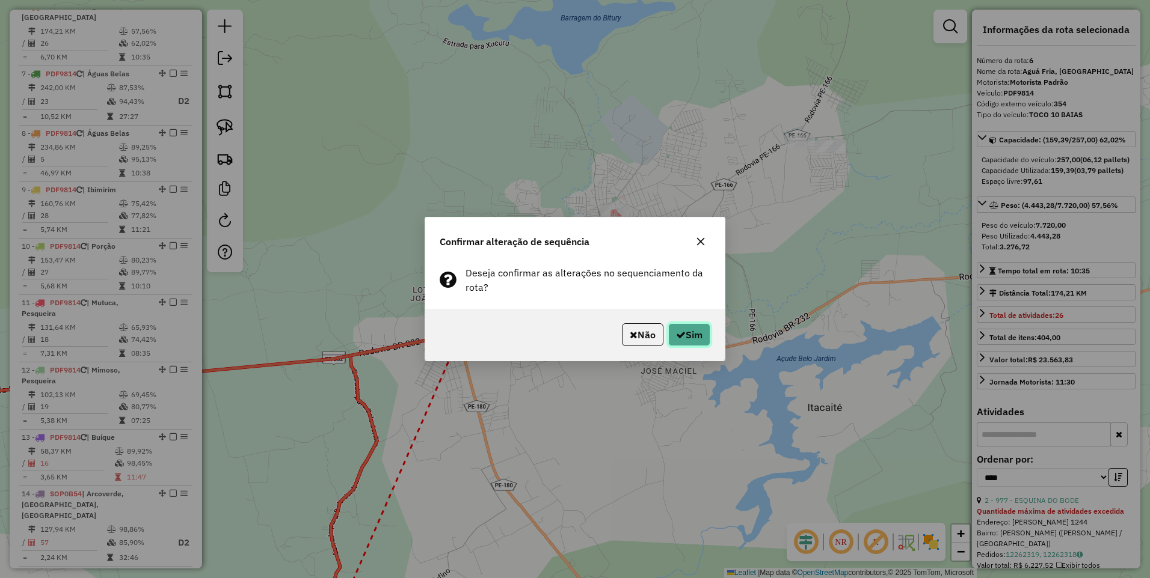
click at [691, 334] on button "Sim" at bounding box center [689, 334] width 42 height 23
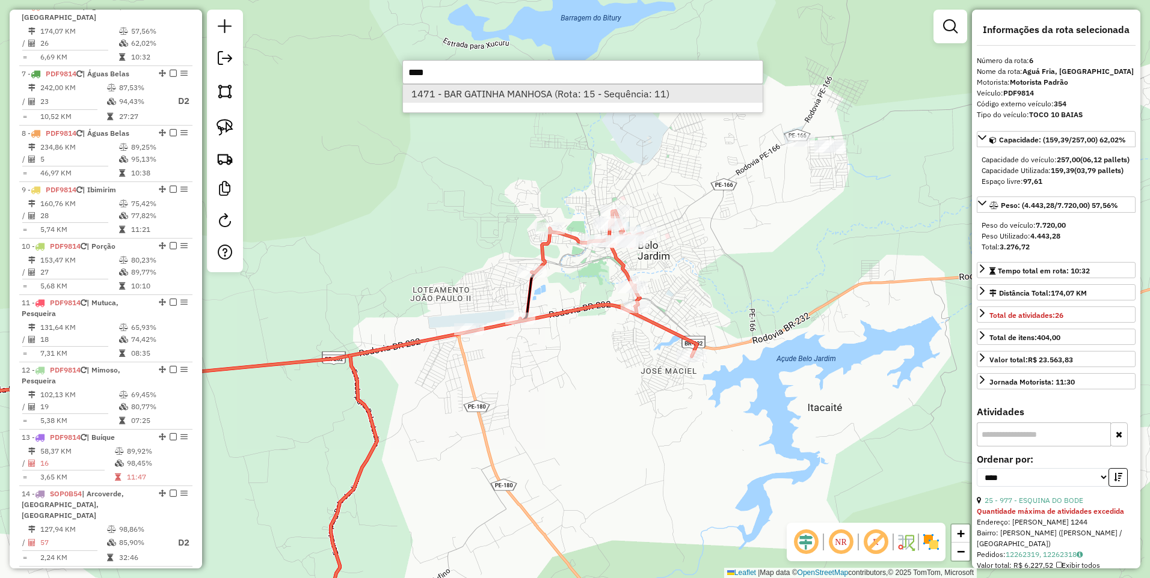
type input "****"
click at [488, 99] on li "1471 - BAR GATINHA MANHOSA (Rota: 15 - Sequência: 11)" at bounding box center [583, 94] width 360 height 18
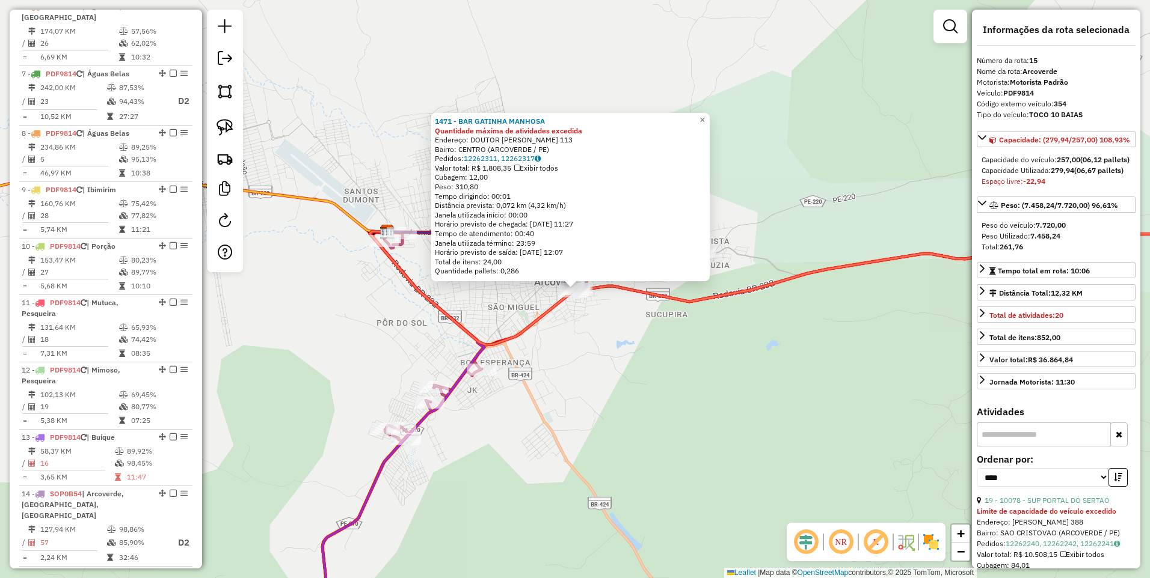
scroll to position [838, 0]
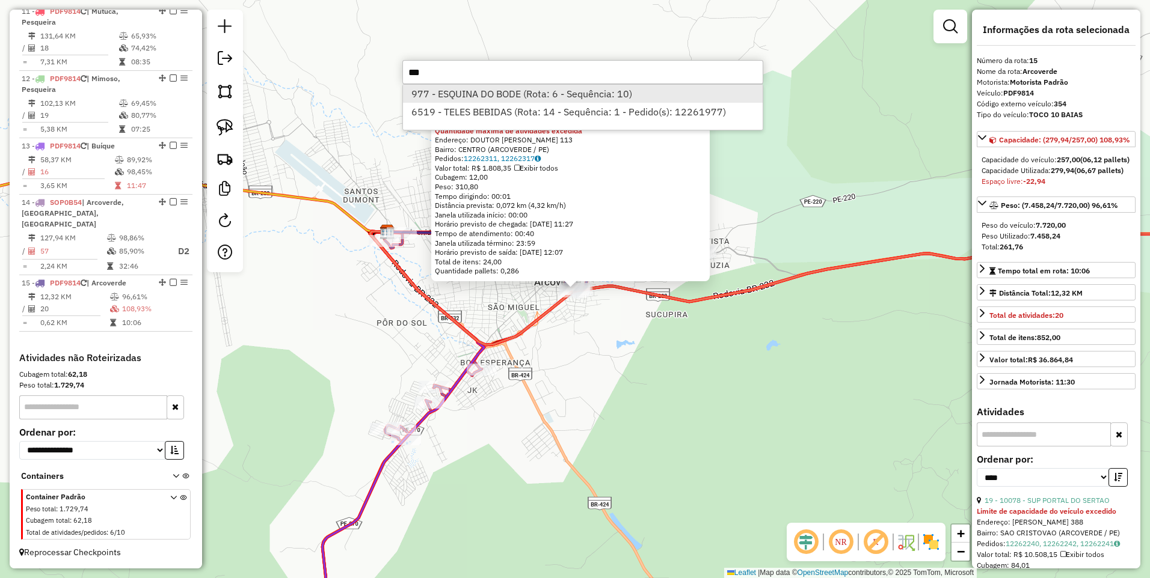
type input "***"
click at [489, 95] on li "977 - ESQUINA DO BODE (Rota: 6 - Sequência: 10)" at bounding box center [583, 94] width 360 height 18
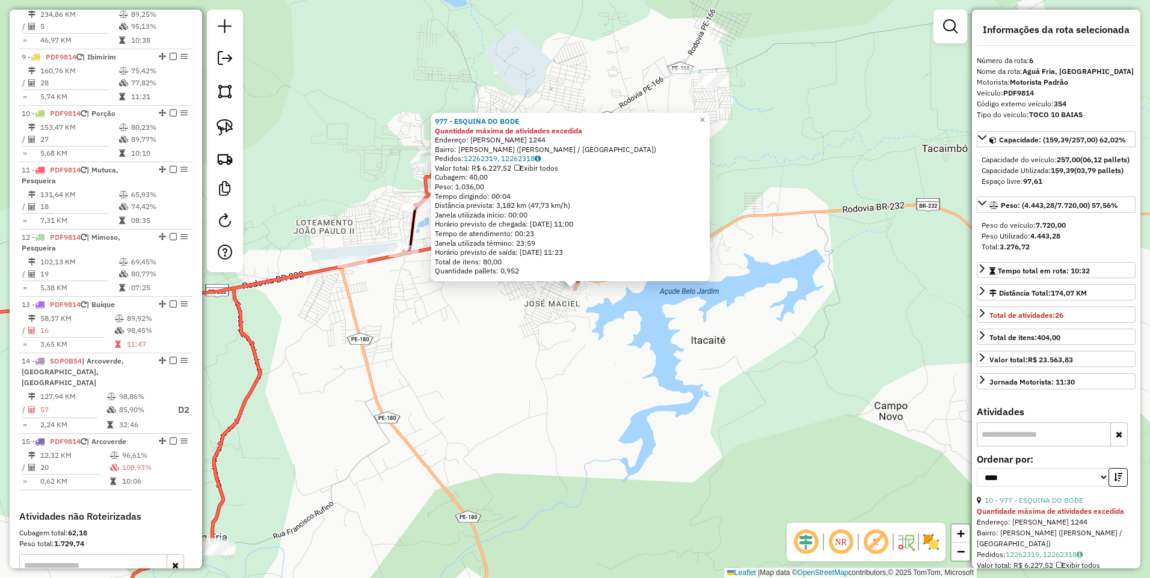
scroll to position [547, 0]
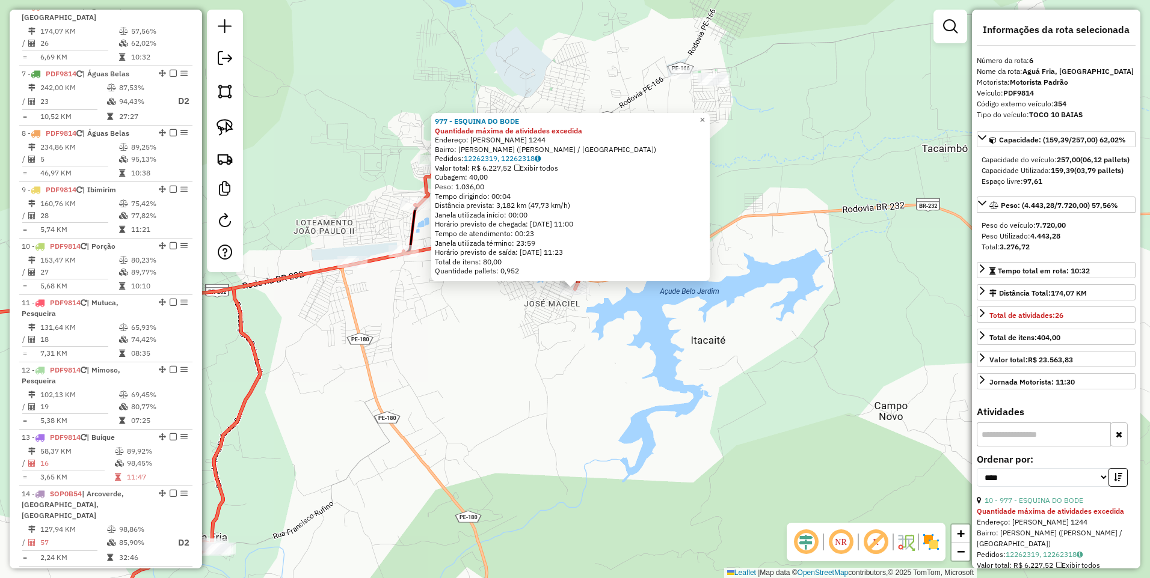
click at [583, 347] on div "977 - ESQUINA DO BODE Quantidade máxima de atividades excedida Endereço: ERENIL…" at bounding box center [575, 289] width 1150 height 578
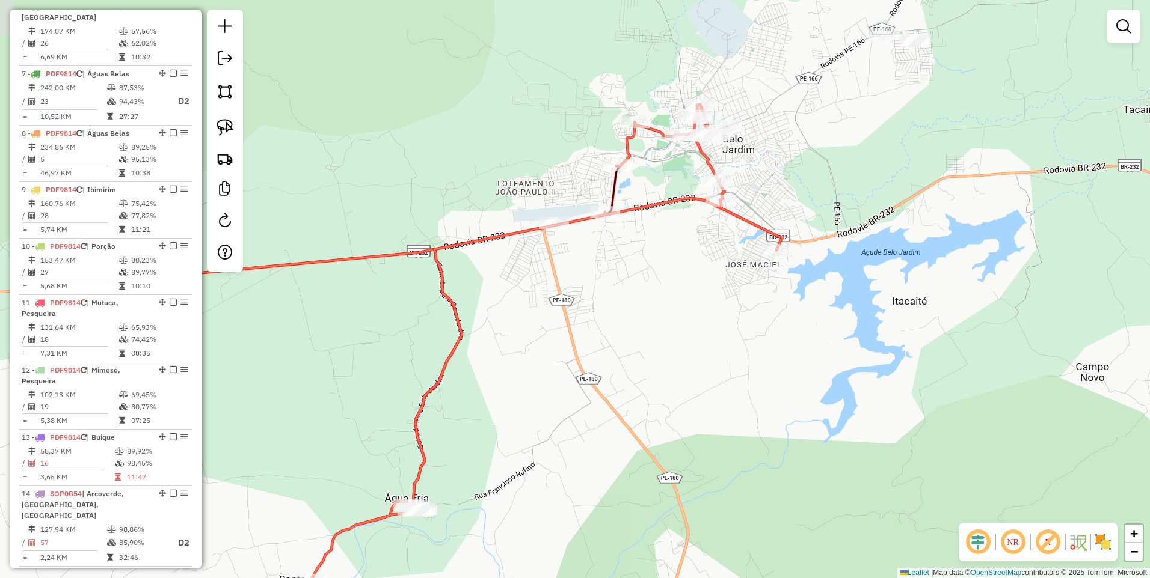
drag, startPoint x: 492, startPoint y: 375, endPoint x: 694, endPoint y: 336, distance: 205.2
click at [694, 336] on div "Janela de atendimento Grade de atendimento Capacidade Transportadoras Veículos …" at bounding box center [575, 289] width 1150 height 578
select select "*********"
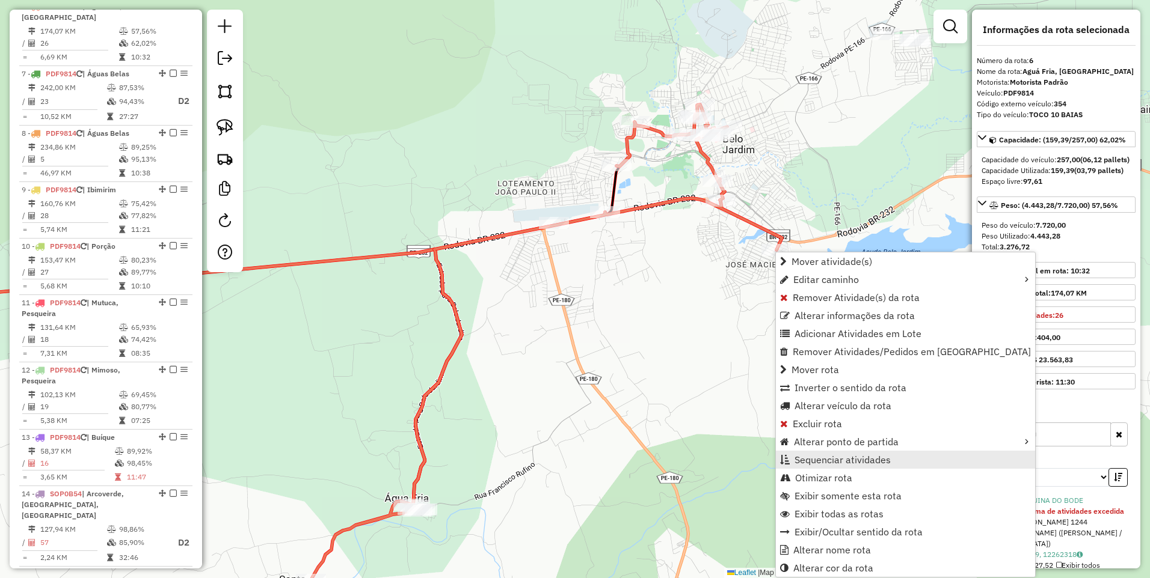
click at [833, 455] on span "Sequenciar atividades" at bounding box center [842, 460] width 96 height 10
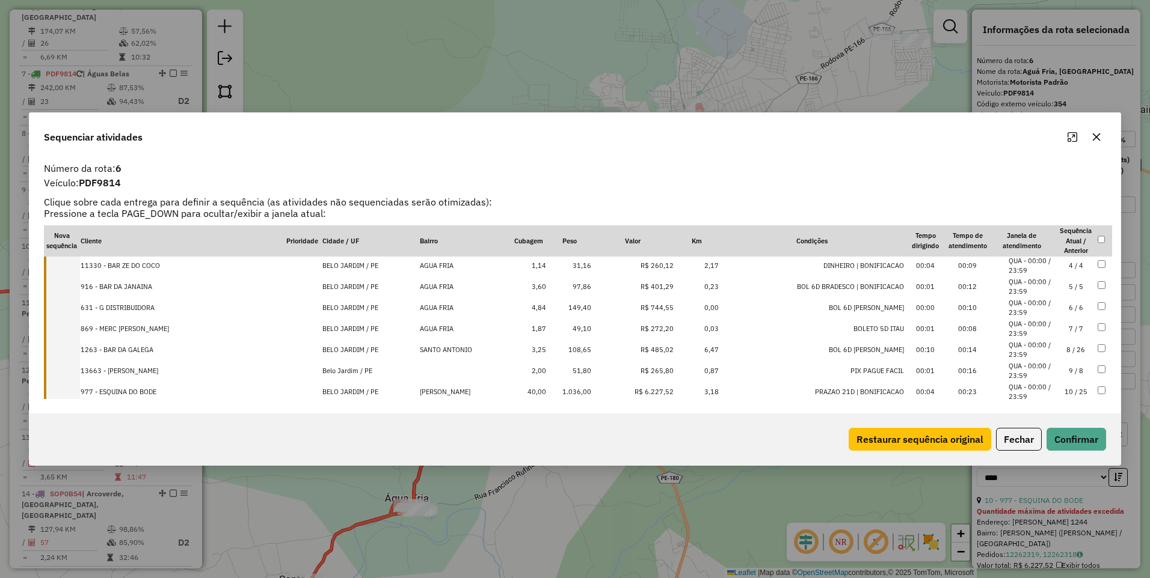
scroll to position [128, 0]
click at [1061, 327] on td "10 / 25" at bounding box center [1076, 328] width 42 height 21
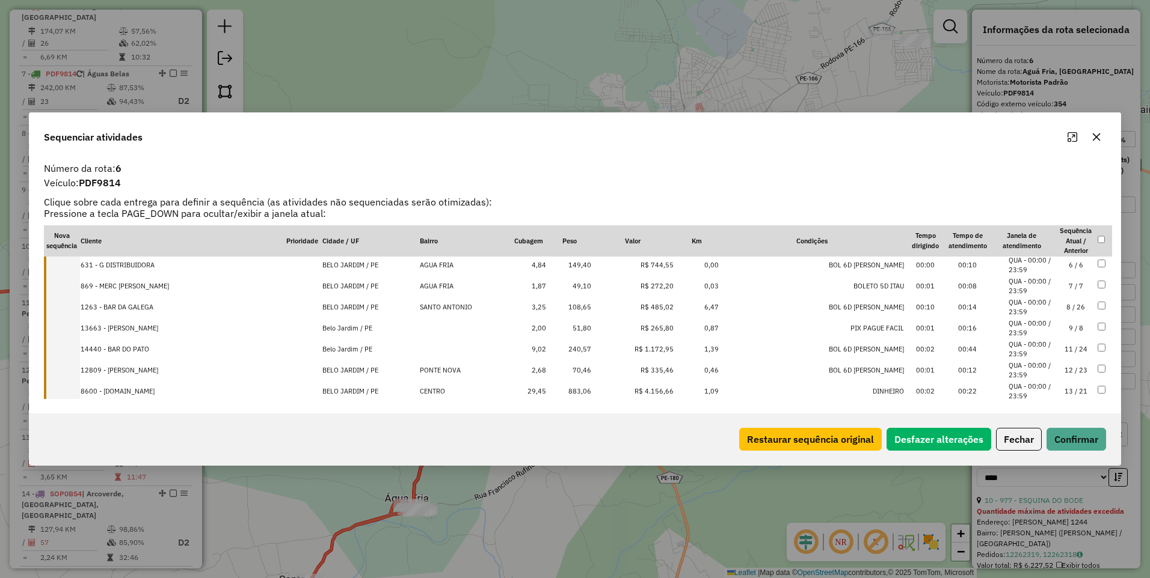
scroll to position [149, 0]
click at [1076, 440] on button "Confirmar" at bounding box center [1076, 439] width 60 height 23
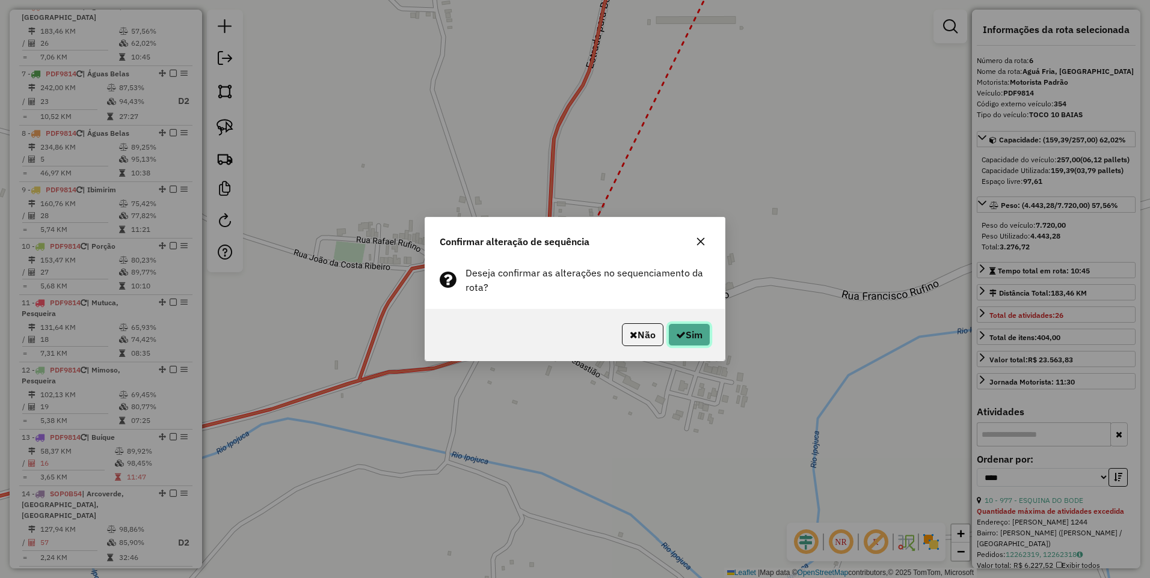
click at [686, 336] on button "Sim" at bounding box center [689, 334] width 42 height 23
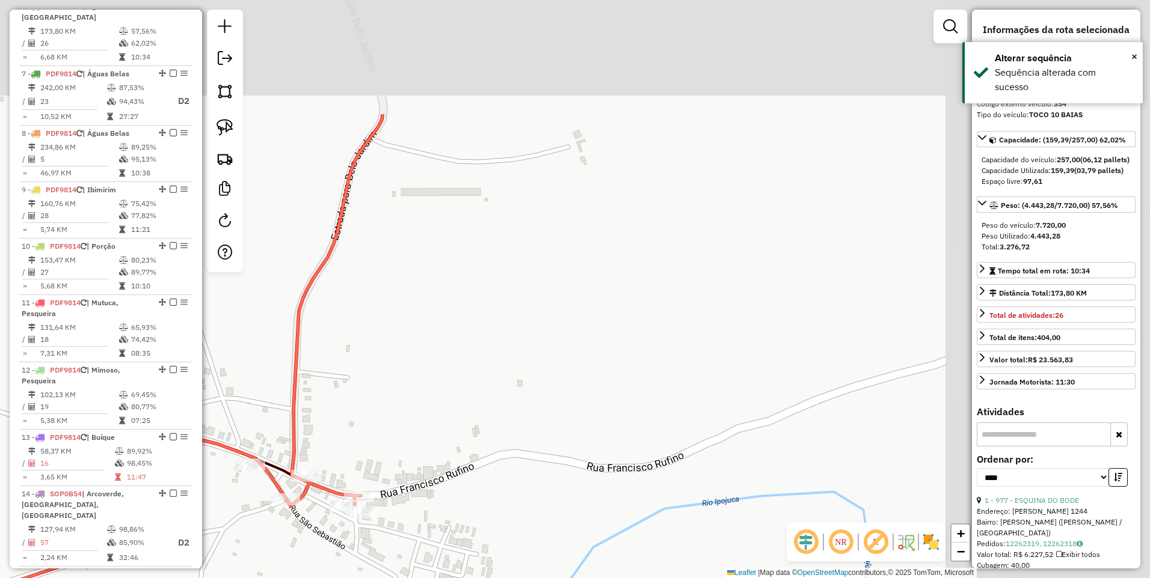
drag, startPoint x: 761, startPoint y: 191, endPoint x: 506, endPoint y: 363, distance: 307.5
click at [506, 363] on div "Janela de atendimento Grade de atendimento Capacidade Transportadoras Veículos …" at bounding box center [575, 289] width 1150 height 578
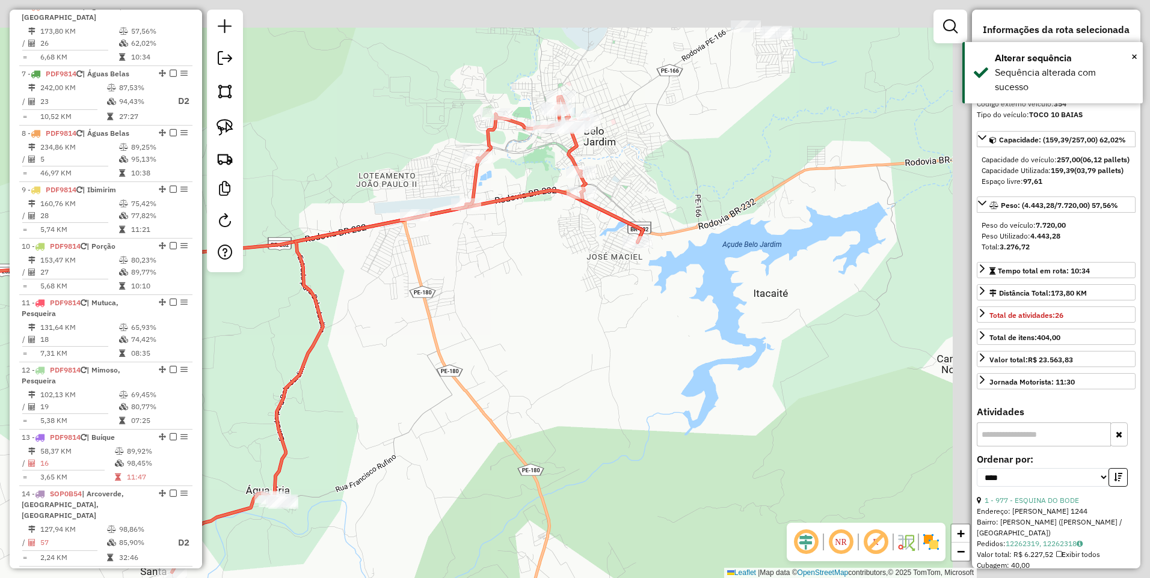
drag, startPoint x: 691, startPoint y: 204, endPoint x: 409, endPoint y: 399, distance: 343.1
click at [409, 399] on div "Janela de atendimento Grade de atendimento Capacidade Transportadoras Veículos …" at bounding box center [575, 289] width 1150 height 578
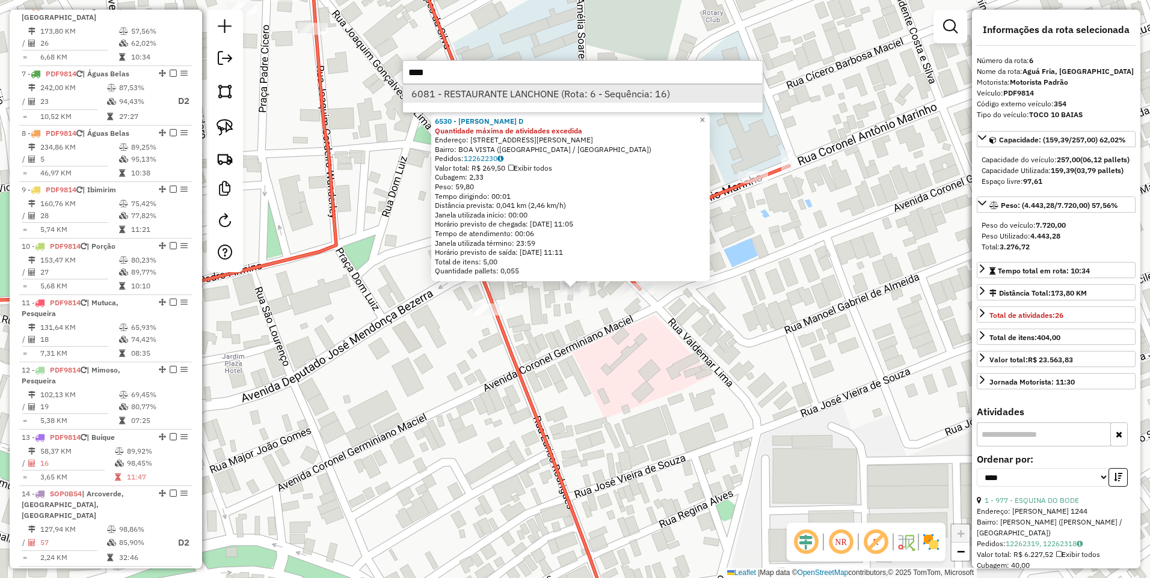
type input "****"
click at [499, 91] on li "6081 - RESTAURANTE LANCHONE (Rota: 6 - Sequência: 16)" at bounding box center [583, 94] width 360 height 18
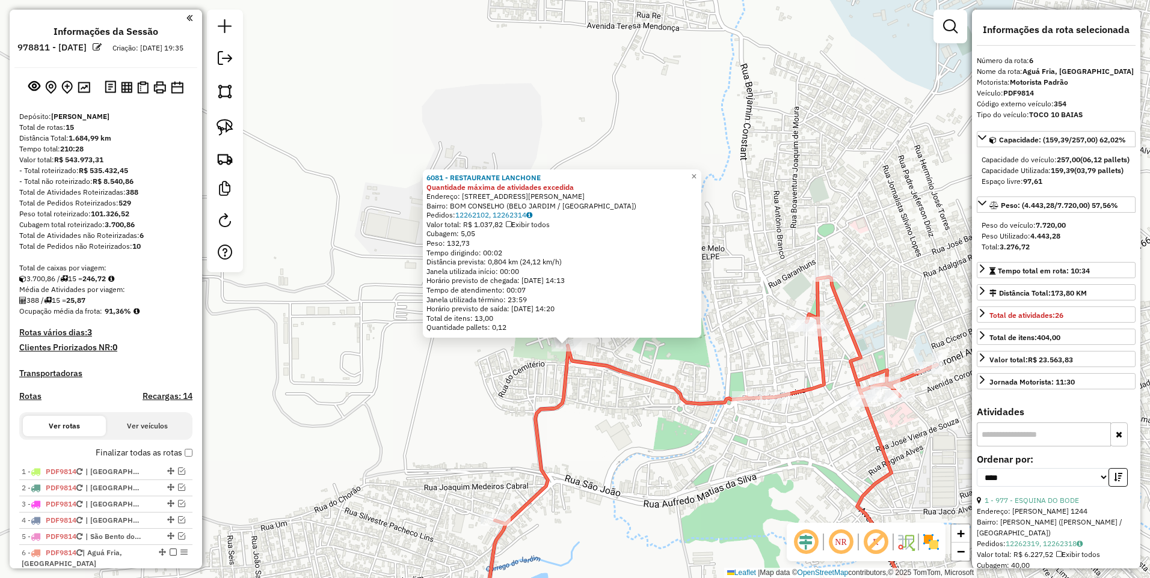
select select "*********"
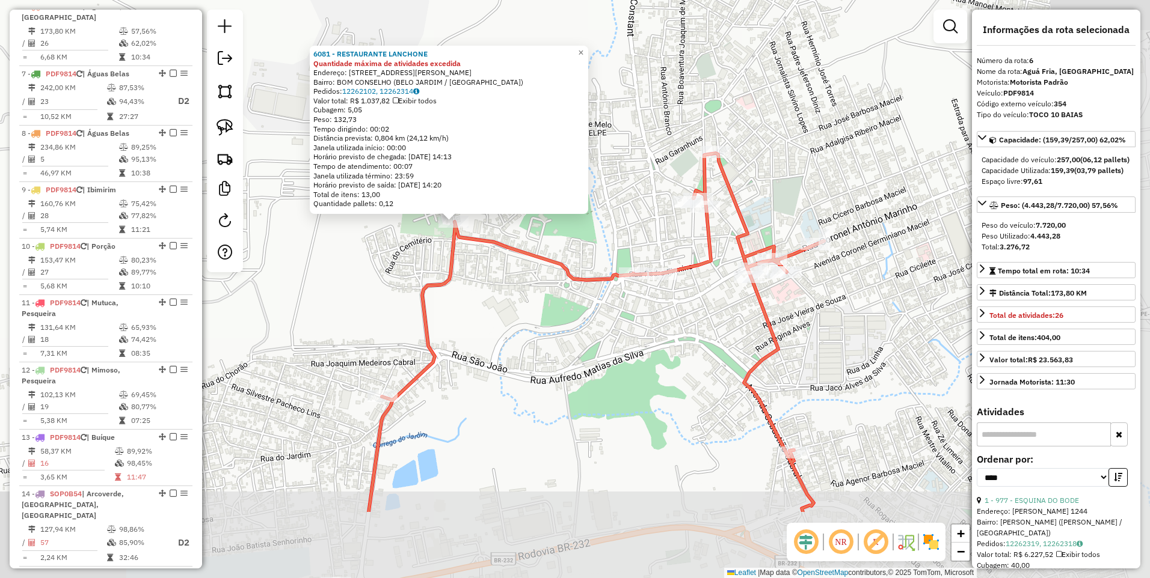
drag, startPoint x: 615, startPoint y: 461, endPoint x: 517, endPoint y: 345, distance: 152.4
click at [517, 345] on div "6081 - RESTAURANTE LANCHONE Quantidade máxima de atividades excedida Endereço: …" at bounding box center [575, 289] width 1150 height 578
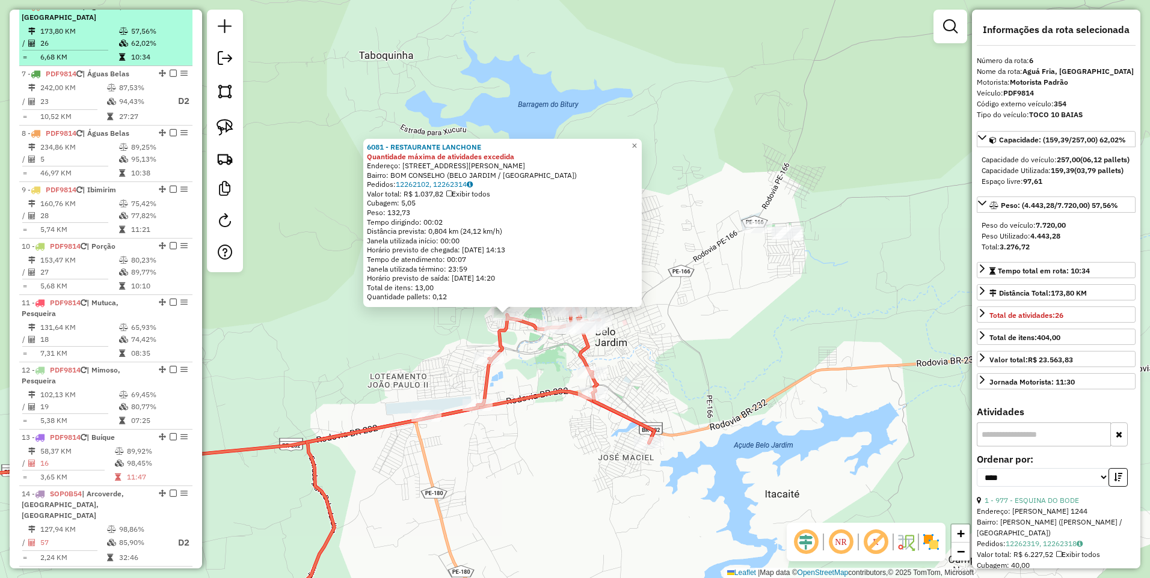
click at [171, 10] on em at bounding box center [173, 5] width 7 height 7
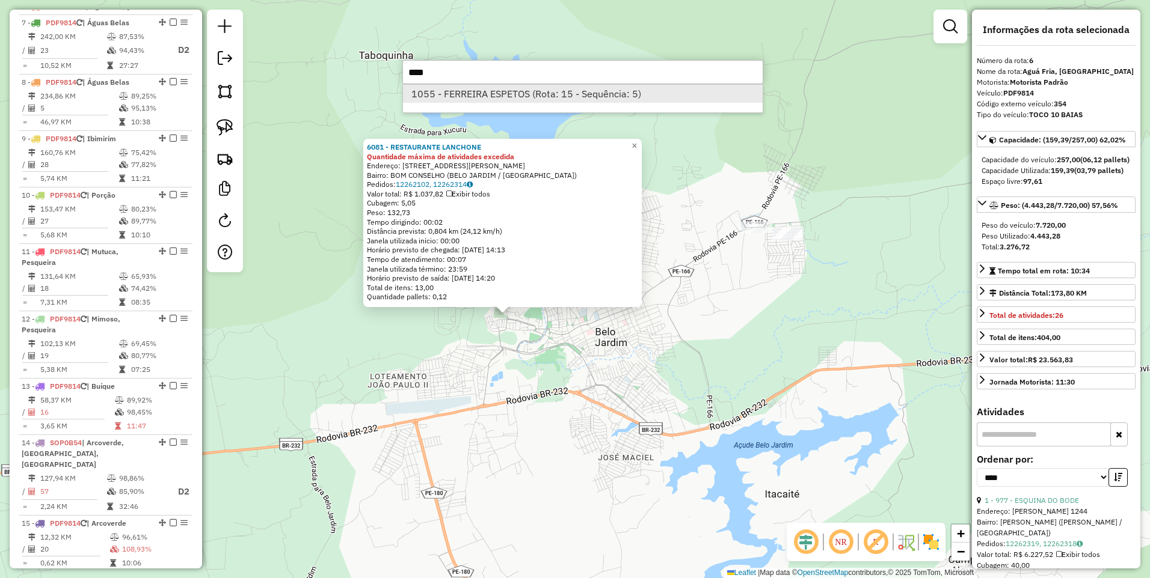
type input "****"
click at [515, 100] on li "1055 - FERREIRA ESPETOS (Rota: 15 - Sequência: 5)" at bounding box center [583, 94] width 360 height 18
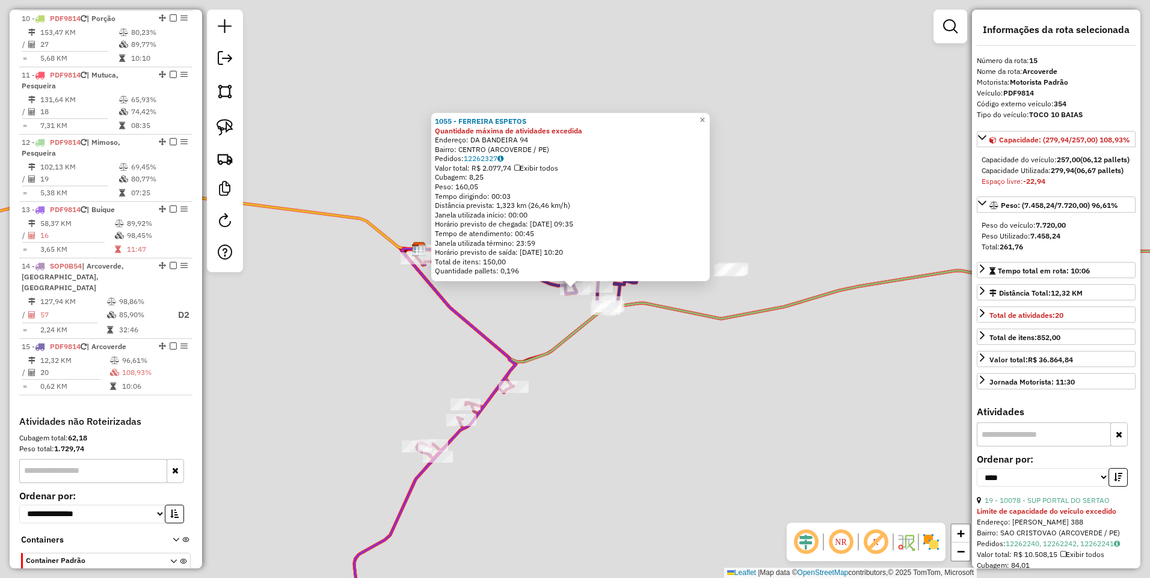
scroll to position [787, 0]
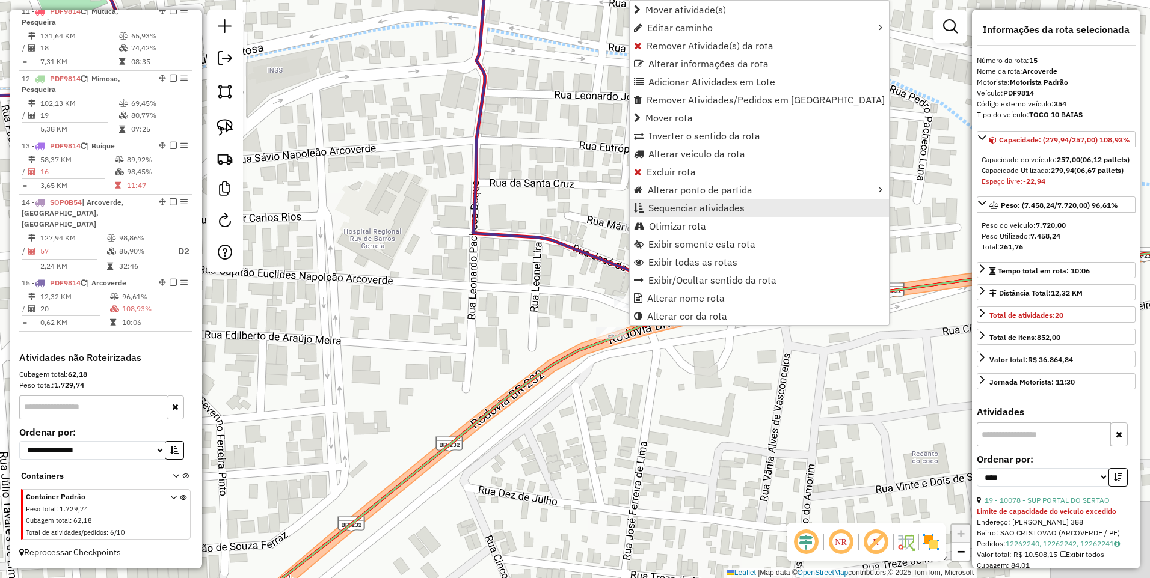
click at [687, 210] on span "Sequenciar atividades" at bounding box center [696, 208] width 96 height 10
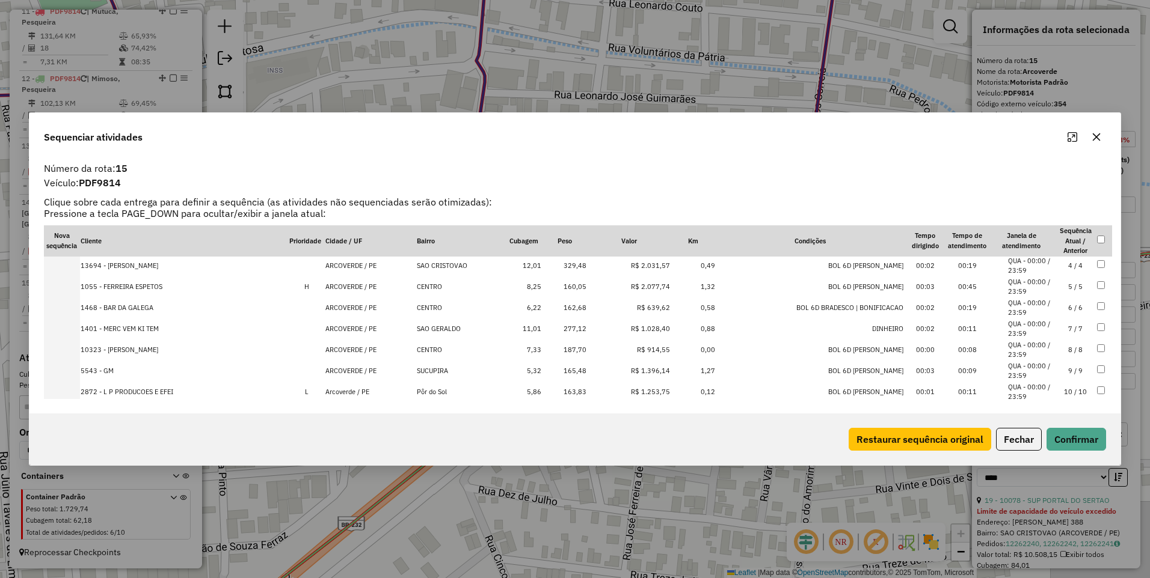
scroll to position [128, 0]
click at [1064, 349] on td "11 / 11" at bounding box center [1075, 349] width 42 height 21
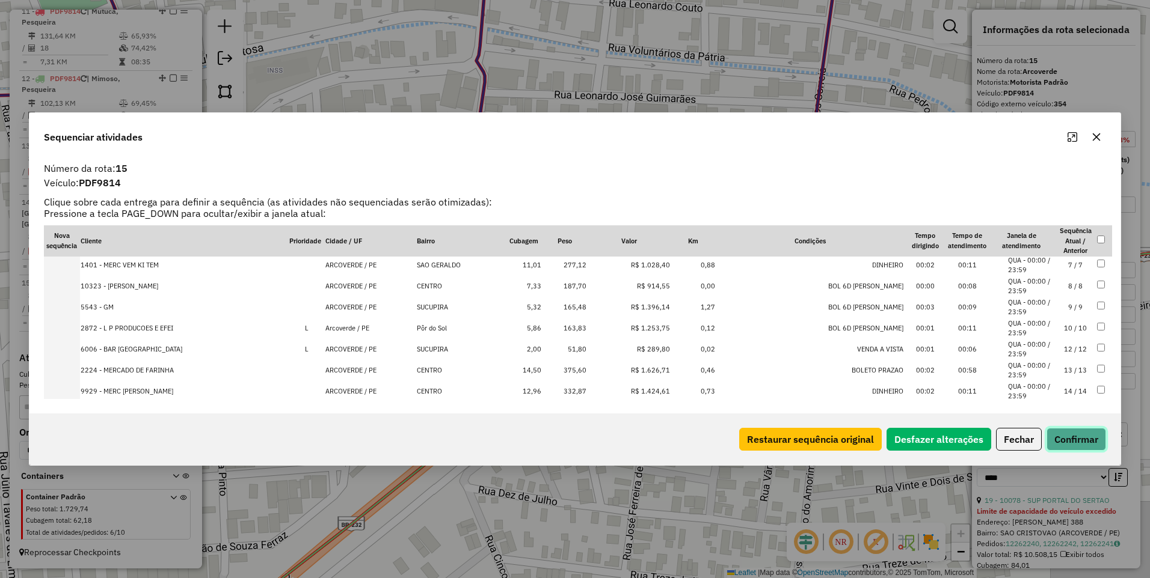
click at [1078, 437] on button "Confirmar" at bounding box center [1076, 439] width 60 height 23
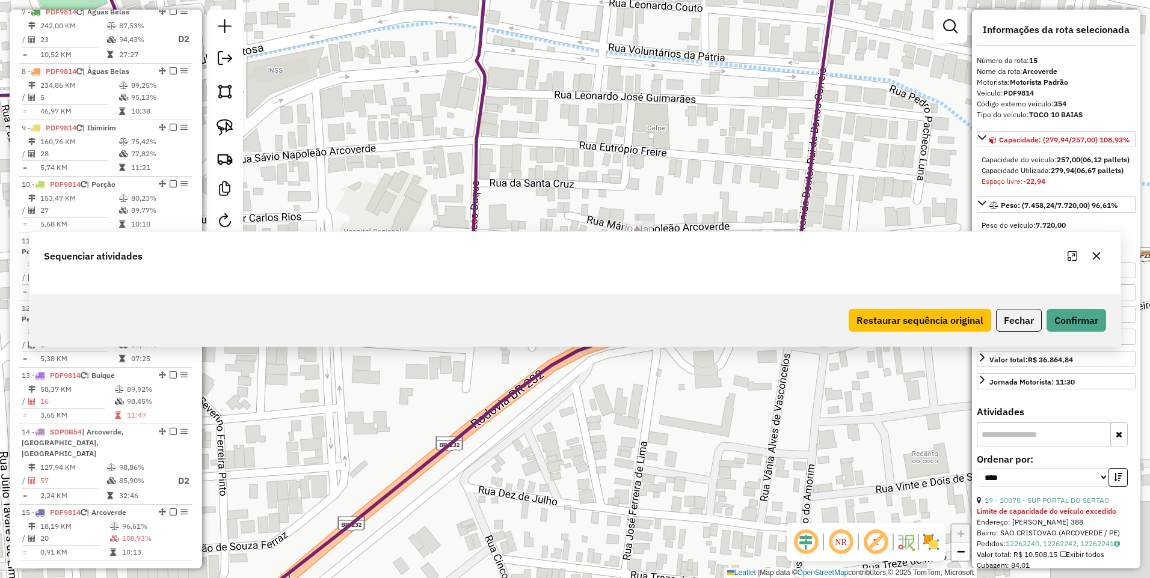
scroll to position [787, 0]
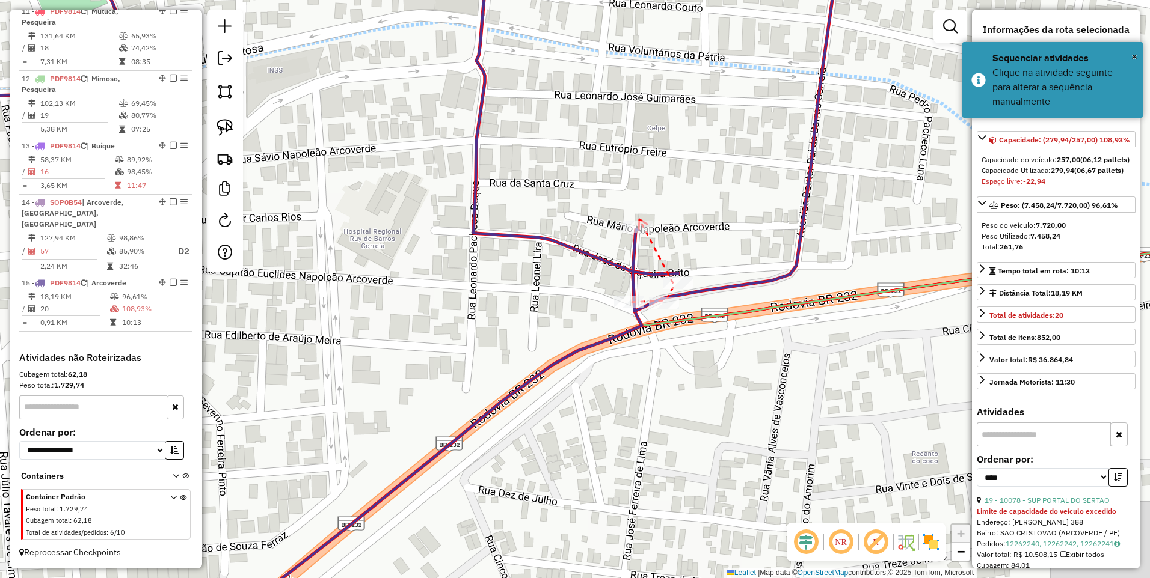
click at [639, 219] on icon at bounding box center [643, 223] width 8 height 9
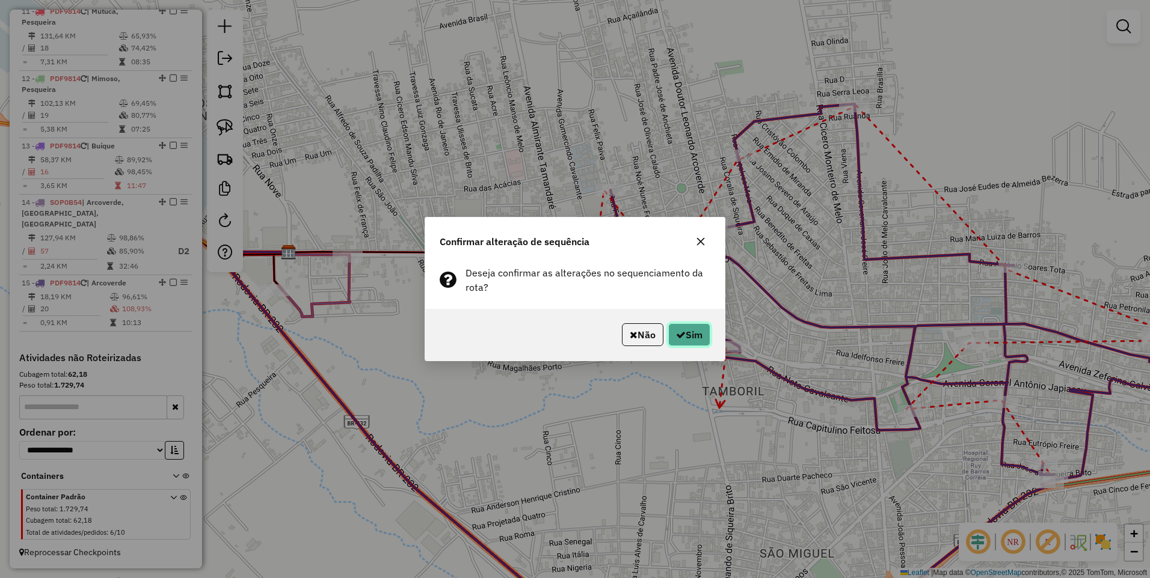
click at [689, 329] on button "Sim" at bounding box center [689, 334] width 42 height 23
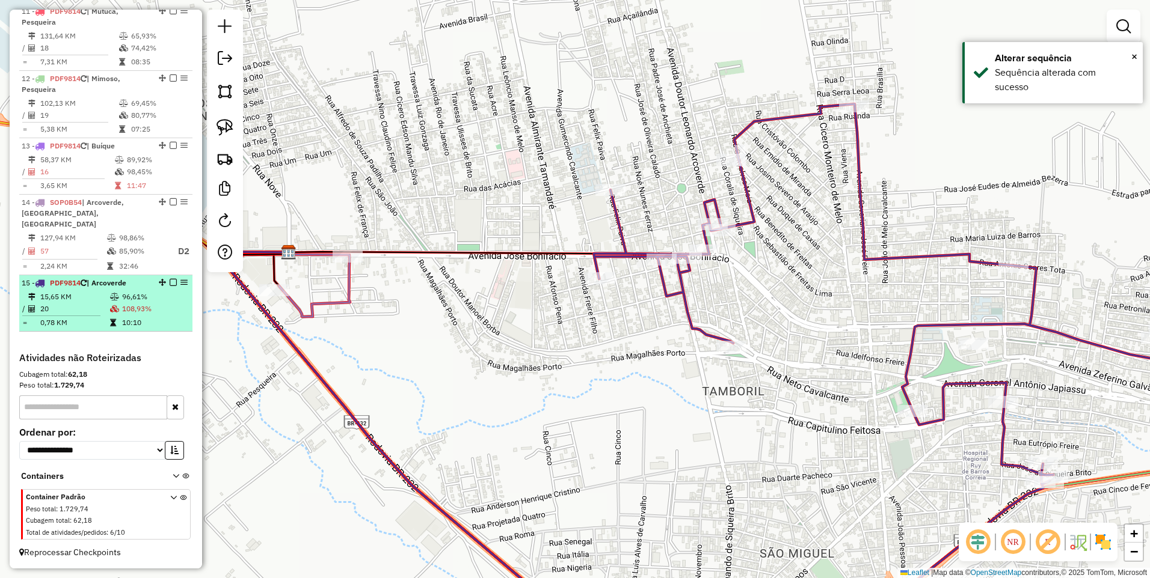
click at [170, 281] on em at bounding box center [173, 282] width 7 height 7
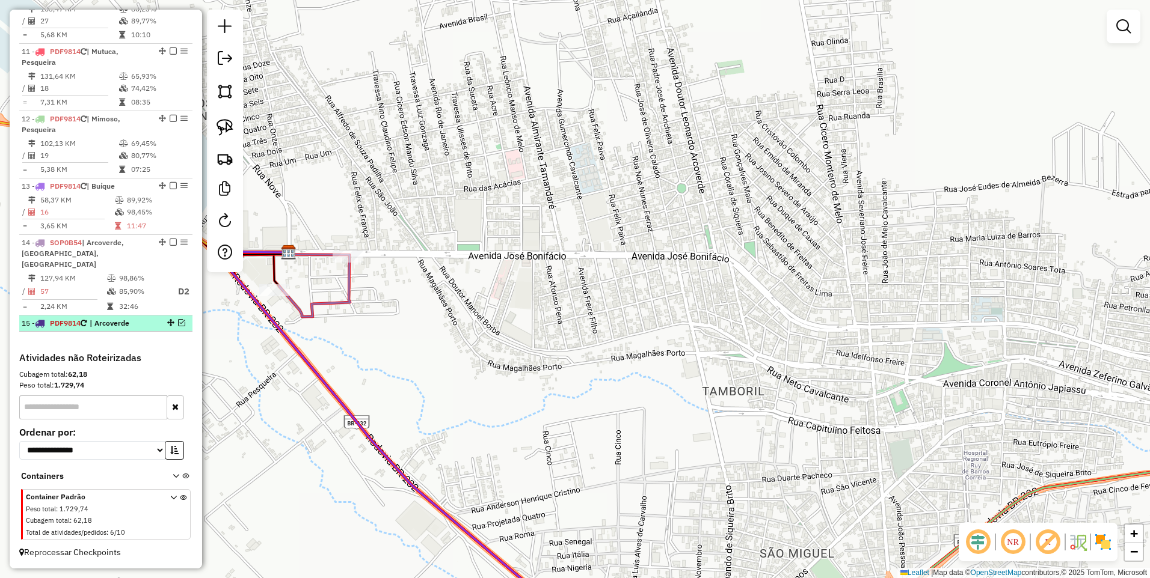
scroll to position [747, 0]
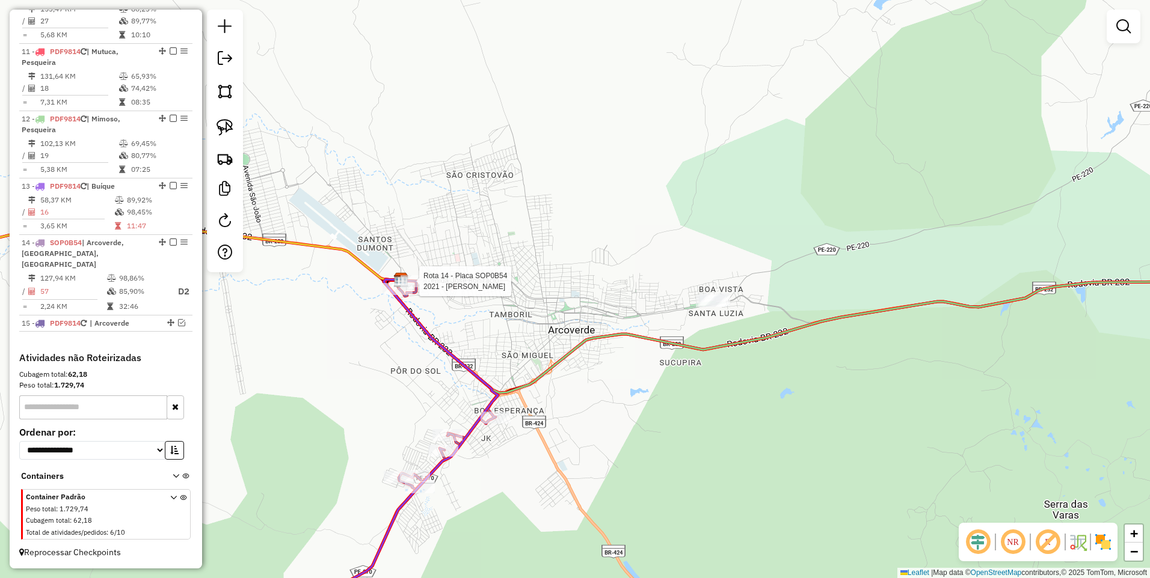
select select "*********"
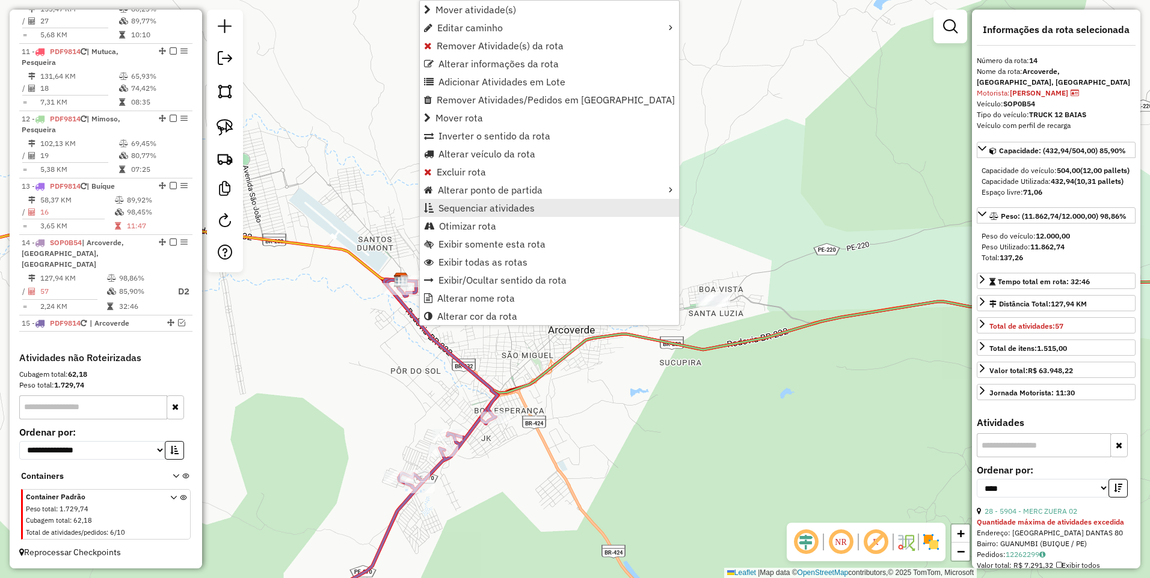
click at [491, 204] on span "Sequenciar atividades" at bounding box center [486, 208] width 96 height 10
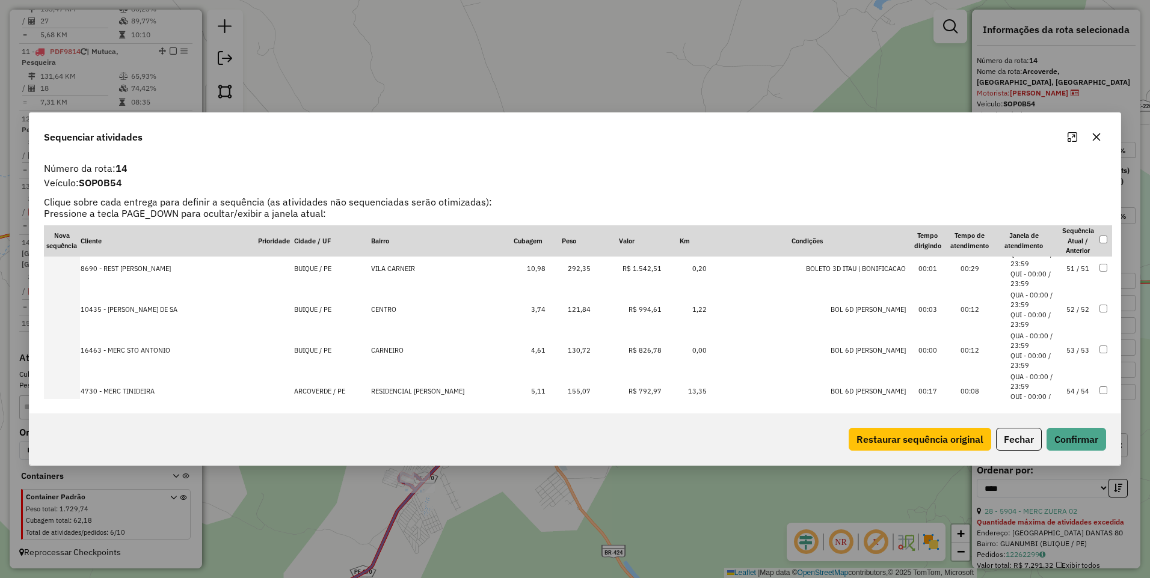
scroll to position [2199, 0]
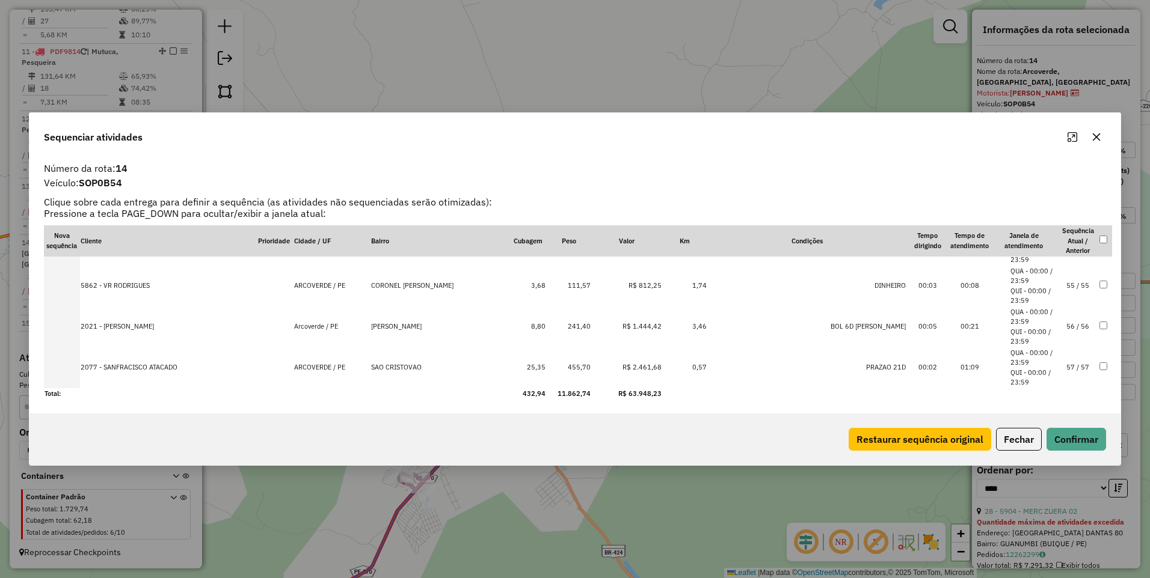
click at [1068, 325] on td "56 / 56" at bounding box center [1077, 327] width 42 height 41
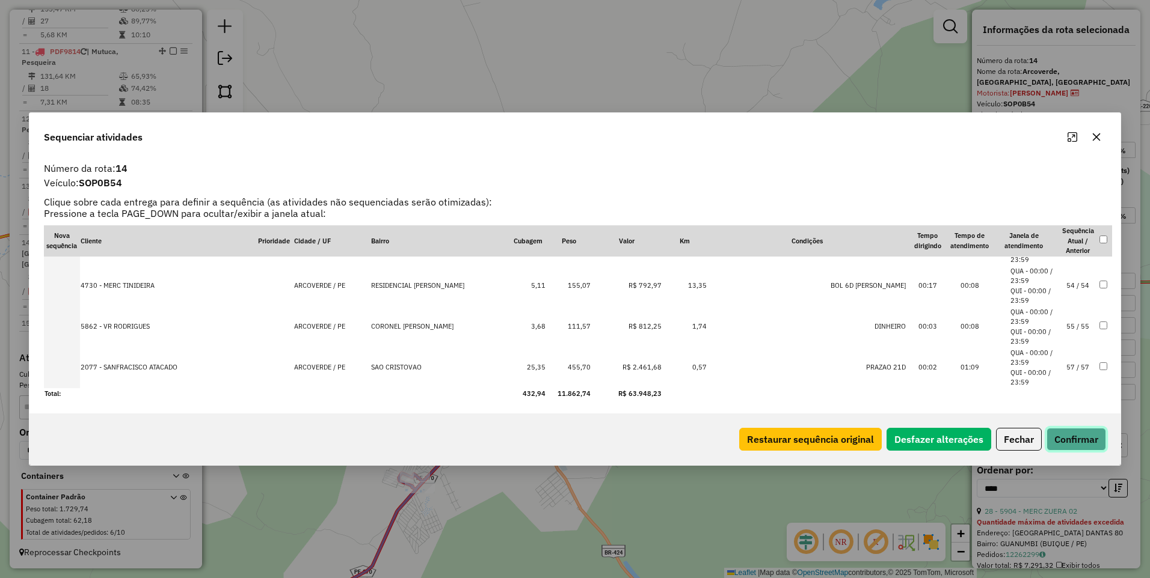
click at [1079, 442] on button "Confirmar" at bounding box center [1076, 439] width 60 height 23
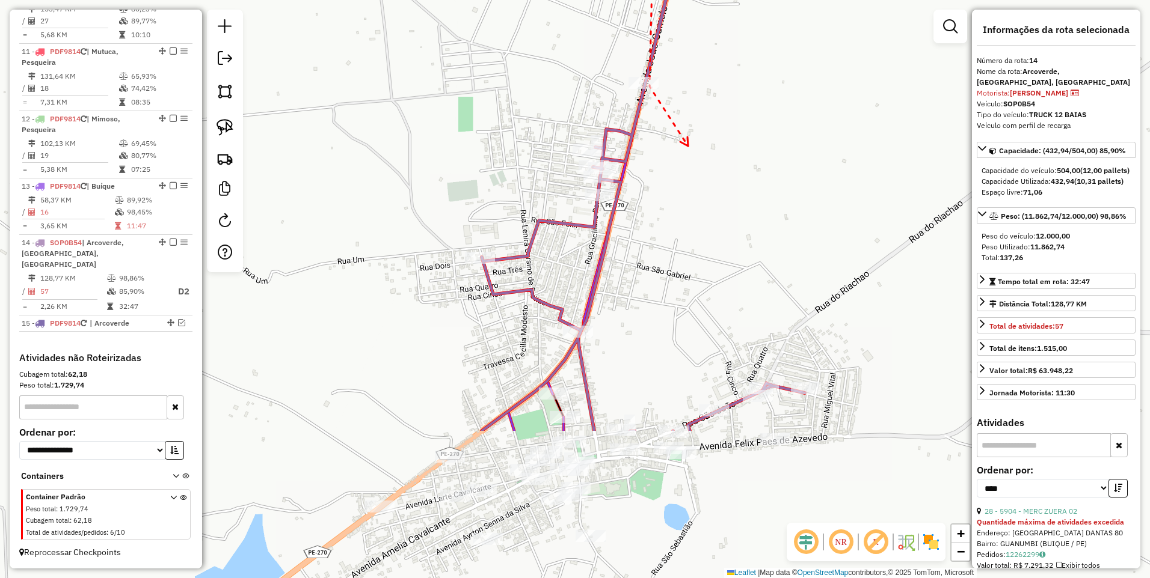
drag, startPoint x: 633, startPoint y: 352, endPoint x: 687, endPoint y: 147, distance: 212.1
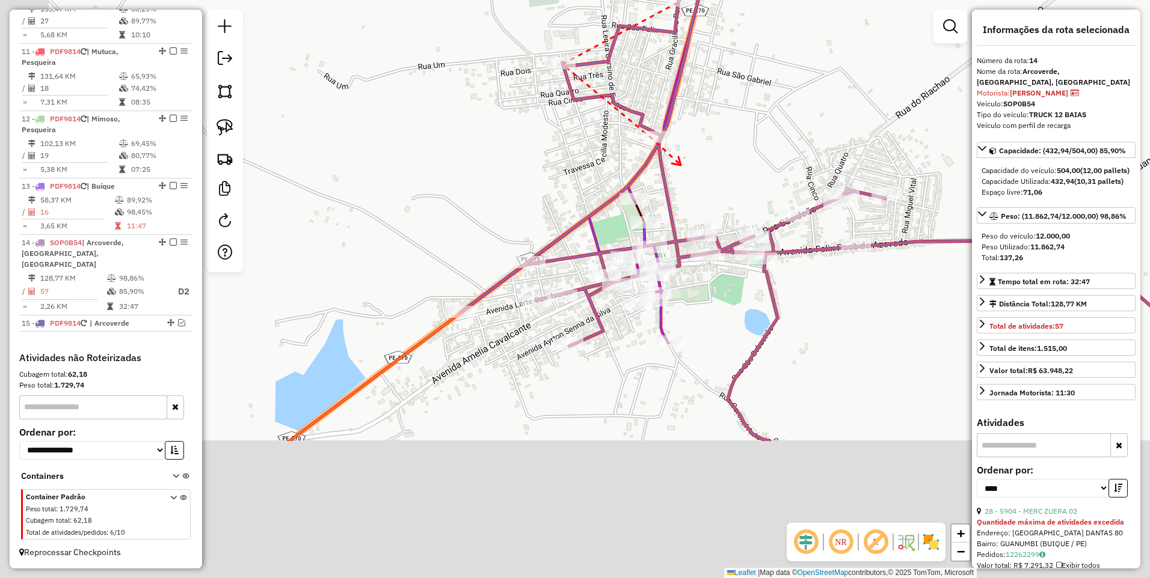
drag, startPoint x: 598, startPoint y: 360, endPoint x: 681, endPoint y: 161, distance: 215.4
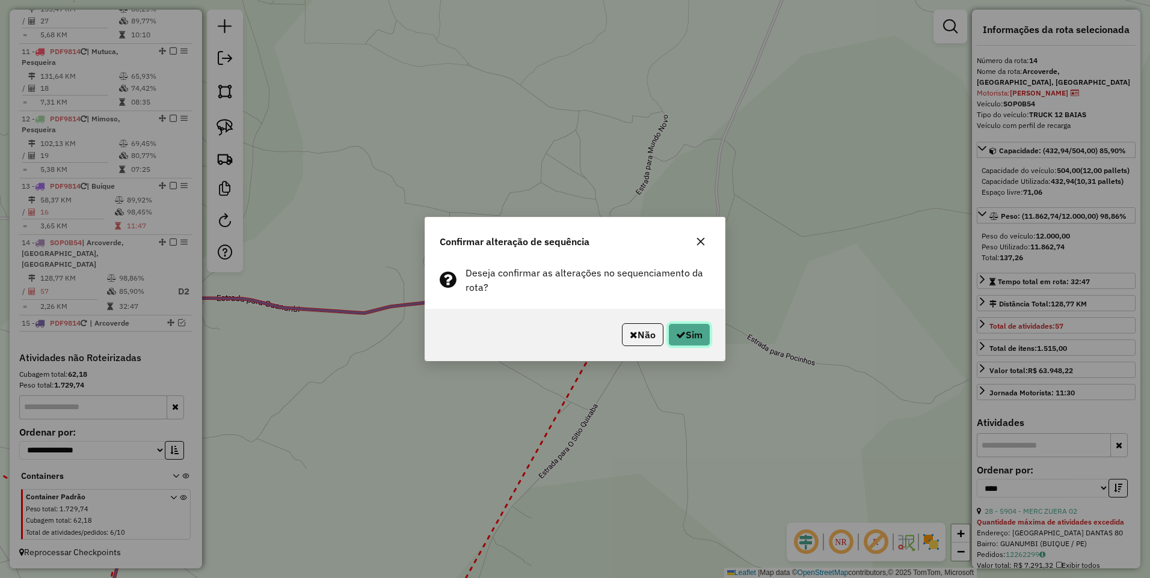
click at [692, 339] on button "Sim" at bounding box center [689, 334] width 42 height 23
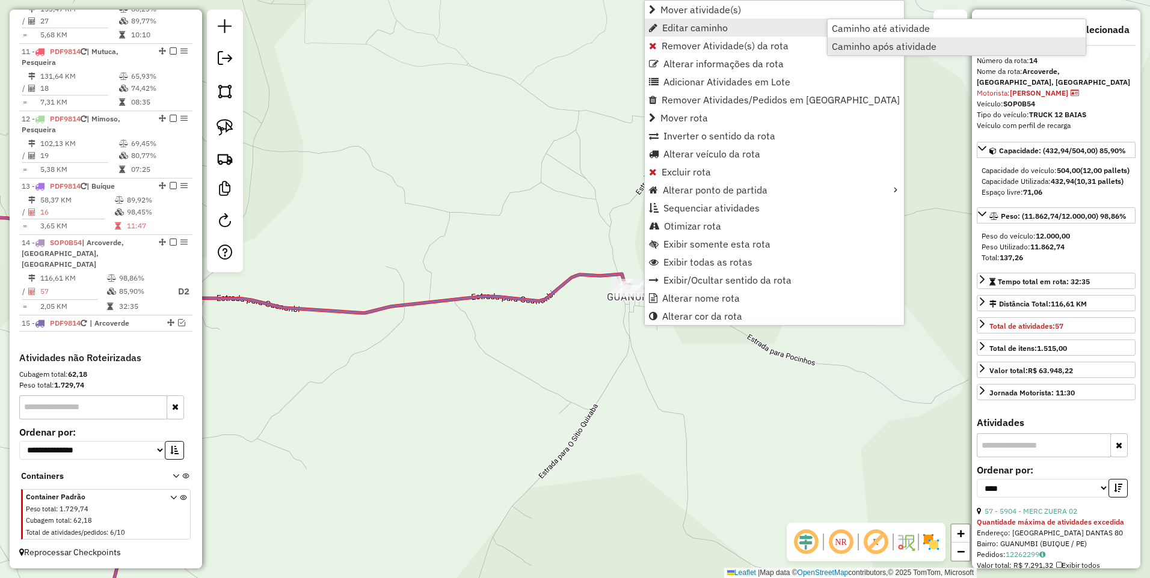
click at [865, 43] on span "Caminho após atividade" at bounding box center [884, 46] width 105 height 10
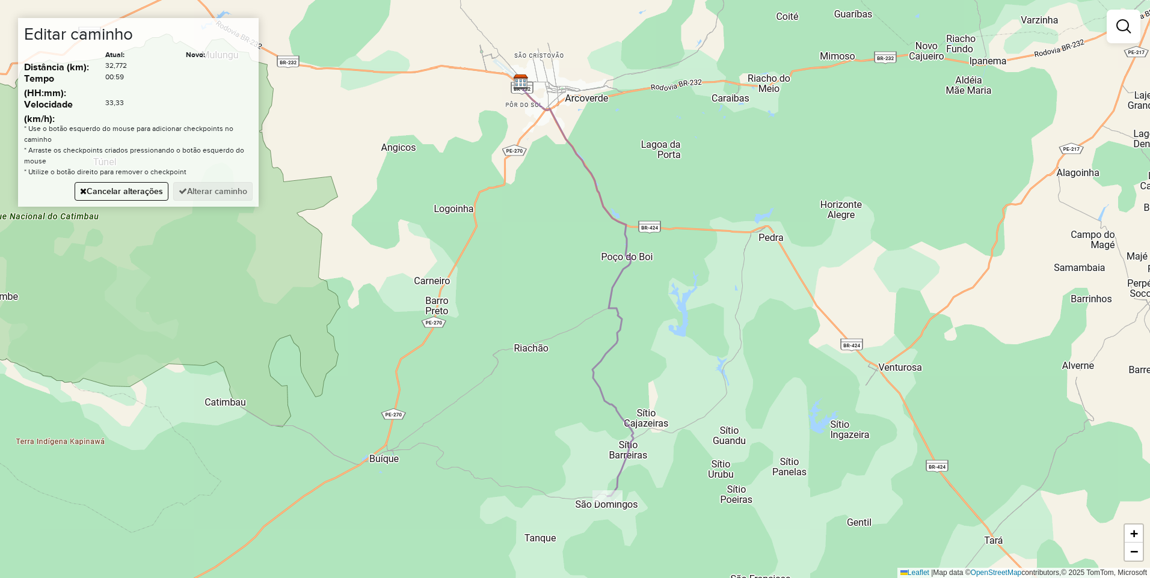
click at [693, 426] on div "Janela de atendimento Grade de atendimento Capacidade Transportadoras Veículos …" at bounding box center [575, 289] width 1150 height 578
click at [206, 195] on button "Alterar caminho" at bounding box center [212, 191] width 79 height 19
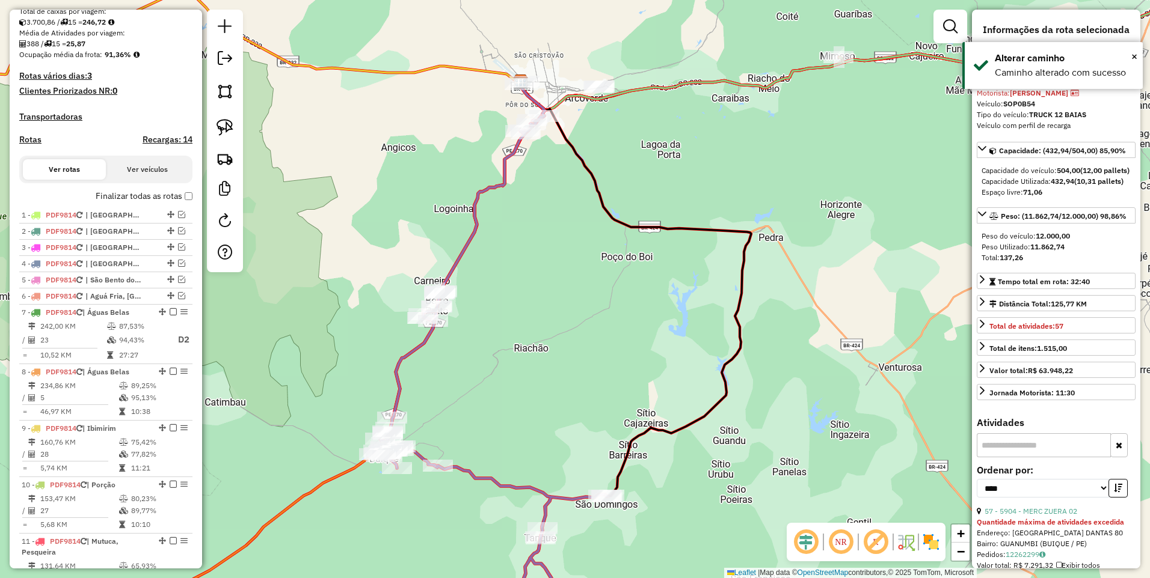
scroll to position [449, 0]
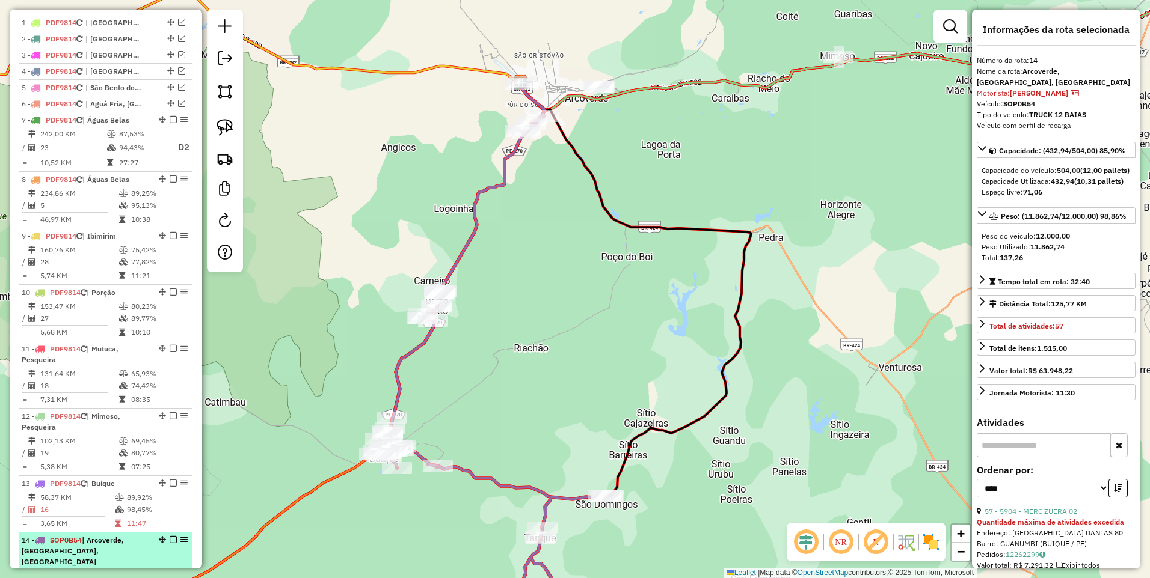
click at [170, 544] on em at bounding box center [173, 539] width 7 height 7
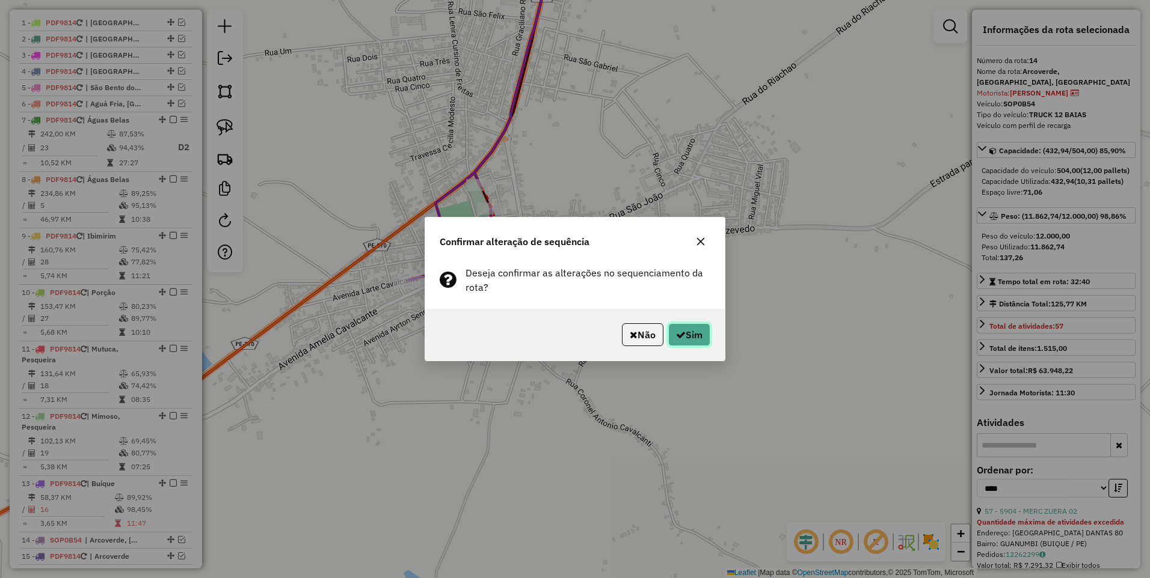
click at [686, 337] on button "Sim" at bounding box center [689, 334] width 42 height 23
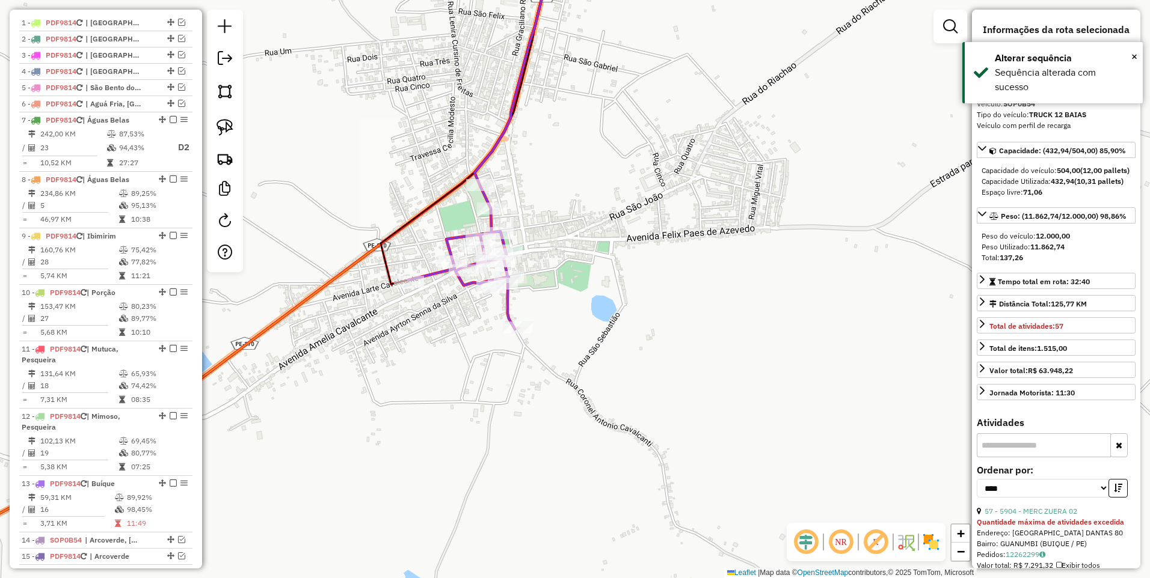
scroll to position [693, 0]
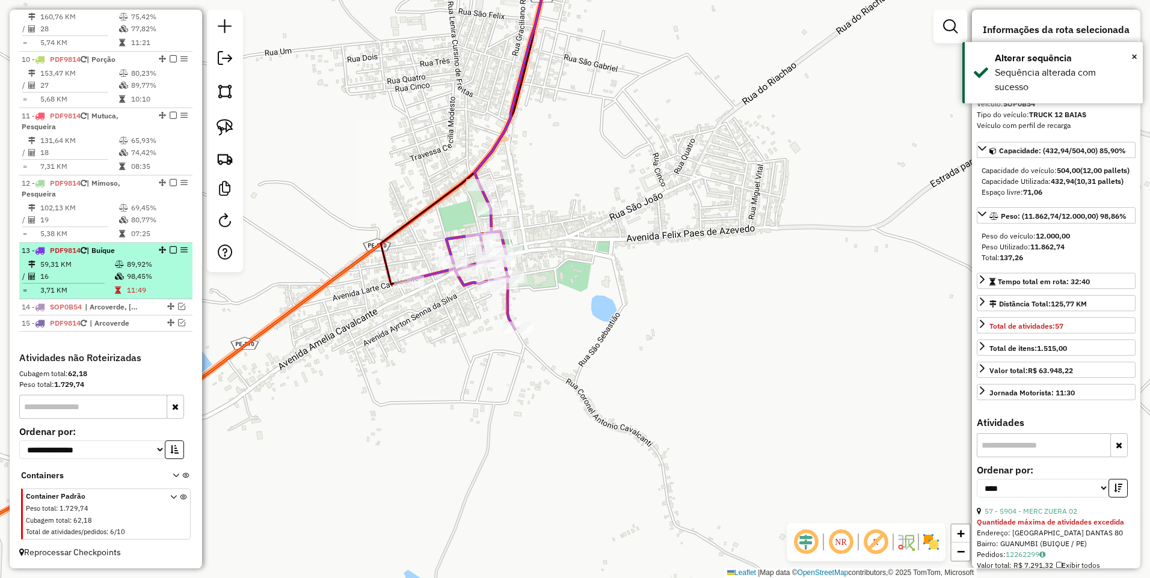
click at [170, 250] on em at bounding box center [173, 250] width 7 height 7
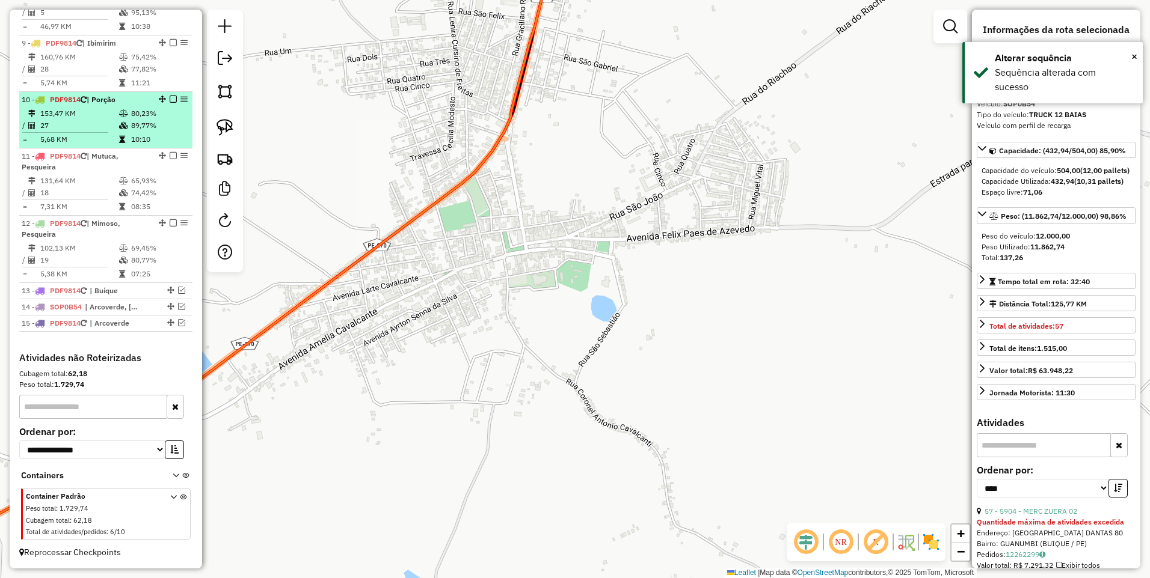
scroll to position [524, 0]
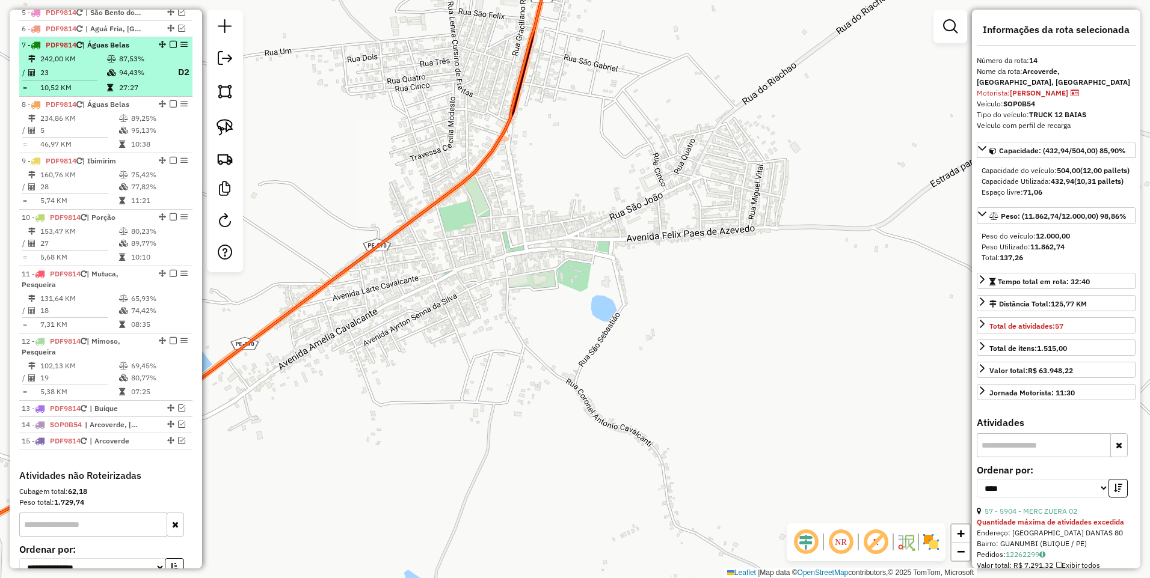
click at [102, 80] on td "23" at bounding box center [73, 72] width 67 height 15
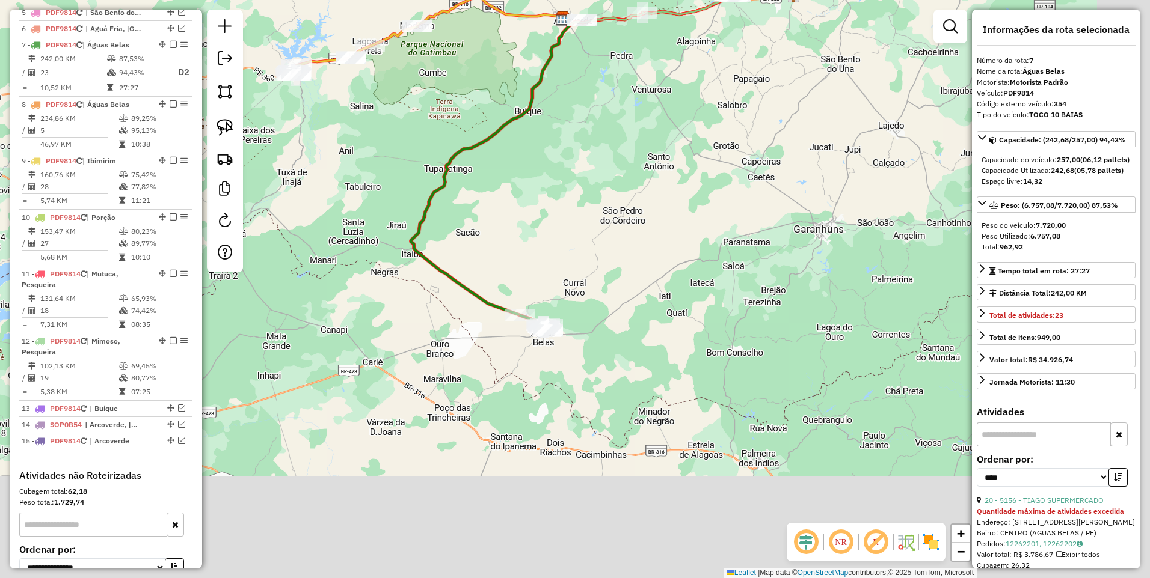
drag, startPoint x: 464, startPoint y: 354, endPoint x: 378, endPoint y: 239, distance: 142.6
click at [378, 239] on div "Janela de atendimento Grade de atendimento Capacidade Transportadoras Veículos …" at bounding box center [575, 289] width 1150 height 578
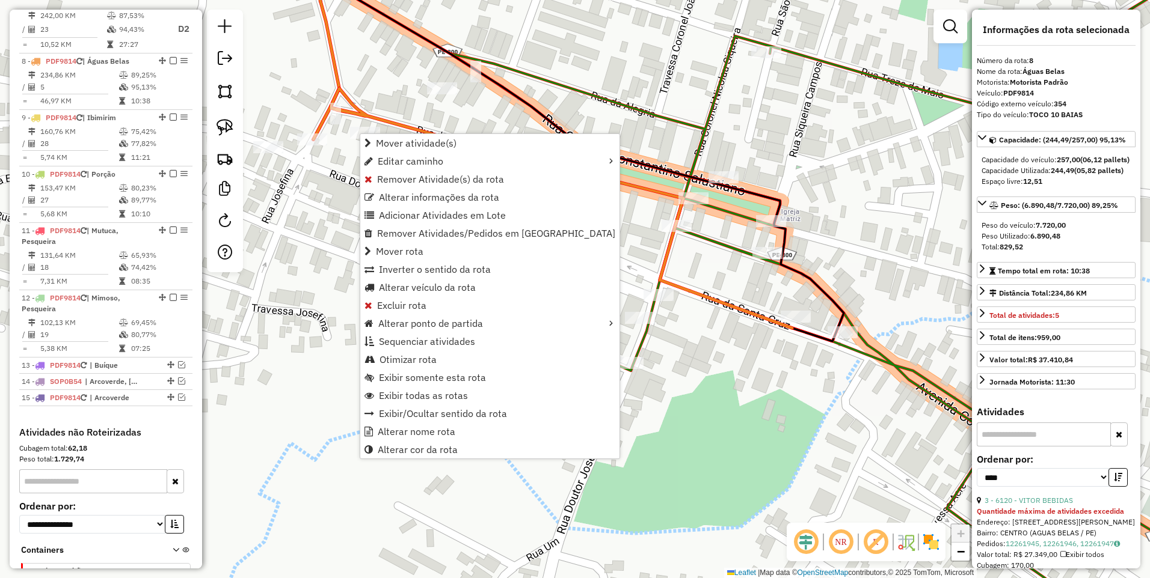
scroll to position [622, 0]
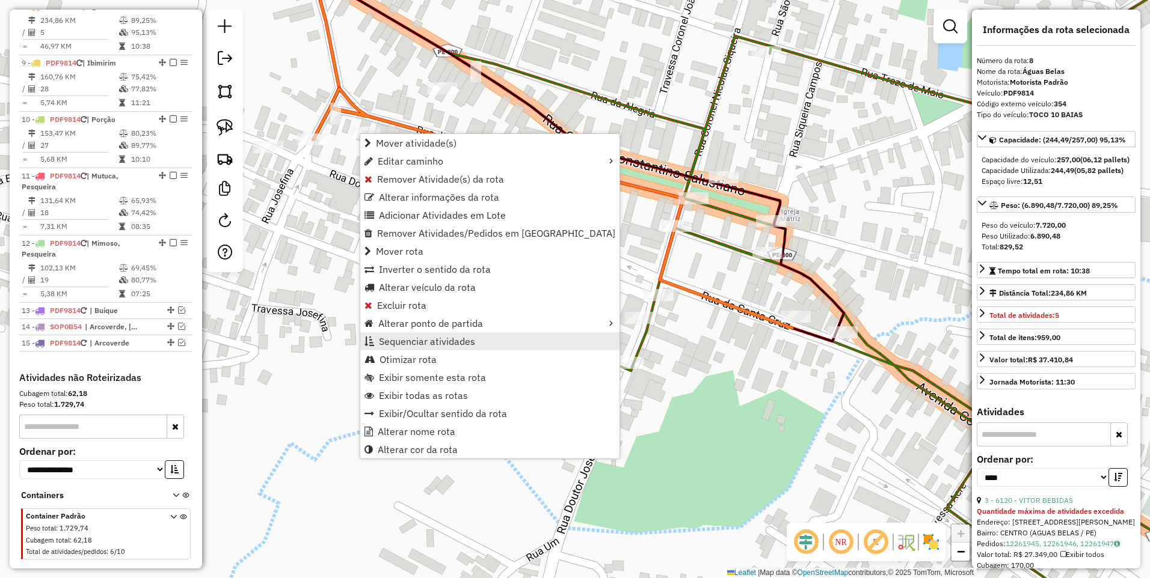
click at [417, 345] on span "Sequenciar atividades" at bounding box center [427, 342] width 96 height 10
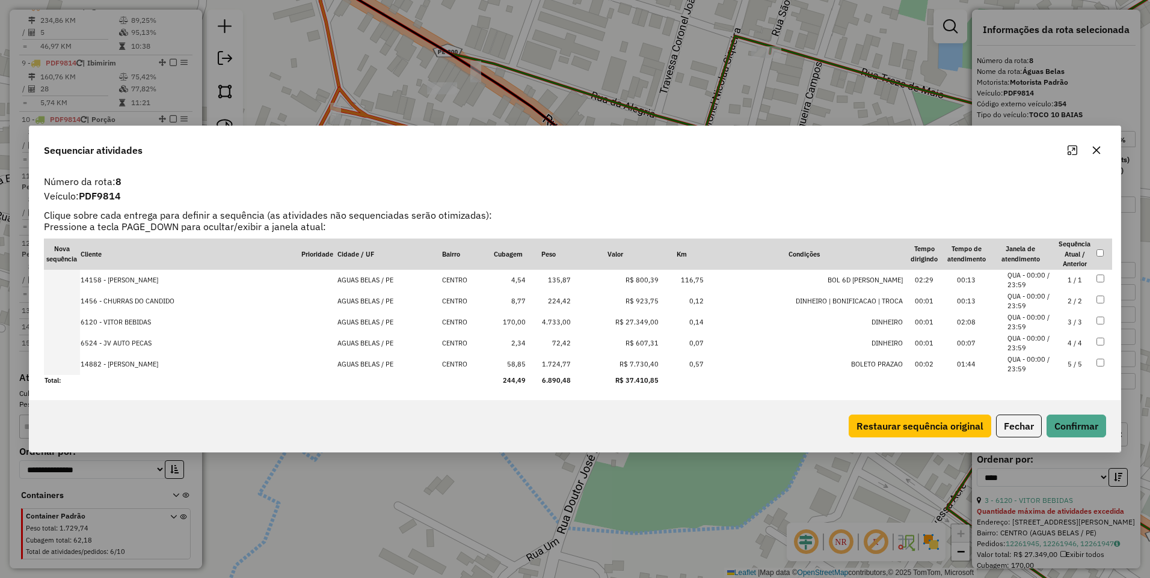
click at [1067, 323] on td "3 / 3" at bounding box center [1074, 322] width 42 height 21
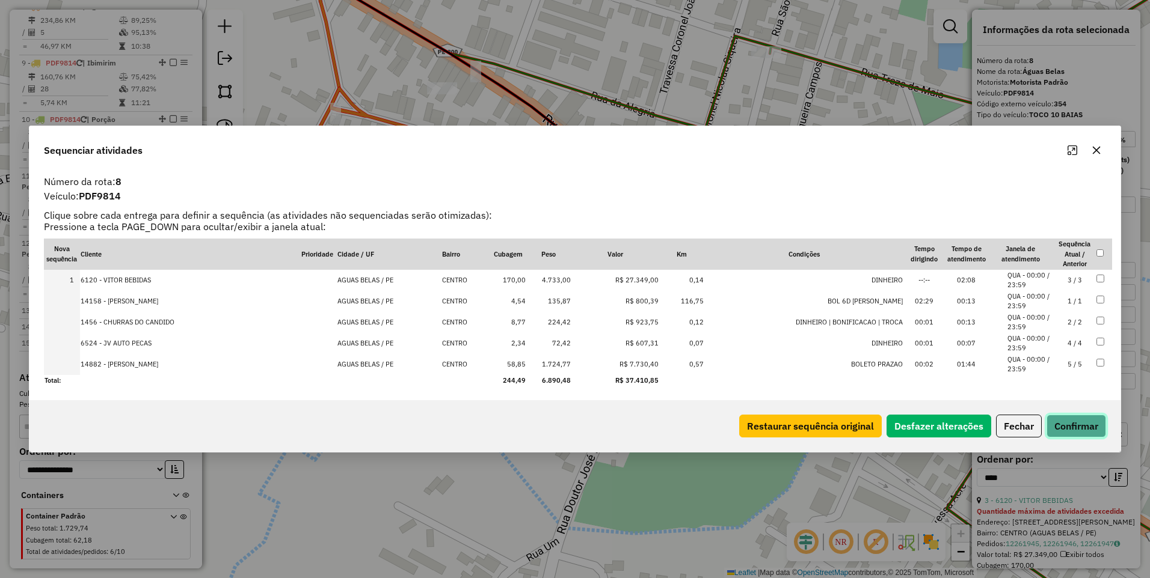
click at [1070, 426] on button "Confirmar" at bounding box center [1076, 426] width 60 height 23
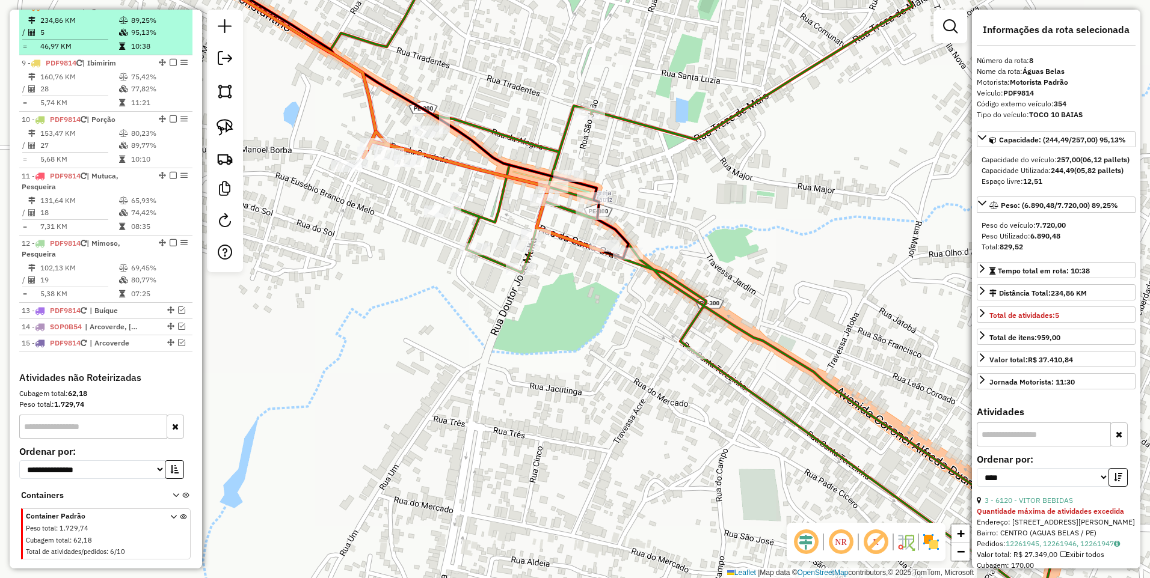
click at [170, 10] on em at bounding box center [173, 5] width 7 height 7
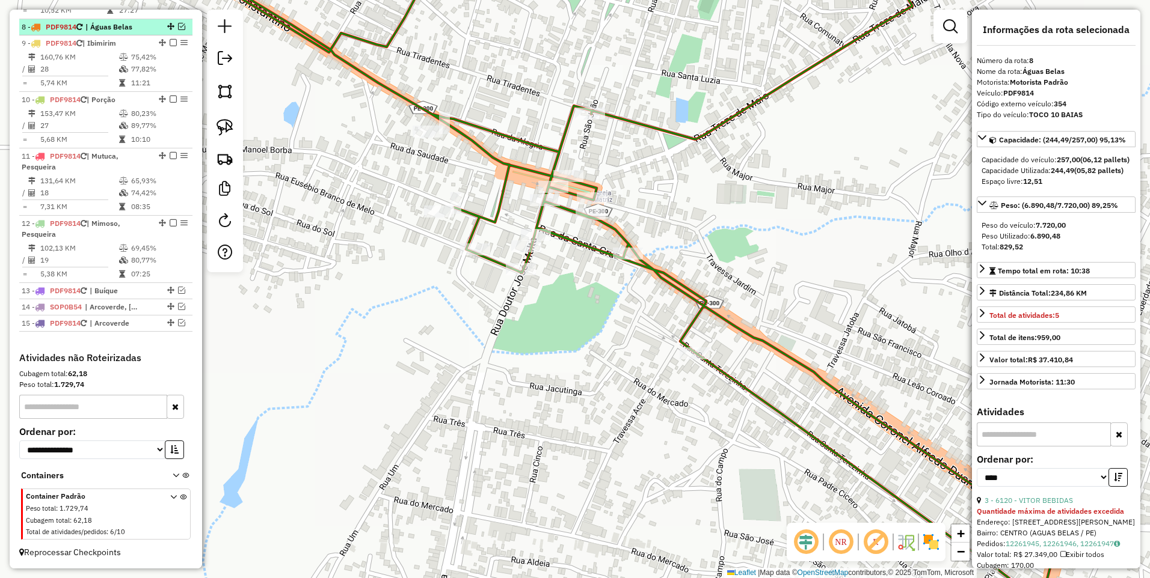
scroll to position [613, 0]
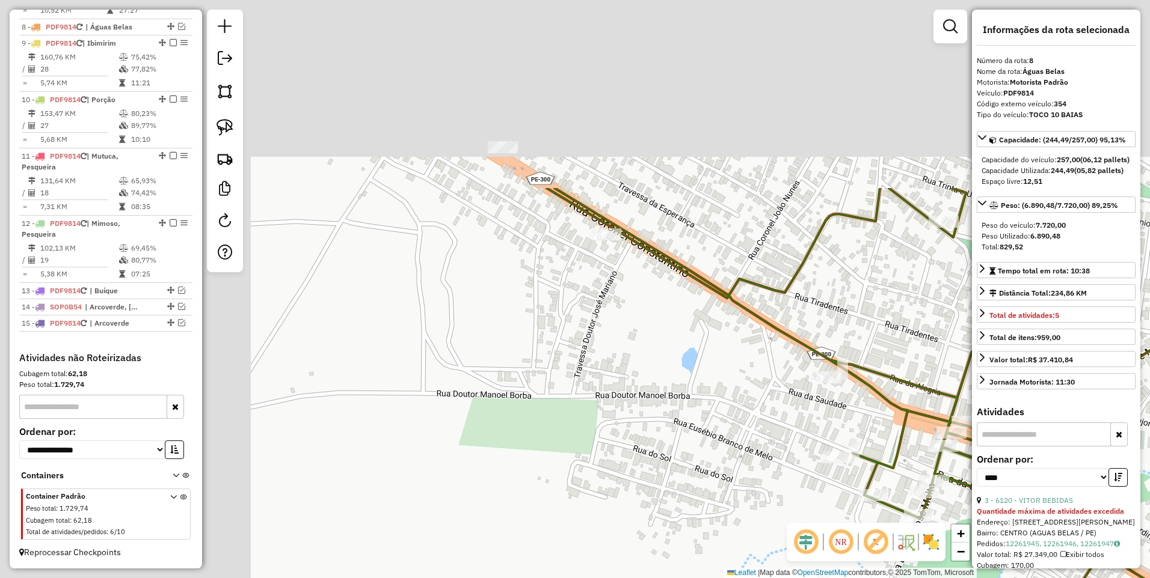
drag, startPoint x: 290, startPoint y: 165, endPoint x: 688, endPoint y: 409, distance: 466.9
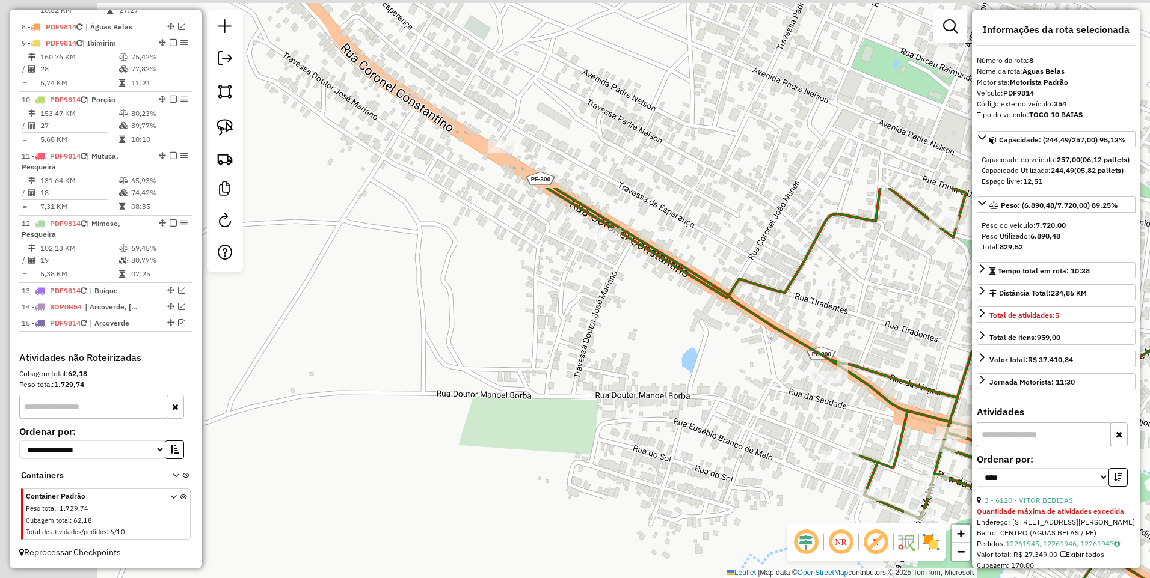
click at [688, 409] on div "Janela de atendimento Grade de atendimento Capacidade Transportadoras Veículos …" at bounding box center [575, 289] width 1150 height 578
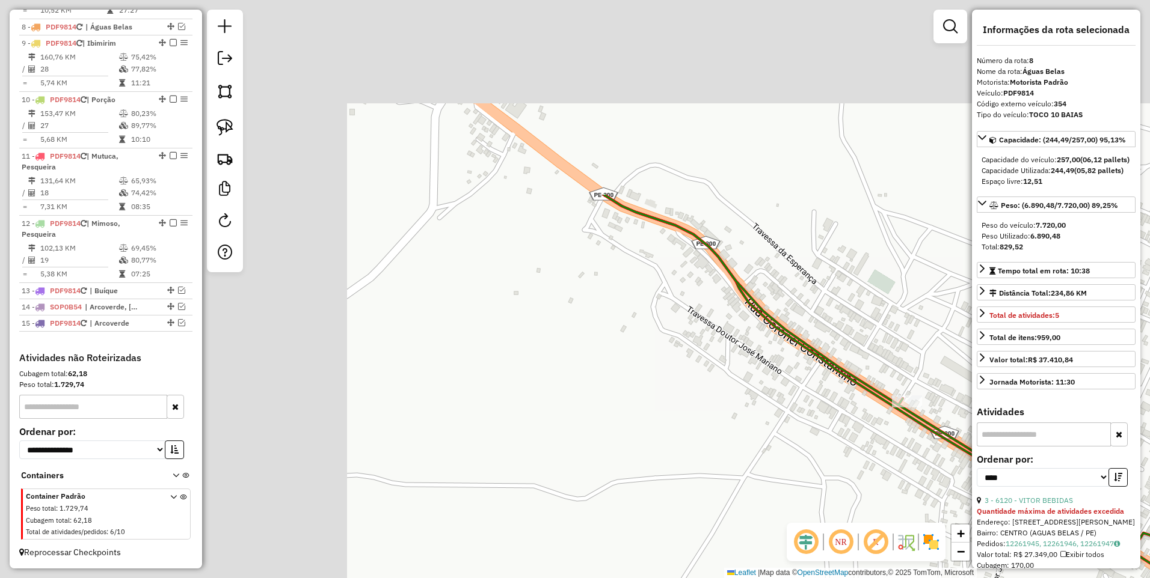
drag, startPoint x: 309, startPoint y: 203, endPoint x: 709, endPoint y: 456, distance: 473.4
click at [709, 456] on div "Janela de atendimento Grade de atendimento Capacidade Transportadoras Veículos …" at bounding box center [575, 289] width 1150 height 578
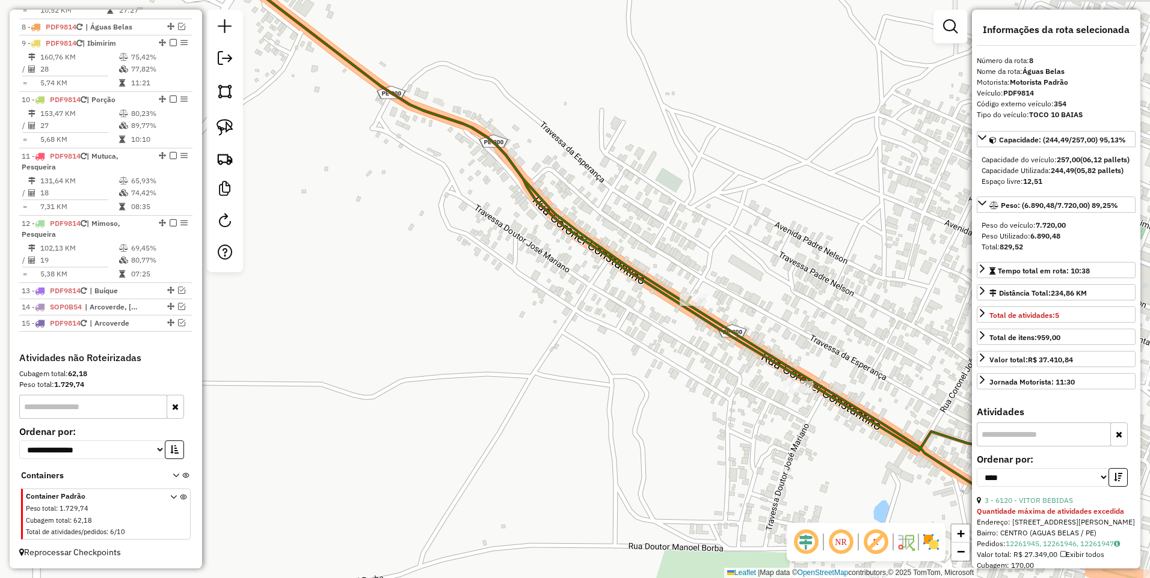
drag, startPoint x: 824, startPoint y: 406, endPoint x: 613, endPoint y: 304, distance: 234.8
click at [613, 304] on div "Janela de atendimento Grade de atendimento Capacidade Transportadoras Veículos …" at bounding box center [575, 289] width 1150 height 578
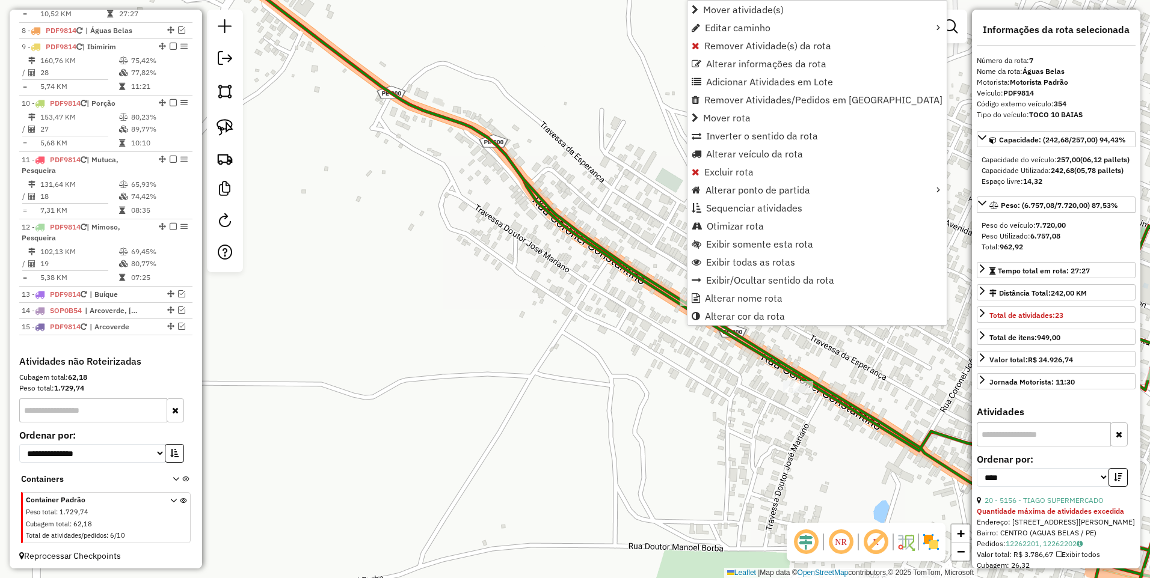
scroll to position [563, 0]
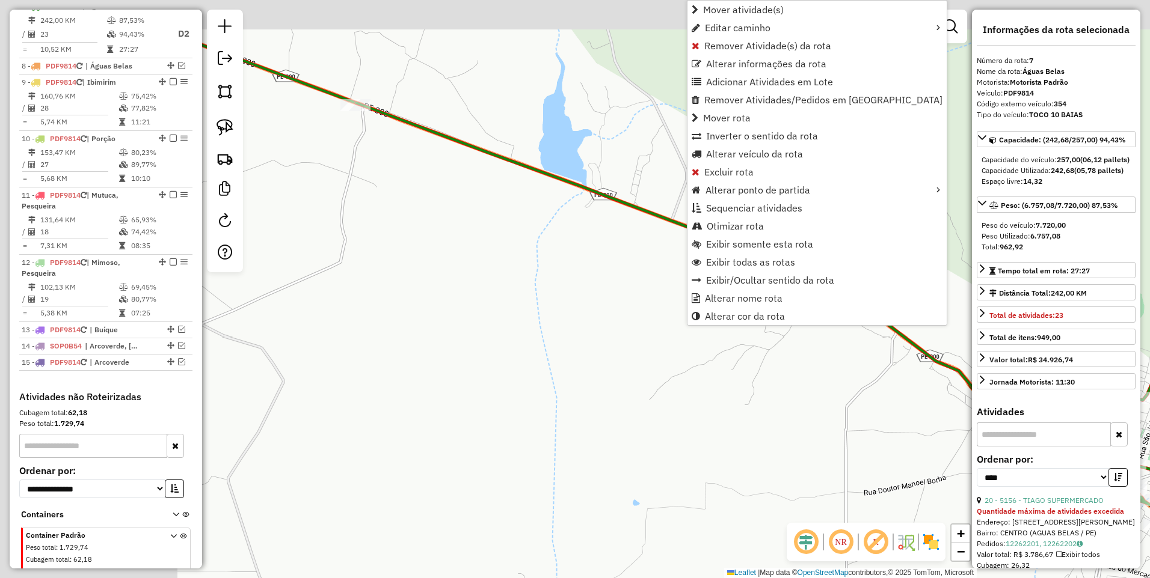
drag, startPoint x: 630, startPoint y: 420, endPoint x: 820, endPoint y: 471, distance: 196.9
click at [820, 471] on div "Janela de atendimento Grade de atendimento Capacidade Transportadoras Veículos …" at bounding box center [575, 289] width 1150 height 578
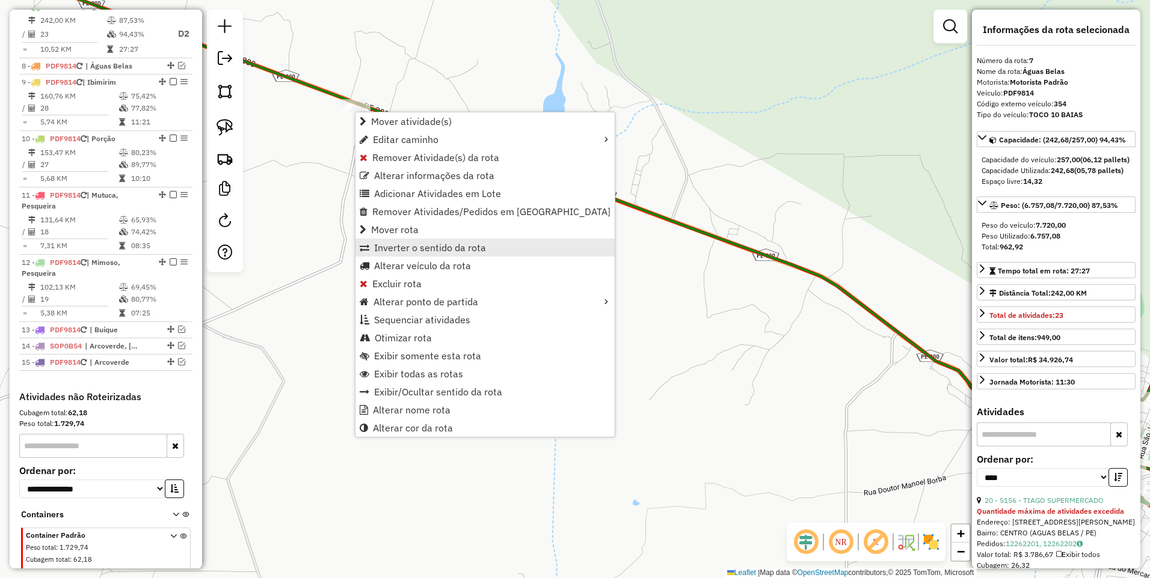
click at [415, 248] on span "Inverter o sentido da rota" at bounding box center [430, 248] width 112 height 10
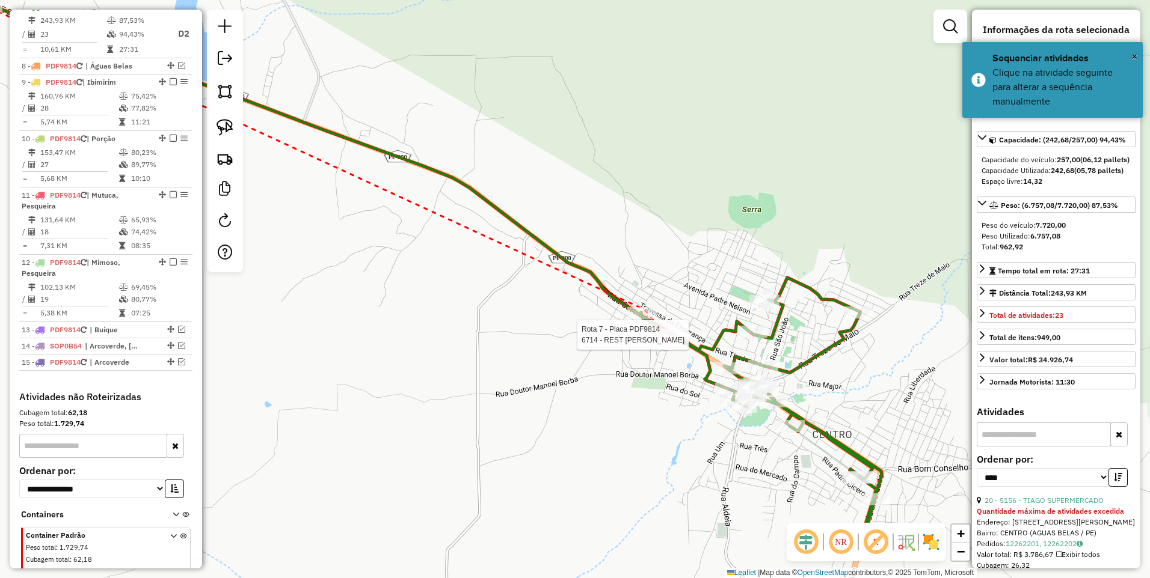
click at [671, 341] on div at bounding box center [668, 335] width 30 height 12
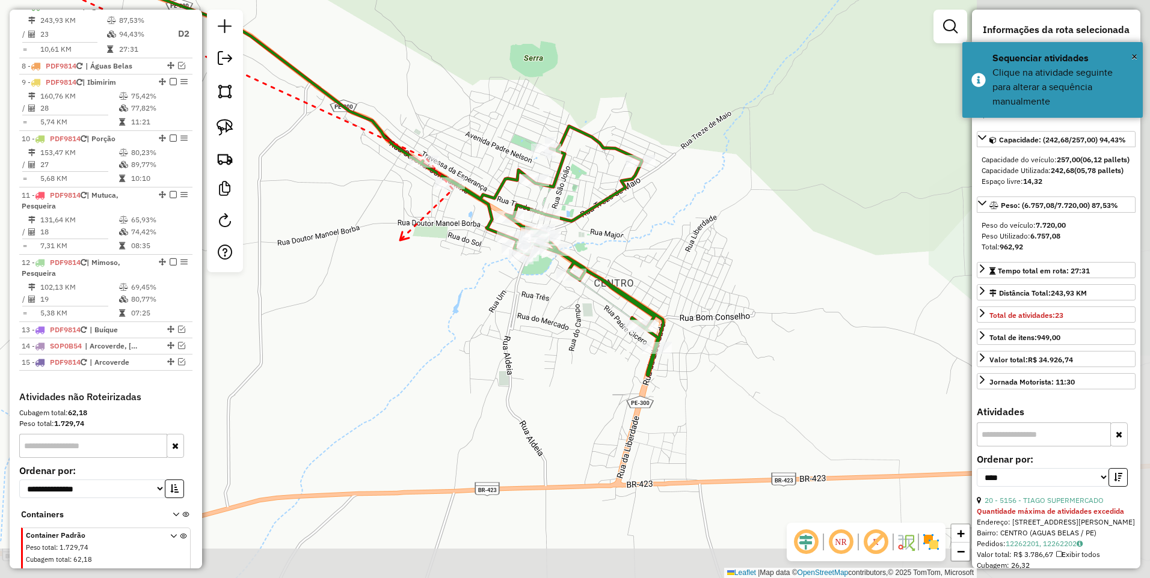
click at [401, 242] on div "Janela de atendimento Grade de atendimento Capacidade Transportadoras Veículos …" at bounding box center [575, 289] width 1150 height 578
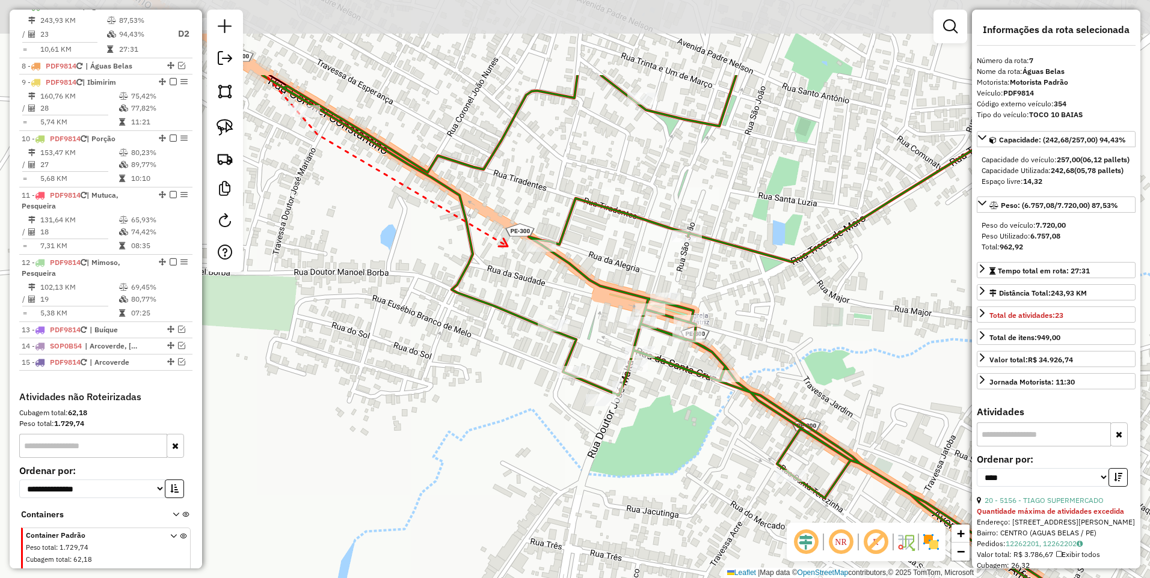
drag, startPoint x: 401, startPoint y: 242, endPoint x: 507, endPoint y: 242, distance: 106.4
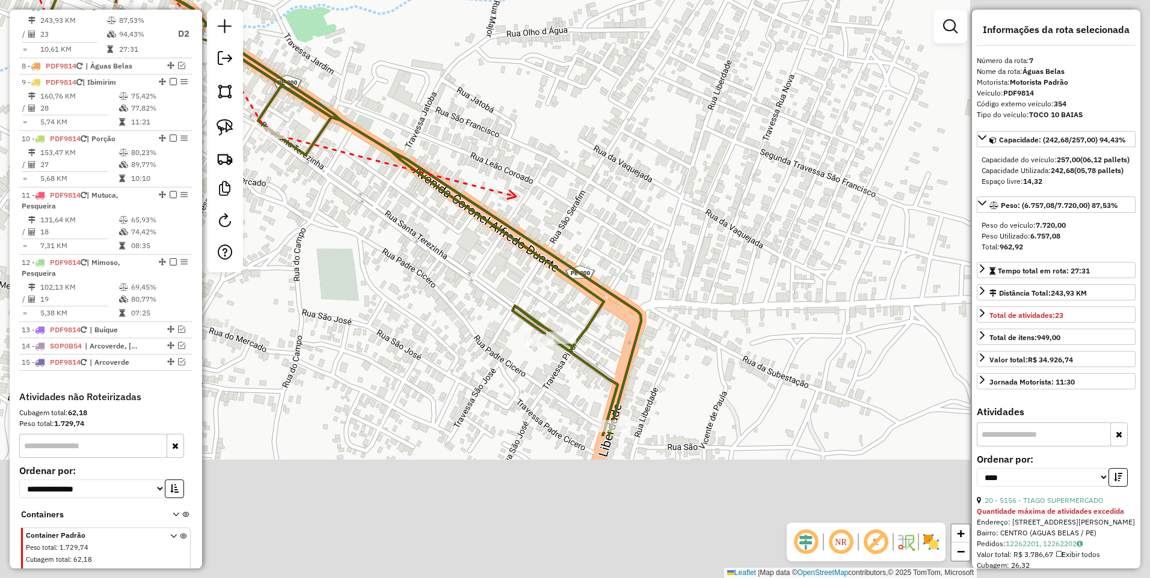
drag, startPoint x: 794, startPoint y: 396, endPoint x: 517, endPoint y: 198, distance: 340.0
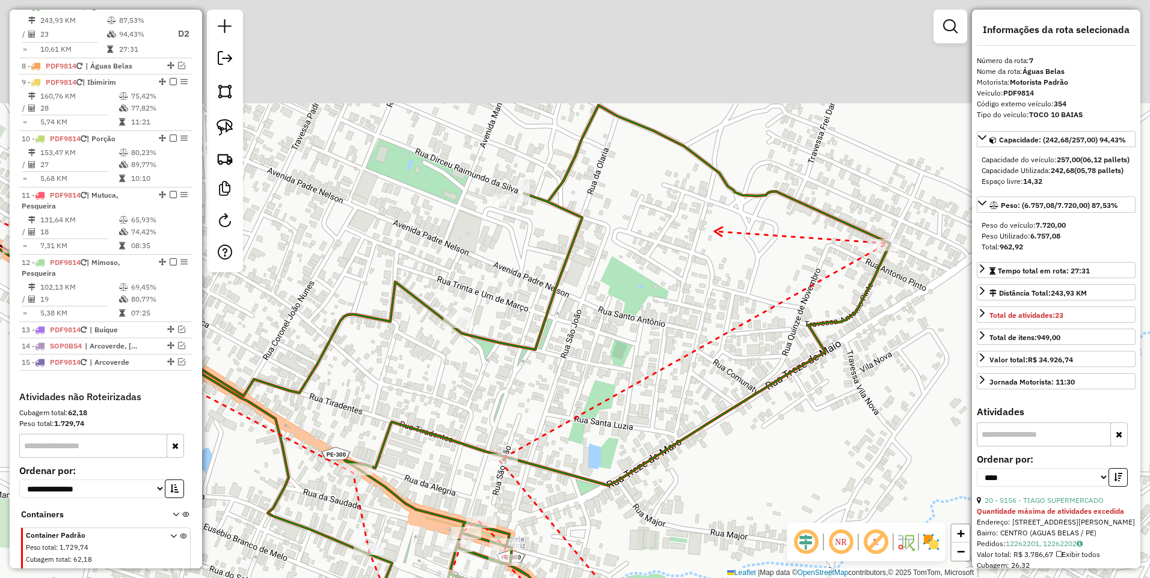
drag, startPoint x: 495, startPoint y: 122, endPoint x: 714, endPoint y: 230, distance: 243.4
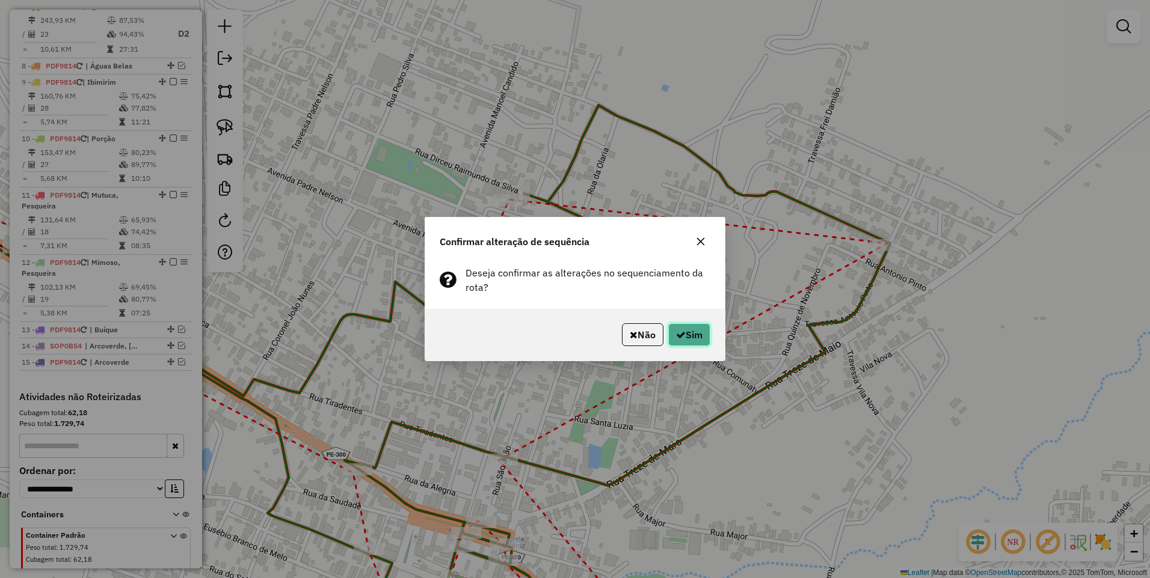
click at [691, 332] on button "Sim" at bounding box center [689, 334] width 42 height 23
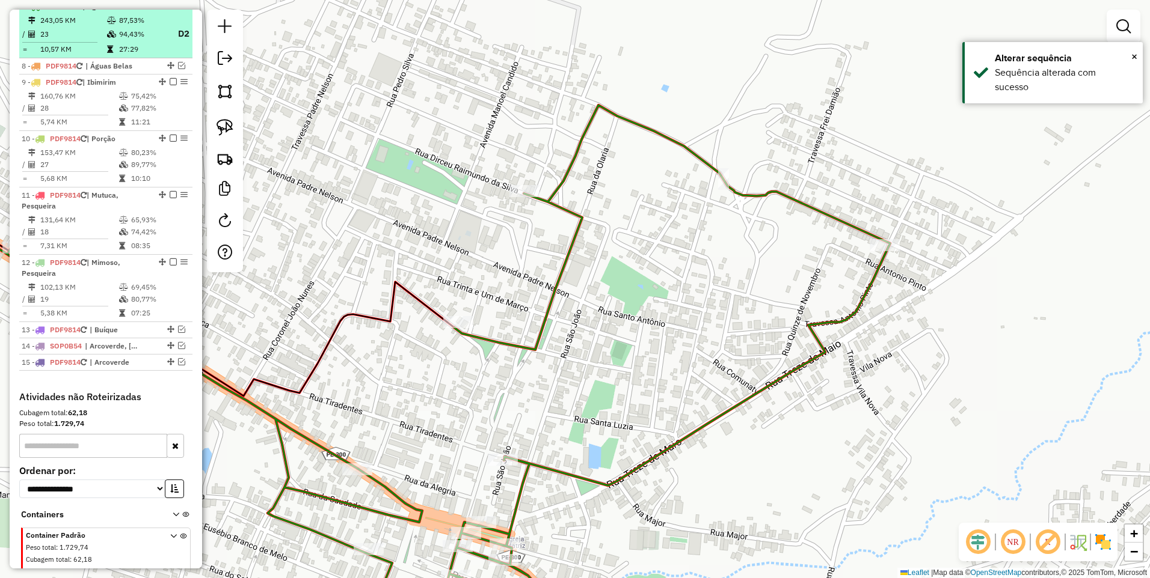
click at [170, 10] on em at bounding box center [173, 5] width 7 height 7
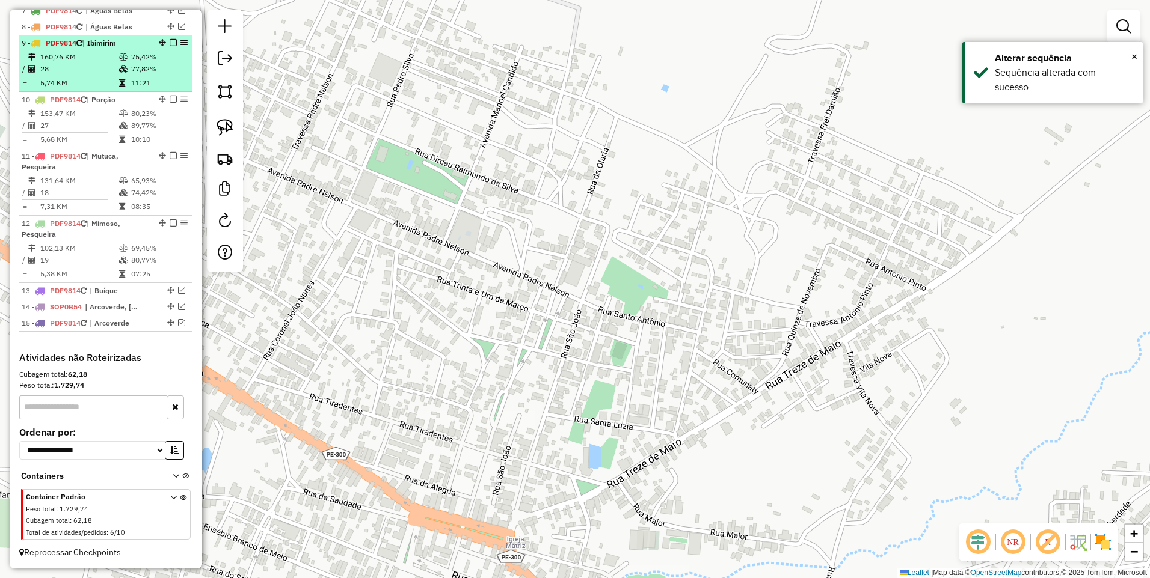
click at [106, 63] on td "160,76 KM" at bounding box center [79, 57] width 79 height 12
select select "*********"
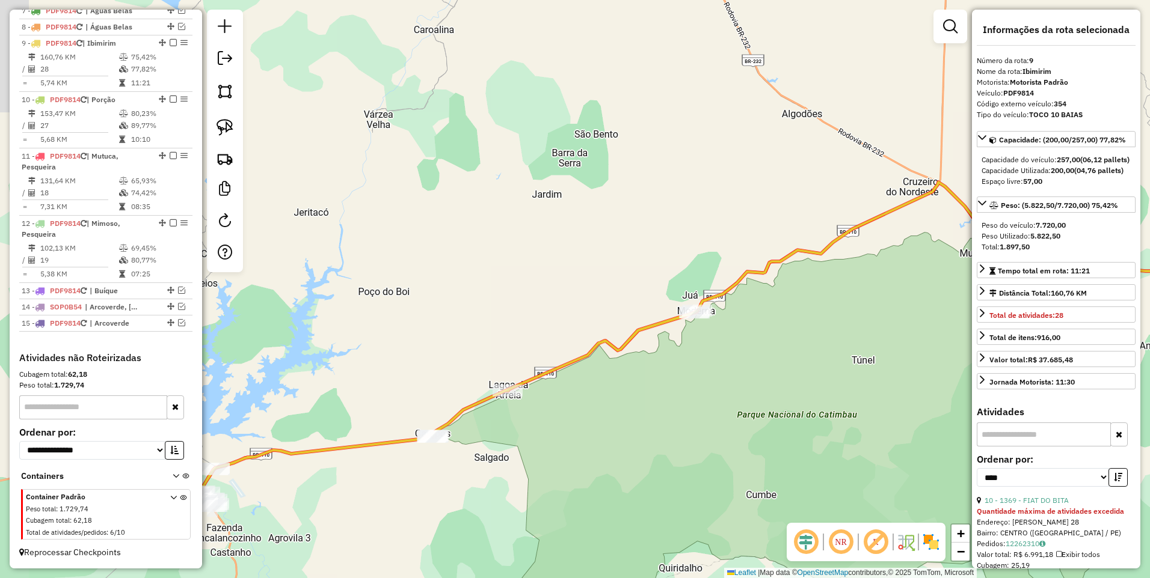
drag, startPoint x: 501, startPoint y: 307, endPoint x: 660, endPoint y: 362, distance: 168.1
click at [660, 362] on div "Janela de atendimento Grade de atendimento Capacidade Transportadoras Veículos …" at bounding box center [575, 289] width 1150 height 578
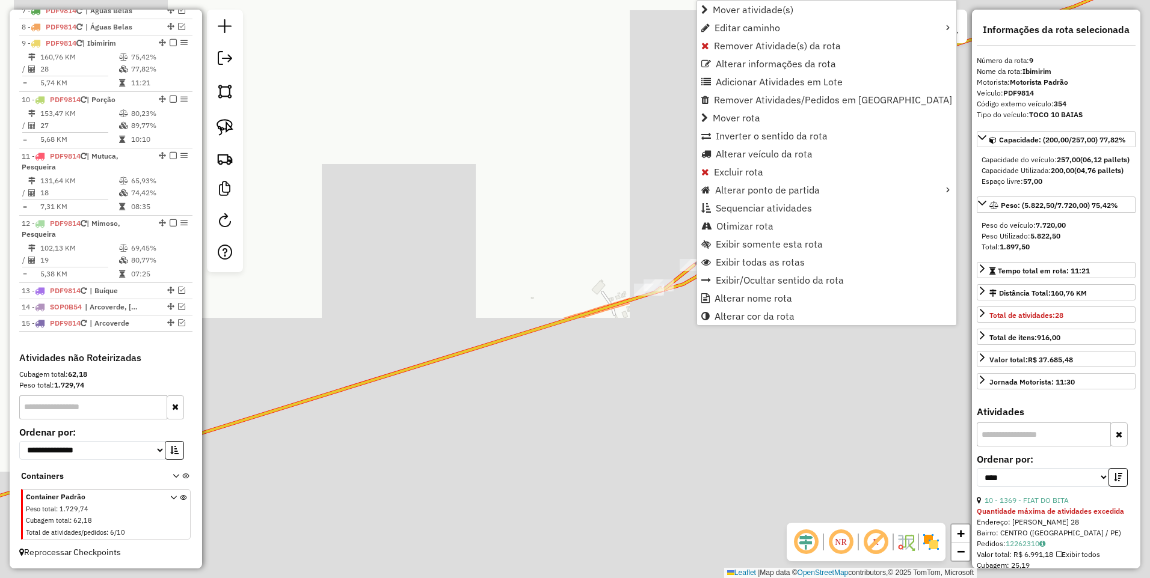
scroll to position [569, 0]
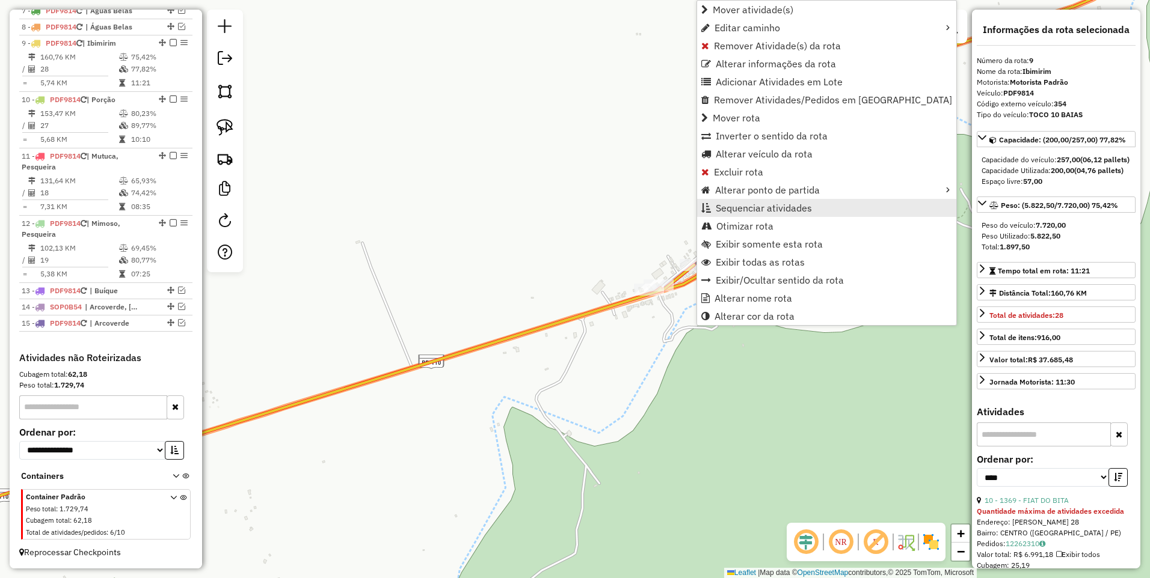
click at [769, 210] on span "Sequenciar atividades" at bounding box center [764, 208] width 96 height 10
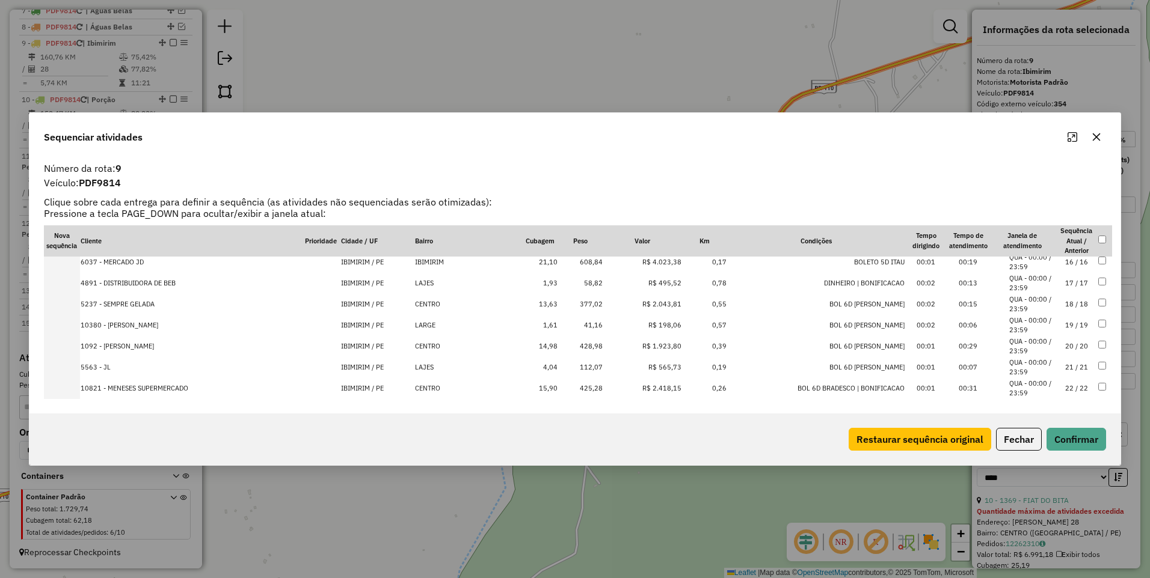
scroll to position [458, 0]
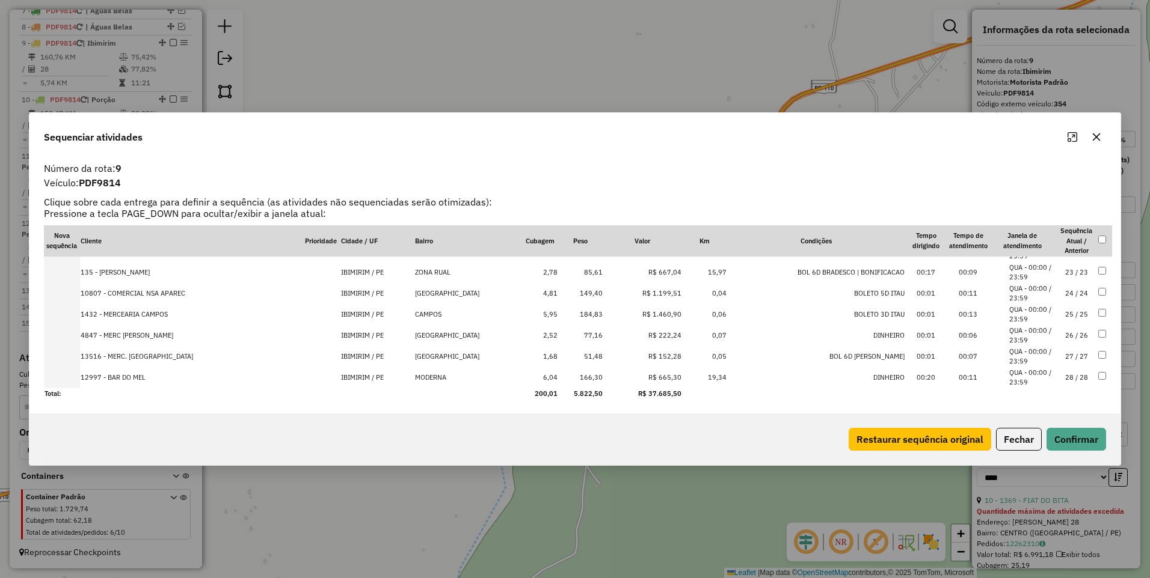
click at [1055, 378] on td "28 / 28" at bounding box center [1076, 377] width 42 height 21
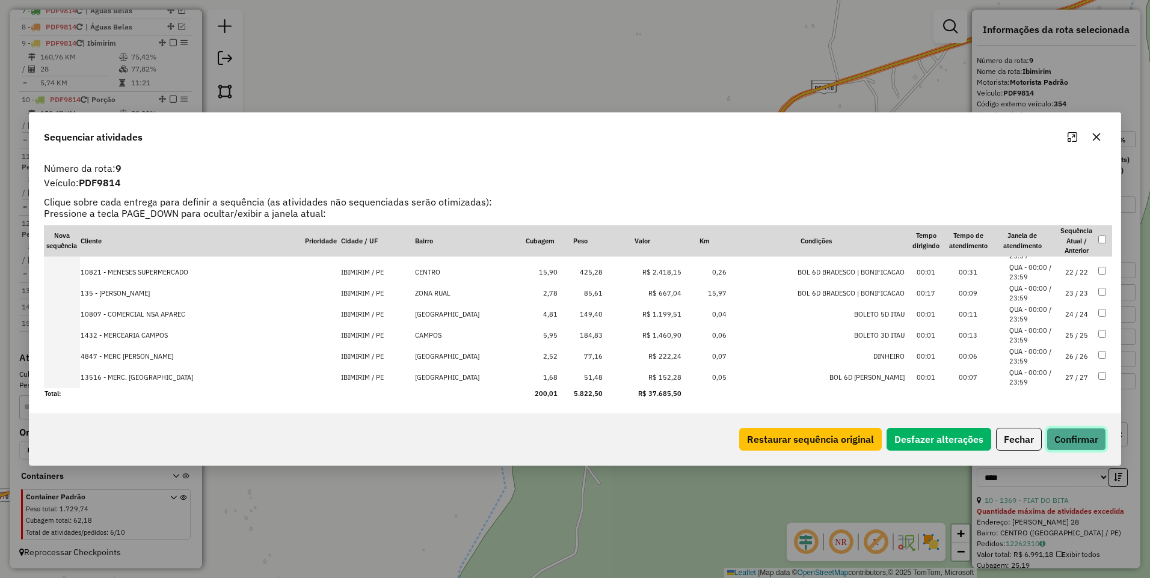
click at [1084, 441] on button "Confirmar" at bounding box center [1076, 439] width 60 height 23
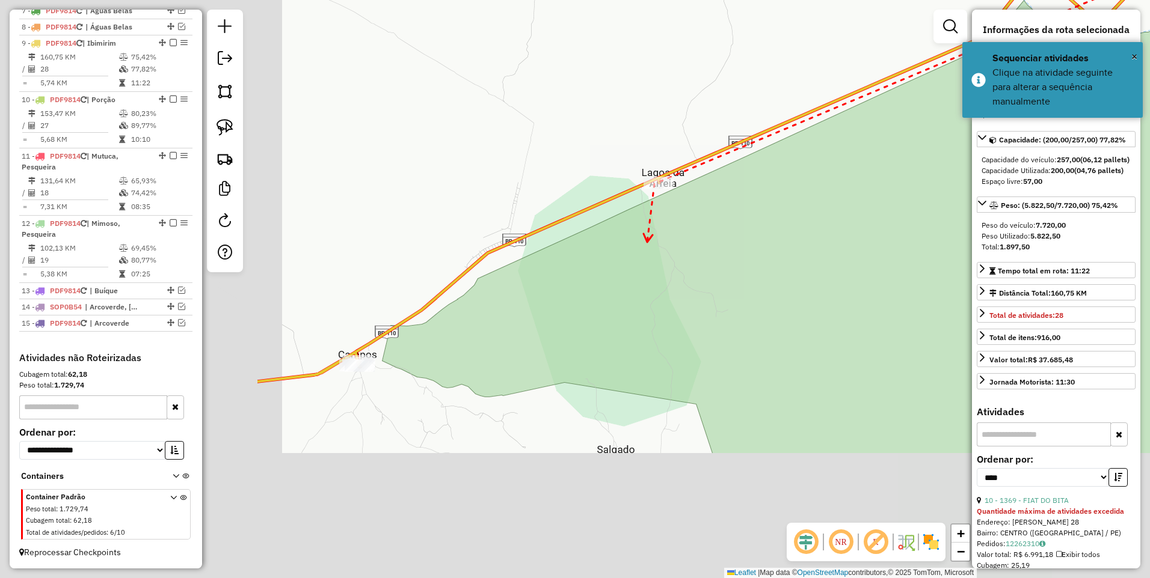
drag, startPoint x: 275, startPoint y: 494, endPoint x: 646, endPoint y: 244, distance: 447.8
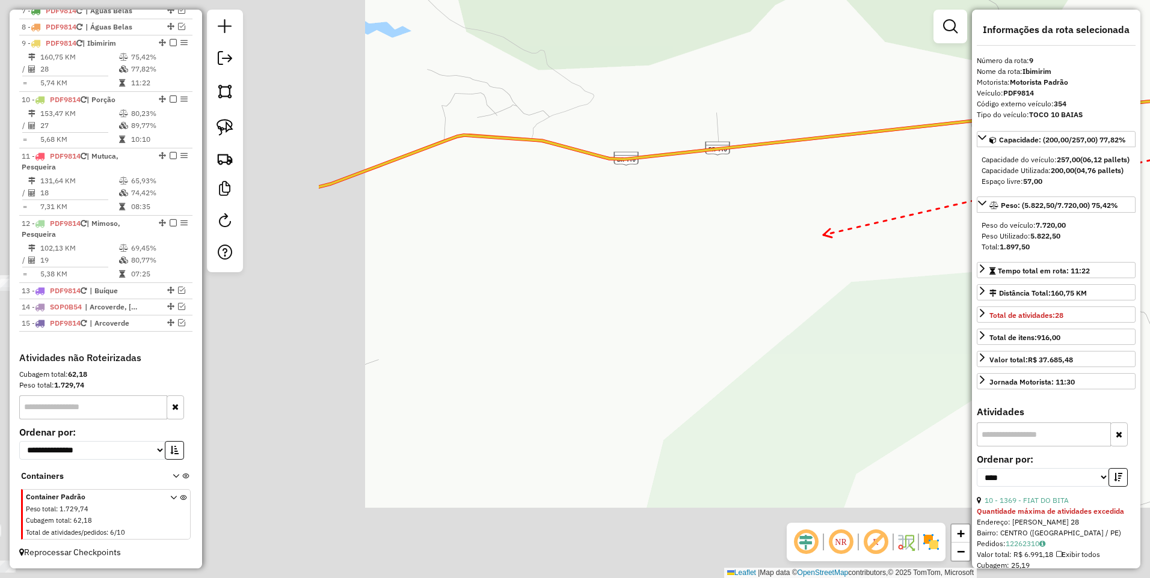
drag, startPoint x: 379, startPoint y: 335, endPoint x: 868, endPoint y: 220, distance: 502.7
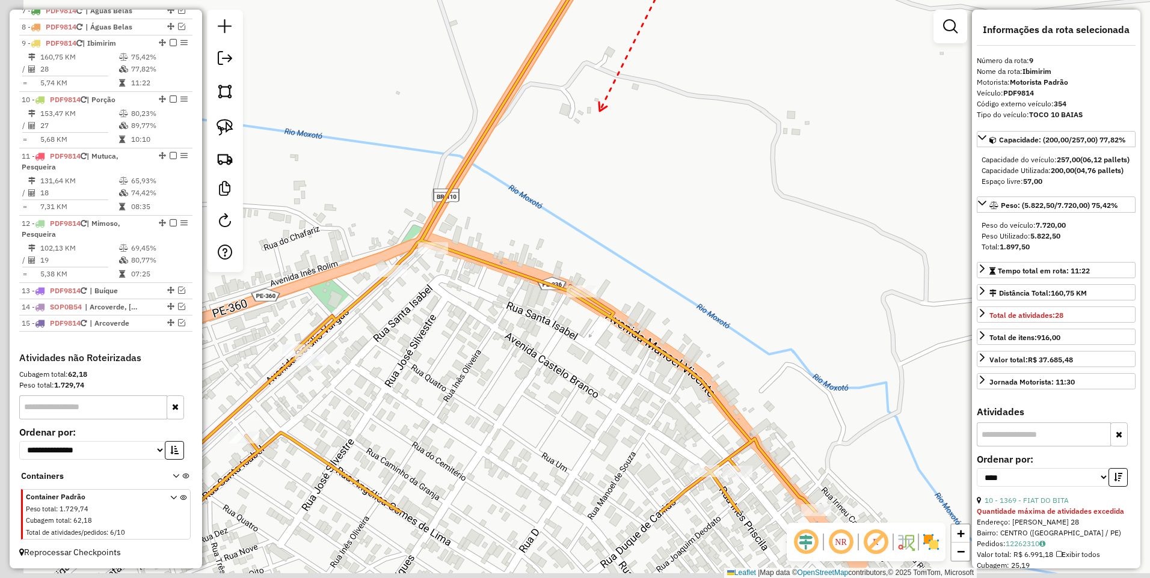
drag, startPoint x: 525, startPoint y: 248, endPoint x: 598, endPoint y: 110, distance: 155.7
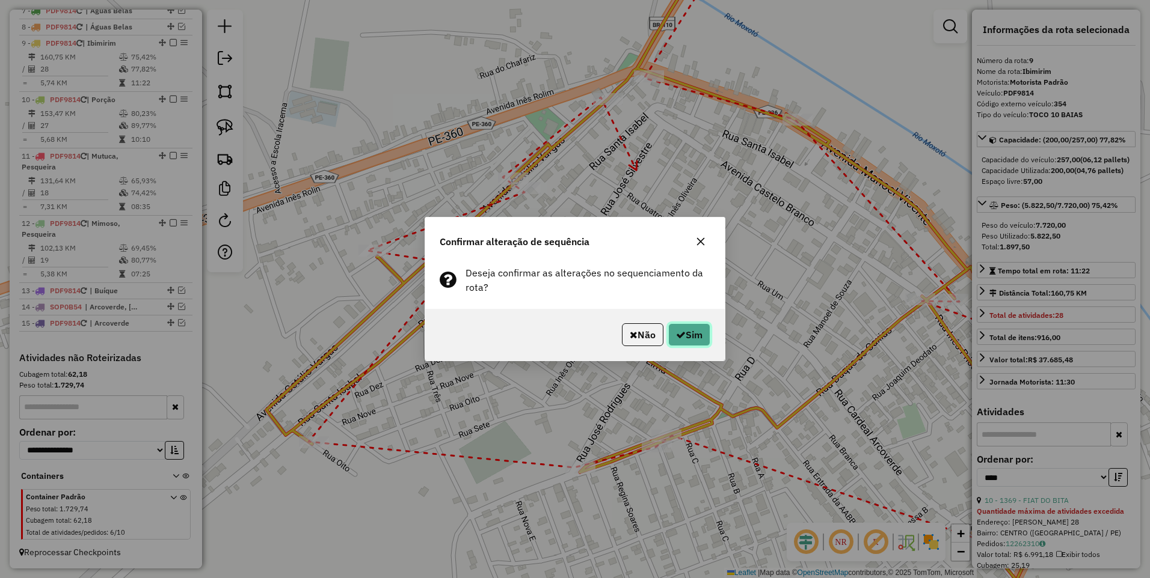
click at [694, 334] on button "Sim" at bounding box center [689, 334] width 42 height 23
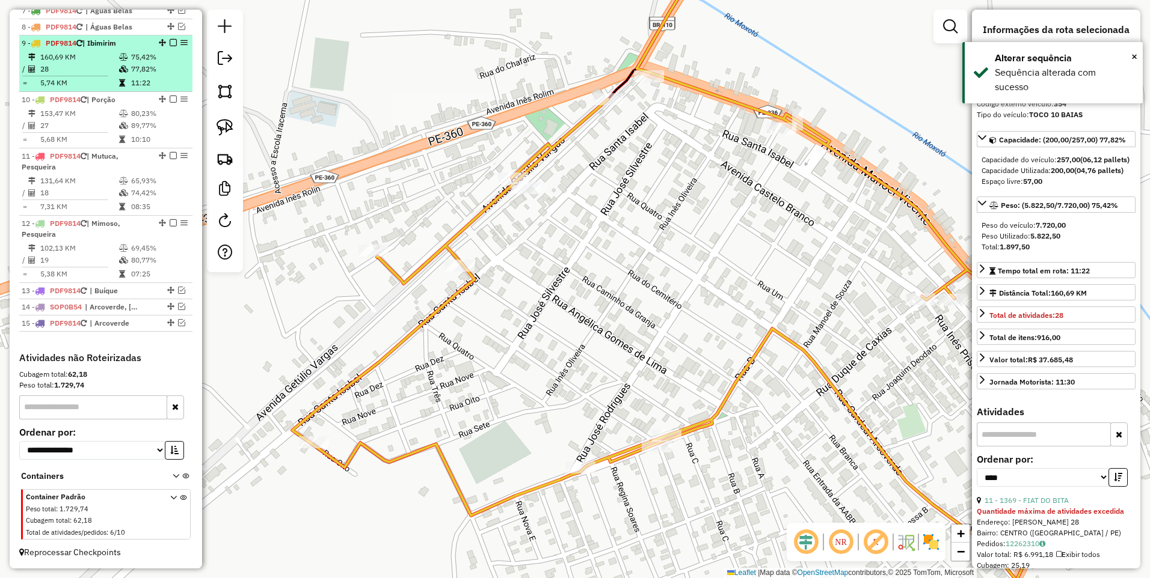
click at [170, 41] on em at bounding box center [173, 42] width 7 height 7
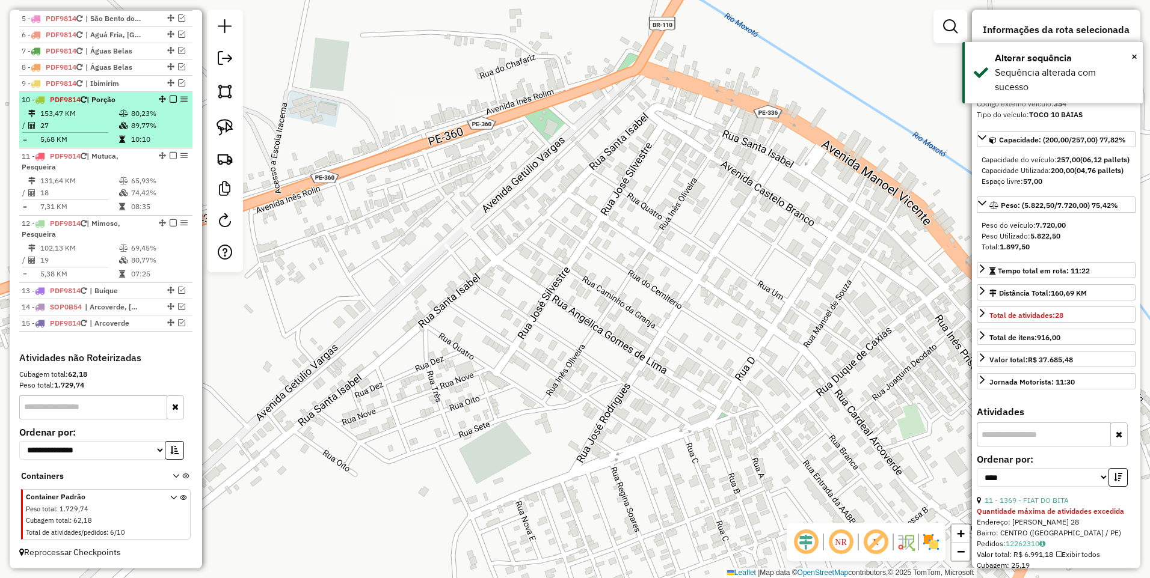
click at [91, 116] on td "153,47 KM" at bounding box center [79, 114] width 79 height 12
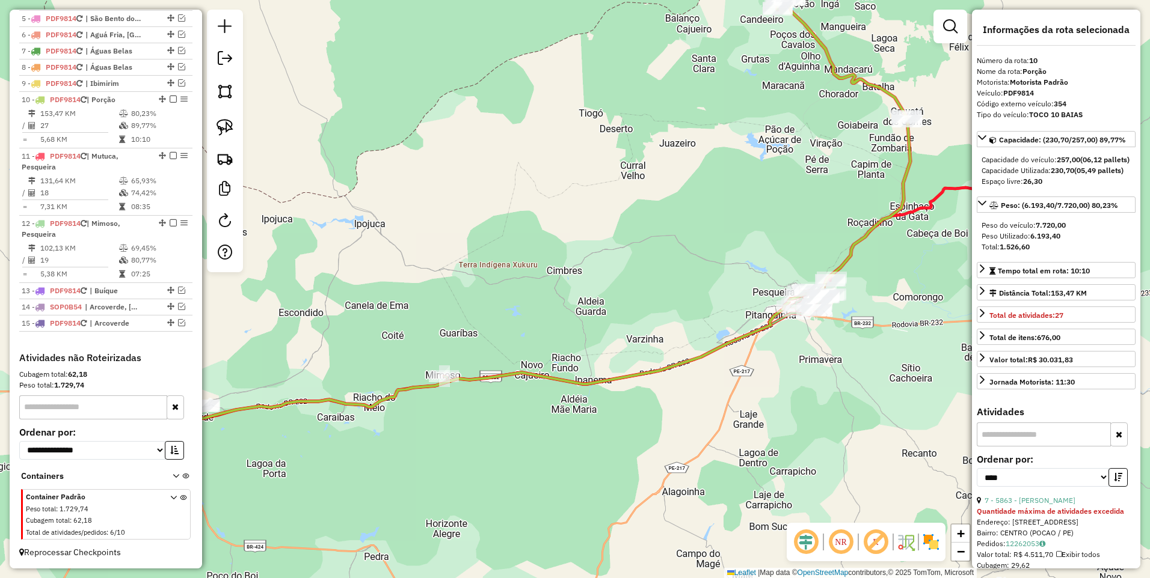
drag, startPoint x: 639, startPoint y: 343, endPoint x: 579, endPoint y: 265, distance: 98.7
click at [581, 258] on div "Janela de atendimento Grade de atendimento Capacidade Transportadoras Veículos …" at bounding box center [575, 289] width 1150 height 578
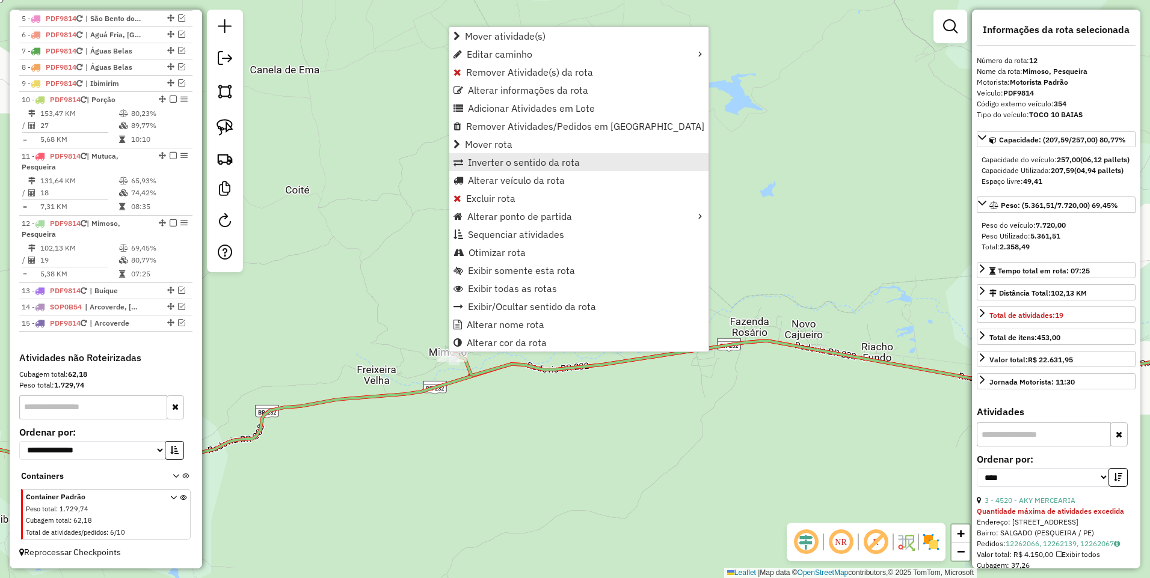
click at [526, 162] on span "Inverter o sentido da rota" at bounding box center [524, 163] width 112 height 10
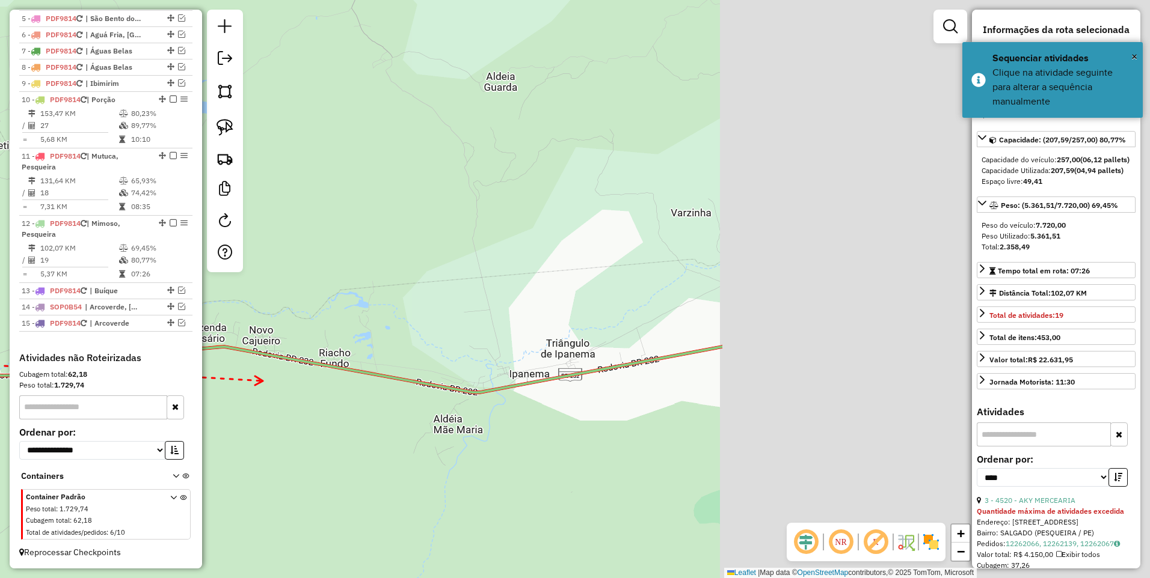
drag, startPoint x: 833, startPoint y: 375, endPoint x: 287, endPoint y: 383, distance: 546.6
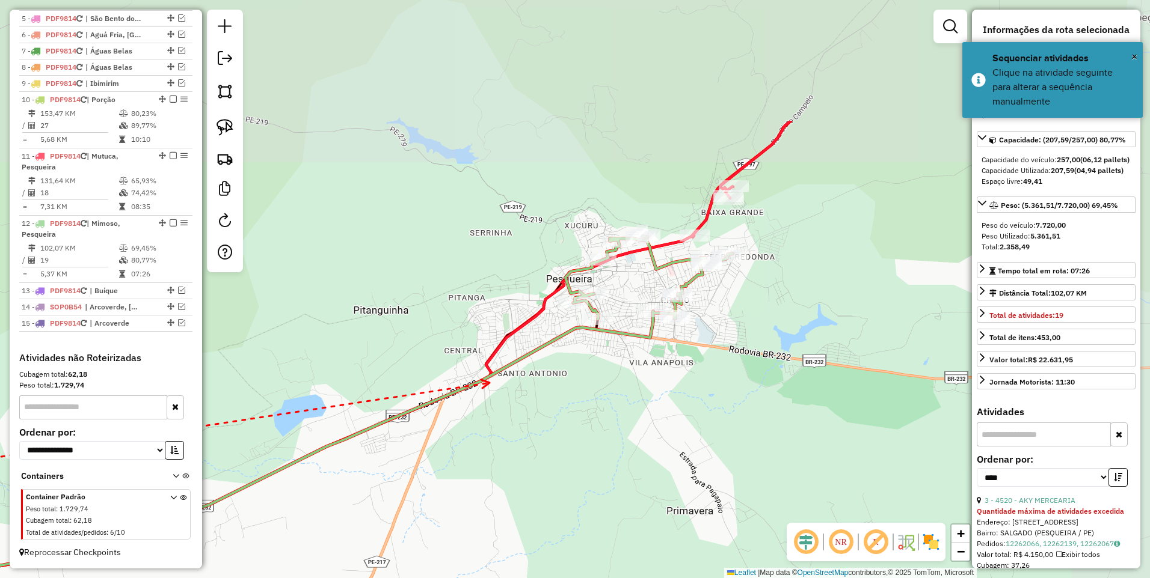
drag, startPoint x: 681, startPoint y: 204, endPoint x: 491, endPoint y: 382, distance: 260.7
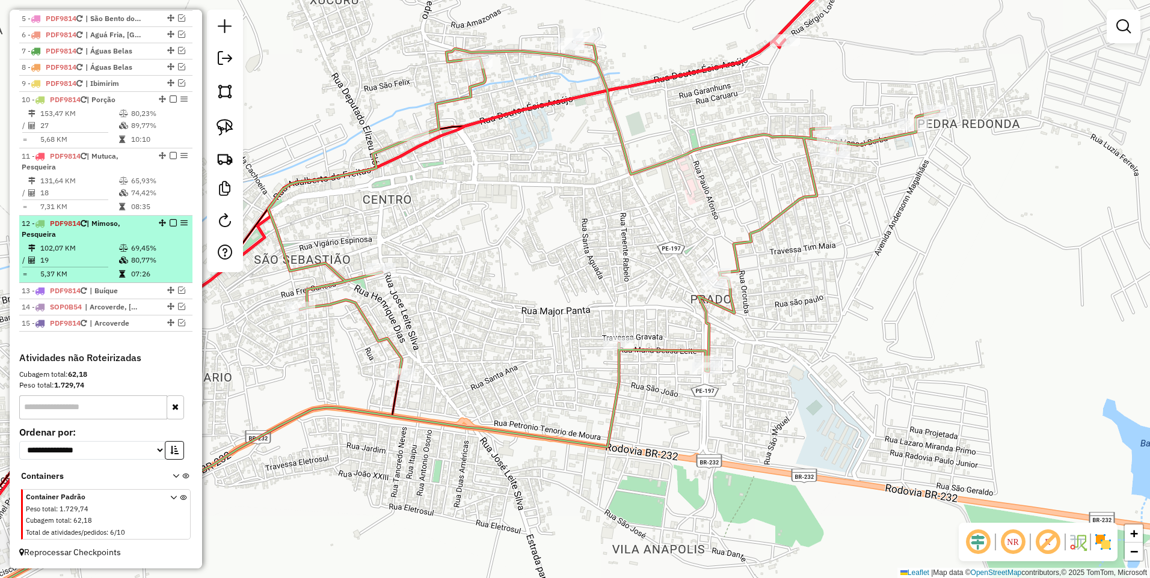
click at [170, 224] on em at bounding box center [173, 222] width 7 height 7
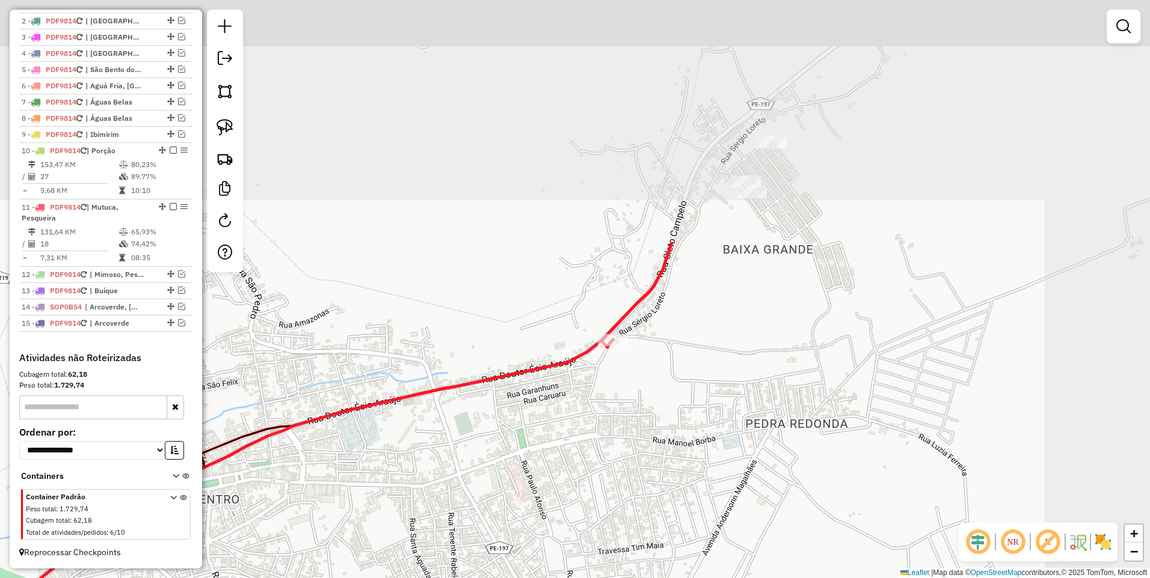
drag, startPoint x: 617, startPoint y: 288, endPoint x: 478, endPoint y: 461, distance: 221.5
click at [478, 461] on div "Janela de atendimento Grade de atendimento Capacidade Transportadoras Veículos …" at bounding box center [575, 289] width 1150 height 578
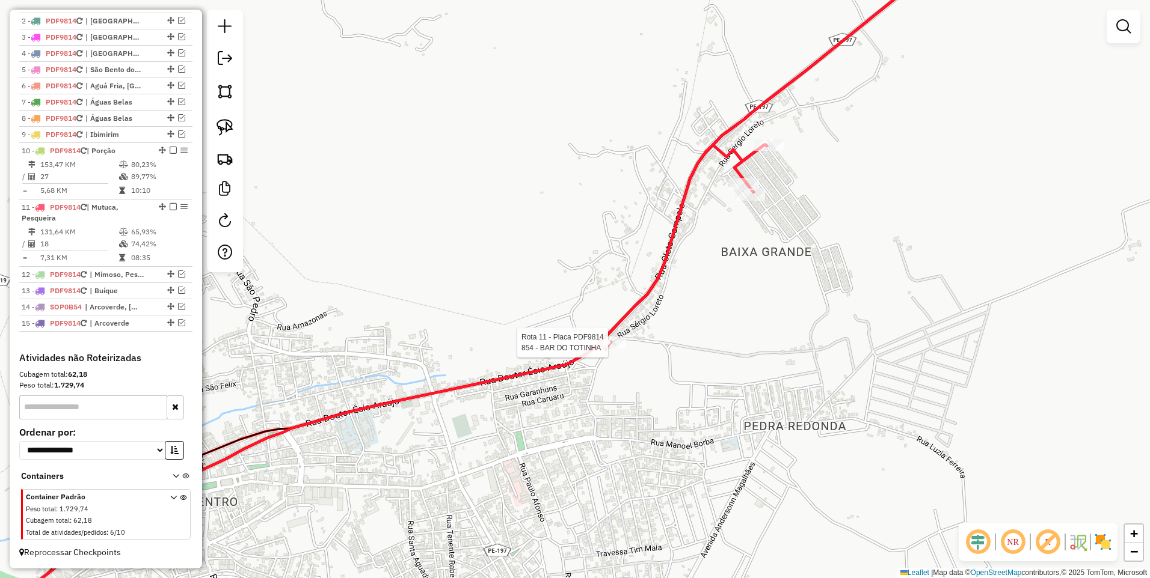
select select "*********"
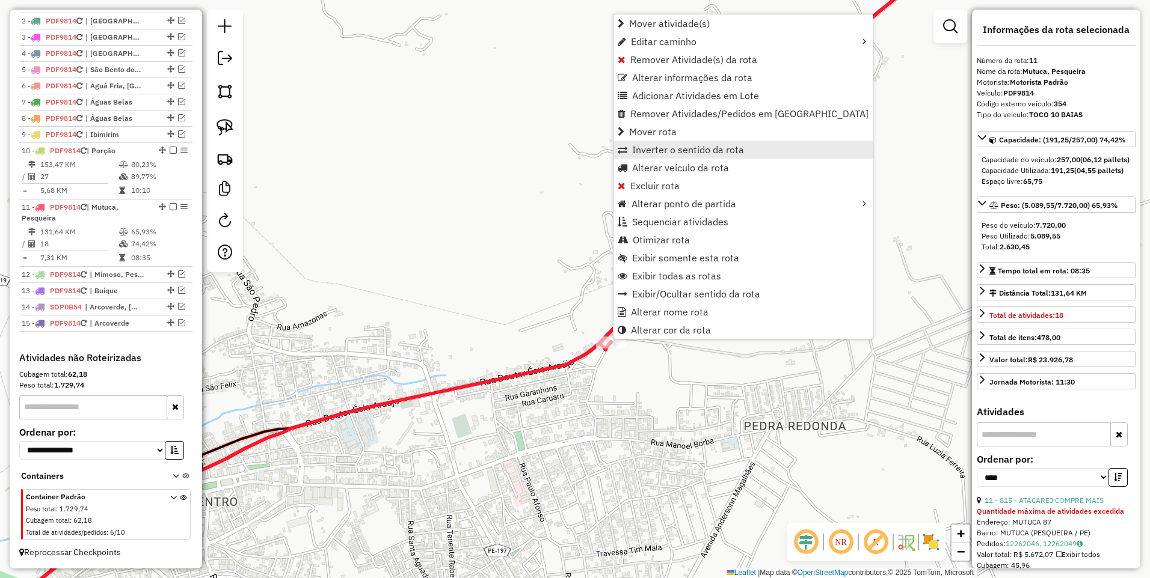
click at [675, 147] on span "Inverter o sentido da rota" at bounding box center [688, 150] width 112 height 10
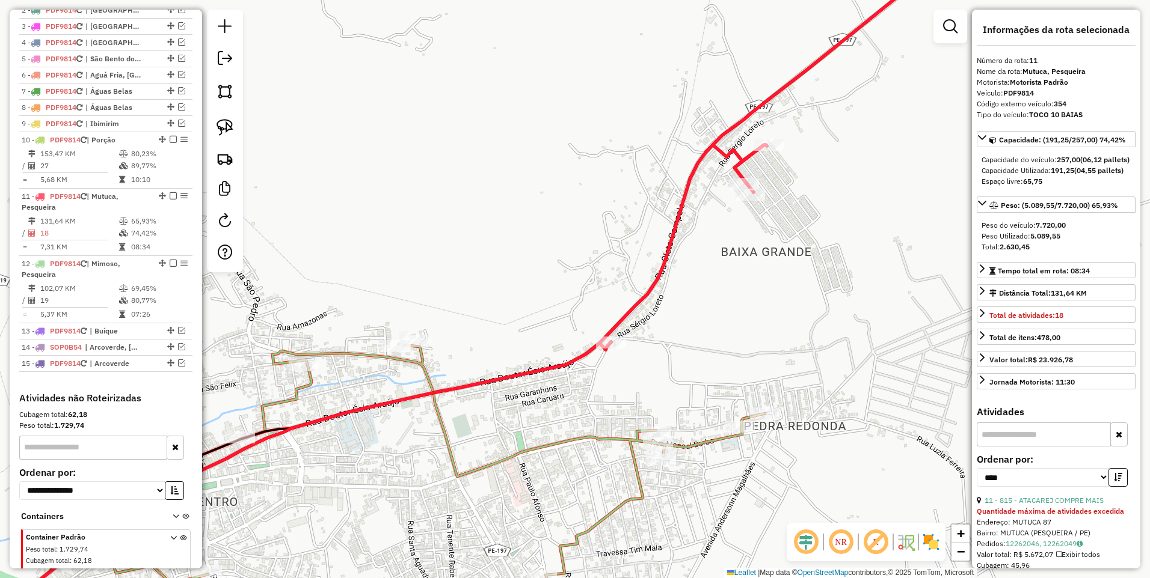
scroll to position [529, 0]
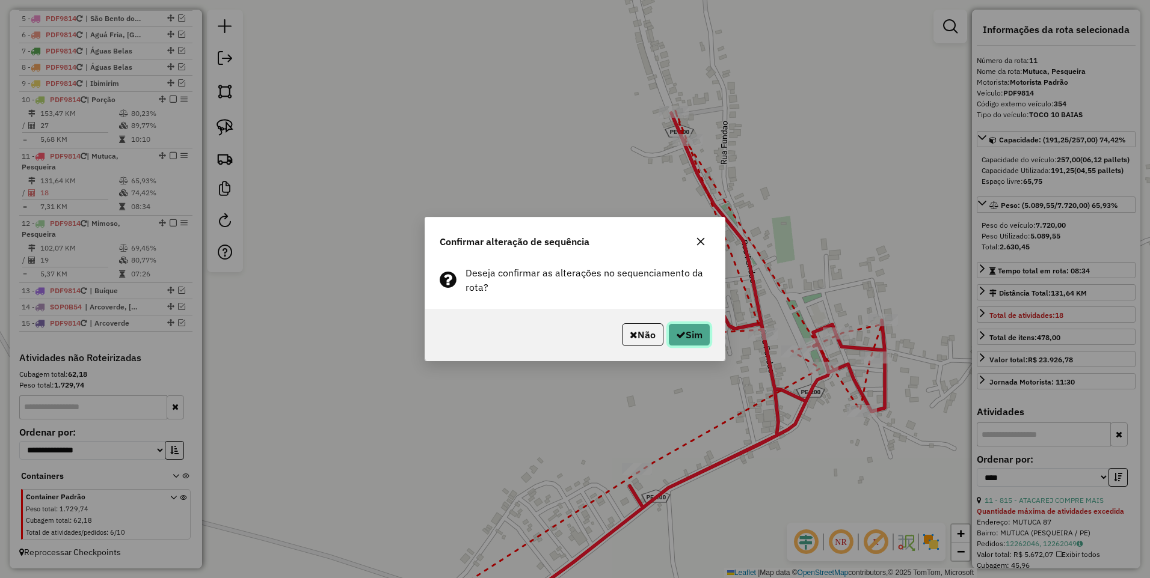
click button "Sim"
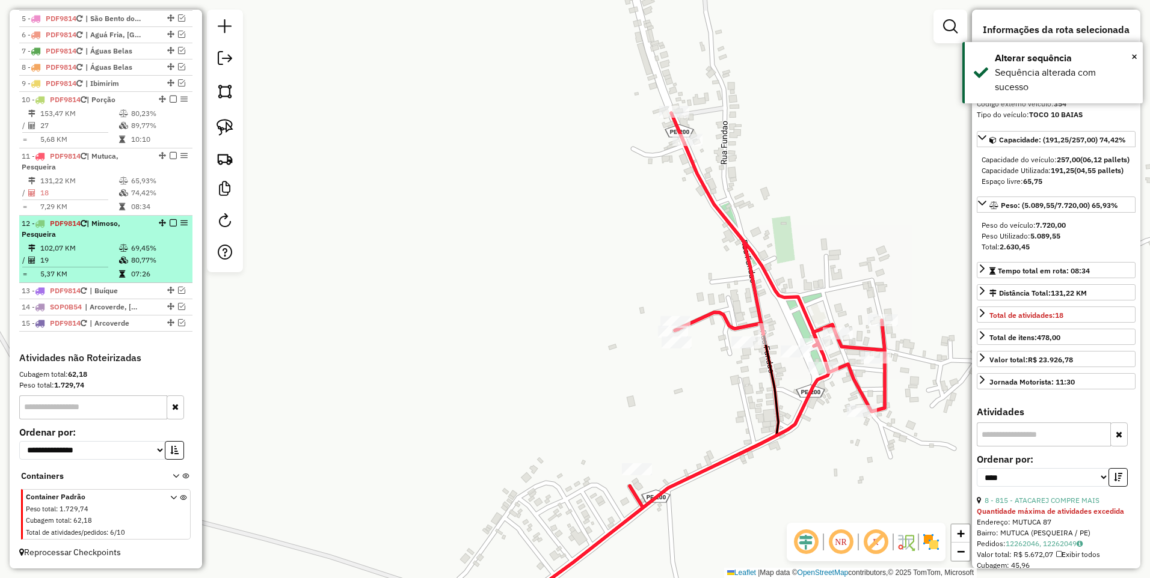
click em
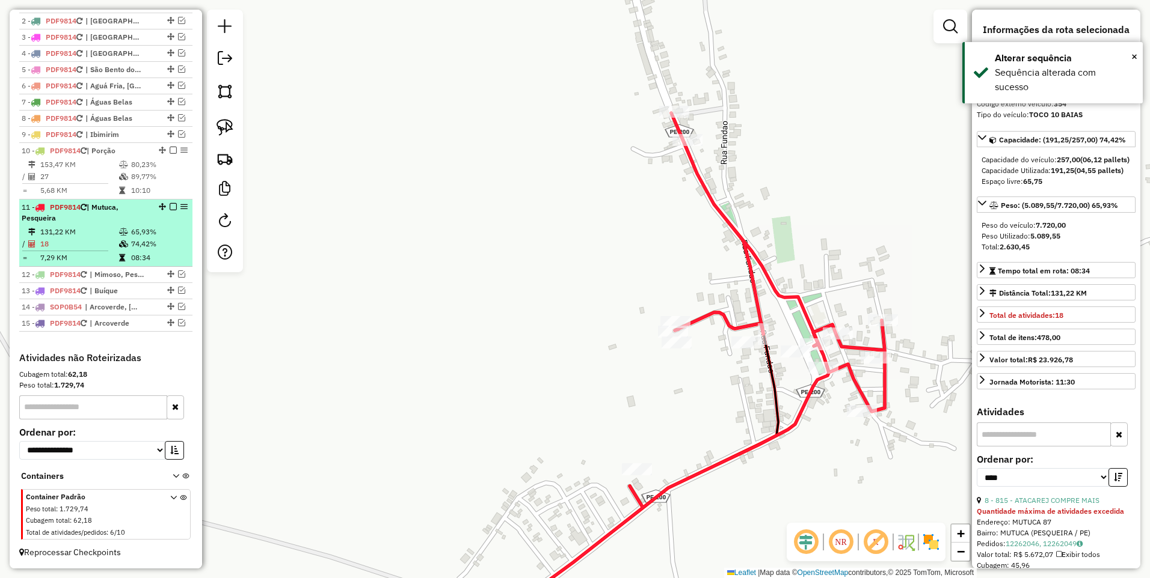
click em
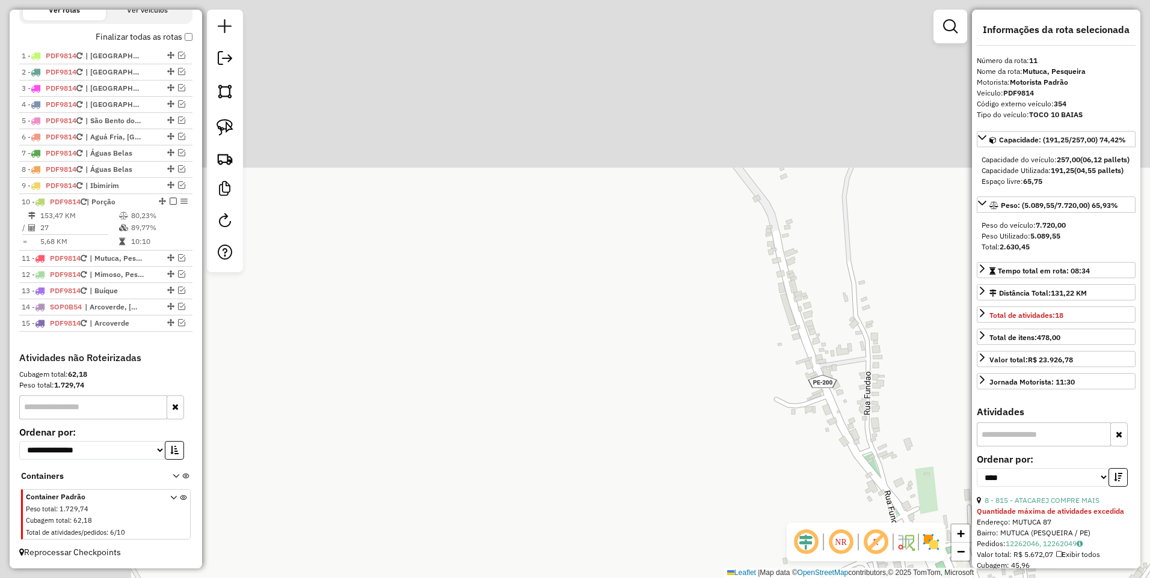
drag, startPoint x: 547, startPoint y: 152, endPoint x: 697, endPoint y: 406, distance: 296.0
click div "Janela de atendimento Grade de atendimento Capacidade Transportadoras Veículos …"
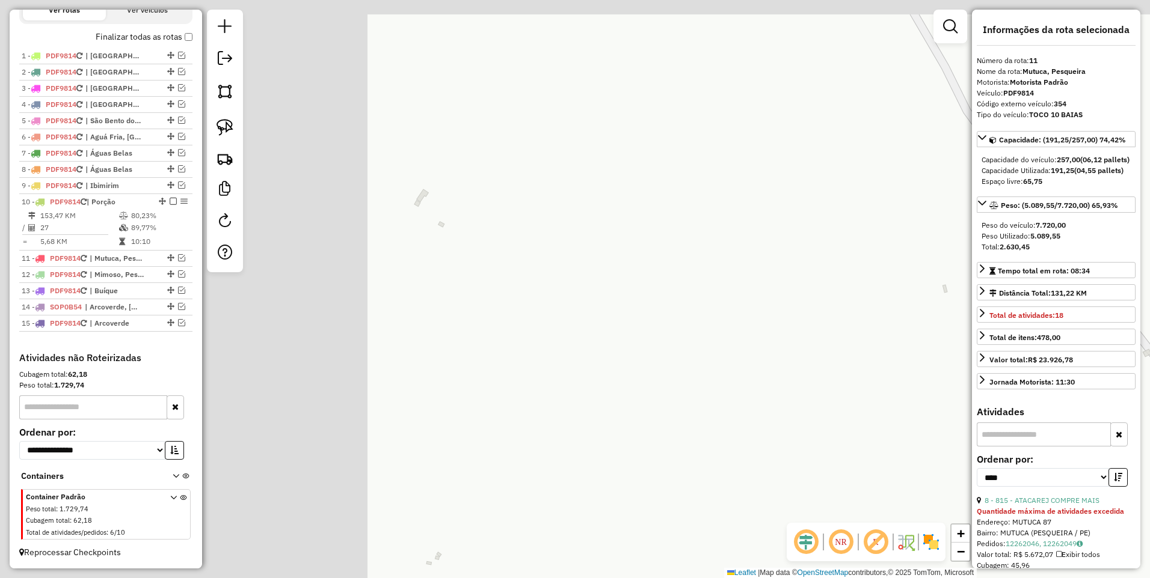
drag, startPoint x: 425, startPoint y: 233, endPoint x: 808, endPoint y: 382, distance: 411.0
click div "Janela de atendimento Grade de atendimento Capacidade Transportadoras Veículos …"
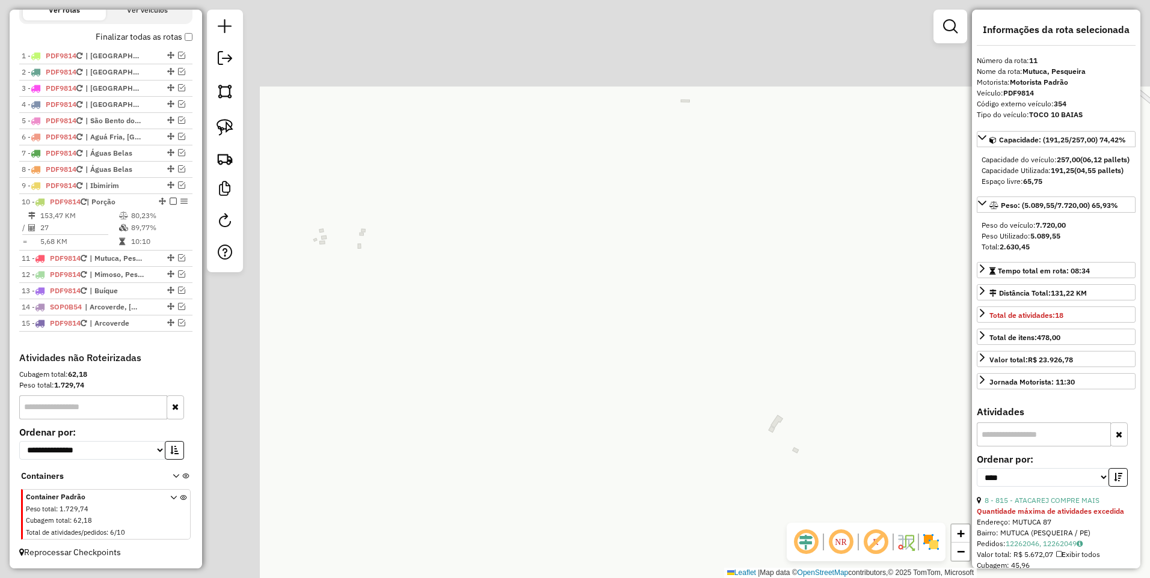
drag, startPoint x: 438, startPoint y: 219, endPoint x: 792, endPoint y: 445, distance: 420.2
click div "Janela de atendimento Grade de atendimento Capacidade Transportadoras Veículos …"
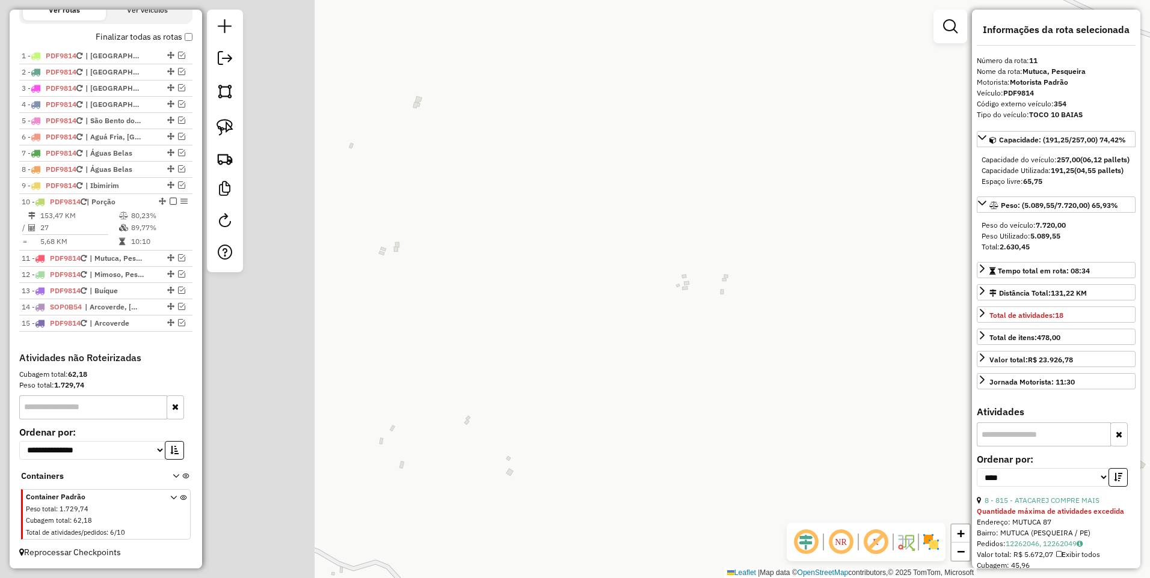
drag, startPoint x: 458, startPoint y: 345, endPoint x: 820, endPoint y: 391, distance: 365.4
click div "Janela de atendimento Grade de atendimento Capacidade Transportadoras Veículos …"
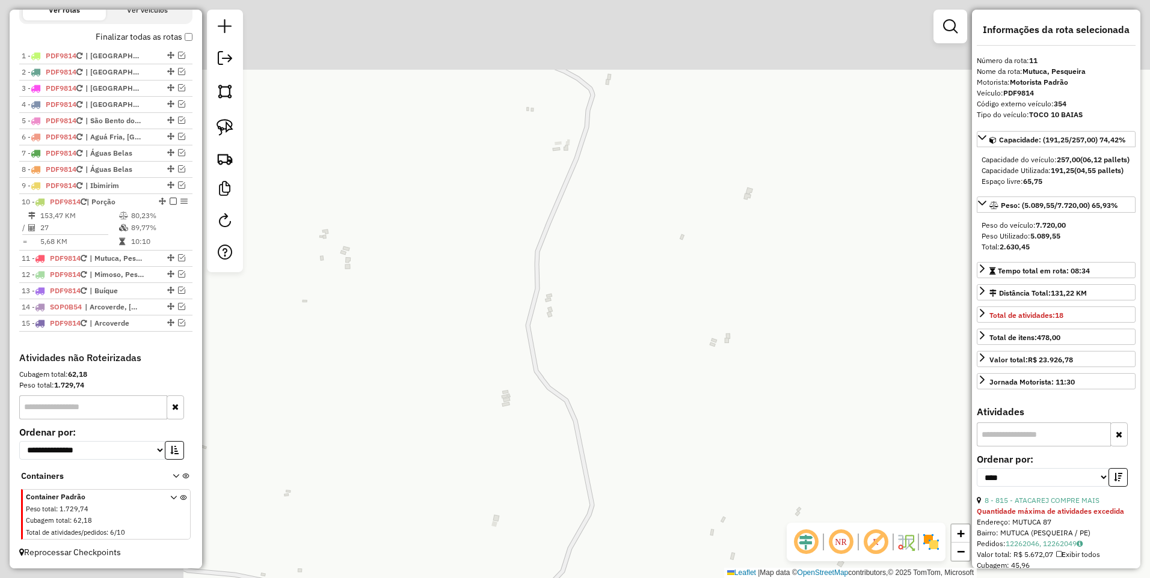
drag, startPoint x: 445, startPoint y: 317, endPoint x: 764, endPoint y: 393, distance: 328.3
click div "Janela de atendimento Grade de atendimento Capacidade Transportadoras Veículos …"
drag, startPoint x: 682, startPoint y: 201, endPoint x: 693, endPoint y: 396, distance: 194.5
click div "Janela de atendimento Grade de atendimento Capacidade Transportadoras Veículos …"
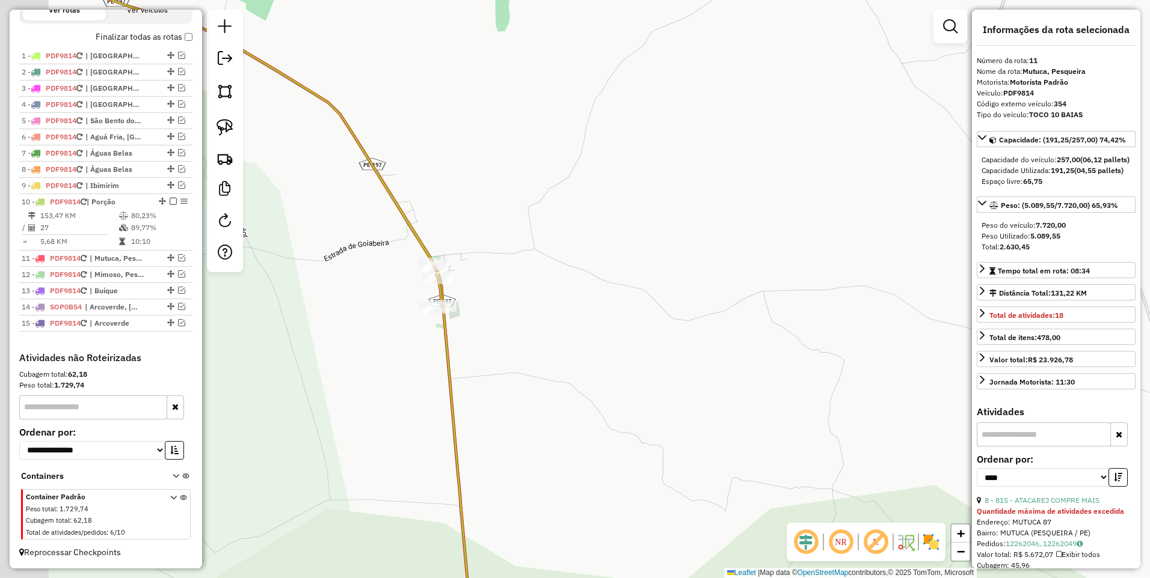
click div "Janela de atendimento Grade de atendimento Capacidade Transportadoras Veículos …"
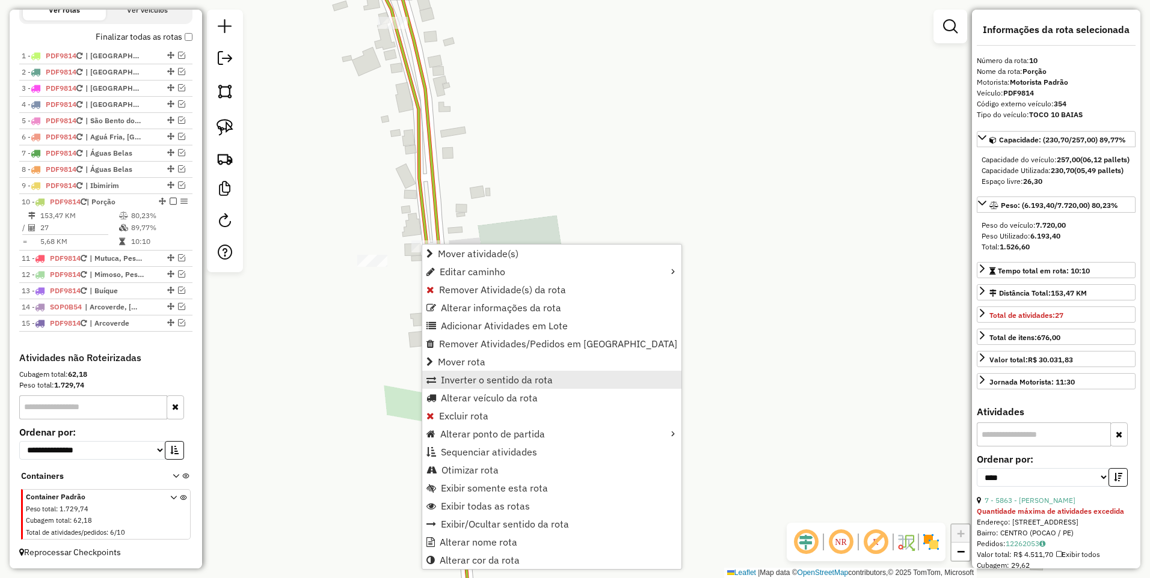
click span "Inverter o sentido da rota"
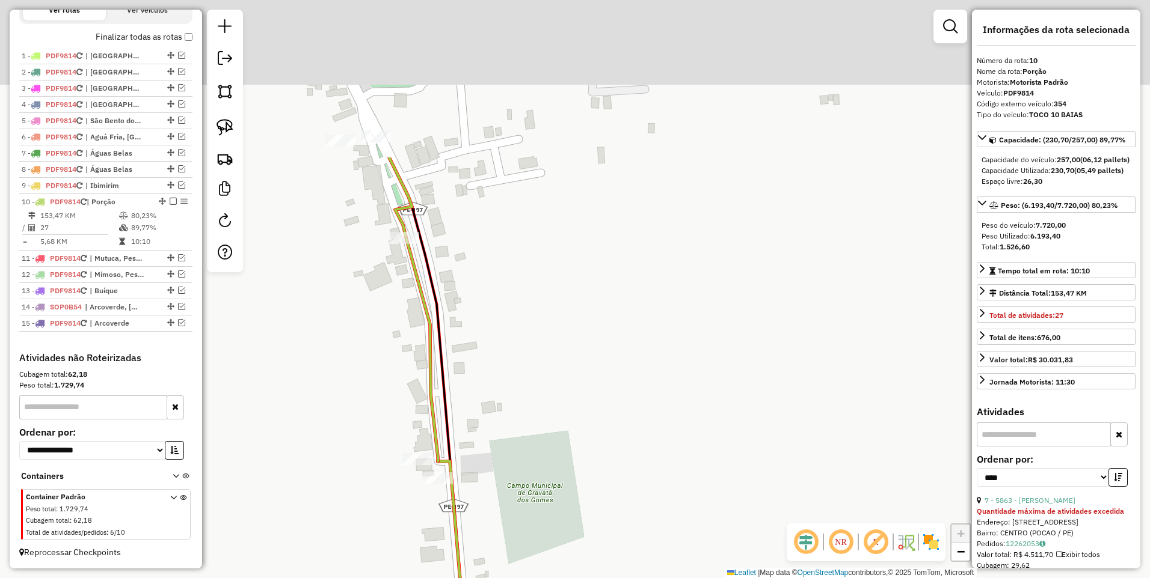
drag, startPoint x: 465, startPoint y: 84, endPoint x: 471, endPoint y: 292, distance: 208.1
click div "Janela de atendimento Grade de atendimento Capacidade Transportadoras Veículos …"
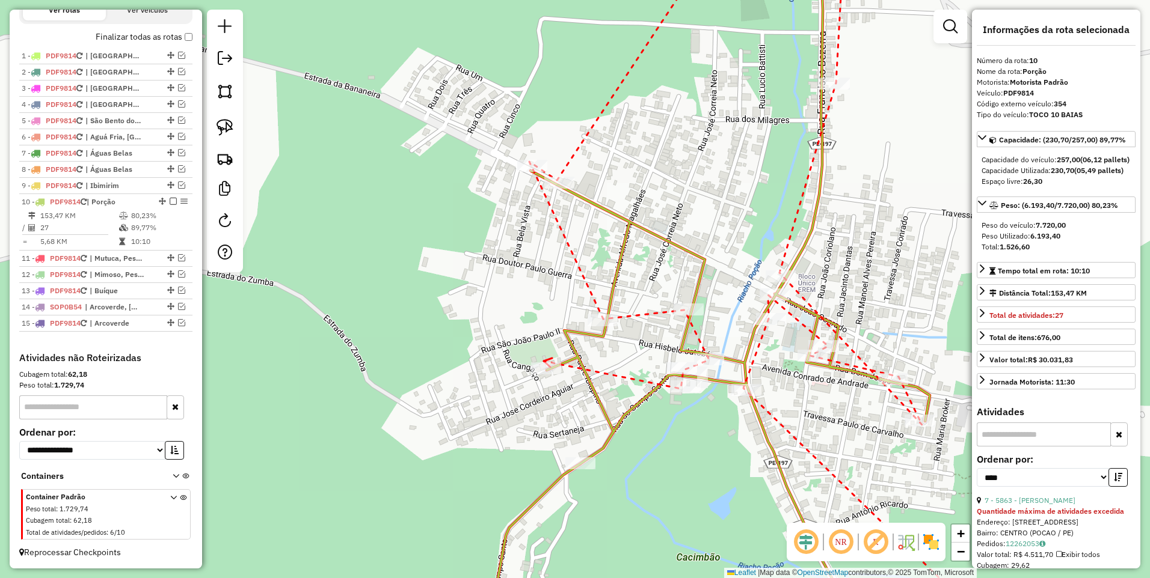
click icon
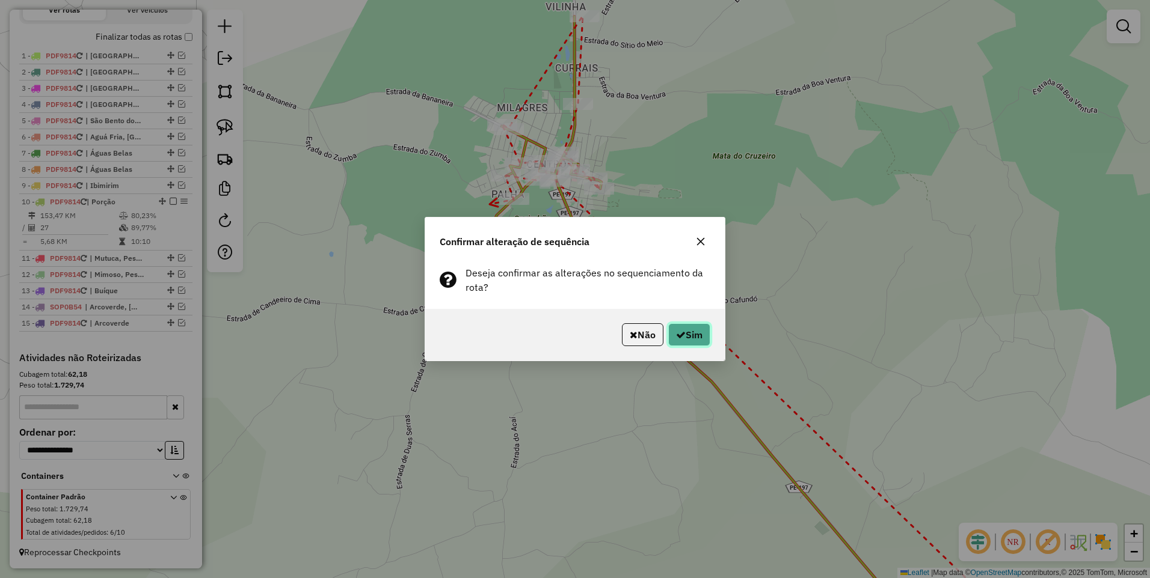
click icon "button"
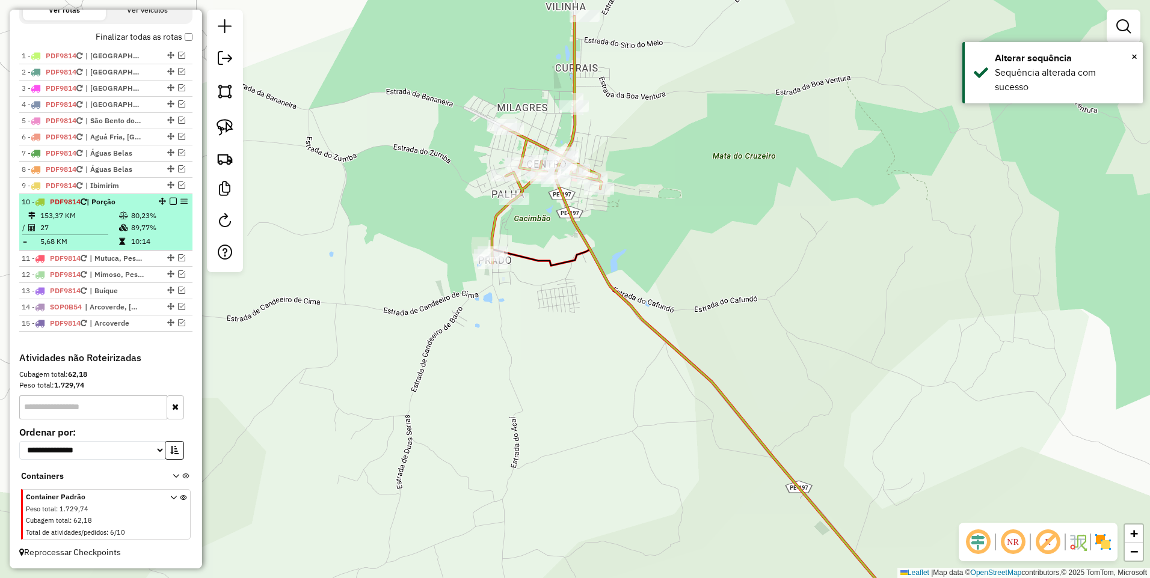
click em
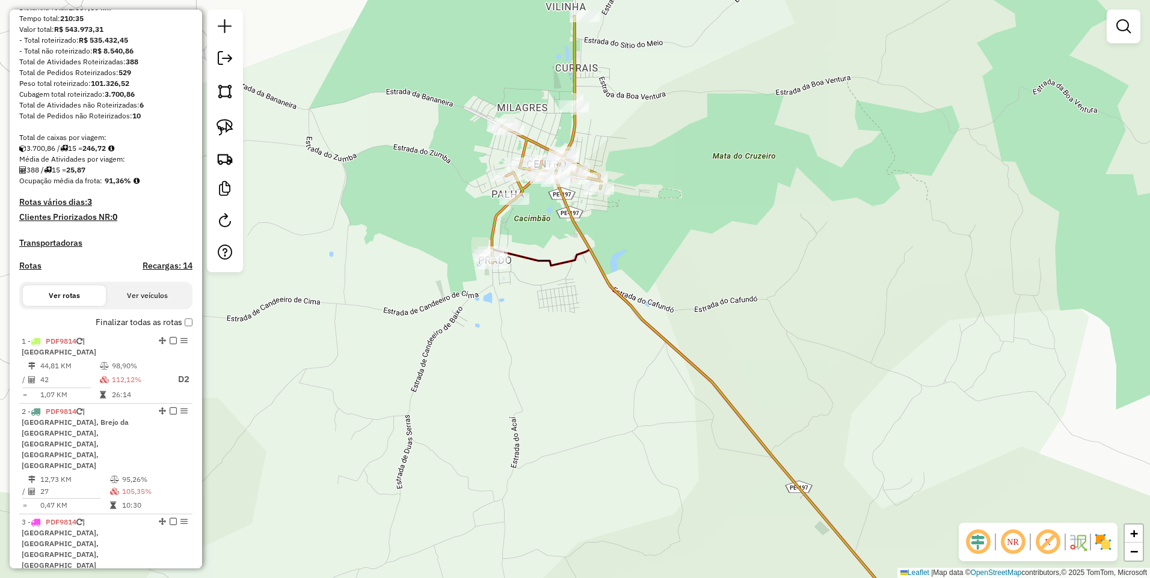
scroll to position [0, 0]
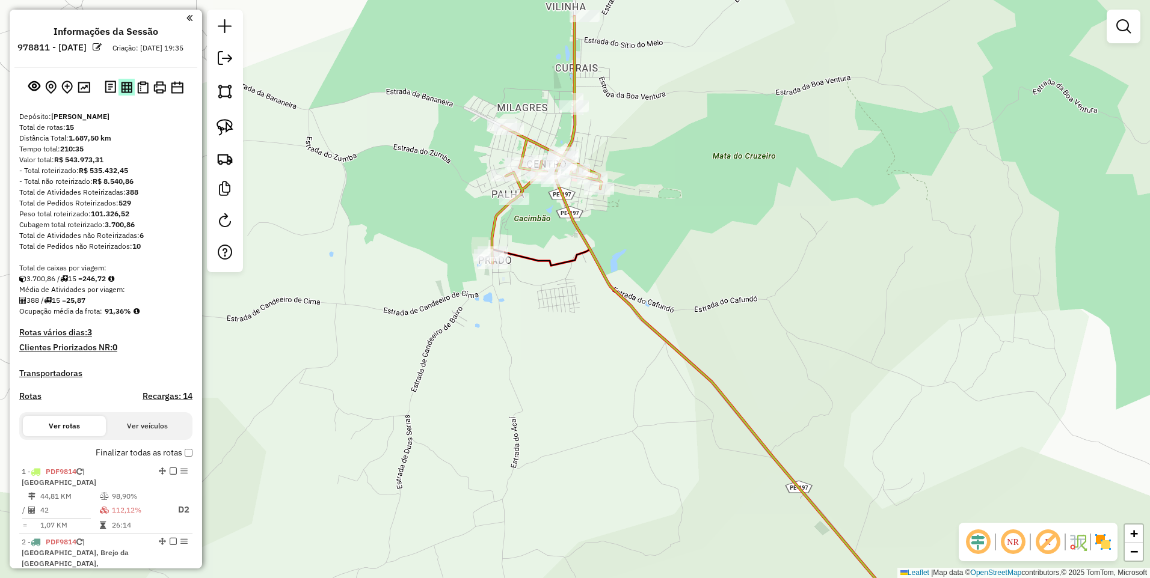
click img
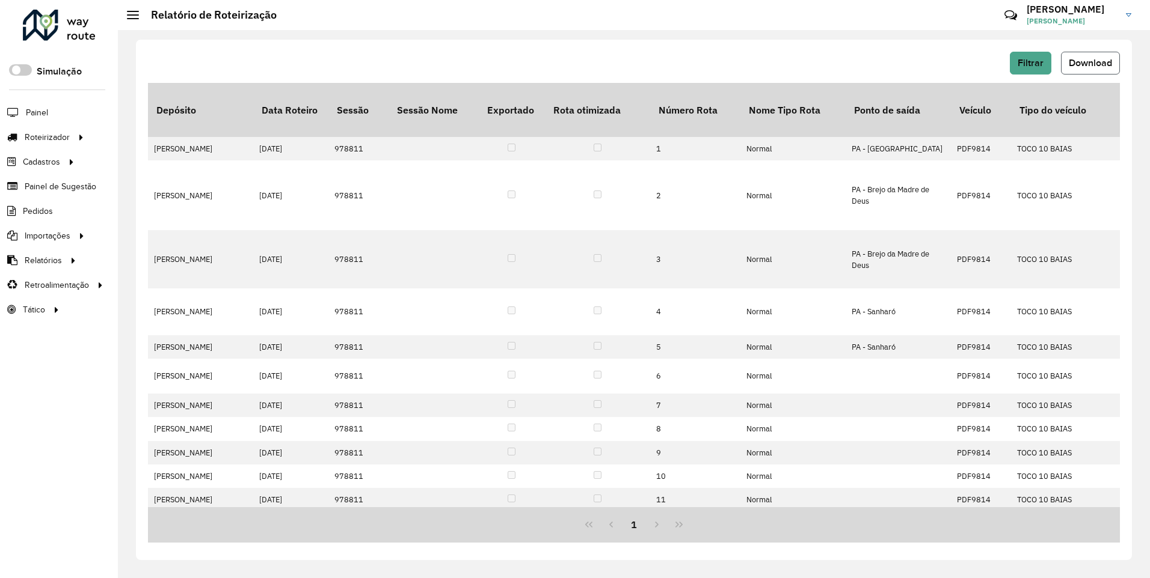
click at [1083, 60] on span "Download" at bounding box center [1089, 63] width 43 height 10
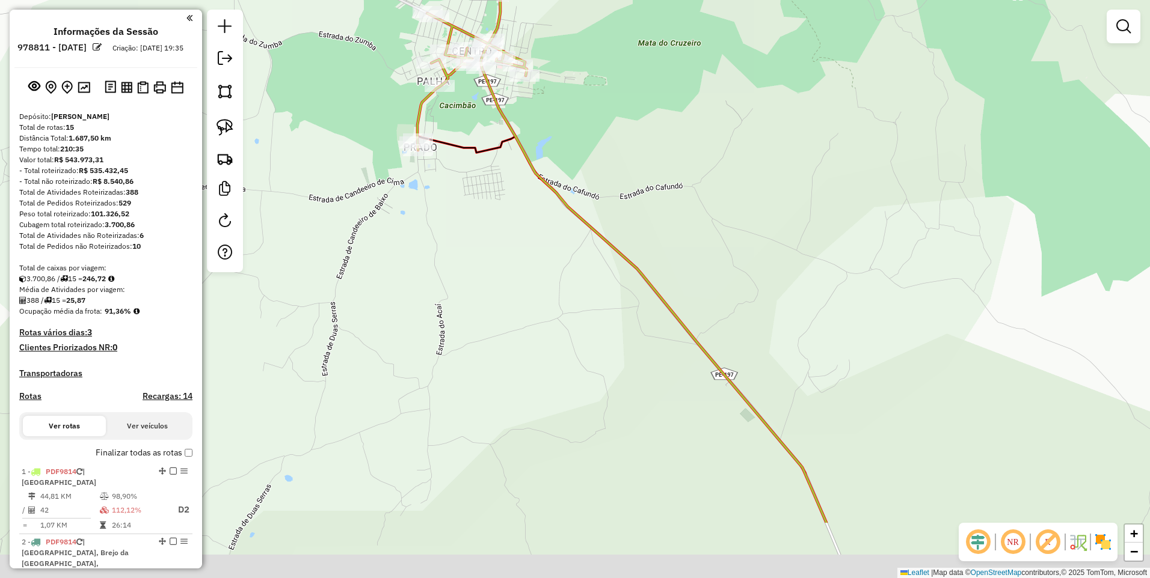
drag, startPoint x: 541, startPoint y: 316, endPoint x: 491, endPoint y: 230, distance: 99.9
click at [491, 230] on div "Janela de atendimento Grade de atendimento Capacidade Transportadoras Veículos …" at bounding box center [575, 289] width 1150 height 578
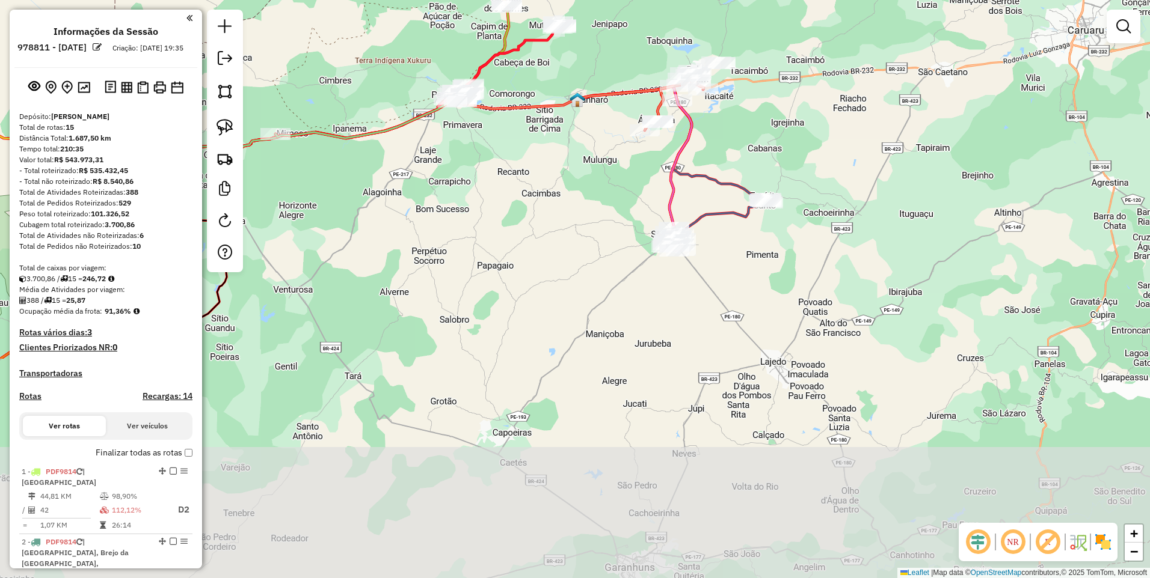
drag, startPoint x: 645, startPoint y: 421, endPoint x: 602, endPoint y: 140, distance: 284.0
click at [602, 140] on div "Janela de atendimento Grade de atendimento Capacidade Transportadoras Veículos …" at bounding box center [575, 289] width 1150 height 578
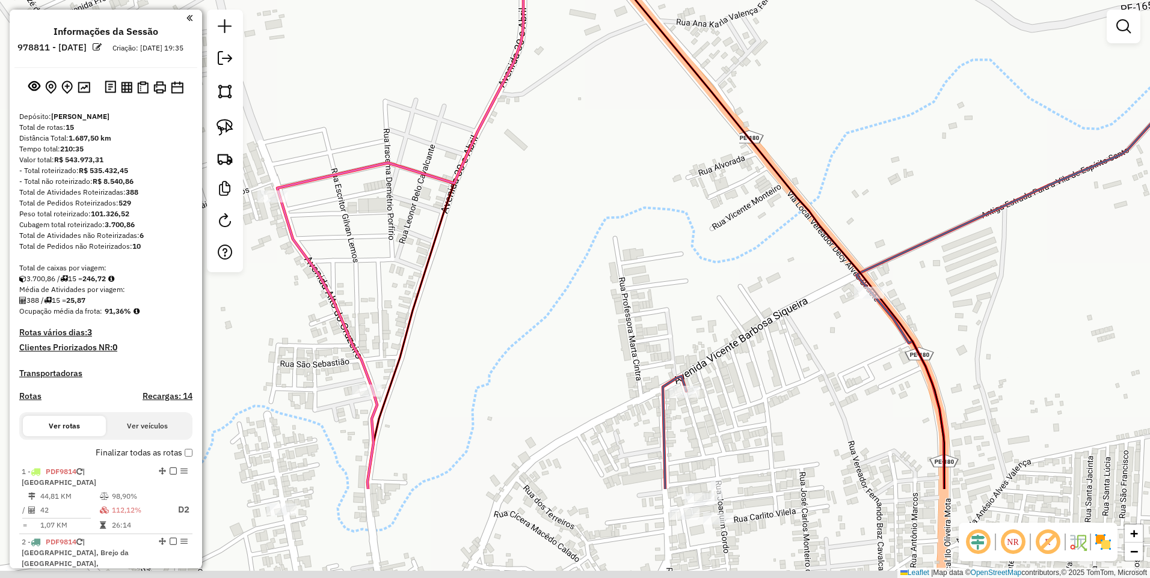
drag, startPoint x: 720, startPoint y: 307, endPoint x: 690, endPoint y: 161, distance: 149.8
click at [690, 161] on div "Janela de atendimento Grade de atendimento Capacidade Transportadoras Veículos …" at bounding box center [575, 289] width 1150 height 578
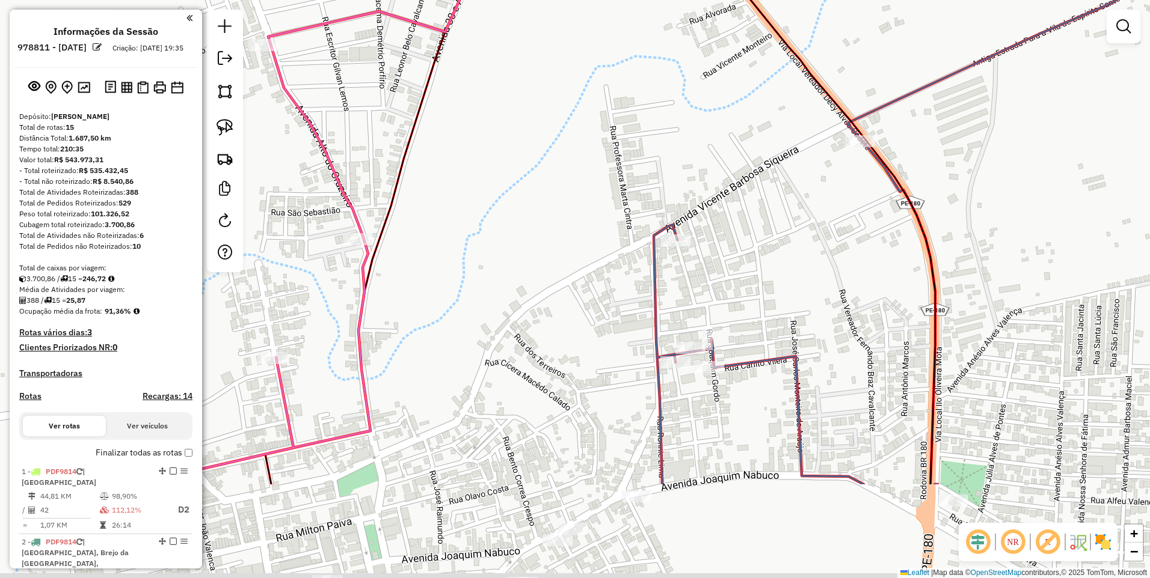
drag, startPoint x: 687, startPoint y: 370, endPoint x: 678, endPoint y: 218, distance: 151.8
click at [678, 218] on div "Janela de atendimento Grade de atendimento Capacidade Transportadoras Veículos …" at bounding box center [575, 289] width 1150 height 578
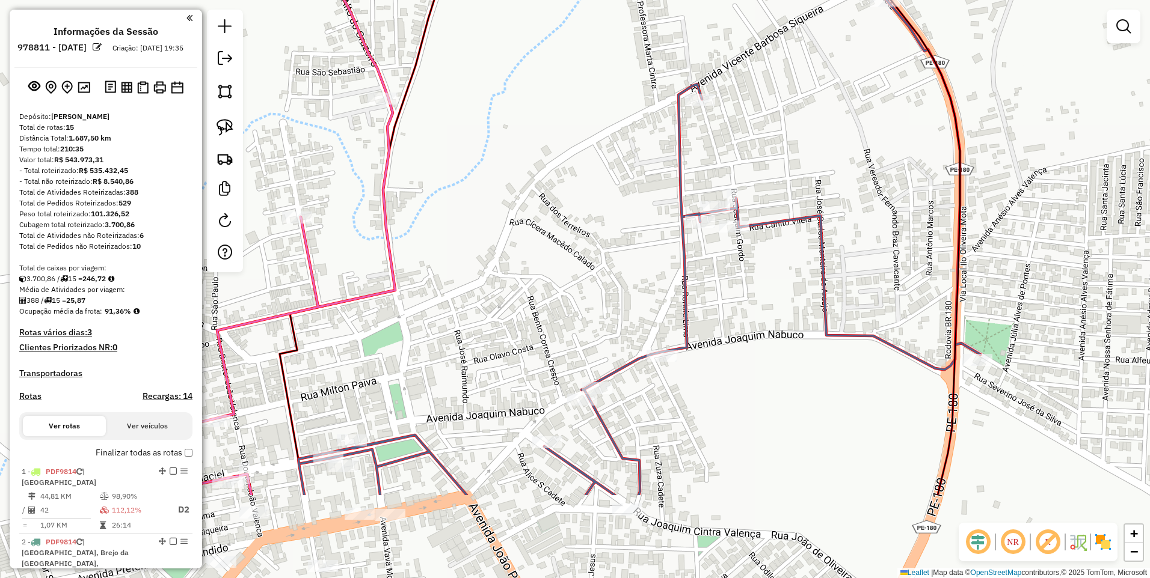
drag, startPoint x: 675, startPoint y: 370, endPoint x: 702, endPoint y: 181, distance: 191.3
click at [702, 181] on icon at bounding box center [744, 149] width 892 height 694
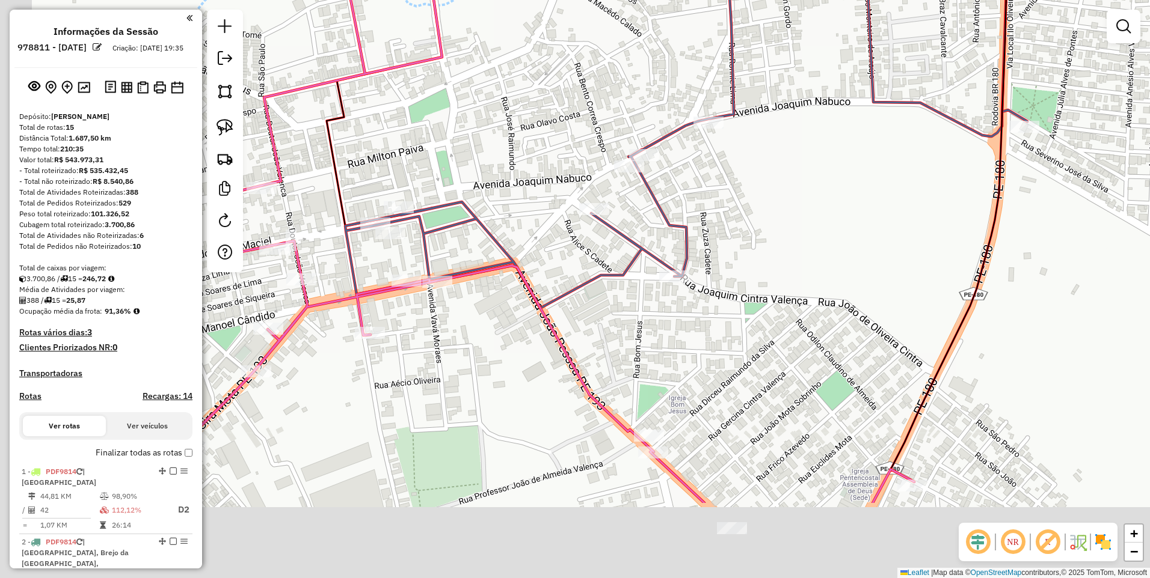
drag, startPoint x: 604, startPoint y: 434, endPoint x: 701, endPoint y: 173, distance: 278.5
click at [701, 173] on div "Rota 4 - Placa PDF9814 5607 - MERCADINHO L E L Janela de atendimento Grade de a…" at bounding box center [575, 289] width 1150 height 578
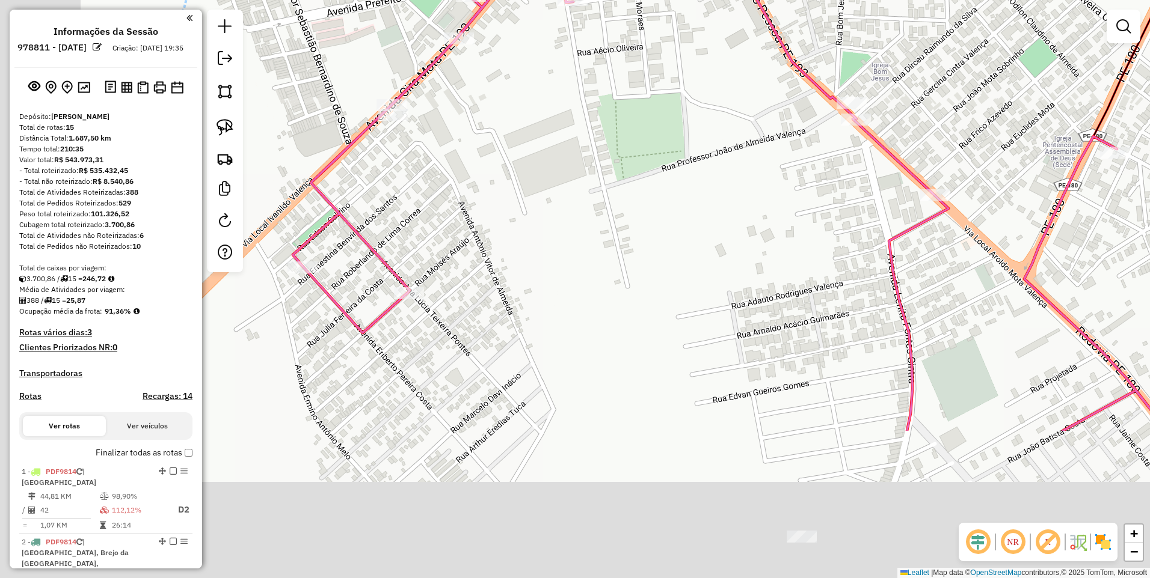
drag, startPoint x: 520, startPoint y: 377, endPoint x: 657, endPoint y: 171, distance: 247.3
click at [657, 171] on div "Rota 4 - Placa PDF9814 5607 - MERCADINHO L E L Janela de atendimento Grade de a…" at bounding box center [575, 289] width 1150 height 578
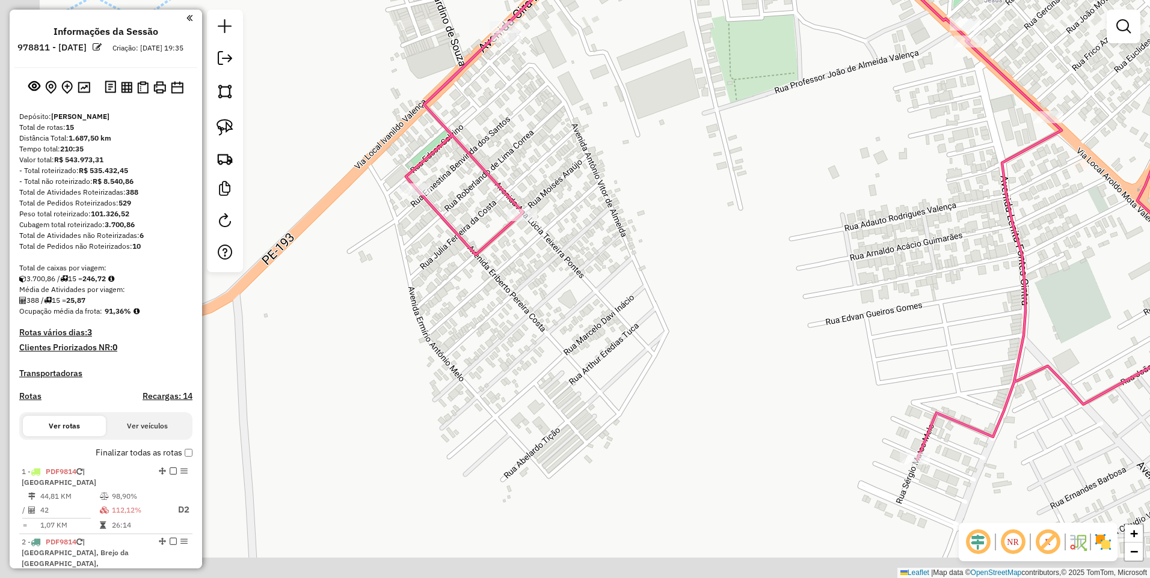
drag, startPoint x: 590, startPoint y: 244, endPoint x: 626, endPoint y: 214, distance: 46.1
click at [626, 214] on div "Rota 4 - Placa PDF9814 5607 - MERCADINHO L E L Janela de atendimento Grade de a…" at bounding box center [575, 289] width 1150 height 578
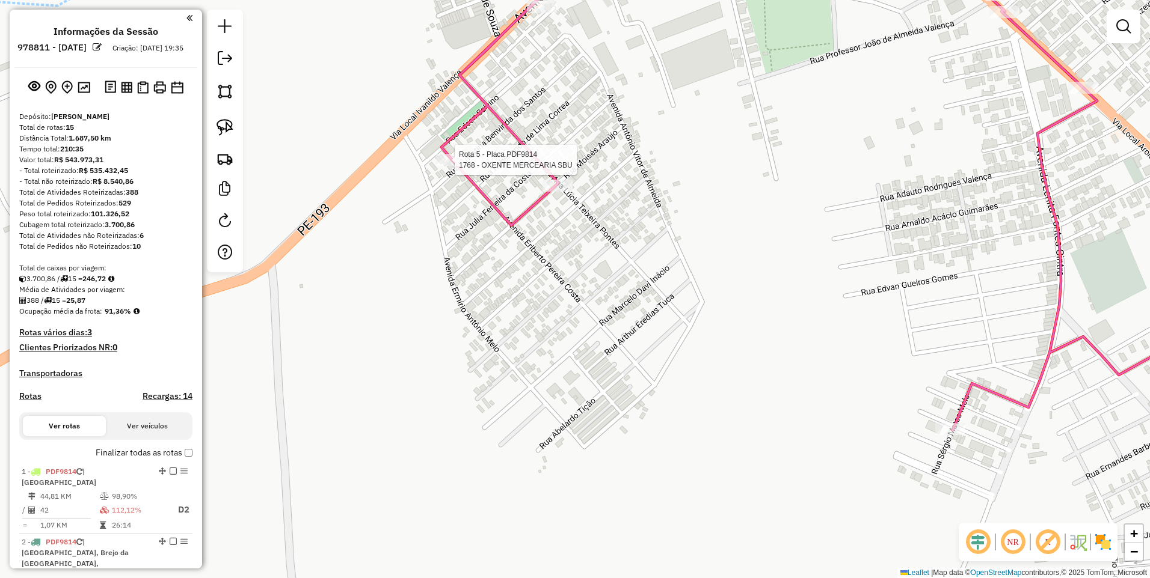
select select "*********"
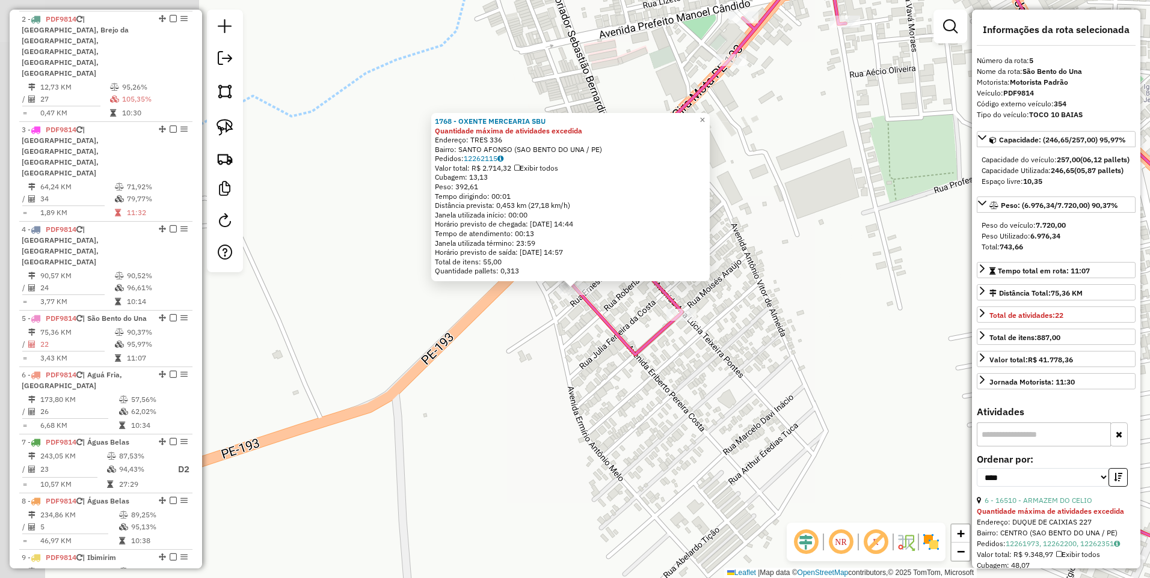
scroll to position [749, 0]
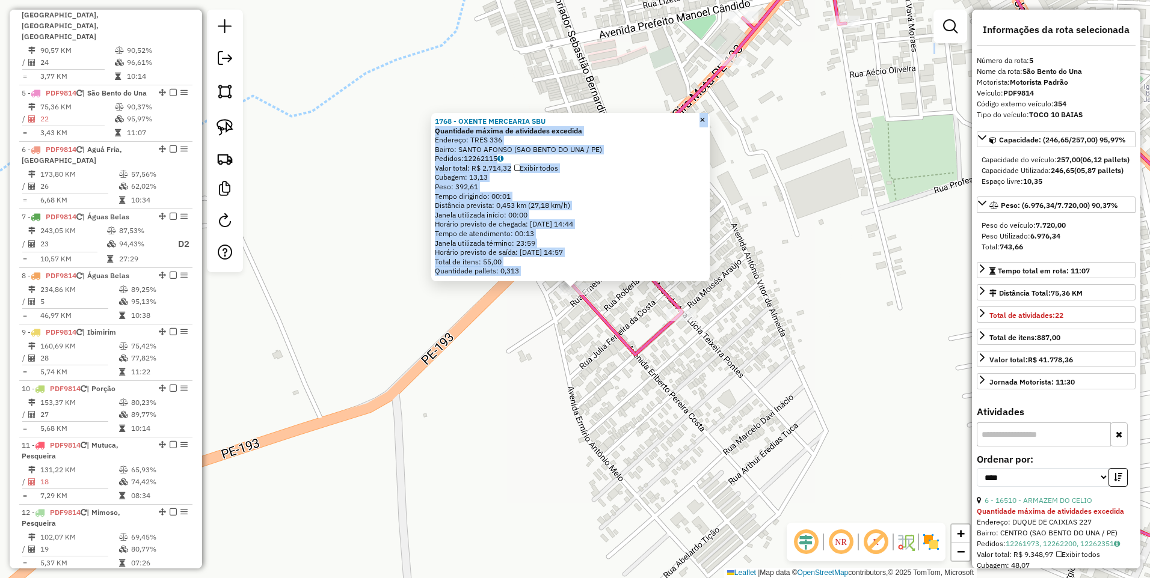
drag, startPoint x: 622, startPoint y: 132, endPoint x: 615, endPoint y: 411, distance: 279.1
click at [615, 411] on div "1768 - OXENTE MERCEARIA SBU Quantidade máxima de atividades excedida Endereço: …" at bounding box center [575, 289] width 1150 height 578
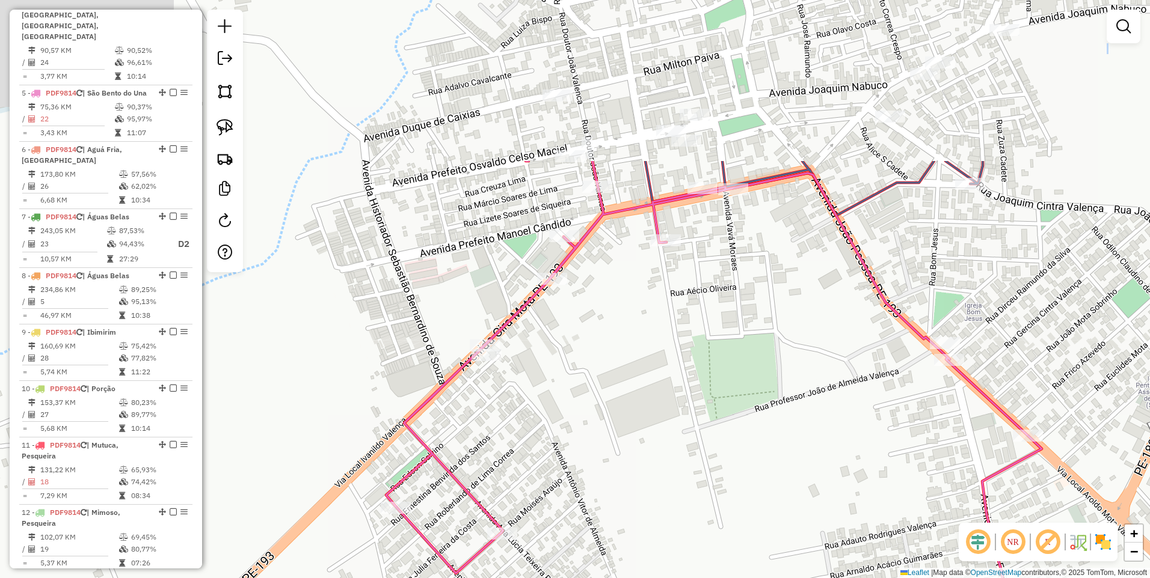
drag, startPoint x: 806, startPoint y: 243, endPoint x: 627, endPoint y: 419, distance: 250.8
click at [627, 419] on div "Janela de atendimento Grade de atendimento Capacidade Transportadoras Veículos …" at bounding box center [575, 289] width 1150 height 578
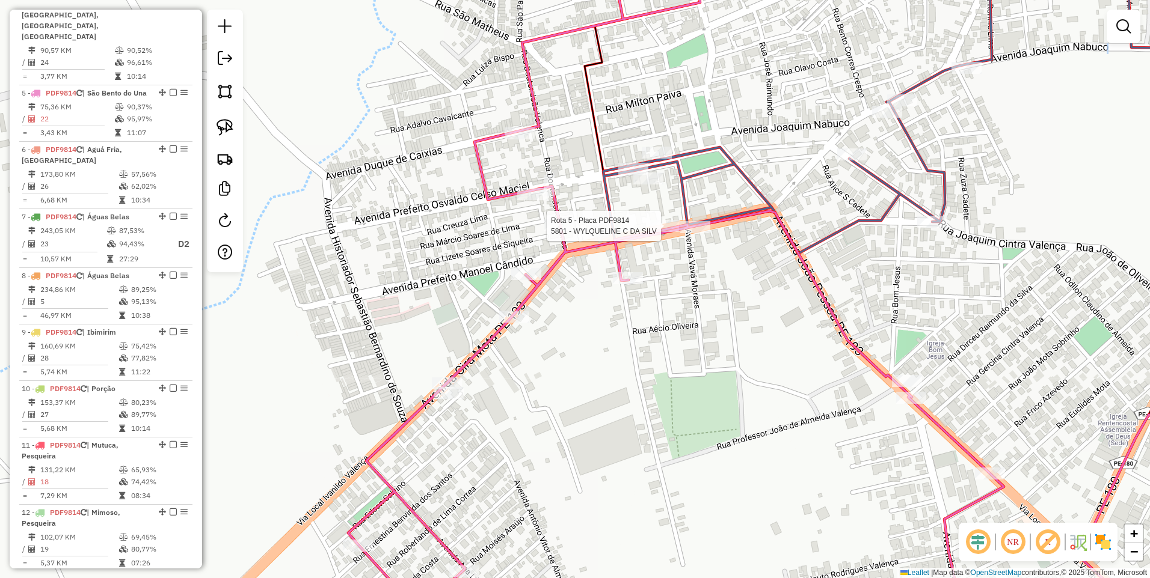
select select "*********"
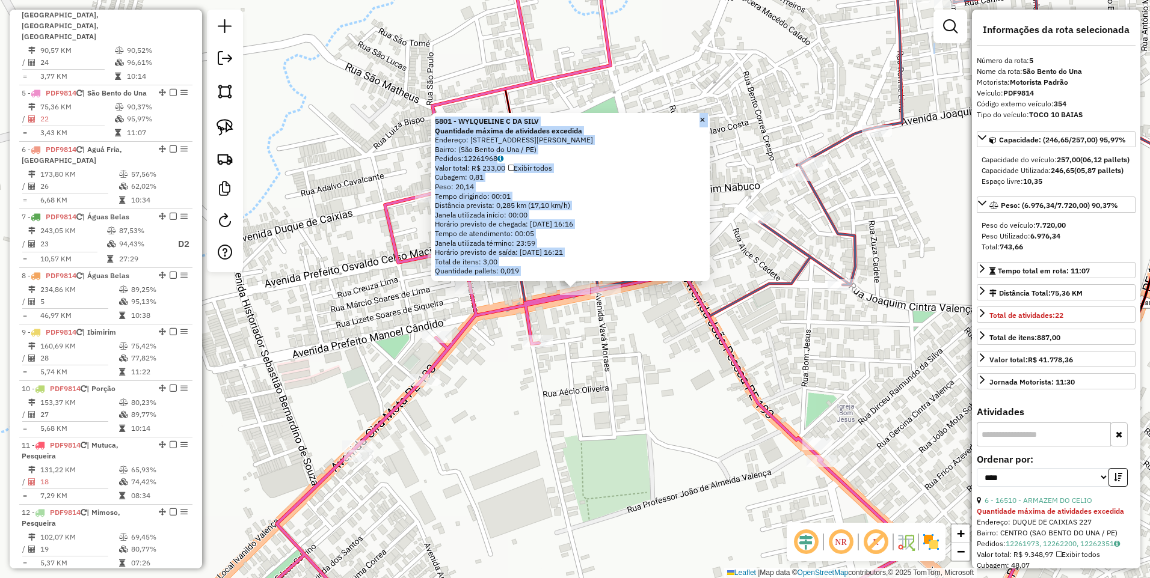
click at [614, 344] on div "5801 - WYLQUELINE C DA SILV Quantidade máxima de atividades excedida Endereço: …" at bounding box center [575, 289] width 1150 height 578
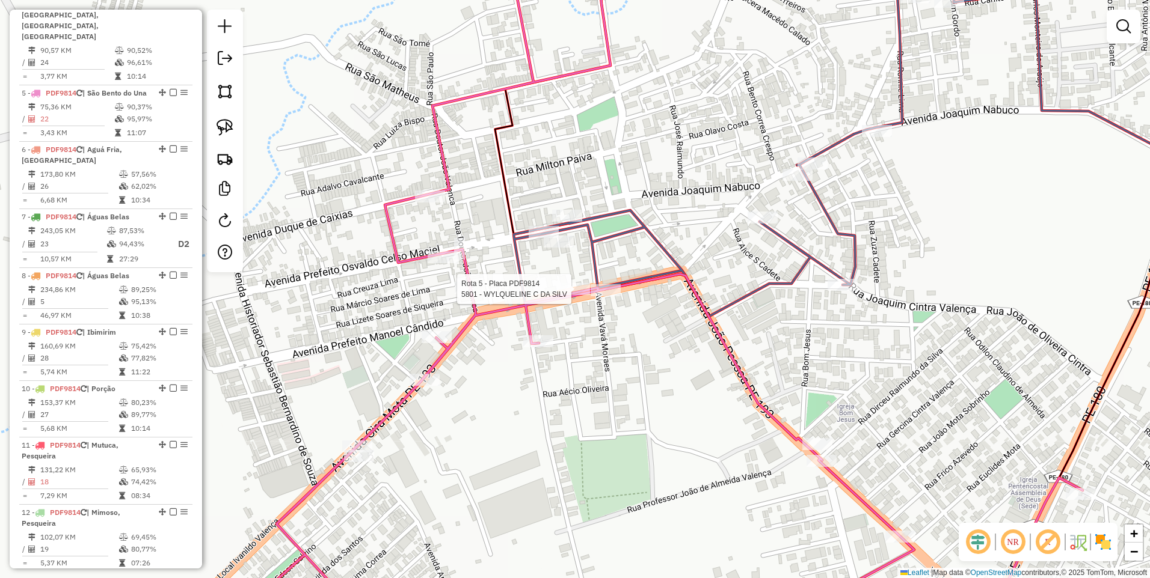
select select "*********"
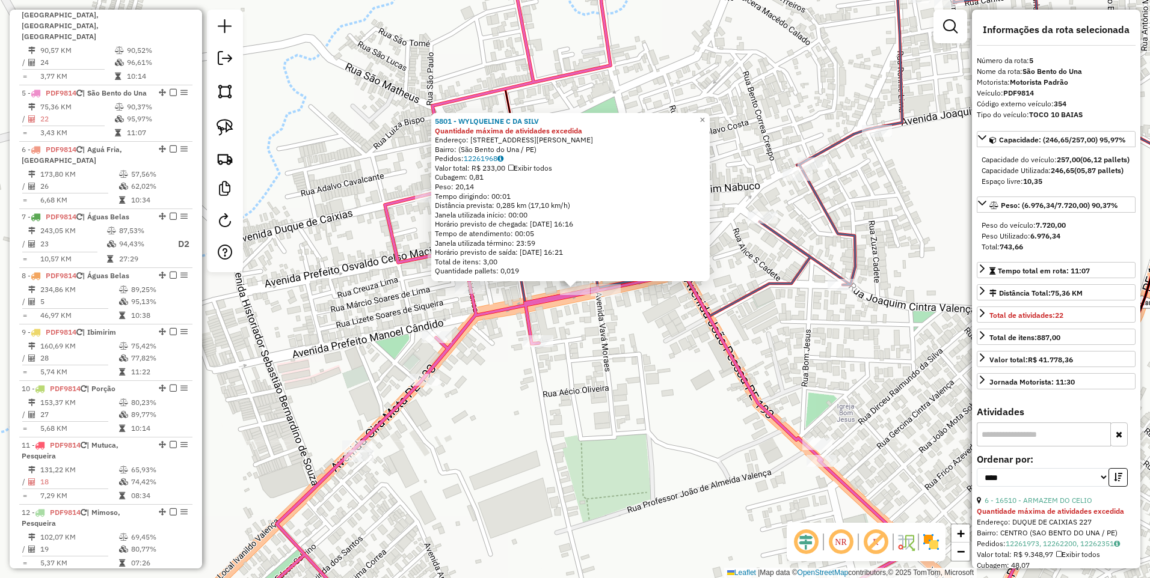
click at [551, 307] on icon at bounding box center [671, 289] width 824 height 694
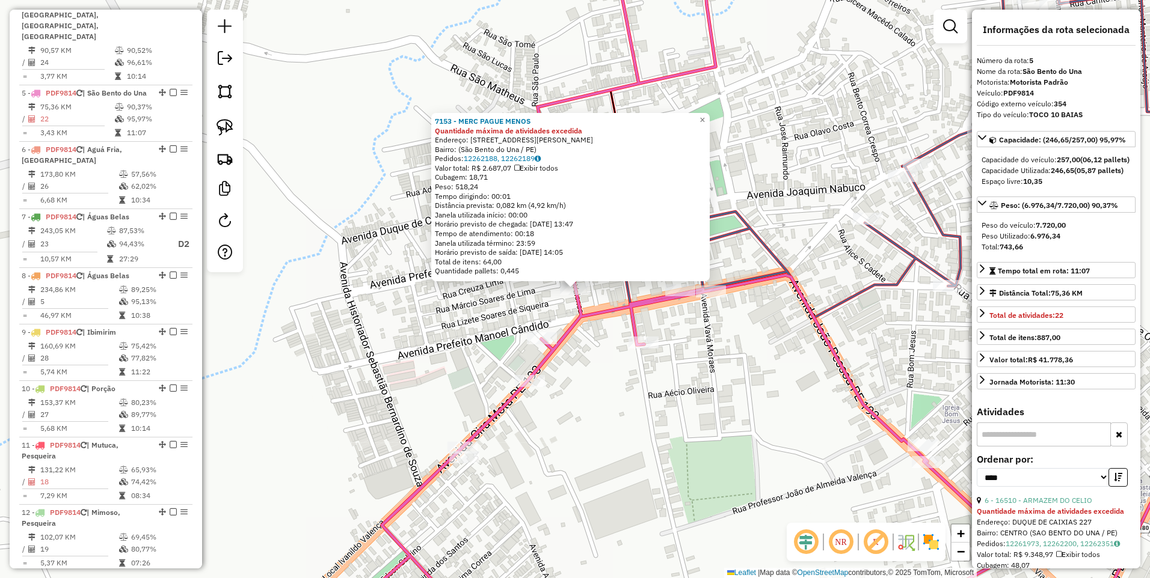
click at [521, 299] on div "7153 - MERC PAGUE MENOS Quantidade máxima de atividades excedida Endereço: [STR…" at bounding box center [575, 289] width 1150 height 578
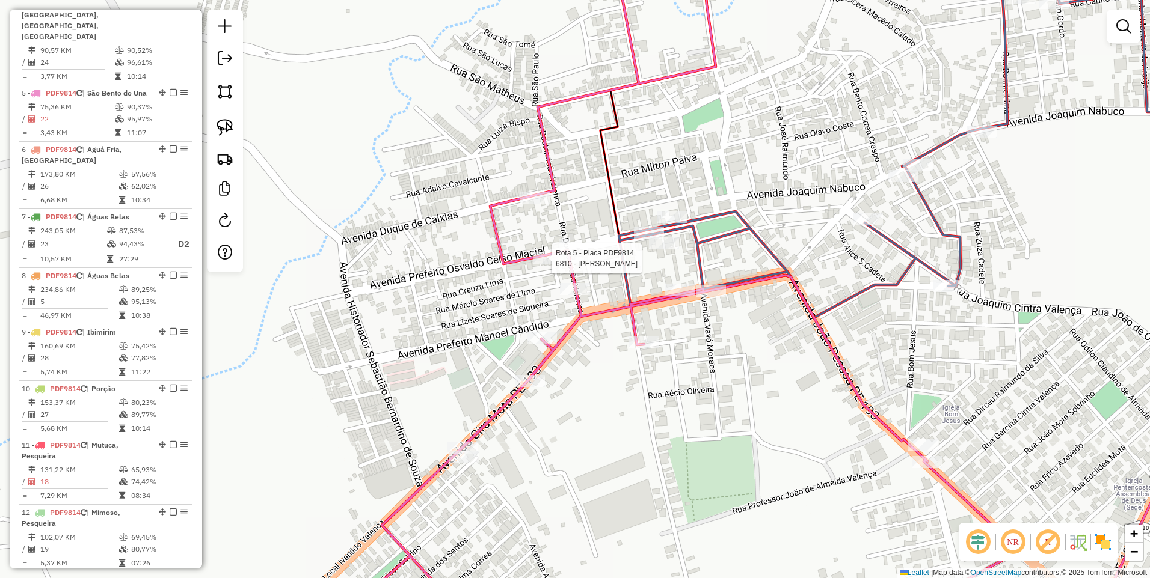
select select "*********"
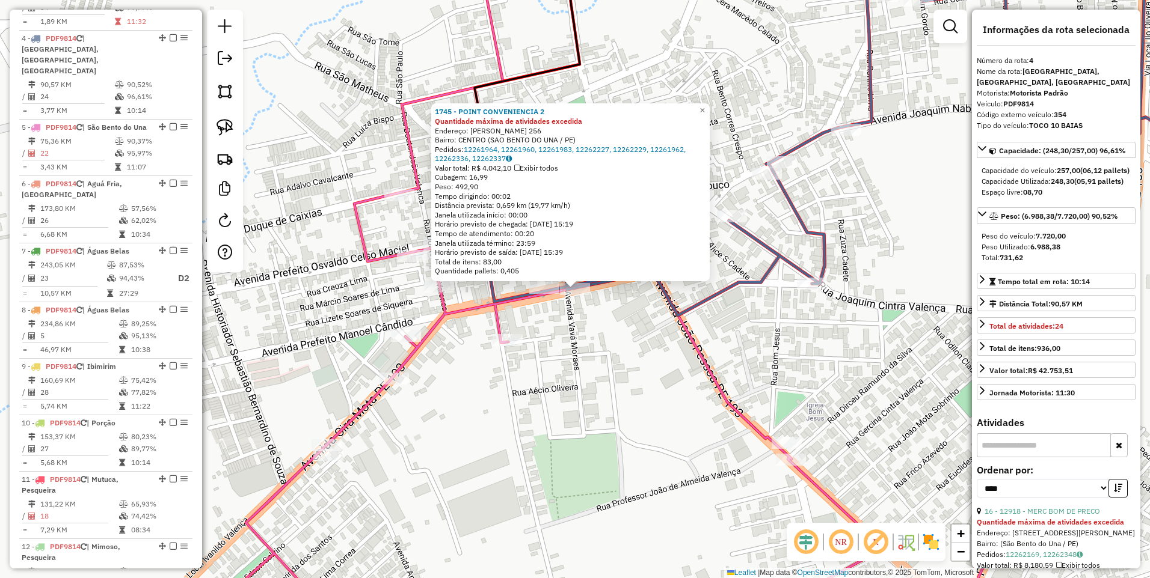
scroll to position [681, 0]
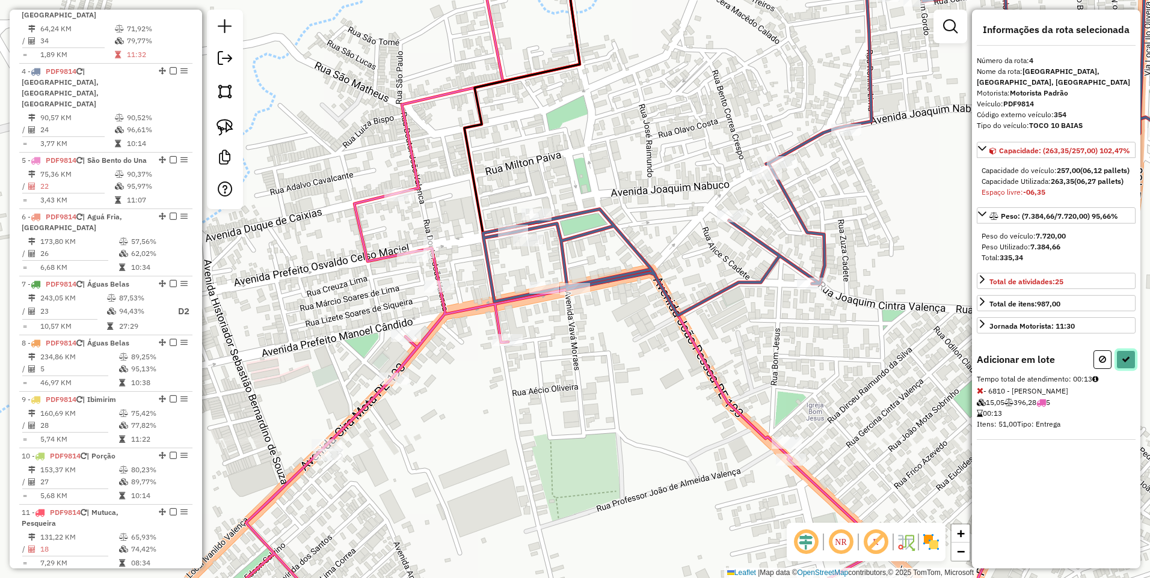
click at [1124, 364] on icon at bounding box center [1125, 359] width 8 height 8
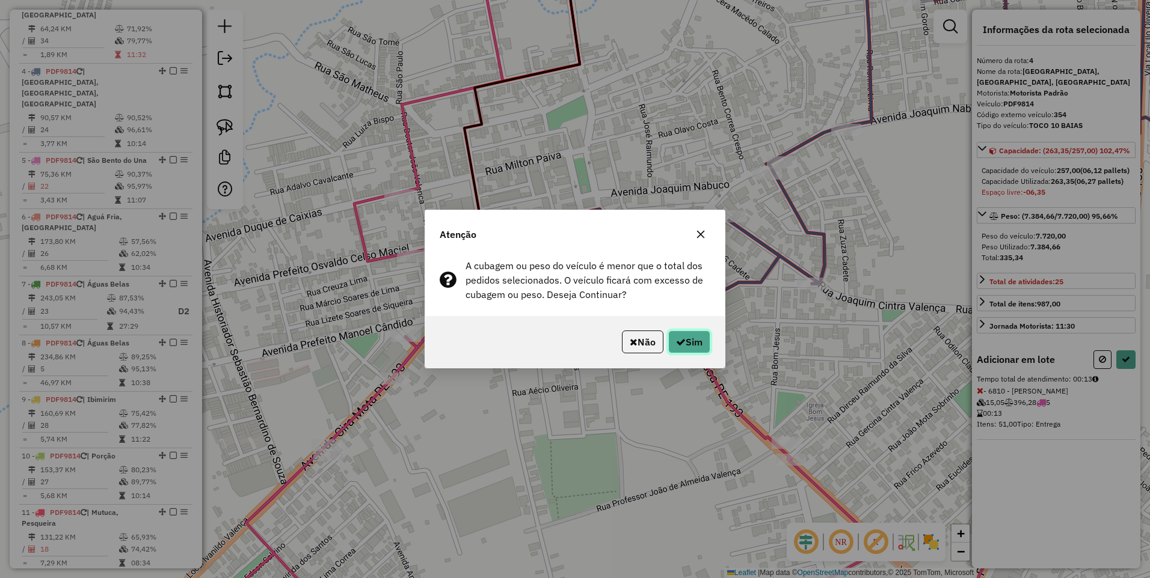
click at [686, 343] on button "Sim" at bounding box center [689, 342] width 42 height 23
select select "*********"
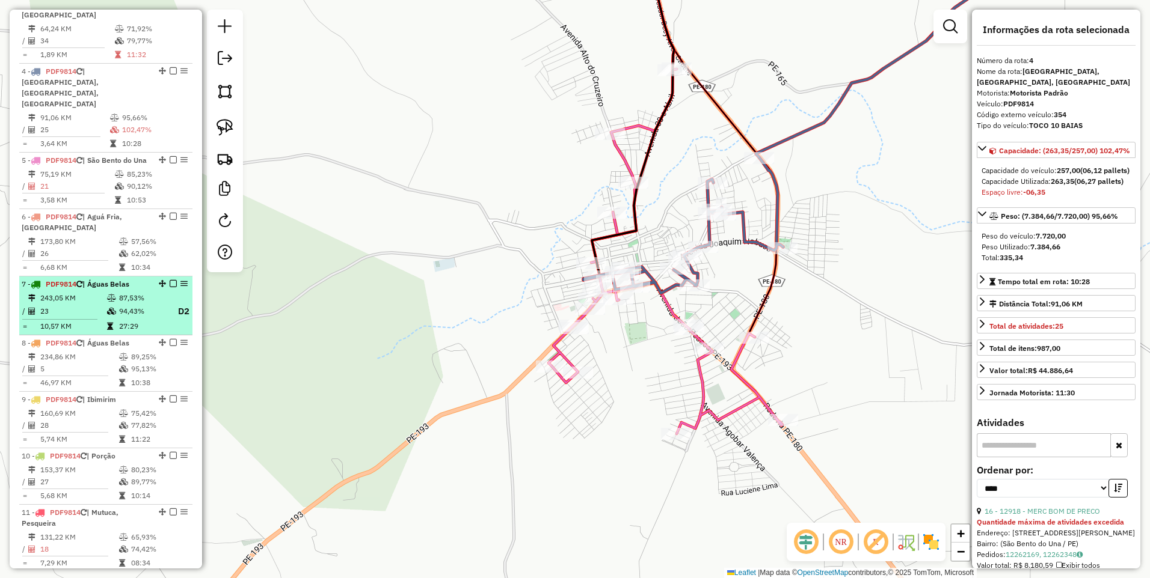
click at [100, 292] on td "243,05 KM" at bounding box center [73, 298] width 67 height 12
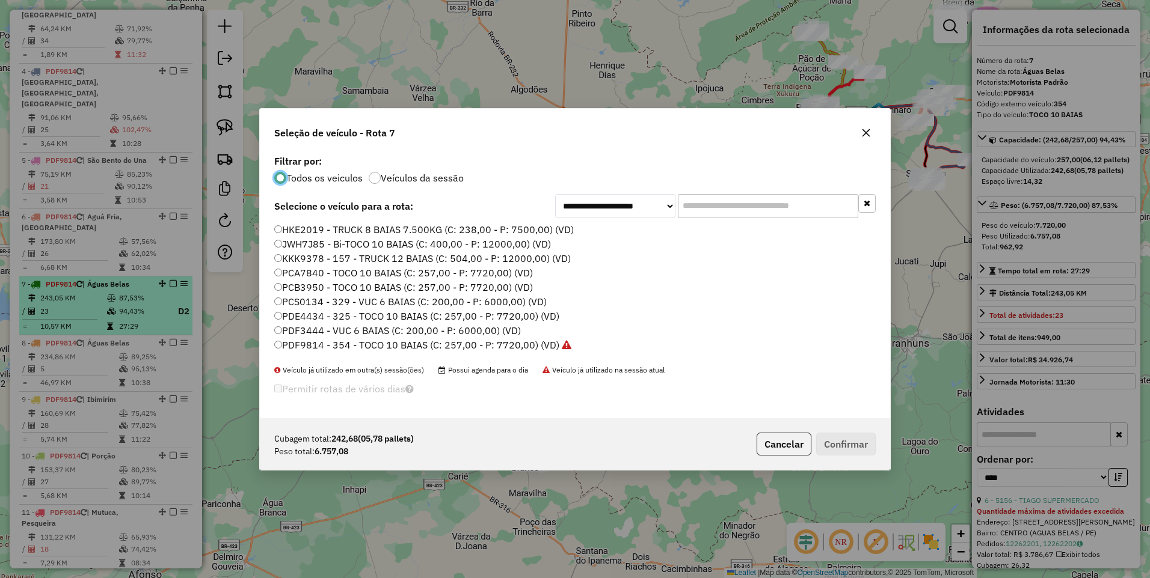
scroll to position [7, 4]
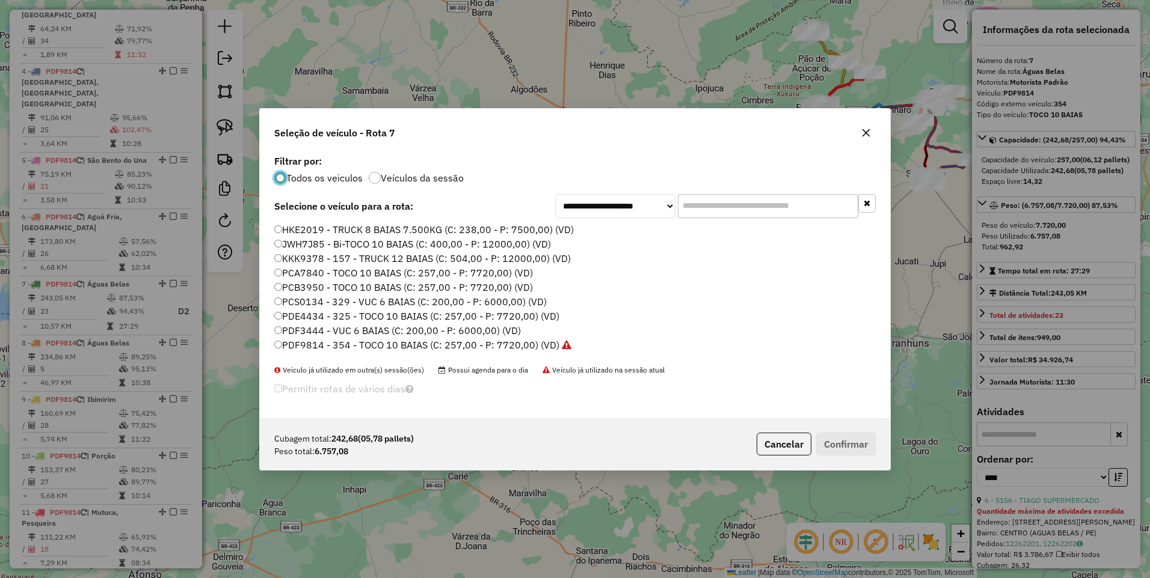
click at [719, 207] on input "text" at bounding box center [768, 206] width 180 height 24
paste input "*******"
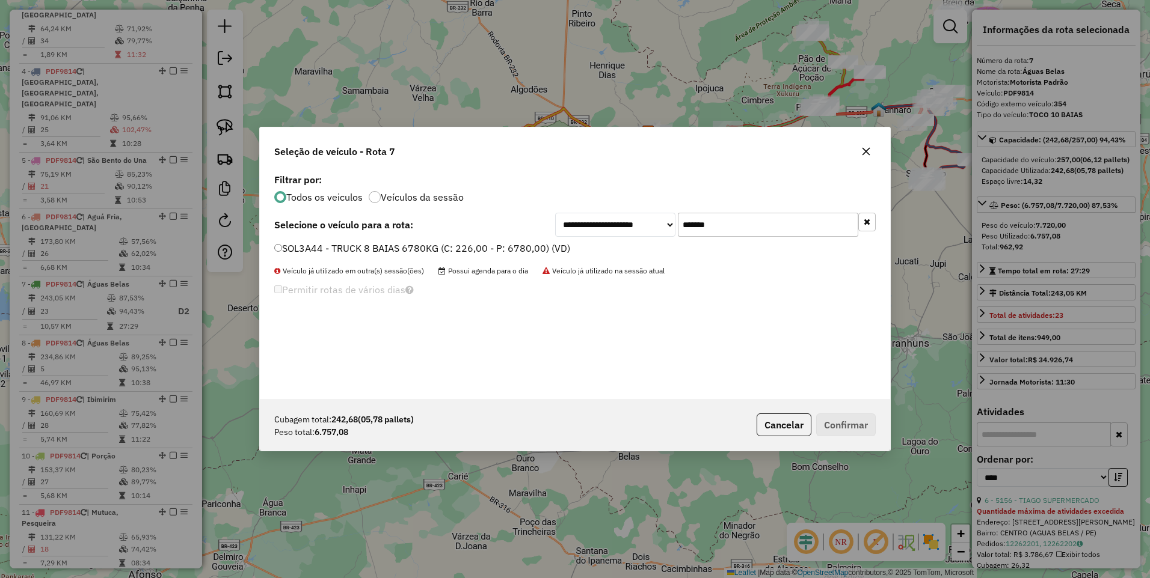
type input "*******"
click at [462, 248] on label "SOL3A44 - TRUCK 8 BAIAS 6780KG (C: 226,00 - P: 6780,00) (VD)" at bounding box center [422, 248] width 296 height 14
type input "*"
click at [301, 326] on input "*" at bounding box center [292, 330] width 36 height 24
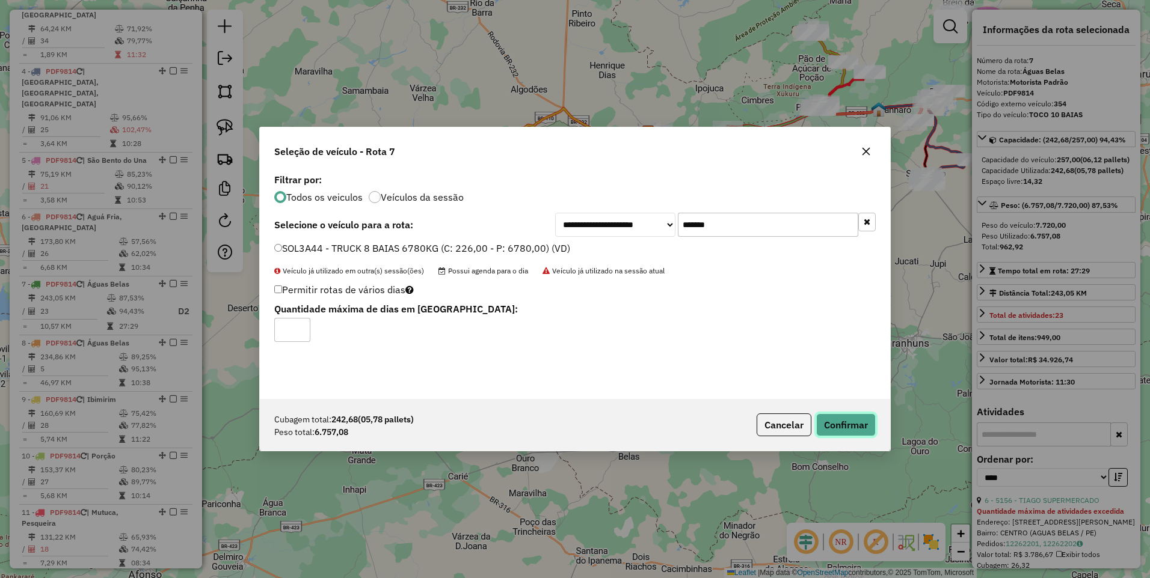
click at [844, 426] on button "Confirmar" at bounding box center [846, 425] width 60 height 23
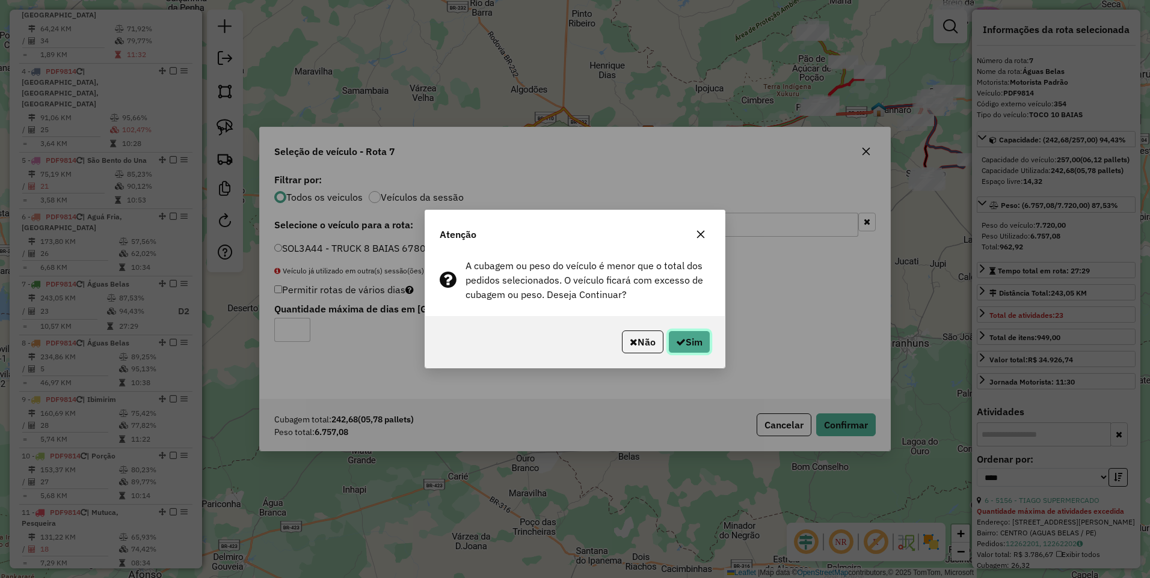
click at [698, 345] on button "Sim" at bounding box center [689, 342] width 42 height 23
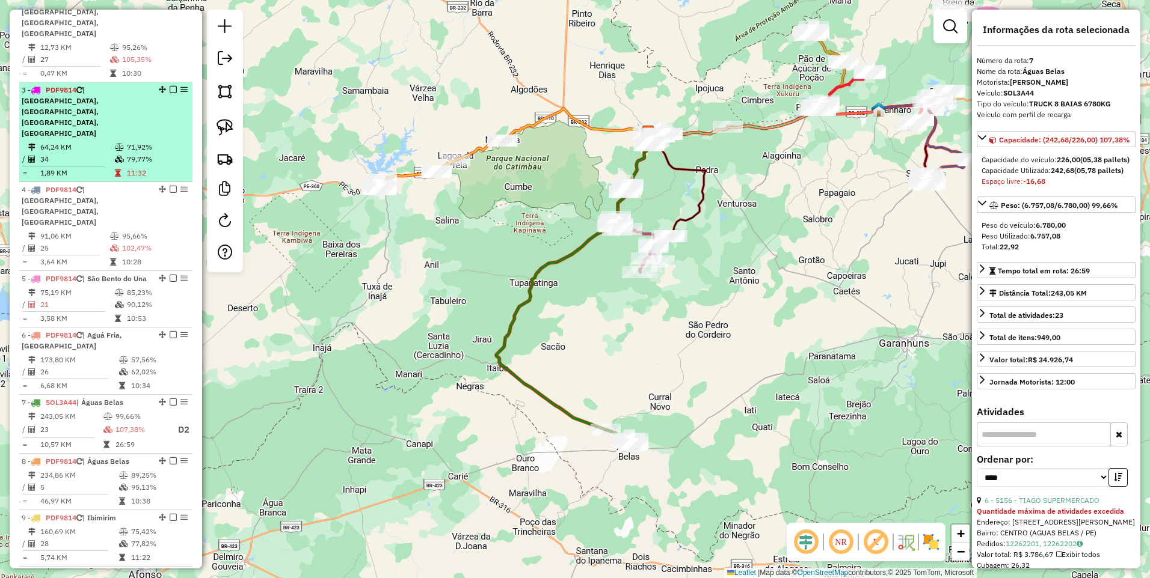
scroll to position [498, 0]
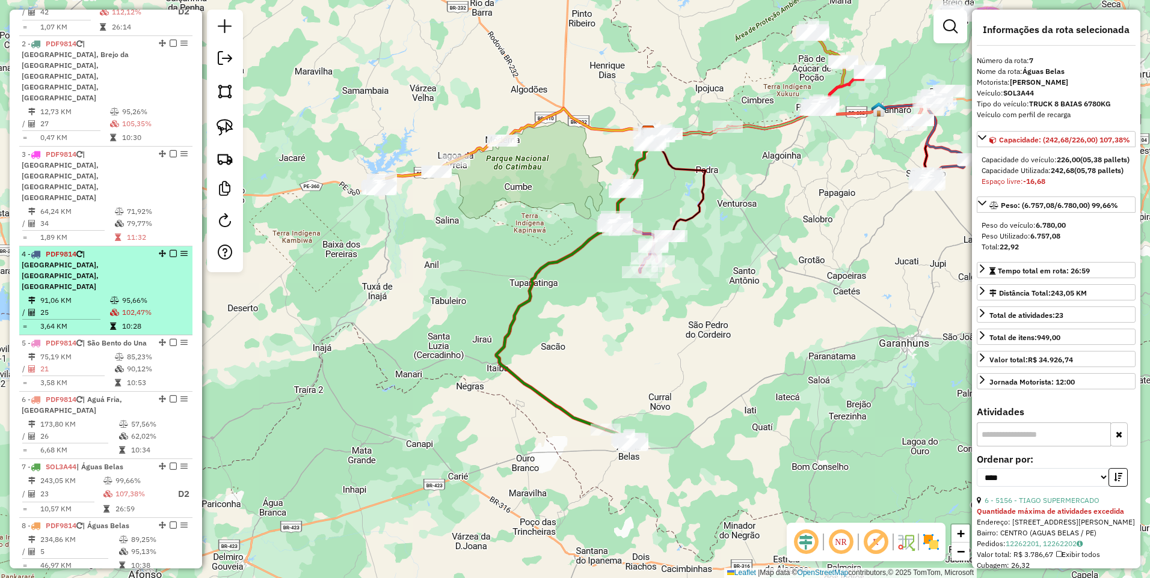
click at [97, 295] on td "91,06 KM" at bounding box center [75, 301] width 70 height 12
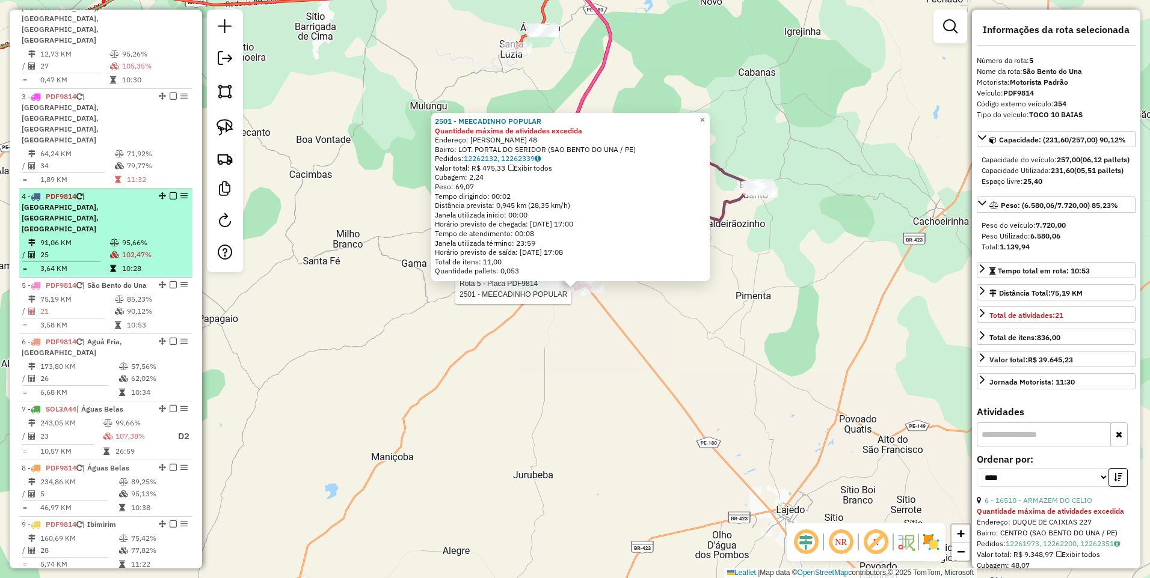
scroll to position [364, 0]
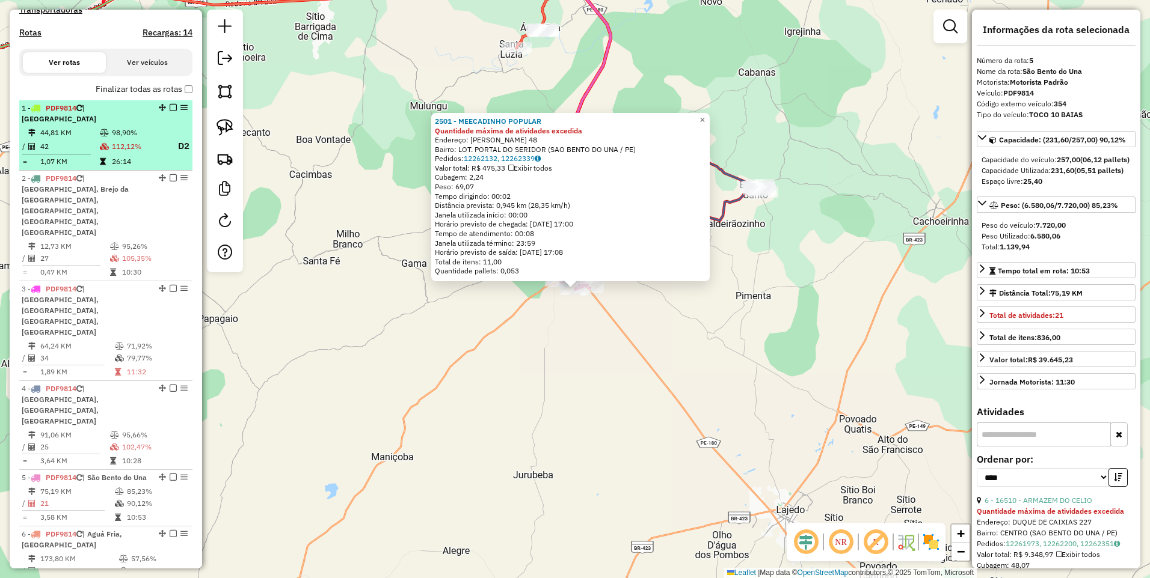
click at [100, 129] on icon at bounding box center [104, 132] width 9 height 7
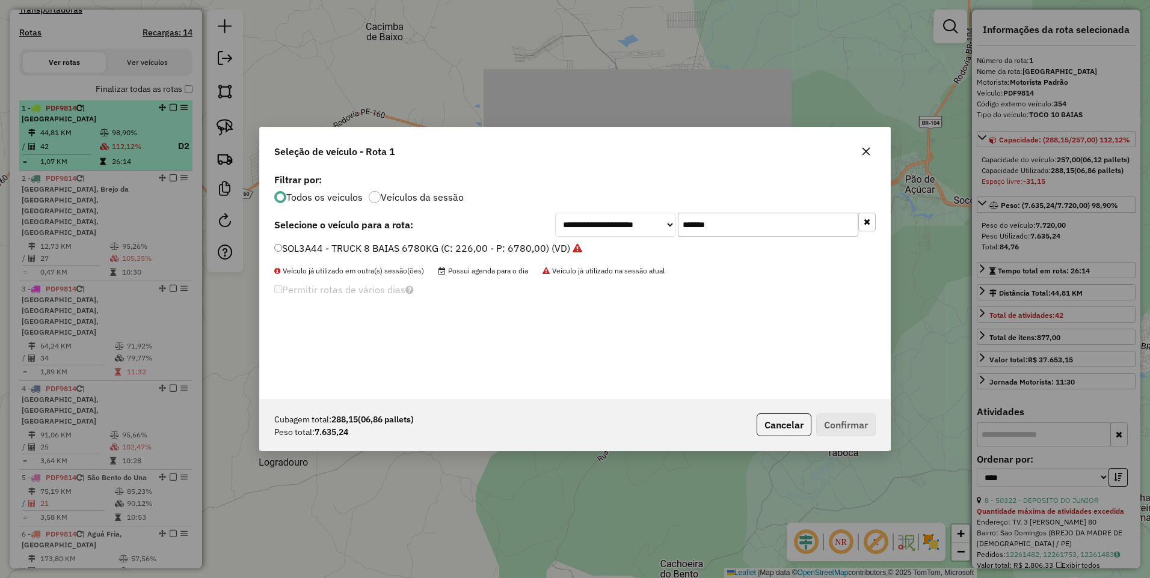
scroll to position [7, 4]
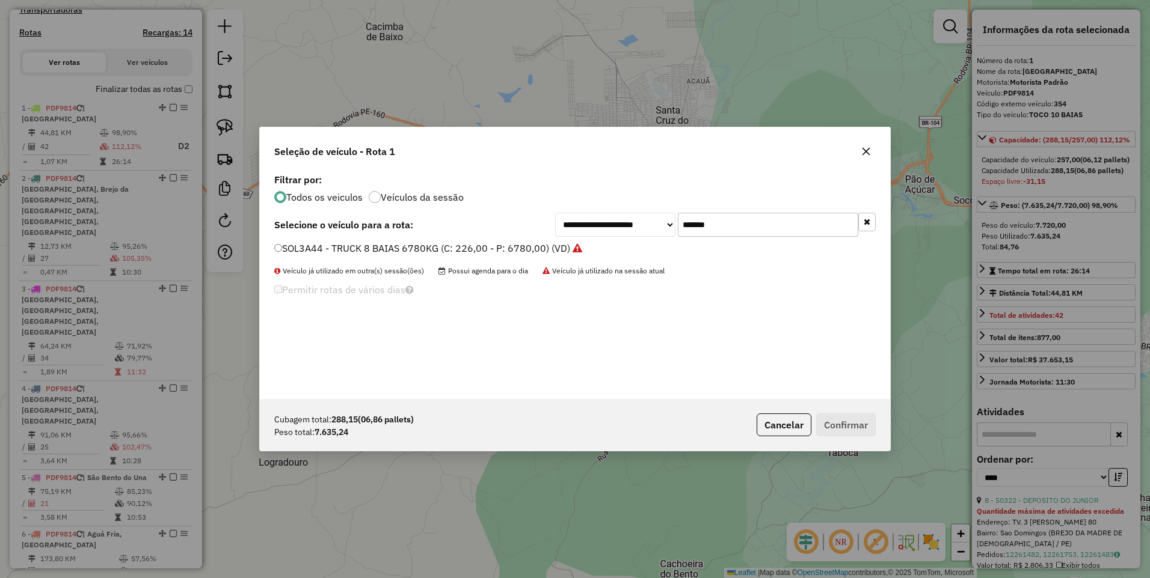
drag, startPoint x: 723, startPoint y: 223, endPoint x: 616, endPoint y: 225, distance: 107.6
click at [616, 225] on div "**********" at bounding box center [715, 225] width 320 height 24
paste input "text"
type input "*******"
click at [472, 247] on label "SNP9F21 - TOCO 10 BAIAS (C: 257,00 - P: 7720,00) (VD)" at bounding box center [403, 248] width 258 height 14
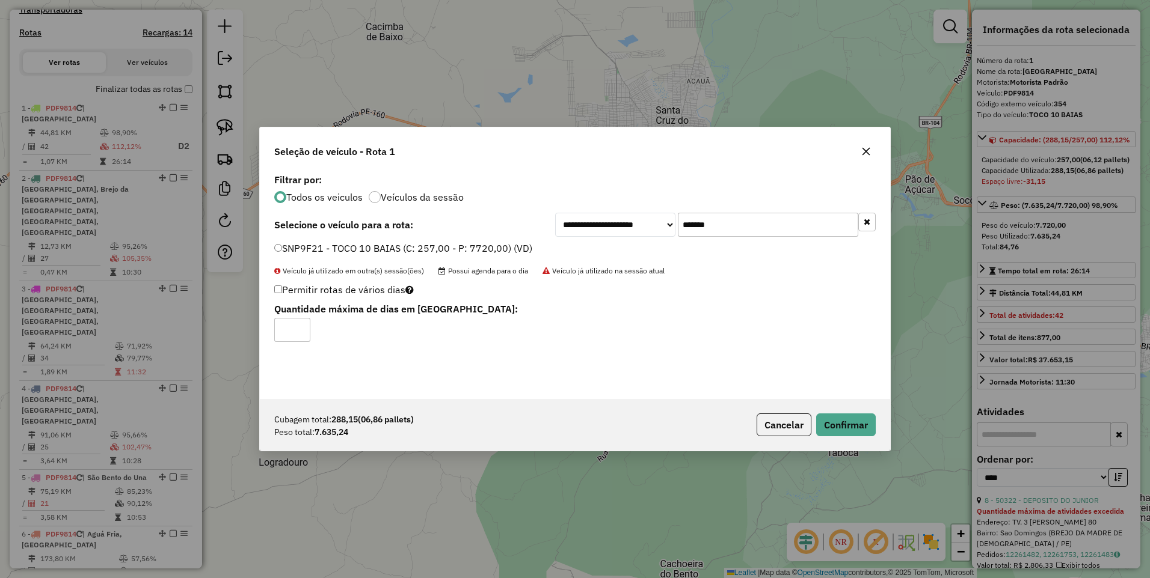
type input "*"
click at [298, 324] on input "*" at bounding box center [292, 330] width 36 height 24
click at [856, 420] on button "Confirmar" at bounding box center [846, 425] width 60 height 23
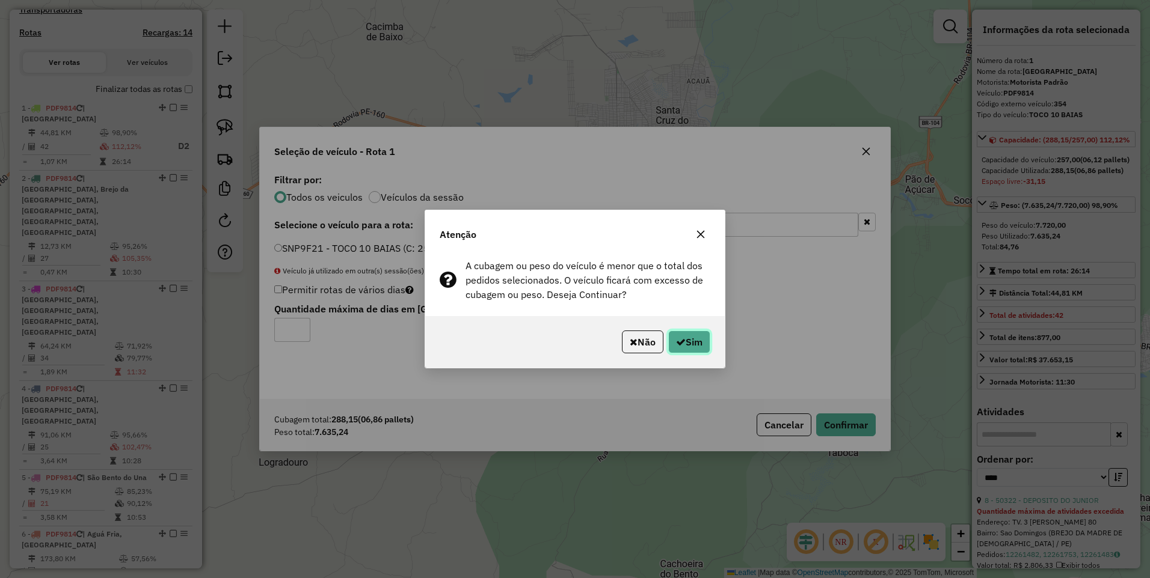
click at [686, 342] on button "Sim" at bounding box center [689, 342] width 42 height 23
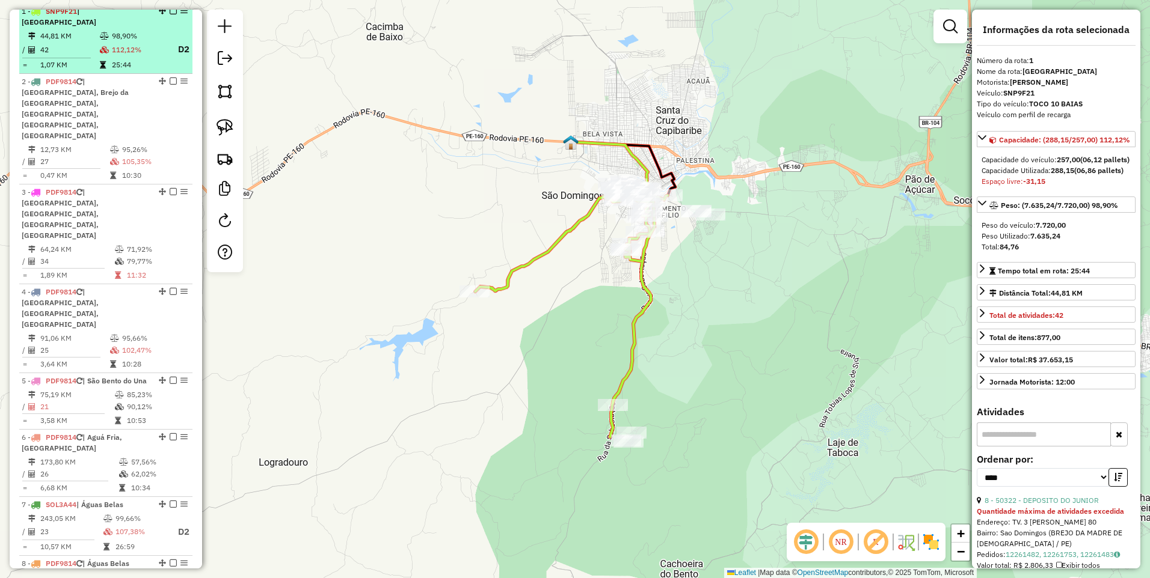
scroll to position [465, 0]
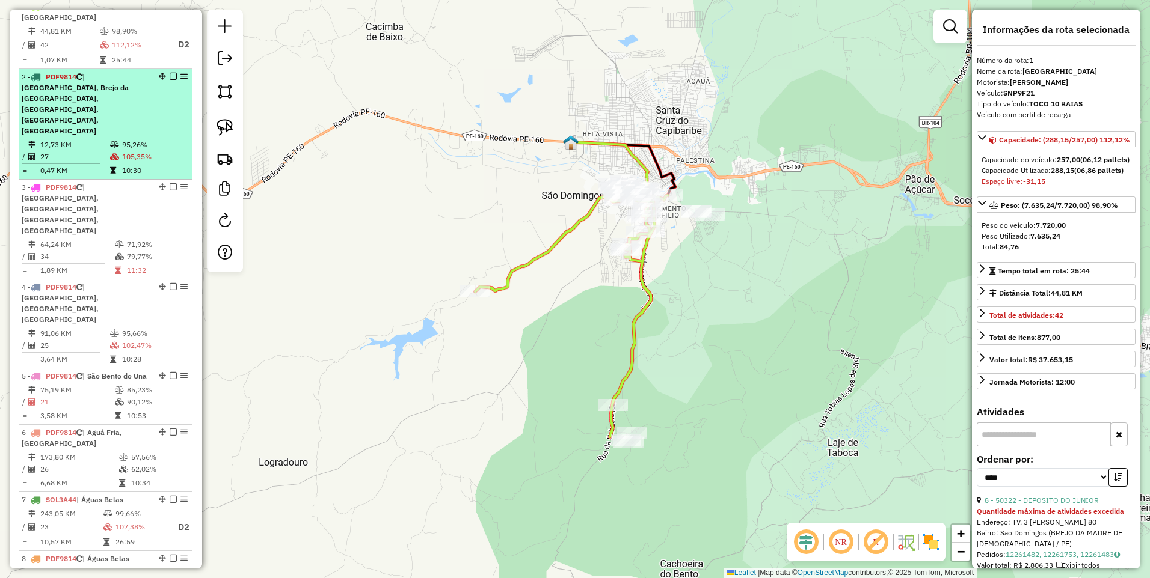
click at [108, 94] on span "| [GEOGRAPHIC_DATA], Brejo da [GEOGRAPHIC_DATA], [GEOGRAPHIC_DATA], [GEOGRAPHIC…" at bounding box center [75, 103] width 107 height 63
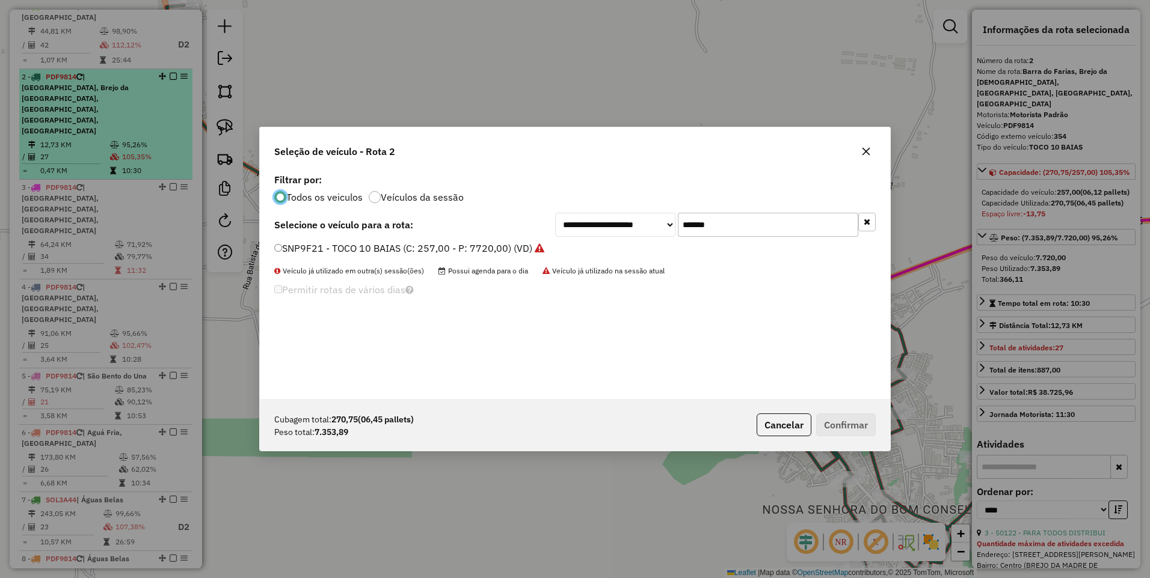
scroll to position [7, 4]
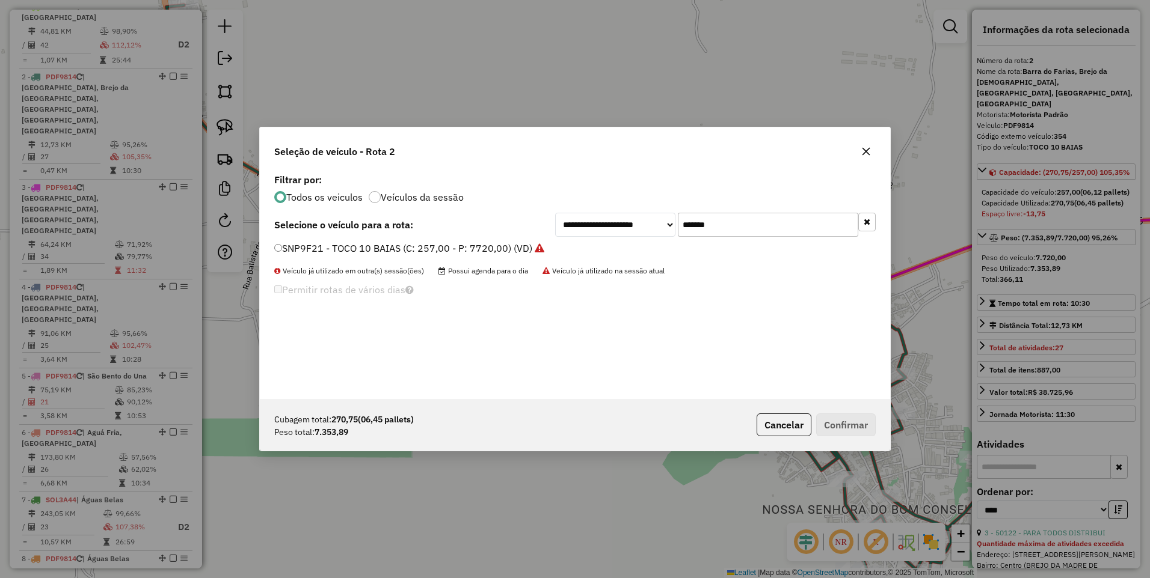
drag, startPoint x: 731, startPoint y: 229, endPoint x: 552, endPoint y: 245, distance: 179.9
click at [552, 245] on div "**********" at bounding box center [575, 285] width 630 height 228
click at [752, 304] on div "Permitir rotas de vários dias" at bounding box center [575, 292] width 616 height 23
click at [785, 421] on button "Cancelar" at bounding box center [783, 425] width 55 height 23
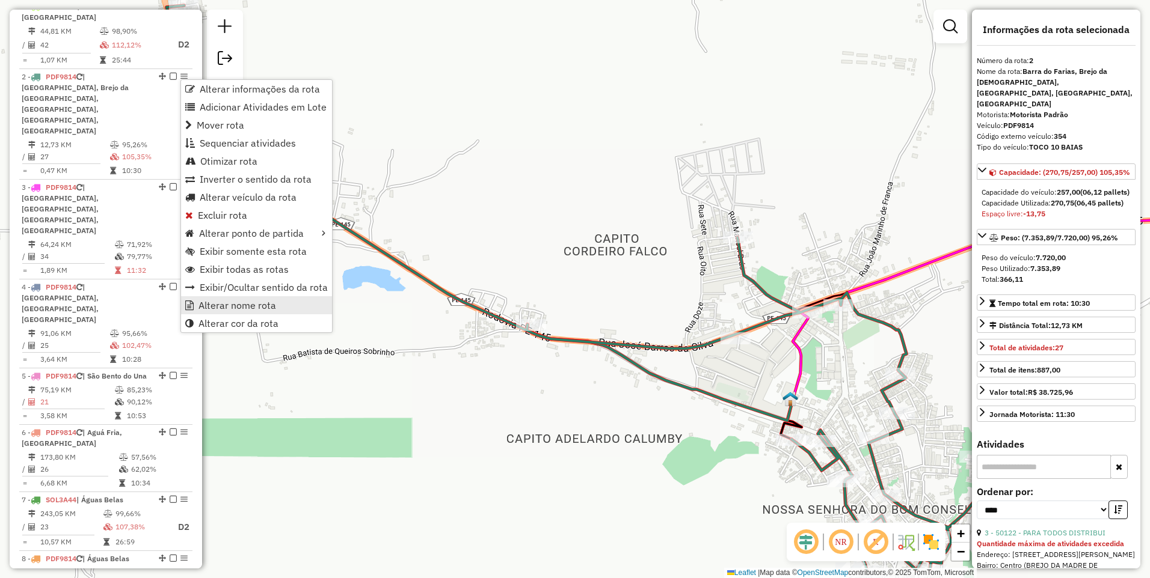
click at [236, 303] on span "Alterar nome rota" at bounding box center [237, 306] width 78 height 10
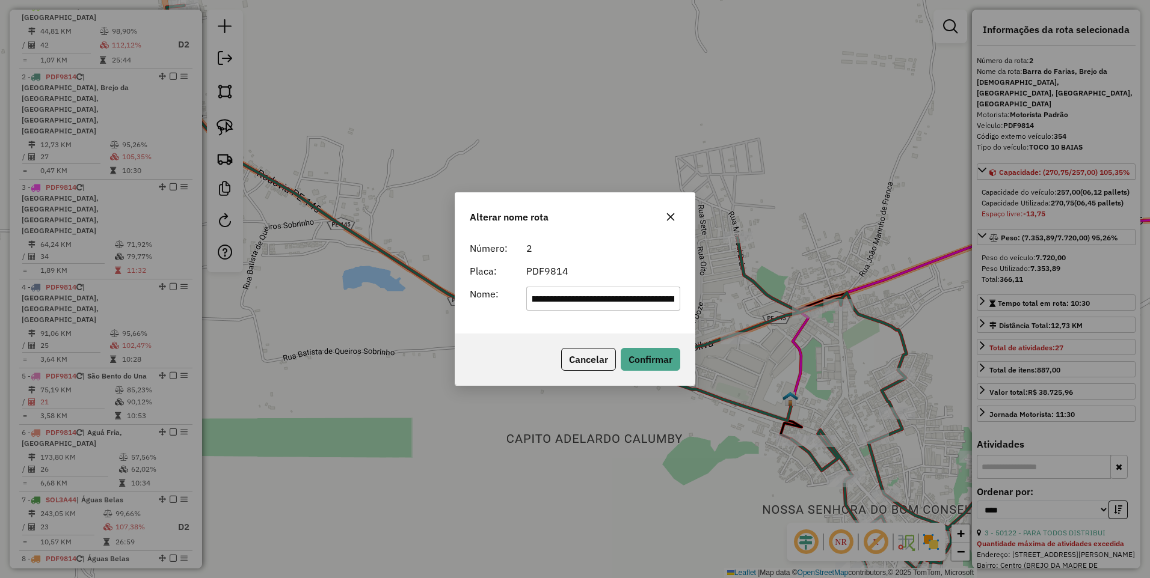
scroll to position [0, 135]
drag, startPoint x: 677, startPoint y: 299, endPoint x: 574, endPoint y: 302, distance: 103.5
click at [574, 302] on input "**********" at bounding box center [603, 299] width 155 height 24
drag, startPoint x: 572, startPoint y: 299, endPoint x: 373, endPoint y: 313, distance: 198.9
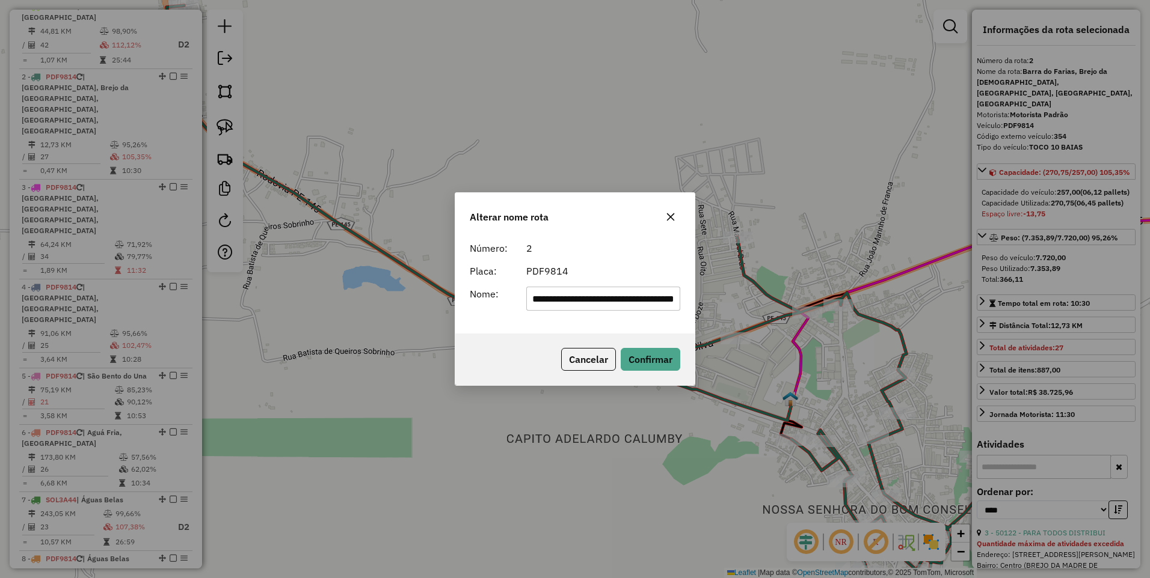
click at [377, 313] on div "**********" at bounding box center [575, 289] width 1150 height 578
type input "**********"
click at [653, 360] on button "Confirmar" at bounding box center [651, 359] width 60 height 23
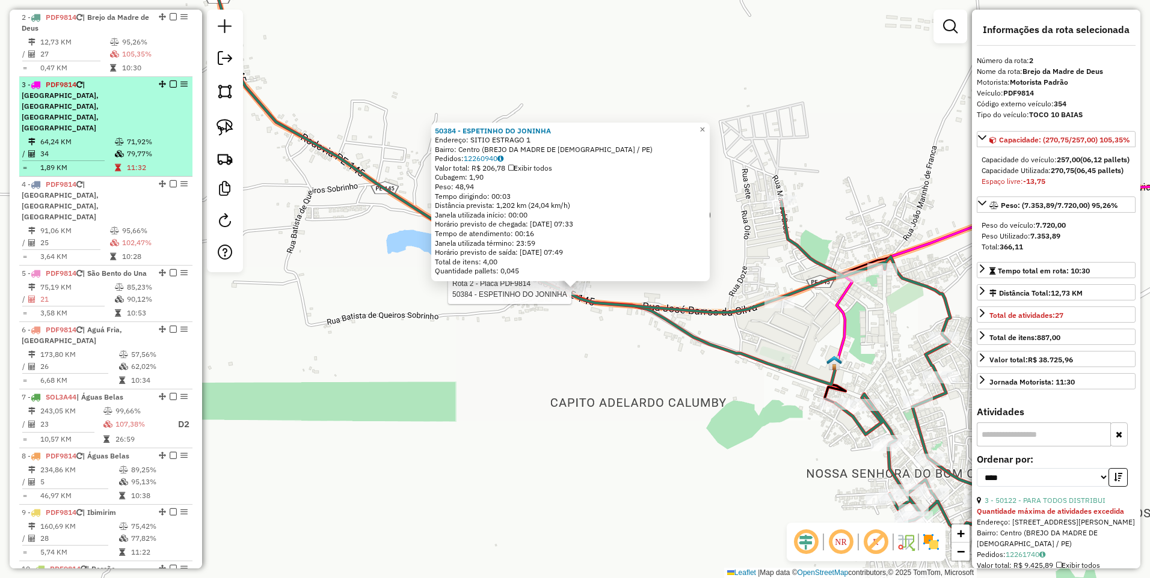
scroll to position [461, 0]
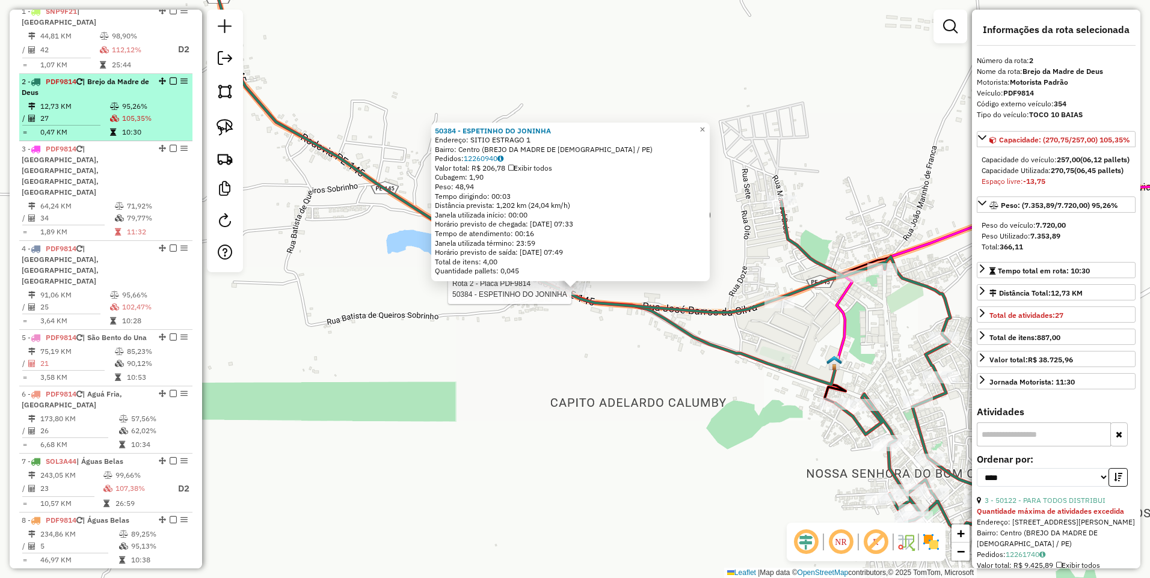
click at [99, 97] on div "2 - PDF9814 | Brejo da [DEMOGRAPHIC_DATA]" at bounding box center [85, 87] width 127 height 22
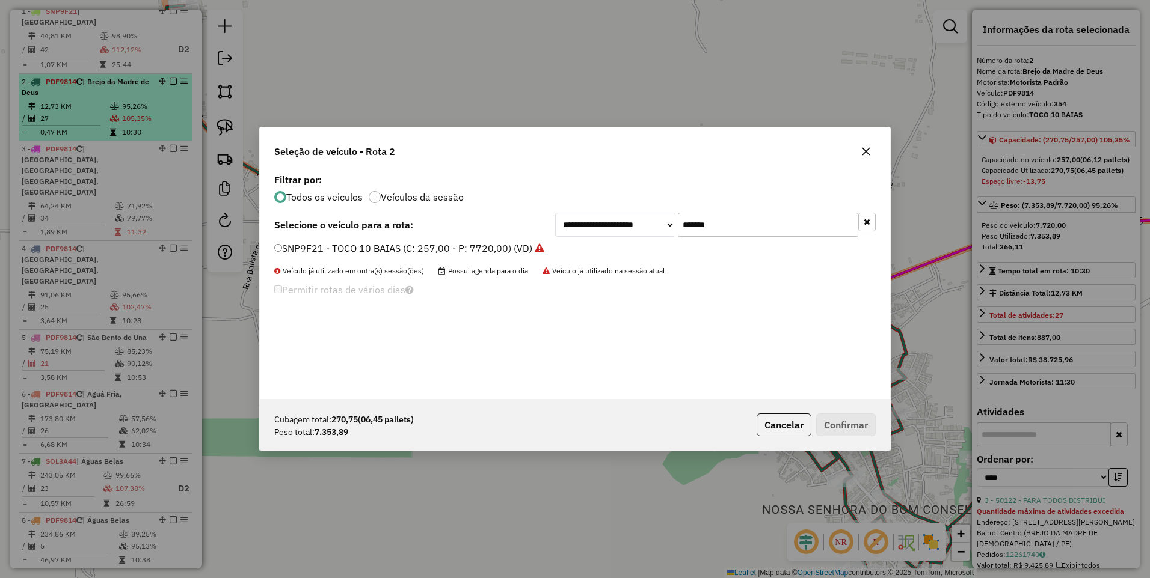
scroll to position [7, 4]
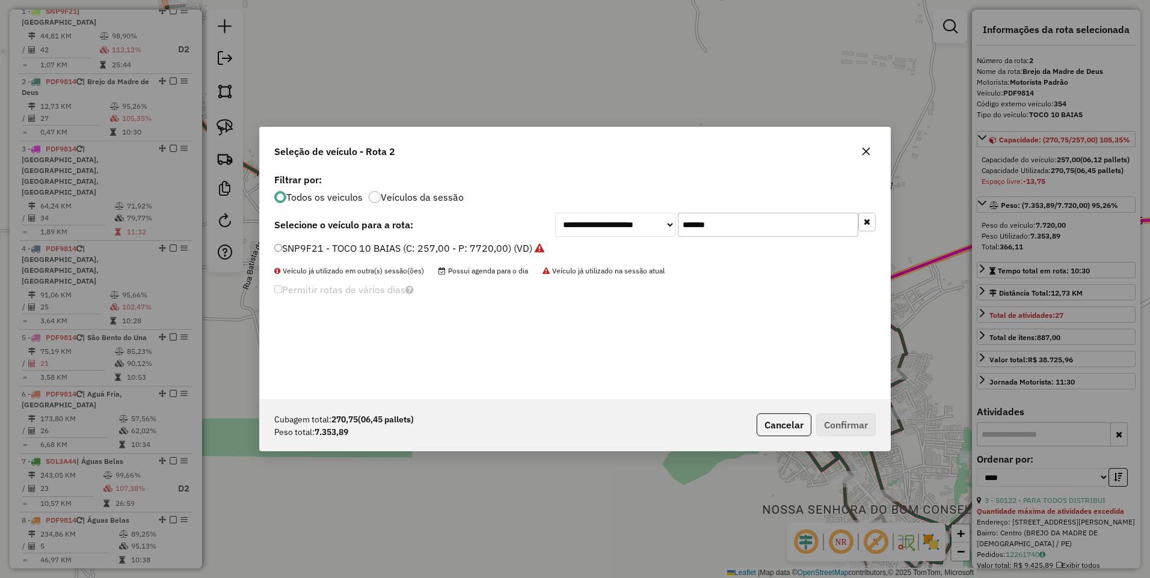
drag, startPoint x: 747, startPoint y: 221, endPoint x: 557, endPoint y: 236, distance: 191.2
click at [557, 236] on div "**********" at bounding box center [715, 225] width 320 height 24
paste input "text"
type input "*******"
click at [426, 250] on label "RZF2H38 - TRUCK 8 BAIAS 7.500KG (C: 238,00 - P: 7500,00) (VD)" at bounding box center [423, 248] width 299 height 14
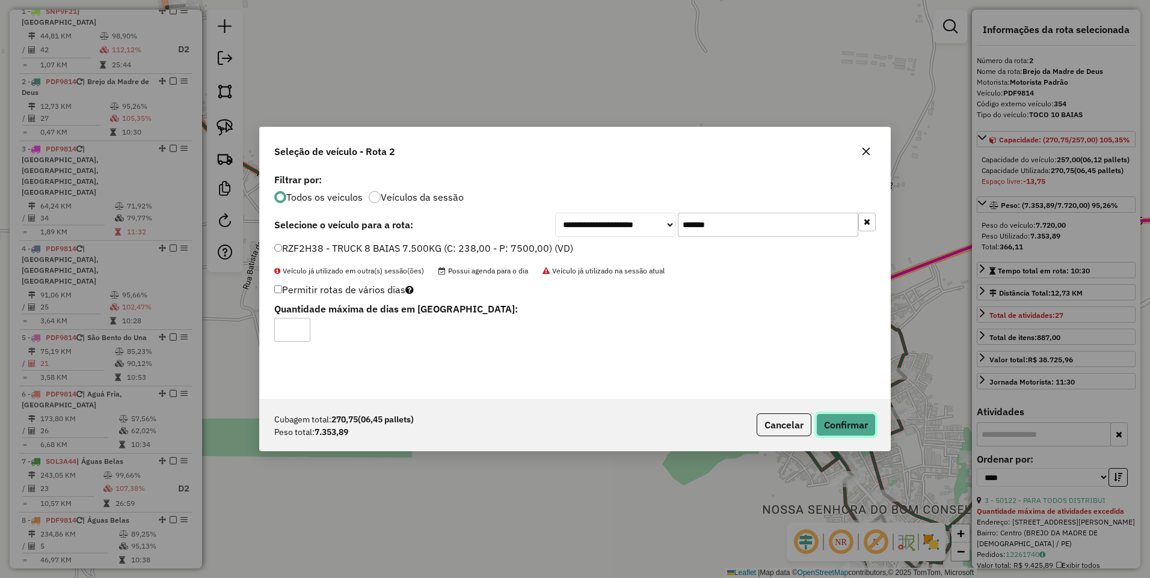
click at [841, 426] on button "Confirmar" at bounding box center [846, 425] width 60 height 23
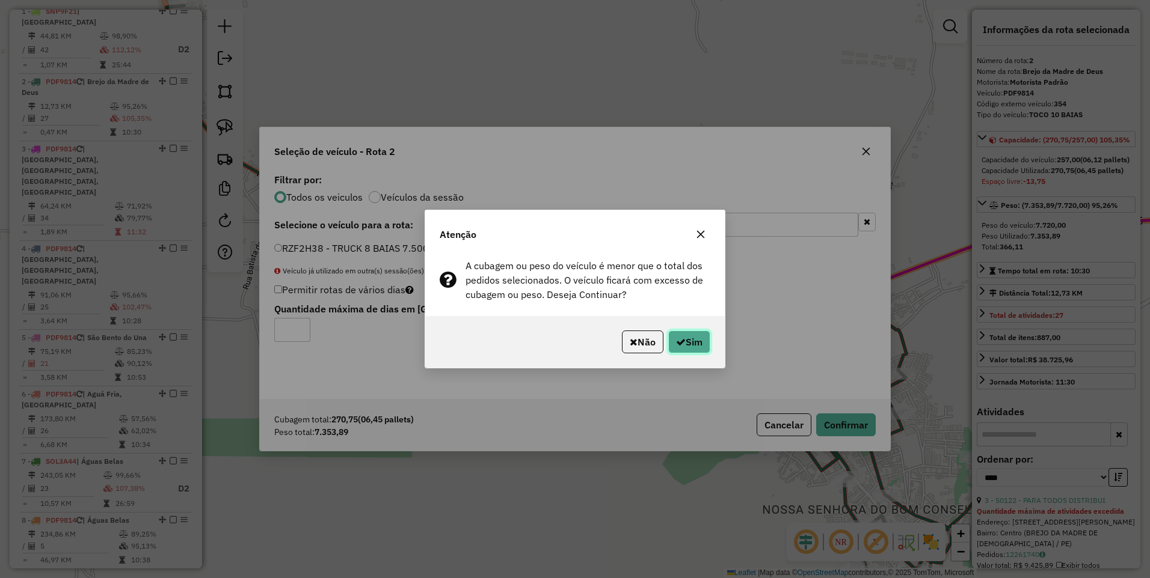
click at [692, 346] on button "Sim" at bounding box center [689, 342] width 42 height 23
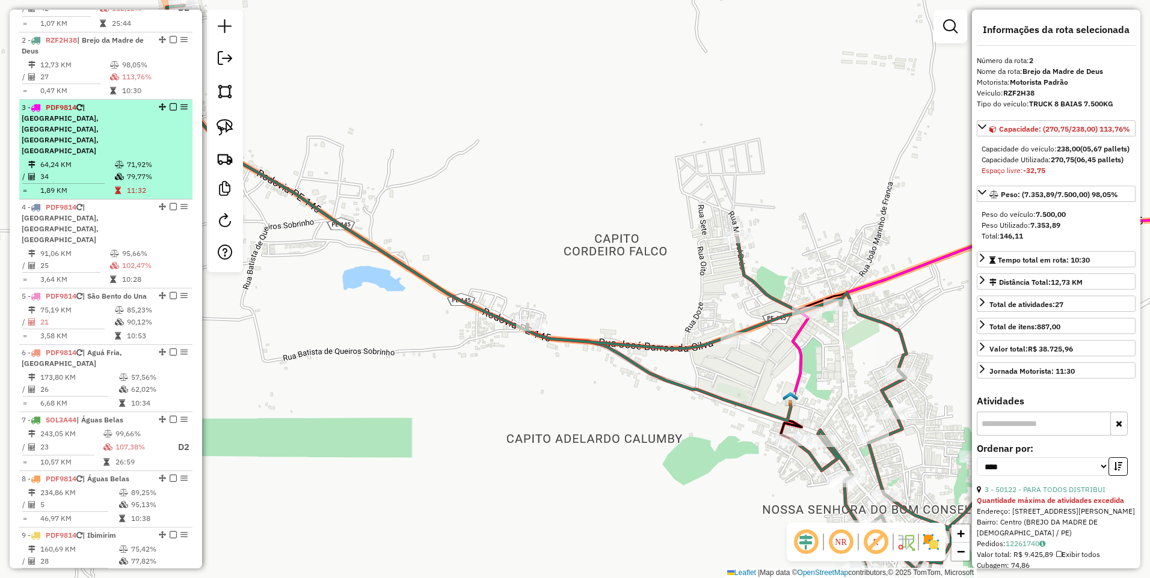
scroll to position [525, 0]
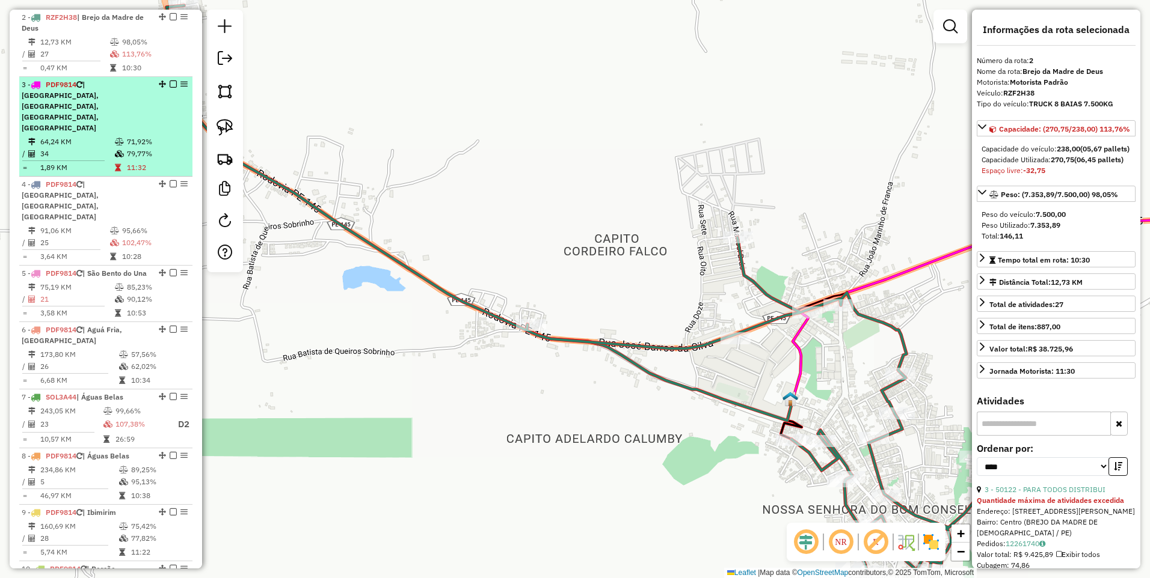
click at [110, 136] on td "64,24 KM" at bounding box center [77, 142] width 75 height 12
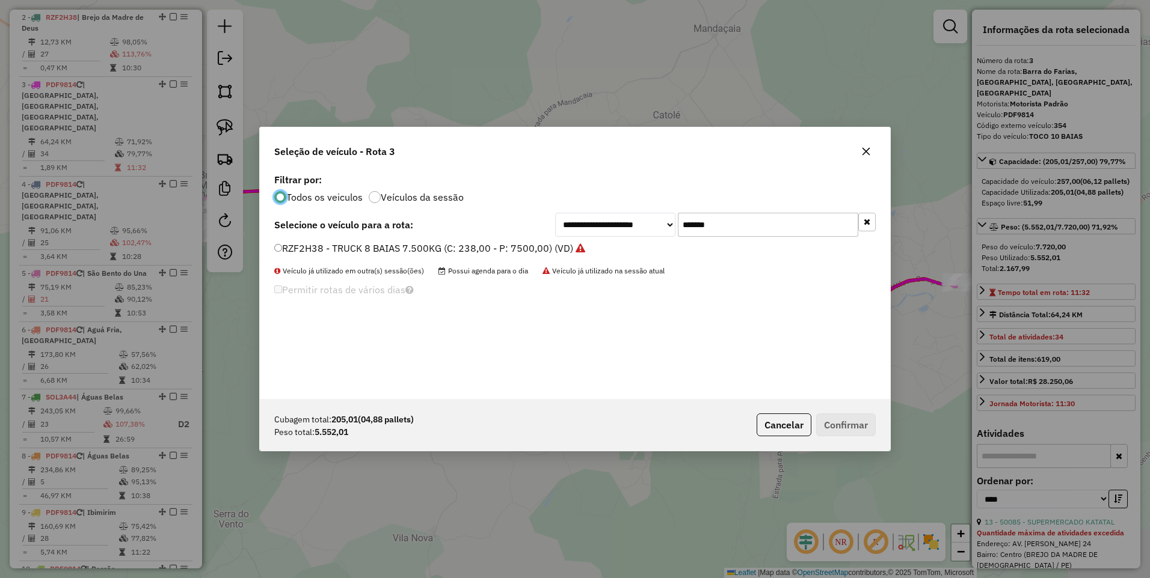
scroll to position [7, 4]
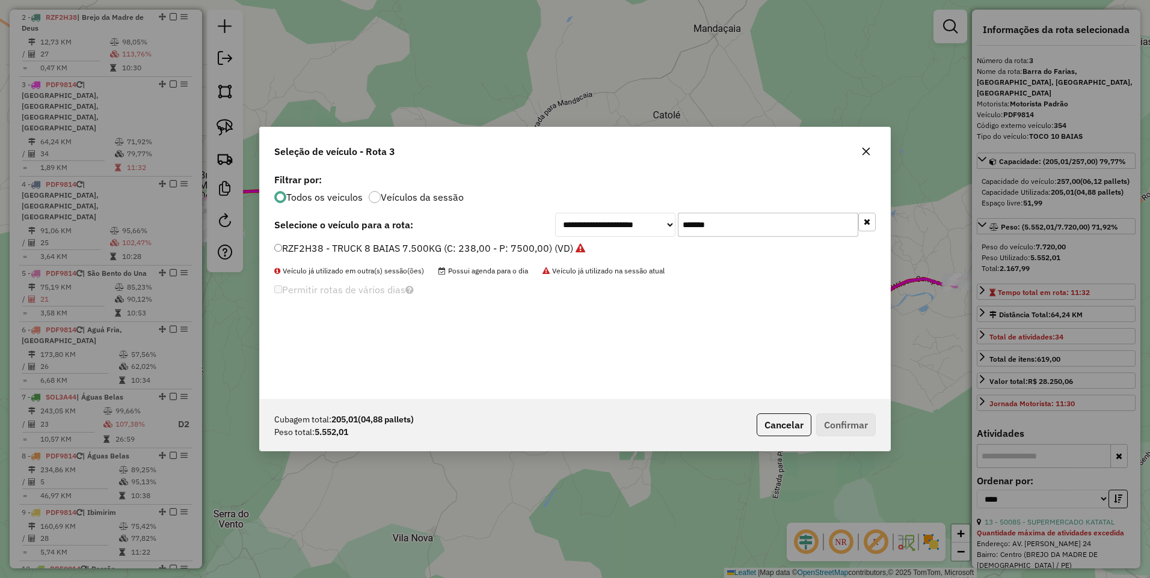
drag, startPoint x: 733, startPoint y: 228, endPoint x: 573, endPoint y: 242, distance: 160.5
click at [573, 242] on div "**********" at bounding box center [575, 285] width 630 height 228
paste input "text"
type input "*******"
click at [481, 248] on label "SNP9F58 - TRUCK 8 BAIAS (C: 238,00 - P: 6700,00) (VD)" at bounding box center [402, 248] width 257 height 14
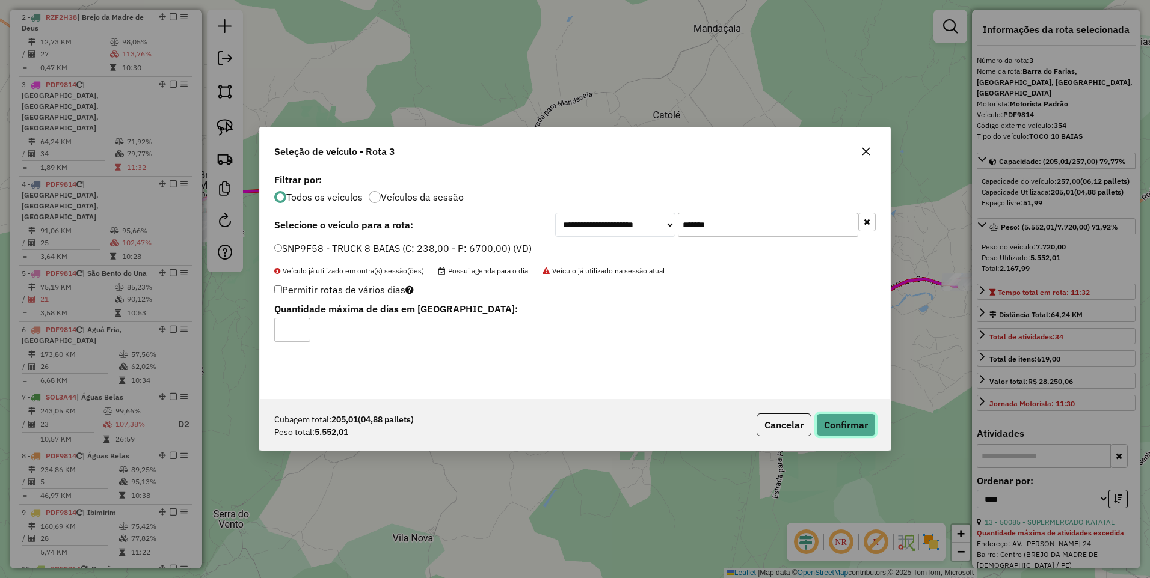
click at [851, 426] on button "Confirmar" at bounding box center [846, 425] width 60 height 23
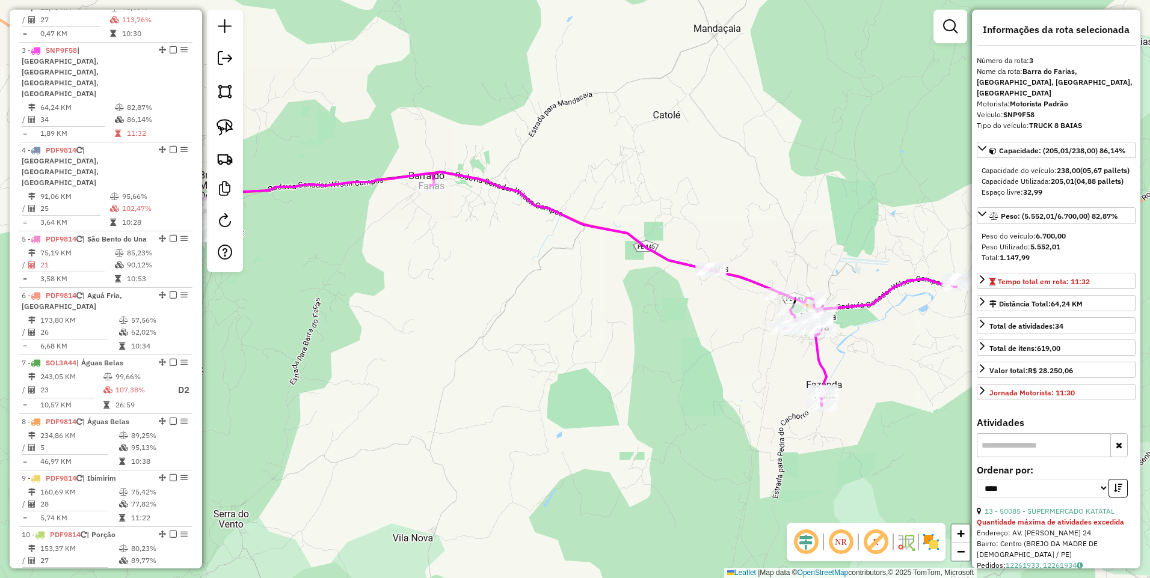
scroll to position [592, 0]
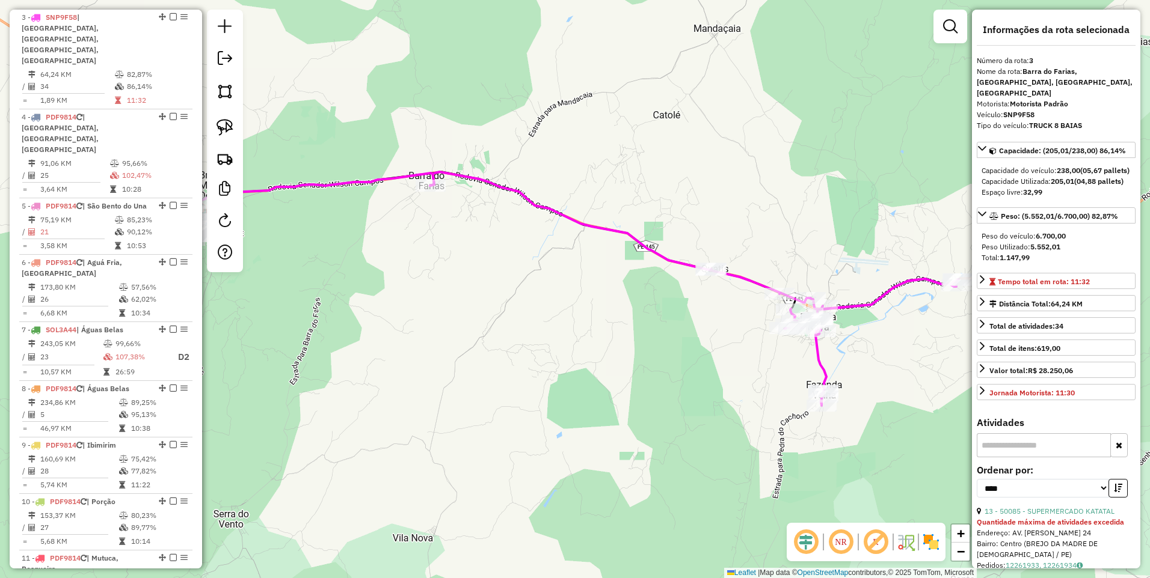
click at [99, 112] on span "| [GEOGRAPHIC_DATA], [GEOGRAPHIC_DATA], [GEOGRAPHIC_DATA]" at bounding box center [60, 132] width 77 height 41
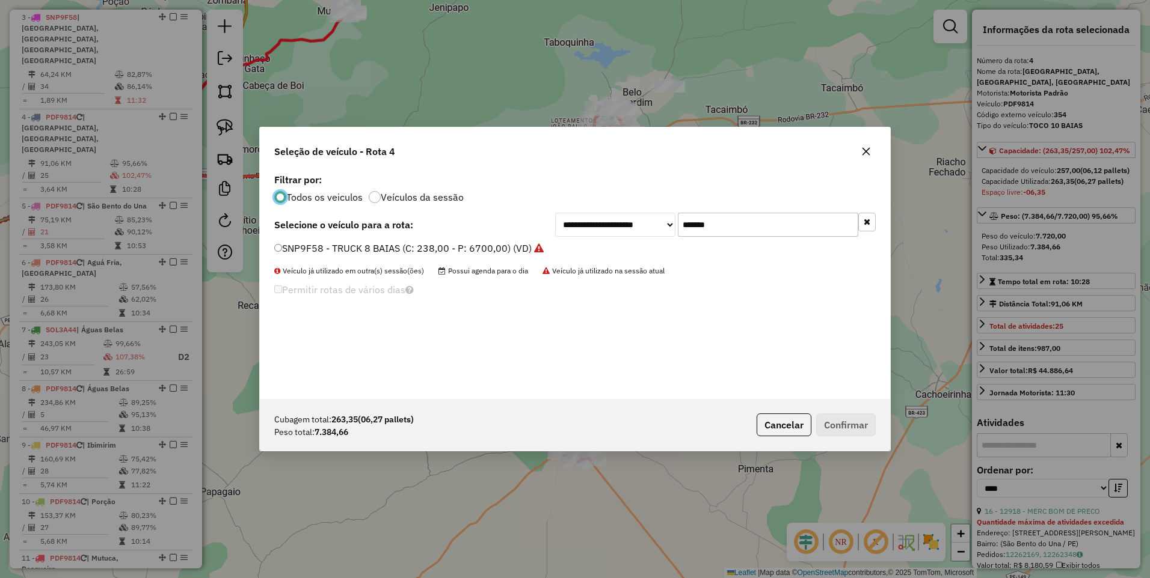
scroll to position [7, 4]
drag, startPoint x: 735, startPoint y: 224, endPoint x: 622, endPoint y: 236, distance: 113.7
click at [622, 236] on div "**********" at bounding box center [715, 225] width 320 height 24
paste input "text"
type input "*******"
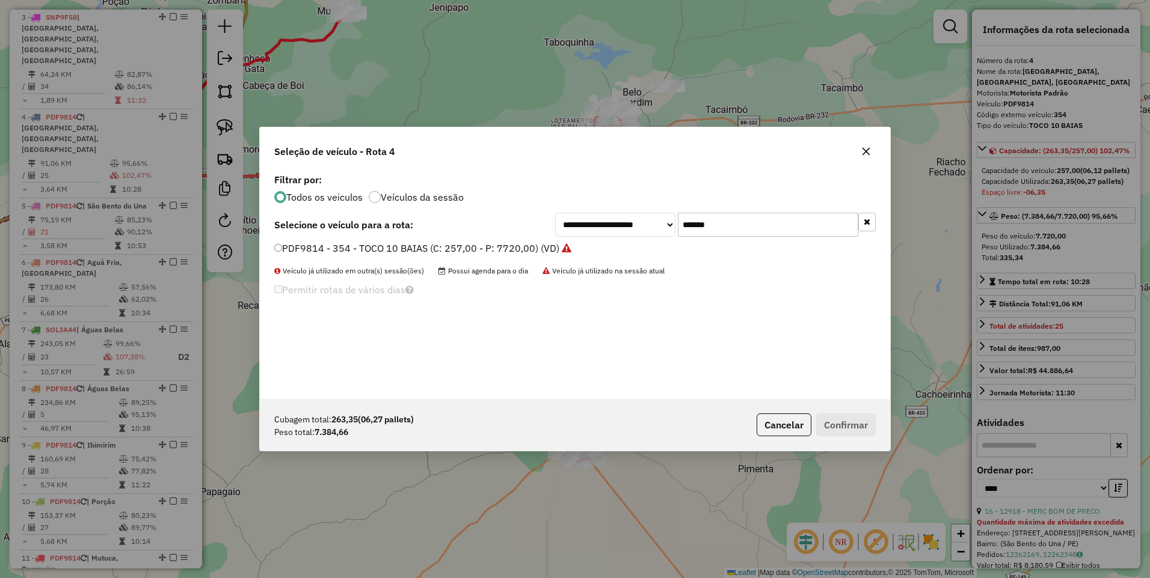
click at [455, 250] on label "PDF9814 - 354 - TOCO 10 BAIAS (C: 257,00 - P: 7720,00) (VD)" at bounding box center [422, 248] width 297 height 14
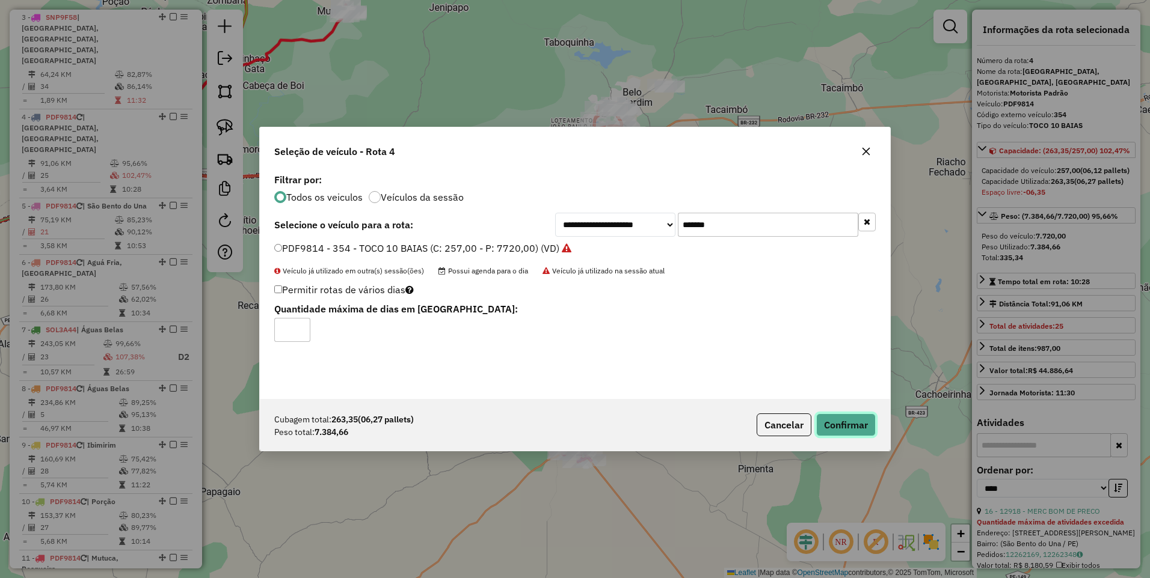
click at [851, 422] on button "Confirmar" at bounding box center [846, 425] width 60 height 23
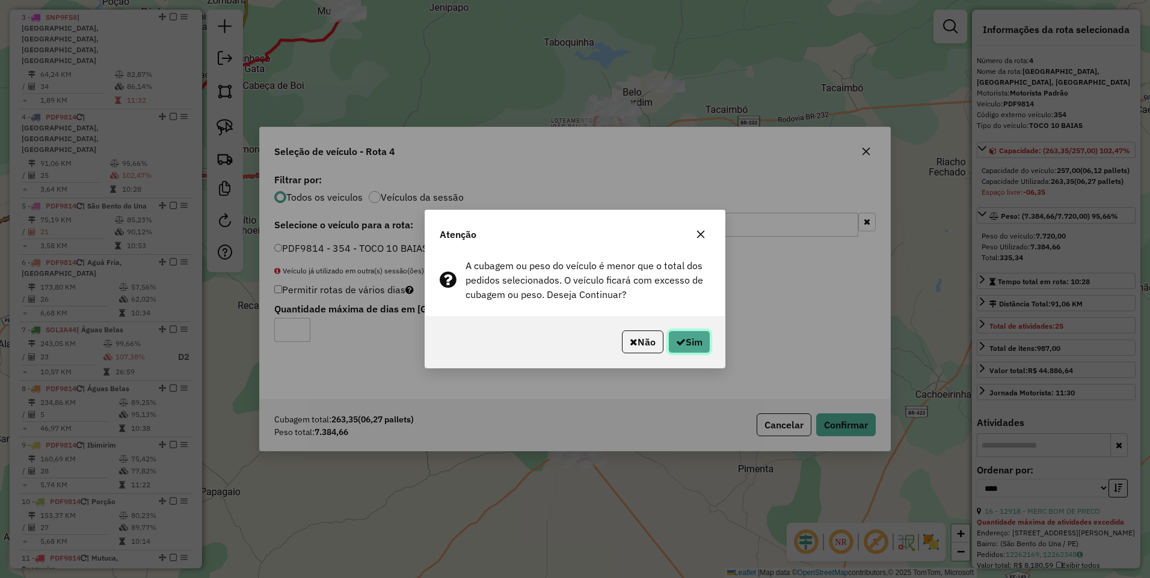
click at [697, 349] on button "Sim" at bounding box center [689, 342] width 42 height 23
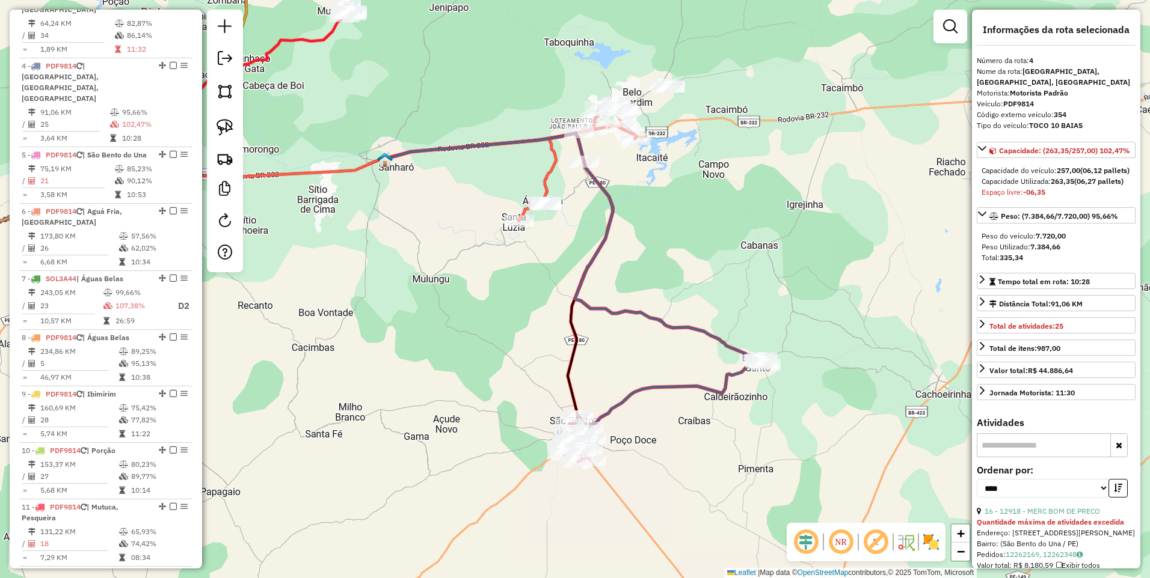
scroll to position [670, 0]
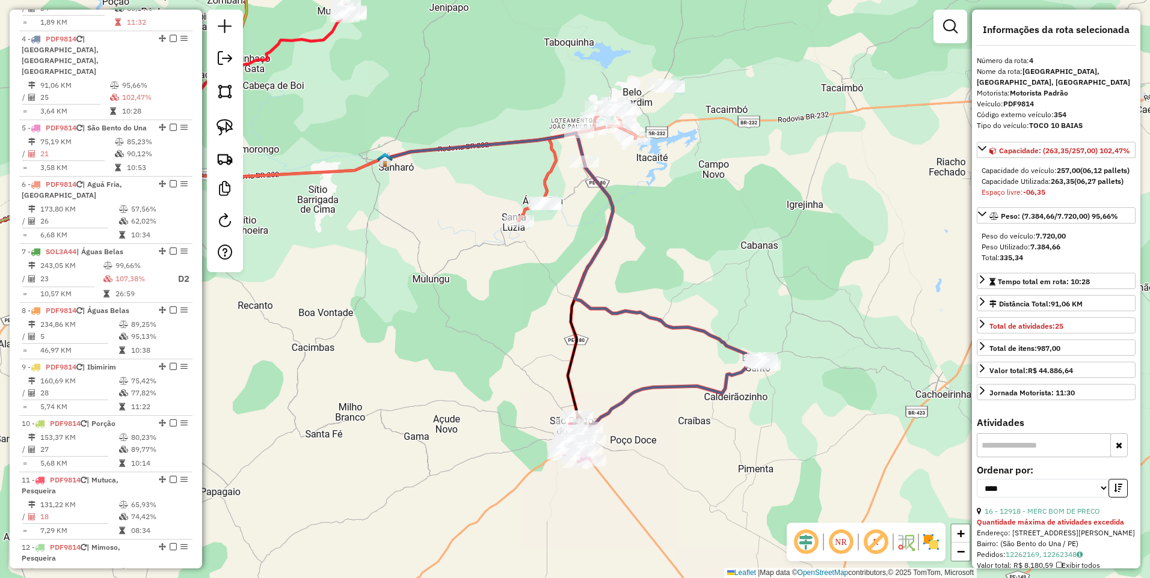
click at [96, 136] on td "75,19 KM" at bounding box center [77, 142] width 75 height 12
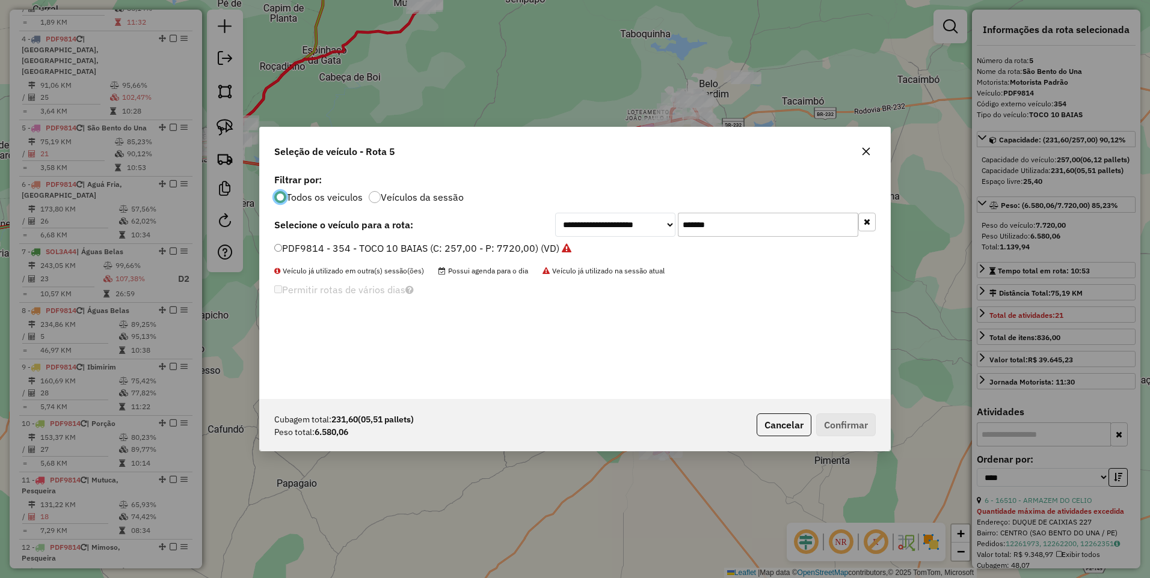
scroll to position [7, 4]
drag, startPoint x: 737, startPoint y: 222, endPoint x: 559, endPoint y: 249, distance: 179.9
click at [559, 249] on div "**********" at bounding box center [575, 285] width 630 height 228
paste input "text"
type input "*******"
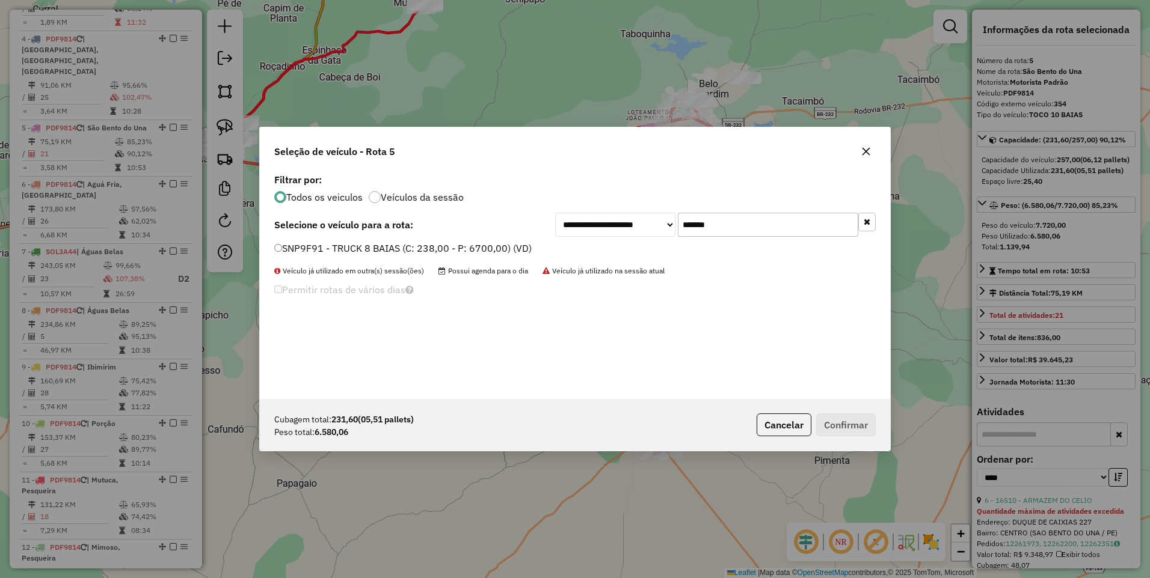
click at [508, 249] on label "SNP9F91 - TRUCK 8 BAIAS (C: 238,00 - P: 6700,00) (VD)" at bounding box center [402, 248] width 257 height 14
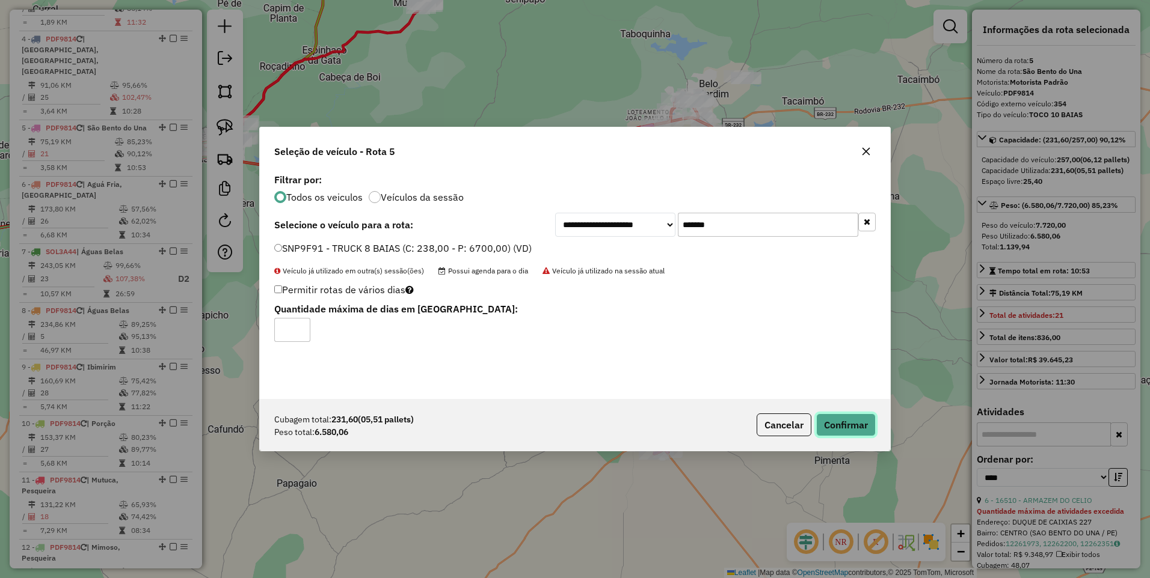
click at [849, 422] on button "Confirmar" at bounding box center [846, 425] width 60 height 23
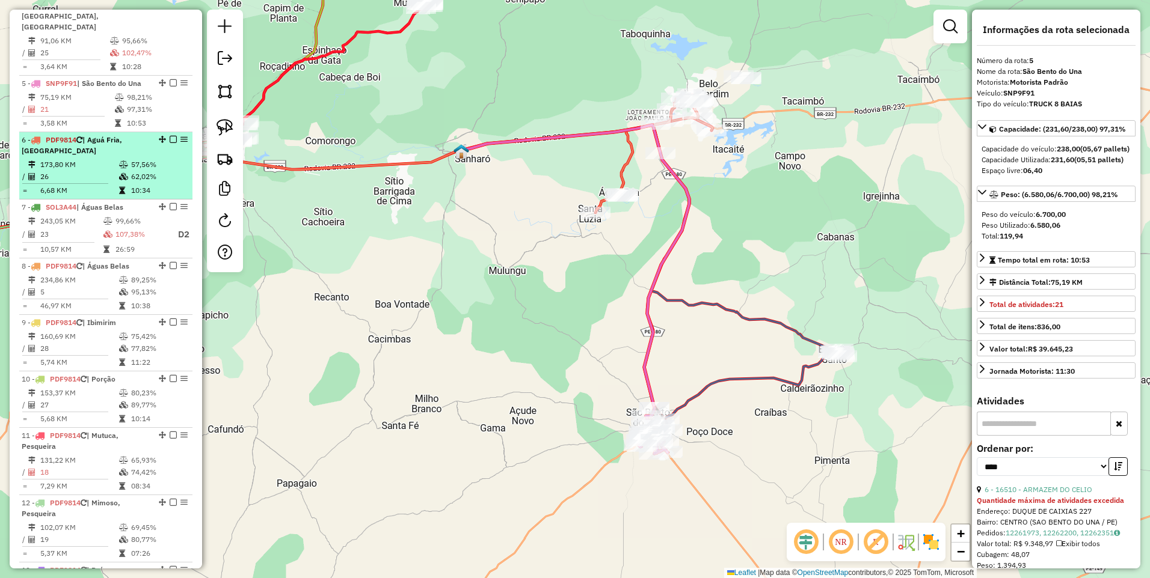
scroll to position [738, 0]
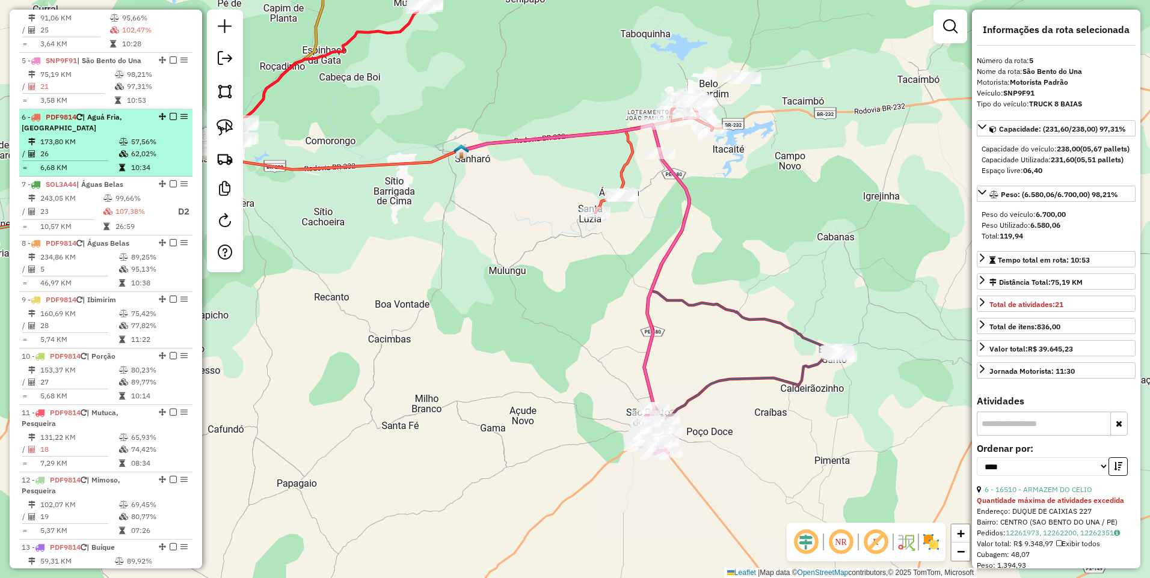
click at [120, 138] on icon at bounding box center [123, 141] width 9 height 7
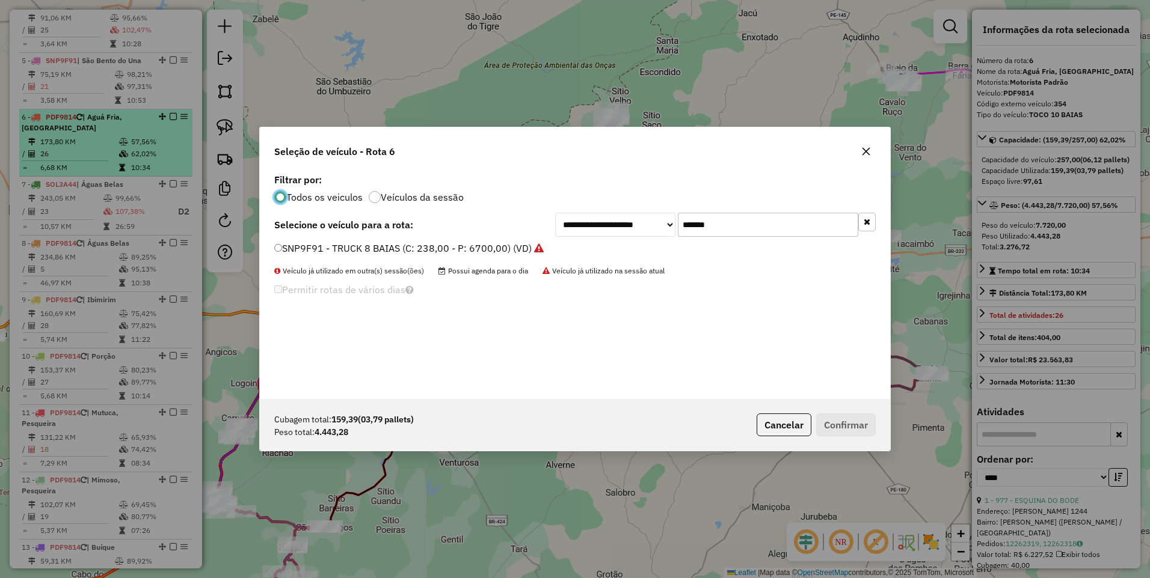
scroll to position [7, 4]
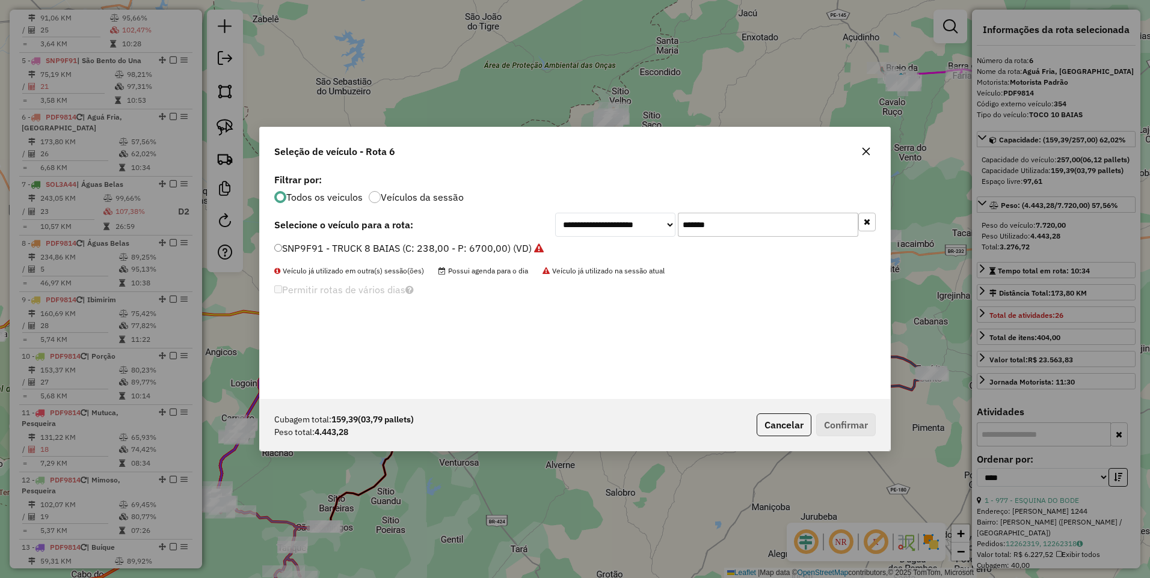
drag, startPoint x: 725, startPoint y: 225, endPoint x: 589, endPoint y: 250, distance: 138.1
click at [589, 250] on div "**********" at bounding box center [575, 285] width 630 height 228
paste input "text"
type input "*******"
click at [453, 248] on label "SOL2J54 - TRUCK 8 BAIAS 6780KG (C: 226,00 - P: 6780,00) (VD)" at bounding box center [421, 248] width 295 height 14
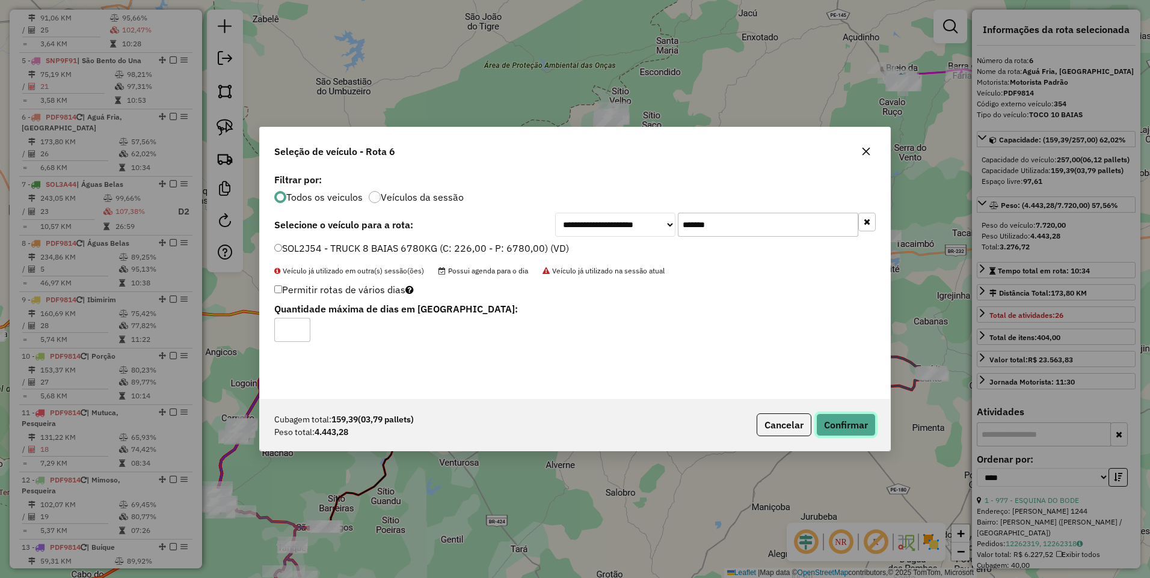
click at [849, 425] on button "Confirmar" at bounding box center [846, 425] width 60 height 23
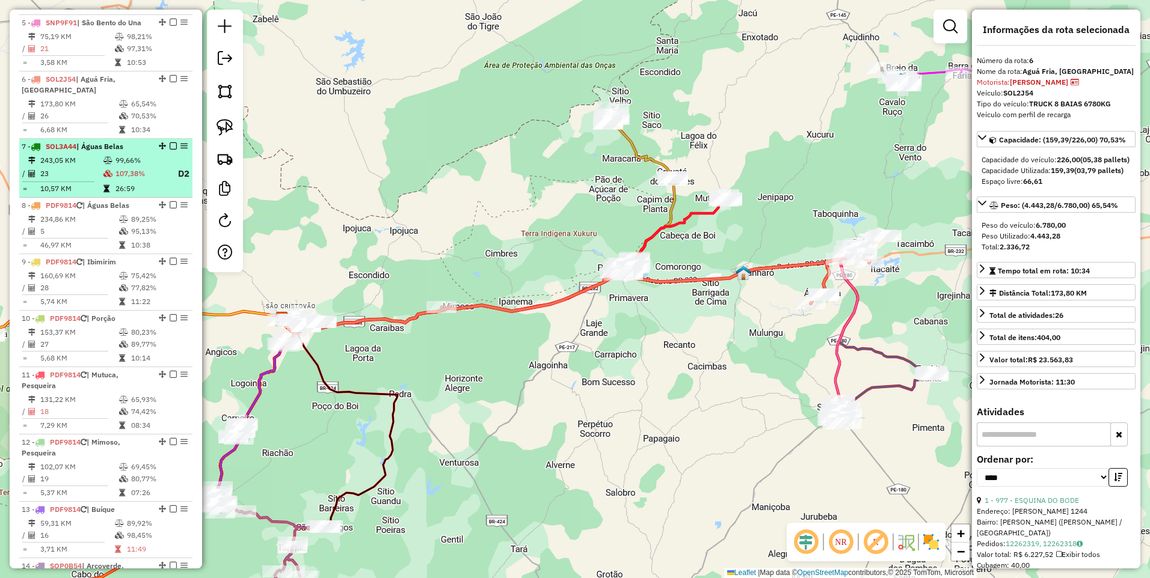
scroll to position [794, 0]
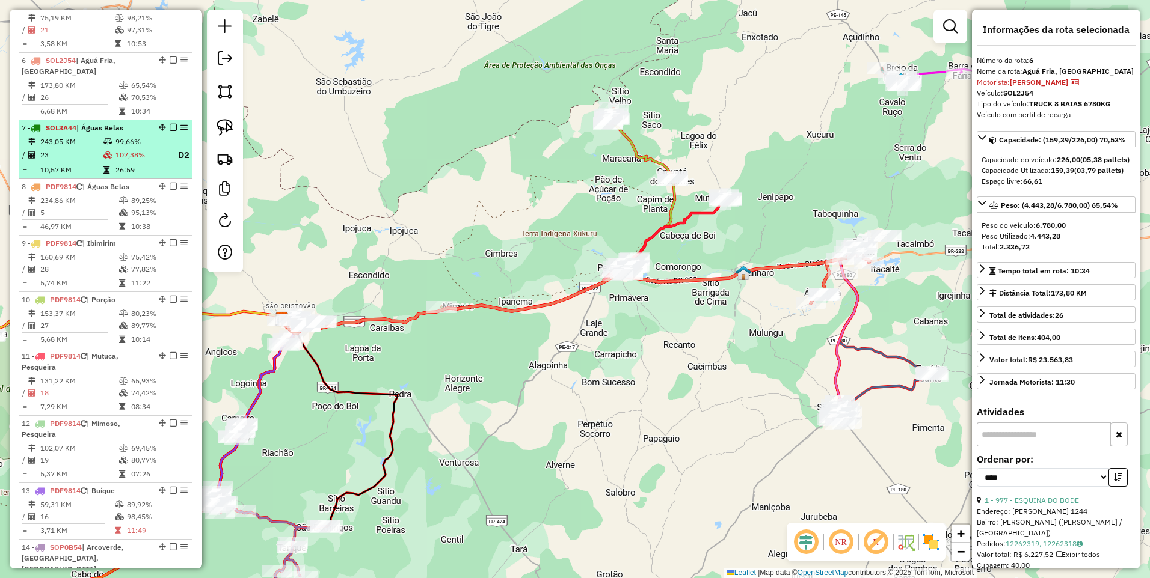
click at [119, 136] on td "99,66%" at bounding box center [141, 142] width 53 height 12
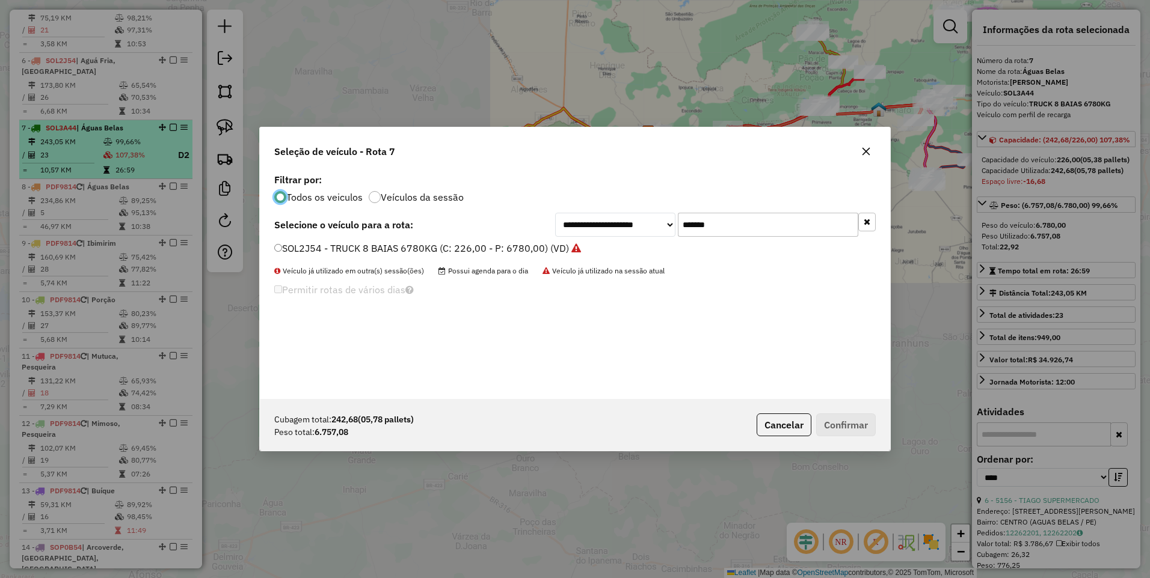
scroll to position [7, 4]
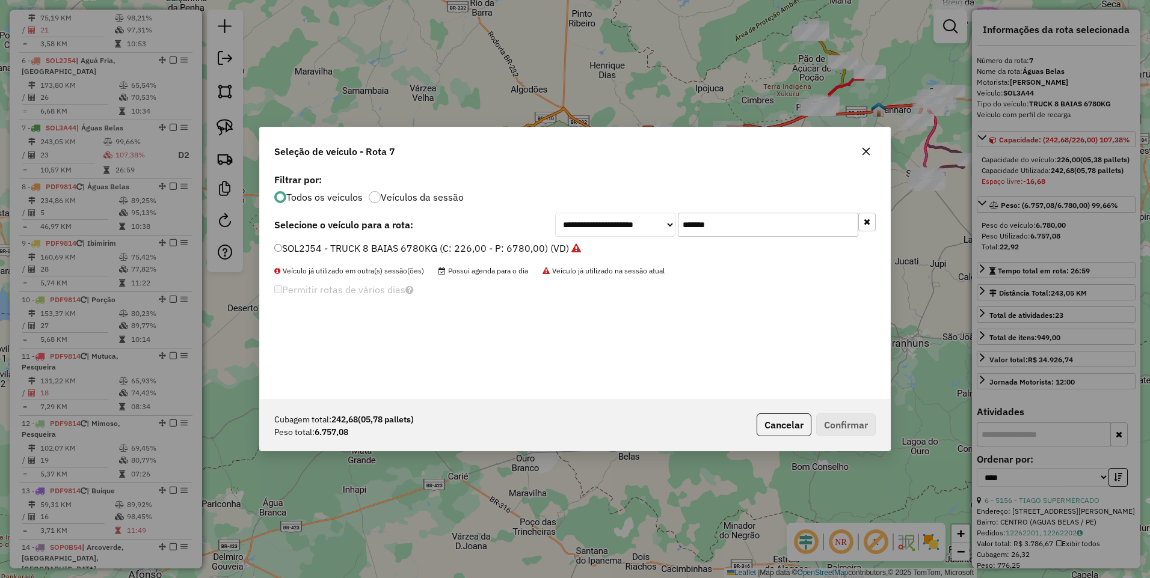
drag, startPoint x: 729, startPoint y: 225, endPoint x: 577, endPoint y: 235, distance: 152.5
click at [577, 235] on div "**********" at bounding box center [715, 225] width 320 height 24
paste input "text"
type input "*******"
click at [501, 247] on label "SOL3A44 - TRUCK 8 BAIAS 6780KG (C: 226,00 - P: 6780,00) (VD)" at bounding box center [428, 248] width 308 height 14
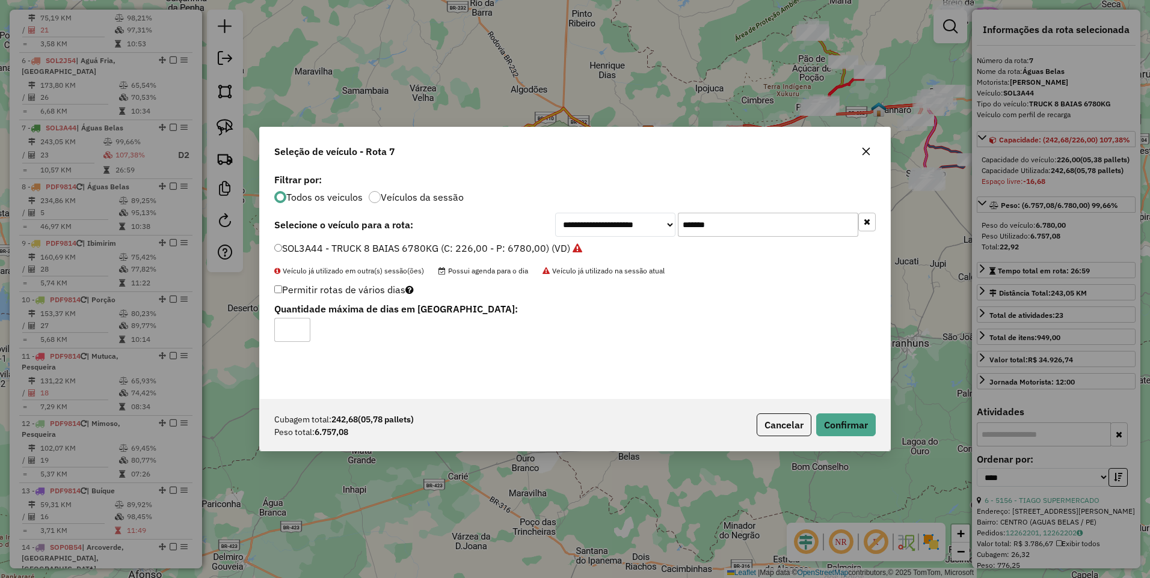
type input "*"
click at [299, 323] on input "*" at bounding box center [292, 330] width 36 height 24
click at [853, 424] on button "Confirmar" at bounding box center [846, 425] width 60 height 23
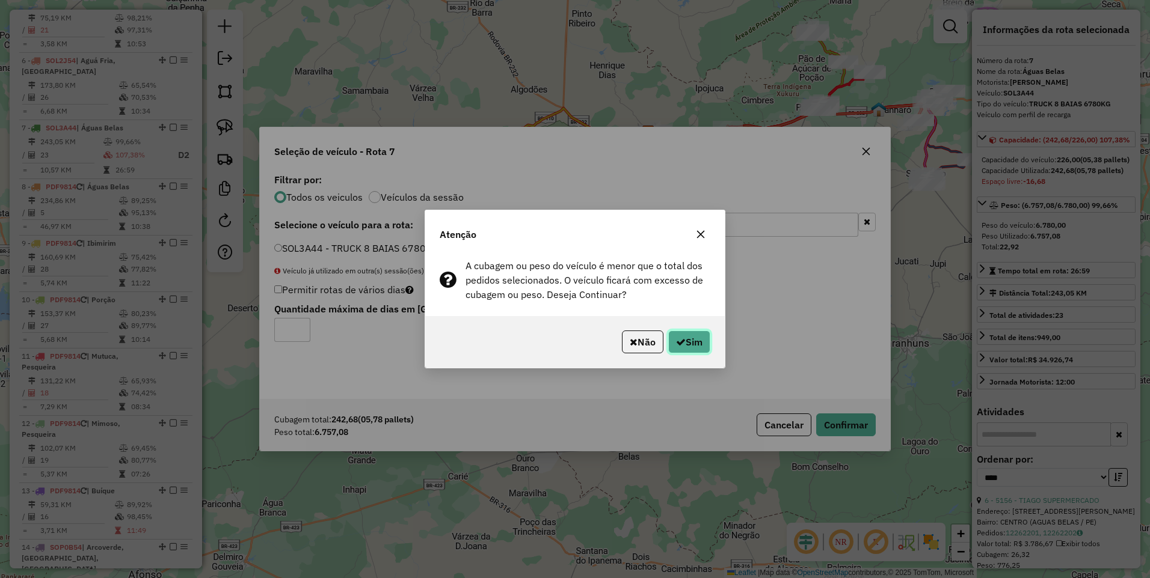
click at [701, 339] on button "Sim" at bounding box center [689, 342] width 42 height 23
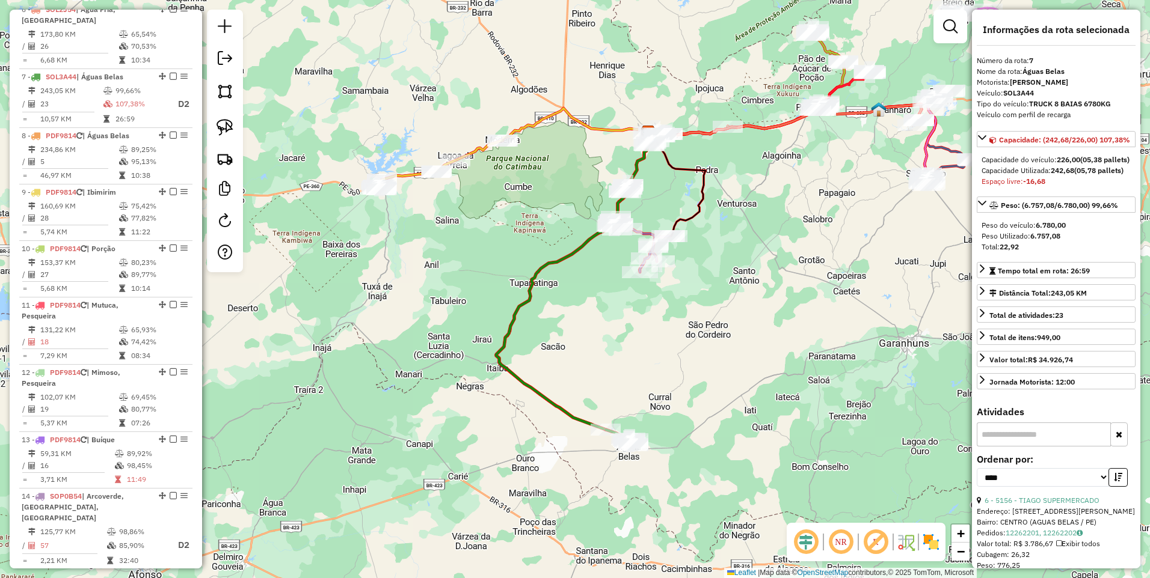
scroll to position [862, 0]
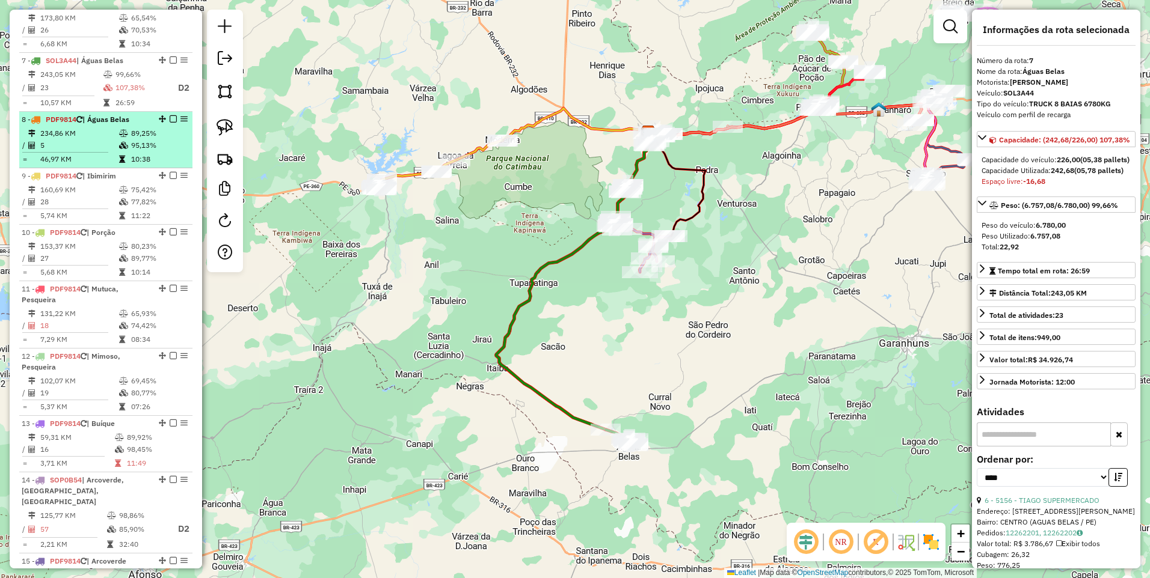
click at [109, 139] on td "5" at bounding box center [79, 145] width 79 height 12
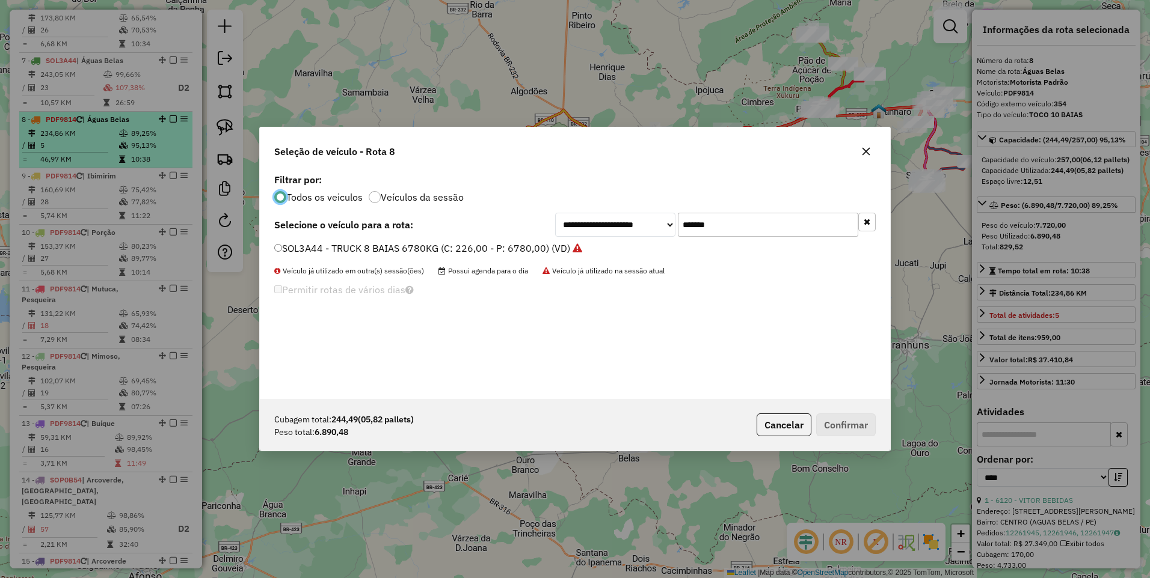
scroll to position [7, 4]
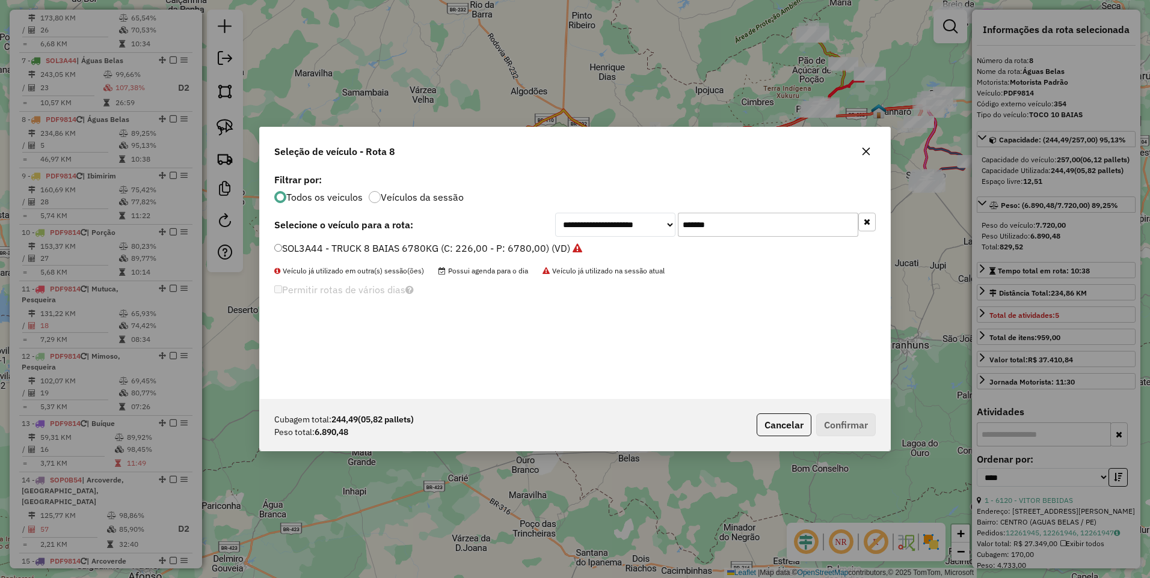
drag, startPoint x: 730, startPoint y: 225, endPoint x: 592, endPoint y: 234, distance: 138.6
click at [592, 234] on div "**********" at bounding box center [715, 225] width 320 height 24
paste input "text"
type input "*******"
click at [511, 251] on label "RZF7G88 - TRUCK 8 BAIAS 7.500KG (C: 238,00 - P: 7500,00) (VD)" at bounding box center [423, 248] width 299 height 14
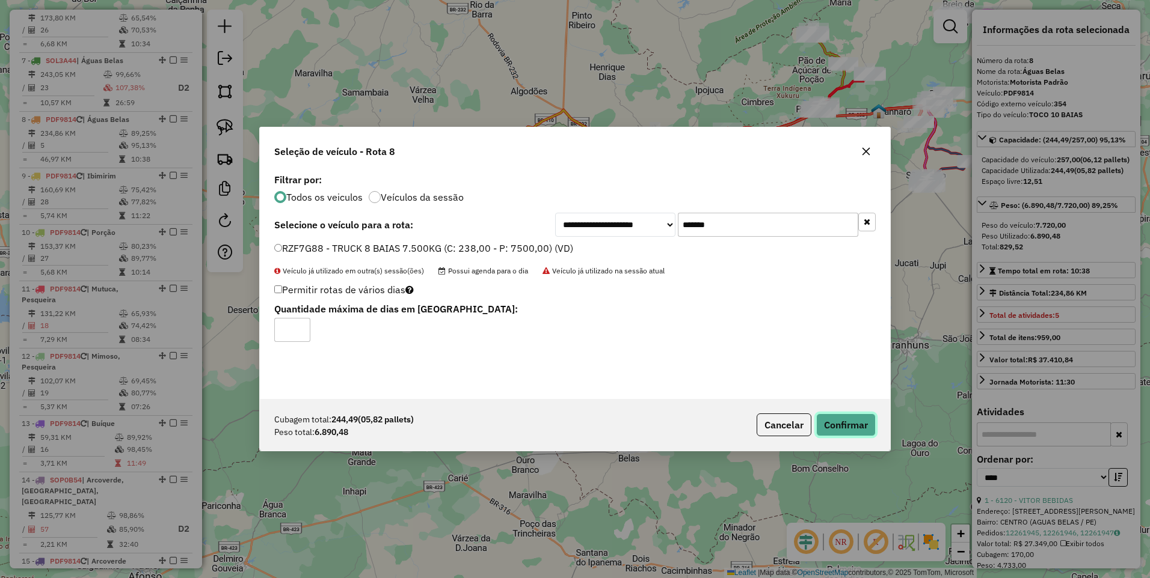
click at [859, 426] on button "Confirmar" at bounding box center [846, 425] width 60 height 23
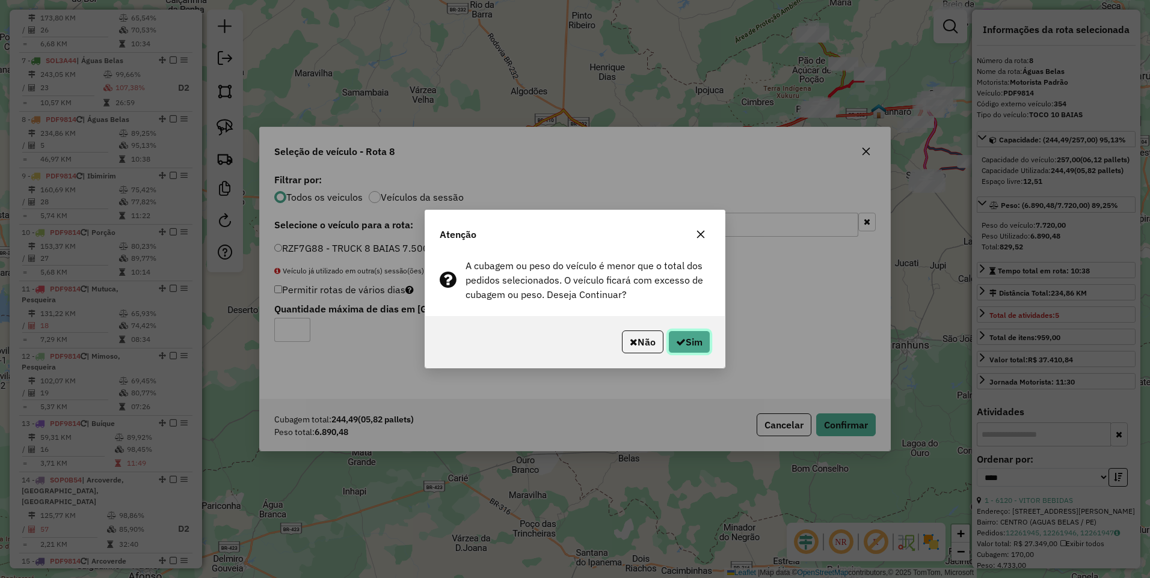
click at [686, 347] on button "Sim" at bounding box center [689, 342] width 42 height 23
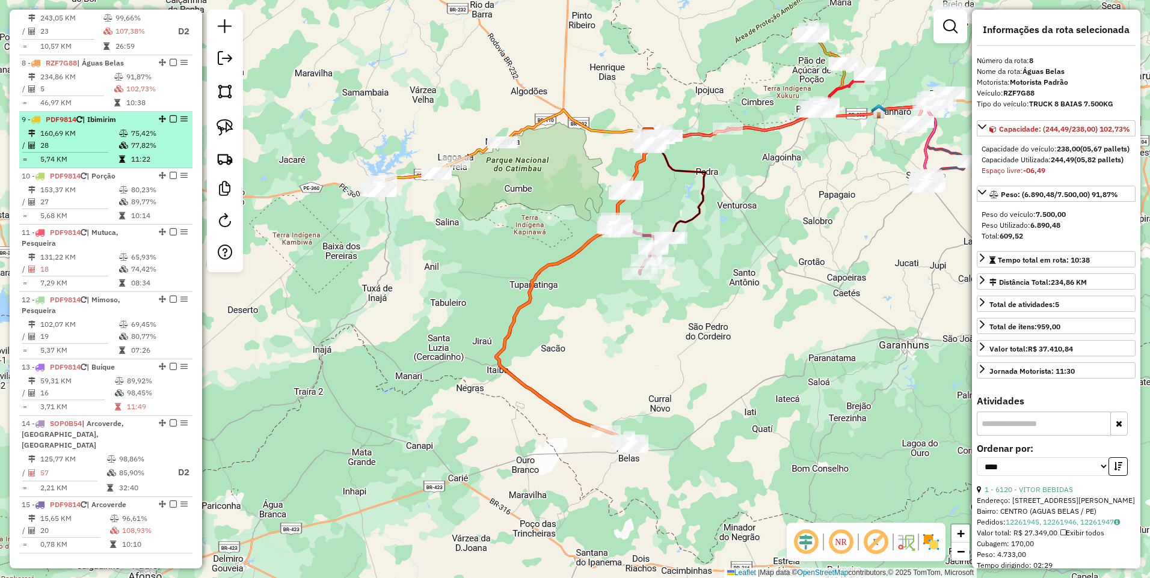
scroll to position [921, 0]
click at [123, 137] on td at bounding box center [124, 143] width 12 height 12
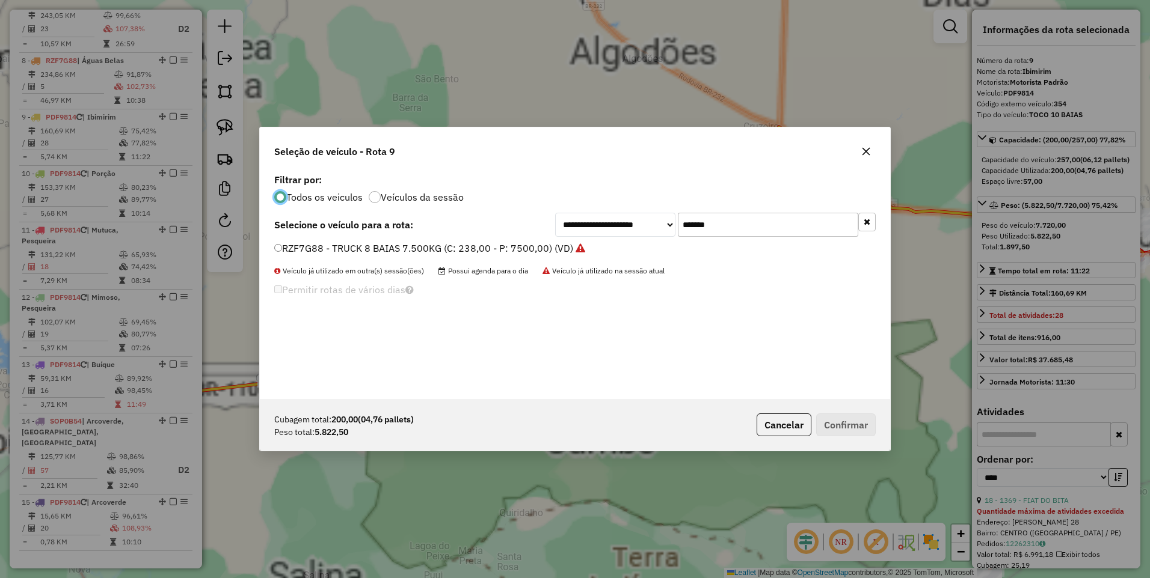
scroll to position [7, 4]
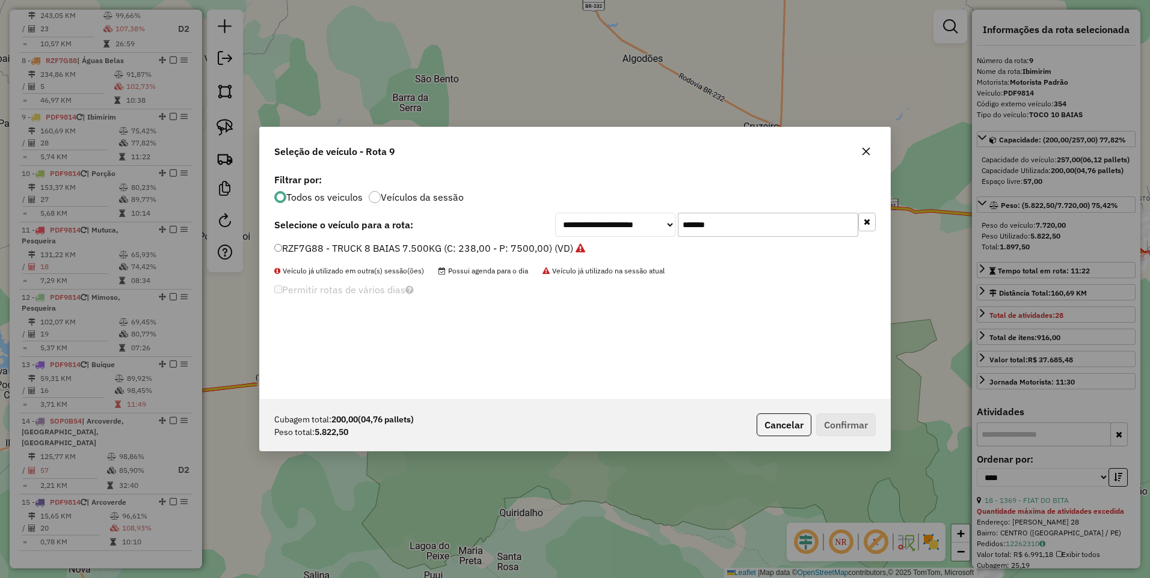
drag, startPoint x: 729, startPoint y: 230, endPoint x: 613, endPoint y: 242, distance: 116.7
click at [613, 242] on div "**********" at bounding box center [575, 285] width 630 height 228
paste input "text"
type input "*******"
click at [512, 252] on label "SBT3C34 - ACELLO 8 BAIAS (C: 216,00 - P: 6500,00) (VD)" at bounding box center [404, 248] width 260 height 14
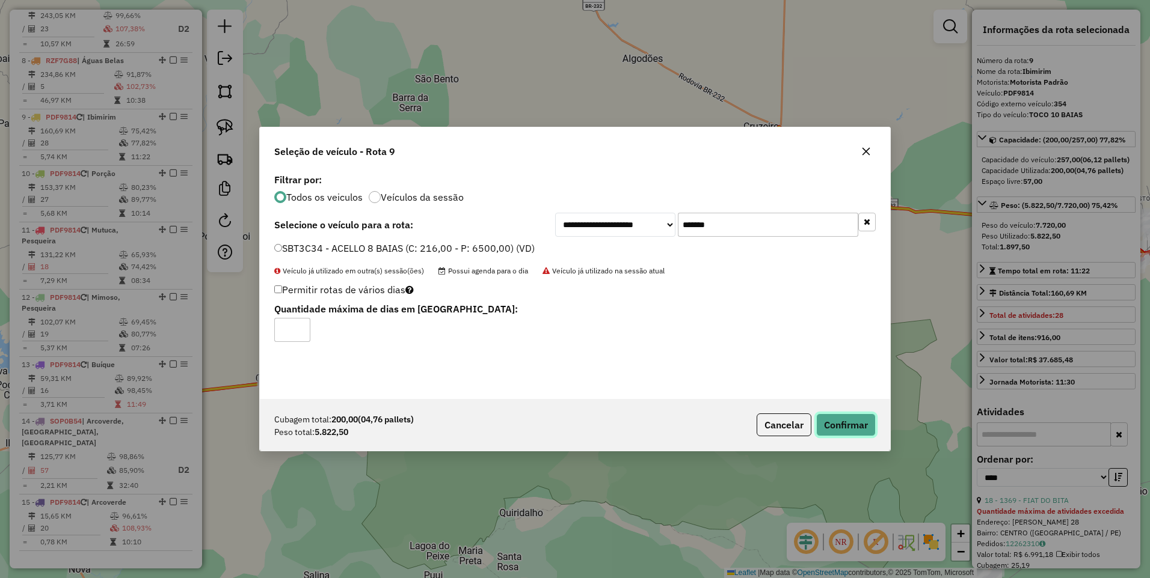
click at [846, 423] on button "Confirmar" at bounding box center [846, 425] width 60 height 23
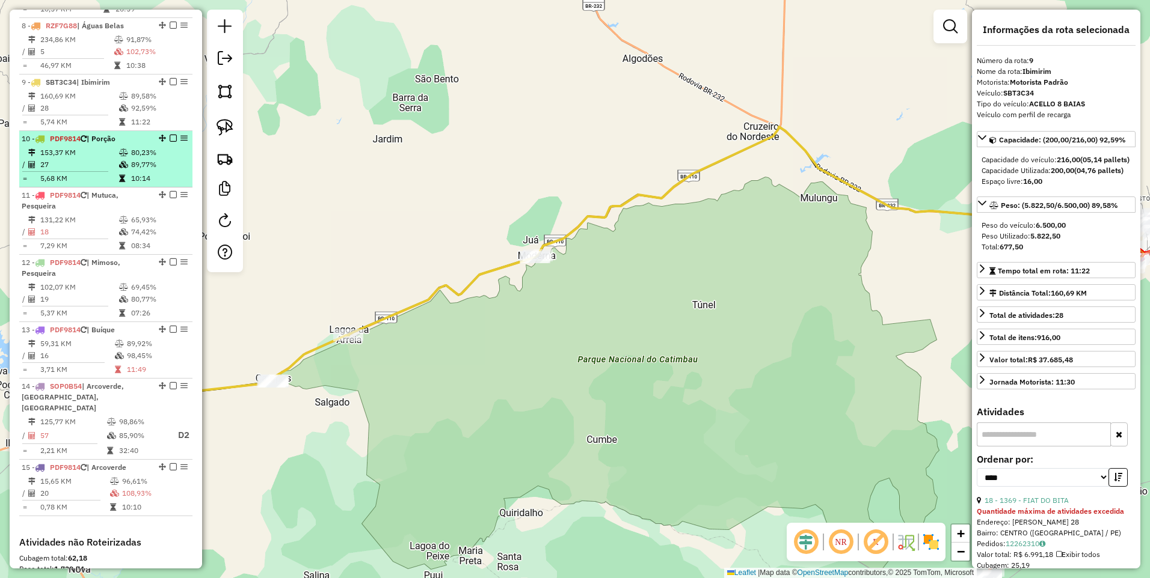
scroll to position [977, 0]
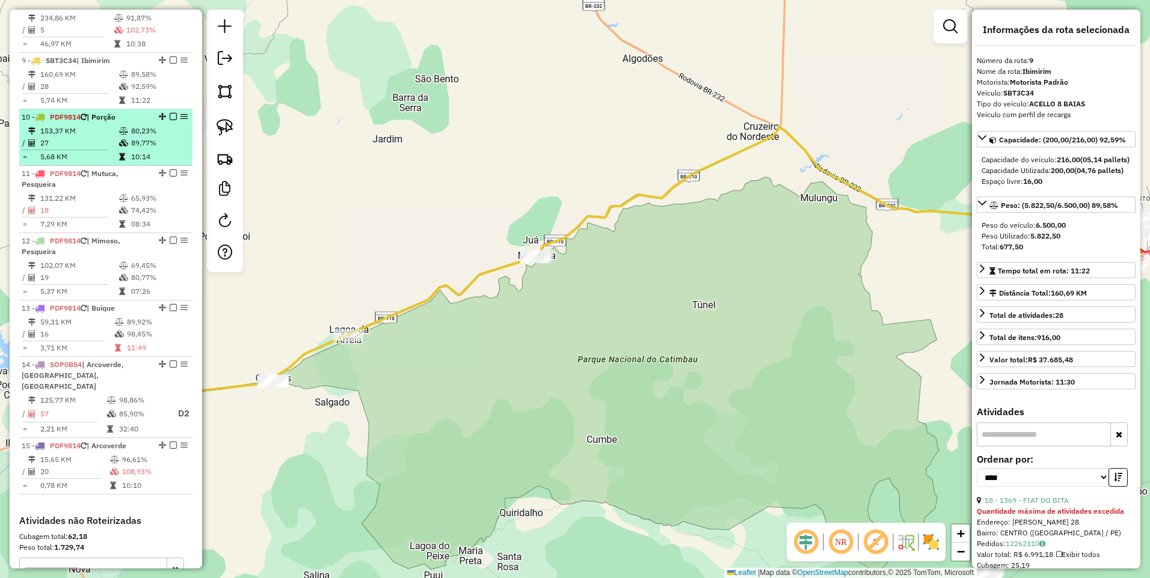
click at [122, 127] on icon at bounding box center [123, 130] width 9 height 7
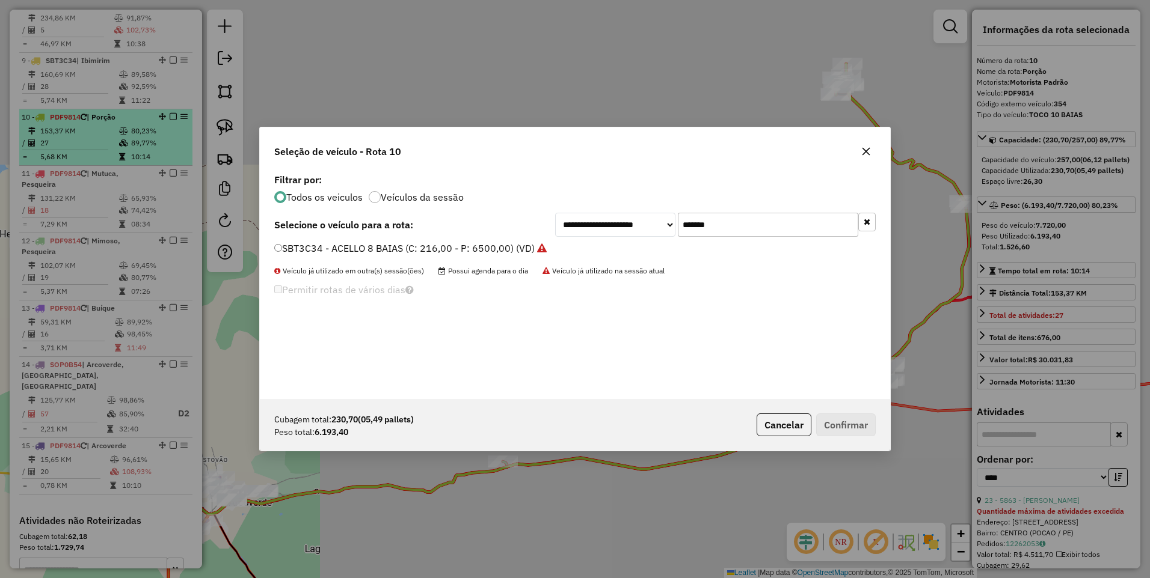
scroll to position [7, 4]
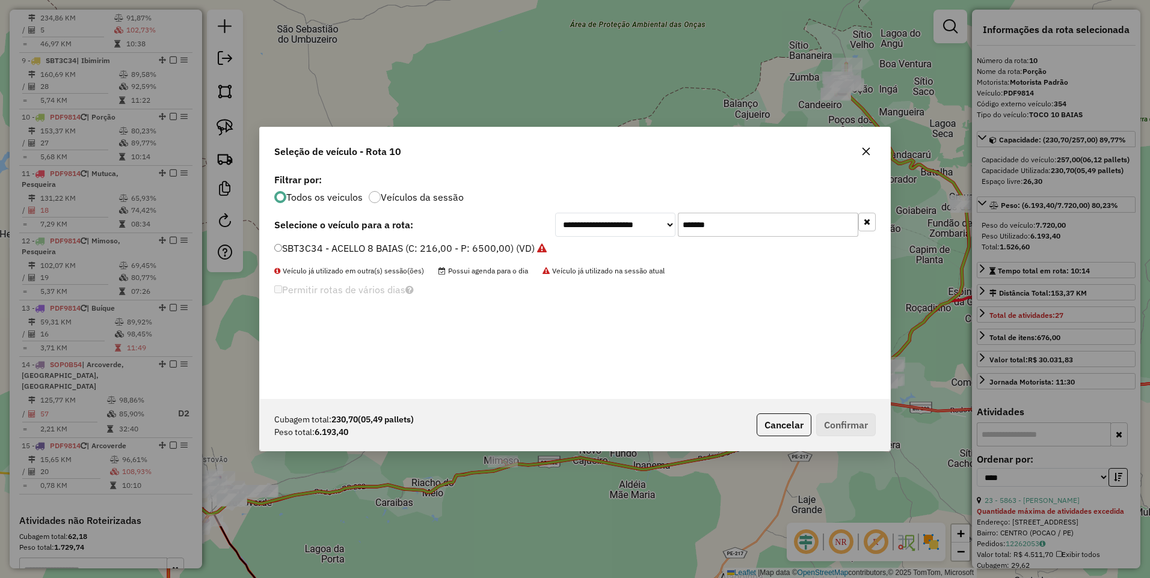
drag, startPoint x: 730, startPoint y: 227, endPoint x: 632, endPoint y: 237, distance: 98.5
click at [632, 237] on div "**********" at bounding box center [575, 285] width 630 height 228
paste input "text"
type input "*******"
click at [505, 249] on label "SOL3G44 - TRUCK 8 BAIAS 6780KG (C: 226,00 - P: 6780,00) (VD)" at bounding box center [422, 248] width 296 height 14
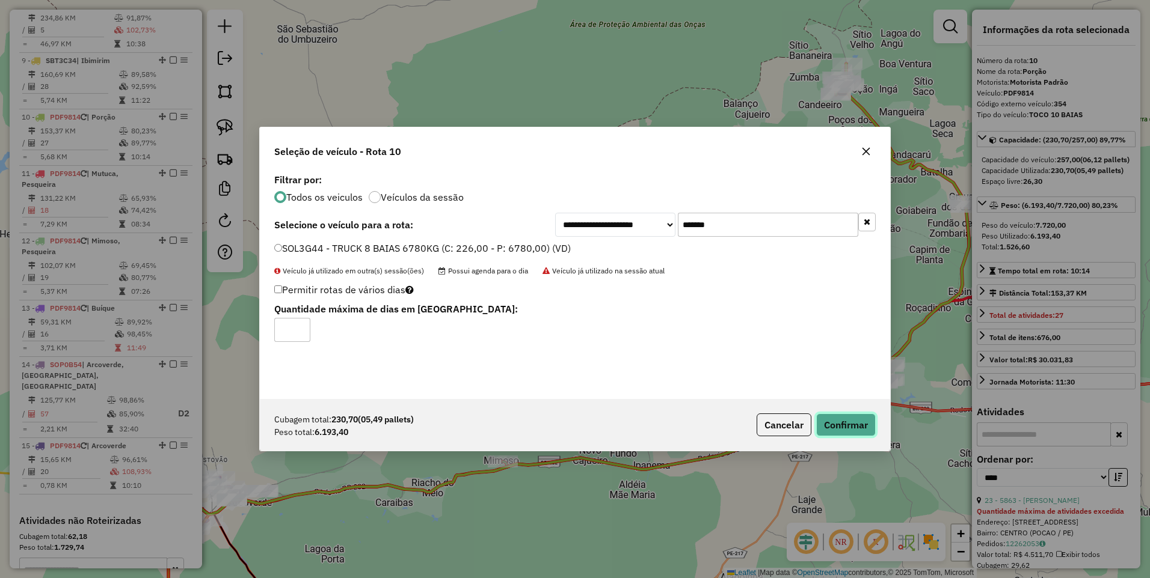
click at [846, 418] on button "Confirmar" at bounding box center [846, 425] width 60 height 23
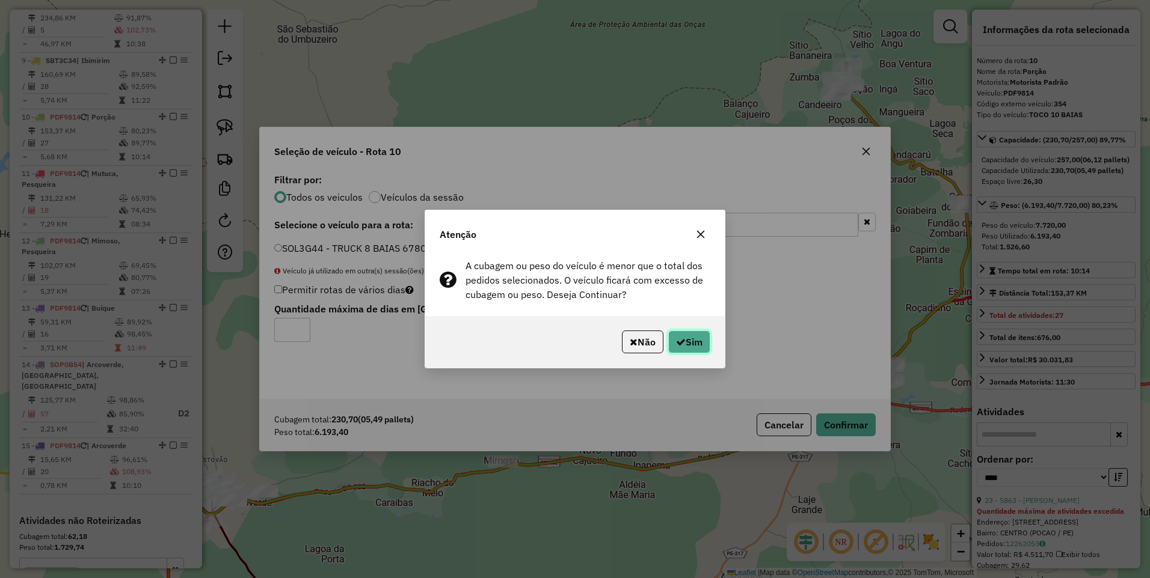
click at [692, 340] on button "Sim" at bounding box center [689, 342] width 42 height 23
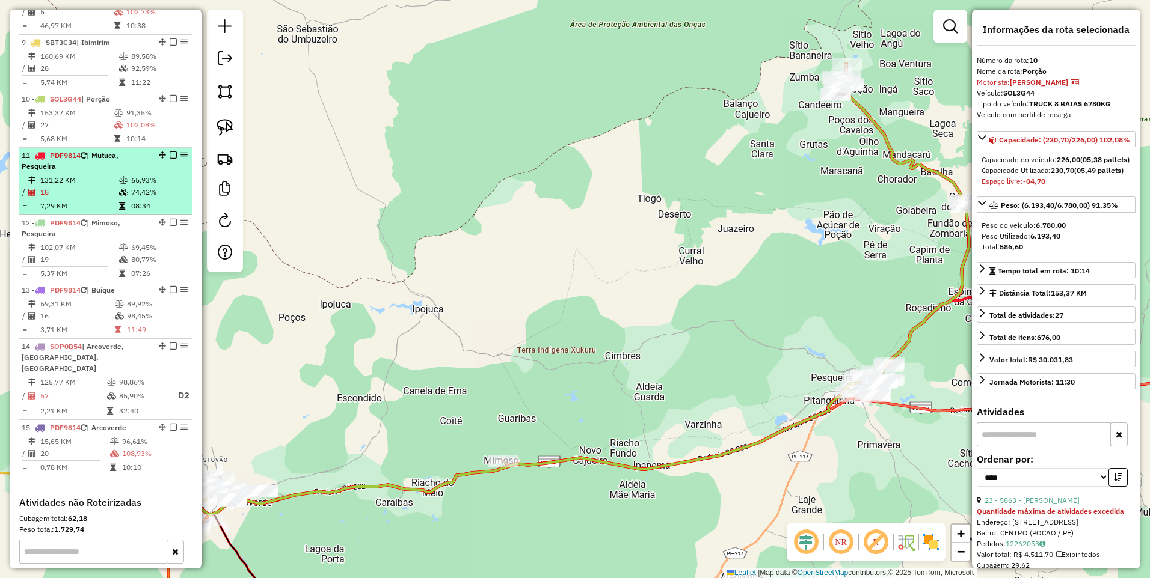
scroll to position [1034, 0]
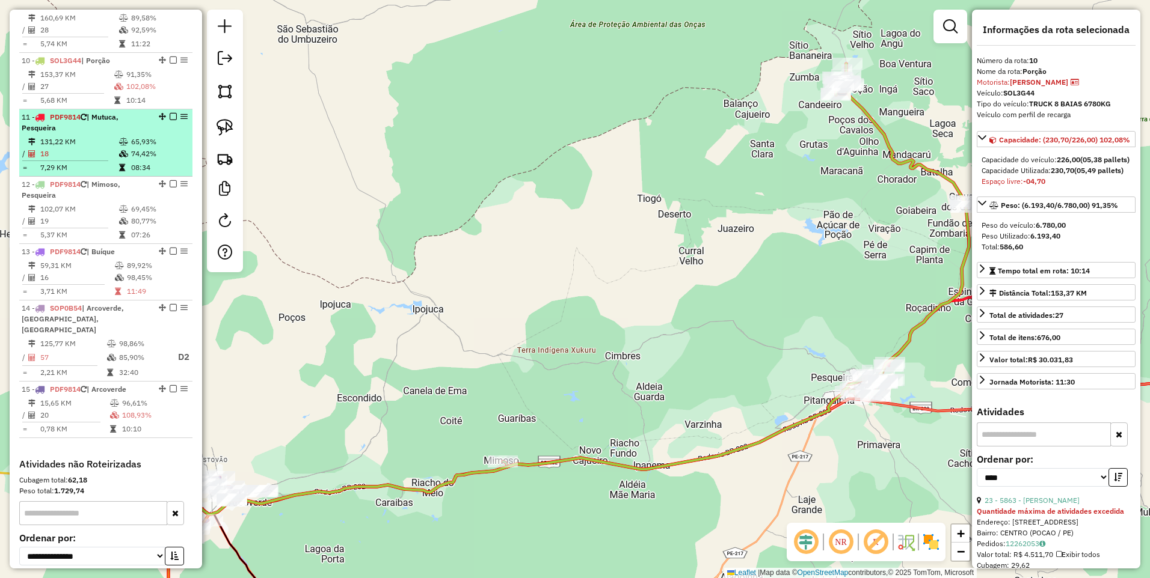
click at [102, 148] on td "18" at bounding box center [79, 154] width 79 height 12
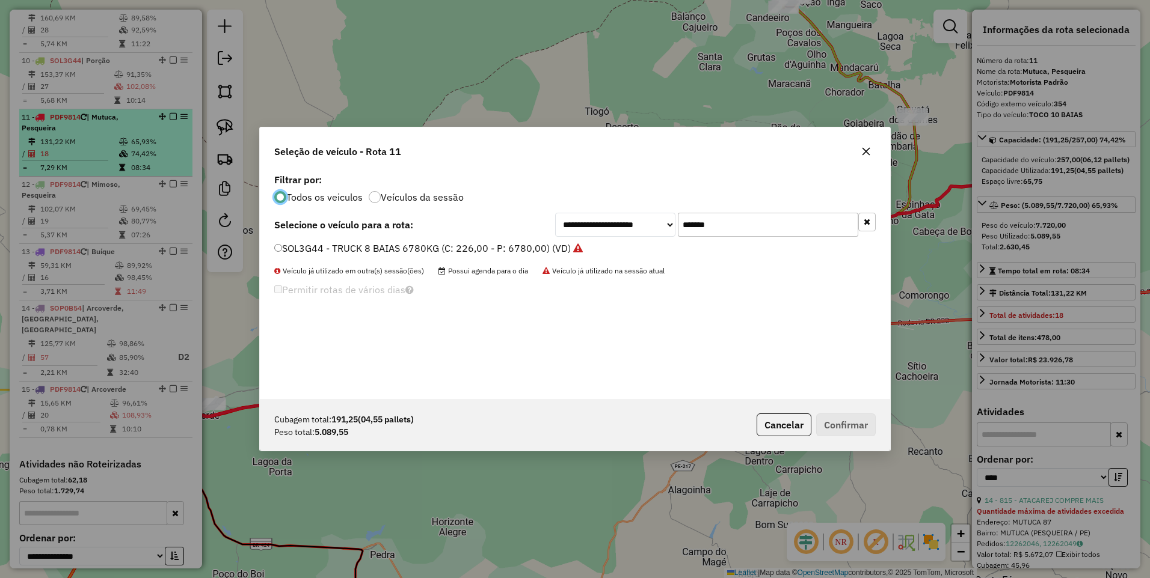
scroll to position [7, 4]
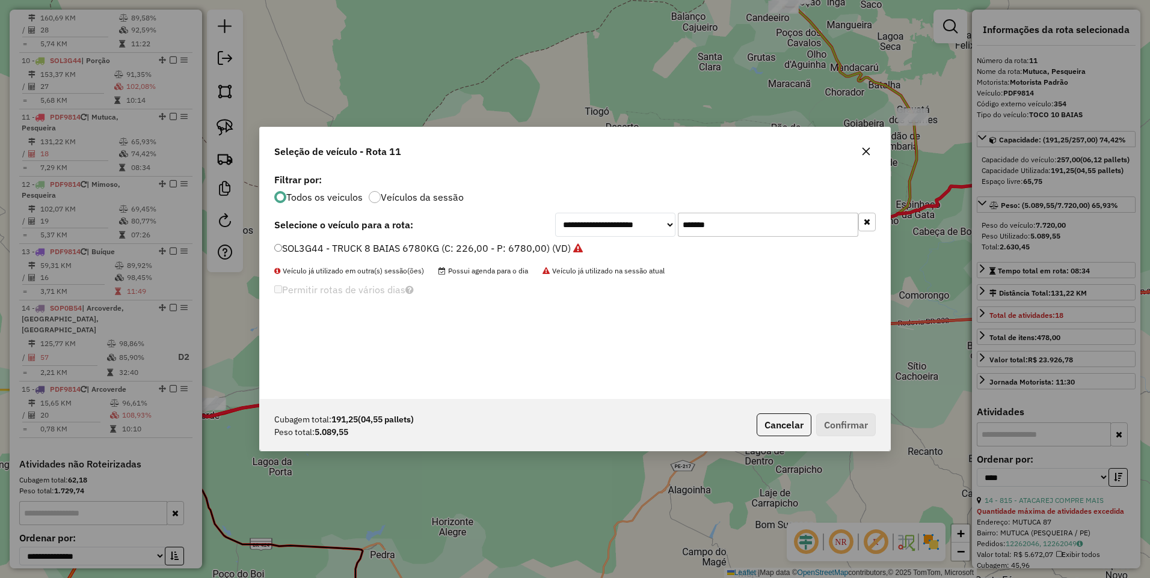
drag, startPoint x: 732, startPoint y: 228, endPoint x: 586, endPoint y: 234, distance: 146.2
click at [586, 234] on div "**********" at bounding box center [715, 225] width 320 height 24
paste input "text"
type input "*******"
click at [511, 249] on label "SBS8D92 - ACELLO 8 BAIAS (C: 216,00 - P: 6500,00) (VD)" at bounding box center [404, 248] width 261 height 14
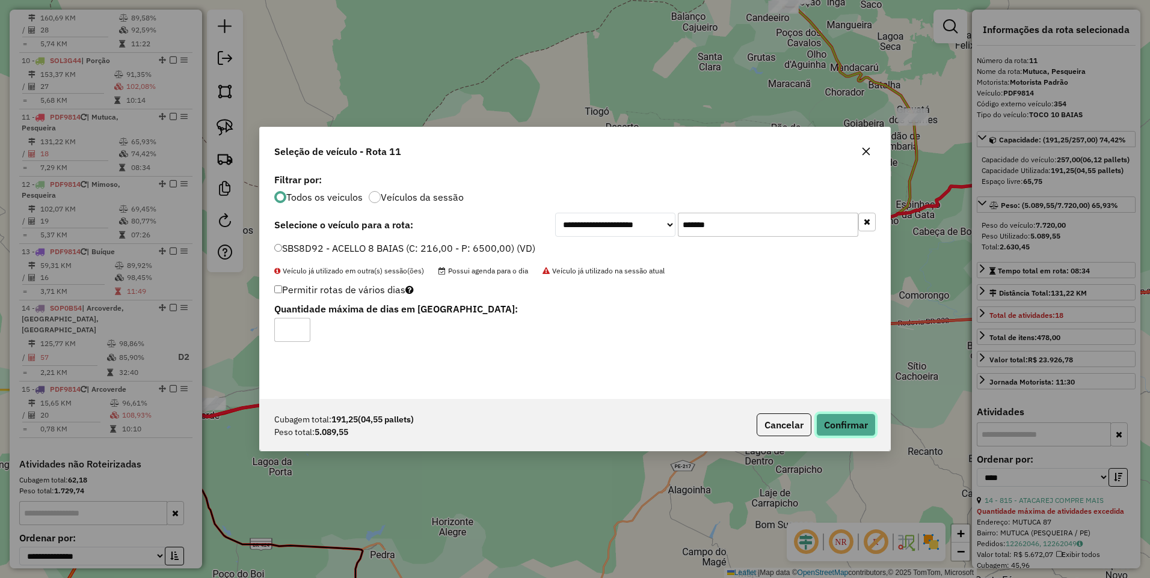
click at [837, 425] on button "Confirmar" at bounding box center [846, 425] width 60 height 23
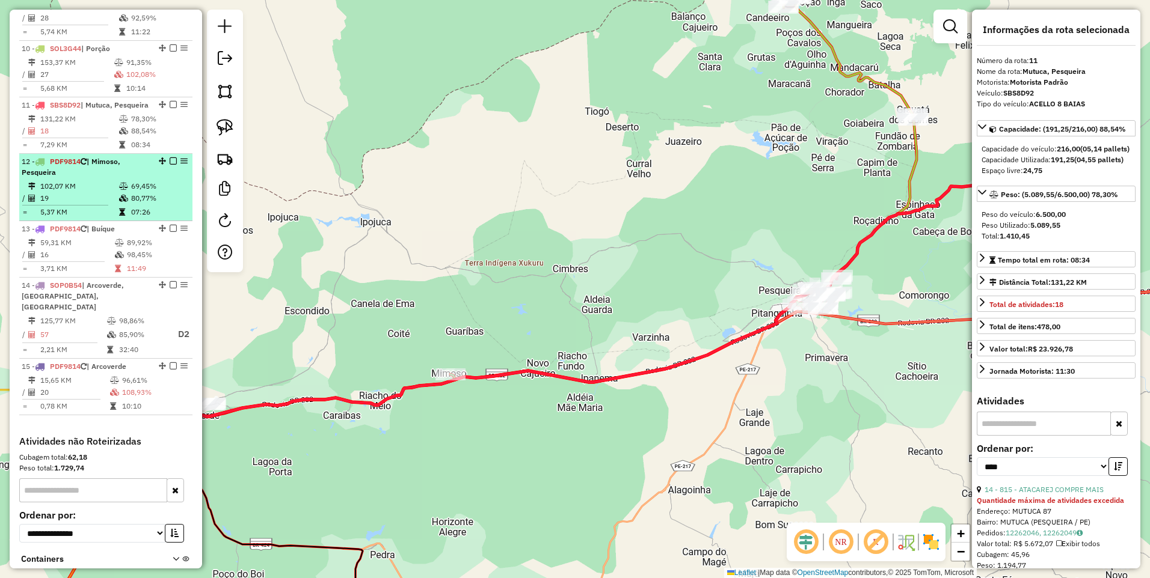
scroll to position [1086, 0]
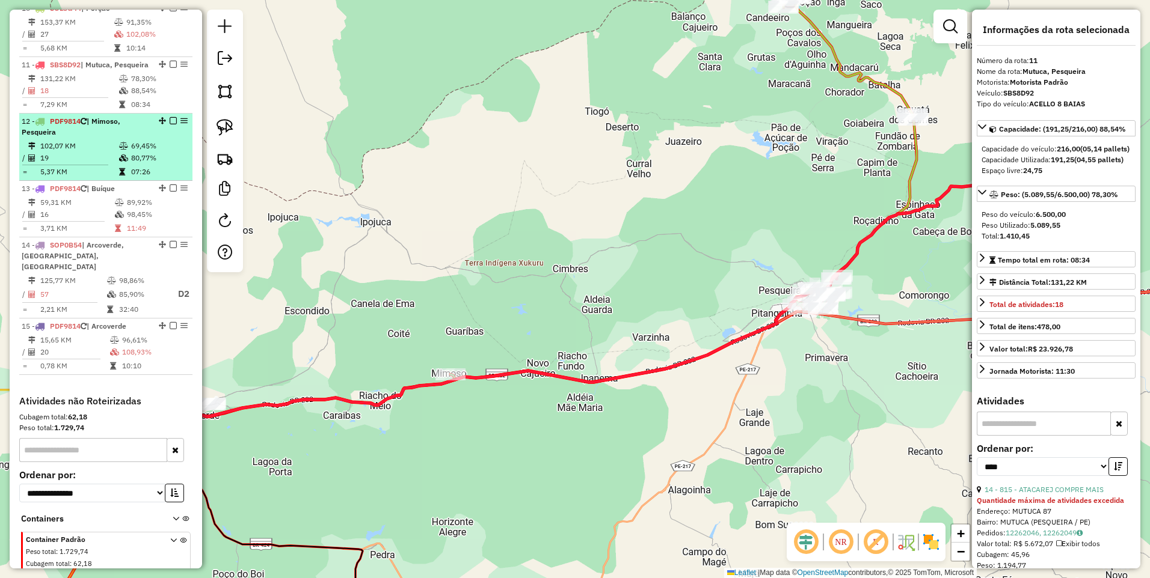
click at [118, 116] on div "12 - PDF9814 | Mimoso, Pesqueira" at bounding box center [85, 127] width 127 height 22
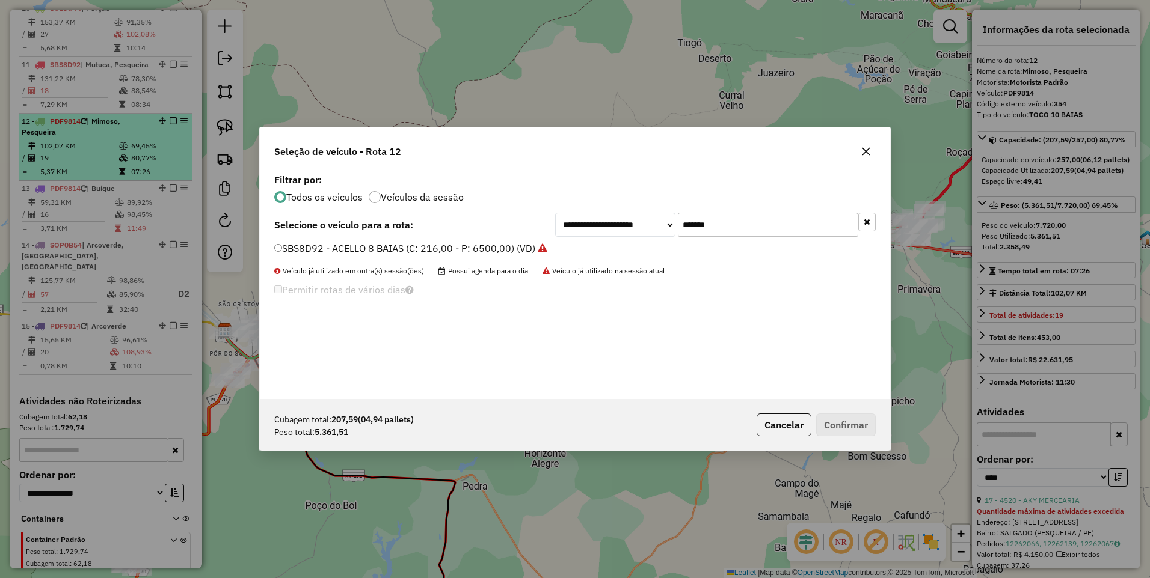
scroll to position [7, 4]
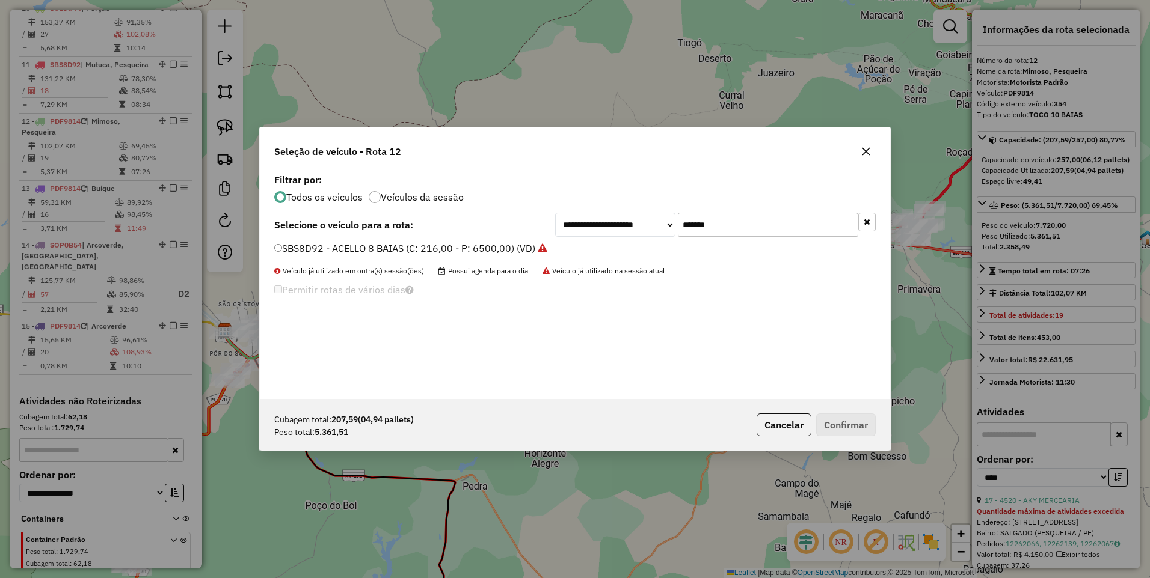
drag, startPoint x: 731, startPoint y: 223, endPoint x: 566, endPoint y: 241, distance: 166.3
click at [566, 241] on div "**********" at bounding box center [575, 285] width 630 height 228
paste input "text"
type input "*******"
click at [469, 247] on label "SAP0E34 - ACELLO 8 BAIAS (C: 216,00 - P: 6500,00) (VD)" at bounding box center [404, 248] width 260 height 14
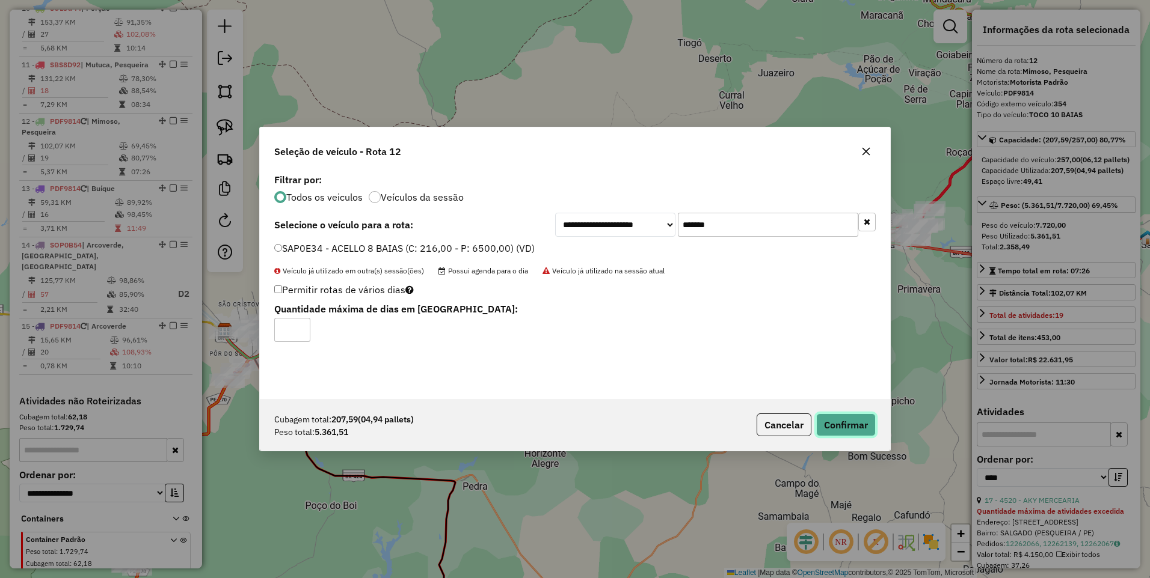
click at [856, 428] on button "Confirmar" at bounding box center [846, 425] width 60 height 23
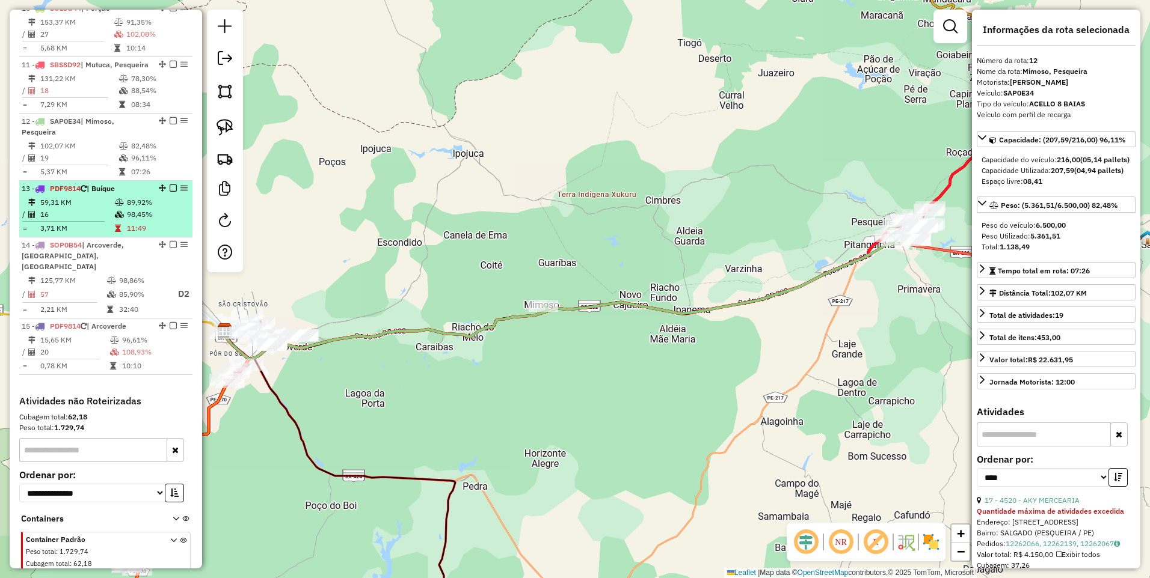
click at [109, 183] on div "13 - PDF9814 | Buíque" at bounding box center [85, 188] width 127 height 11
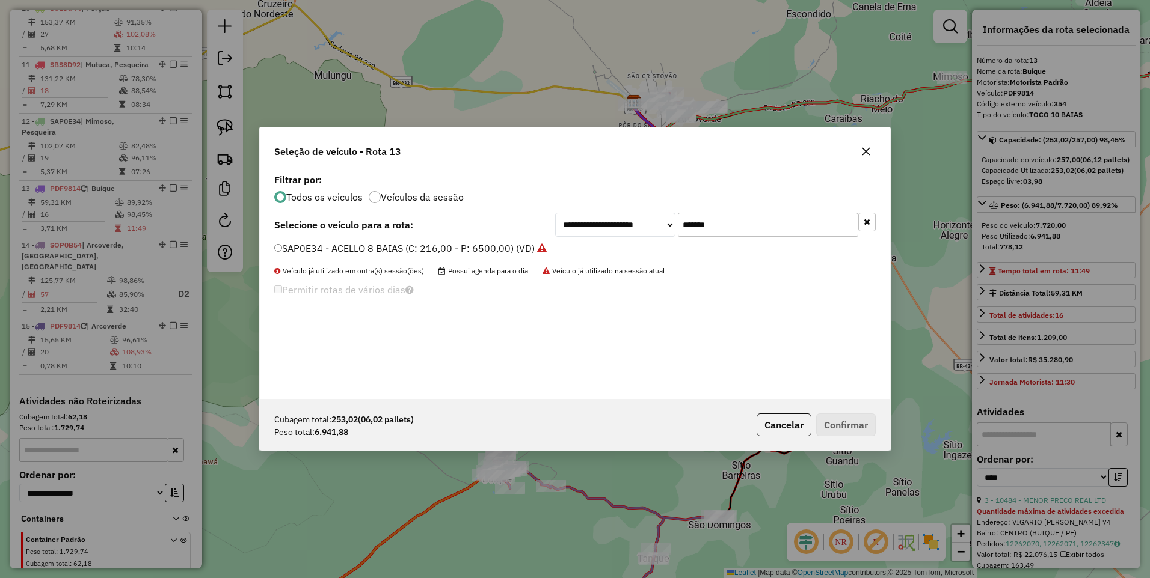
drag, startPoint x: 743, startPoint y: 228, endPoint x: 605, endPoint y: 233, distance: 138.4
click at [605, 233] on div "**********" at bounding box center [715, 225] width 320 height 24
paste input "text"
type input "*******"
click at [495, 251] on label "RZK2G04 - TRUCK 8 BAIAS 7.500KG (C: 238,00 - P: 7500,00) (VD)" at bounding box center [423, 248] width 299 height 14
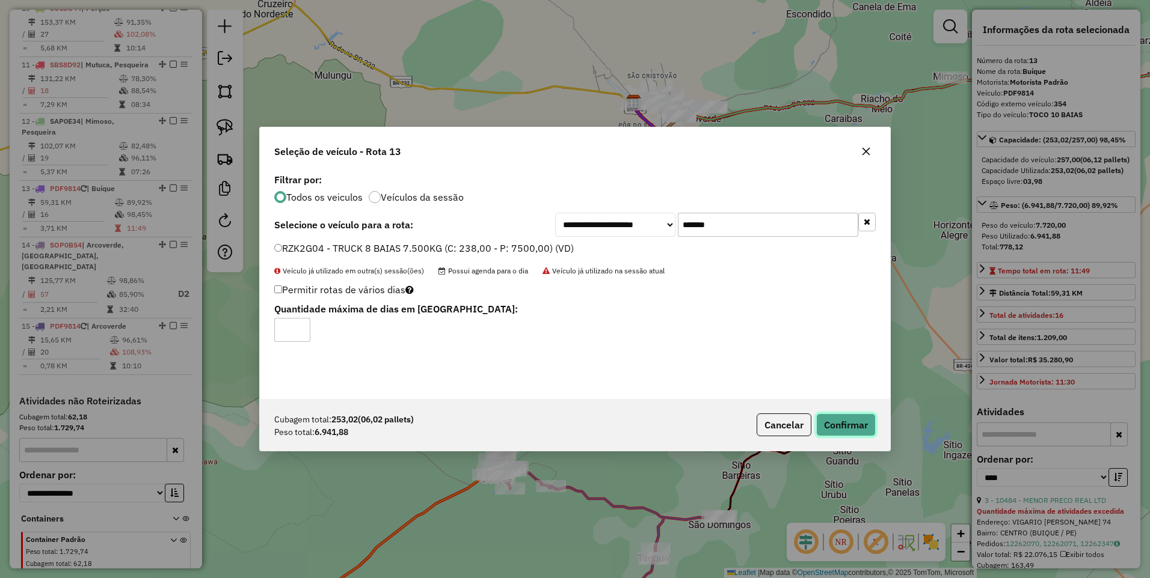
click at [847, 428] on button "Confirmar" at bounding box center [846, 425] width 60 height 23
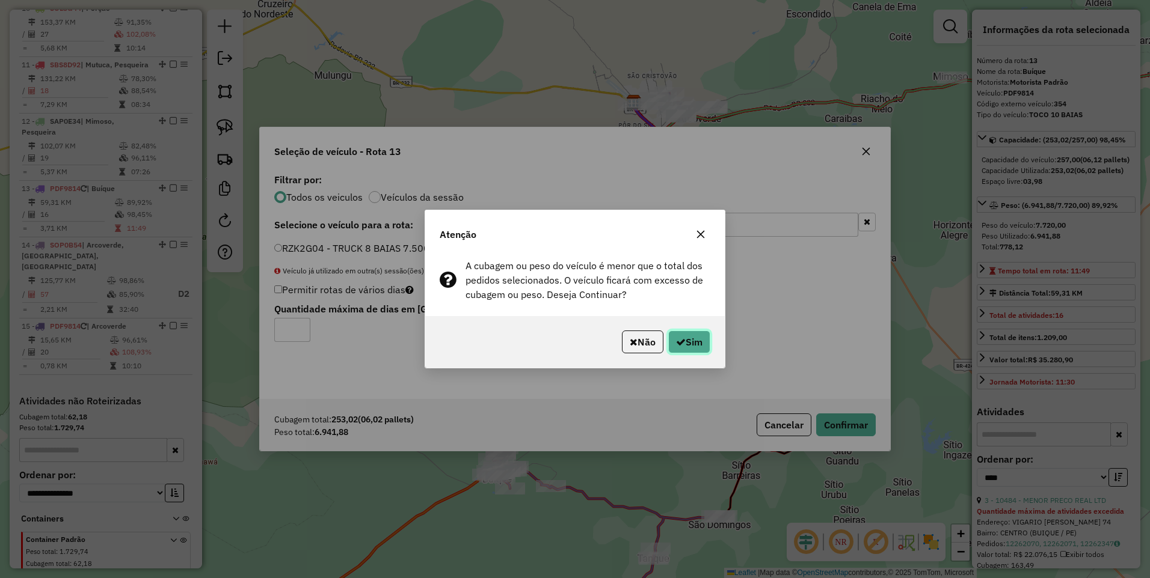
click at [694, 339] on button "Sim" at bounding box center [689, 342] width 42 height 23
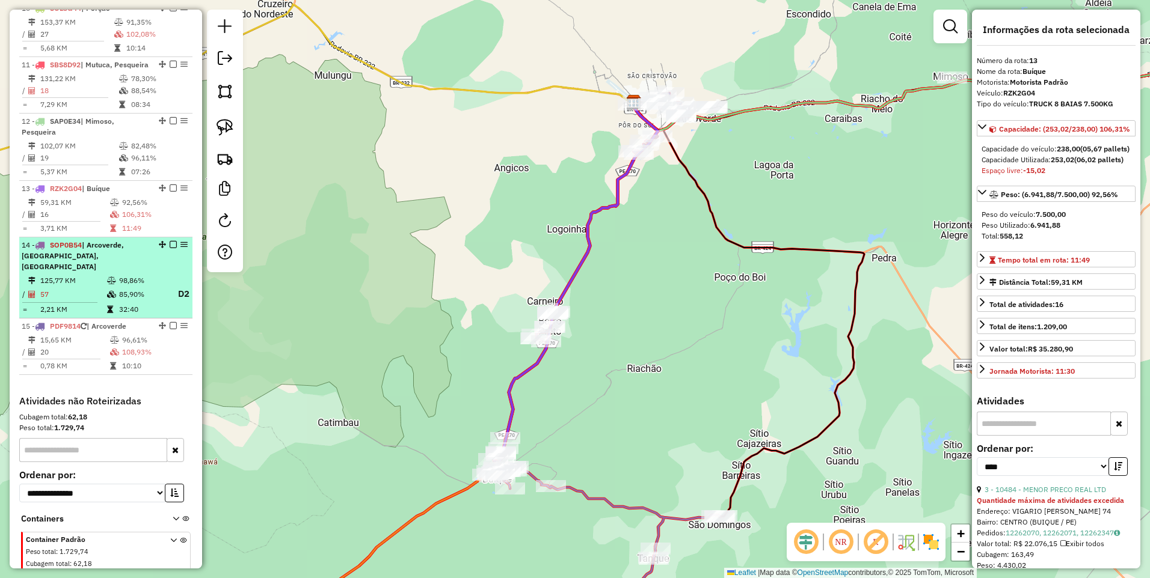
click at [108, 240] on div "14 - SOP0B54 | Arcoverde, [GEOGRAPHIC_DATA], [GEOGRAPHIC_DATA]" at bounding box center [85, 256] width 127 height 32
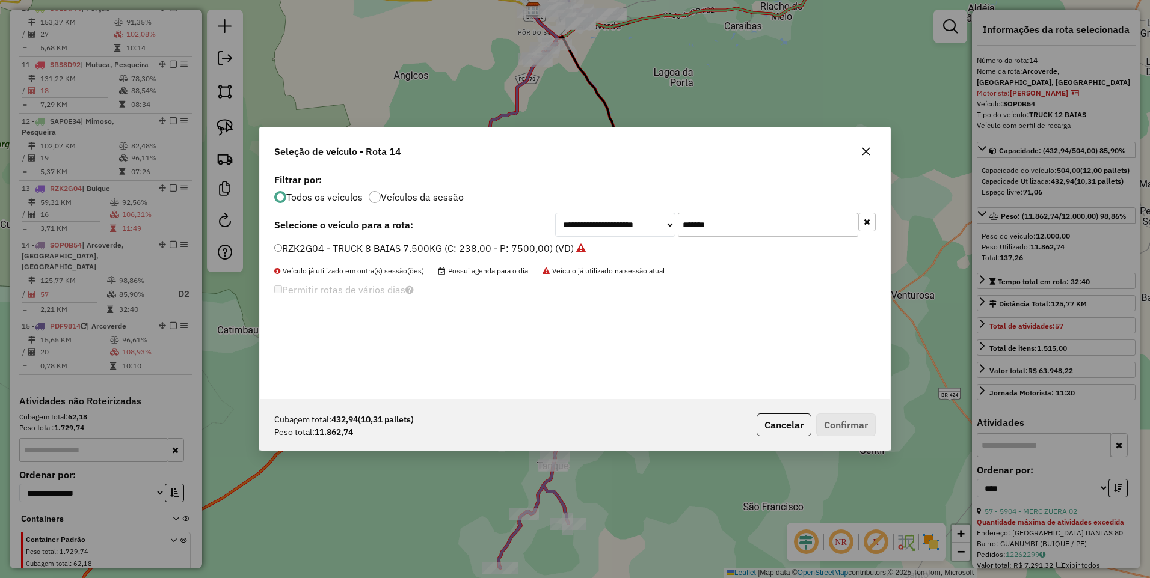
drag, startPoint x: 735, startPoint y: 224, endPoint x: 584, endPoint y: 243, distance: 152.1
click at [584, 243] on div "**********" at bounding box center [575, 285] width 630 height 228
click at [776, 426] on button "Cancelar" at bounding box center [783, 425] width 55 height 23
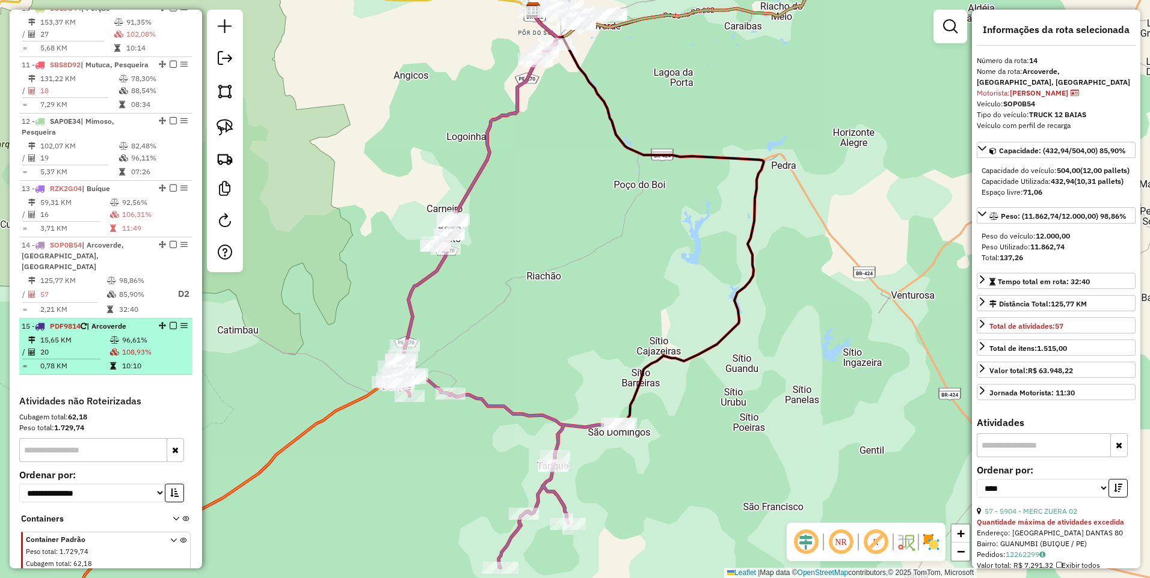
click at [104, 334] on td "15,65 KM" at bounding box center [75, 340] width 70 height 12
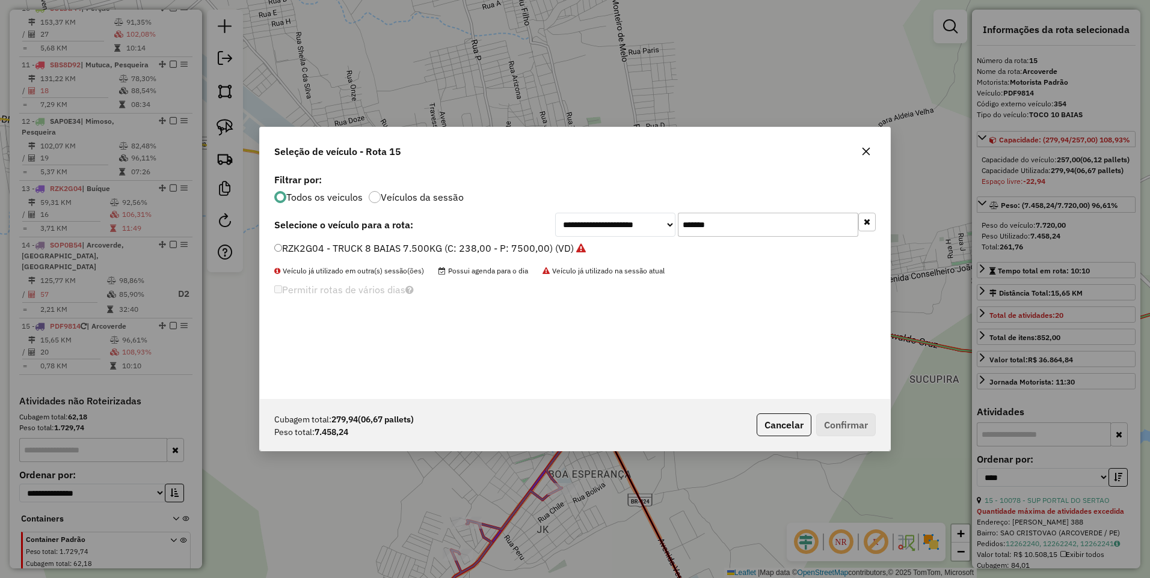
drag, startPoint x: 733, startPoint y: 219, endPoint x: 592, endPoint y: 242, distance: 142.4
click at [592, 242] on div "**********" at bounding box center [575, 285] width 630 height 228
paste input "text"
type input "*******"
click at [503, 249] on label "PCB3950 - TOCO 10 BAIAS (C: 257,00 - P: 7720,00) (VD)" at bounding box center [403, 248] width 259 height 14
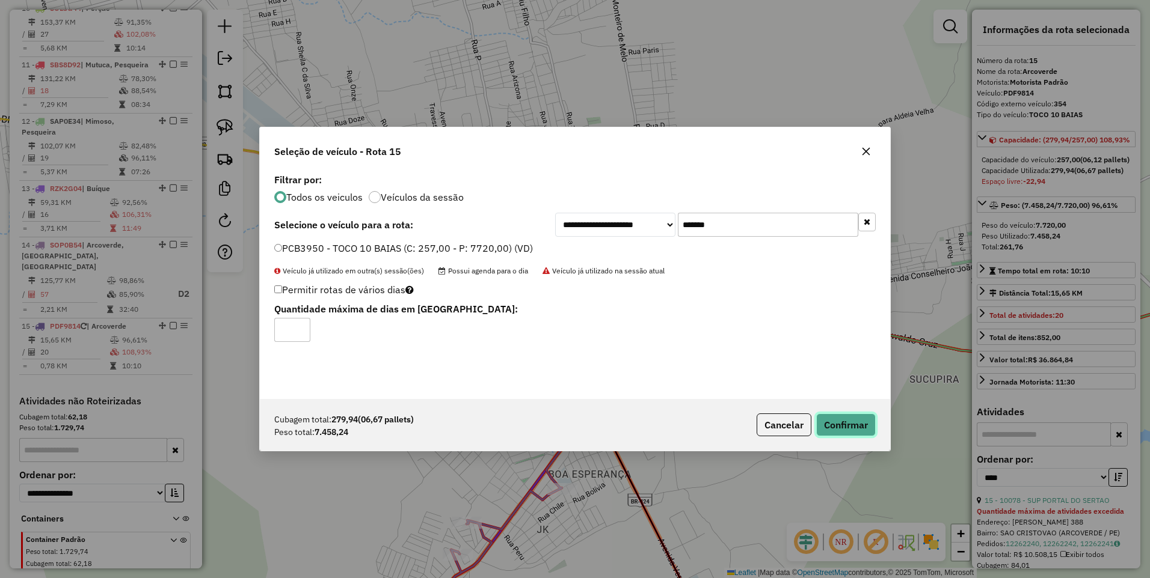
click at [844, 426] on button "Confirmar" at bounding box center [846, 425] width 60 height 23
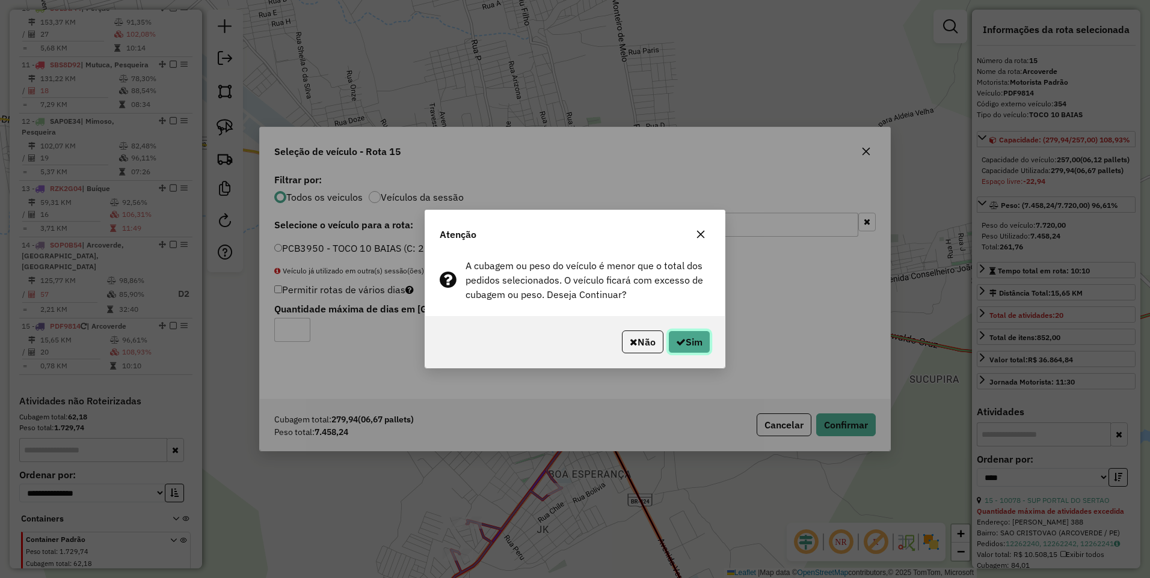
click at [668, 341] on button "Sim" at bounding box center [689, 342] width 42 height 23
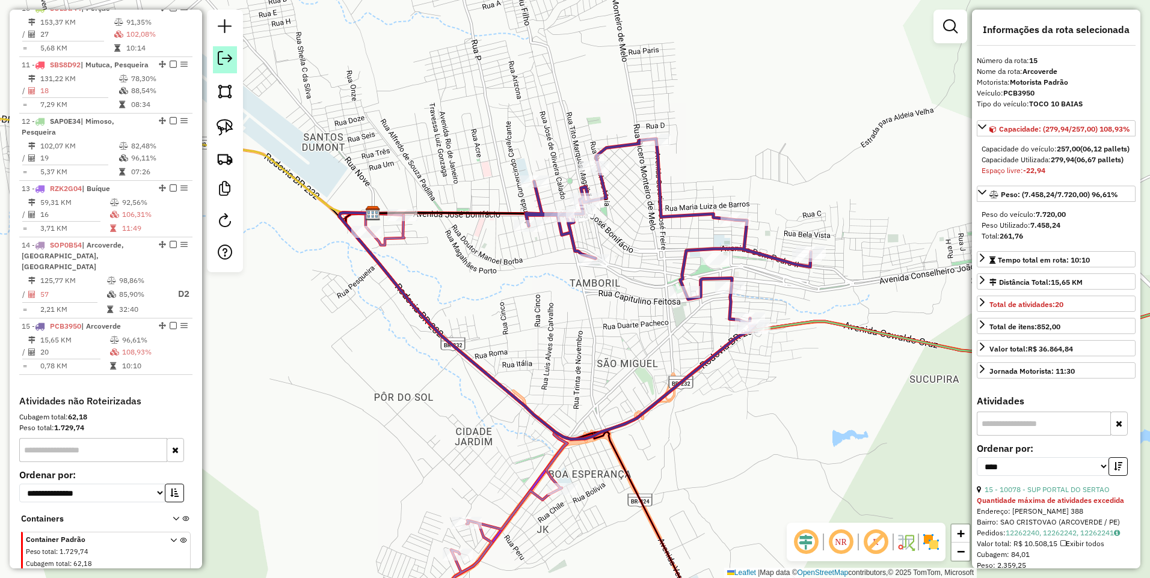
click at [224, 60] on em at bounding box center [225, 58] width 14 height 14
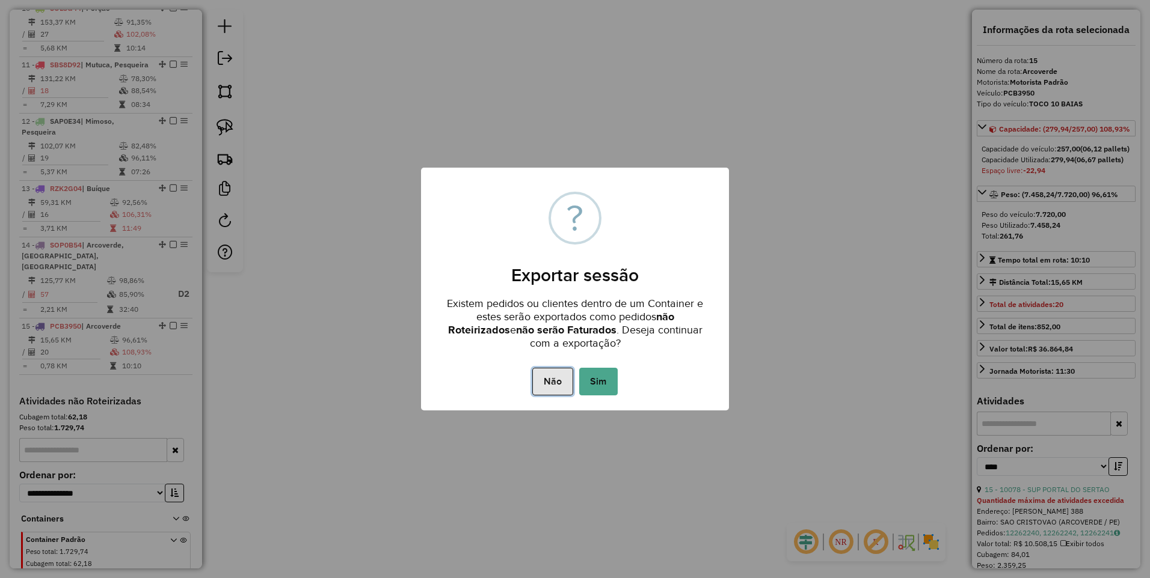
click at [562, 382] on button "Não" at bounding box center [552, 382] width 40 height 28
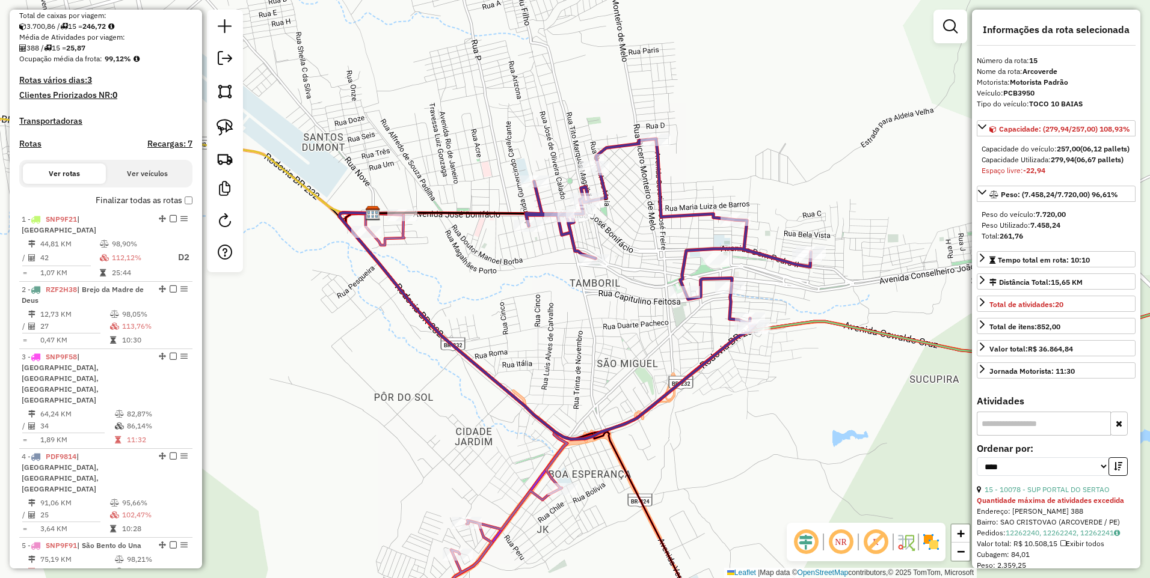
scroll to position [0, 0]
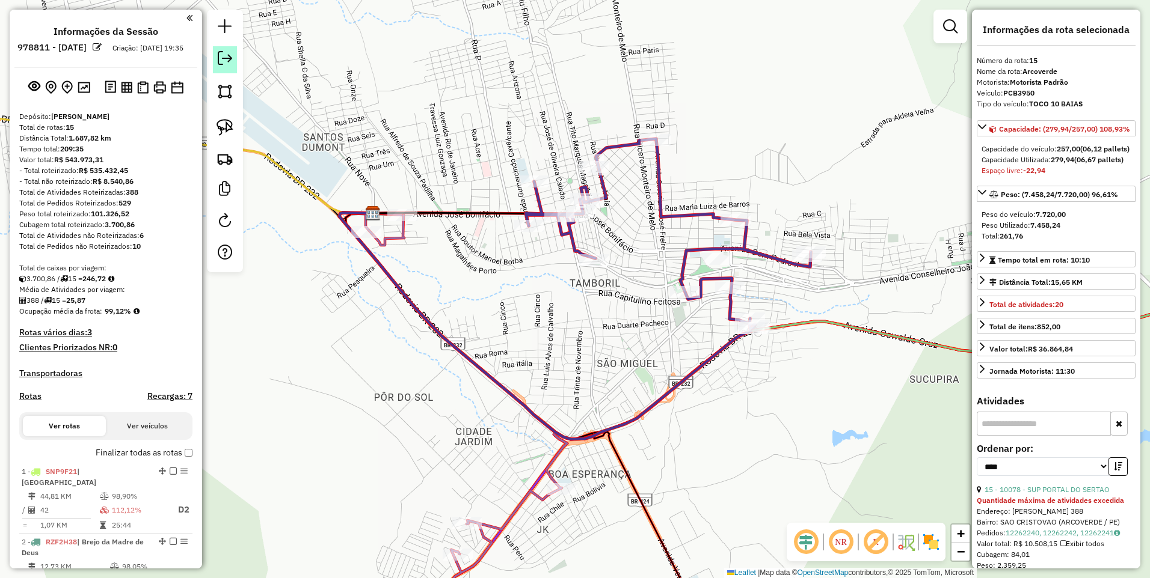
click at [228, 55] on em at bounding box center [225, 58] width 14 height 14
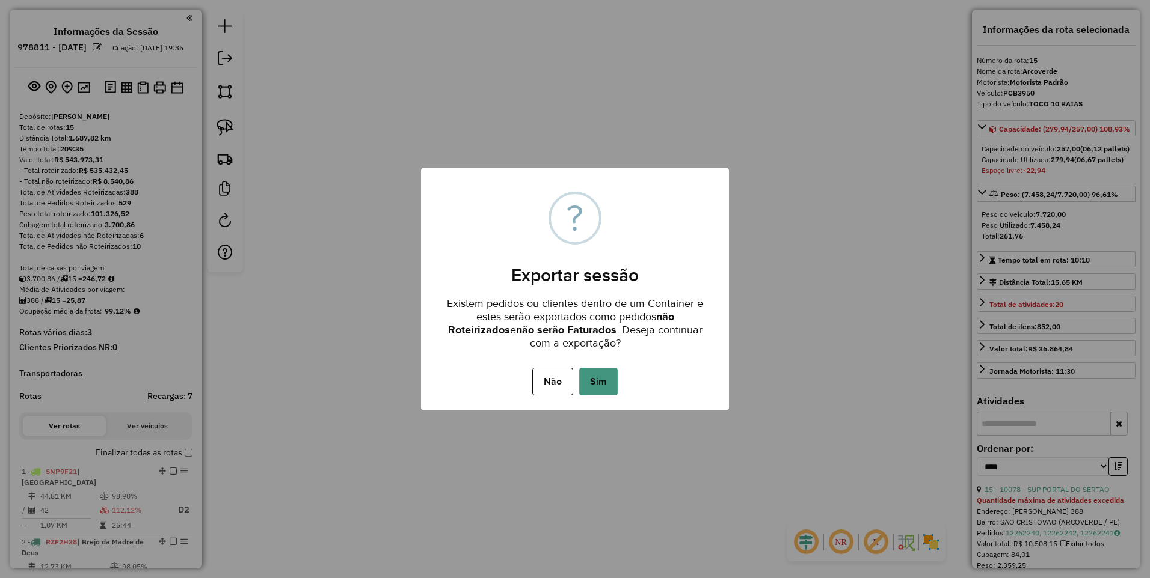
click at [604, 380] on button "Sim" at bounding box center [598, 382] width 38 height 28
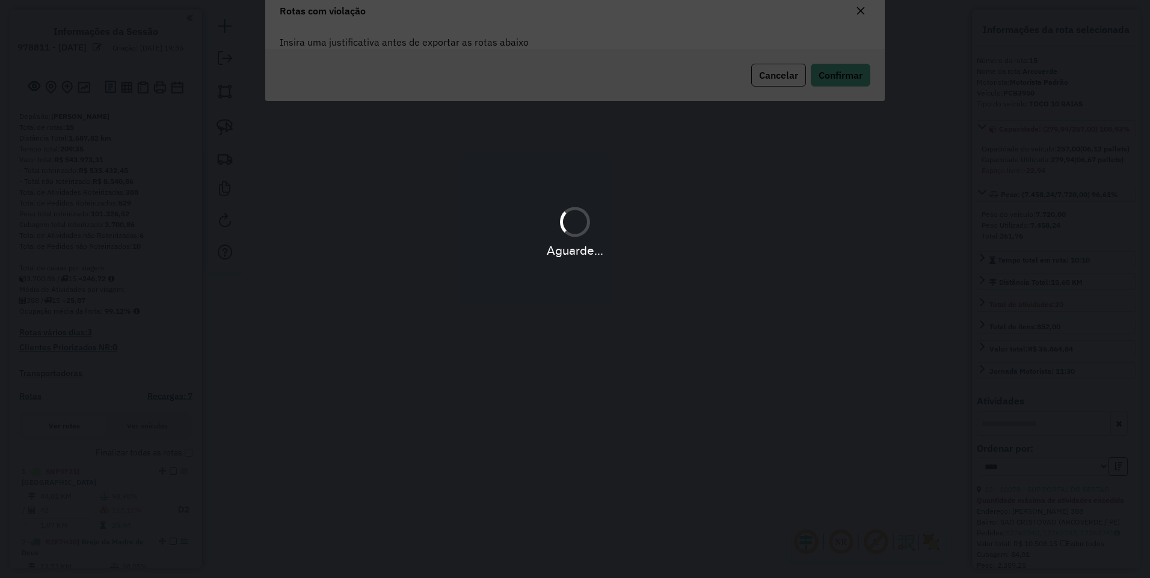
scroll to position [65, 0]
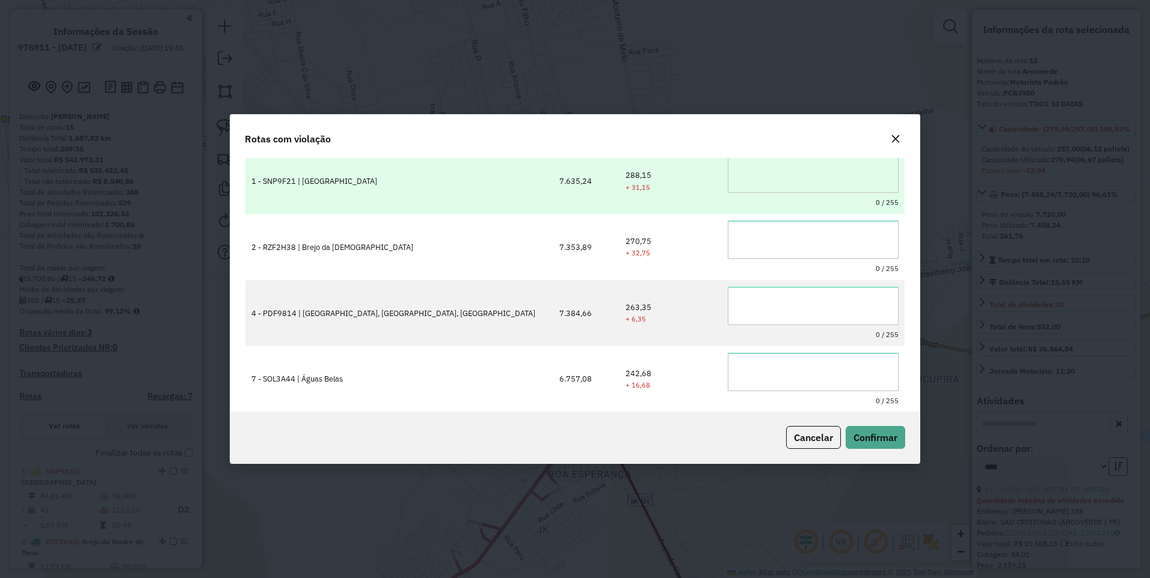
click at [752, 180] on textarea at bounding box center [813, 174] width 170 height 38
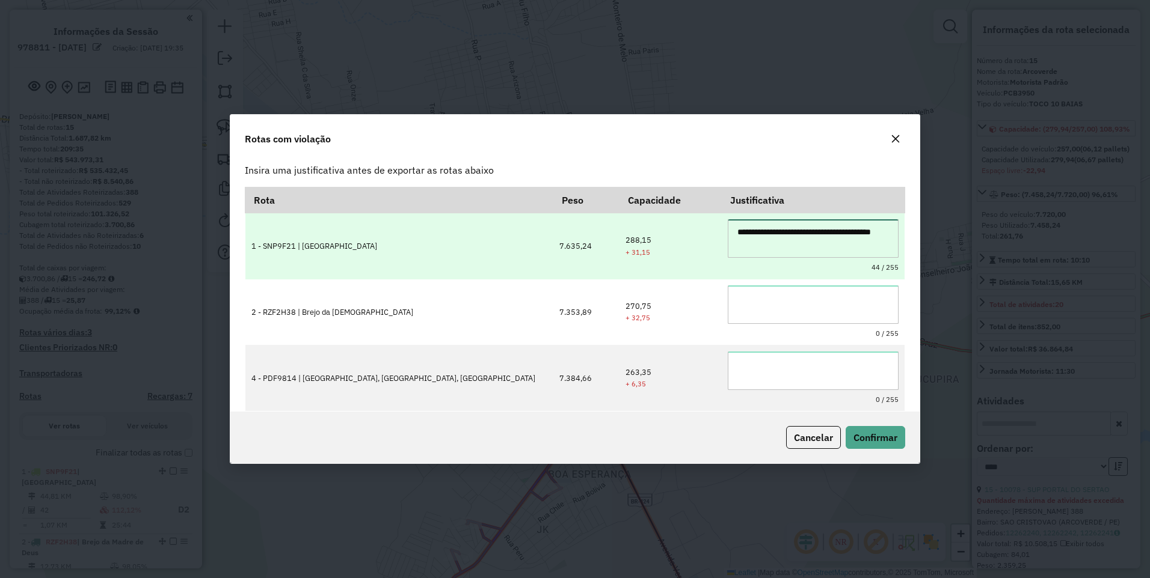
drag, startPoint x: 847, startPoint y: 236, endPoint x: 568, endPoint y: 257, distance: 280.4
click at [568, 257] on tr "**********" at bounding box center [574, 246] width 659 height 66
type textarea "**********"
paste textarea "**********"
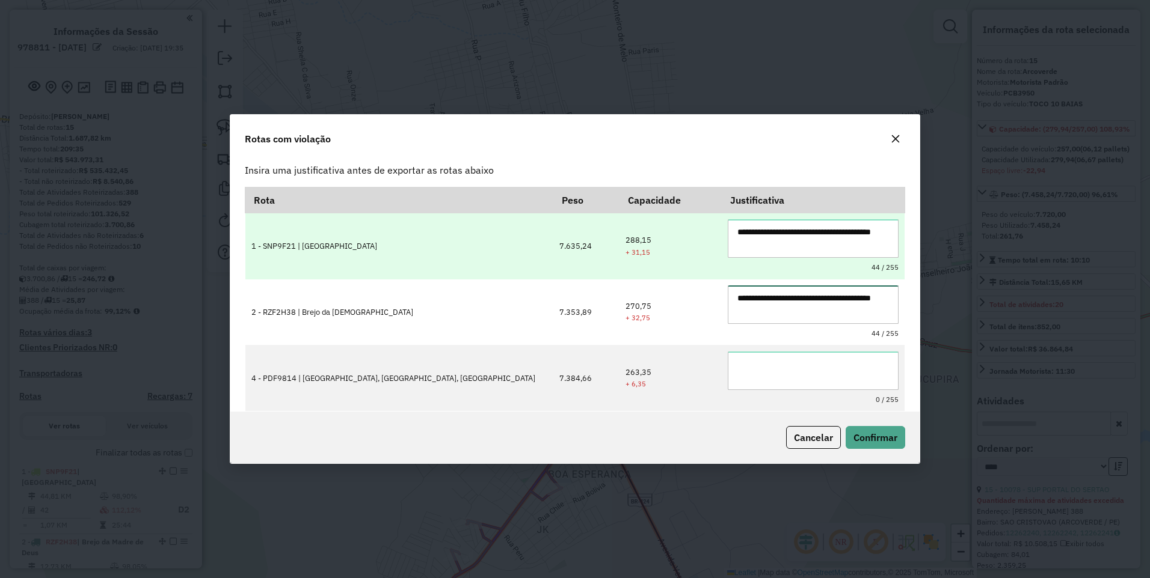
type textarea "**********"
paste textarea "**********"
type textarea "**********"
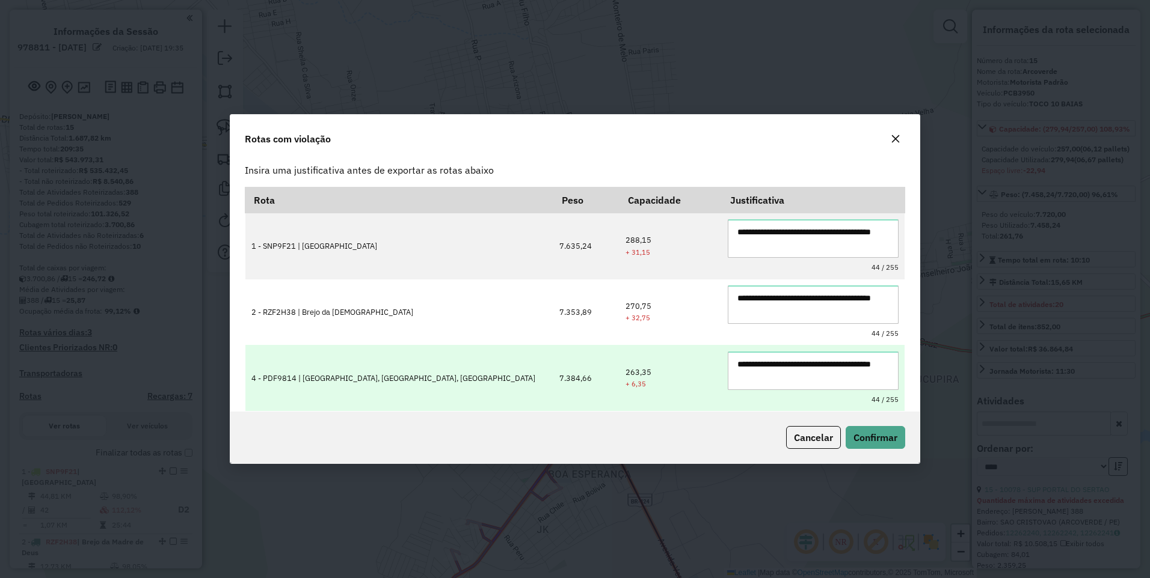
scroll to position [146, 0]
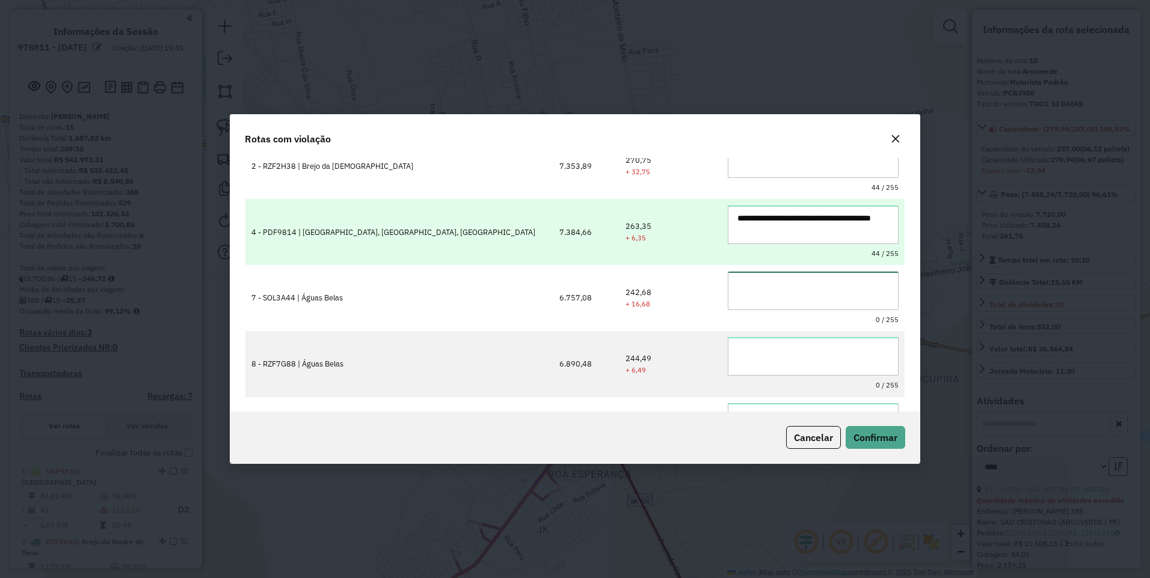
paste textarea "**********"
type textarea "**********"
paste textarea "**********"
type textarea "**********"
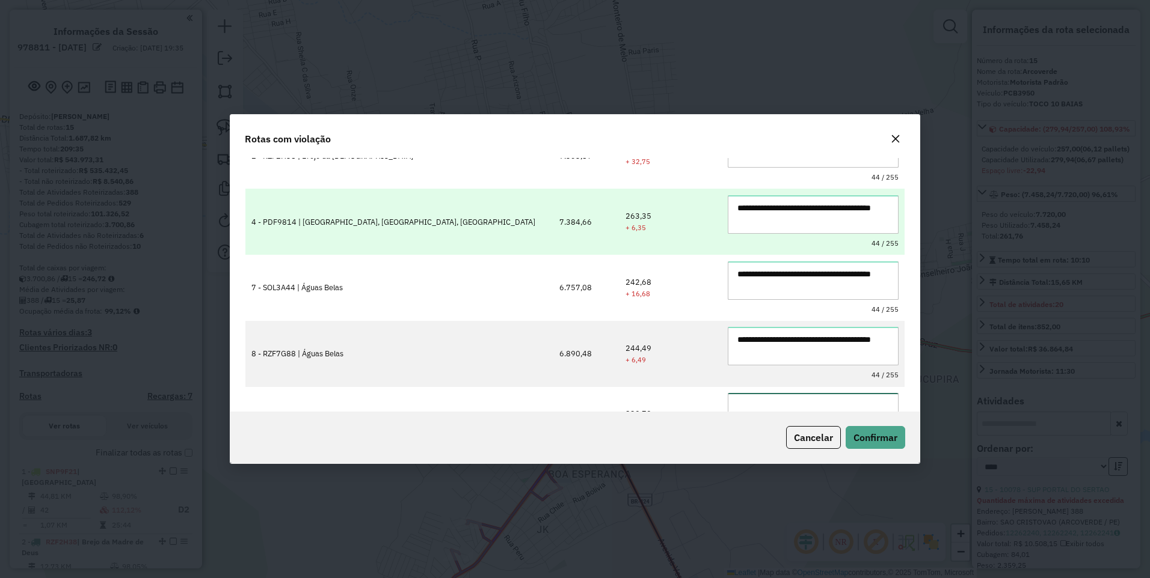
paste textarea "**********"
type textarea "**********"
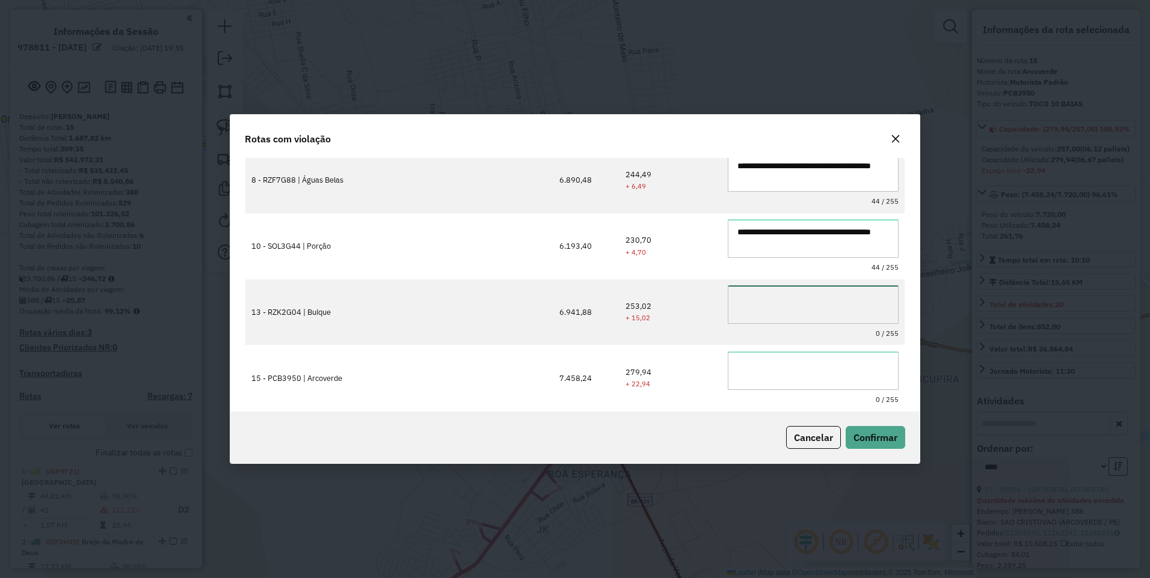
paste textarea "**********"
type textarea "**********"
paste textarea "**********"
type textarea "**********"
click at [890, 436] on span "Confirmar" at bounding box center [875, 438] width 44 height 12
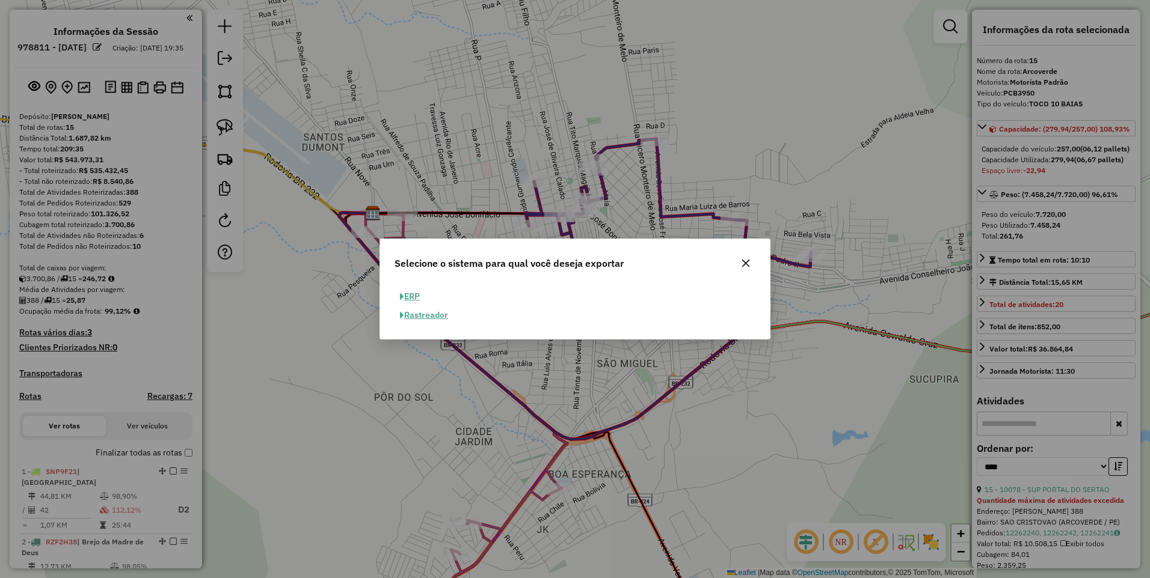
click at [415, 288] on button "ERP" at bounding box center [409, 296] width 31 height 19
select select "**"
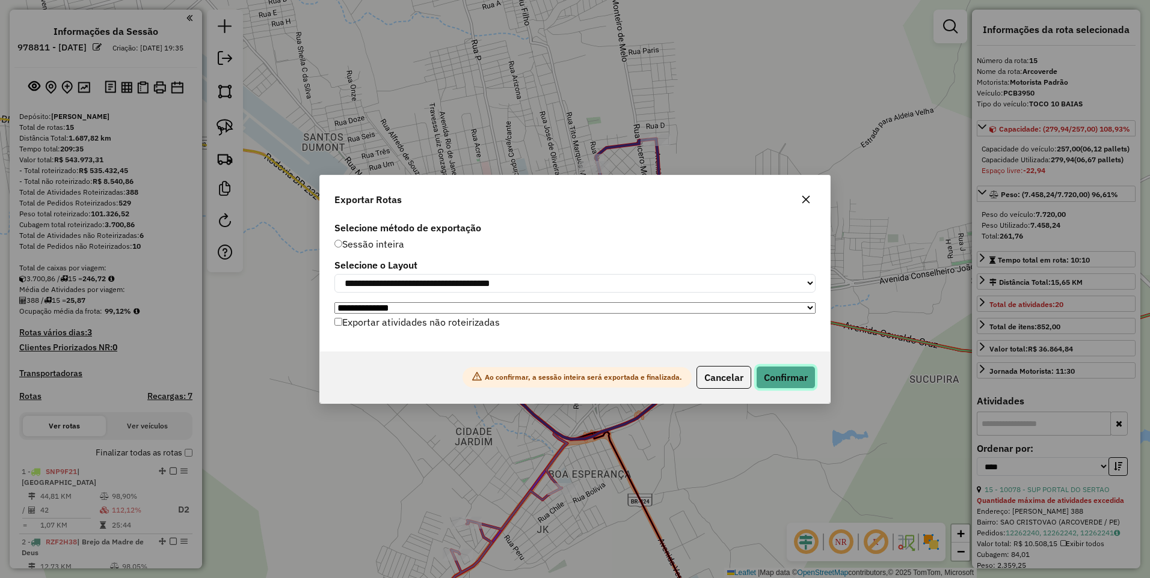
click at [782, 378] on button "Confirmar" at bounding box center [786, 377] width 60 height 23
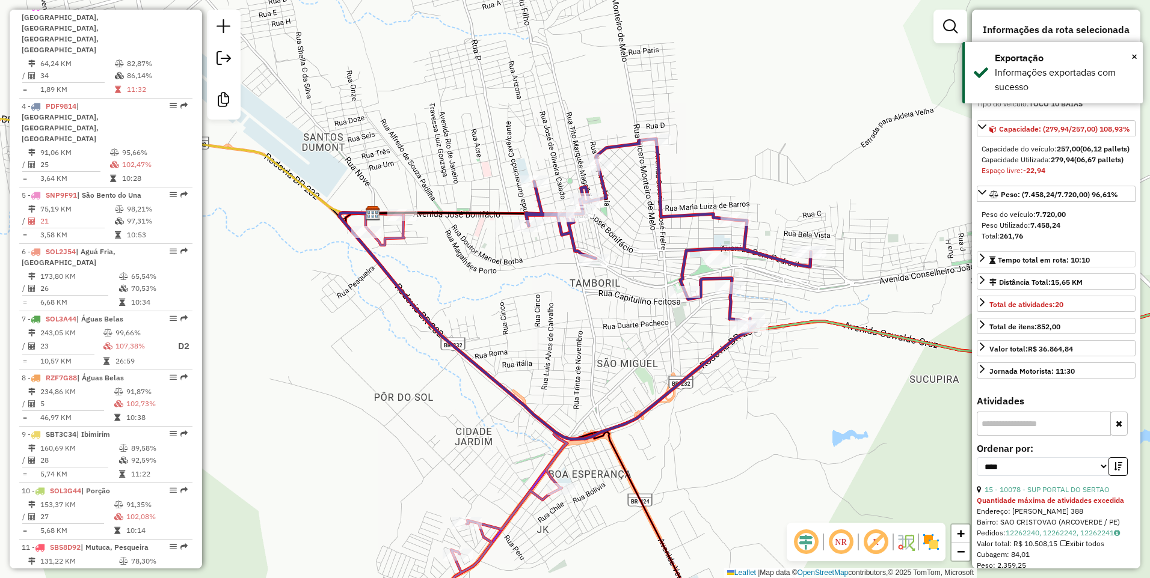
scroll to position [1067, 0]
